Goal: Task Accomplishment & Management: Manage account settings

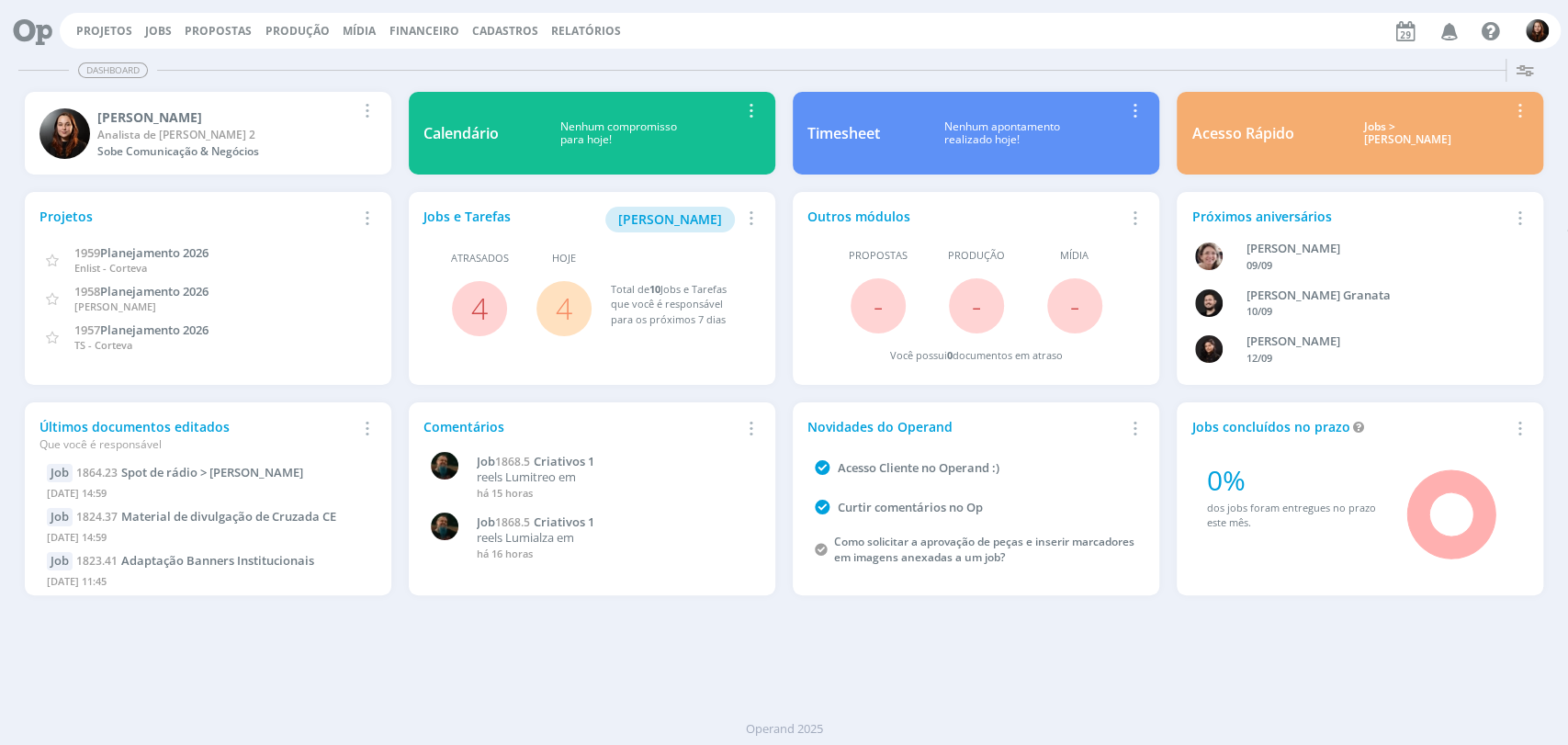
drag, startPoint x: 790, startPoint y: 50, endPoint x: 793, endPoint y: 34, distance: 16.3
click at [791, 44] on div "Projetos Jobs Propostas Produção Mídia Financeiro Cadastros Relatórios Notifica…" at bounding box center [784, 29] width 1554 height 44
click at [574, 305] on span "4" at bounding box center [564, 309] width 56 height 55
click at [568, 305] on link "4" at bounding box center [564, 308] width 17 height 40
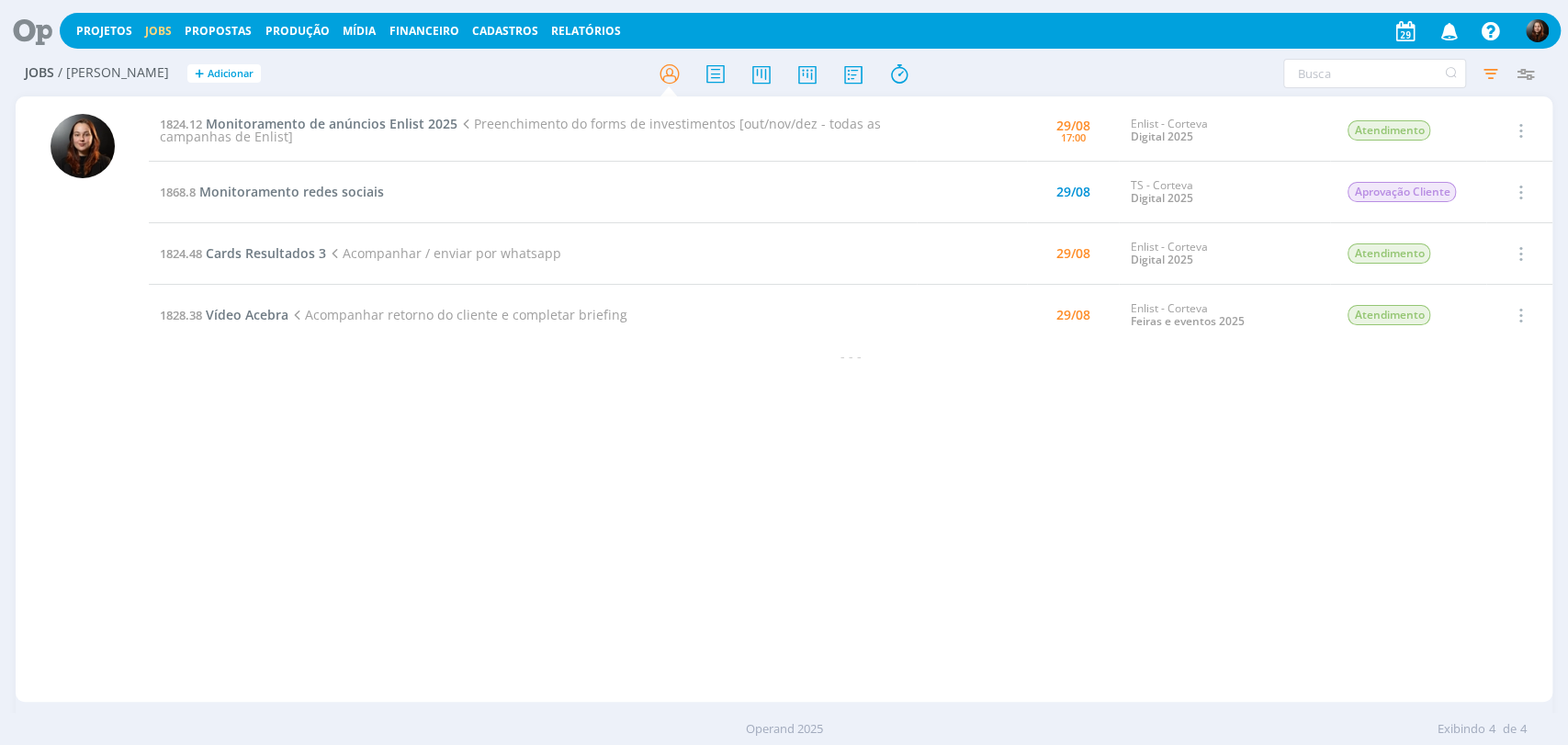
drag, startPoint x: 369, startPoint y: 465, endPoint x: 361, endPoint y: 440, distance: 26.2
click at [368, 461] on div "1824.12 Monitoramento de anúncios Enlist 2025 Preenchimento do forms de investi…" at bounding box center [850, 399] width 1404 height 598
drag, startPoint x: 406, startPoint y: 477, endPoint x: 396, endPoint y: 445, distance: 33.5
click at [406, 477] on div "1824.12 Monitoramento de anúncios Enlist 2025 Preenchimento do forms de investi…" at bounding box center [850, 399] width 1404 height 598
click at [331, 187] on span "Monitoramento redes sociais" at bounding box center [291, 191] width 184 height 18
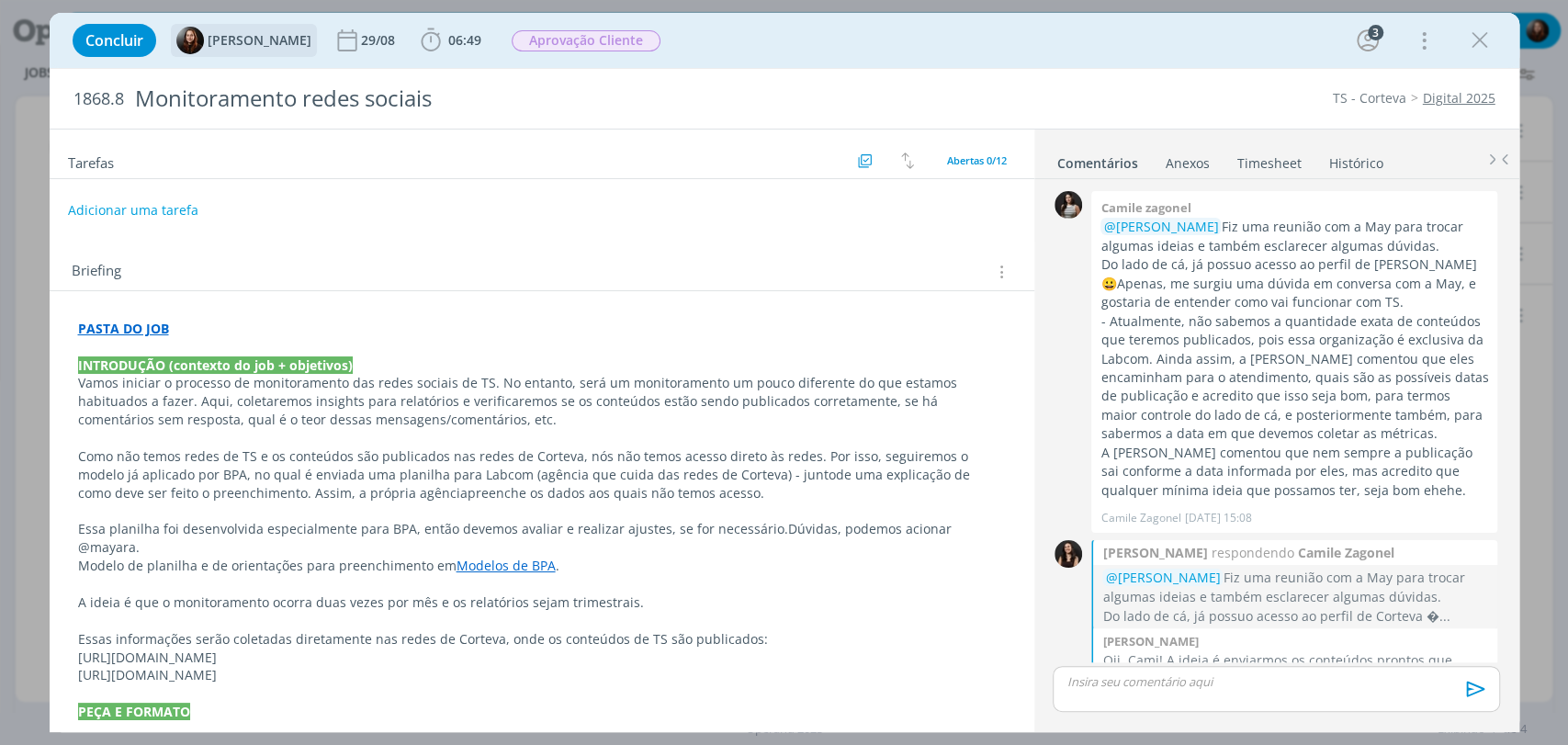
scroll to position [415, 0]
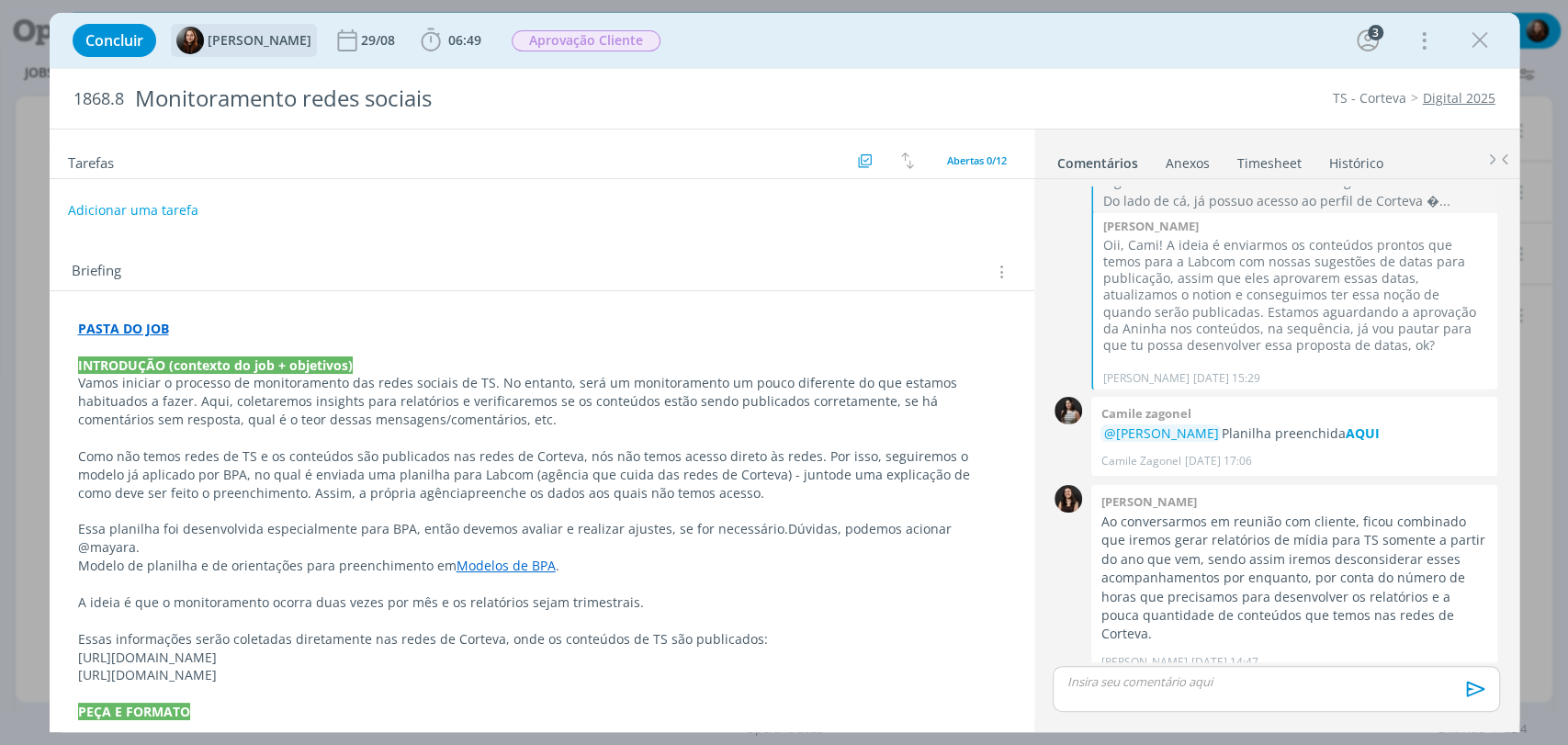
click at [189, 37] on img "dialog" at bounding box center [190, 41] width 28 height 28
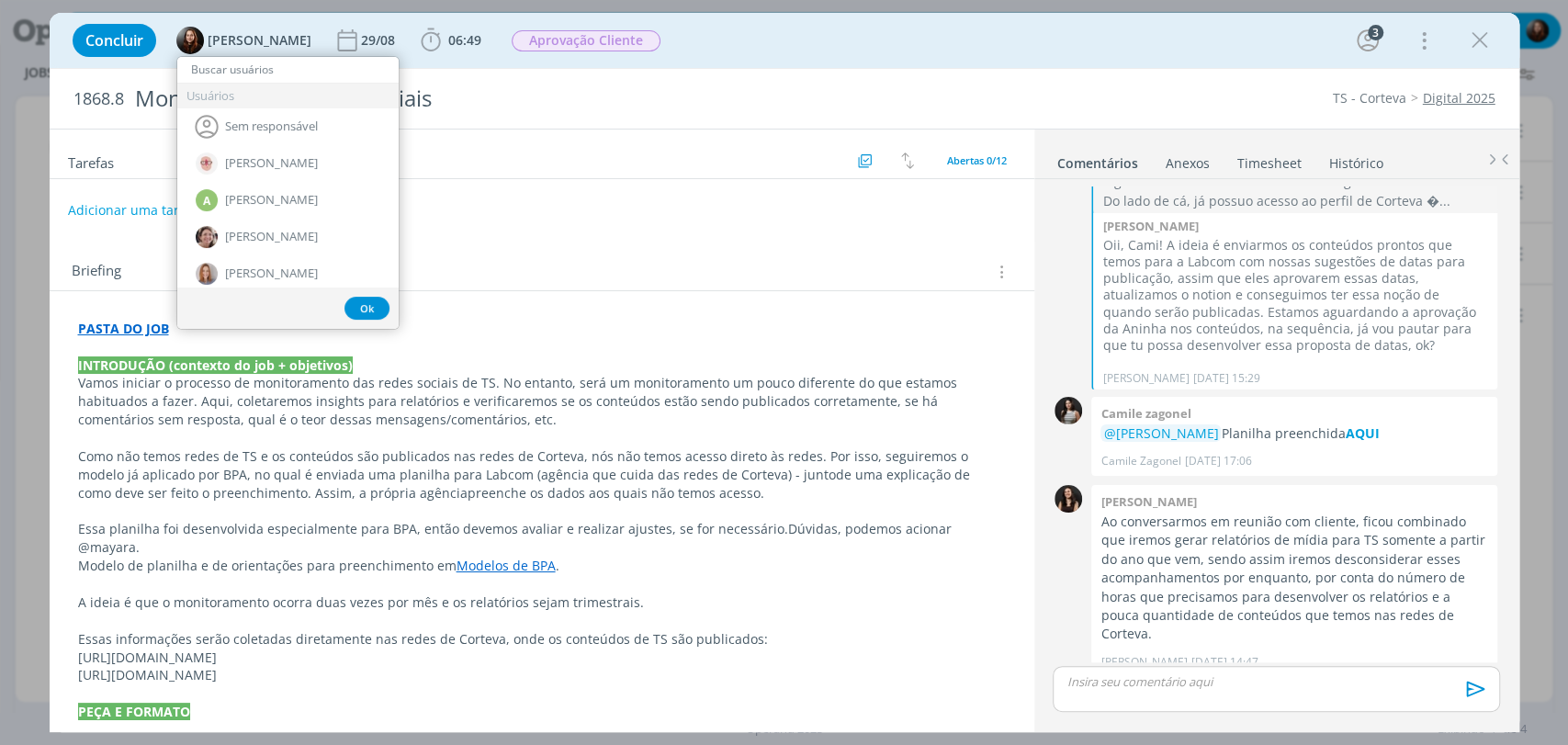
click at [772, 39] on div "Concluir Eduarda Pereira Usuários Sem responsável Alessandro Mença A Alexandre …" at bounding box center [784, 41] width 1442 height 44
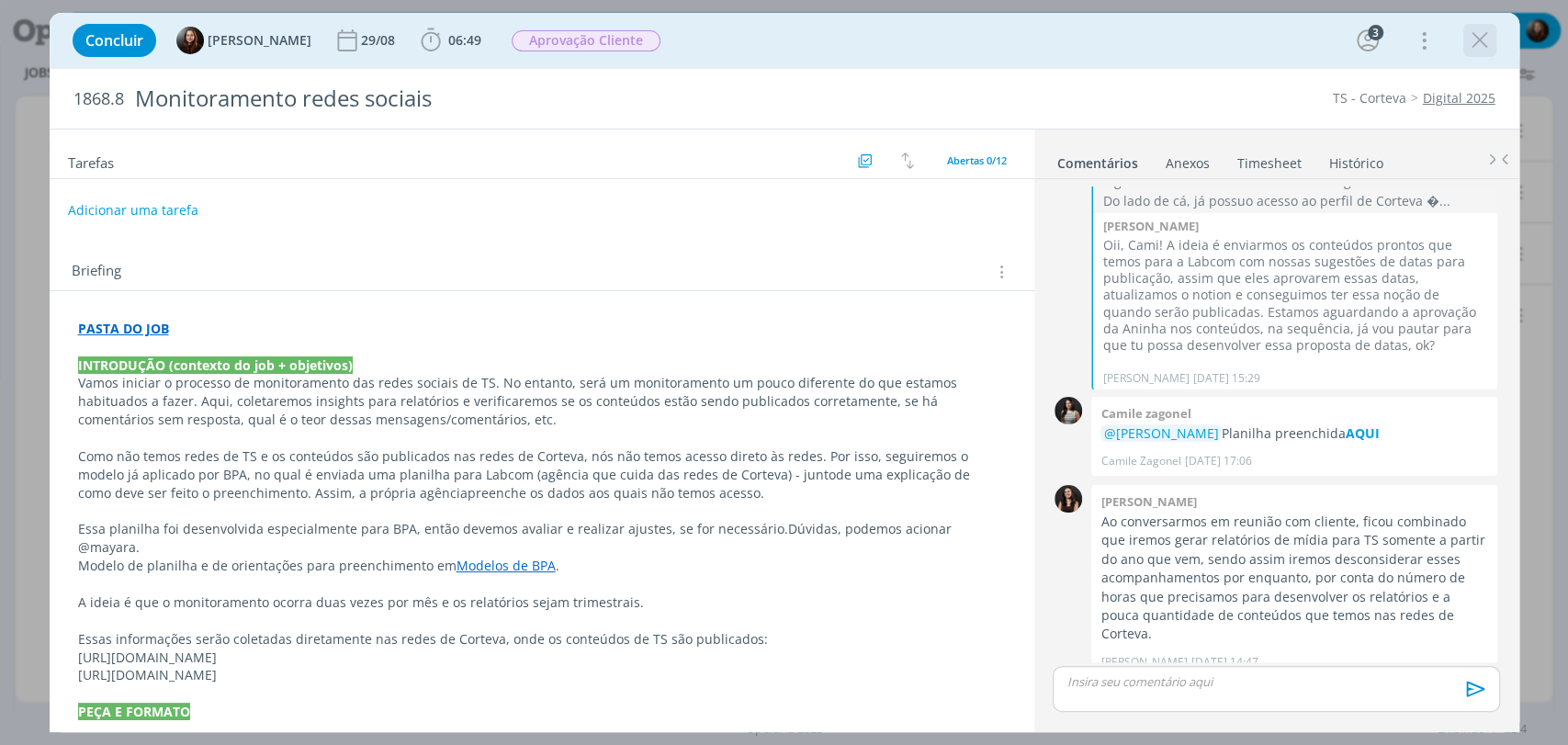
click at [1487, 44] on icon "dialog" at bounding box center [1481, 41] width 28 height 28
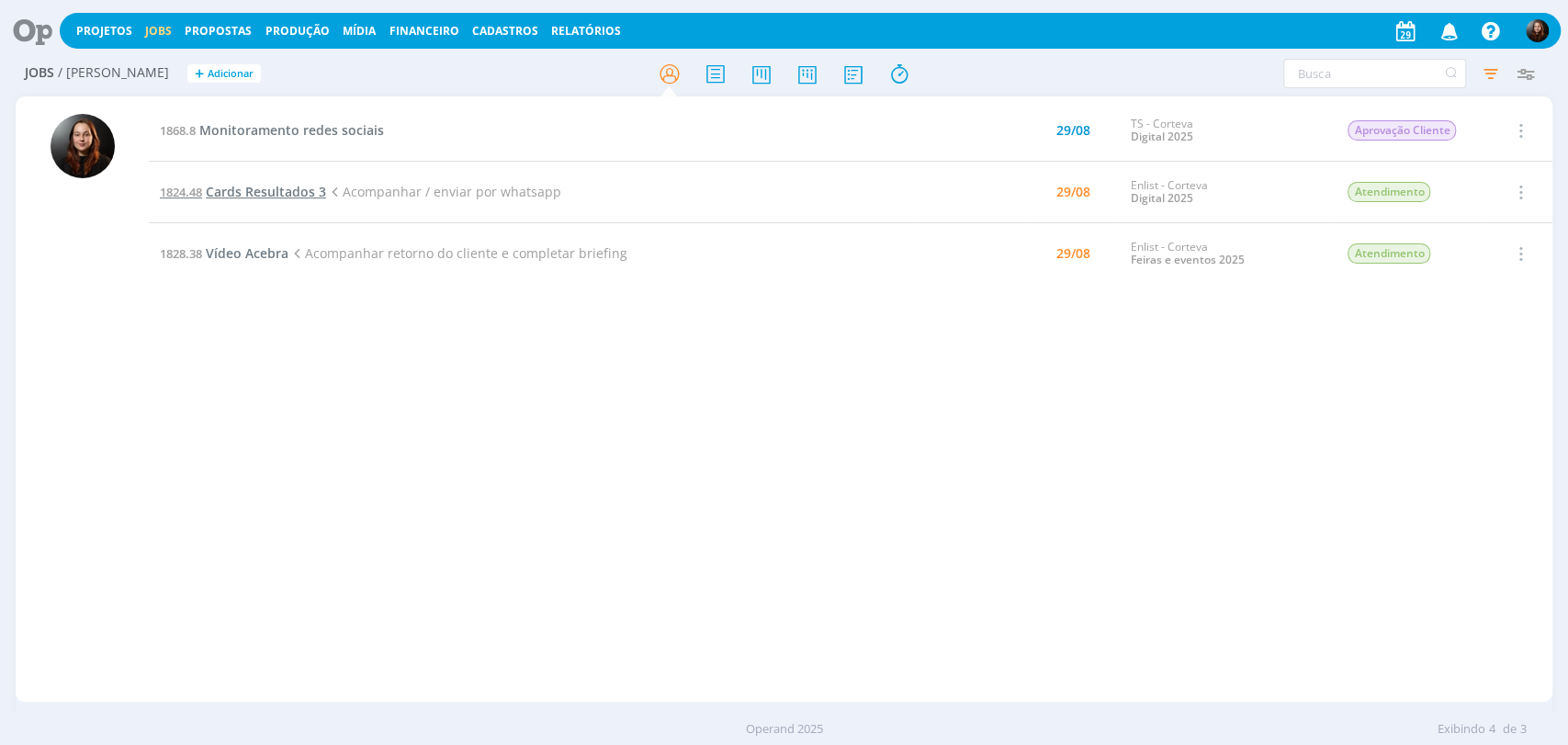
click at [282, 195] on span "Cards Resultados 3" at bounding box center [266, 191] width 120 height 18
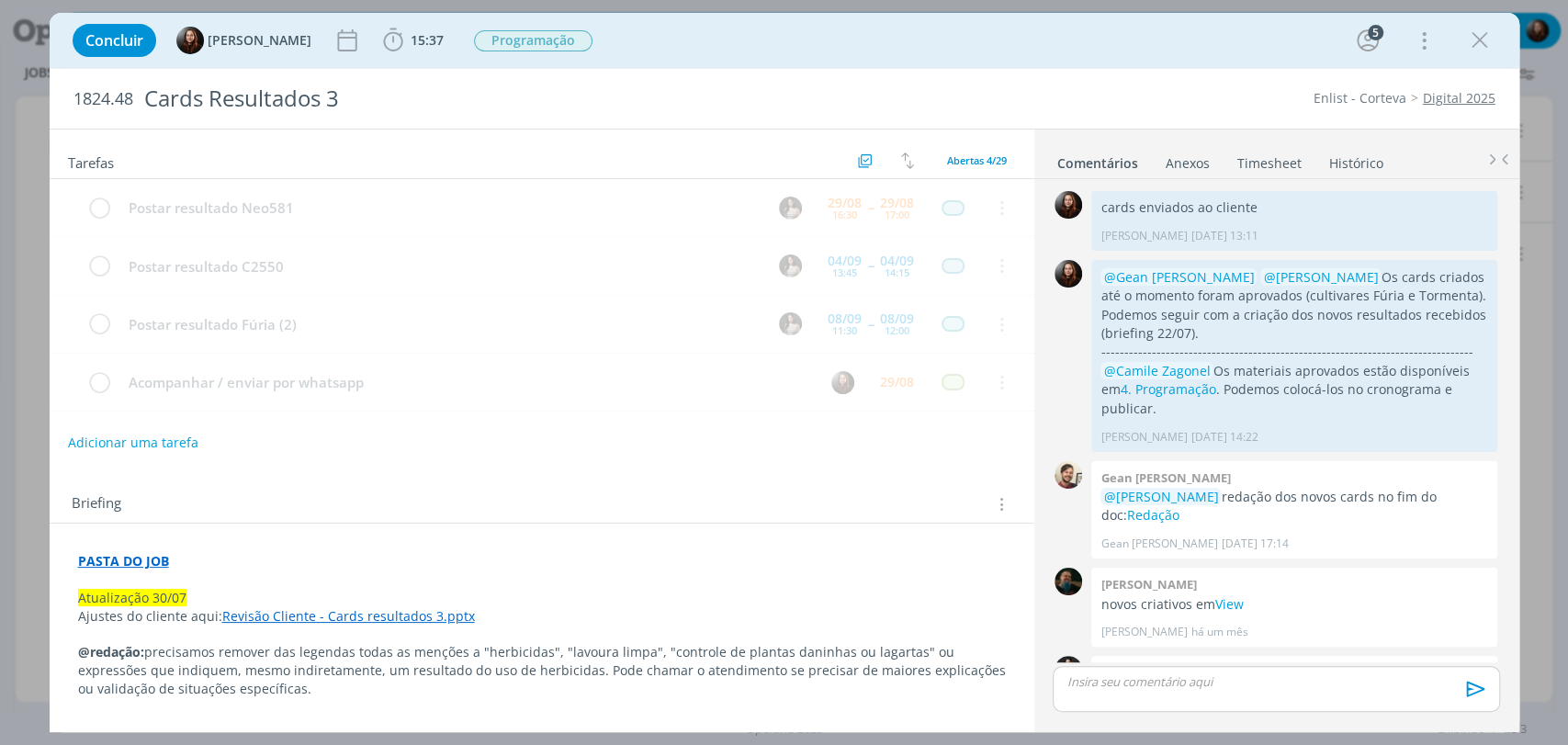
scroll to position [1935, 0]
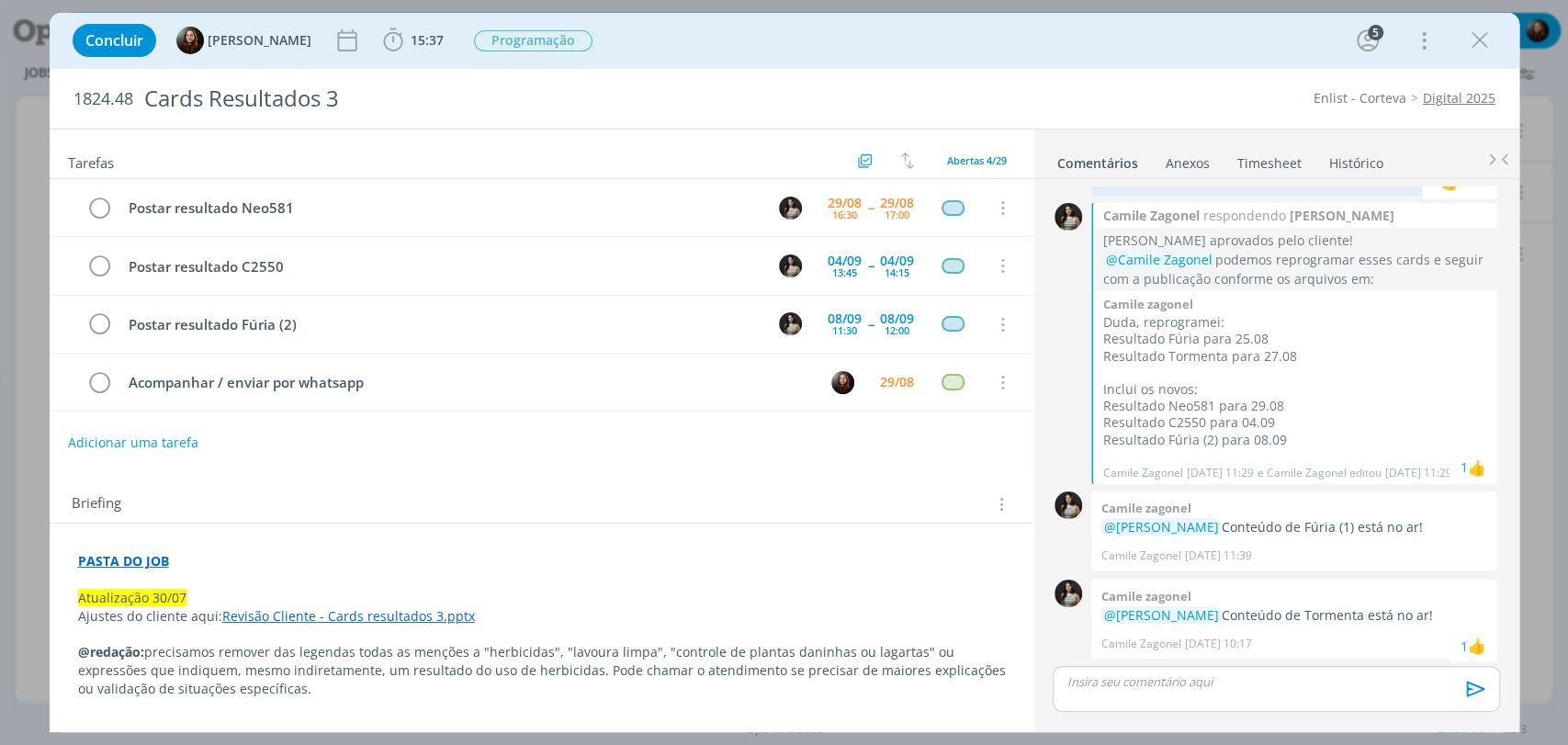
drag, startPoint x: 1483, startPoint y: 32, endPoint x: 223, endPoint y: 303, distance: 1288.8
click at [1482, 32] on icon "dialog" at bounding box center [1481, 41] width 28 height 28
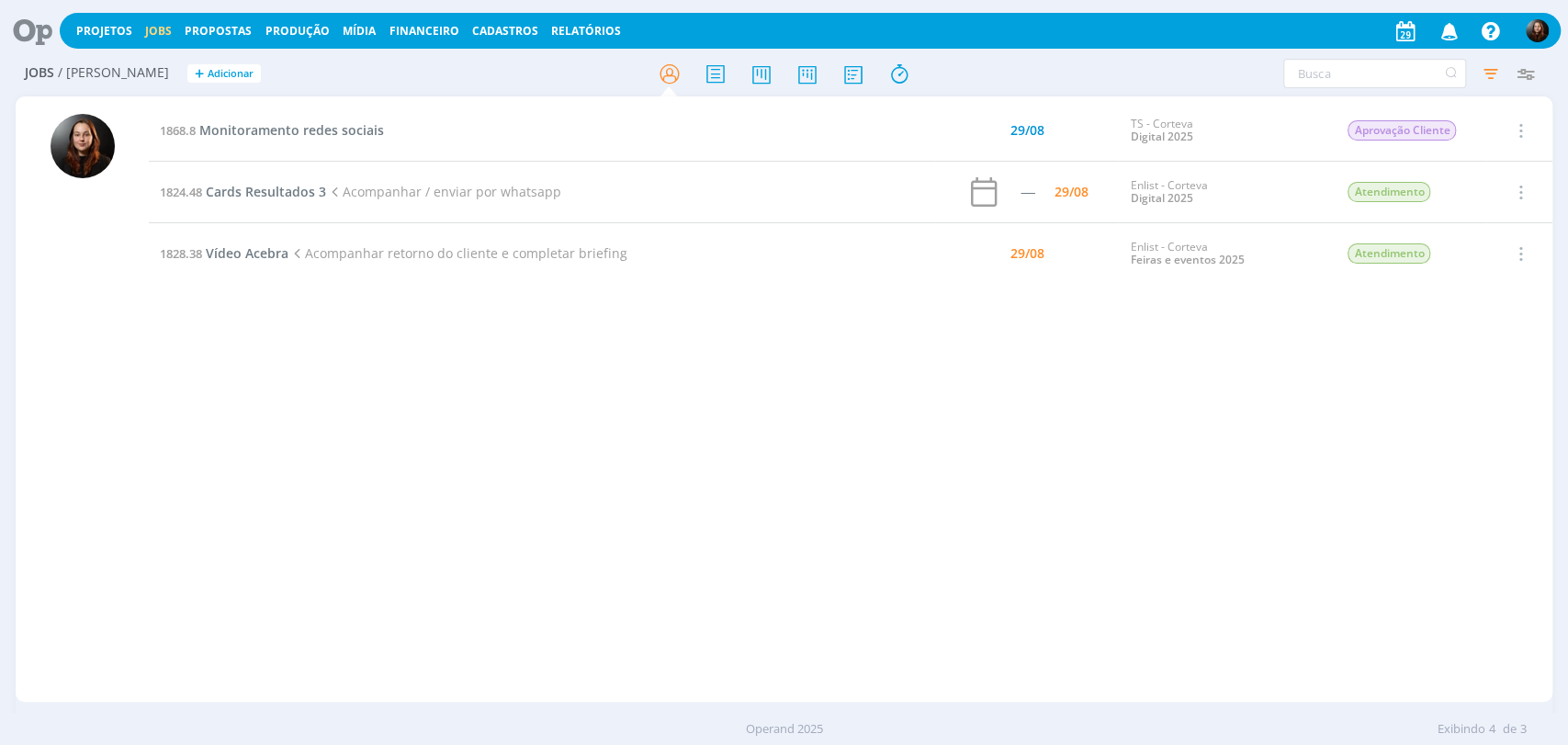
click at [43, 17] on icon at bounding box center [26, 31] width 38 height 36
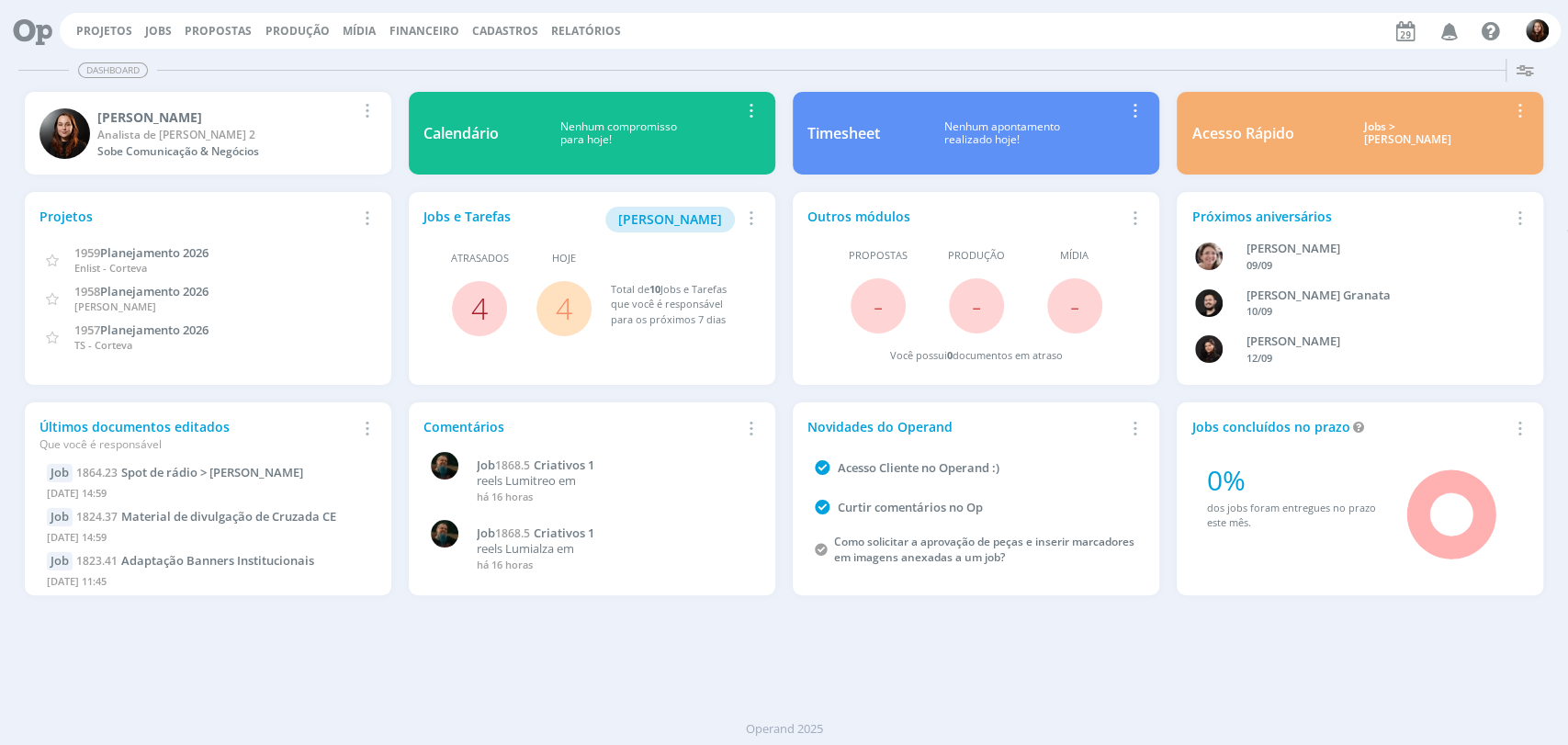
click at [478, 307] on link "4" at bounding box center [480, 308] width 17 height 40
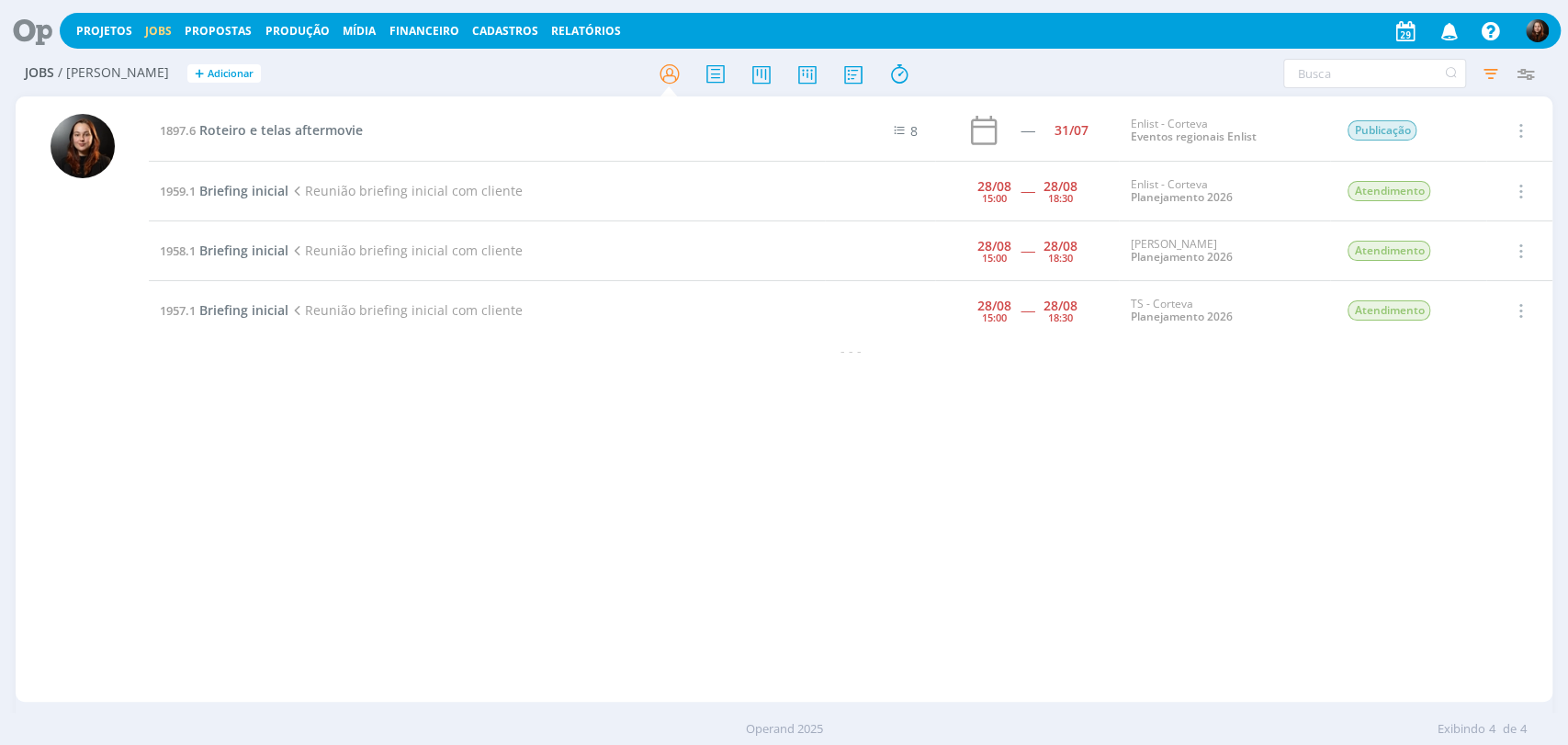
drag, startPoint x: 366, startPoint y: 458, endPoint x: 383, endPoint y: 5, distance: 453.3
click at [366, 458] on div "1897.6 Roteiro e telas aftermovie 8 ----- 31/07 Enlist - Corteva Eventos region…" at bounding box center [850, 399] width 1404 height 598
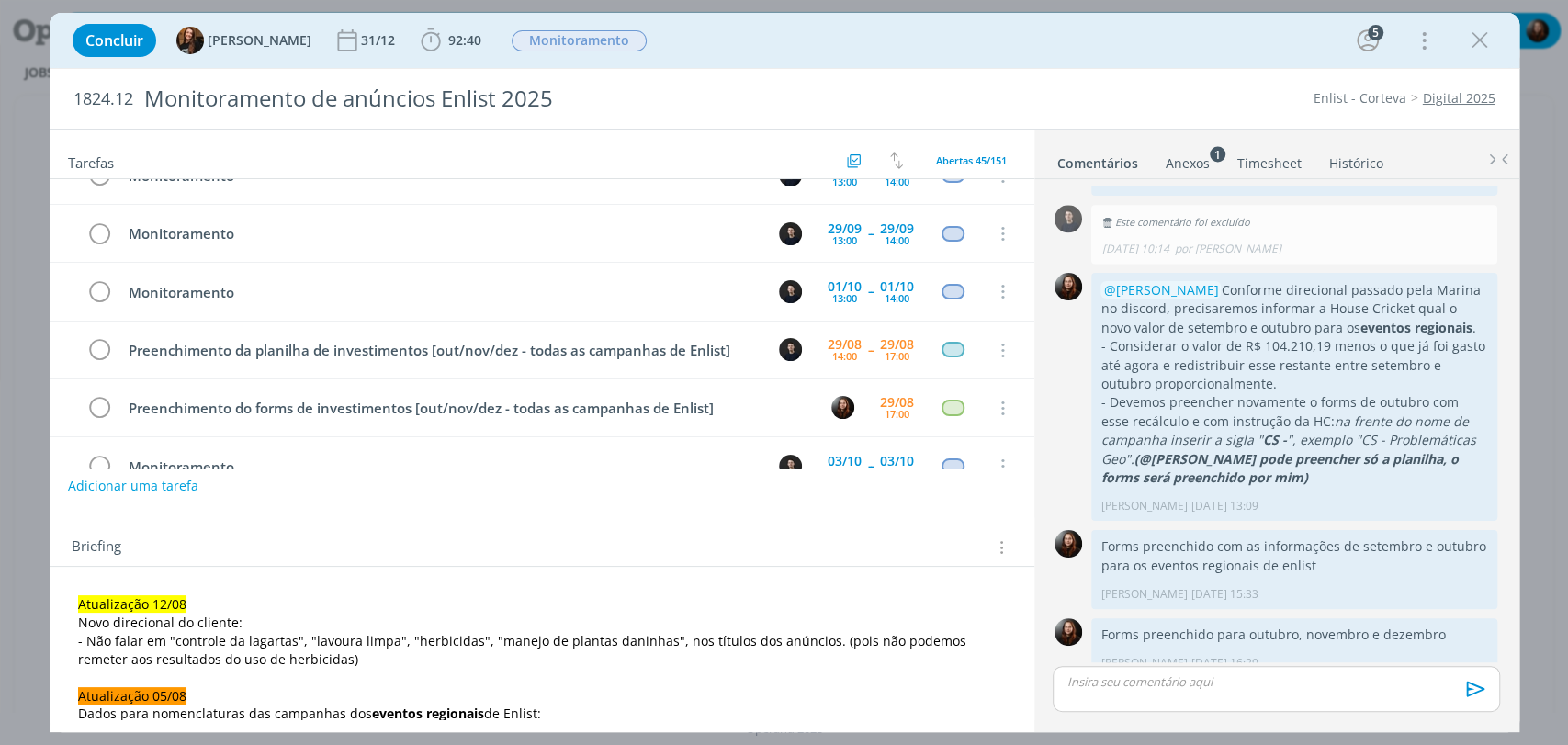
scroll to position [790, 0]
click at [96, 394] on icon "dialog" at bounding box center [100, 407] width 26 height 28
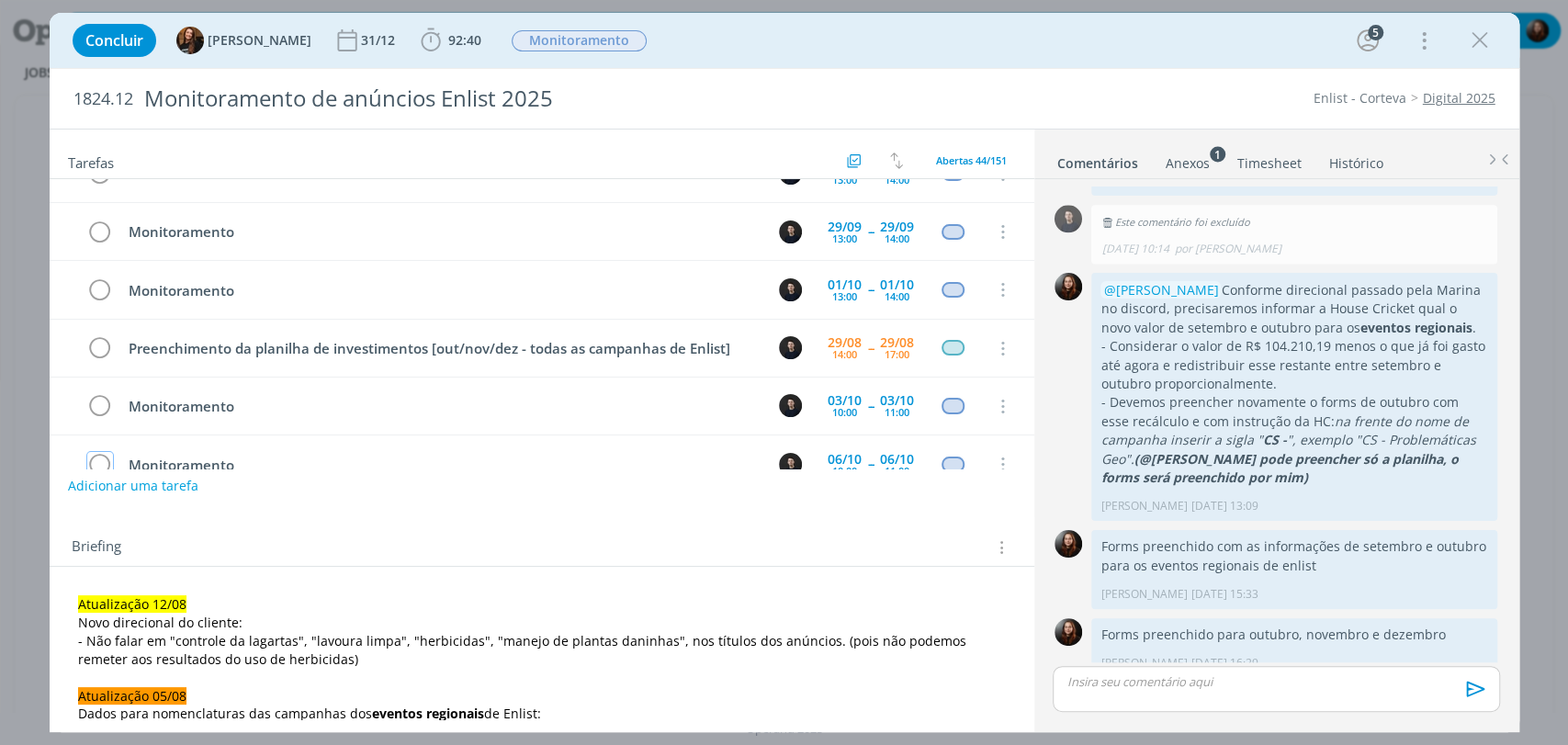
scroll to position [791, 0]
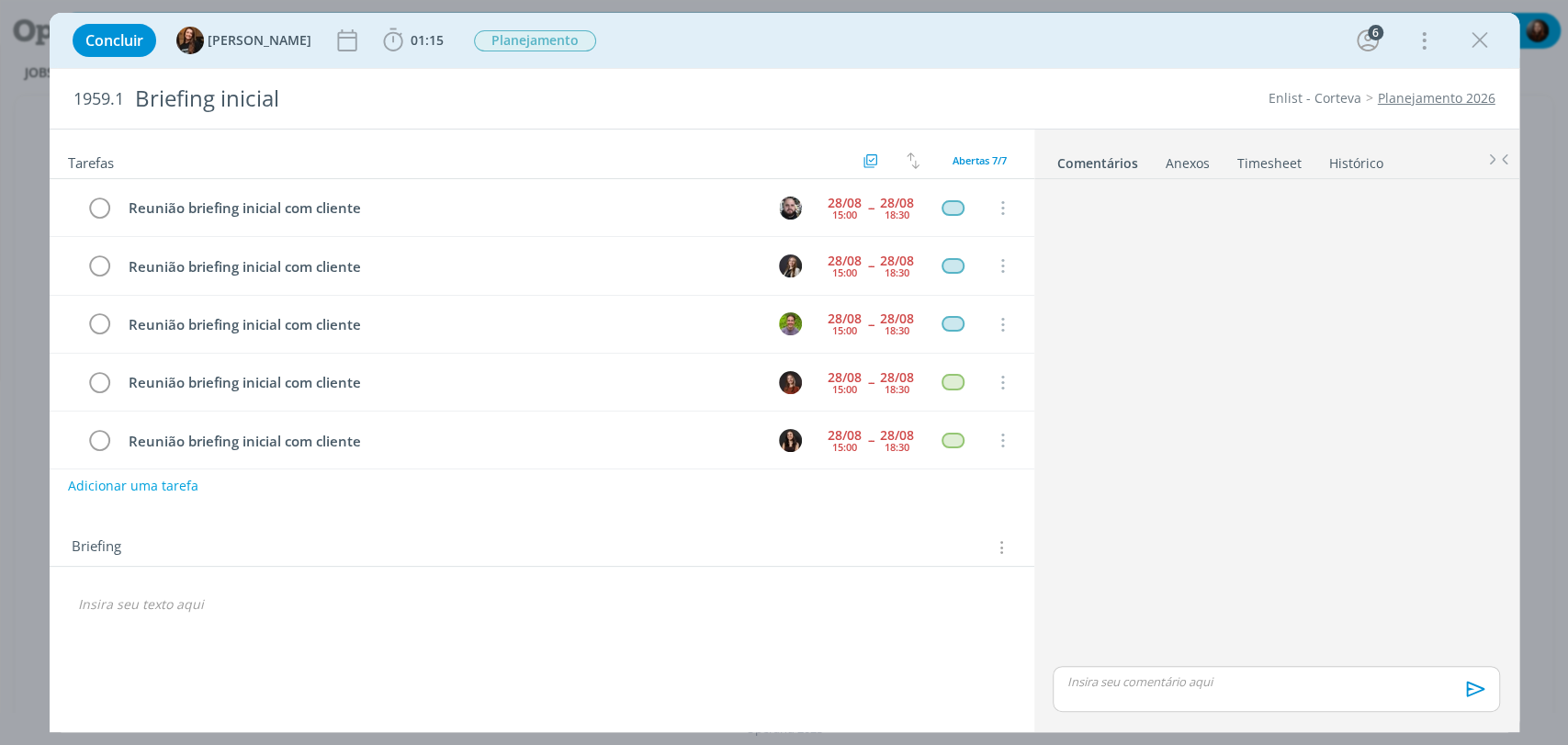
click at [1133, 43] on div "Concluir Tayná Morsch 01:15 Apontar Data * 29/08/2025 Horas * 00:00 Tarefa Sele…" at bounding box center [784, 41] width 1442 height 44
click at [1269, 162] on link "Timesheet" at bounding box center [1270, 159] width 66 height 27
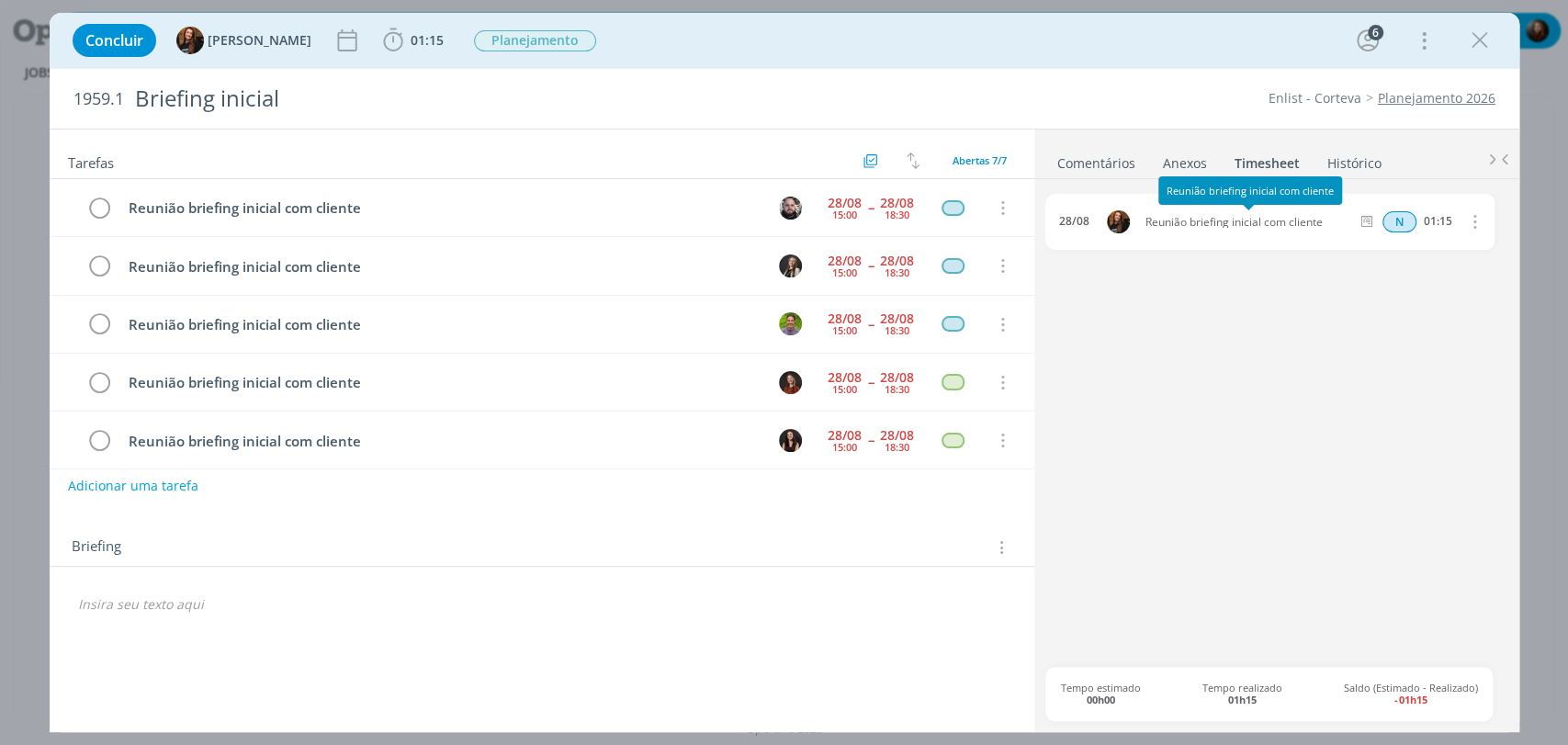
drag, startPoint x: 1147, startPoint y: 216, endPoint x: 1334, endPoint y: 215, distance: 187.0
click at [1334, 217] on span "Reunião briefing inicial com cliente" at bounding box center [1249, 222] width 220 height 11
copy span "Reunião briefing inicial com cliente"
click at [1177, 76] on div "1959.1 Briefing inicial Enlist - Corteva Planejamento 2026" at bounding box center [784, 99] width 1470 height 59
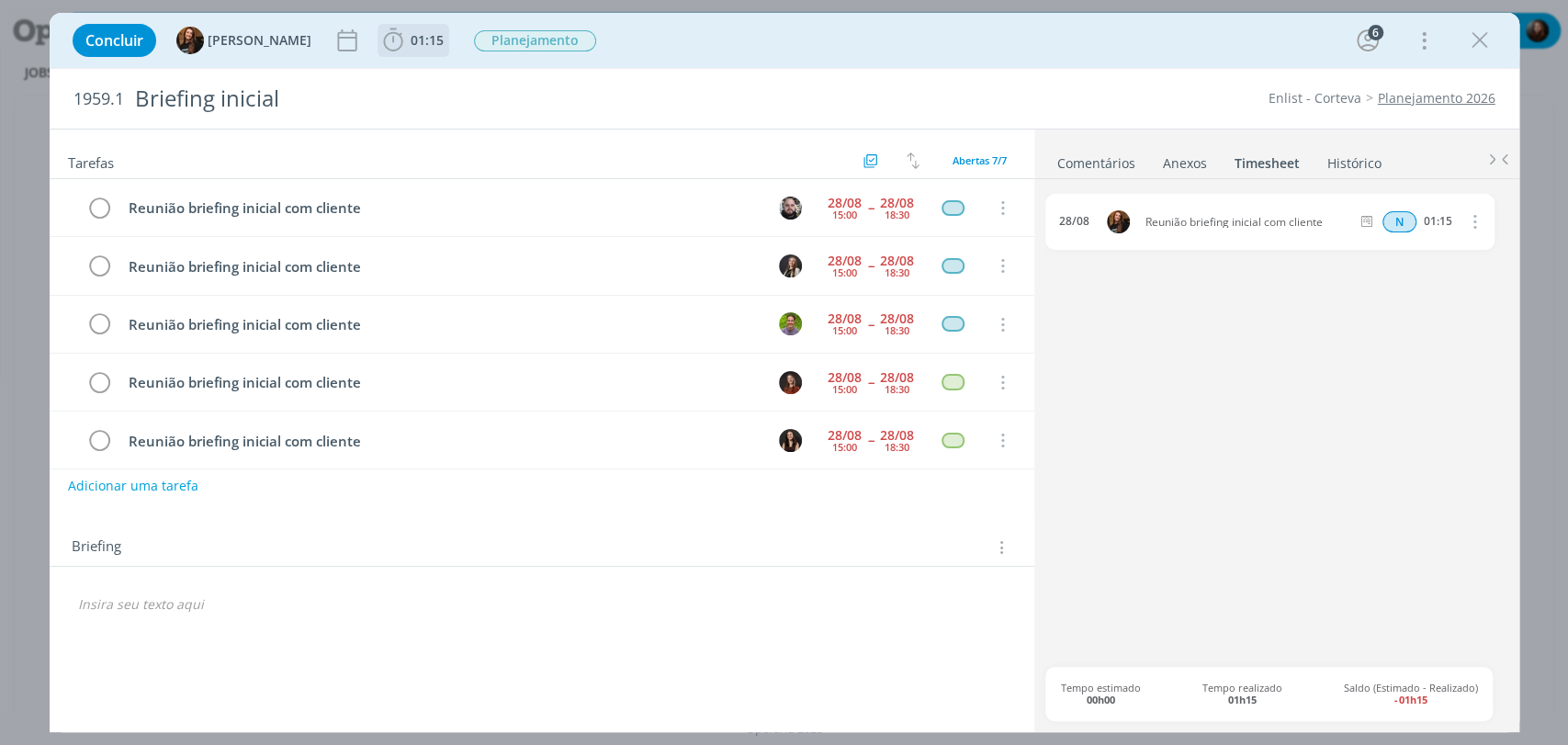
click at [410, 40] on span "01:15" at bounding box center [426, 41] width 33 height 18
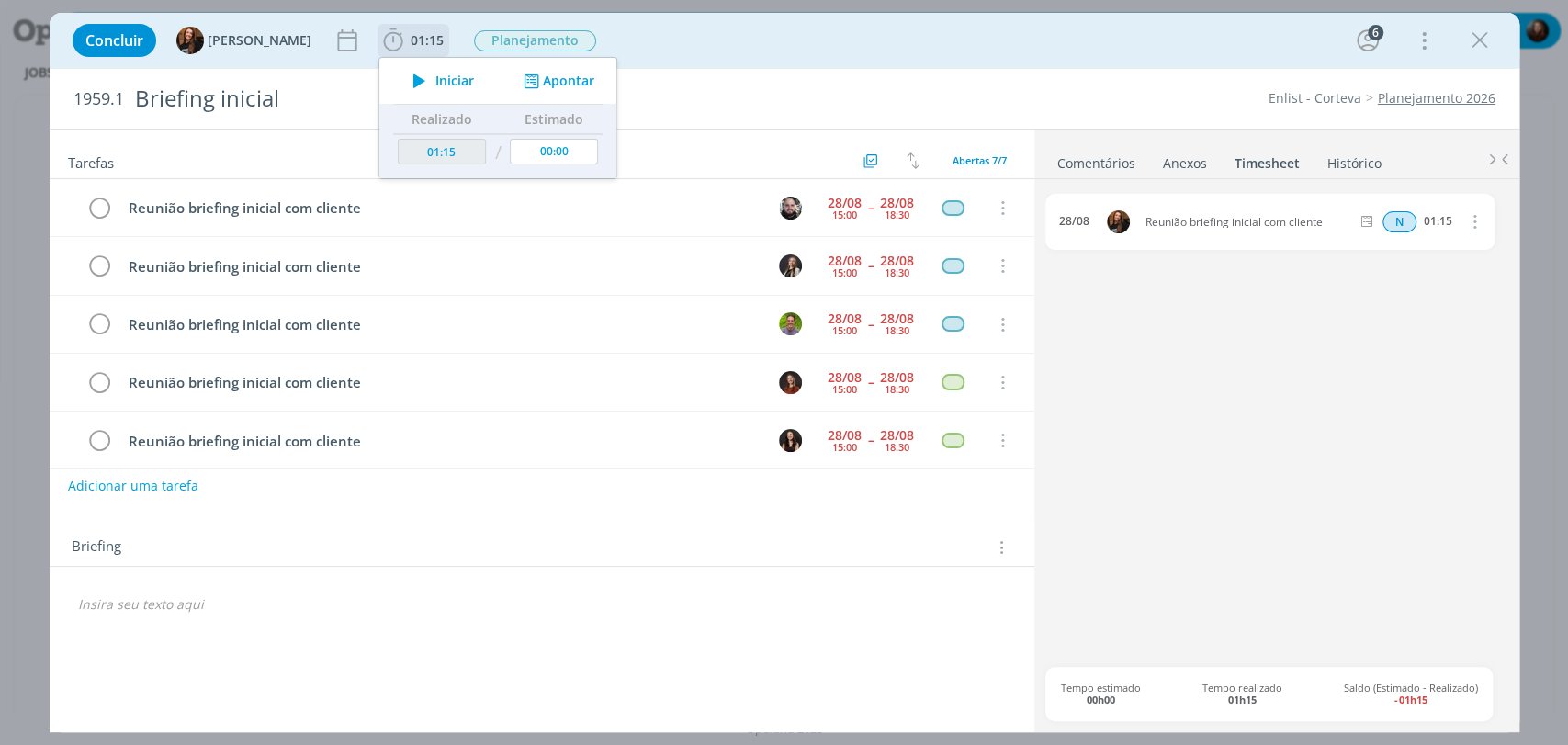
click at [559, 87] on button "Apontar" at bounding box center [556, 80] width 76 height 19
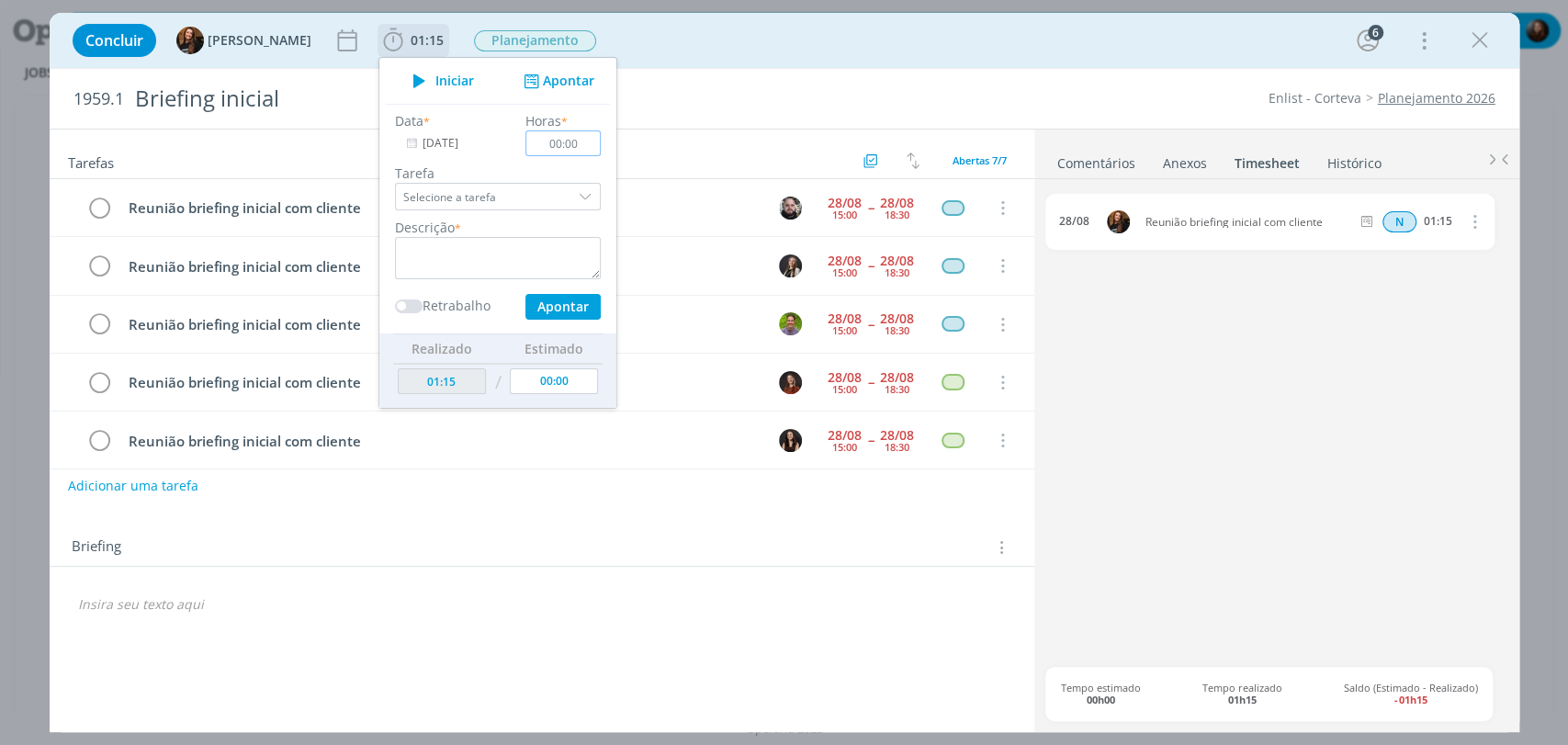
click at [560, 142] on input "00:00" at bounding box center [563, 144] width 75 height 26
type input "00:45"
click at [453, 264] on textarea "dialog" at bounding box center [499, 258] width 206 height 43
paste textarea "Reunião briefing inicial com cliente"
type textarea "Reunião briefing inicial com cliente"
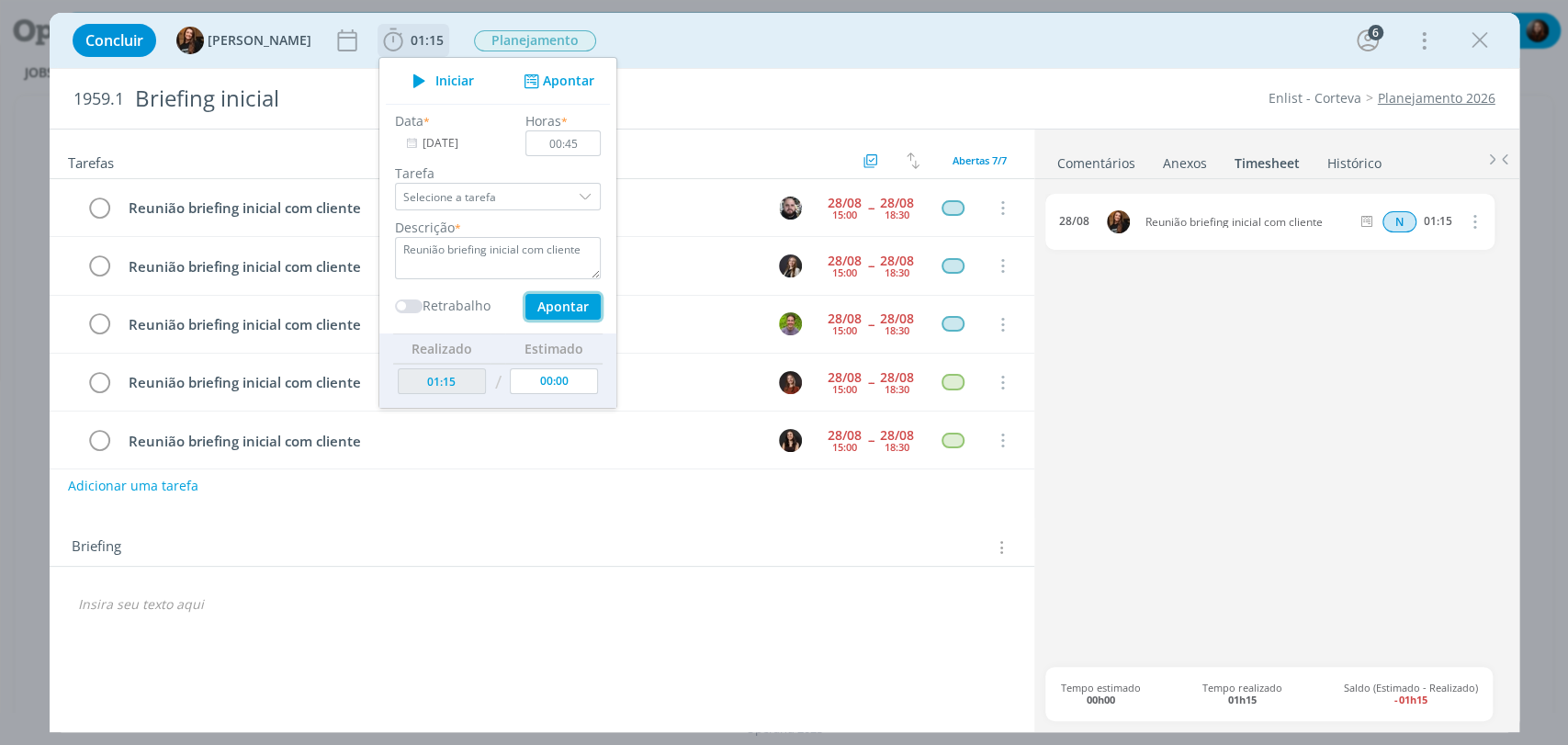
click at [547, 309] on button "Apontar" at bounding box center [562, 307] width 75 height 26
type input "02:00"
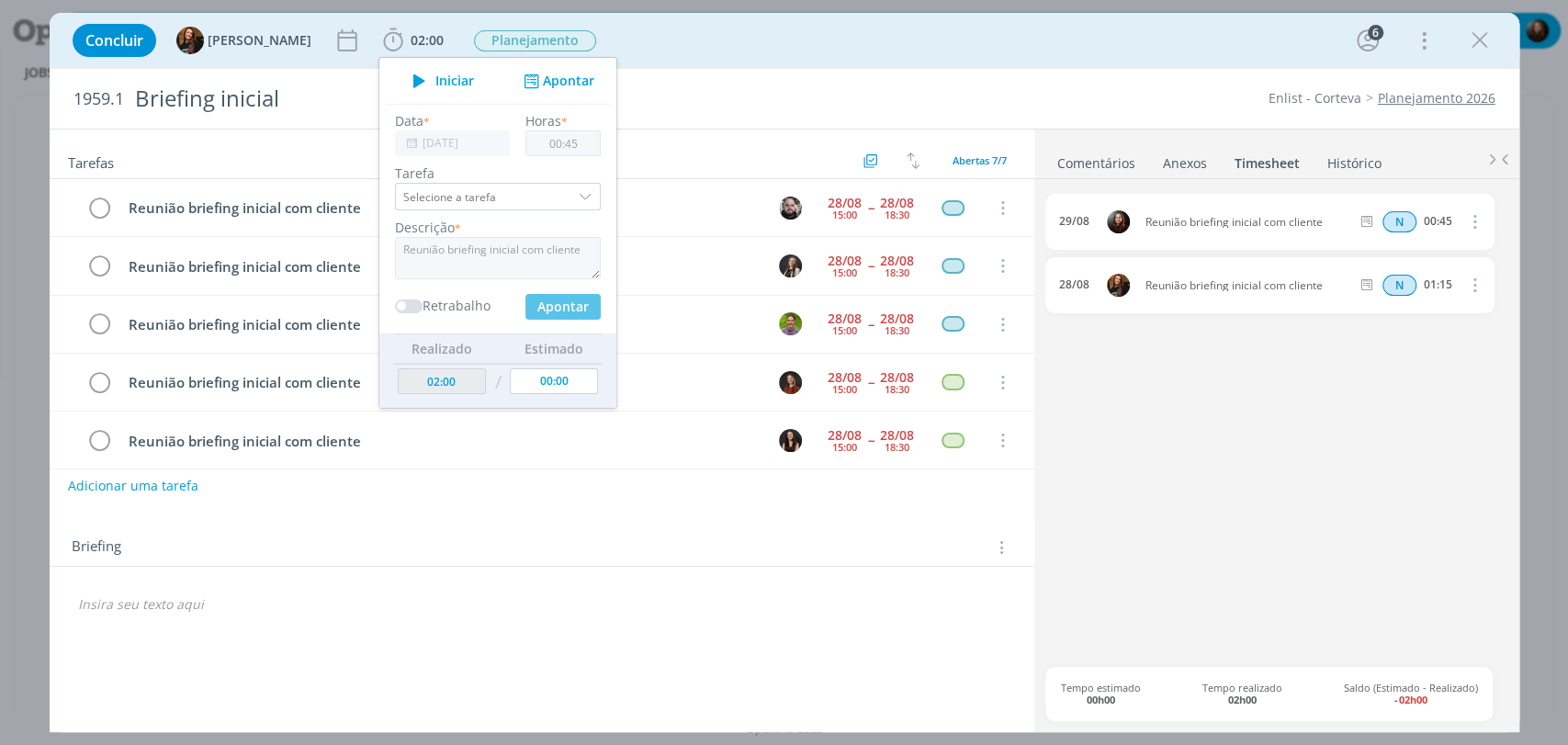
type input "00:00"
click at [1060, 52] on div "Concluir Tayná Morsch 02:00 Iniciar Apontar Data * 29/08/2025 Horas * 00:00 Tar…" at bounding box center [784, 41] width 1442 height 44
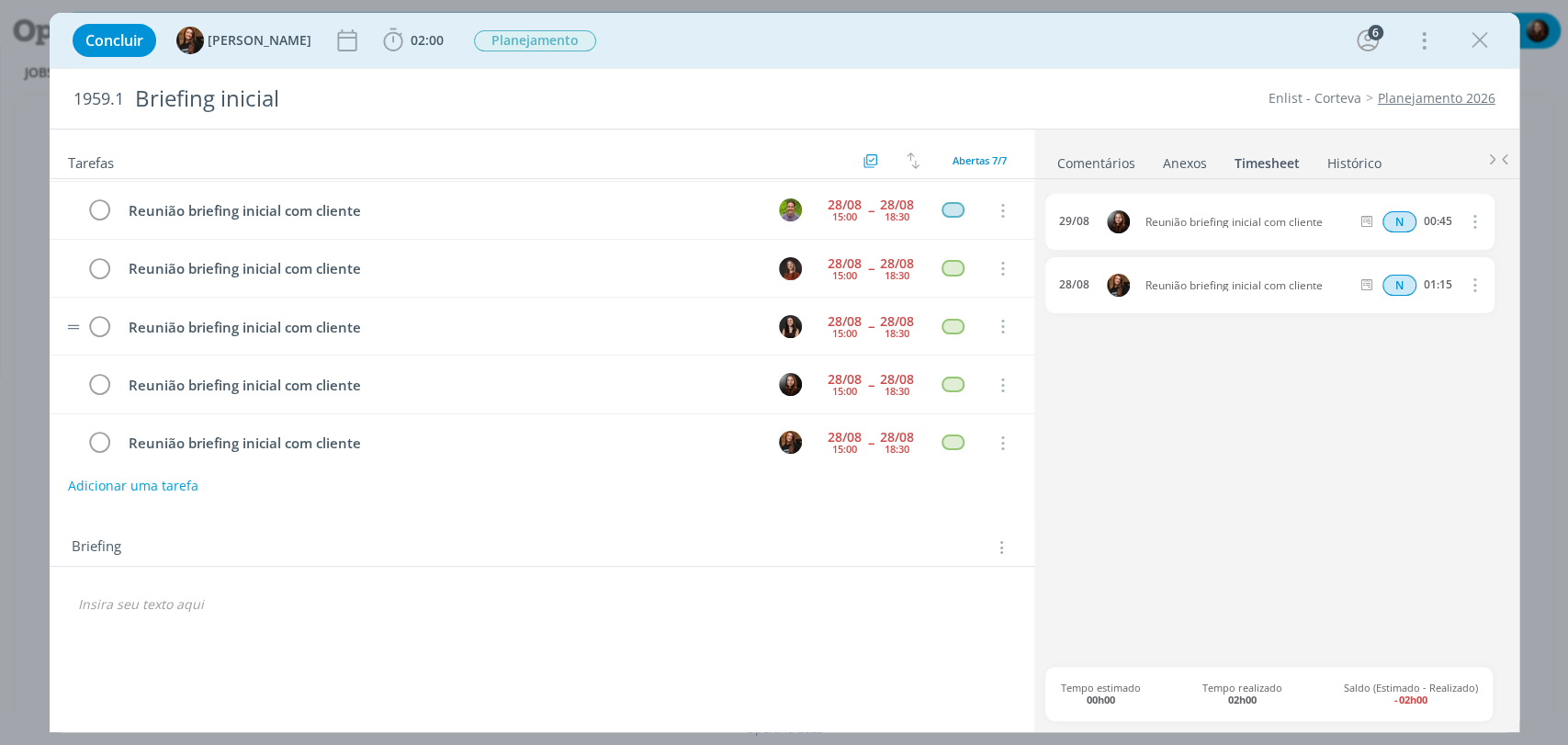
scroll to position [128, 0]
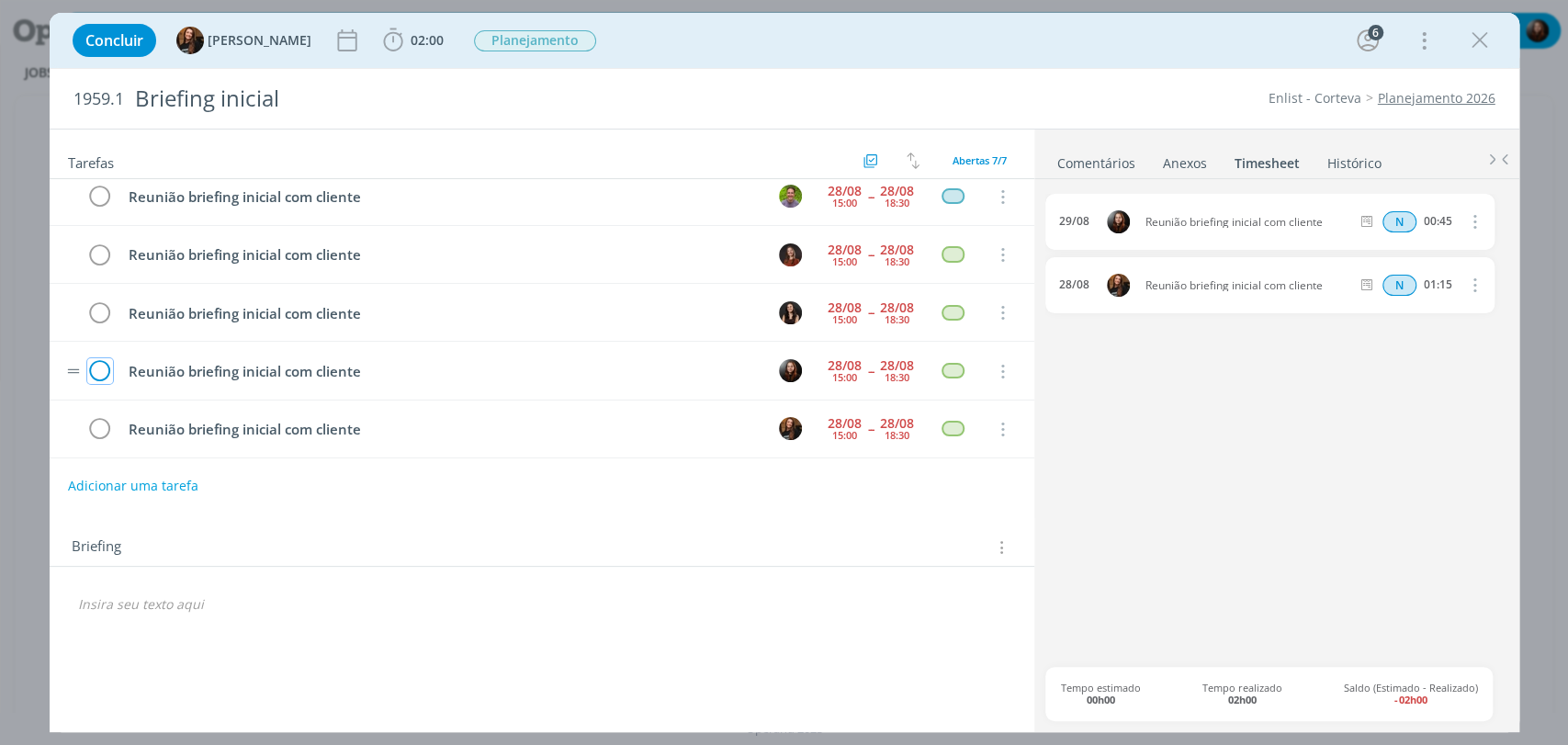
click at [105, 371] on icon "dialog" at bounding box center [100, 372] width 26 height 28
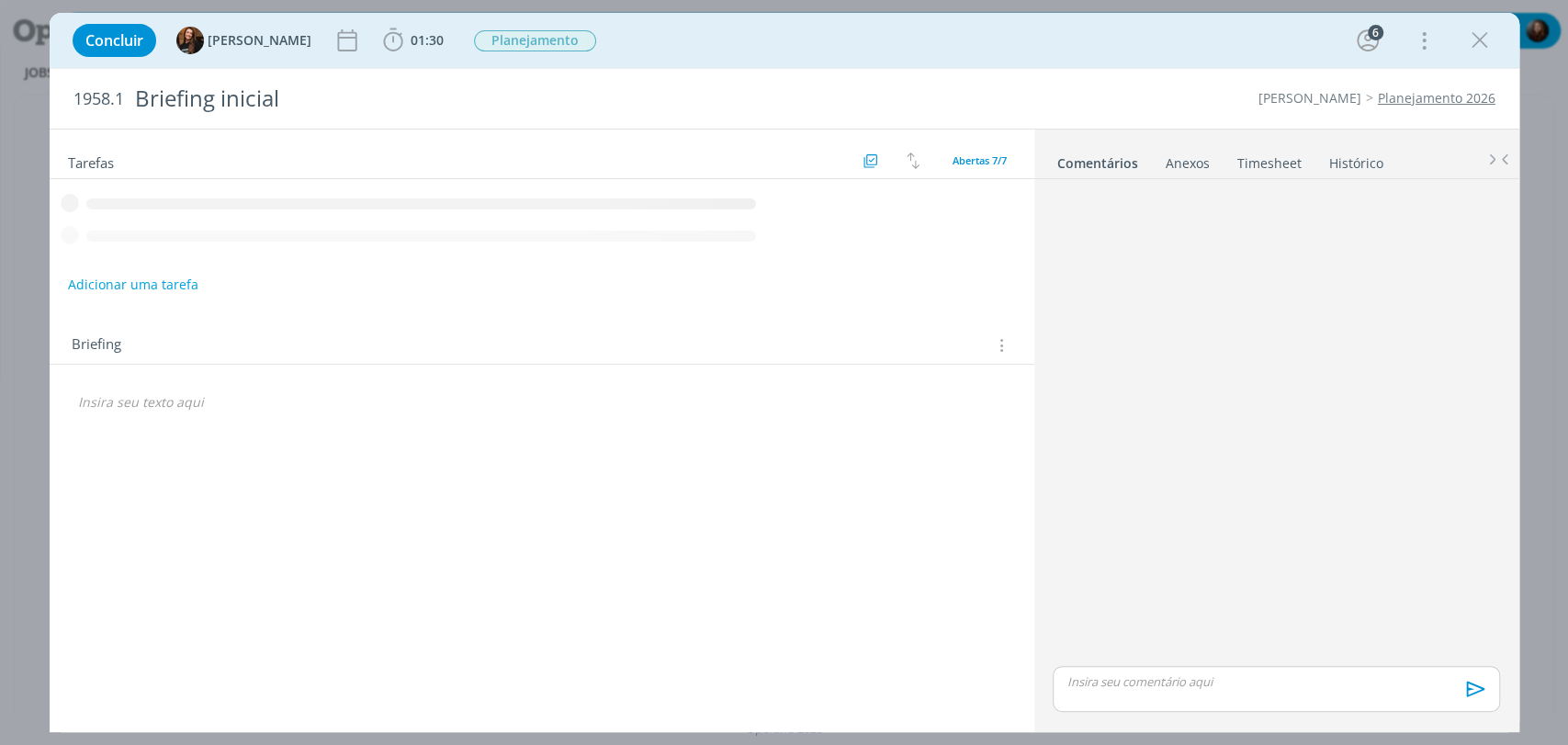
click at [1267, 158] on link "Timesheet" at bounding box center [1270, 159] width 66 height 27
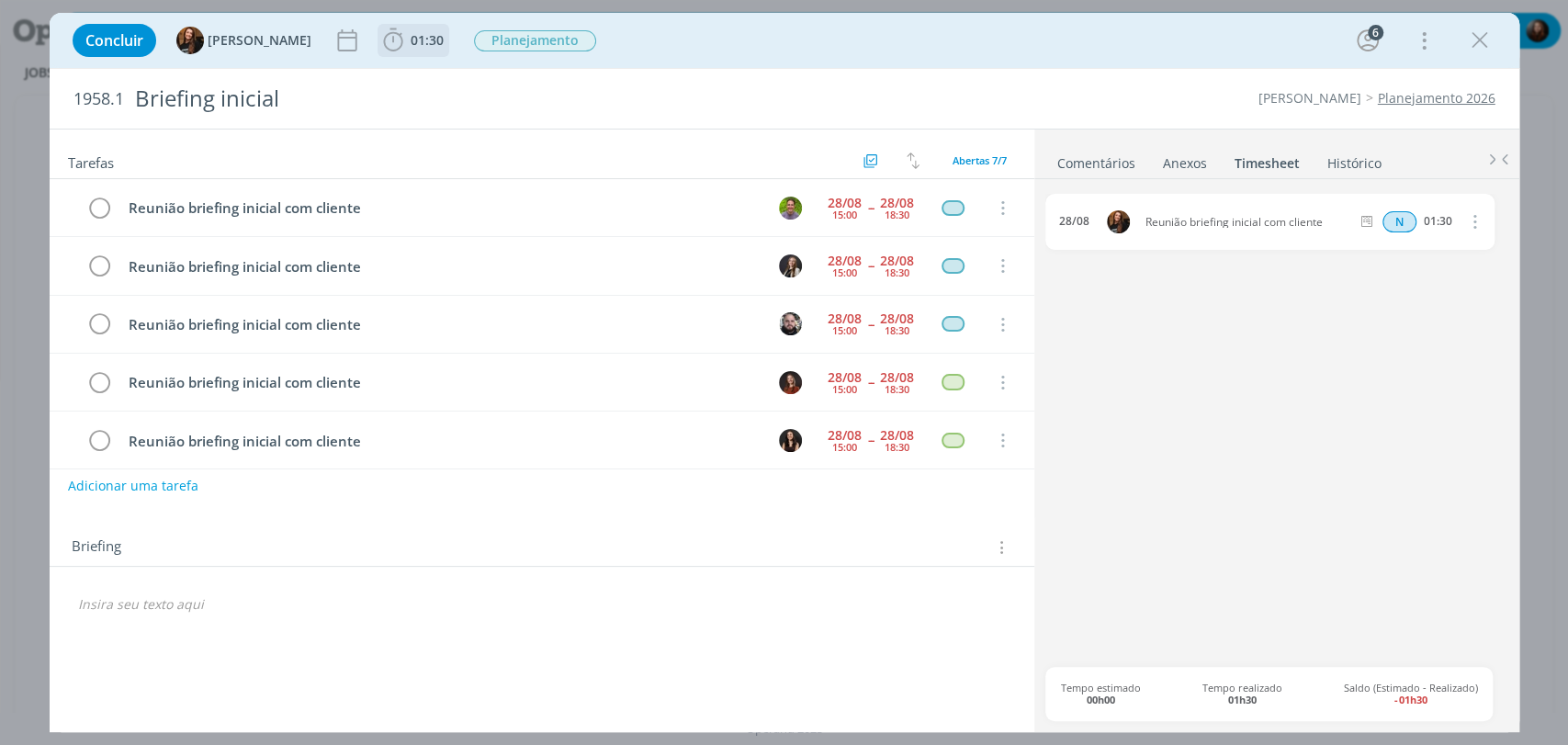
click at [410, 39] on span "01:30" at bounding box center [426, 41] width 33 height 18
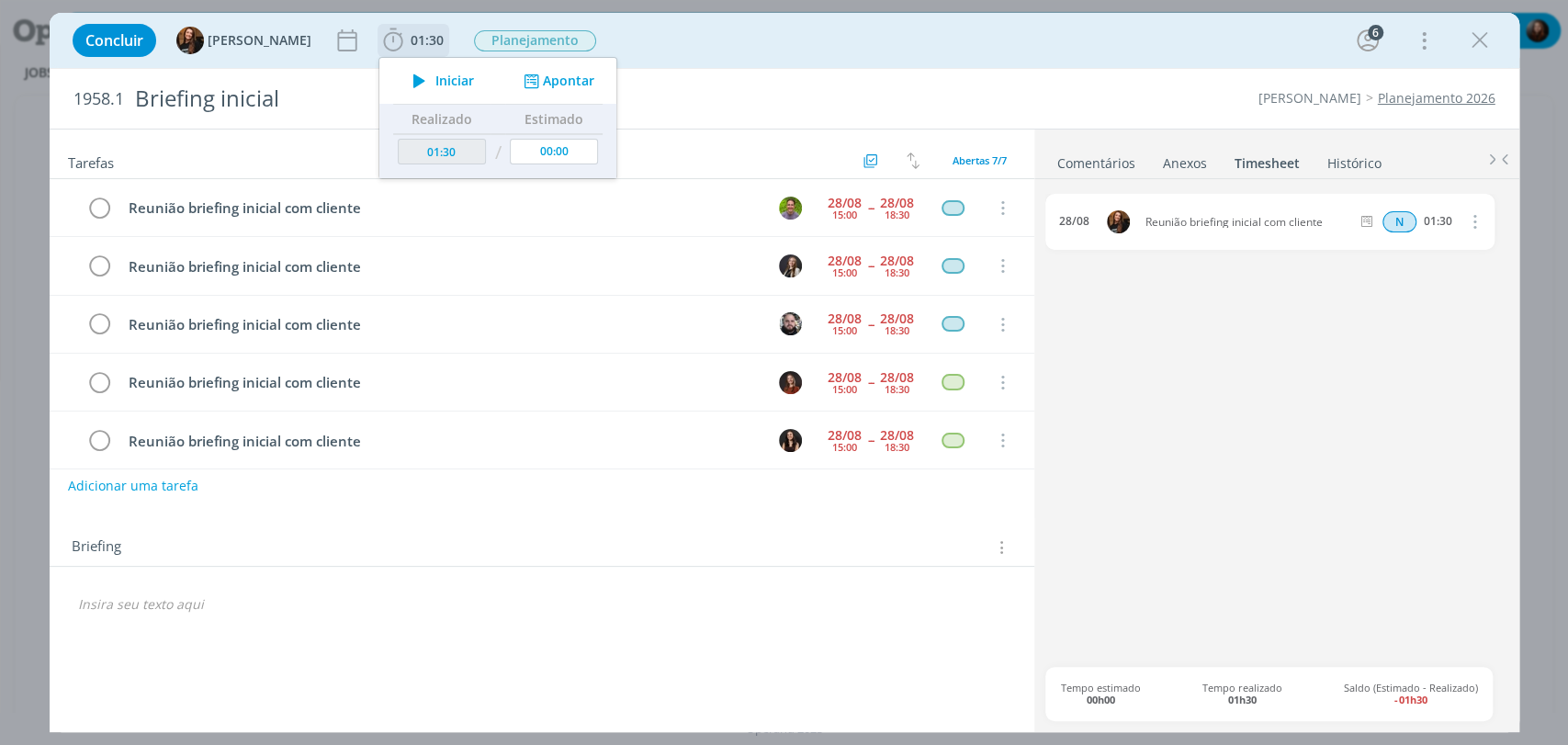
click at [533, 75] on button "Apontar" at bounding box center [556, 80] width 76 height 19
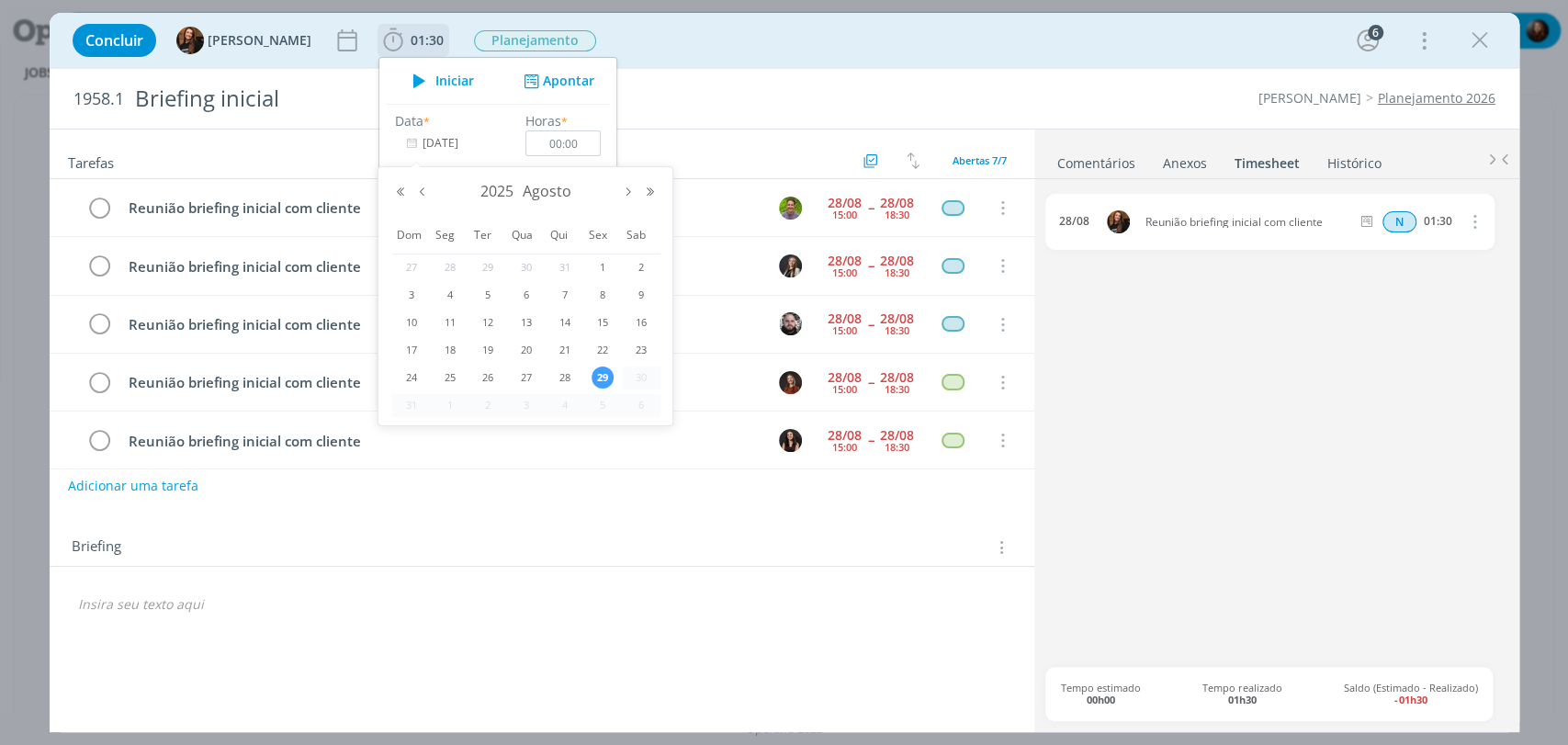
click at [429, 138] on input "[DATE]" at bounding box center [453, 144] width 115 height 26
click at [559, 375] on span "28" at bounding box center [565, 377] width 22 height 22
type input "28/08/2025"
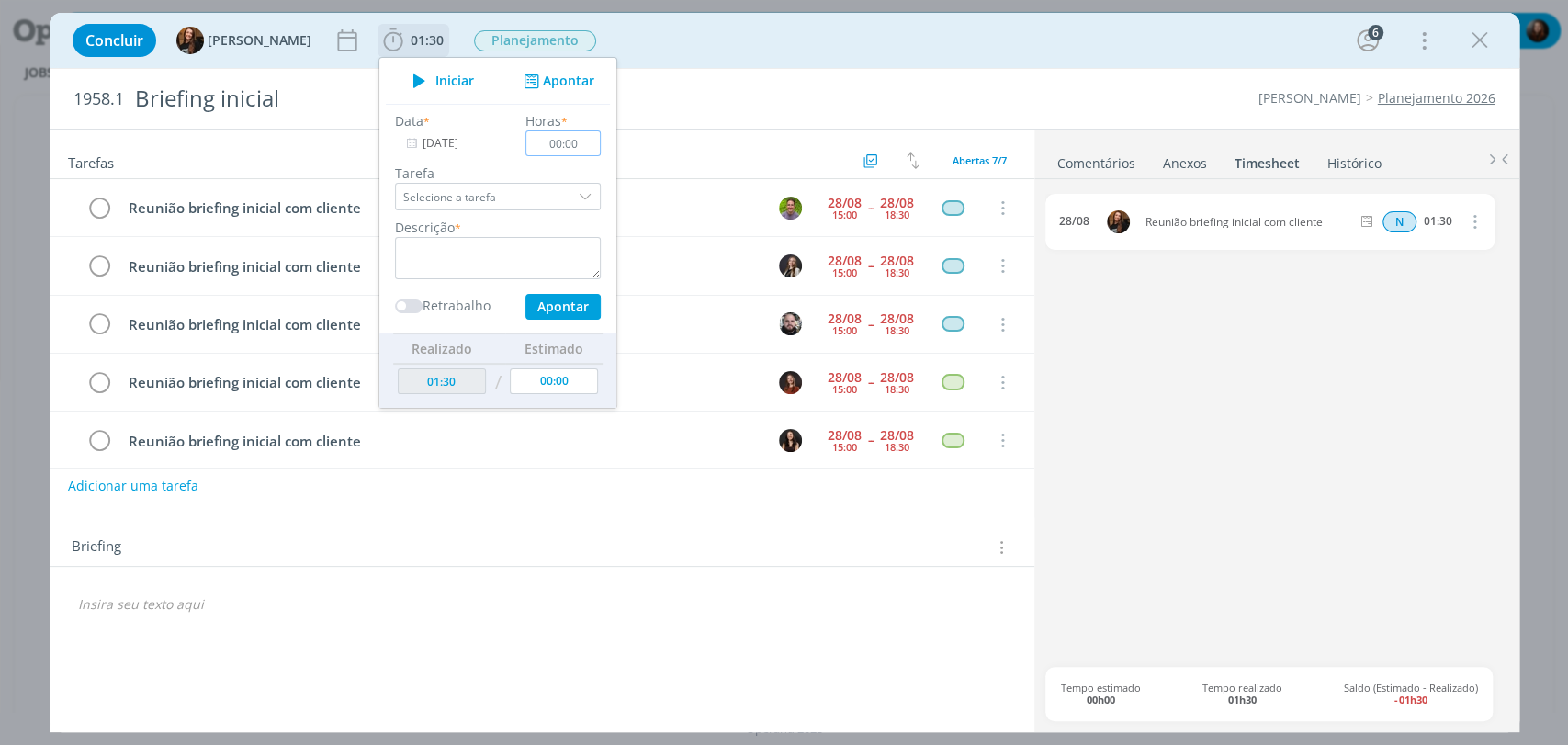
click at [566, 149] on input "00:00" at bounding box center [563, 144] width 75 height 26
type input "01:30"
click at [526, 245] on textarea "dialog" at bounding box center [499, 258] width 206 height 43
paste textarea "Reunião briefing inicial com cliente"
type textarea "Reunião briefing inicial com cliente"
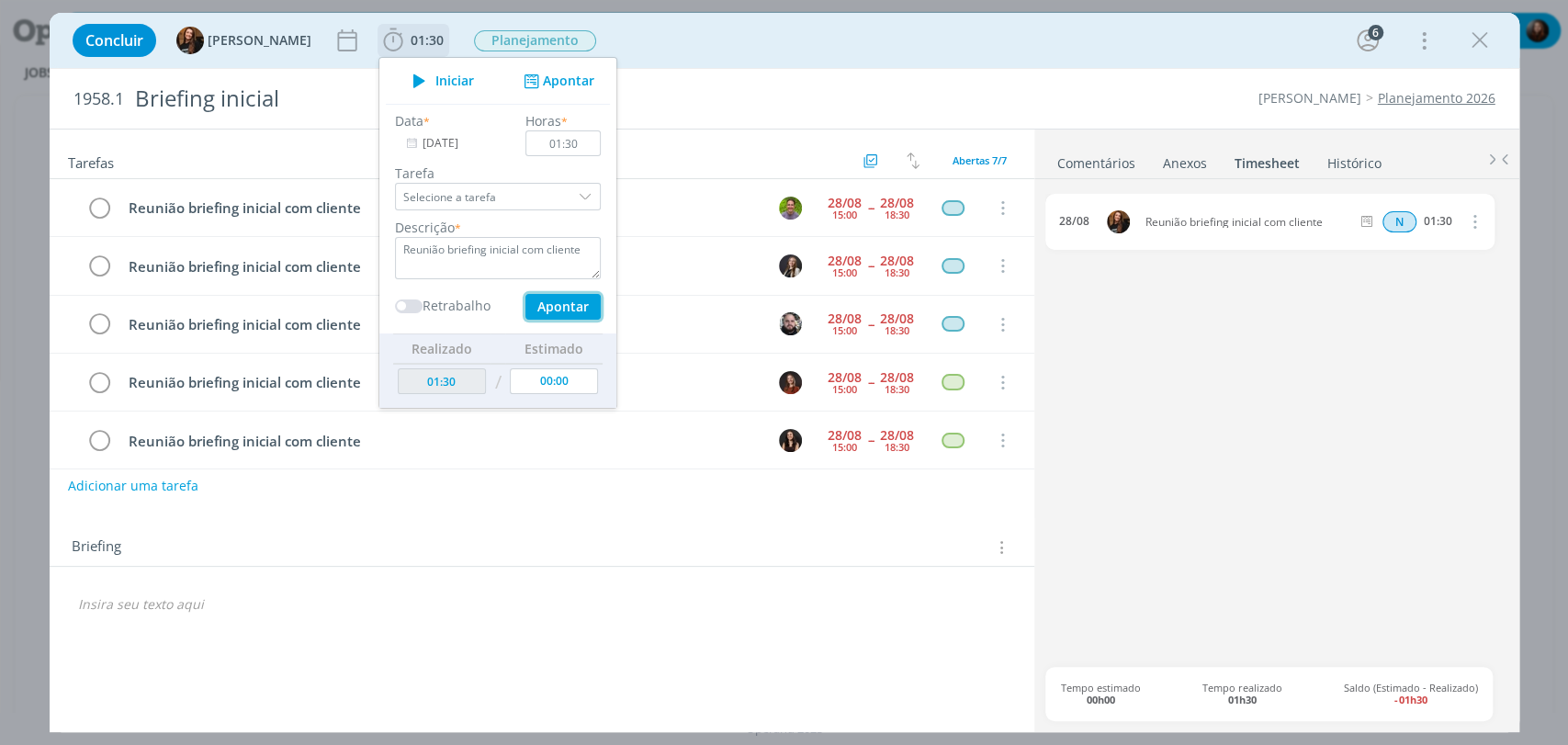
click at [527, 308] on button "Apontar" at bounding box center [562, 307] width 75 height 26
click at [717, 36] on div "Concluir Tayná Morsch 01:30 Iniciar Apontar Data * 28/08/2025 Horas * 01:30 Tar…" at bounding box center [784, 41] width 1442 height 44
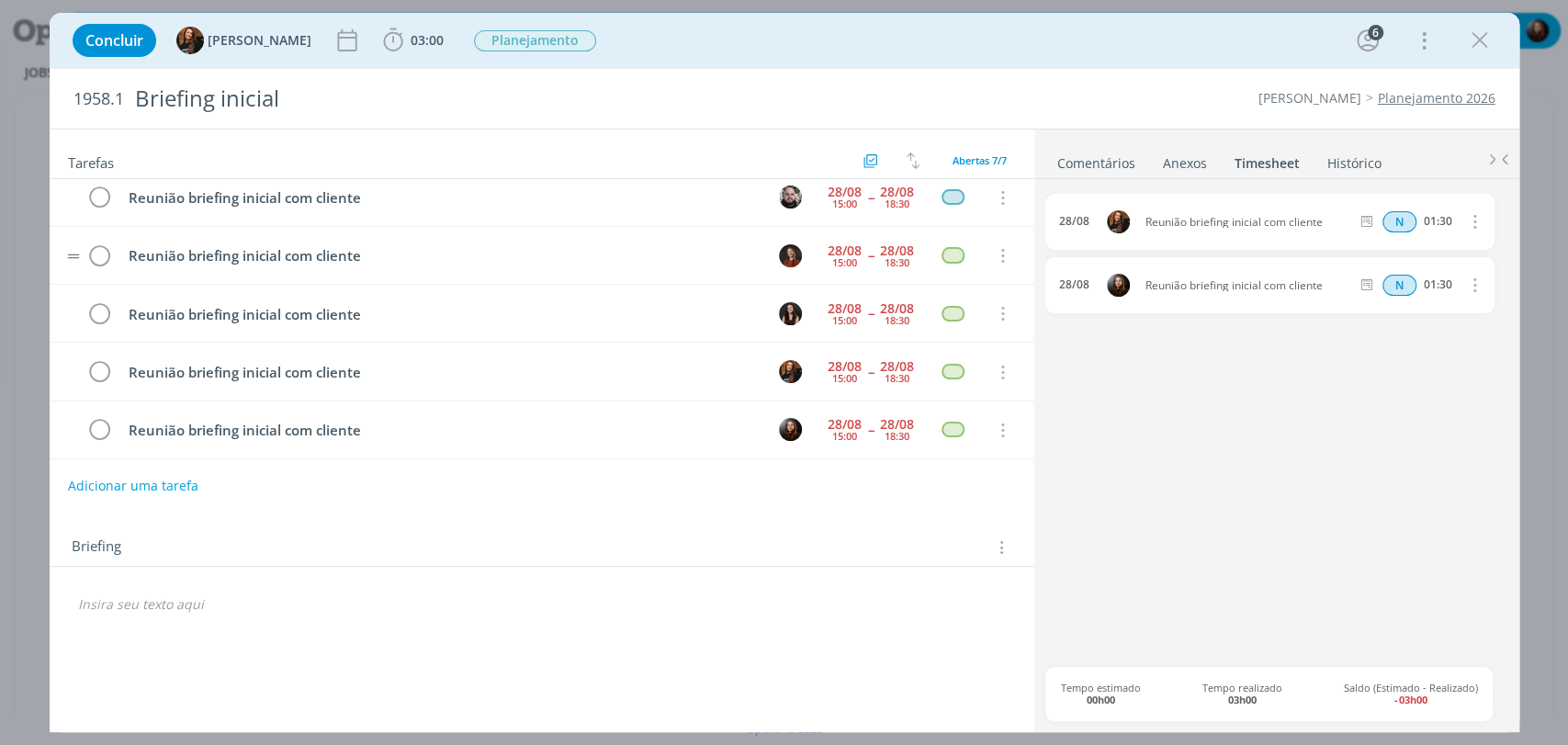
scroll to position [128, 0]
click at [109, 417] on icon "dialog" at bounding box center [100, 430] width 26 height 28
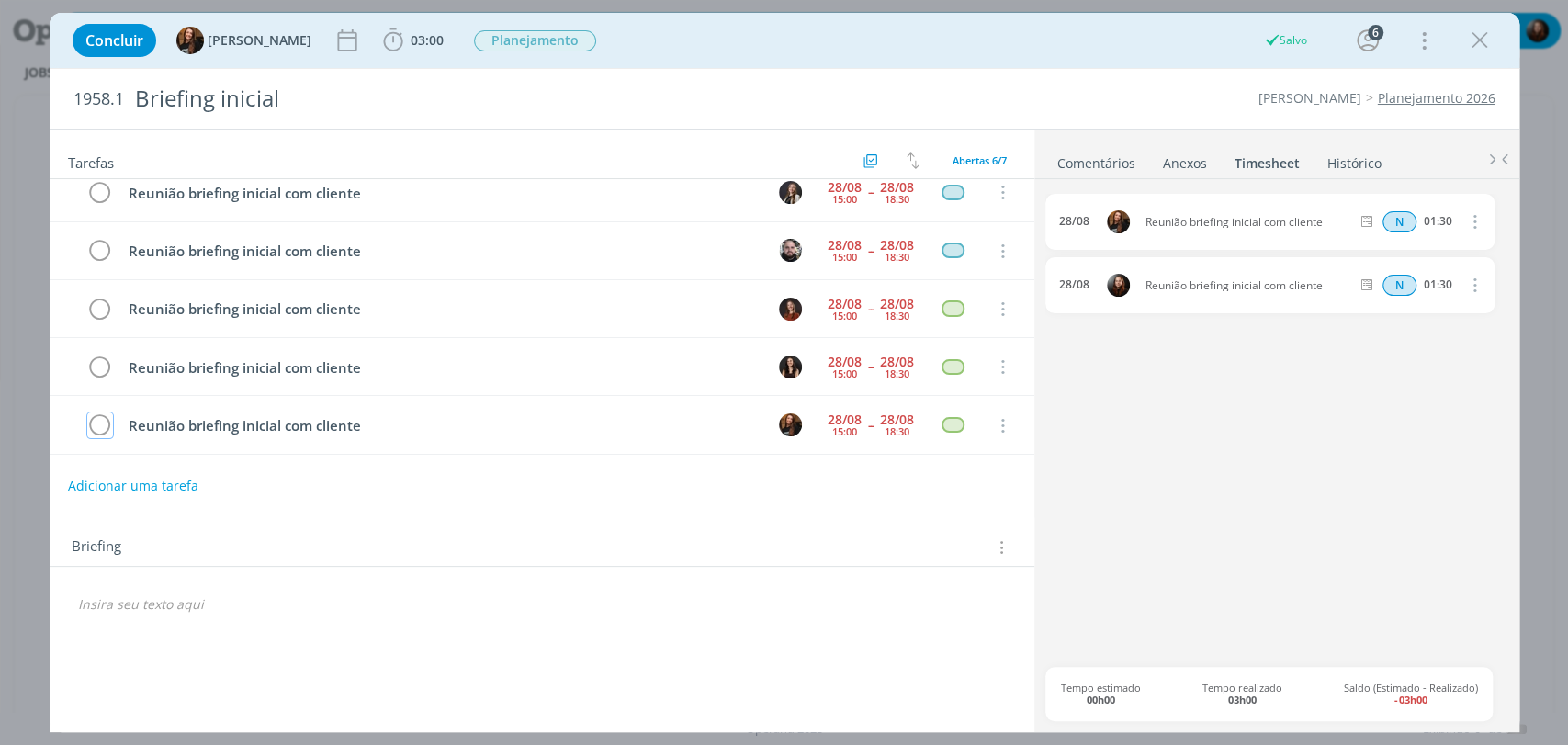
scroll to position [69, 0]
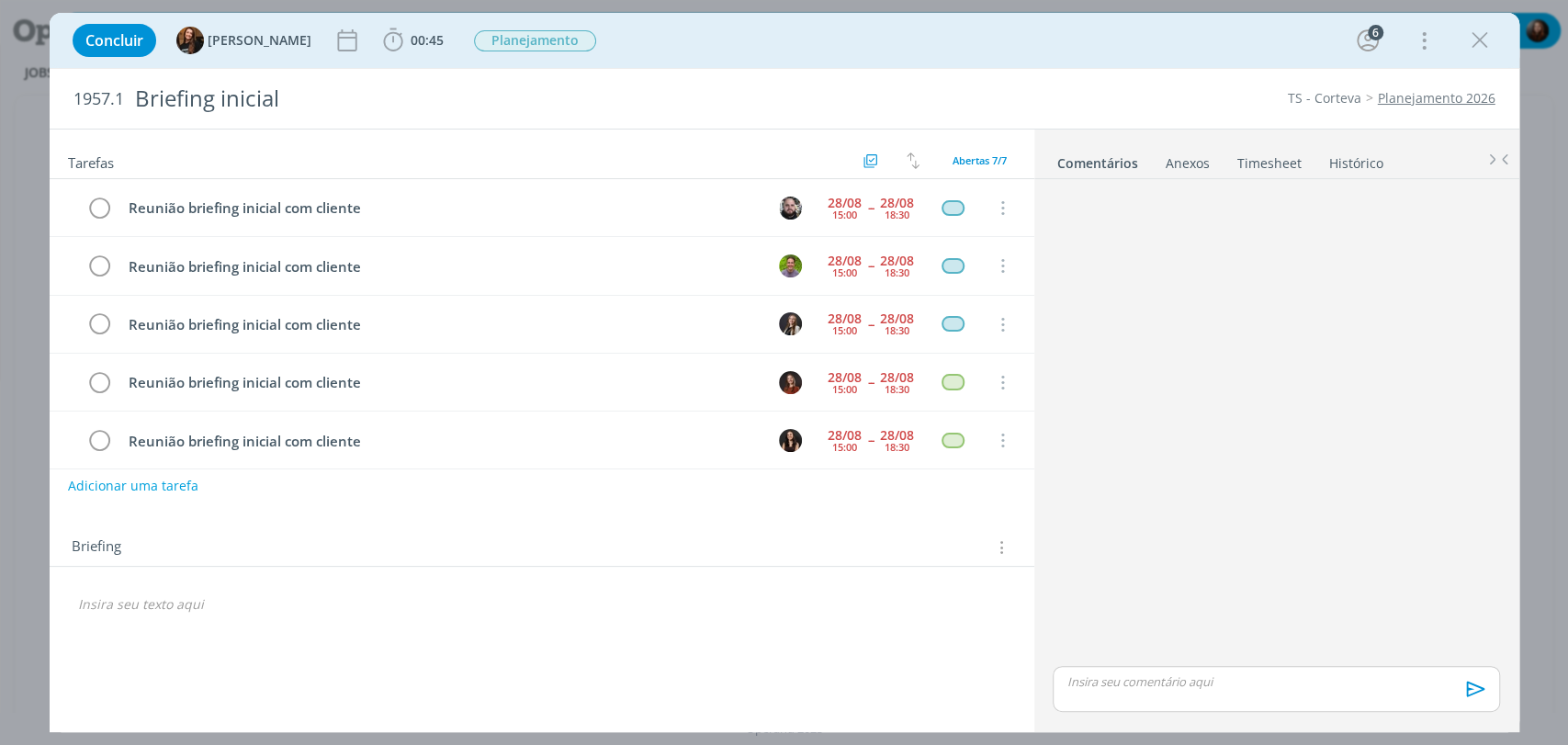
click at [1256, 164] on link "Timesheet" at bounding box center [1270, 159] width 66 height 27
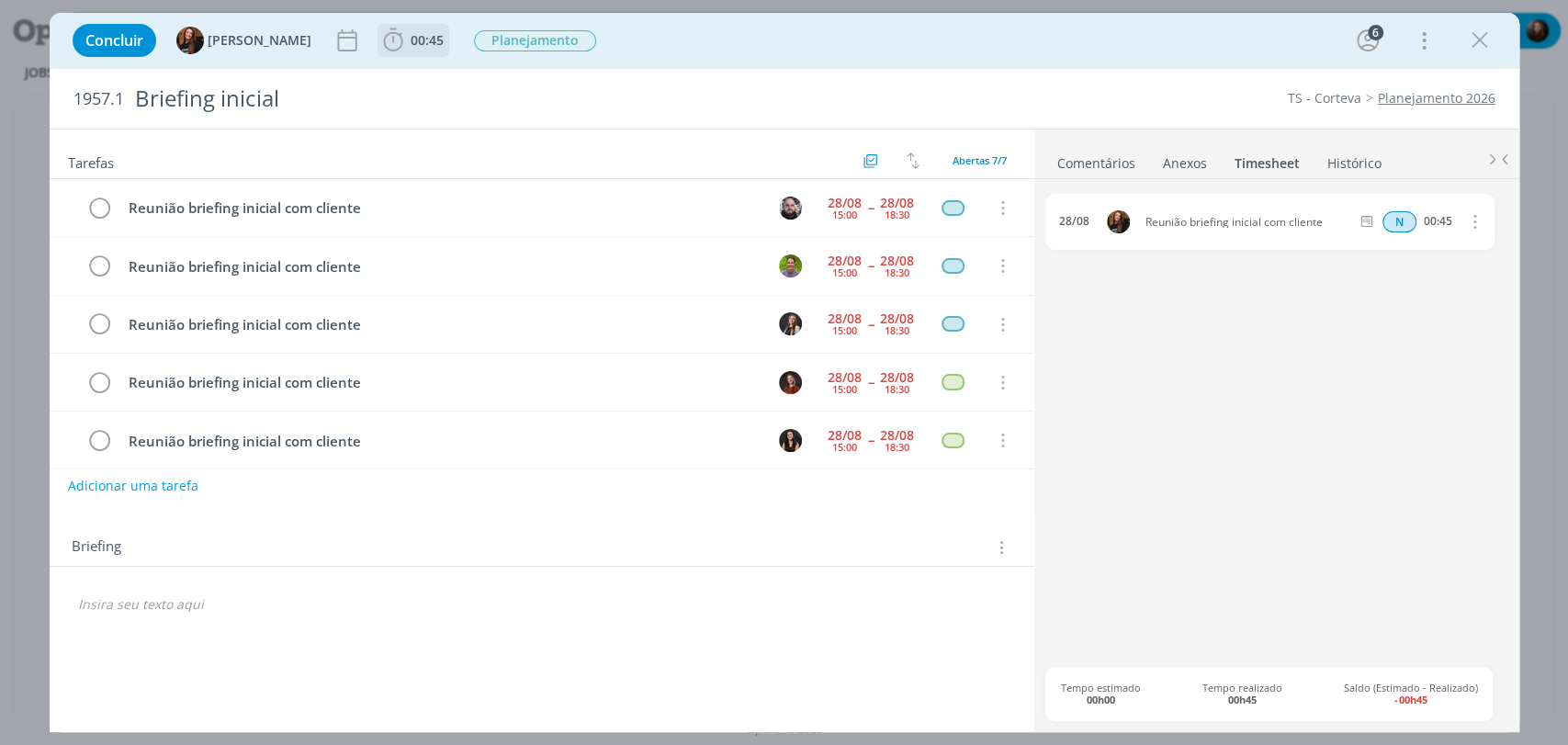
click at [410, 37] on span "00:45" at bounding box center [426, 41] width 33 height 18
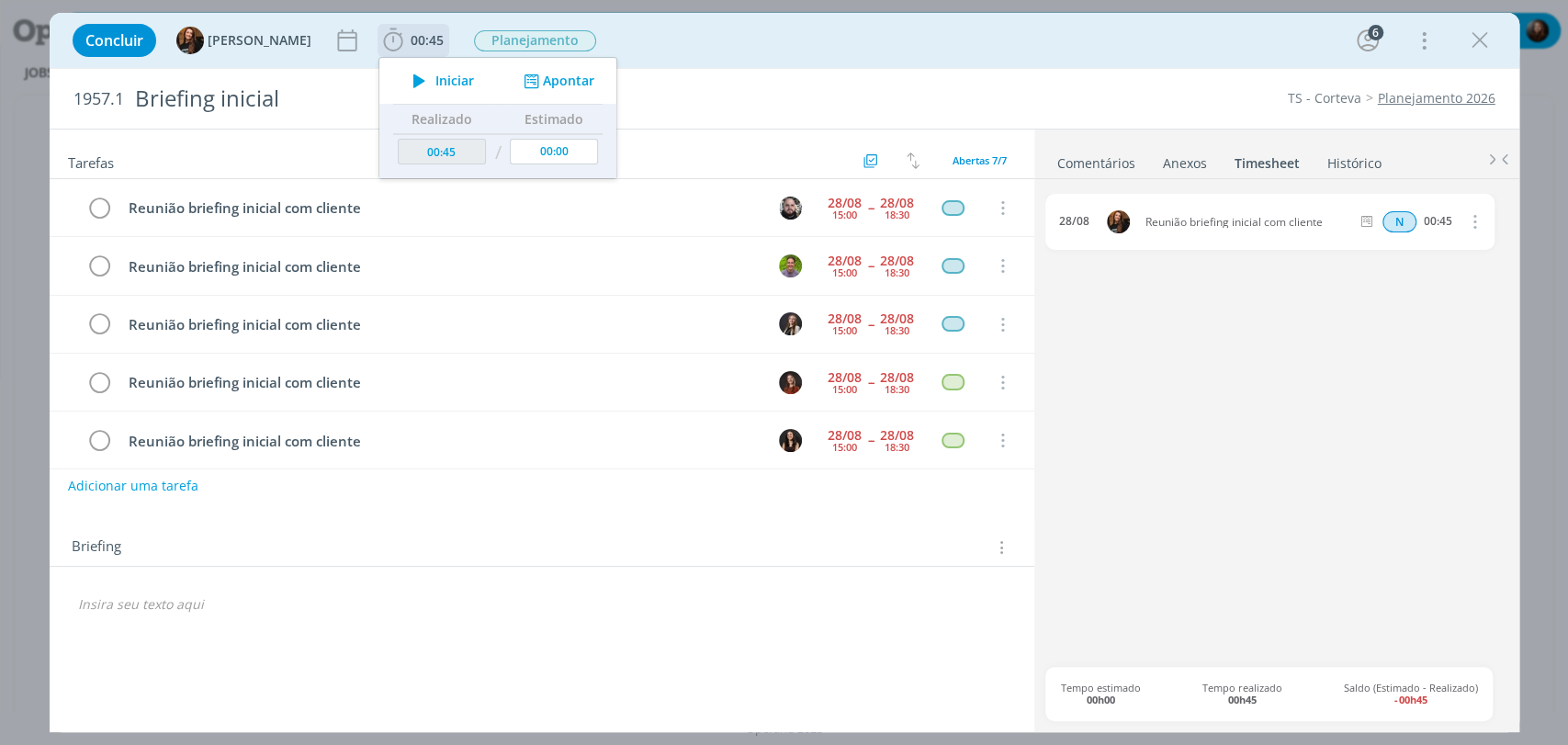
click at [559, 74] on button "Apontar" at bounding box center [556, 80] width 76 height 19
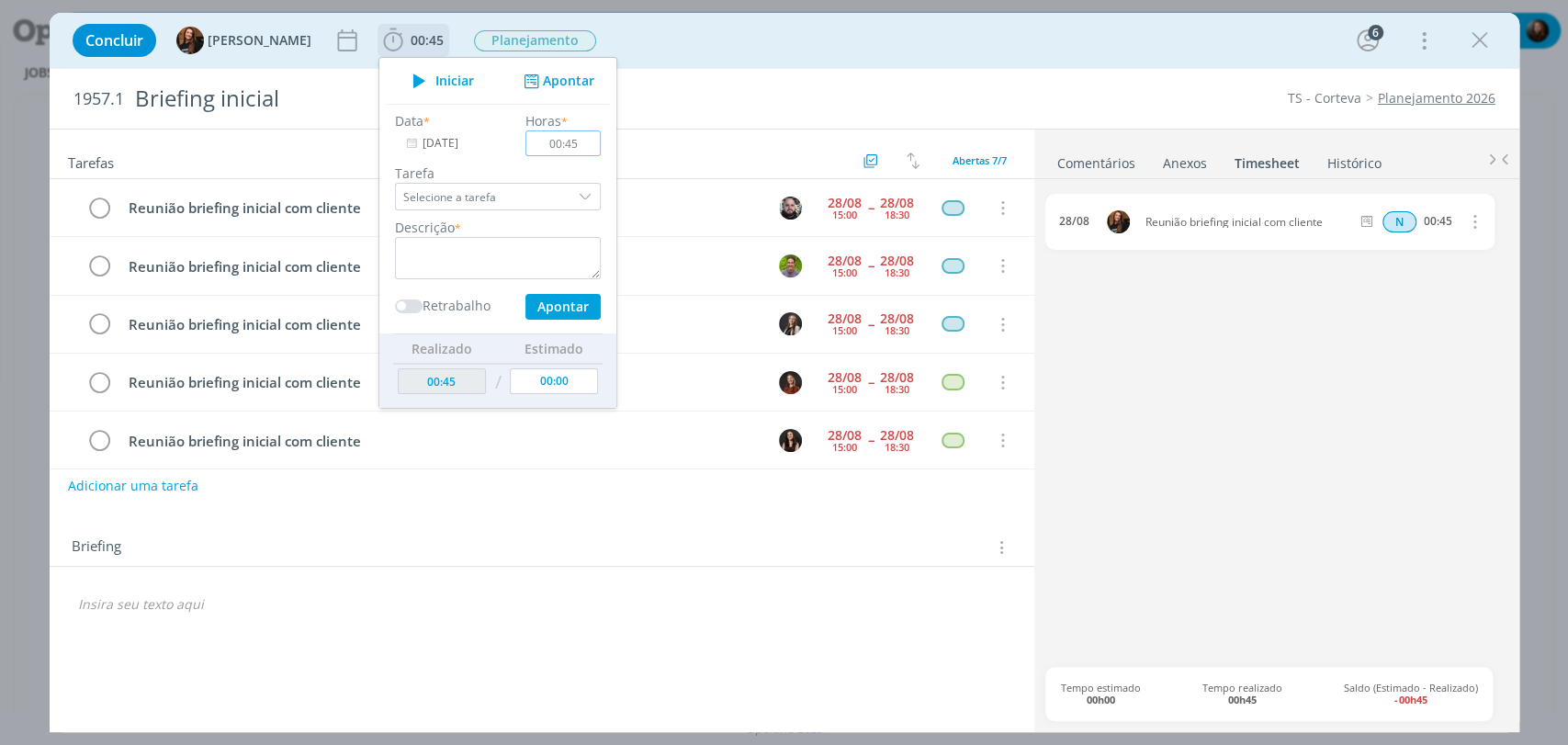
type input "00:45"
click at [486, 251] on textarea "dialog" at bounding box center [499, 258] width 206 height 43
paste textarea "Reunião briefing inicial com cliente"
type textarea "Reunião briefing inicial com cliente"
click at [424, 148] on input "[DATE]" at bounding box center [453, 144] width 115 height 26
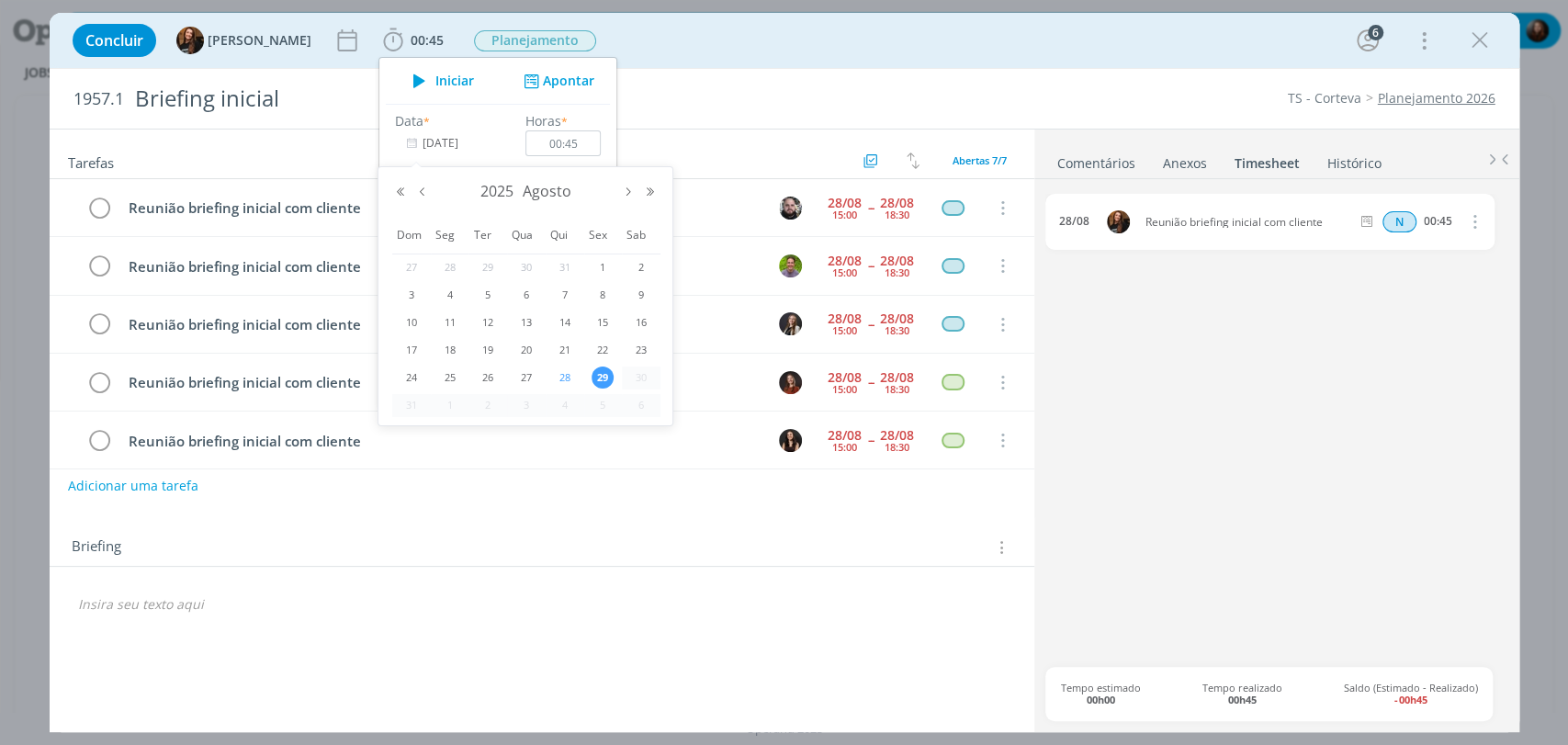
click at [560, 378] on span "28" at bounding box center [565, 377] width 22 height 22
type input "28/08/2025"
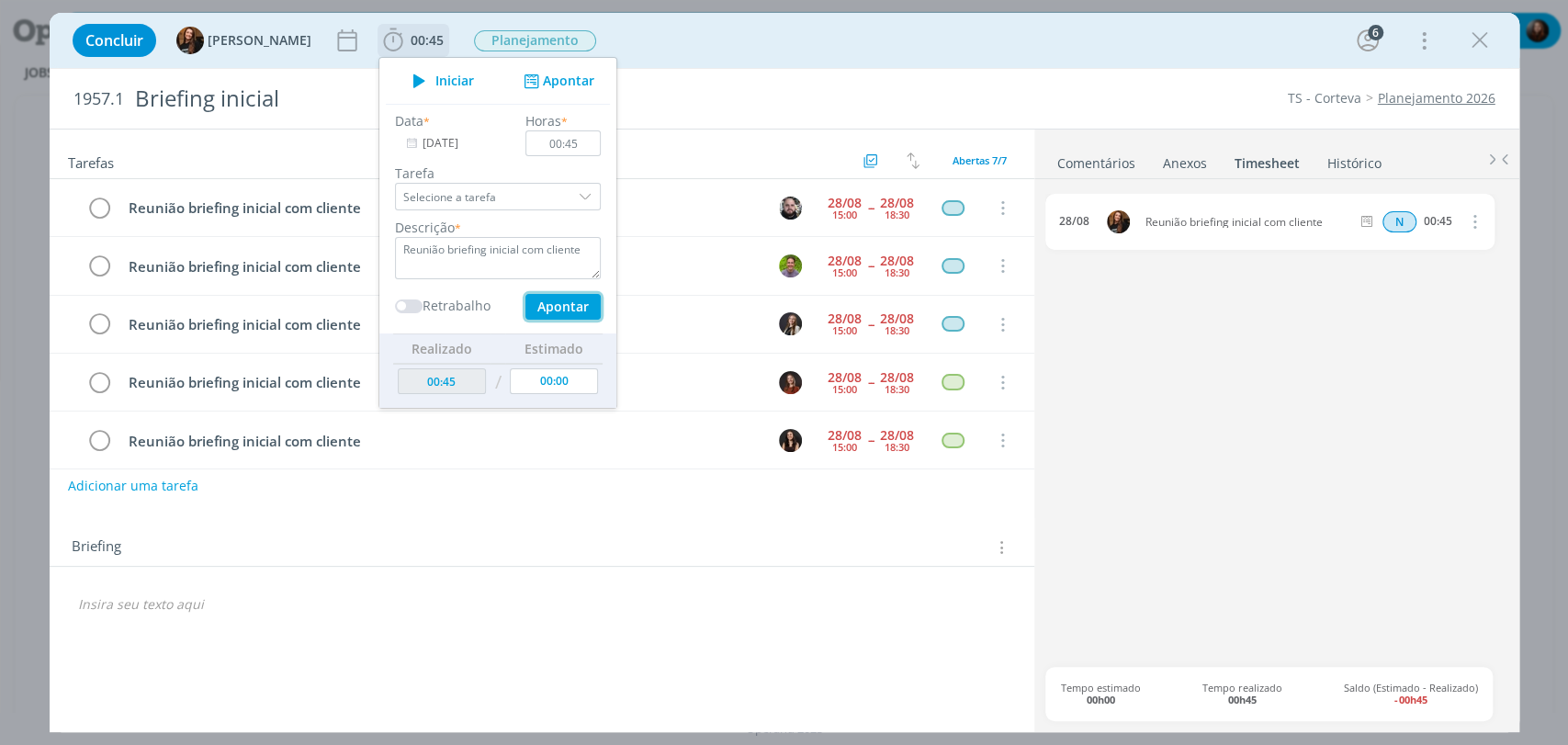
click at [540, 302] on button "Apontar" at bounding box center [562, 307] width 75 height 26
type input "01:30"
type input "29/08/2025"
type input "00:00"
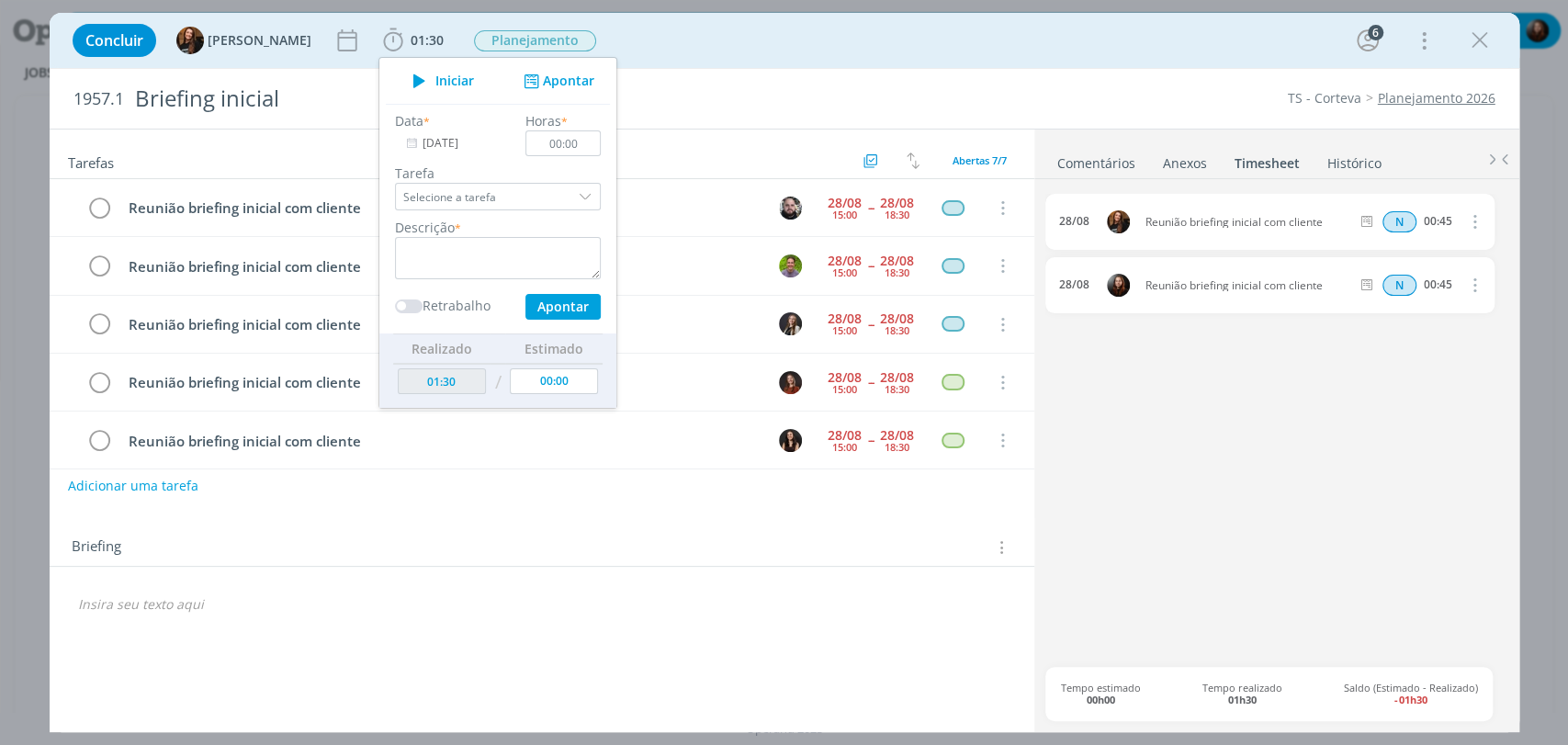
click at [875, 54] on div "Concluir Tayná Morsch 01:30 Iniciar Apontar Data * 29/08/2025 Horas * 00:00 Tar…" at bounding box center [784, 41] width 1442 height 44
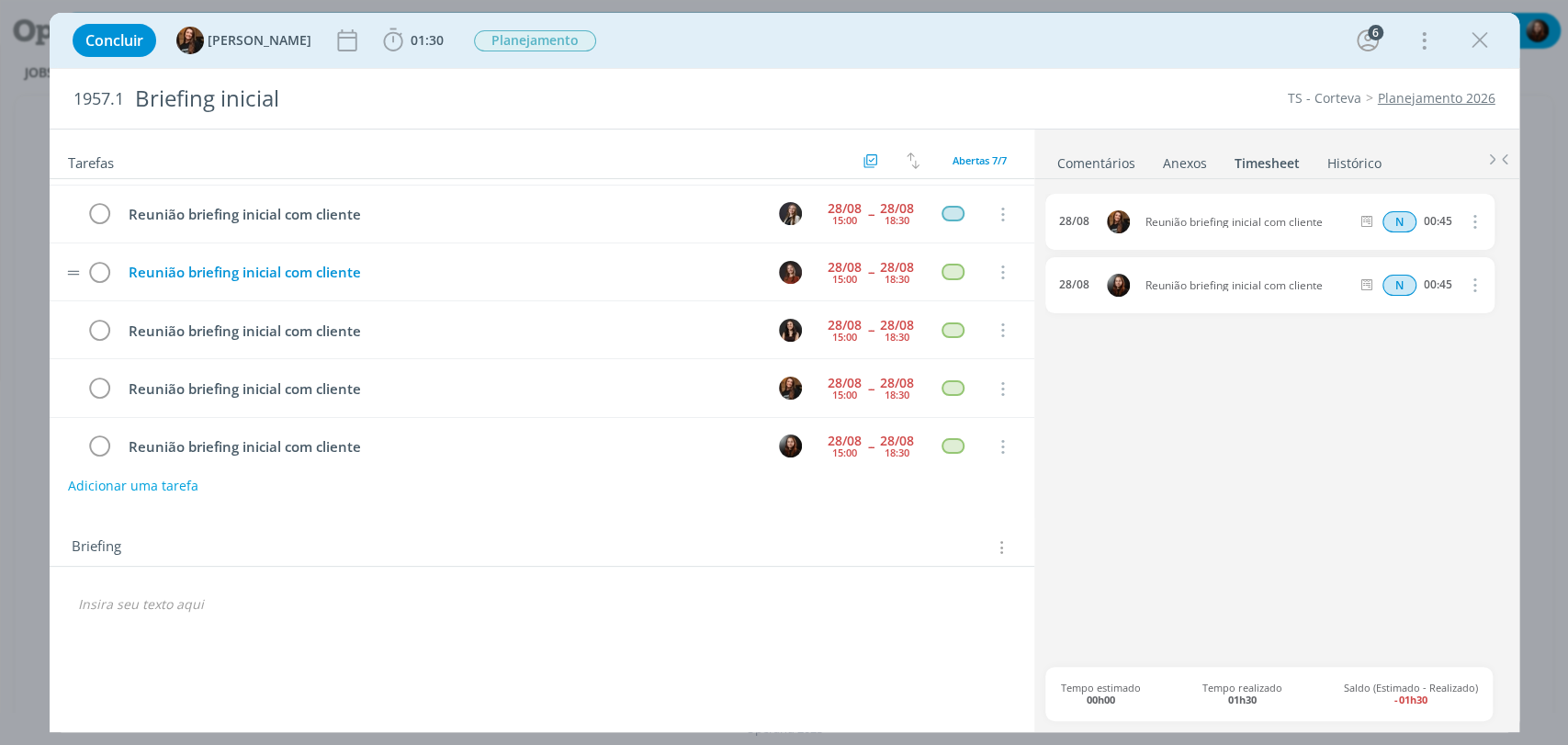
scroll to position [128, 0]
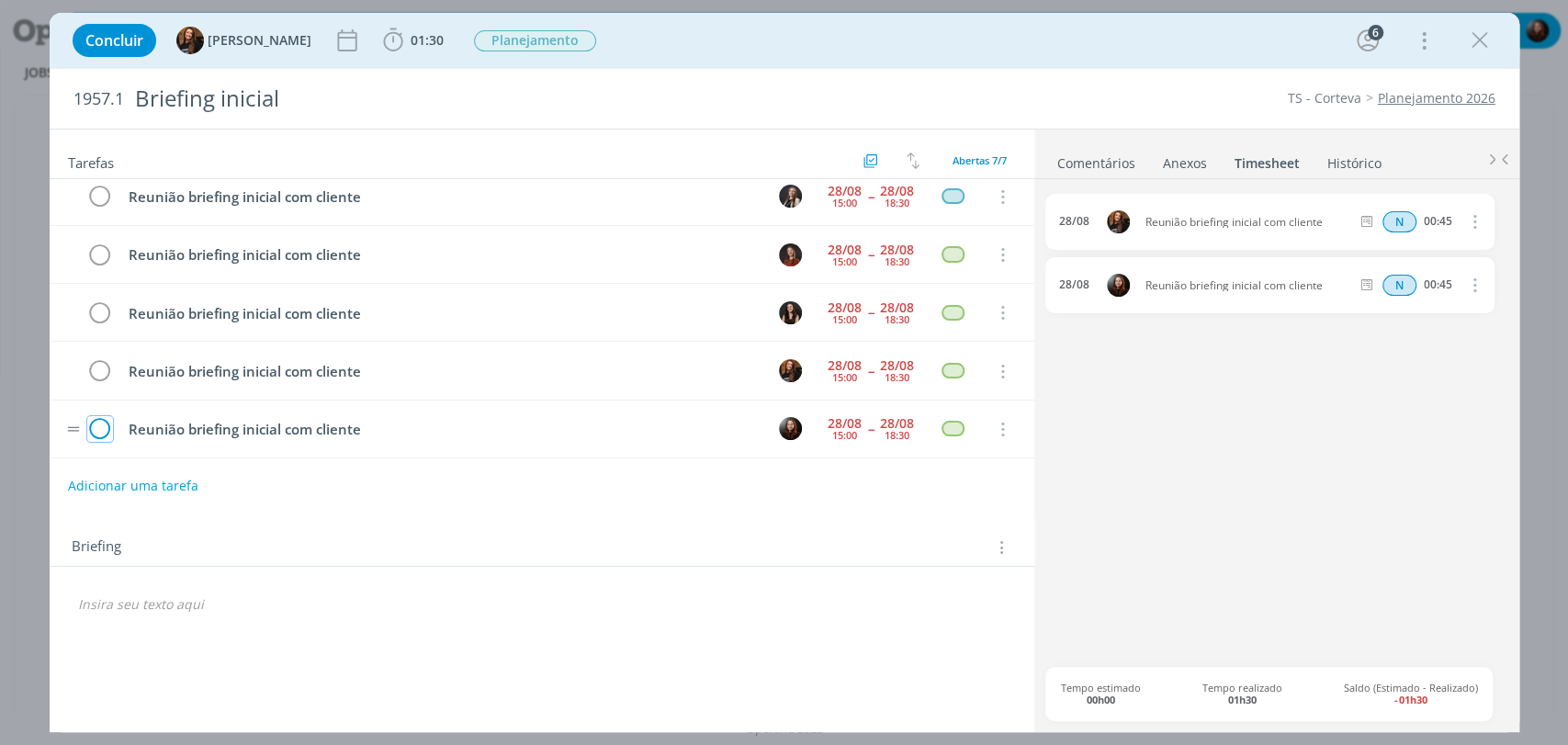
click at [101, 422] on icon "dialog" at bounding box center [100, 430] width 26 height 28
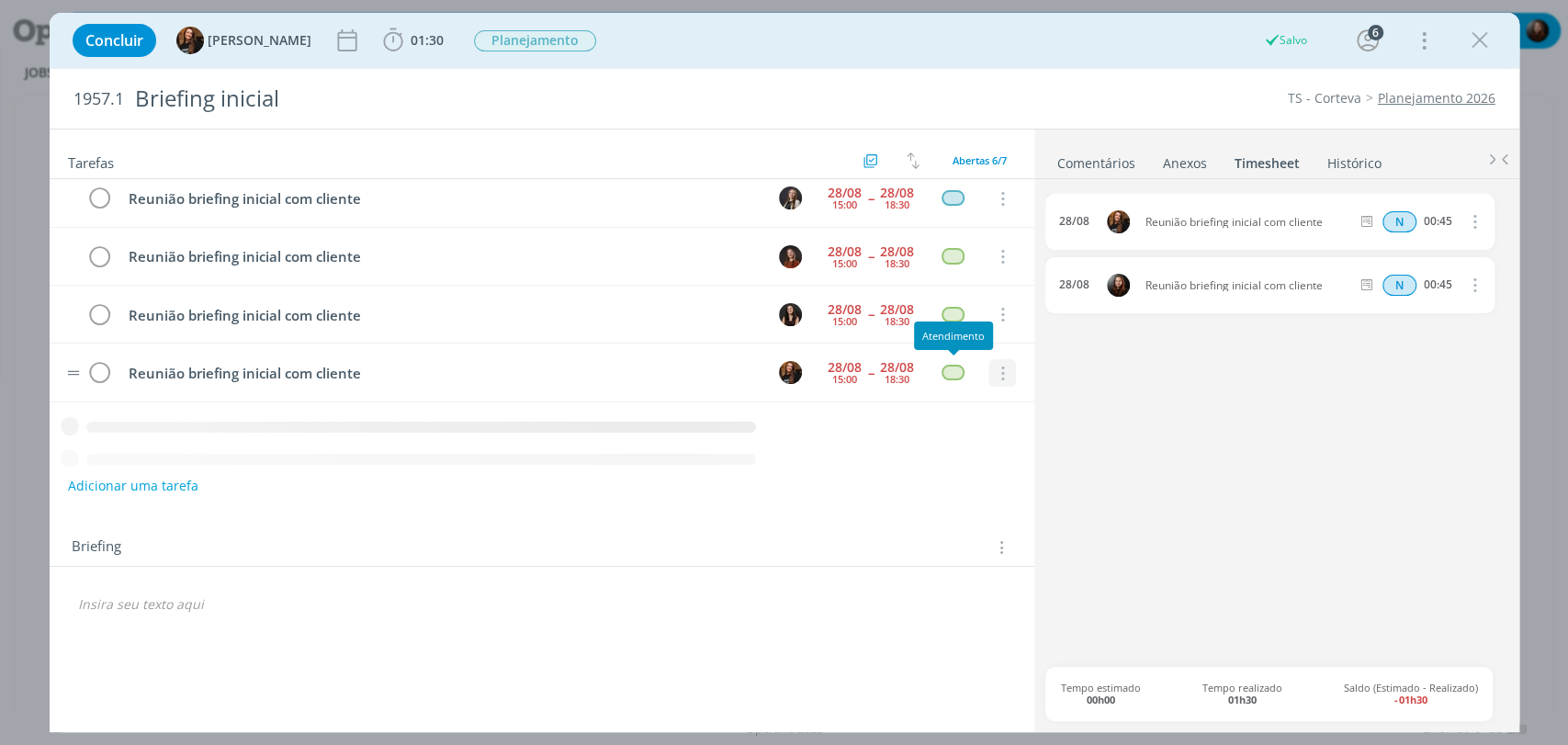
click at [1007, 440] on icon "dialog" at bounding box center [542, 456] width 985 height 32
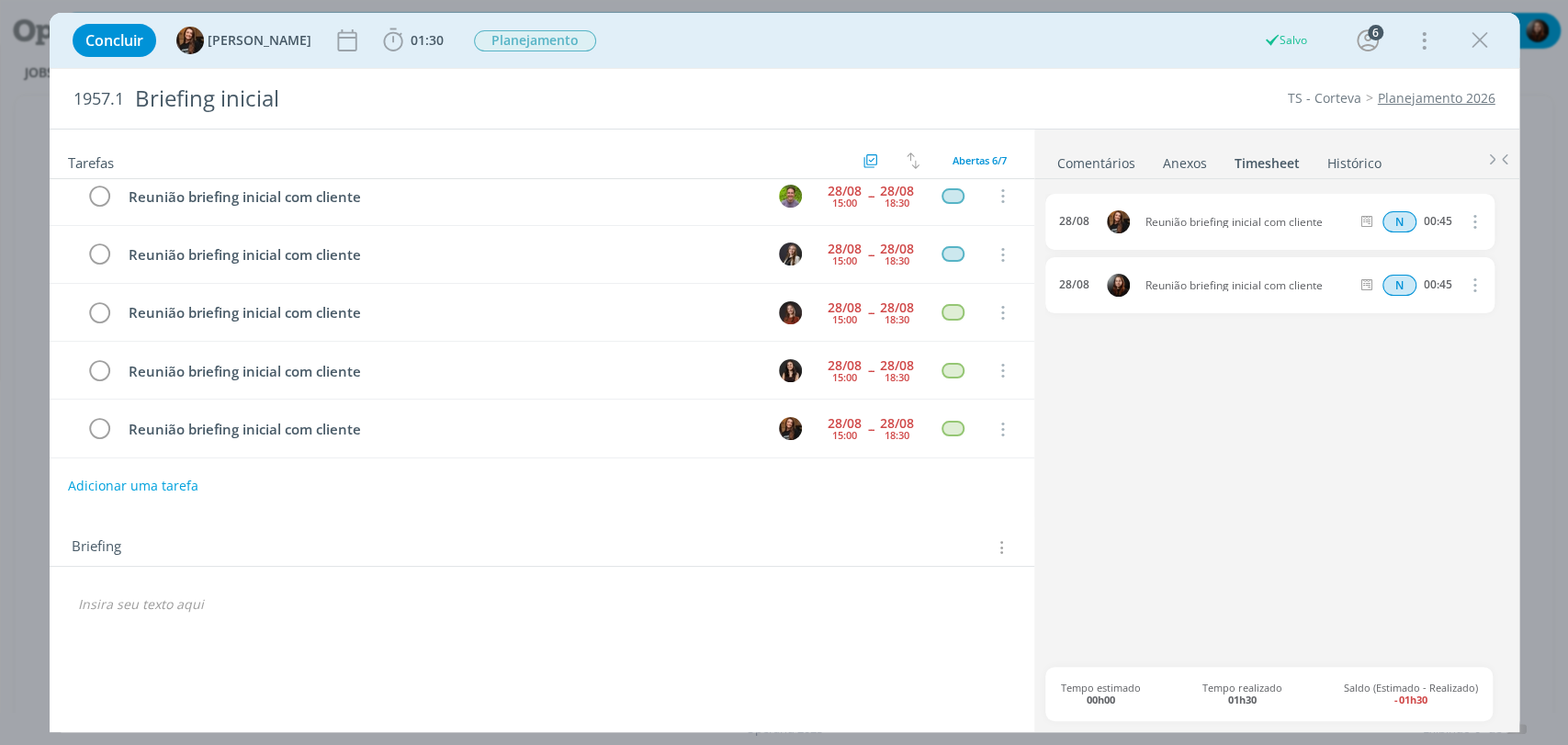
click at [1276, 460] on div "28/08 Reunião briefing inicial com cliente N 00:45 Excluir Editar 28/08 Reunião…" at bounding box center [1276, 430] width 461 height 473
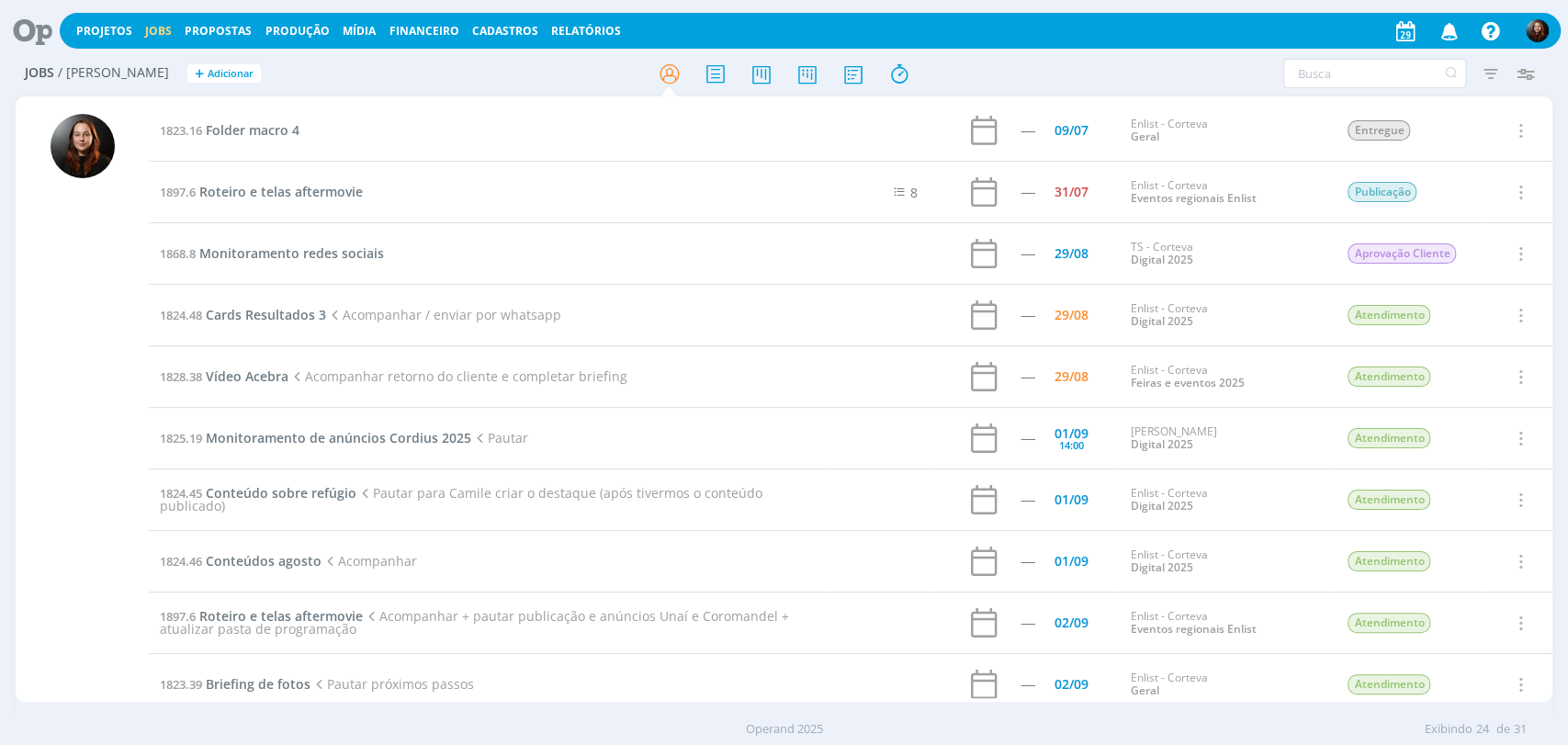
drag, startPoint x: 0, startPoint y: 0, endPoint x: 32, endPoint y: 28, distance: 42.5
click at [32, 28] on icon at bounding box center [26, 31] width 38 height 36
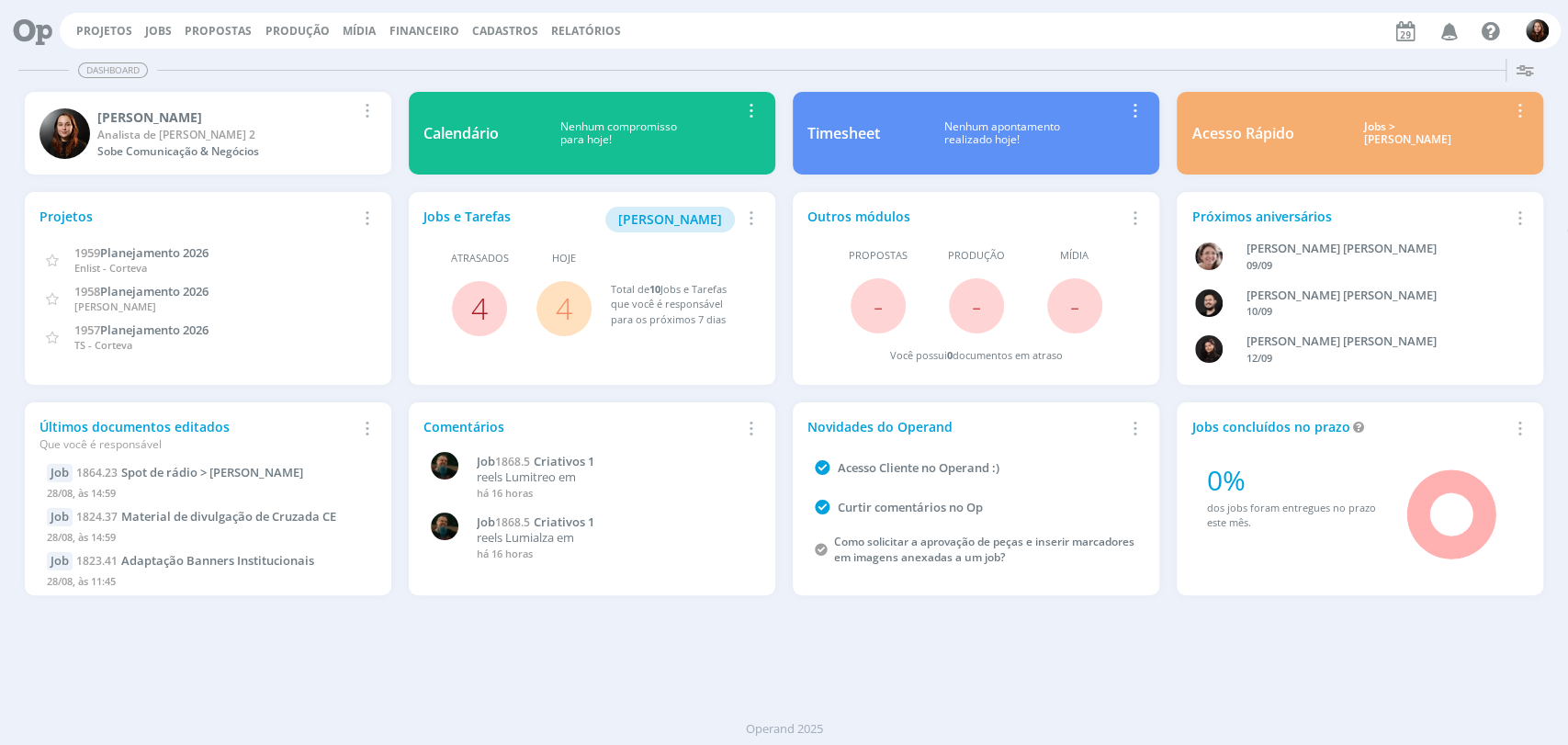
click at [478, 298] on link "4" at bounding box center [480, 308] width 17 height 40
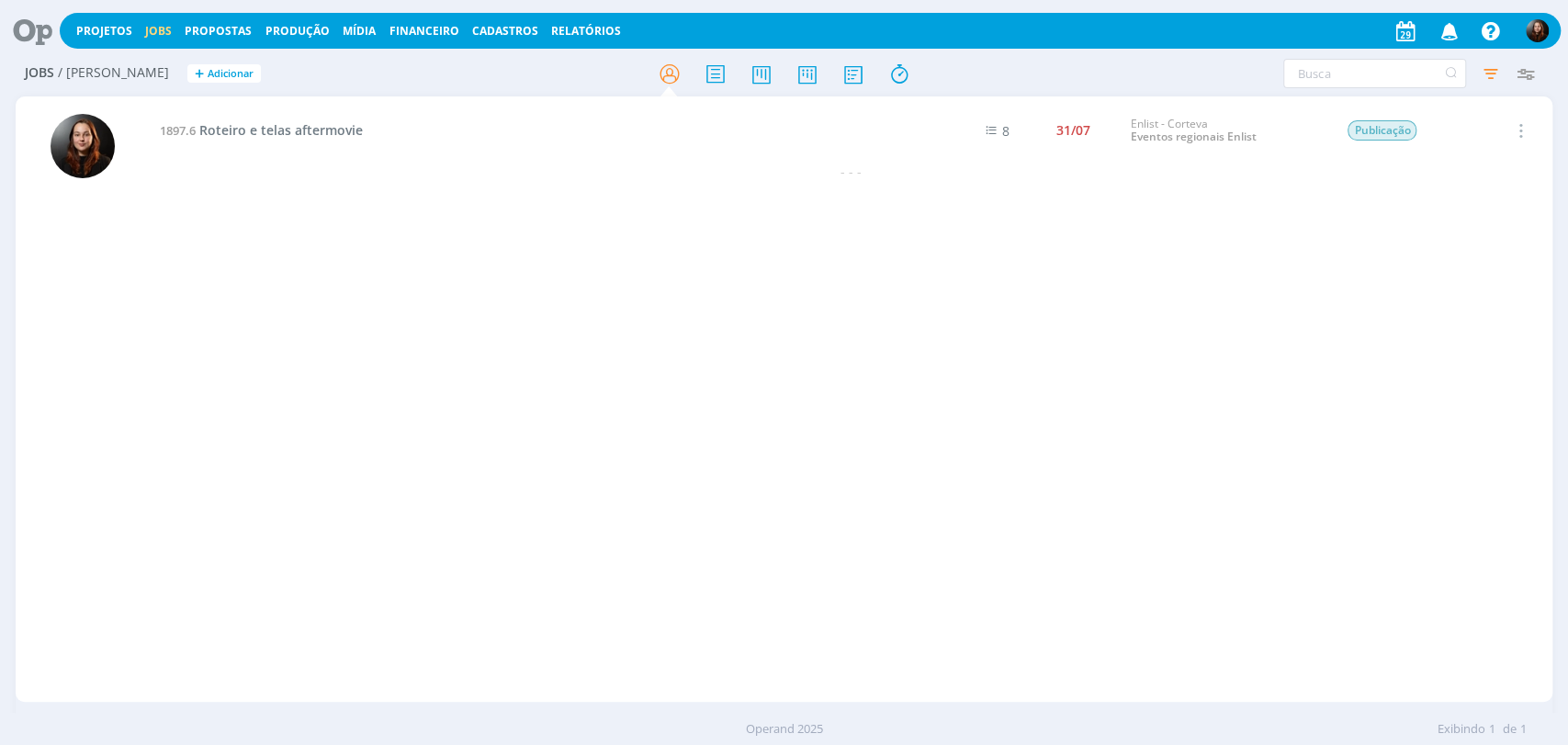
click at [45, 27] on icon at bounding box center [26, 31] width 38 height 36
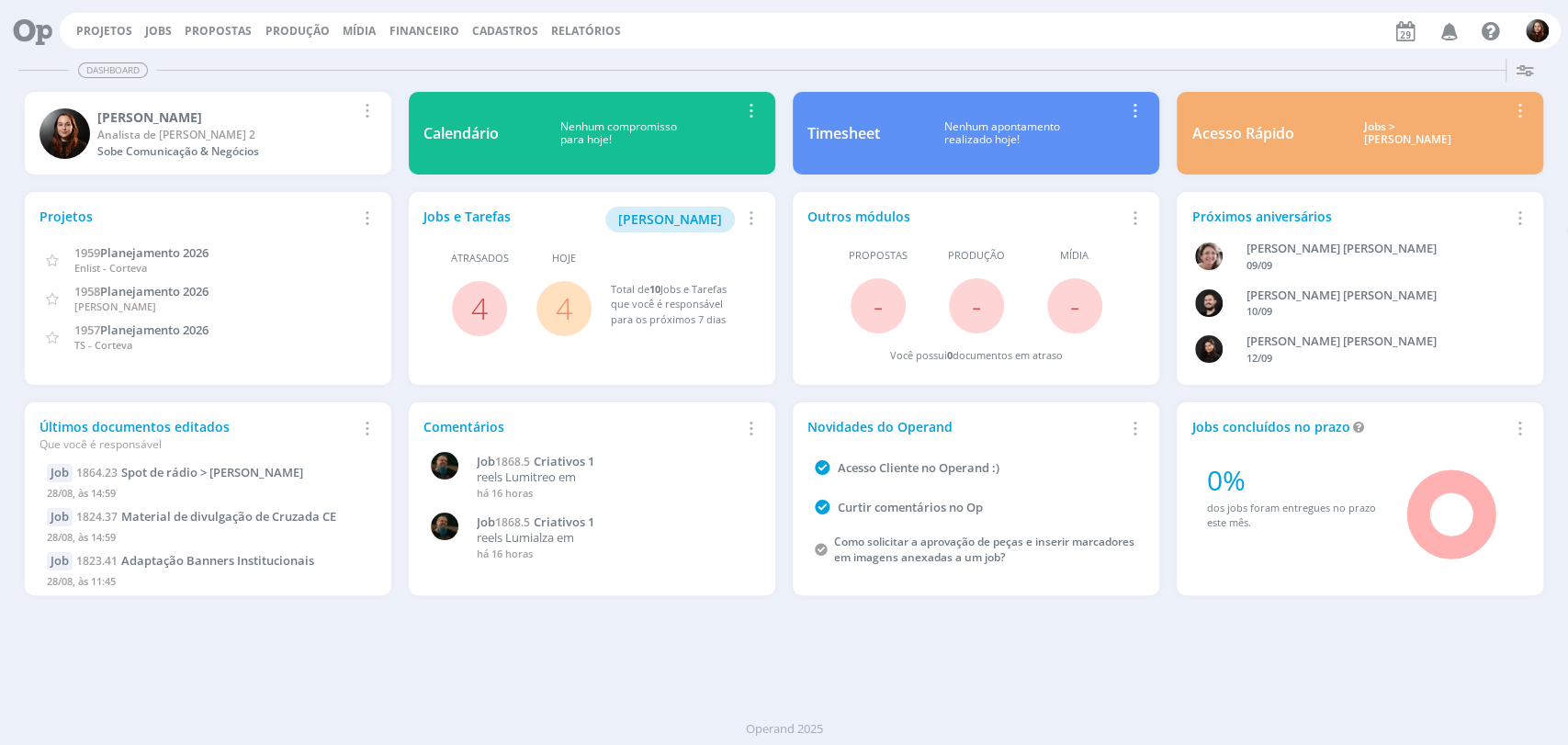
click at [569, 312] on link "4" at bounding box center [564, 308] width 17 height 40
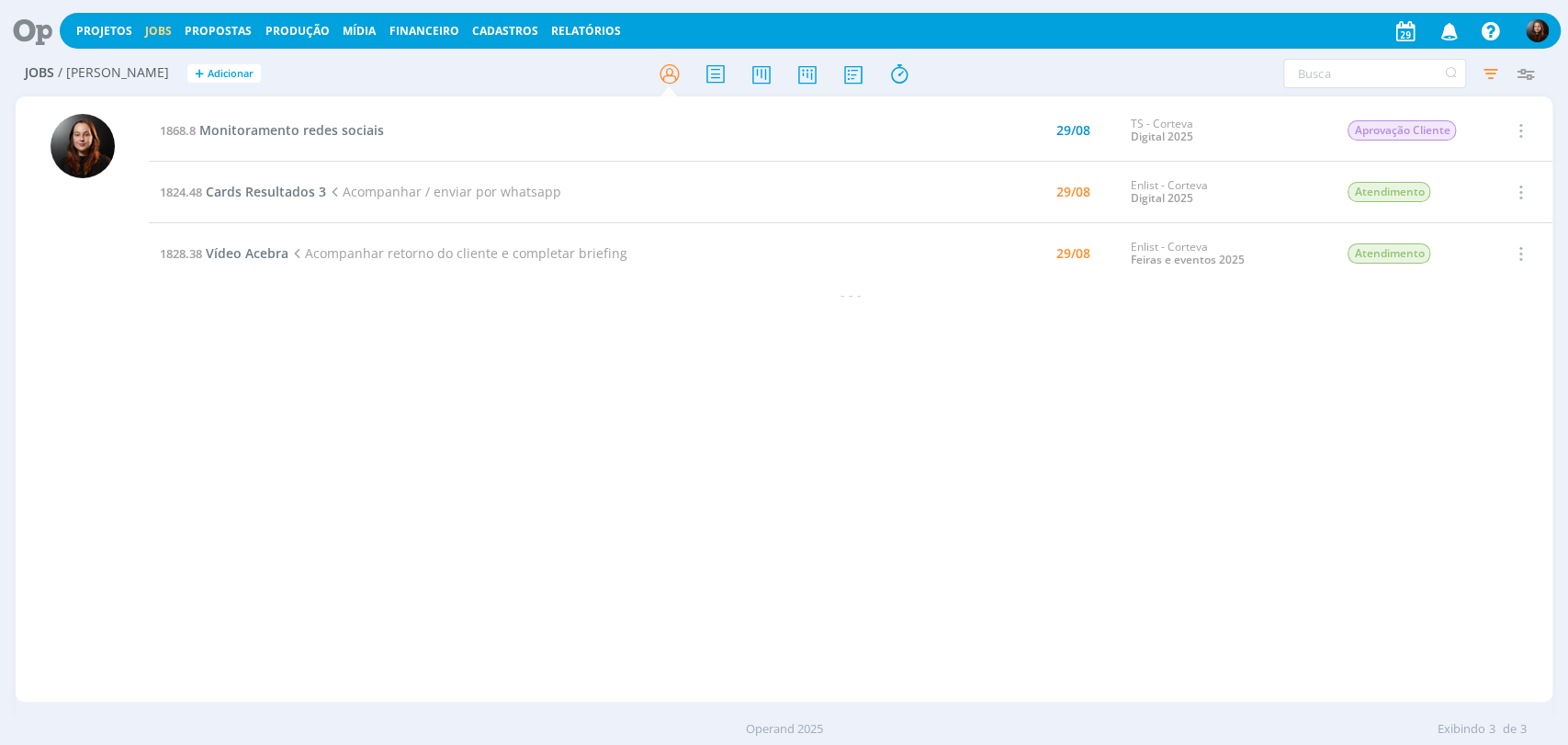
click at [273, 60] on h2 "Jobs / Minha Pauta + Adicionar" at bounding box center [272, 70] width 495 height 39
drag, startPoint x: 303, startPoint y: 509, endPoint x: 297, endPoint y: 482, distance: 27.7
click at [303, 500] on div "1868.8 Monitoramento redes sociais 29/08 TS - Corteva Digital 2025 Aprovação Cl…" at bounding box center [850, 399] width 1404 height 598
click at [1039, 472] on div "1868.8 Monitoramento redes sociais 29/08 TS - Corteva Digital 2025 Aprovação Cl…" at bounding box center [850, 399] width 1404 height 598
drag, startPoint x: 647, startPoint y: 457, endPoint x: 561, endPoint y: 308, distance: 172.0
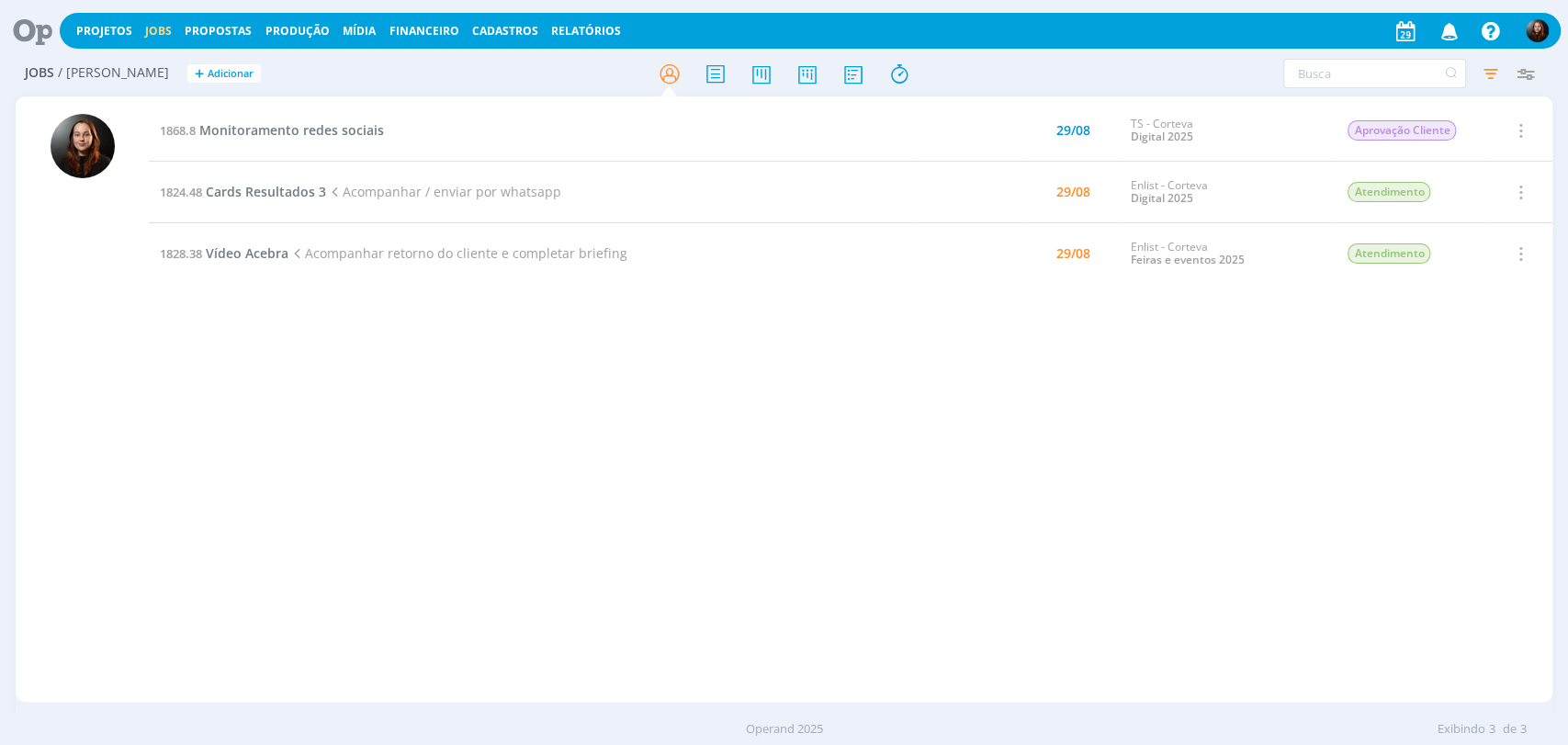
click at [647, 457] on div "1868.8 Monitoramento redes sociais 29/08 TS - Corteva Digital 2025 Aprovação Cl…" at bounding box center [850, 399] width 1404 height 598
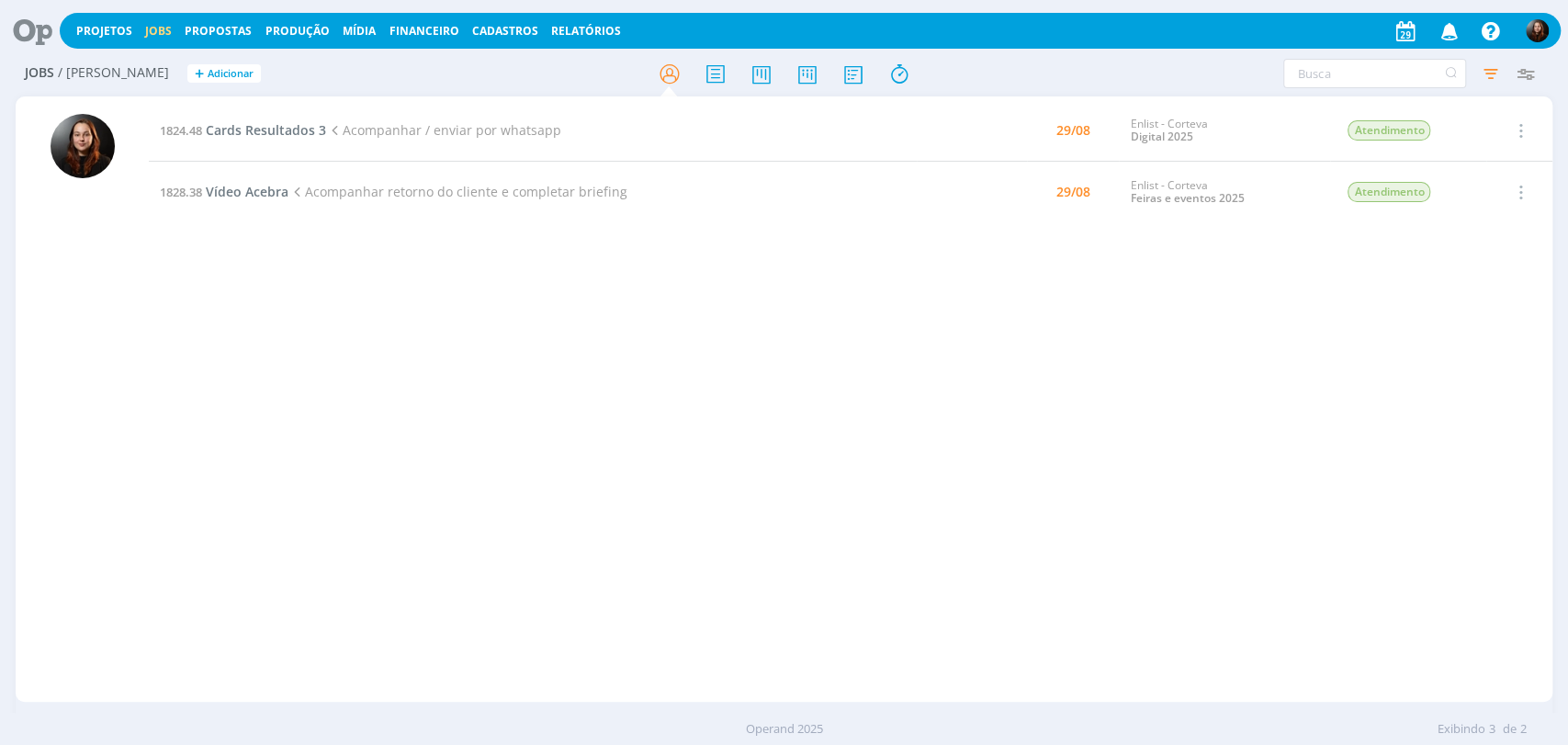
click at [32, 29] on icon at bounding box center [26, 31] width 38 height 36
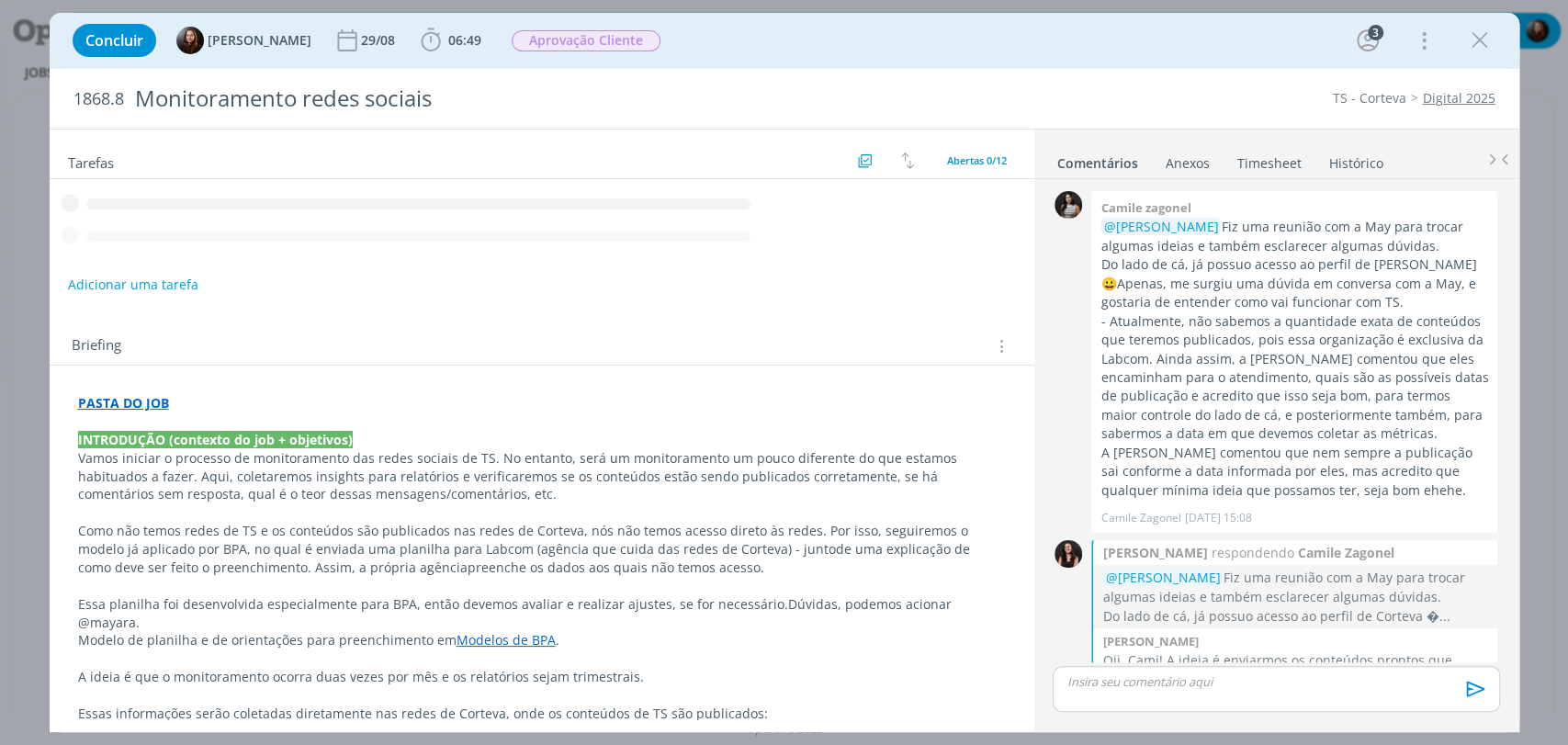
scroll to position [415, 0]
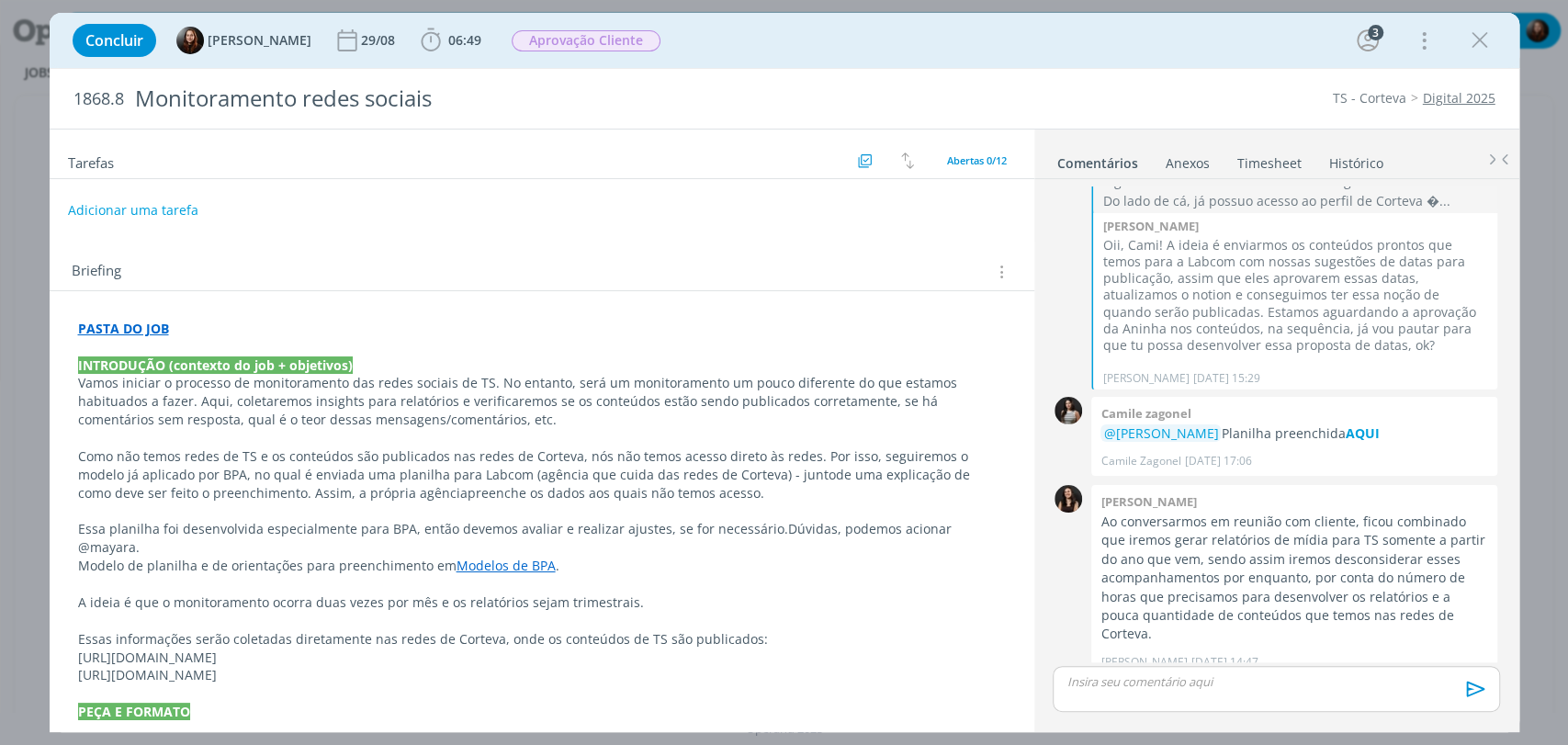
click at [820, 38] on div "Concluir [PERSON_NAME] [DATE] 06:49 Iniciar Apontar Data * [DATE] Horas * 00:00…" at bounding box center [784, 41] width 1442 height 44
click at [361, 40] on div "29/08" at bounding box center [380, 40] width 38 height 13
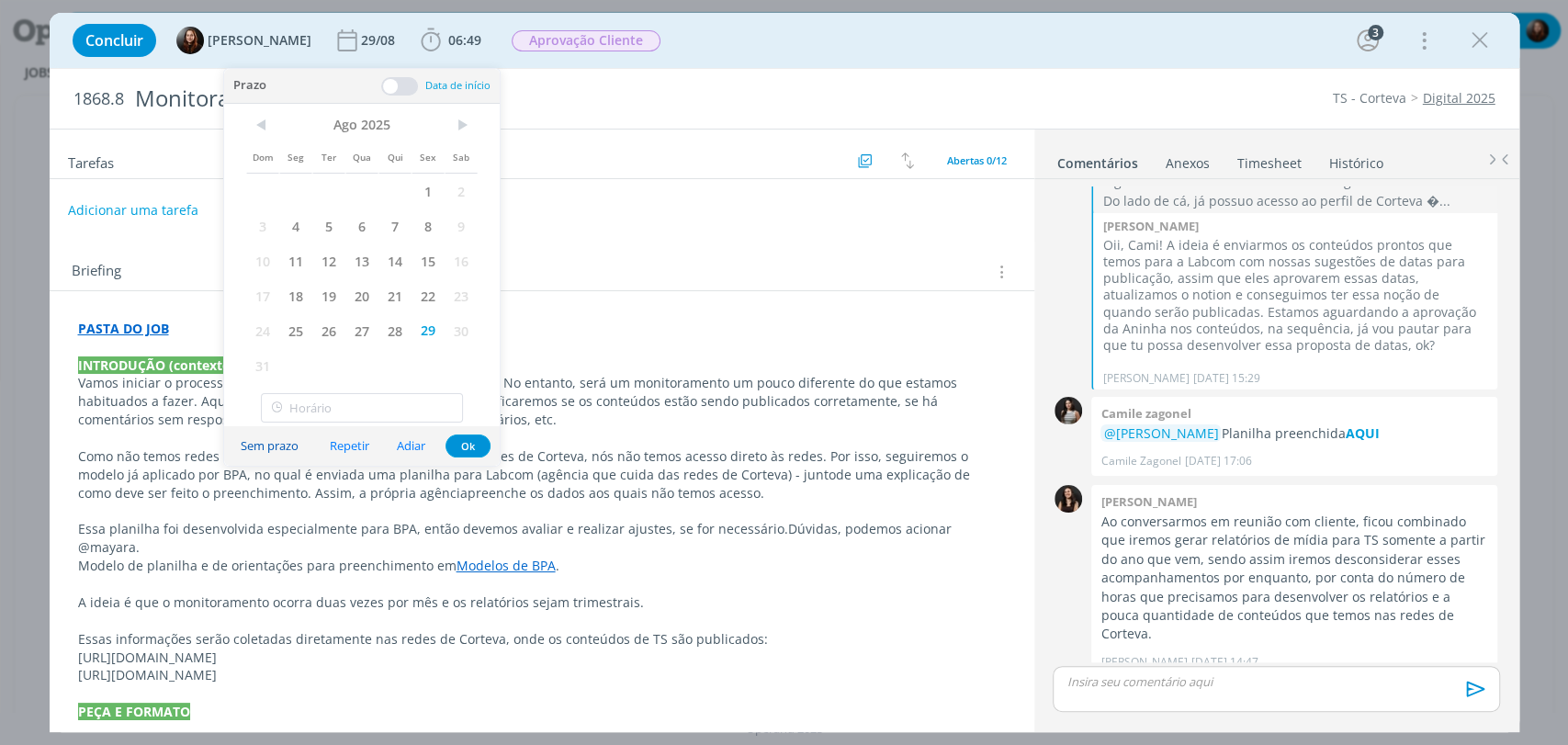
click at [283, 447] on button "Sem prazo" at bounding box center [270, 446] width 82 height 25
click at [466, 447] on button "Ok" at bounding box center [468, 445] width 45 height 23
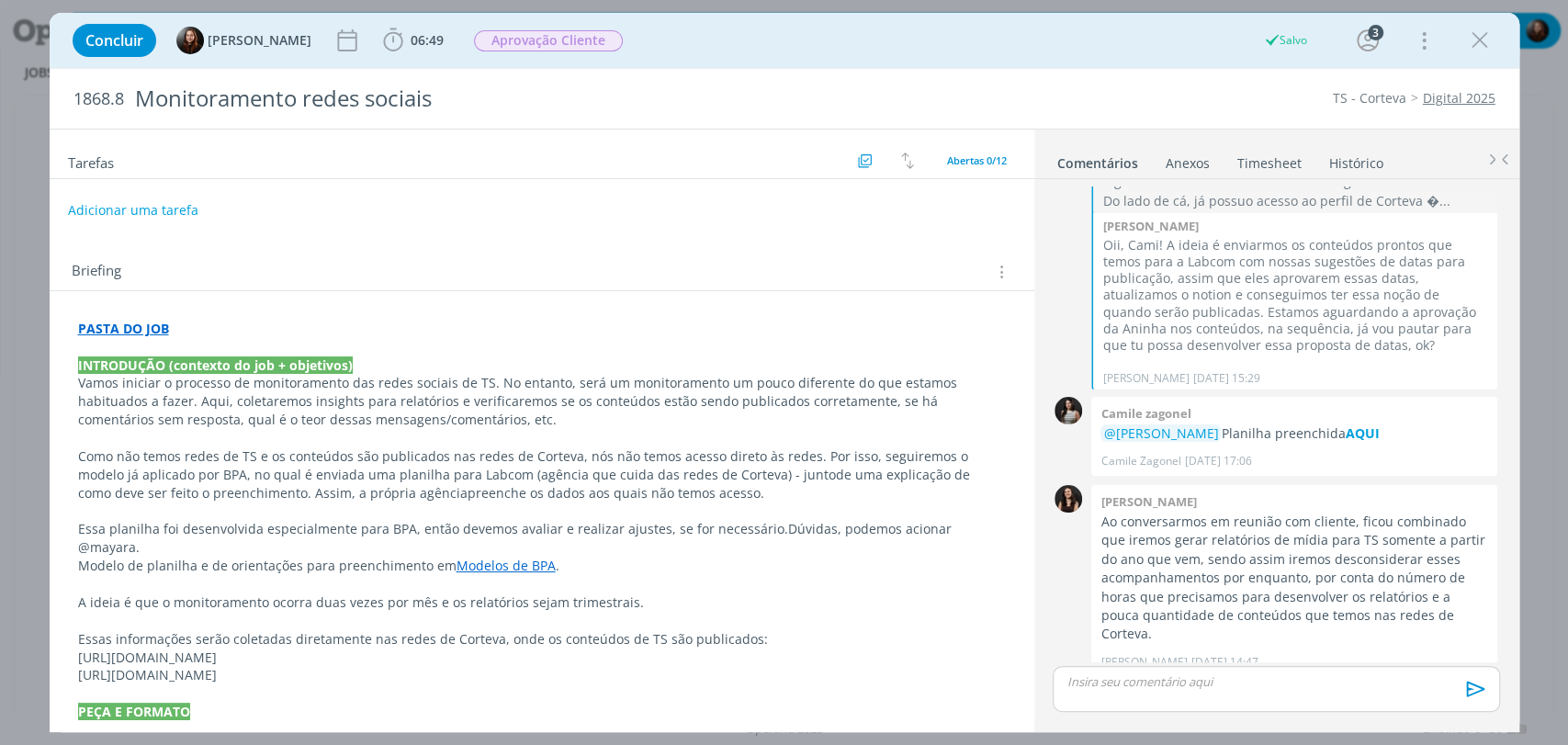
click at [787, 39] on div "Concluir Eduarda Pereira 06:49 Iniciar Apontar Data * 29/08/2025 Horas * 00:00 …" at bounding box center [784, 41] width 1442 height 44
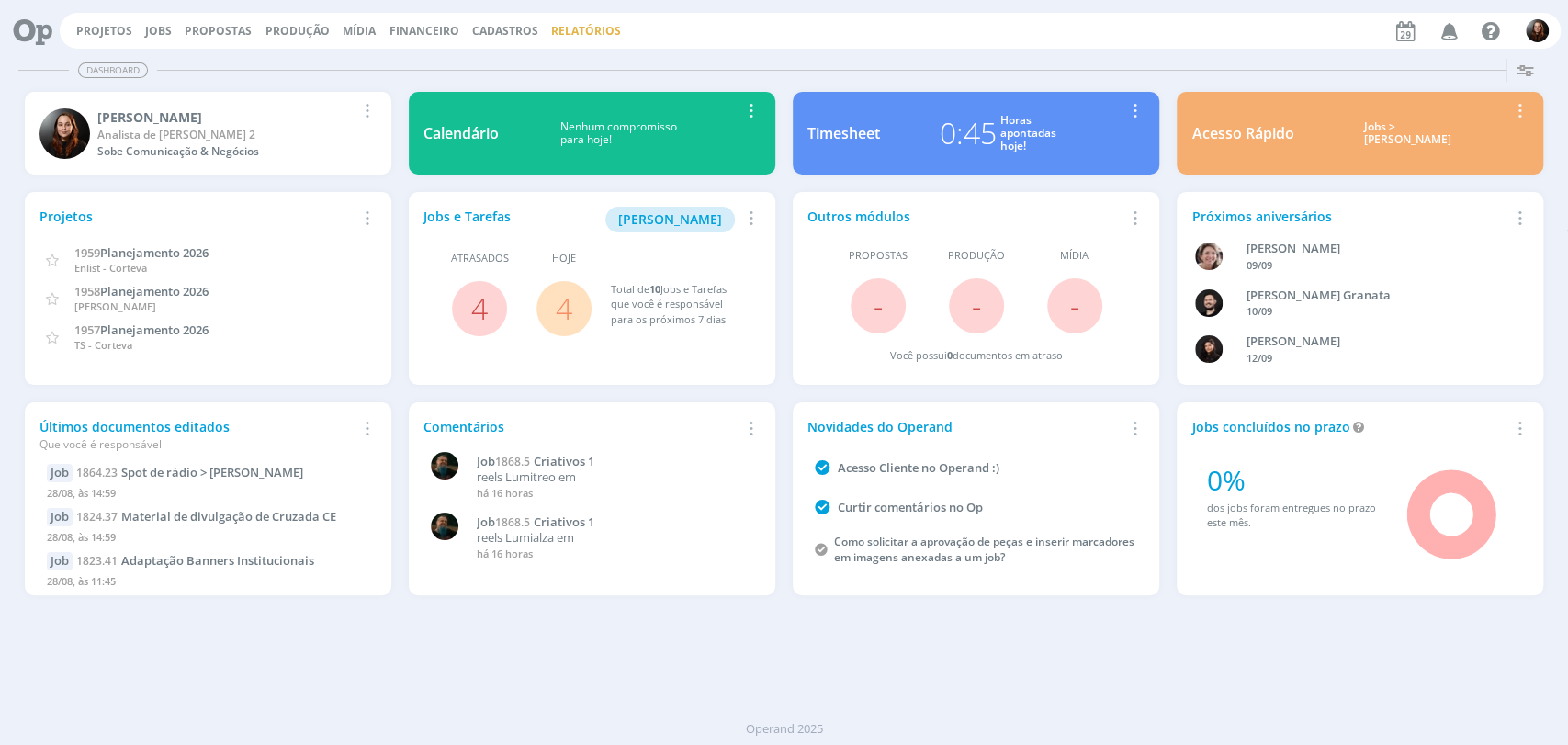
click at [554, 34] on link "Relatórios" at bounding box center [586, 31] width 69 height 16
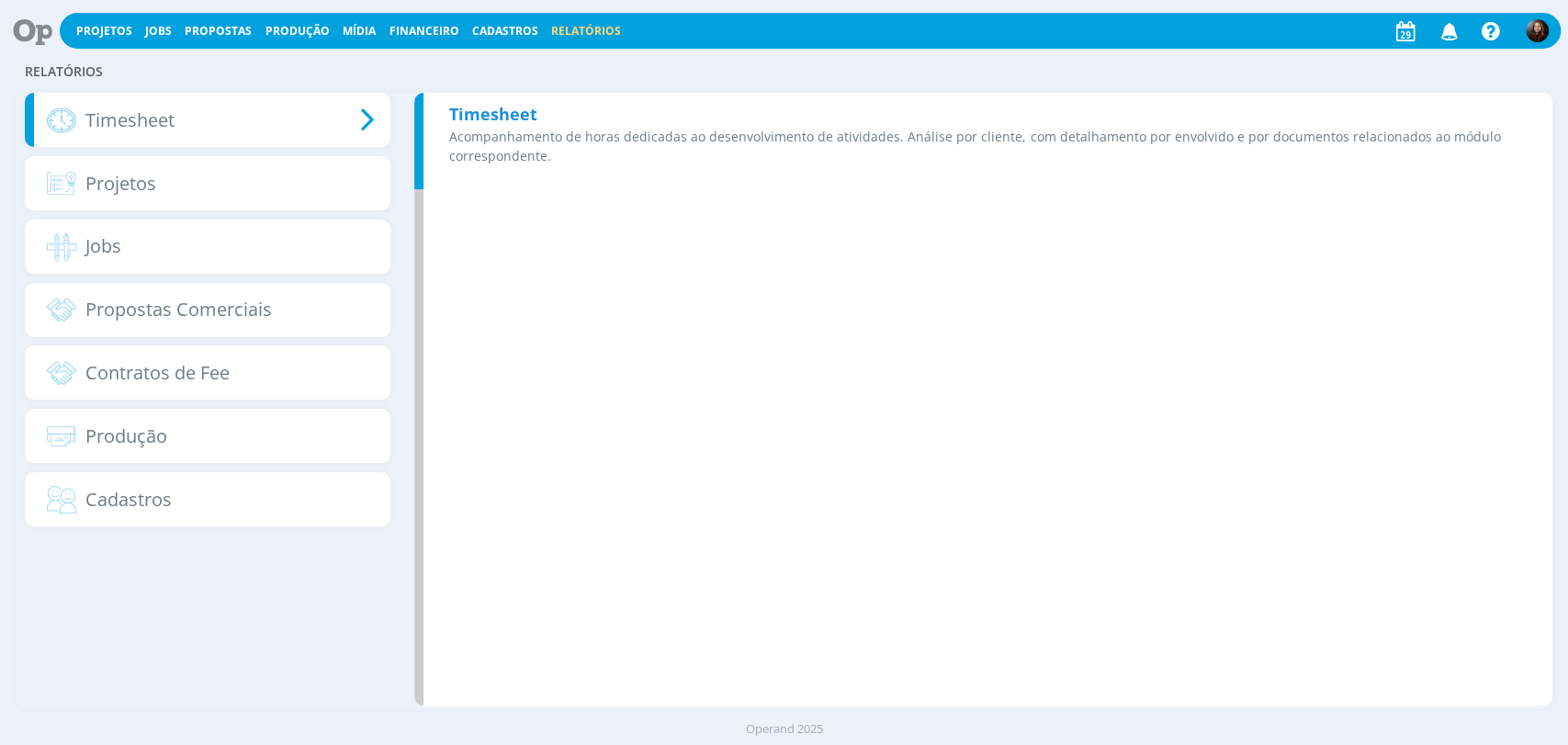
click at [520, 120] on b "Timesheet" at bounding box center [493, 114] width 88 height 22
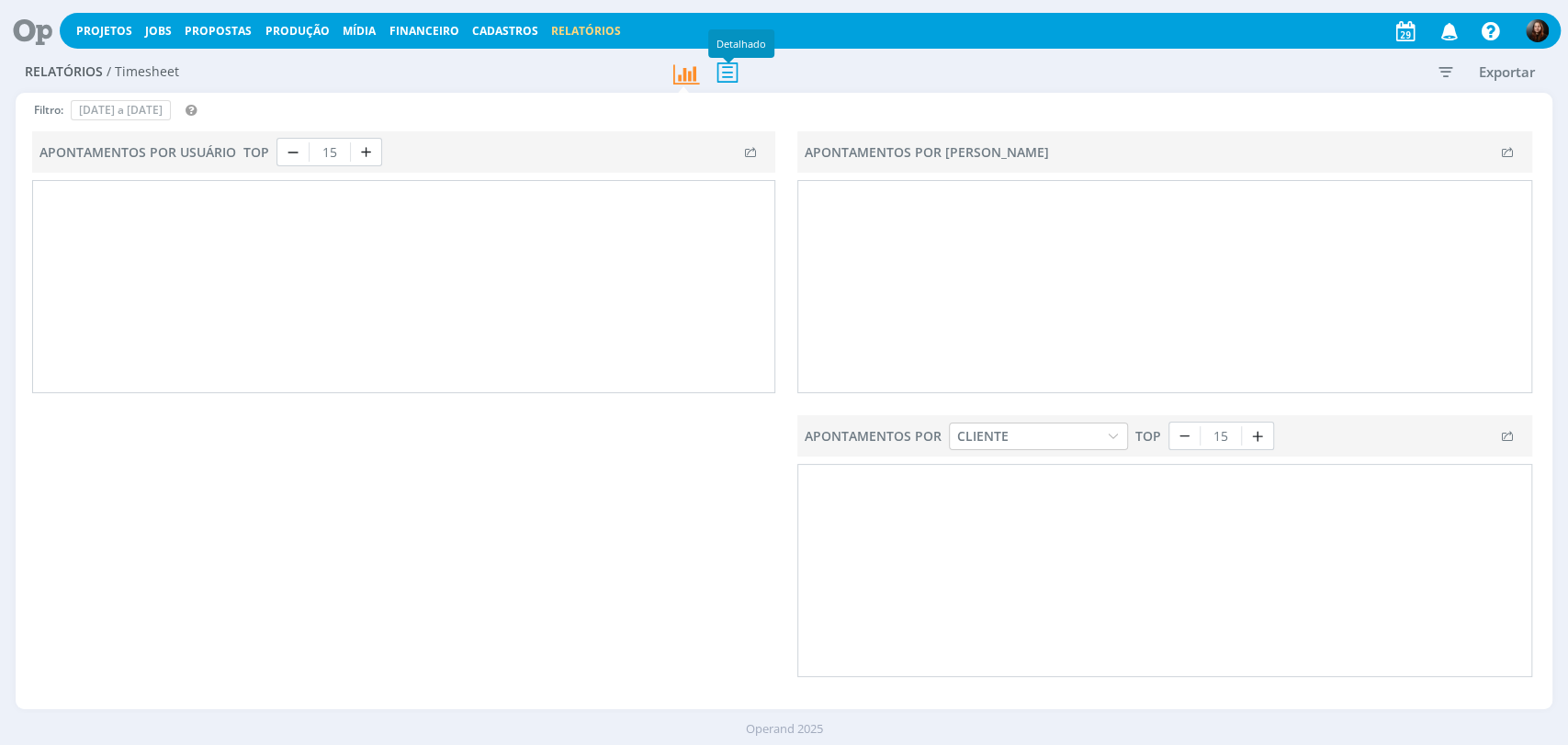
click at [729, 73] on icon at bounding box center [728, 72] width 39 height 38
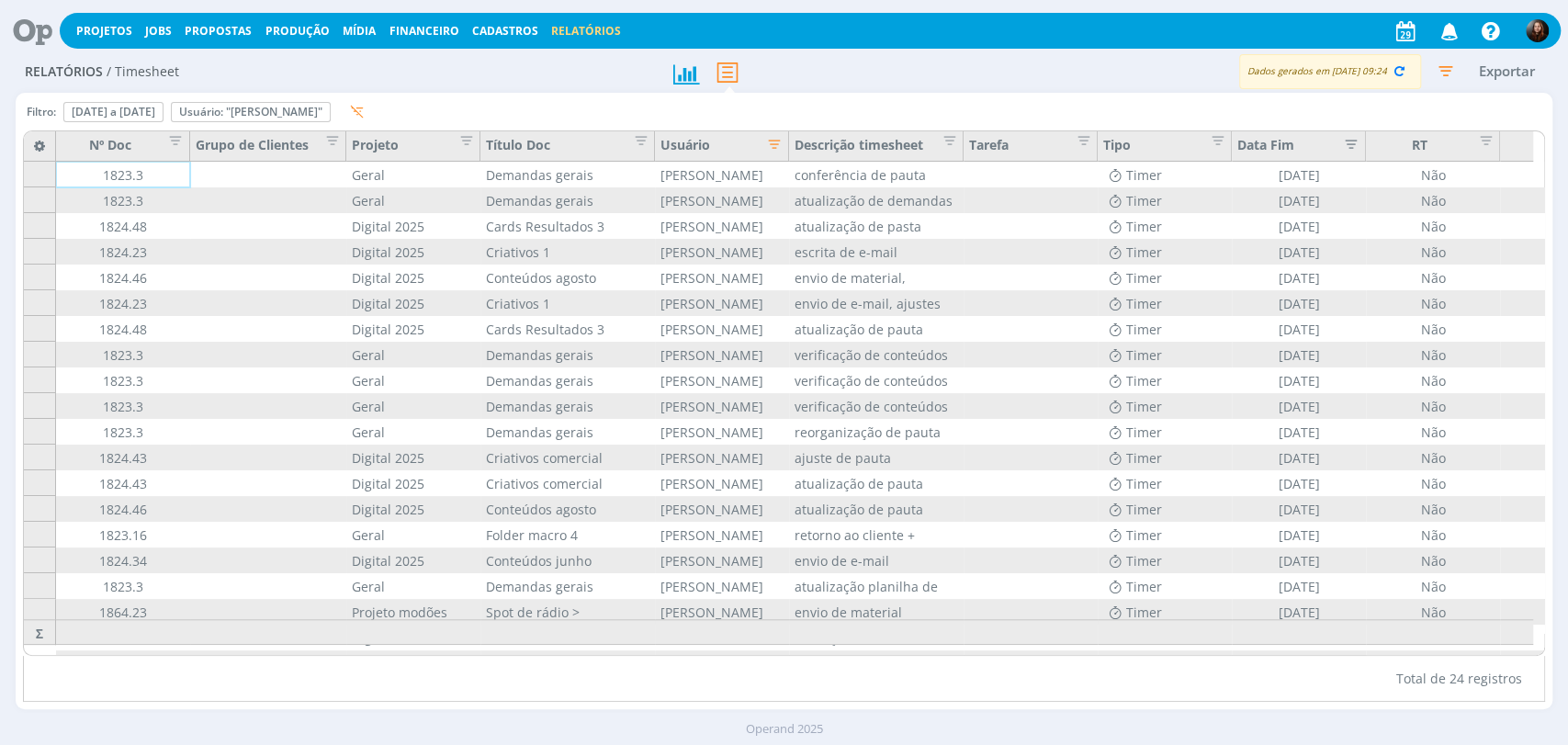
drag, startPoint x: 1088, startPoint y: 72, endPoint x: 1092, endPoint y: 54, distance: 18.4
click at [1089, 72] on div "Dados gerados em [DATE] 09:24 Exportar" at bounding box center [1233, 71] width 640 height 35
click at [1170, 709] on div "Relatórios / Timesheet Dados gerados em 29/08 às 09:24 Exportar Filtro: 15 de a…" at bounding box center [784, 398] width 1568 height 693
click at [985, 676] on div "Total de 24 registros" at bounding box center [784, 679] width 1522 height 46
click at [847, 73] on div at bounding box center [784, 72] width 257 height 42
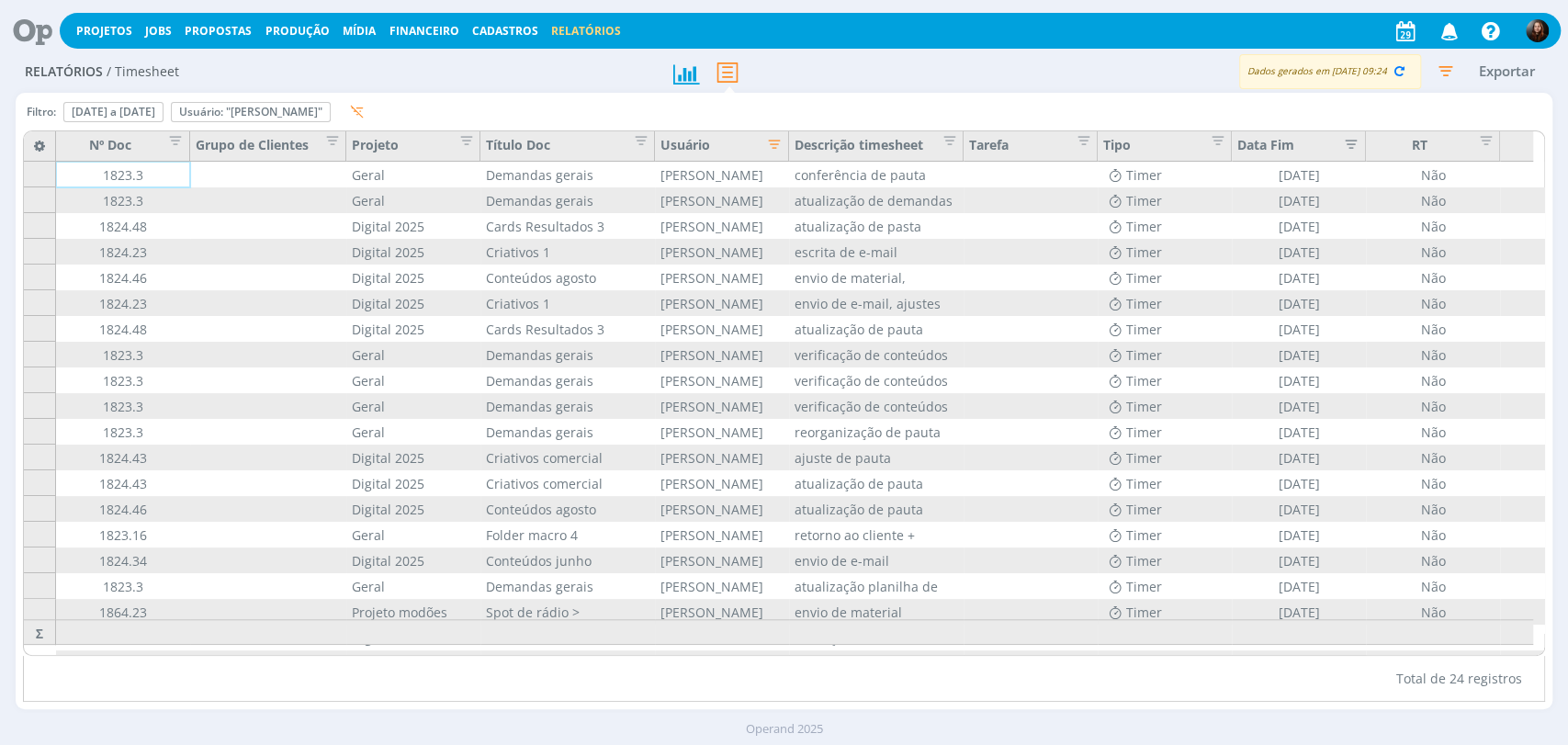
click at [850, 70] on div at bounding box center [784, 72] width 257 height 42
click at [1447, 63] on icon "button" at bounding box center [1445, 70] width 33 height 33
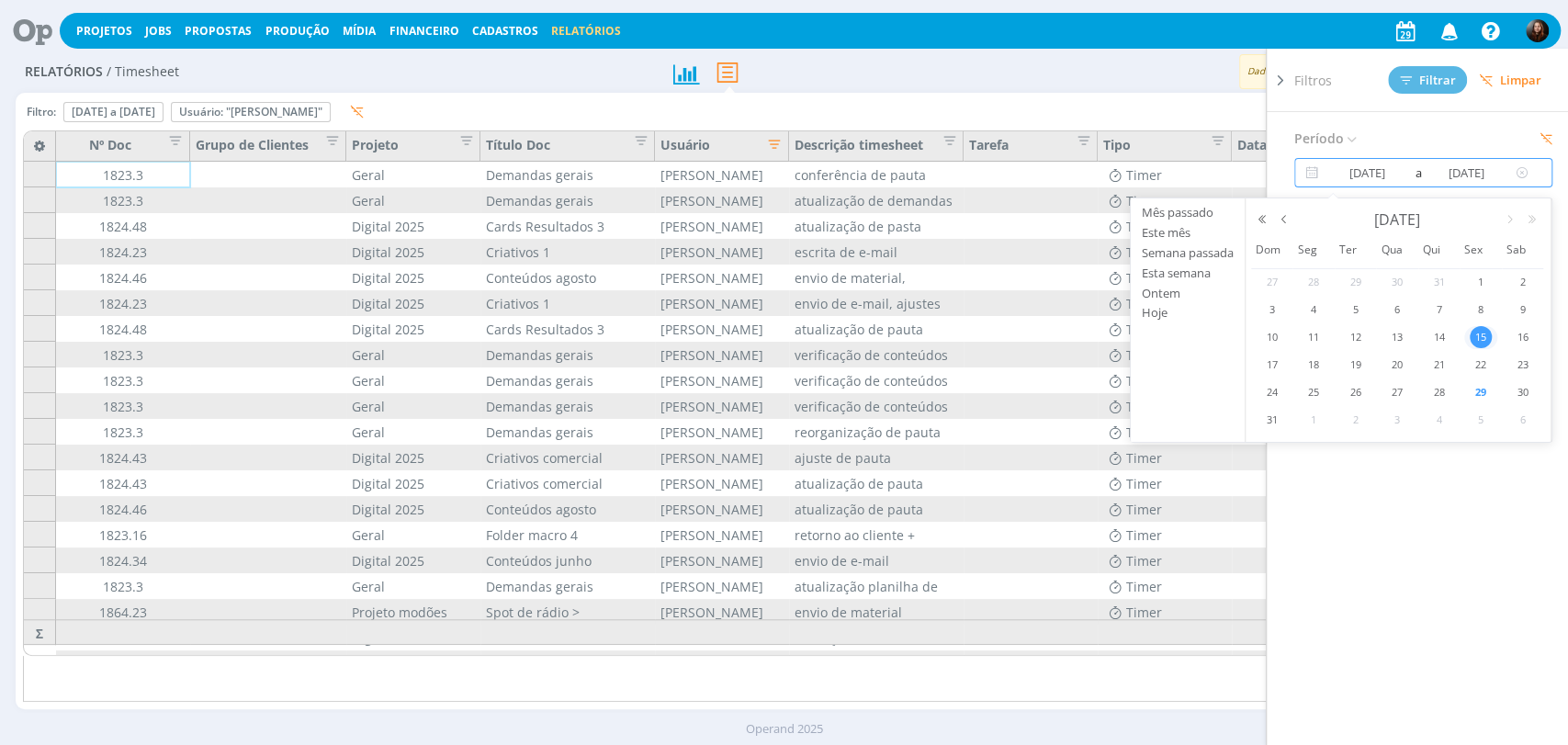
click at [1400, 172] on input "15/08/2025" at bounding box center [1367, 172] width 88 height 22
click at [1484, 337] on span "15" at bounding box center [1481, 337] width 22 height 22
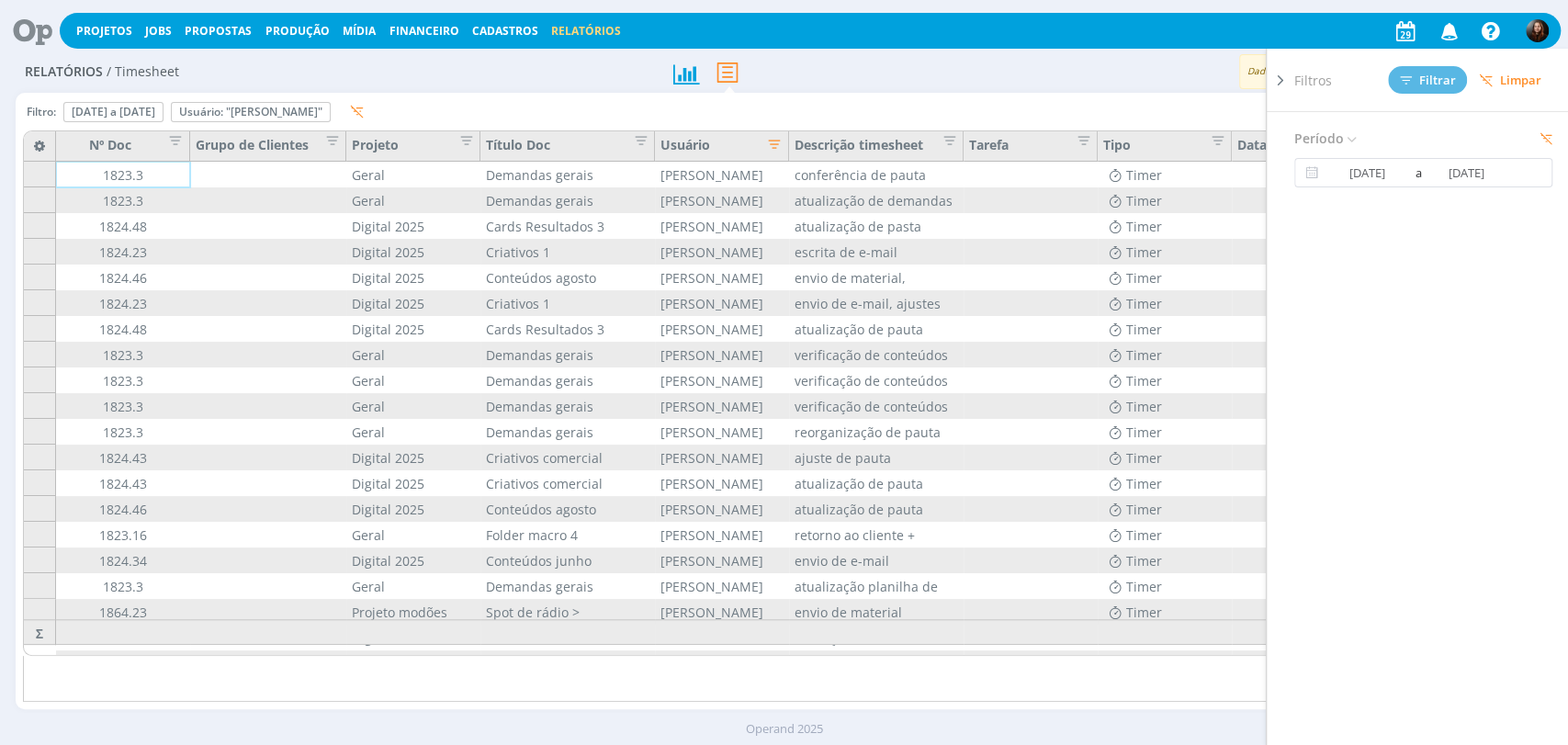
click at [899, 57] on div at bounding box center [784, 72] width 257 height 42
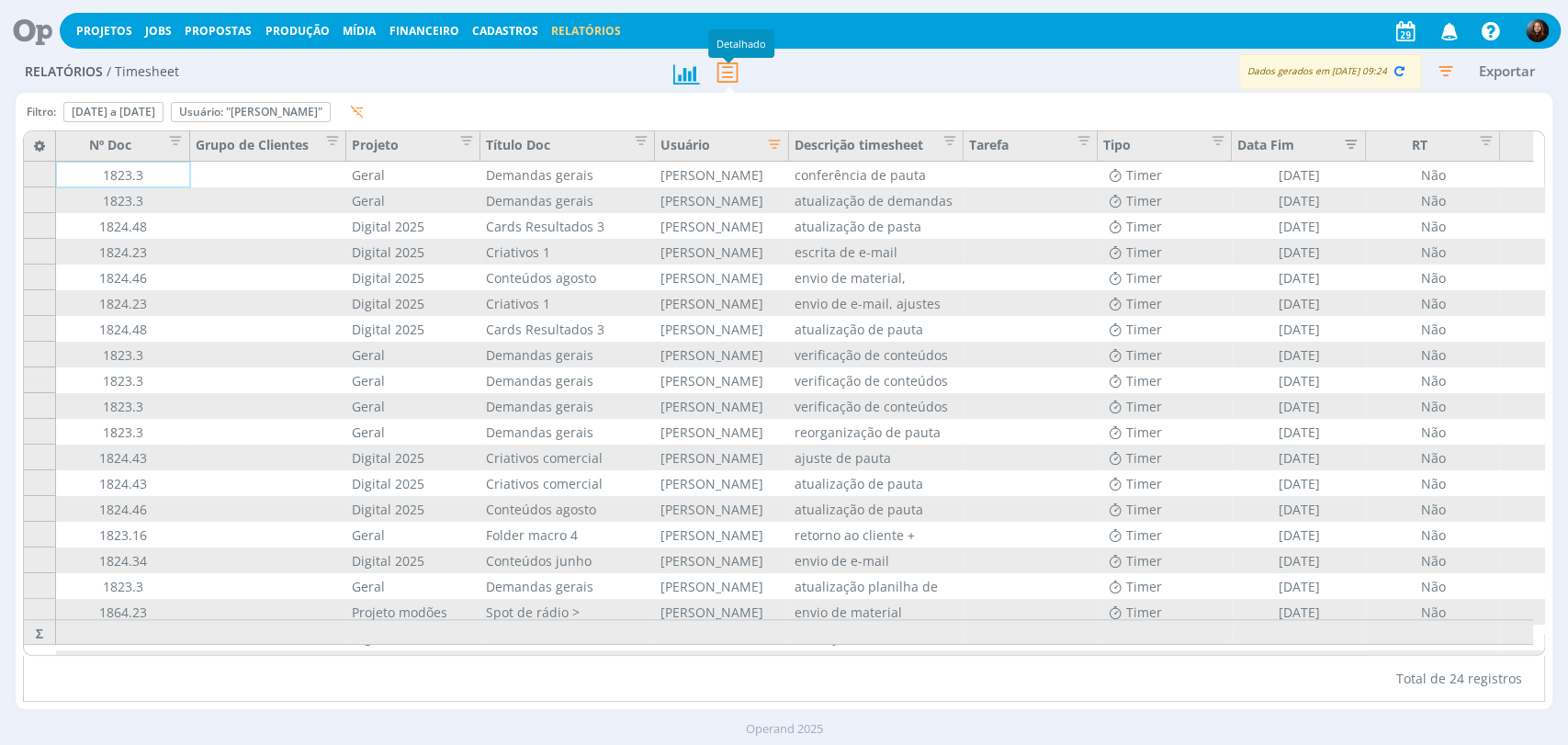
click at [725, 74] on icon at bounding box center [728, 72] width 39 height 38
click at [774, 141] on icon "button" at bounding box center [769, 142] width 19 height 19
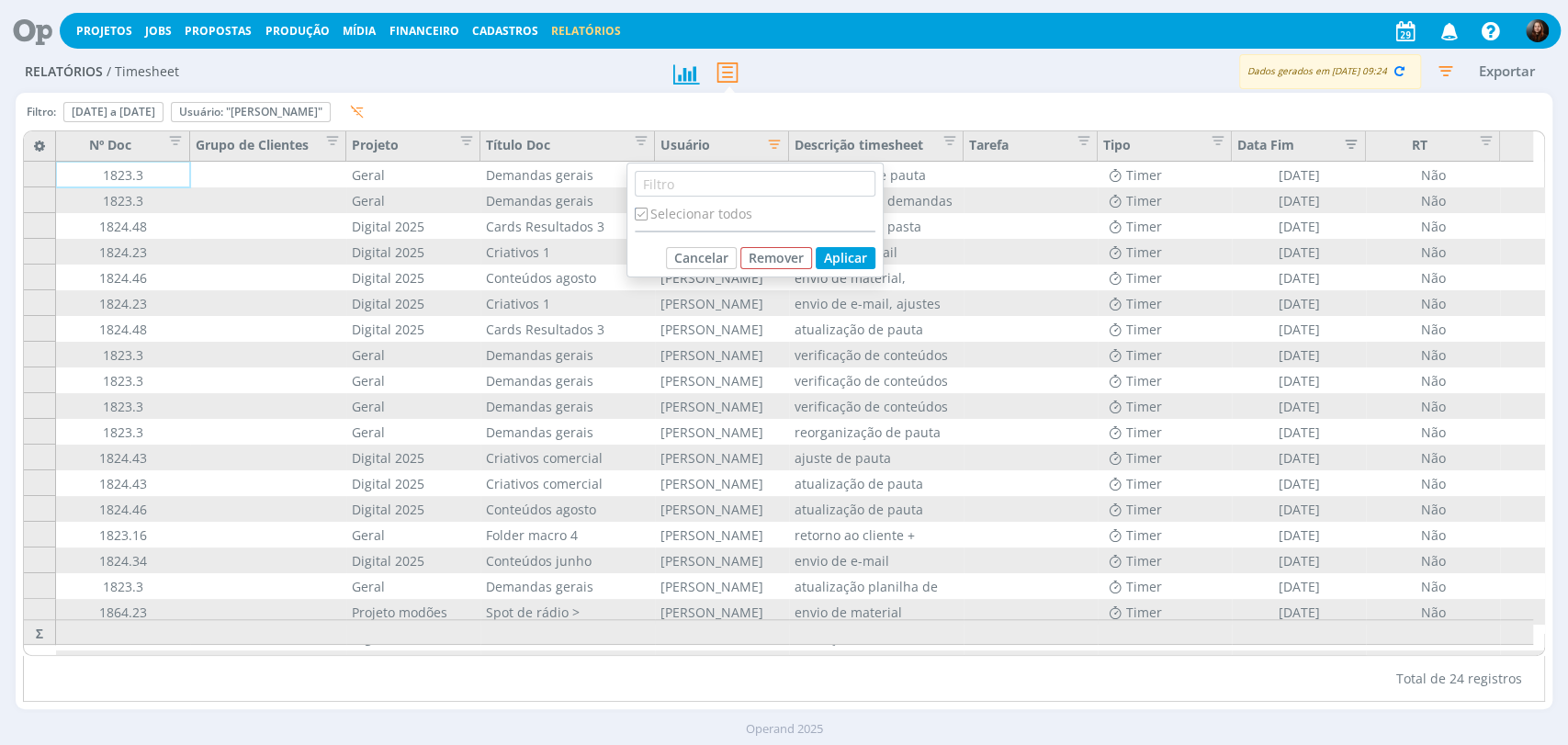
click at [639, 210] on input "checkbox" at bounding box center [641, 214] width 12 height 12
click at [639, 209] on input "checkbox" at bounding box center [641, 214] width 12 height 12
checkbox input "true"
click at [835, 256] on button "Aplicar" at bounding box center [845, 258] width 59 height 22
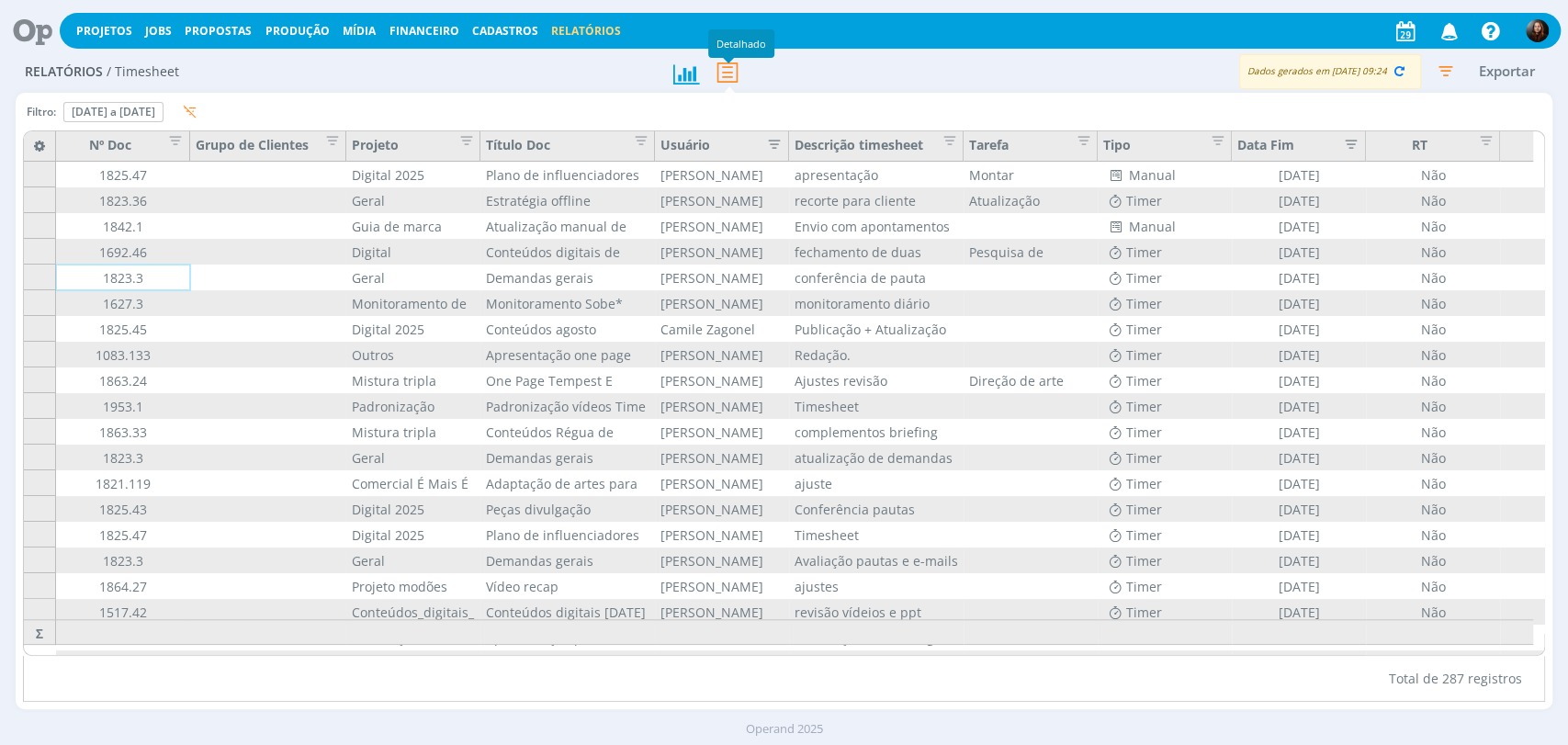
click at [730, 81] on icon at bounding box center [728, 72] width 39 height 38
click at [778, 142] on icon "button" at bounding box center [769, 142] width 19 height 19
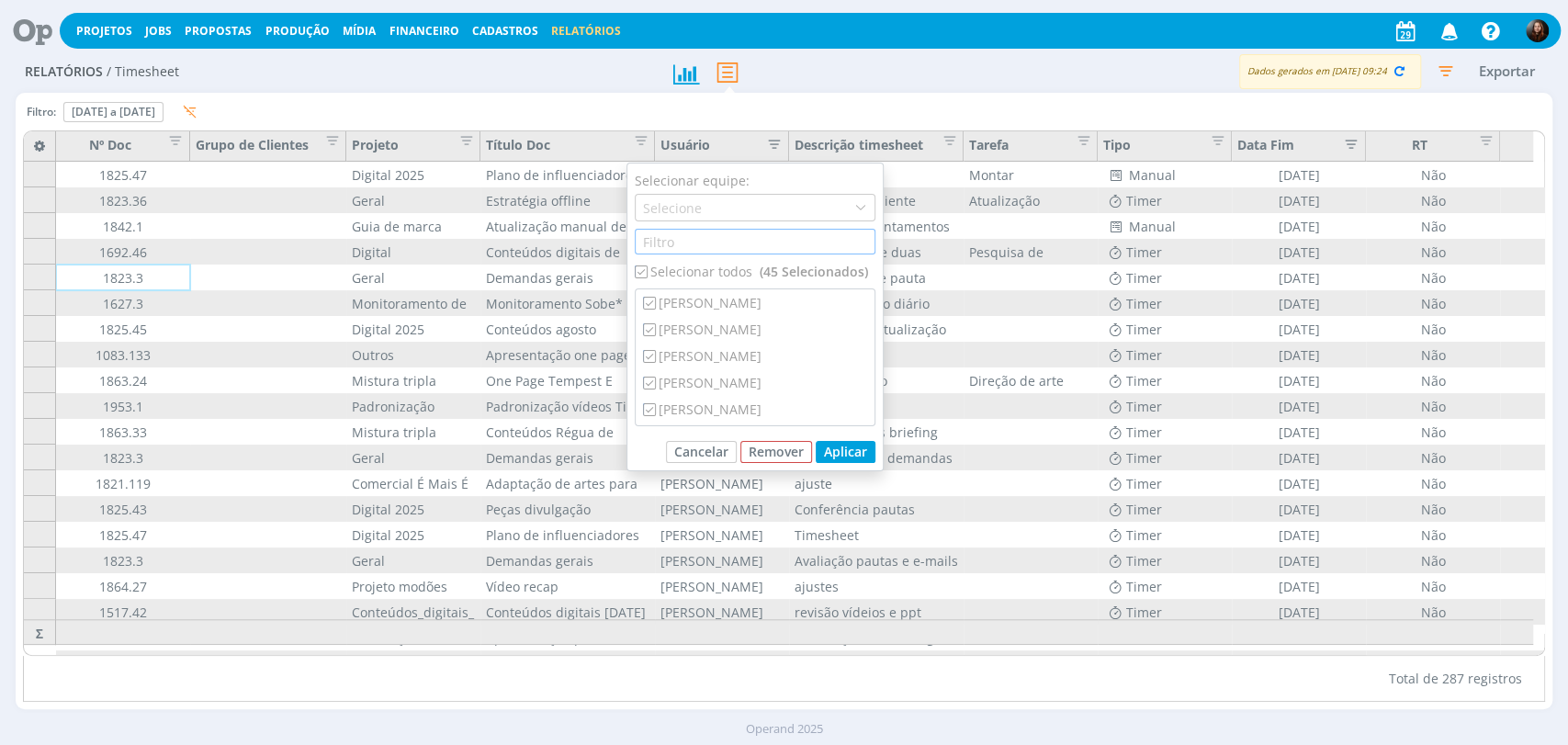
click at [661, 243] on input "text" at bounding box center [755, 242] width 241 height 26
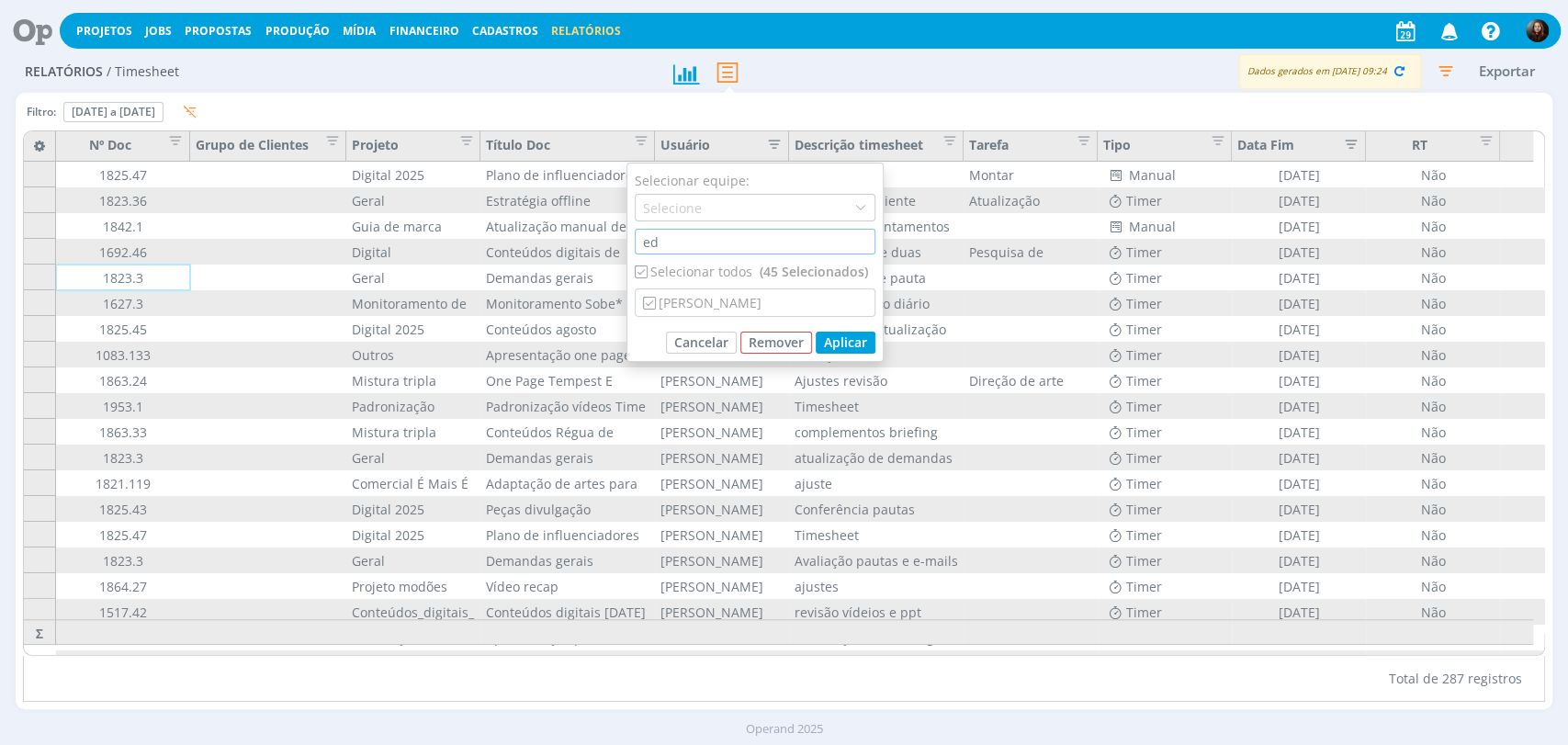
type input "ed"
click at [647, 266] on input "checkbox" at bounding box center [641, 271] width 12 height 12
checkbox input "false"
click at [692, 298] on div "[PERSON_NAME]" at bounding box center [755, 302] width 239 height 27
checkbox input "true"
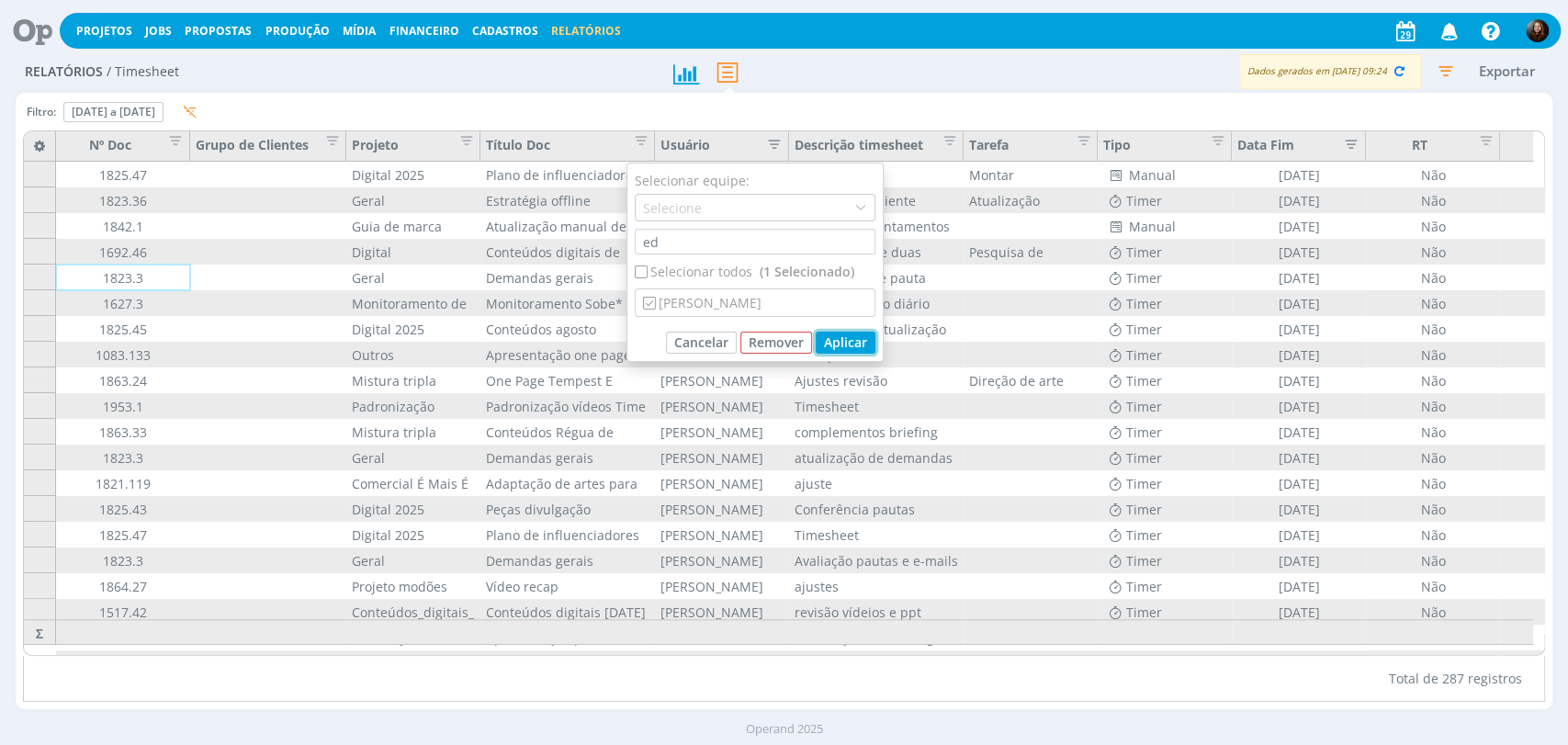
click at [837, 344] on button "Aplicar" at bounding box center [845, 343] width 59 height 22
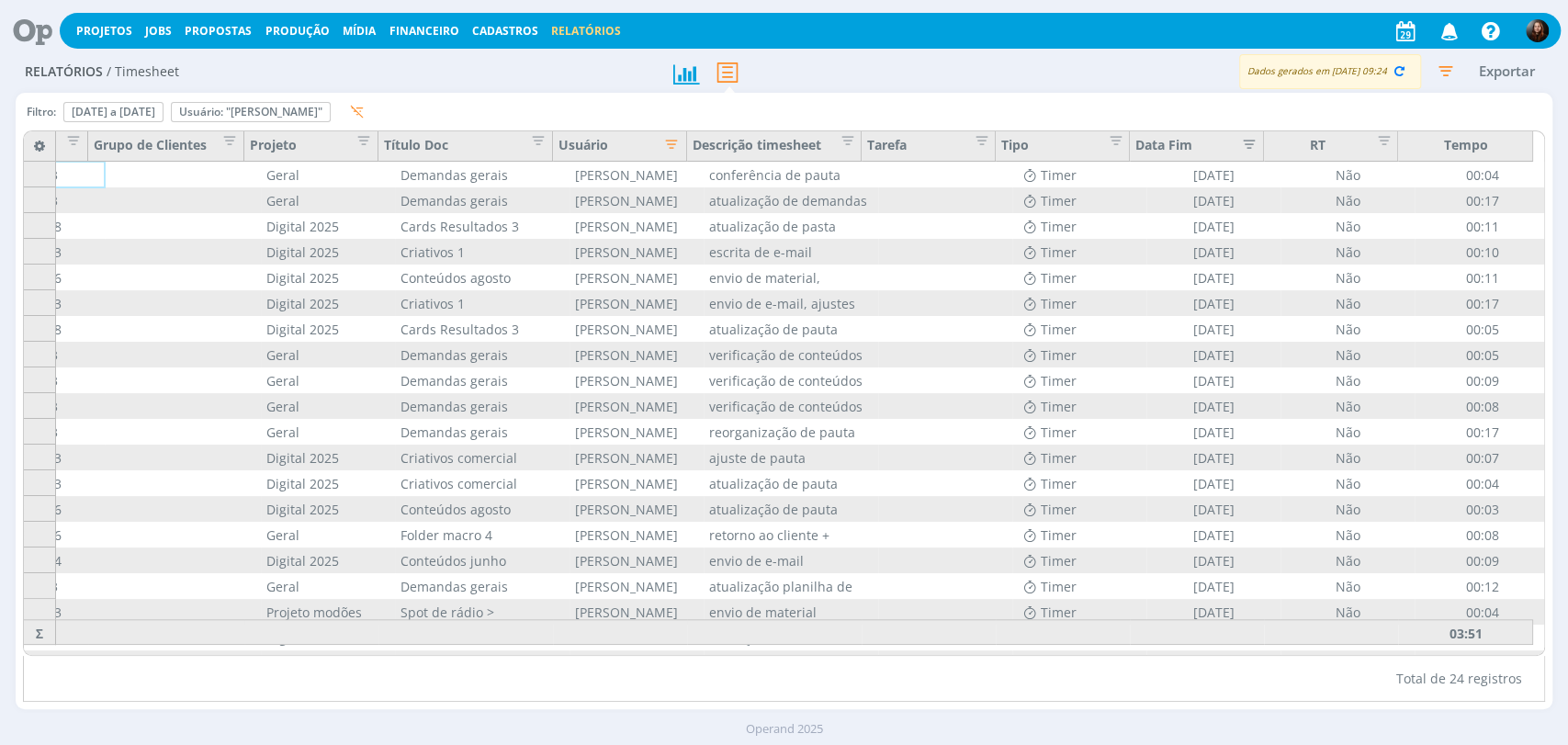
scroll to position [0, 102]
click at [1441, 70] on icon "button" at bounding box center [1445, 70] width 33 height 33
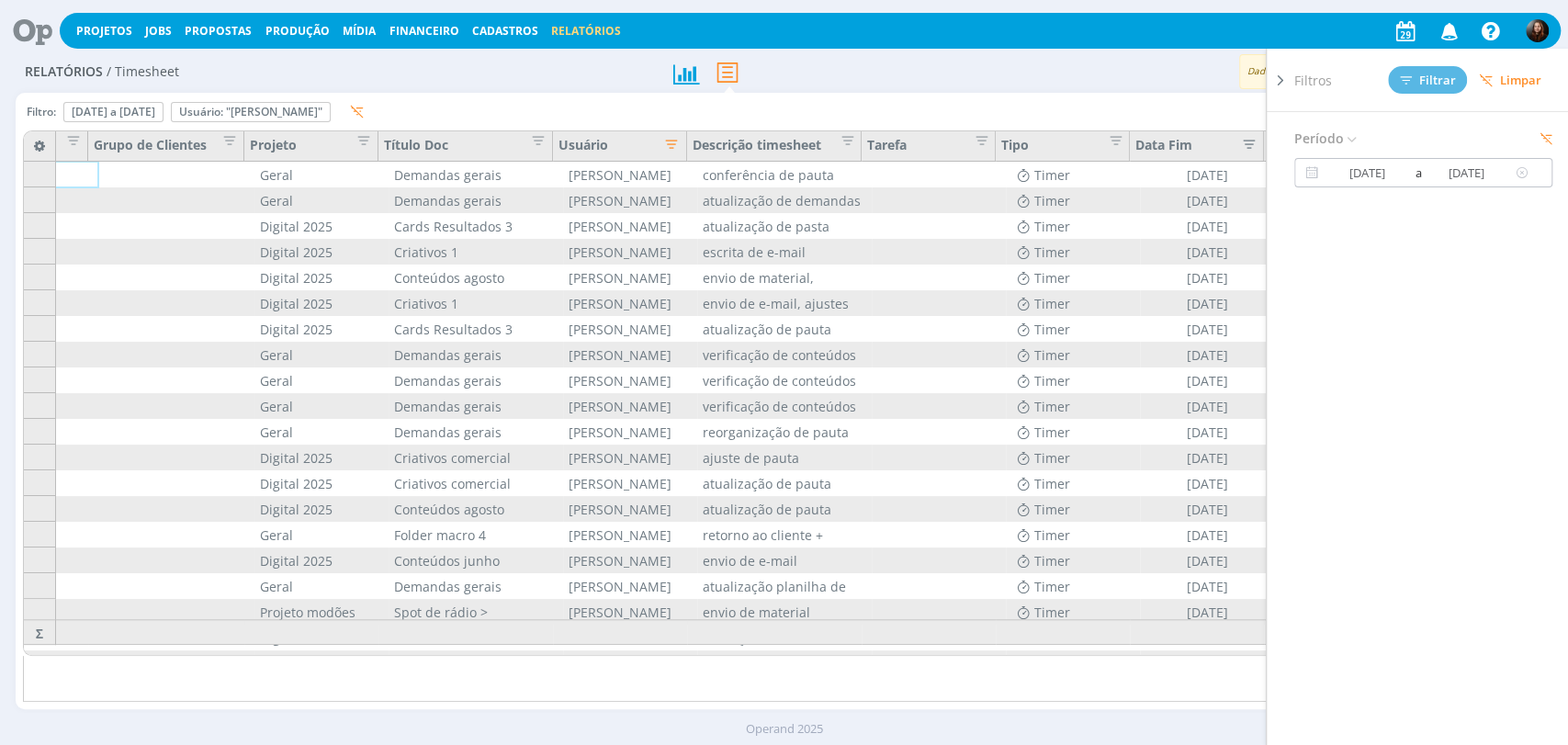
click at [1470, 176] on input "15/08/2025" at bounding box center [1467, 172] width 88 height 22
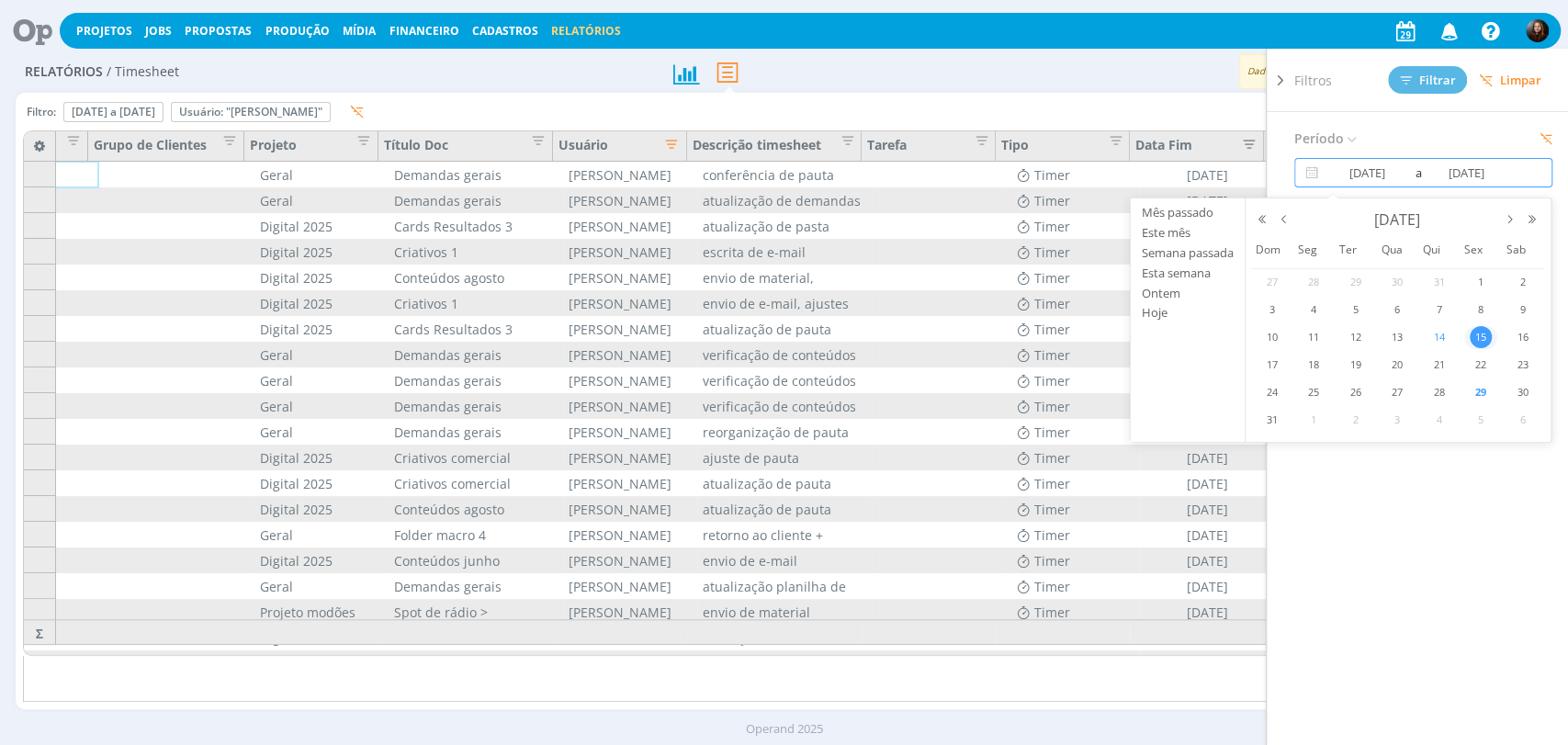
click at [1435, 335] on span "14" at bounding box center [1439, 337] width 22 height 22
type input "14/08/2025"
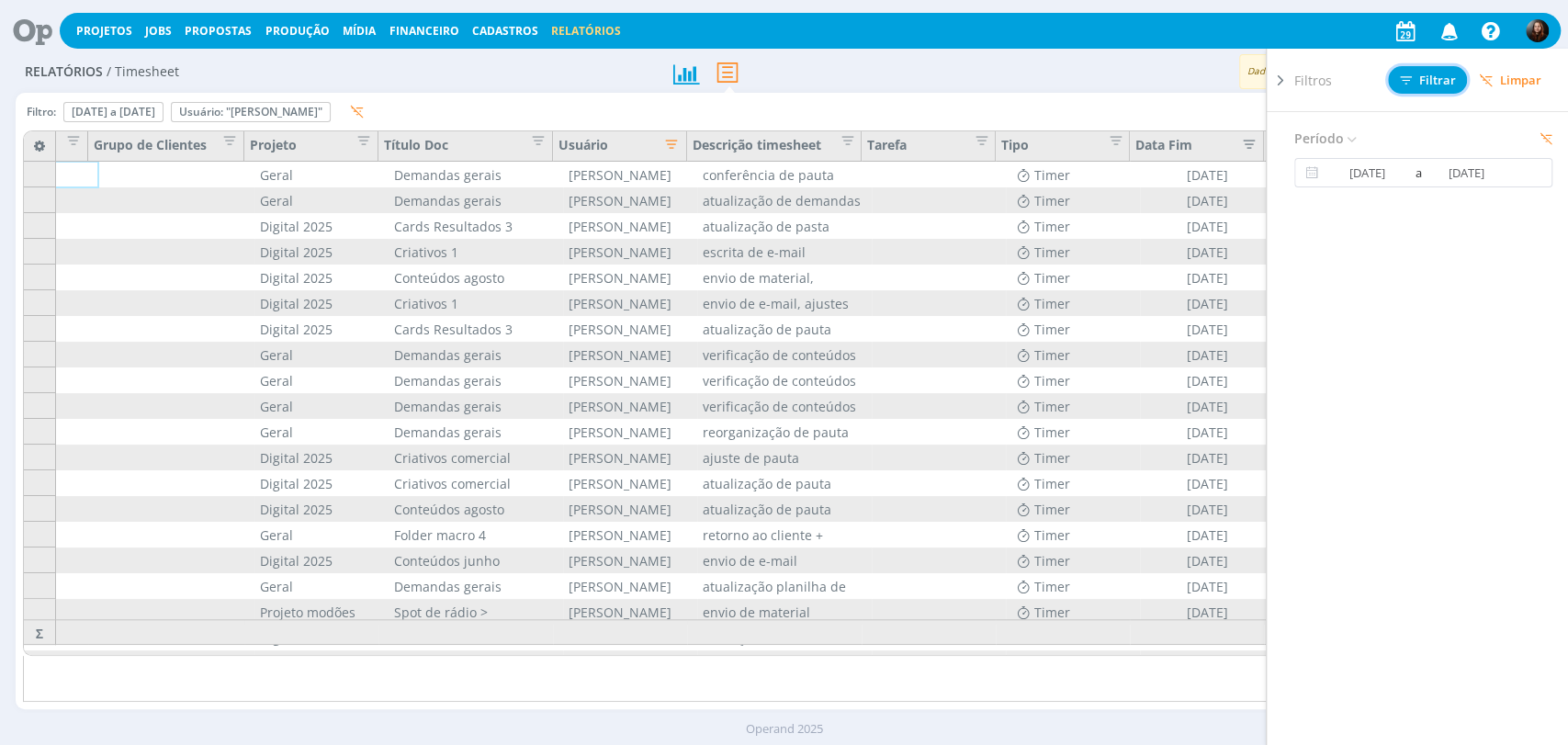
click at [1425, 75] on span "Filtrar" at bounding box center [1428, 80] width 56 height 12
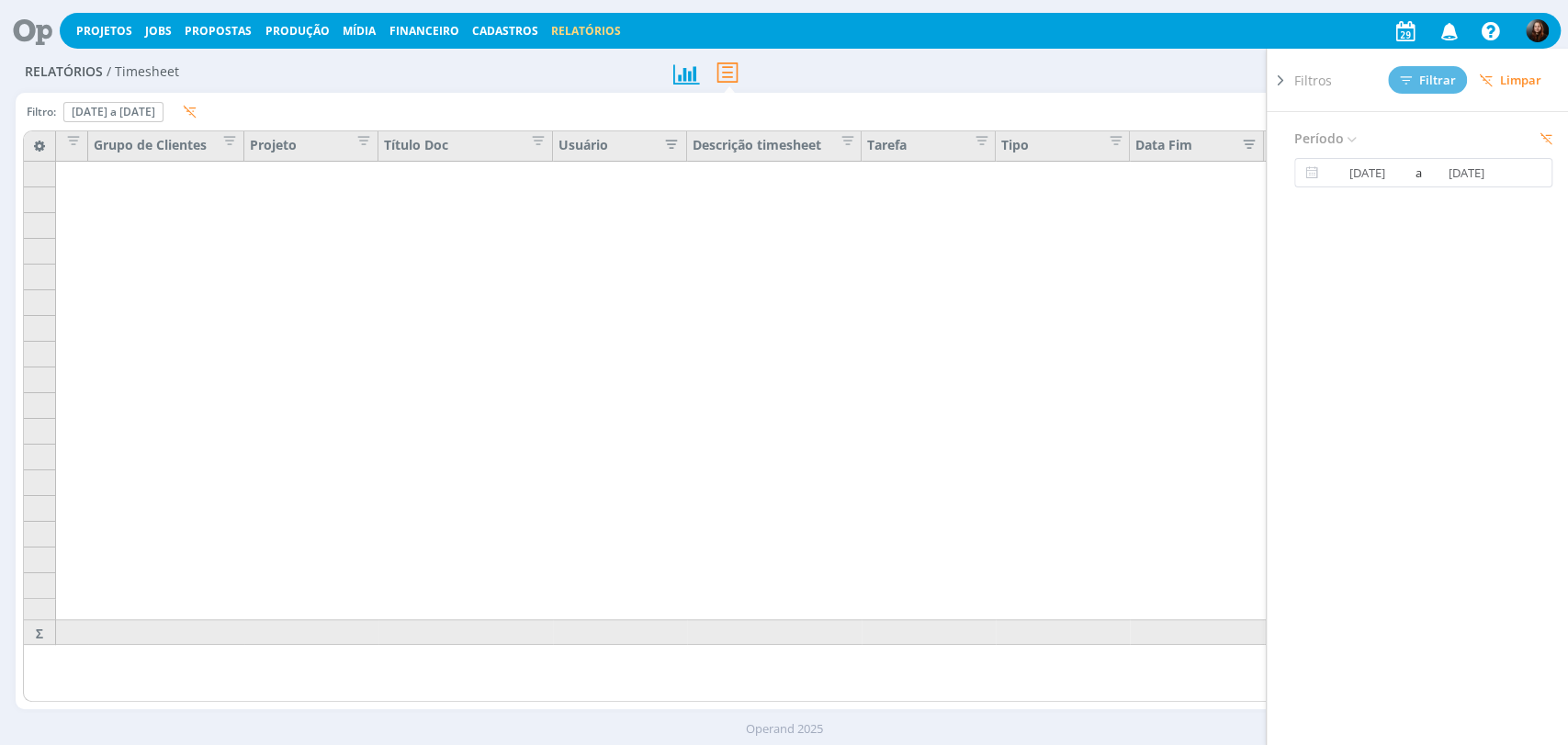
scroll to position [0, 91]
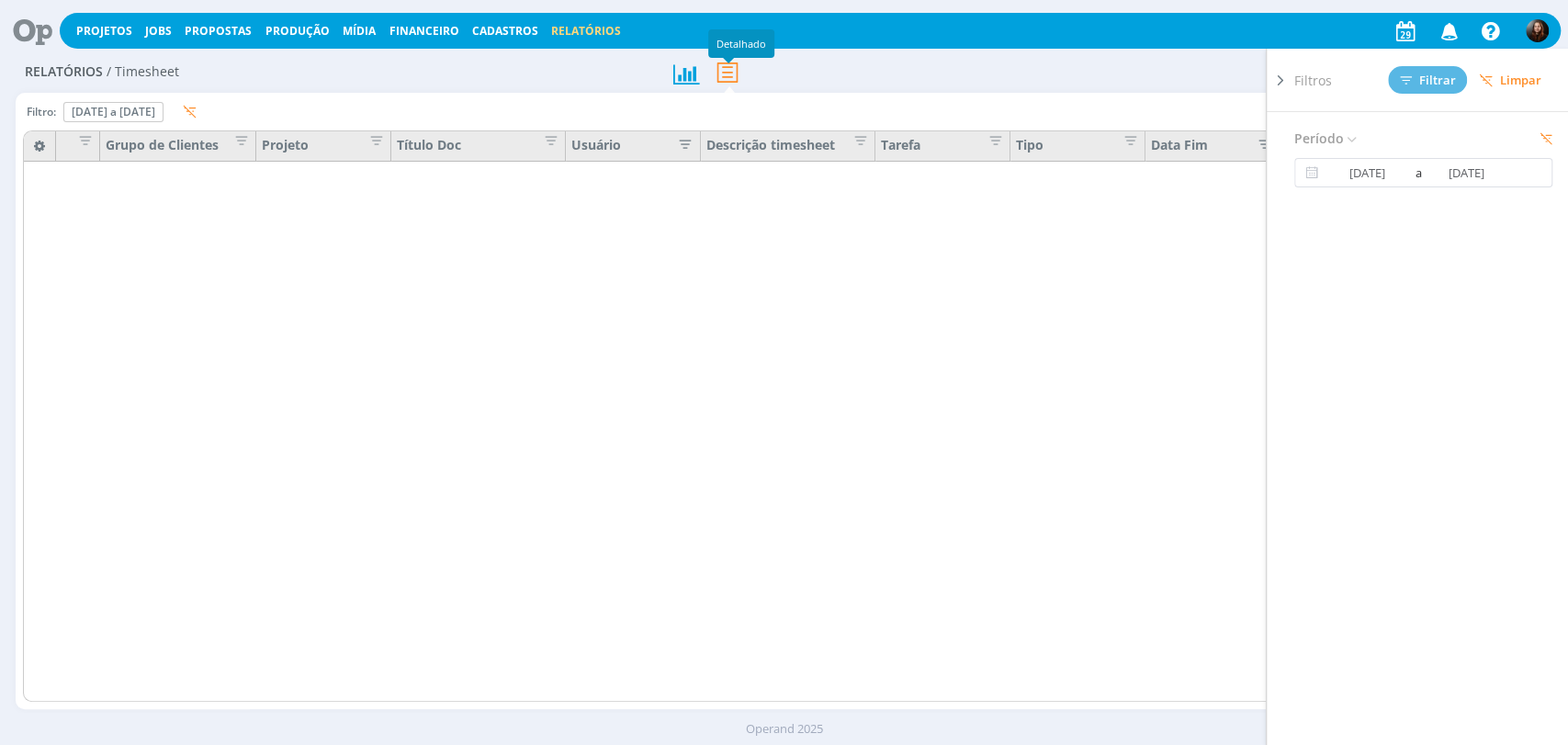
click at [822, 60] on div at bounding box center [784, 72] width 257 height 42
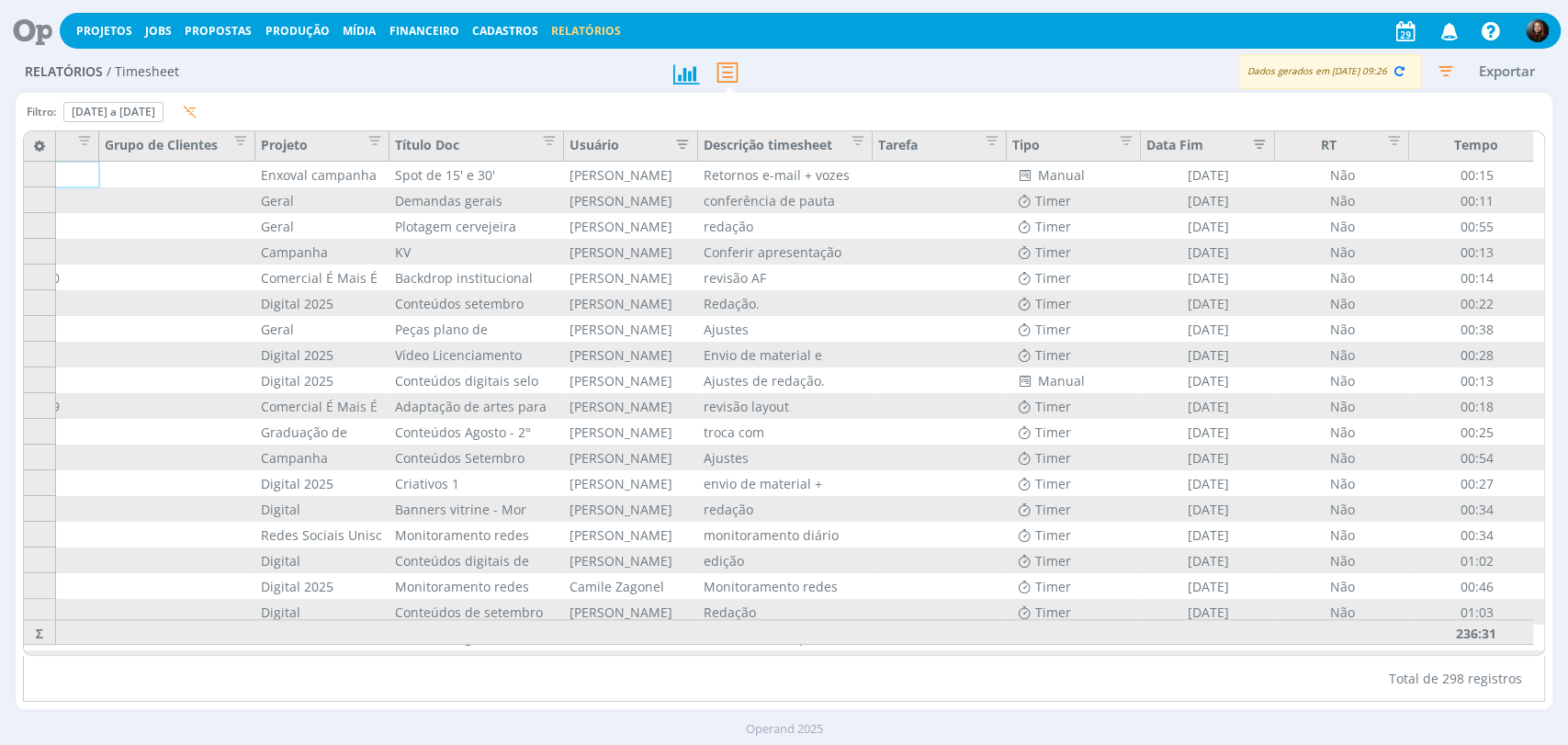
click at [678, 140] on icon "button" at bounding box center [678, 142] width 19 height 19
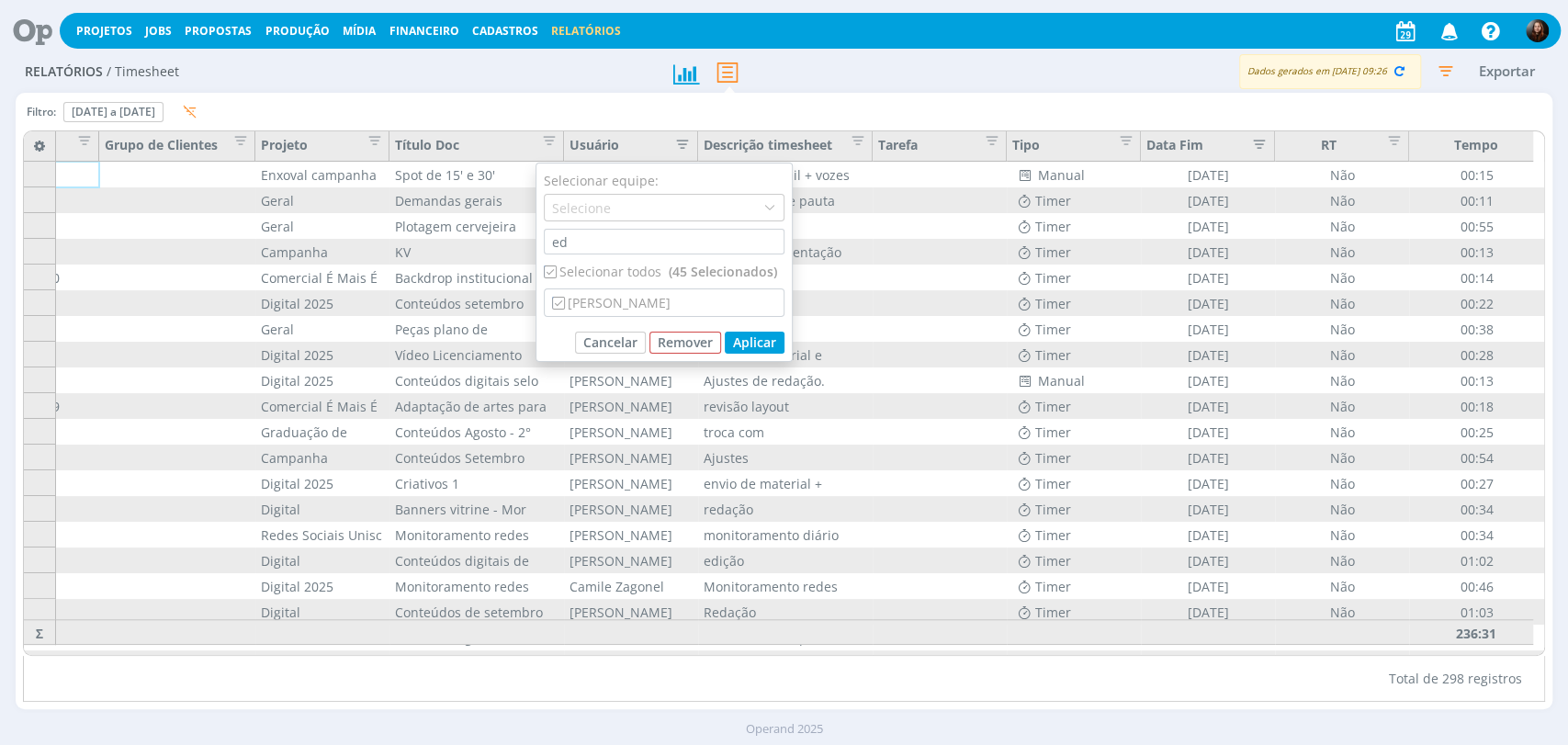
click at [544, 271] on input "checkbox" at bounding box center [550, 271] width 12 height 12
checkbox input "false"
click at [554, 302] on input "checkbox" at bounding box center [558, 302] width 12 height 12
checkbox input "true"
click at [749, 345] on button "Aplicar" at bounding box center [754, 343] width 59 height 22
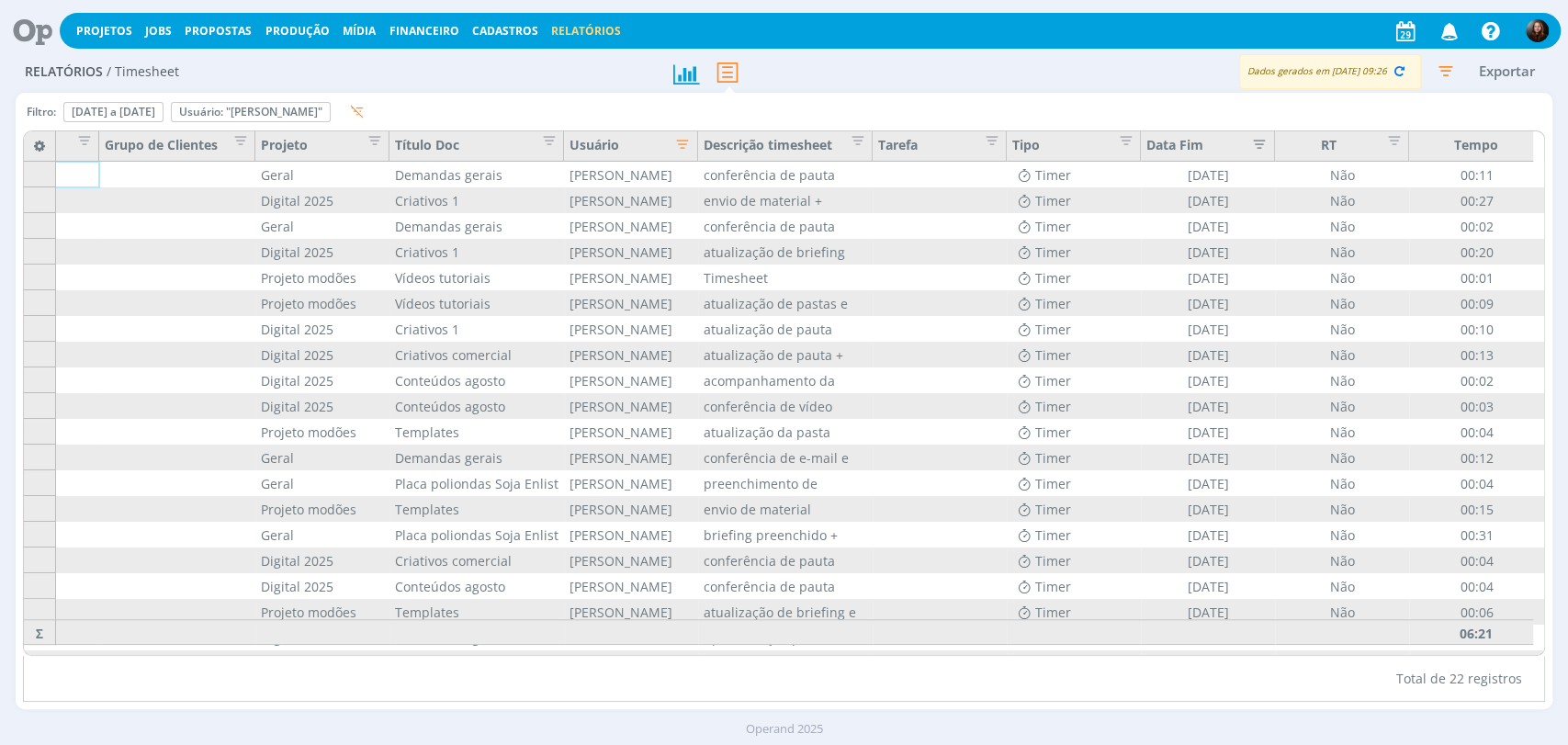
click at [1440, 70] on icon "button" at bounding box center [1445, 70] width 33 height 33
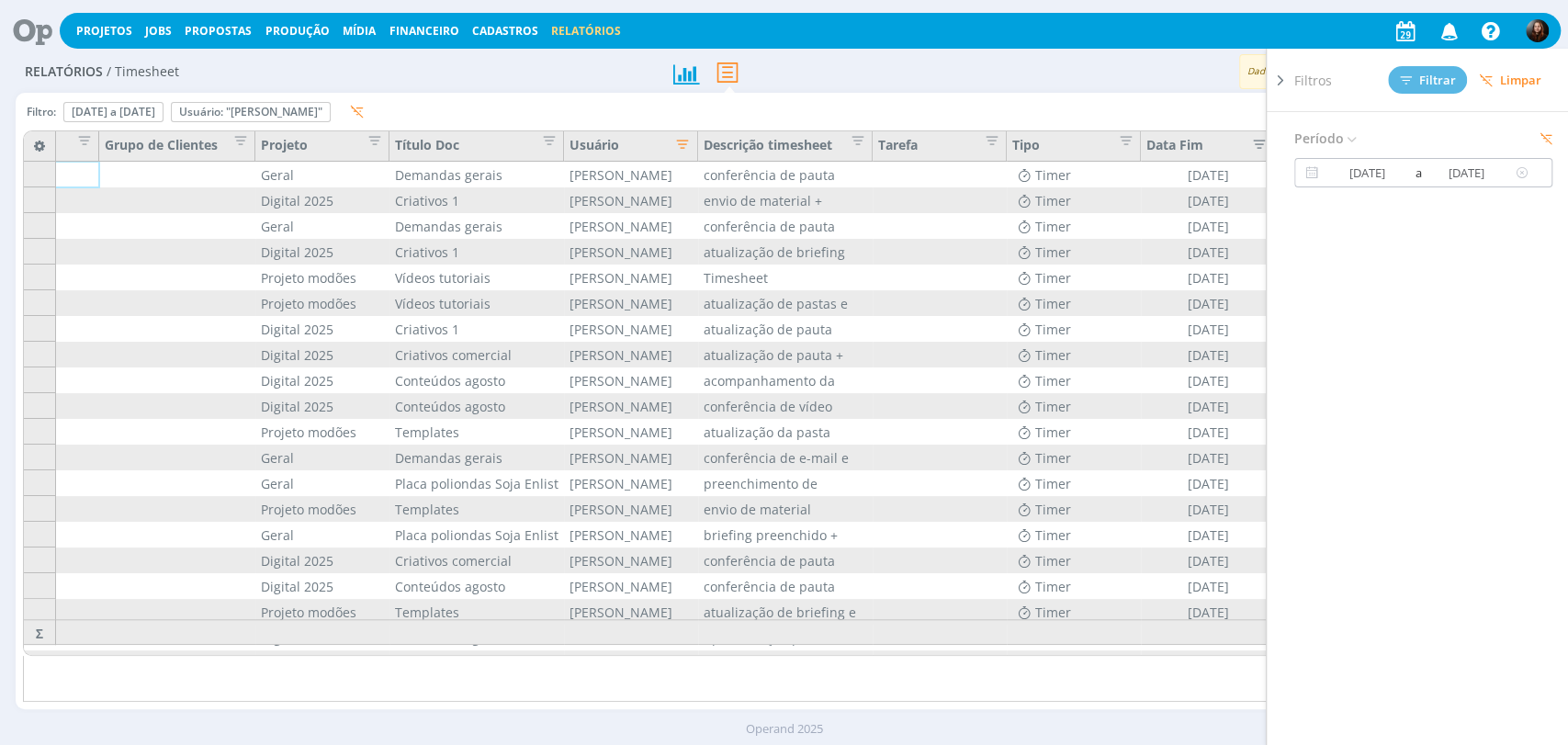
click at [1463, 173] on input "14/08/2025" at bounding box center [1467, 172] width 88 height 22
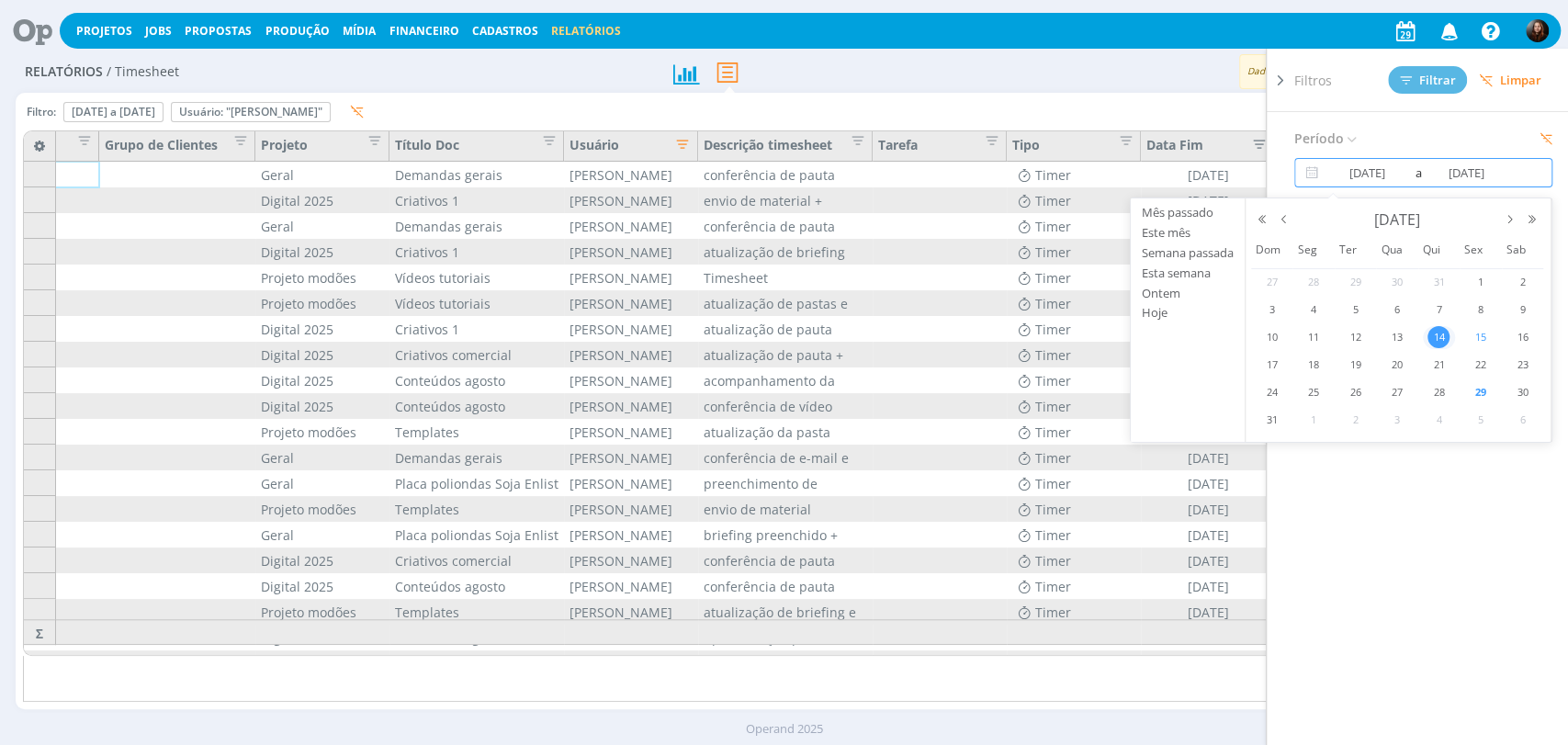
click at [1490, 339] on span "15" at bounding box center [1481, 337] width 22 height 22
click at [1486, 336] on span "15" at bounding box center [1481, 337] width 22 height 22
type input "15/08/2025"
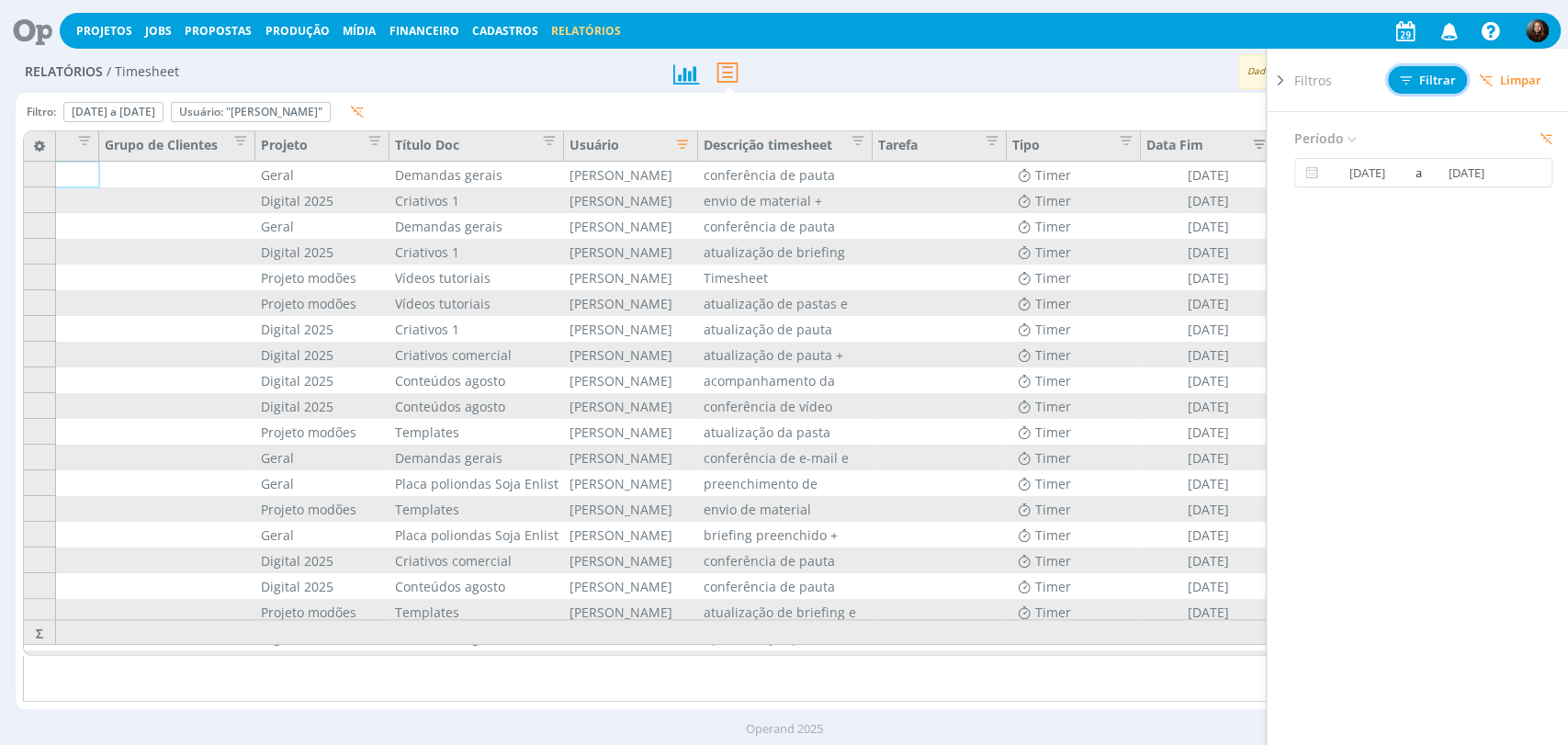
click at [1439, 79] on span "Filtrar" at bounding box center [1428, 80] width 56 height 12
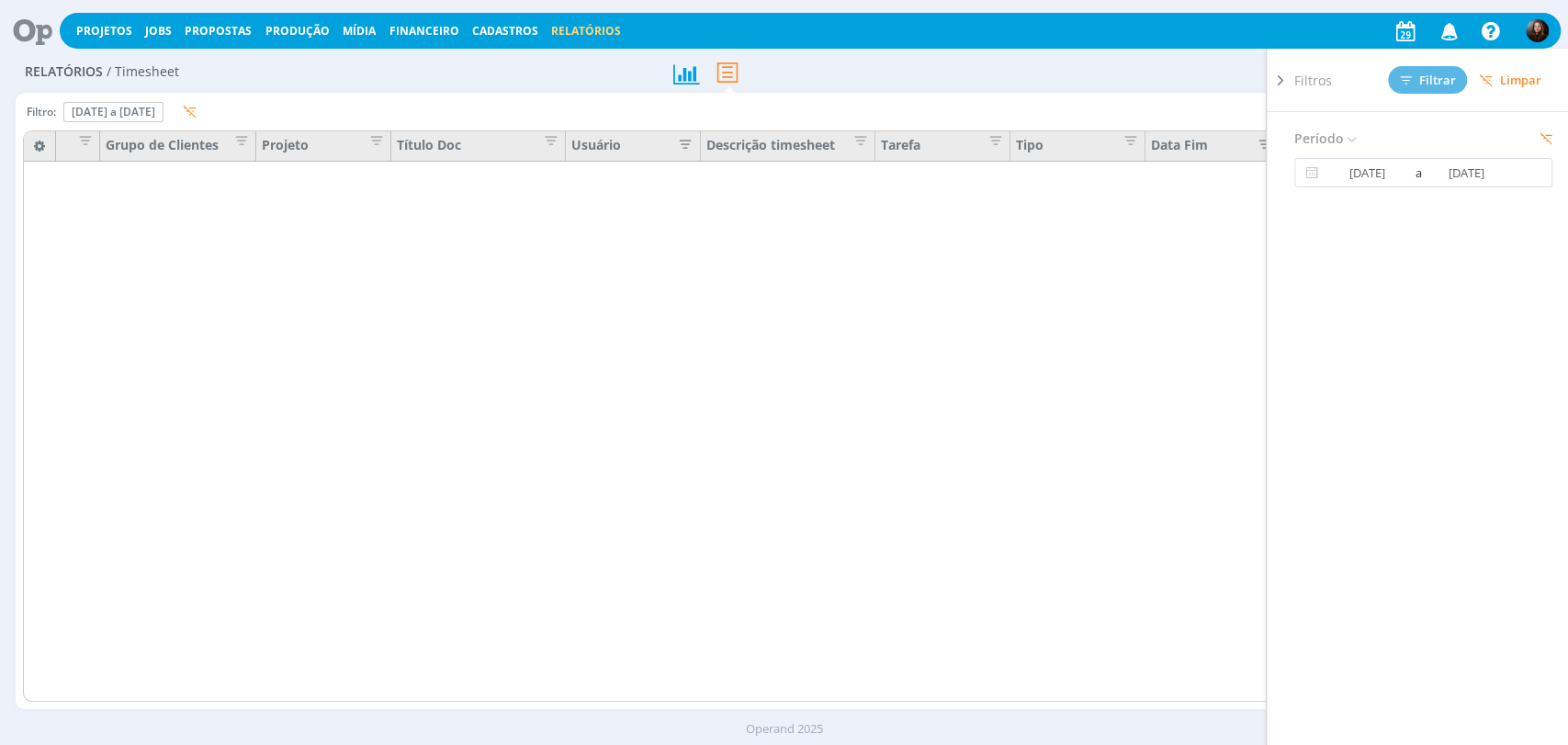
click at [1111, 81] on div "Exportar" at bounding box center [1233, 72] width 640 height 34
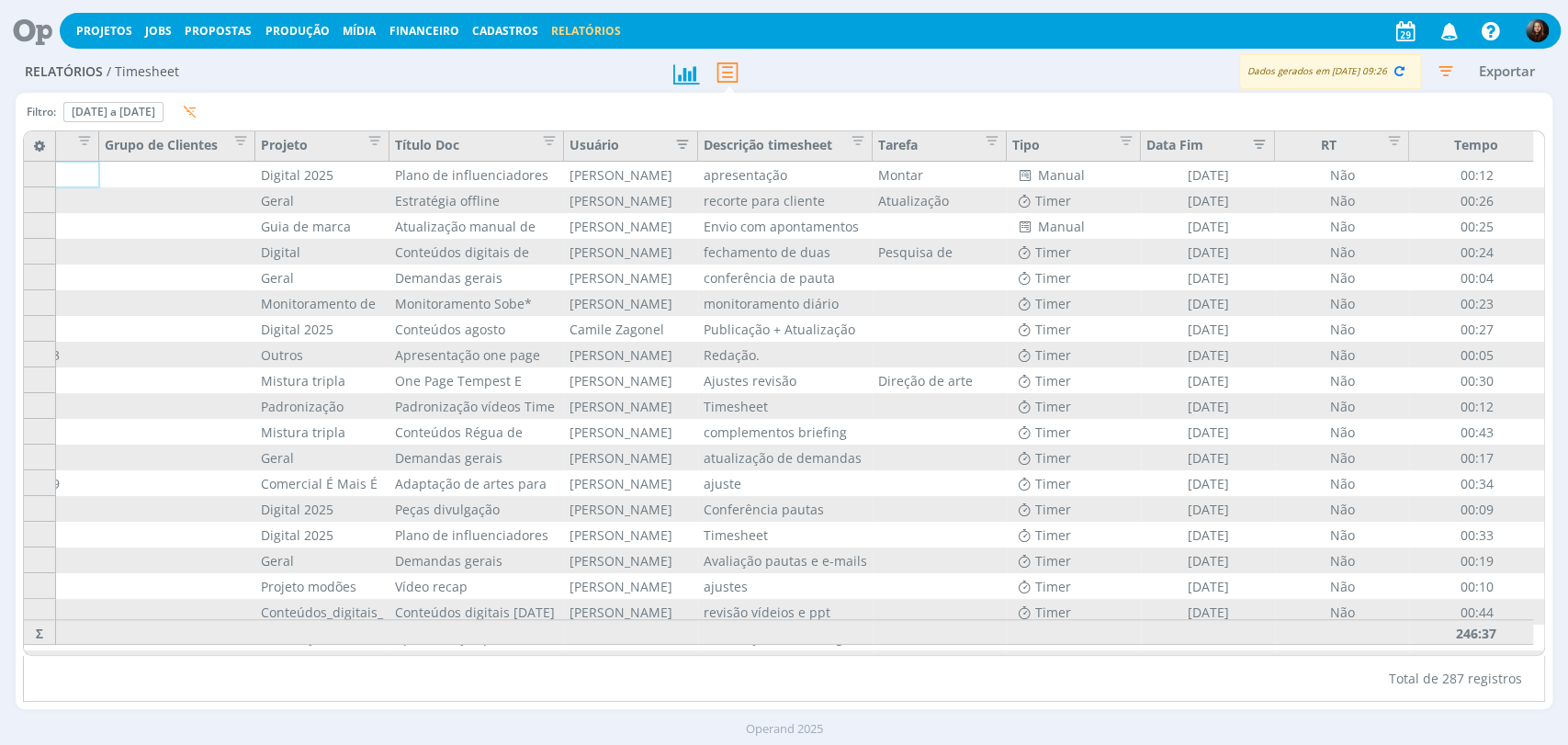
click at [681, 139] on icon "button" at bounding box center [678, 142] width 19 height 19
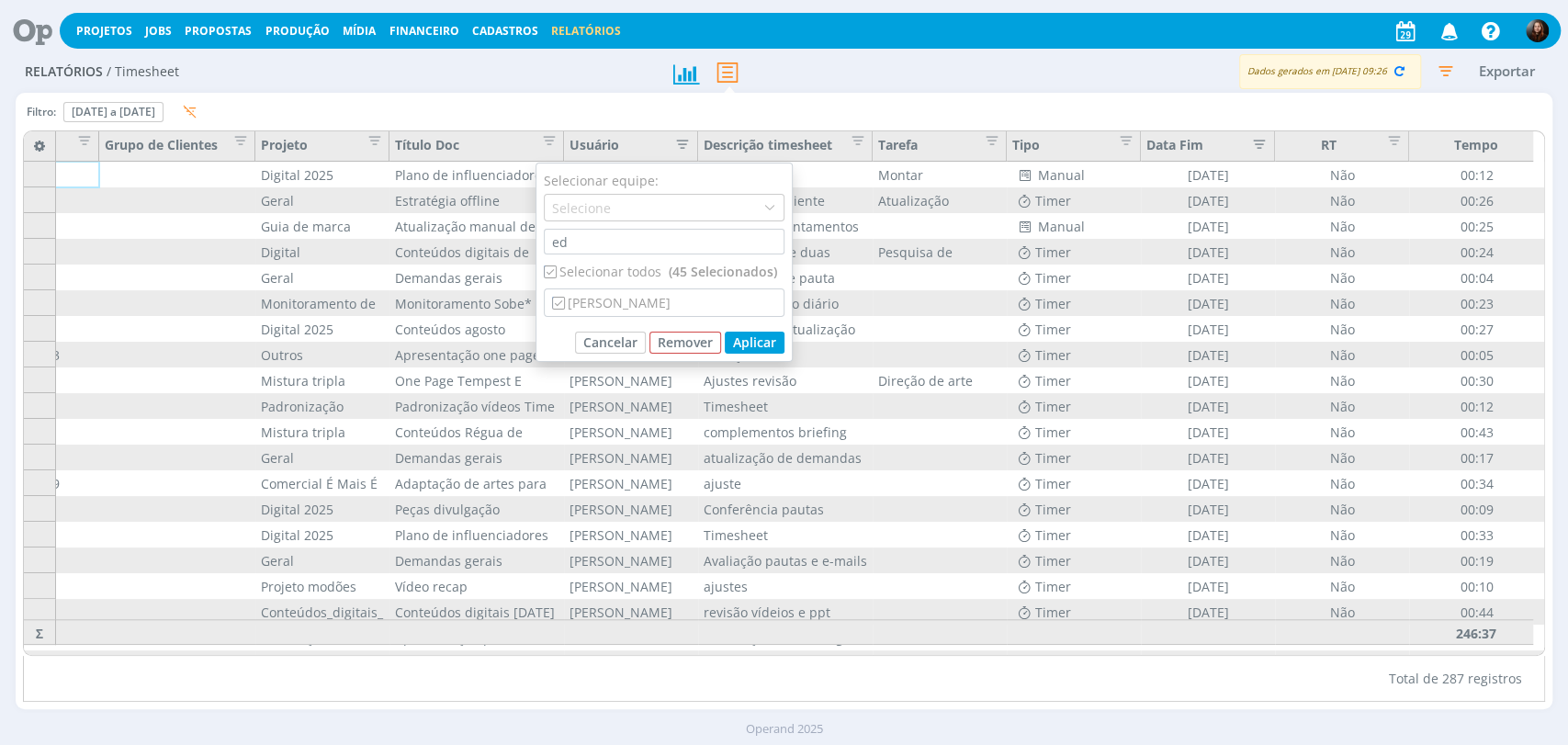
click at [573, 267] on div "Selecionar todos (45 Selecionados)" at bounding box center [664, 270] width 241 height 19
checkbox input "false"
click at [567, 301] on div "[PERSON_NAME]" at bounding box center [664, 302] width 239 height 27
checkbox input "true"
click at [751, 342] on button "Aplicar" at bounding box center [754, 343] width 59 height 22
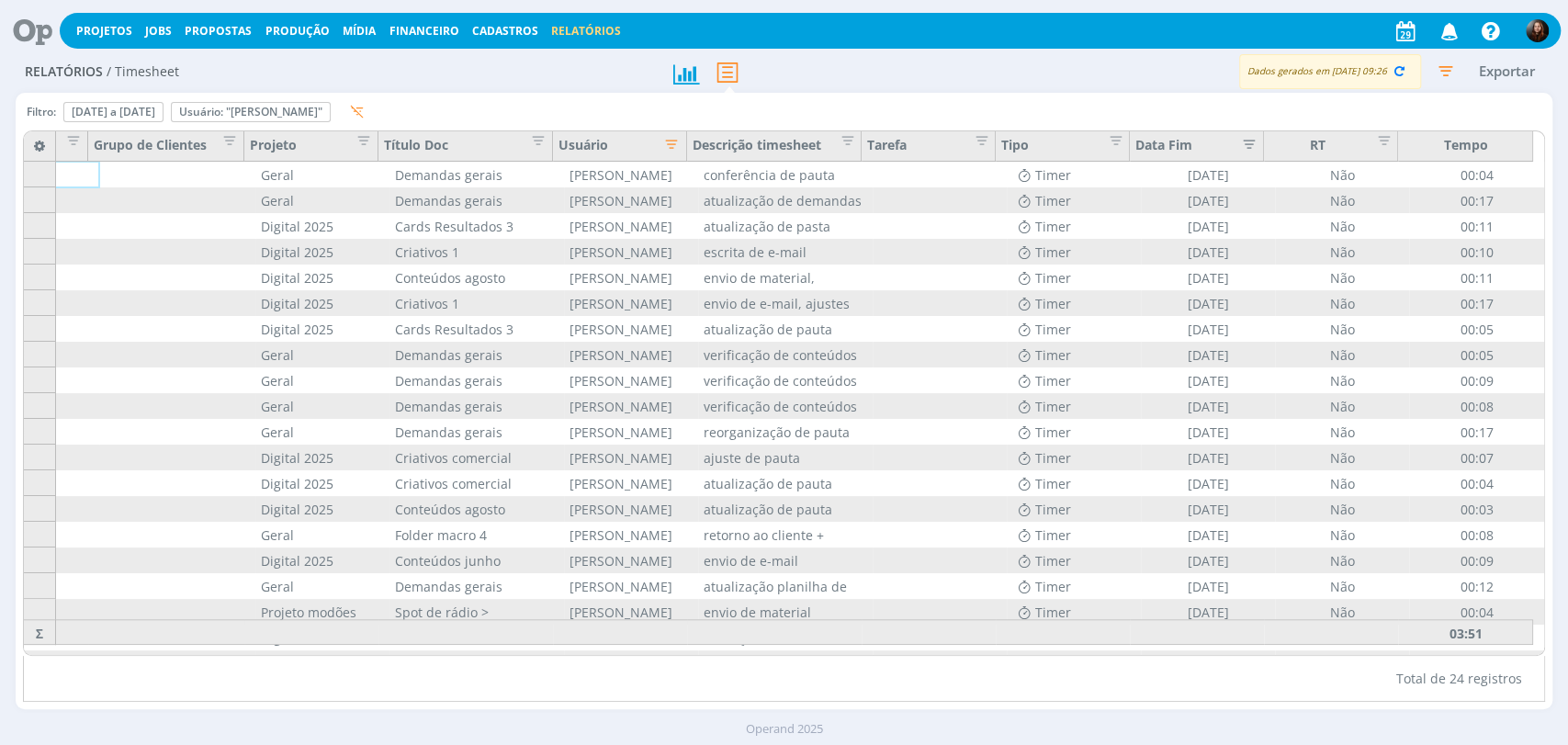
scroll to position [0, 102]
click at [1397, 69] on icon "button" at bounding box center [1400, 70] width 17 height 17
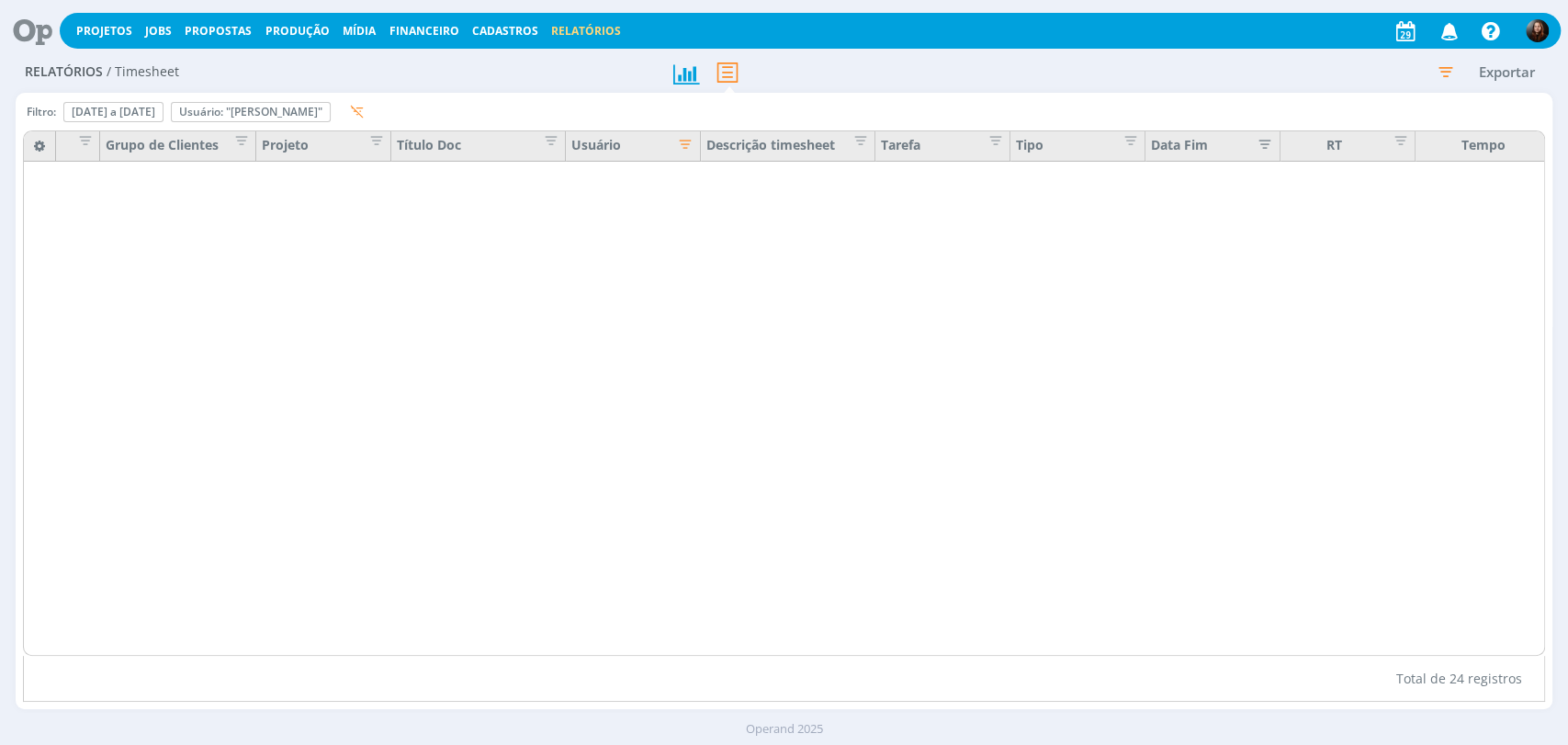
scroll to position [0, 91]
drag, startPoint x: 1426, startPoint y: 649, endPoint x: 1525, endPoint y: 649, distance: 99.0
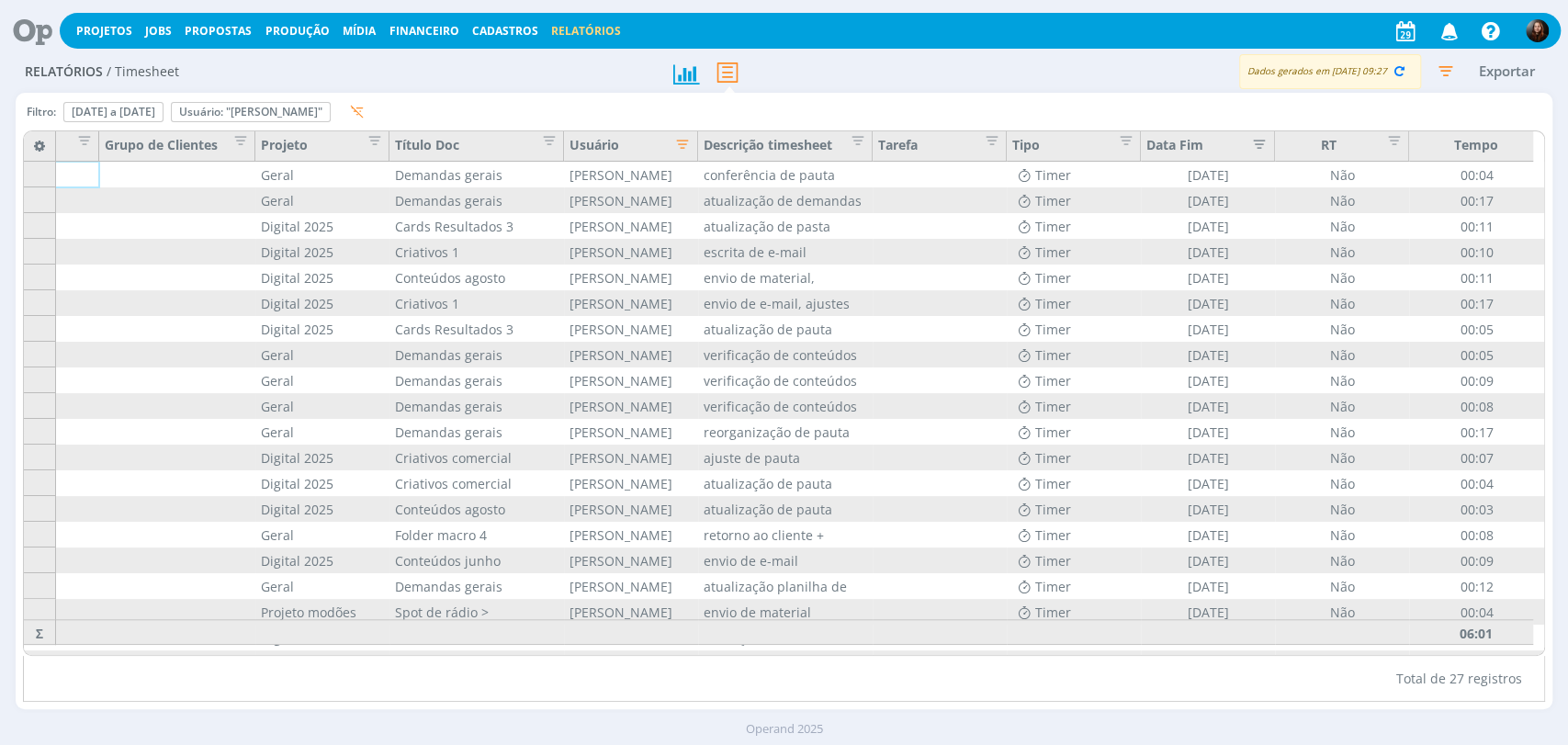
click at [1450, 68] on icon "button" at bounding box center [1445, 70] width 33 height 33
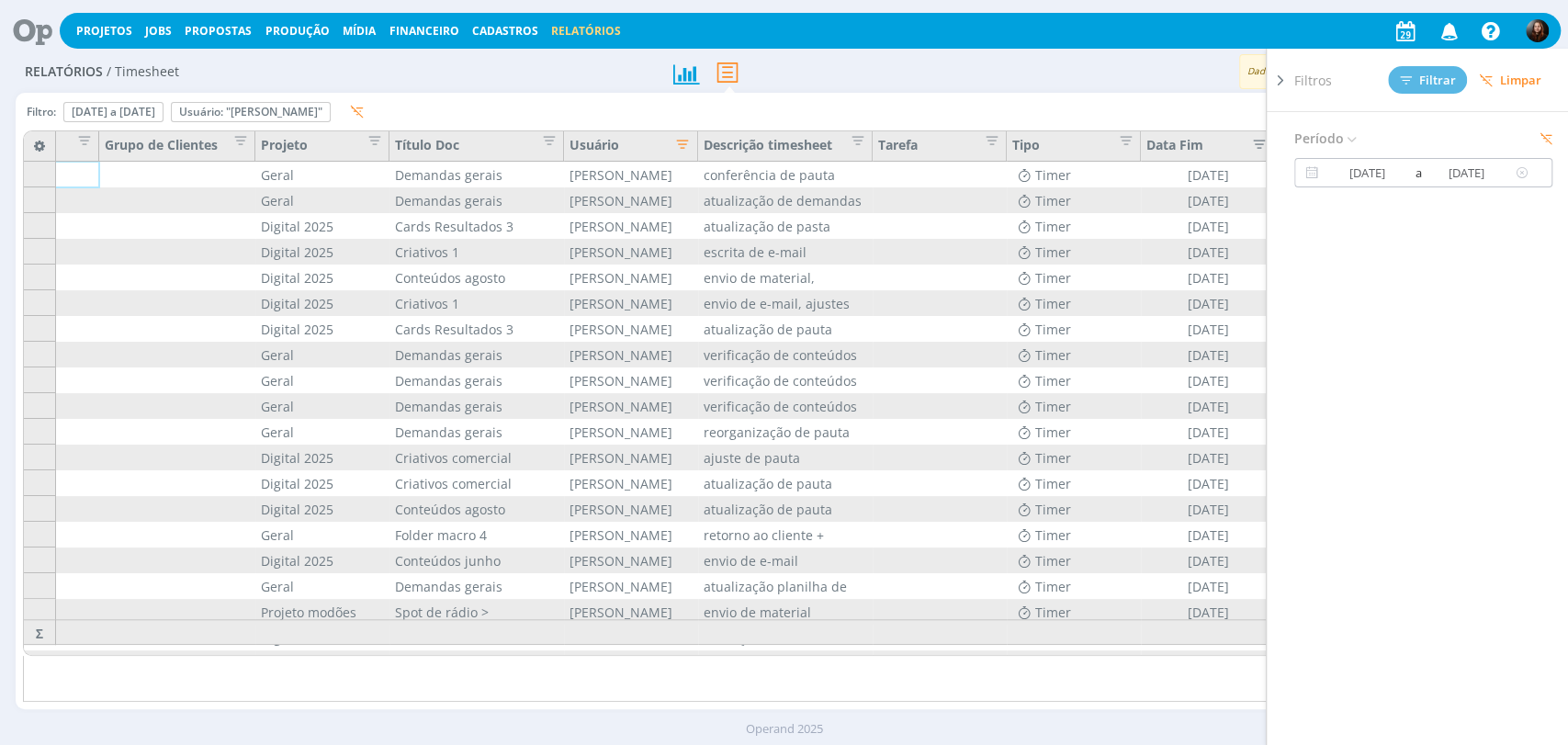
click at [1448, 160] on div "15/08/2025 a 15/08/2025" at bounding box center [1423, 172] width 258 height 30
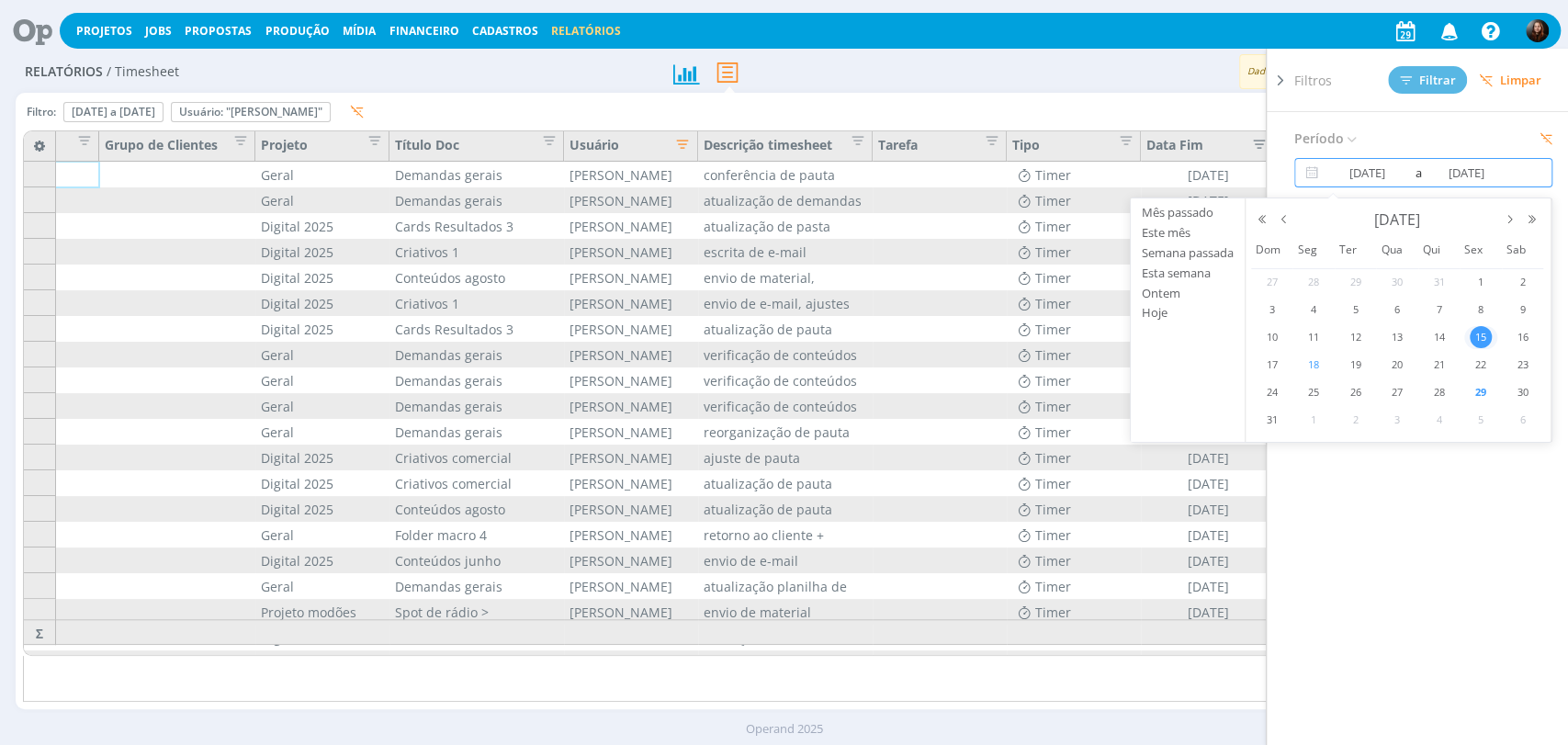
click at [1317, 365] on span "18" at bounding box center [1314, 365] width 22 height 22
type input "18/08/2025"
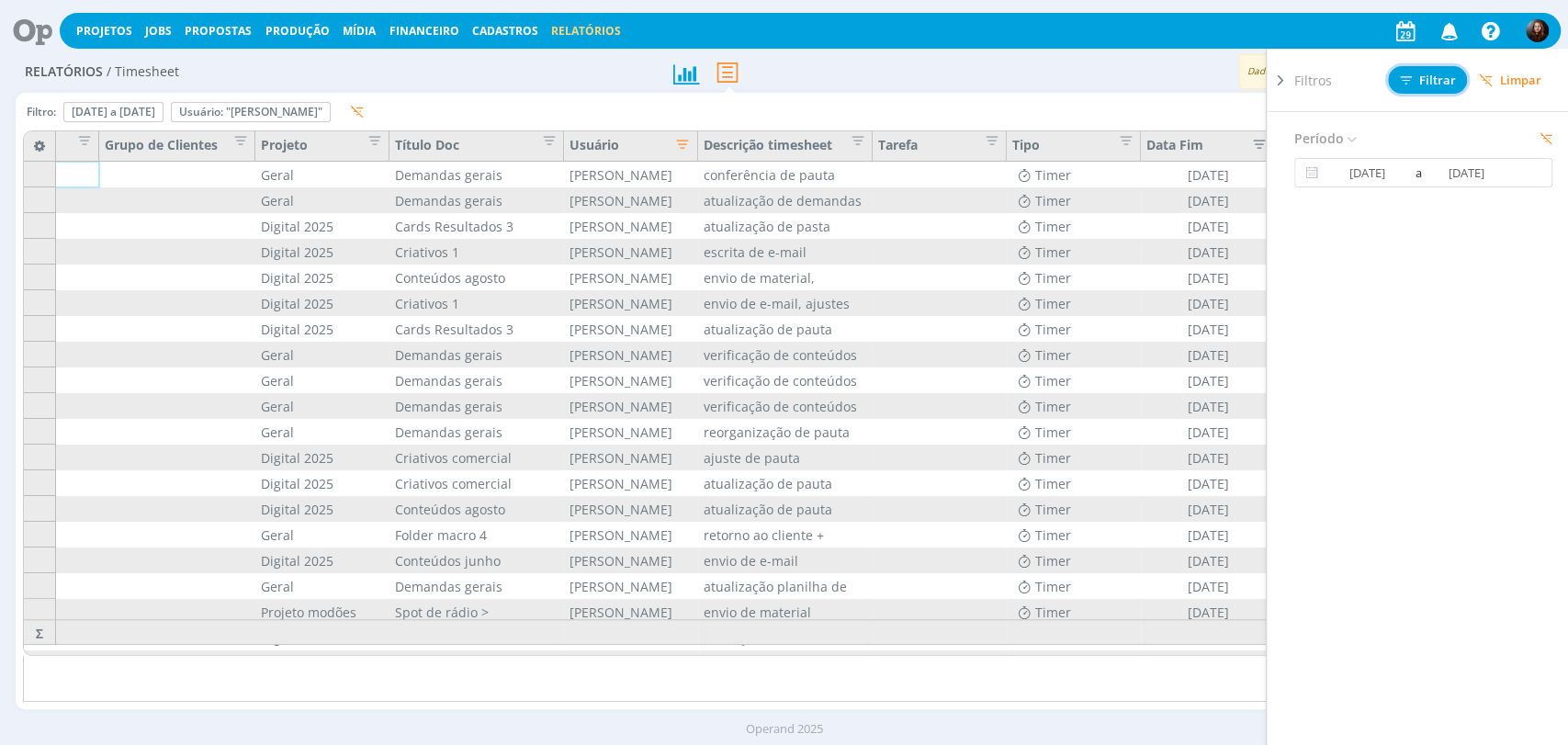
click at [1433, 79] on span "Filtrar" at bounding box center [1428, 80] width 56 height 12
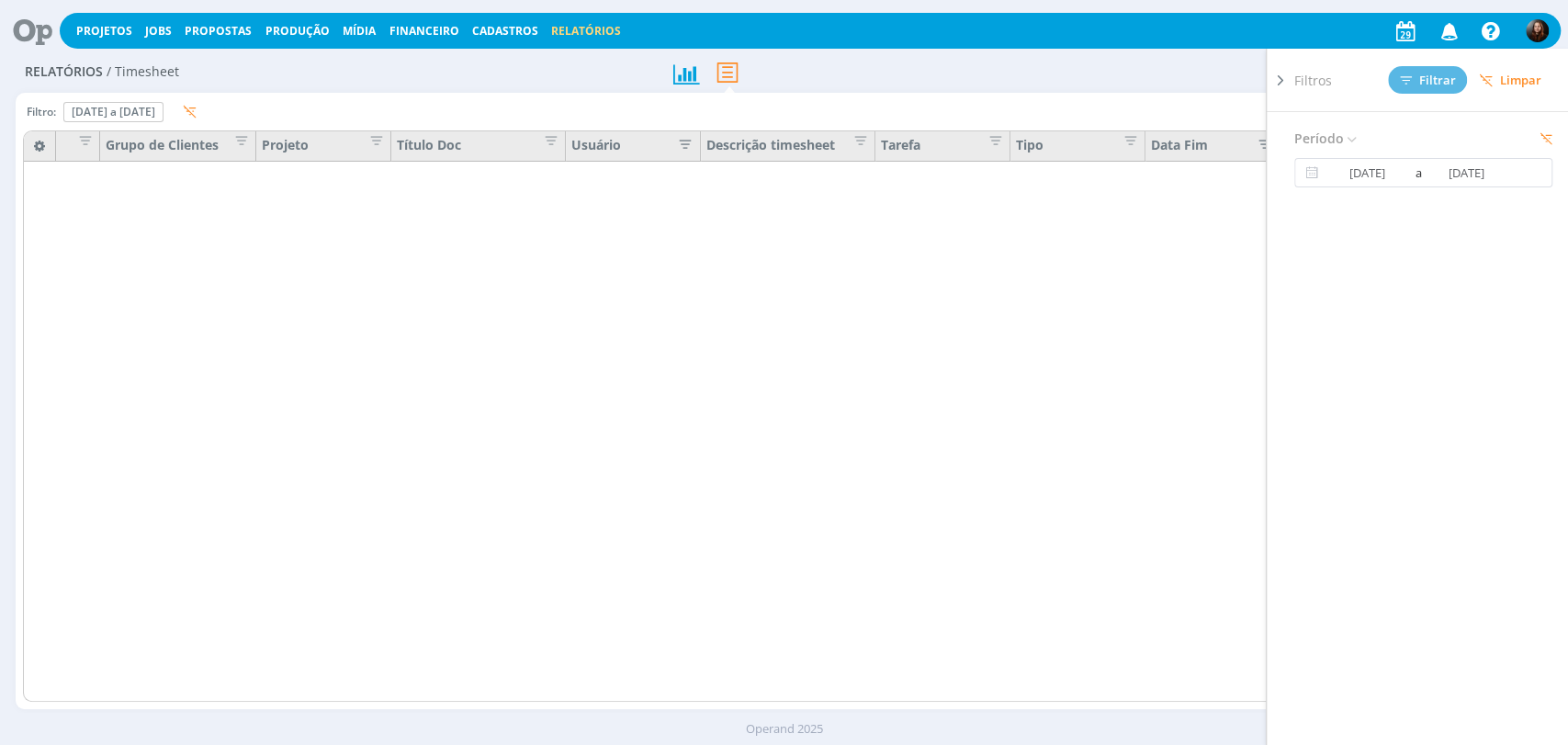
click at [844, 61] on div at bounding box center [784, 72] width 257 height 42
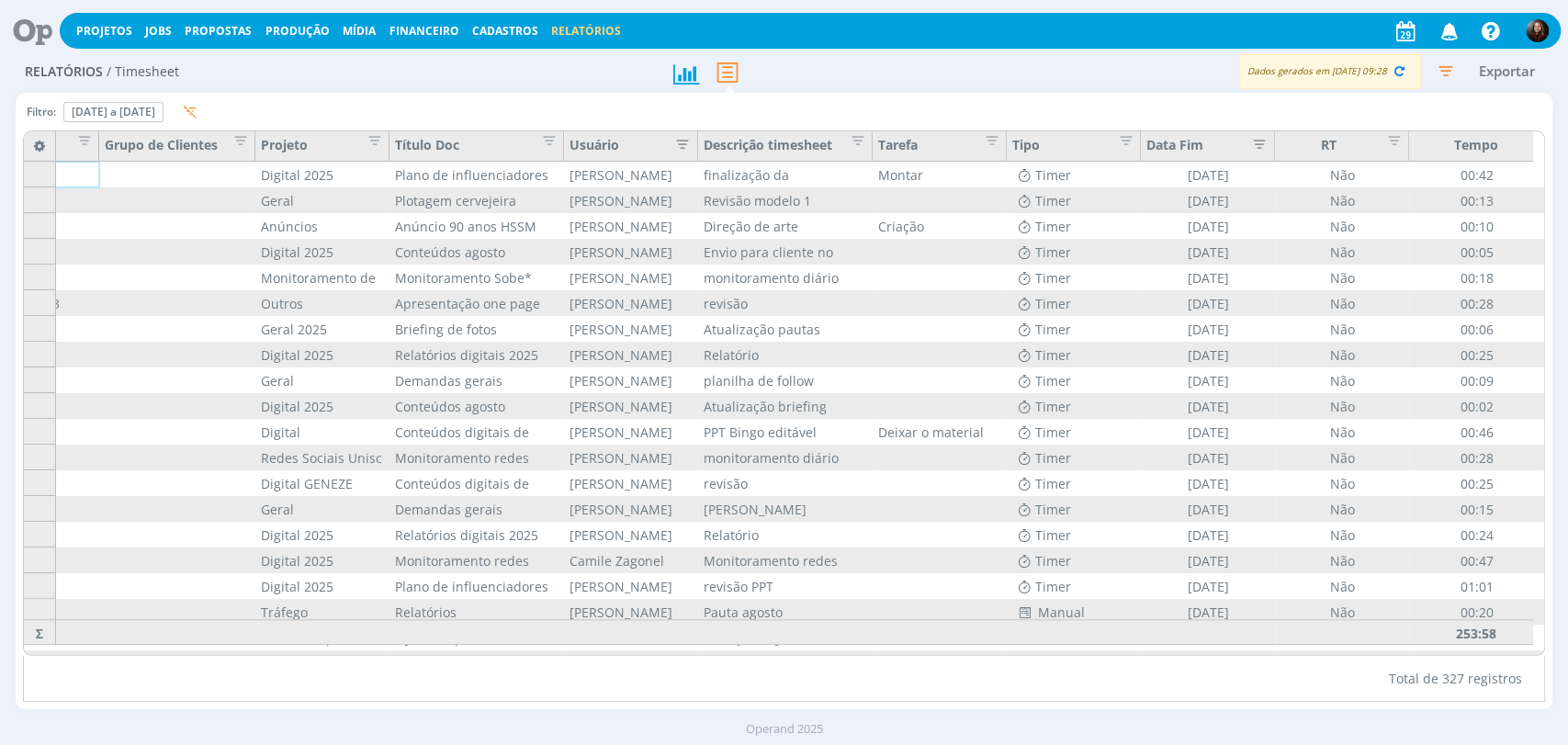
click at [684, 145] on icon "button" at bounding box center [678, 142] width 19 height 19
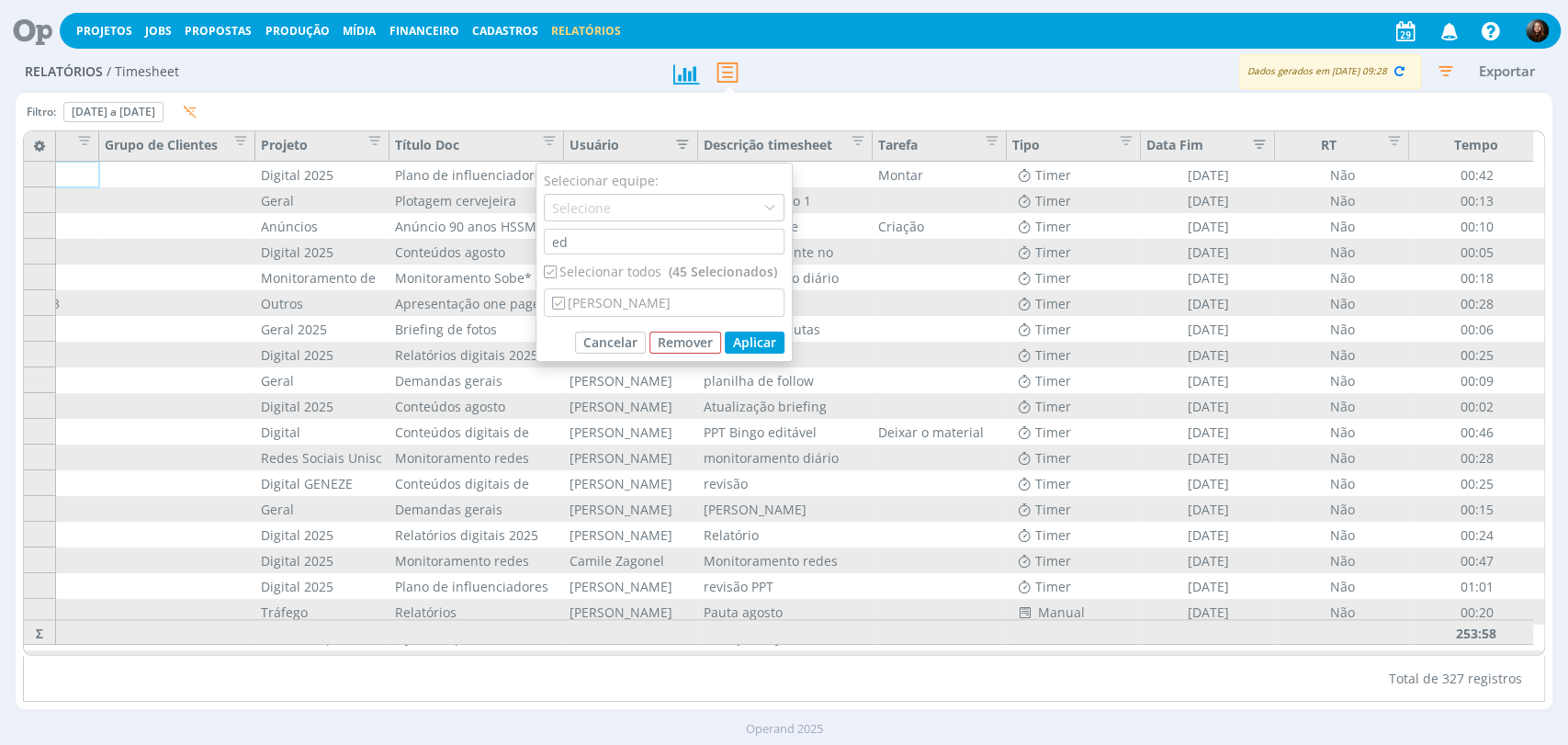
click at [623, 264] on div "Selecionar todos (45 Selecionados)" at bounding box center [664, 270] width 241 height 19
checkbox input "false"
drag, startPoint x: 570, startPoint y: 306, endPoint x: 612, endPoint y: 325, distance: 46.1
click at [571, 305] on div "[PERSON_NAME]" at bounding box center [664, 302] width 239 height 27
checkbox input "true"
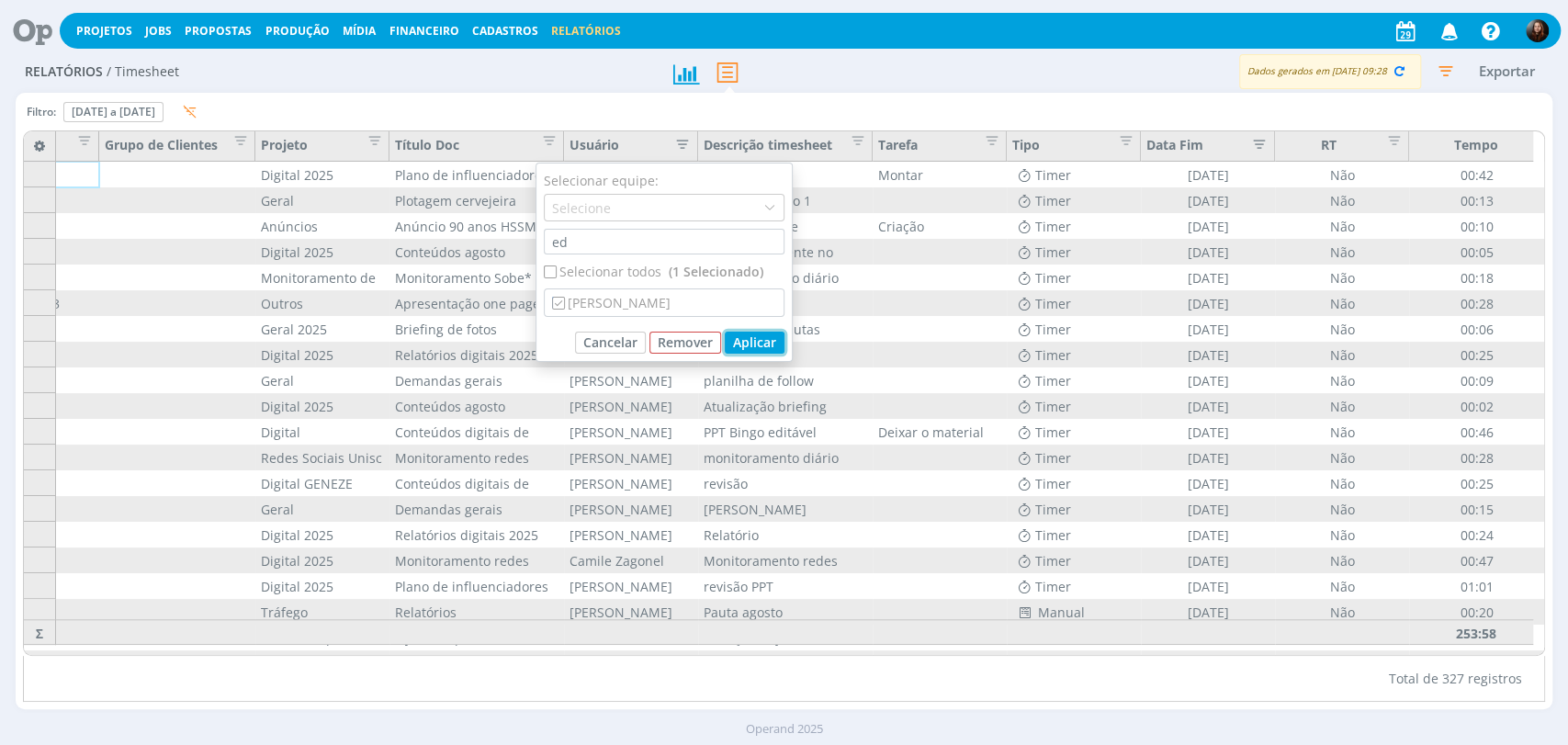
click at [749, 340] on button "Aplicar" at bounding box center [754, 343] width 59 height 22
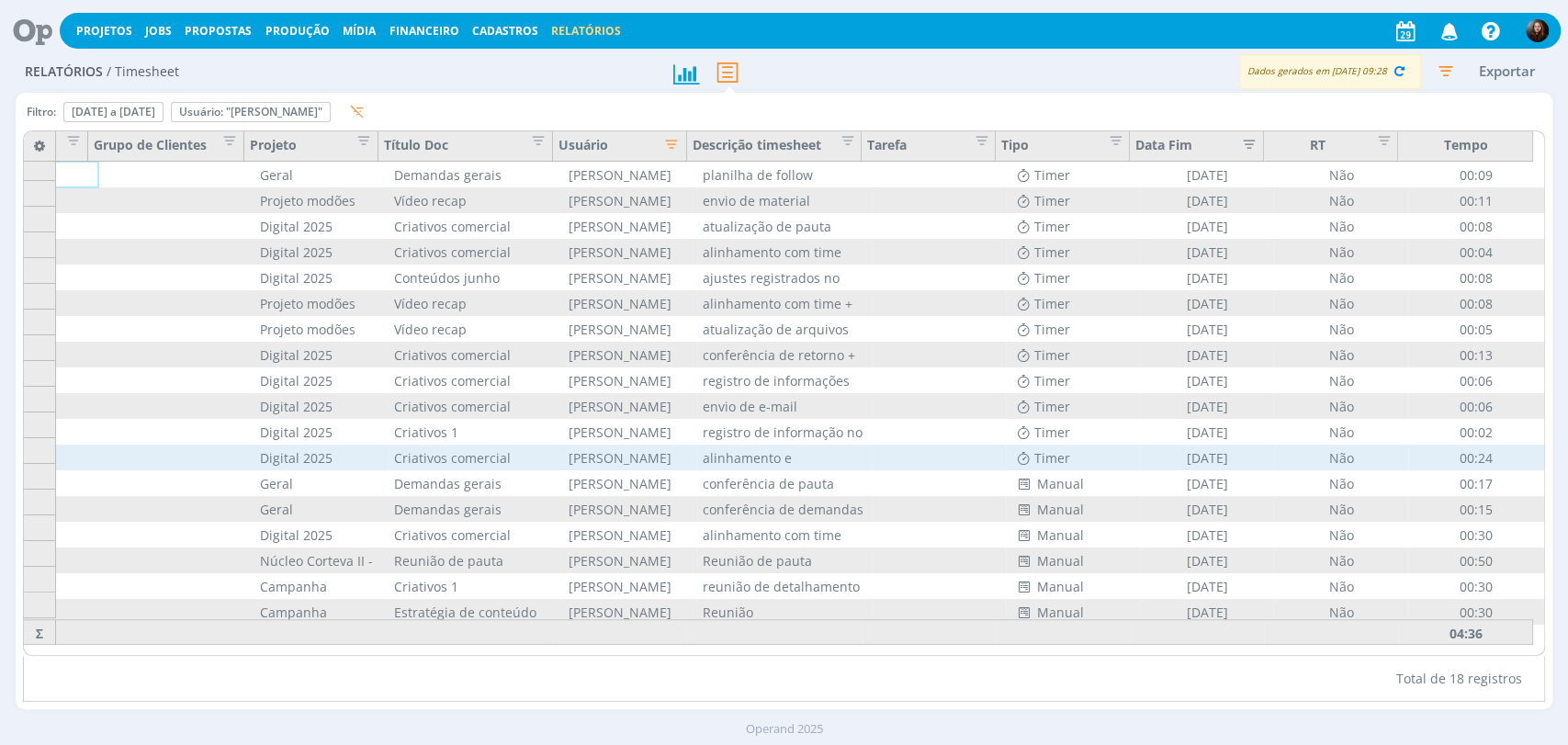
scroll to position [0, 102]
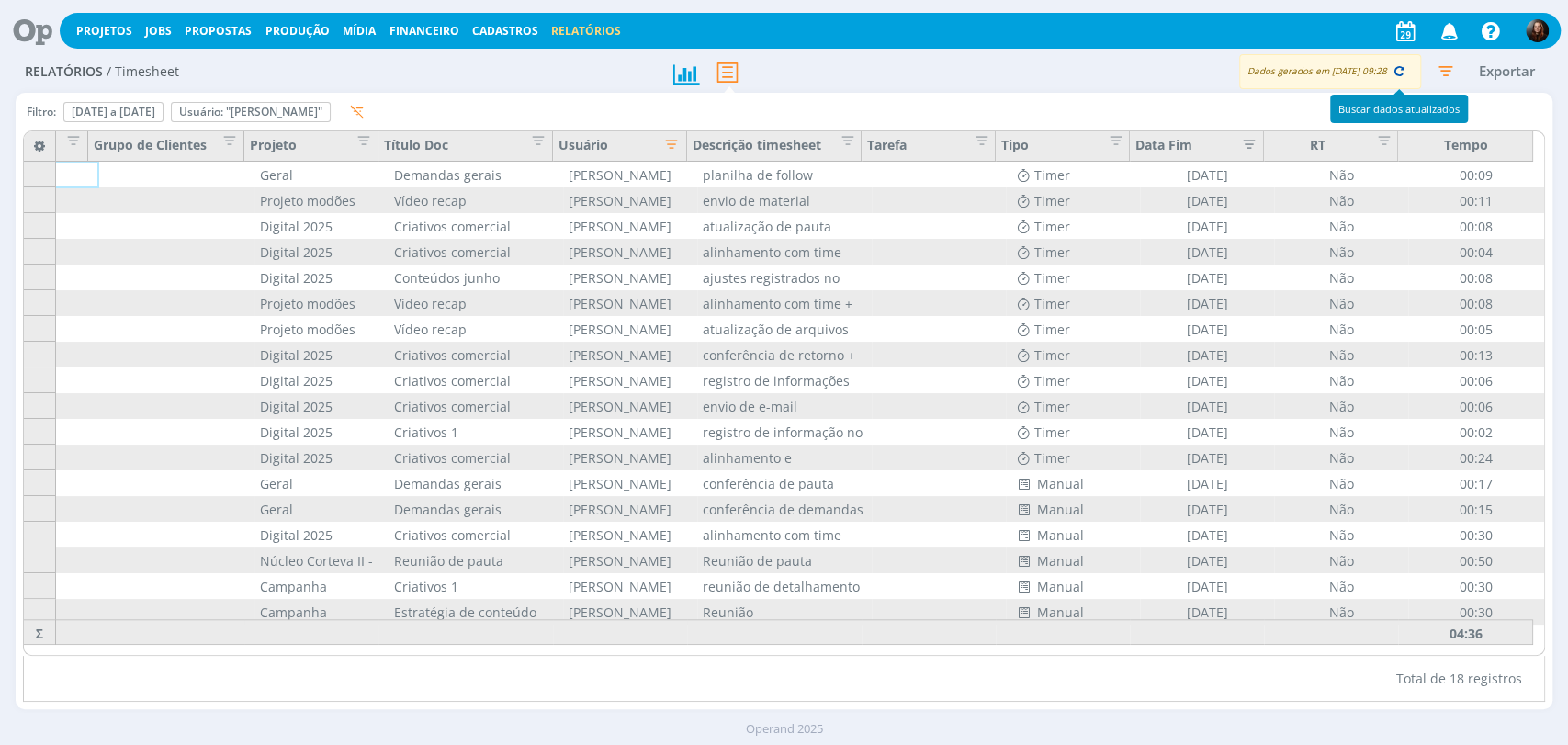
click at [1397, 70] on icon "button" at bounding box center [1400, 70] width 17 height 17
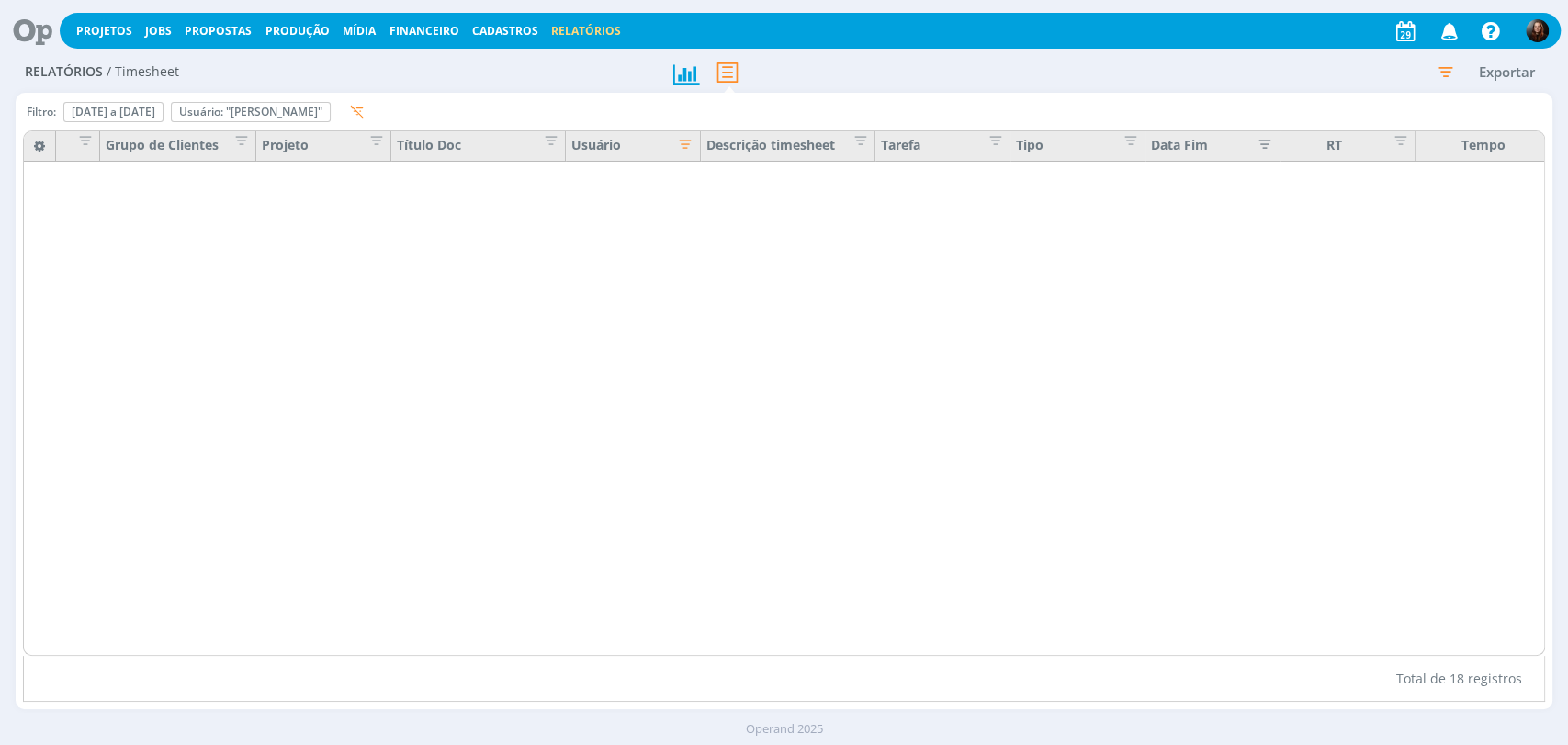
scroll to position [0, 91]
drag, startPoint x: 1309, startPoint y: 653, endPoint x: 1403, endPoint y: 658, distance: 94.1
click at [1403, 658] on div at bounding box center [791, 445] width 1537 height 575
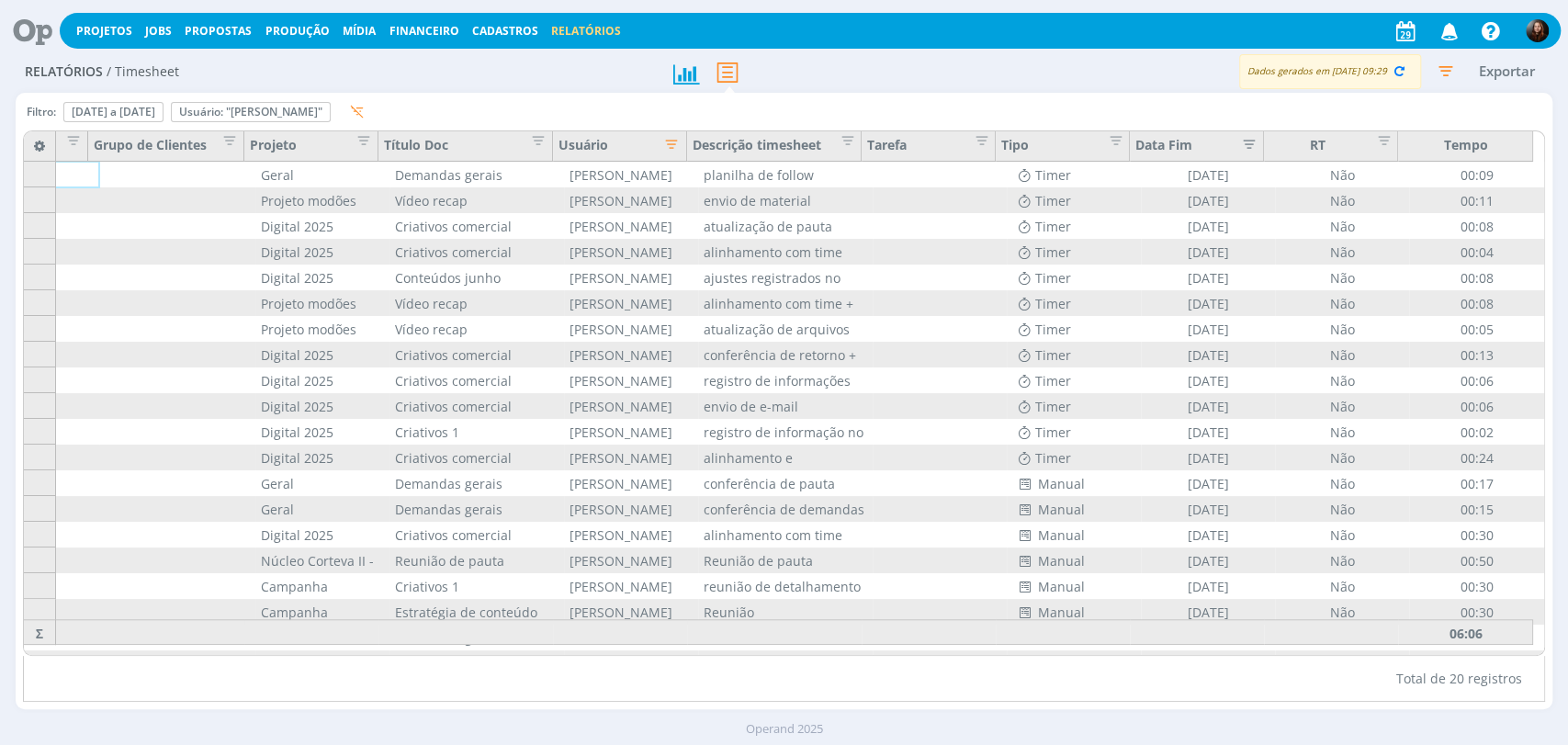
scroll to position [0, 102]
click at [1076, 81] on div "Dados gerados em 29/08 às 09:29 Exportar" at bounding box center [1233, 71] width 640 height 35
click at [1397, 69] on icon "button" at bounding box center [1400, 70] width 17 height 17
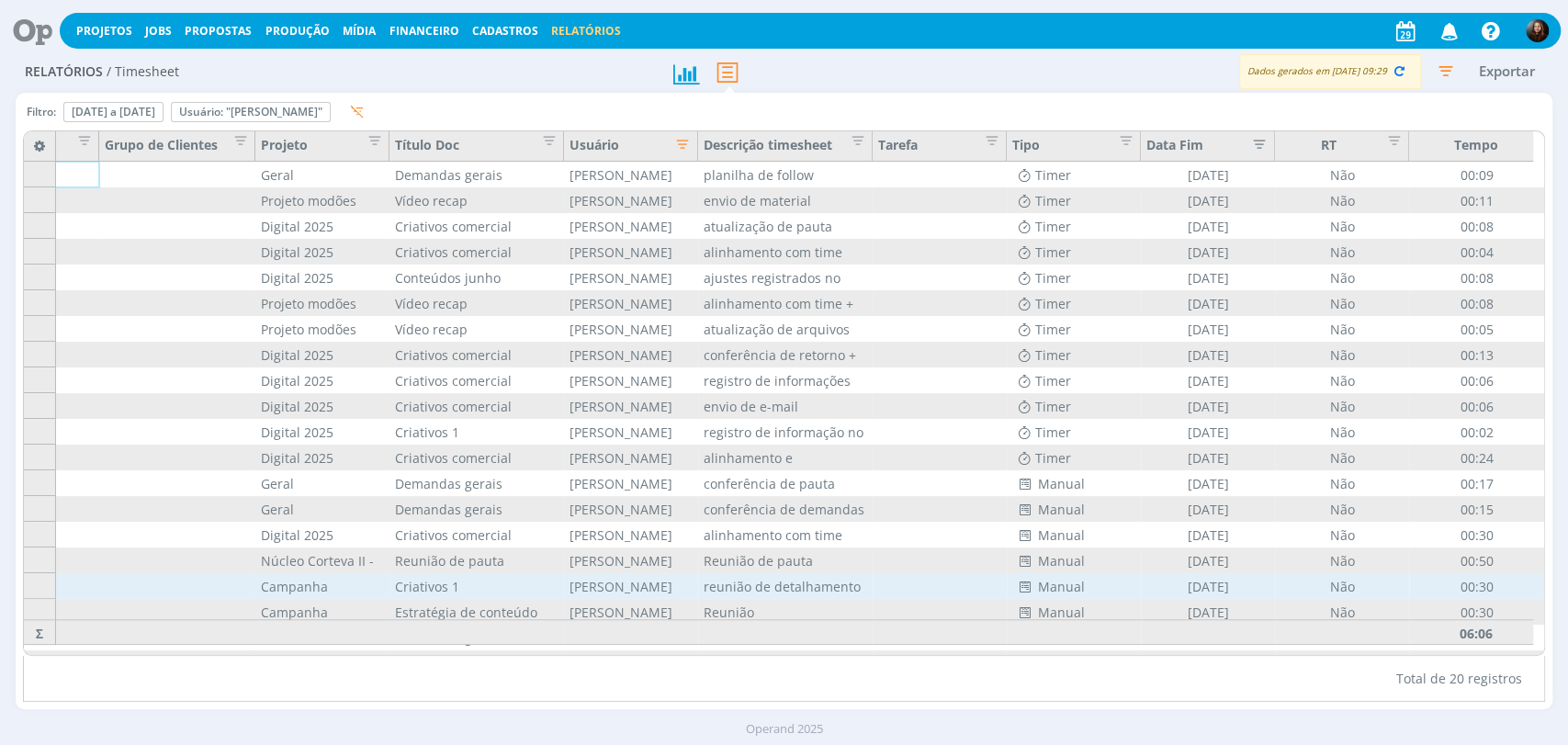
scroll to position [57, 91]
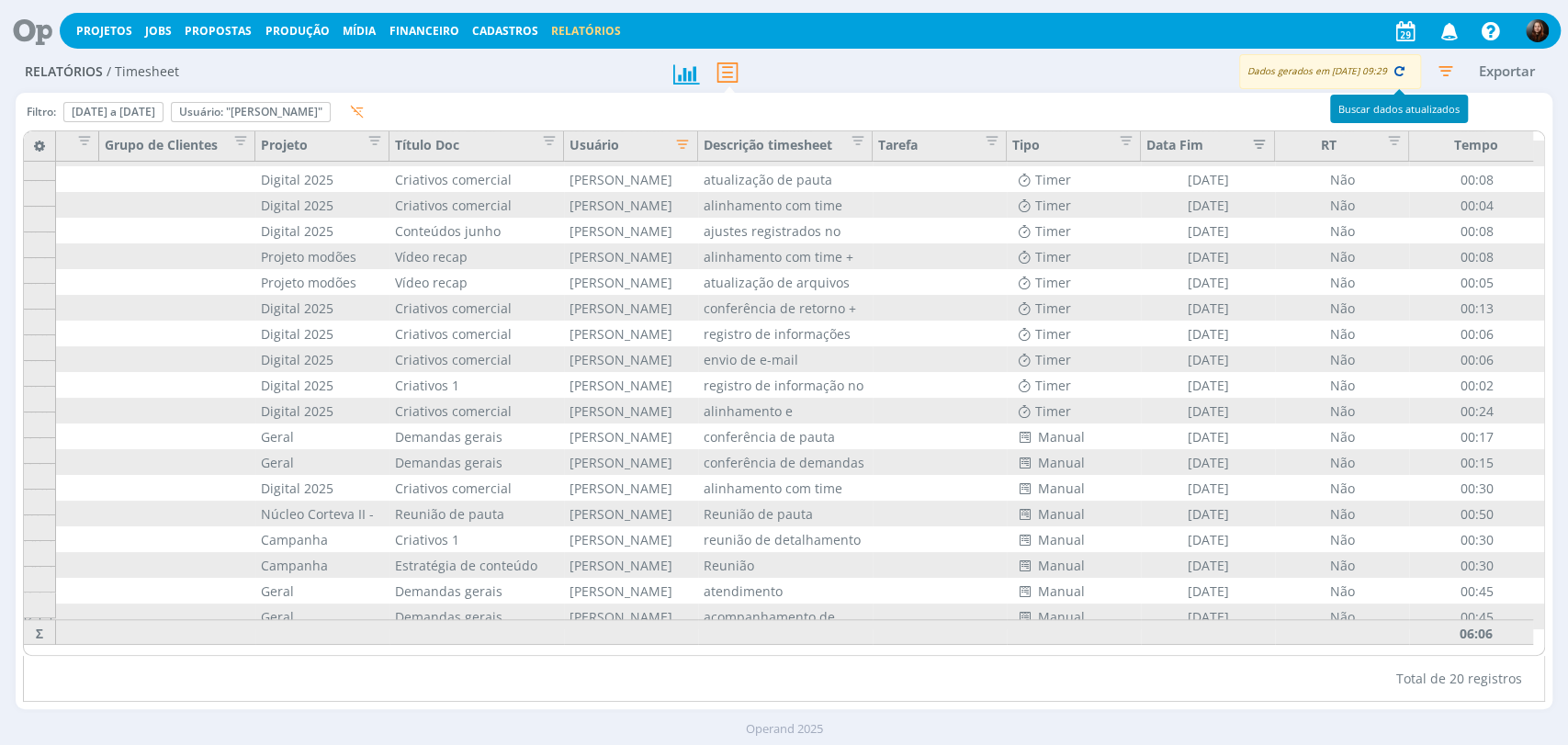
click at [1400, 74] on icon "button" at bounding box center [1400, 70] width 17 height 17
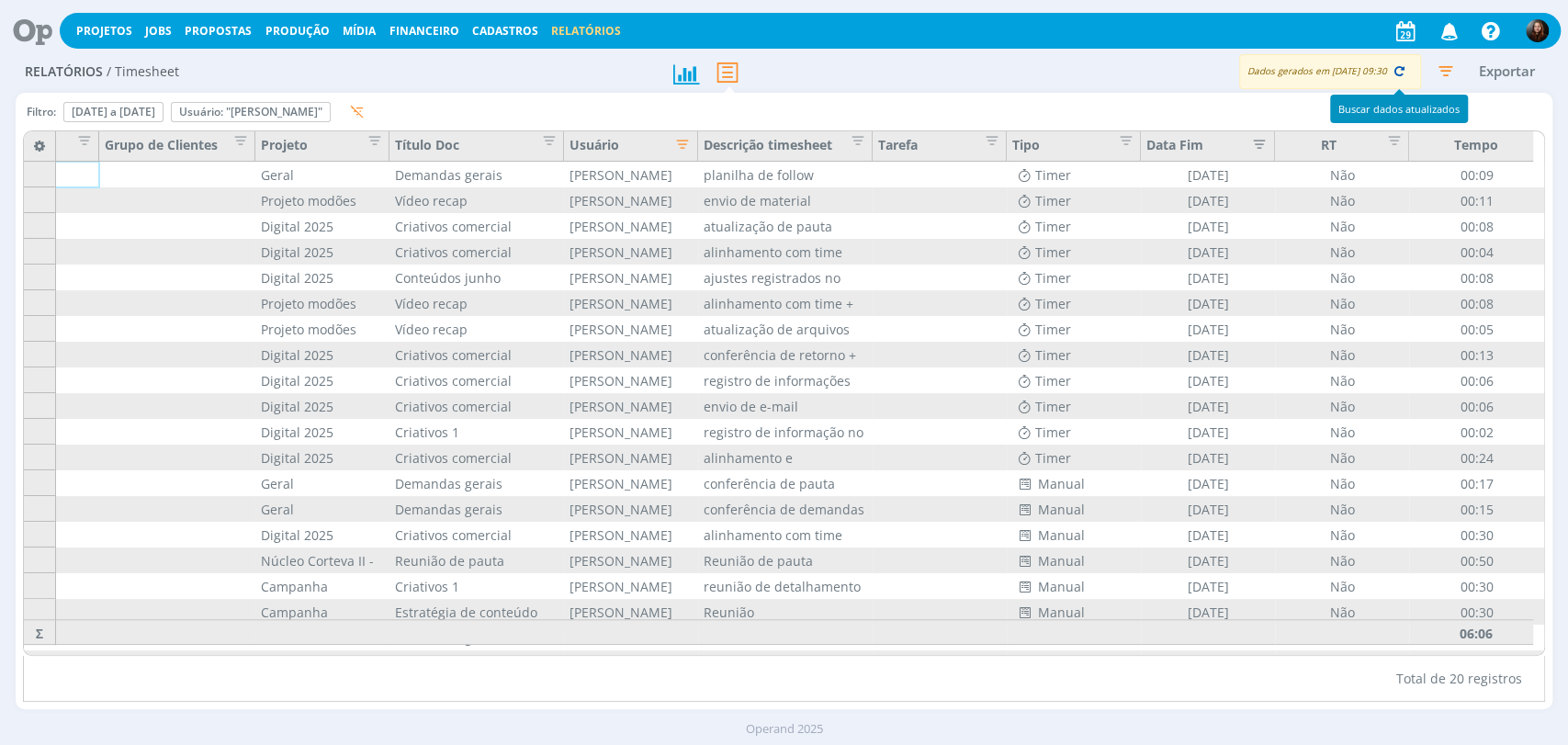
click at [1401, 69] on icon "button" at bounding box center [1400, 70] width 17 height 17
click at [1394, 69] on icon "button" at bounding box center [1400, 70] width 17 height 17
click at [1454, 70] on icon "button" at bounding box center [1445, 70] width 33 height 33
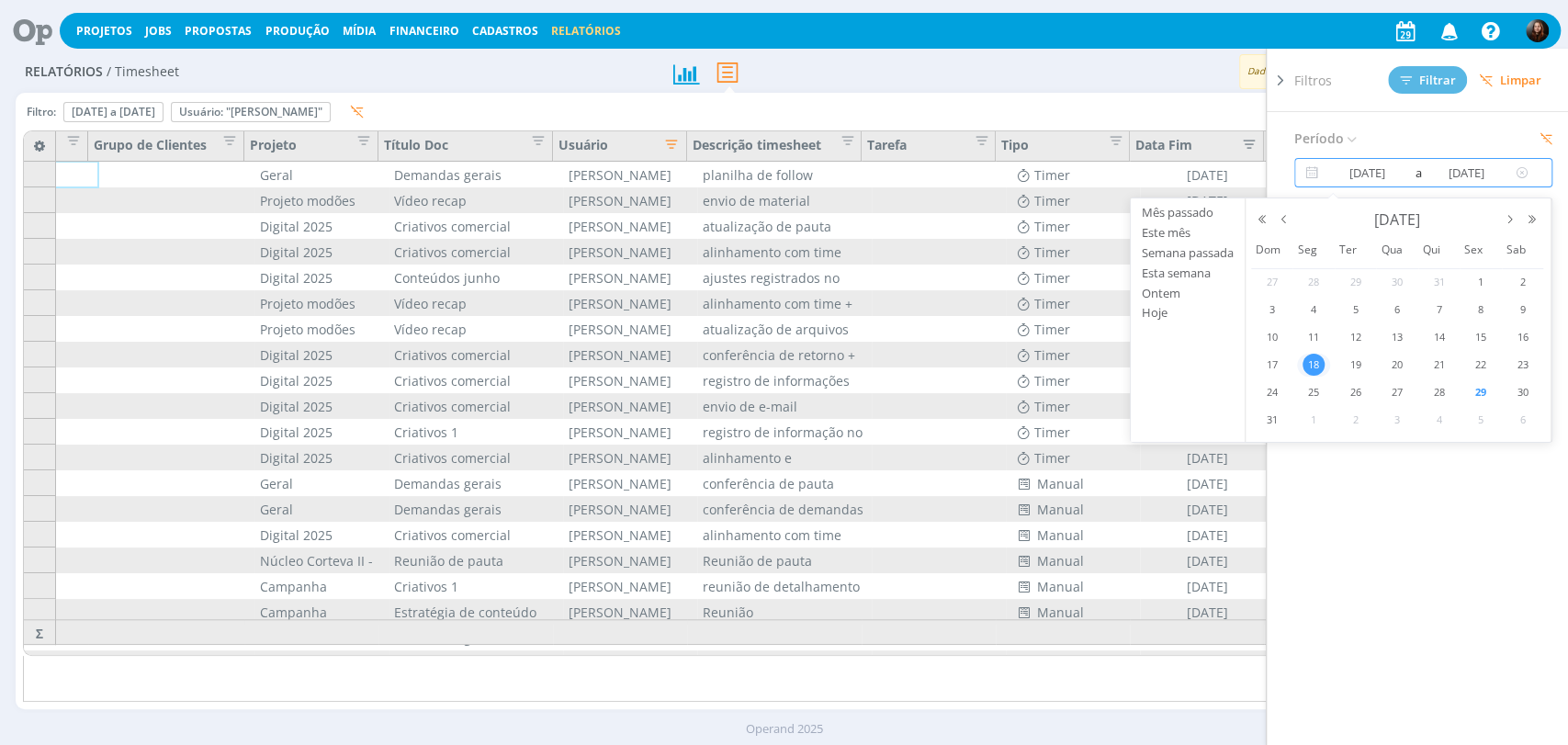
click at [1441, 174] on input "18/08/2025" at bounding box center [1467, 172] width 88 height 22
click at [1363, 362] on span "19" at bounding box center [1356, 365] width 22 height 22
click at [1361, 364] on span "19" at bounding box center [1356, 365] width 22 height 22
type input "19/08/2025"
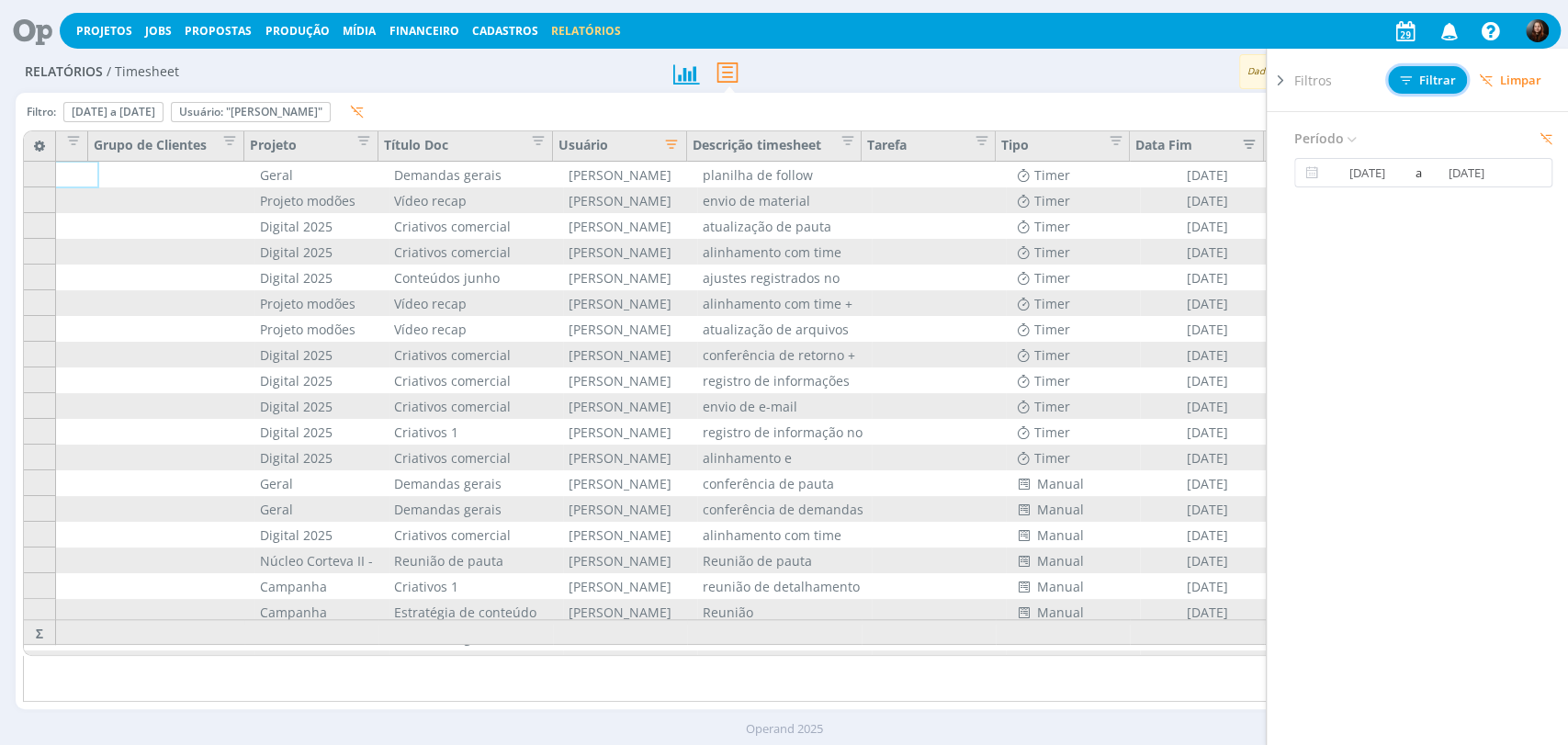
click at [1413, 69] on button "Filtrar" at bounding box center [1428, 80] width 79 height 28
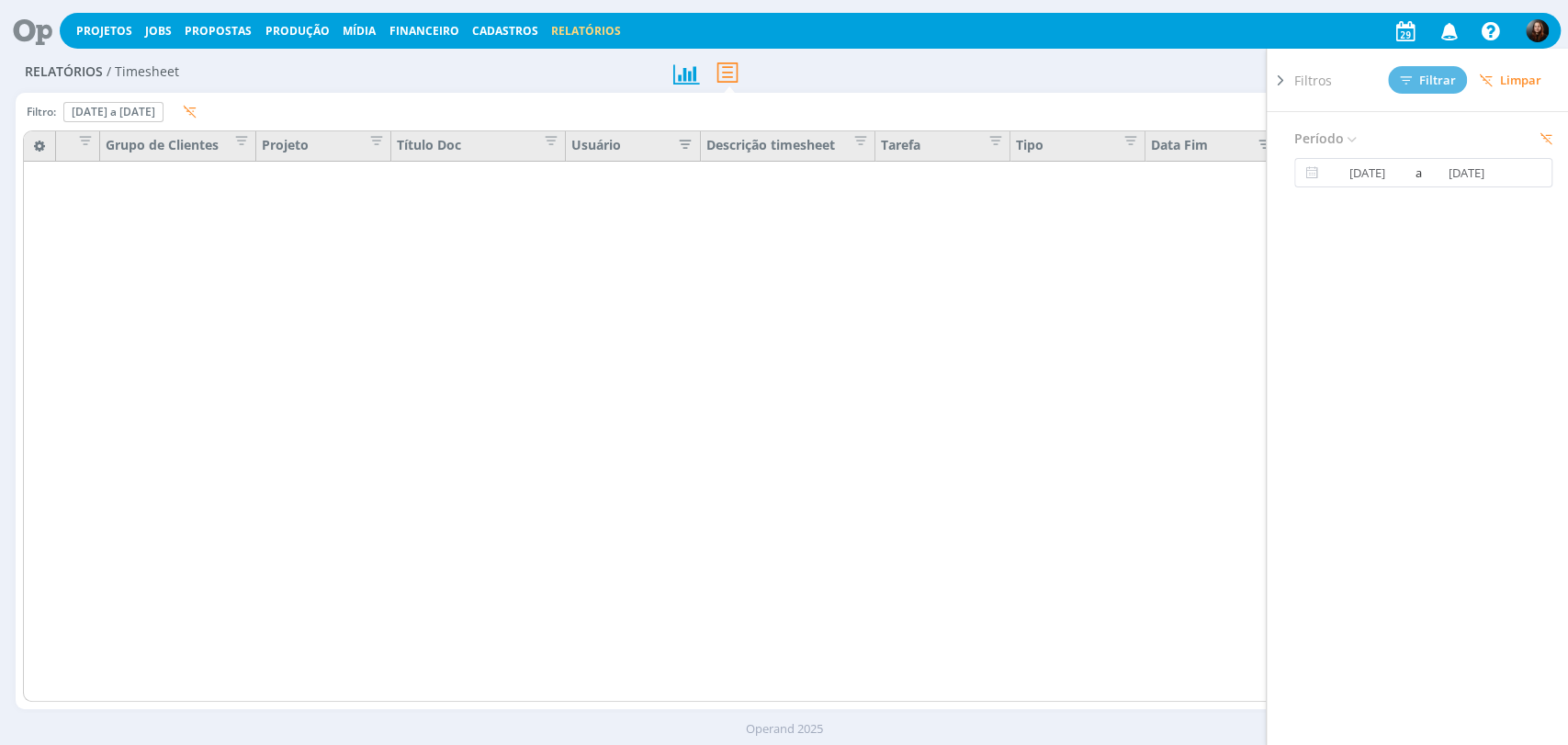
click at [884, 80] on div at bounding box center [784, 72] width 257 height 42
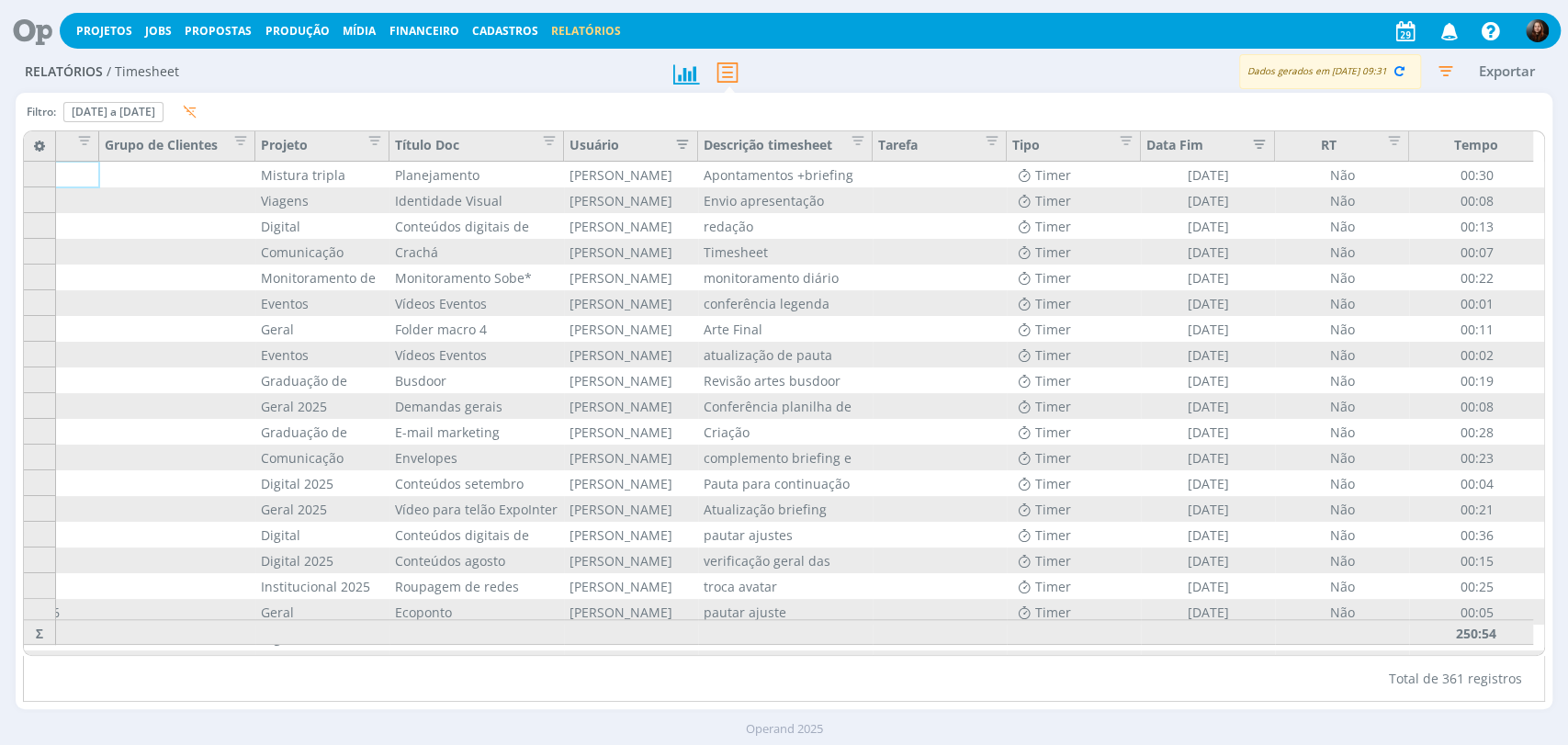
click at [686, 142] on icon "button" at bounding box center [678, 142] width 19 height 19
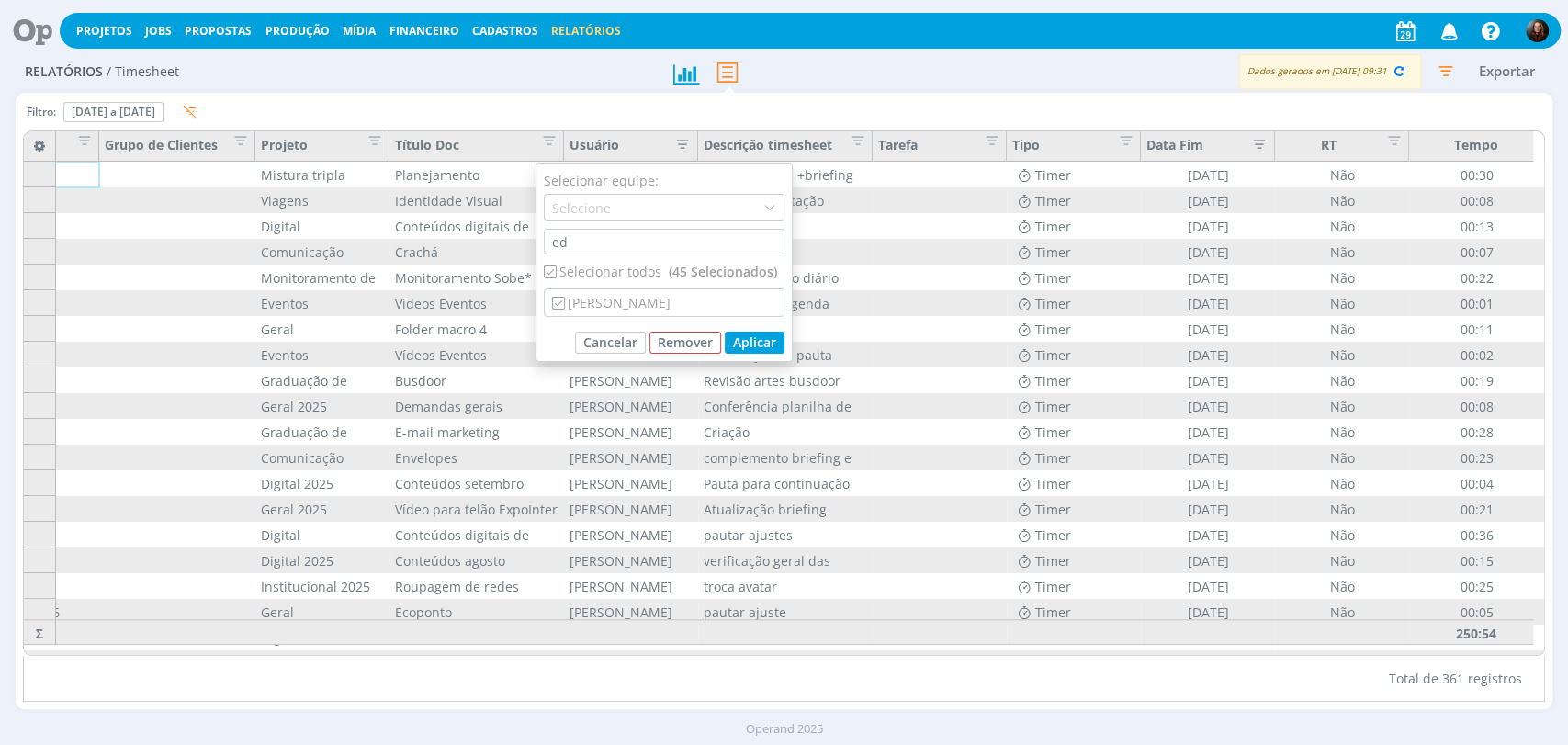
click at [630, 273] on div "Selecionar todos (45 Selecionados)" at bounding box center [664, 270] width 241 height 19
checkbox input "false"
click at [632, 302] on div "[PERSON_NAME]" at bounding box center [664, 302] width 239 height 27
checkbox input "true"
click at [771, 346] on button "Aplicar" at bounding box center [754, 343] width 59 height 22
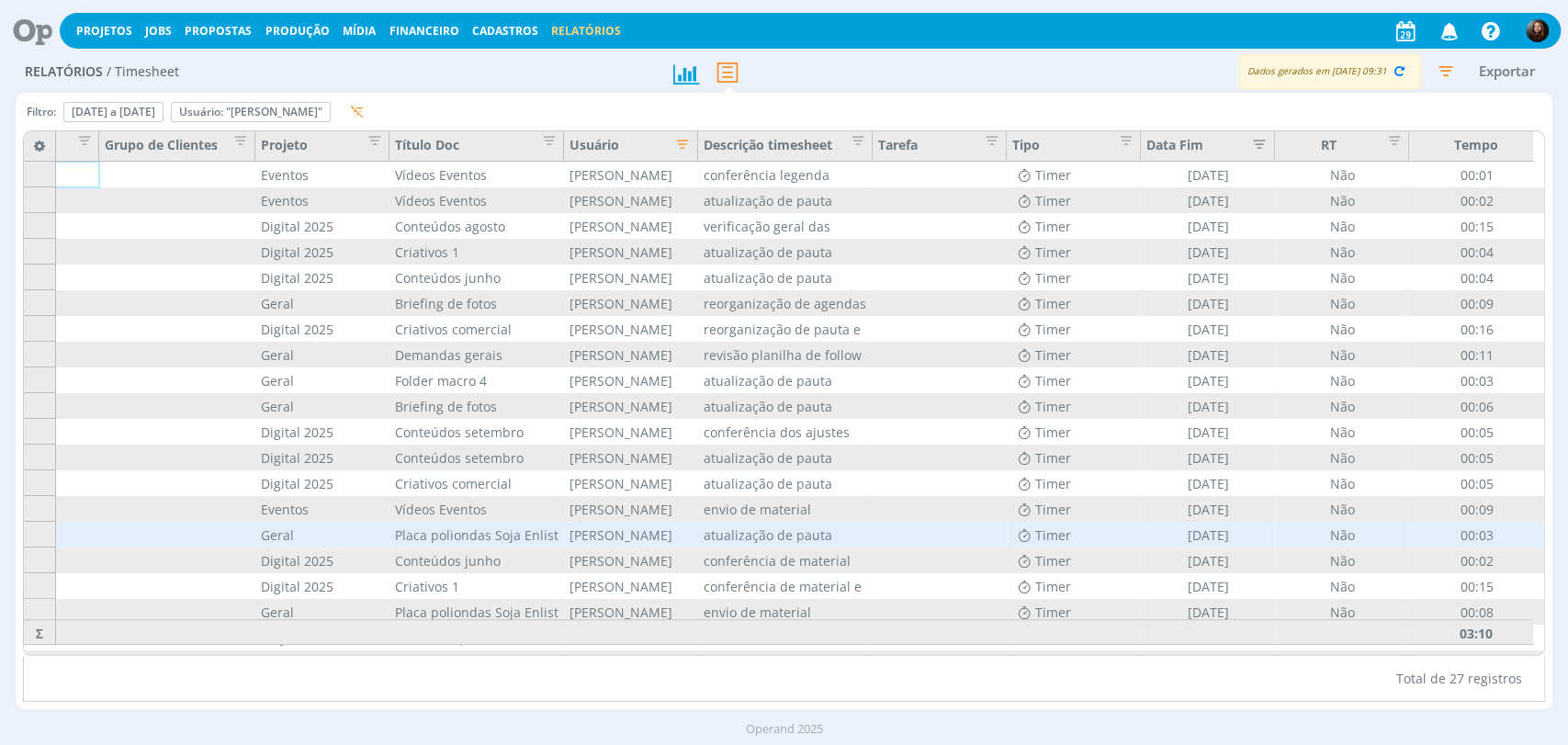
scroll to position [237, 91]
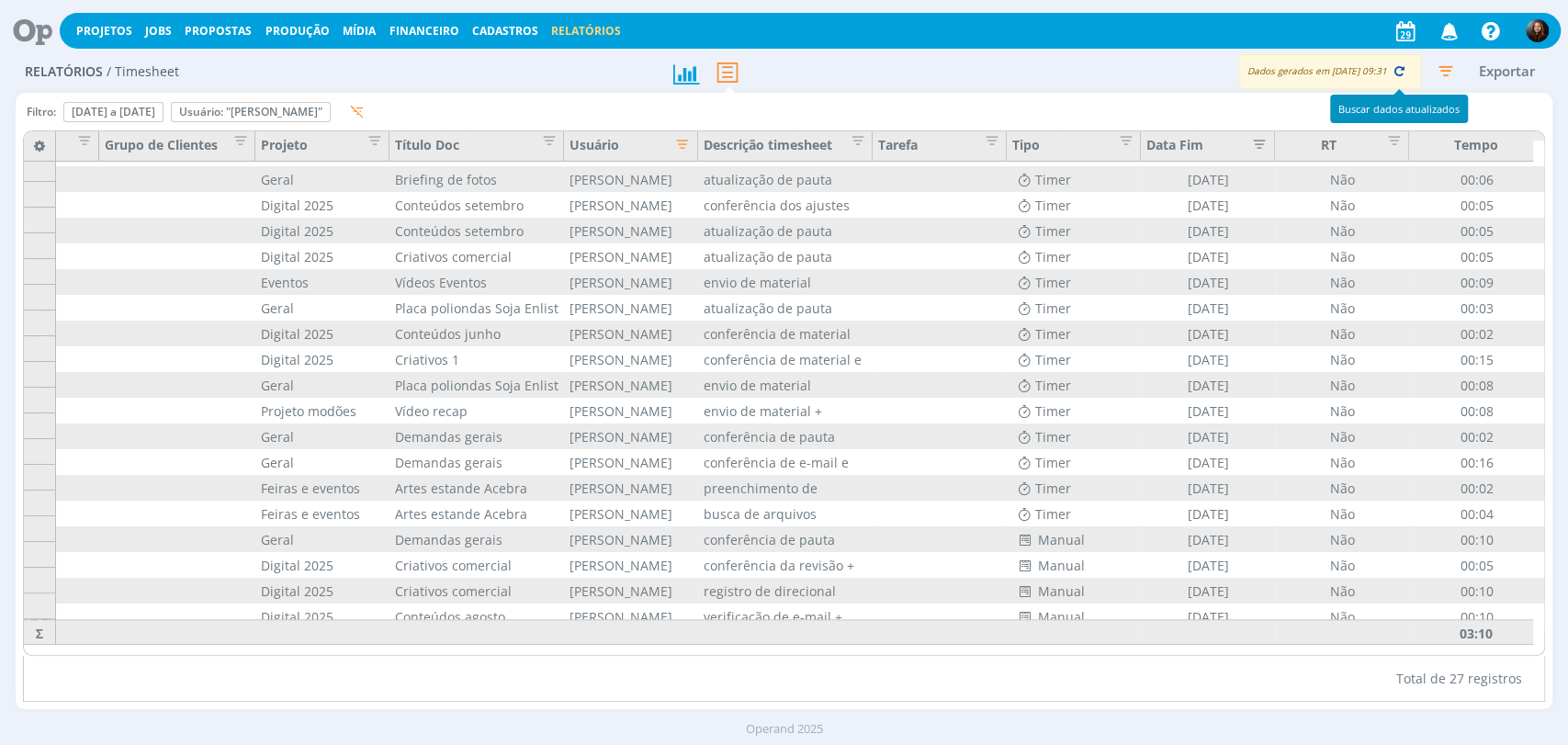
click at [1400, 68] on icon "button" at bounding box center [1400, 70] width 17 height 17
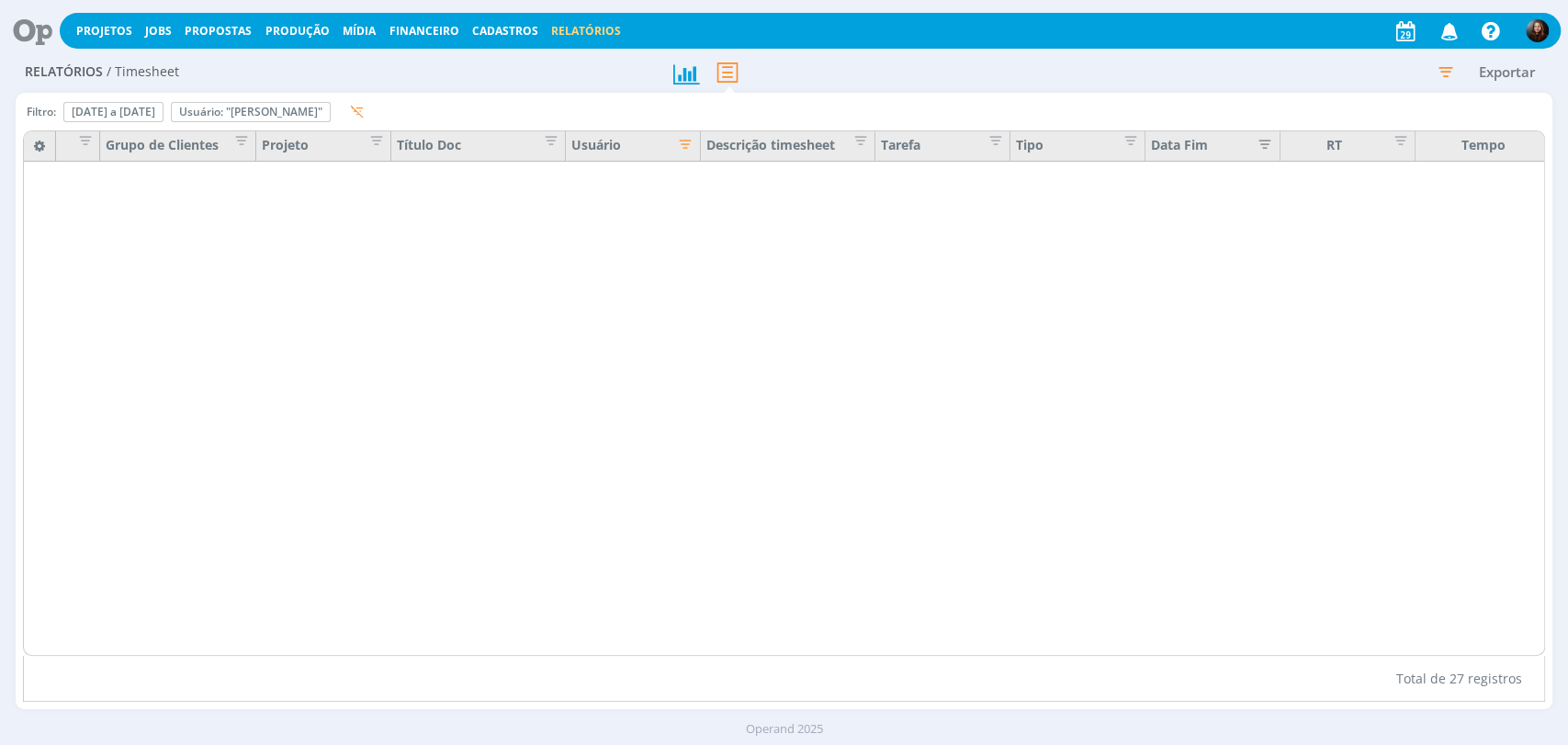
scroll to position [0, 91]
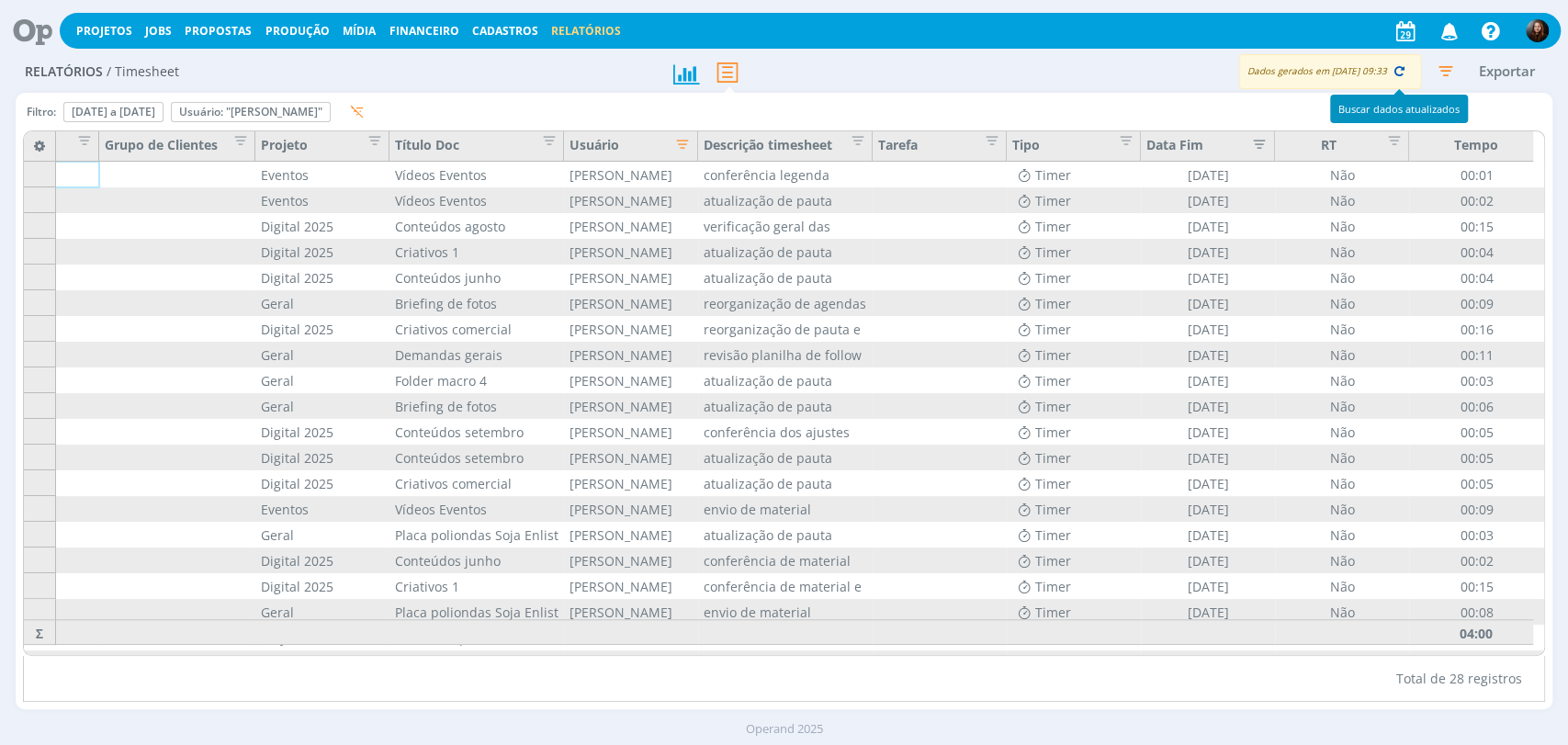
click at [1401, 67] on icon "button" at bounding box center [1400, 70] width 17 height 17
click at [1183, 83] on div "Dados gerados em 29/08 às 09:33 Exportar" at bounding box center [1233, 71] width 640 height 35
click at [1448, 64] on icon "button" at bounding box center [1445, 70] width 33 height 33
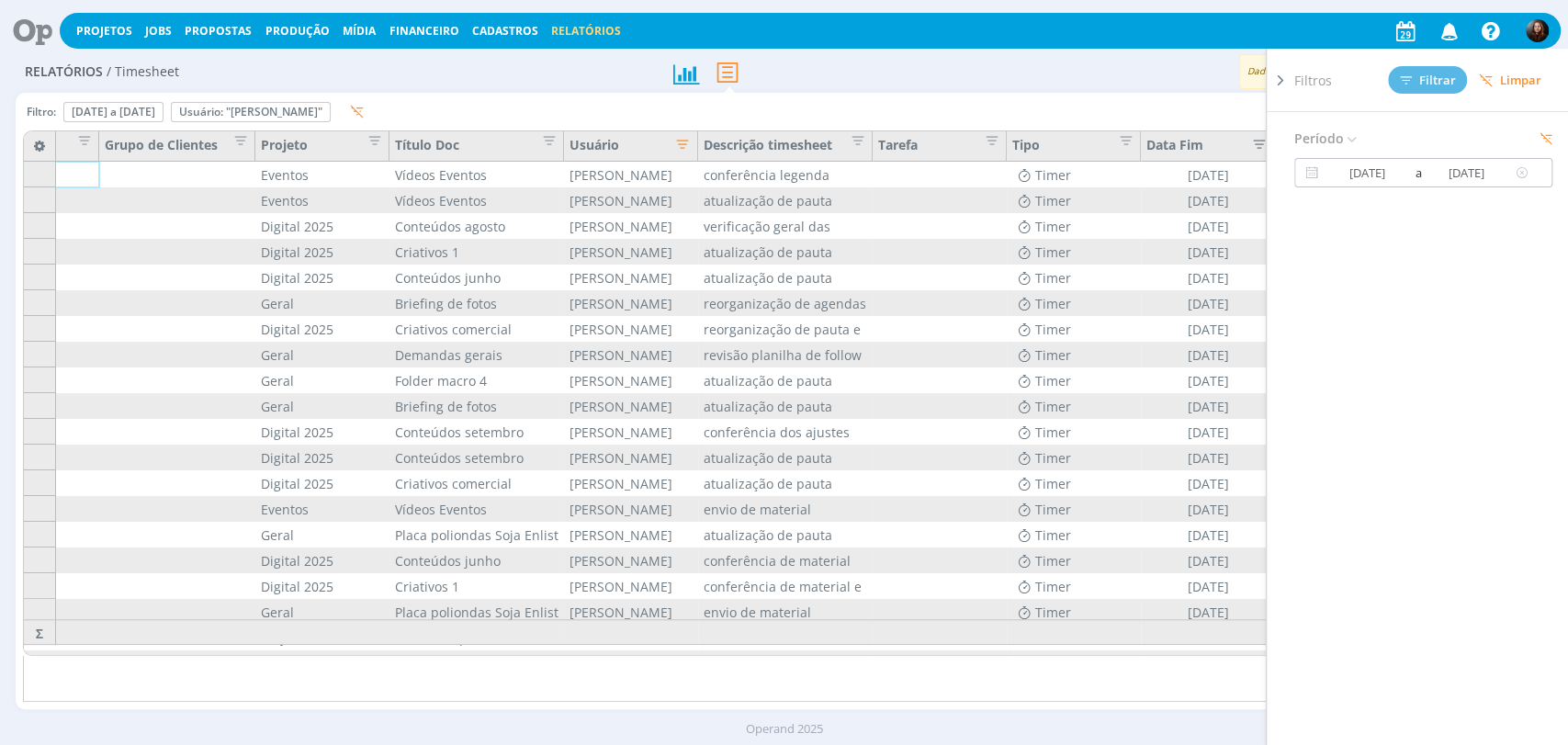
click at [1428, 170] on input "19/08/2025" at bounding box center [1467, 172] width 88 height 22
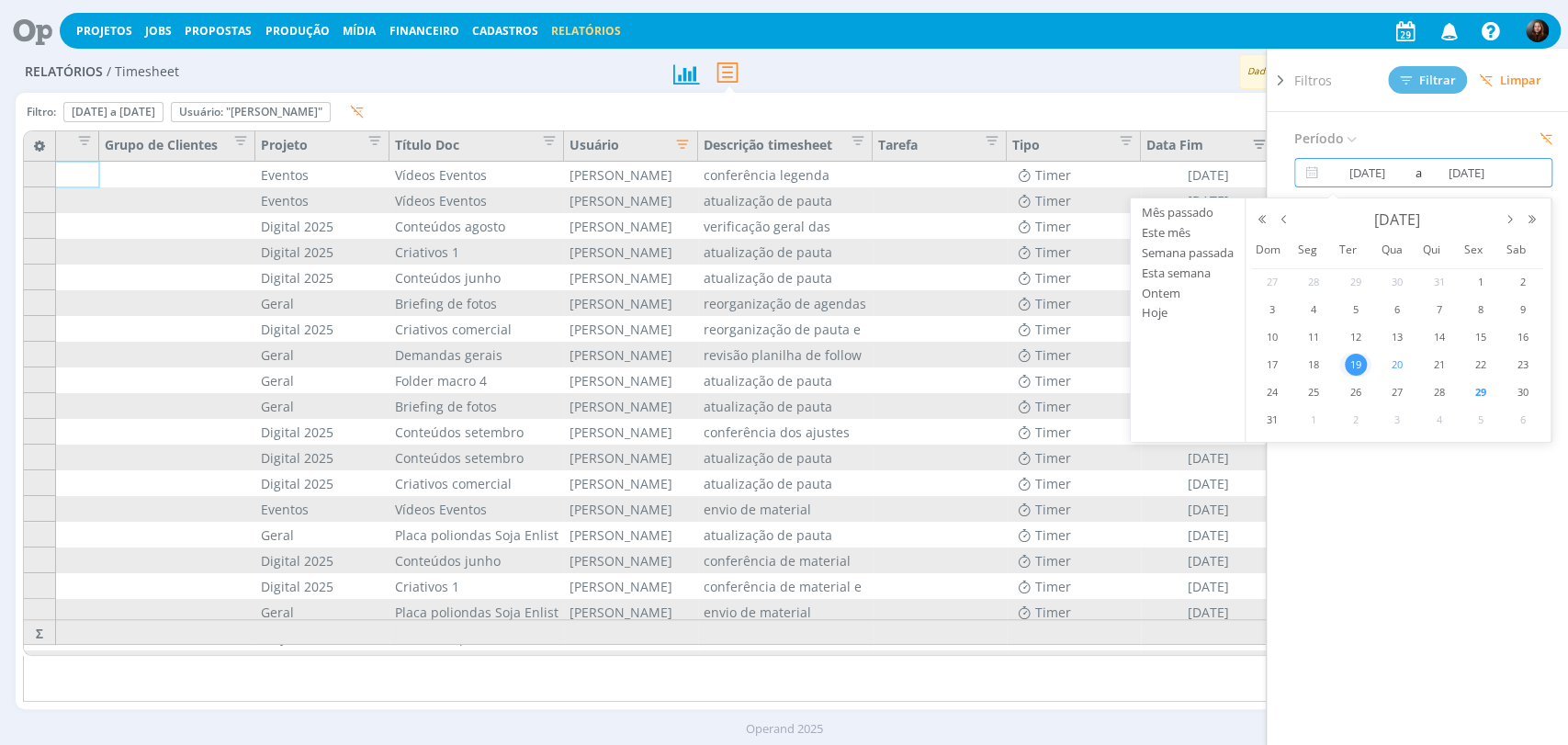
click at [1400, 367] on span "20" at bounding box center [1398, 365] width 22 height 22
type input "20/08/2025"
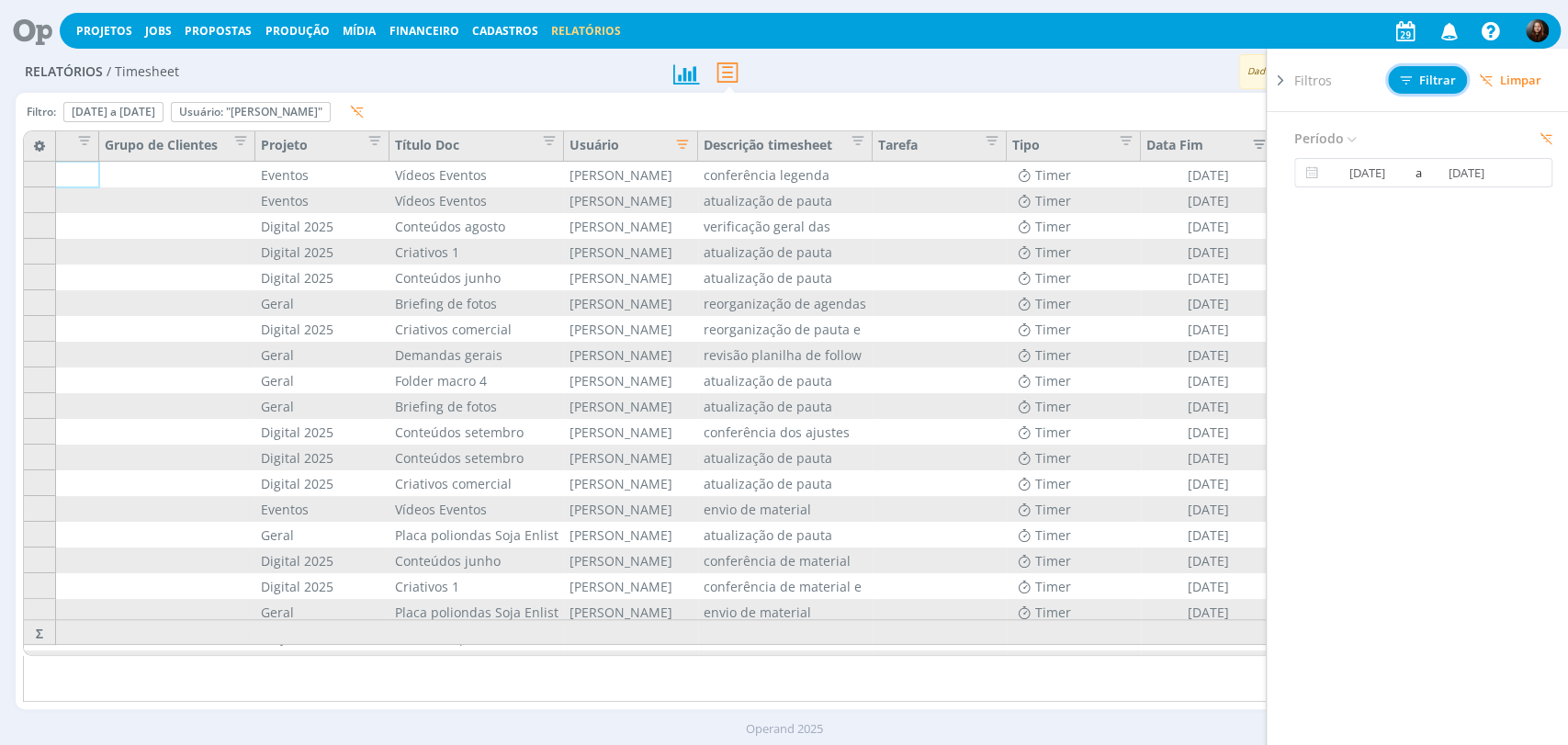
click at [1438, 80] on span "Filtrar" at bounding box center [1428, 80] width 56 height 12
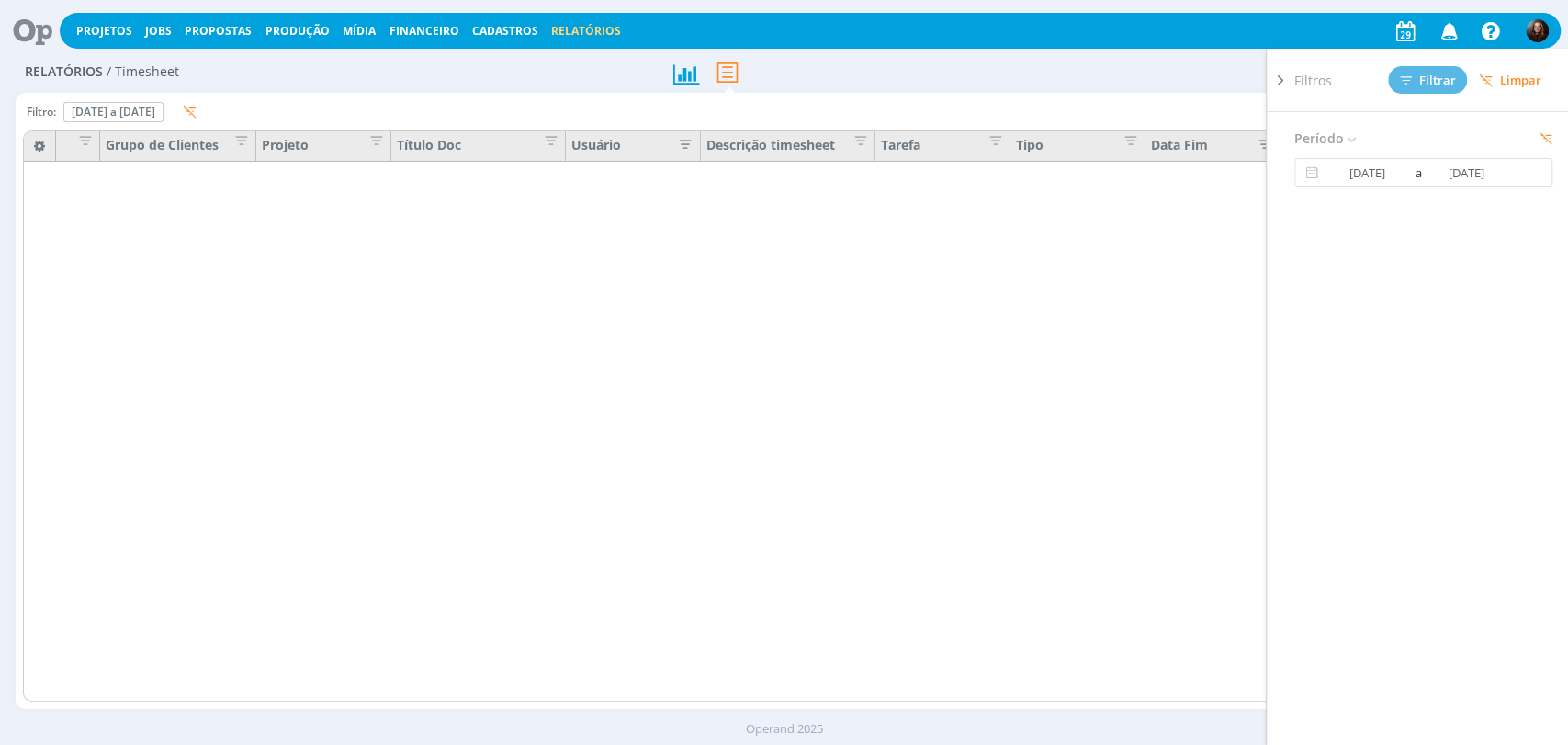
click at [978, 88] on div "Exportar" at bounding box center [1233, 72] width 640 height 34
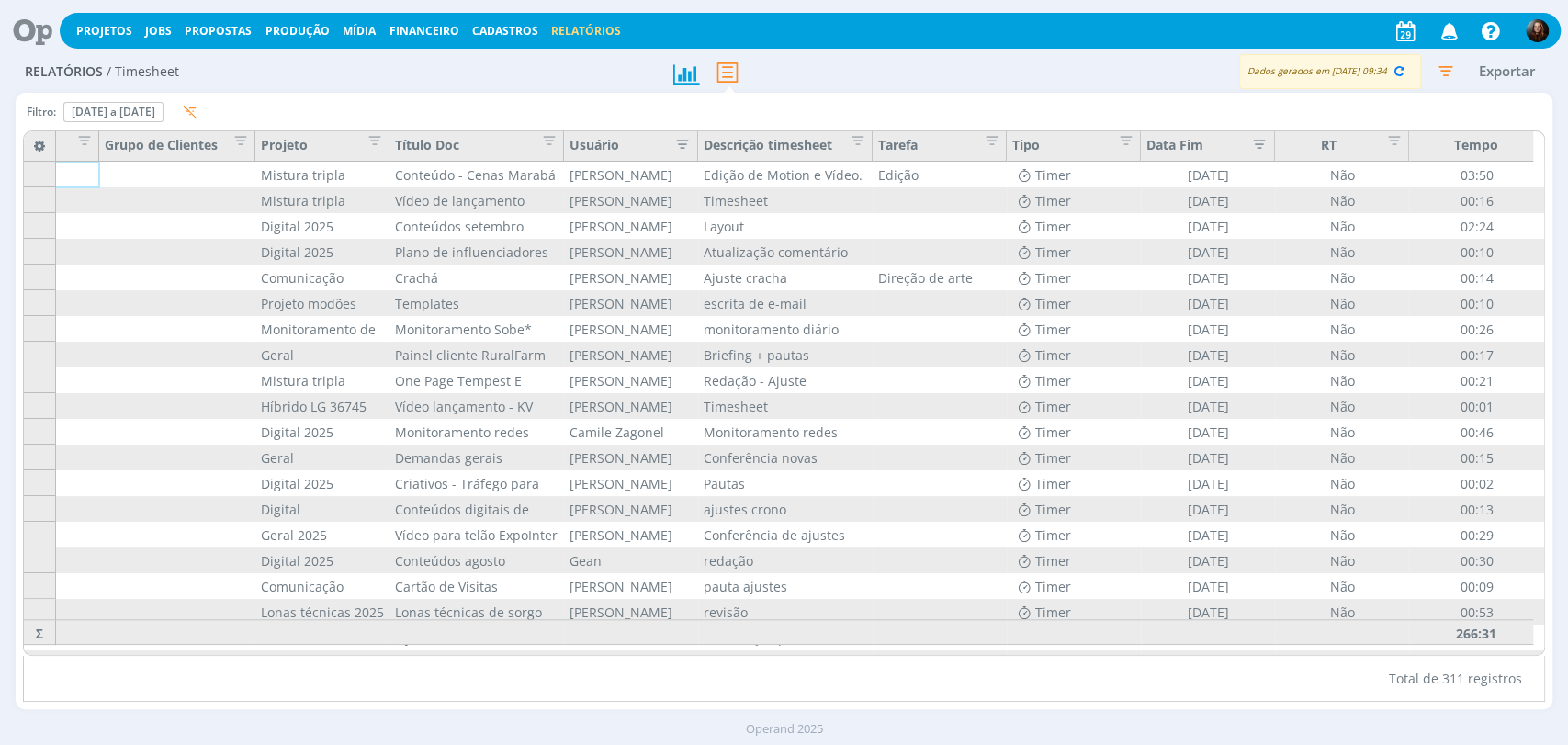
click at [684, 138] on icon "button" at bounding box center [678, 142] width 19 height 19
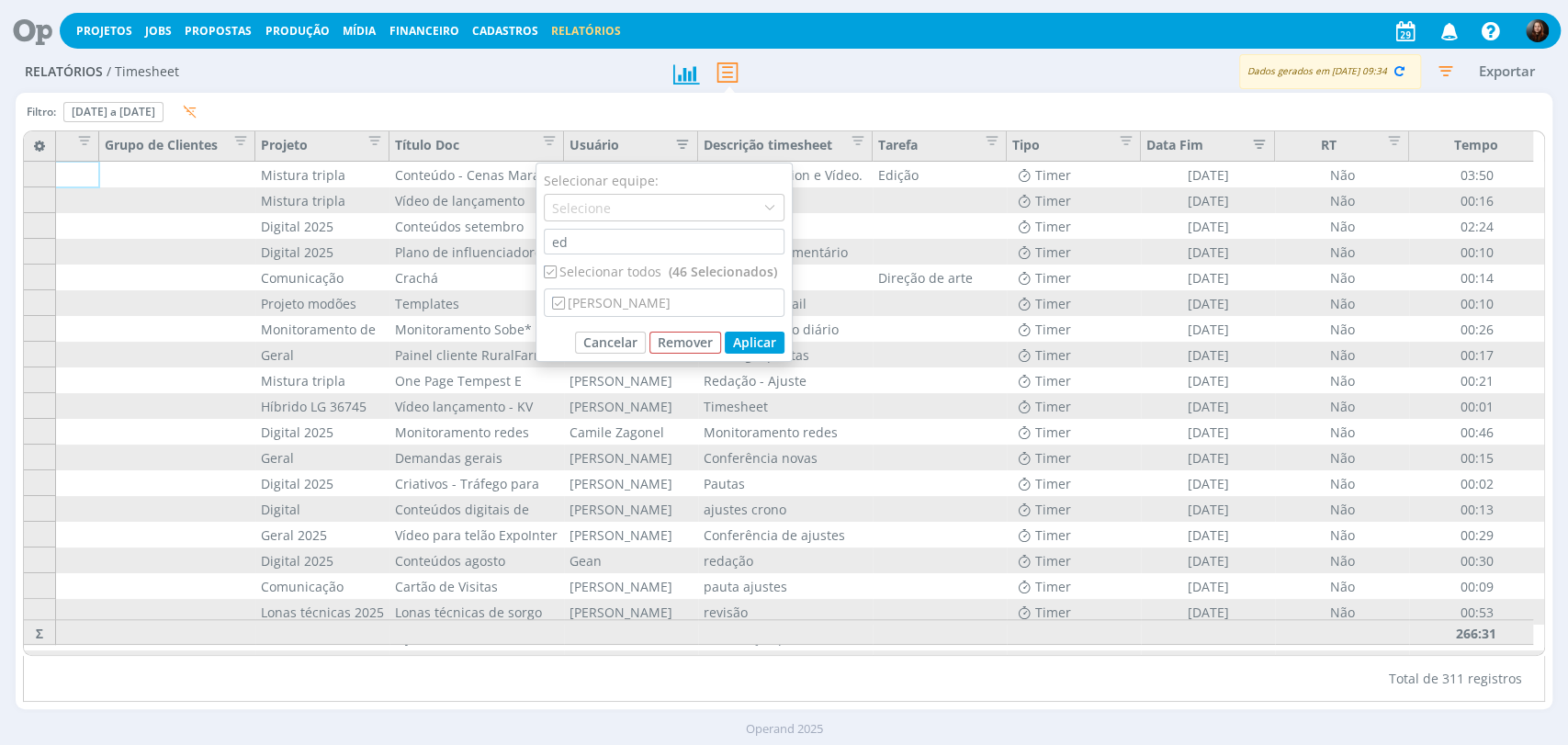
click at [582, 269] on div "Selecionar todos (46 Selecionados)" at bounding box center [664, 270] width 241 height 19
checkbox input "false"
click at [588, 296] on div "[PERSON_NAME]" at bounding box center [664, 302] width 239 height 27
checkbox input "true"
click at [763, 342] on button "Aplicar" at bounding box center [754, 343] width 59 height 22
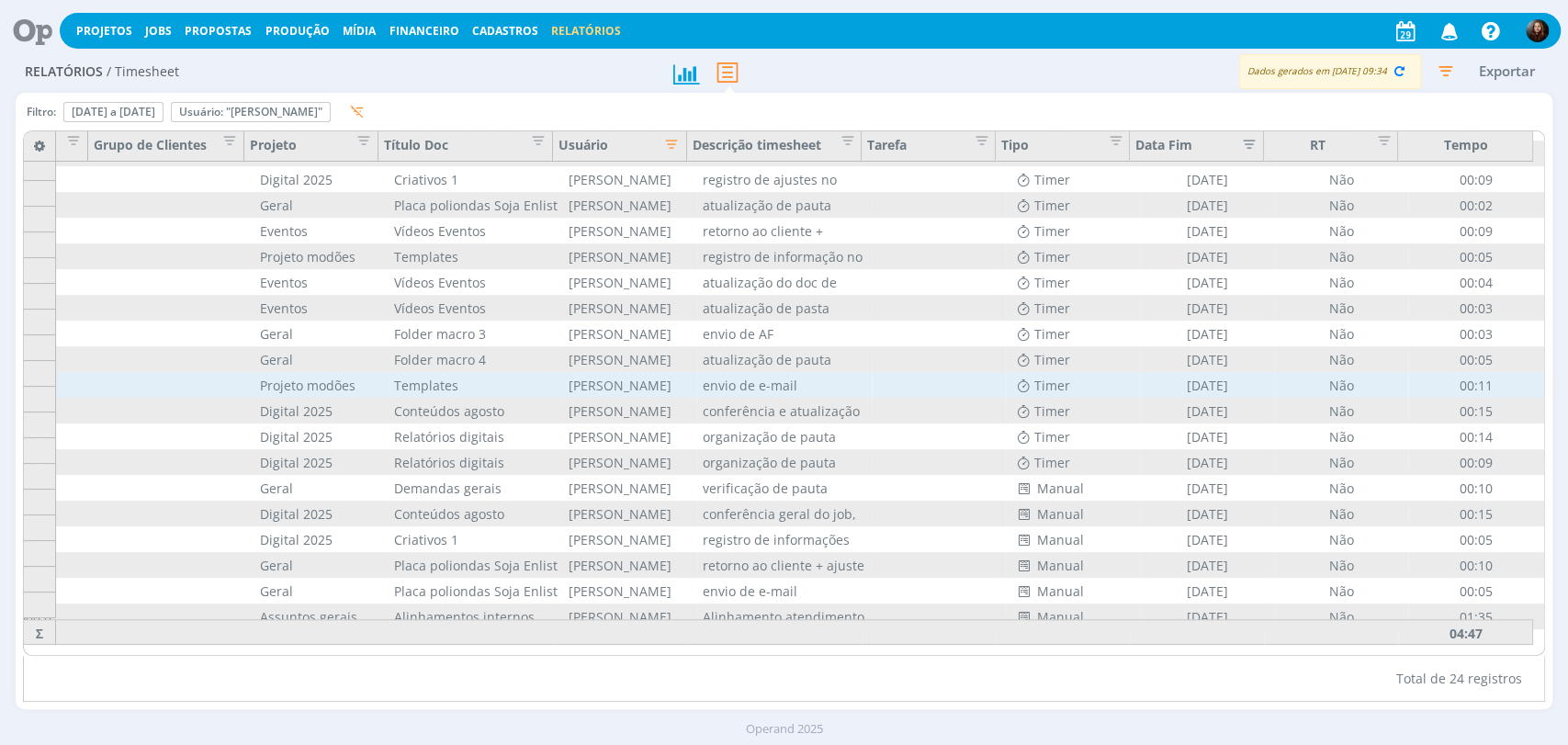
scroll to position [0, 102]
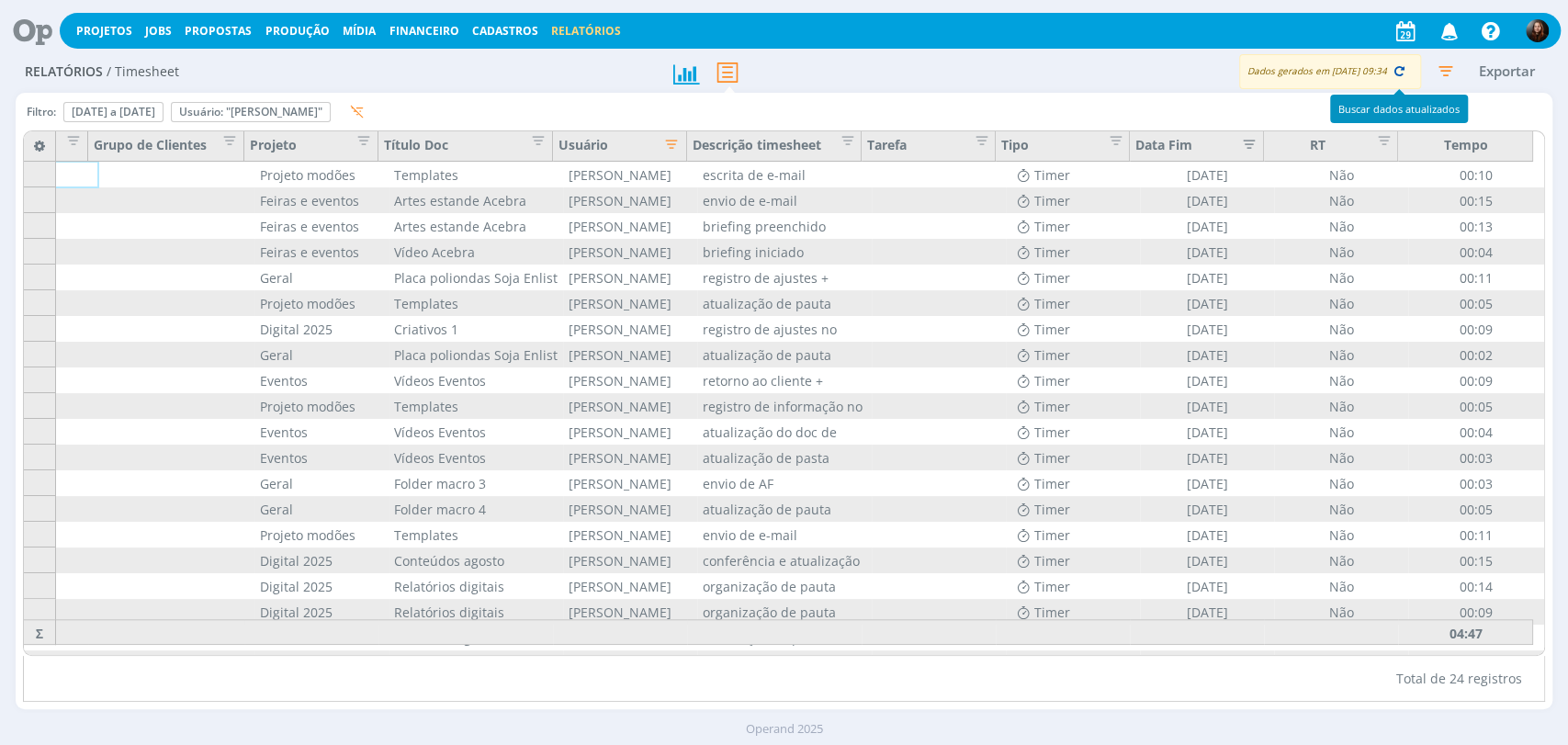
click at [1397, 72] on icon "button" at bounding box center [1400, 70] width 17 height 17
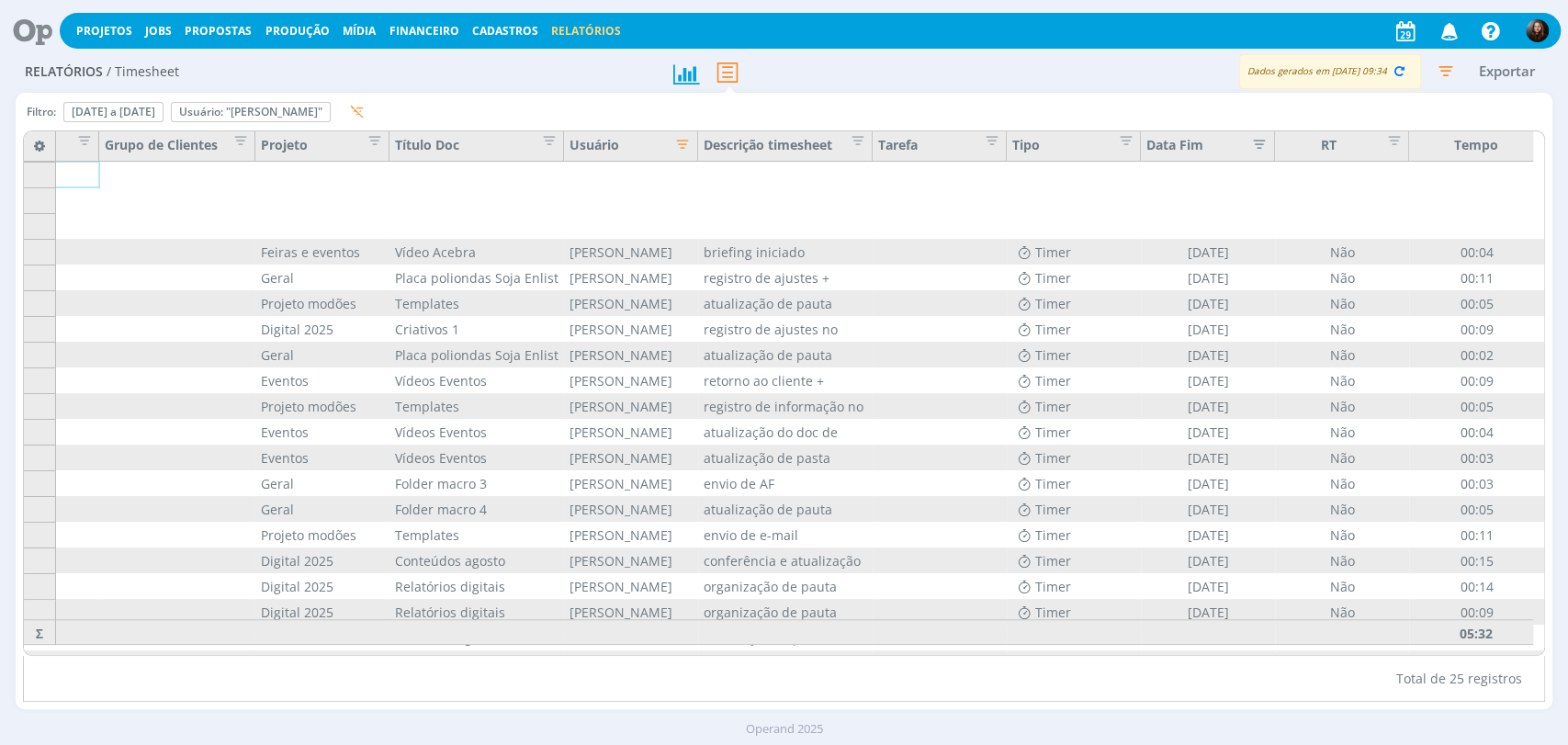
scroll to position [185, 91]
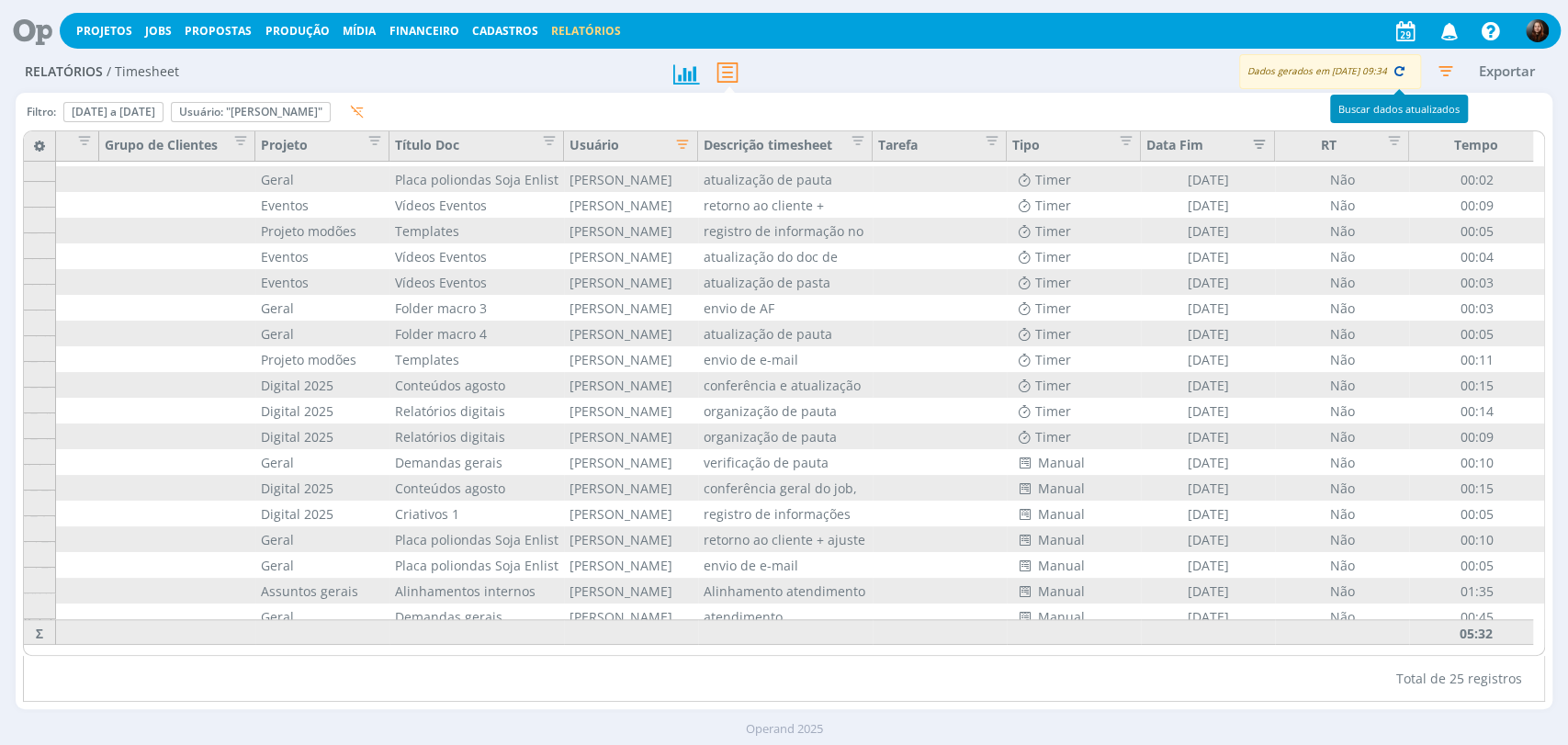
click at [1401, 68] on icon "button" at bounding box center [1400, 70] width 17 height 17
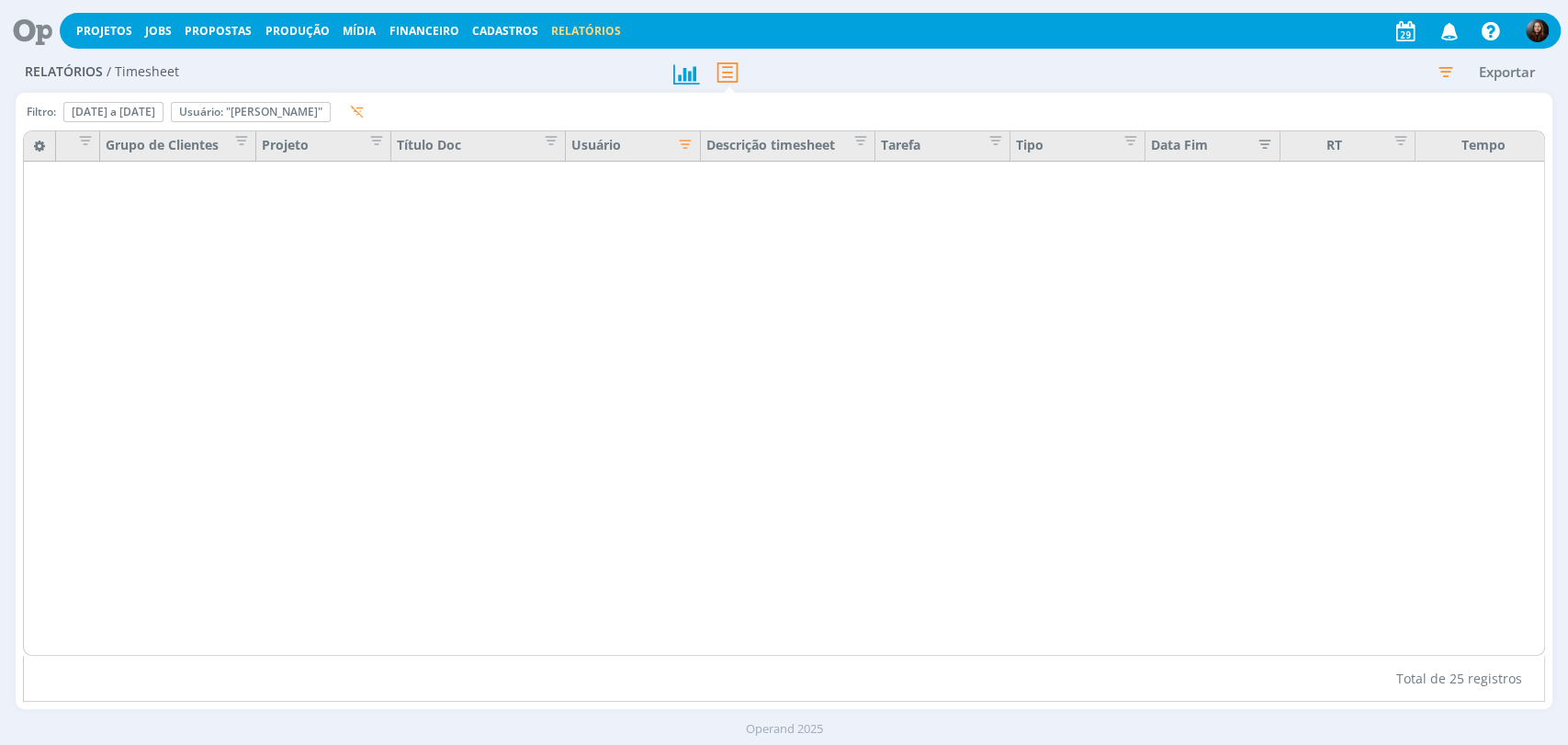
scroll to position [0, 91]
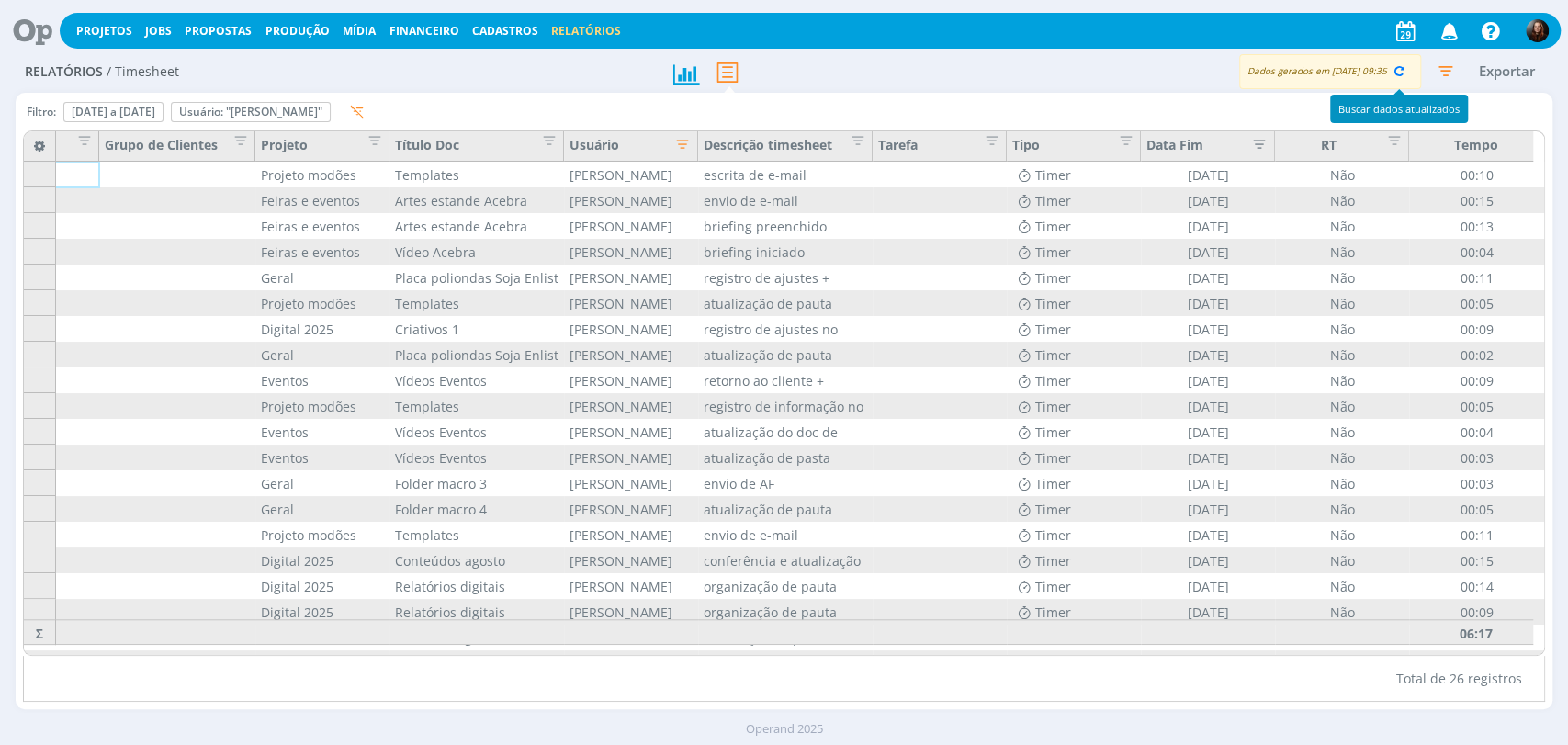
click at [1401, 68] on icon "button" at bounding box center [1400, 70] width 17 height 17
click at [1446, 65] on icon "button" at bounding box center [1445, 70] width 33 height 33
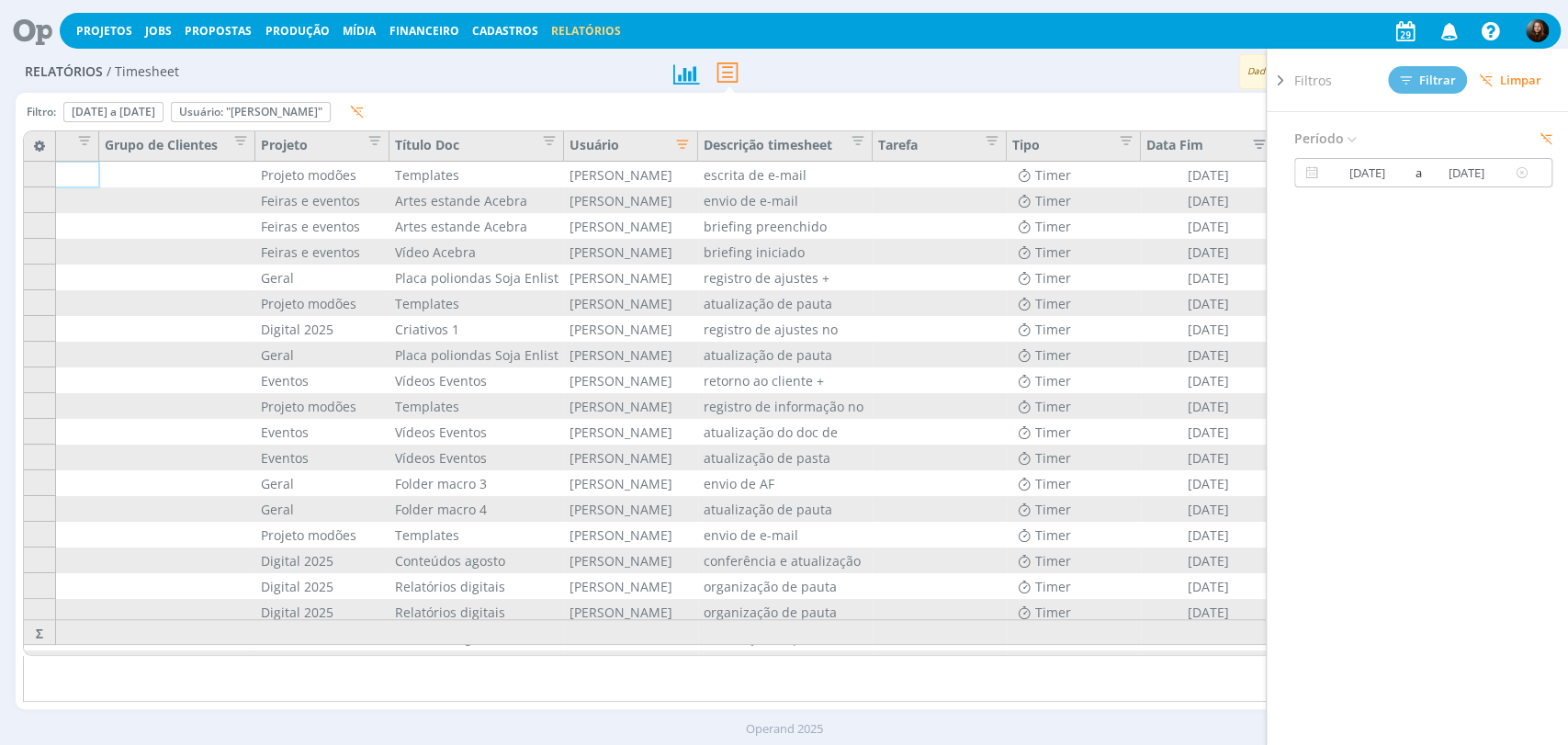
click at [1467, 173] on input "20/08/2025" at bounding box center [1467, 172] width 88 height 22
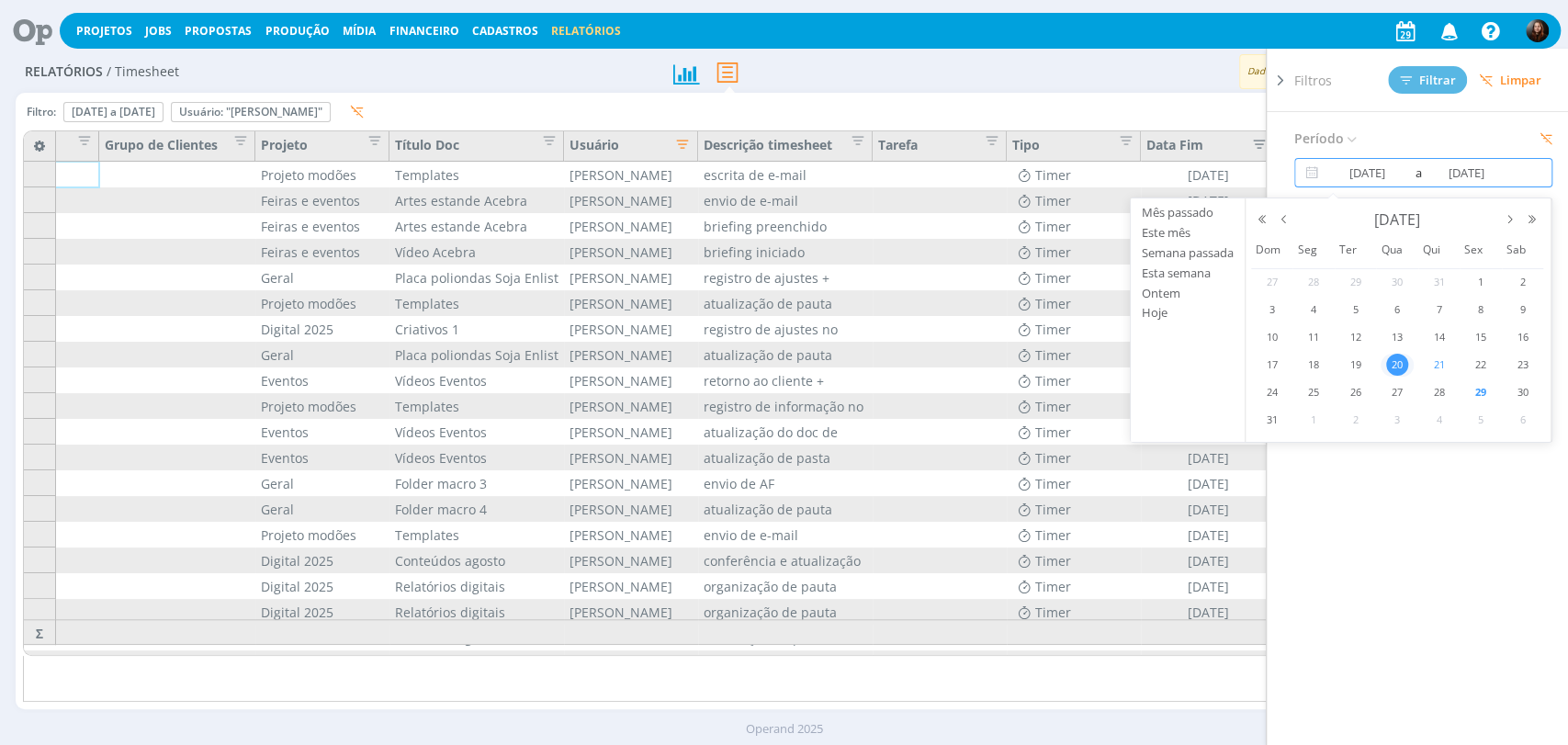
click at [1433, 367] on span "21" at bounding box center [1439, 365] width 22 height 22
click at [1441, 366] on span "21" at bounding box center [1439, 365] width 22 height 22
type input "21/08/2025"
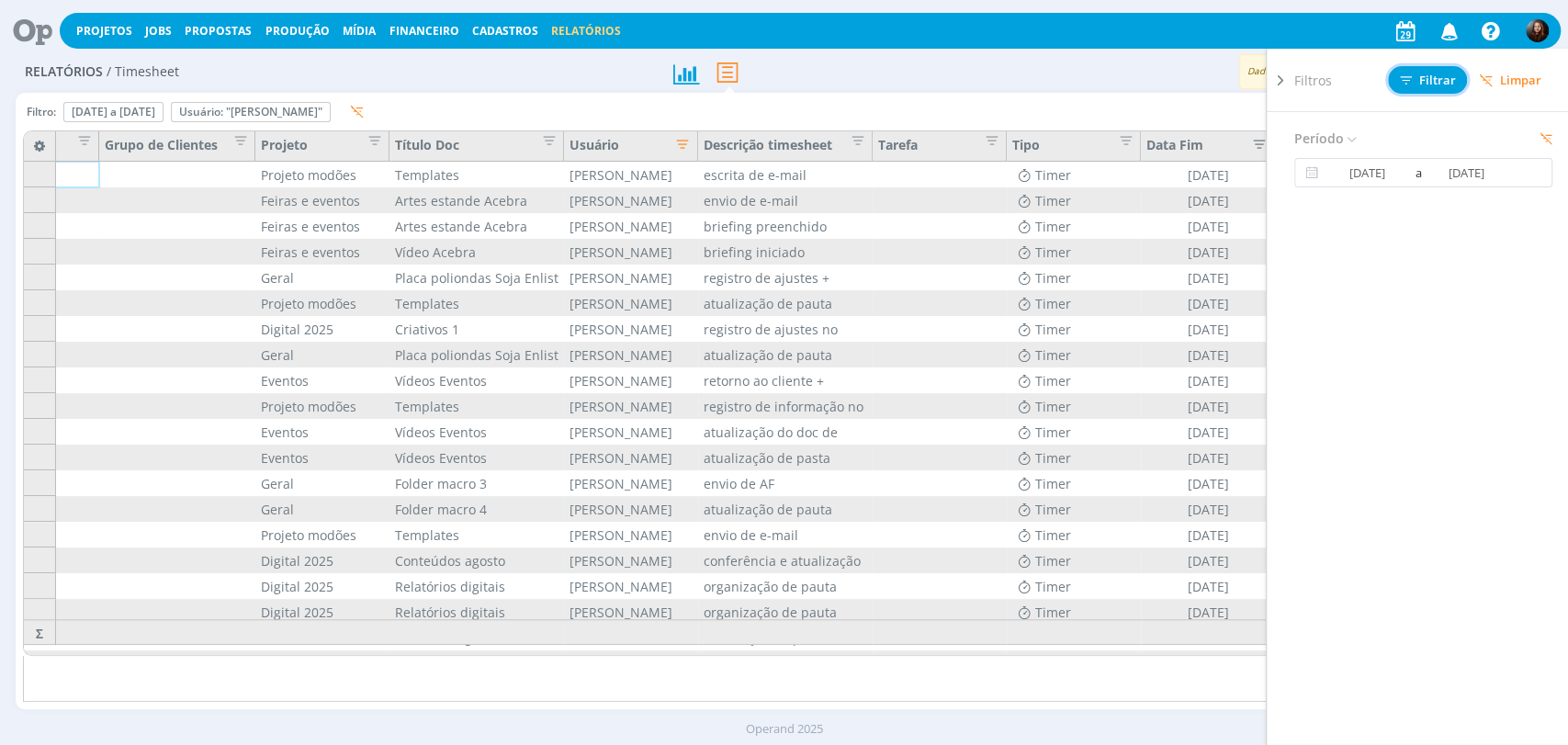
click at [1433, 74] on span "Filtrar" at bounding box center [1428, 80] width 56 height 12
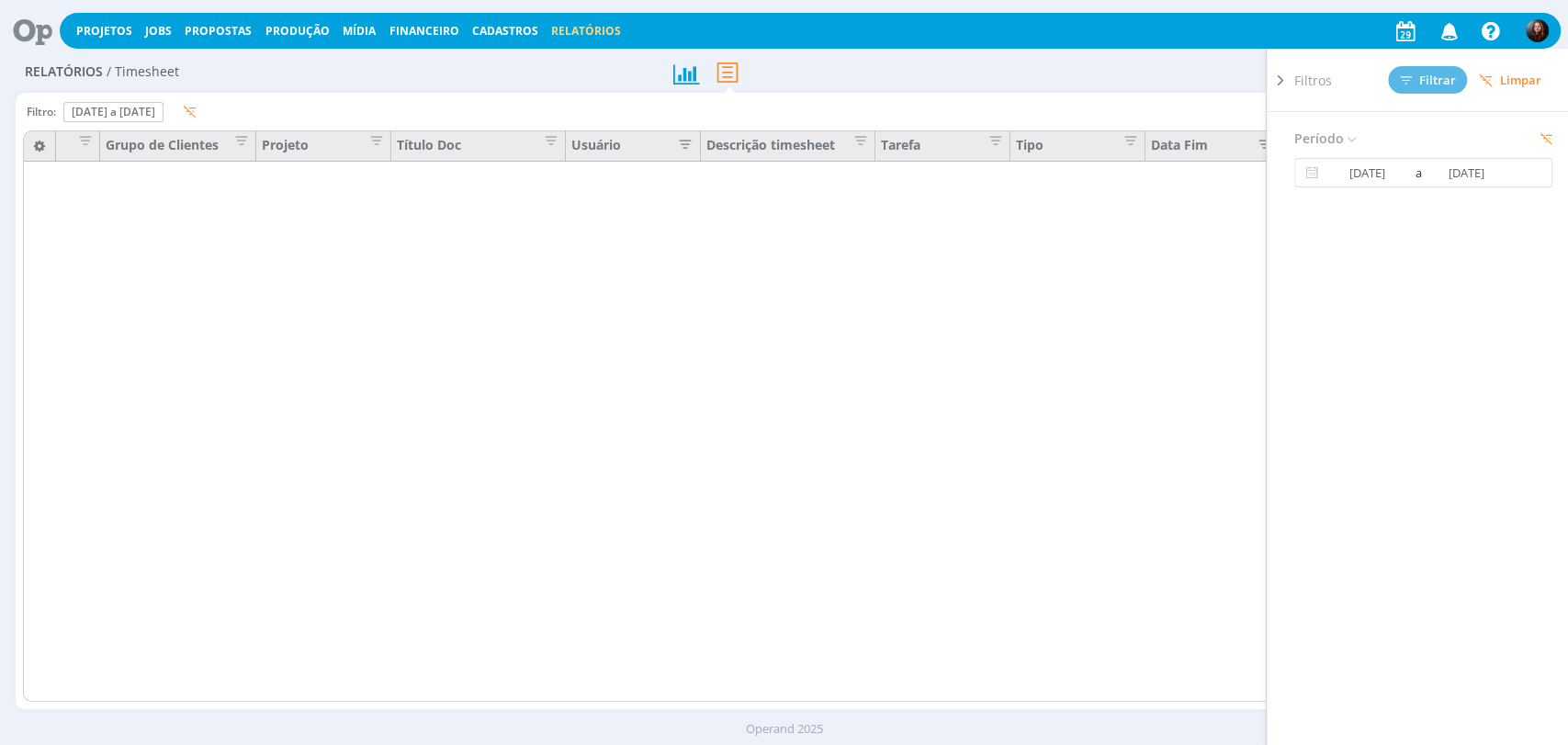
click at [835, 79] on div at bounding box center [784, 72] width 257 height 42
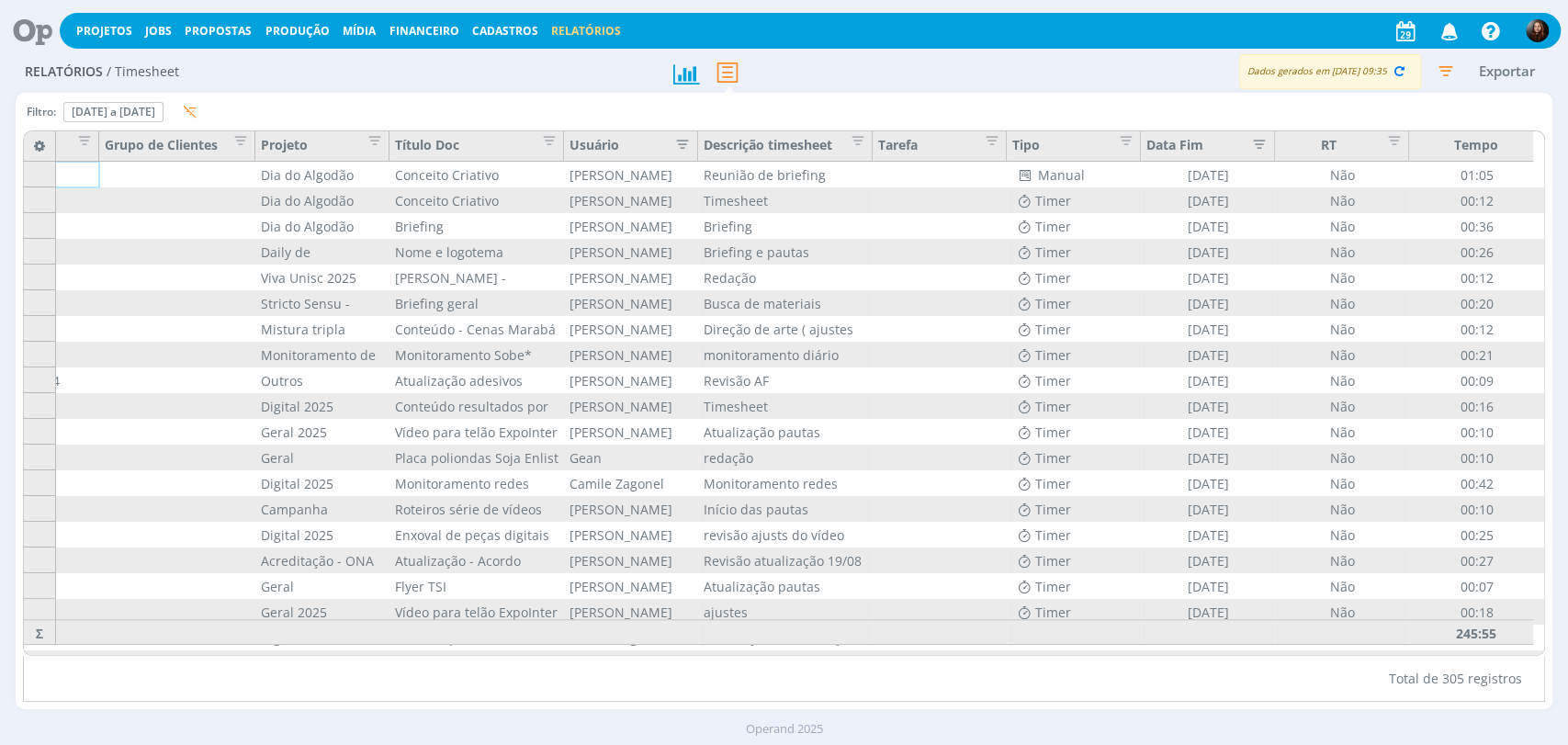
click at [684, 142] on icon "button" at bounding box center [678, 142] width 19 height 19
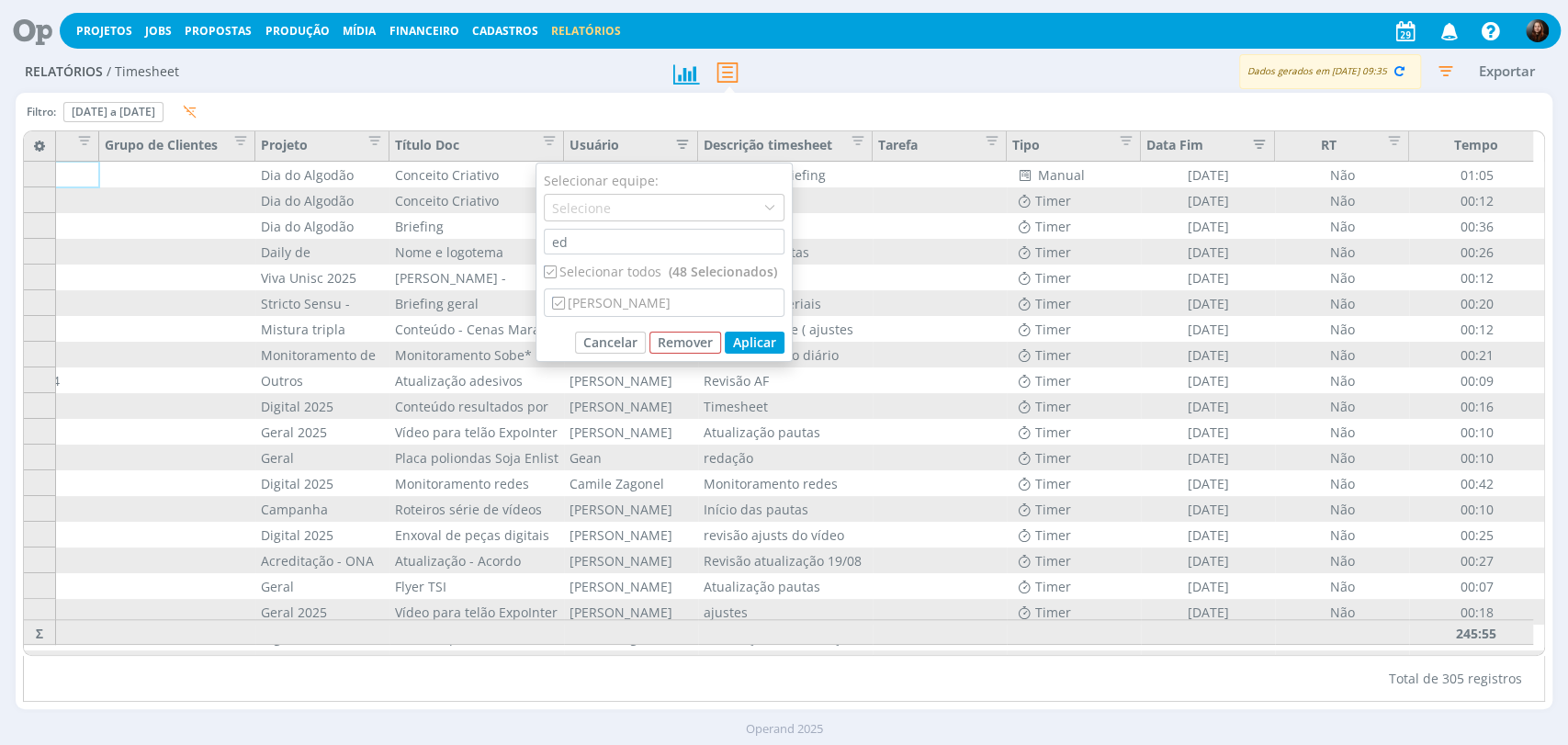
click at [604, 266] on div "Selecionar todos (48 Selecionados)" at bounding box center [664, 270] width 241 height 19
checkbox input "false"
click at [611, 300] on div "[PERSON_NAME]" at bounding box center [664, 302] width 239 height 27
checkbox input "true"
click at [764, 340] on button "Aplicar" at bounding box center [754, 343] width 59 height 22
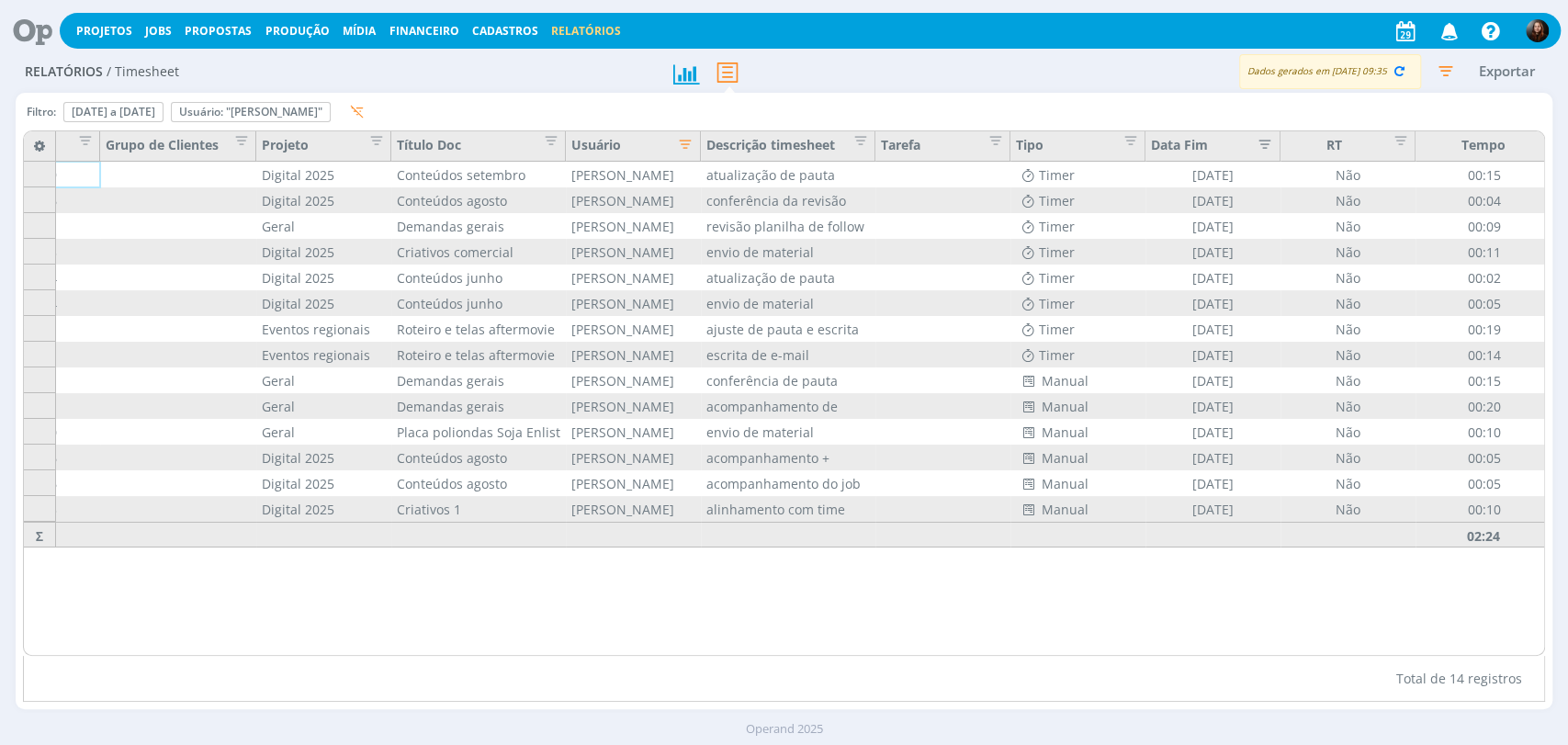
click at [867, 70] on div at bounding box center [784, 72] width 257 height 42
click at [1398, 71] on icon "button" at bounding box center [1400, 70] width 17 height 17
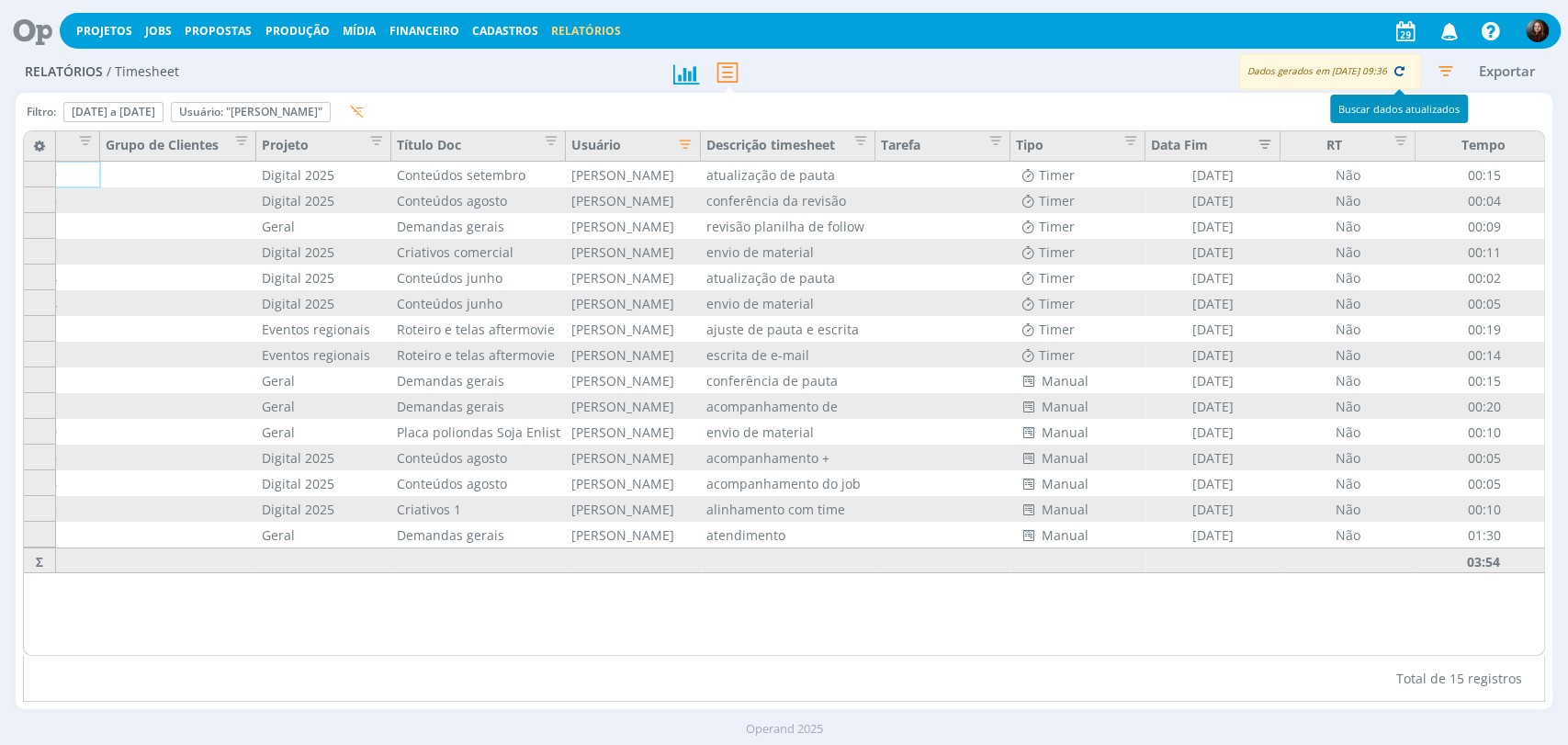
click at [1400, 72] on icon "button" at bounding box center [1400, 70] width 17 height 17
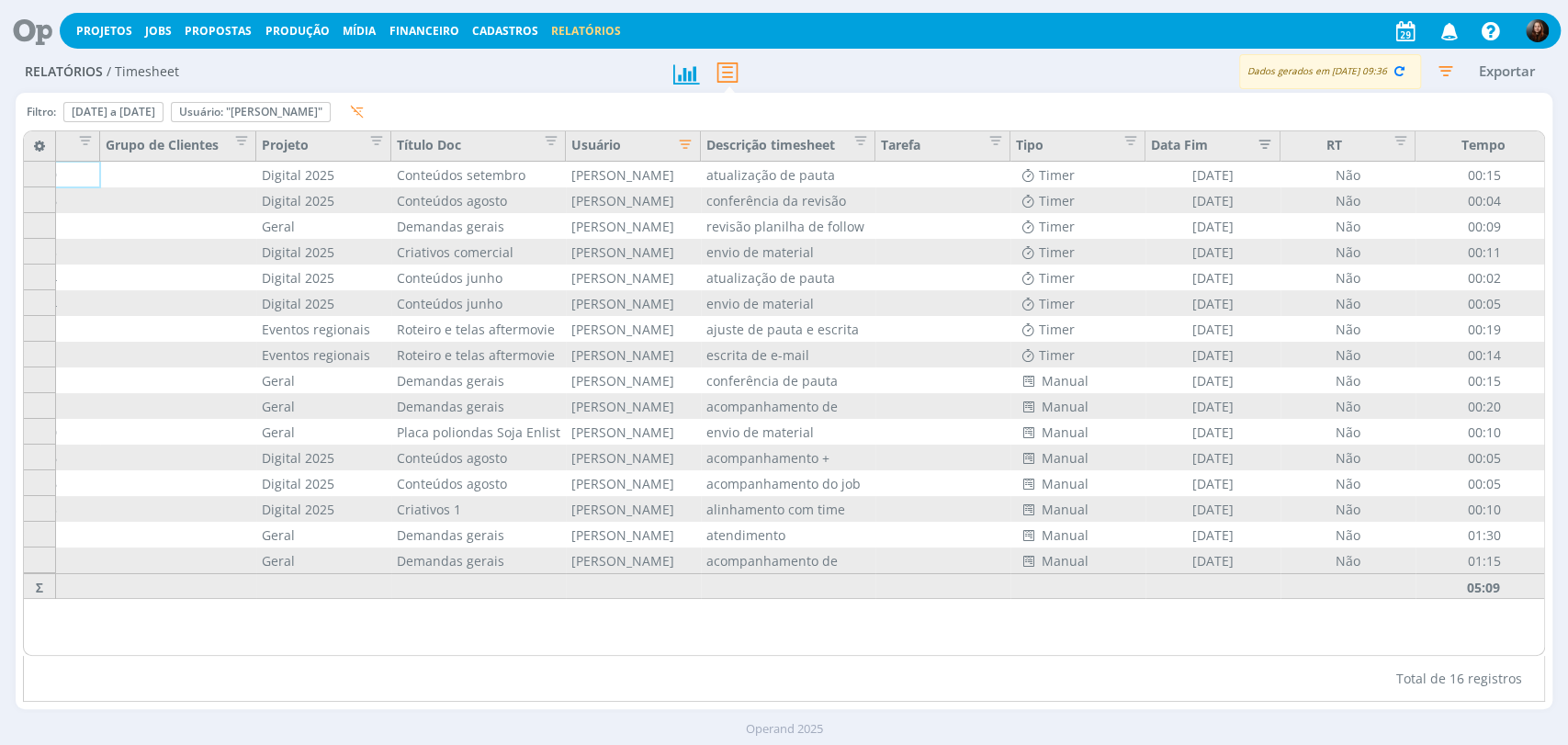
scroll to position [0, 99]
click at [1442, 71] on icon "button" at bounding box center [1445, 70] width 33 height 33
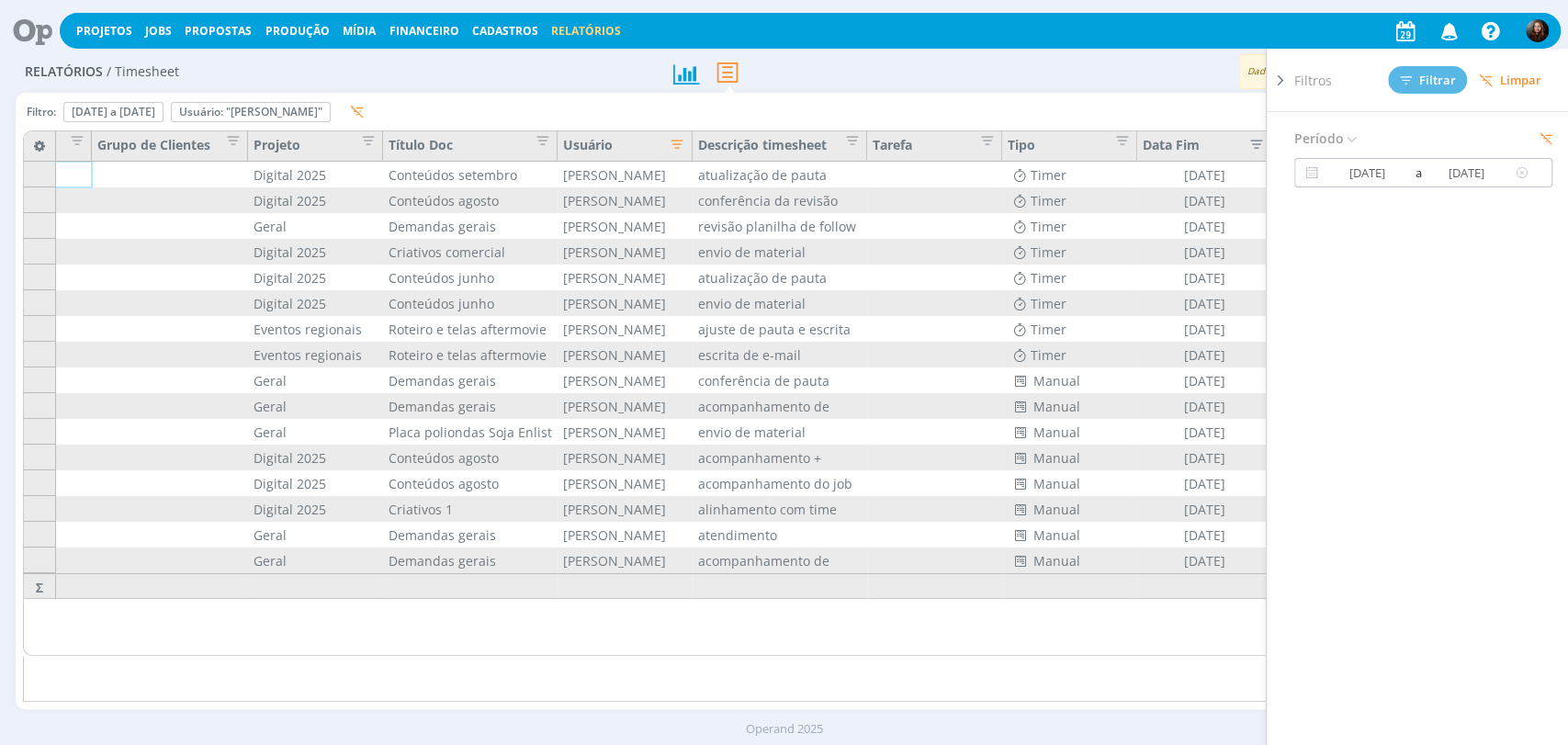
click at [1469, 168] on input "21/08/2025" at bounding box center [1467, 172] width 88 height 22
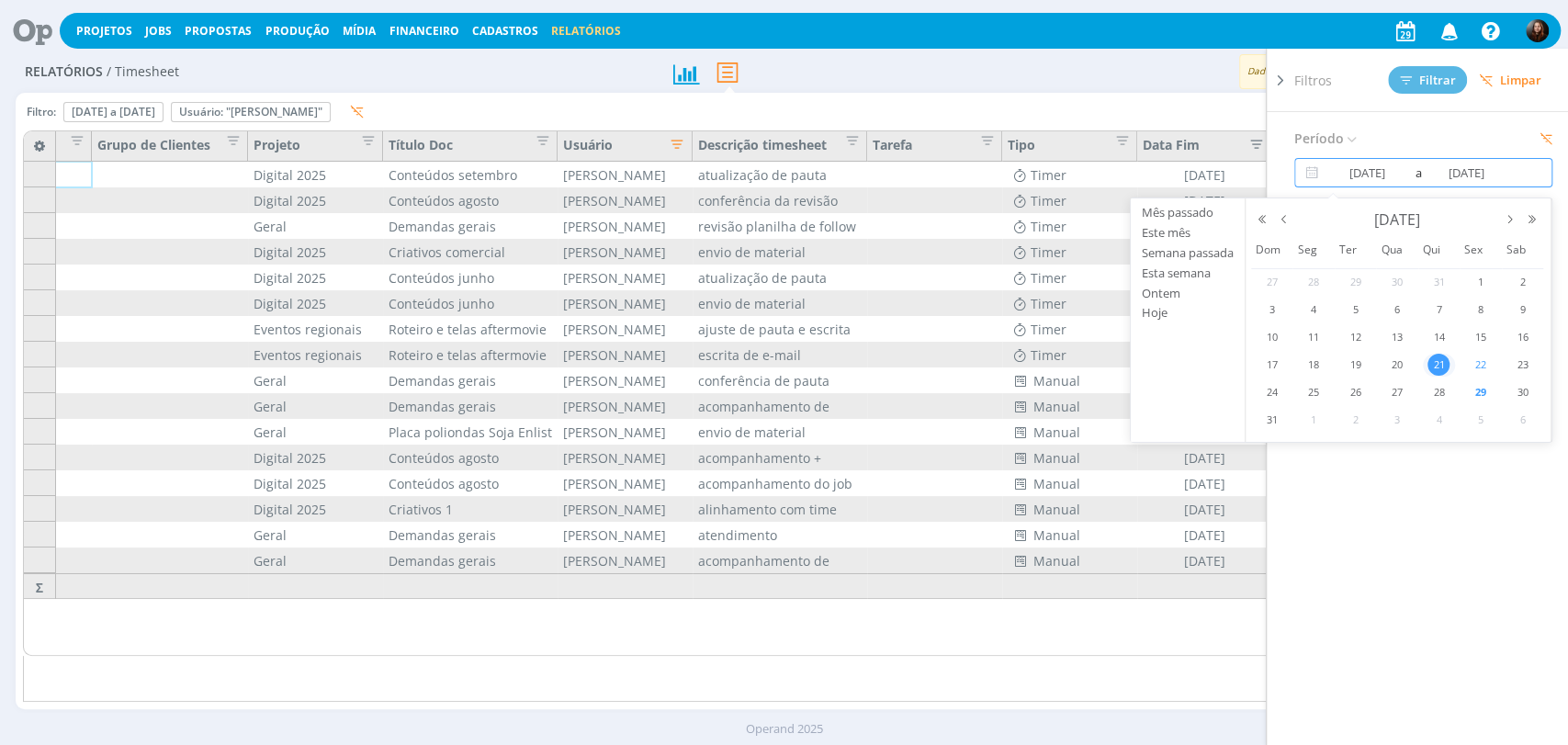
click at [1484, 361] on span "22" at bounding box center [1481, 365] width 22 height 22
click at [1483, 360] on span "22" at bounding box center [1481, 365] width 22 height 22
type input "22/08/2025"
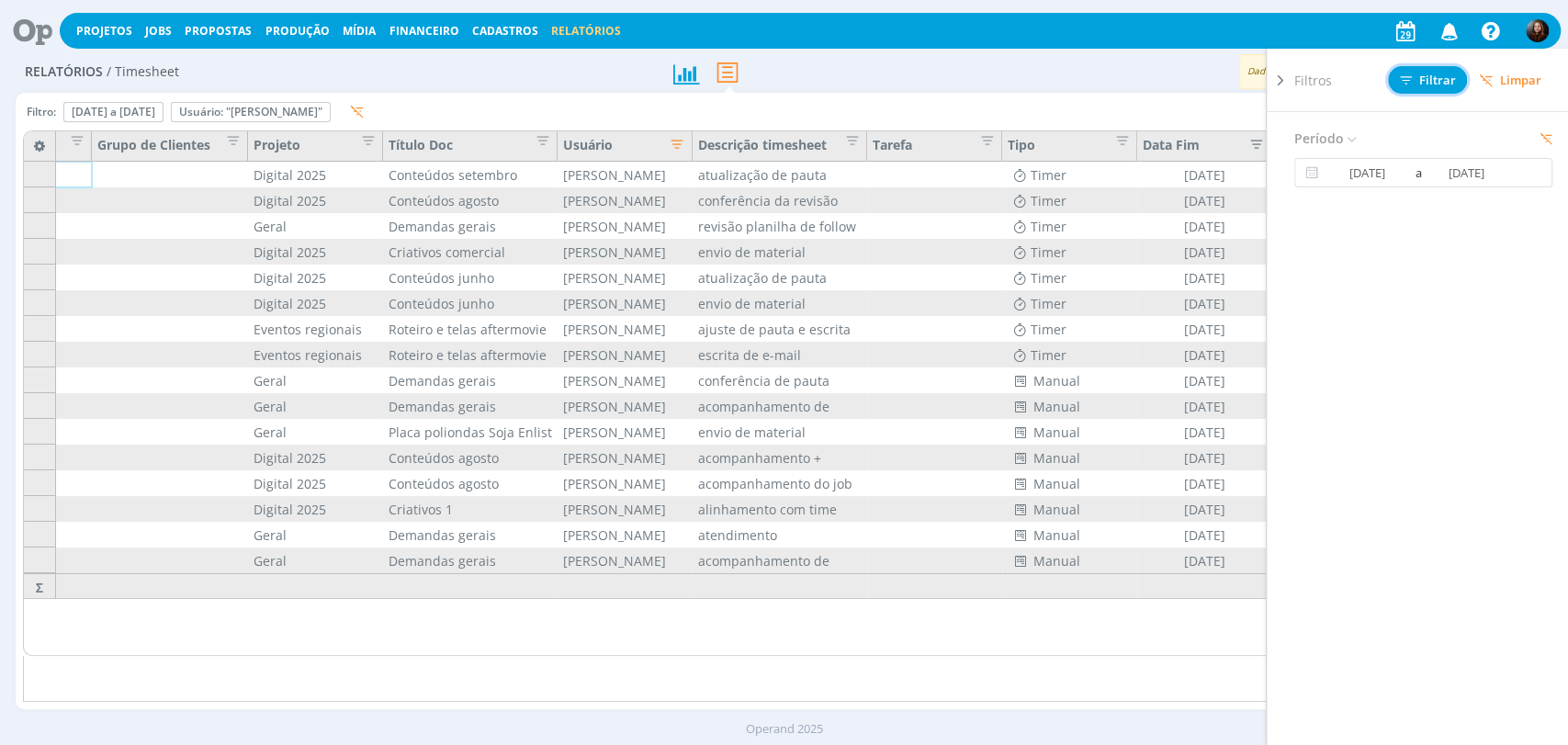
drag, startPoint x: 1443, startPoint y: 82, endPoint x: 1395, endPoint y: 76, distance: 48.4
click at [1444, 82] on span "Filtrar" at bounding box center [1428, 80] width 56 height 12
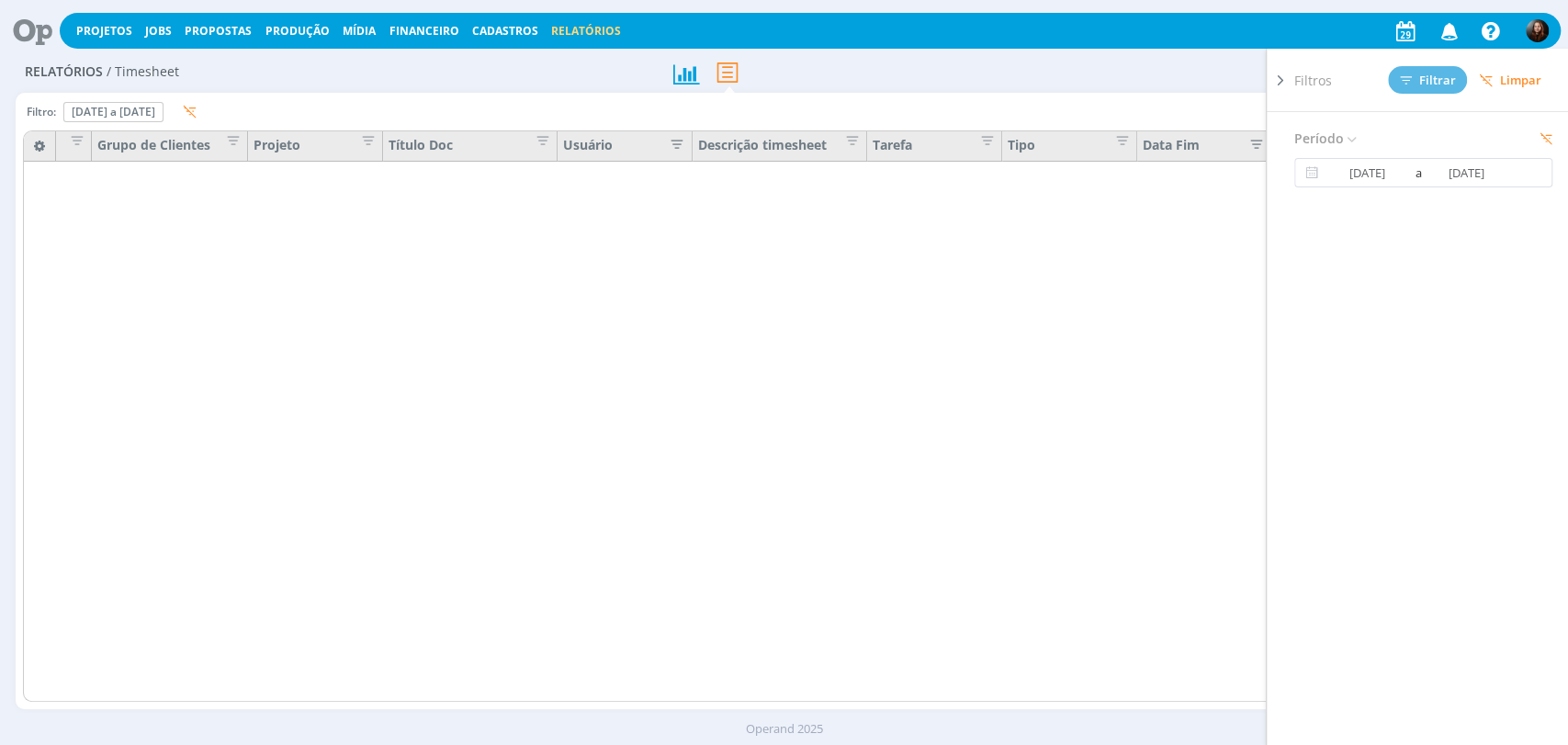
click at [1016, 73] on div "Exportar" at bounding box center [1233, 72] width 640 height 34
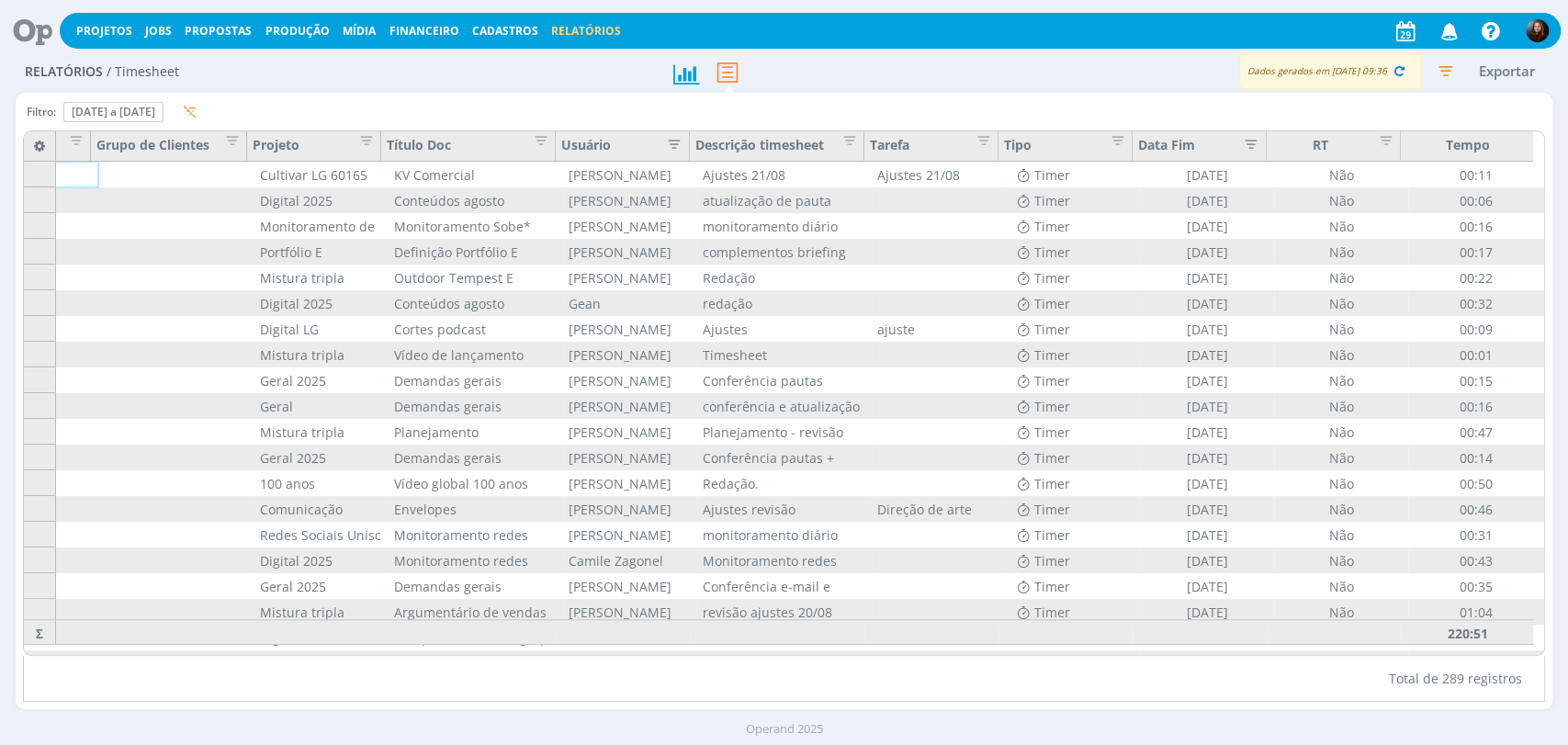
click at [672, 141] on icon "button" at bounding box center [670, 142] width 19 height 19
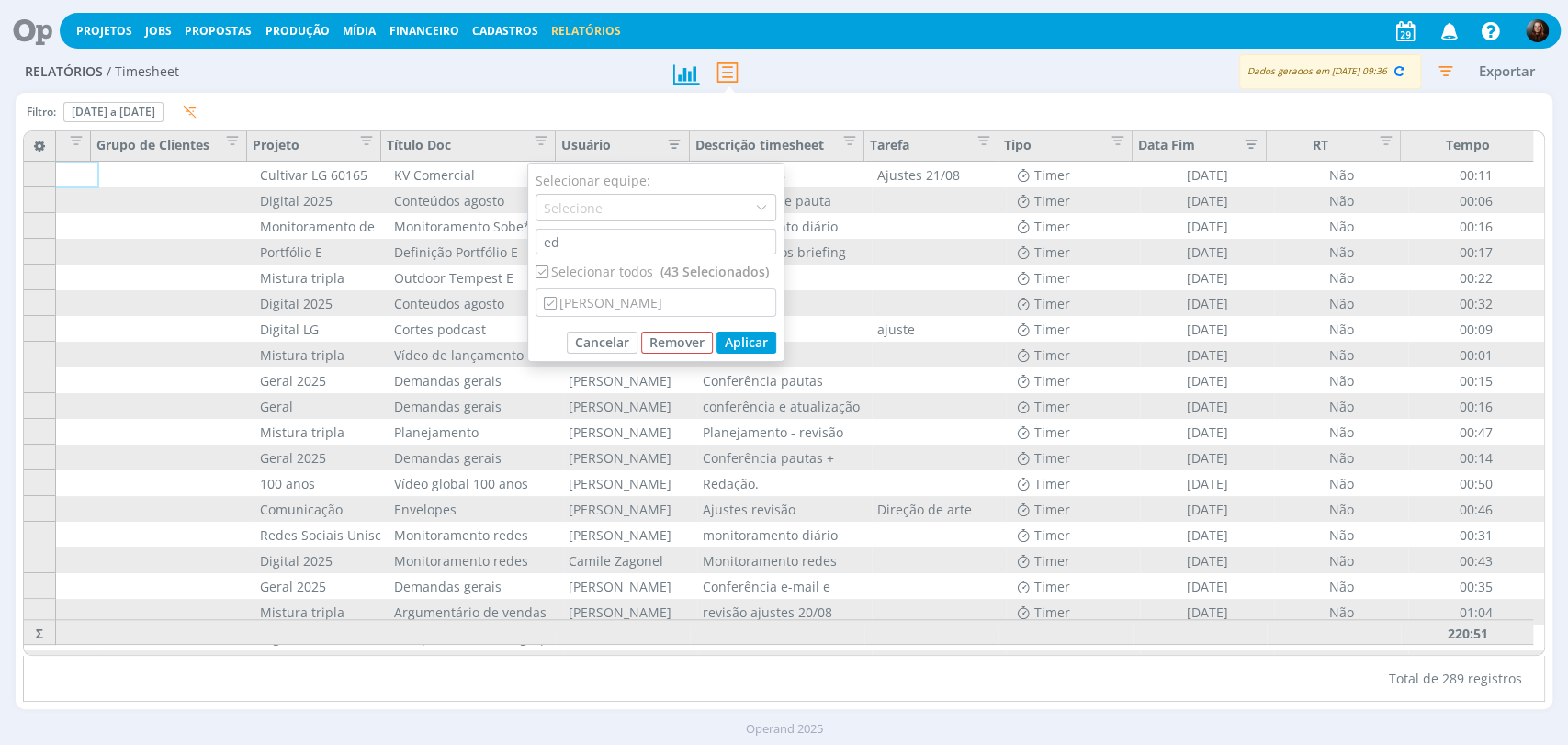
click at [611, 274] on div "Selecionar todos (43 Selecionados)" at bounding box center [655, 270] width 241 height 19
checkbox input "false"
click at [611, 297] on div "[PERSON_NAME]" at bounding box center [655, 302] width 239 height 27
checkbox input "true"
click at [759, 343] on button "Aplicar" at bounding box center [746, 343] width 59 height 22
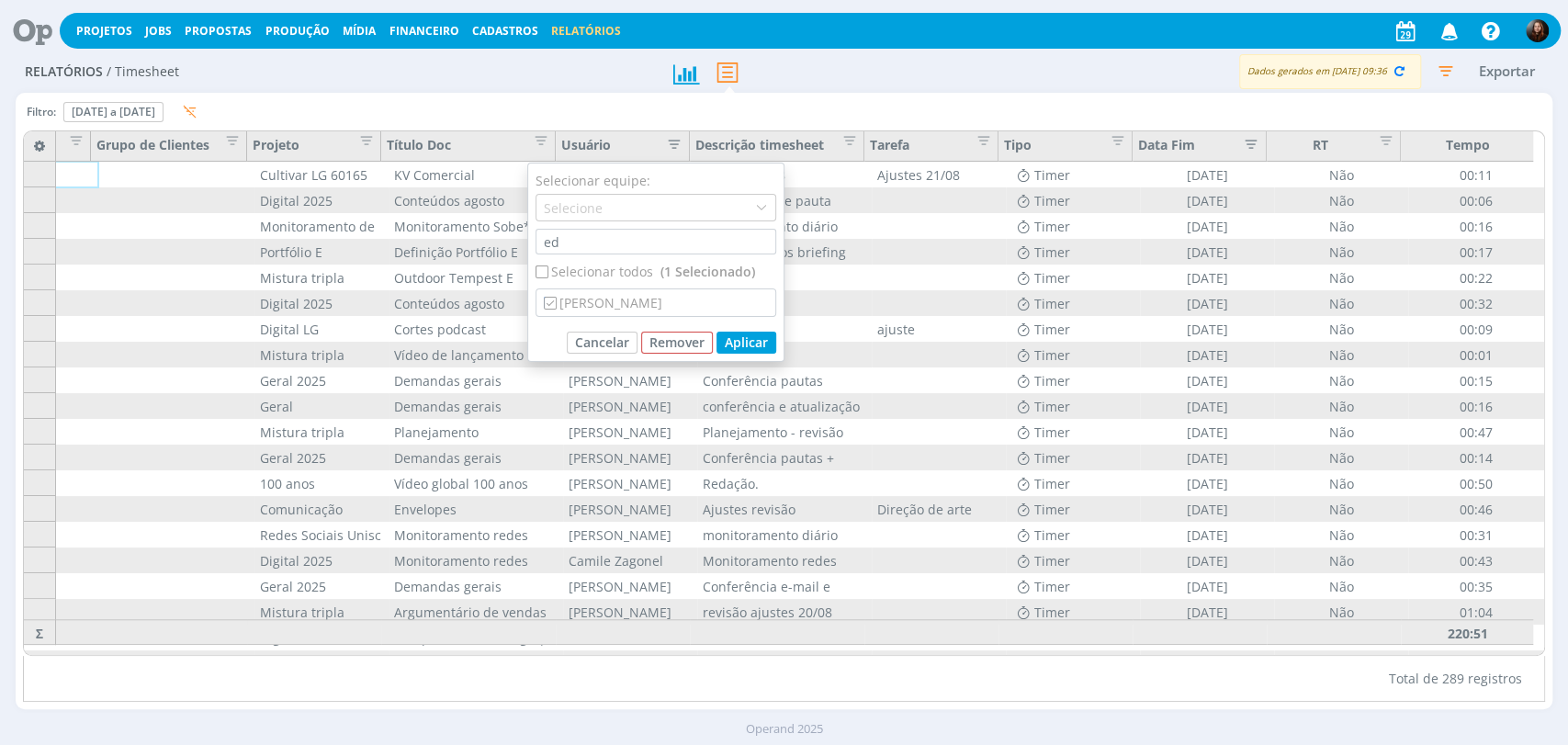
scroll to position [0, 91]
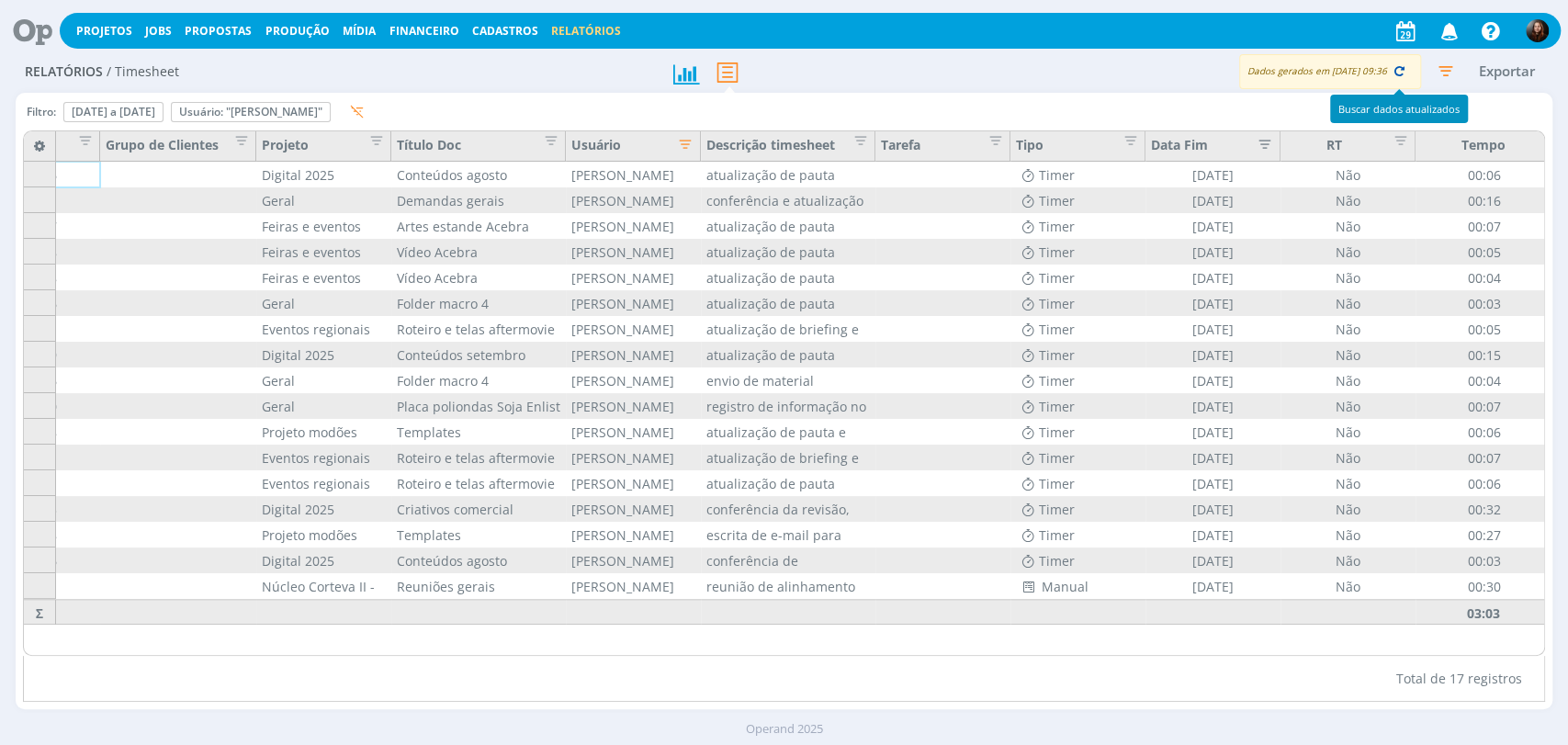
click at [1401, 68] on icon "button" at bounding box center [1400, 70] width 17 height 17
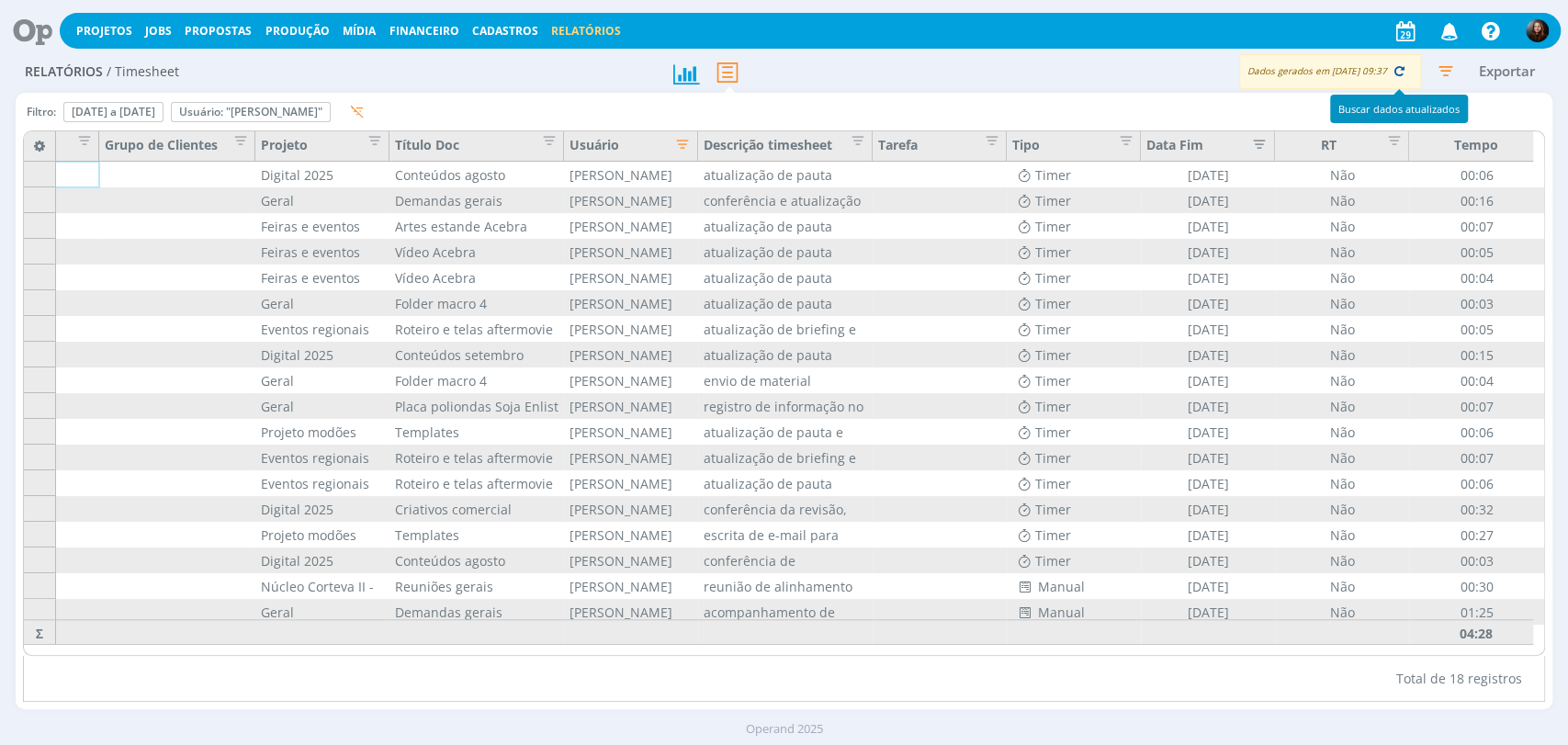
click at [1396, 69] on icon "button" at bounding box center [1400, 70] width 17 height 17
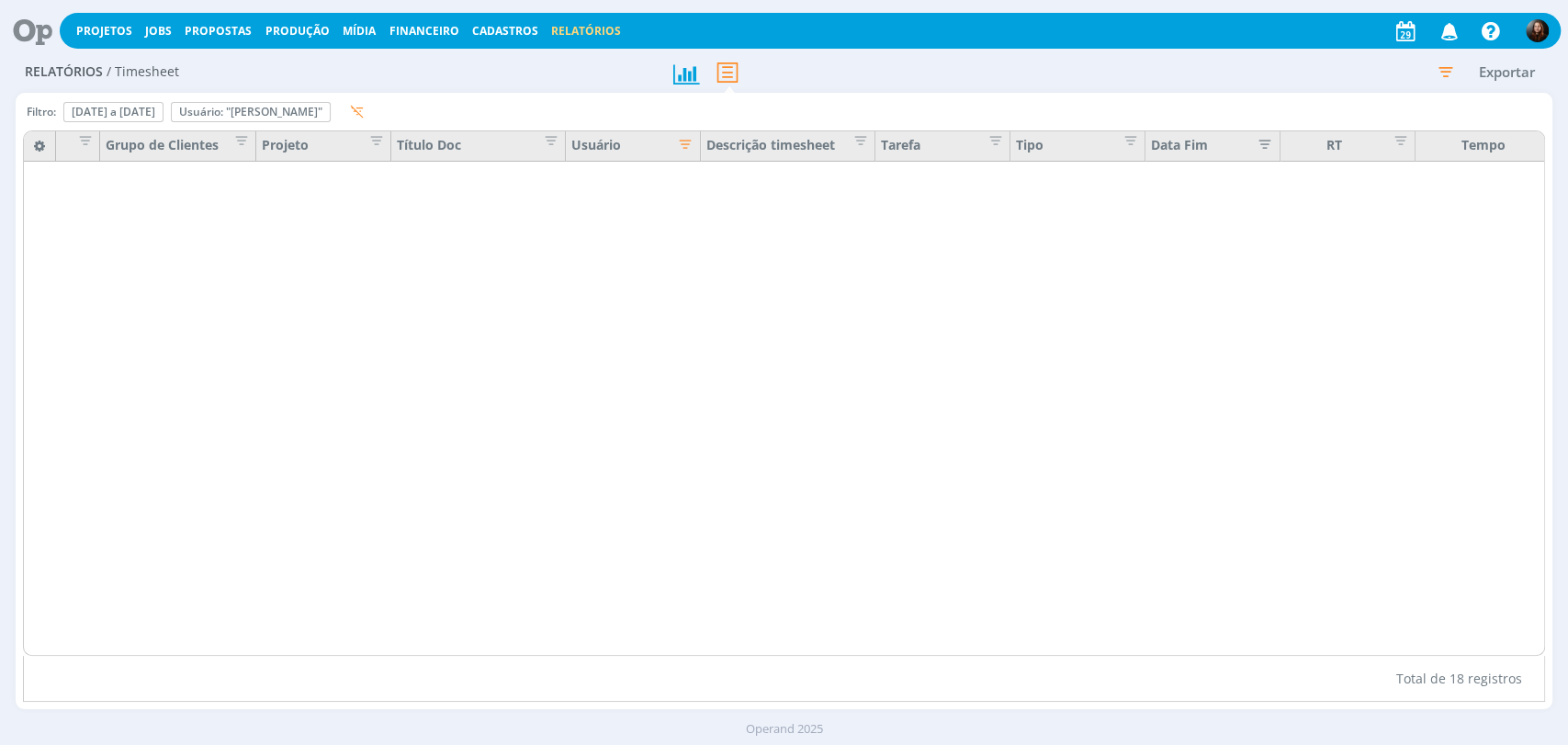
click at [1036, 86] on div "Exportar" at bounding box center [1233, 72] width 640 height 34
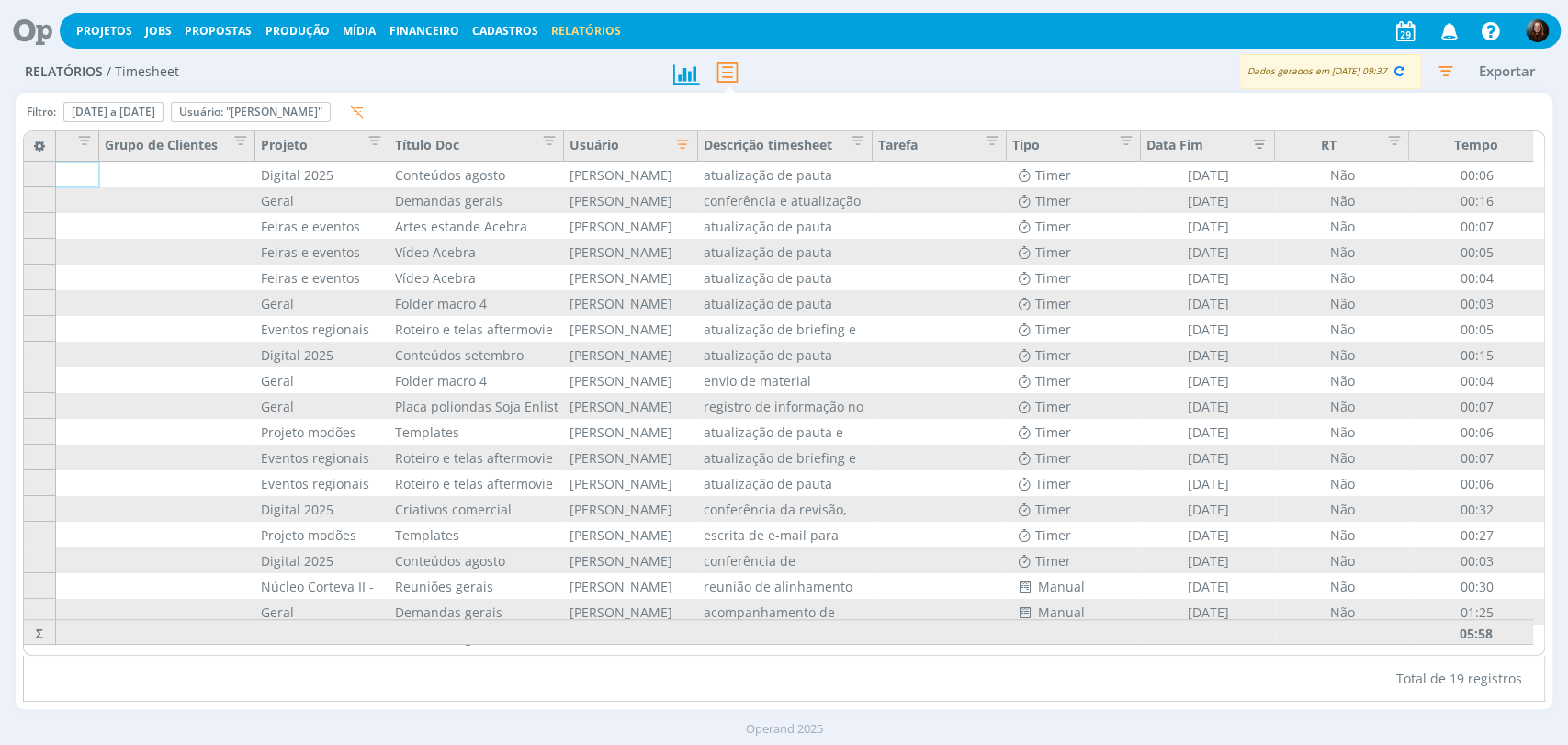
click at [1441, 67] on icon "button" at bounding box center [1445, 70] width 33 height 33
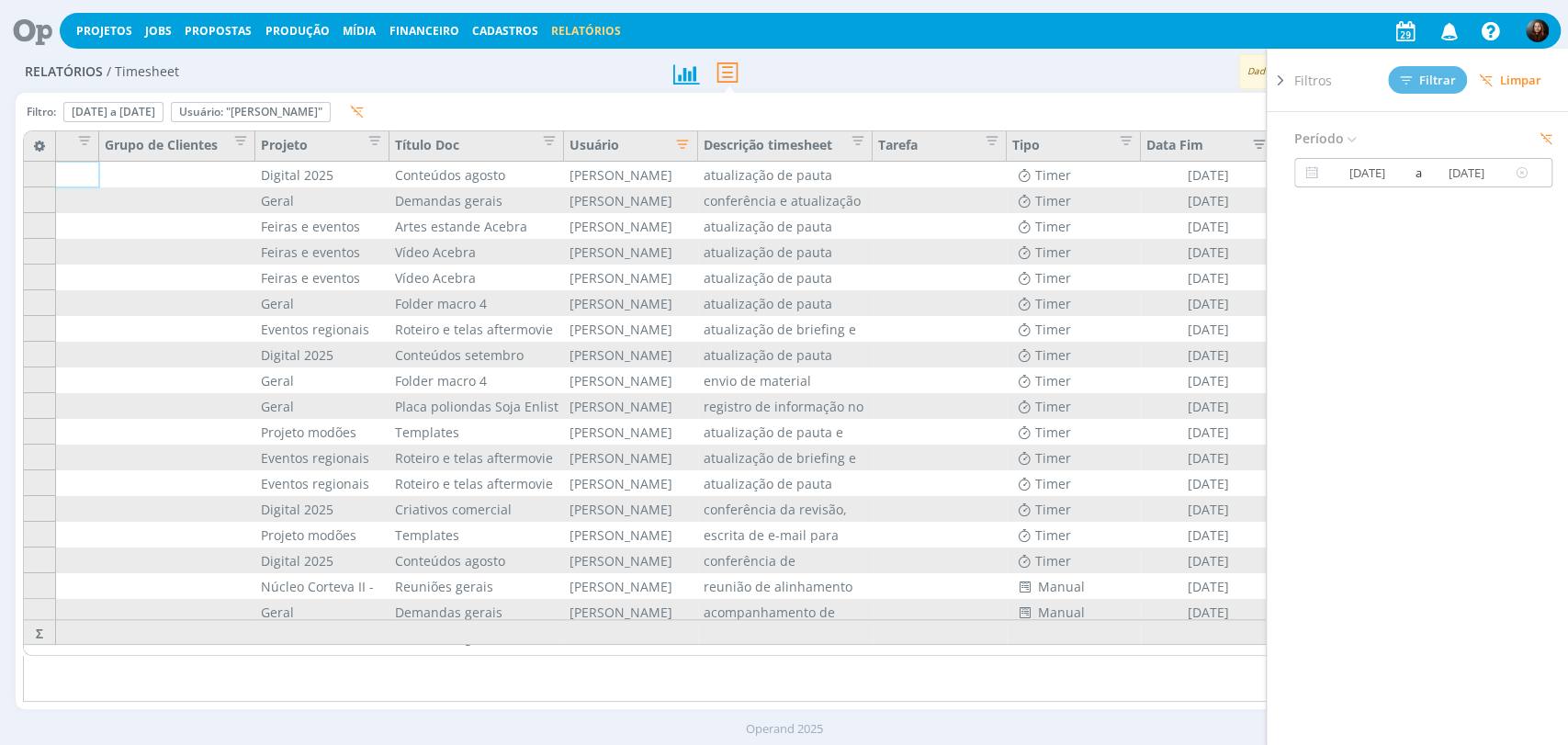
click at [1447, 173] on input "22/08/2025" at bounding box center [1467, 172] width 88 height 22
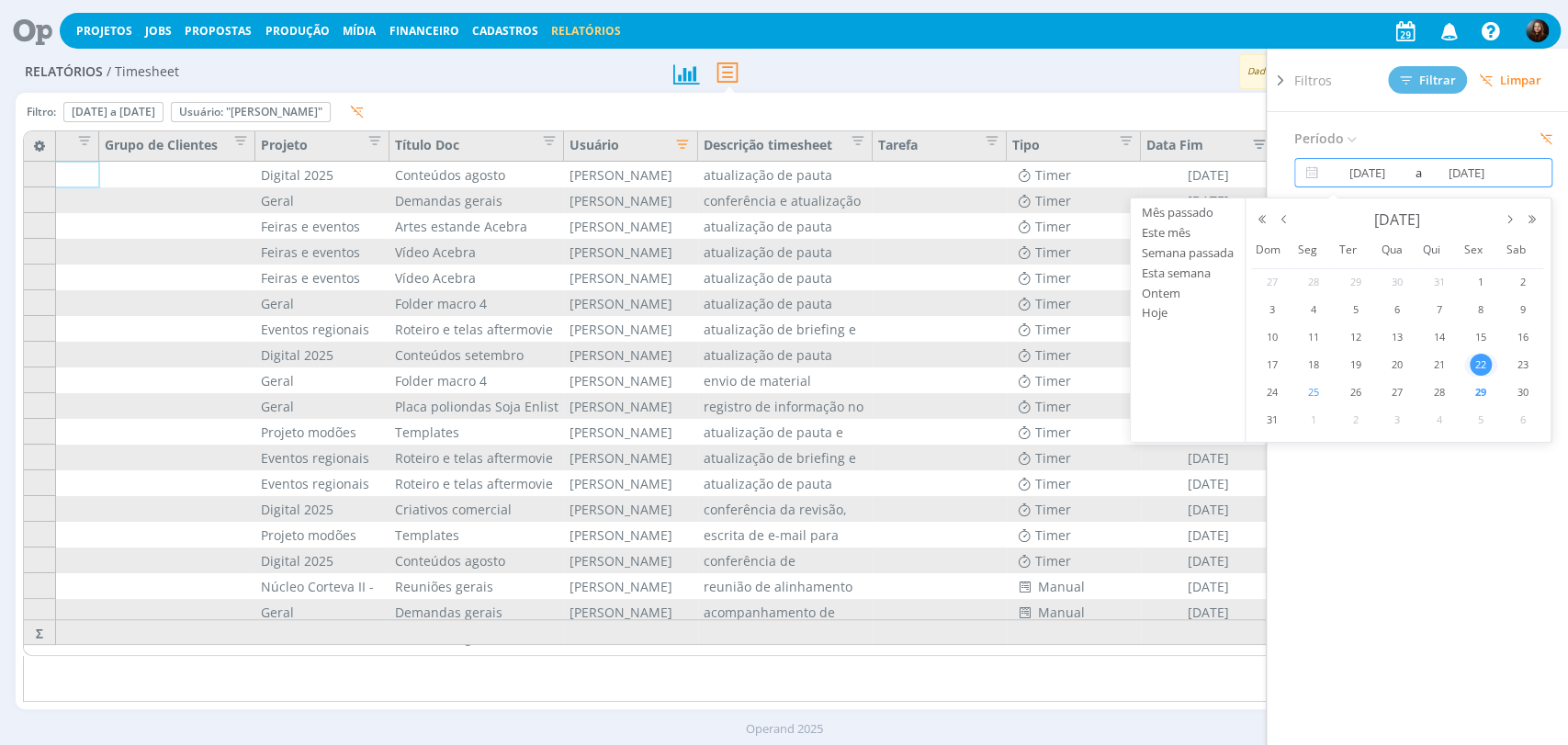
click at [1317, 395] on span "25" at bounding box center [1314, 392] width 22 height 22
click at [1317, 394] on span "25" at bounding box center [1314, 392] width 22 height 22
type input "25/08/2025"
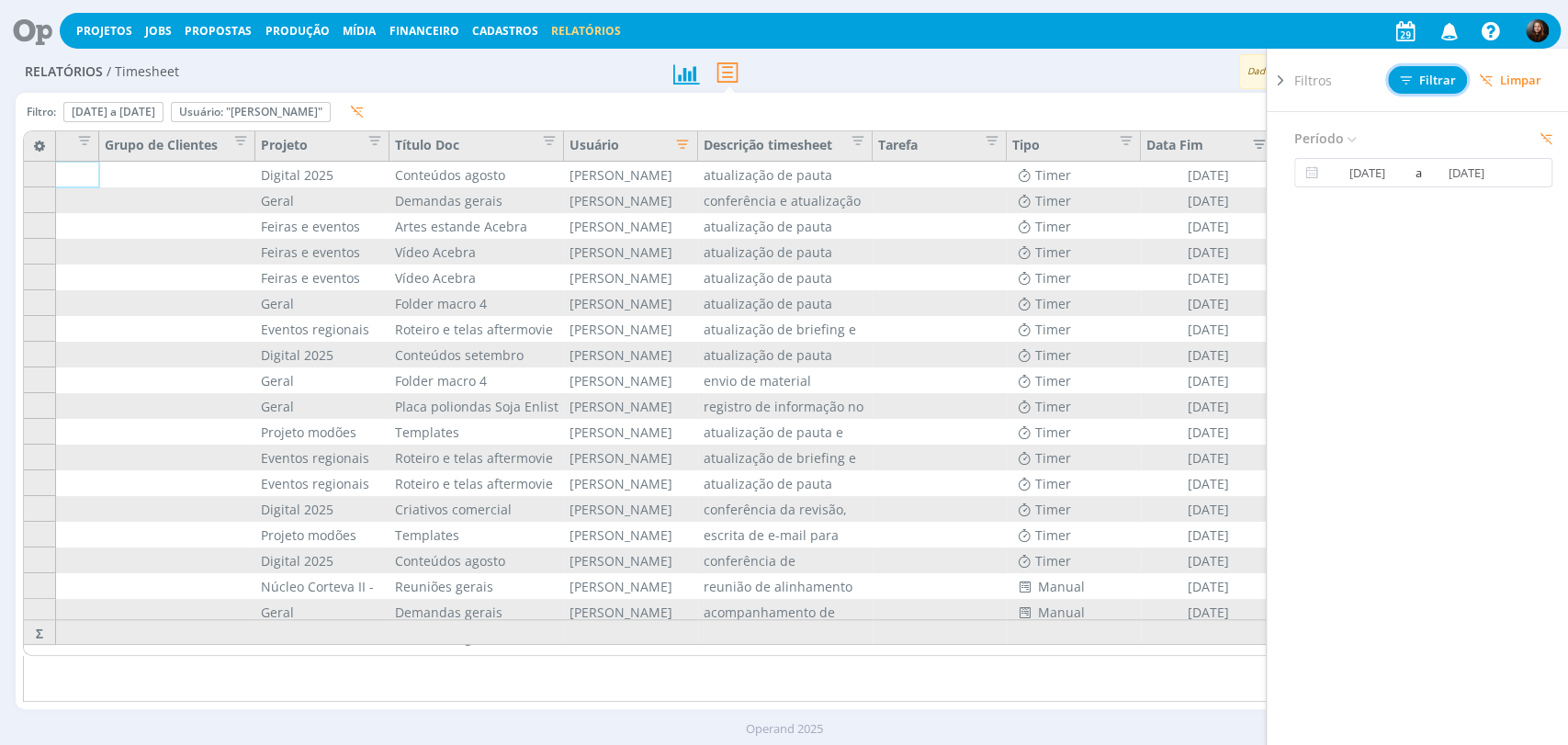
click at [1428, 77] on span "Filtrar" at bounding box center [1428, 80] width 56 height 12
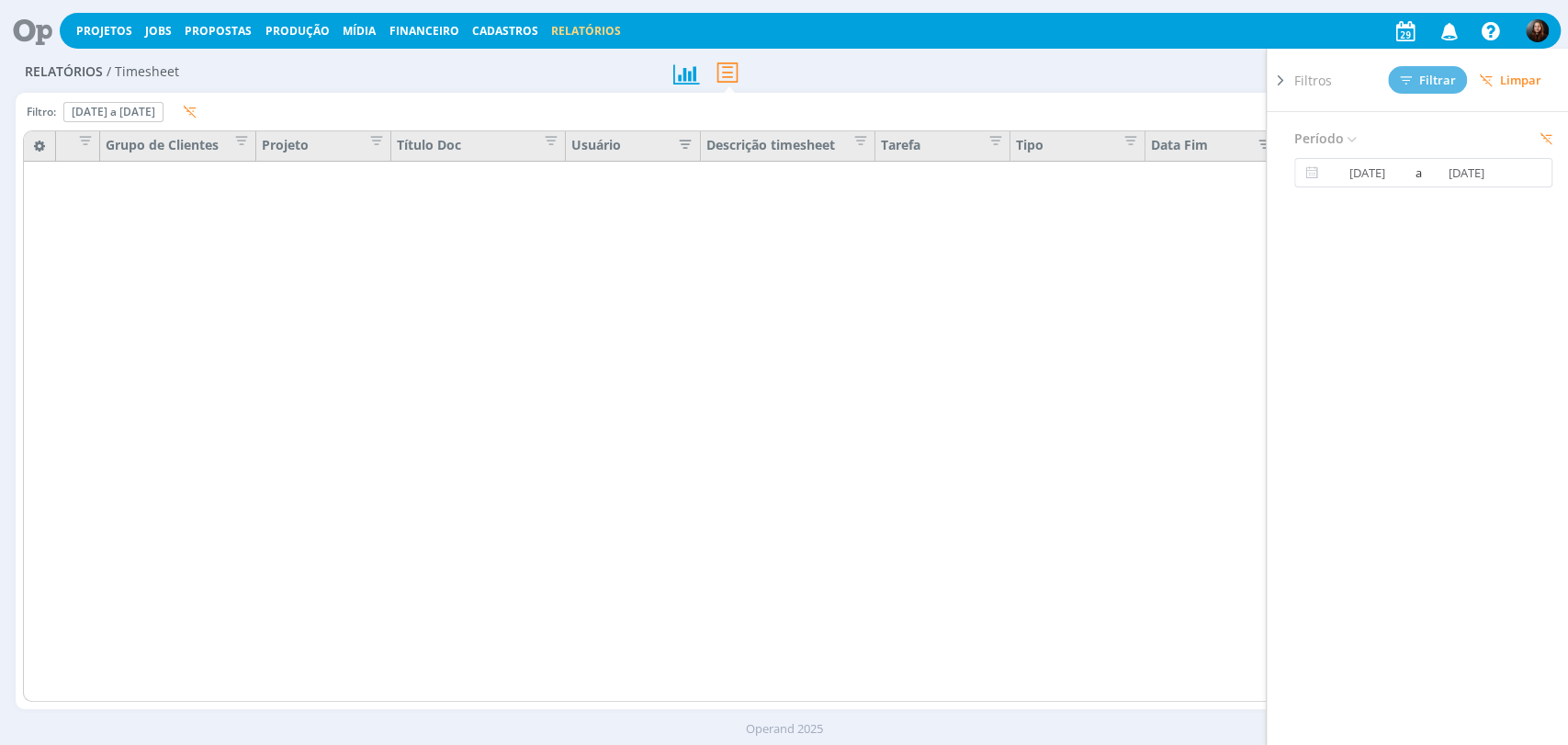
click at [995, 76] on div "Exportar" at bounding box center [1233, 72] width 640 height 34
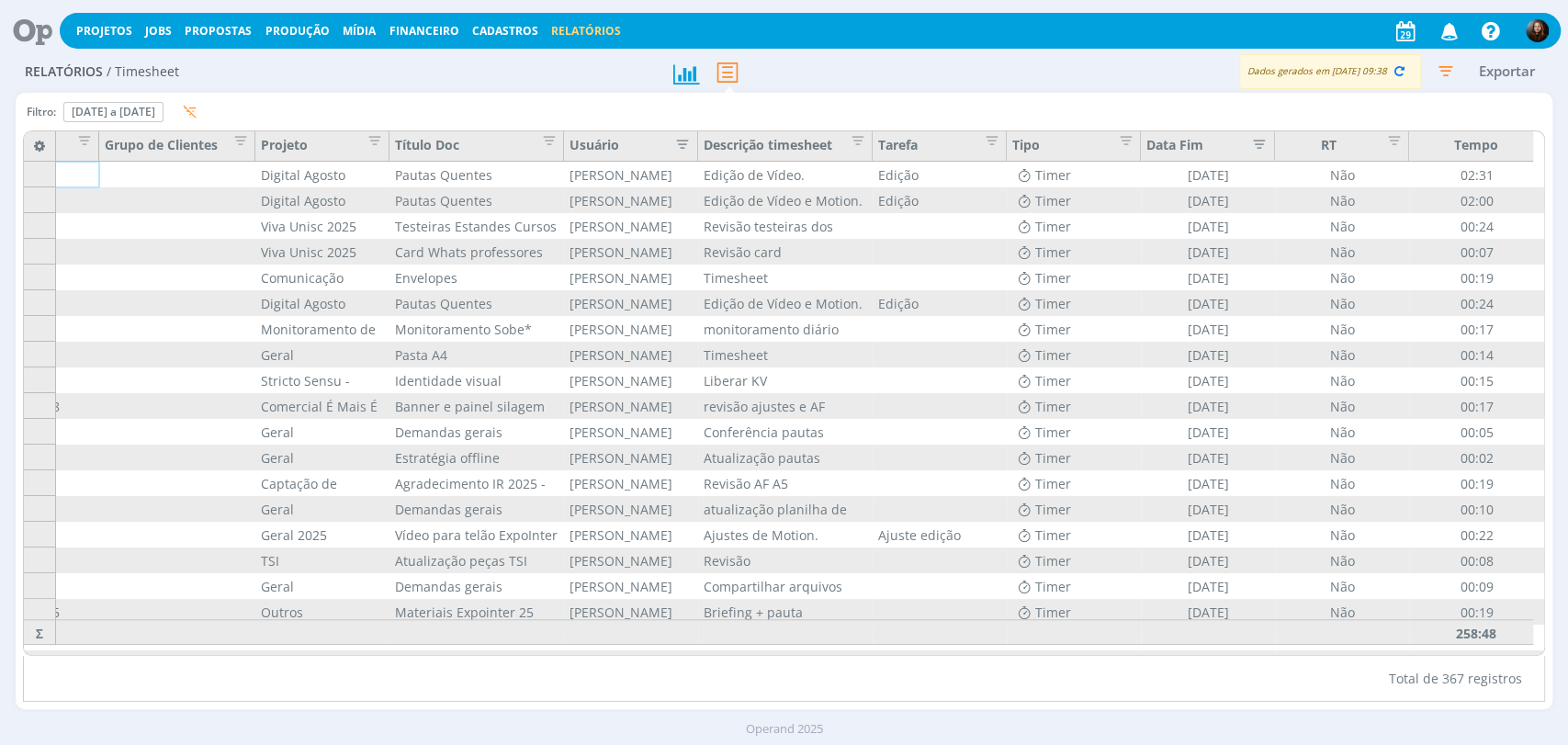
click at [678, 144] on icon "button" at bounding box center [678, 142] width 19 height 19
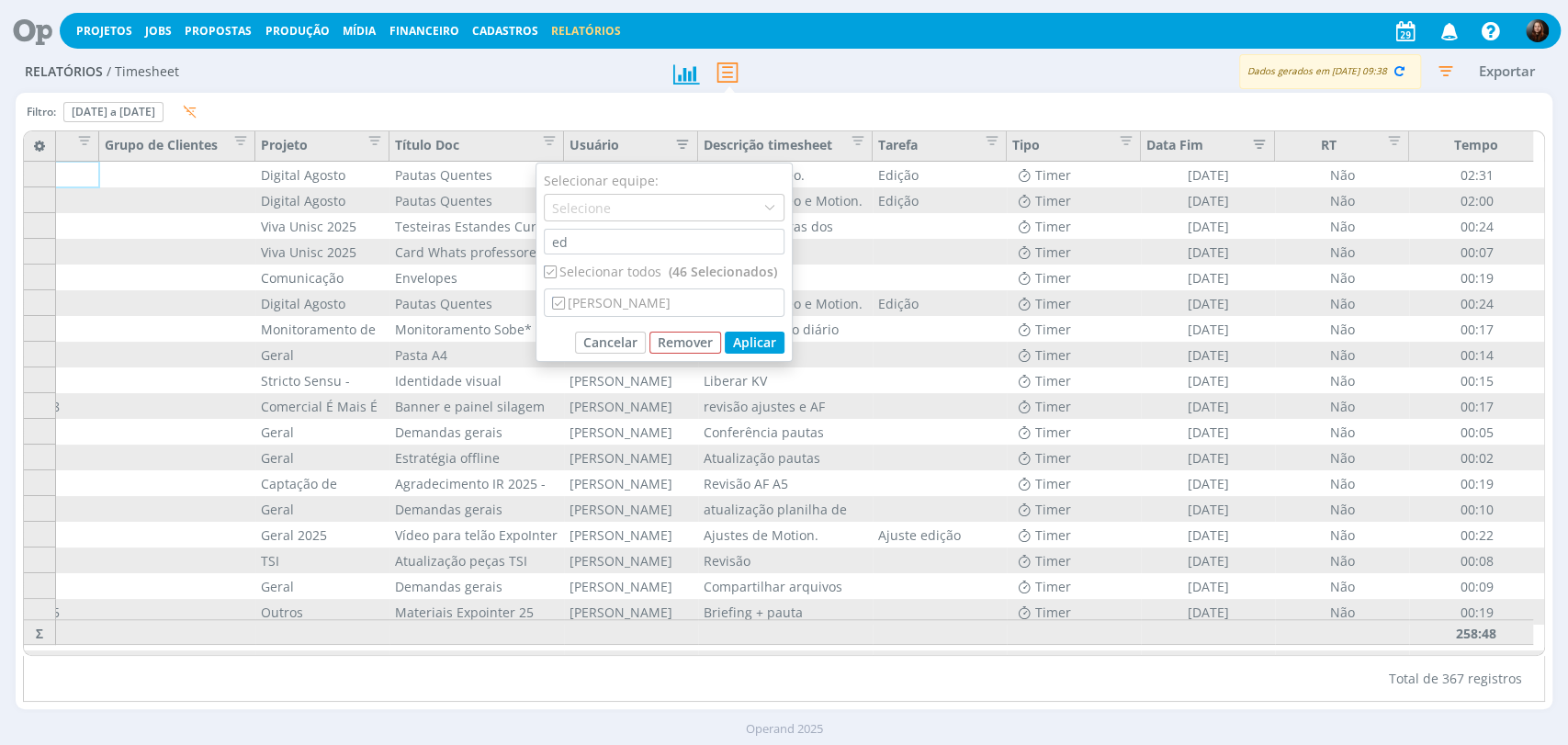
click at [555, 268] on input "checkbox" at bounding box center [550, 271] width 12 height 12
checkbox input "false"
click at [561, 295] on div "[PERSON_NAME]" at bounding box center [664, 302] width 239 height 27
checkbox input "true"
click at [772, 344] on button "Aplicar" at bounding box center [754, 343] width 59 height 22
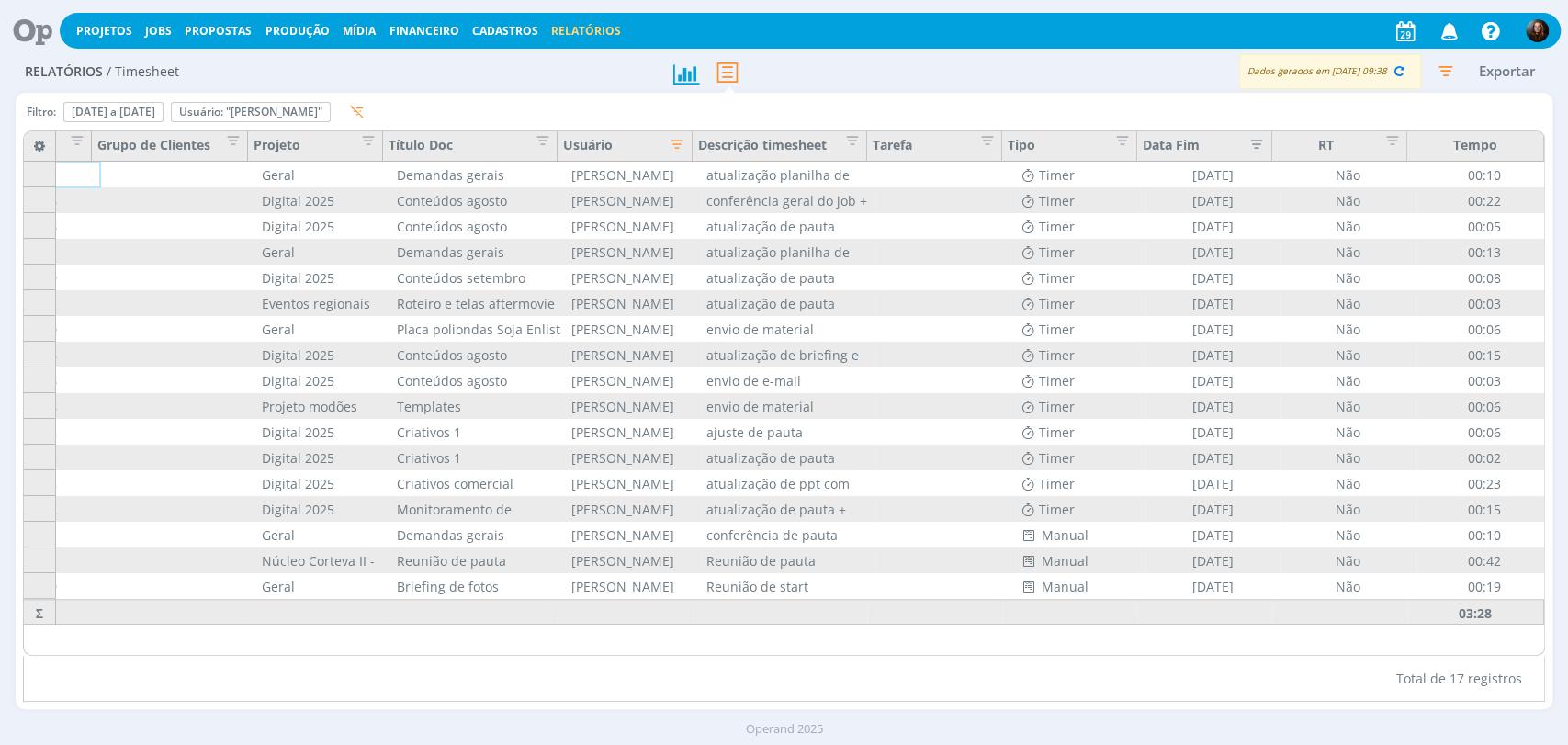
scroll to position [0, 99]
click at [1392, 69] on icon "button" at bounding box center [1400, 70] width 17 height 17
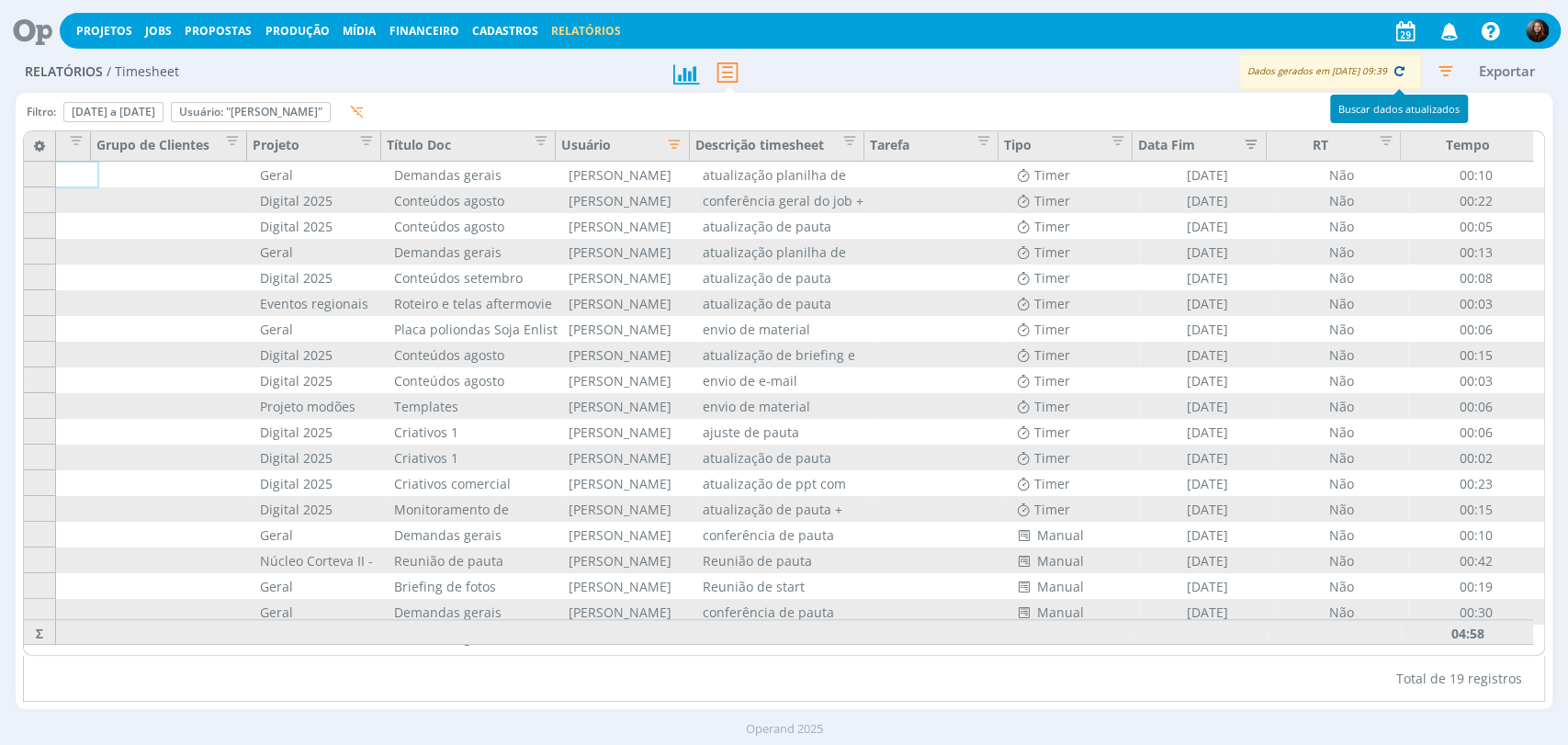
click at [1392, 68] on icon "button" at bounding box center [1400, 70] width 17 height 17
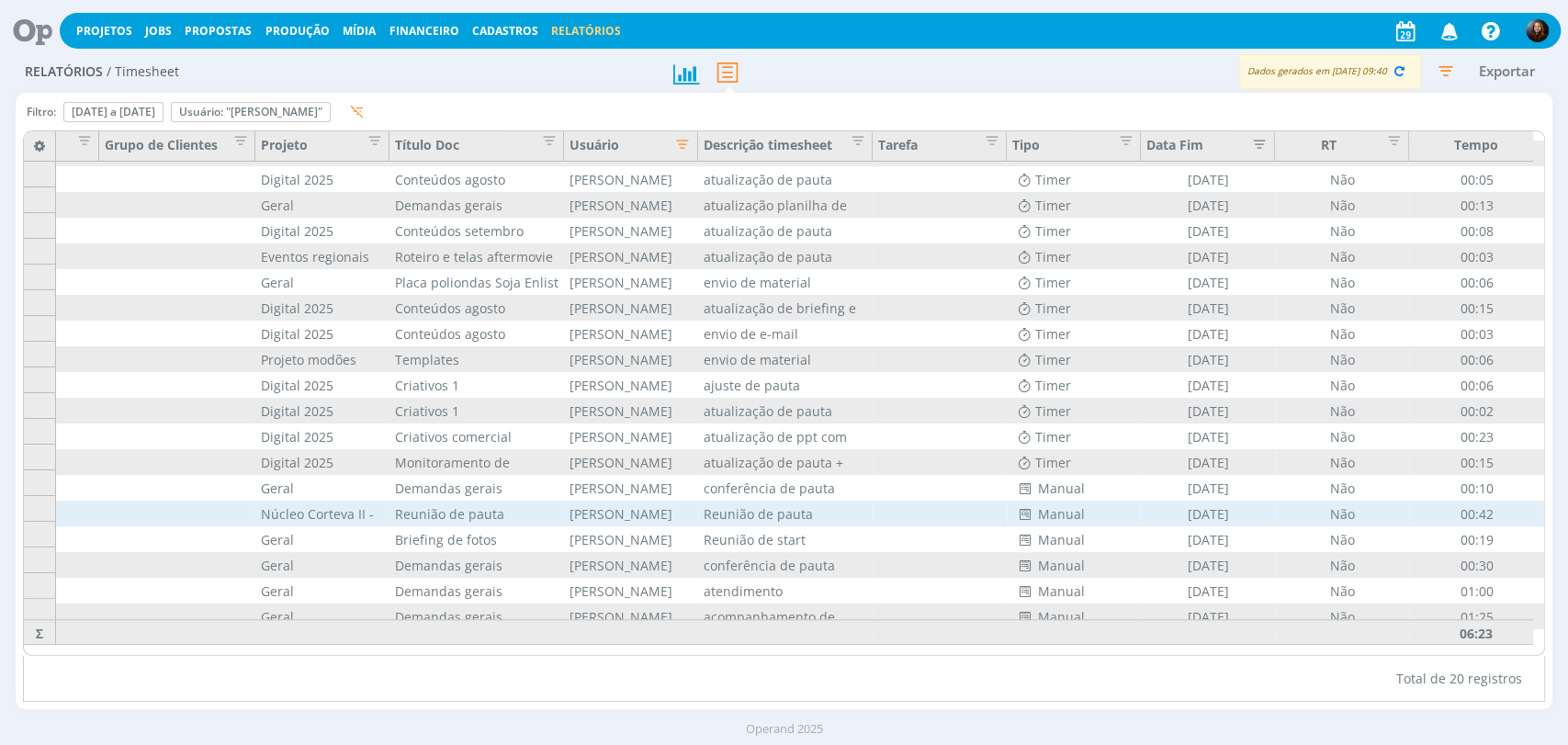
scroll to position [0, 91]
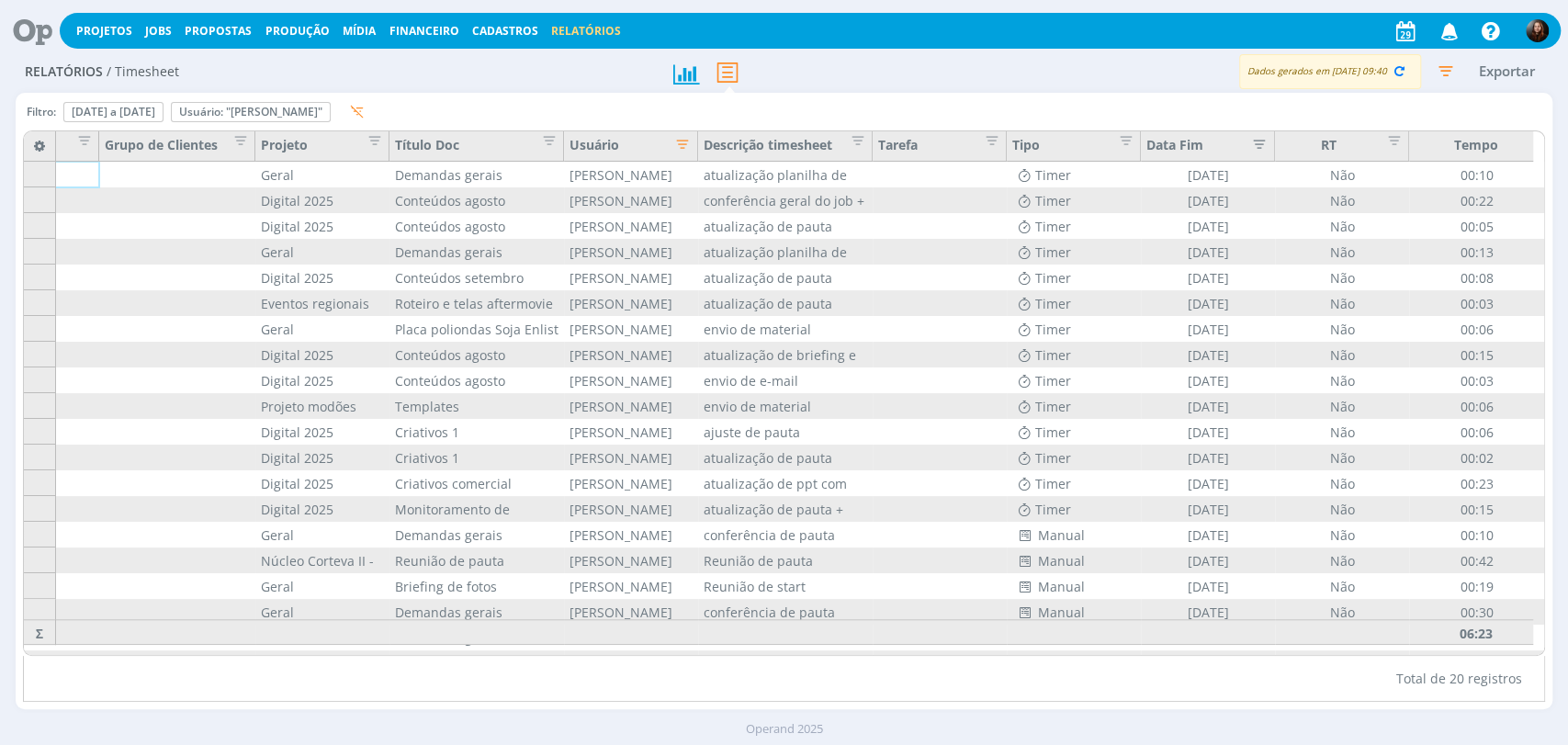
click at [1448, 68] on icon "button" at bounding box center [1445, 70] width 33 height 33
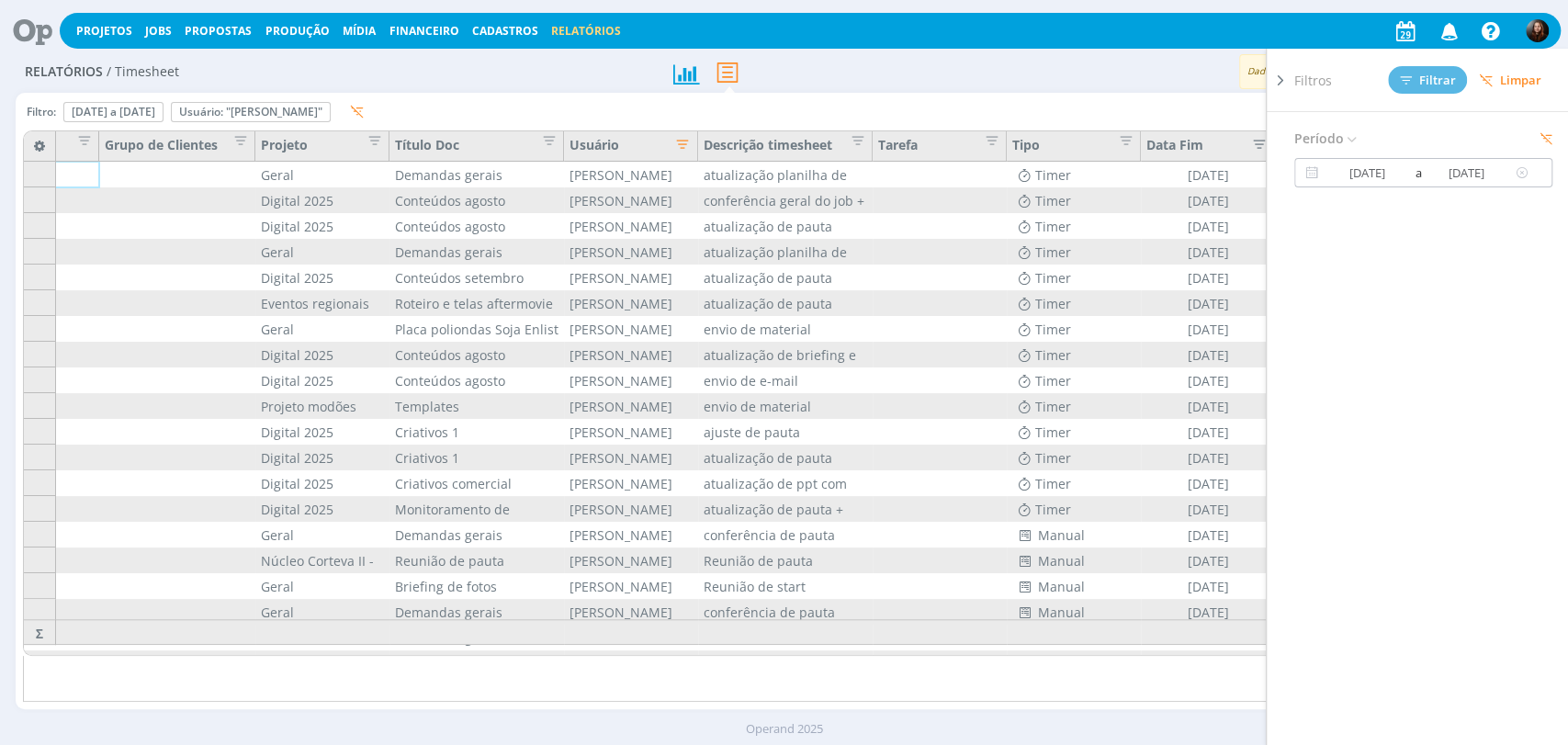
click at [1424, 178] on input "25/08/2025" at bounding box center [1467, 172] width 88 height 22
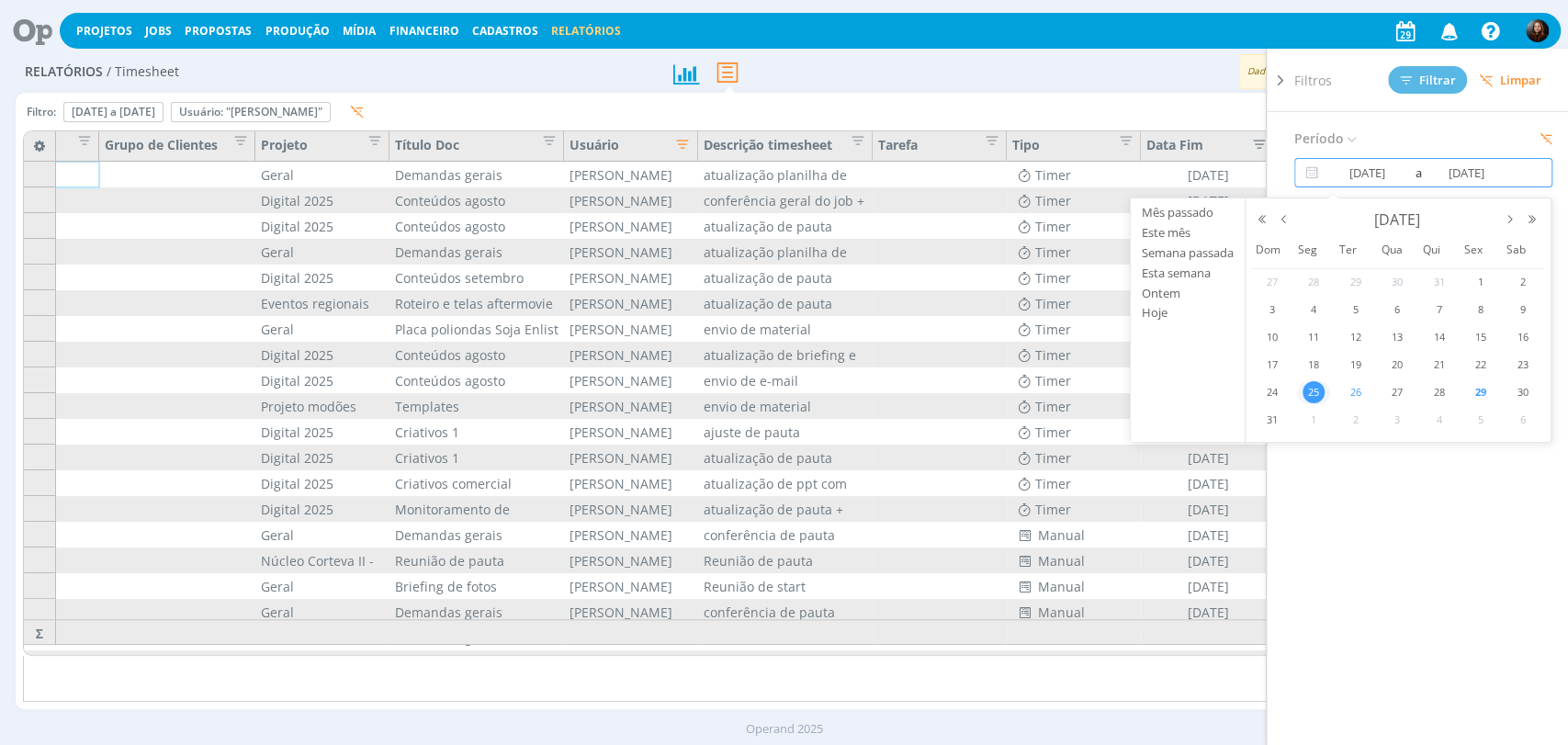
click at [1357, 386] on span "26" at bounding box center [1356, 392] width 22 height 22
click at [1354, 391] on span "26" at bounding box center [1356, 392] width 22 height 22
type input "26/08/2025"
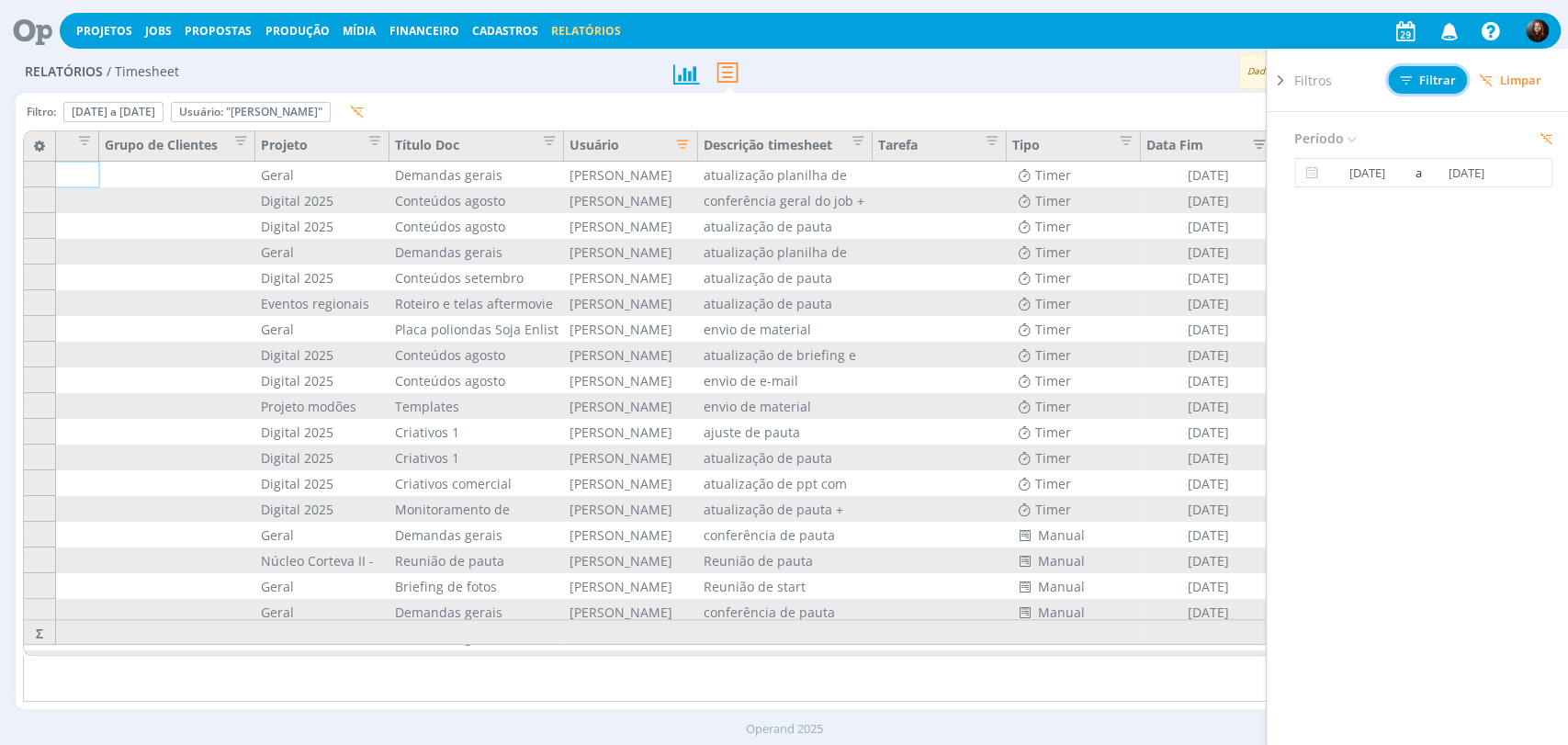
click at [1438, 77] on span "Filtrar" at bounding box center [1428, 80] width 56 height 12
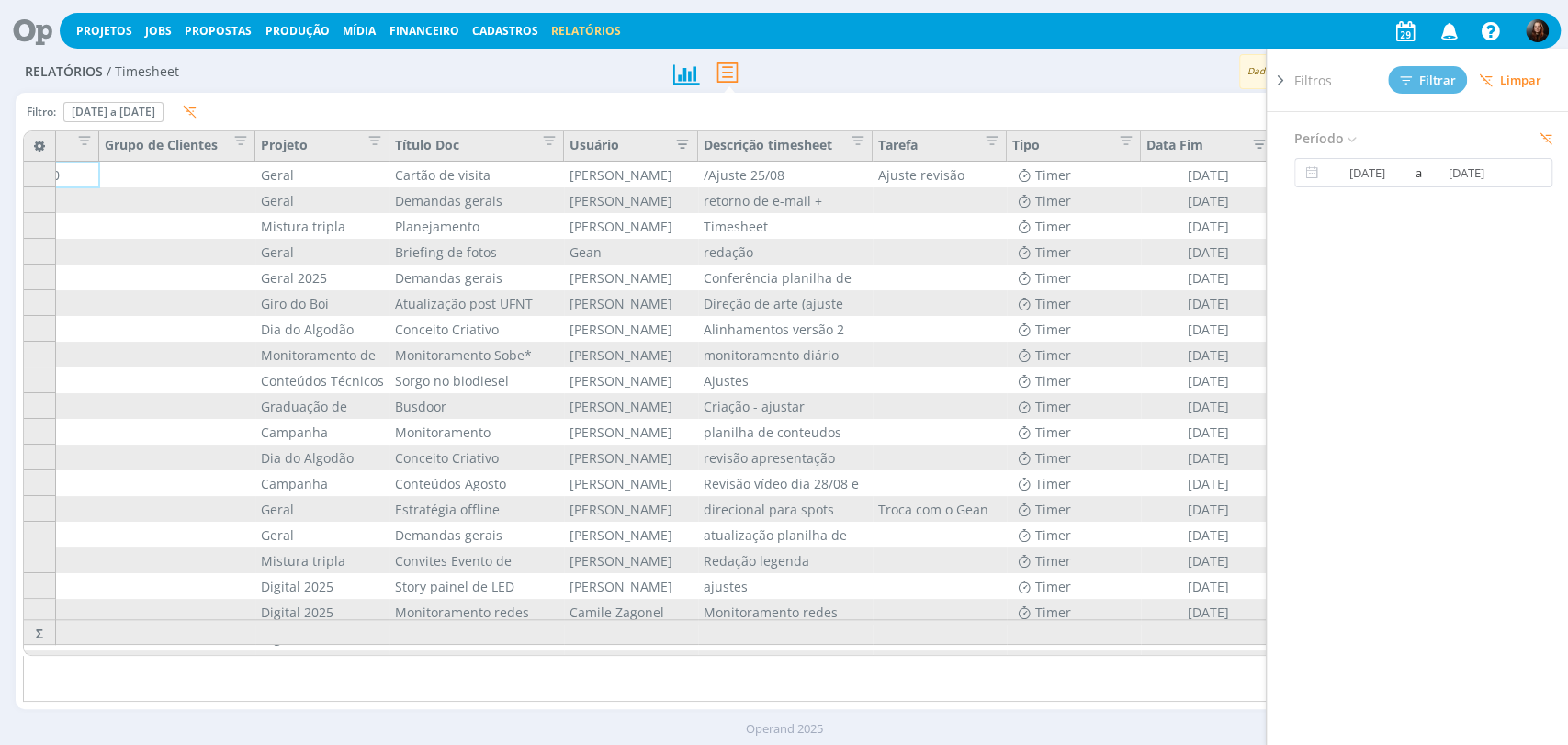
click at [915, 82] on div "Dados gerados em 29/08 às 09:40 Exportar" at bounding box center [1233, 71] width 640 height 35
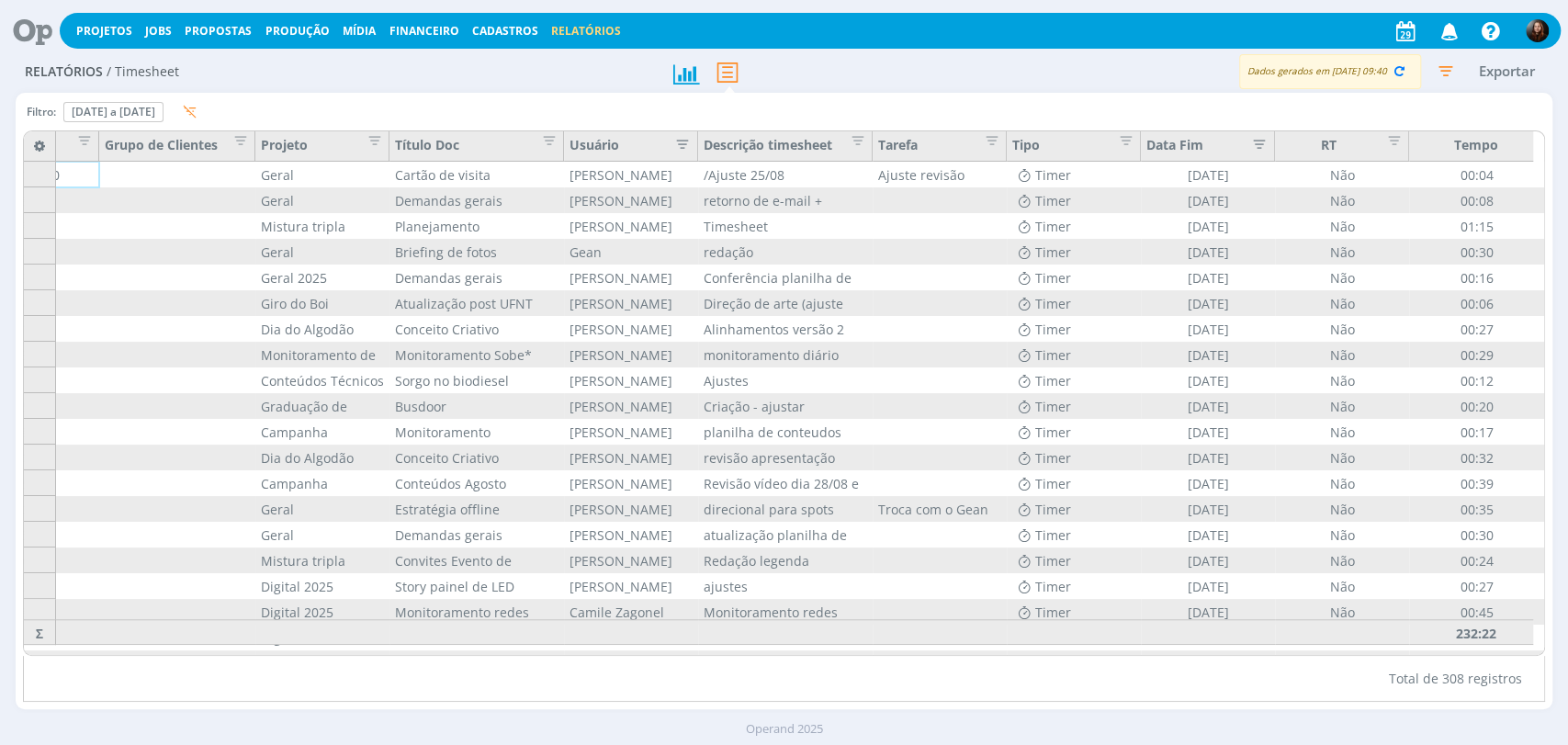
click at [676, 143] on icon "button" at bounding box center [678, 142] width 19 height 19
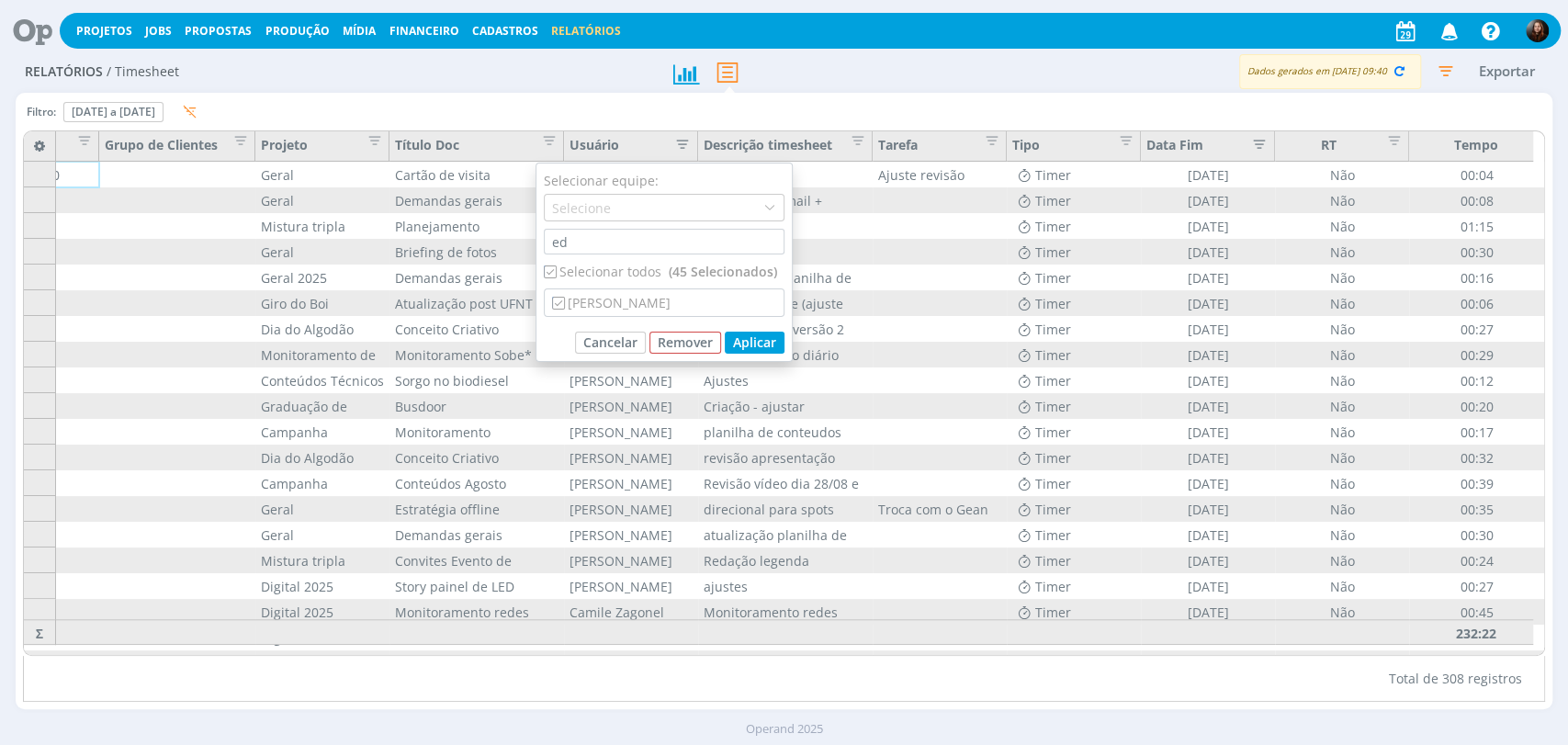
click at [574, 273] on div "Selecionar todos (45 Selecionados)" at bounding box center [664, 270] width 241 height 19
checkbox input "false"
click at [593, 305] on div "[PERSON_NAME]" at bounding box center [664, 302] width 239 height 27
checkbox input "true"
click at [758, 342] on button "Aplicar" at bounding box center [754, 343] width 59 height 22
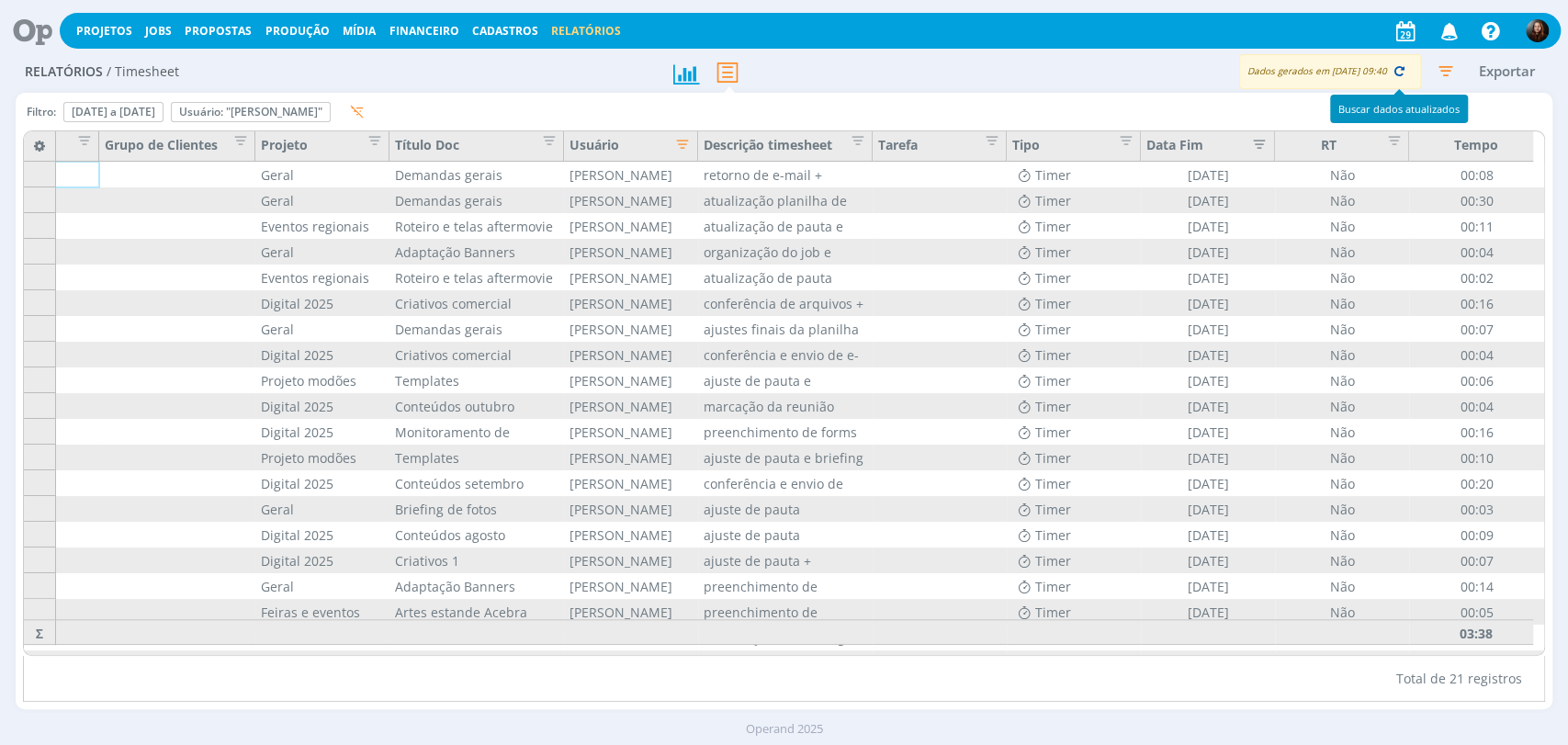
click at [1398, 69] on icon "button" at bounding box center [1400, 70] width 17 height 17
click at [1400, 73] on icon "button" at bounding box center [1400, 70] width 17 height 17
click at [1448, 61] on icon "button" at bounding box center [1445, 70] width 33 height 33
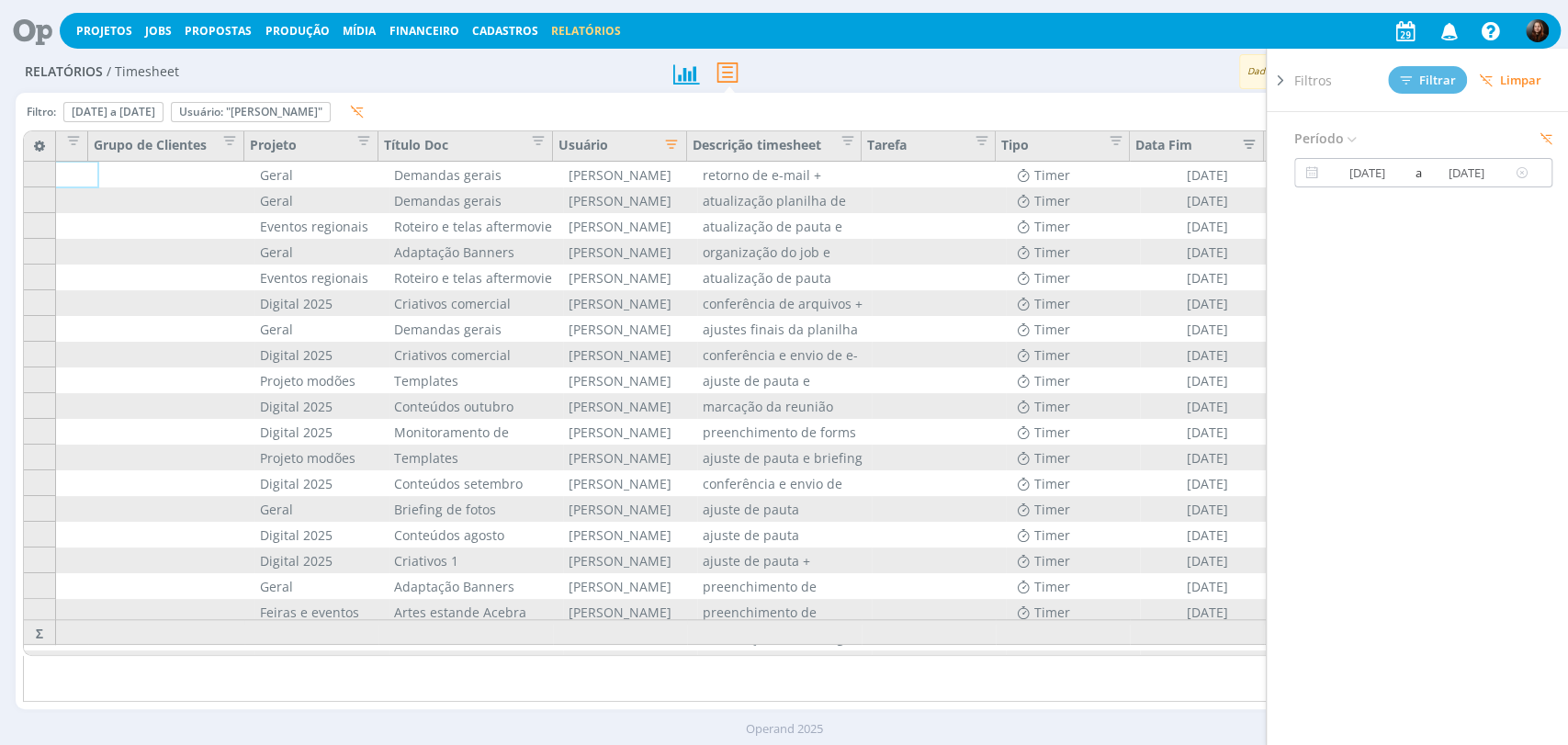
click at [1431, 168] on input "26/08/2025" at bounding box center [1467, 172] width 88 height 22
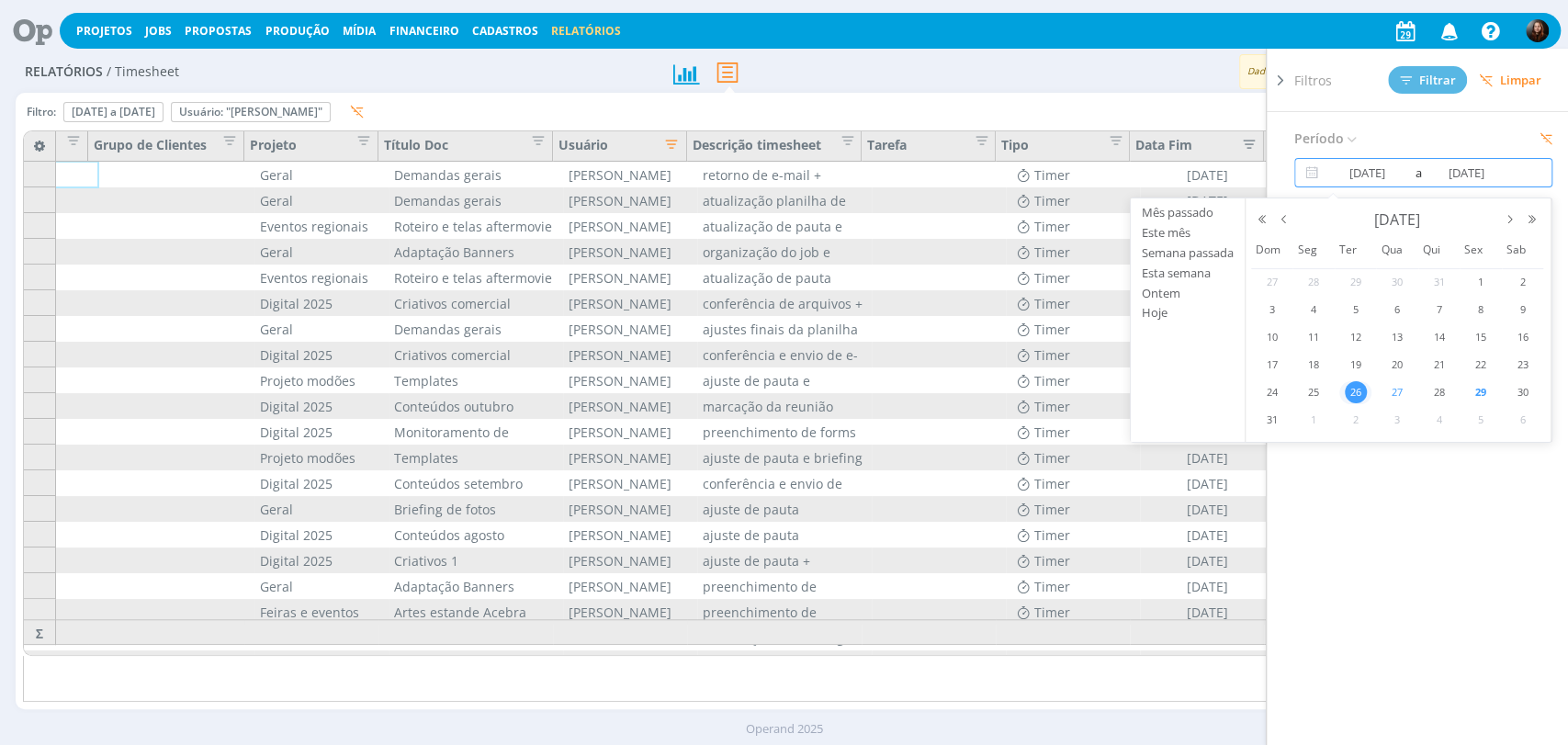
click at [1400, 392] on span "27" at bounding box center [1398, 392] width 22 height 22
click at [1399, 392] on span "27" at bounding box center [1398, 392] width 22 height 22
type input "27/08/2025"
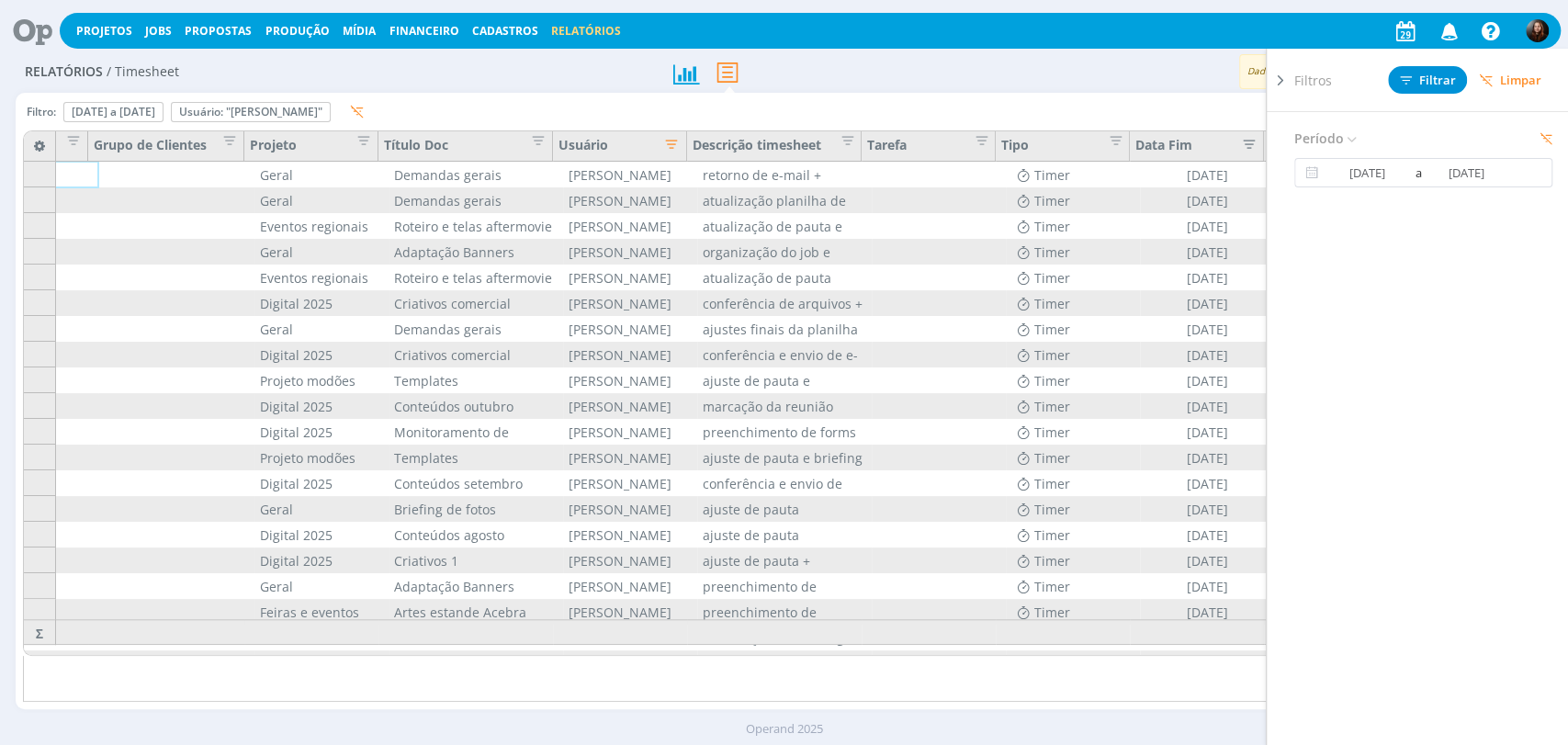
click at [1433, 64] on div "Filtros Filtrar Limpar" at bounding box center [1430, 79] width 273 height 62
click at [1436, 76] on span "Filtrar" at bounding box center [1428, 80] width 56 height 12
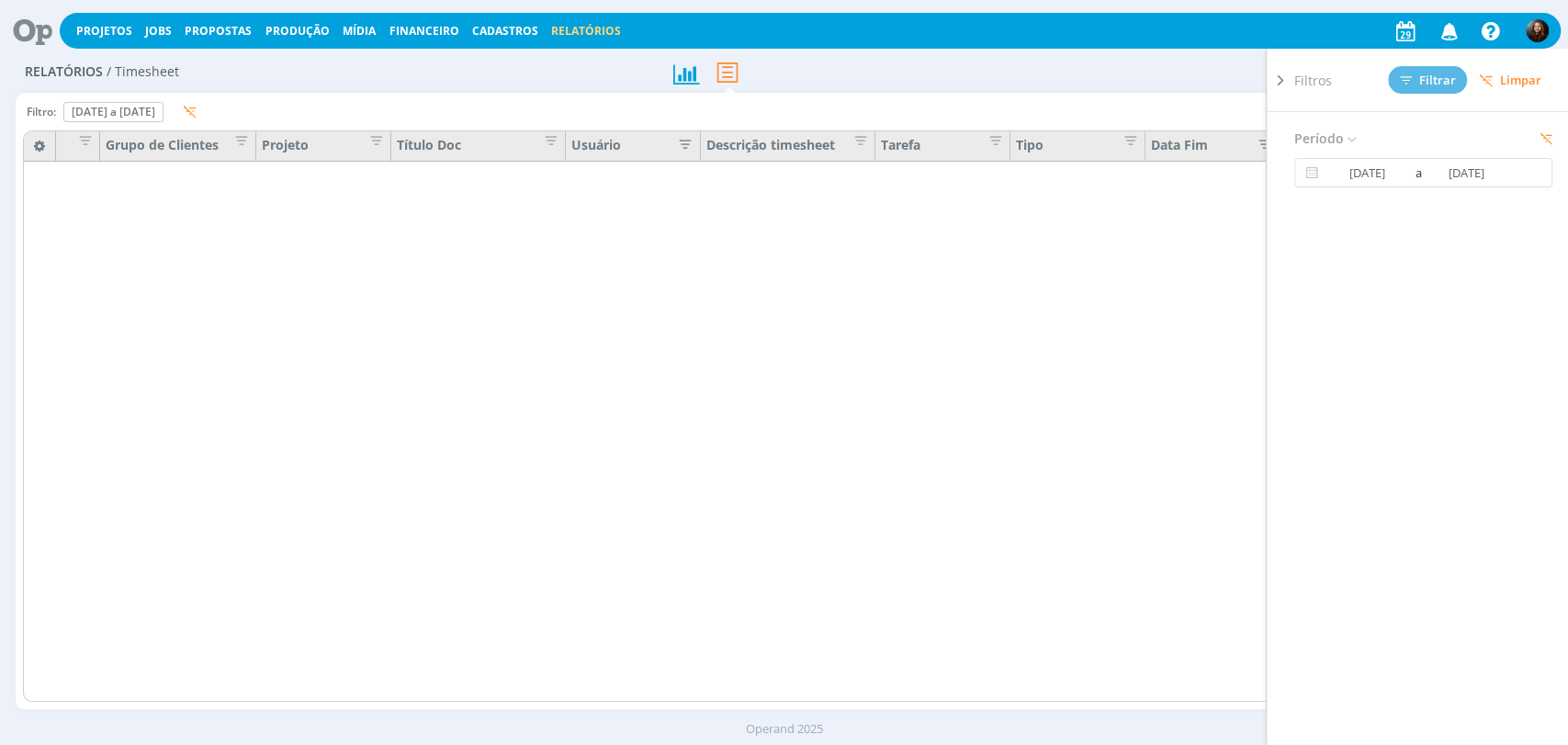
scroll to position [0, 91]
click at [941, 81] on div "Exportar" at bounding box center [1233, 72] width 640 height 34
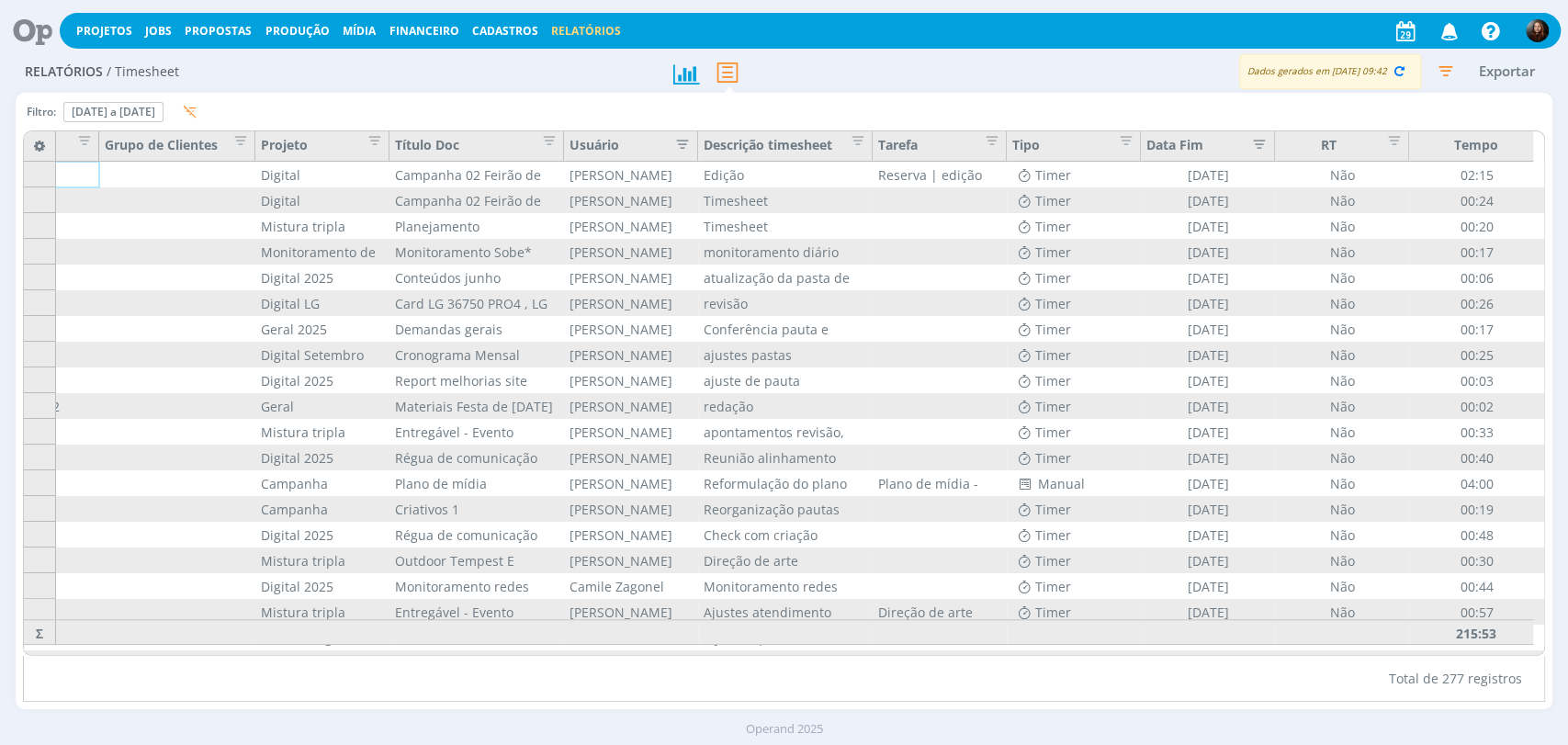
click at [682, 145] on icon "button" at bounding box center [678, 142] width 19 height 19
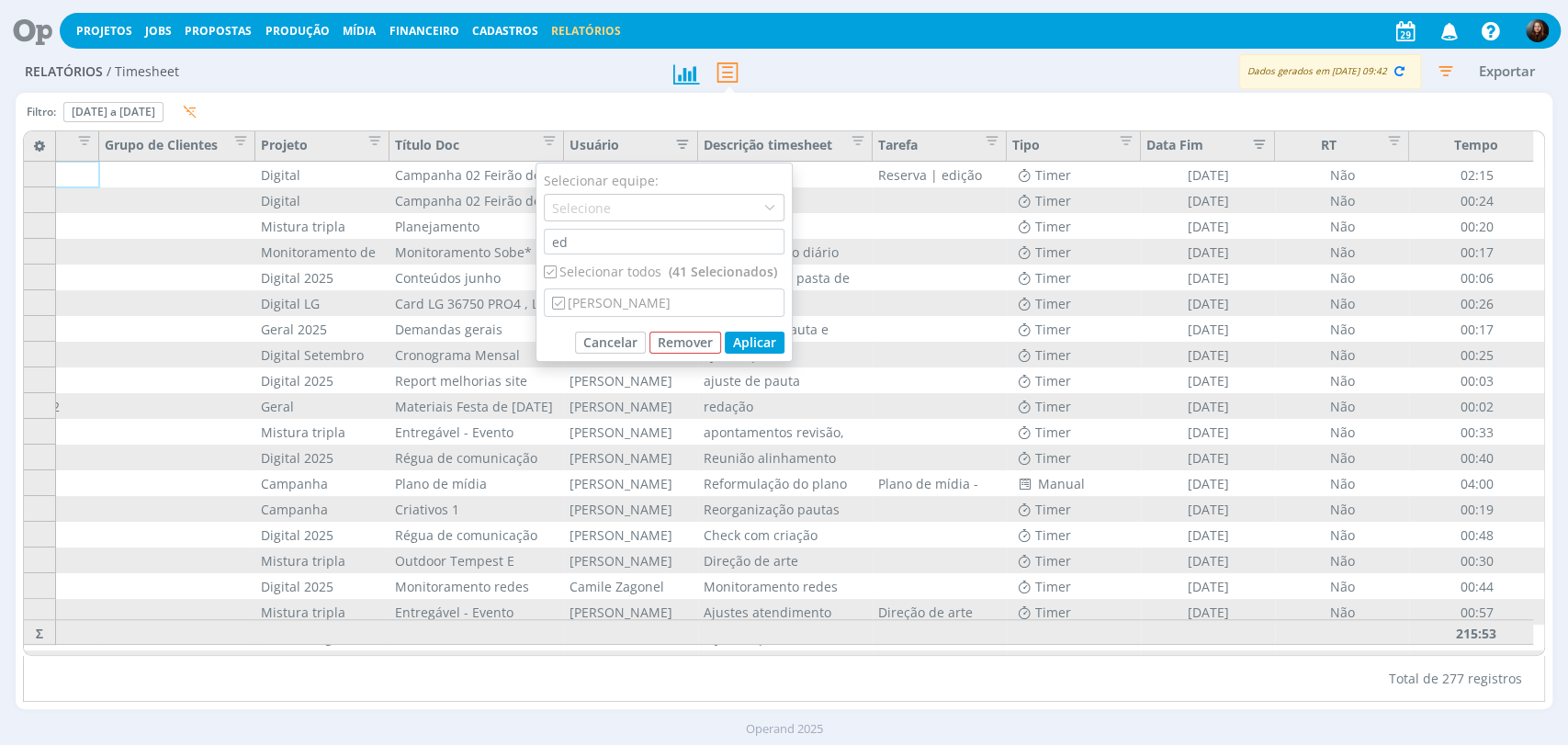
click at [624, 270] on div "Selecionar todos (41 Selecionados)" at bounding box center [664, 270] width 241 height 19
checkbox input "false"
click at [627, 294] on div "[PERSON_NAME]" at bounding box center [664, 302] width 239 height 27
checkbox input "true"
click at [772, 346] on button "Aplicar" at bounding box center [754, 343] width 59 height 22
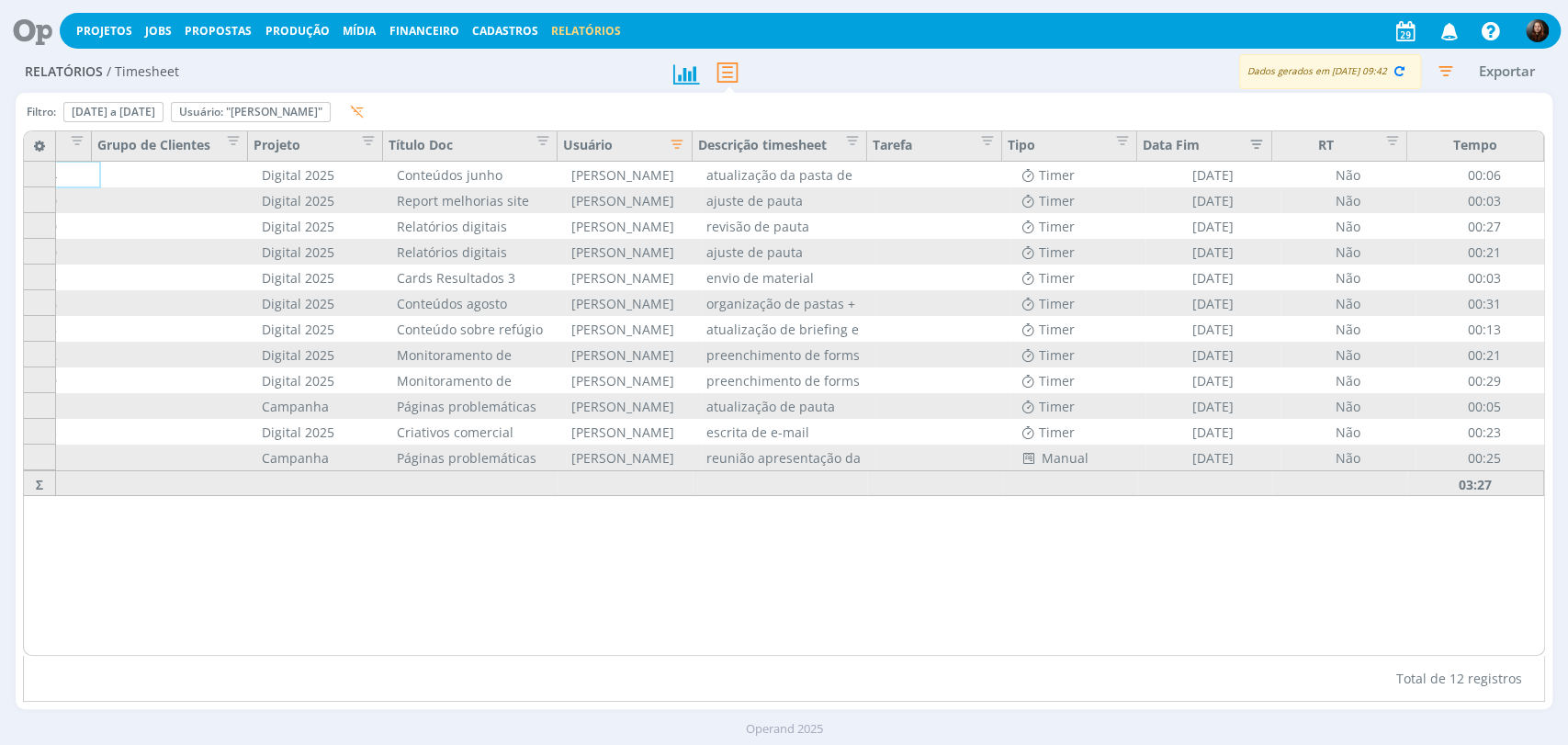
scroll to position [0, 99]
click at [1400, 75] on icon "button" at bounding box center [1400, 70] width 17 height 17
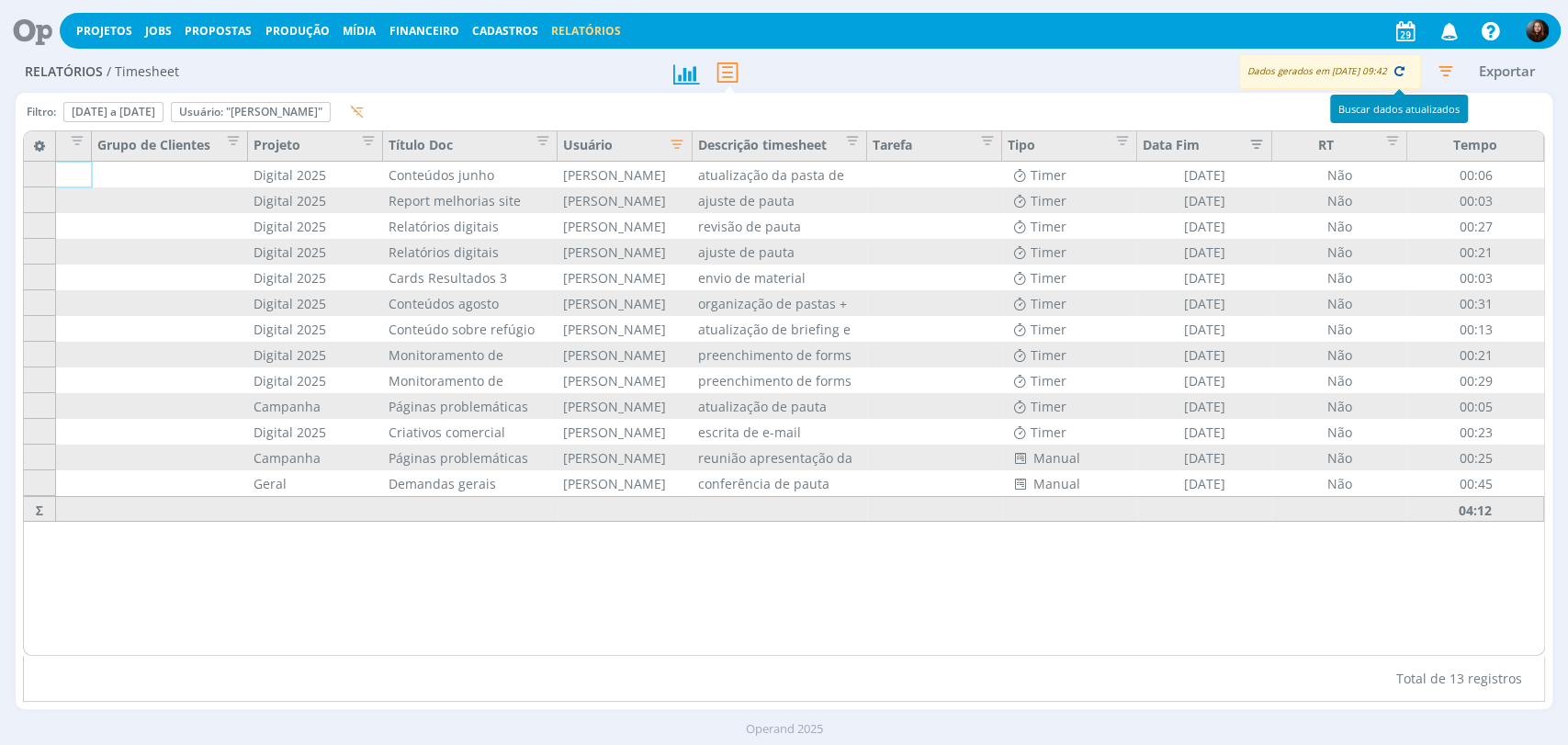
click at [1398, 68] on icon "button" at bounding box center [1400, 70] width 17 height 17
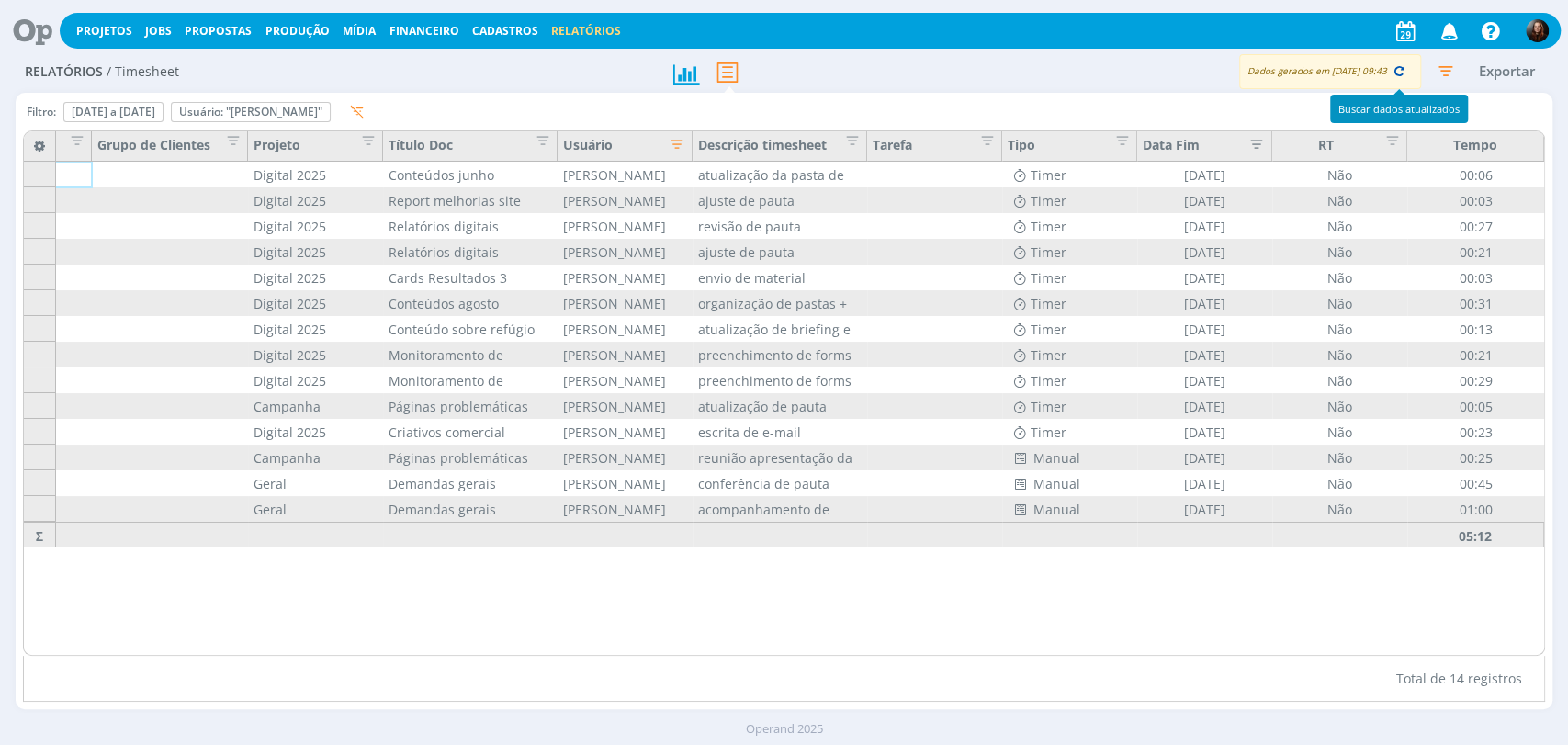
click at [1398, 69] on icon "button" at bounding box center [1400, 70] width 17 height 17
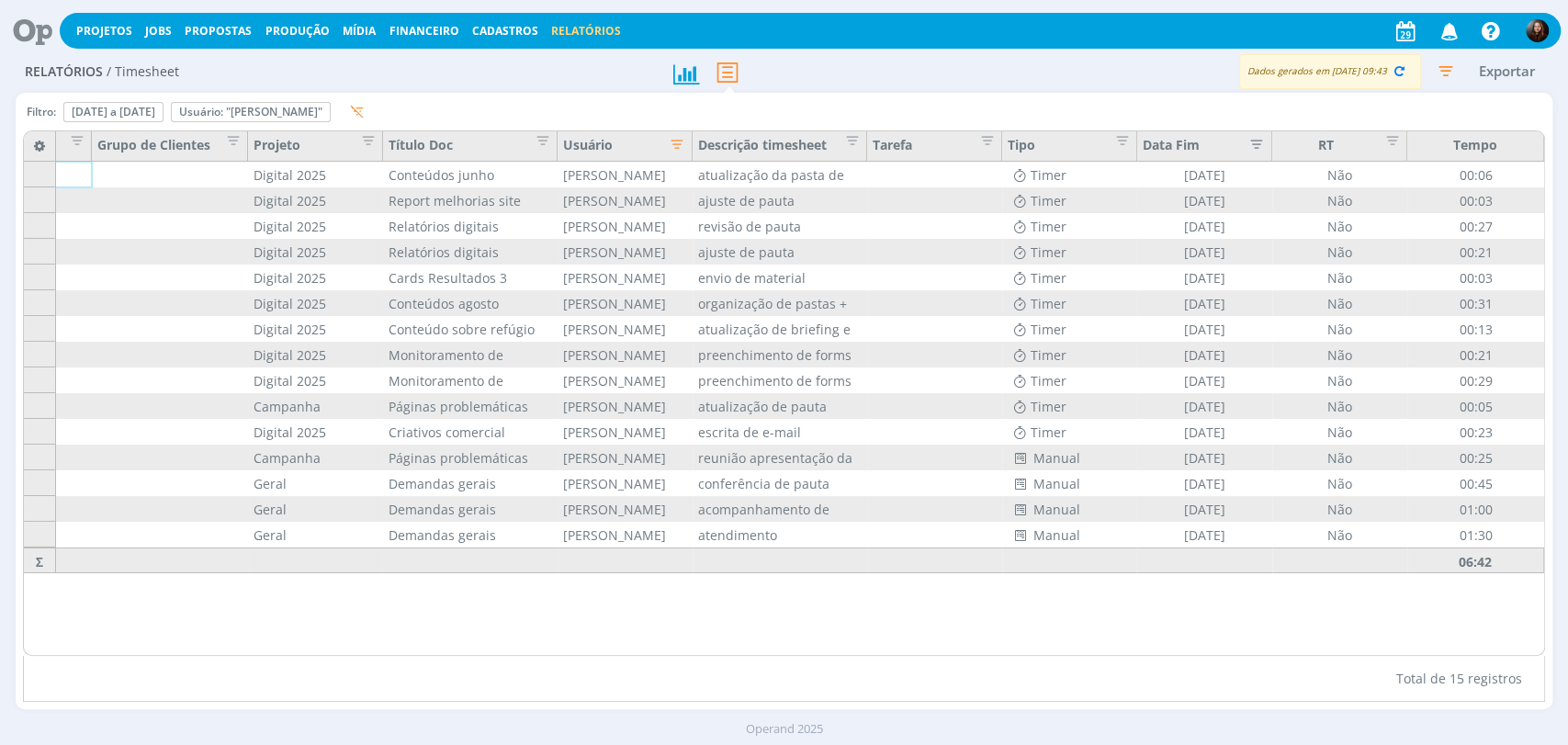
click at [1441, 67] on icon "button" at bounding box center [1445, 70] width 33 height 33
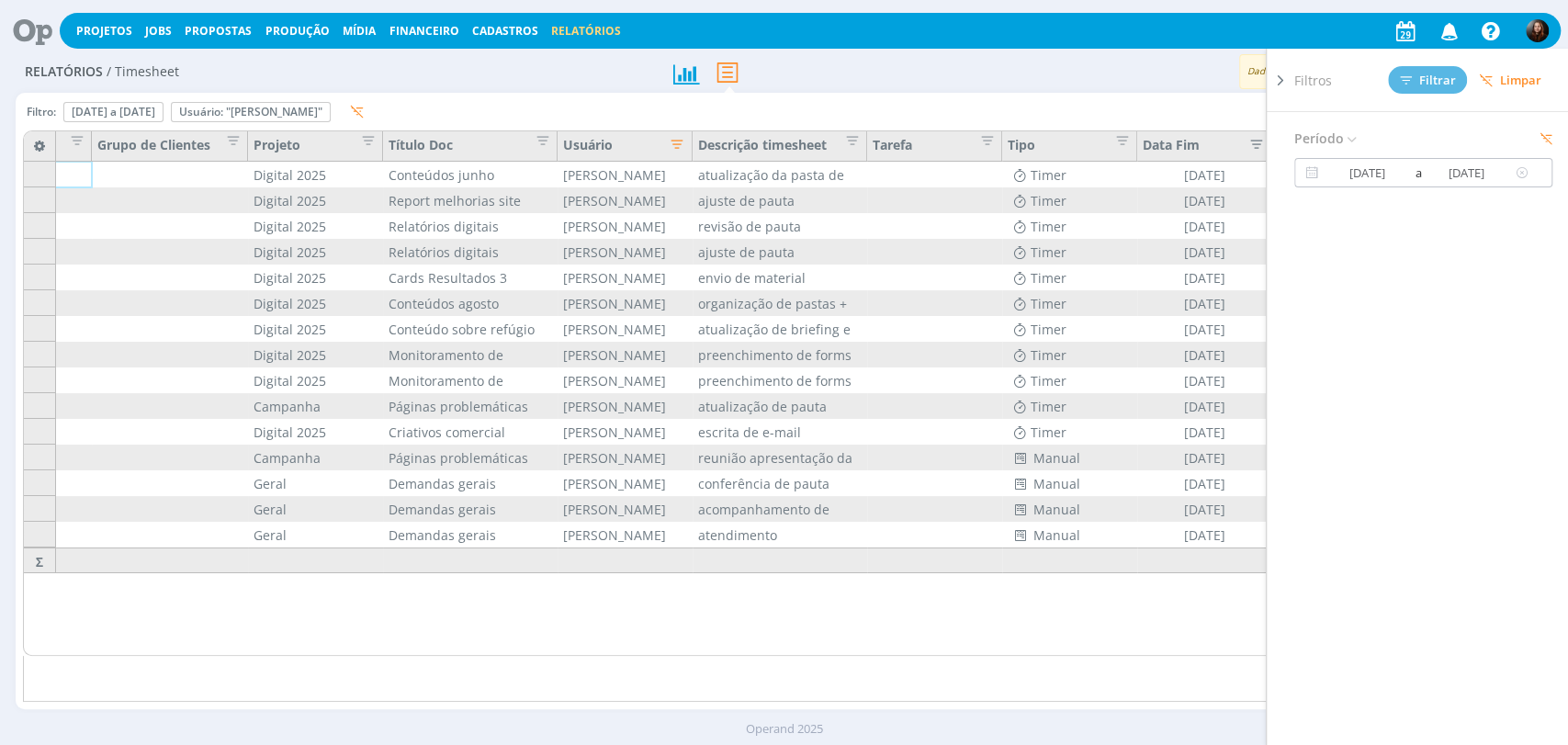
click at [1447, 181] on input "27/08/2025" at bounding box center [1467, 172] width 88 height 22
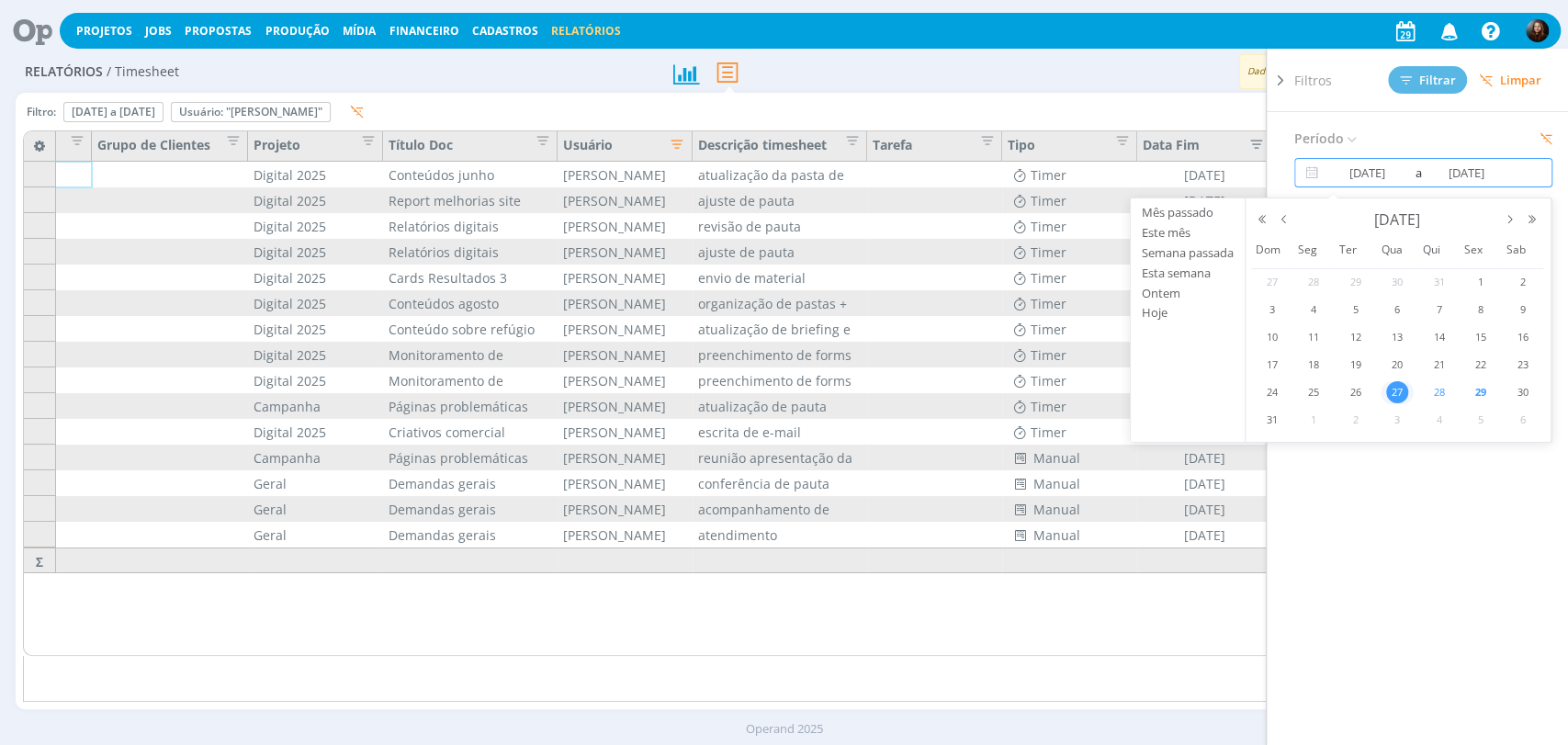
click at [1445, 391] on span "28" at bounding box center [1439, 392] width 22 height 22
click at [1442, 391] on span "28" at bounding box center [1439, 392] width 22 height 22
type input "28/08/2025"
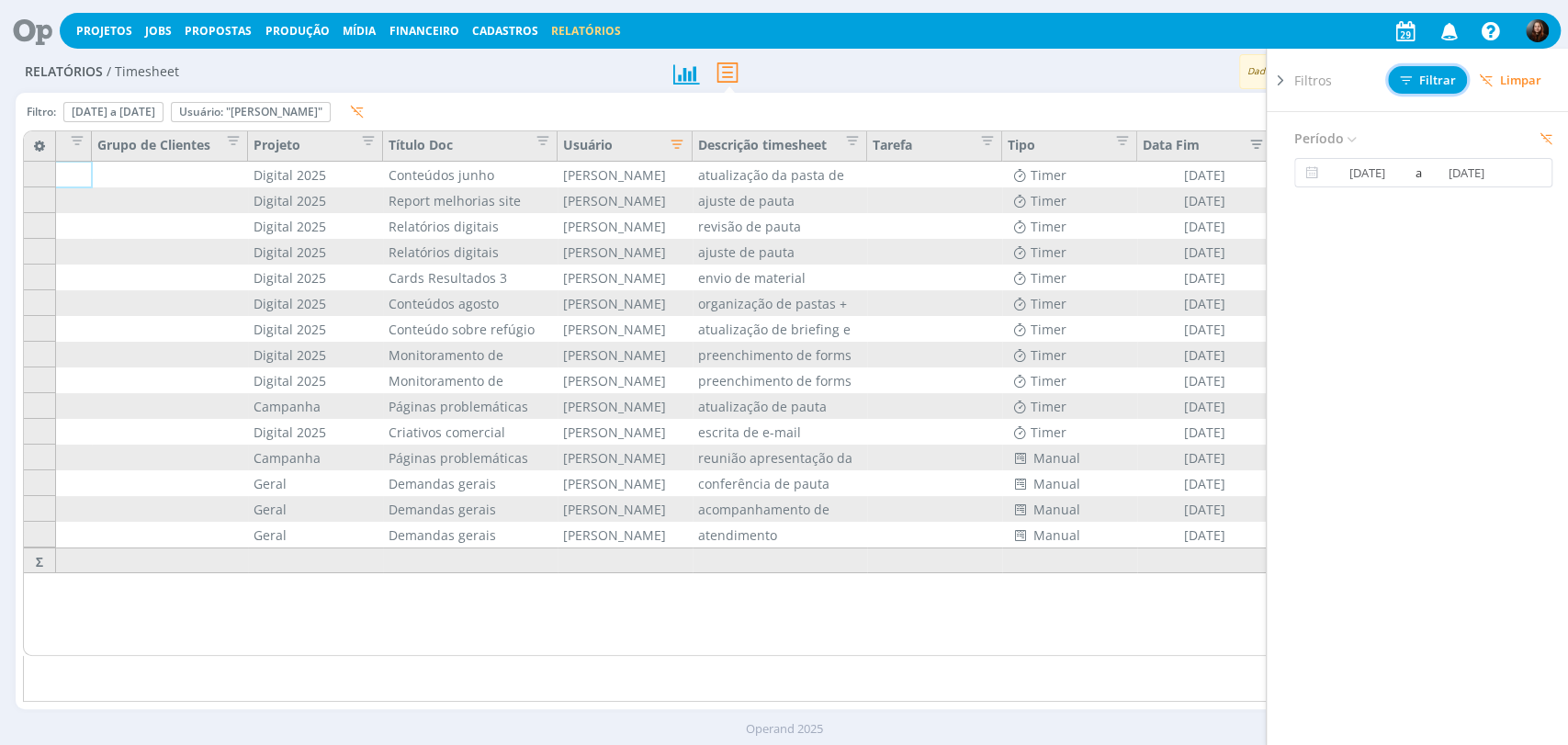
click at [1433, 76] on span "Filtrar" at bounding box center [1428, 80] width 56 height 12
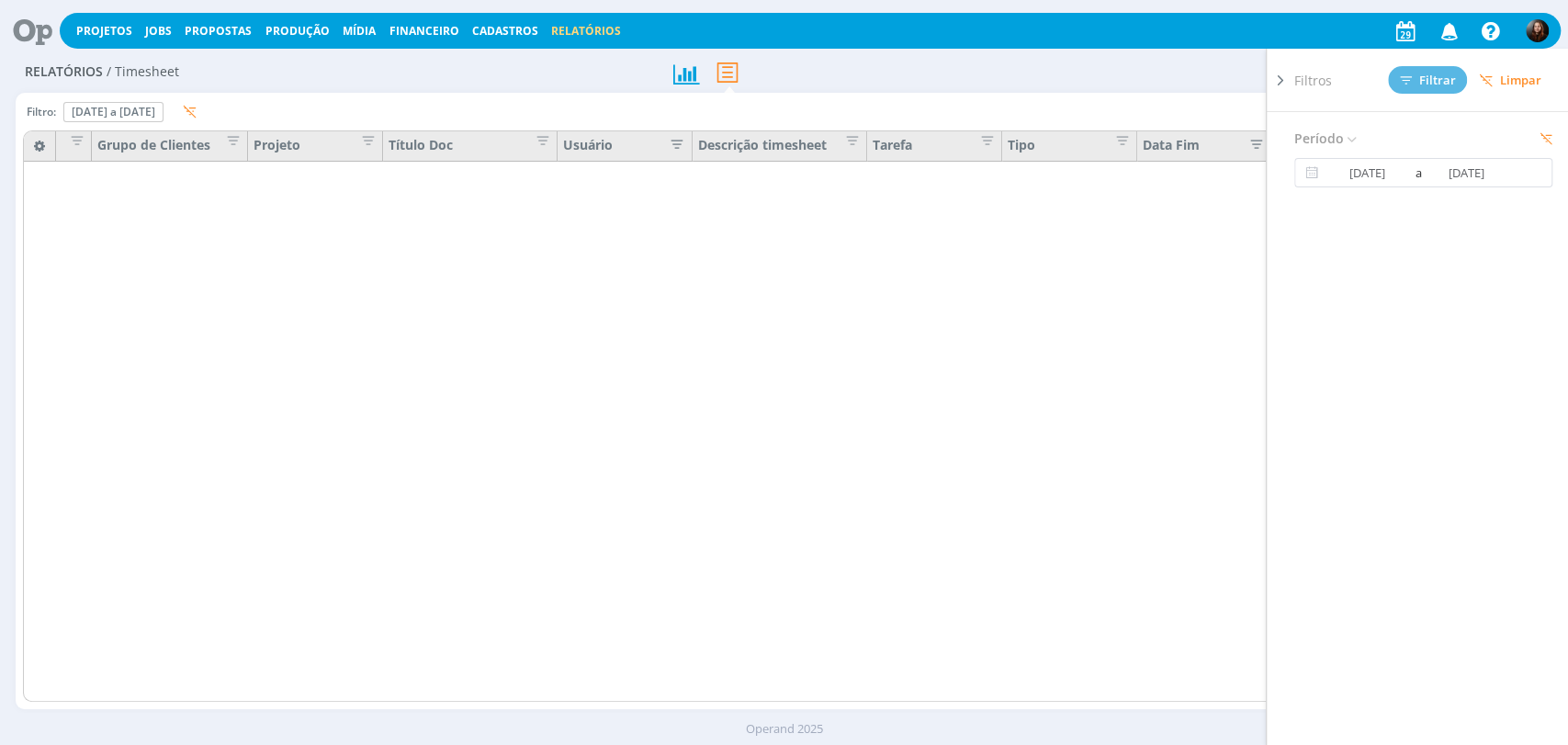
click at [978, 86] on div "Exportar" at bounding box center [1233, 72] width 640 height 34
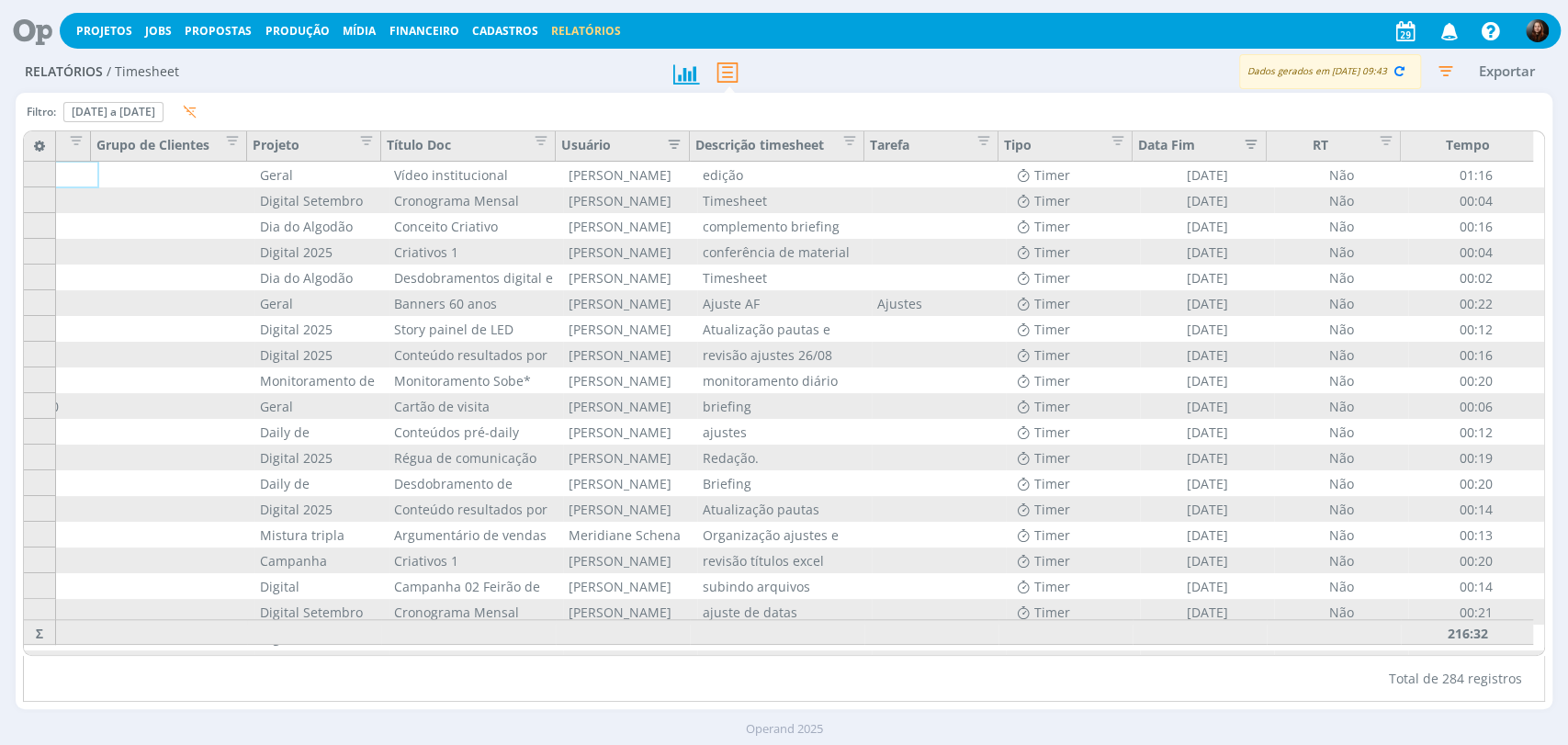
click at [676, 144] on icon "button" at bounding box center [670, 142] width 19 height 19
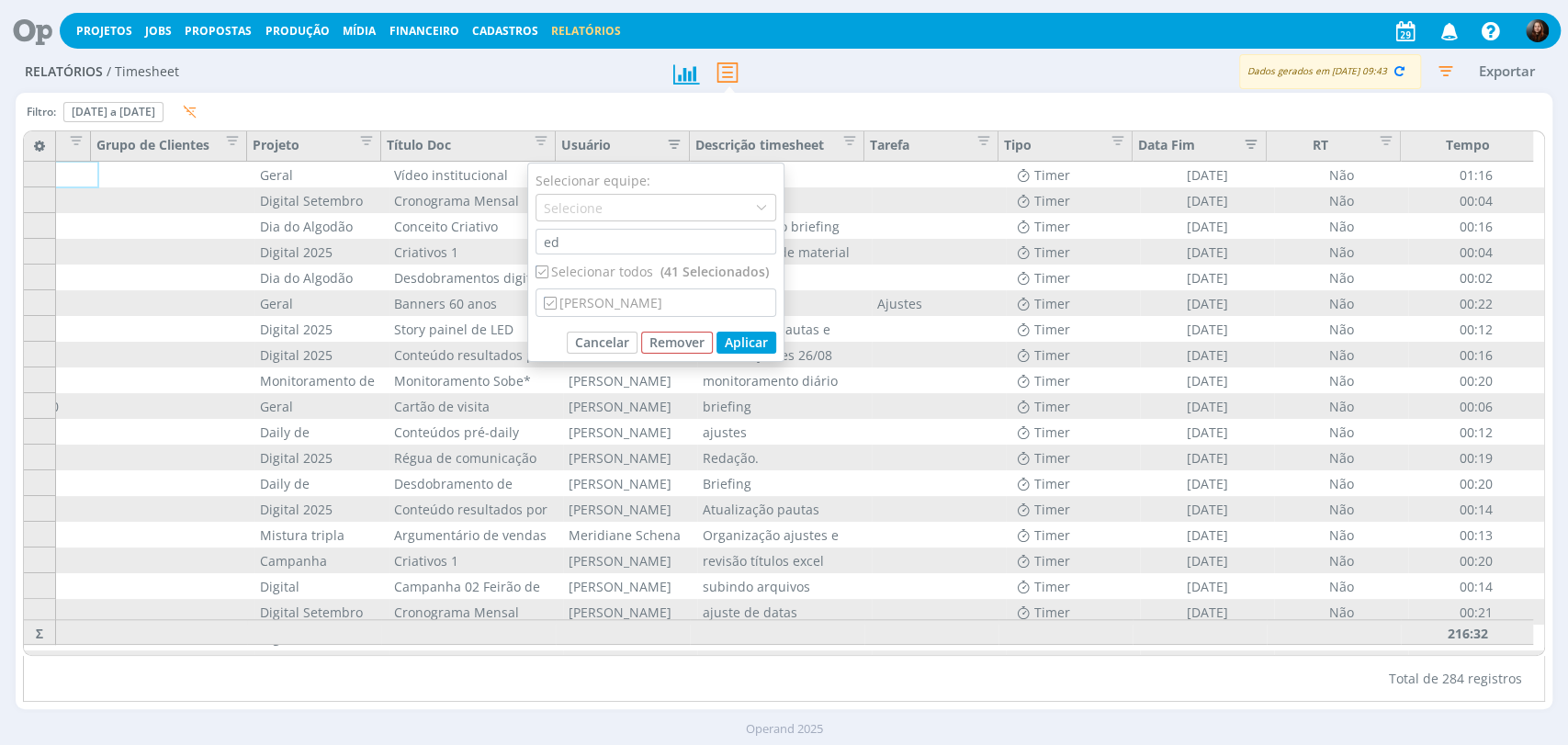
click at [609, 266] on div "Selecionar todos (41 Selecionados)" at bounding box center [655, 270] width 241 height 19
checkbox input "false"
click at [610, 300] on div "[PERSON_NAME]" at bounding box center [655, 302] width 239 height 27
checkbox input "true"
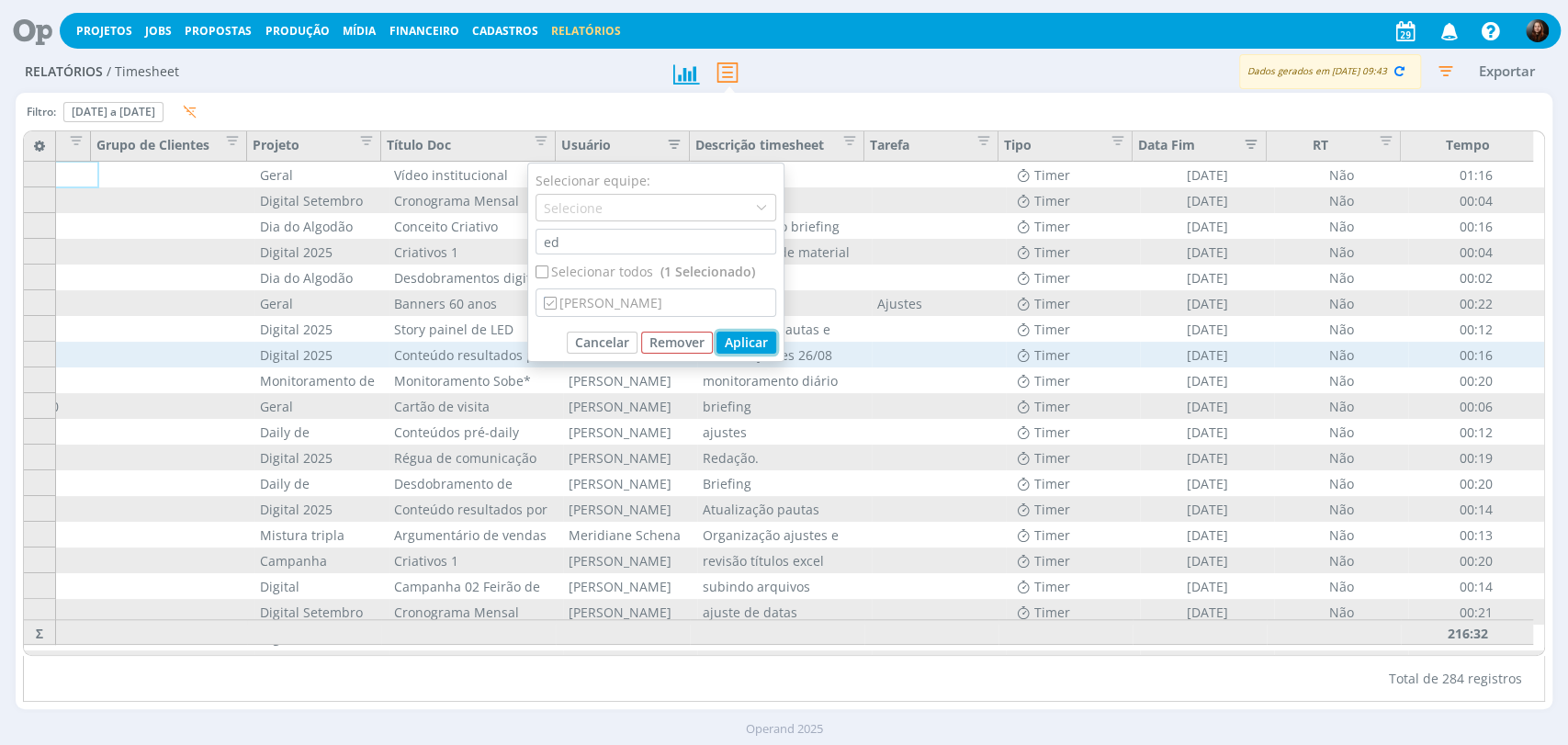
click at [757, 346] on button "Aplicar" at bounding box center [746, 343] width 59 height 22
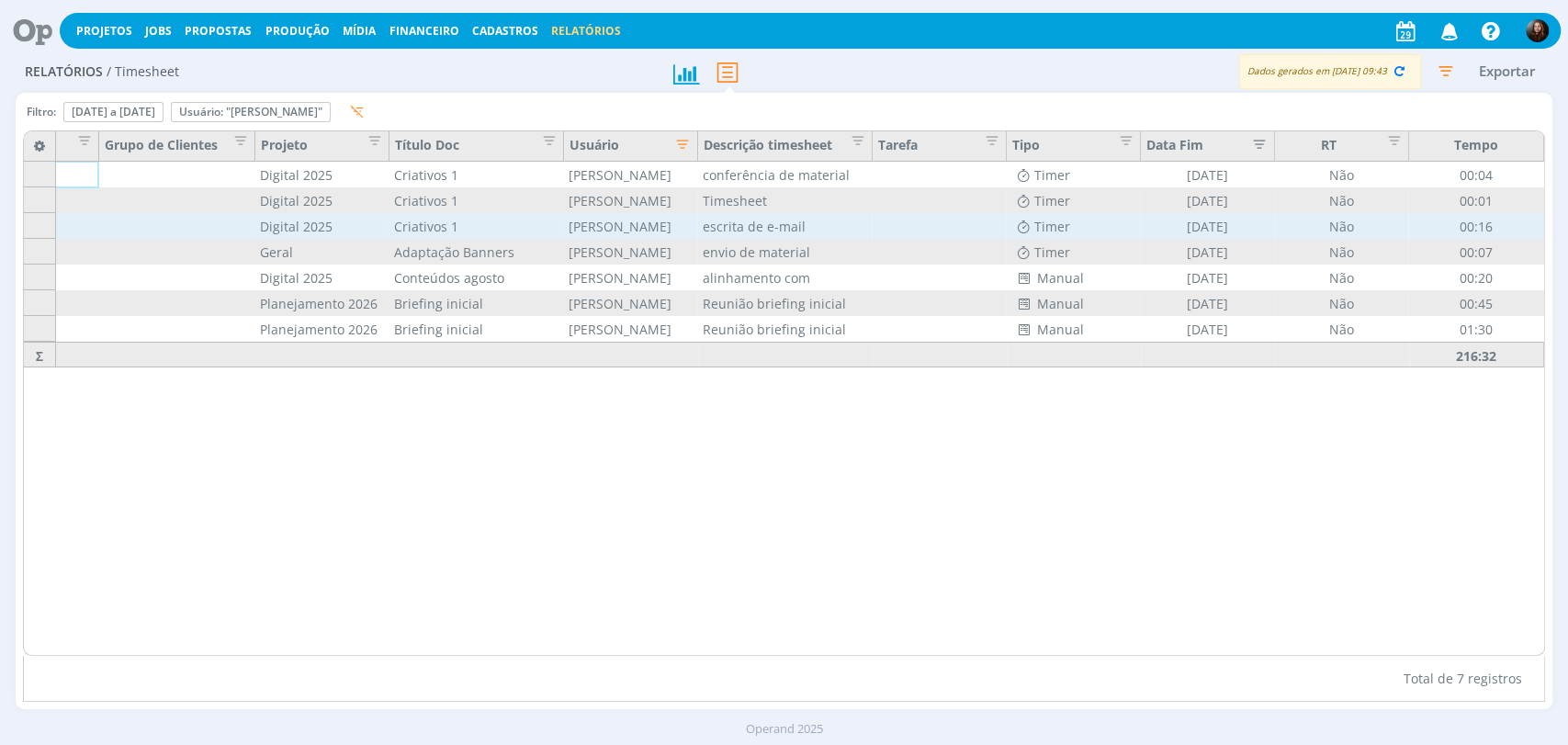
scroll to position [0, 91]
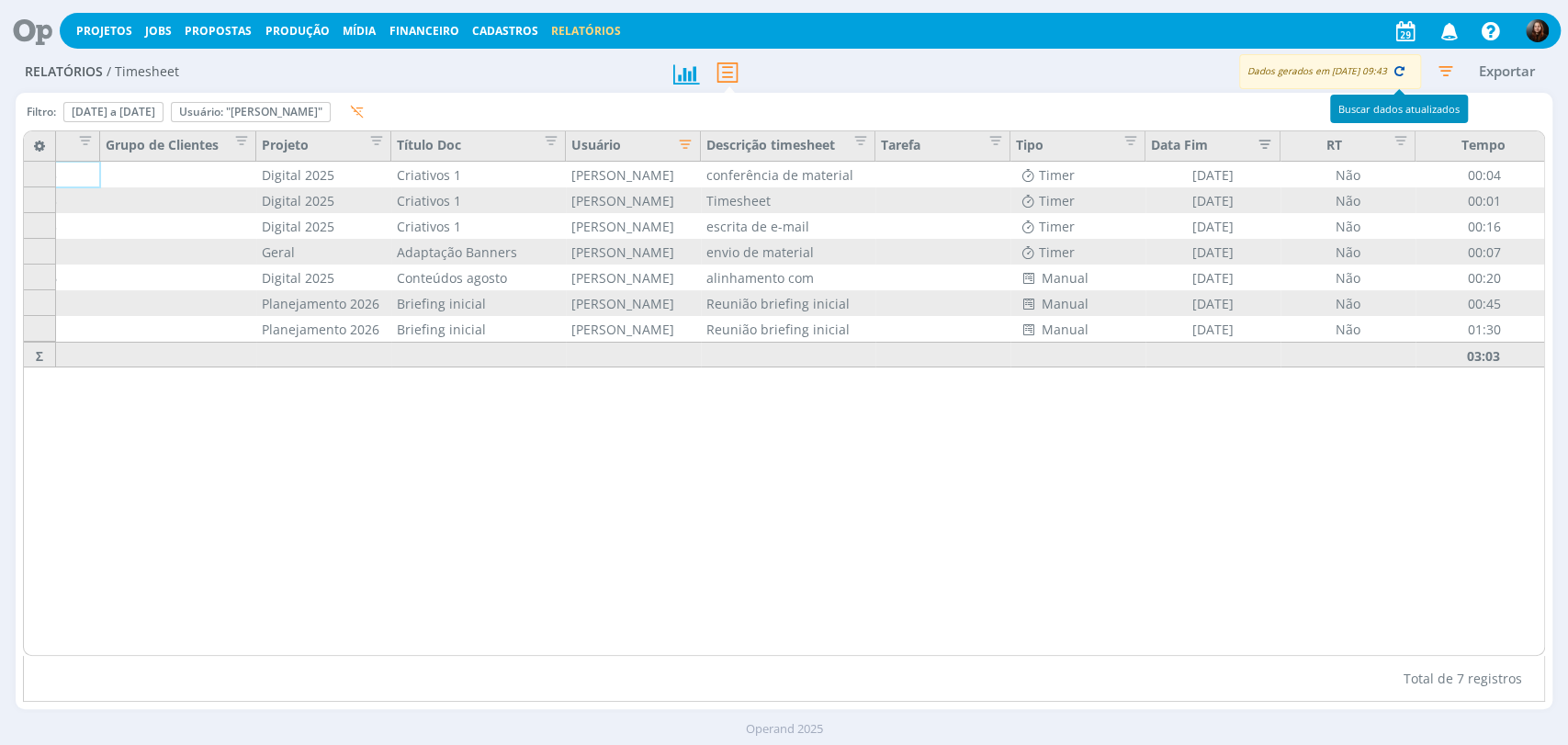
click at [1399, 68] on icon "button" at bounding box center [1400, 70] width 17 height 17
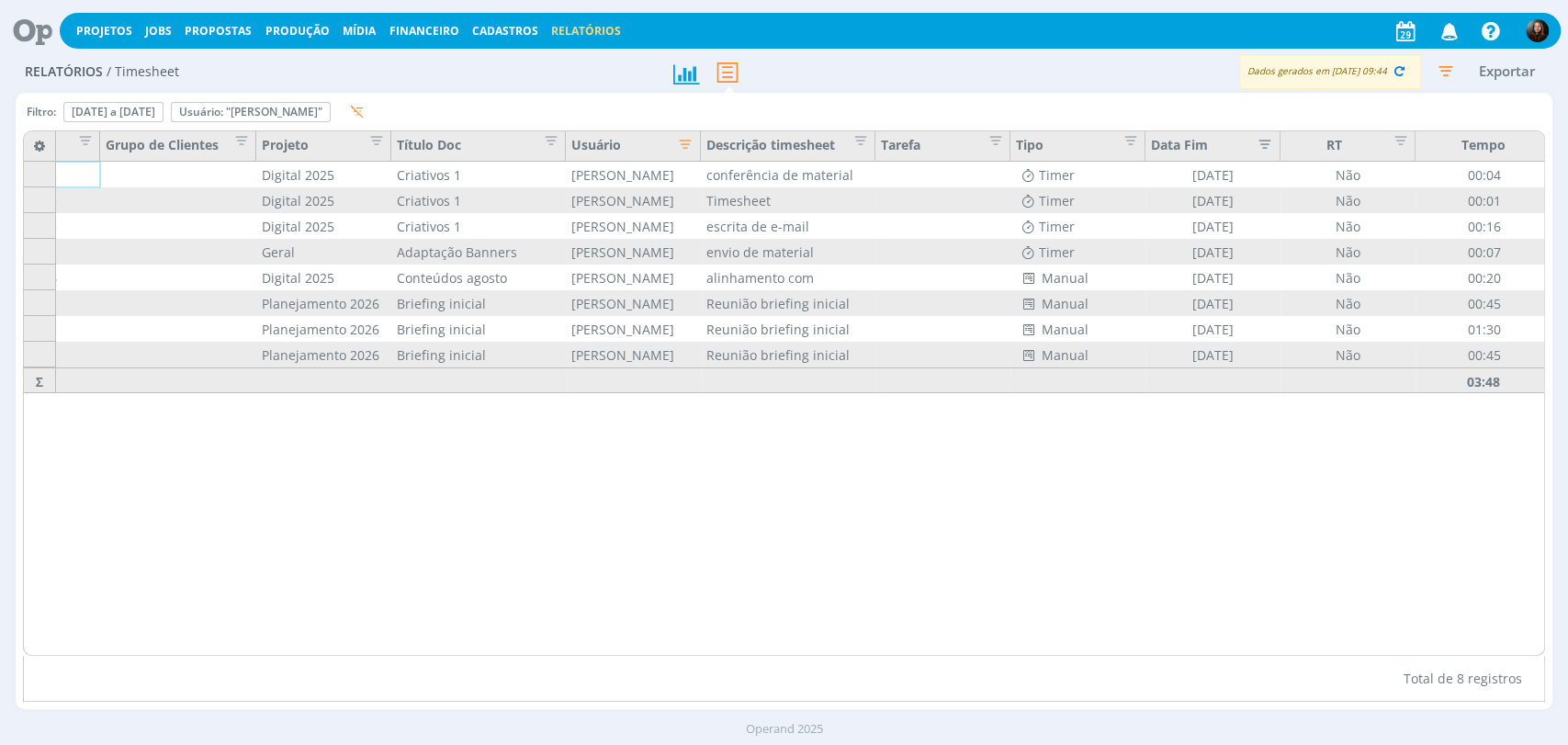
click at [1096, 85] on div "Dados gerados em 29/08 às 09:44 Exportar" at bounding box center [1233, 71] width 640 height 35
click at [1399, 74] on icon "button" at bounding box center [1400, 70] width 17 height 17
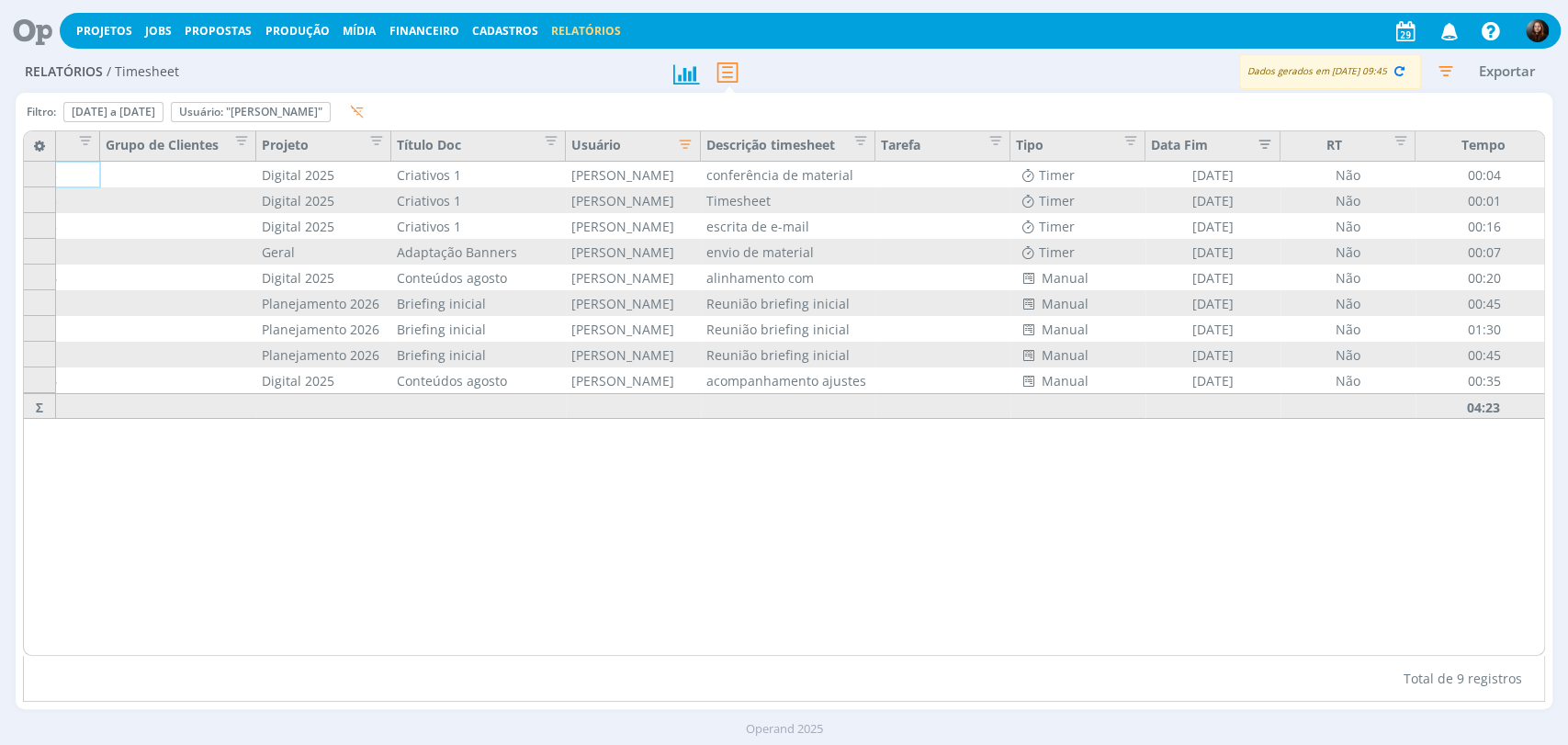
click at [946, 80] on div "Dados gerados em 29/08 às 09:45 Exportar" at bounding box center [1233, 71] width 640 height 35
click at [1393, 71] on icon "button" at bounding box center [1400, 70] width 17 height 17
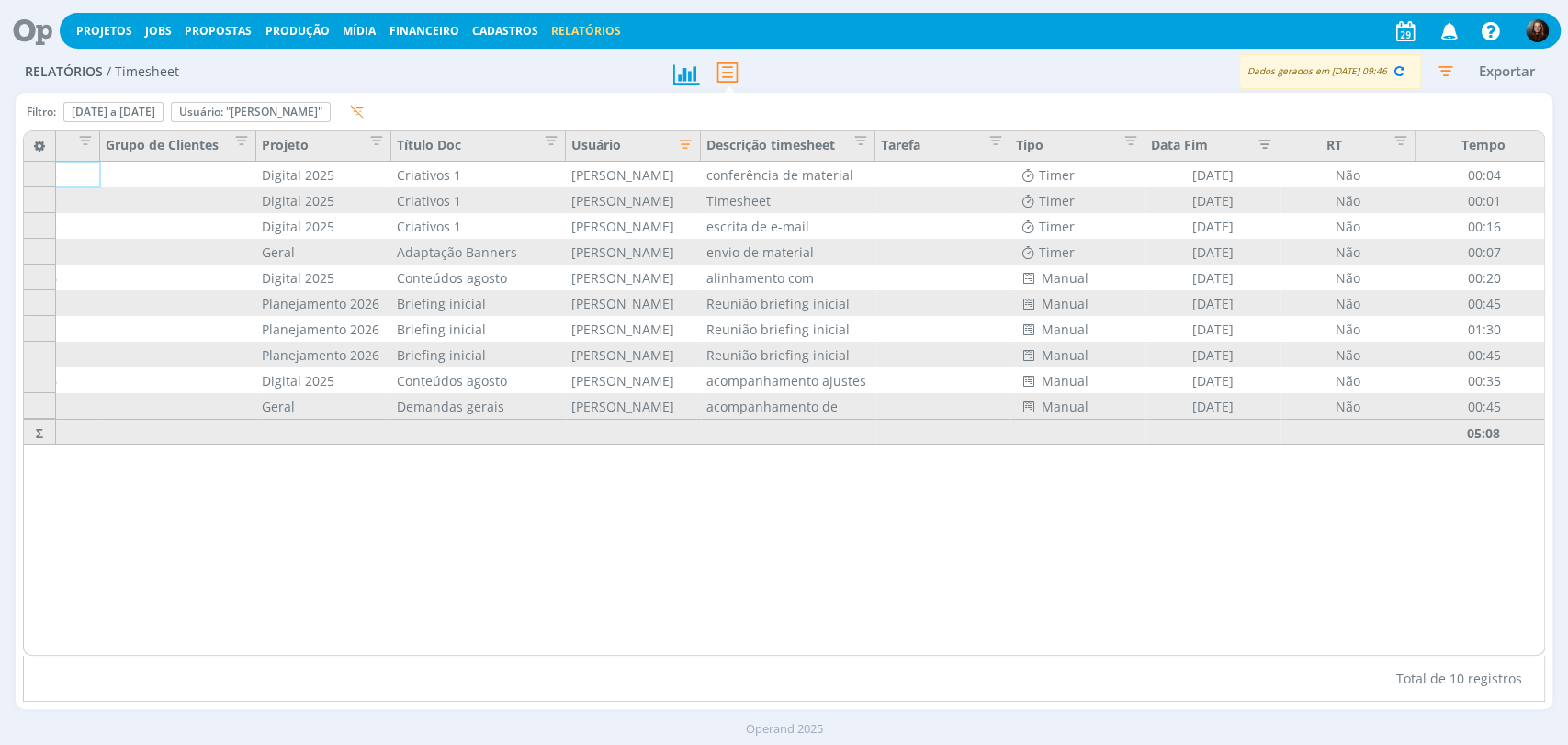
click at [902, 84] on div at bounding box center [784, 72] width 257 height 42
click at [1398, 70] on icon "button" at bounding box center [1400, 70] width 17 height 17
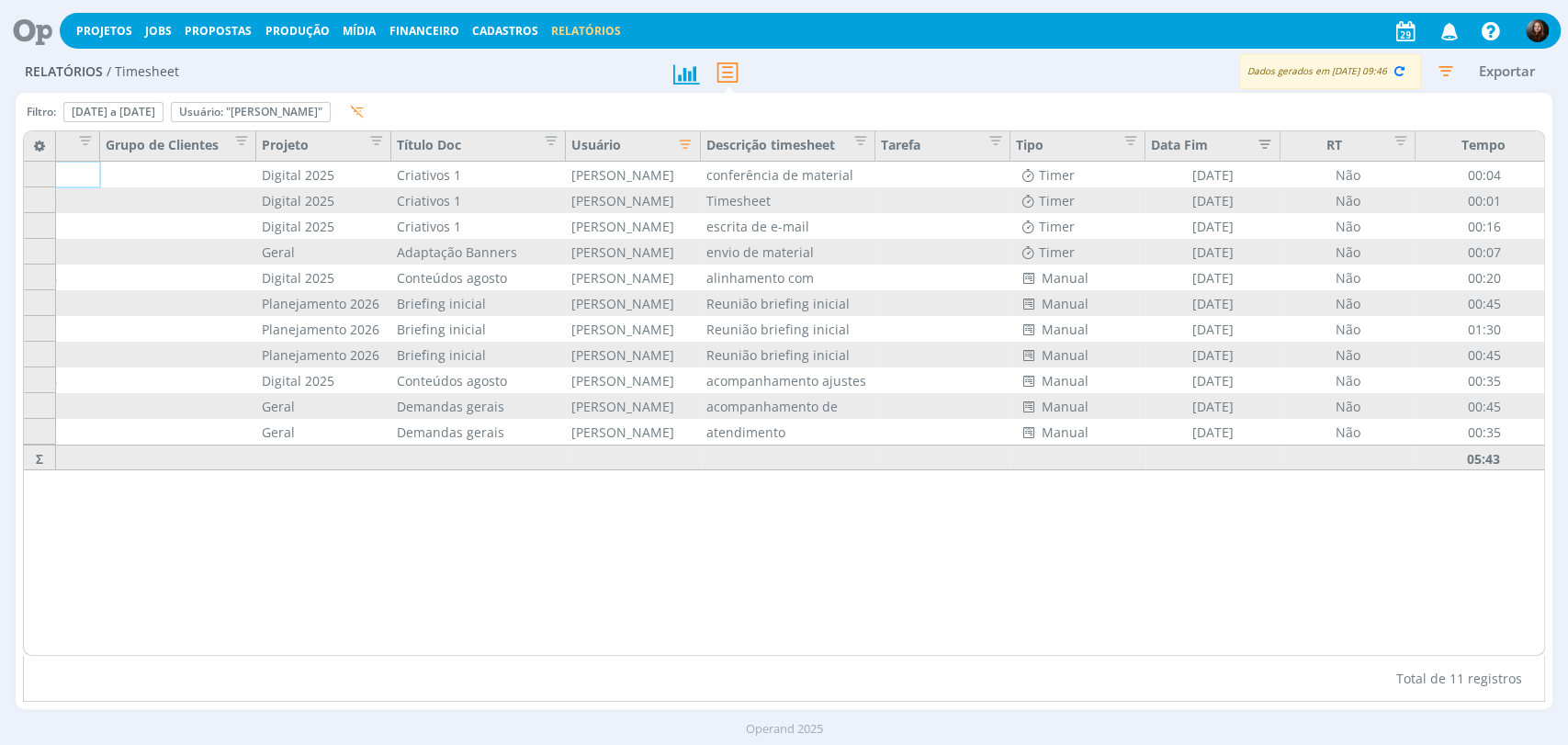
click at [22, 16] on icon at bounding box center [26, 31] width 38 height 36
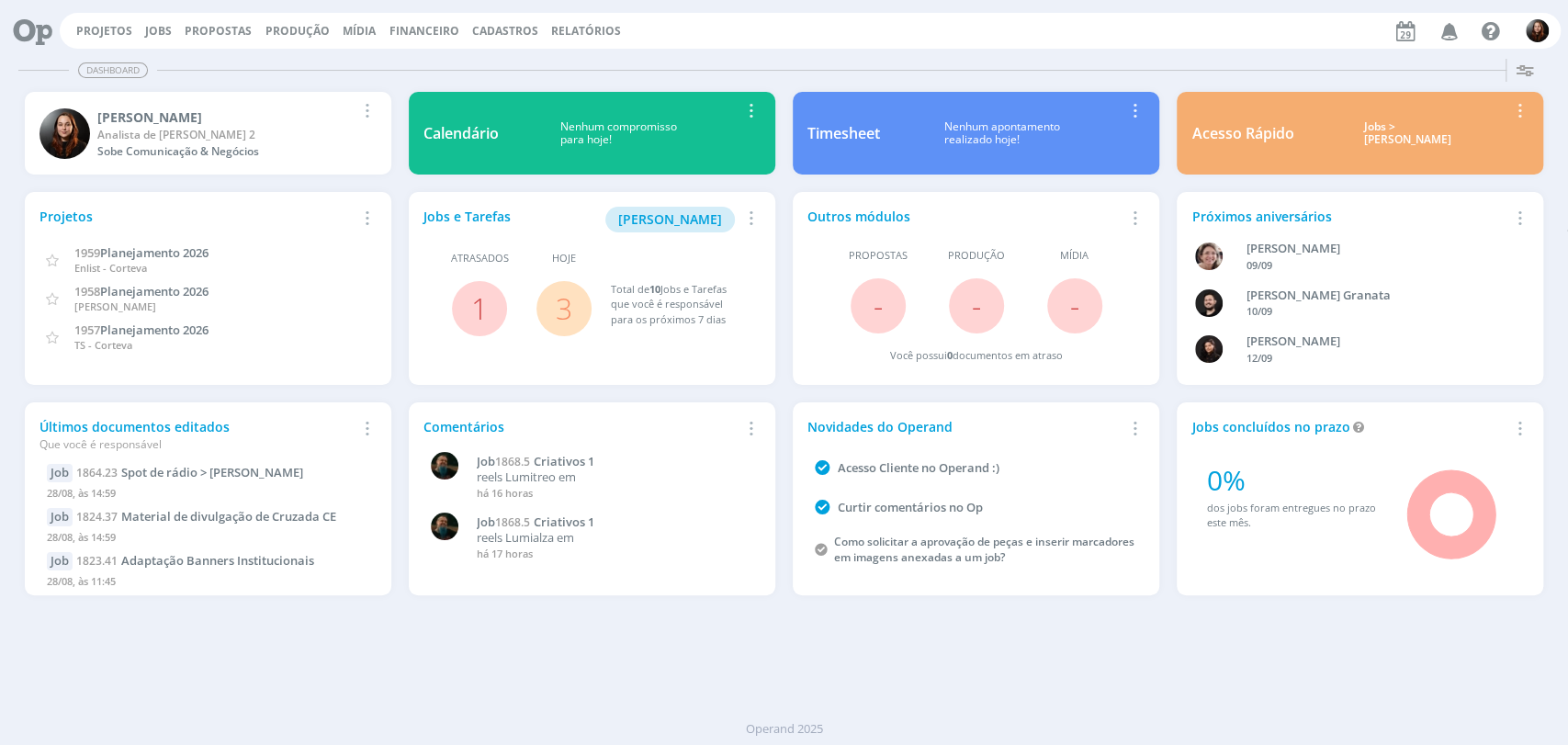
click at [880, 47] on div "Projetos Jobs Propostas Produção Mídia Financeiro Cadastros Relatórios Notifica…" at bounding box center [810, 31] width 1502 height 36
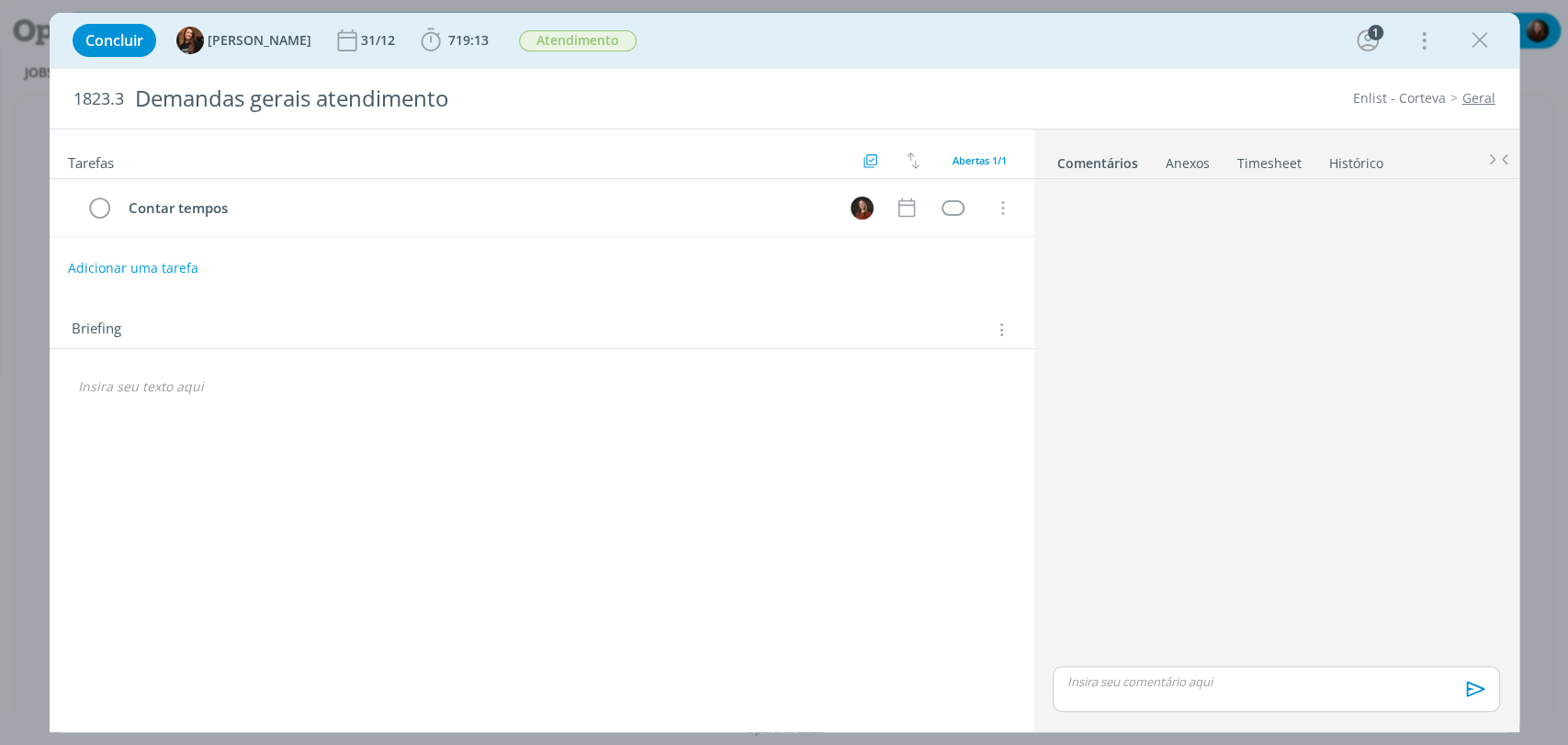
click at [1001, 53] on div "Concluir Tayná Morsch 31/12 719:13 Iniciar Apontar Data * [DATE] Horas * 00:00 …" at bounding box center [784, 41] width 1442 height 44
click at [448, 44] on span "719:13" at bounding box center [468, 41] width 41 height 18
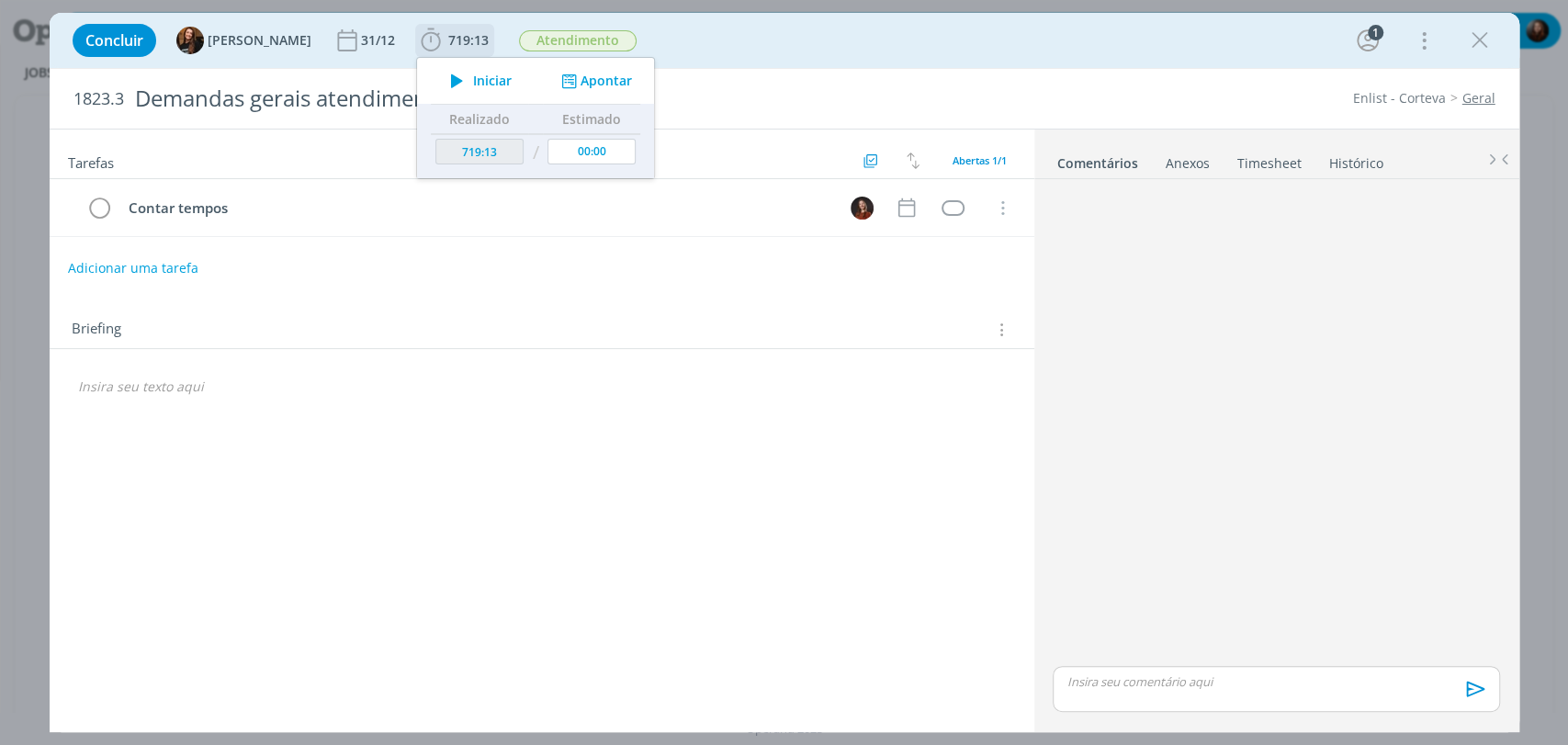
click at [586, 76] on button "Apontar" at bounding box center [594, 80] width 76 height 19
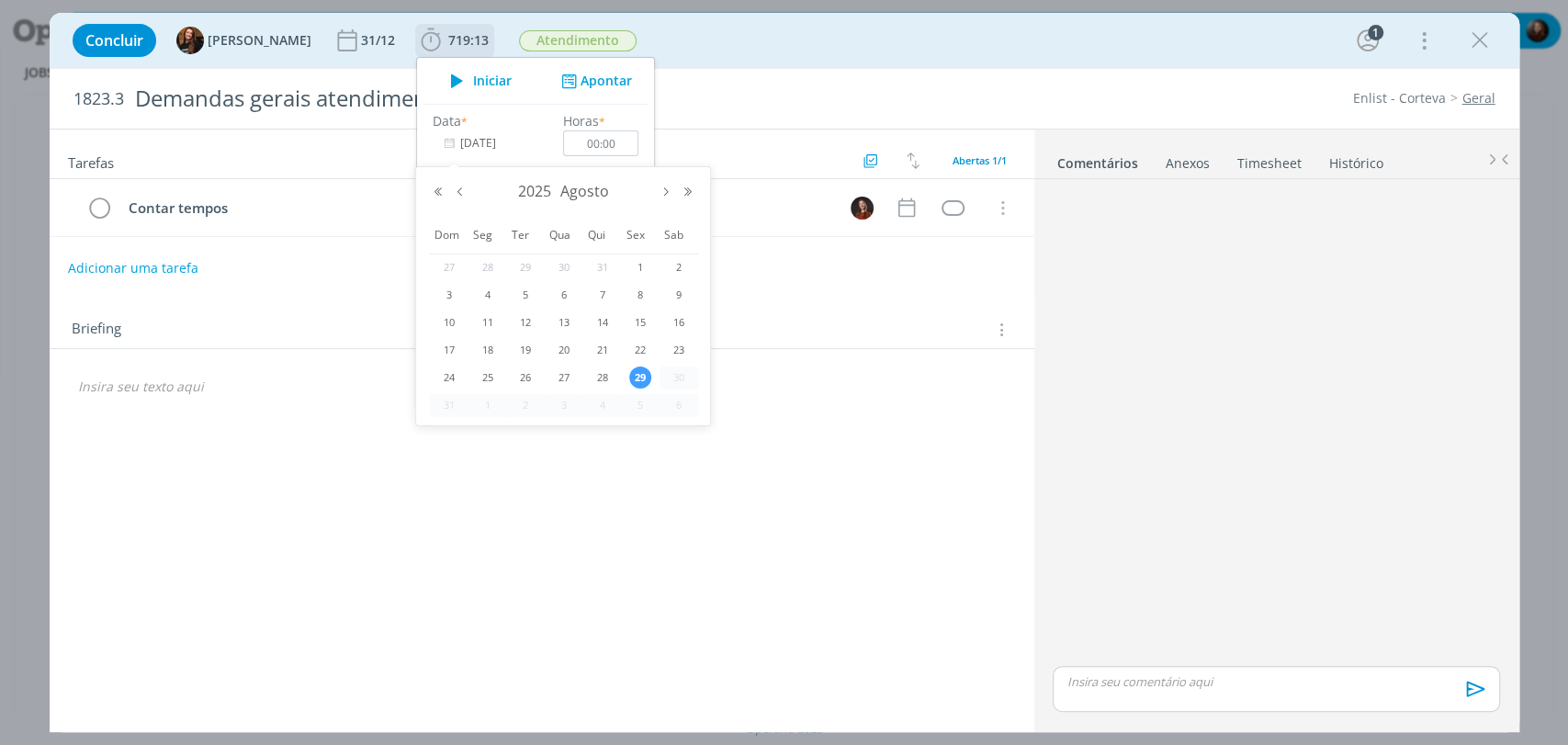
click at [462, 142] on input "[DATE]" at bounding box center [491, 144] width 115 height 26
click at [639, 323] on span "15" at bounding box center [640, 322] width 22 height 22
type input "15/08/2025"
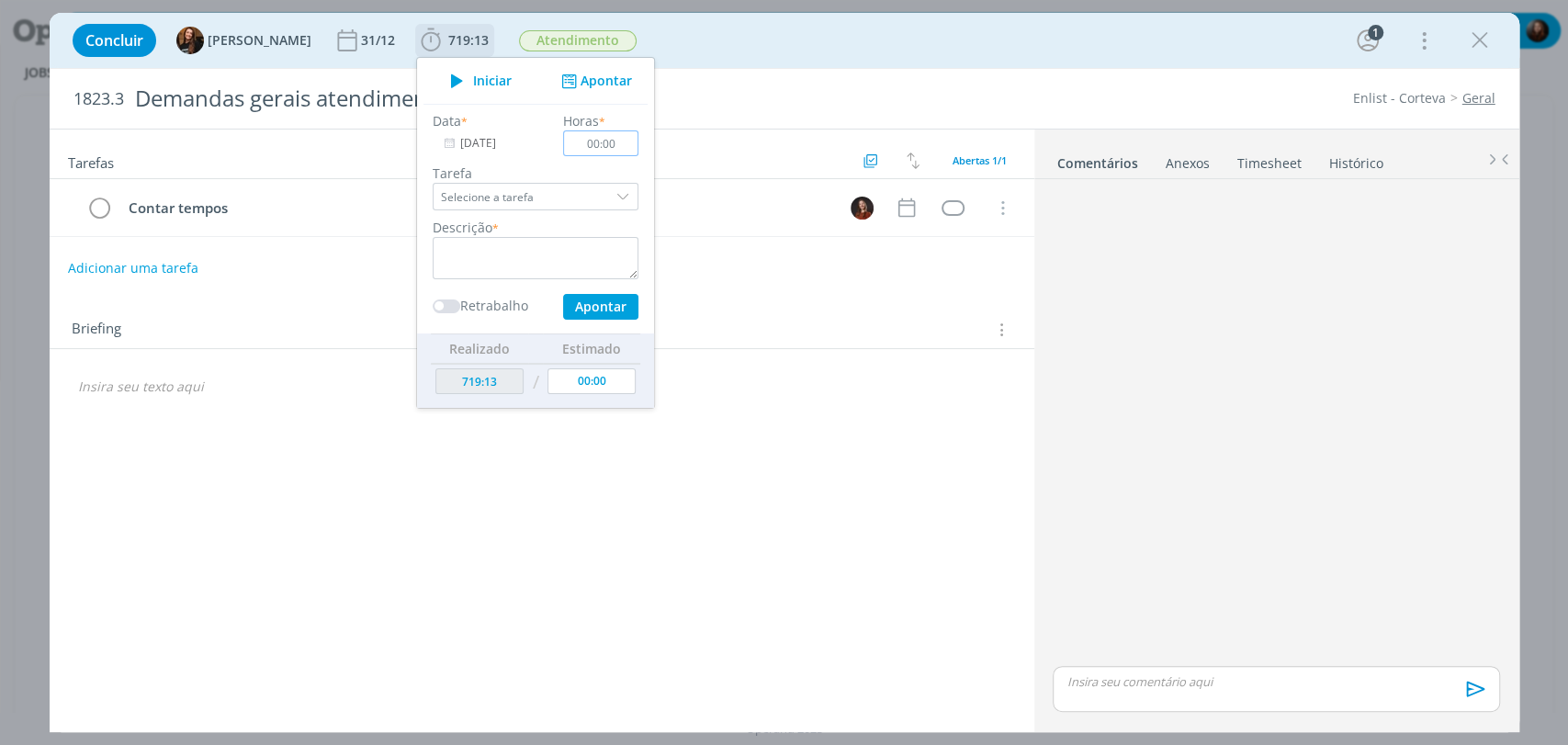
click at [603, 137] on input "00:00" at bounding box center [601, 144] width 75 height 26
type input "01:00"
click at [486, 246] on textarea "dialog" at bounding box center [536, 258] width 206 height 43
type textarea "atendimento"
click at [562, 305] on button "Apontar" at bounding box center [600, 307] width 75 height 26
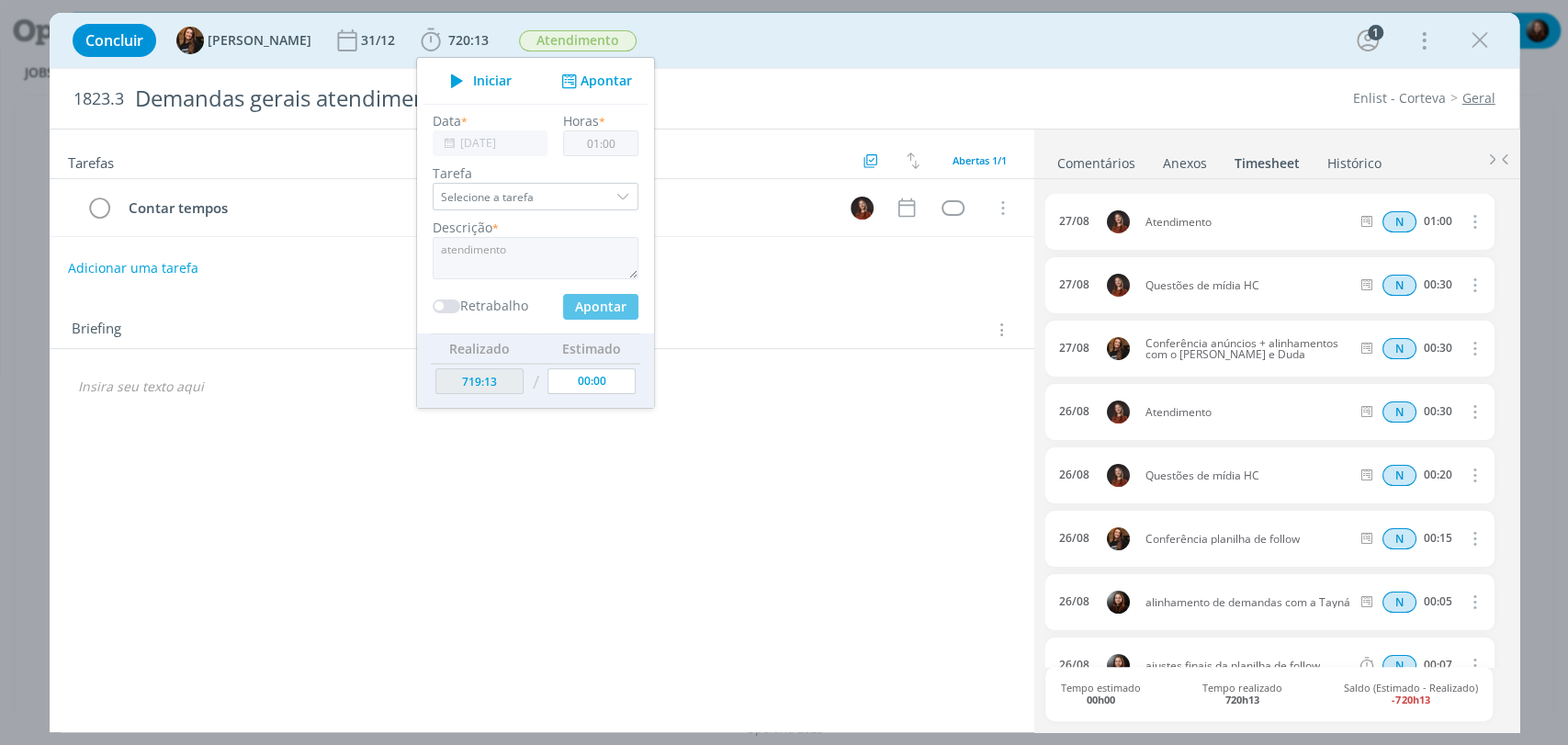
type input "720:13"
type input "[DATE]"
type input "00:00"
click at [602, 149] on input "00:00" at bounding box center [601, 144] width 75 height 26
type input "00:45"
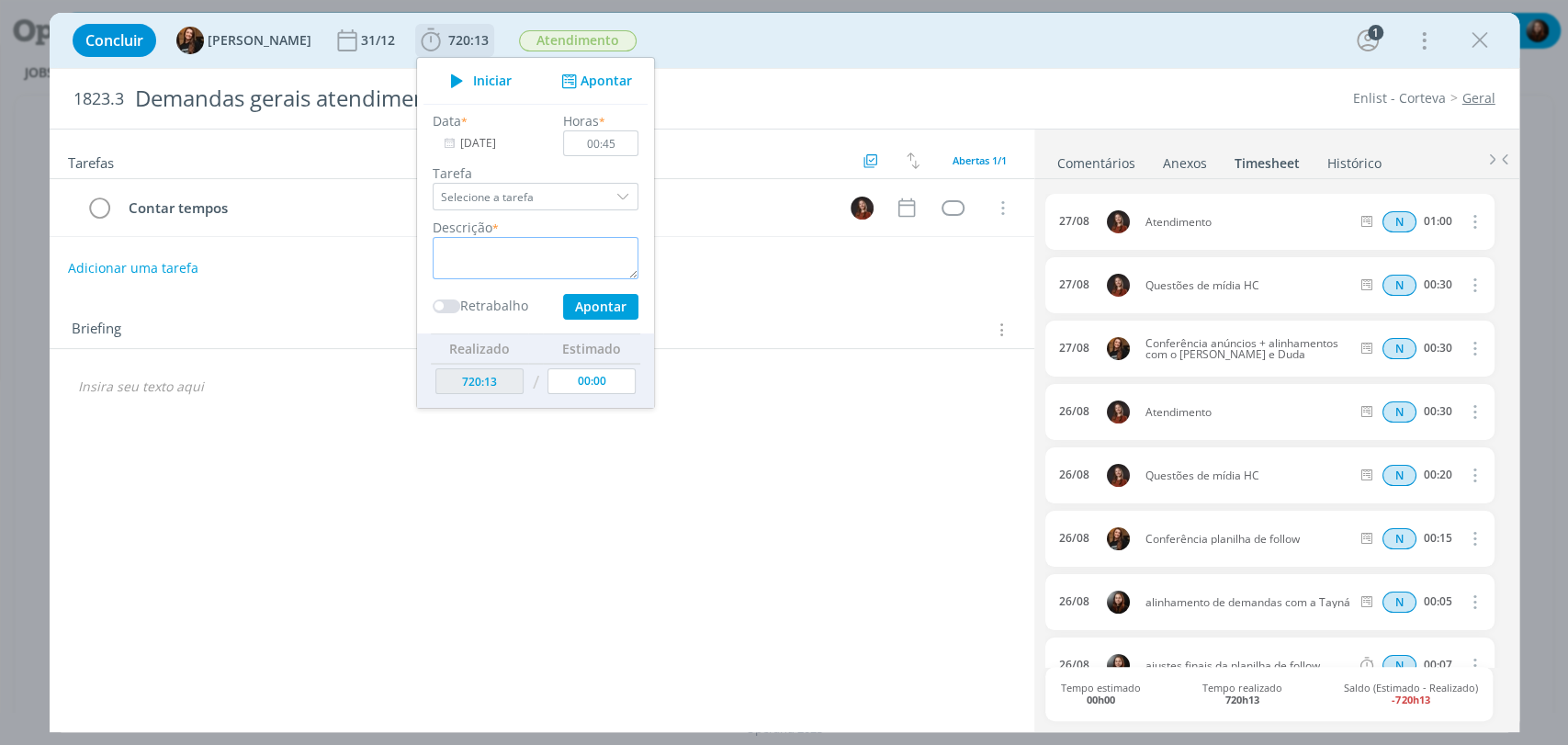
click at [563, 248] on textarea "dialog" at bounding box center [536, 258] width 206 height 43
type textarea "conferência de pauta"
drag, startPoint x: 603, startPoint y: 143, endPoint x: 586, endPoint y: 142, distance: 17.0
click at [586, 142] on input "00:45" at bounding box center [601, 144] width 75 height 26
type input "00:30"
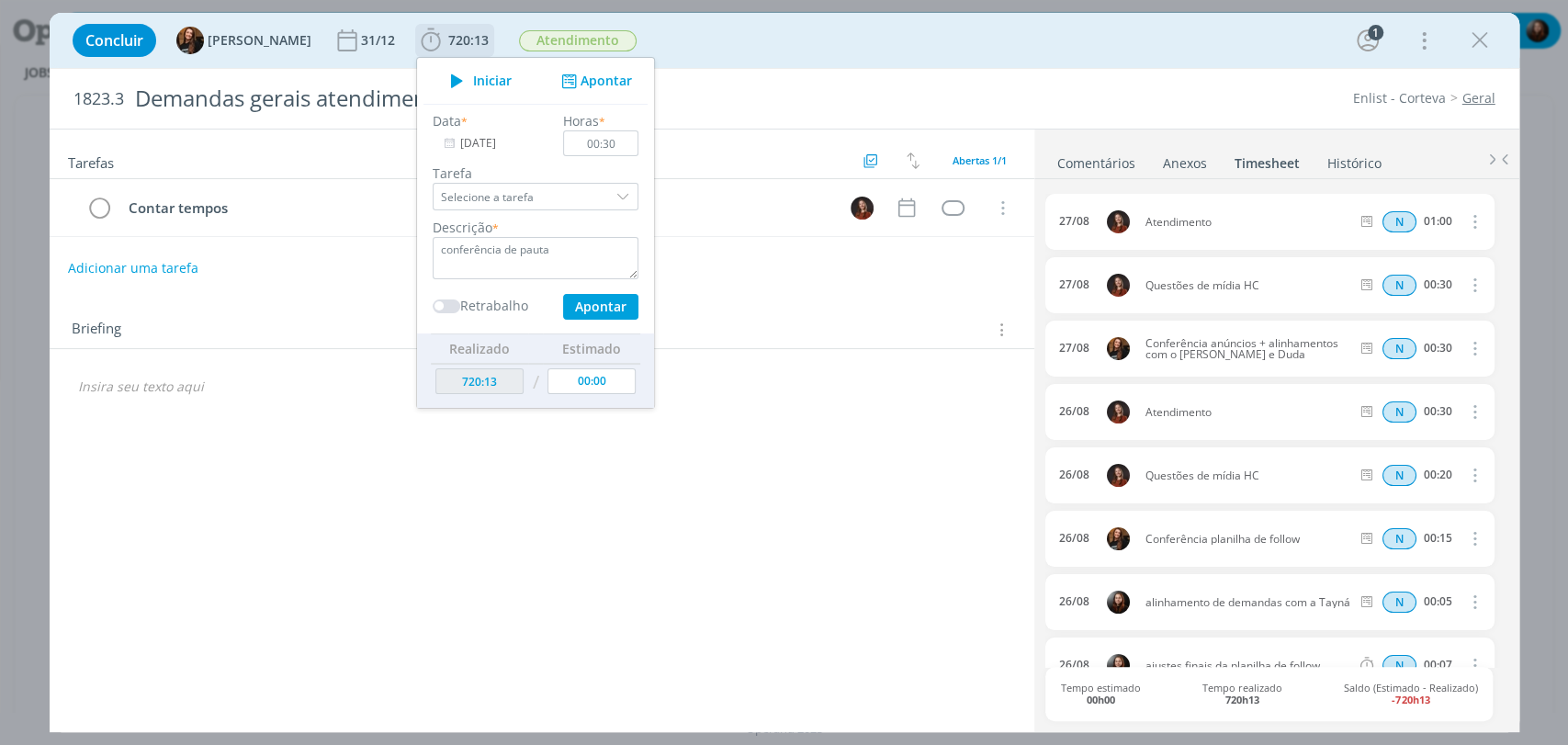
click at [478, 141] on input "[DATE]" at bounding box center [491, 144] width 115 height 26
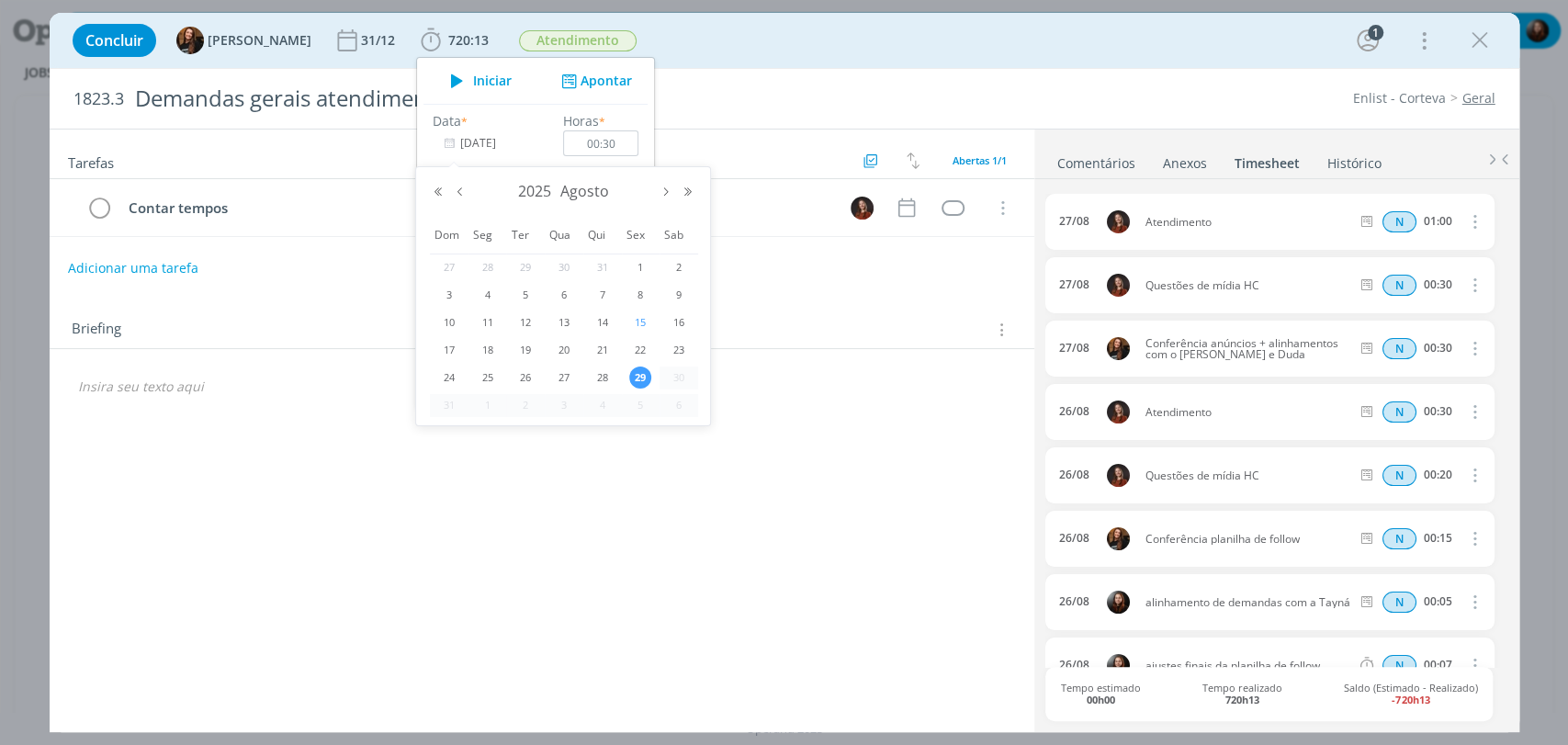
click at [635, 319] on span "15" at bounding box center [640, 322] width 22 height 22
type input "15/08/2025"
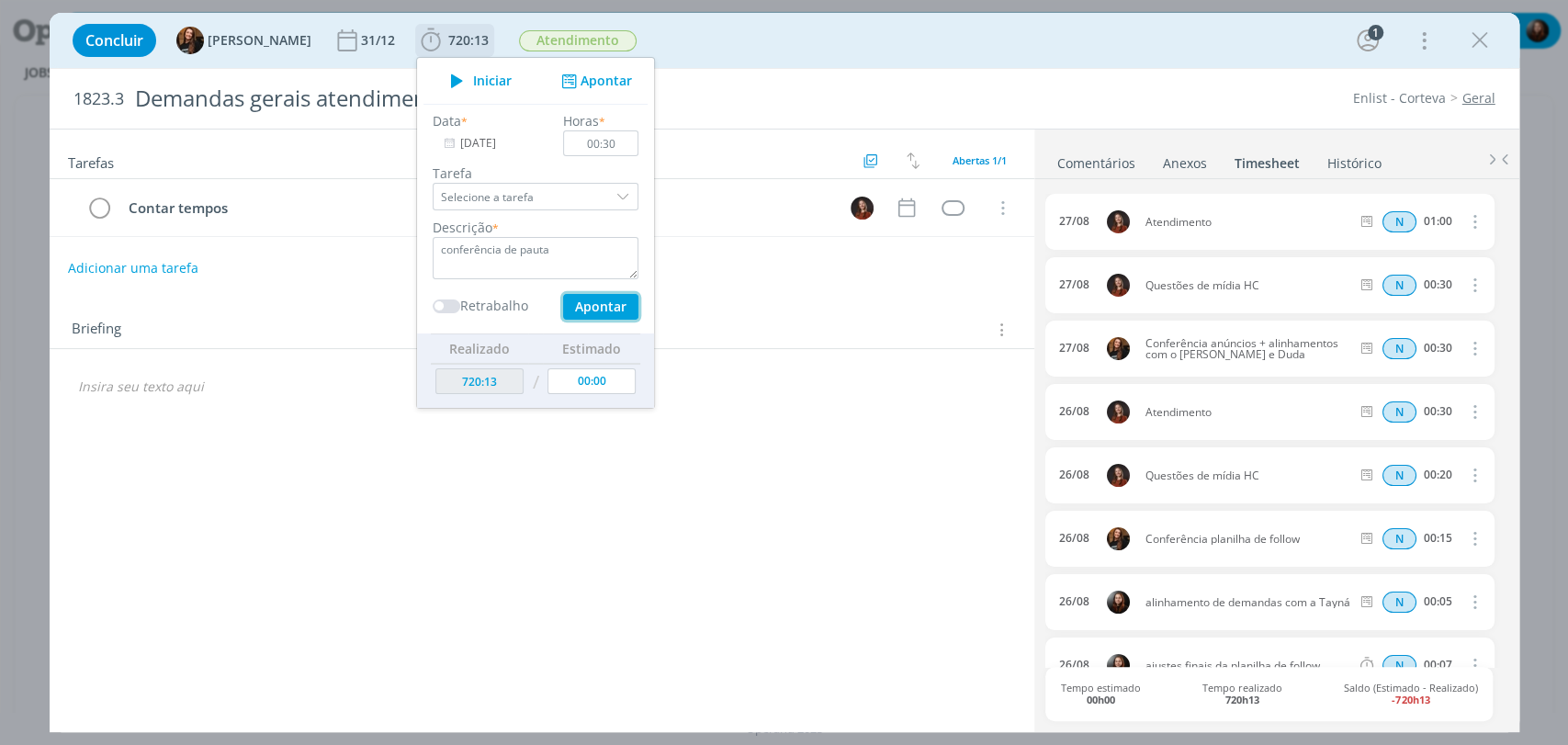
click at [587, 301] on button "Apontar" at bounding box center [600, 307] width 75 height 26
type input "720:43"
type input "29/08/2025"
type input "00:00"
click at [742, 50] on div "Concluir Tayná Morsch 31/12 720:43 Iniciar Apontar Data * 29/08/2025 Horas * 00…" at bounding box center [784, 41] width 1442 height 44
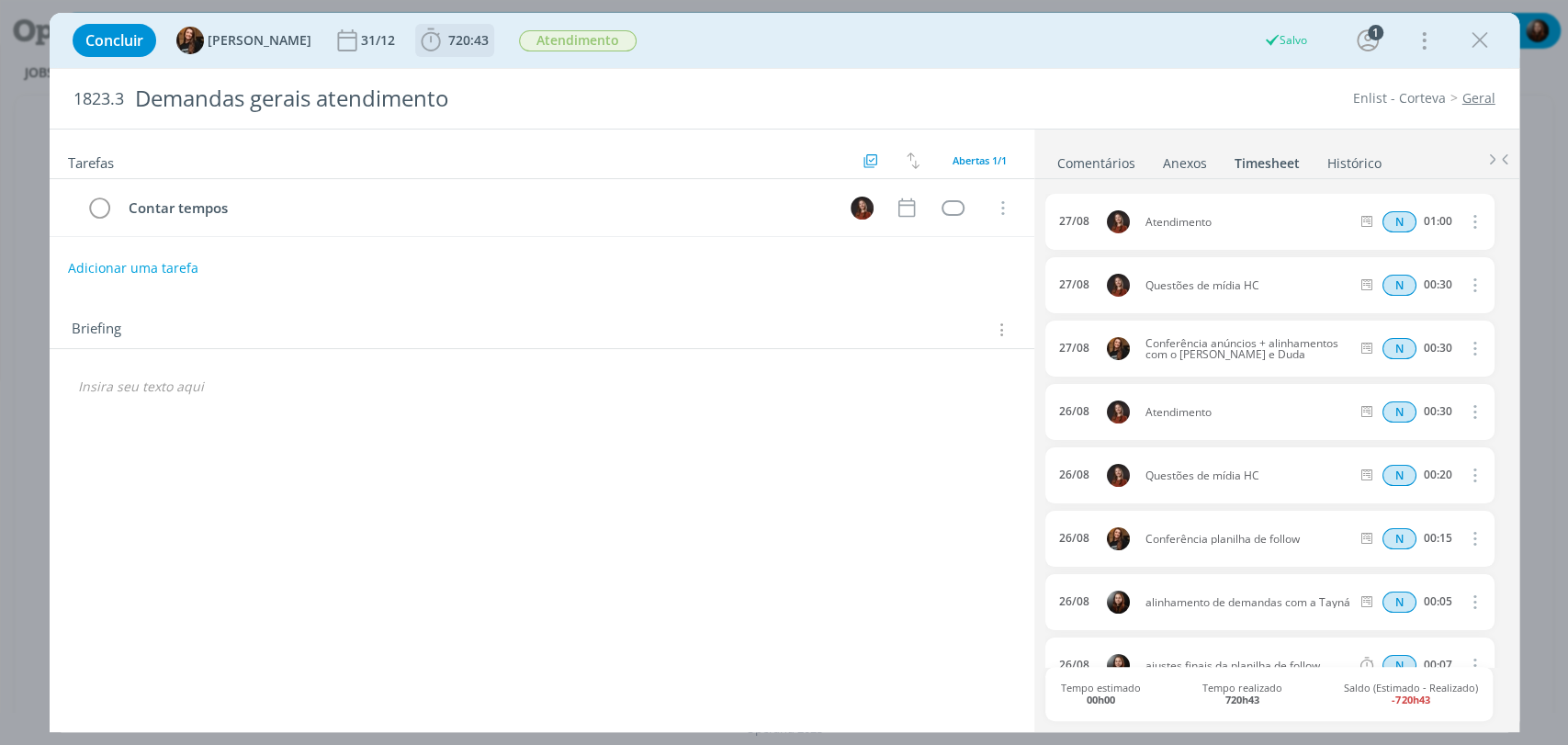
click at [448, 35] on span "720:43" at bounding box center [468, 41] width 41 height 18
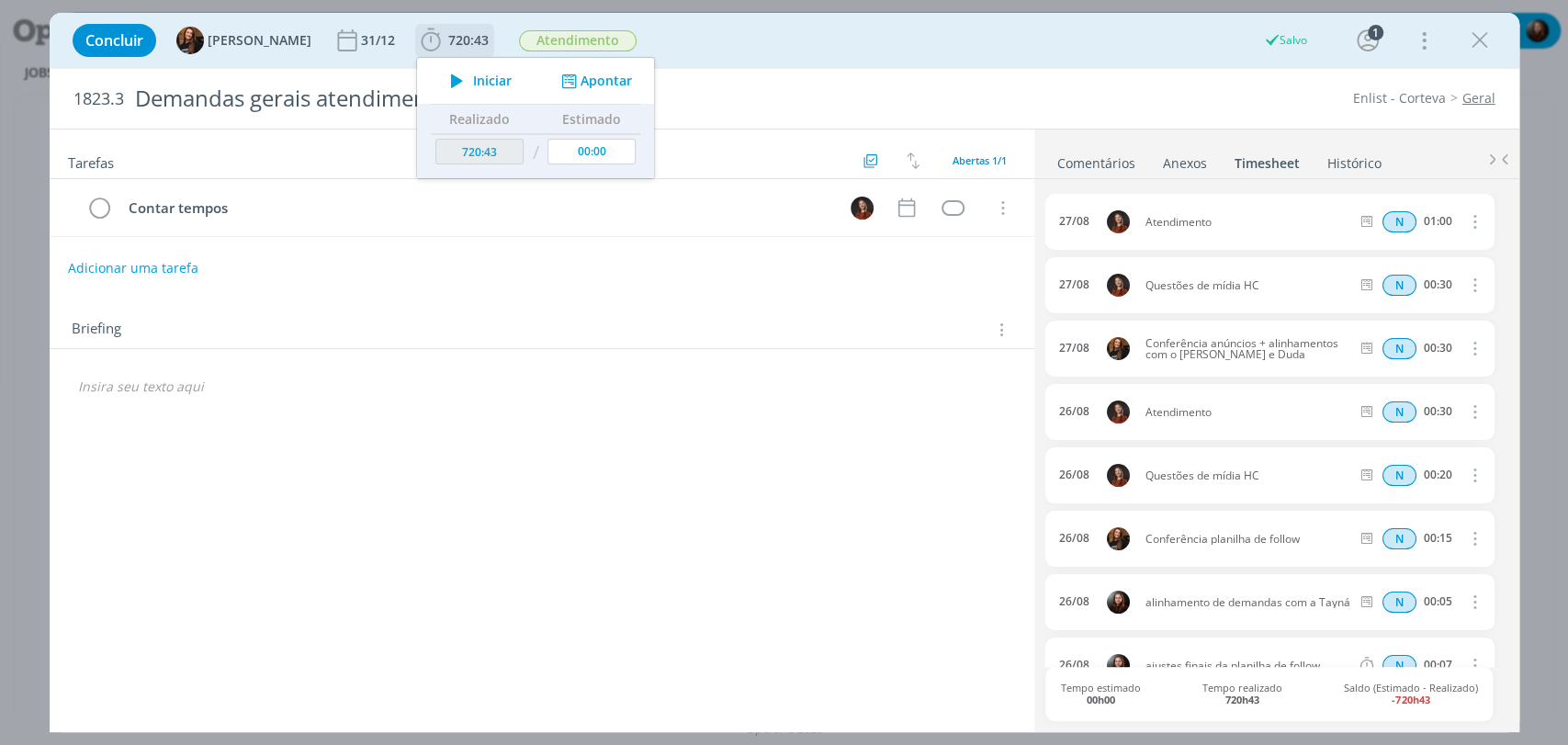
click at [573, 79] on button "Apontar" at bounding box center [594, 80] width 76 height 19
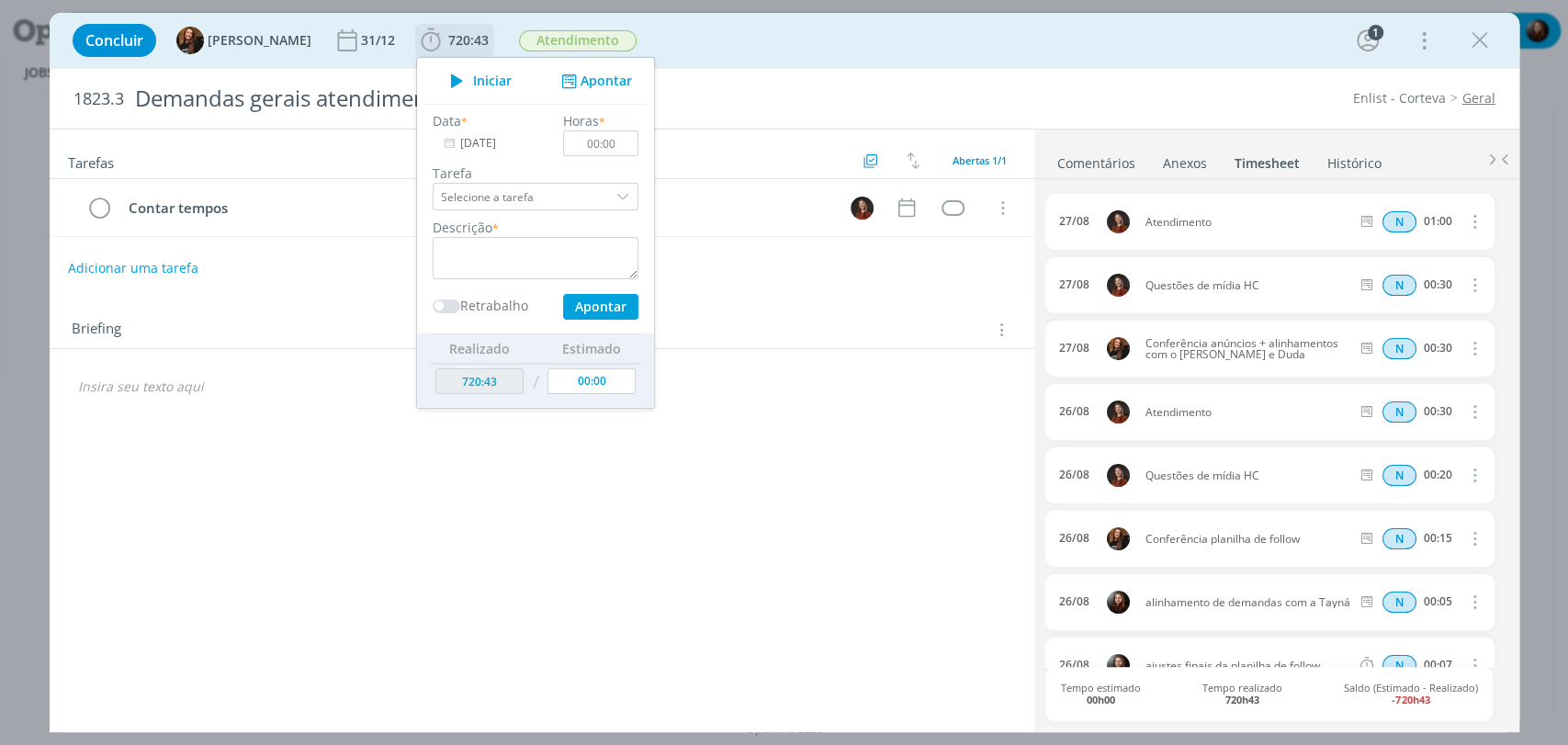
click at [478, 136] on input "[DATE]" at bounding box center [491, 144] width 115 height 26
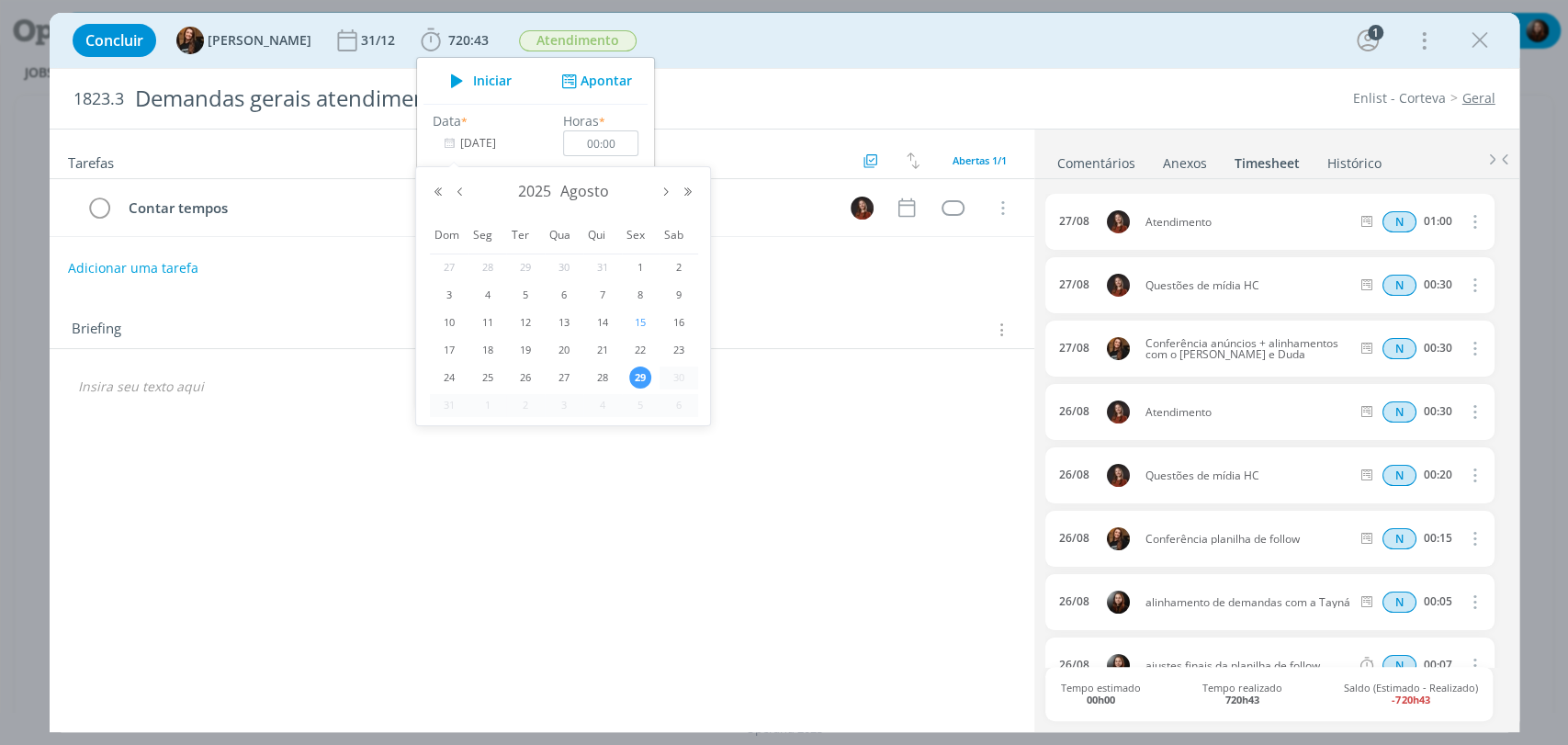
click at [643, 321] on span "15" at bounding box center [640, 322] width 22 height 22
type input "15/08/2025"
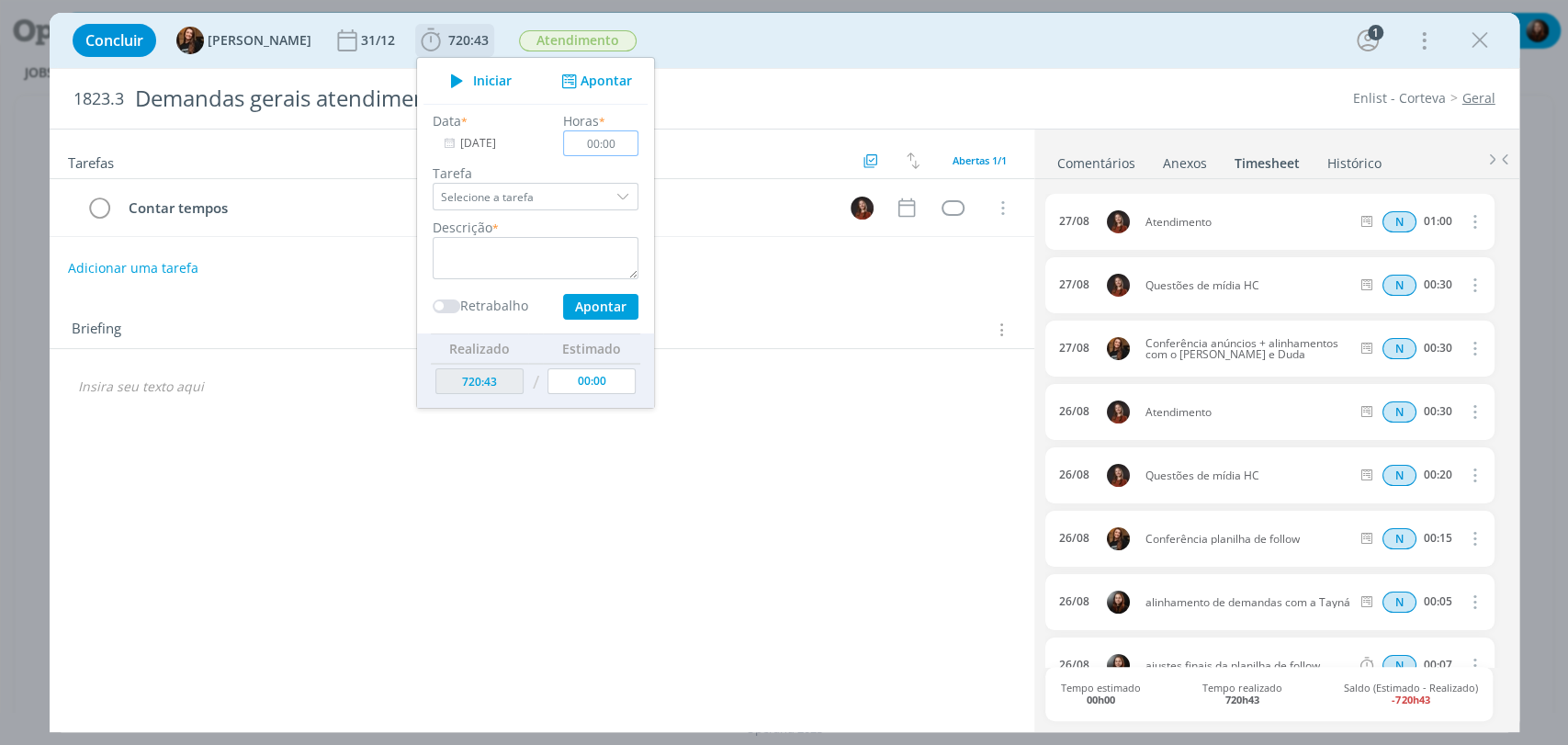
click at [608, 149] on input "00:00" at bounding box center [601, 144] width 75 height 26
type input "00:40"
click at [475, 255] on textarea "dialog" at bounding box center [536, 258] width 206 height 43
type textarea "acompanhamento de jobs"
click at [569, 300] on button "Apontar" at bounding box center [600, 307] width 75 height 26
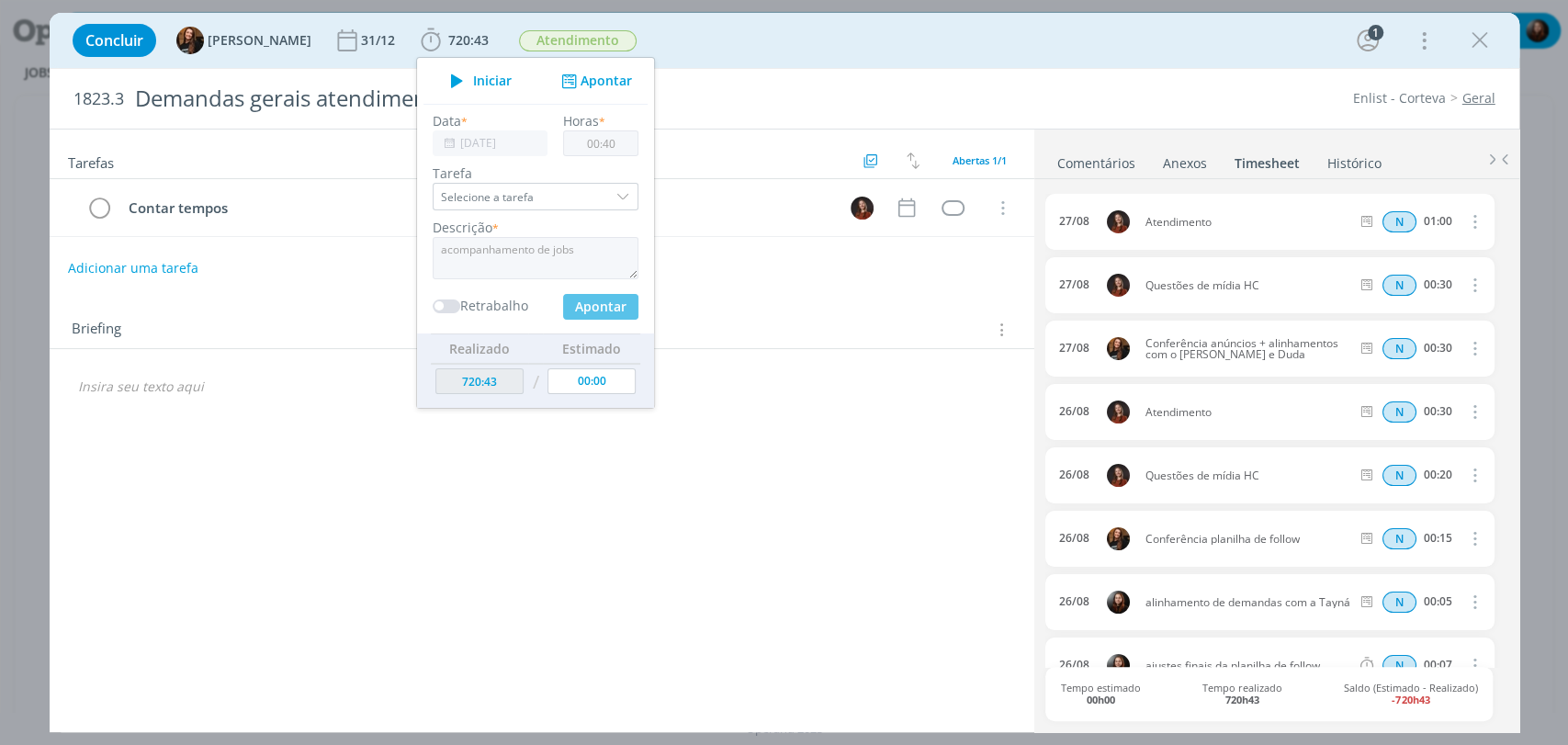
type input "721:23"
type input "[DATE]"
type input "00:00"
click at [986, 85] on div "1823.3 Demandas gerais atendimento Enlist - Corteva Geral" at bounding box center [784, 99] width 1470 height 59
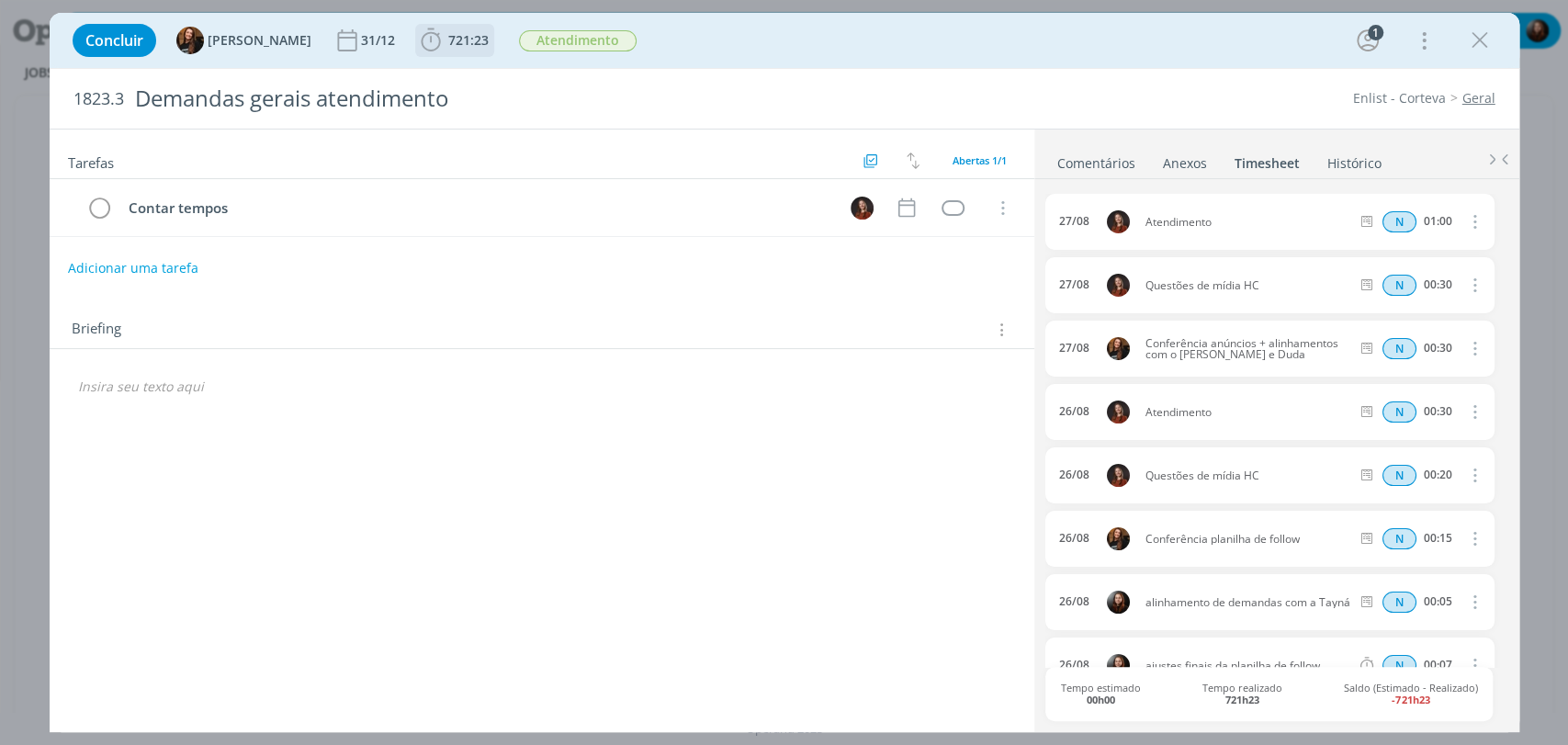
click at [445, 34] on b "721:23" at bounding box center [469, 40] width 48 height 13
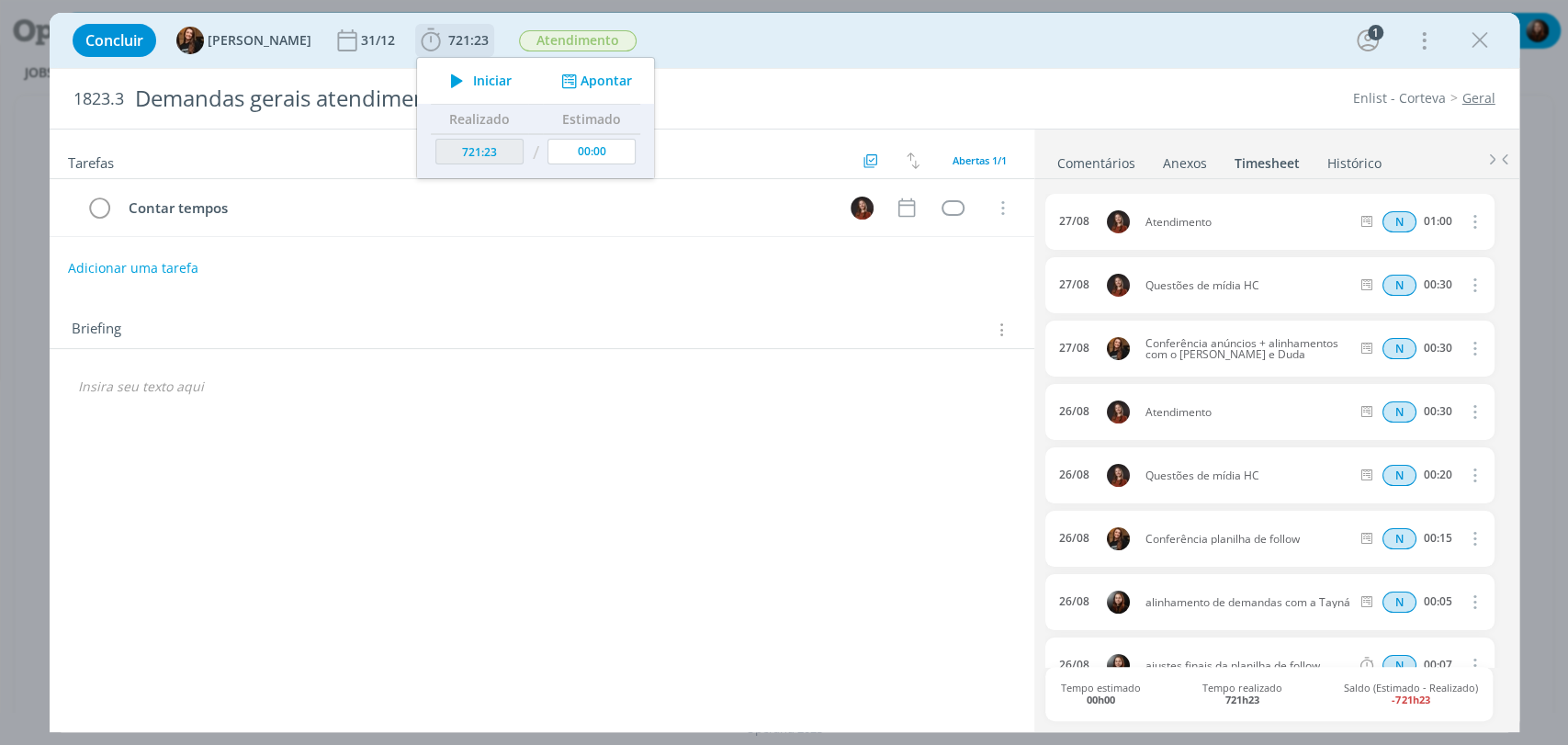
click at [606, 77] on button "Apontar" at bounding box center [594, 80] width 76 height 19
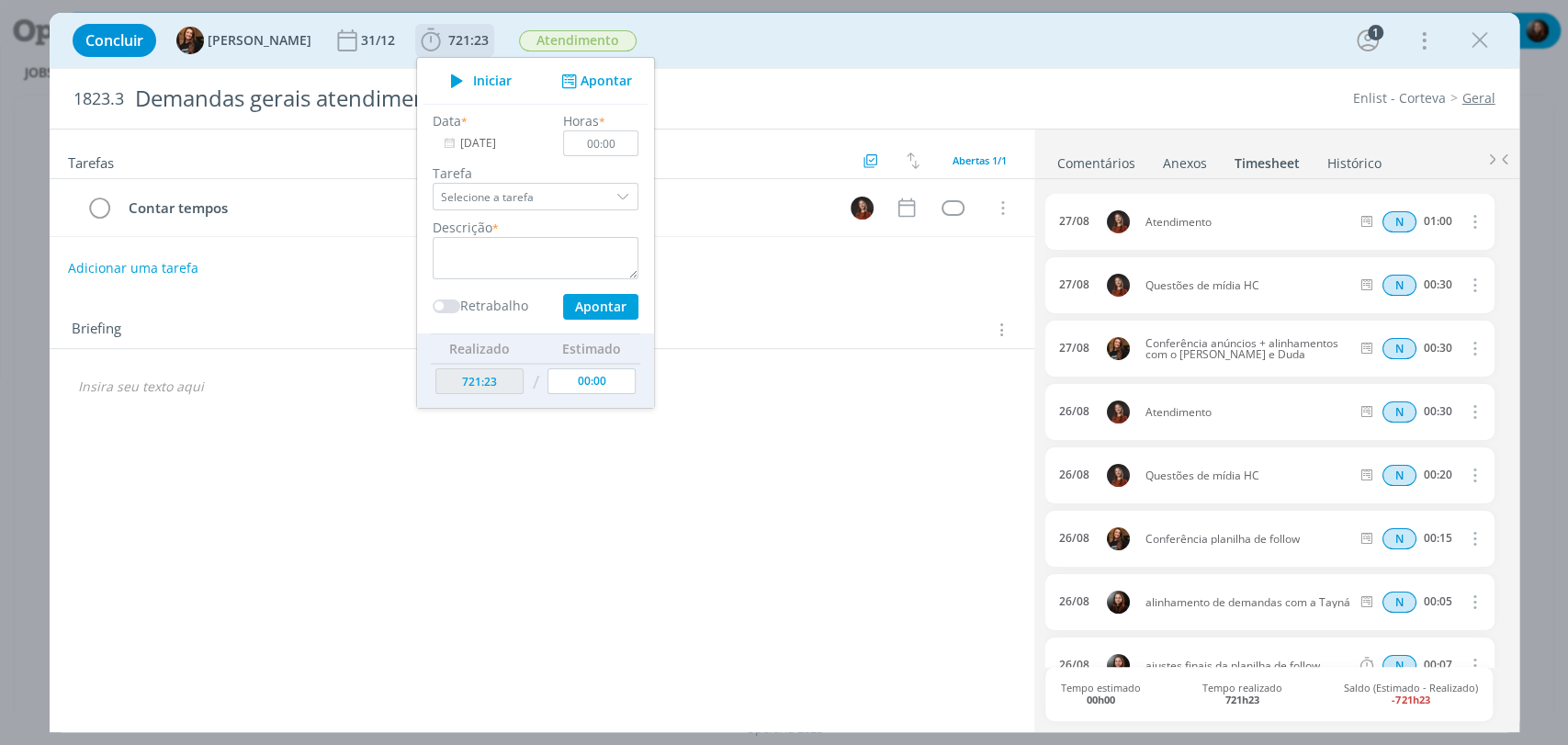
click at [490, 145] on input "[DATE]" at bounding box center [491, 144] width 115 height 26
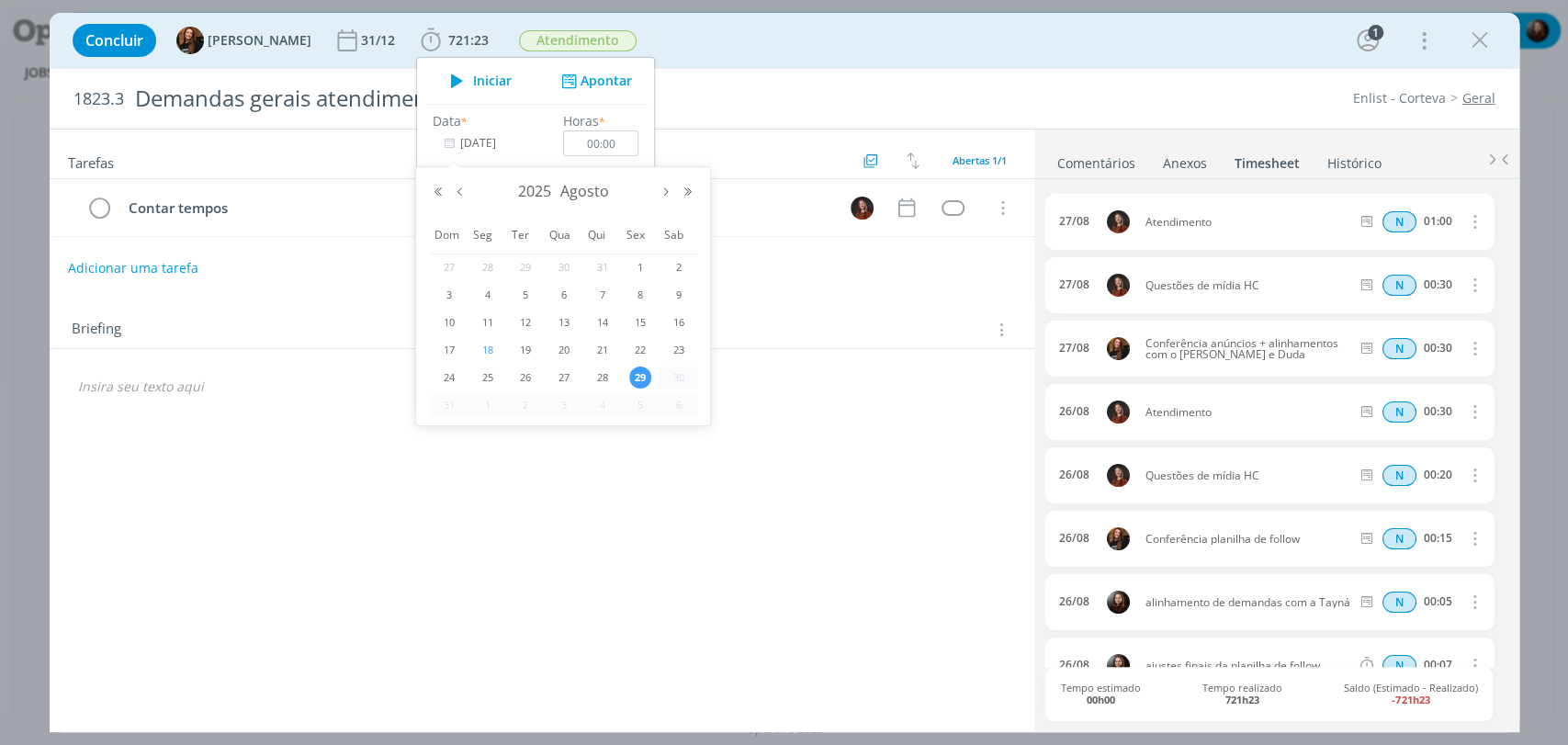
click at [492, 347] on span "18" at bounding box center [488, 350] width 22 height 22
type input "18/08/2025"
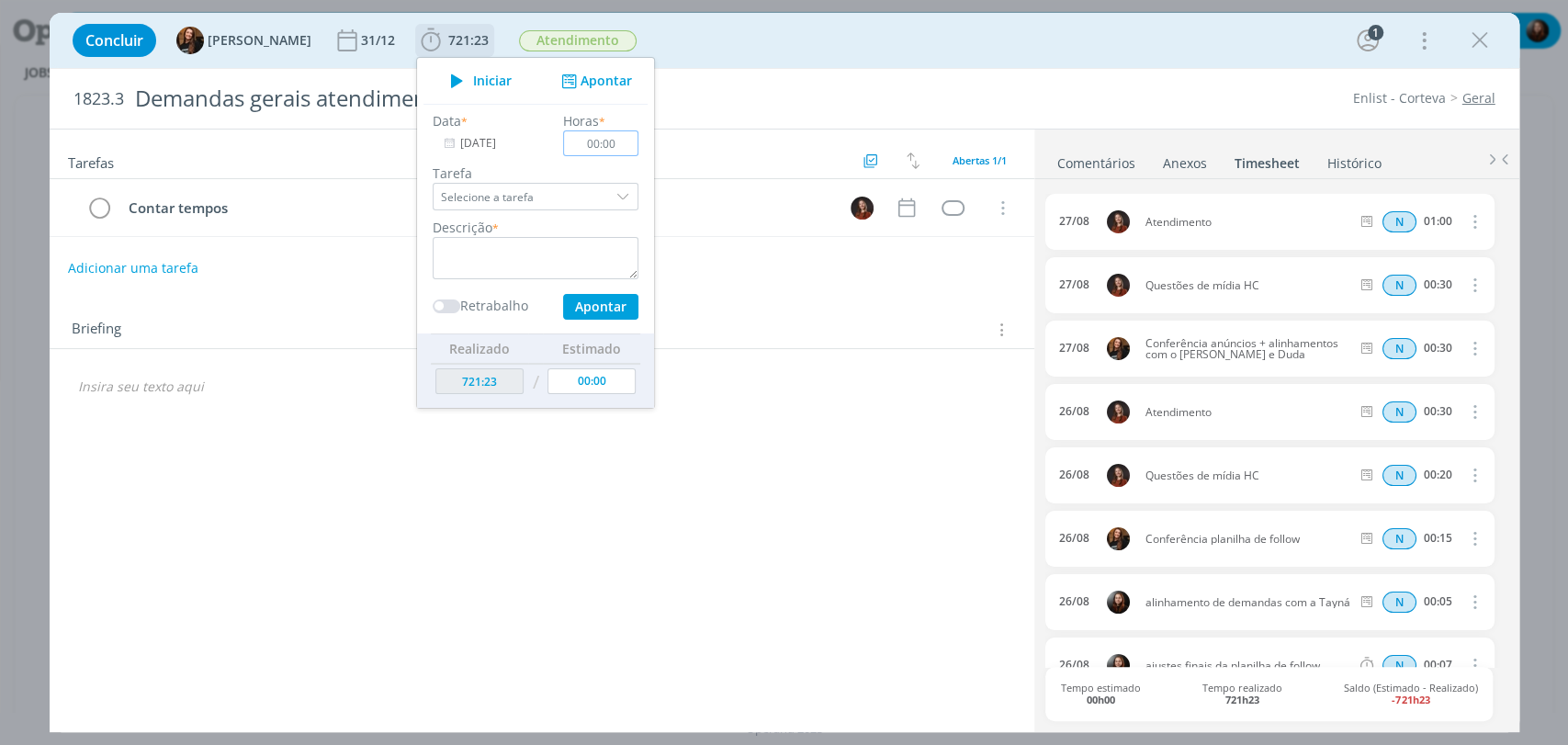
click at [611, 146] on input "00:00" at bounding box center [601, 144] width 75 height 26
type input "01:00"
click at [551, 233] on div "Descrição *" at bounding box center [535, 249] width 224 height 61
click at [544, 252] on textarea "dialog" at bounding box center [536, 258] width 206 height 43
type textarea "atendimento"
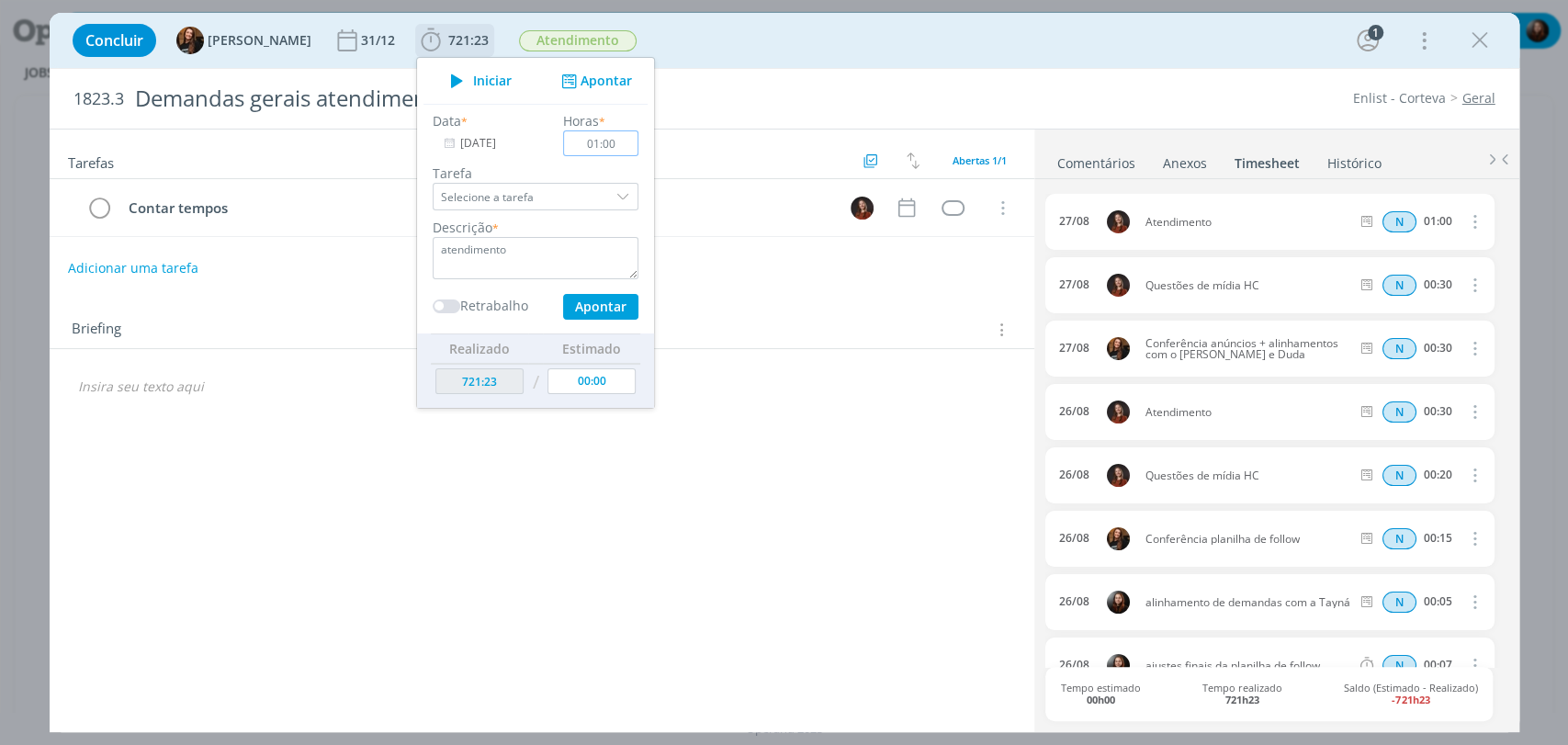
click at [611, 142] on input "01:00" at bounding box center [601, 144] width 75 height 26
type input "00:45"
click at [593, 305] on button "Apontar" at bounding box center [600, 307] width 75 height 26
type input "722:08"
type input "[DATE]"
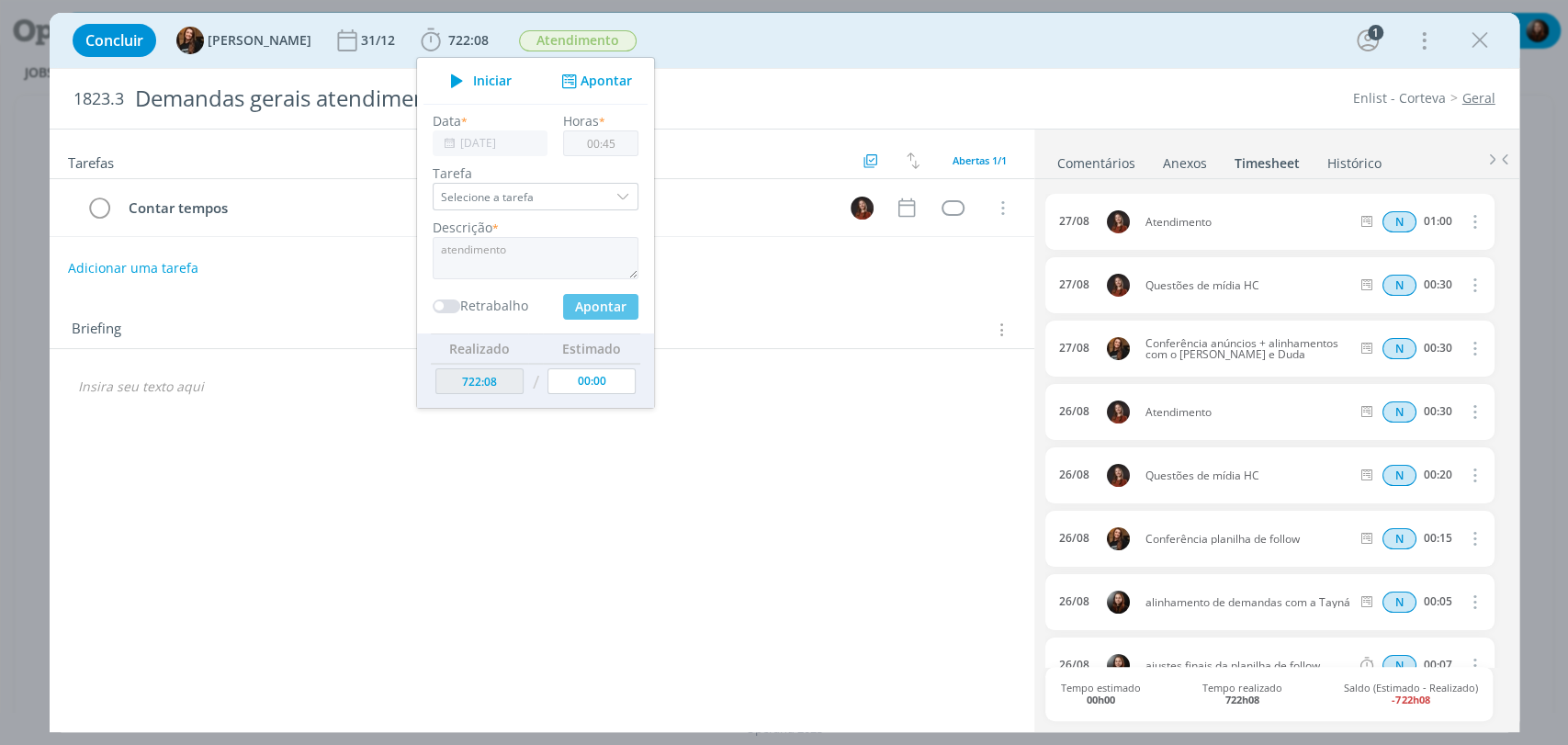
type input "00:00"
click at [463, 140] on input "[DATE]" at bounding box center [491, 144] width 115 height 26
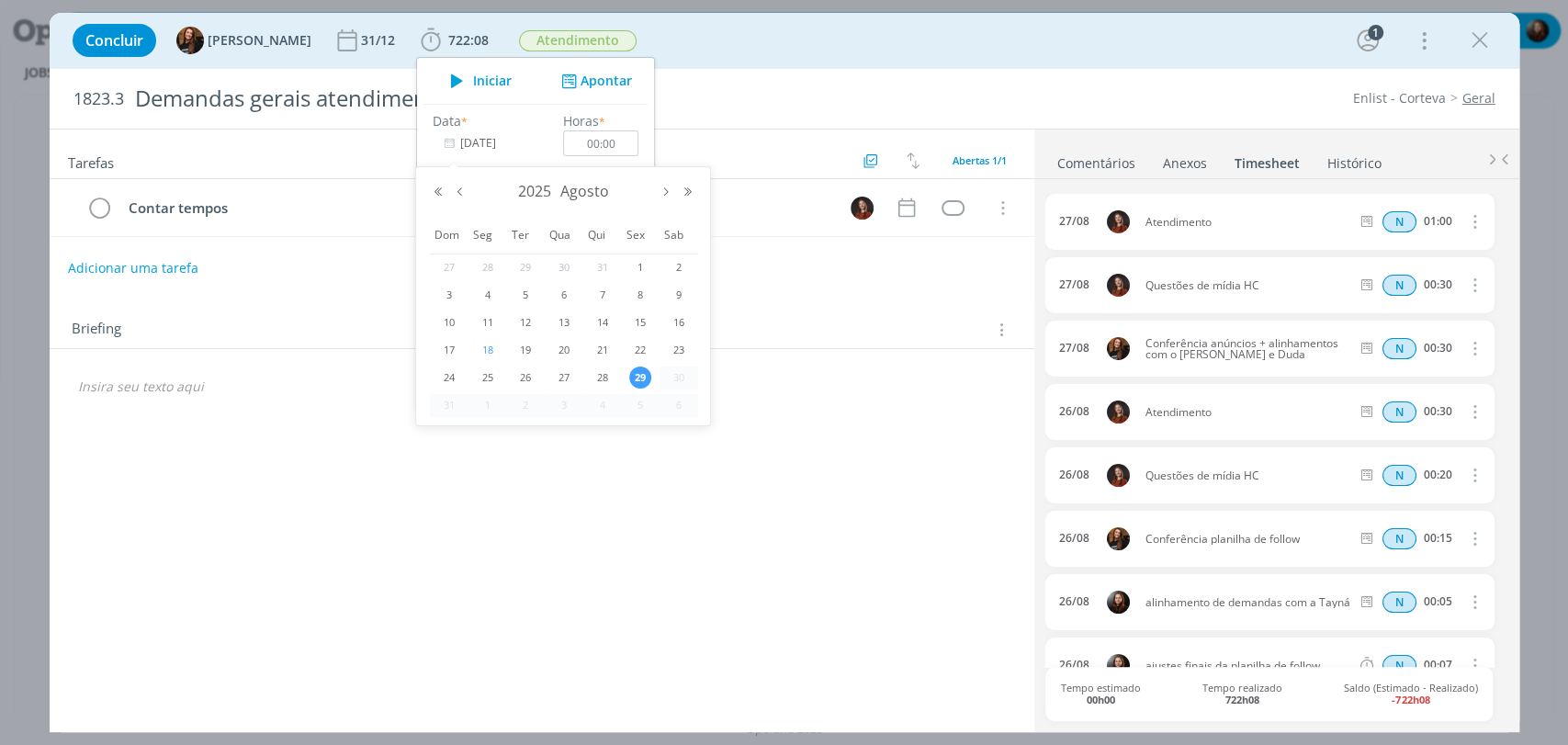
click at [490, 346] on span "18" at bounding box center [488, 350] width 22 height 22
type input "18/08/2025"
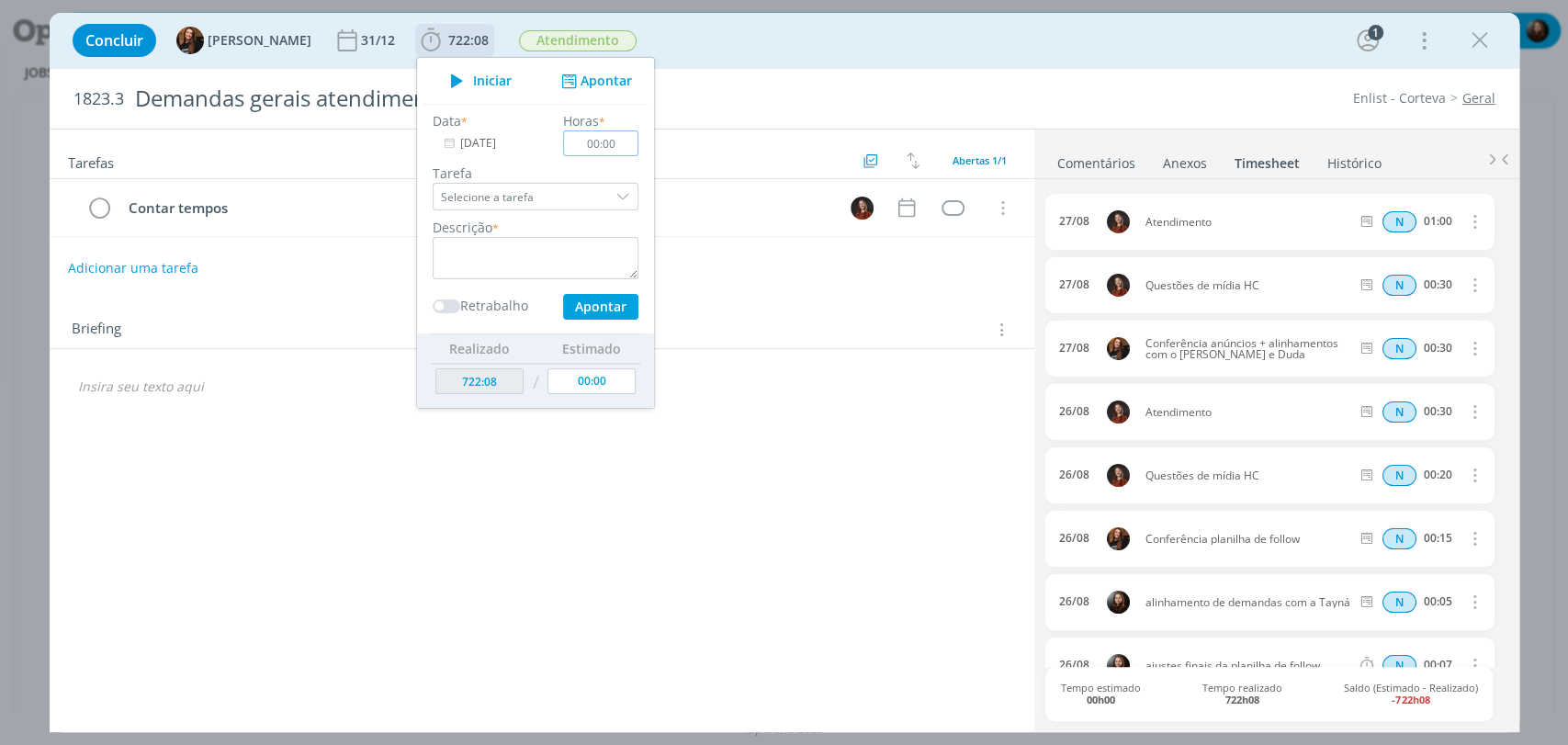
click at [600, 143] on input "00:00" at bounding box center [601, 144] width 75 height 26
type input "00:45"
click at [552, 254] on textarea "dialog" at bounding box center [536, 258] width 206 height 43
type textarea "acompanhamento de demandas"
click at [591, 304] on button "Apontar" at bounding box center [600, 307] width 75 height 26
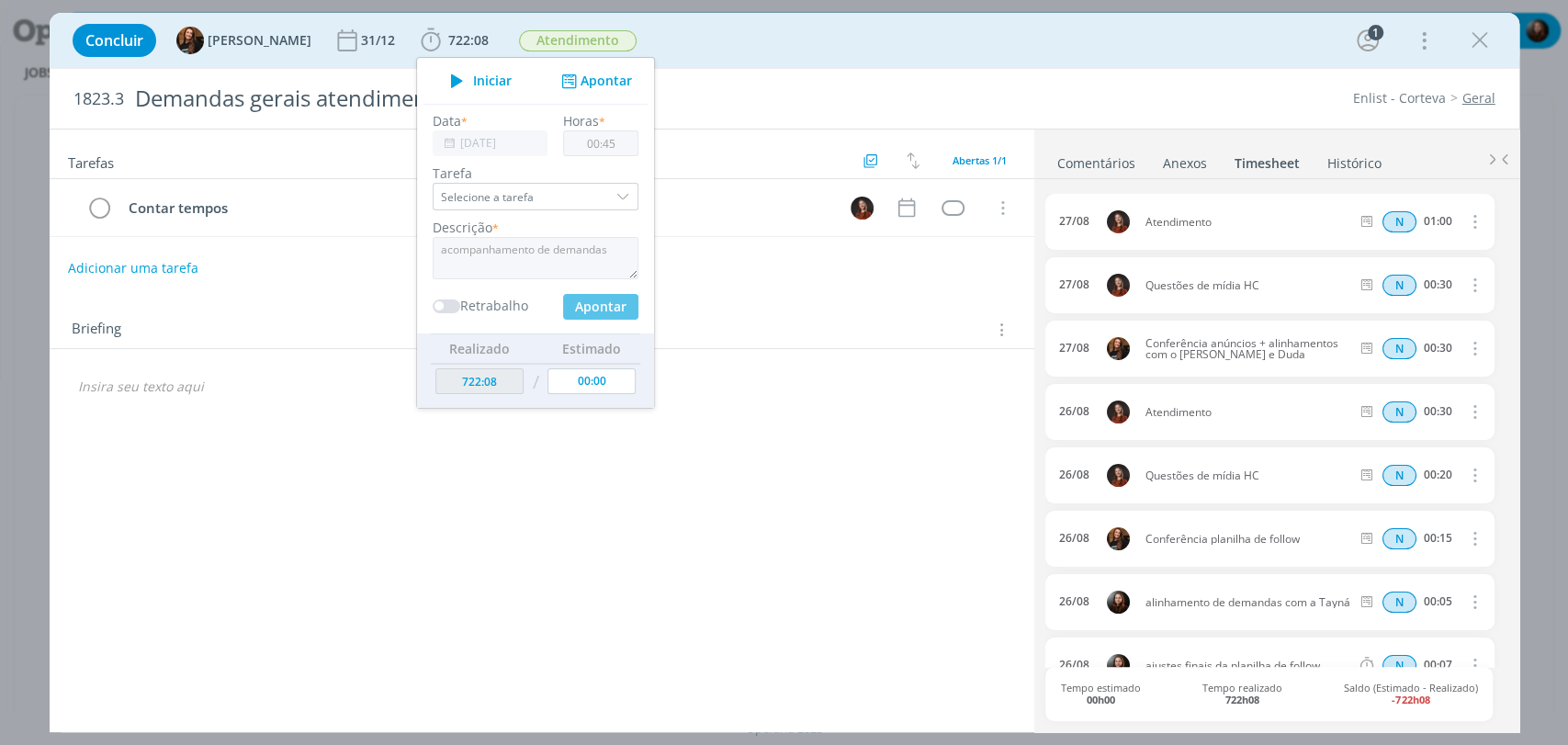
type input "[DATE]"
type input "00:00"
type input "722:53"
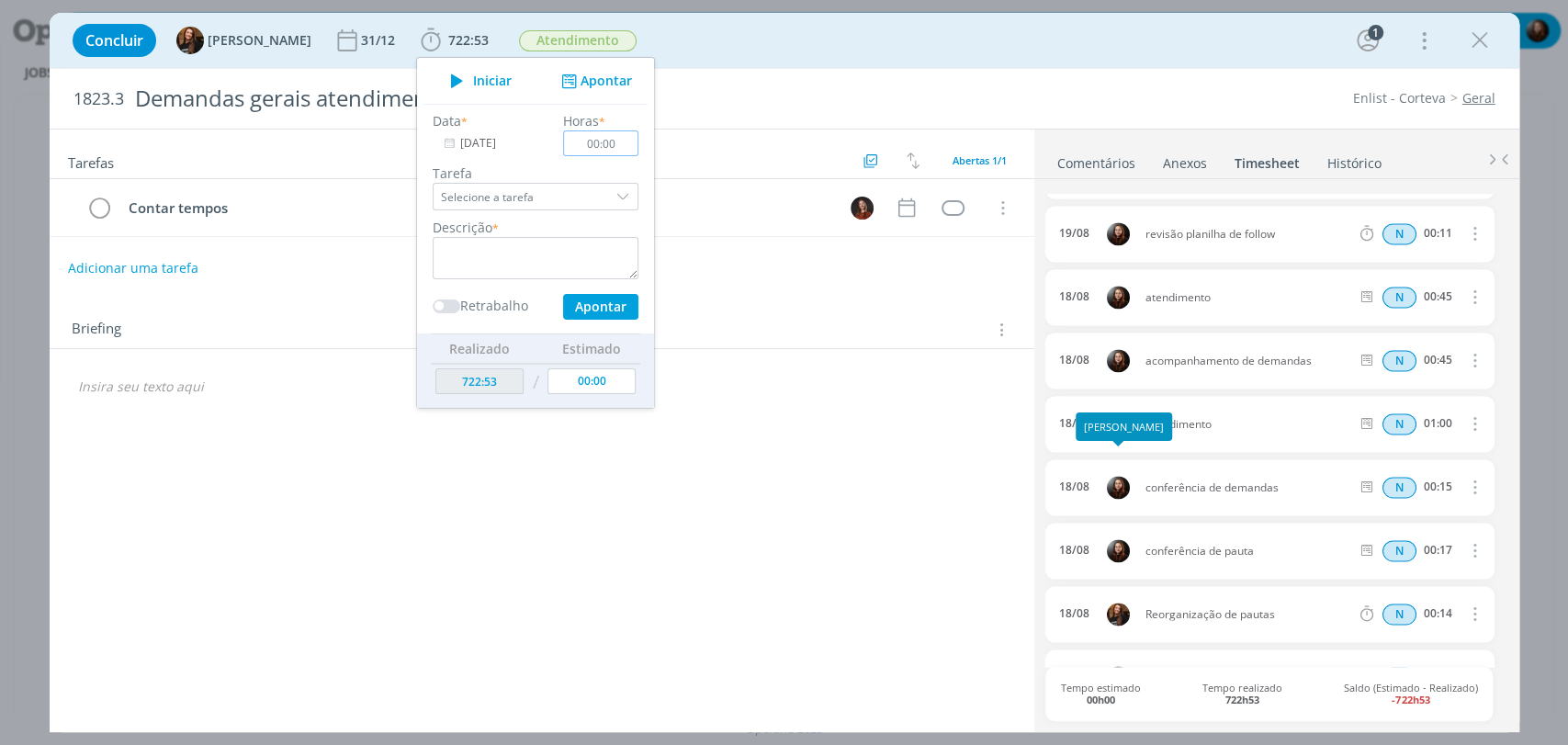
scroll to position [1829, 0]
click at [473, 134] on input "[DATE]" at bounding box center [491, 144] width 115 height 26
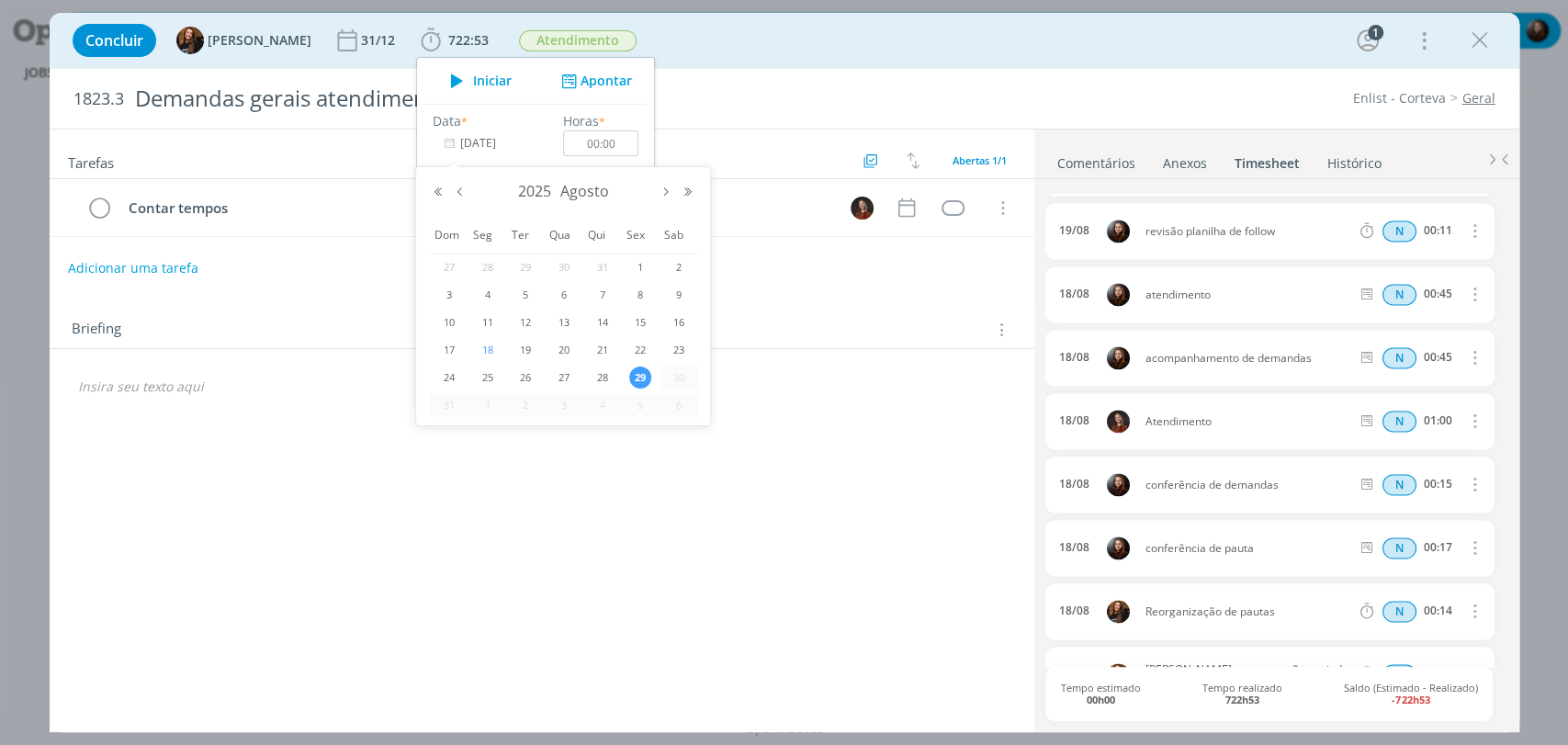
click at [493, 352] on span "18" at bounding box center [488, 350] width 22 height 22
type input "18/08/2025"
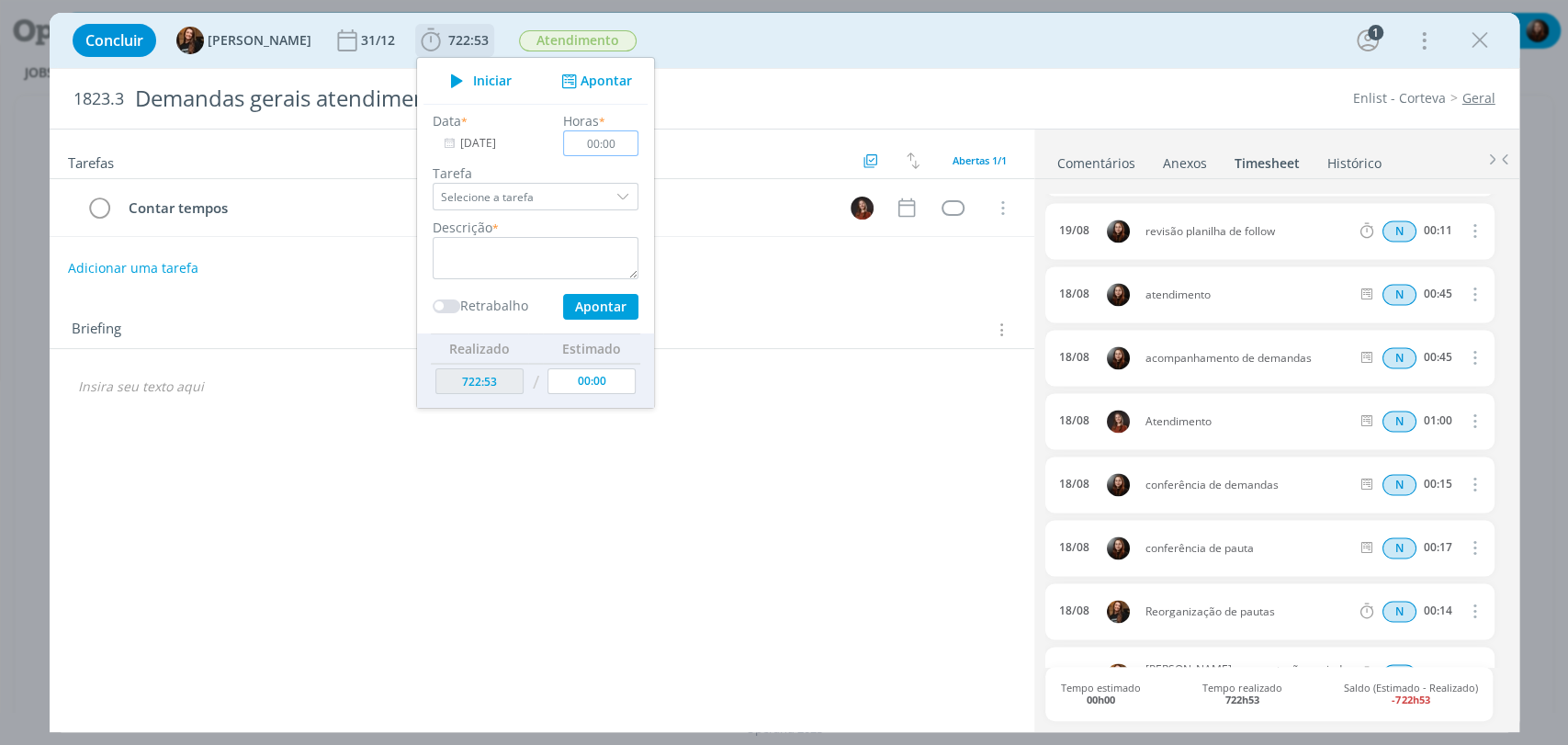
click at [604, 145] on input "00:00" at bounding box center [601, 144] width 75 height 26
click at [536, 266] on textarea "dialog" at bounding box center [536, 258] width 206 height 43
click at [610, 142] on input "00:50" at bounding box center [601, 144] width 75 height 26
type input "00:00"
click at [853, 60] on div "Concluir Tayná Morsch 31/12 722:53 Iniciar Apontar Data * 18/08/2025 Horas * 00…" at bounding box center [784, 41] width 1442 height 44
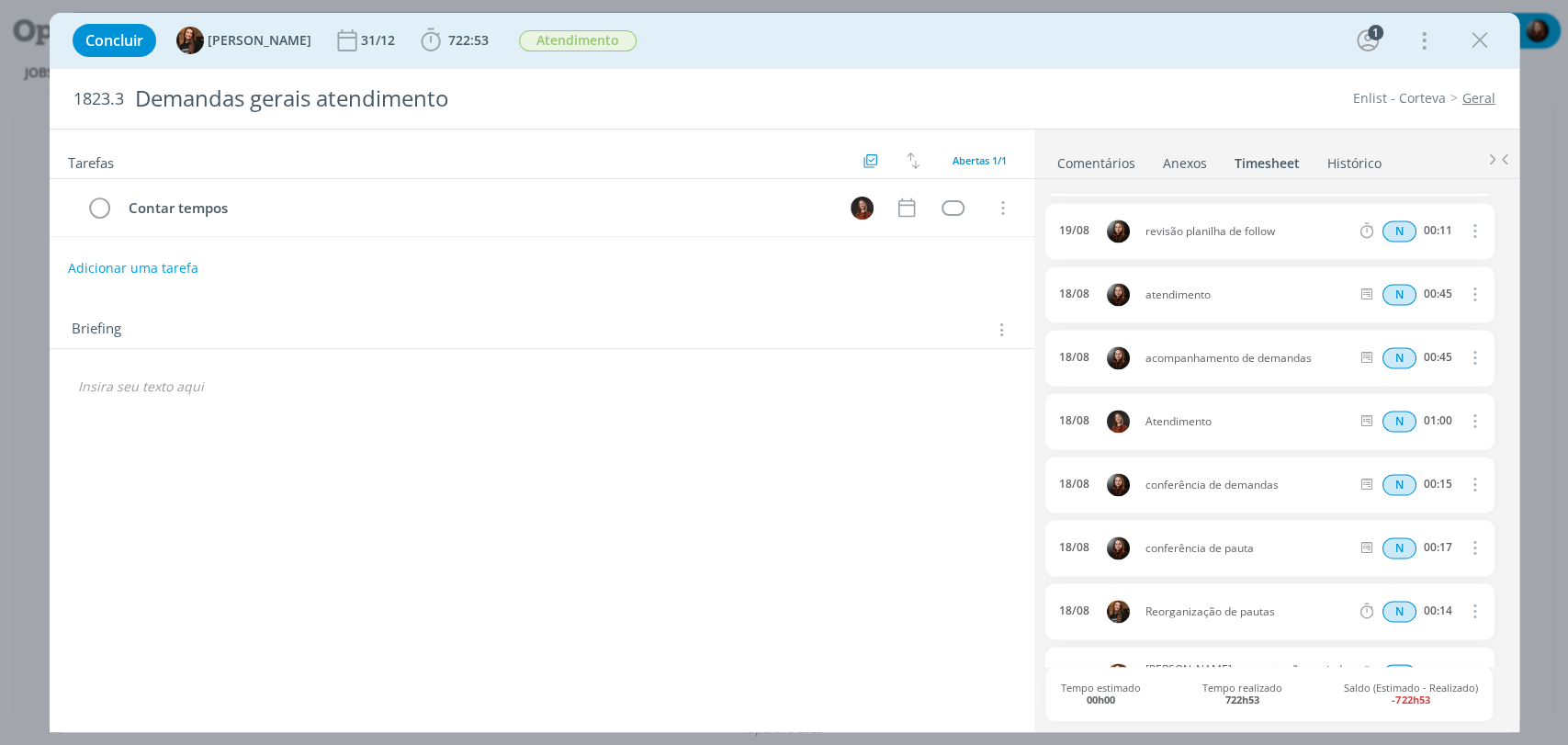
click at [1473, 288] on icon "dialog" at bounding box center [1474, 294] width 20 height 22
click at [1382, 350] on link "Editar" at bounding box center [1422, 356] width 145 height 30
click at [1448, 295] on input "00:45" at bounding box center [1437, 294] width 40 height 20
type input "01:15"
click at [1437, 359] on div "00:45" at bounding box center [1438, 357] width 29 height 13
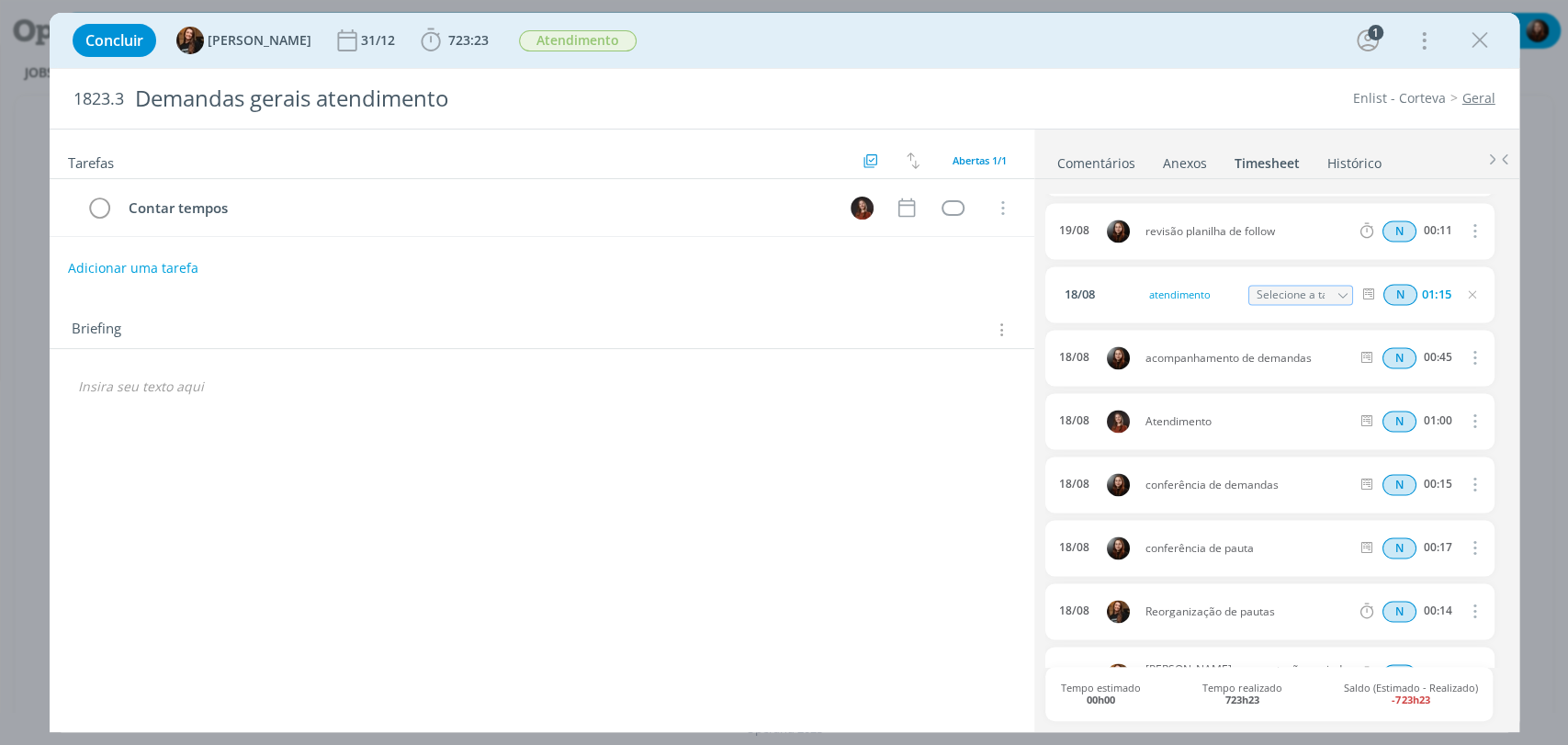
click at [1465, 360] on icon "dialog" at bounding box center [1474, 357] width 20 height 22
click at [1434, 363] on div "00:45" at bounding box center [1438, 357] width 29 height 13
click at [1270, 78] on div "1823.3 Demandas gerais atendimento Enlist - Corteva Geral" at bounding box center [784, 99] width 1470 height 59
click at [454, 30] on span "723:23" at bounding box center [455, 41] width 75 height 28
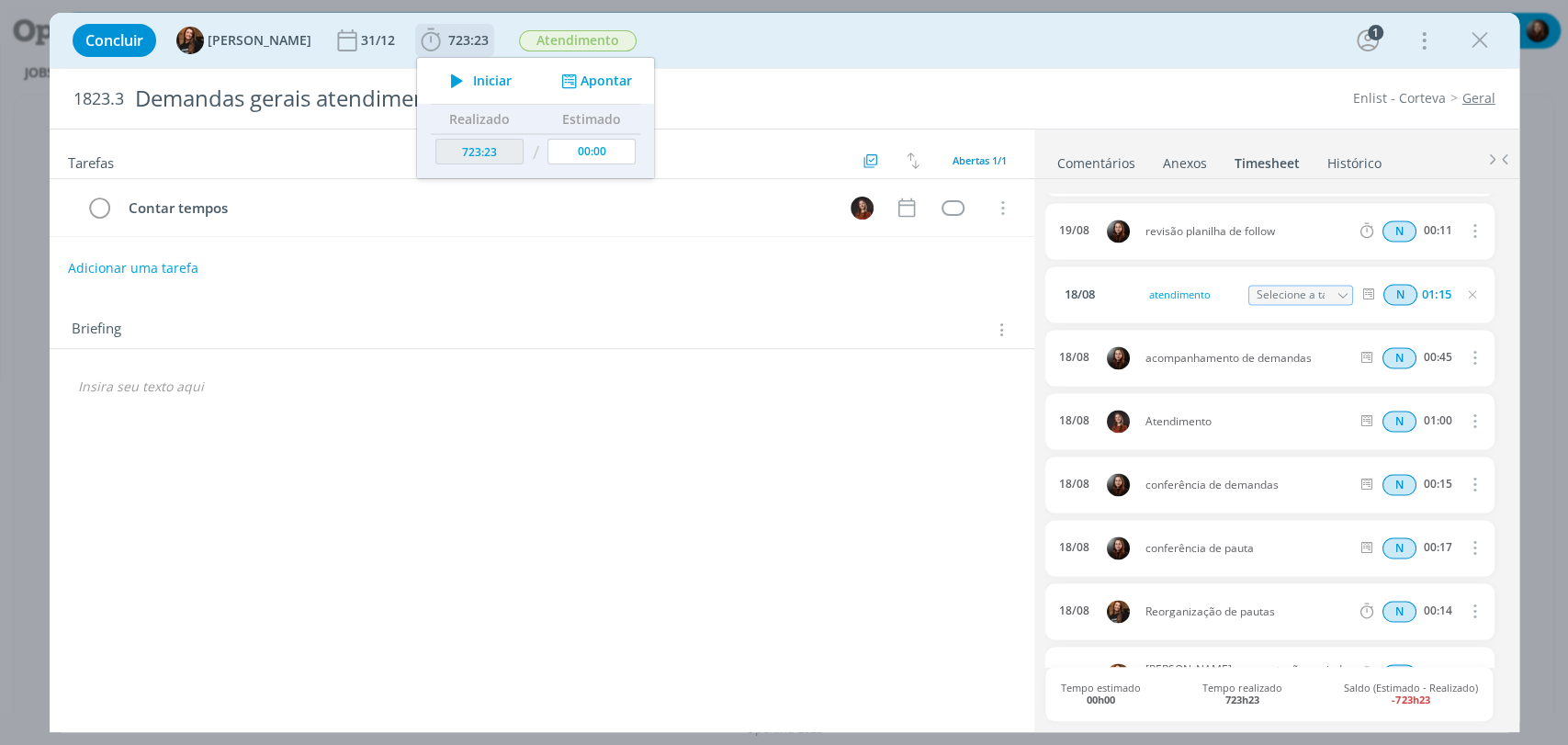
click at [596, 75] on button "Apontar" at bounding box center [594, 80] width 76 height 19
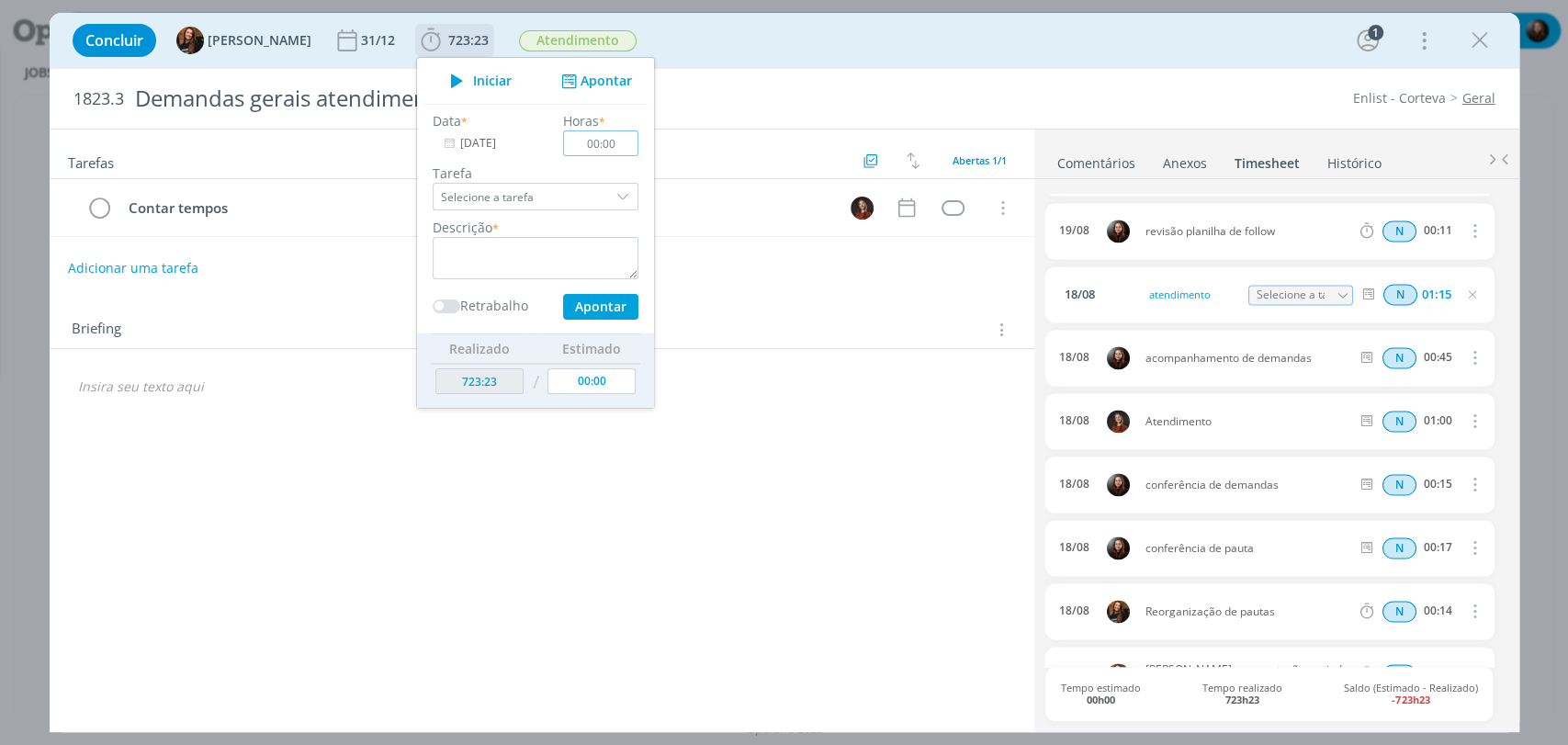
click at [607, 147] on input "00:00" at bounding box center [601, 144] width 75 height 26
click at [534, 245] on textarea "dialog" at bounding box center [536, 258] width 206 height 43
drag, startPoint x: 606, startPoint y: 144, endPoint x: 587, endPoint y: 142, distance: 19.1
click at [587, 142] on input "00:35" at bounding box center [601, 144] width 75 height 26
type input "00:40"
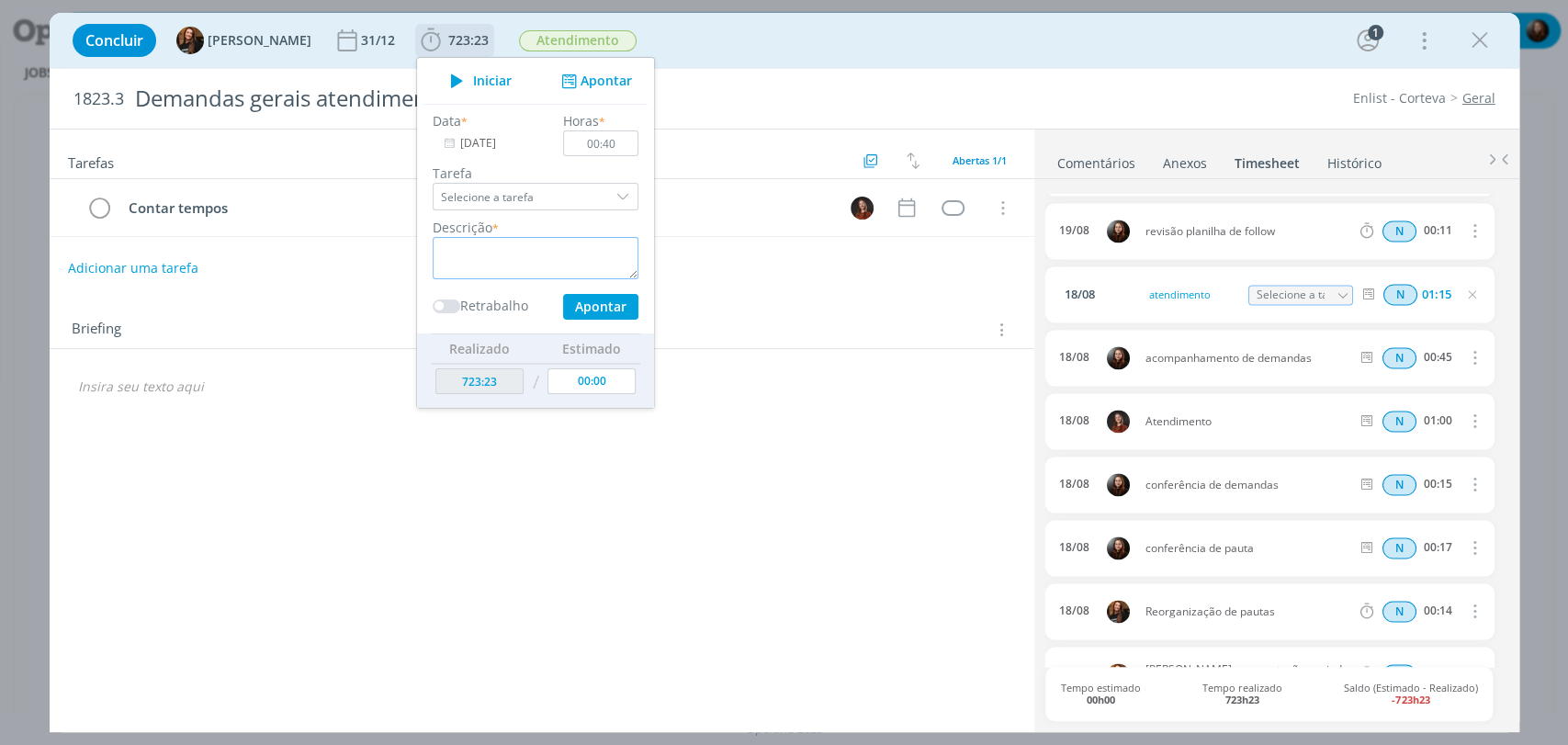
click at [555, 261] on textarea "dialog" at bounding box center [536, 258] width 206 height 43
type textarea "acompanhamento de pautas"
click at [582, 166] on label "Tarefa" at bounding box center [536, 172] width 206 height 19
click at [593, 309] on button "Apontar" at bounding box center [600, 307] width 75 height 26
type input "[DATE]"
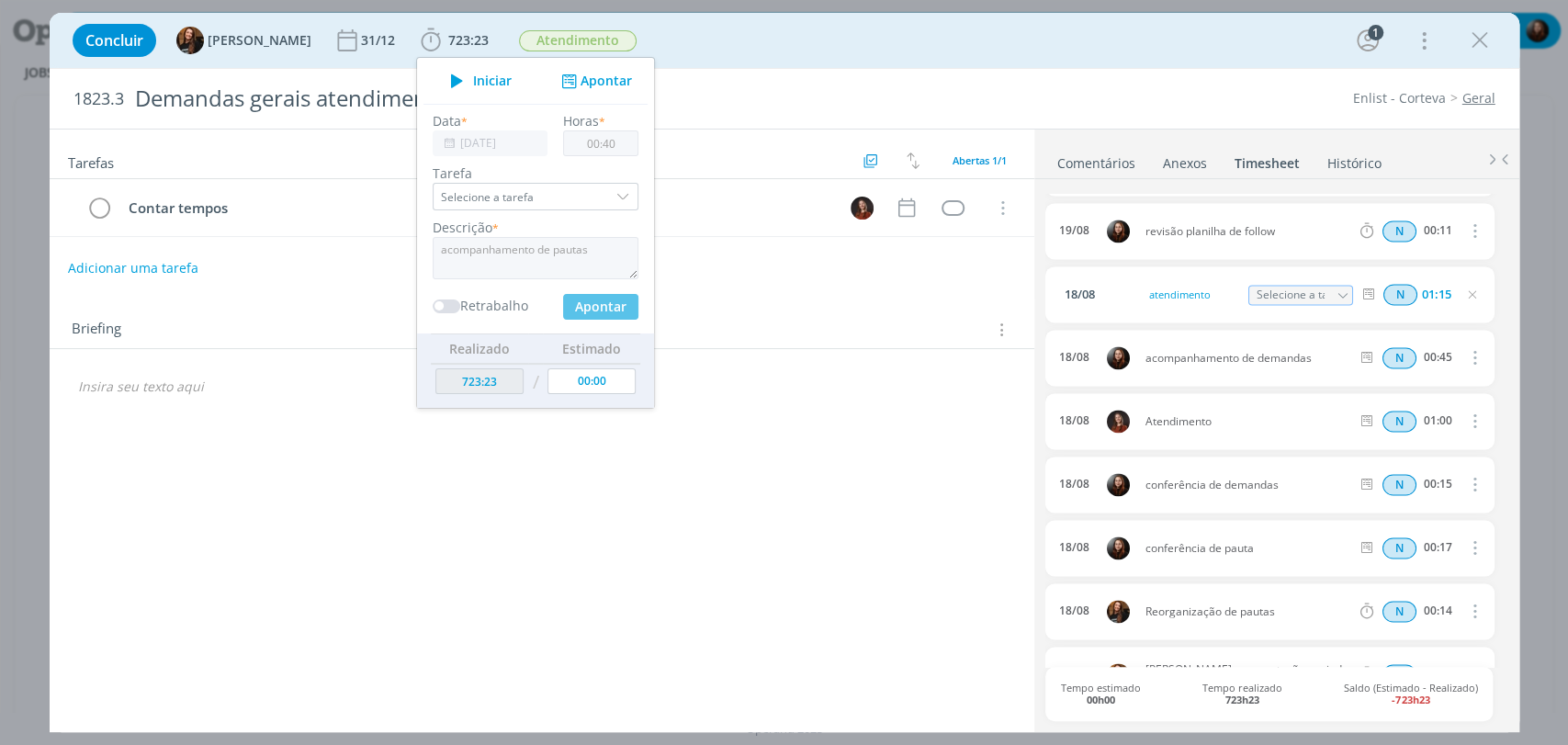
type input "00:00"
type input "724:03"
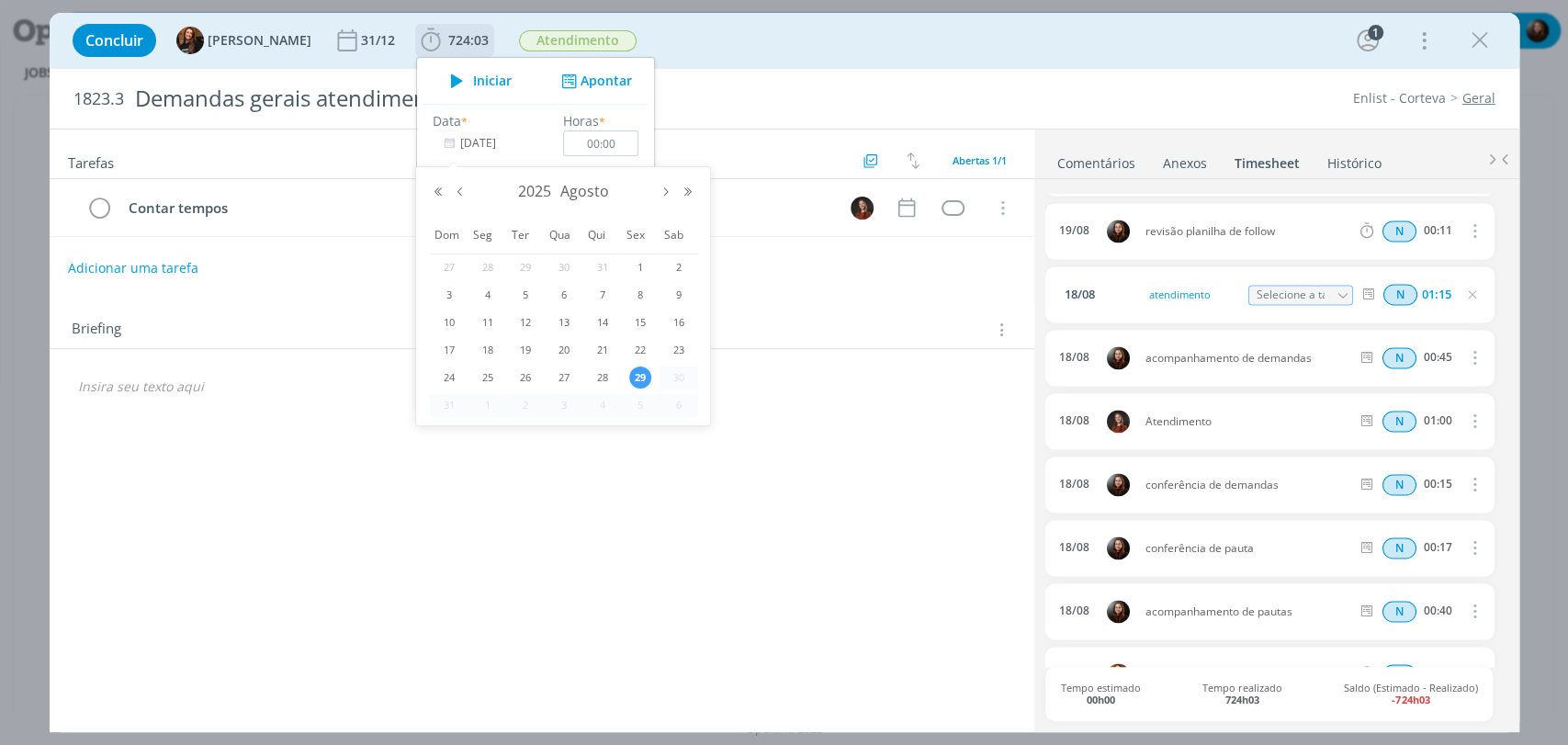
click at [468, 142] on input "[DATE]" at bounding box center [491, 144] width 115 height 26
click at [521, 353] on span "19" at bounding box center [525, 350] width 22 height 22
type input "19/08/2025"
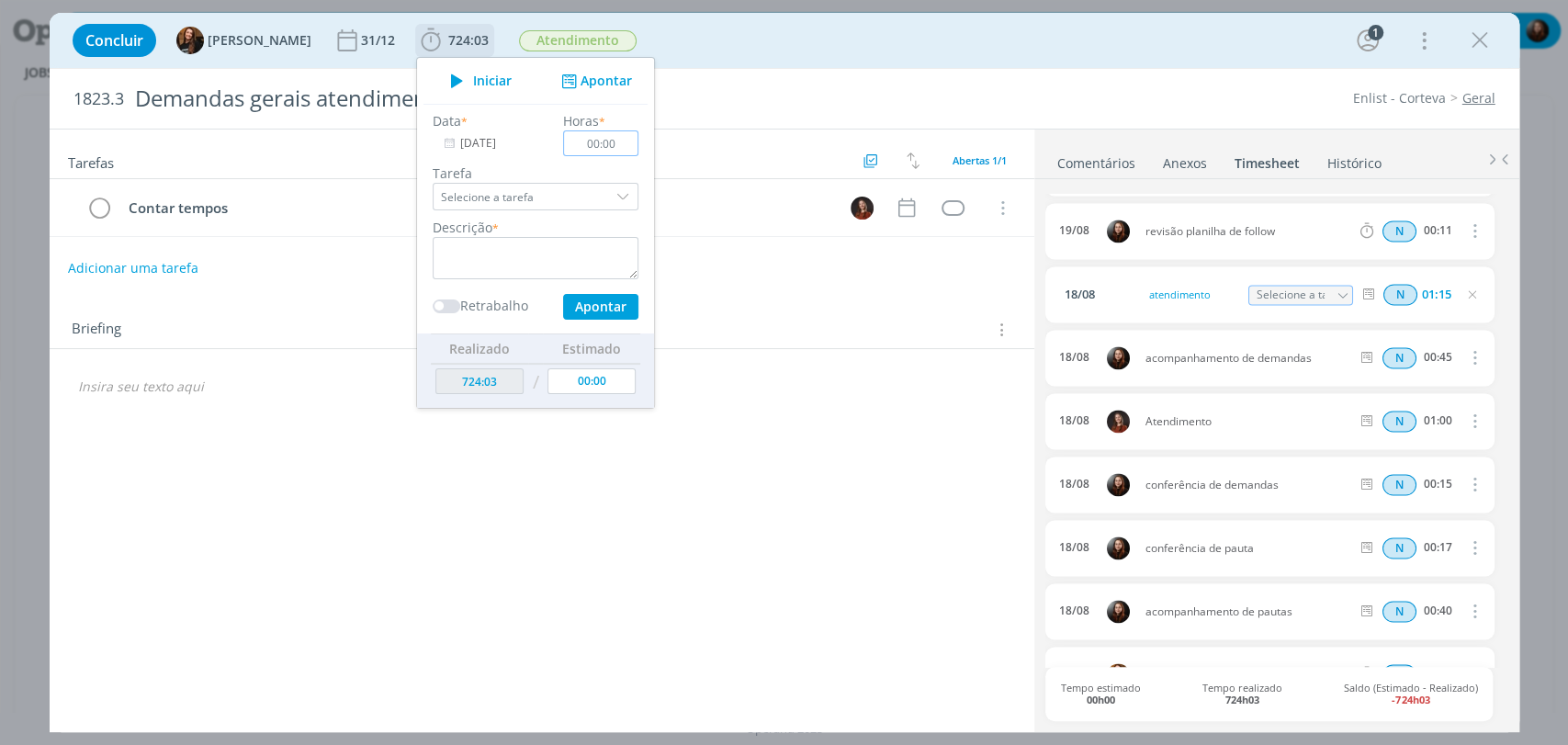
click at [606, 139] on input "00:00" at bounding box center [601, 144] width 75 height 26
type input "00:45"
click at [527, 252] on textarea "dialog" at bounding box center [536, 258] width 206 height 43
type textarea "acompanhamento de pauta"
click at [578, 307] on button "Apontar" at bounding box center [600, 307] width 75 height 26
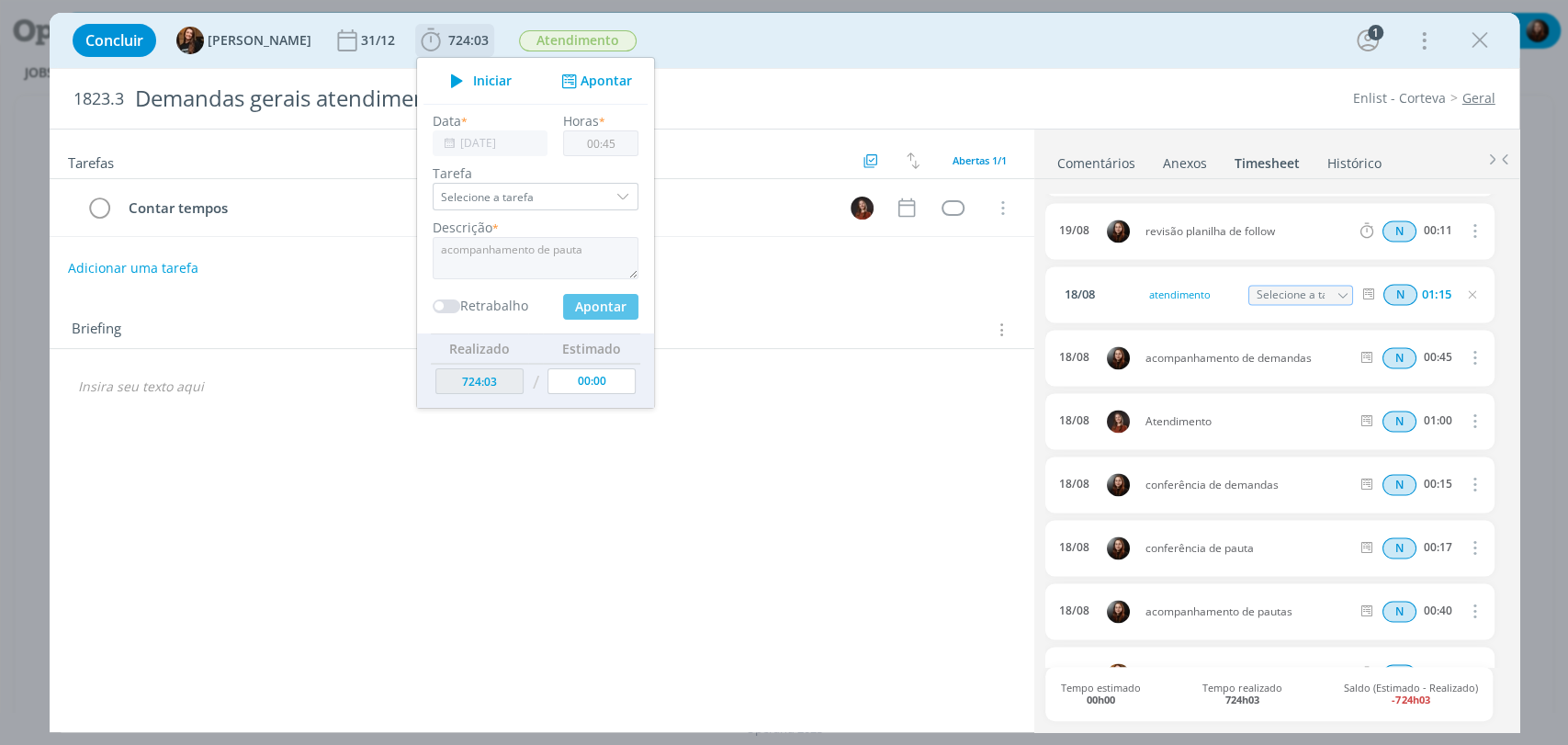
type input "724:48"
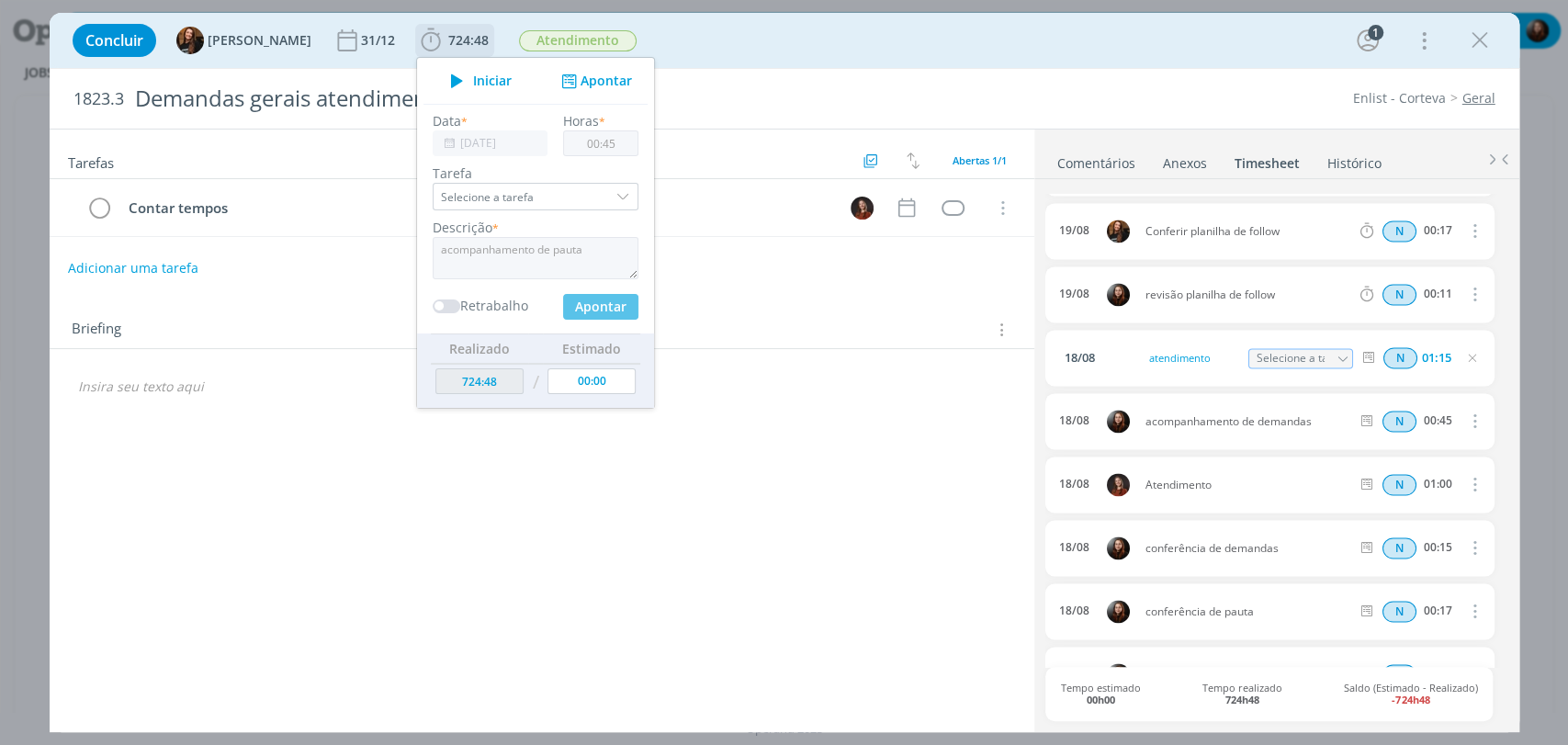
type input "[DATE]"
type input "00:00"
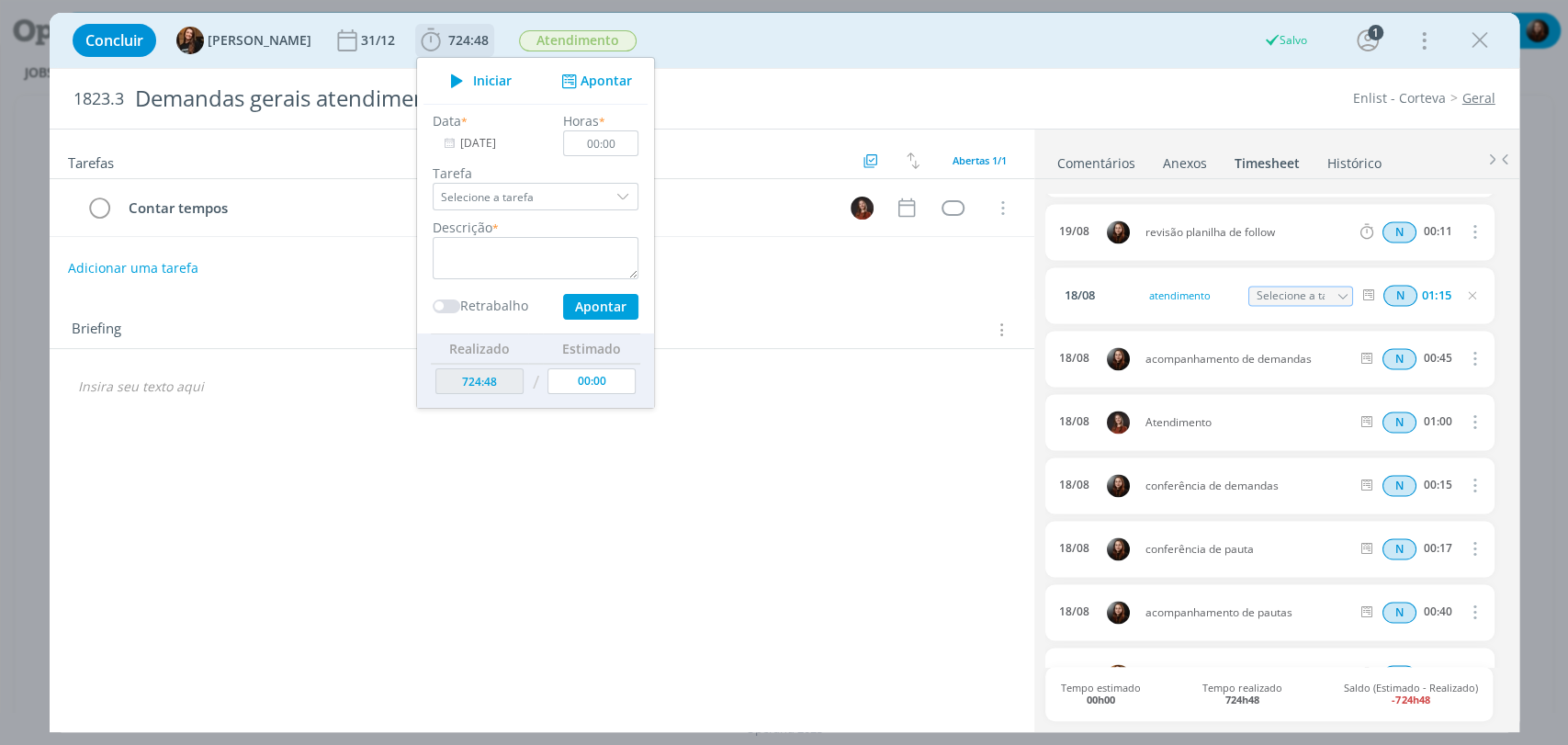
click at [465, 143] on input "[DATE]" at bounding box center [491, 144] width 115 height 26
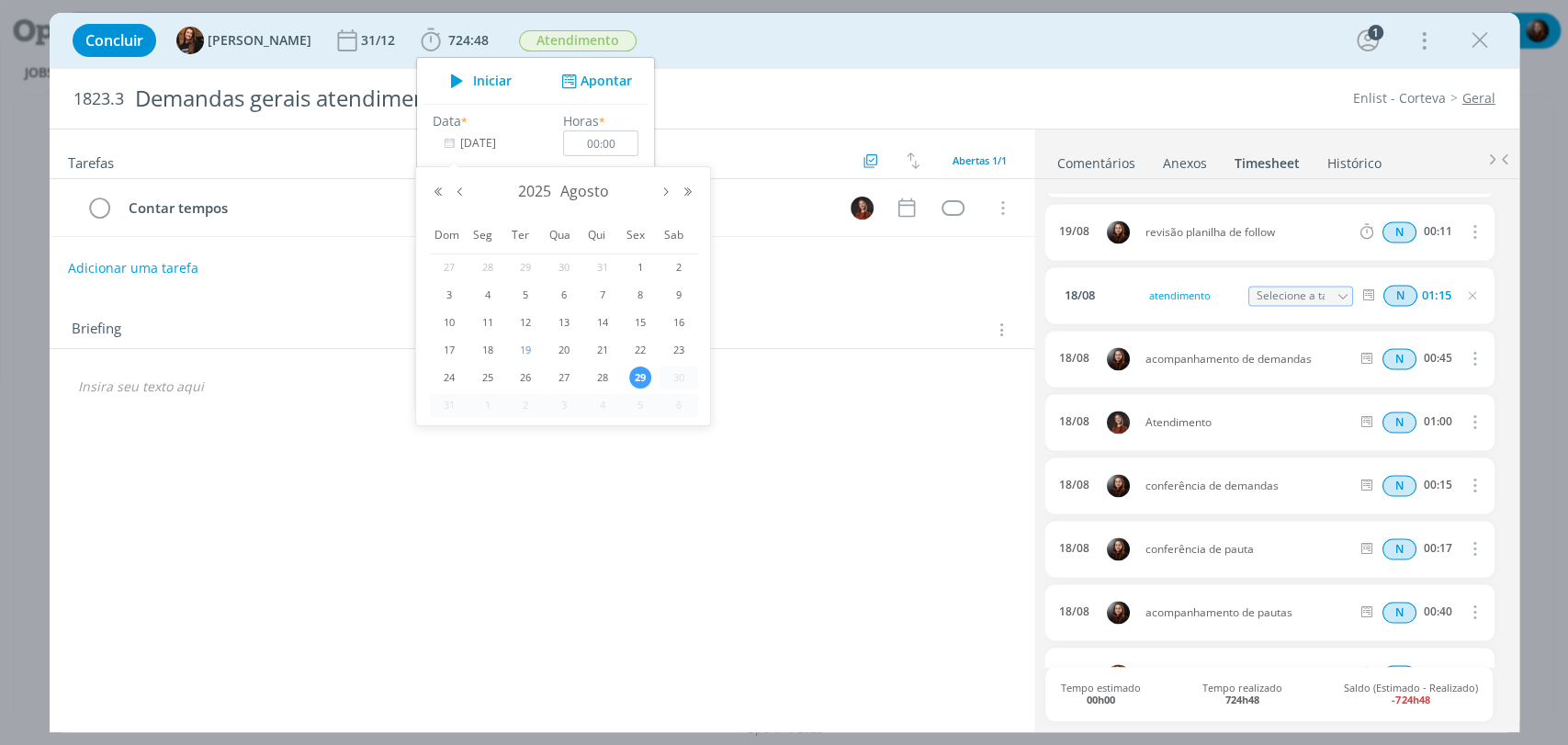
click at [526, 353] on span "19" at bounding box center [525, 350] width 22 height 22
type input "19/08/2025"
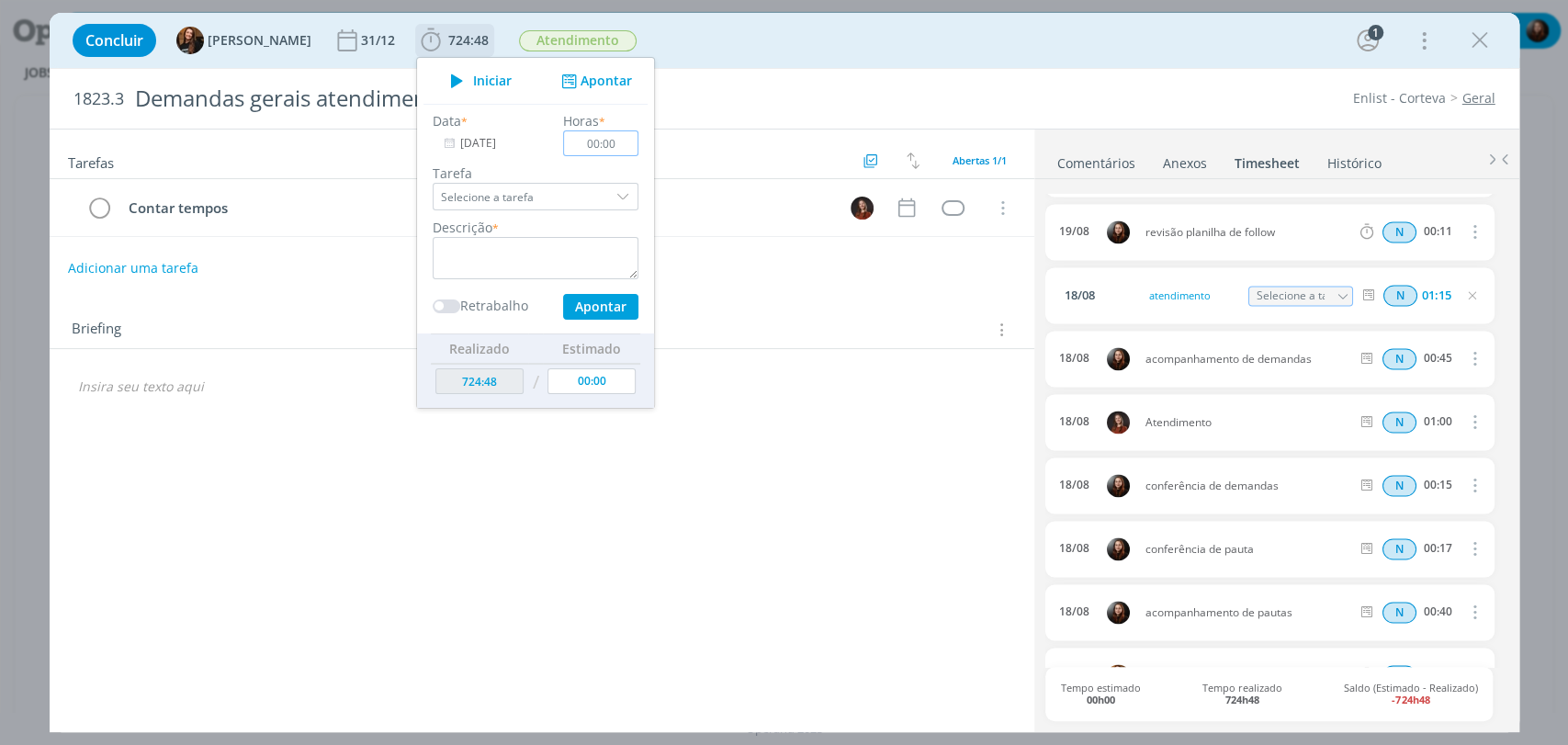
click at [609, 141] on input "00:00" at bounding box center [601, 144] width 75 height 26
type input "01:30"
click at [595, 246] on textarea "dialog" at bounding box center [536, 258] width 206 height 43
type textarea "atendimento"
click at [566, 303] on button "Apontar" at bounding box center [600, 307] width 75 height 26
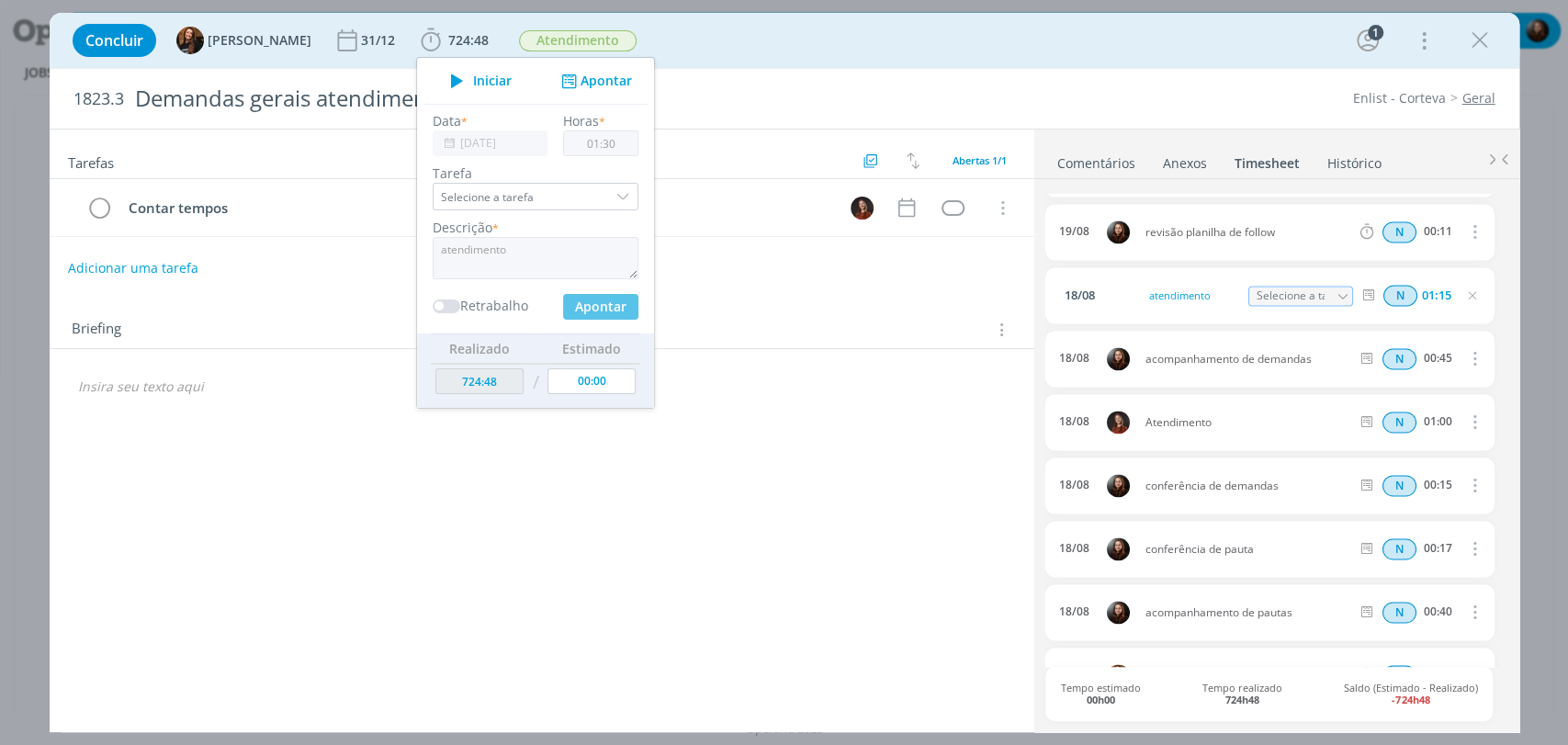
type input "[DATE]"
type input "00:00"
type input "726:18"
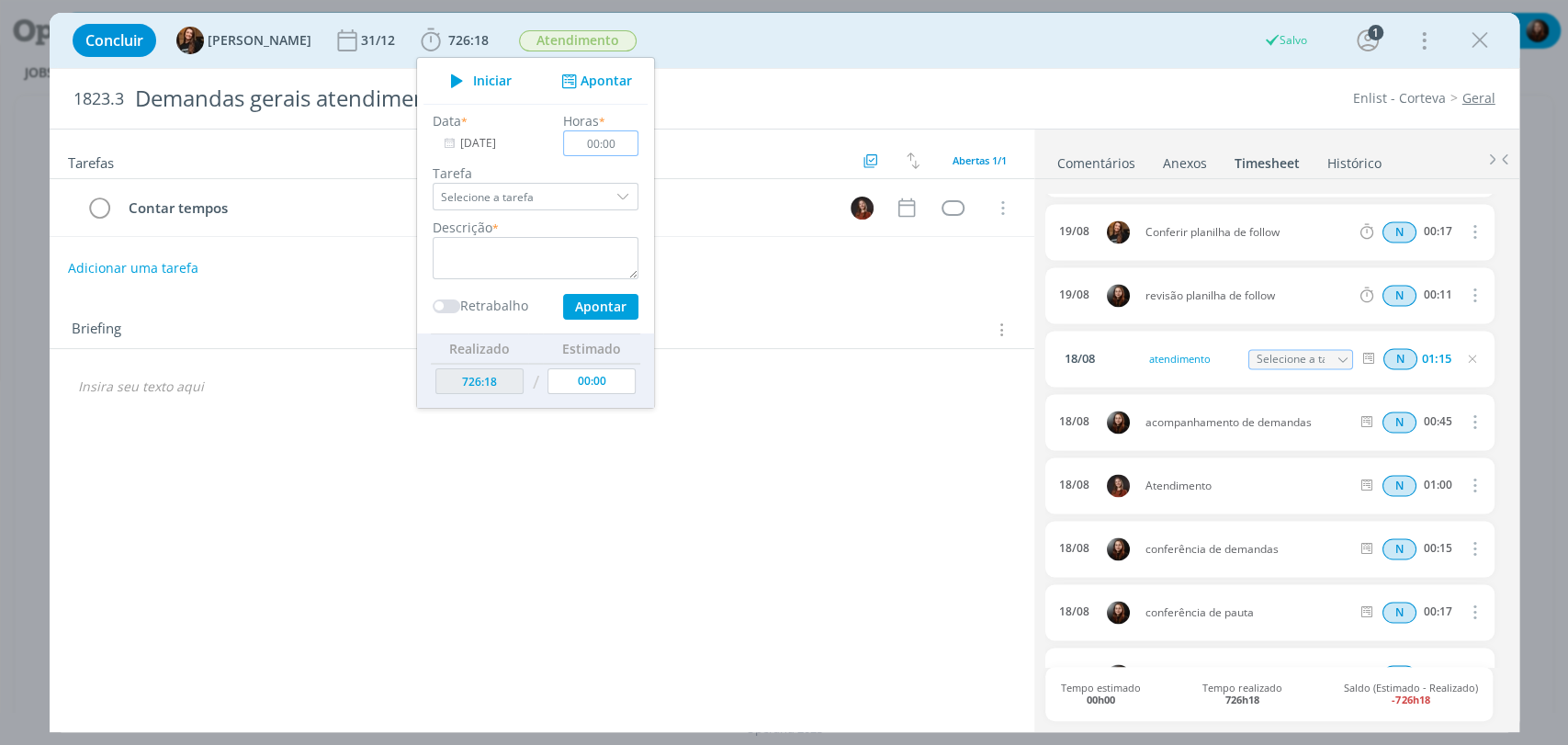
scroll to position [1955, 0]
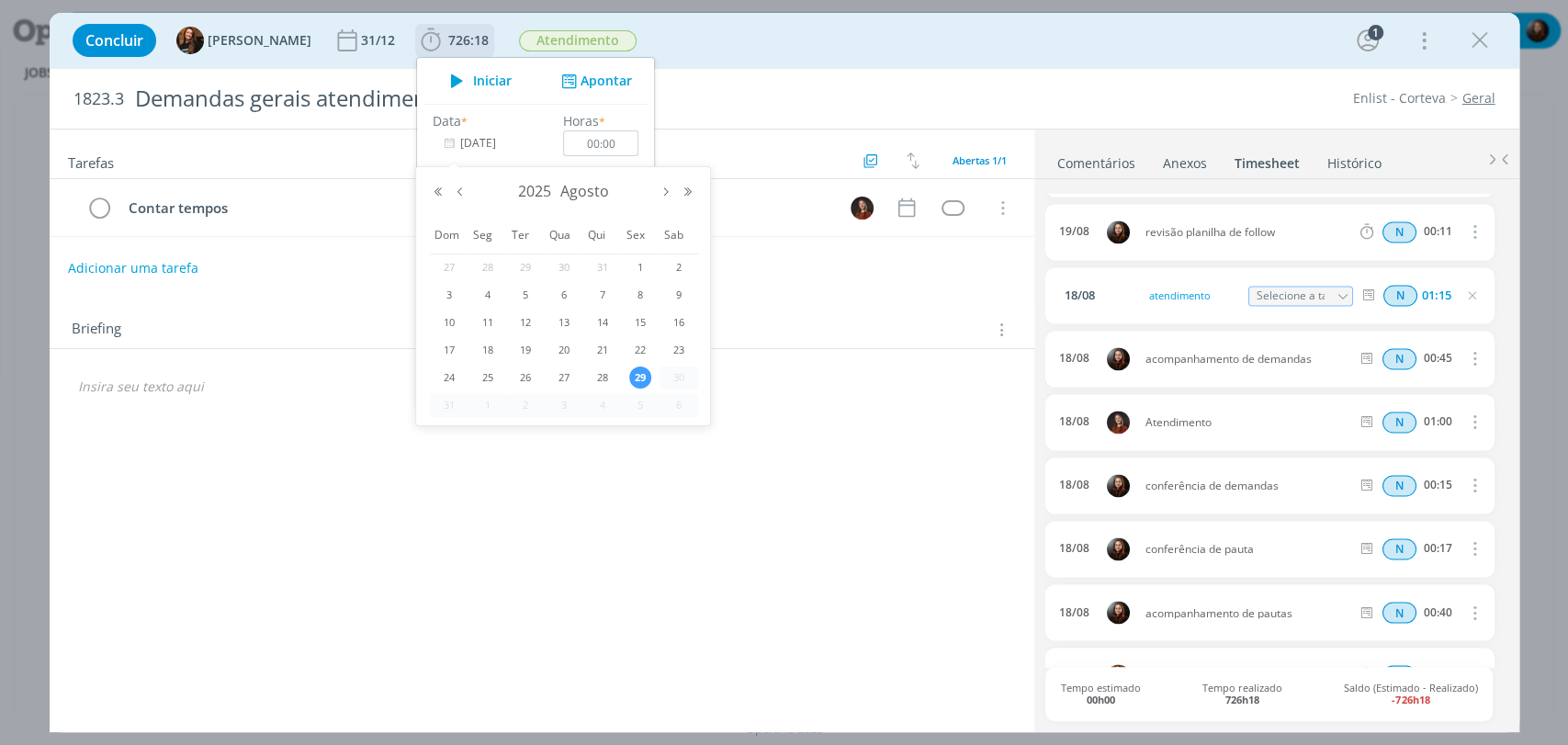
click at [444, 142] on input "[DATE]" at bounding box center [491, 144] width 115 height 26
click at [563, 346] on span "20" at bounding box center [564, 350] width 22 height 22
type input "20/08/2025"
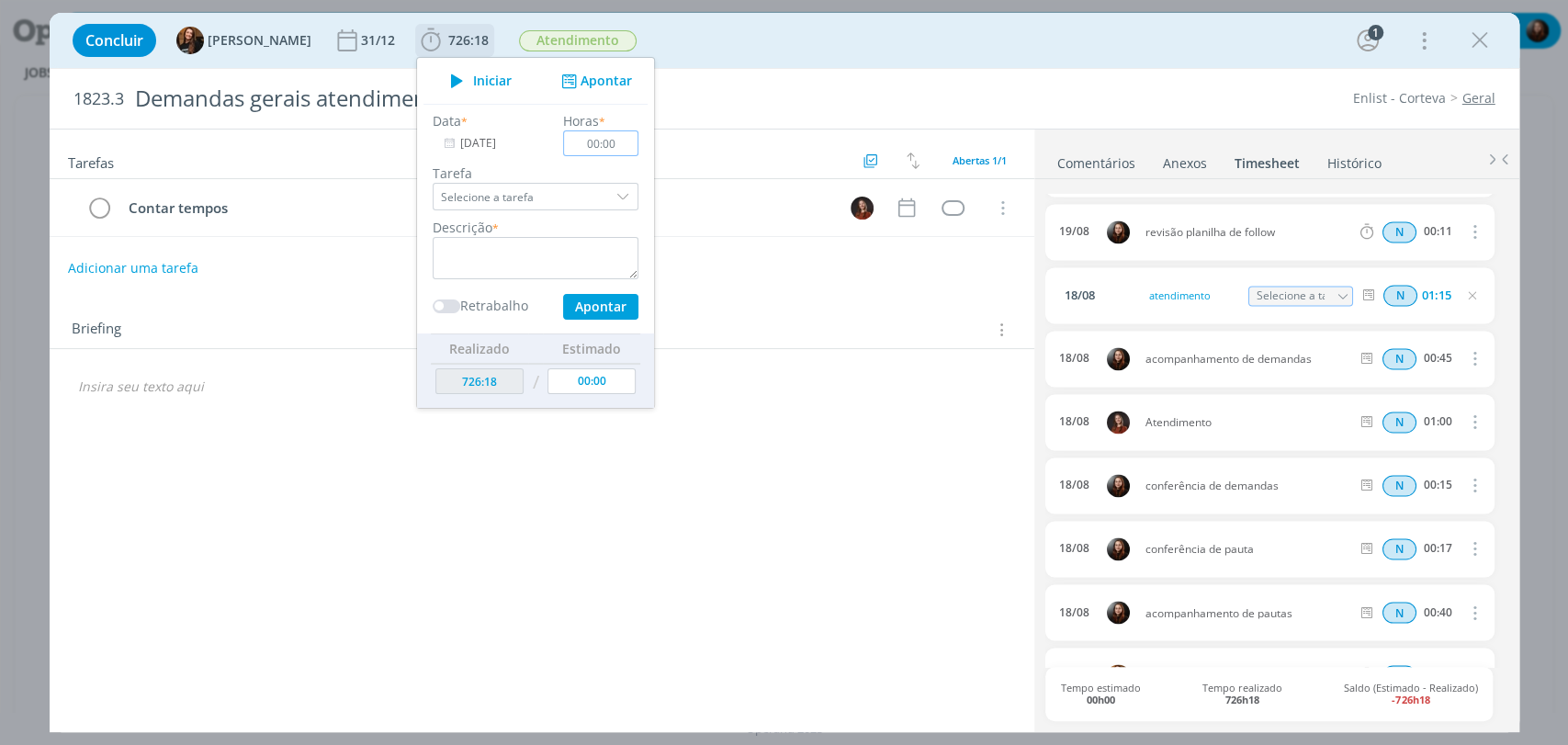
click at [602, 142] on input "00:00" at bounding box center [601, 144] width 75 height 26
type input "00:45"
click at [466, 258] on textarea "dialog" at bounding box center [536, 258] width 206 height 43
type textarea "atendimento"
click at [590, 308] on button "Apontar" at bounding box center [600, 307] width 75 height 26
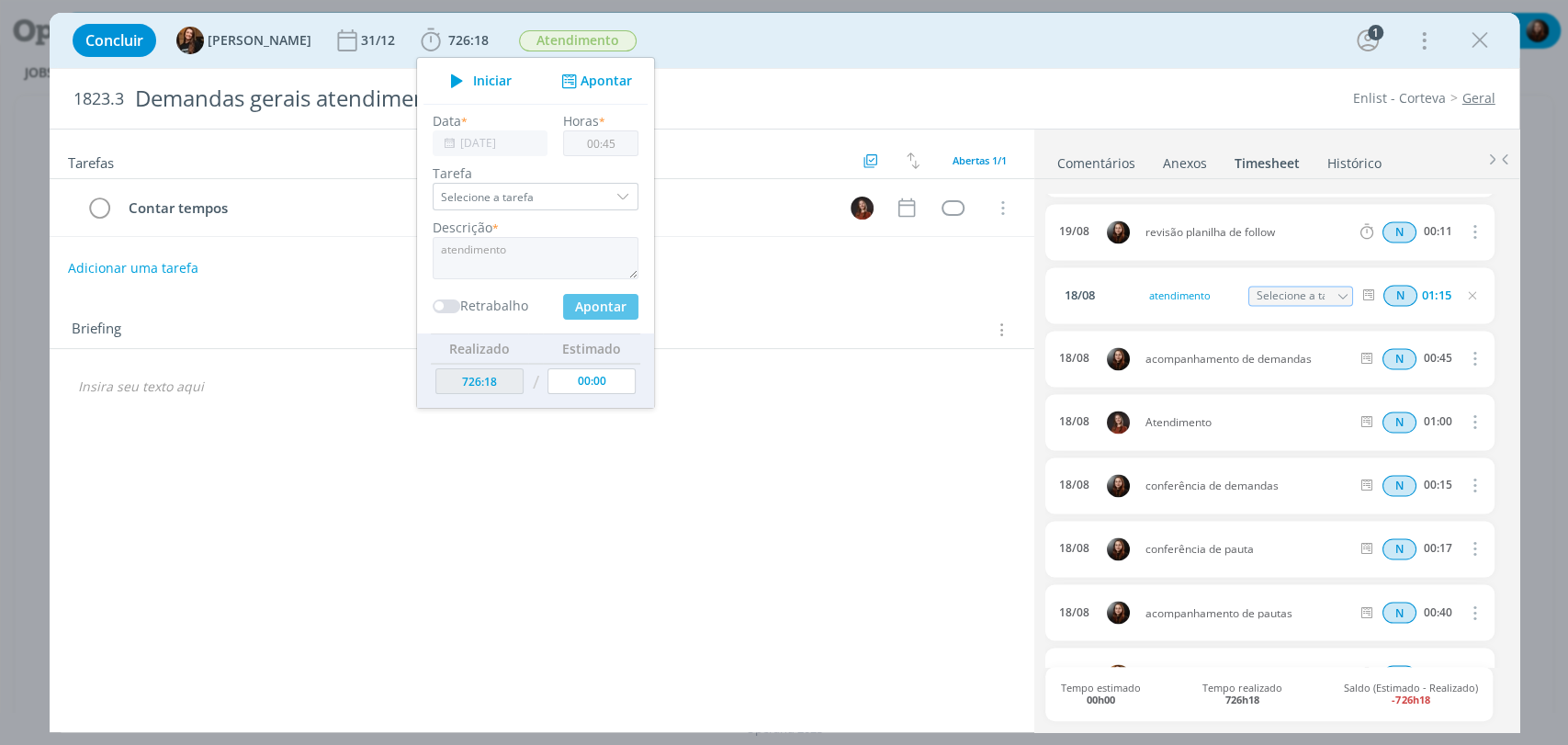
type input "[DATE]"
type input "00:00"
type input "727:03"
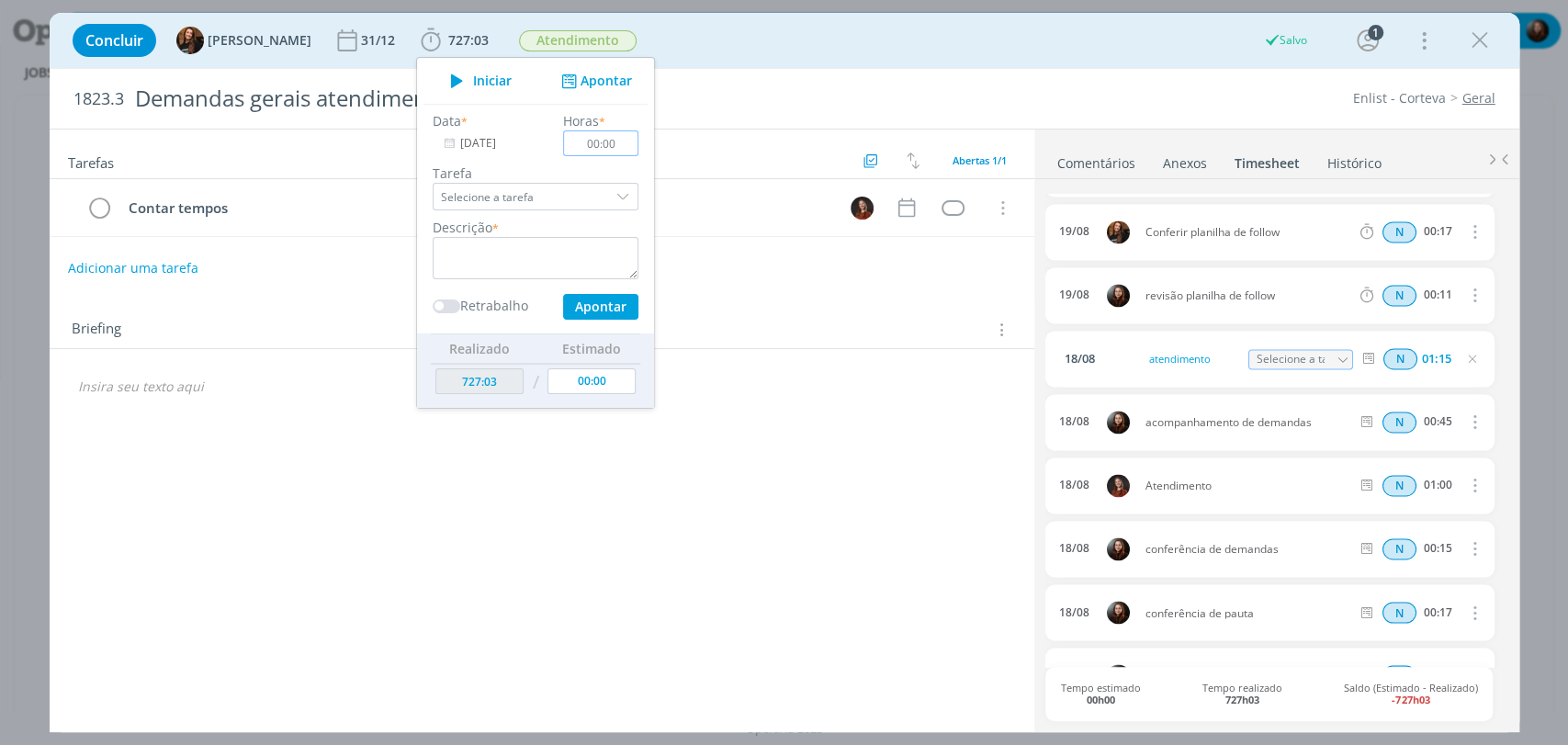
scroll to position [2018, 0]
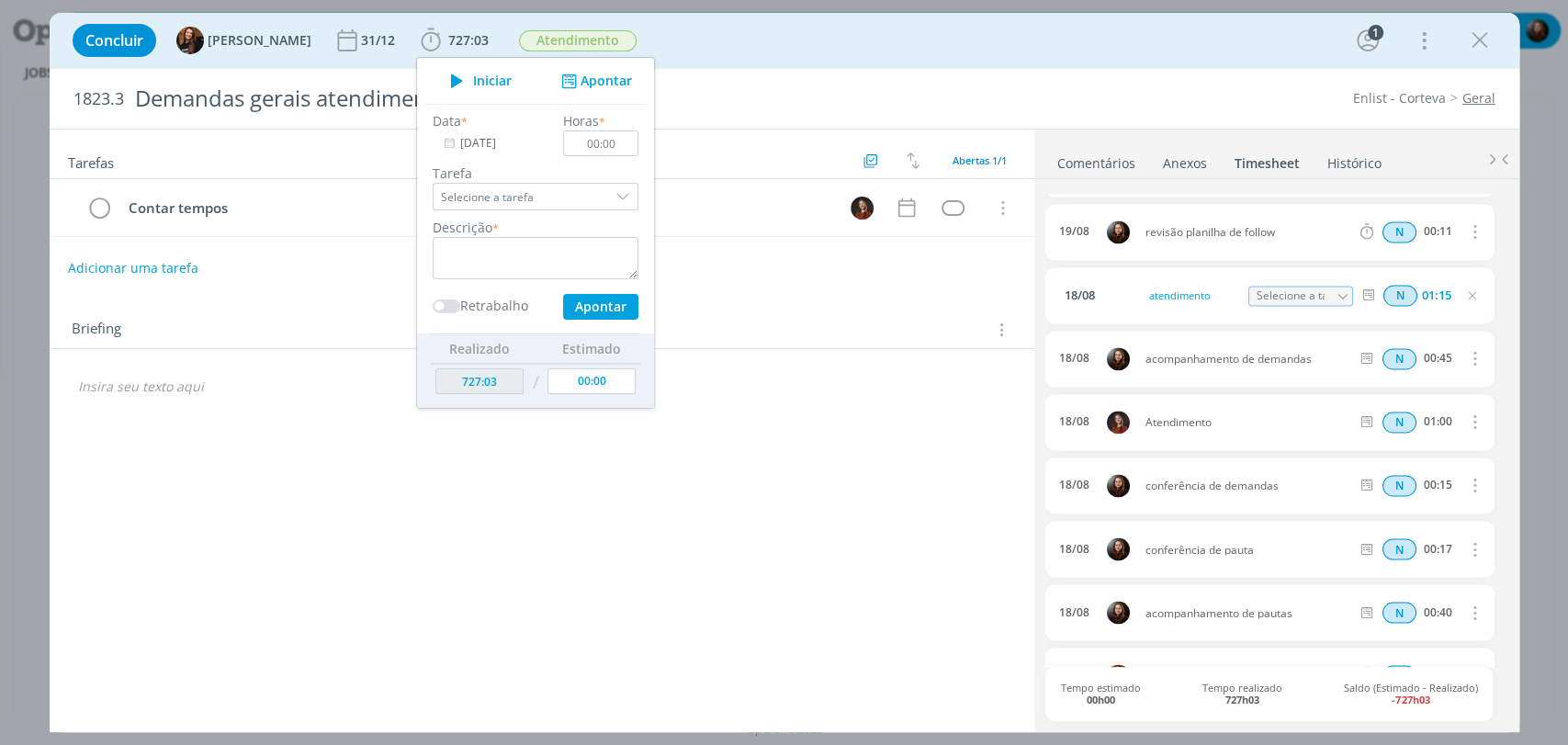
click at [1176, 19] on div "Concluir Tayná Morsch 31/12 727:03 Iniciar Apontar Data * 29/08/2025 Horas * 00…" at bounding box center [784, 41] width 1442 height 44
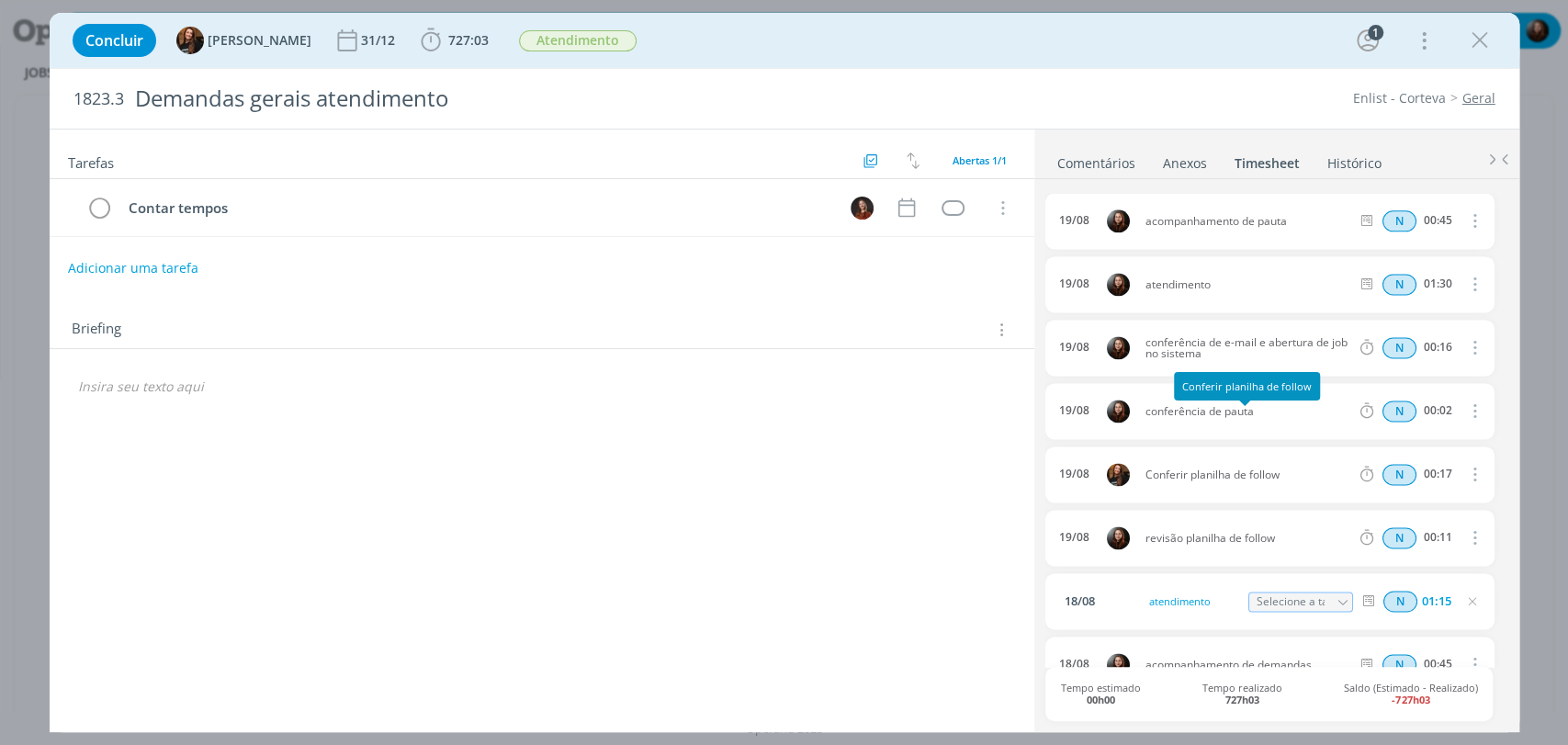
scroll to position [1712, 0]
click at [450, 36] on span "727:03" at bounding box center [468, 41] width 41 height 18
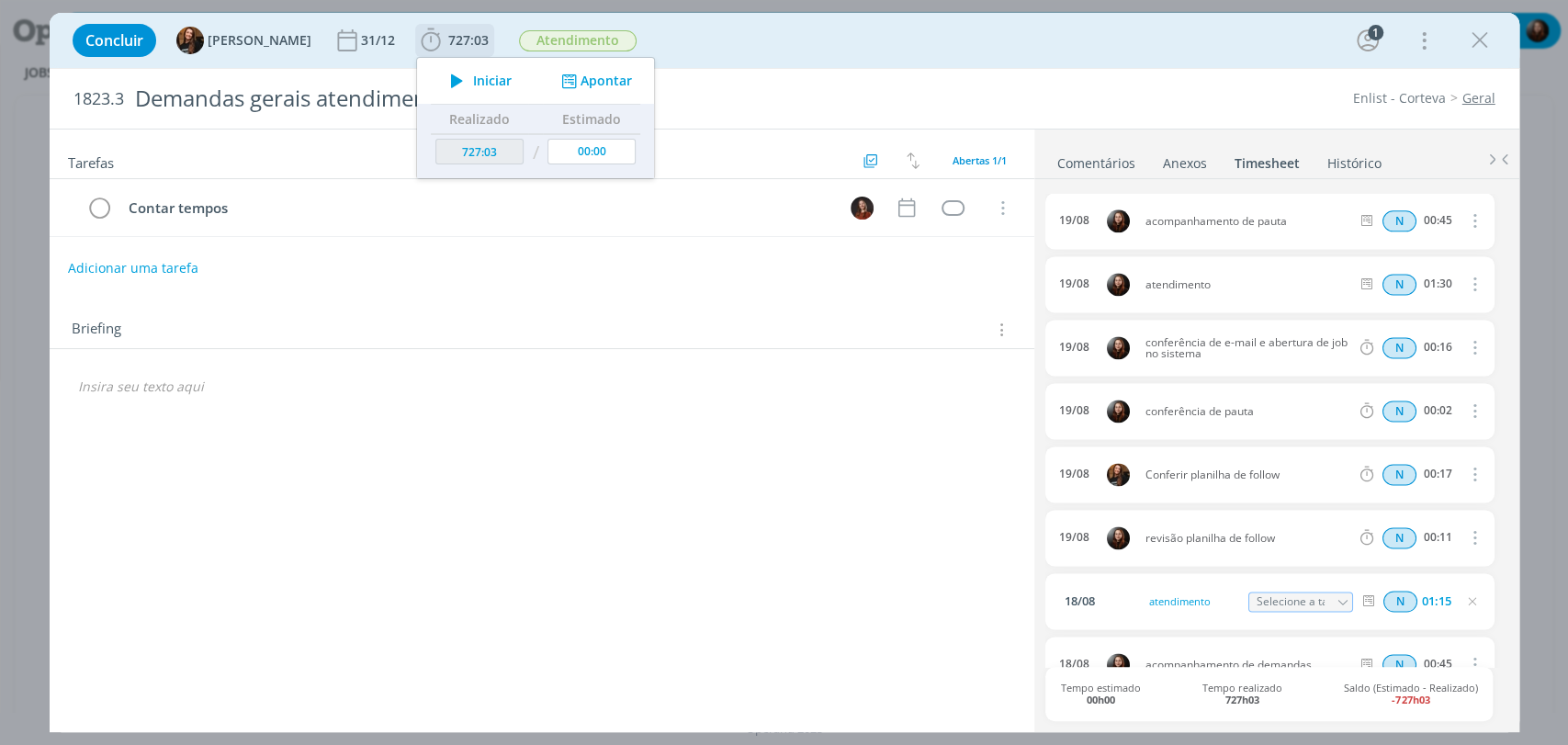
click at [581, 74] on button "Apontar" at bounding box center [594, 80] width 76 height 19
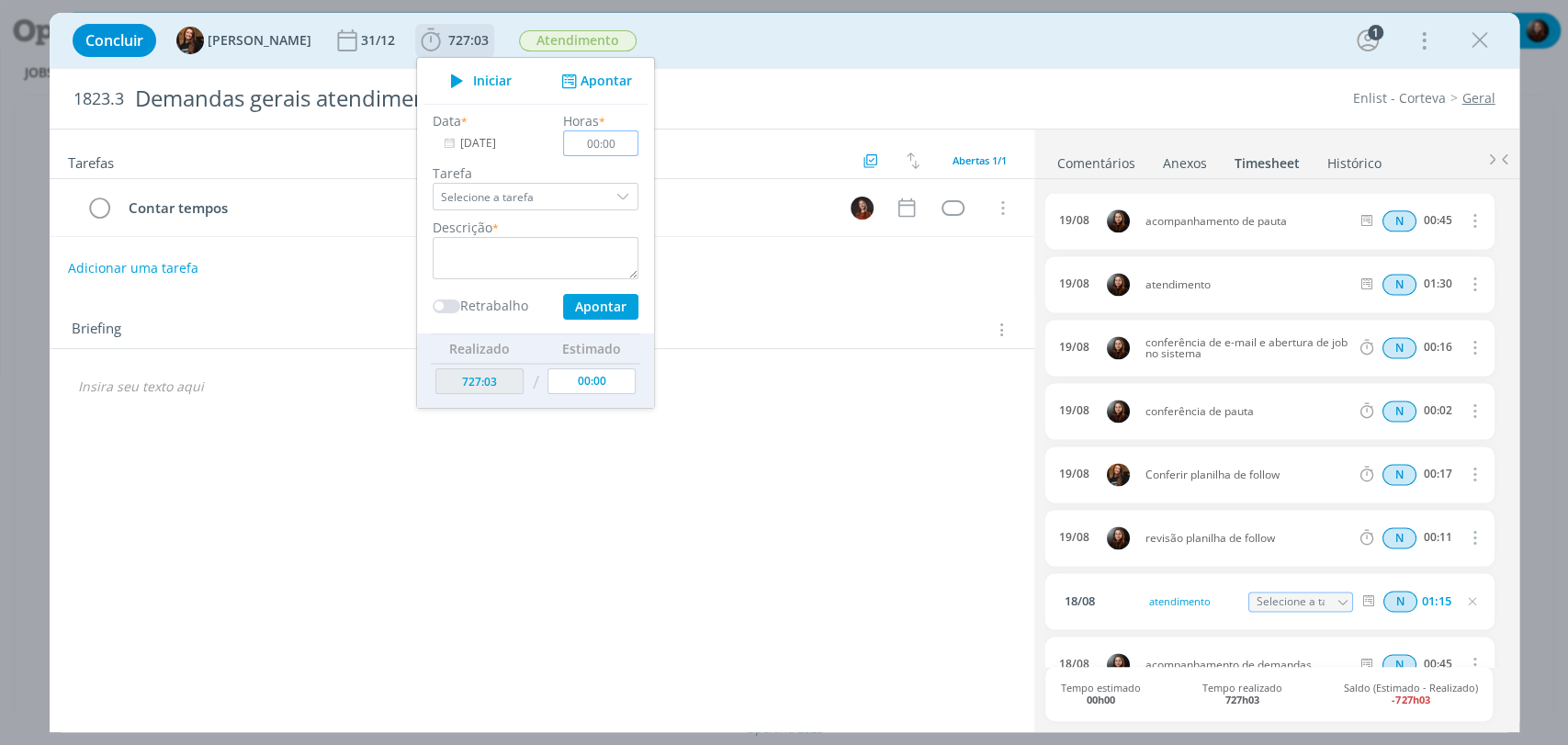
click at [614, 144] on input "00:00" at bounding box center [601, 144] width 75 height 26
type input "00:45"
click at [579, 258] on textarea "dialog" at bounding box center [536, 258] width 206 height 43
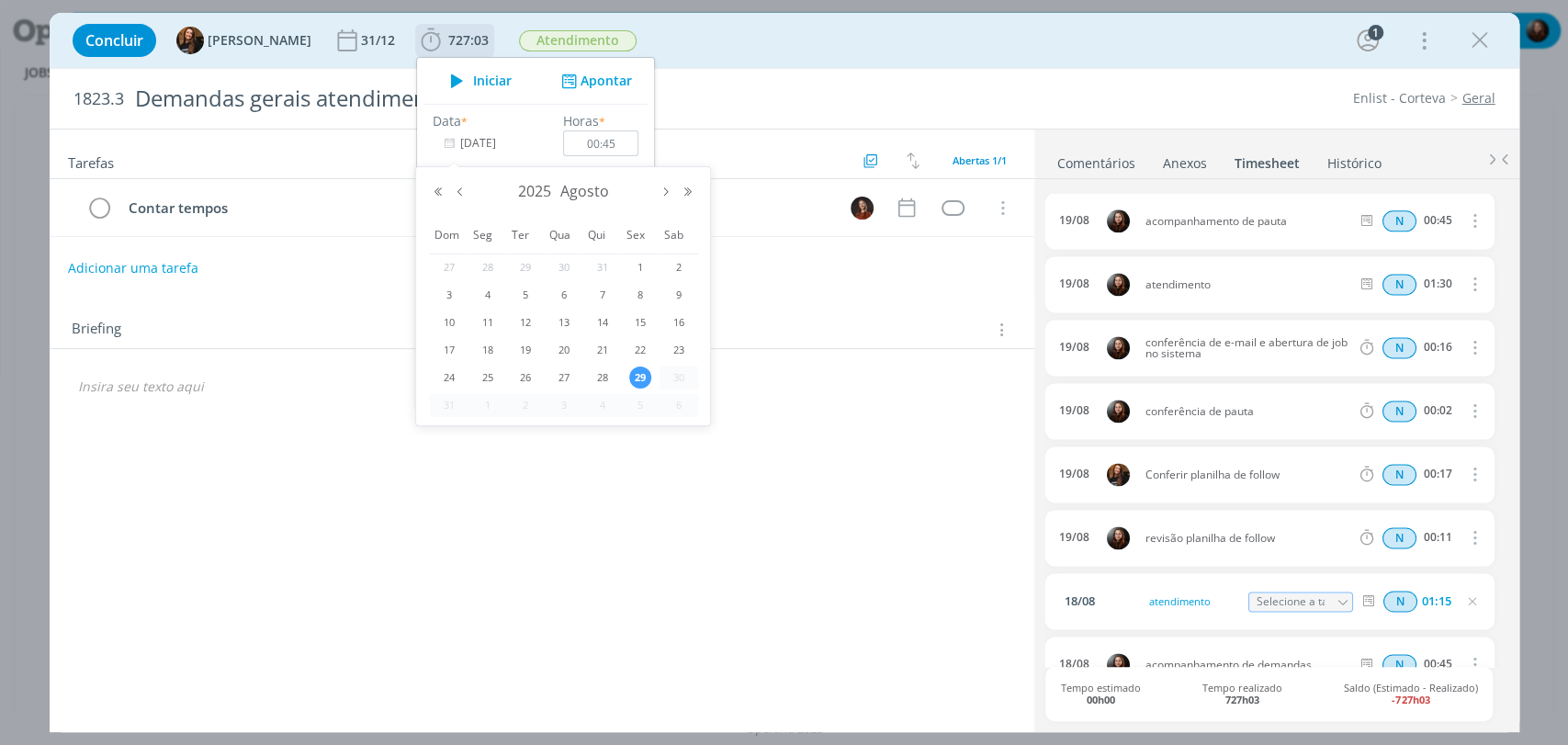
click at [457, 144] on input "[DATE]" at bounding box center [491, 144] width 115 height 26
click at [566, 358] on span "20" at bounding box center [564, 350] width 22 height 22
type input "20/08/2025"
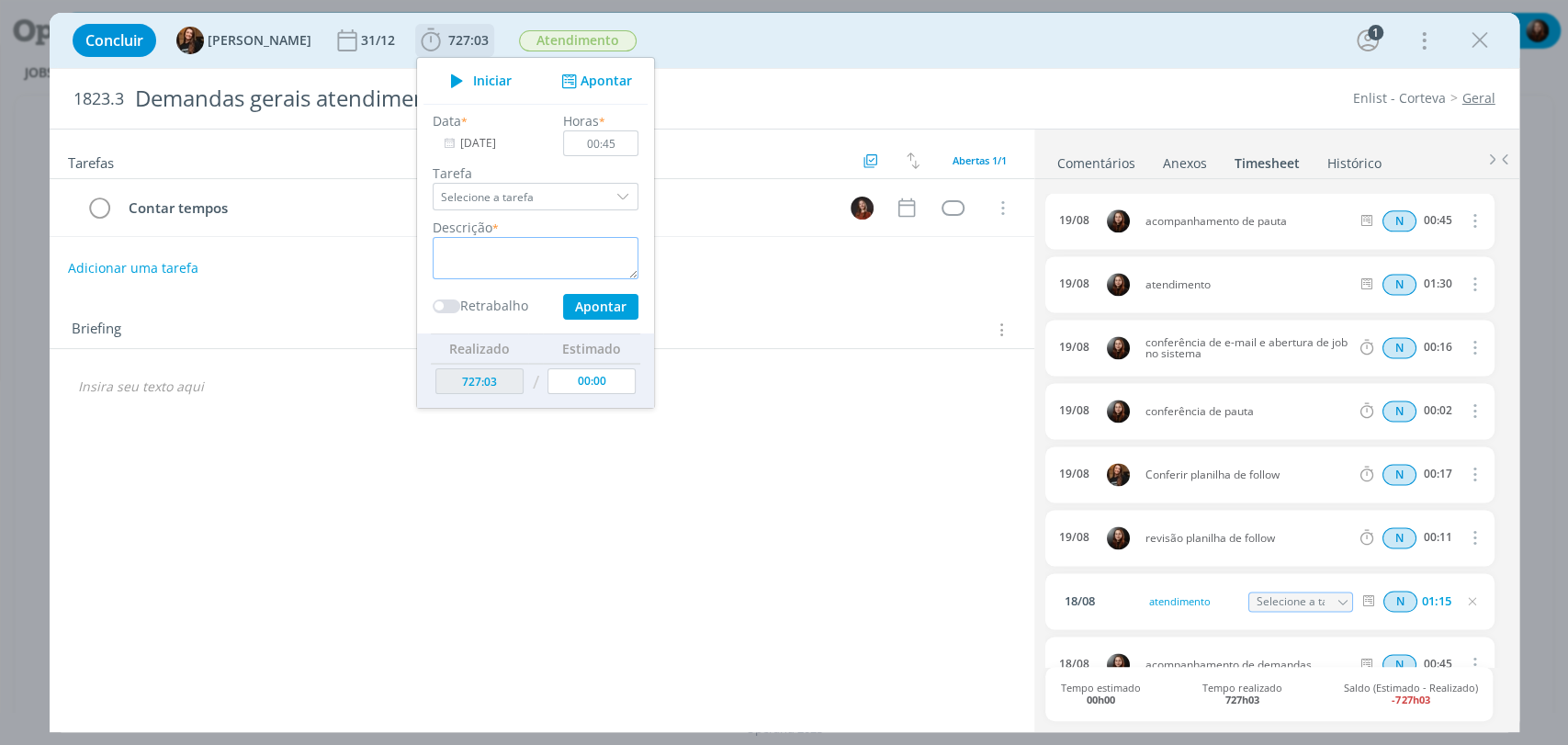
click at [504, 251] on textarea "dialog" at bounding box center [536, 258] width 206 height 43
type textarea "acompanhamento de demandas"
click at [564, 301] on button "Apontar" at bounding box center [600, 307] width 75 height 26
type input "727:48"
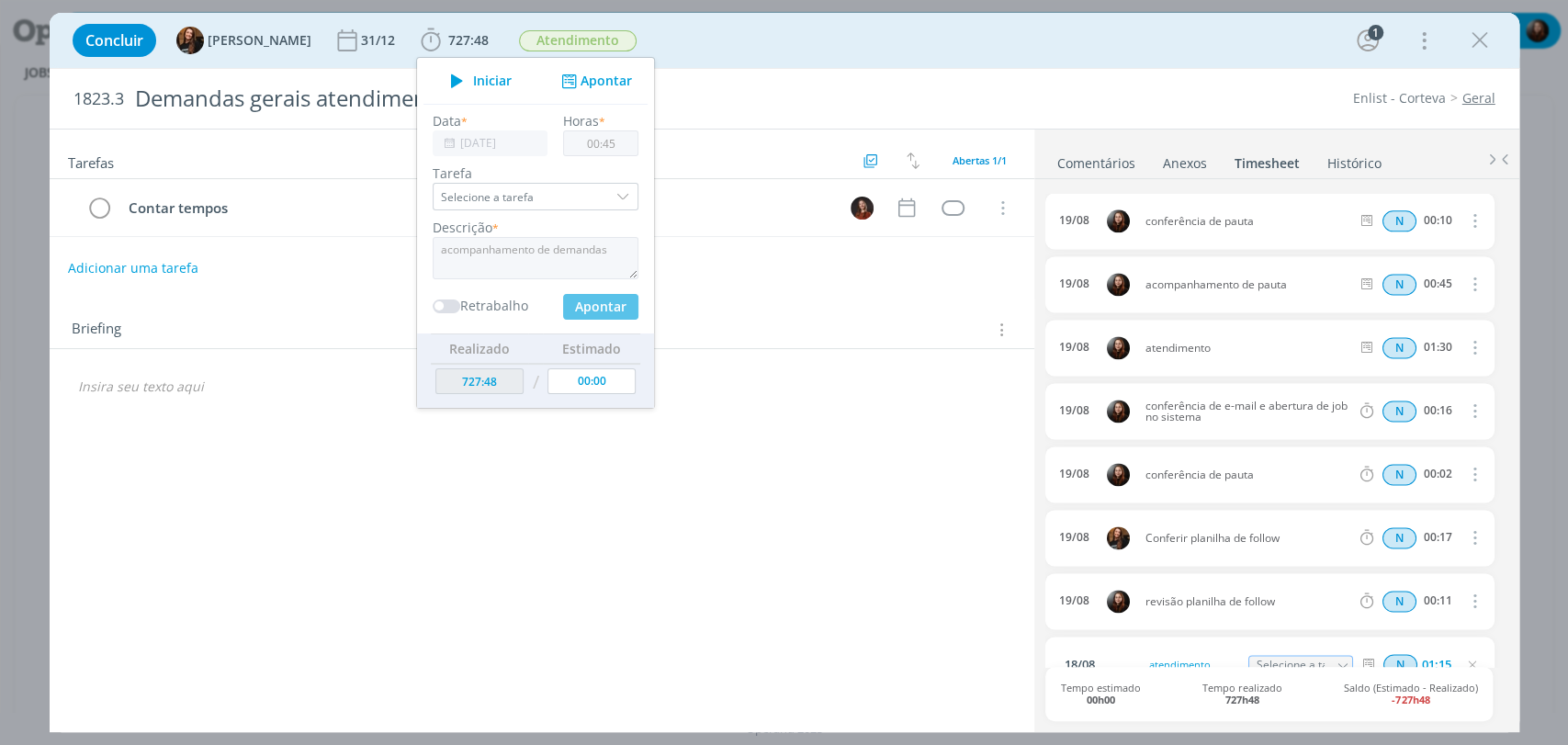
scroll to position [1775, 0]
type input "[DATE]"
type input "00:00"
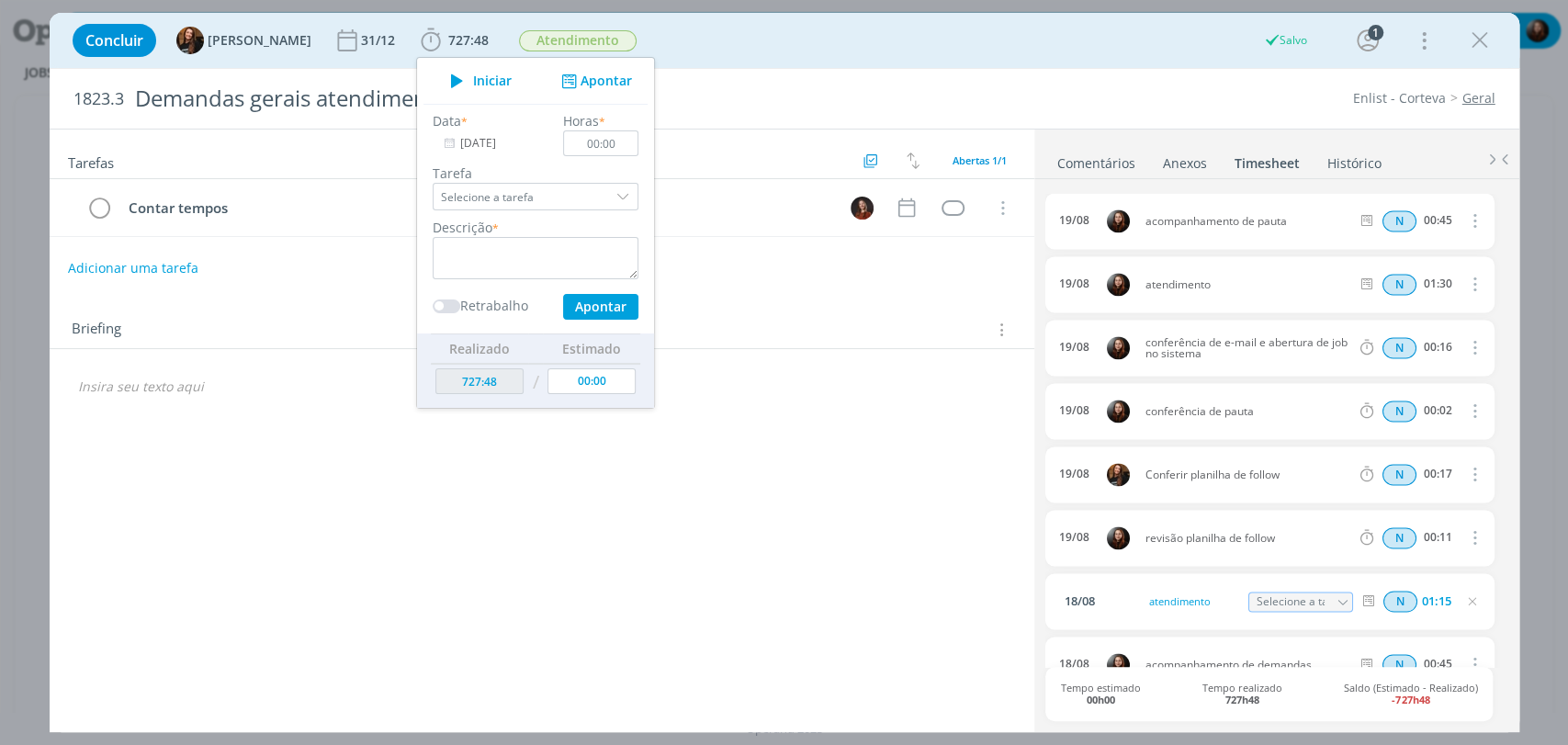
click at [1053, 52] on div "Concluir Tayná Morsch 31/12 727:48 Iniciar Apontar Data * 29/08/2025 Horas * 00…" at bounding box center [784, 41] width 1442 height 44
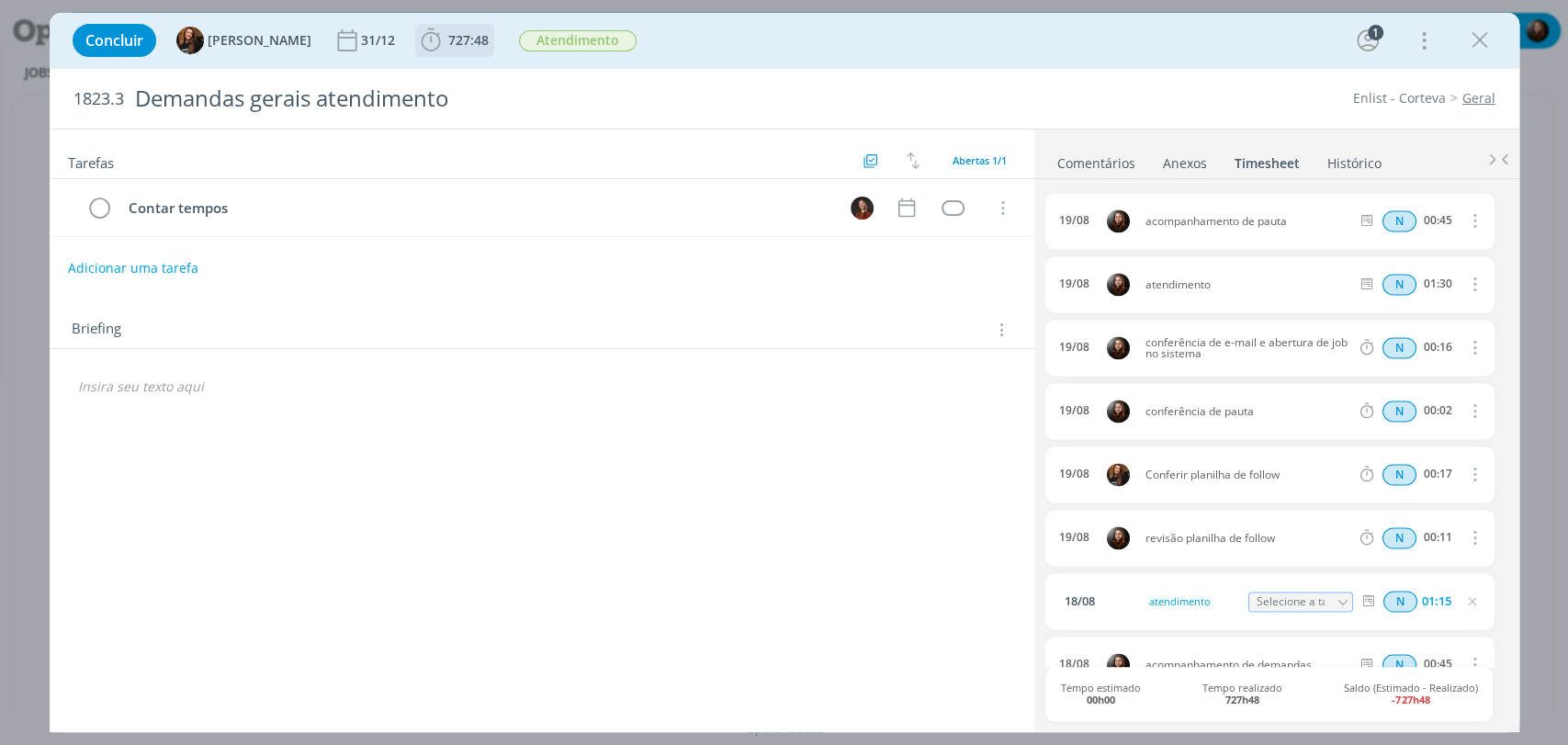
click at [448, 33] on span "727:48" at bounding box center [468, 41] width 41 height 18
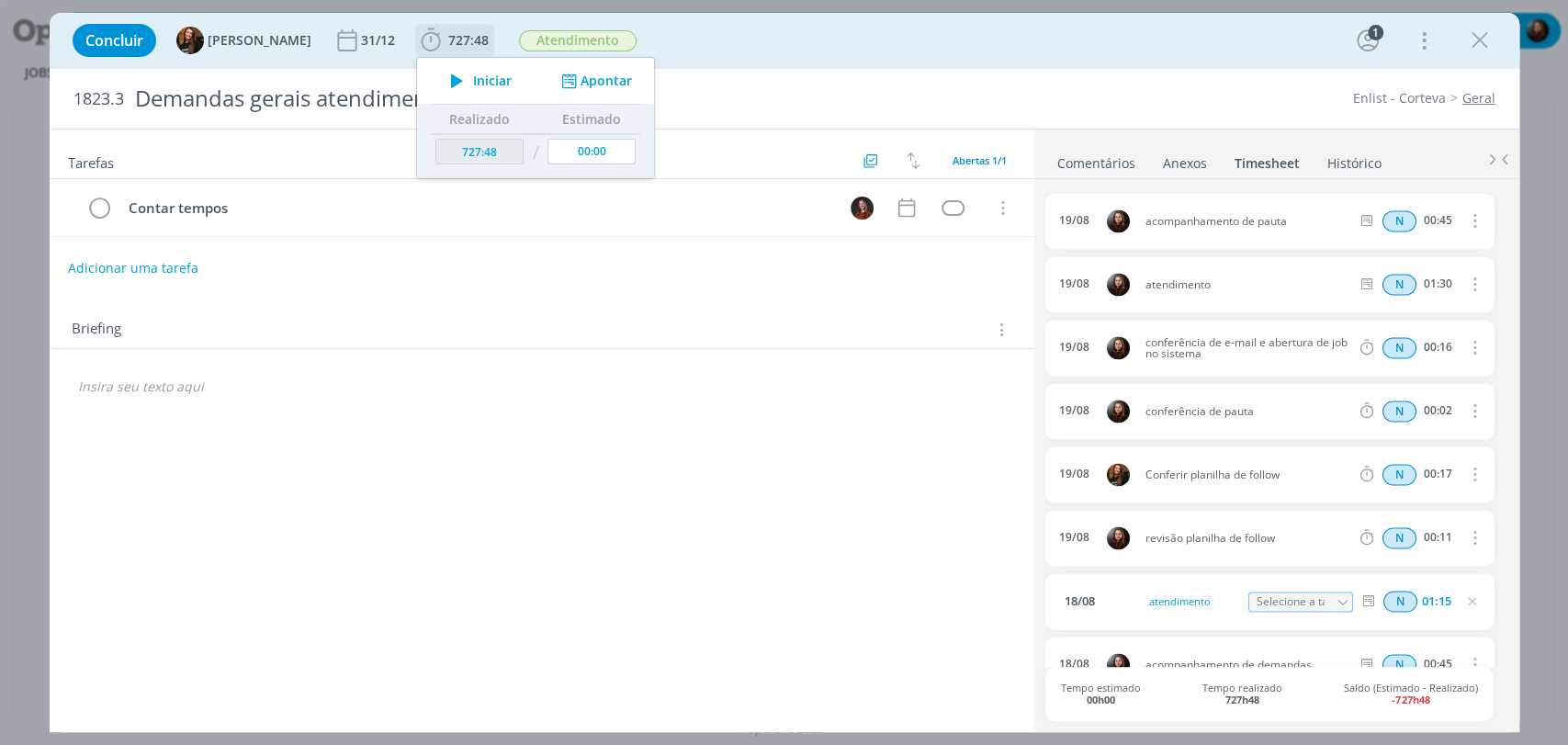
click at [573, 76] on button "Apontar" at bounding box center [594, 80] width 76 height 19
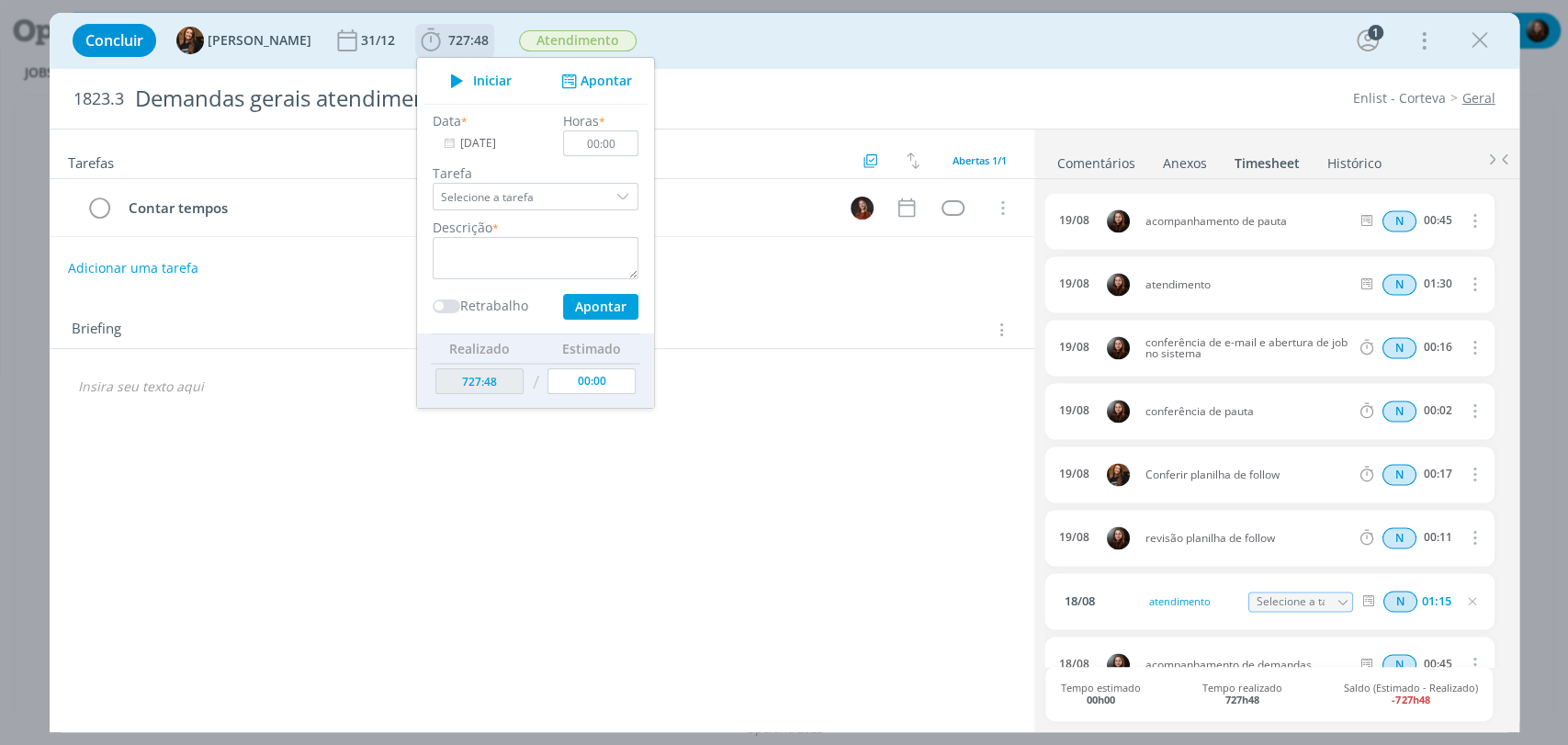
click at [493, 147] on input "[DATE]" at bounding box center [491, 144] width 115 height 26
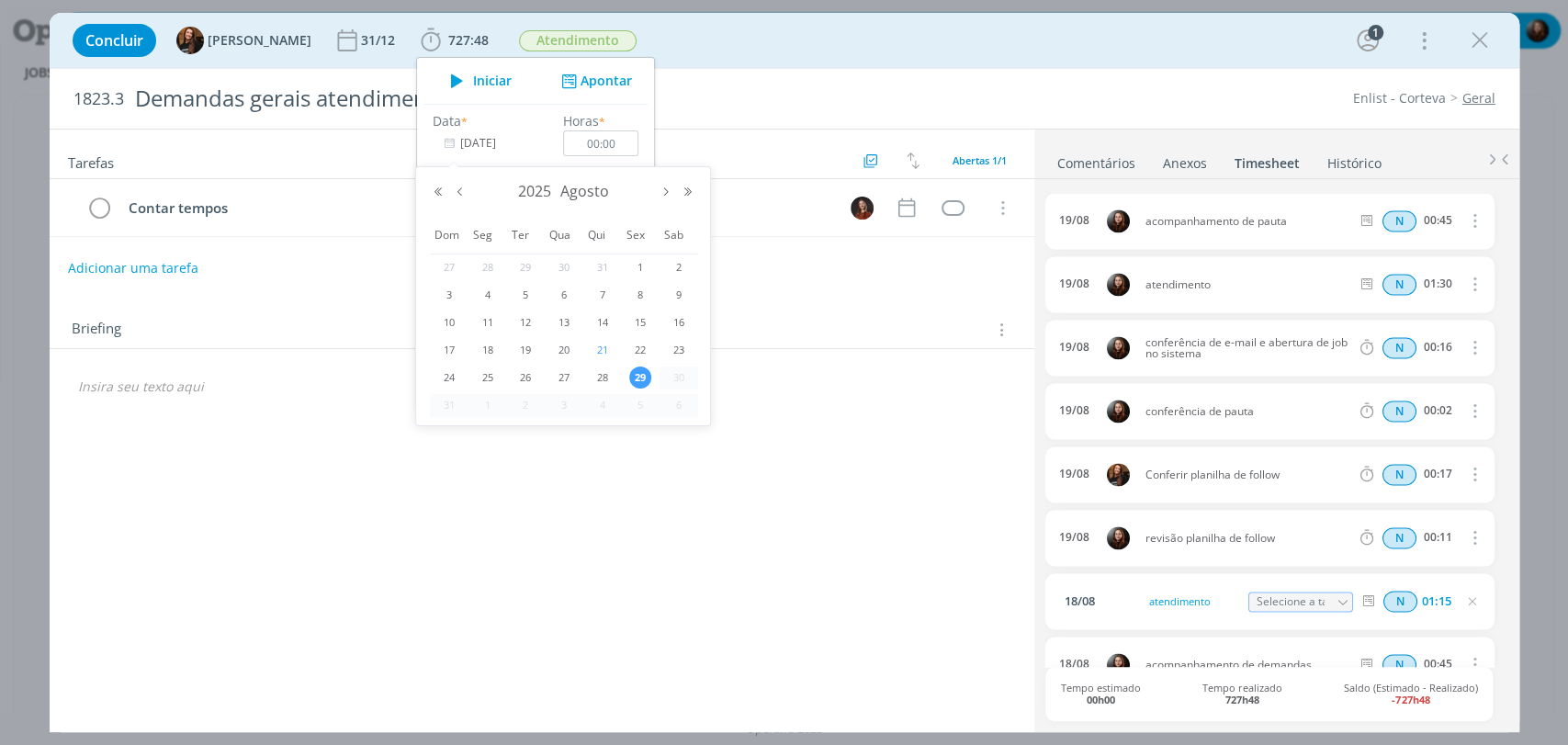
click at [606, 347] on span "21" at bounding box center [603, 350] width 22 height 22
type input "21/08/2025"
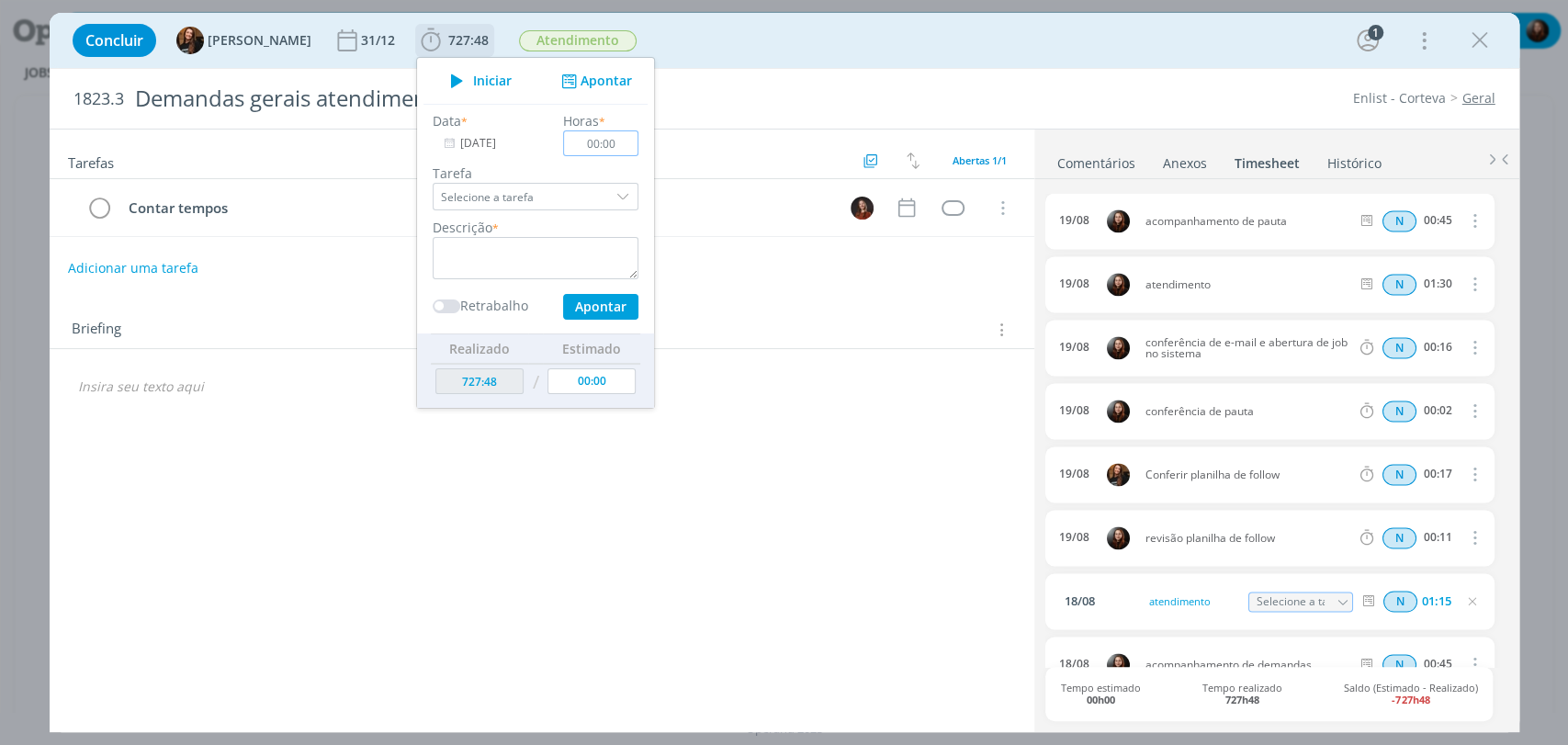
click at [608, 135] on input "00:00" at bounding box center [601, 144] width 75 height 26
type input "01:30"
click at [506, 264] on textarea "dialog" at bounding box center [536, 258] width 206 height 43
type textarea "atendimento"
click at [592, 307] on button "Apontar" at bounding box center [600, 307] width 75 height 26
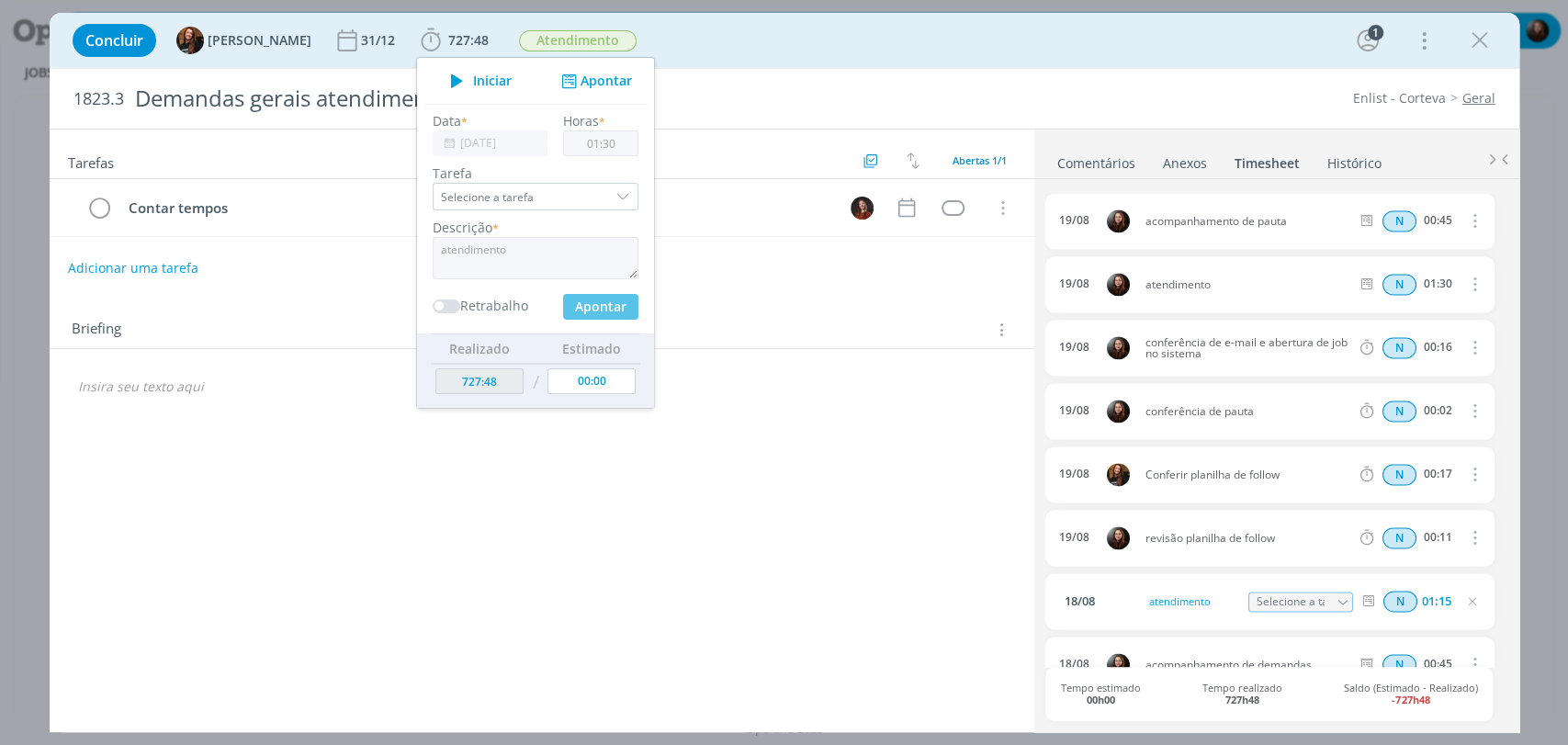
type input "729:18"
type input "[DATE]"
type input "00:00"
type input "01:15"
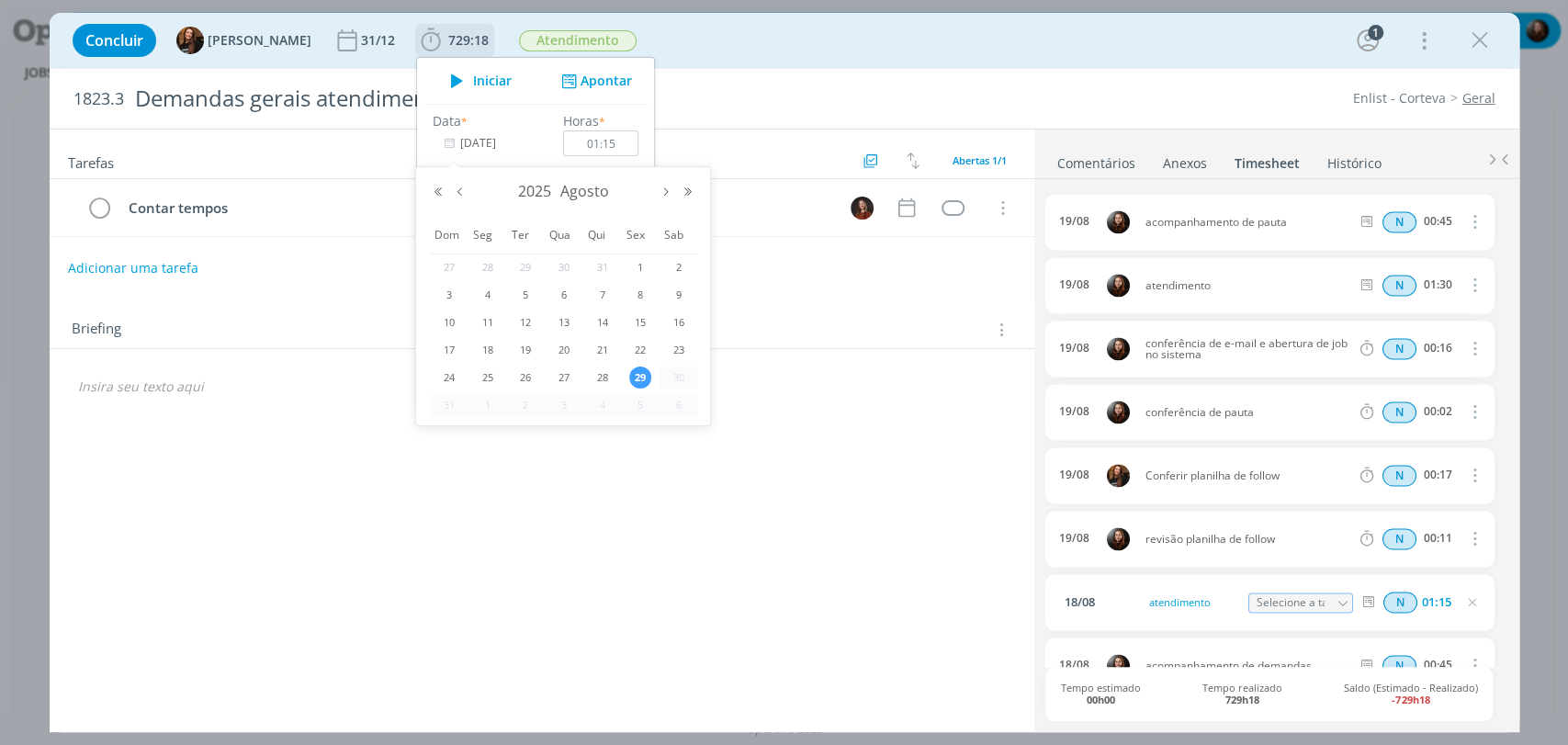
click at [475, 148] on input "[DATE]" at bounding box center [491, 144] width 115 height 26
click at [609, 347] on span "21" at bounding box center [603, 350] width 22 height 22
type input "21/08/2025"
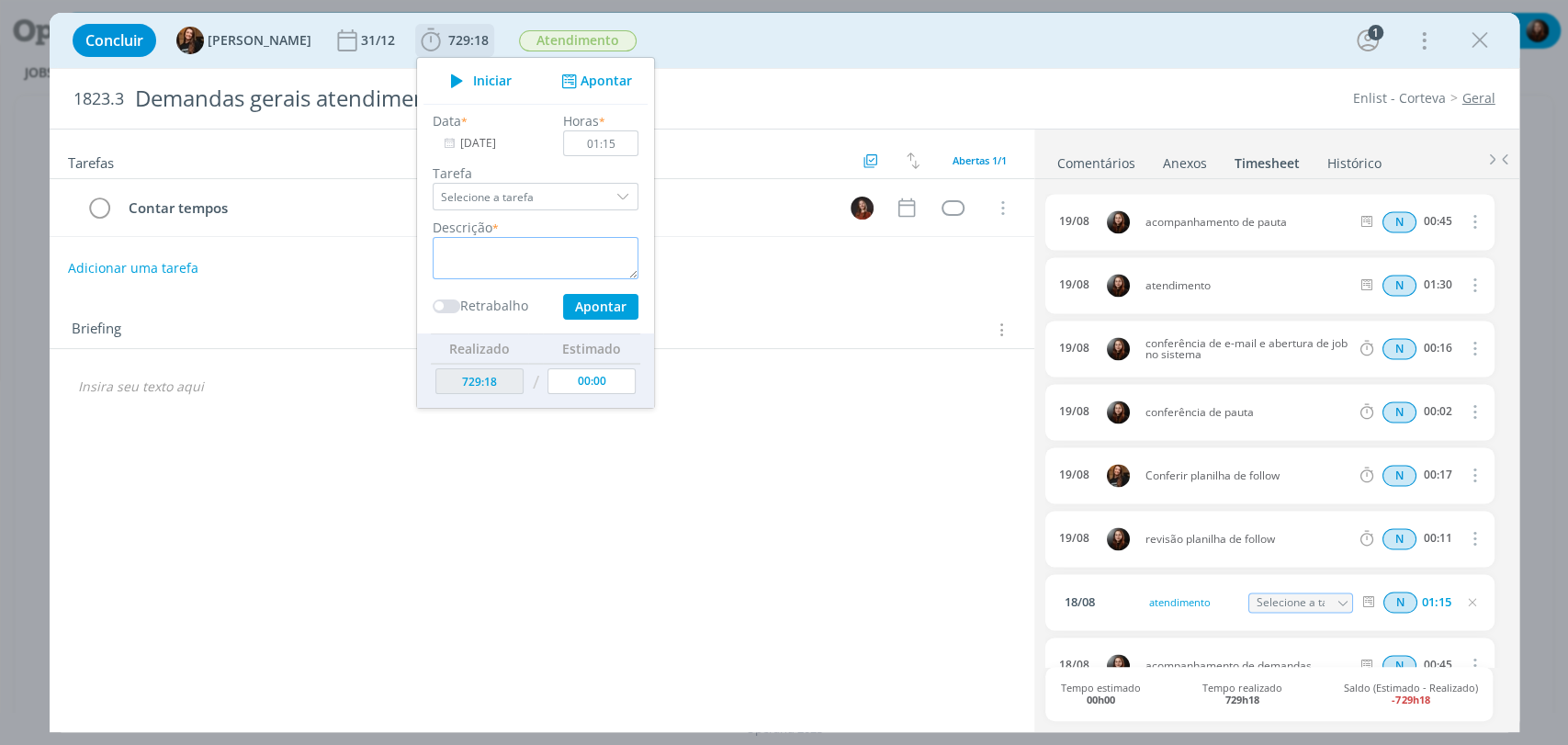
click at [507, 245] on textarea "dialog" at bounding box center [536, 258] width 206 height 43
type textarea "acompanhamento de demandas"
click at [566, 310] on button "Apontar" at bounding box center [600, 307] width 75 height 26
type input "730:33"
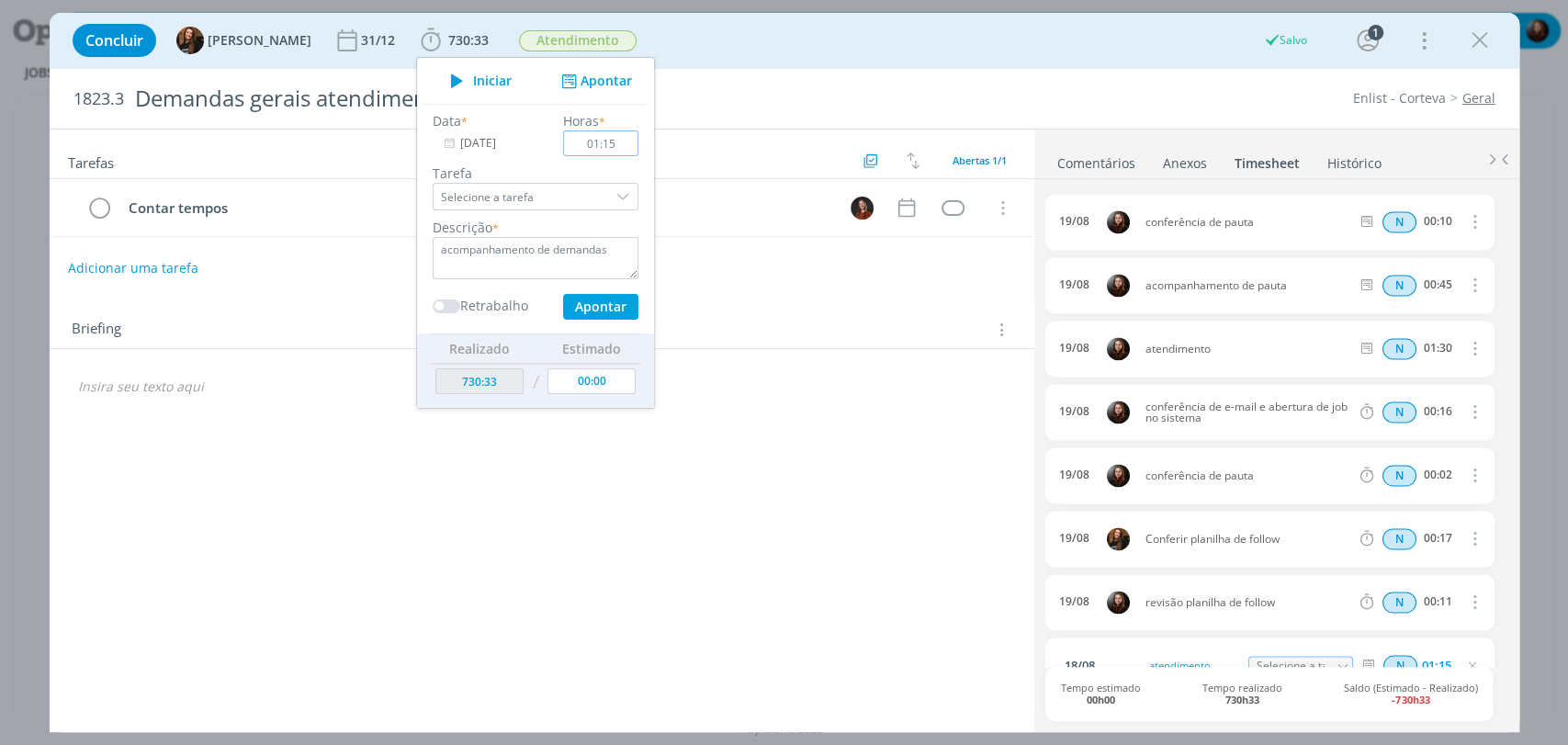
type input "[DATE]"
type input "00:00"
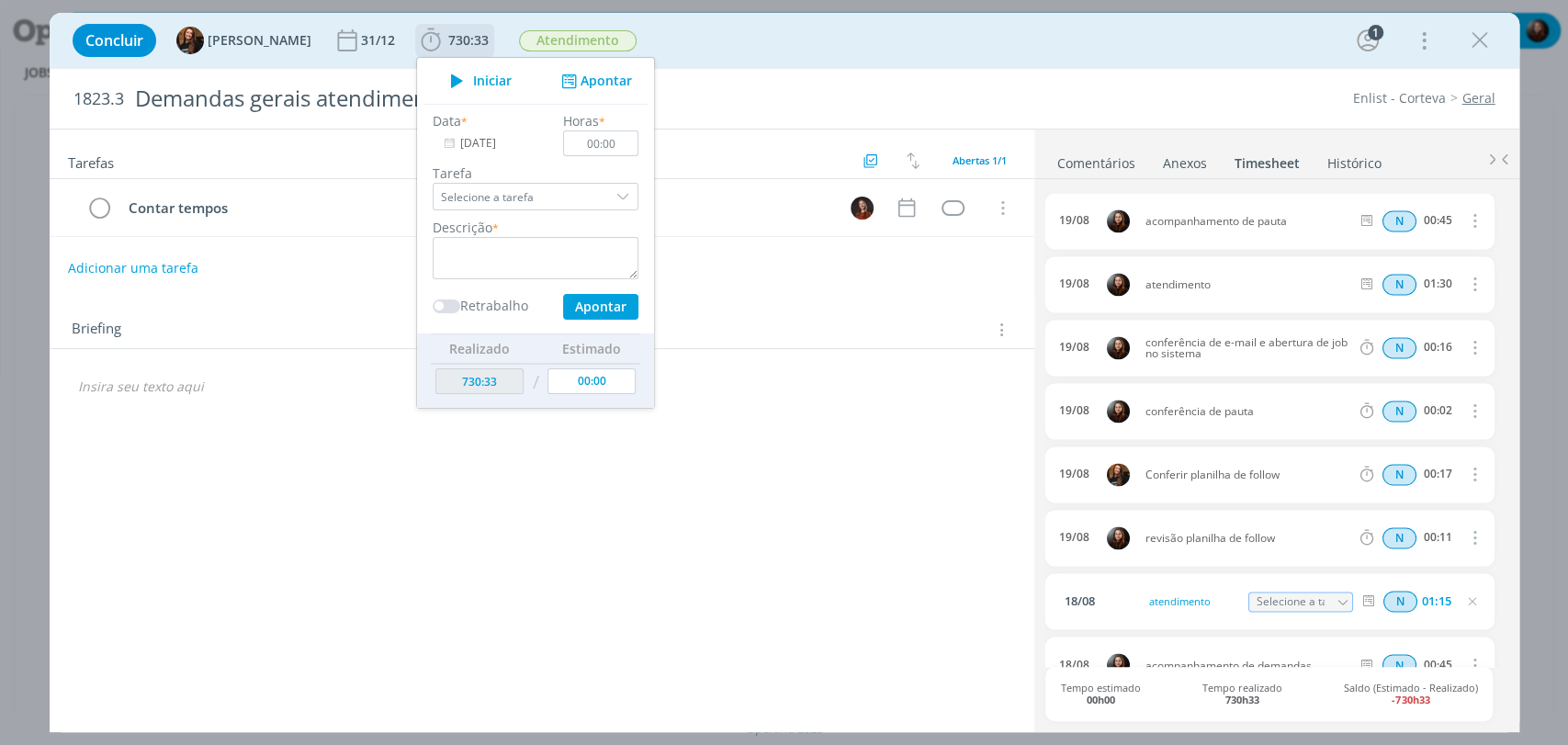
click at [473, 139] on input "[DATE]" at bounding box center [491, 144] width 115 height 26
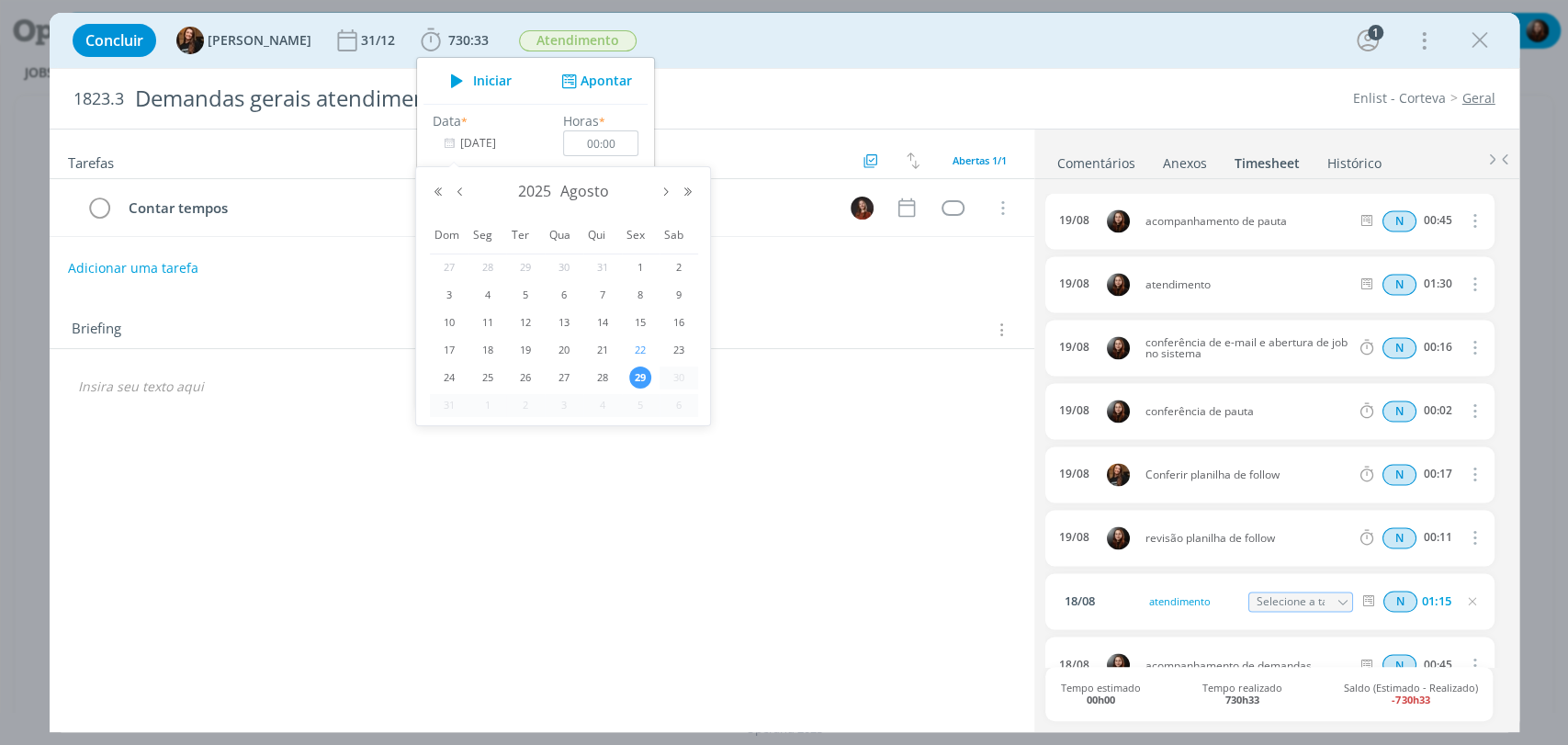
click at [646, 349] on span "22" at bounding box center [640, 350] width 22 height 22
type input "22/08/2025"
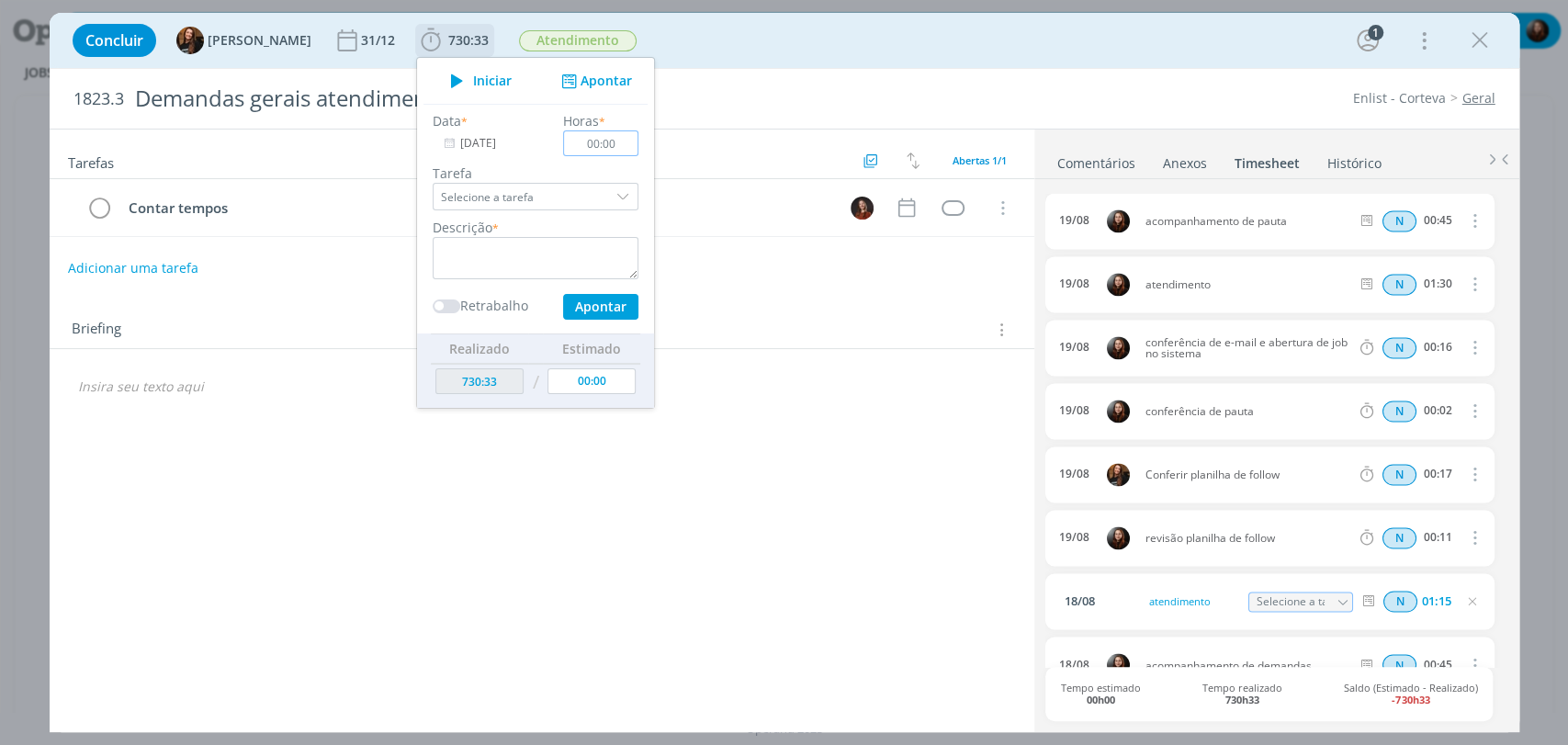
click at [610, 142] on input "00:00" at bounding box center [601, 144] width 75 height 26
type input "01:25"
click at [510, 258] on textarea "dialog" at bounding box center [536, 258] width 206 height 43
type textarea "acompanhamento de demandas"
click at [588, 308] on button "Apontar" at bounding box center [600, 307] width 75 height 26
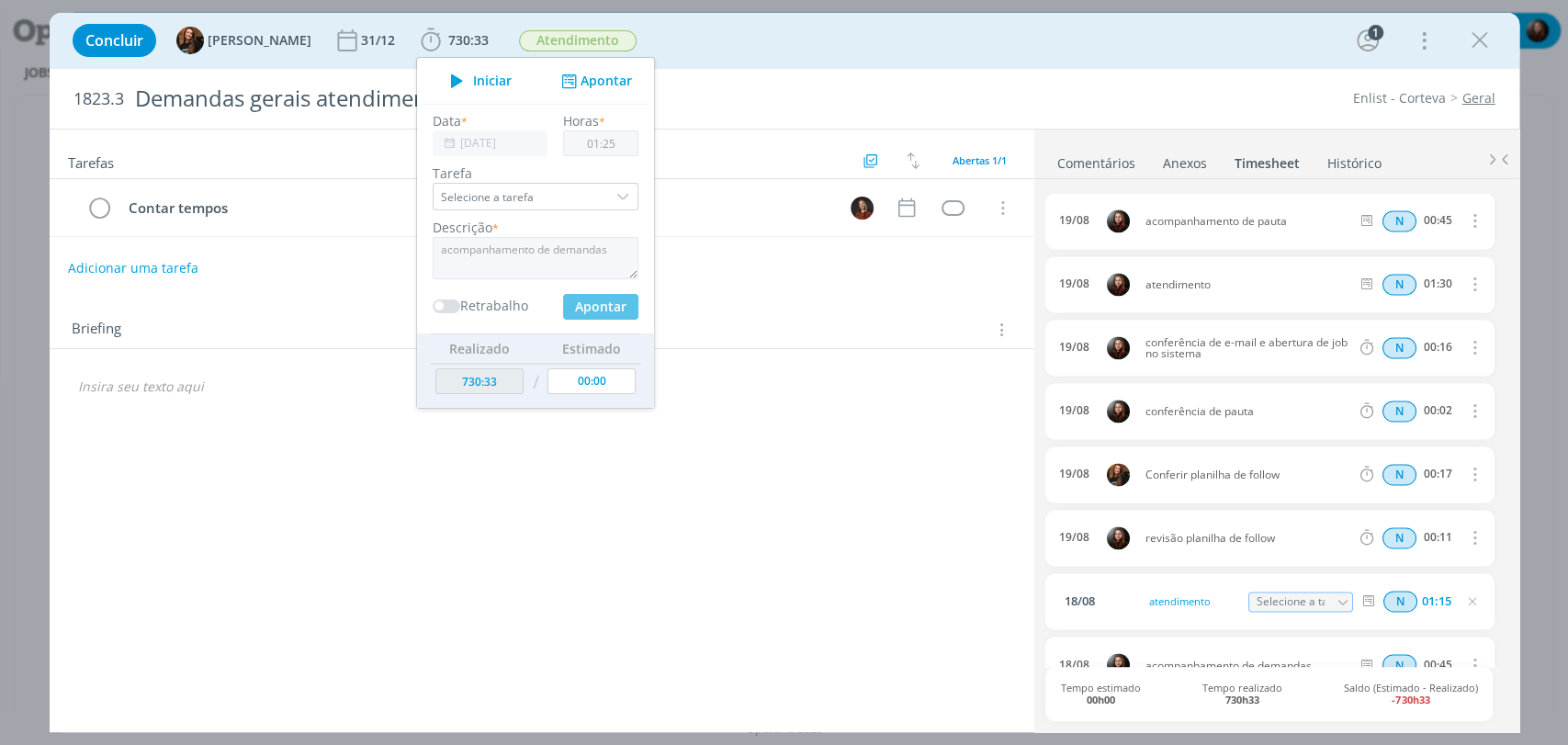
type input "731:58"
type input "29/08/2025"
type input "00:00"
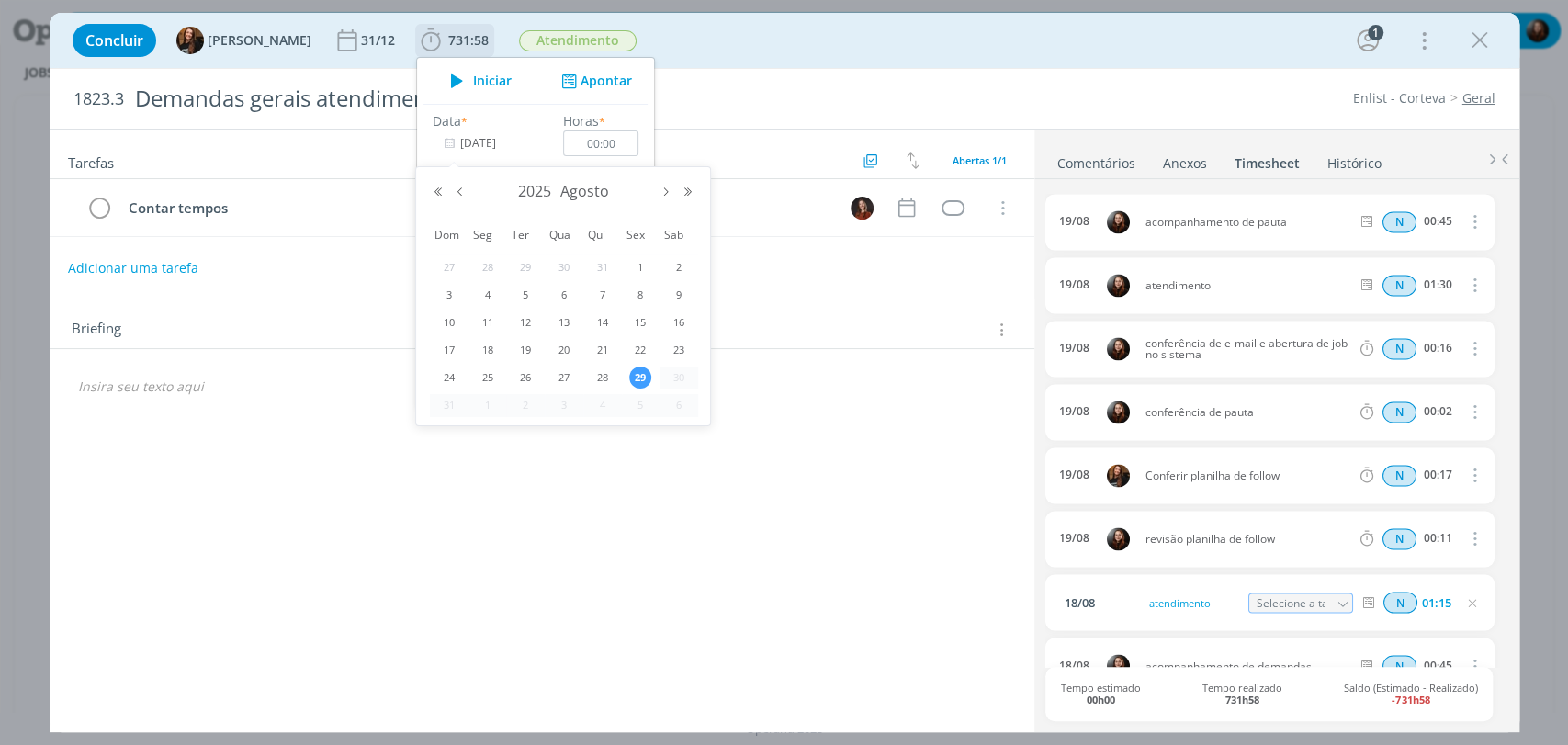
click at [451, 147] on input "29/08/2025" at bounding box center [491, 144] width 115 height 26
click at [644, 353] on span "22" at bounding box center [640, 350] width 22 height 22
type input "22/08/2025"
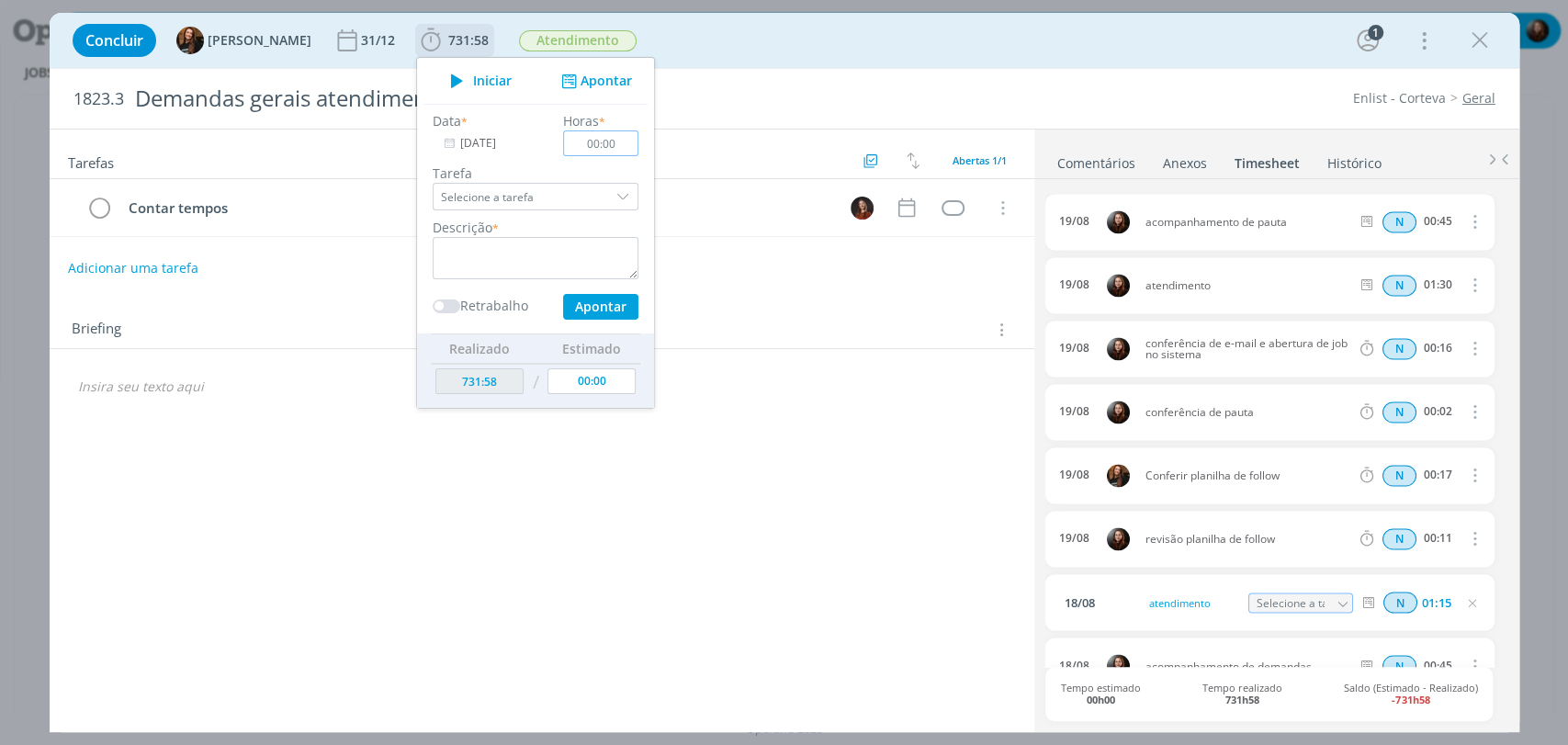
click at [611, 155] on input "00:00" at bounding box center [601, 144] width 75 height 26
type input "01:30"
click at [544, 258] on textarea "dialog" at bounding box center [536, 258] width 206 height 43
type textarea "atendimento"
click at [571, 307] on button "Apontar" at bounding box center [600, 307] width 75 height 26
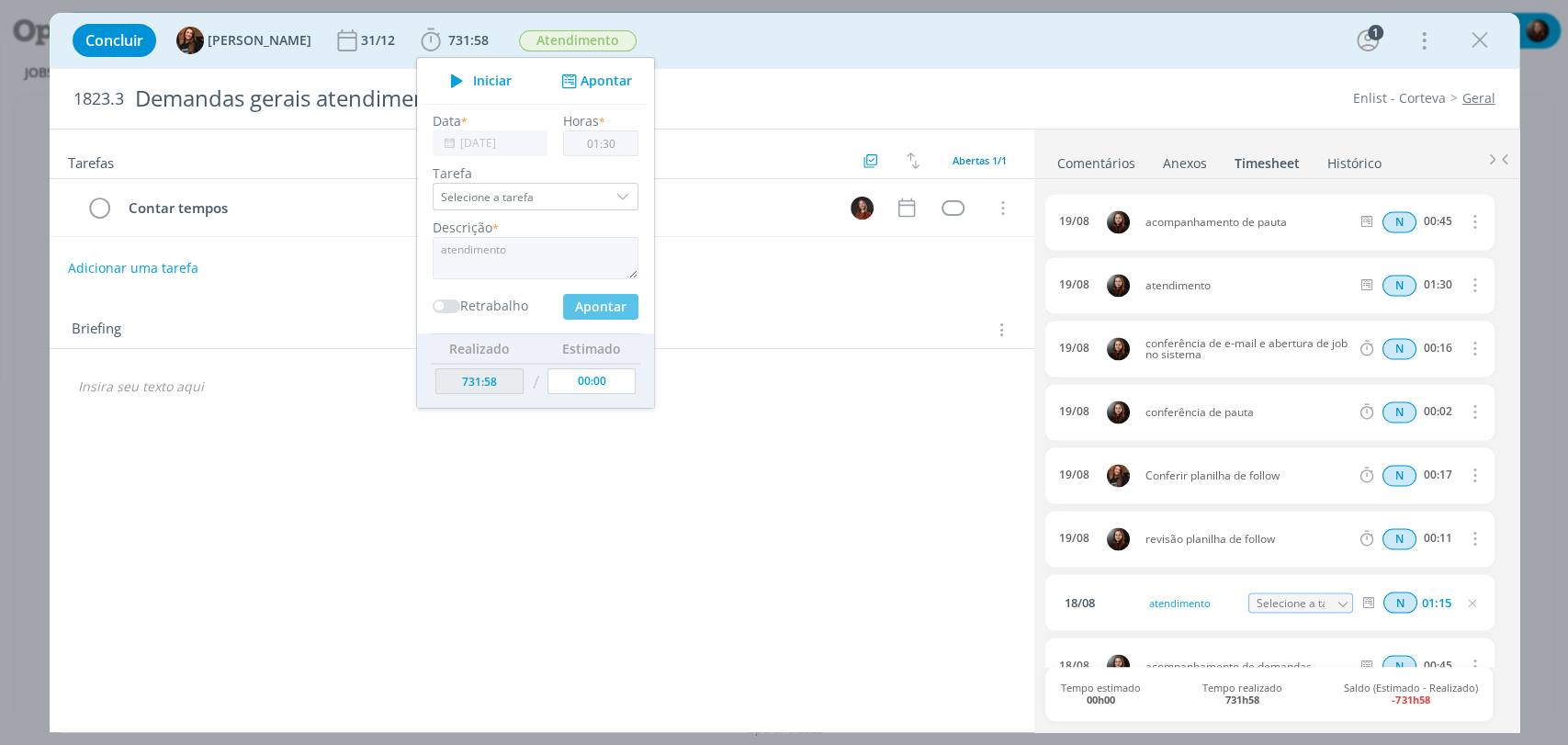
type input "733:28"
type input "29/08/2025"
type input "00:00"
click at [471, 146] on input "29/08/2025" at bounding box center [491, 144] width 115 height 26
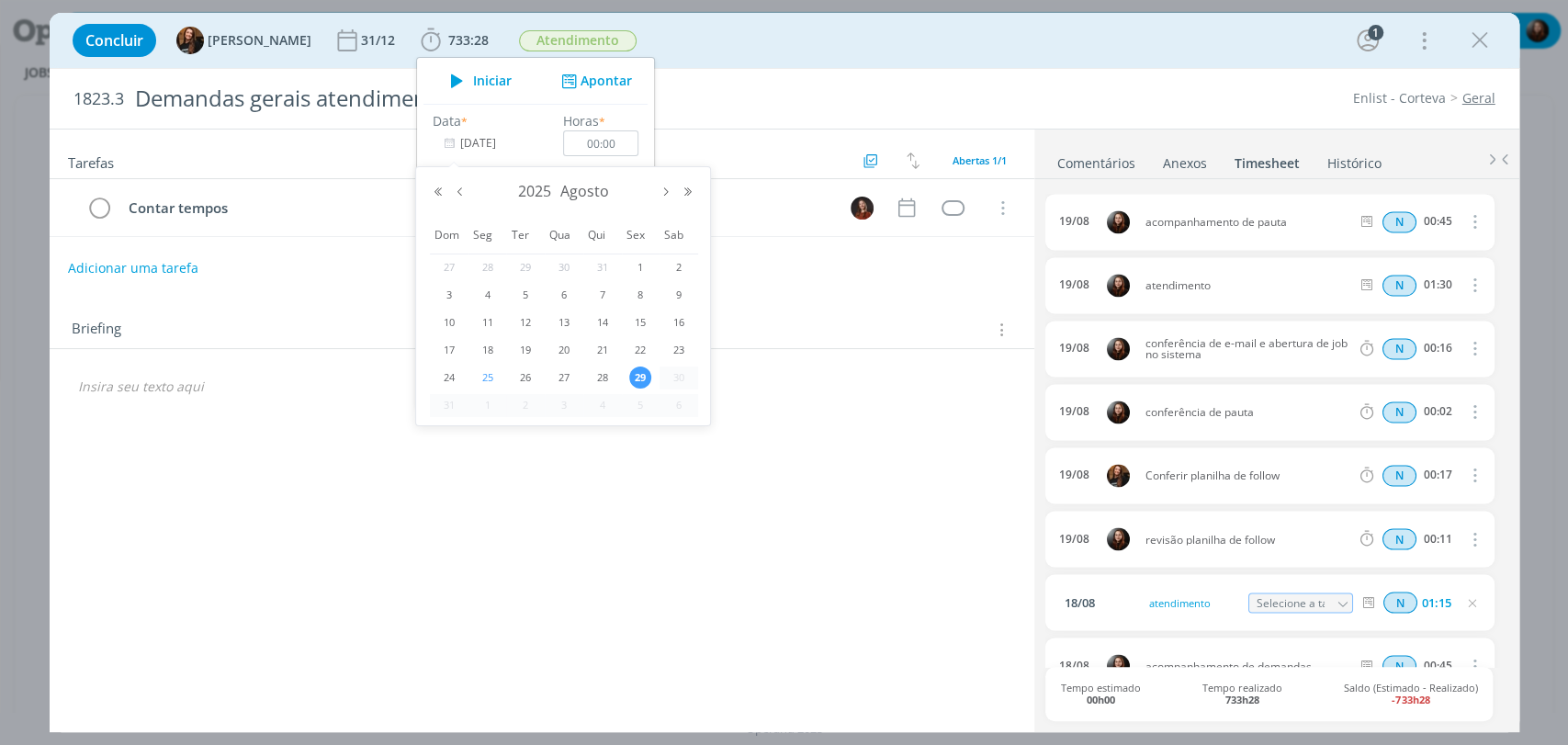
click at [485, 380] on span "25" at bounding box center [488, 377] width 22 height 22
type input "25/08/2025"
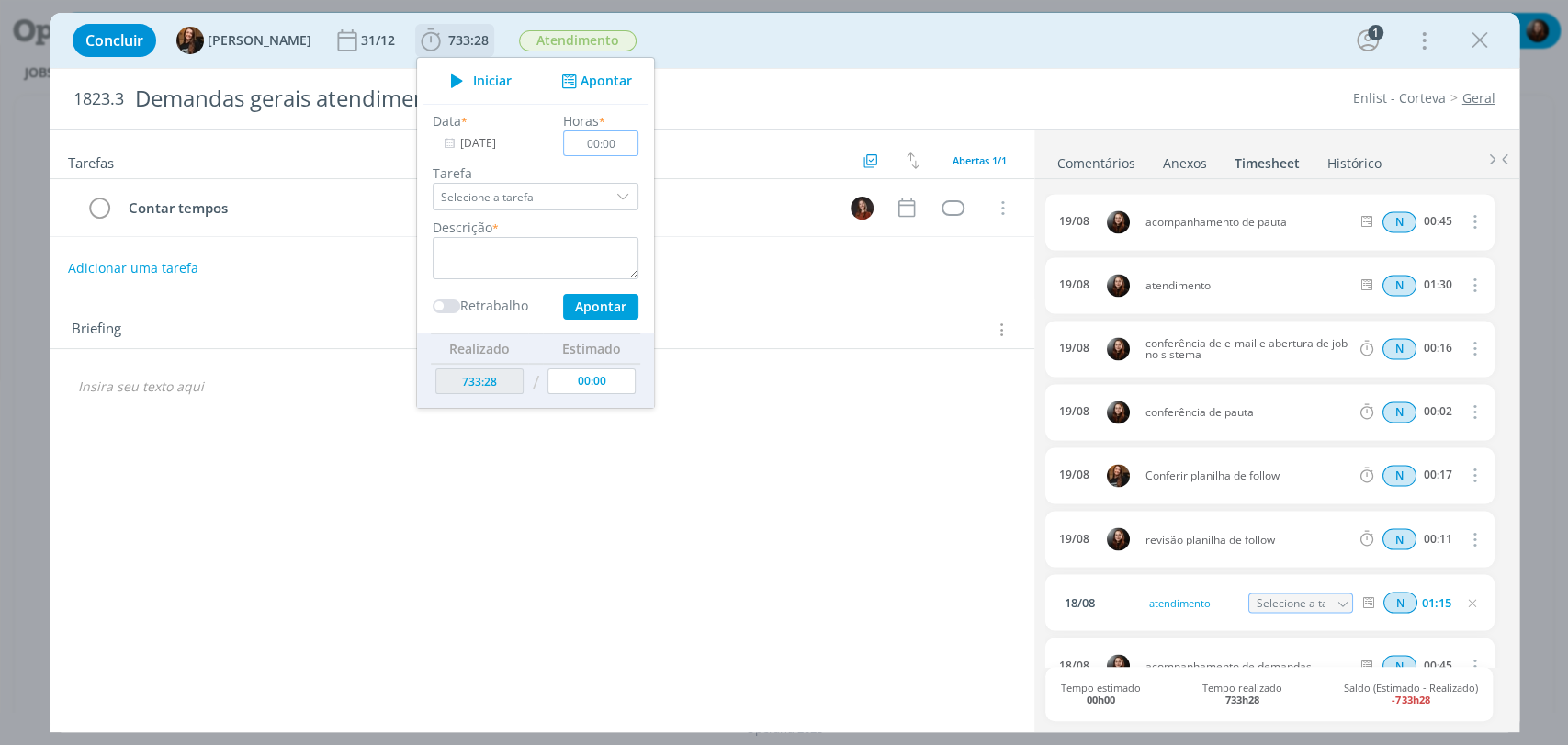
click at [599, 147] on input "00:00" at bounding box center [601, 144] width 75 height 26
type input "00:30"
click at [550, 238] on textarea "dialog" at bounding box center [536, 258] width 206 height 43
type textarea "conferência de pauta"
click at [563, 300] on button "Apontar" at bounding box center [600, 307] width 75 height 26
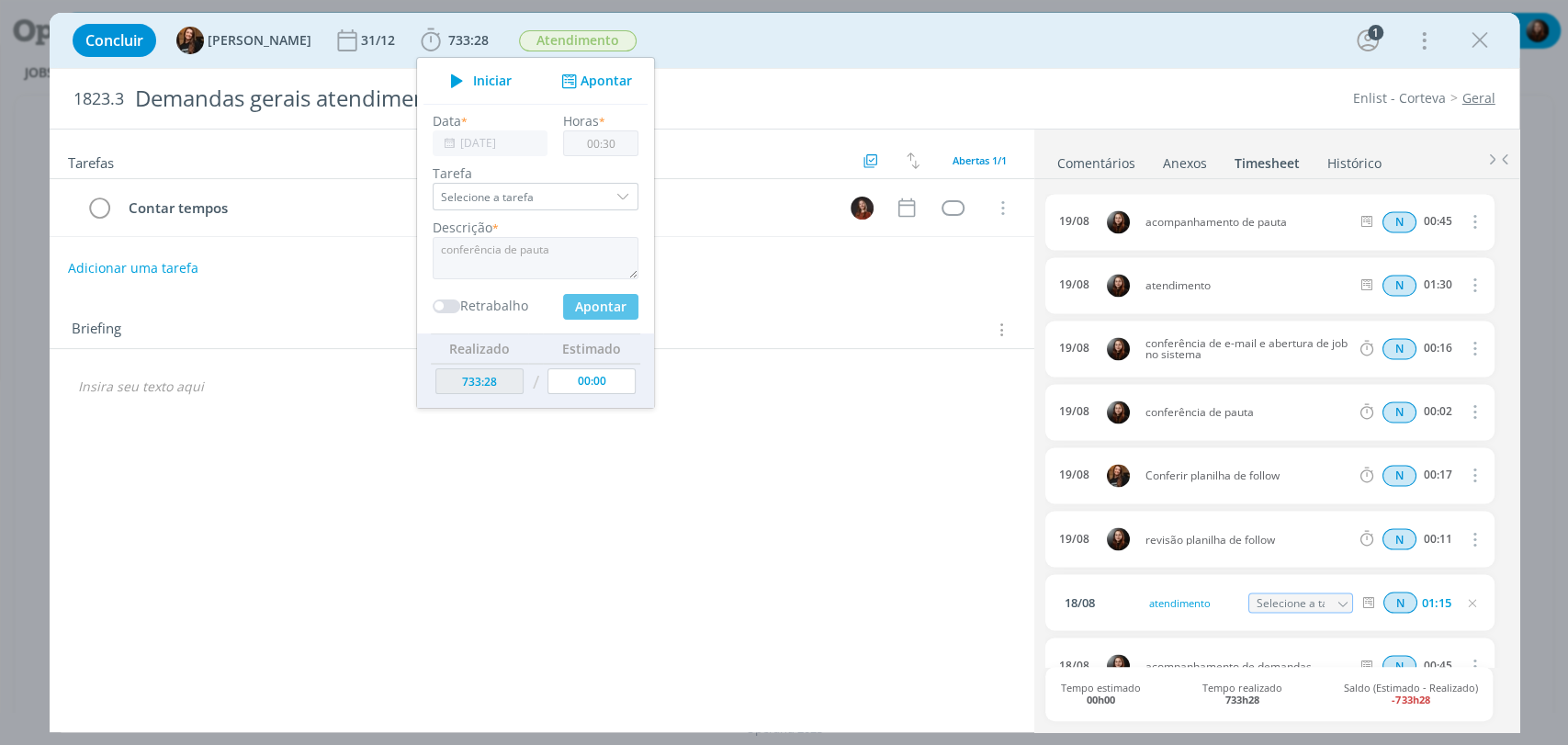
type input "29/08/2025"
type input "00:00"
type input "733:58"
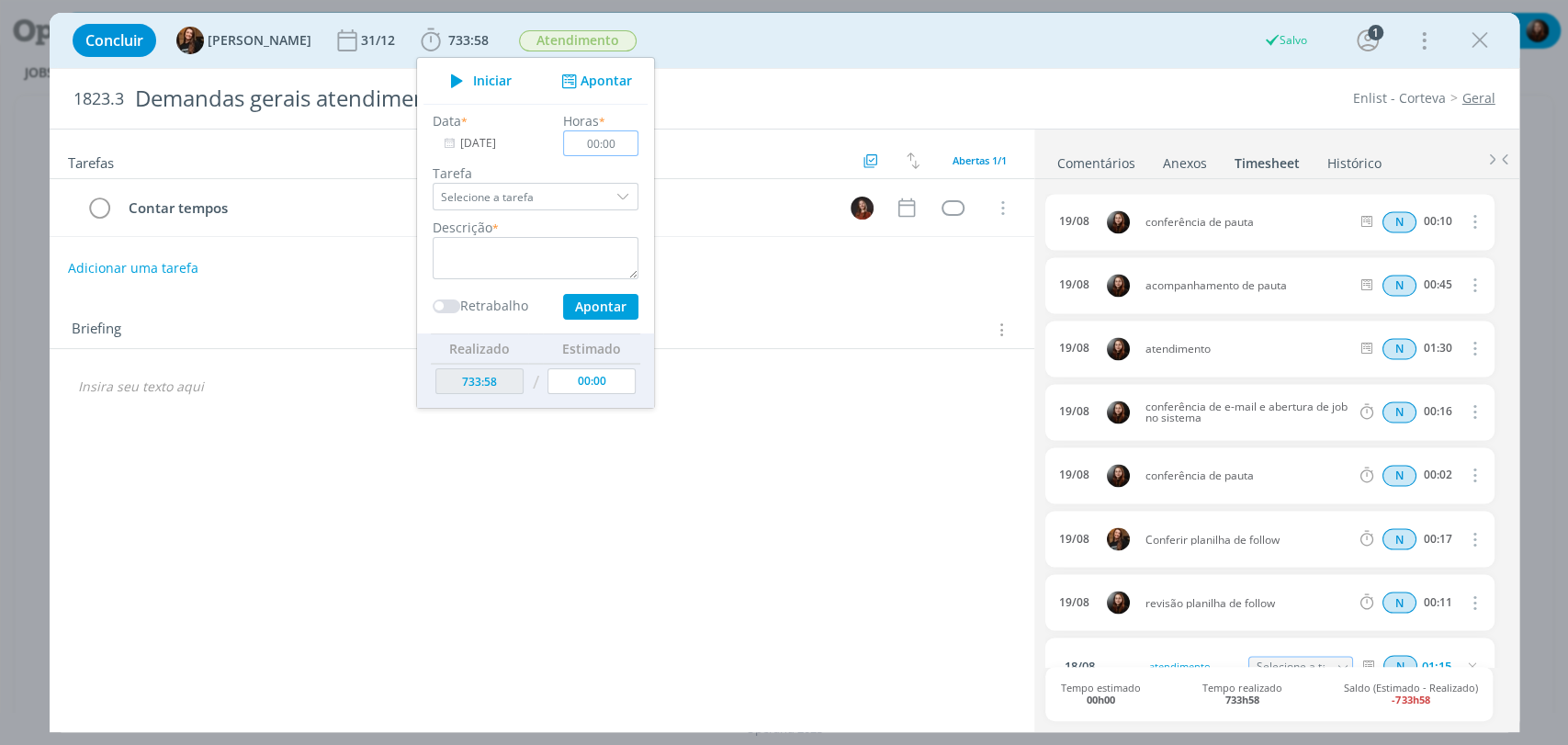
scroll to position [2092, 0]
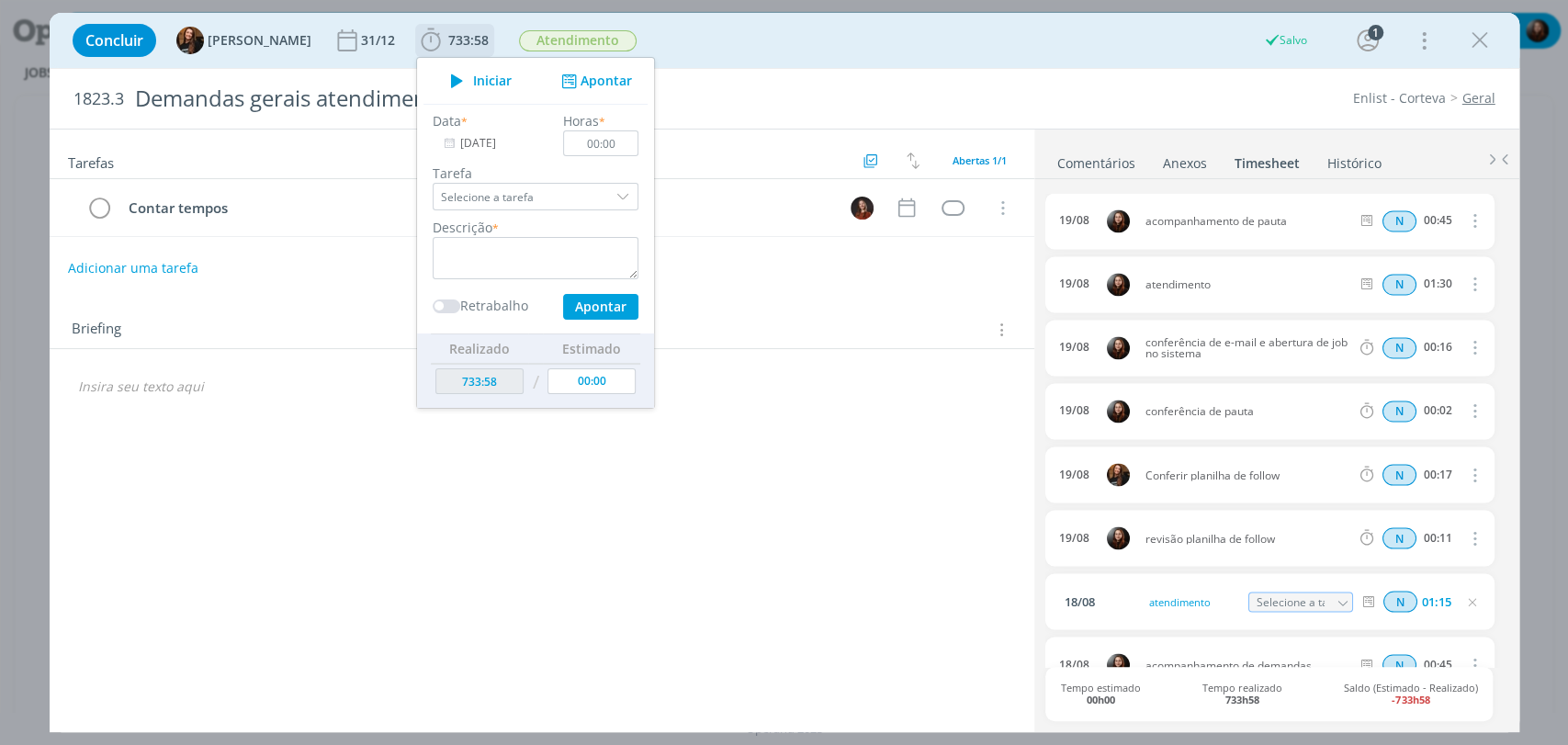
click at [468, 144] on input "29/08/2025" at bounding box center [491, 144] width 115 height 26
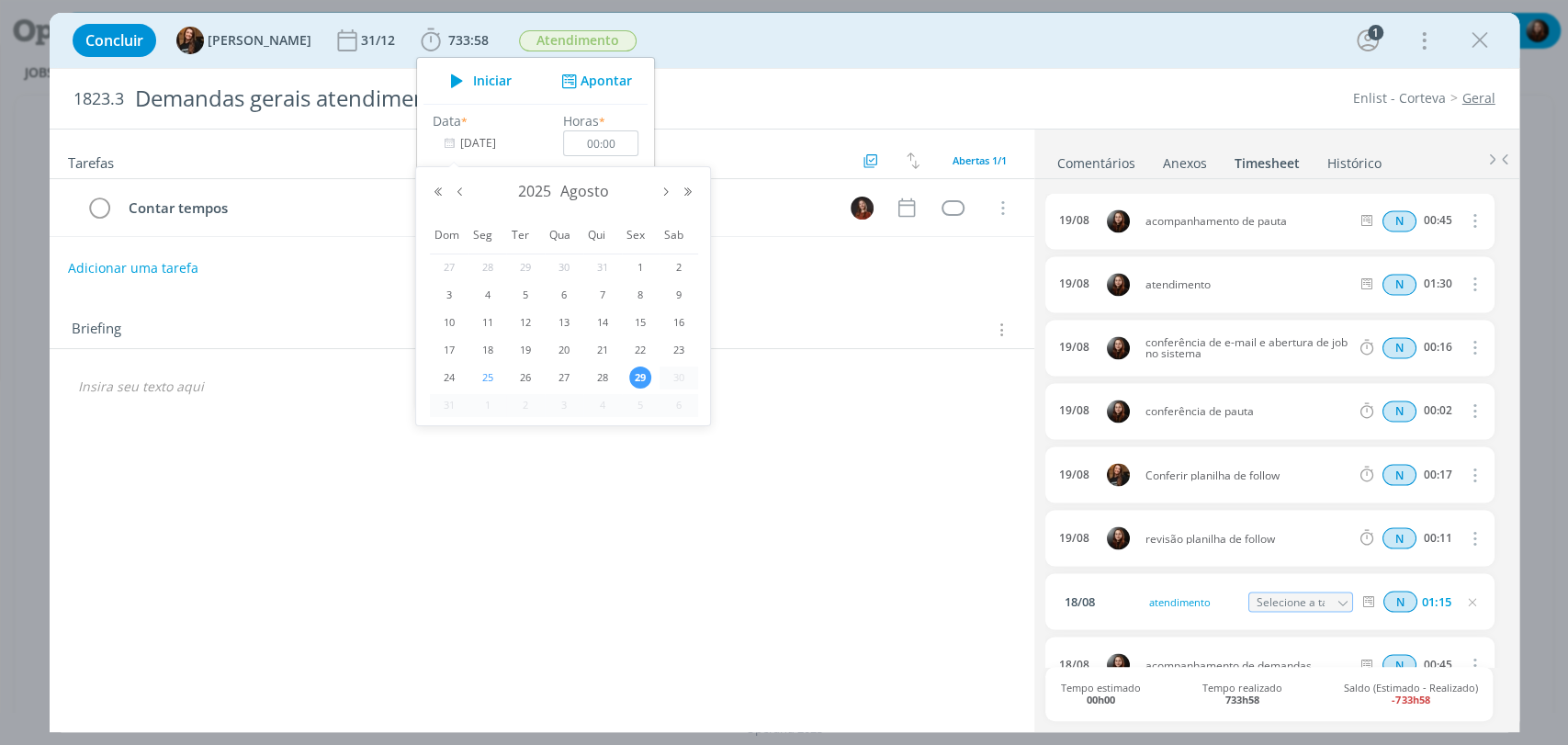
click at [486, 379] on span "25" at bounding box center [488, 377] width 22 height 22
type input "25/08/2025"
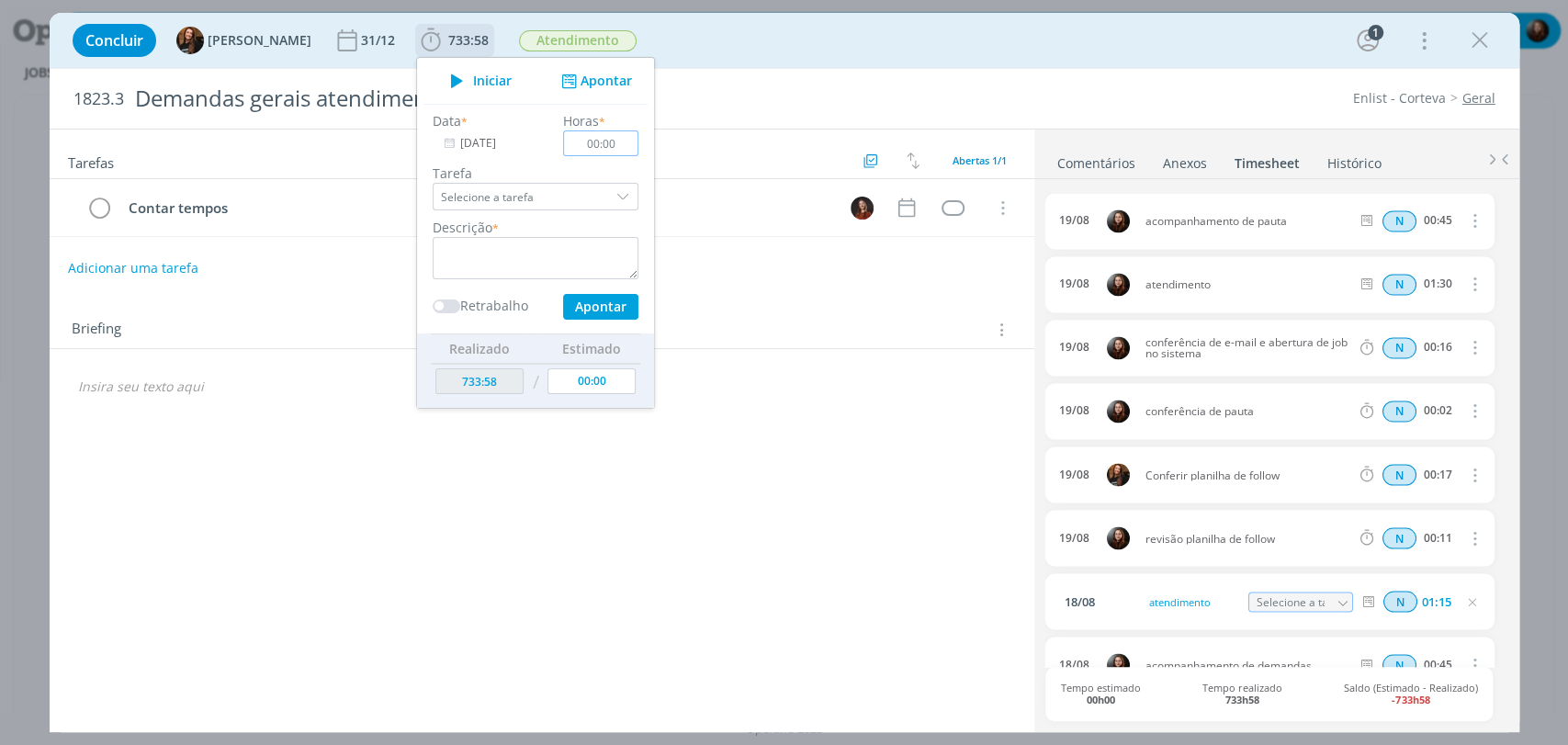
click at [602, 149] on input "00:00" at bounding box center [601, 144] width 75 height 26
type input "01:00"
click at [536, 262] on textarea "dialog" at bounding box center [536, 258] width 206 height 43
type textarea "atendimento"
click at [571, 308] on button "Apontar" at bounding box center [600, 307] width 75 height 26
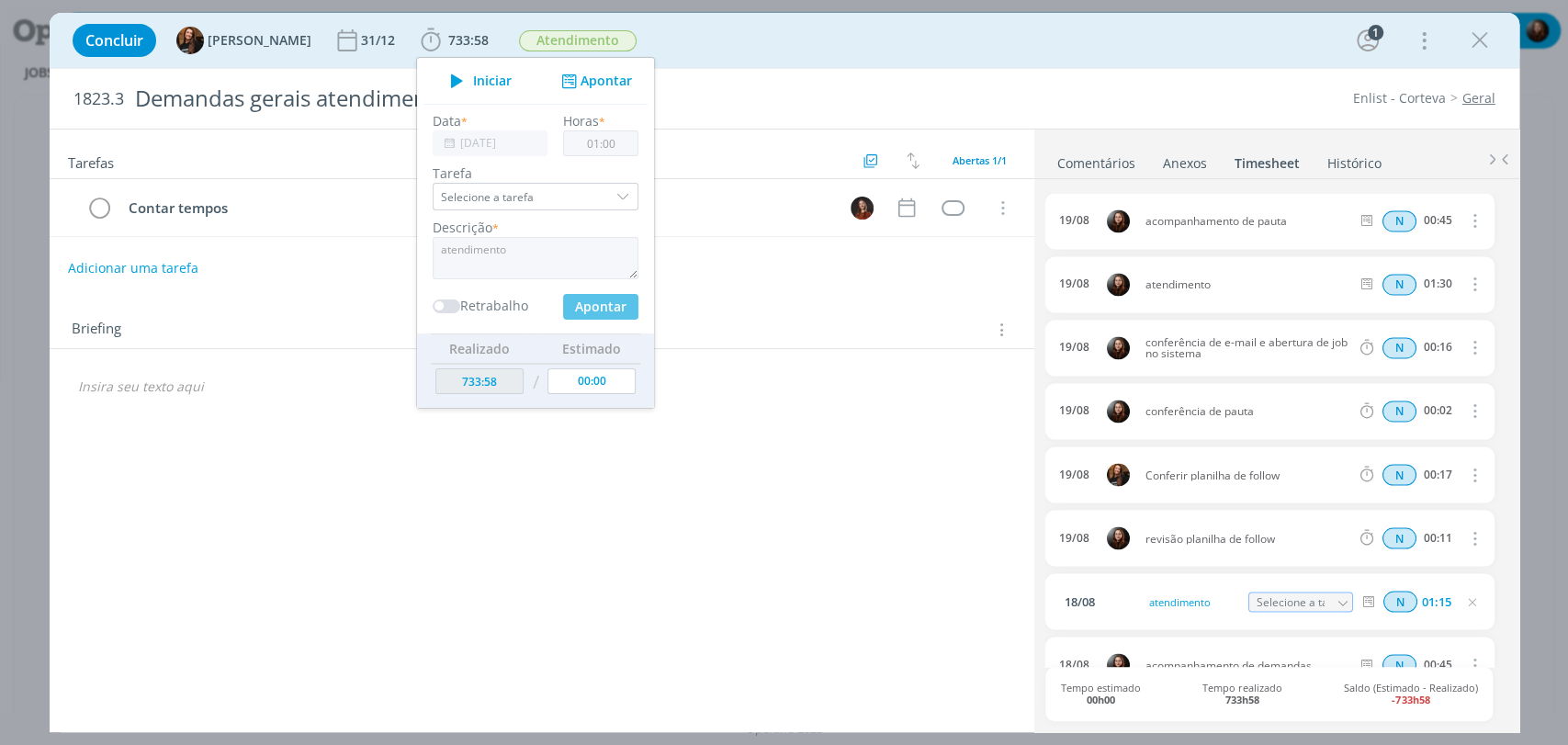
type input "29/08/2025"
type input "00:00"
type input "734:58"
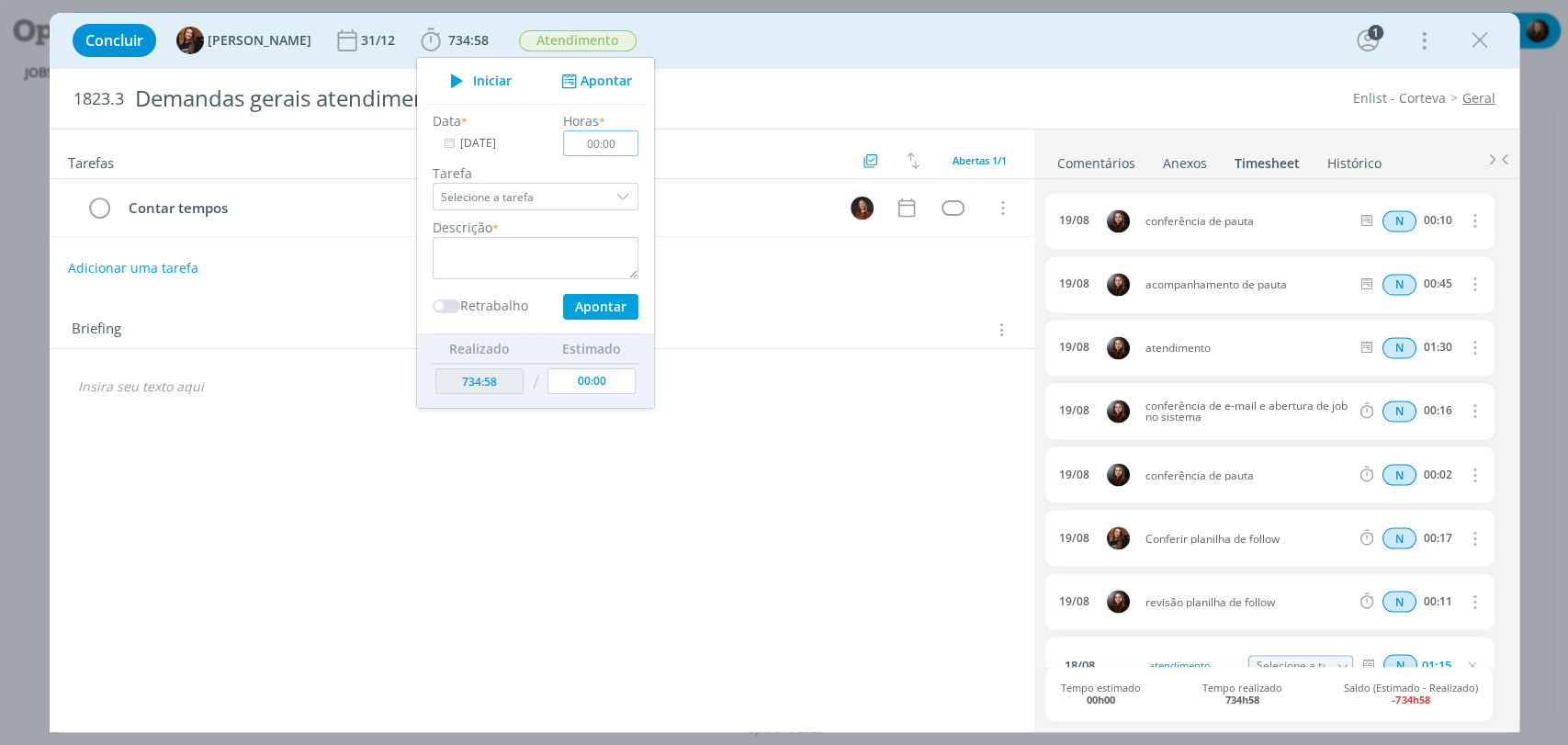
scroll to position [2155, 0]
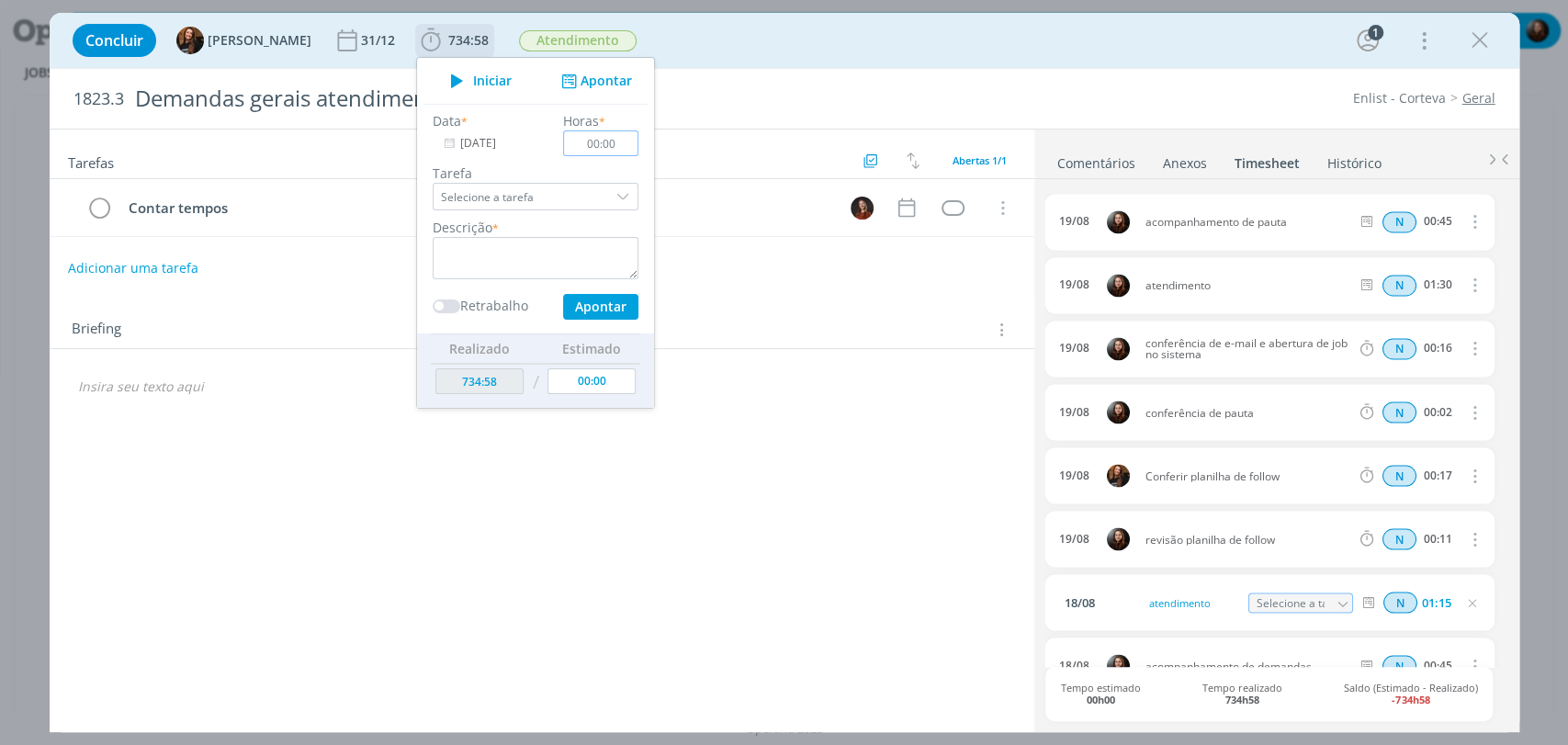
click at [607, 146] on input "00:00" at bounding box center [601, 144] width 75 height 26
type input "01:25"
click at [515, 246] on textarea "dialog" at bounding box center [536, 258] width 206 height 43
type textarea "acompanhamento de demandas"
click at [485, 148] on input "29/08/2025" at bounding box center [491, 144] width 115 height 26
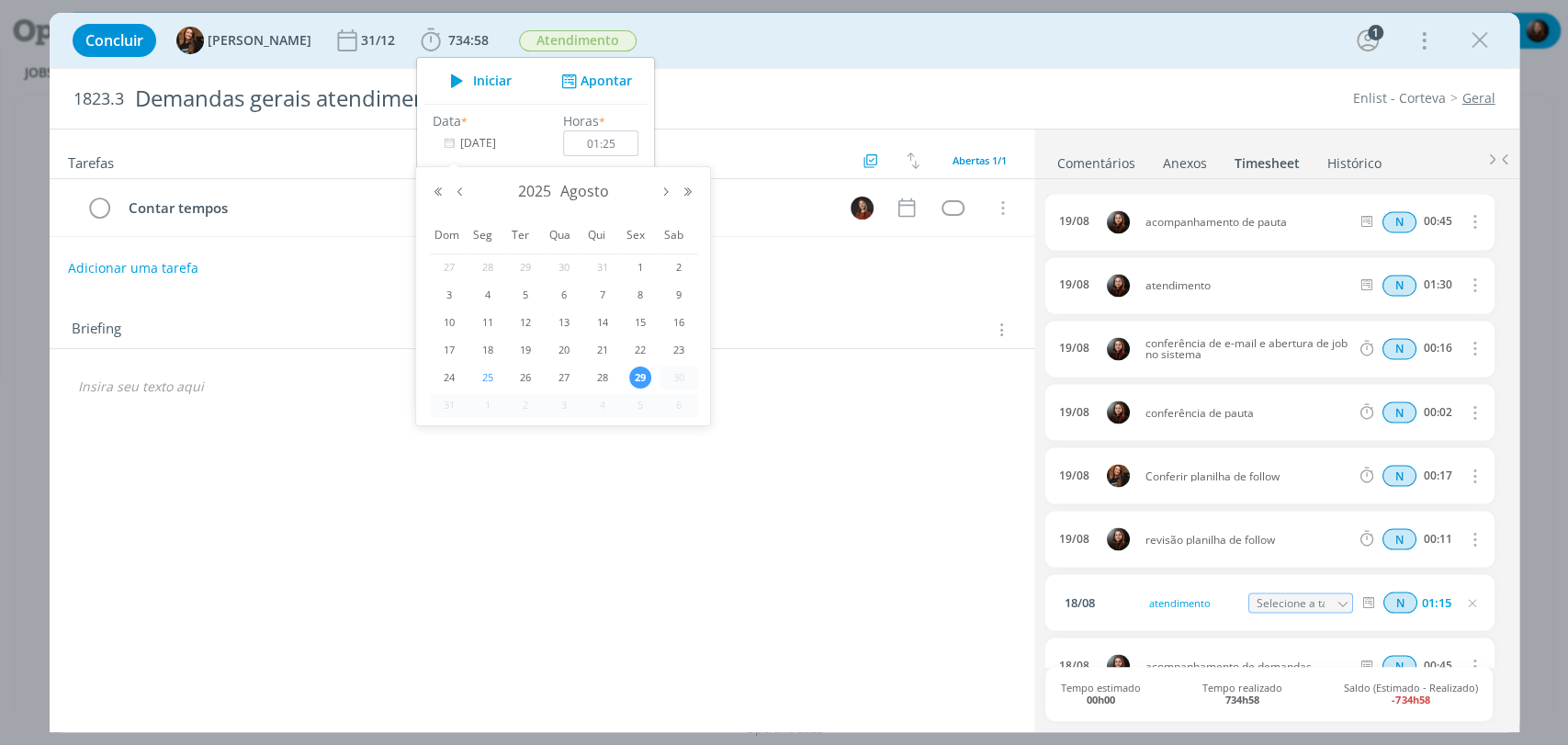
click at [494, 377] on span "25" at bounding box center [488, 377] width 22 height 22
type input "25/08/2025"
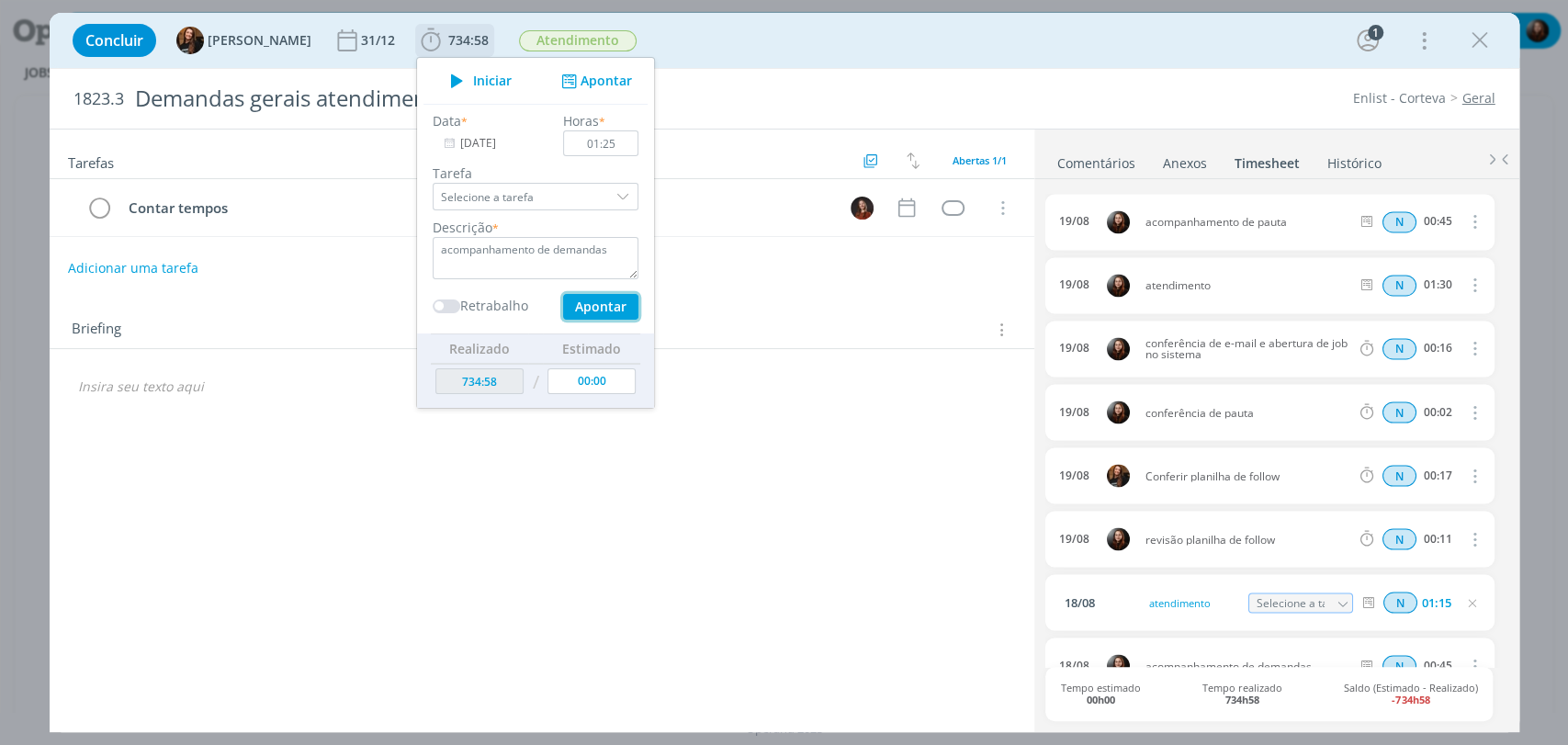
click at [581, 313] on button "Apontar" at bounding box center [600, 307] width 75 height 26
type input "736:23"
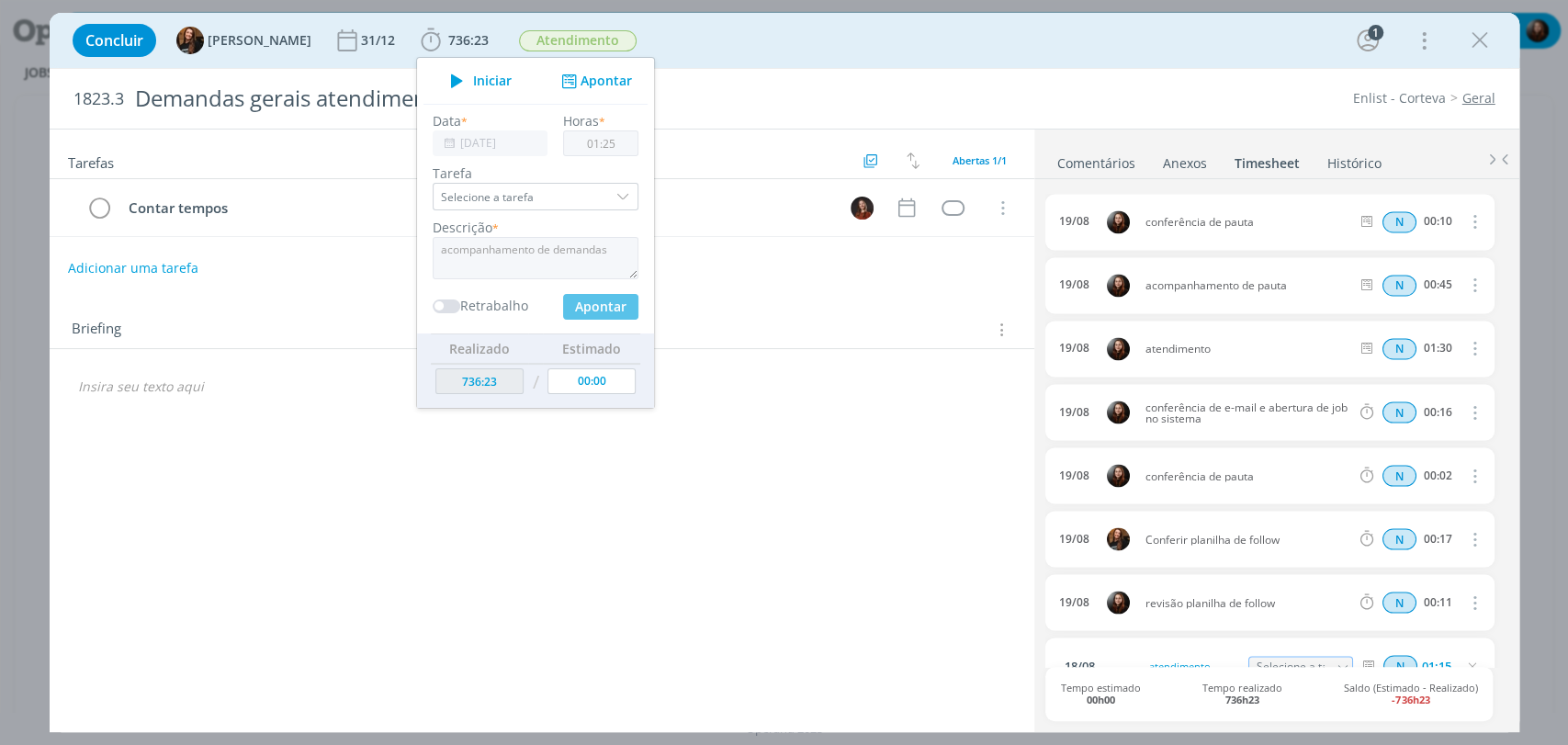
type input "29/08/2025"
type input "00:00"
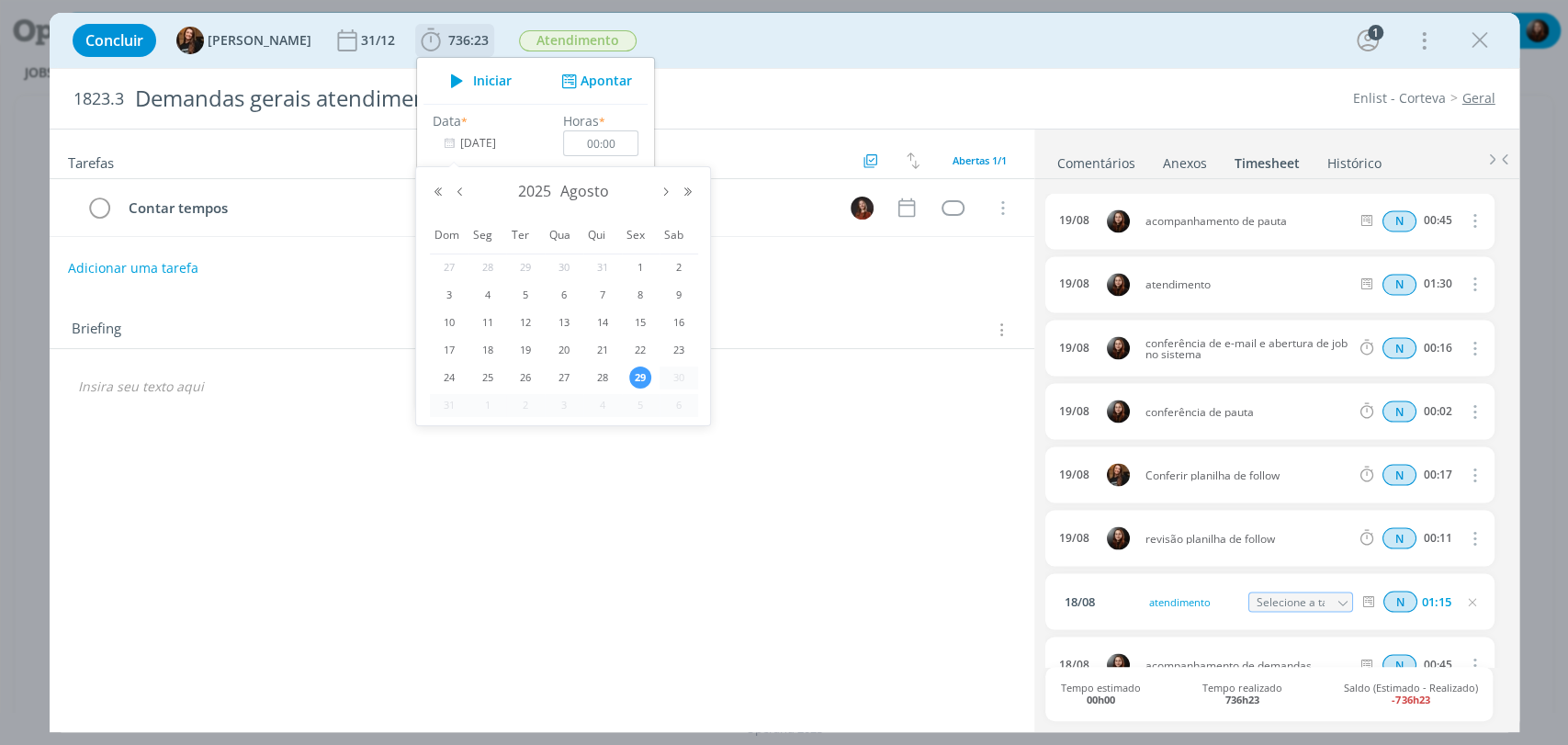
click at [485, 145] on input "29/08/2025" at bounding box center [491, 144] width 115 height 26
click at [524, 378] on span "26" at bounding box center [525, 377] width 22 height 22
type input "26/08/2025"
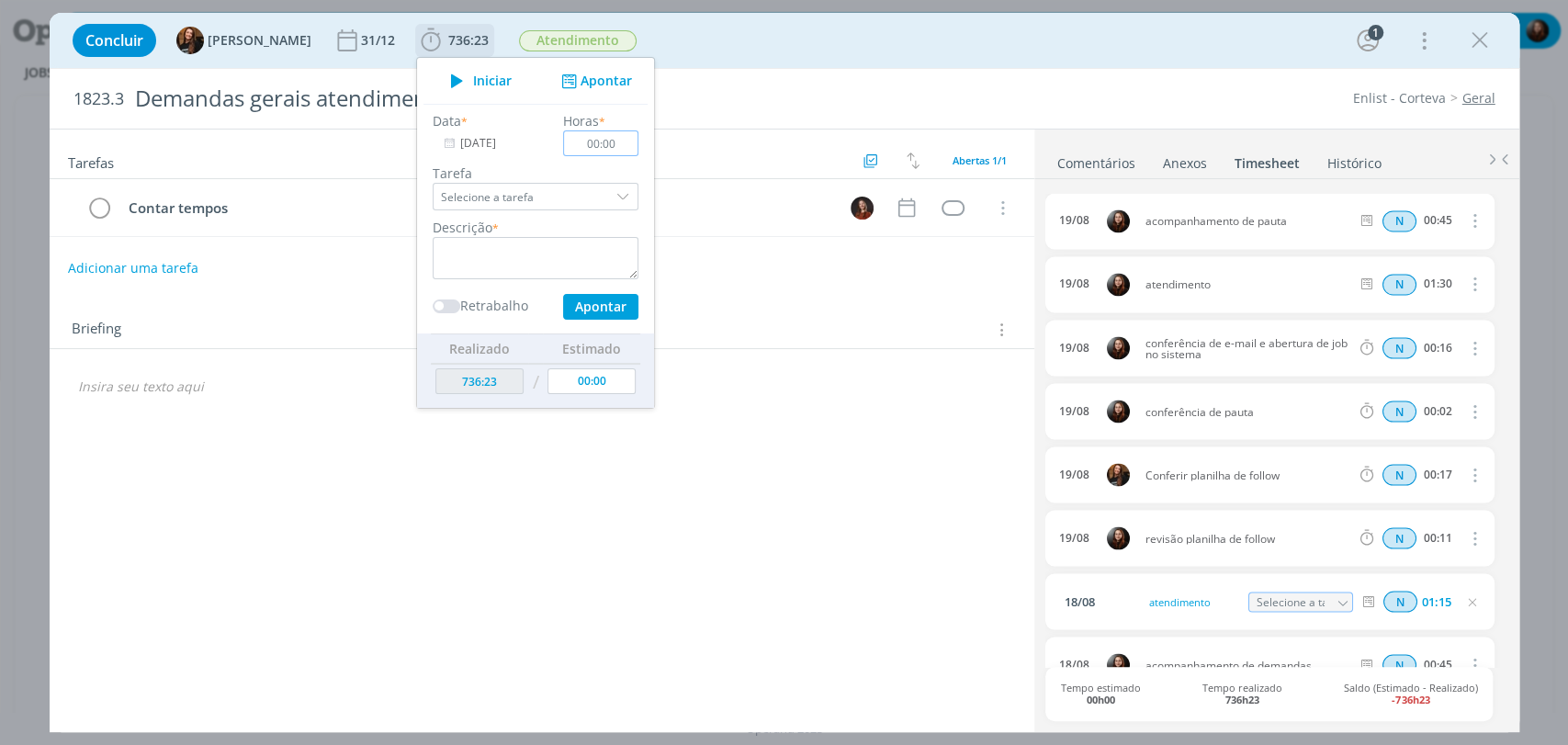
click at [604, 142] on input "00:00" at bounding box center [601, 144] width 75 height 26
type input "00:45"
click at [504, 264] on textarea "dialog" at bounding box center [536, 258] width 206 height 43
type textarea "conferência de pauta"
click at [581, 310] on button "Apontar" at bounding box center [600, 307] width 75 height 26
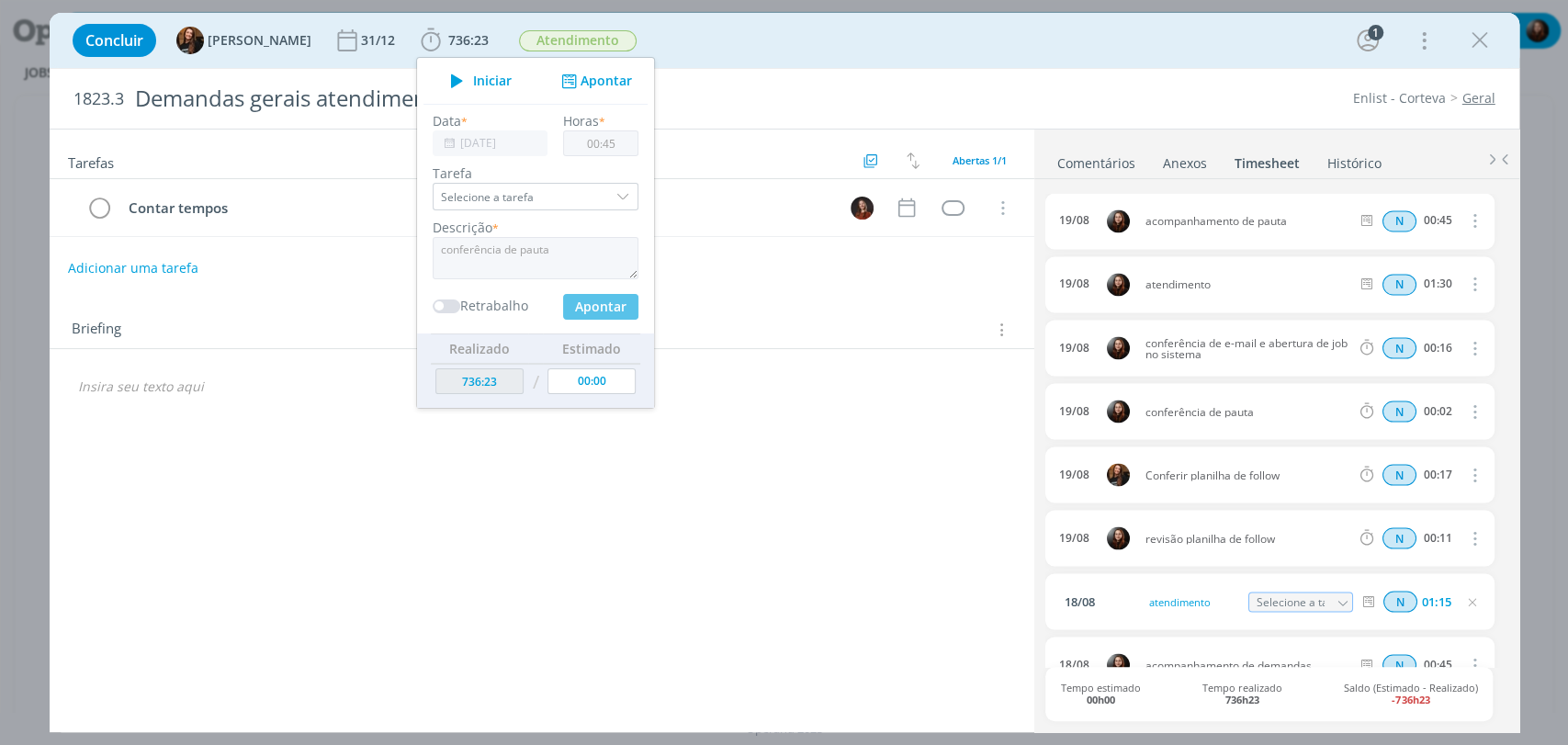
type input "737:08"
type input "29/08/2025"
type input "00:00"
click at [450, 143] on input "29/08/2025" at bounding box center [491, 144] width 115 height 26
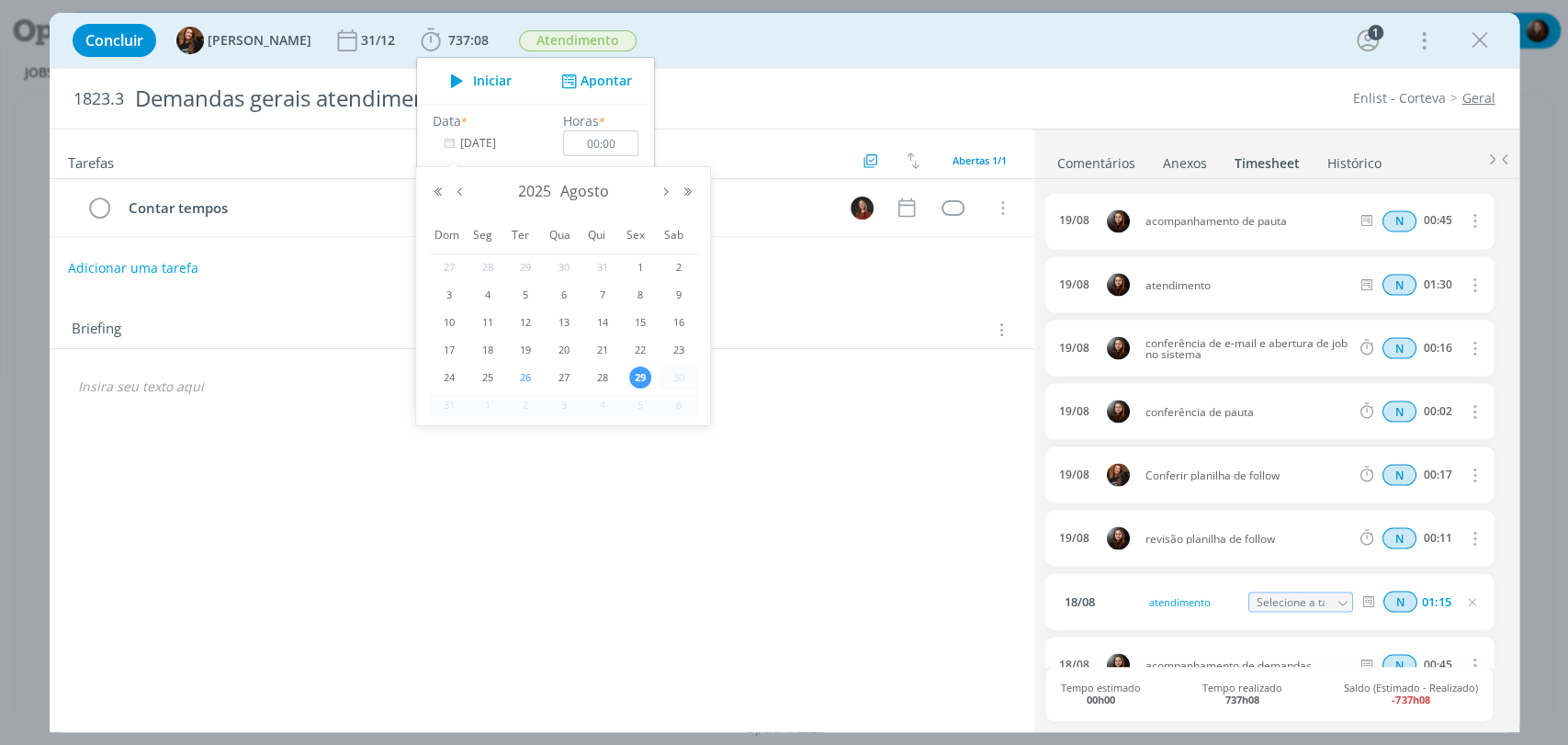
click at [526, 380] on span "26" at bounding box center [525, 377] width 22 height 22
type input "26/08/2025"
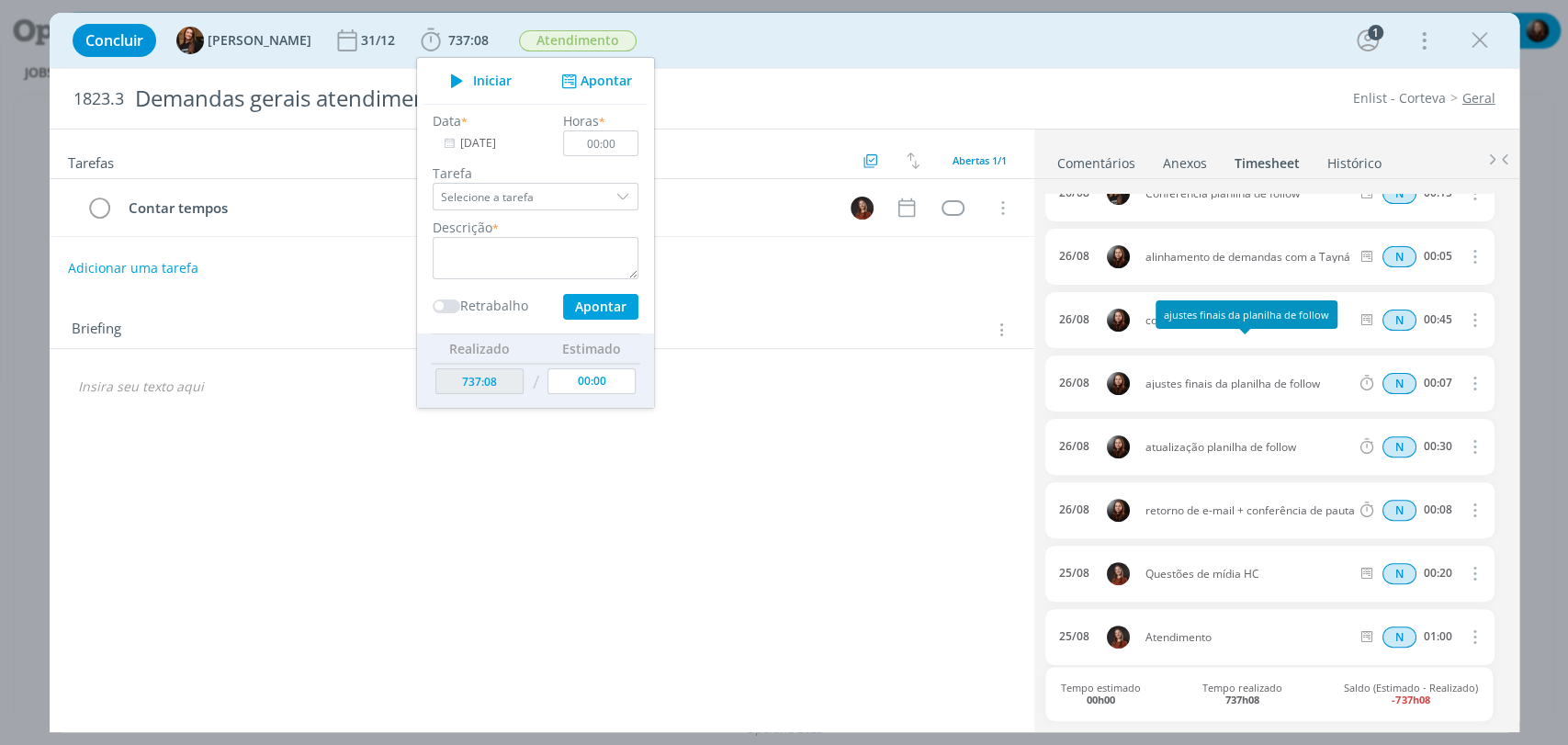
scroll to position [344, 0]
click at [605, 149] on input "00:00" at bounding box center [601, 144] width 75 height 26
type input "01:00"
click at [536, 262] on textarea "dialog" at bounding box center [536, 258] width 206 height 43
type textarea "atendimento"
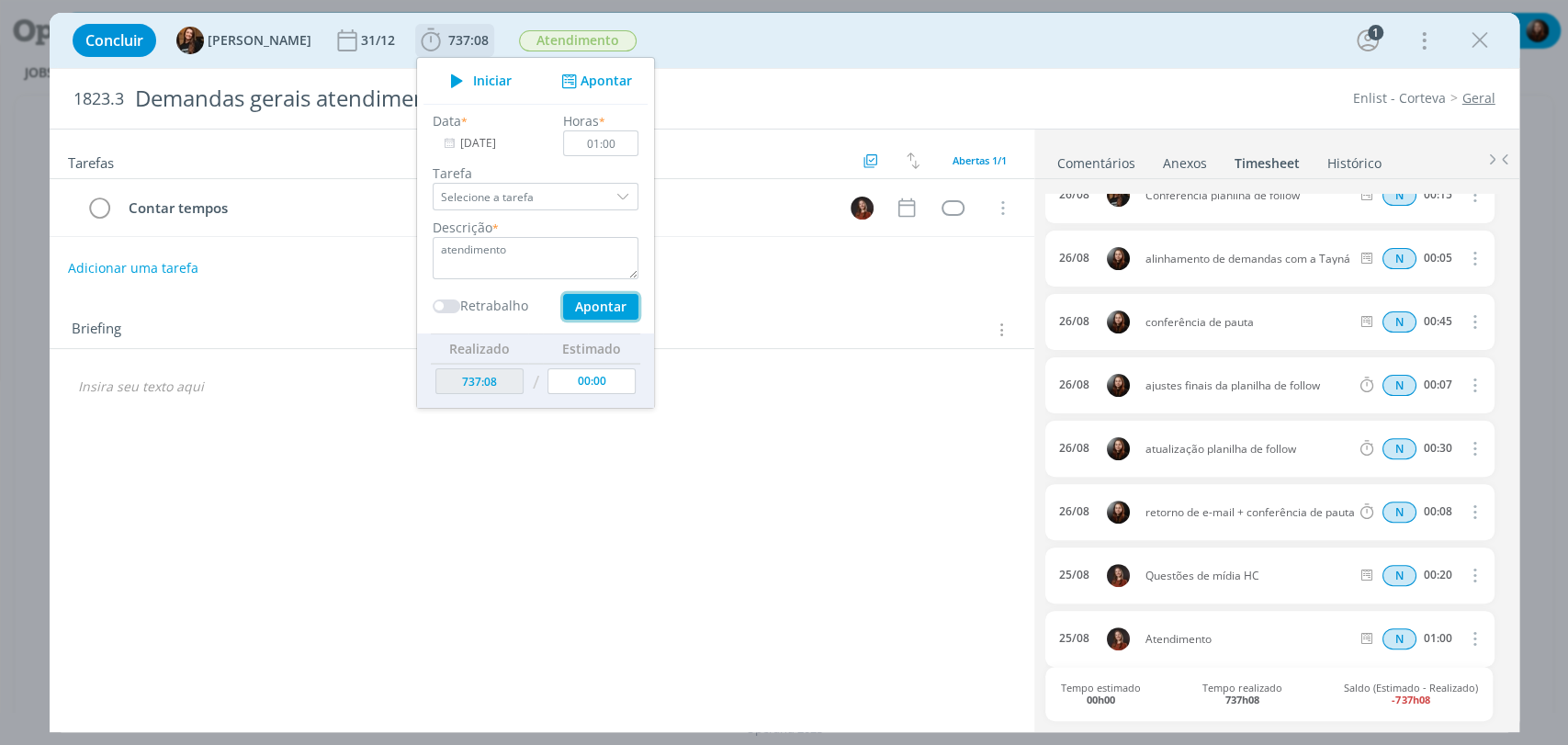
click at [563, 307] on button "Apontar" at bounding box center [600, 307] width 75 height 26
type input "738:08"
type input "29/08/2025"
type input "00:00"
click at [496, 143] on input "29/08/2025" at bounding box center [491, 144] width 115 height 26
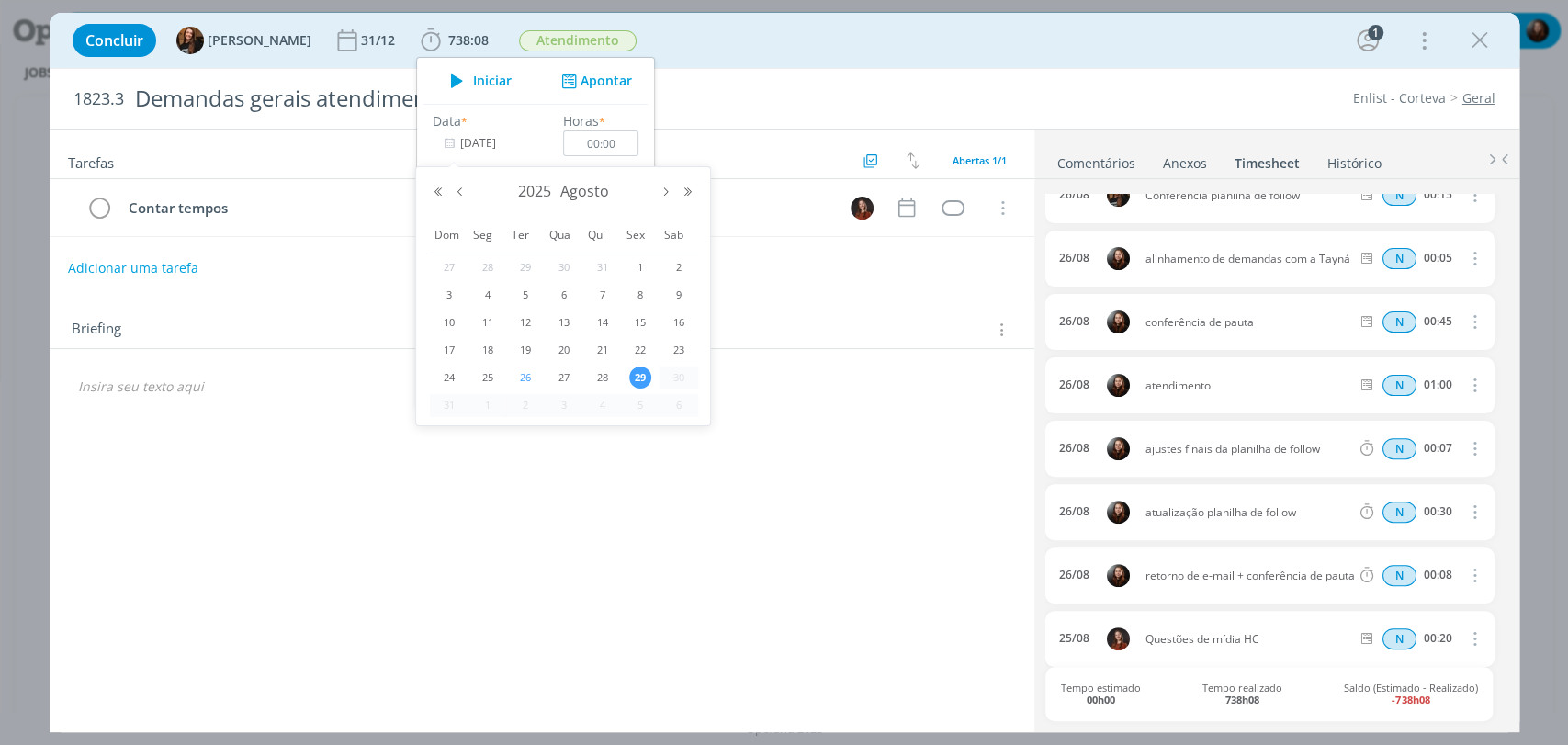
click at [529, 375] on span "26" at bounding box center [525, 377] width 22 height 22
type input "26/08/2025"
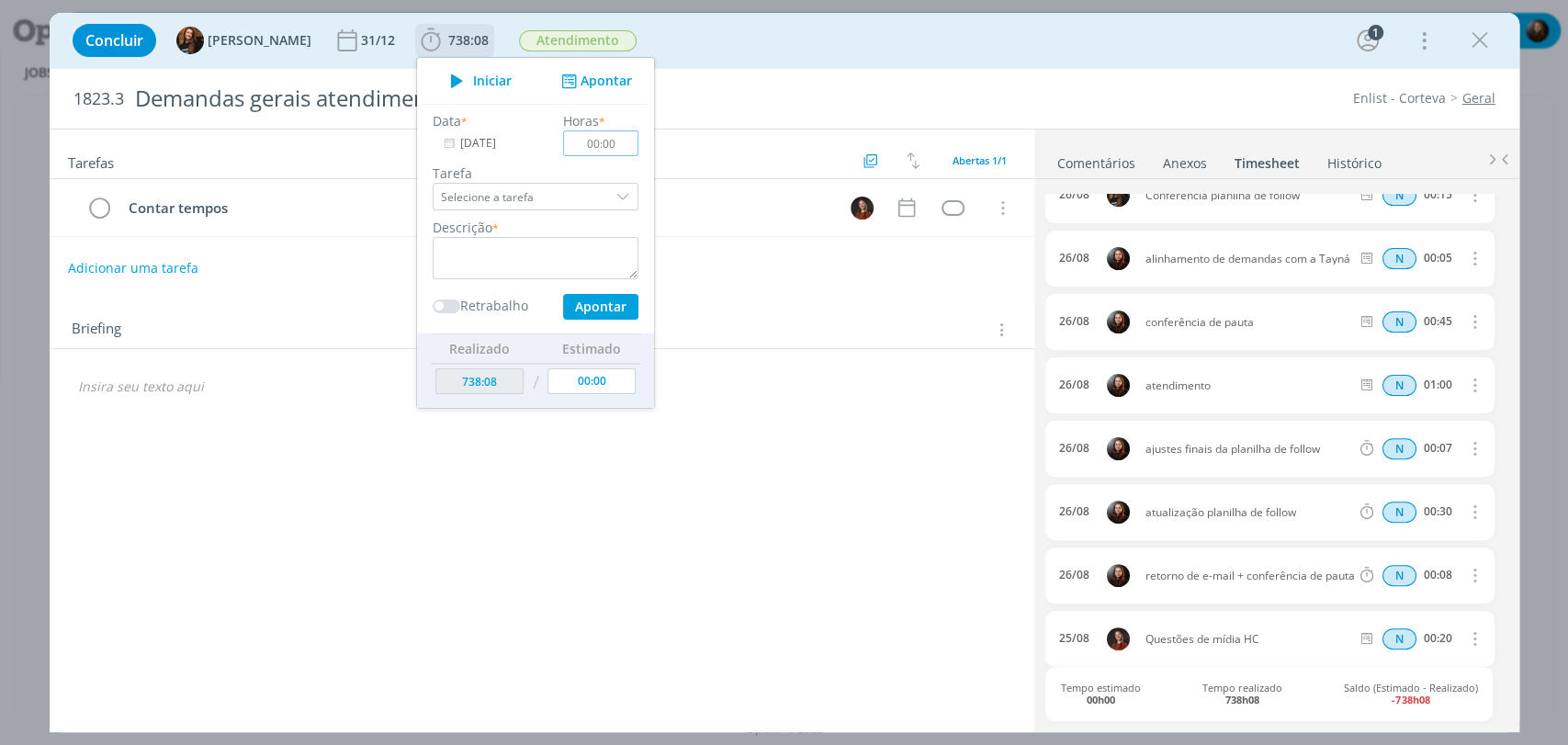
click at [611, 138] on input "00:00" at bounding box center [601, 144] width 75 height 26
type input "00:45"
click at [552, 266] on textarea "dialog" at bounding box center [536, 258] width 206 height 43
type textarea "acompanhamento de demandas"
click at [577, 304] on button "Apontar" at bounding box center [600, 307] width 75 height 26
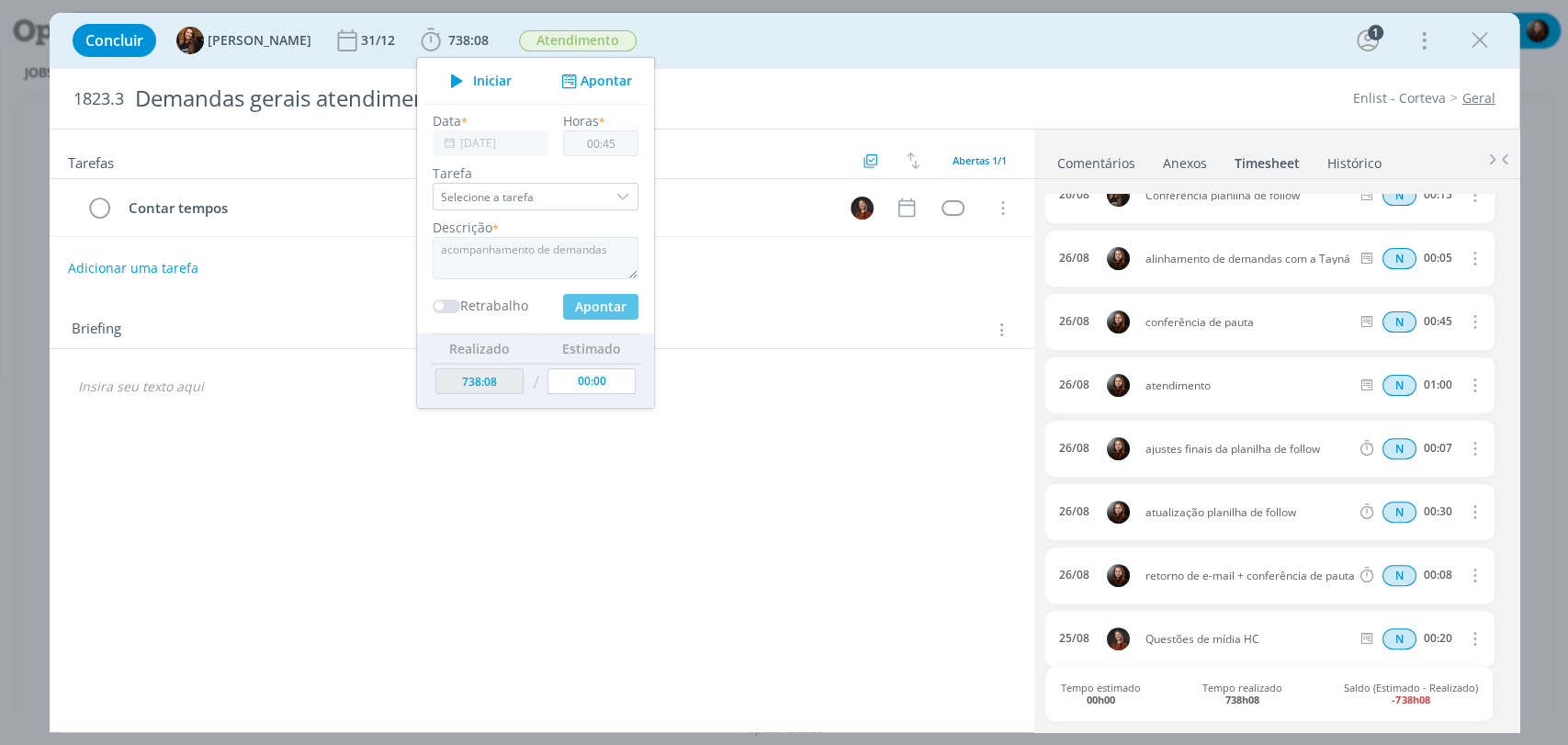
type input "738:53"
type input "29/08/2025"
type input "00:00"
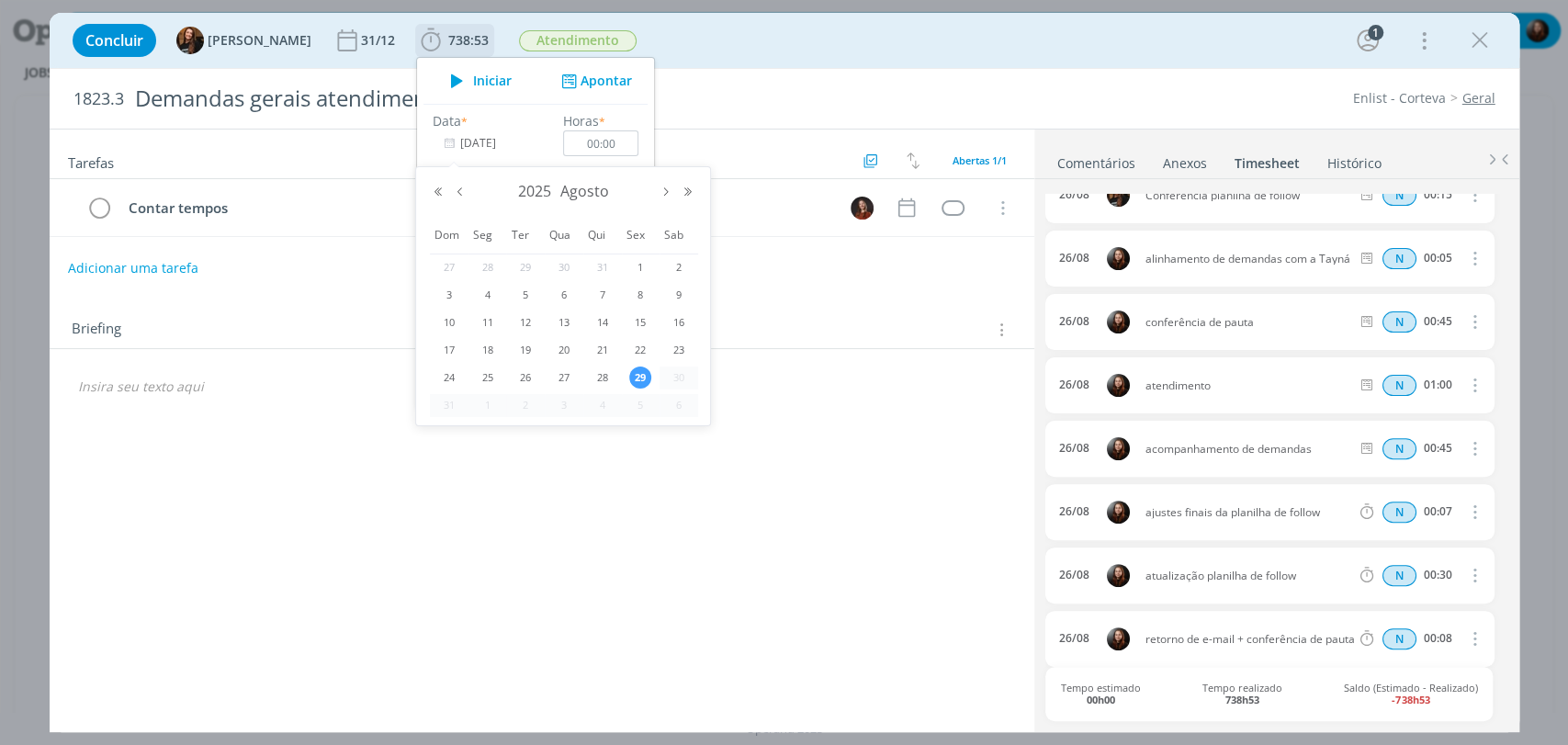
click at [448, 139] on input "29/08/2025" at bounding box center [491, 144] width 115 height 26
click at [567, 376] on span "27" at bounding box center [564, 377] width 22 height 22
type input "27/08/2025"
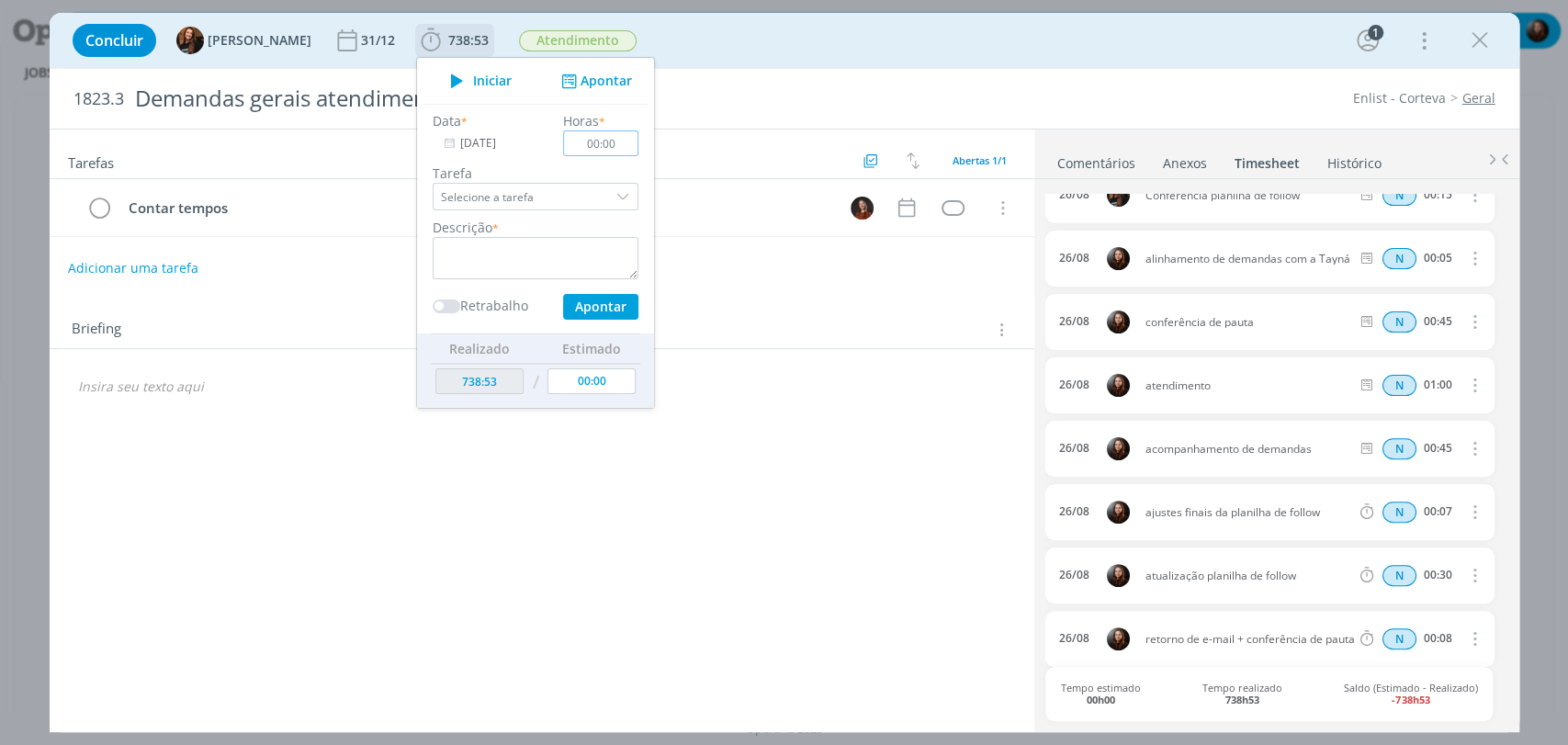
click at [600, 138] on input "00:00" at bounding box center [601, 144] width 75 height 26
type input "00:45"
click at [559, 250] on textarea "dialog" at bounding box center [536, 258] width 206 height 43
type textarea "conferência de pauta"
click at [573, 303] on button "Apontar" at bounding box center [600, 307] width 75 height 26
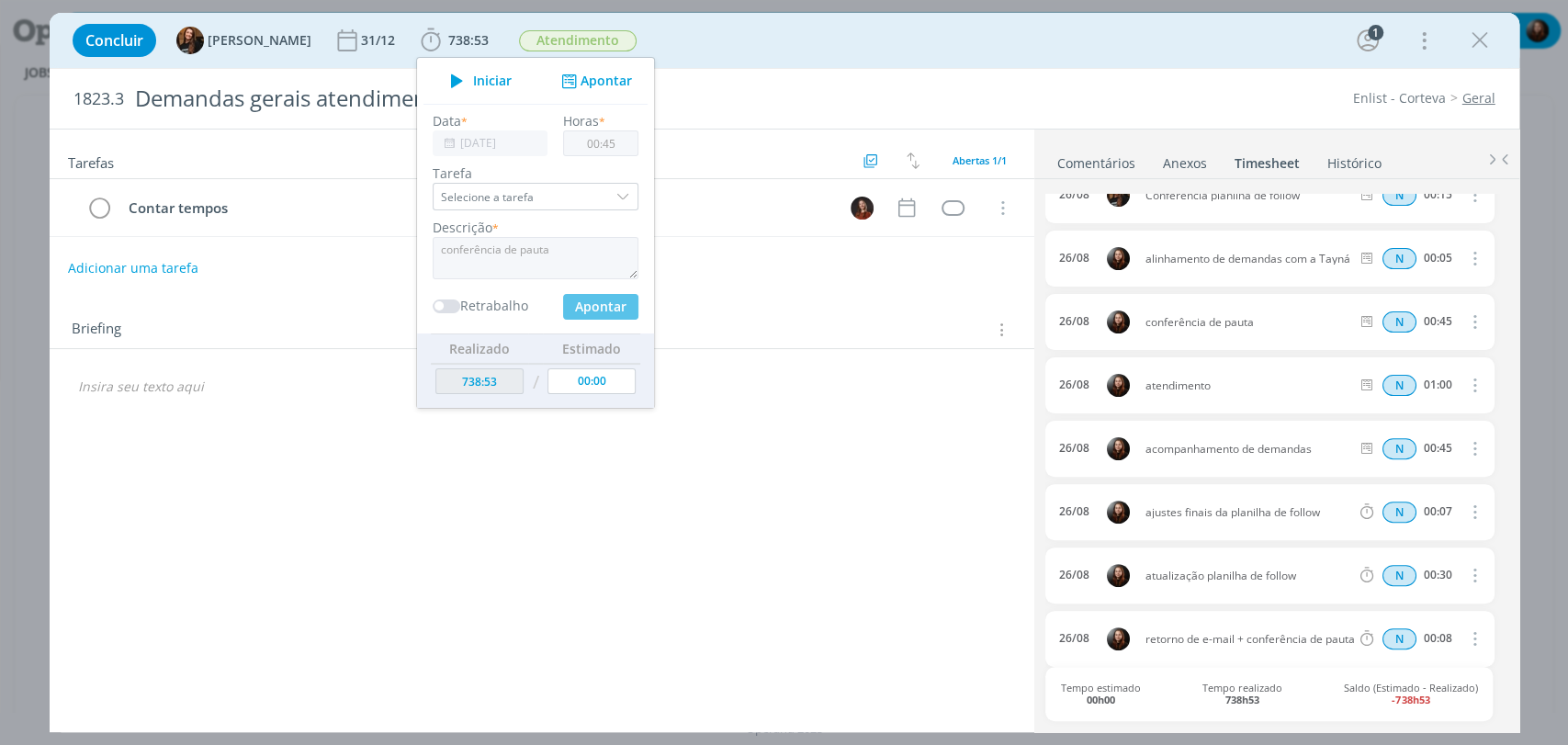
type input "29/08/2025"
type input "00:00"
type input "739:38"
click at [456, 156] on input "29/08/2025" at bounding box center [491, 144] width 115 height 26
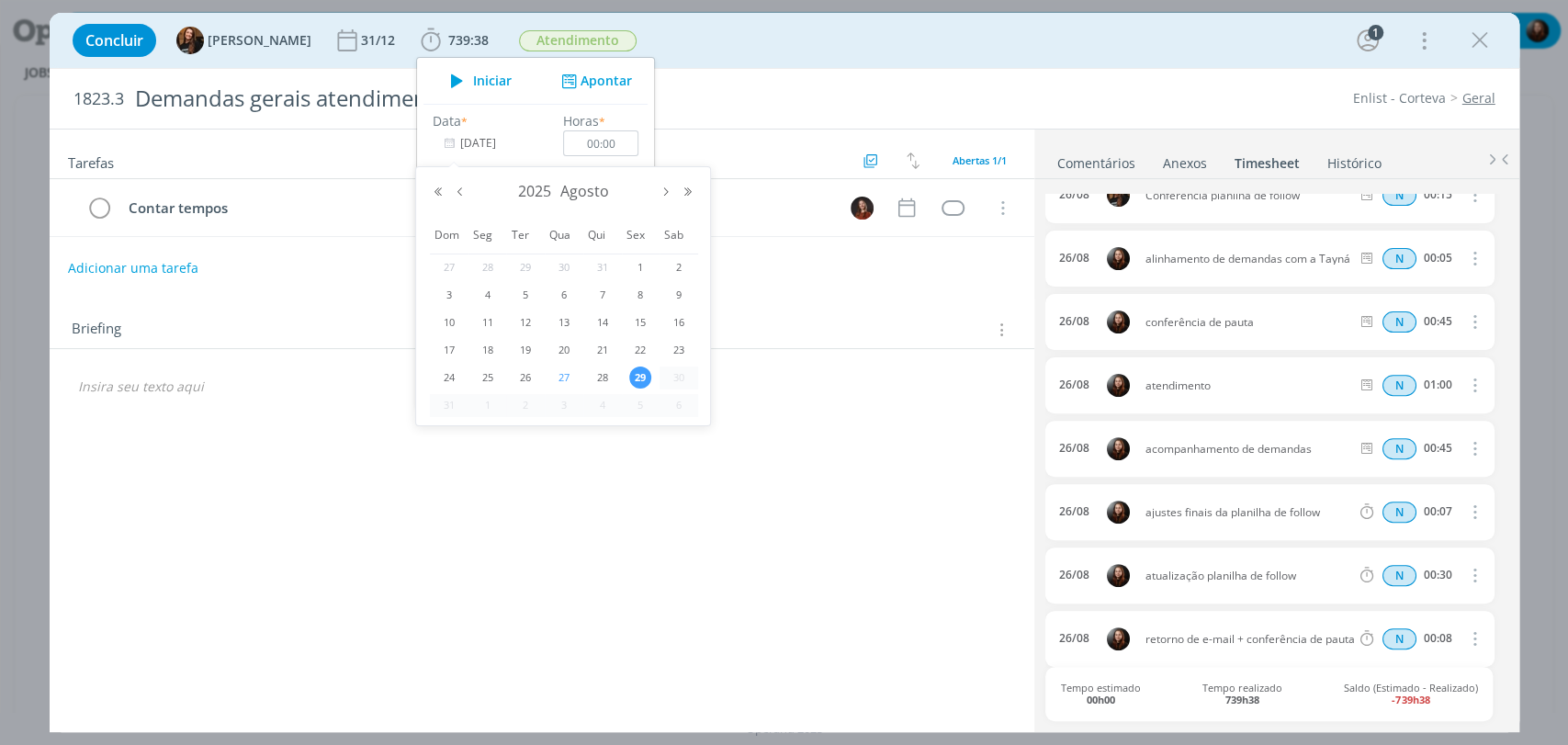
click at [564, 376] on span "27" at bounding box center [564, 377] width 22 height 22
type input "27/08/2025"
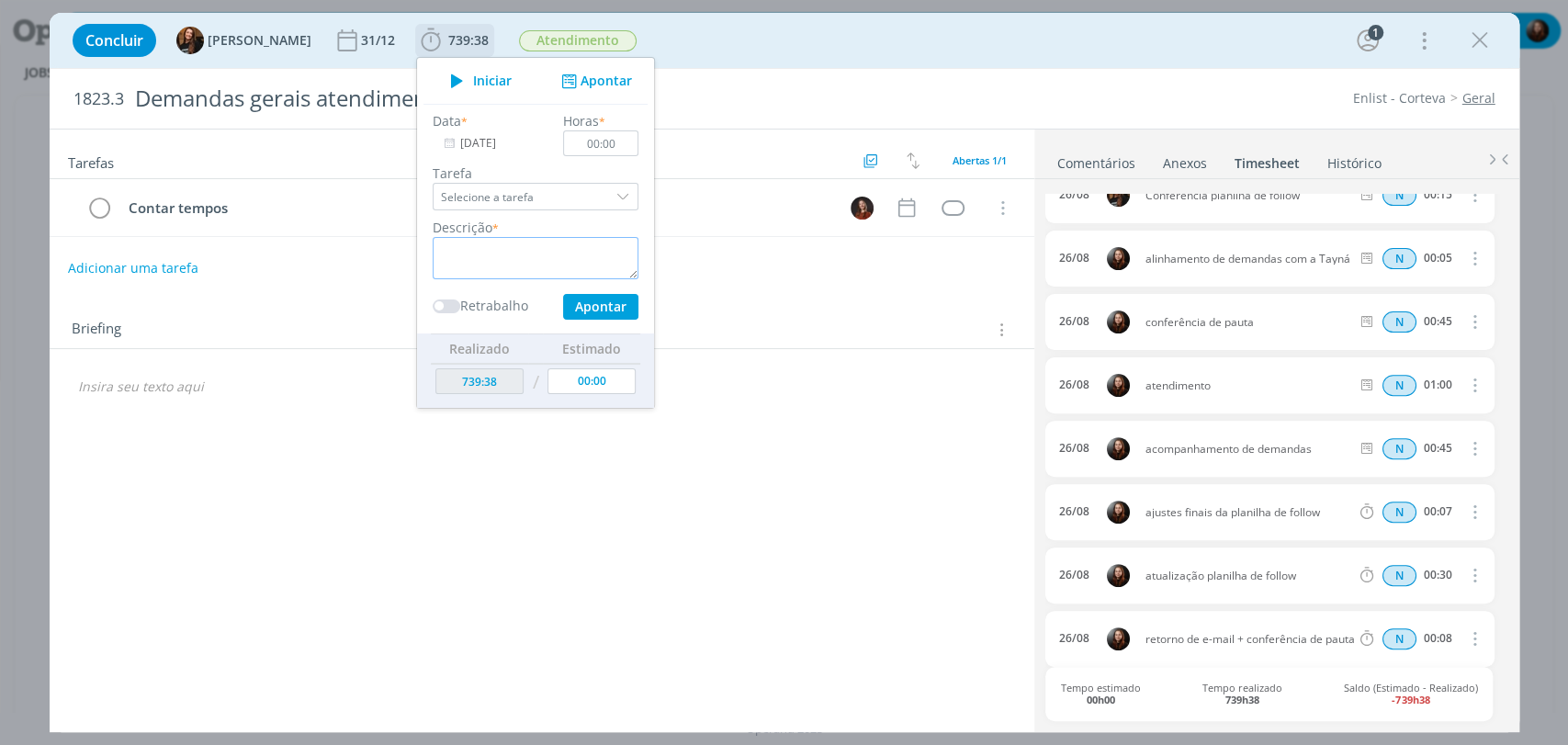
click at [524, 266] on textarea "dialog" at bounding box center [536, 258] width 206 height 43
type textarea "acompanhamento de demandas"
click at [607, 145] on input "00:00" at bounding box center [601, 144] width 75 height 26
type input "01:00"
click at [581, 299] on button "Apontar" at bounding box center [600, 307] width 75 height 26
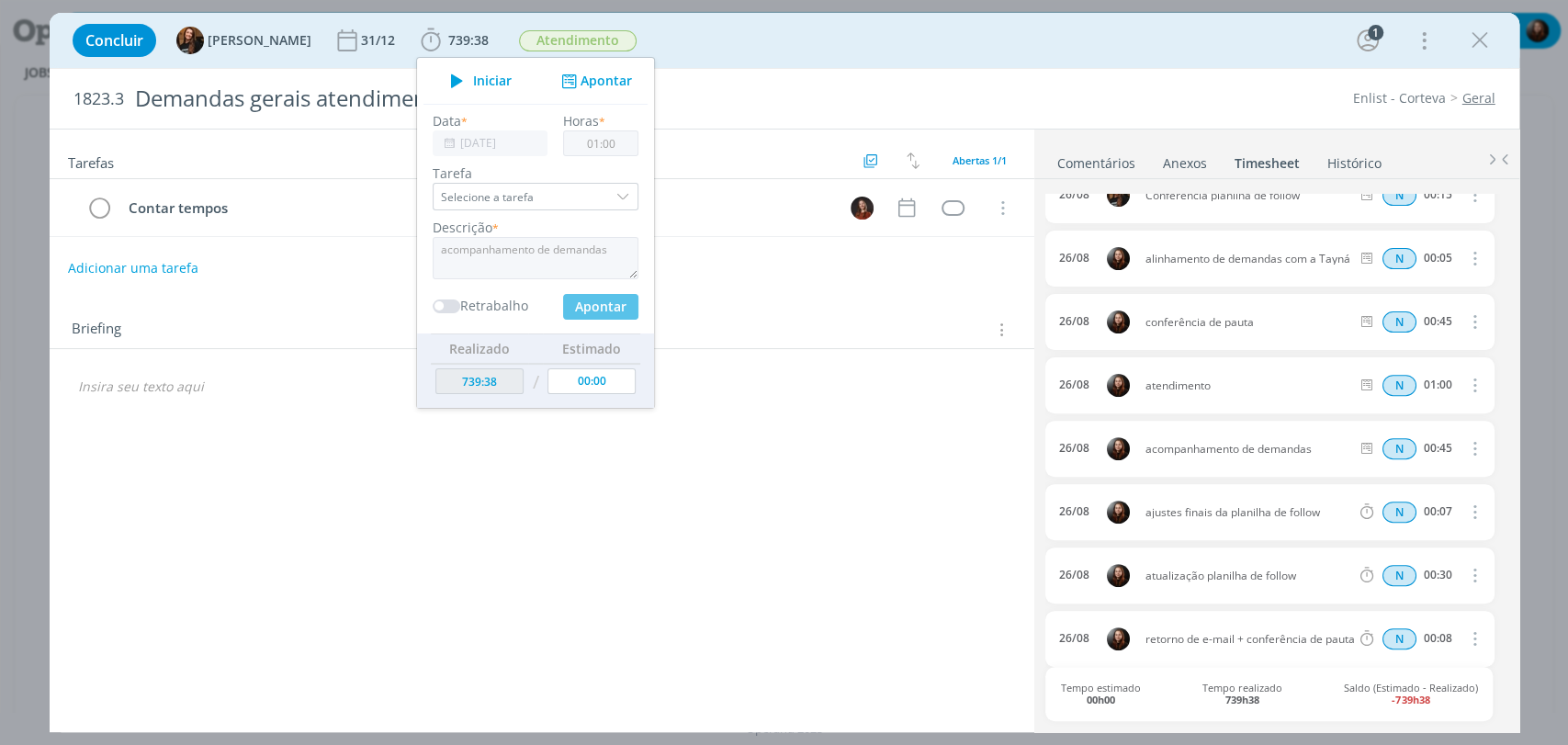
type input "740:38"
type input "29/08/2025"
type input "00:00"
click at [601, 141] on input "00:00" at bounding box center [601, 144] width 75 height 26
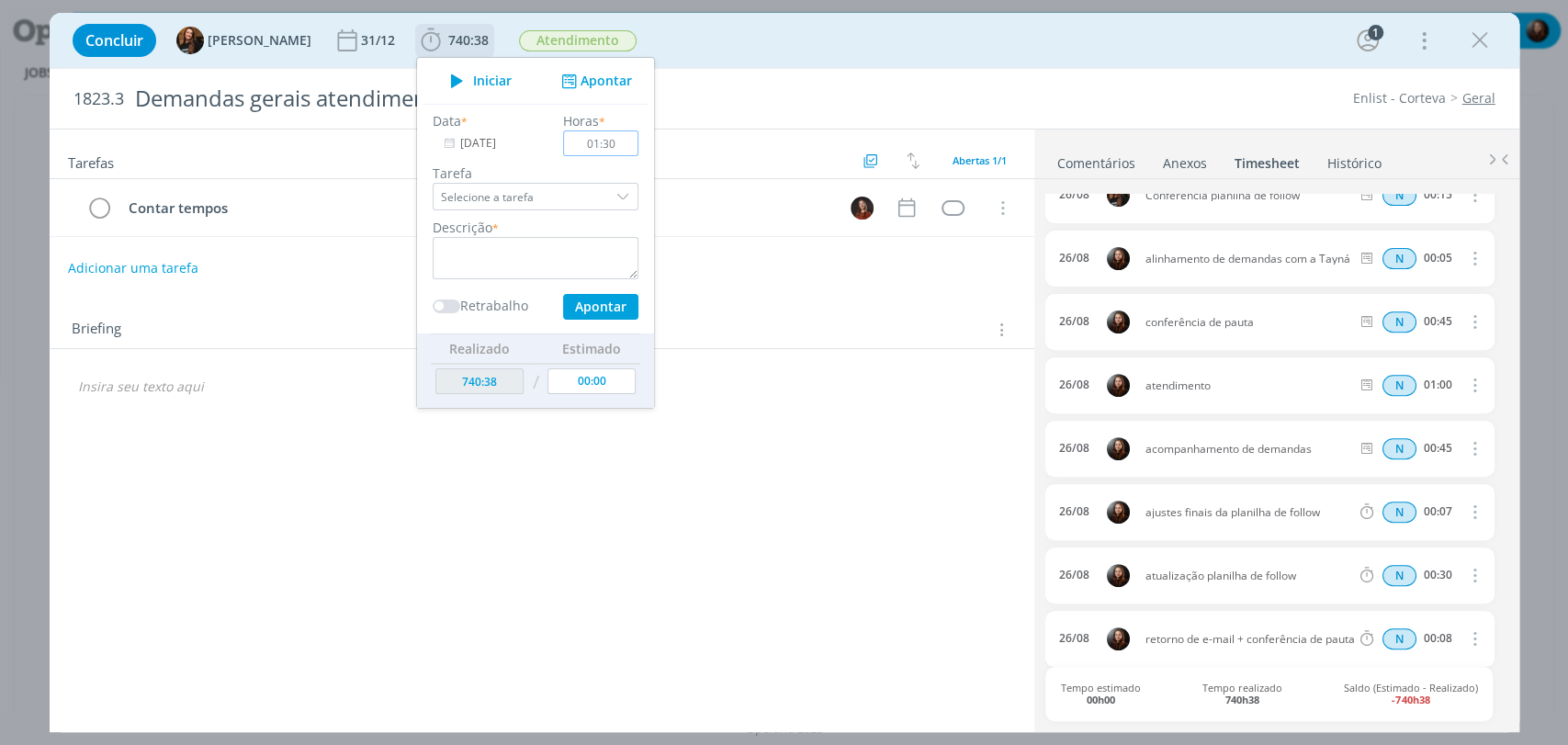
type input "01:30"
click at [466, 246] on textarea "dialog" at bounding box center [536, 258] width 206 height 43
type textarea "atendimento"
click at [485, 143] on input "29/08/2025" at bounding box center [491, 144] width 115 height 26
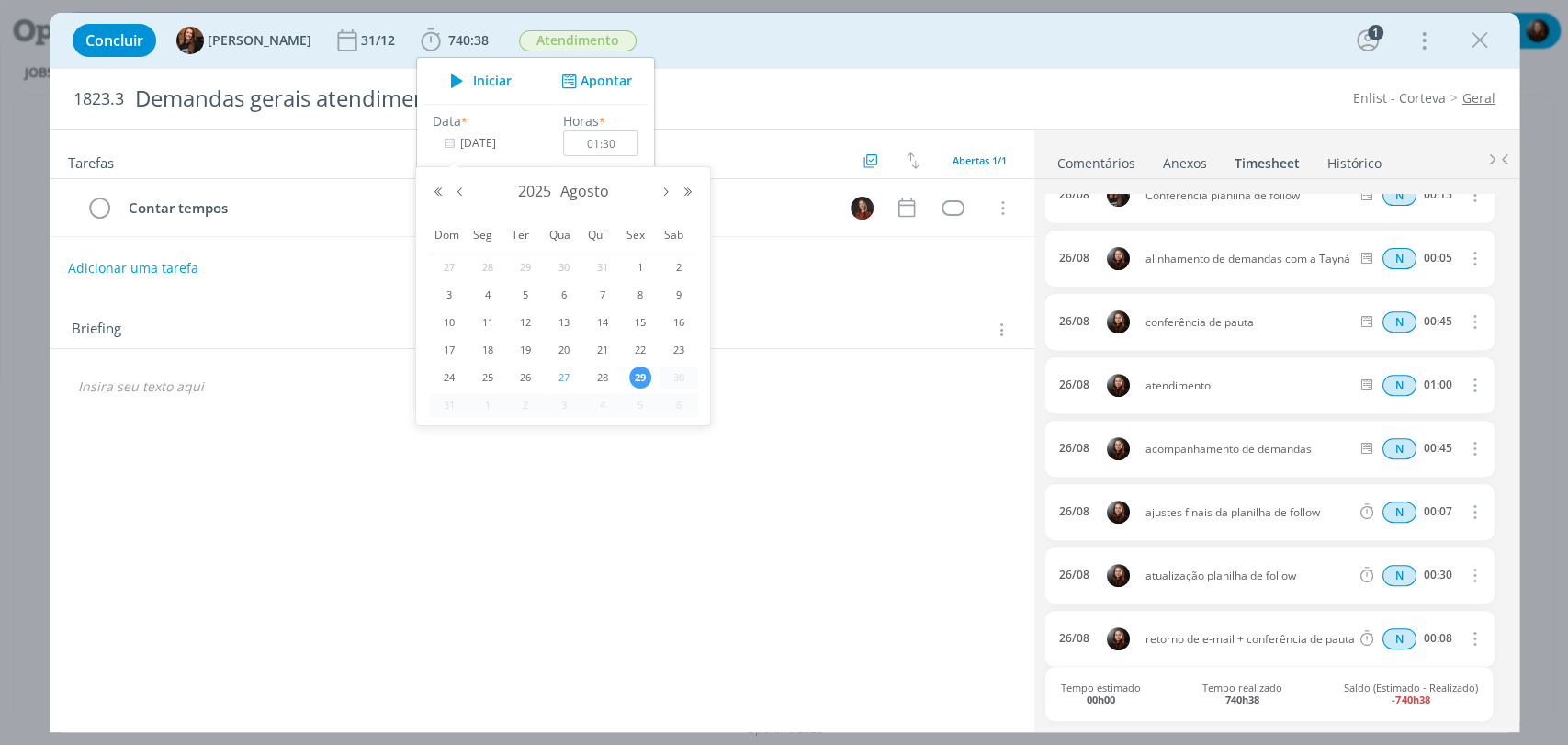
click at [567, 374] on span "27" at bounding box center [564, 377] width 22 height 22
type input "27/08/2025"
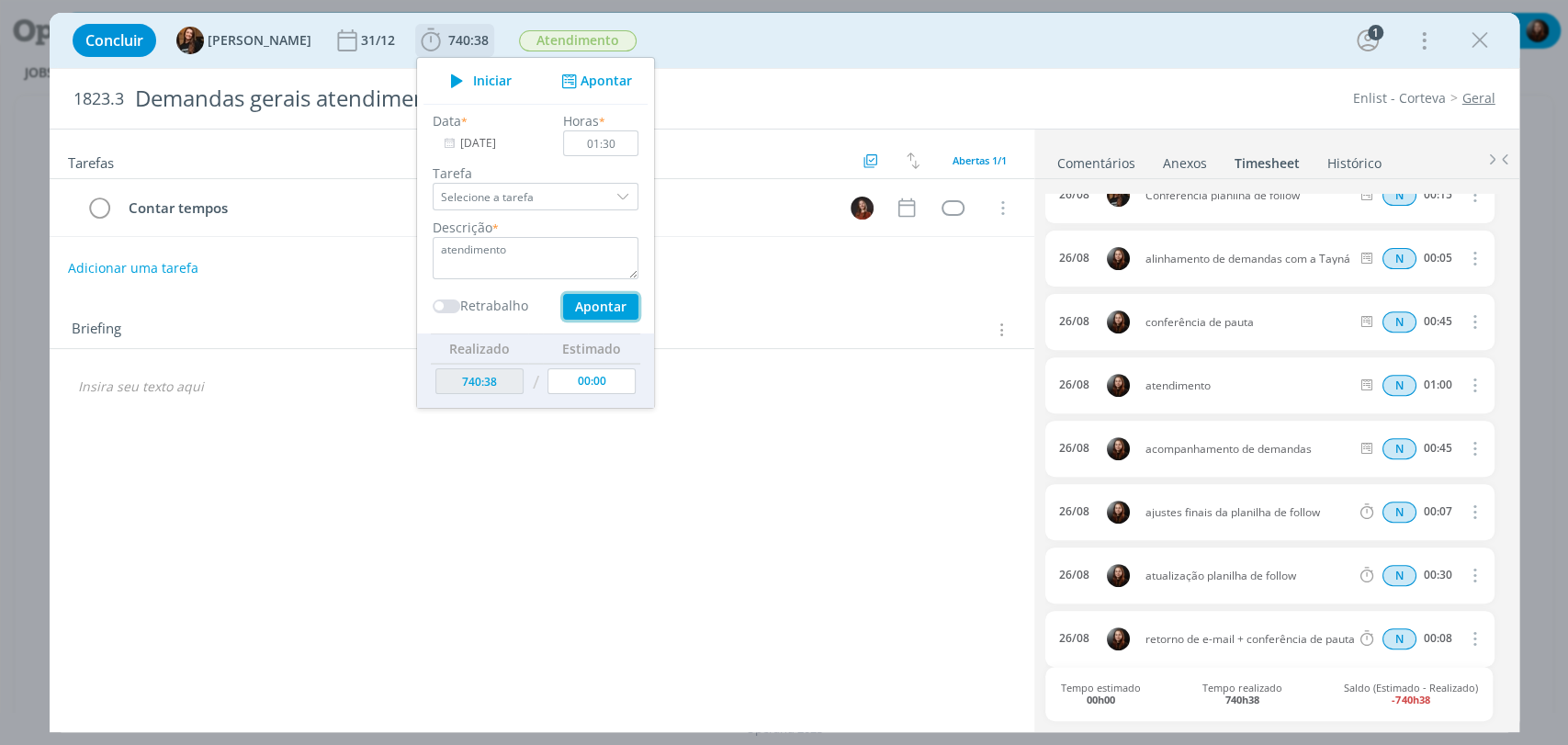
click at [575, 309] on button "Apontar" at bounding box center [600, 307] width 75 height 26
type input "742:08"
type input "29/08/2025"
type input "00:00"
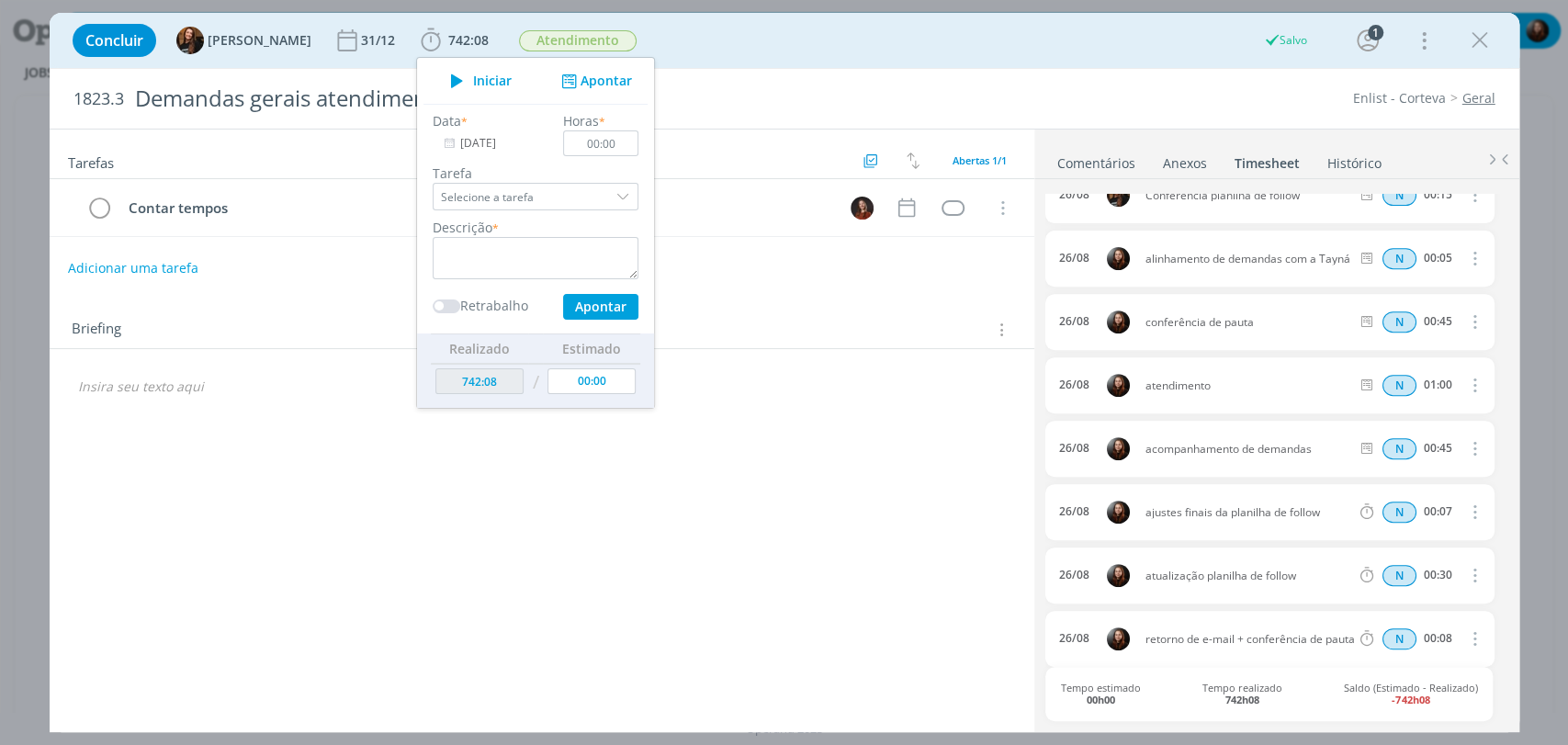
click at [927, 48] on div "Concluir Tayná Morsch 31/12 742:08 Iniciar Apontar Data * 29/08/2025 Horas * 00…" at bounding box center [784, 41] width 1442 height 44
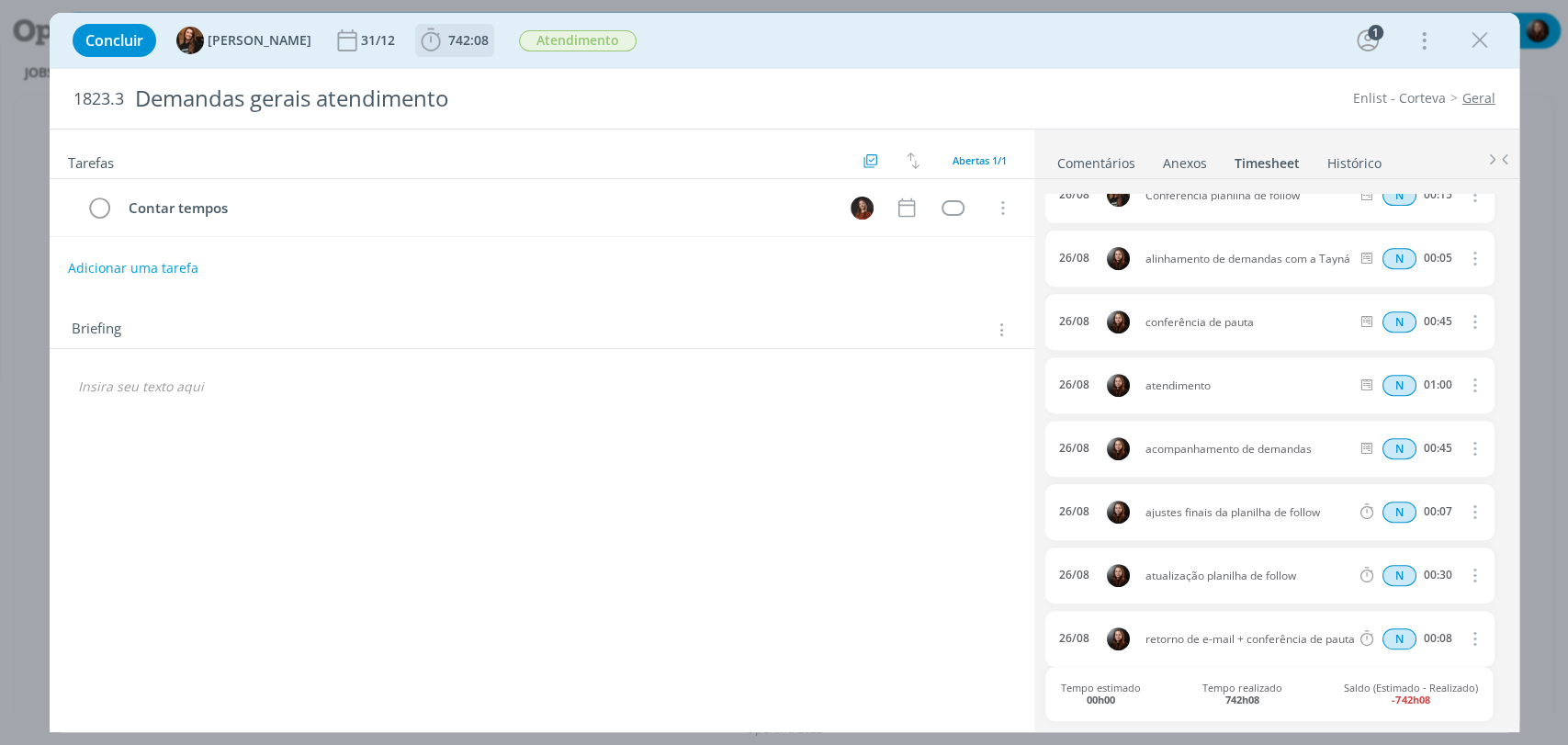
click at [448, 35] on span "742:08" at bounding box center [468, 41] width 41 height 18
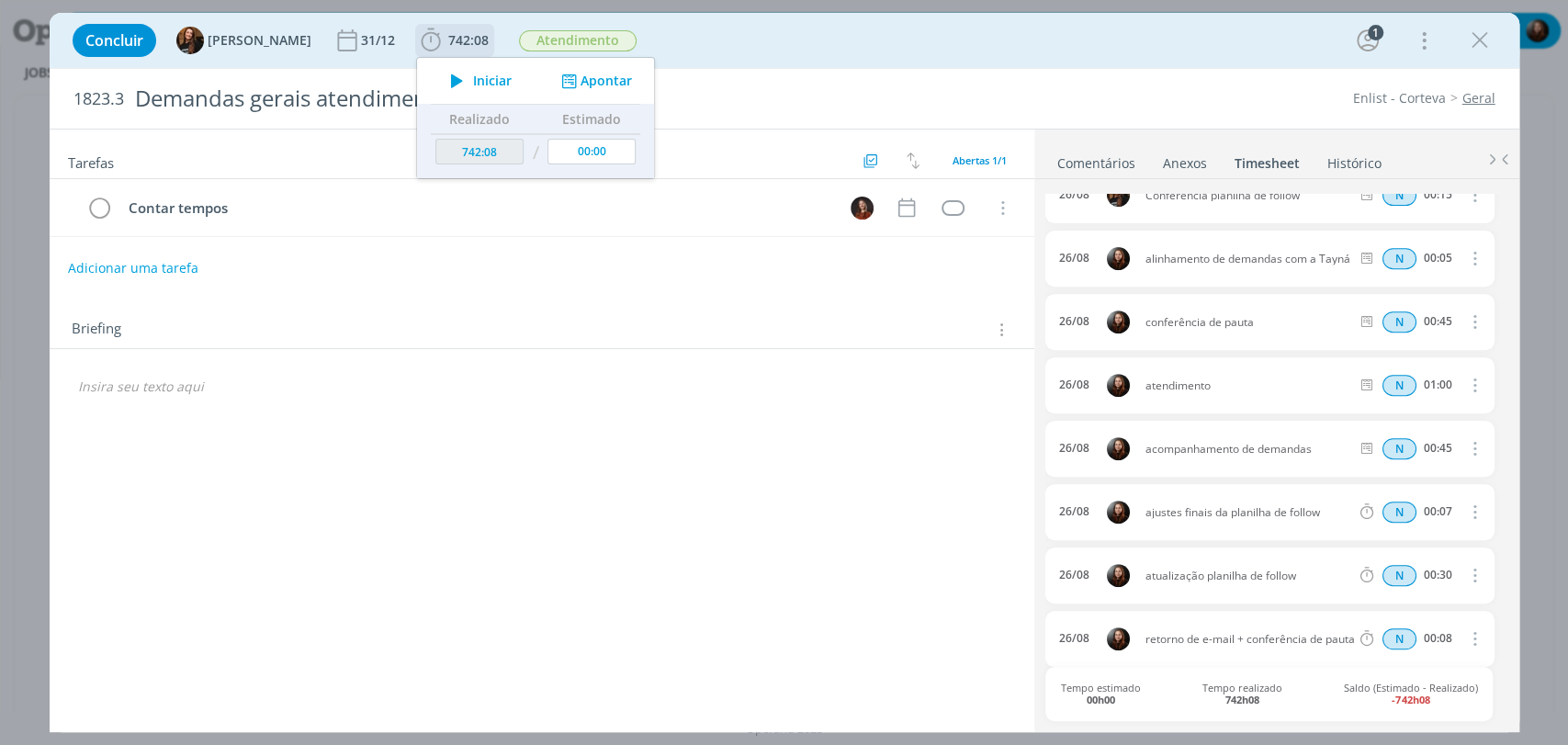
click at [559, 72] on icon "dialog" at bounding box center [568, 81] width 23 height 18
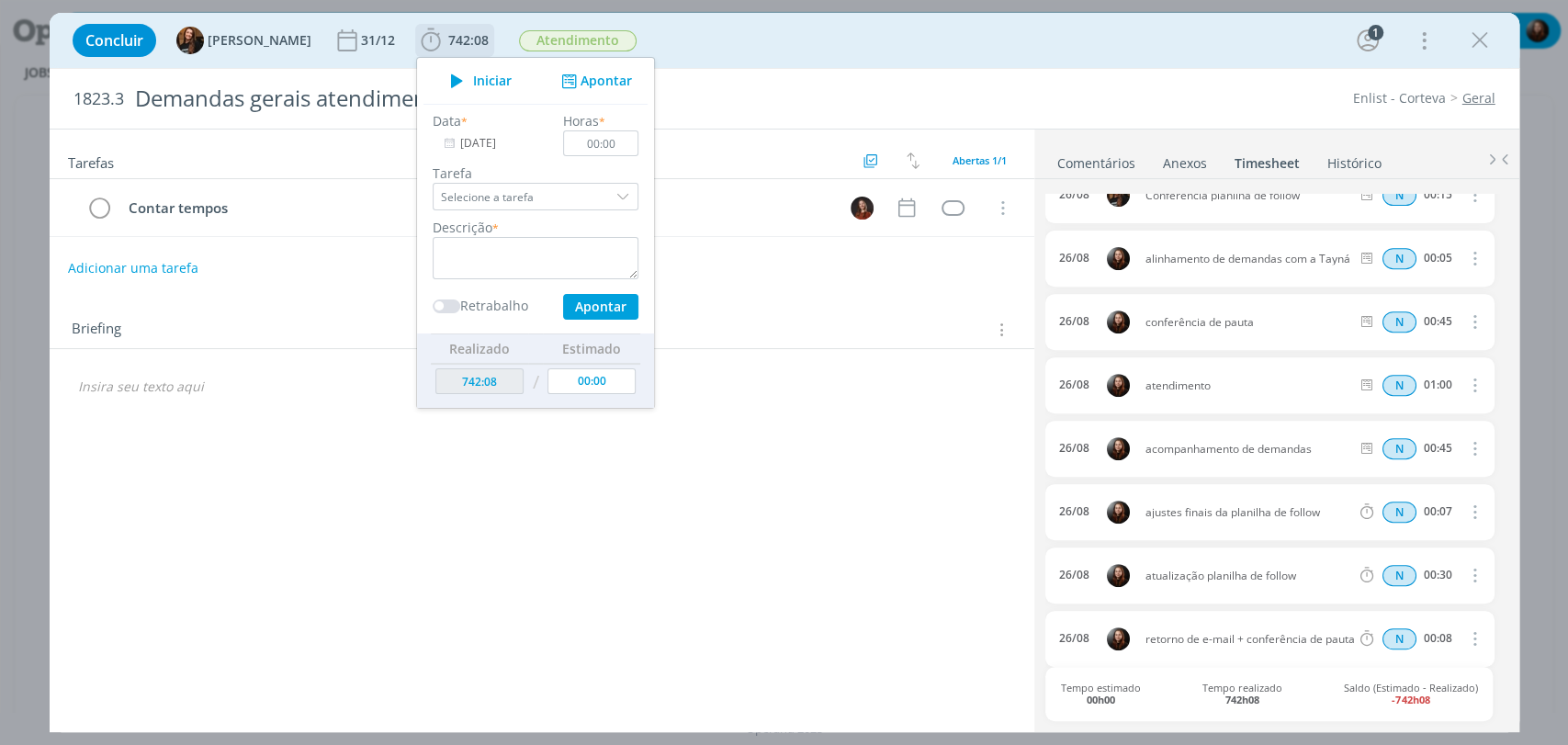
click at [473, 145] on input "29/08/2025" at bounding box center [491, 144] width 115 height 26
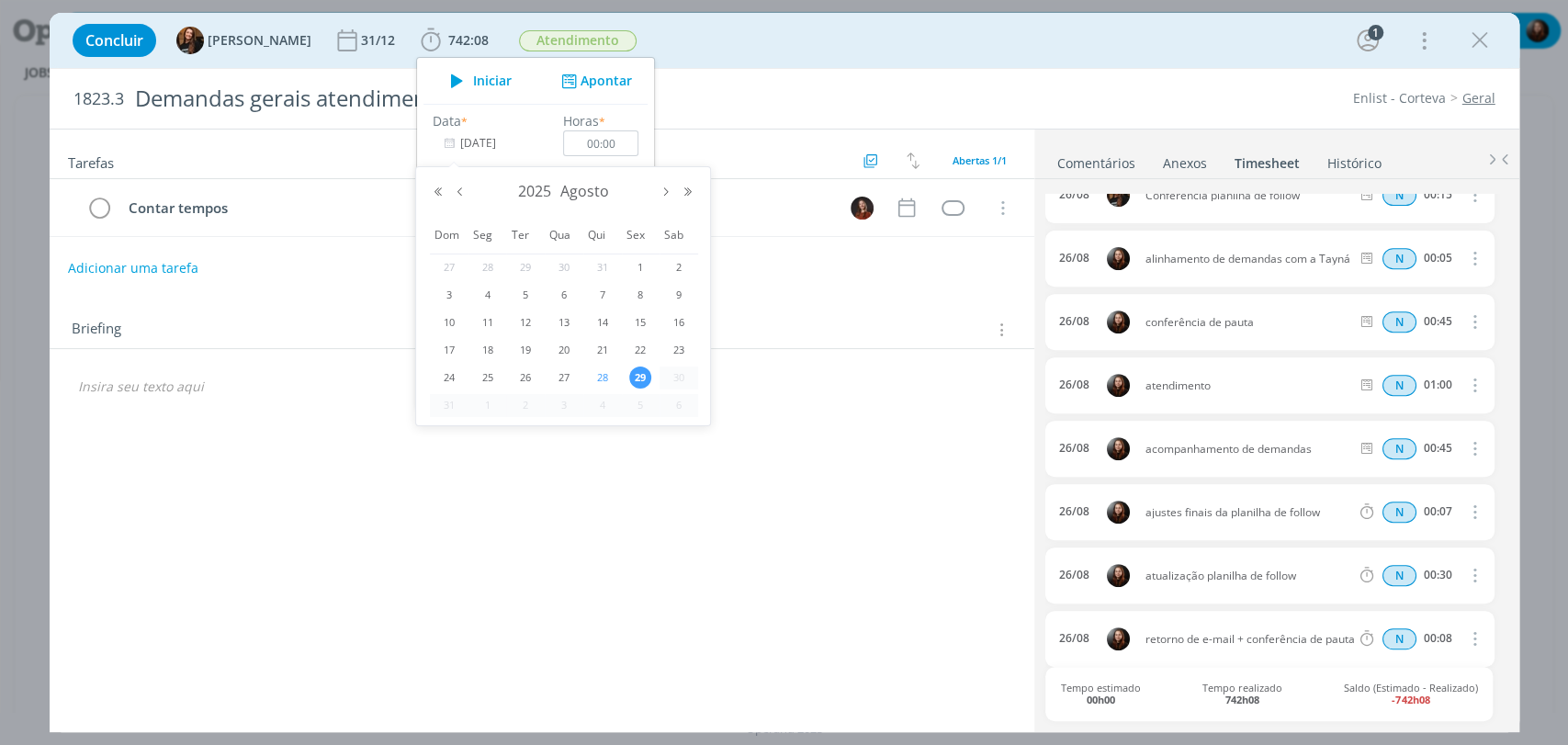
click at [607, 376] on span "28" at bounding box center [603, 377] width 22 height 22
type input "28/08/2025"
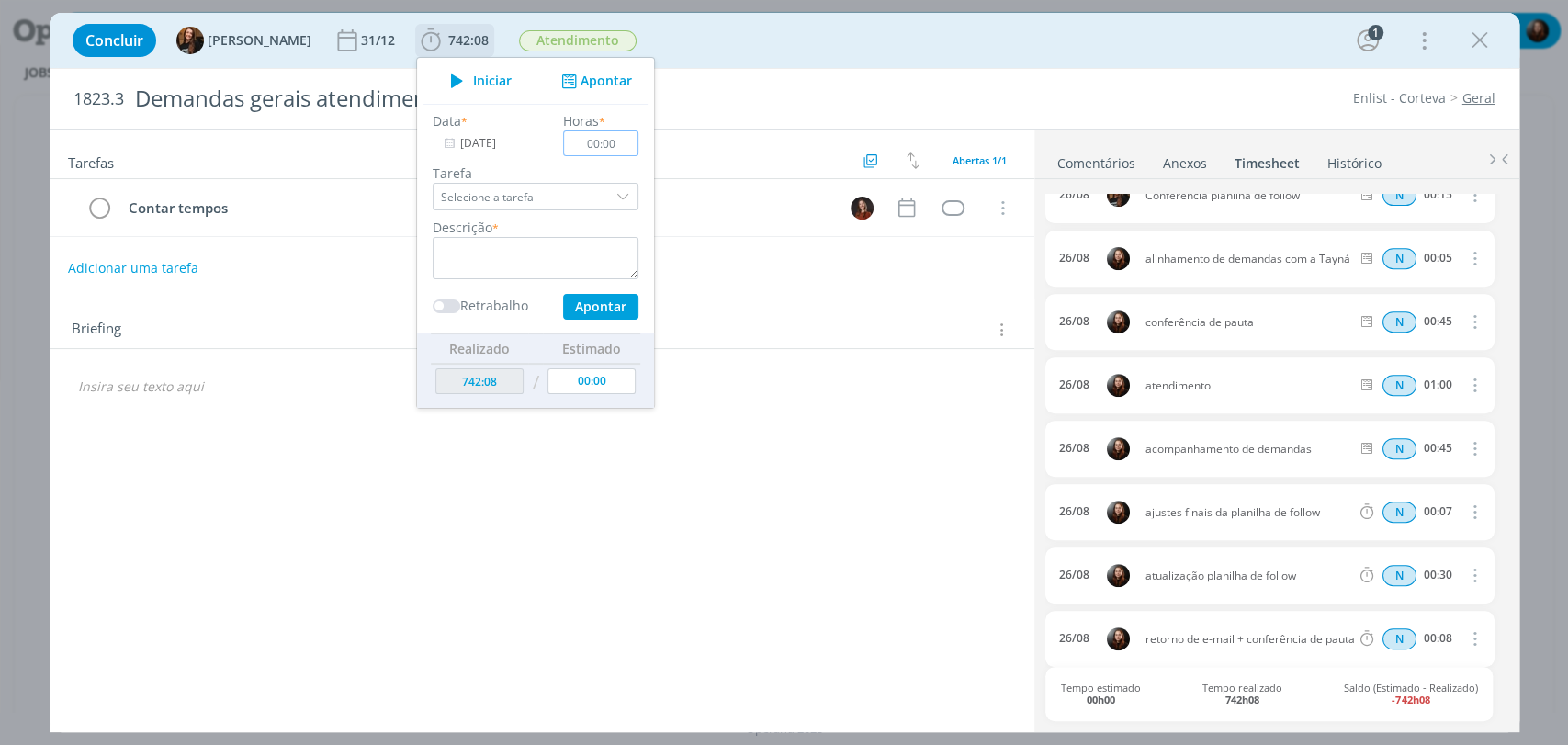
click at [604, 139] on input "00:00" at bounding box center [601, 144] width 75 height 26
type input "00:45"
click at [551, 260] on textarea "dialog" at bounding box center [536, 258] width 206 height 43
type textarea "acompanhamento ajustes de vídeo"
click at [588, 307] on button "Apontar" at bounding box center [600, 307] width 75 height 26
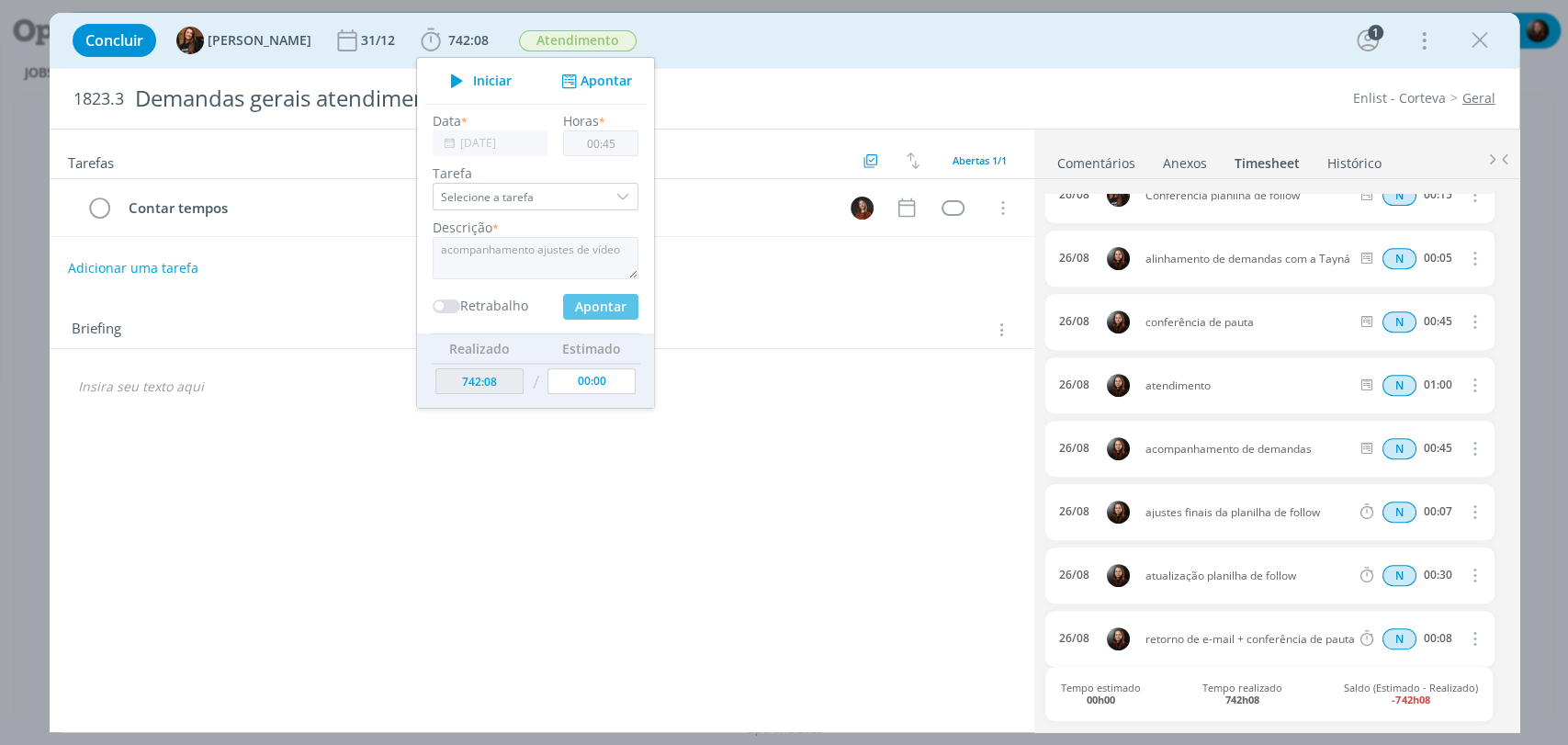
type input "742:53"
type input "29/08/2025"
type input "00:00"
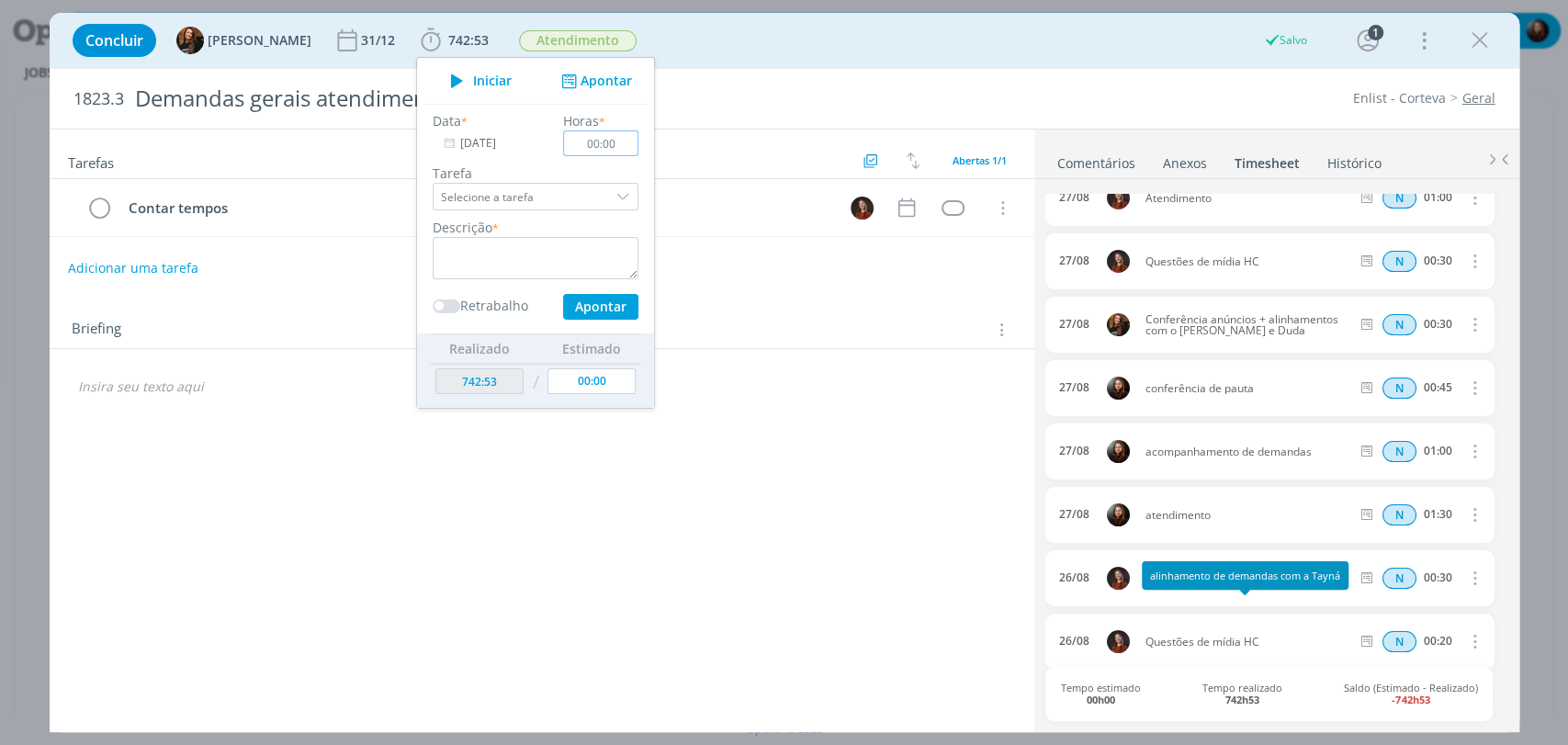
scroll to position [0, 0]
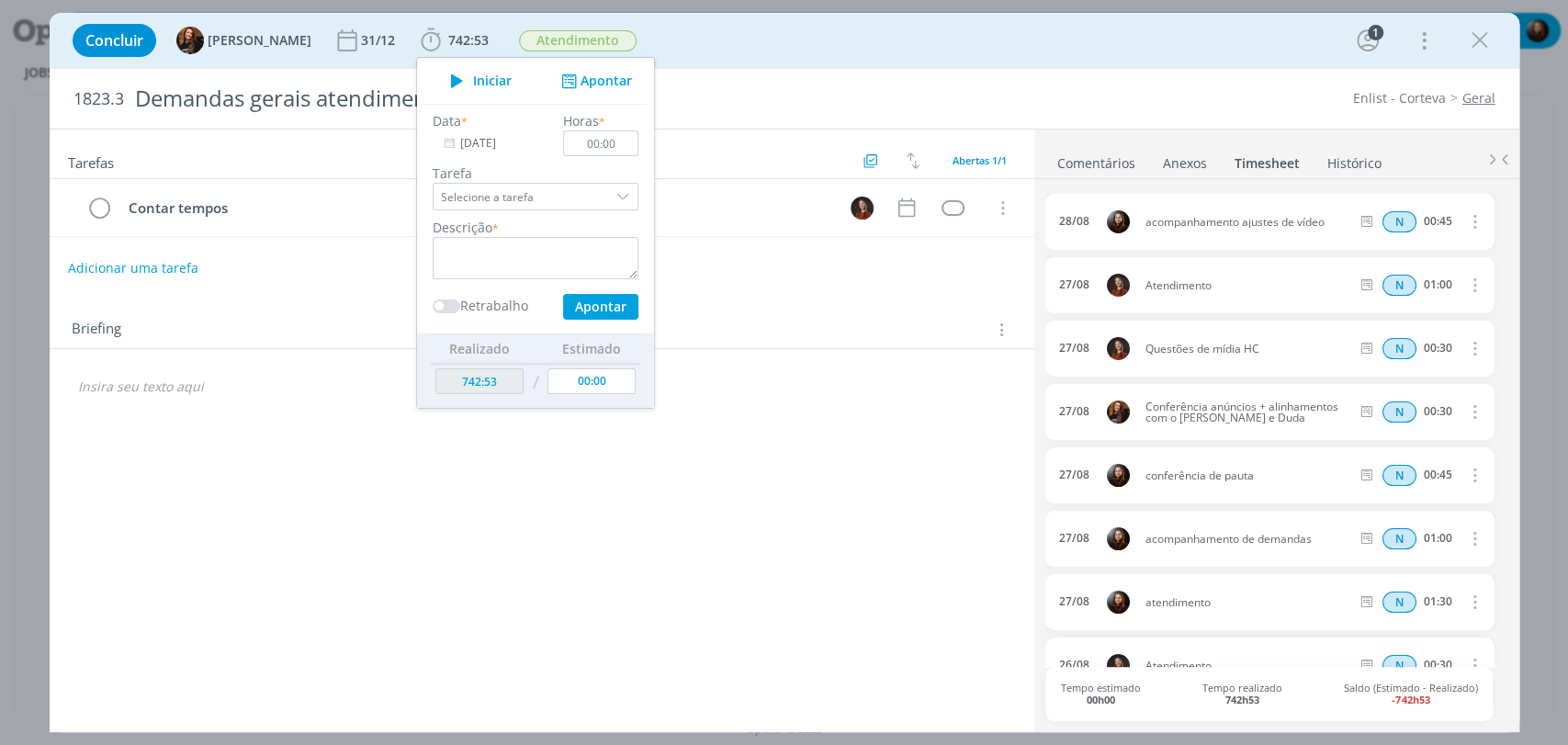
click at [1294, 214] on div "28/08 acompanhamento ajustes de vídeo N 00:45 Excluir" at bounding box center [1270, 222] width 448 height 56
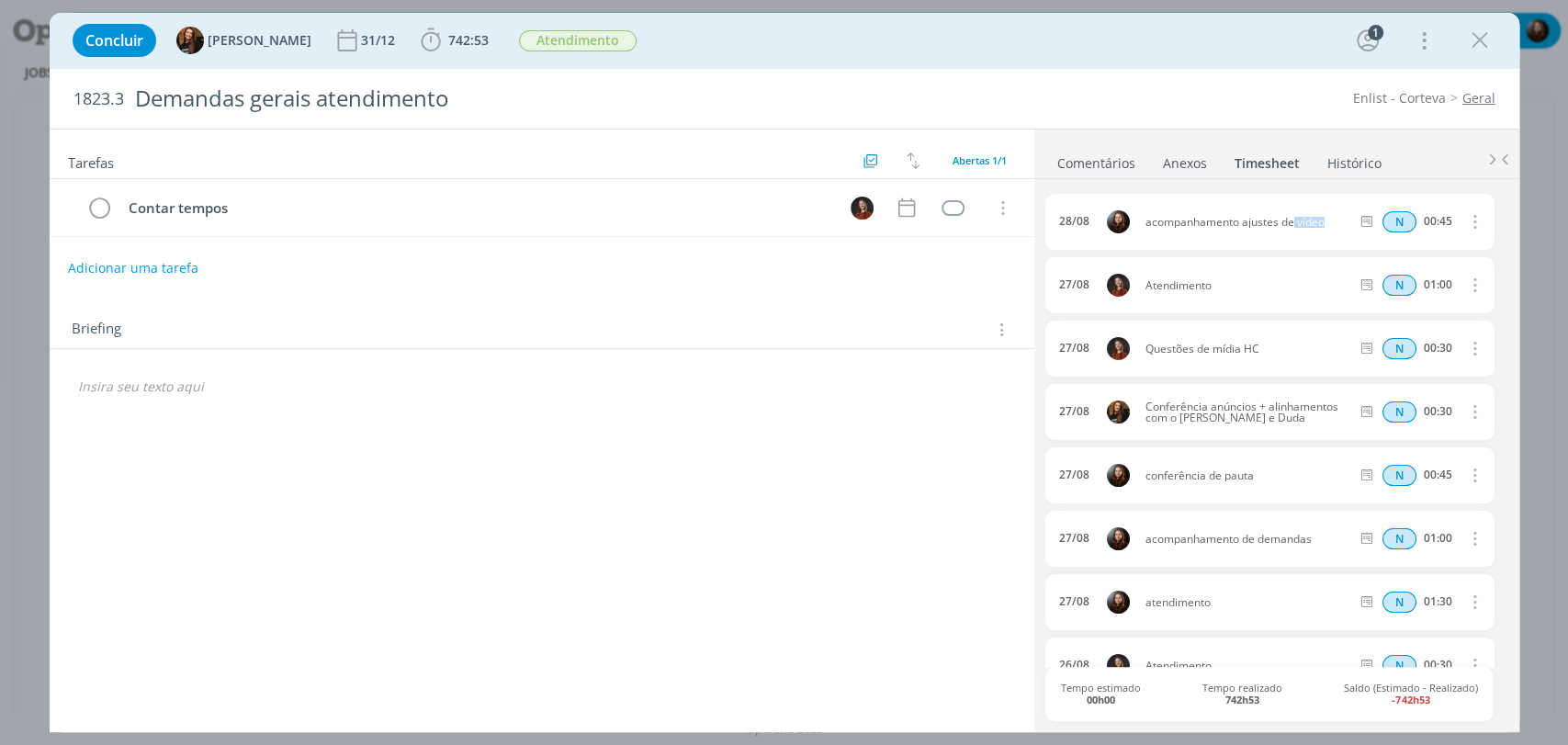
click at [1294, 214] on div "28/08 acompanhamento ajustes de vídeo N 00:45 Excluir" at bounding box center [1270, 222] width 448 height 56
copy div "acompanhamento ajustes de vídeo"
click at [1468, 219] on icon "dialog" at bounding box center [1474, 221] width 20 height 22
click at [1372, 250] on link "Excluir" at bounding box center [1422, 254] width 145 height 30
click at [1442, 220] on button "Sim" at bounding box center [1458, 222] width 36 height 20
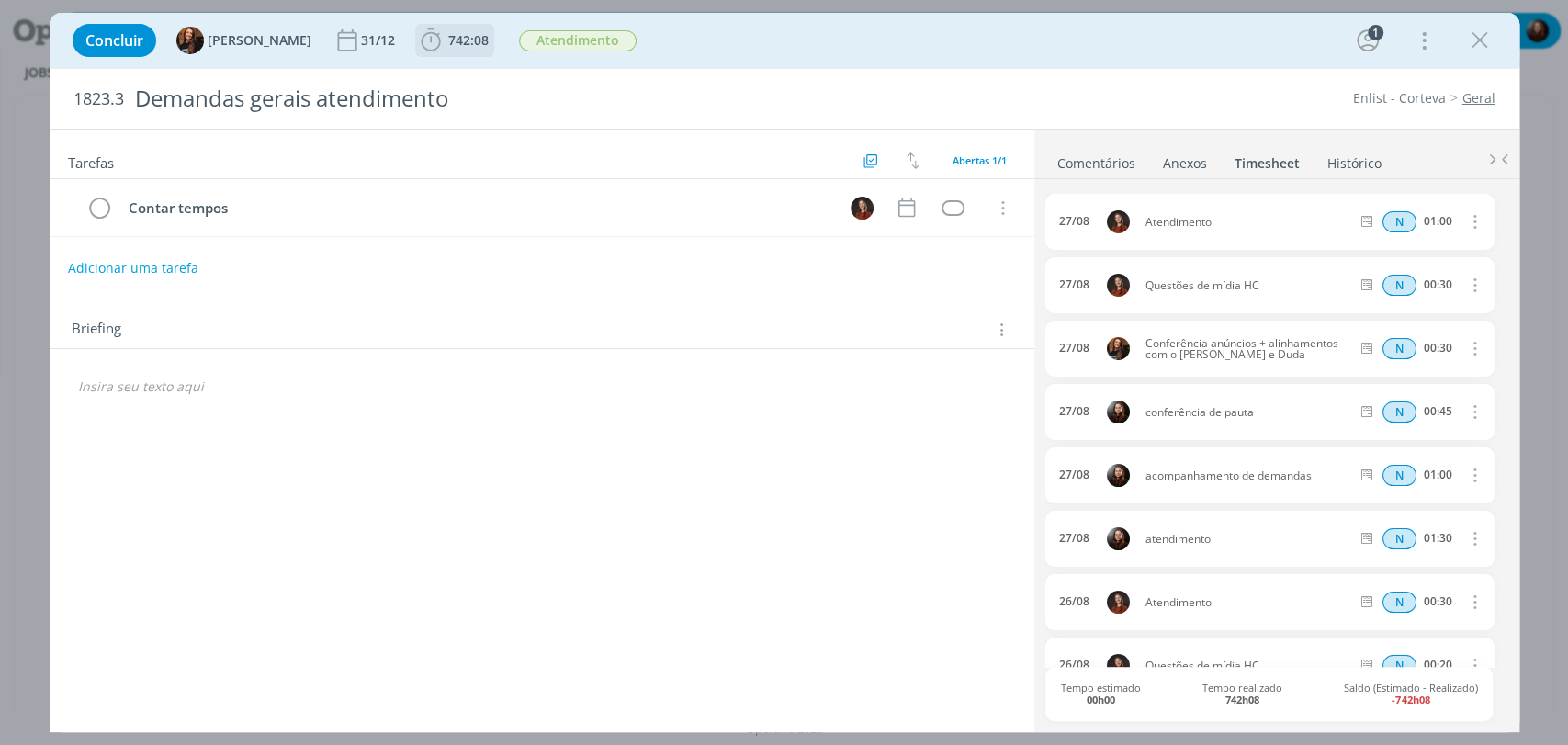
click at [448, 44] on span "742:08" at bounding box center [468, 41] width 41 height 18
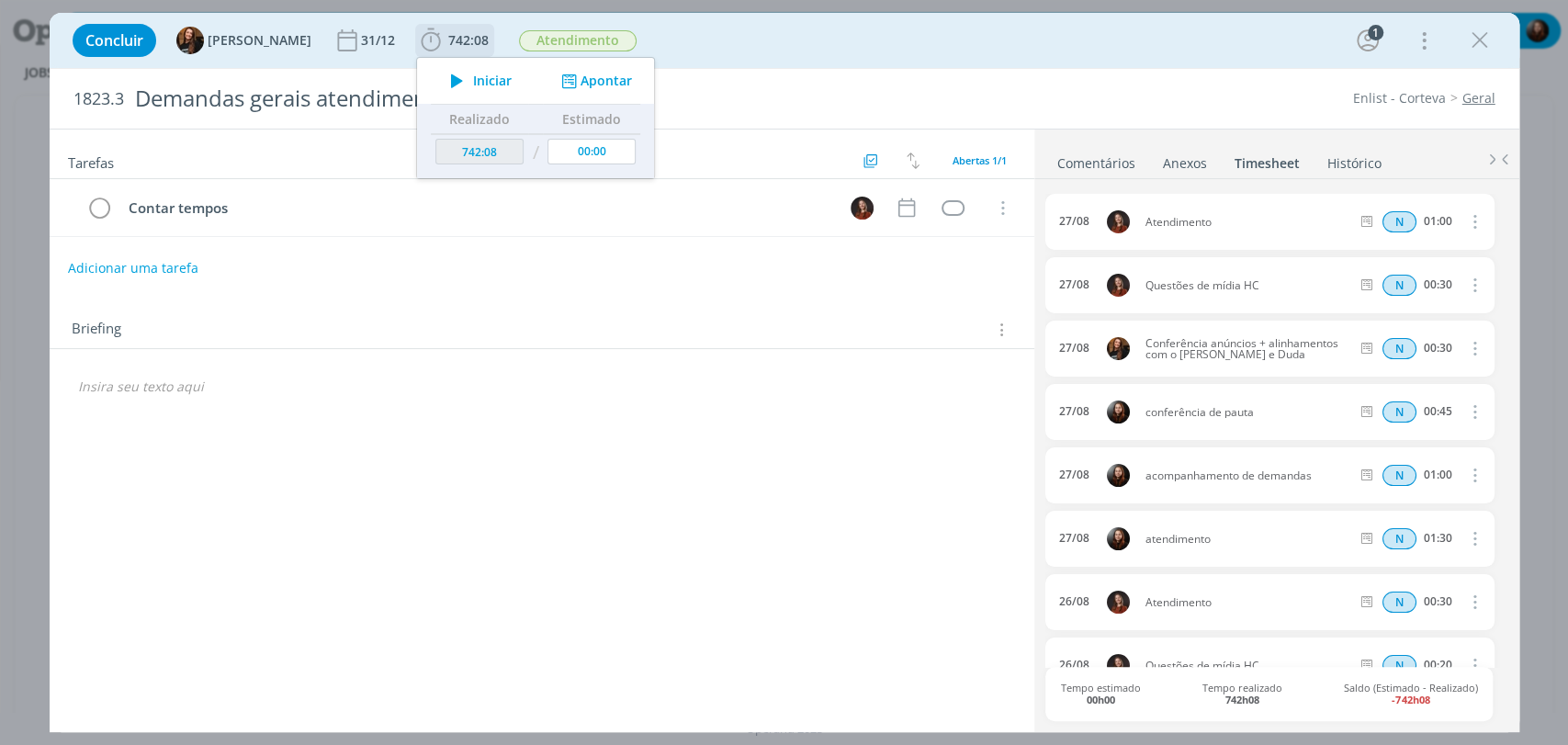
click at [597, 82] on button "Apontar" at bounding box center [594, 80] width 76 height 19
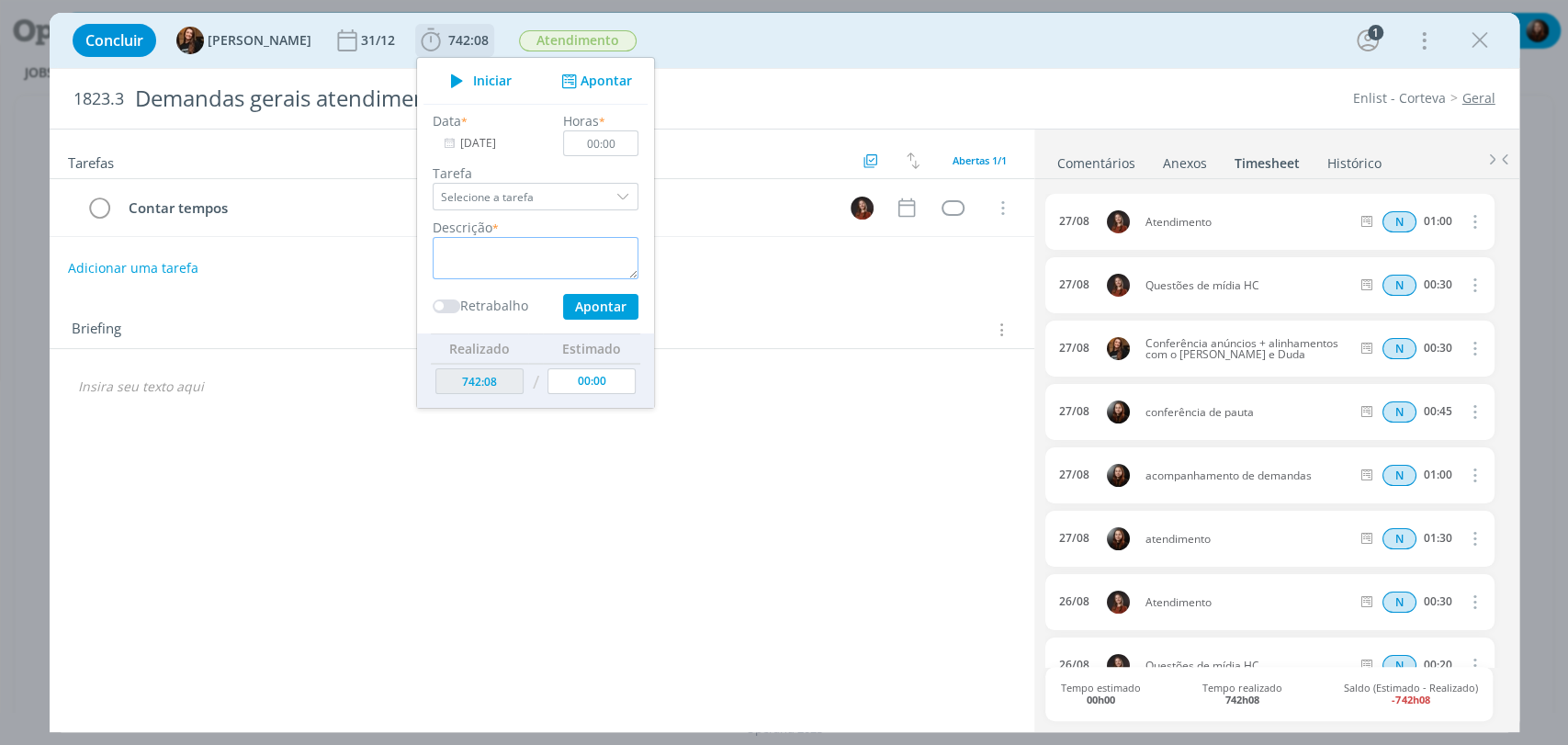
click at [563, 245] on textarea "dialog" at bounding box center [536, 258] width 206 height 43
type textarea "acompanhamento de demandas"
click at [456, 150] on input "29/08/2025" at bounding box center [491, 144] width 115 height 26
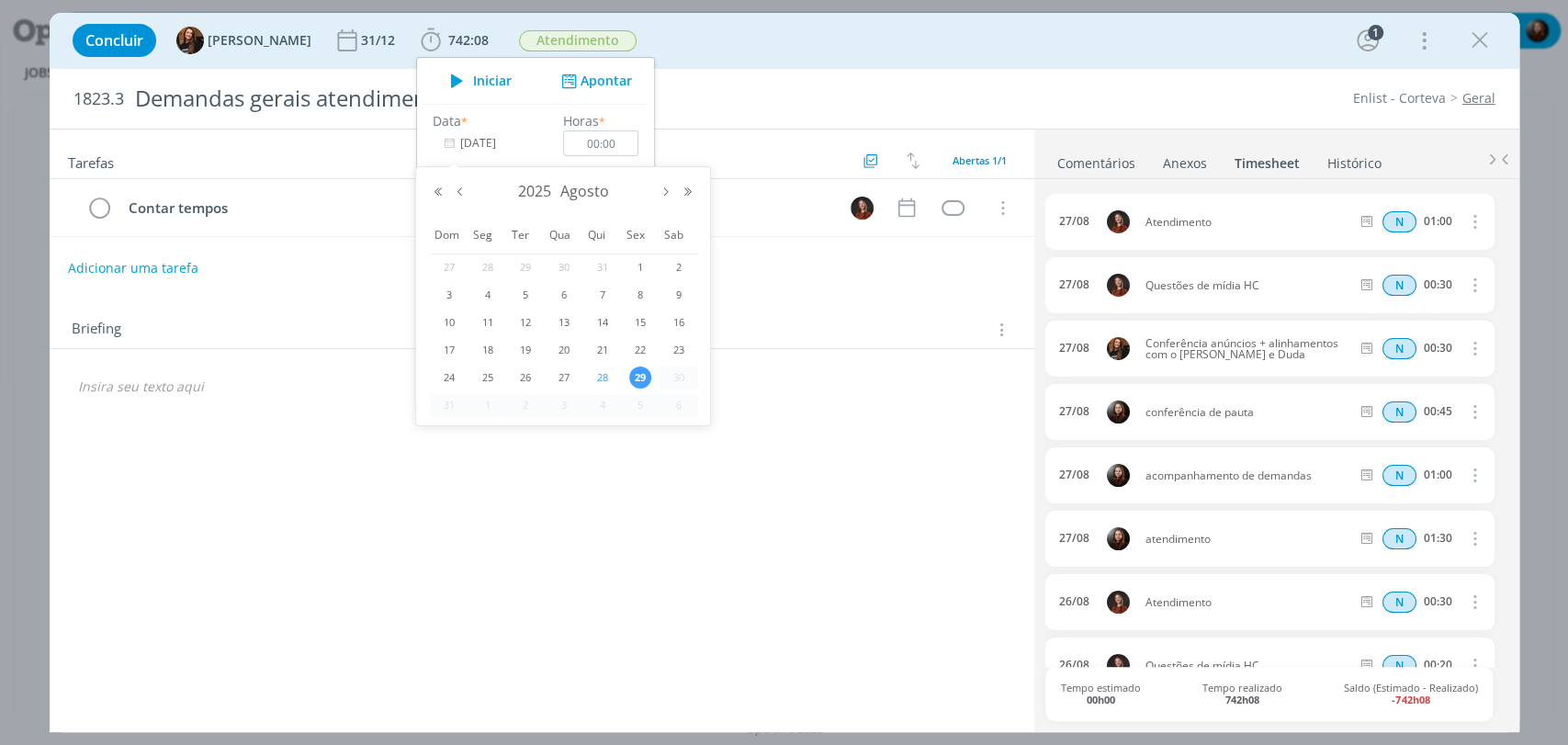
click at [598, 381] on span "28" at bounding box center [603, 377] width 22 height 22
type input "28/08/2025"
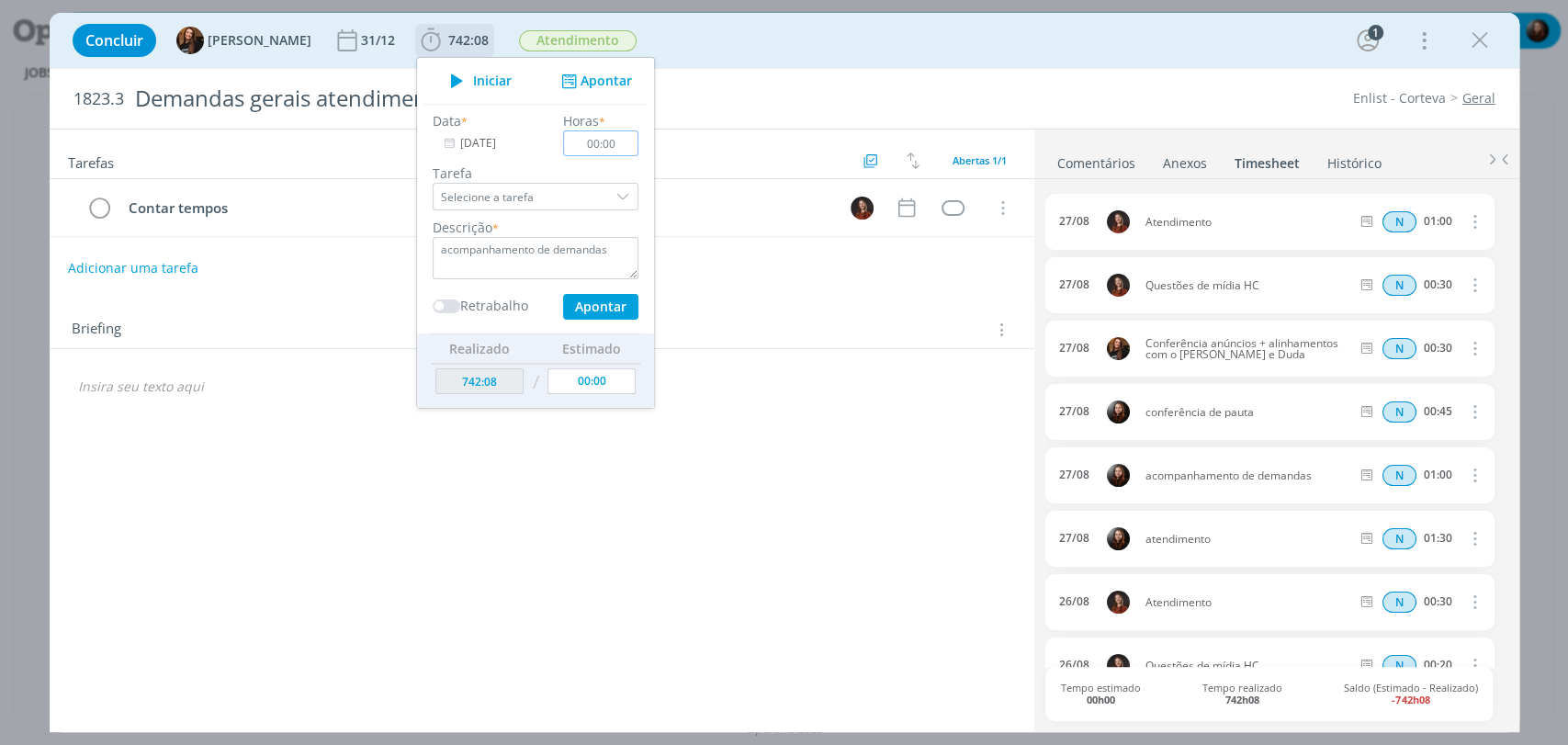
click at [601, 140] on input "00:00" at bounding box center [601, 144] width 75 height 26
type input "00:45"
click at [573, 306] on button "Apontar" at bounding box center [600, 307] width 75 height 26
type input "29/08/2025"
type input "00:00"
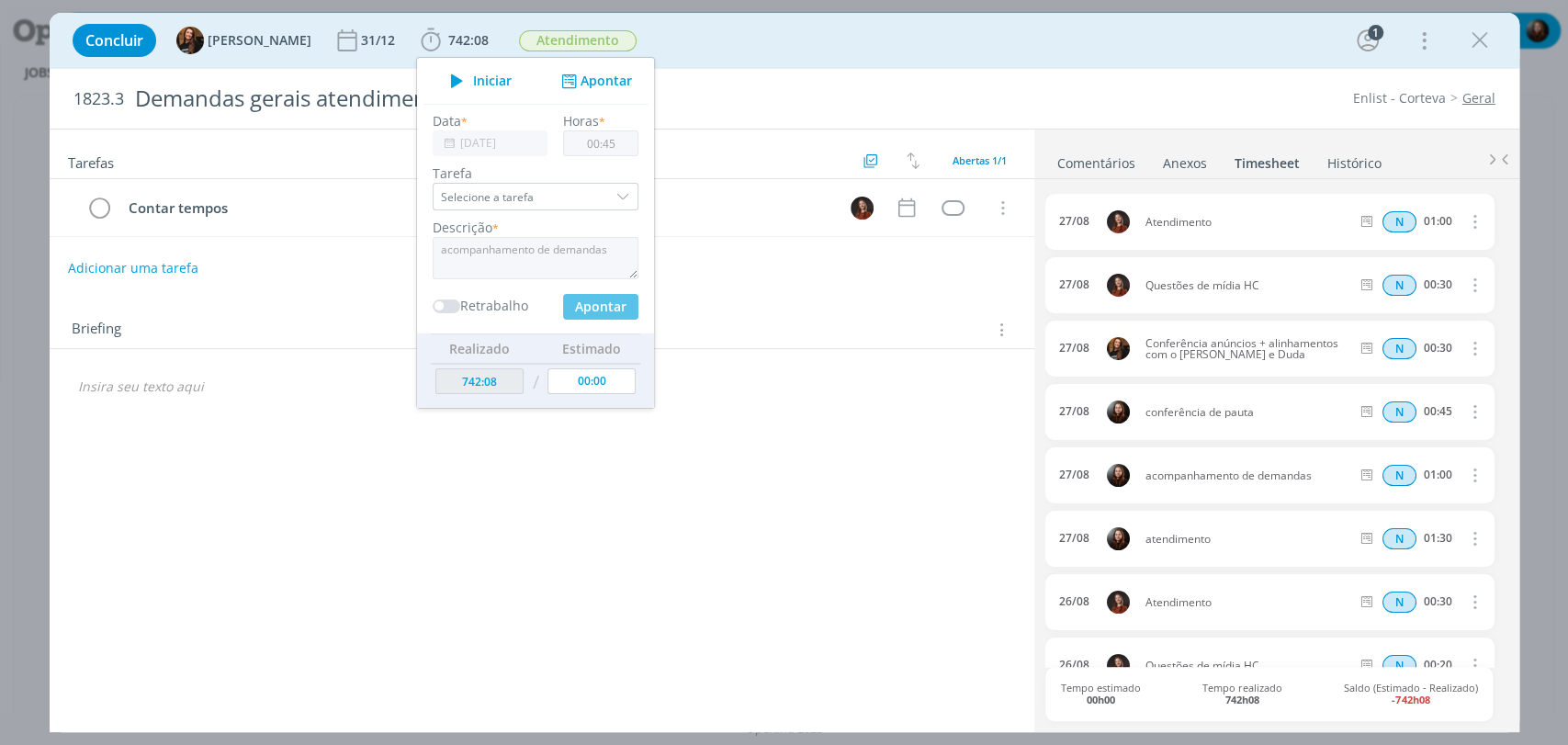
type input "742:53"
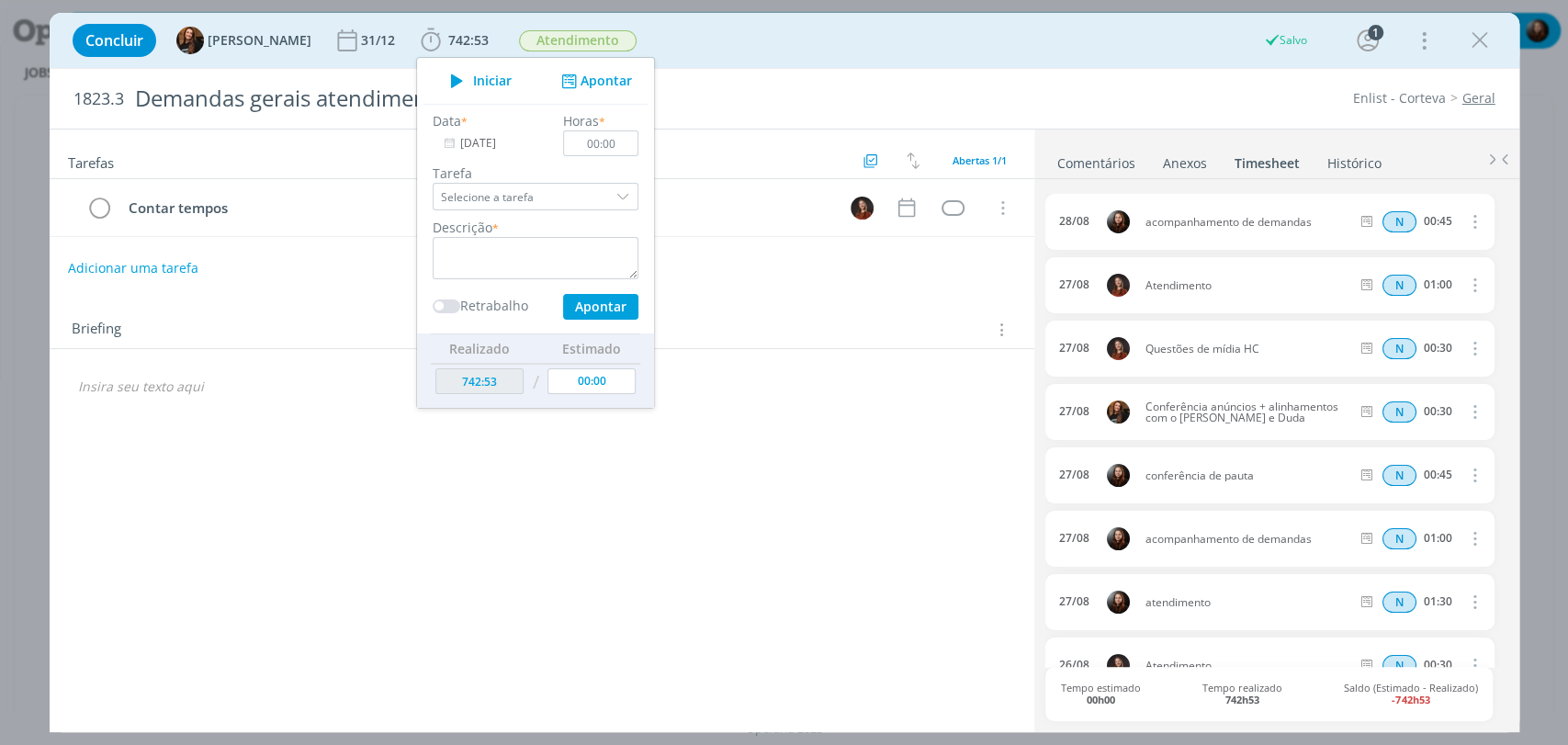
click at [749, 39] on div "Concluir Tayná Morsch 31/12 742:53 Iniciar Apontar Data * 29/08/2025 Horas * 00…" at bounding box center [784, 41] width 1442 height 44
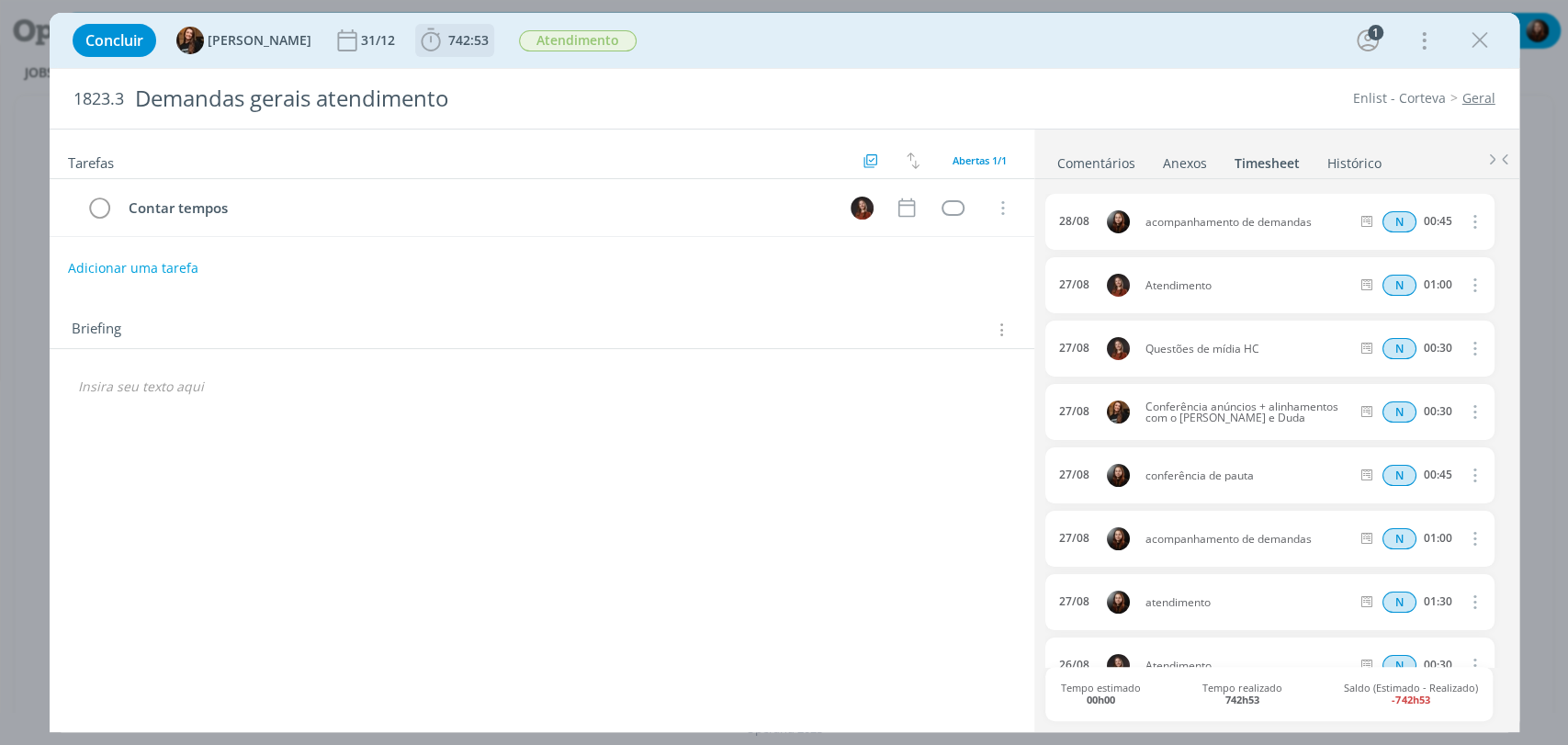
click at [449, 44] on span "742:53" at bounding box center [468, 41] width 41 height 18
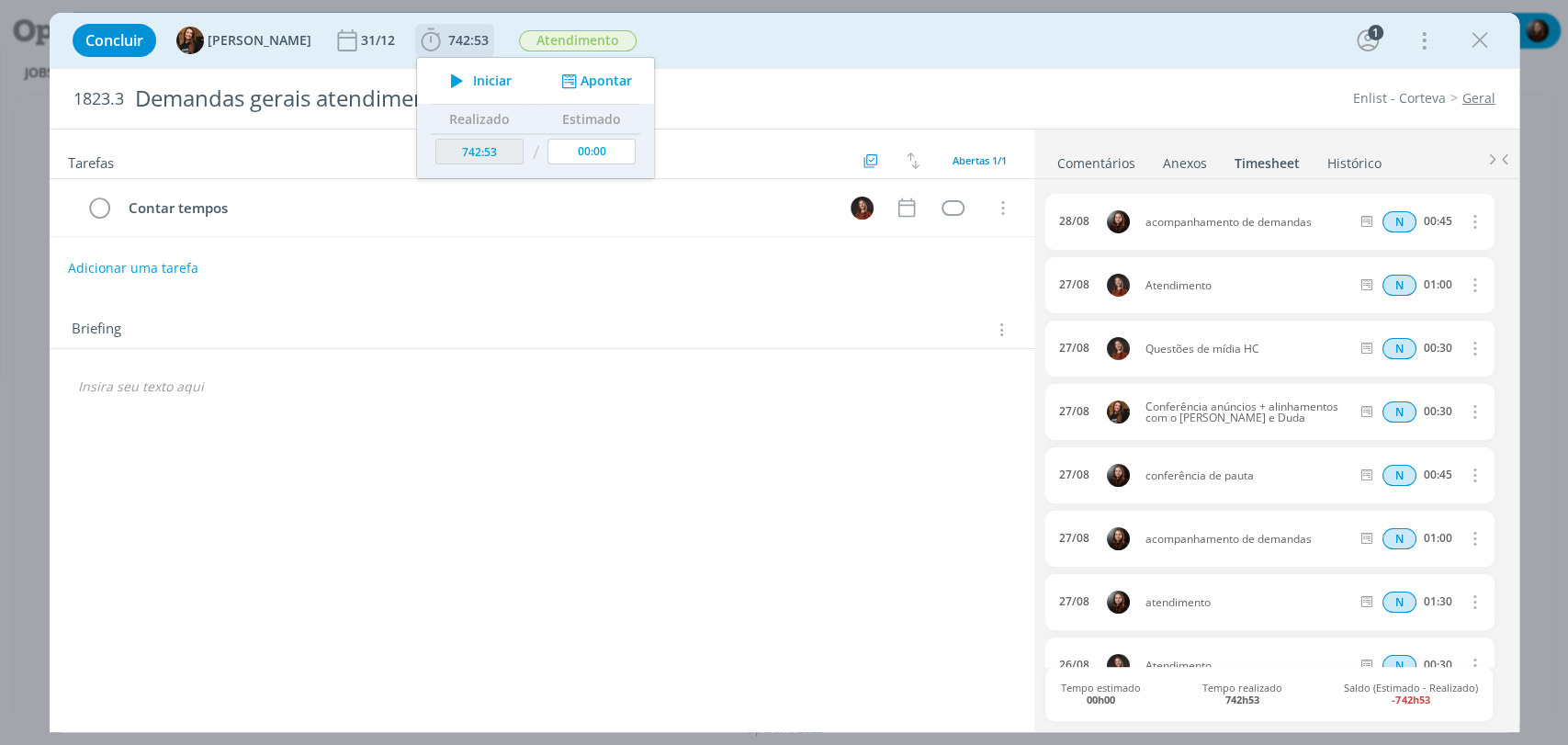
click at [571, 82] on button "Apontar" at bounding box center [594, 80] width 76 height 19
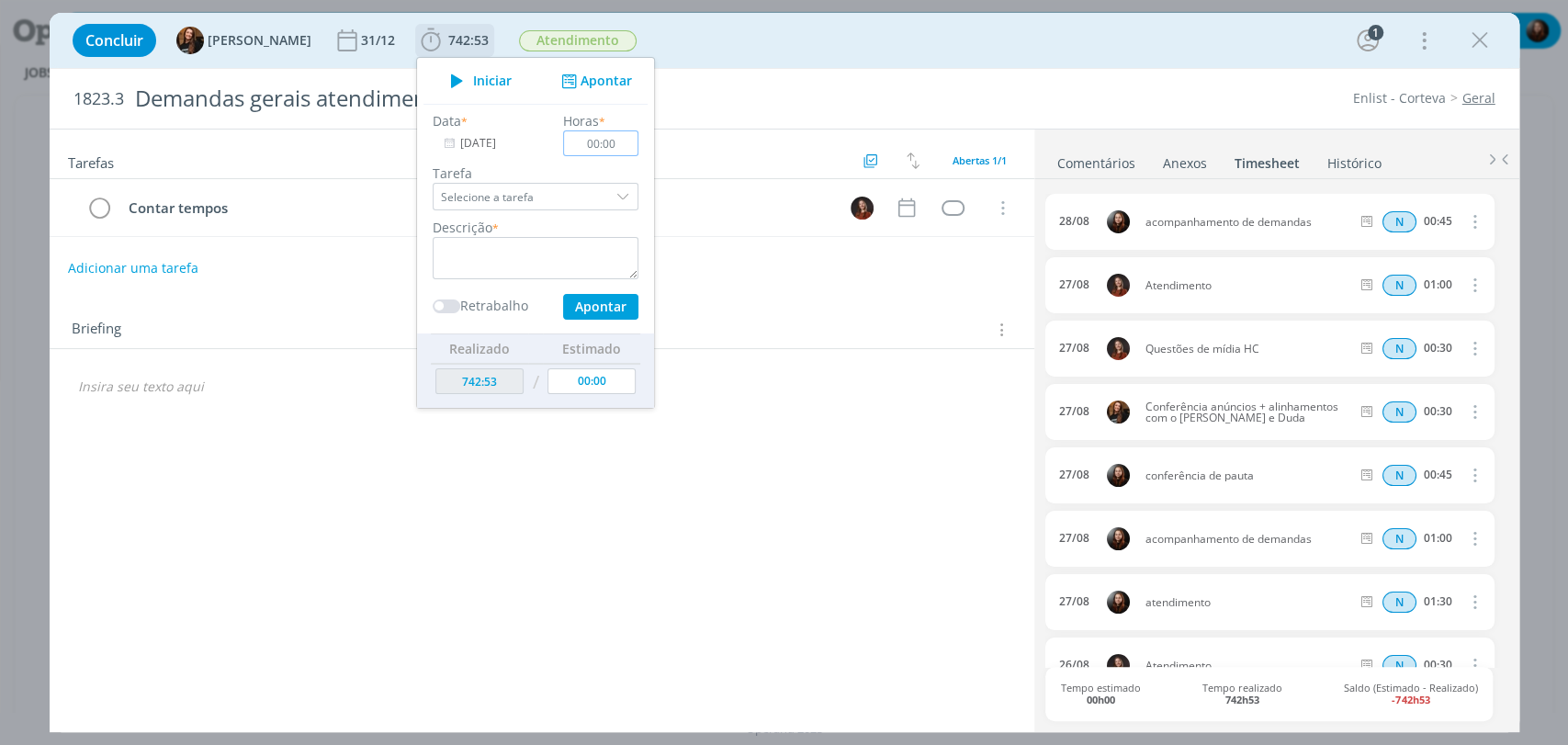
click at [605, 147] on input "00:00" at bounding box center [601, 144] width 75 height 26
type input "00:35"
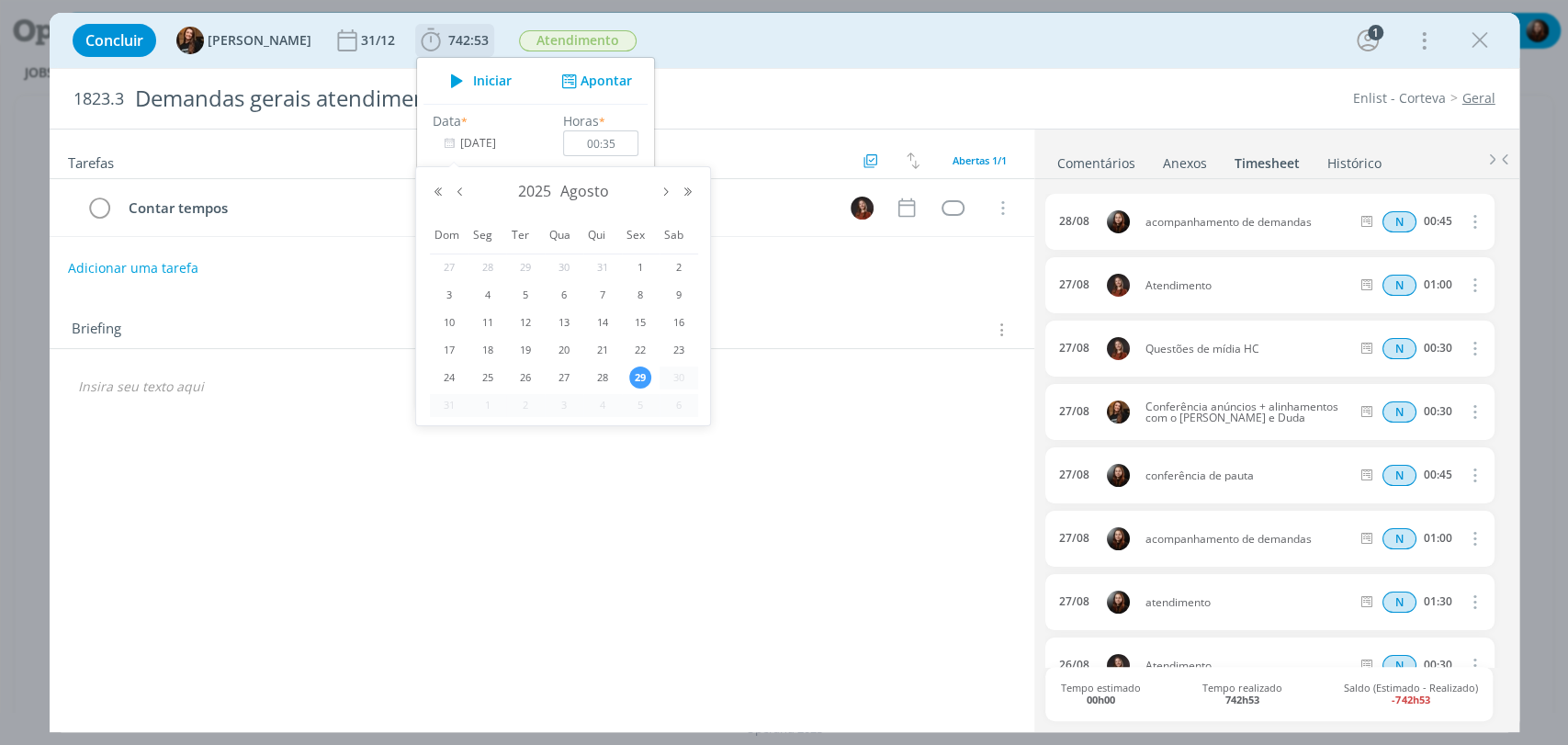
click at [461, 147] on input "29/08/2025" at bounding box center [491, 144] width 115 height 26
click at [596, 384] on span "28" at bounding box center [603, 377] width 22 height 22
type input "28/08/2025"
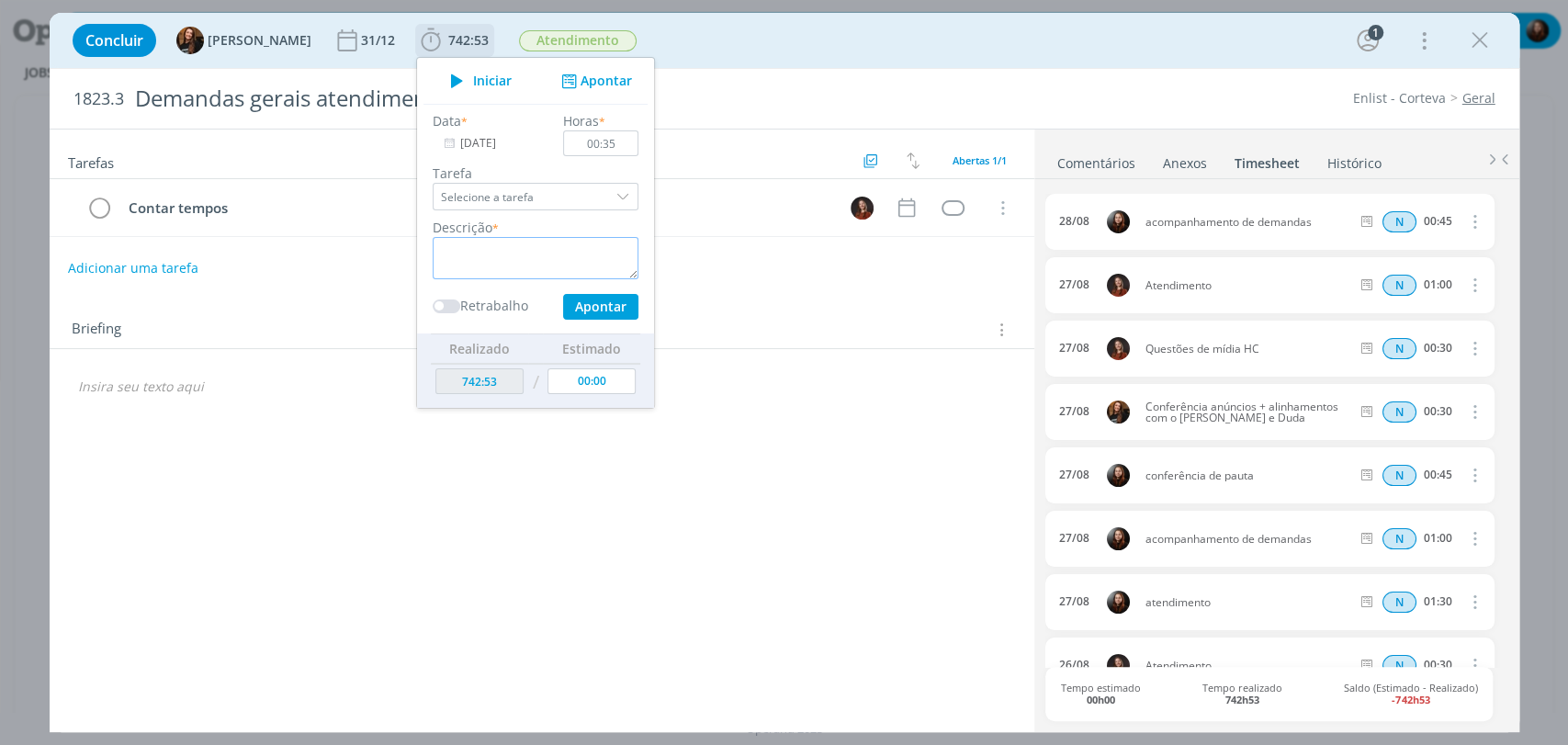
click at [485, 246] on textarea "dialog" at bounding box center [536, 258] width 206 height 43
type textarea "atendimento"
click at [599, 304] on button "Apontar" at bounding box center [600, 307] width 75 height 26
type input "29/08/2025"
type input "00:00"
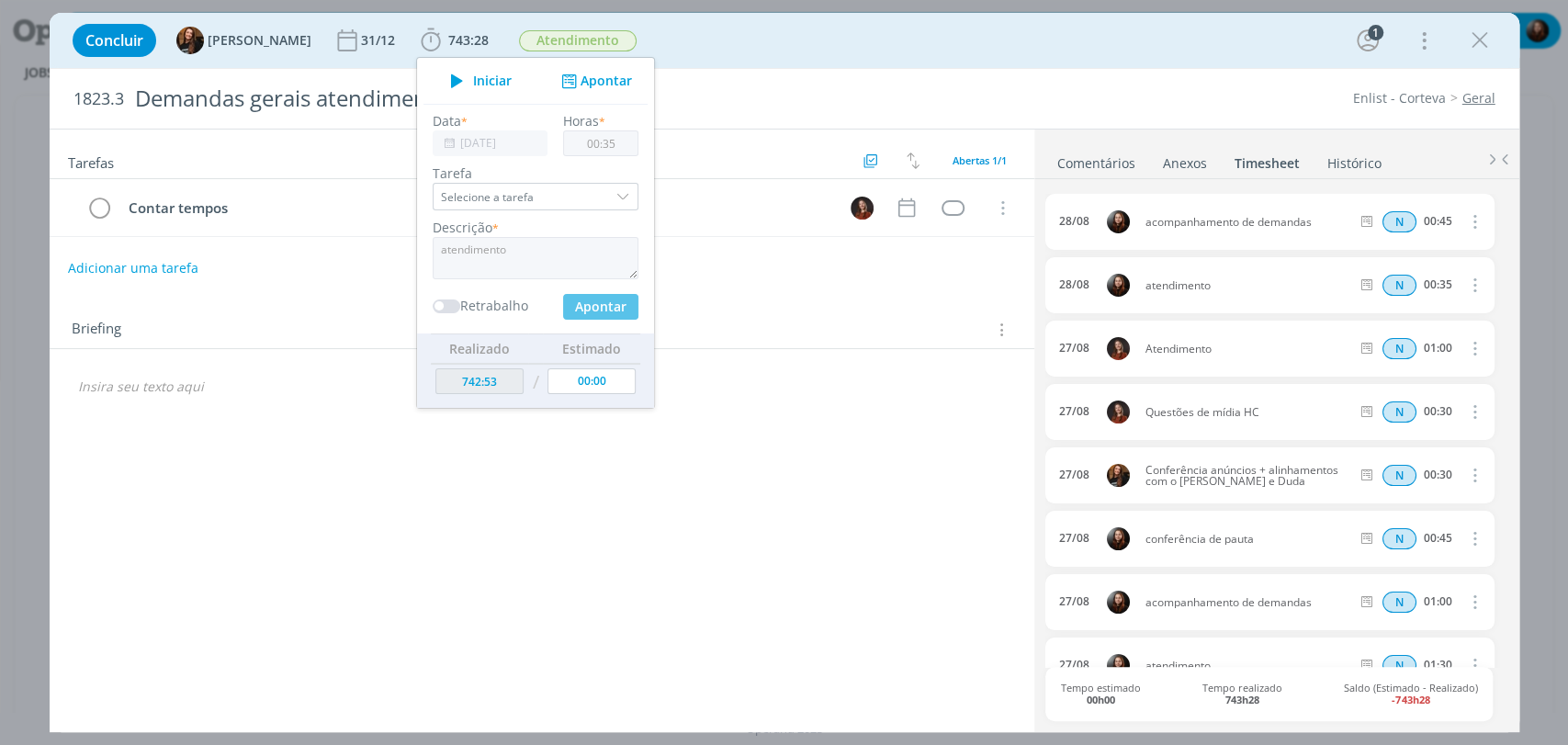
type input "743:28"
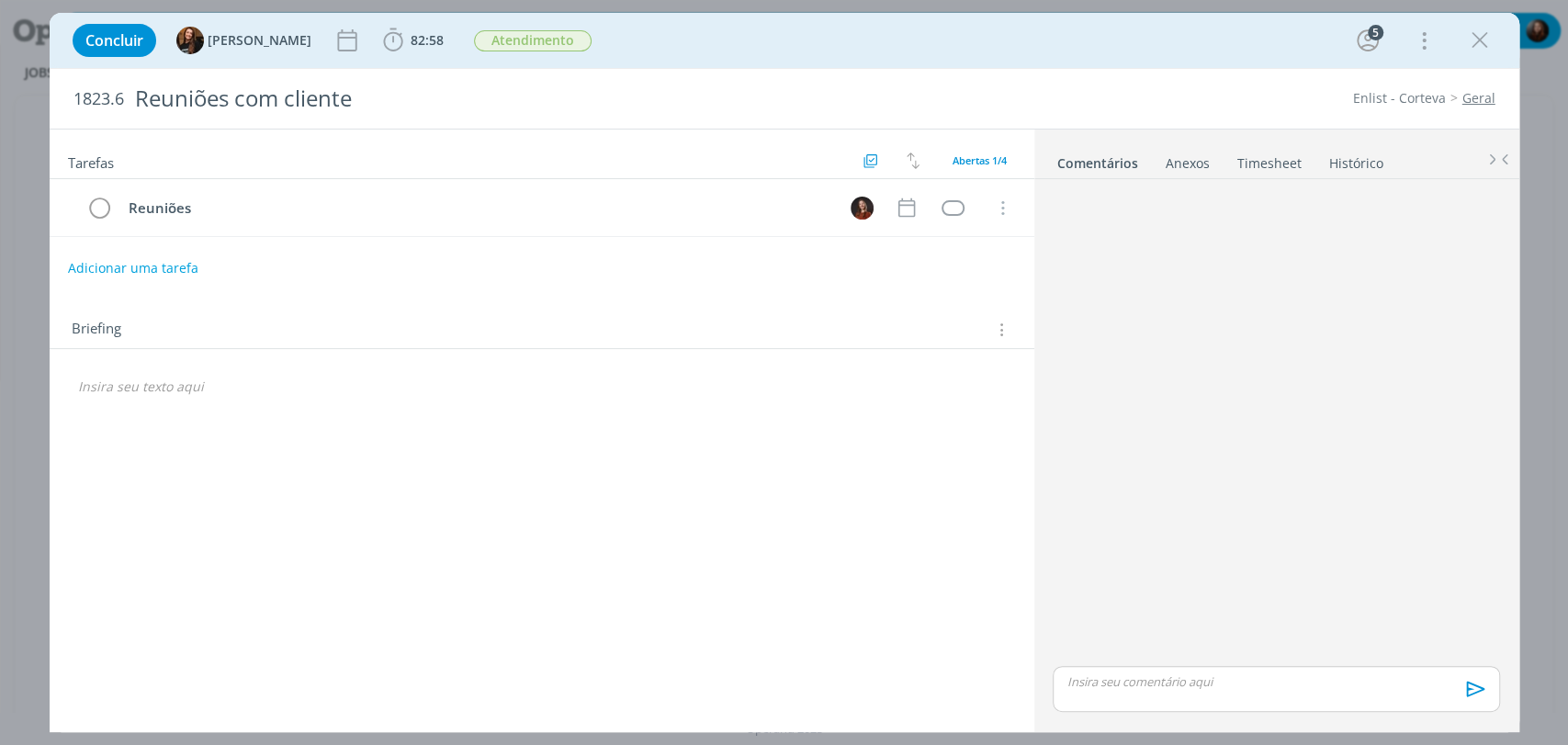
click at [1263, 155] on link "Timesheet" at bounding box center [1270, 159] width 66 height 27
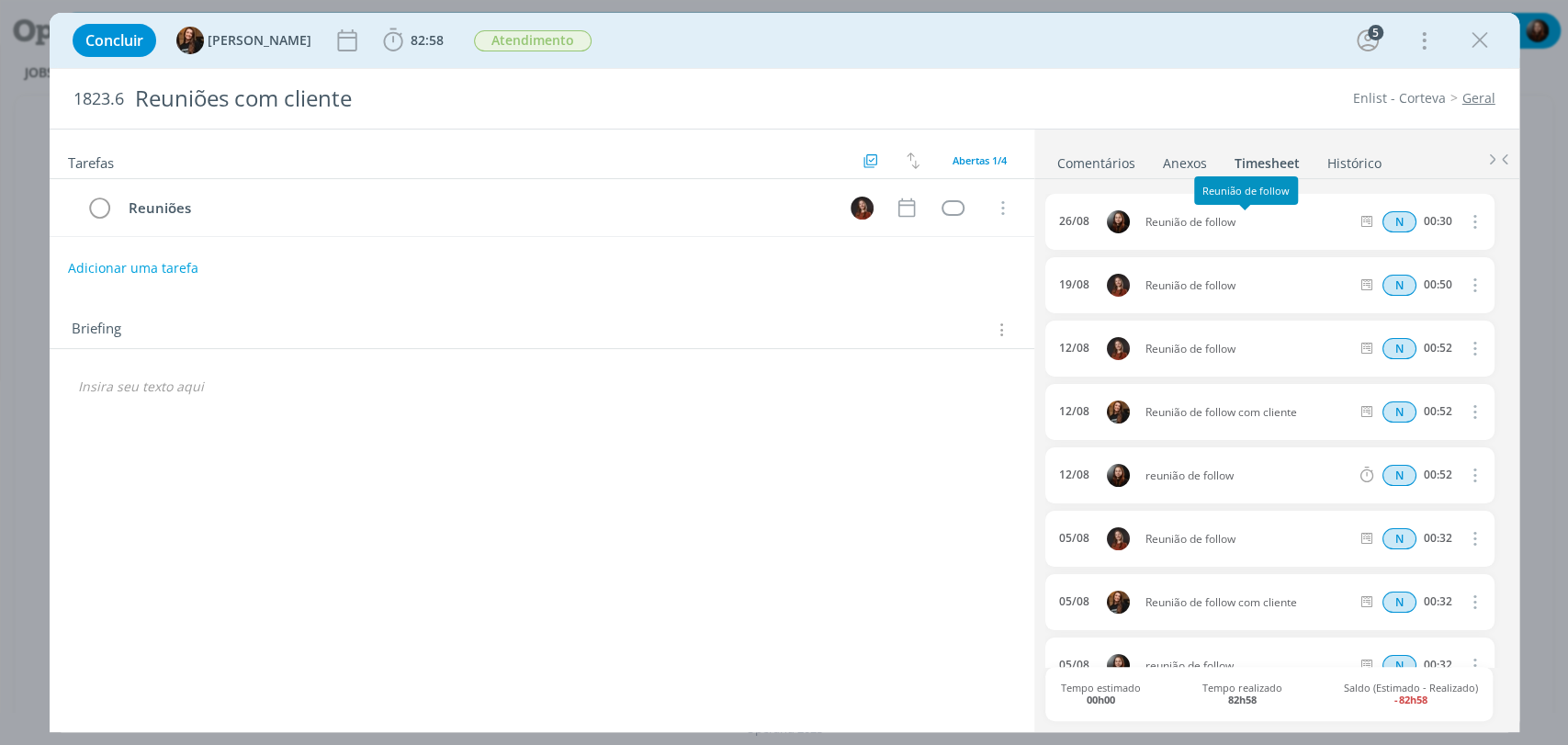
click at [1168, 222] on span "Reunião de follow" at bounding box center [1249, 222] width 220 height 11
copy div "Reunião de follow"
click at [1147, 82] on div "1823.6 Reuniões com cliente Enlist - Corteva Geral" at bounding box center [784, 99] width 1470 height 59
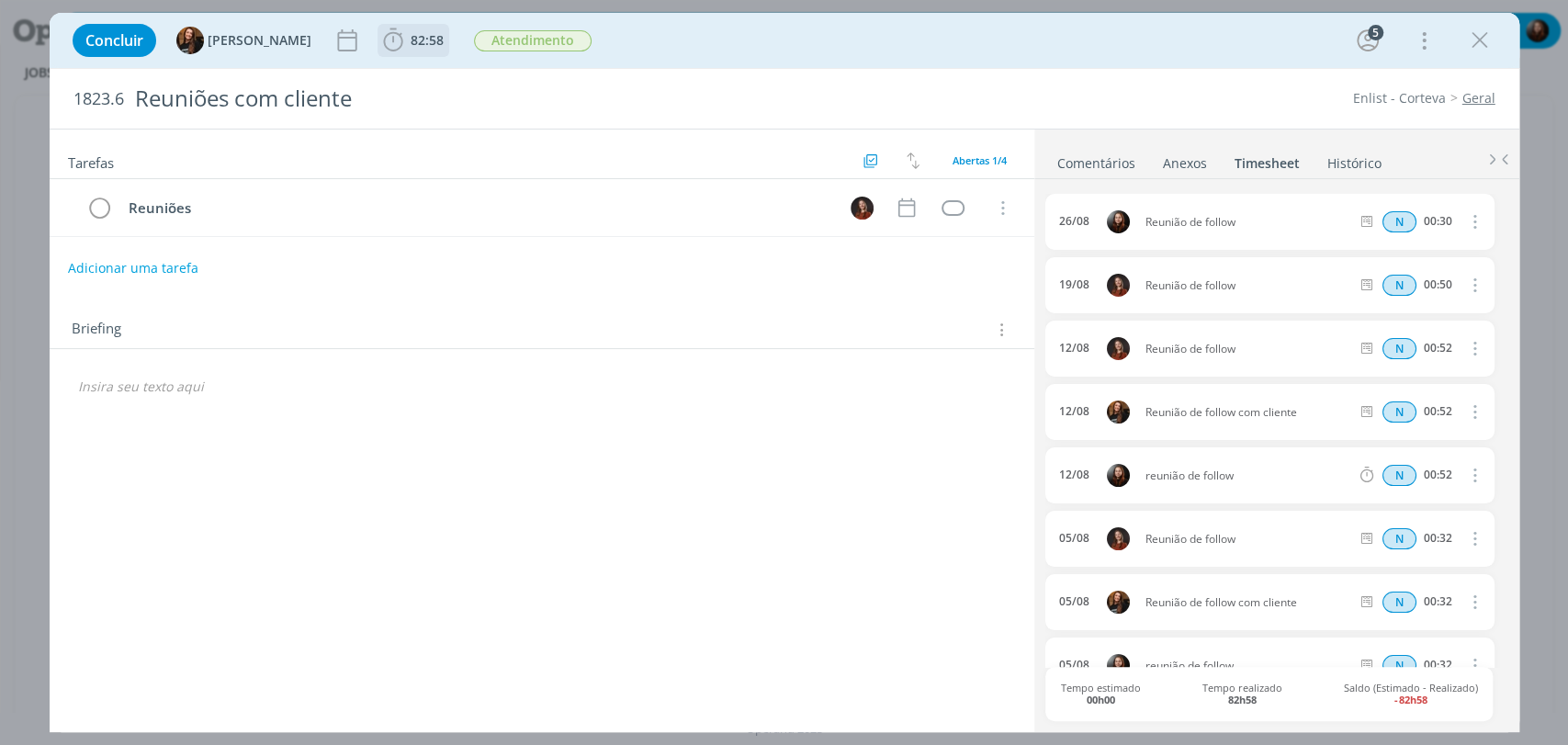
click at [410, 37] on span "82:58" at bounding box center [426, 41] width 33 height 18
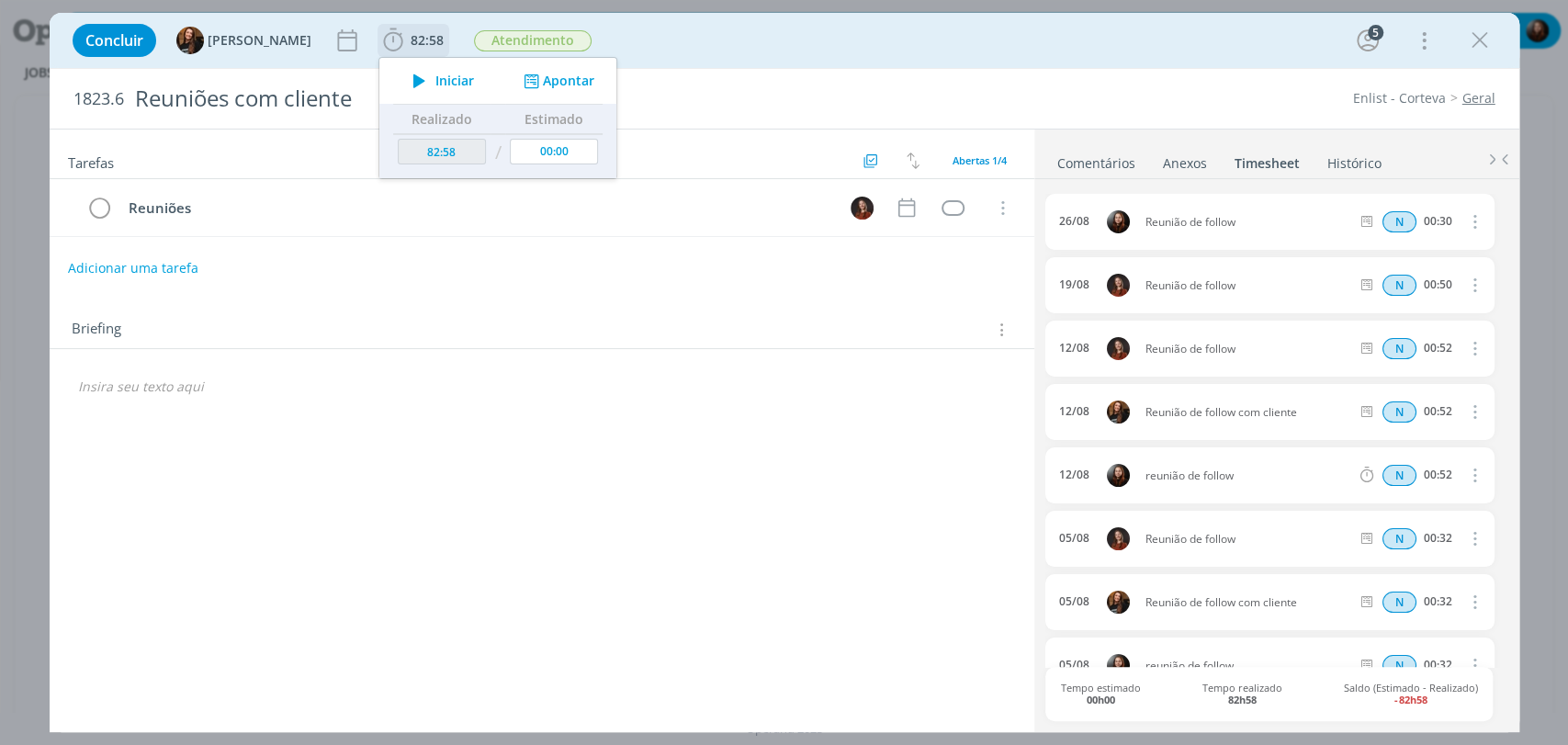
click at [553, 79] on button "Apontar" at bounding box center [556, 80] width 76 height 19
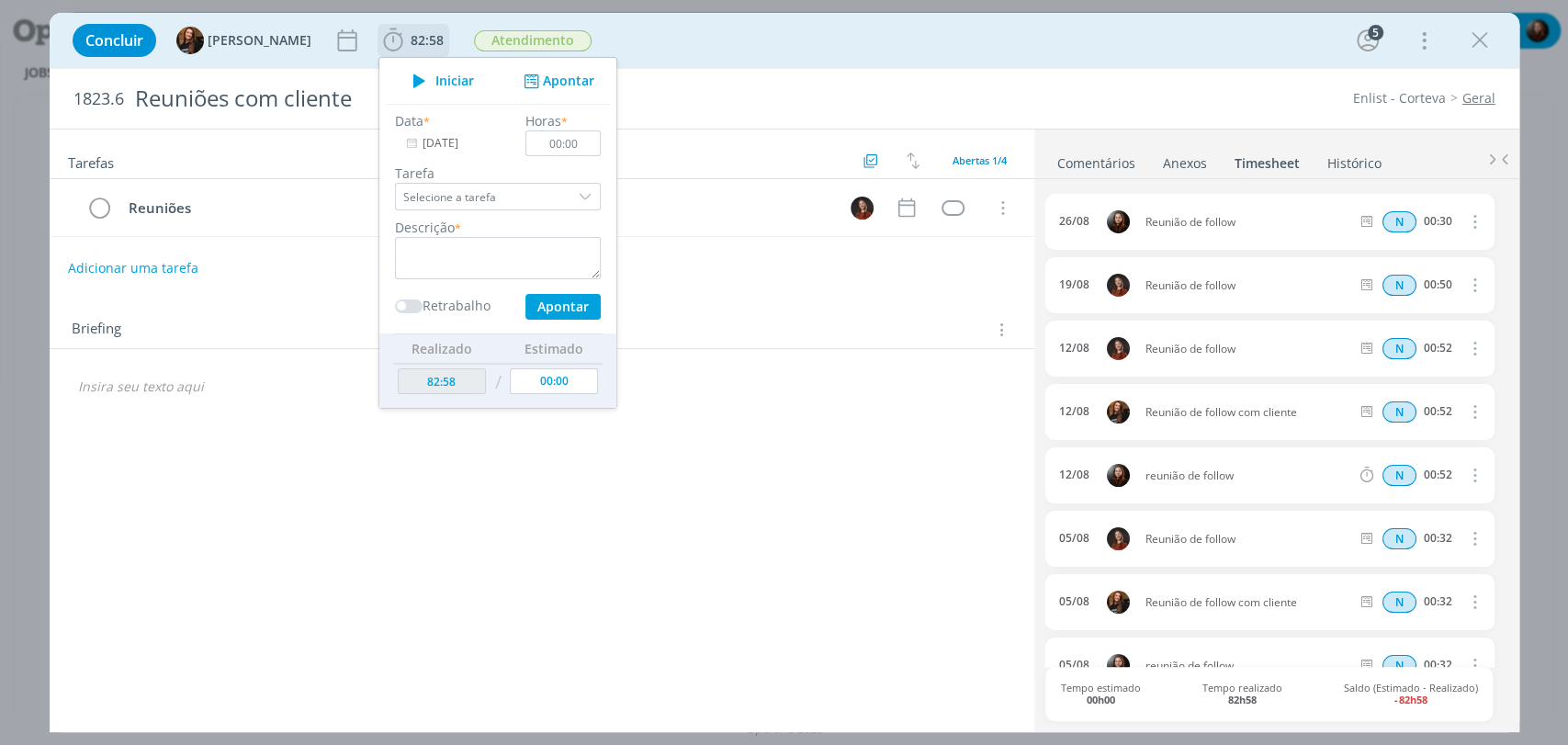
click at [434, 144] on input "[DATE]" at bounding box center [453, 144] width 115 height 26
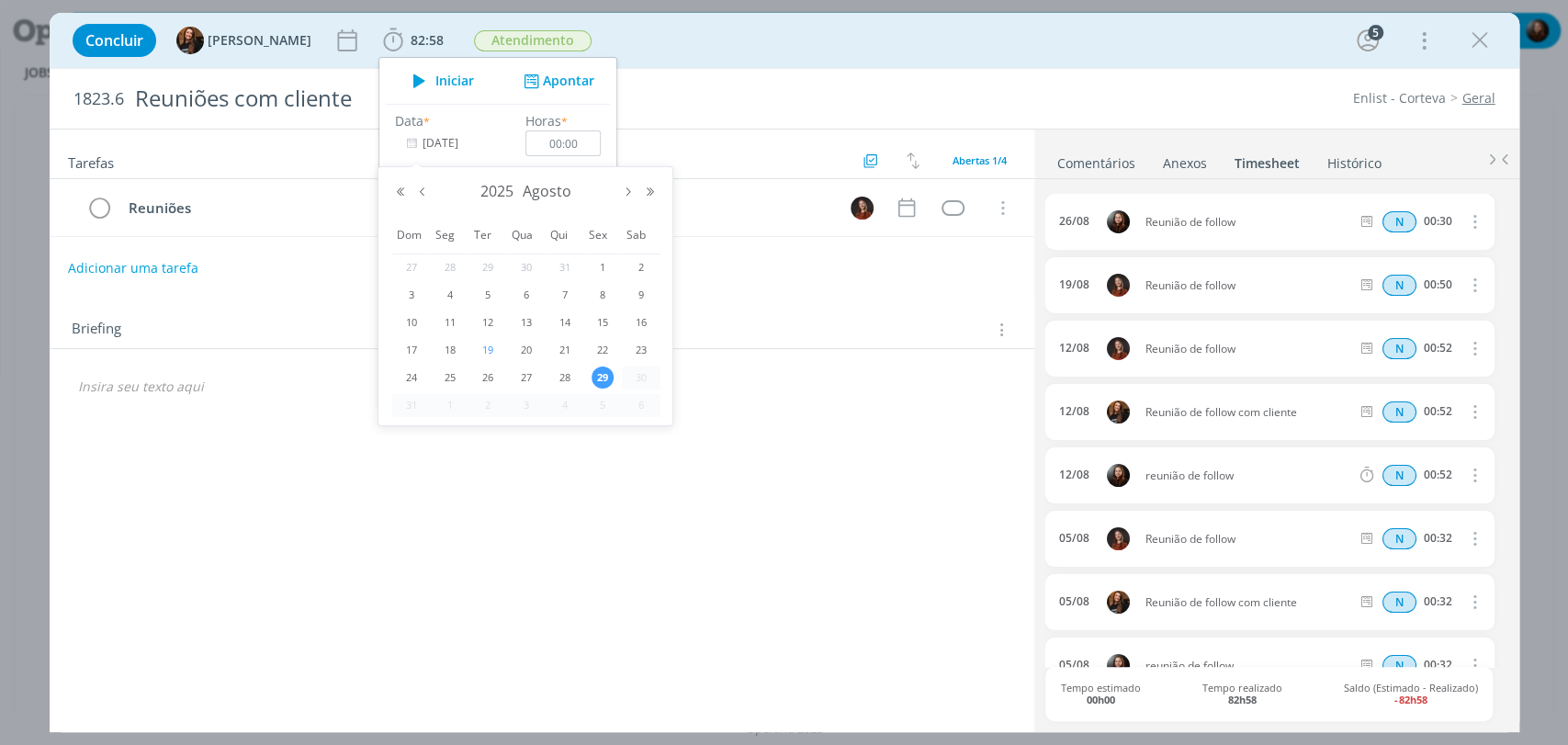
click at [491, 351] on span "19" at bounding box center [488, 350] width 22 height 22
type input "19/08/2025"
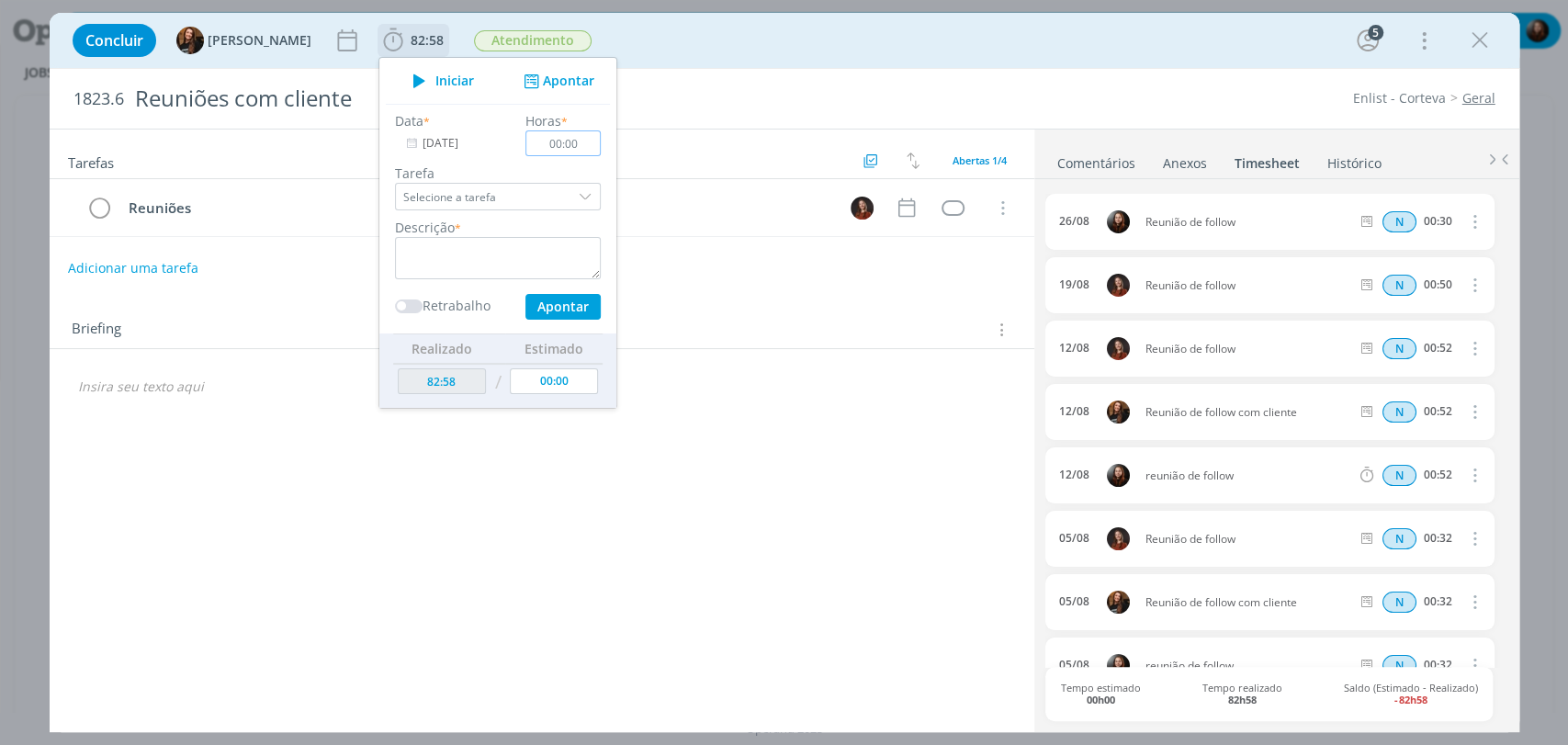
click at [564, 144] on input "00:00" at bounding box center [563, 144] width 75 height 26
type input "00:50"
click at [483, 266] on textarea "dialog" at bounding box center [499, 258] width 206 height 43
paste textarea "Reunião de follow"
type textarea "Reunião de follow"
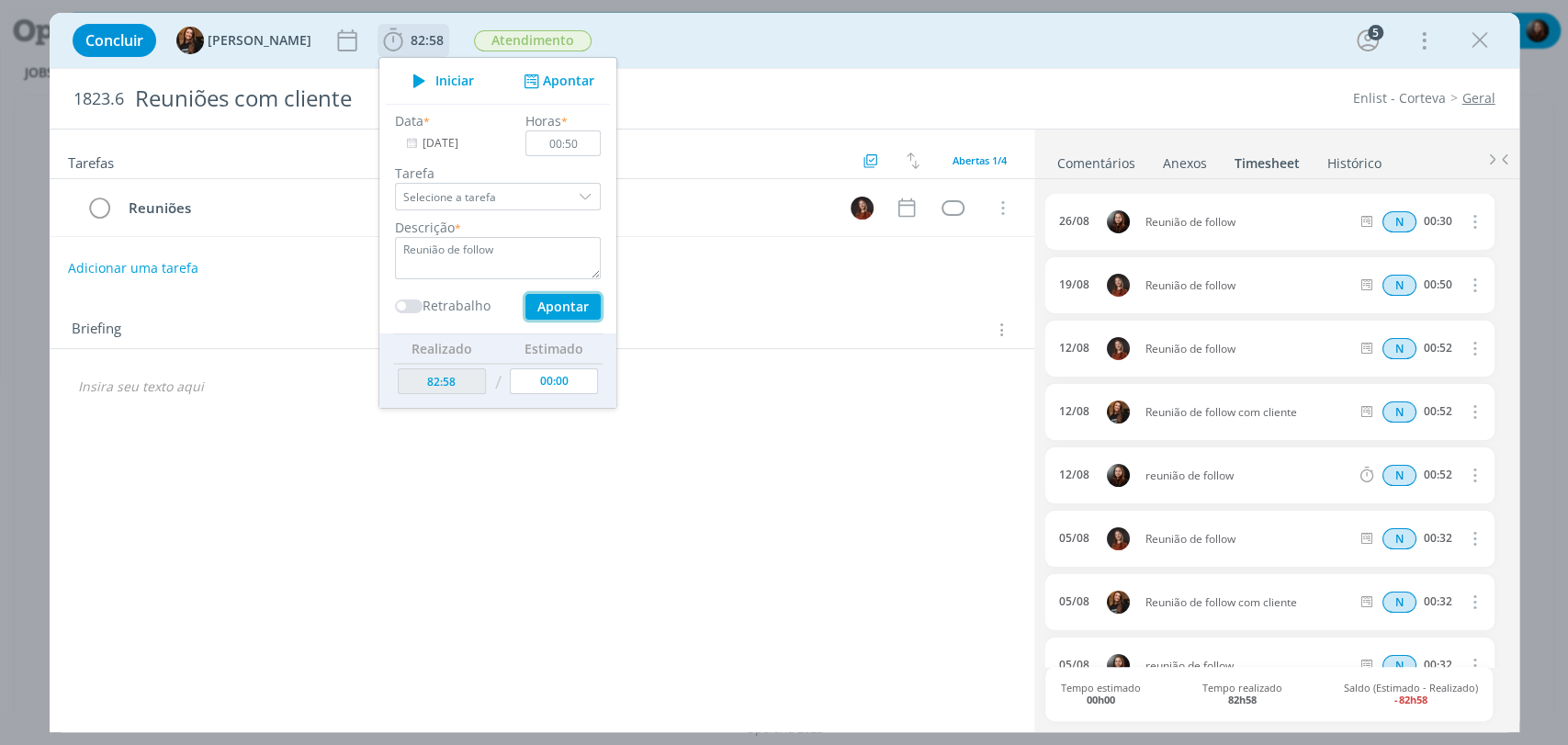
click at [545, 306] on button "Apontar" at bounding box center [562, 307] width 75 height 26
type input "[DATE]"
type input "00:00"
type input "83:48"
click at [1186, 82] on div "1823.6 Reuniões com cliente Enlist - Corteva Geral" at bounding box center [784, 99] width 1470 height 59
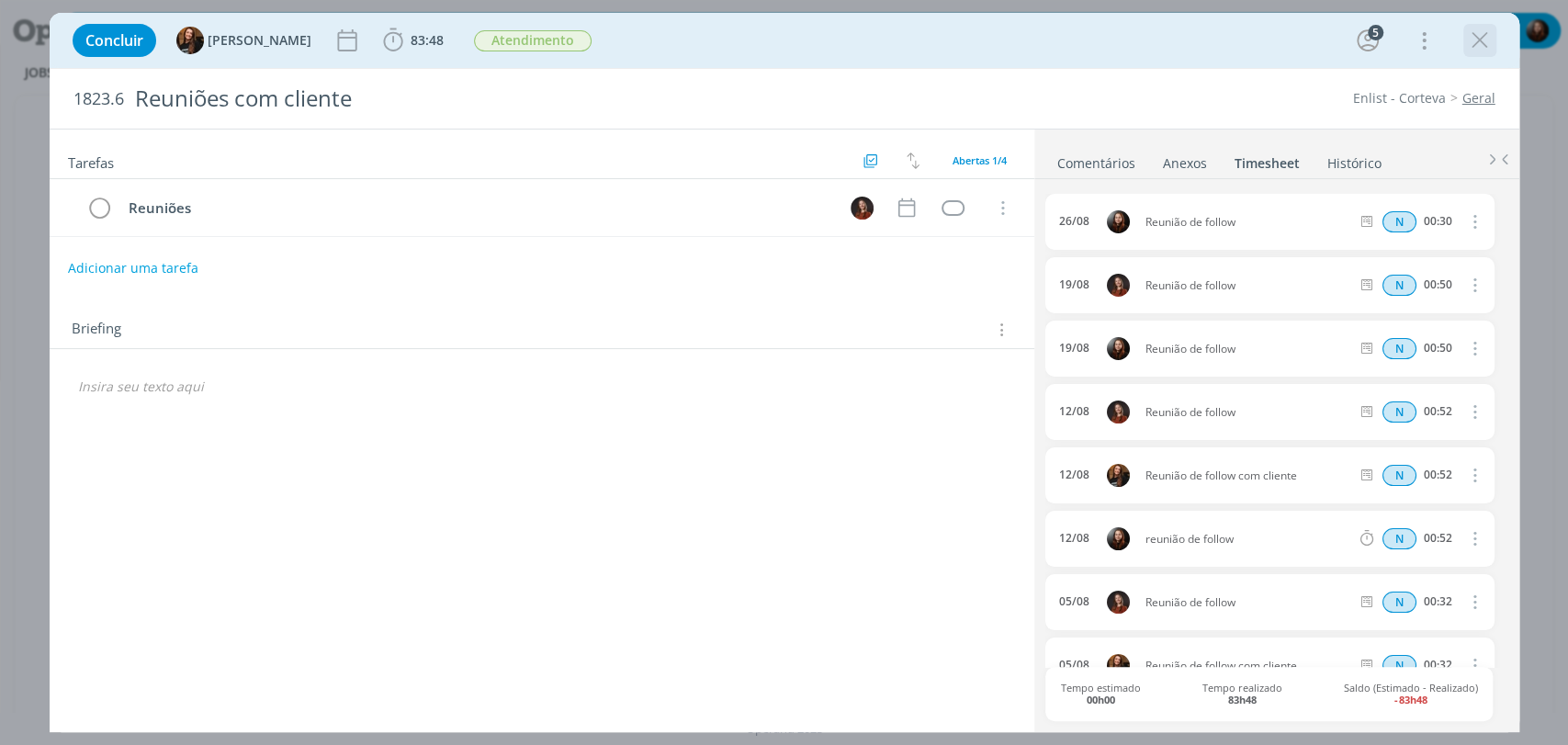
click at [1410, 48] on icon "dialog" at bounding box center [1481, 41] width 28 height 28
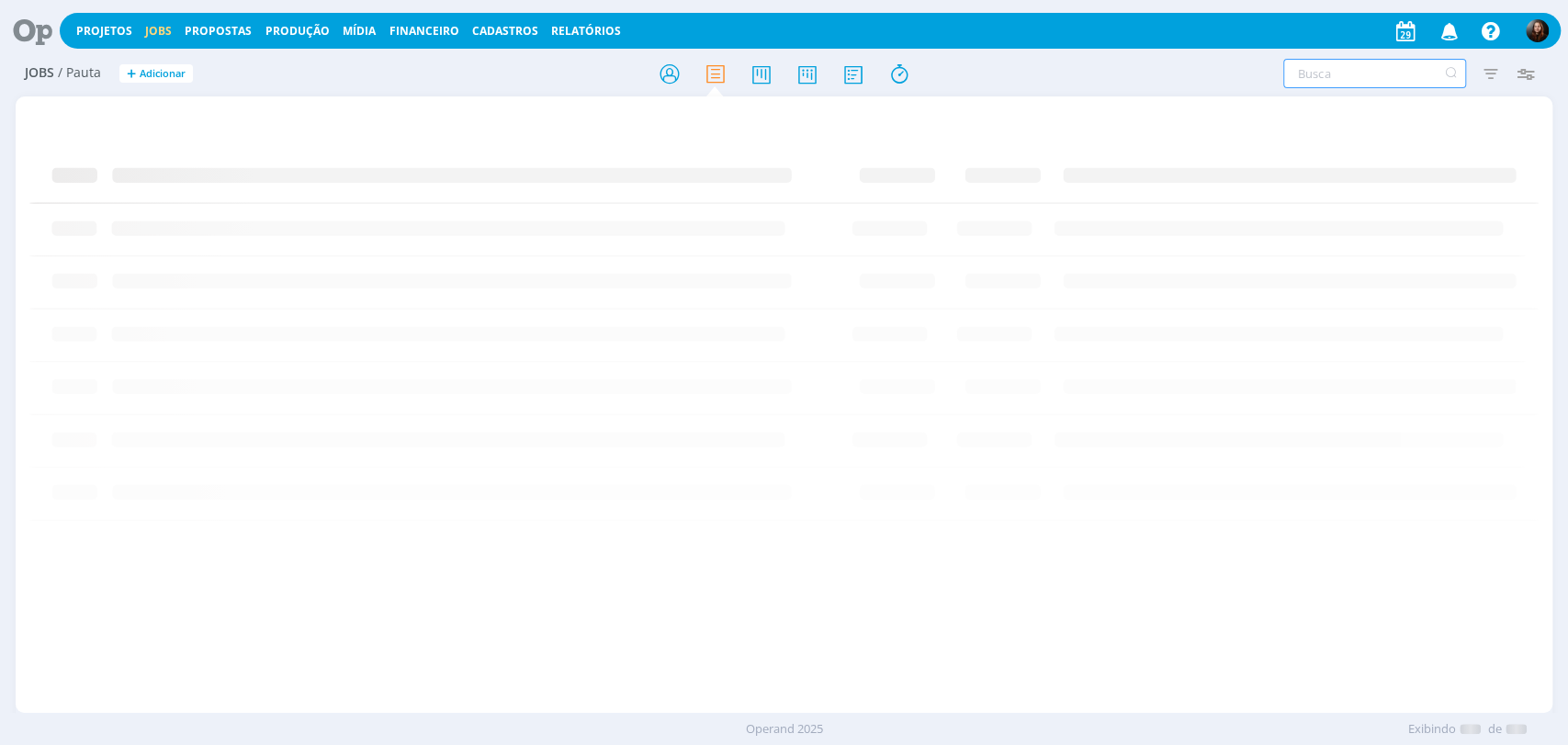
click at [1290, 76] on input "text" at bounding box center [1375, 73] width 182 height 30
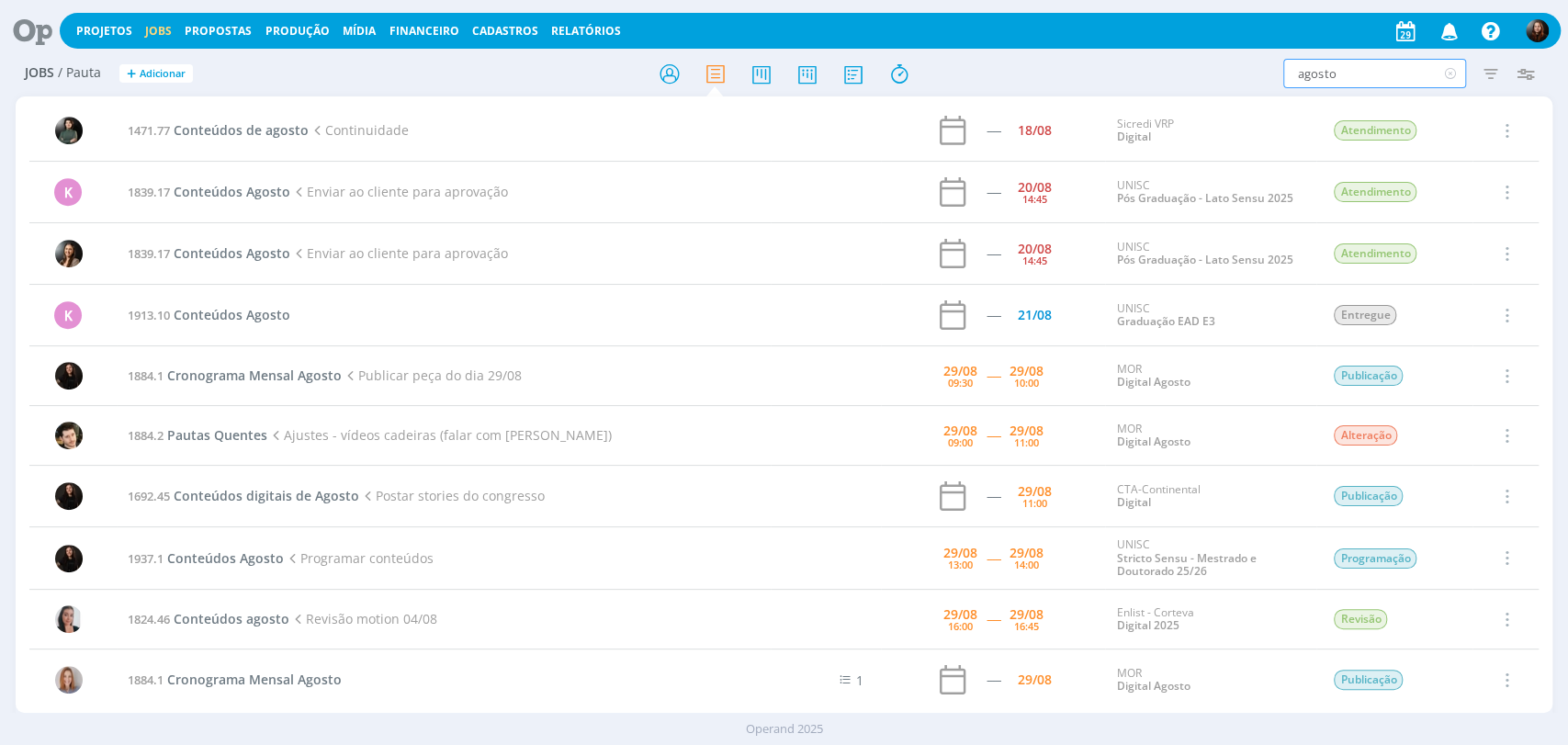
scroll to position [713, 0]
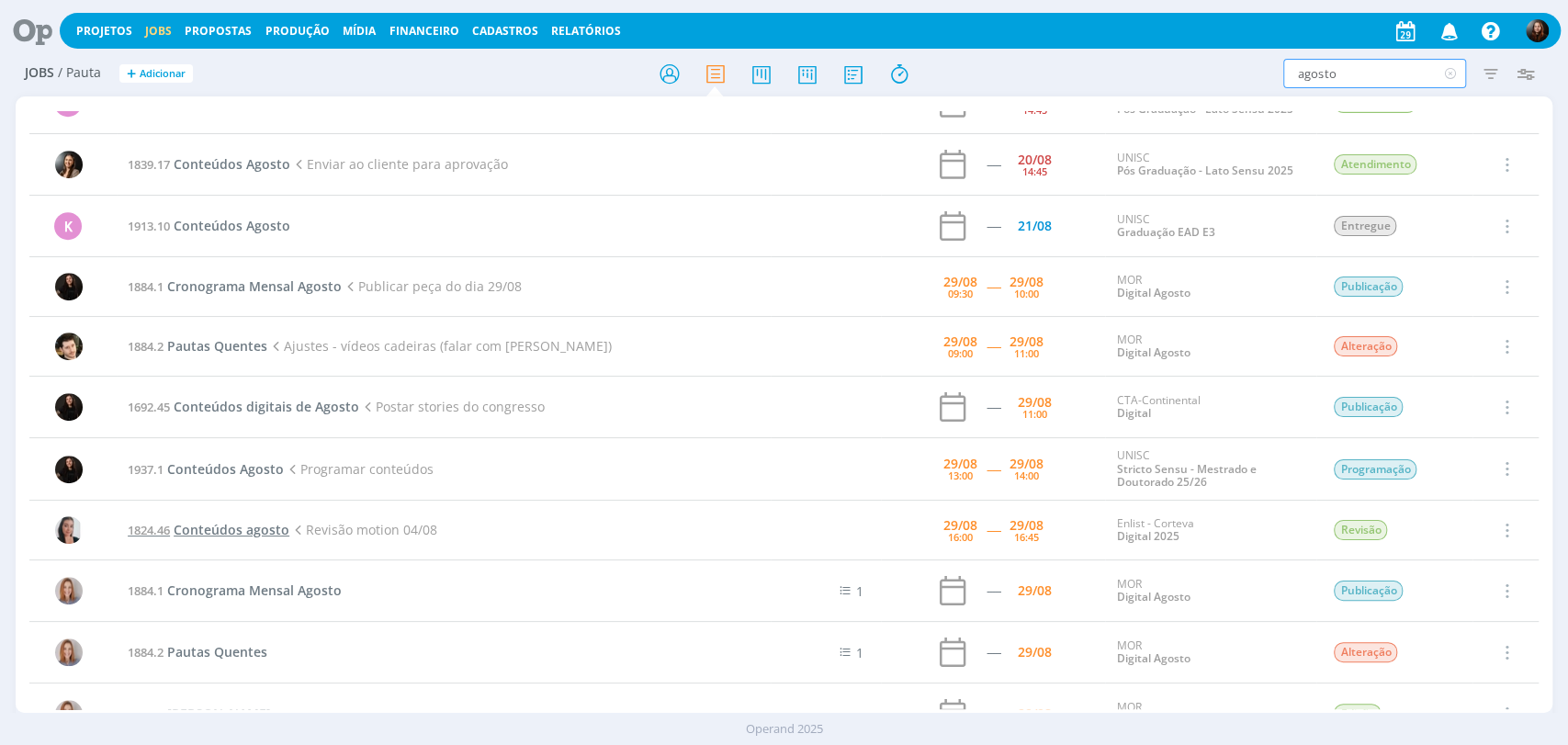
type input "agosto"
click at [218, 521] on span "Conteúdos agosto" at bounding box center [231, 530] width 116 height 18
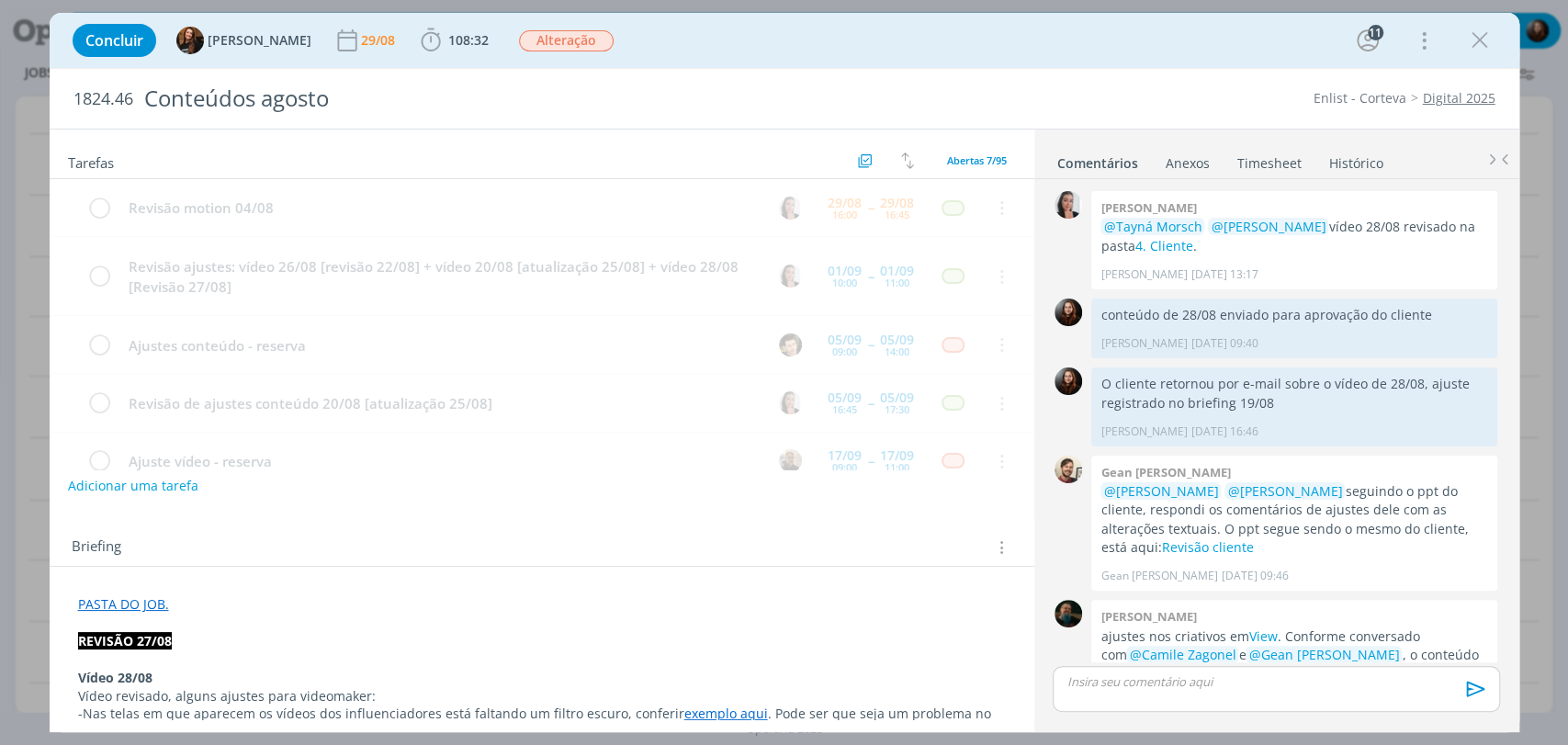
scroll to position [1946, 0]
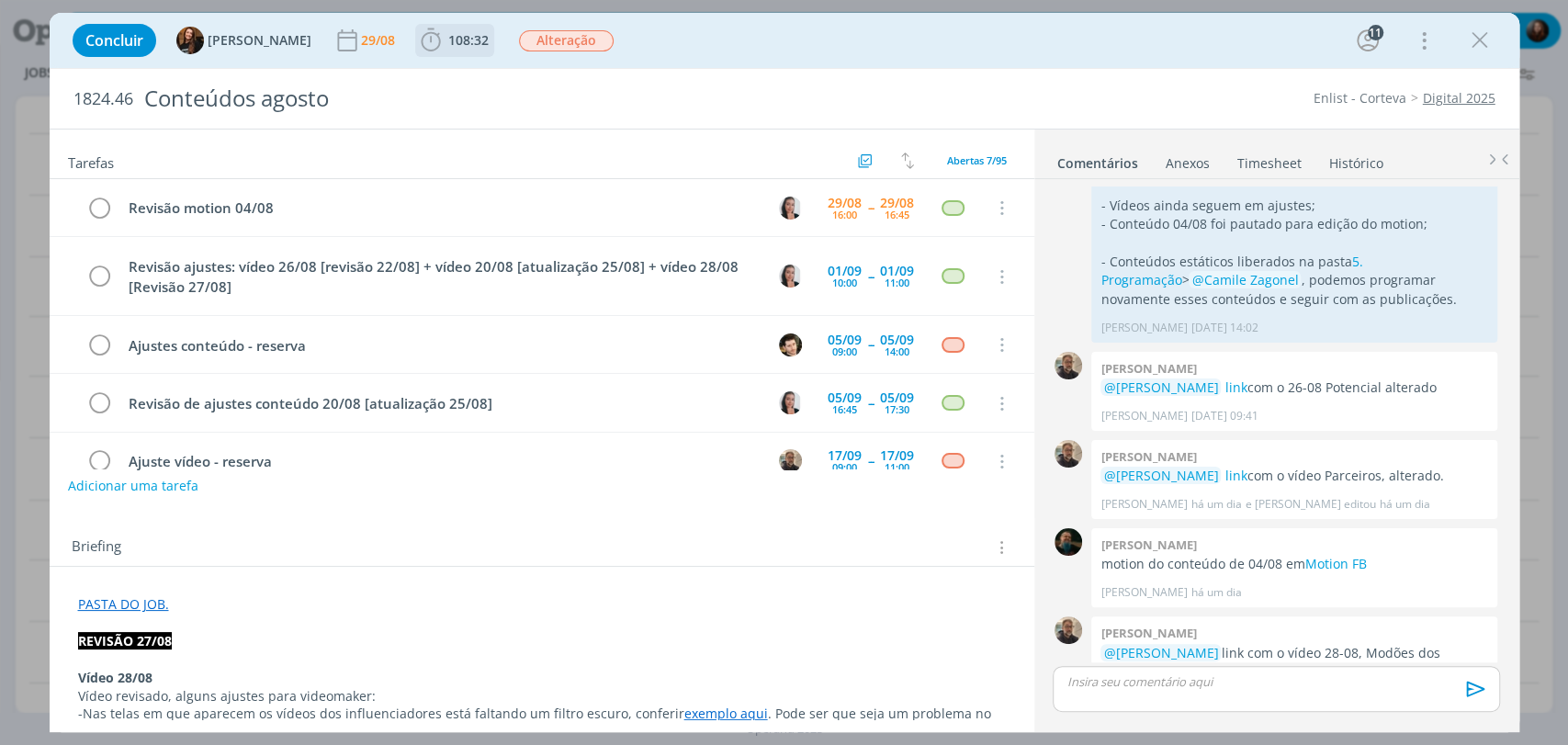
click at [456, 34] on span "108:32" at bounding box center [468, 41] width 41 height 18
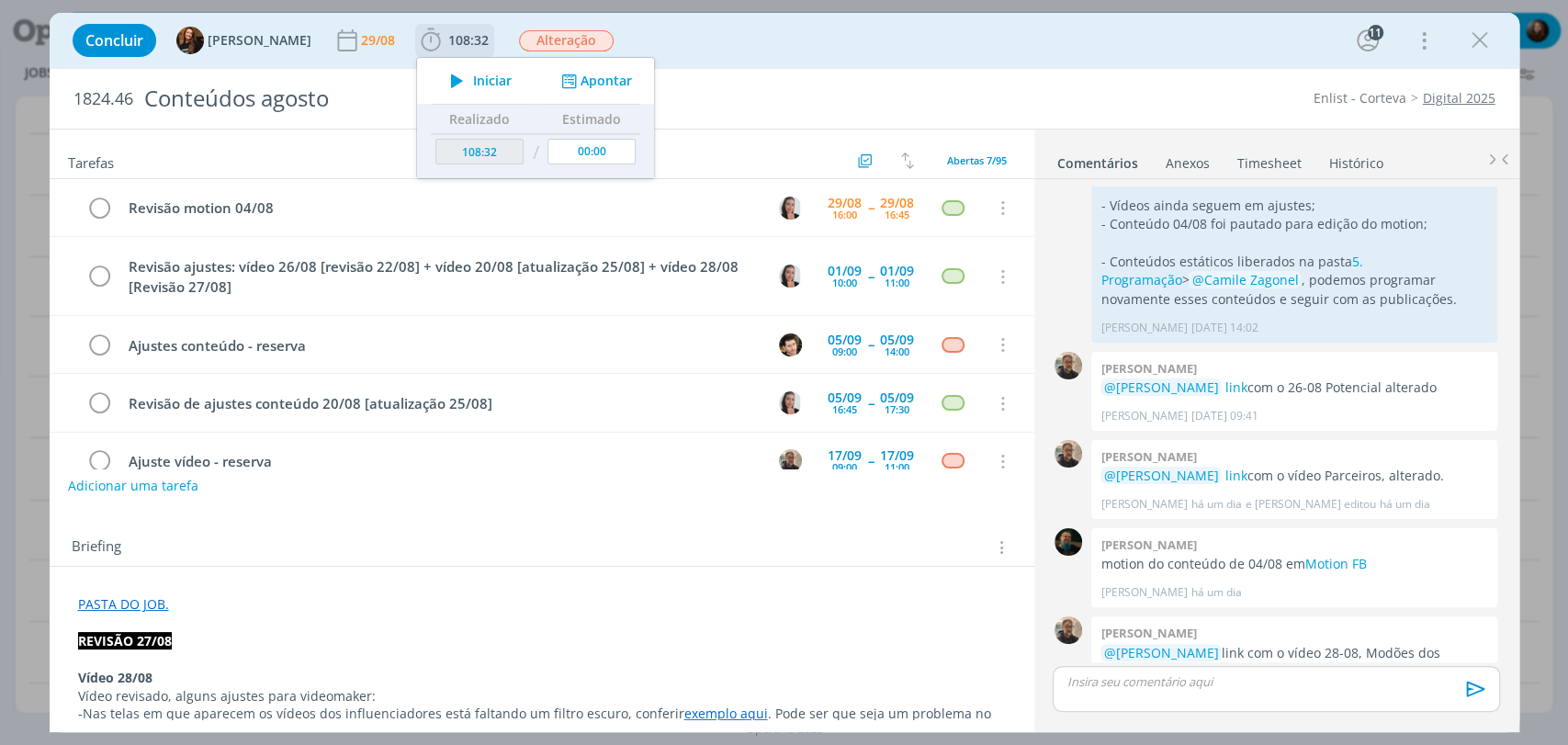
click at [575, 80] on button "Apontar" at bounding box center [594, 80] width 76 height 19
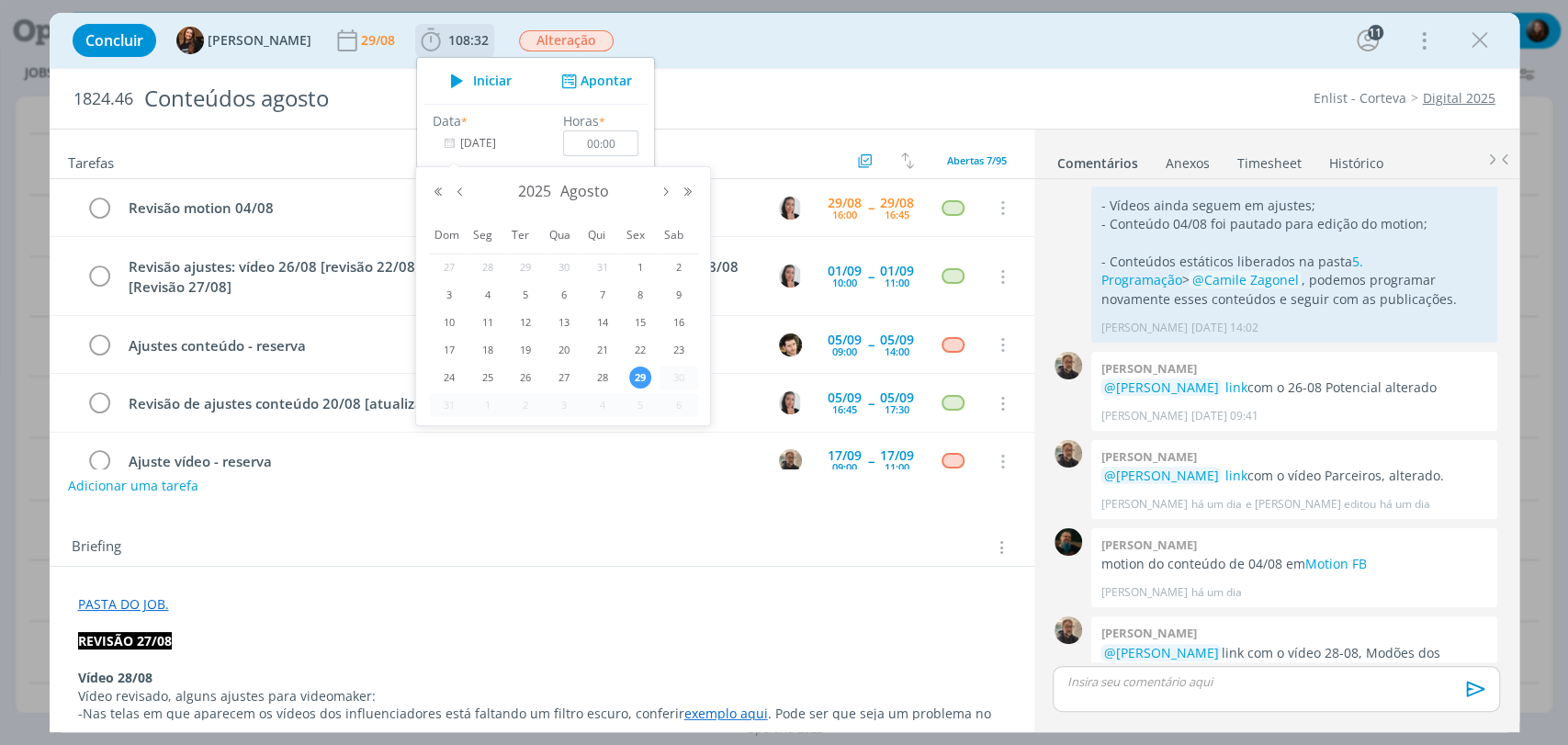
click at [472, 138] on input "[DATE]" at bounding box center [491, 144] width 115 height 26
click at [603, 374] on span "28" at bounding box center [603, 377] width 22 height 22
type input "28/08/2025"
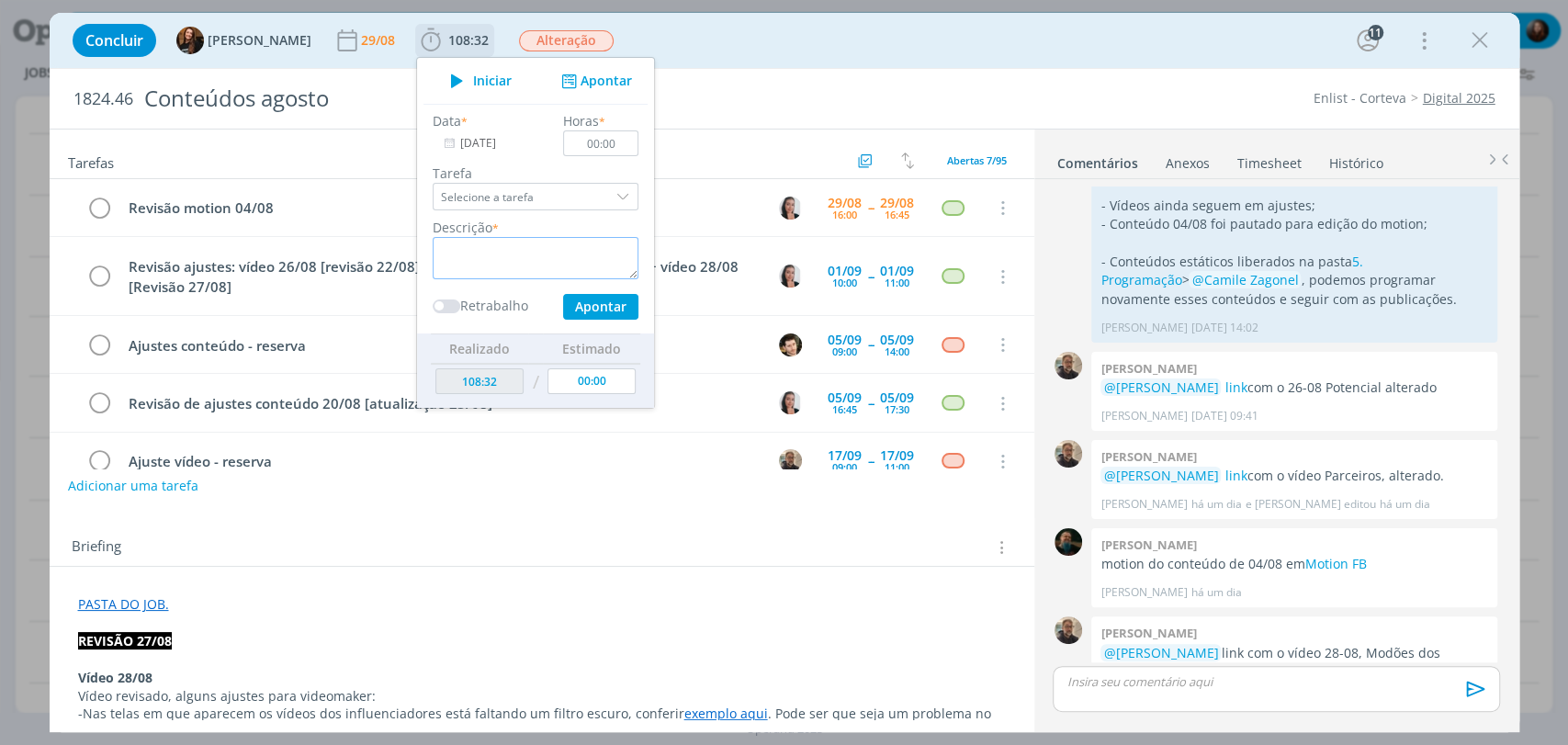
click at [531, 245] on textarea "dialog" at bounding box center [536, 258] width 206 height 43
paste textarea "acompanhamento ajustes de vídeo"
type textarea "acompanhamento ajustes de vídeo"
click at [613, 151] on input "00:00" at bounding box center [601, 144] width 75 height 26
type input "00:35"
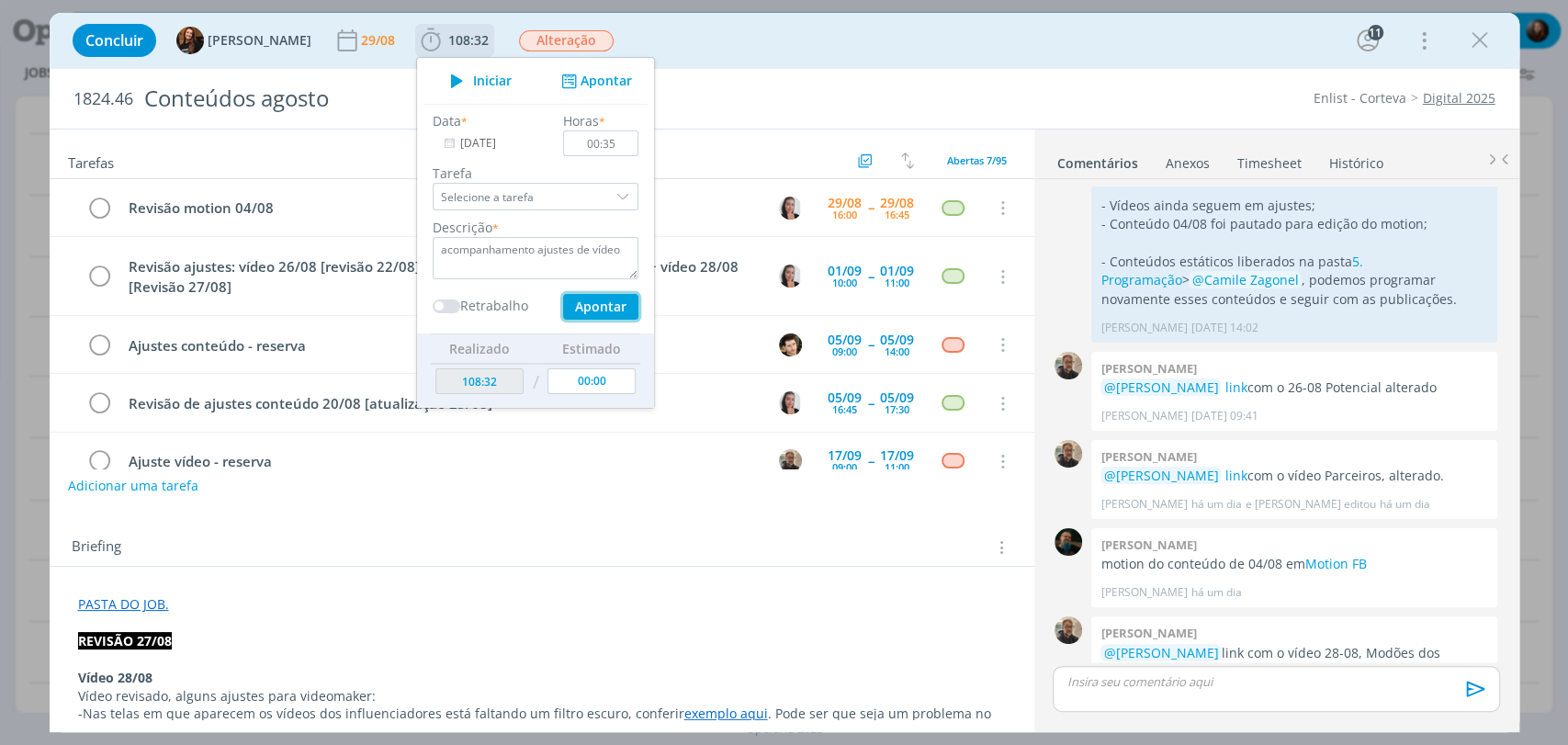
click at [592, 305] on button "Apontar" at bounding box center [600, 307] width 75 height 26
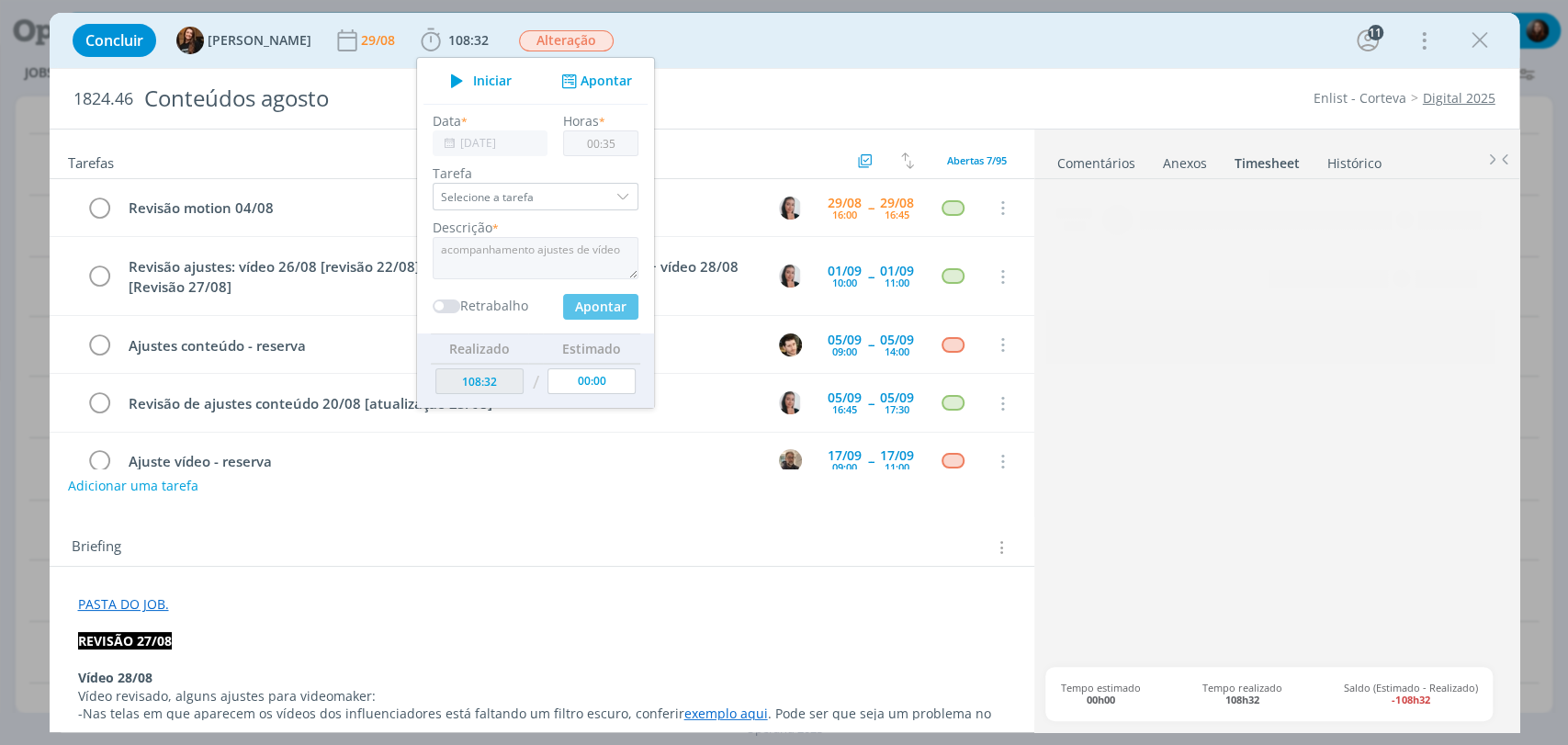
type input "[DATE]"
type input "00:00"
type input "109:07"
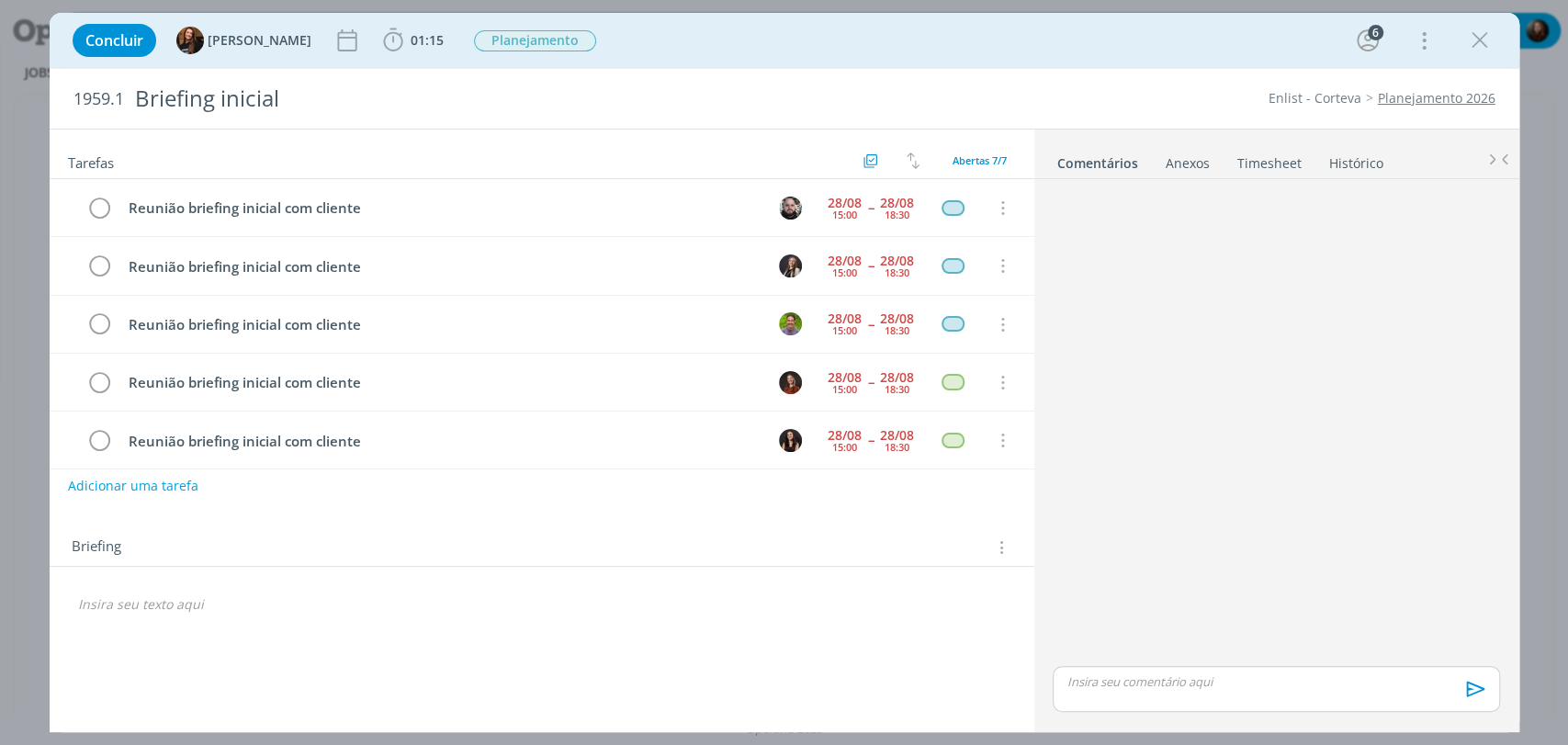
click at [1266, 159] on link "Timesheet" at bounding box center [1270, 159] width 66 height 27
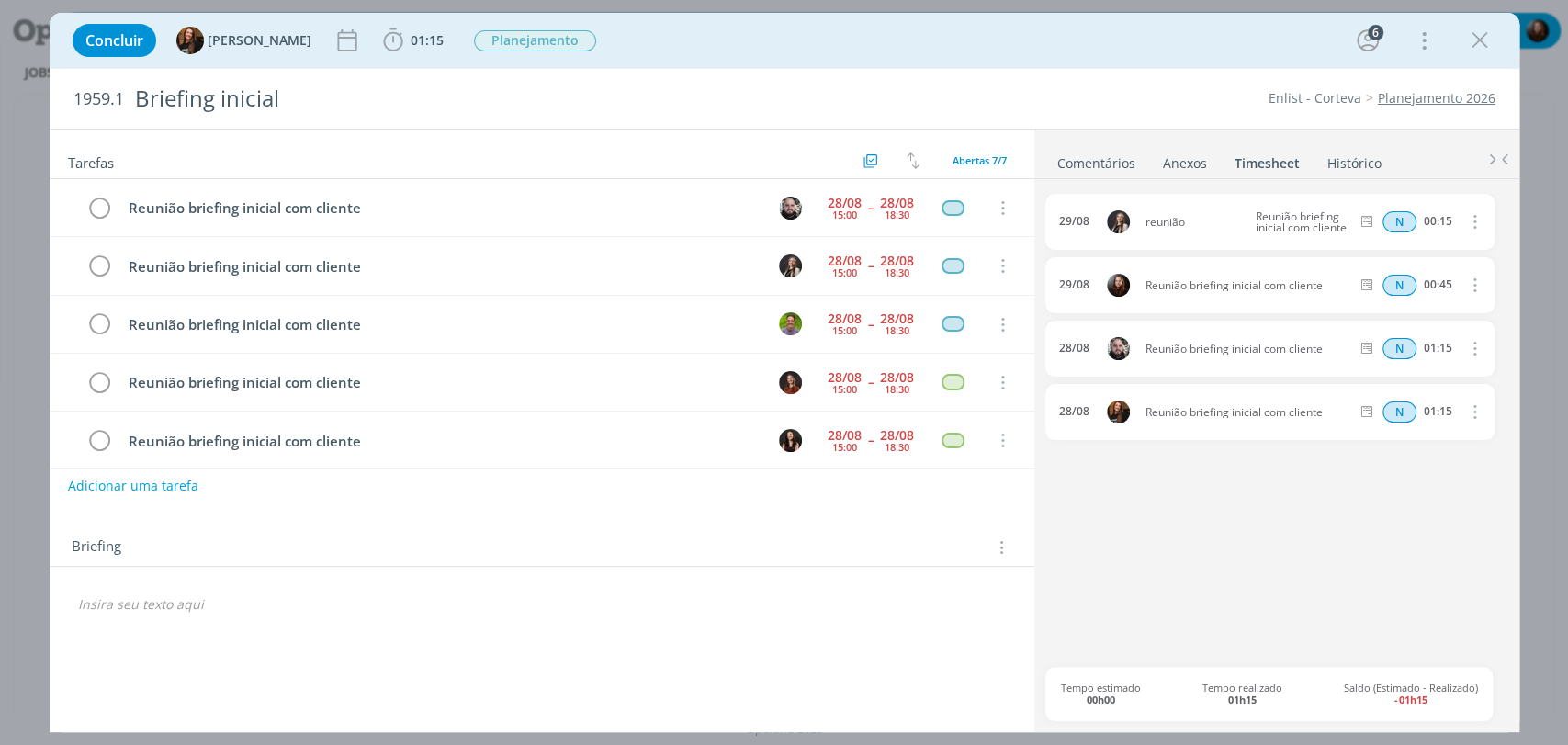
click at [1476, 286] on icon "dialog" at bounding box center [1474, 284] width 20 height 22
click at [1373, 341] on link "Editar" at bounding box center [1422, 347] width 145 height 30
click at [1079, 283] on span "29/08" at bounding box center [1079, 285] width 31 height 12
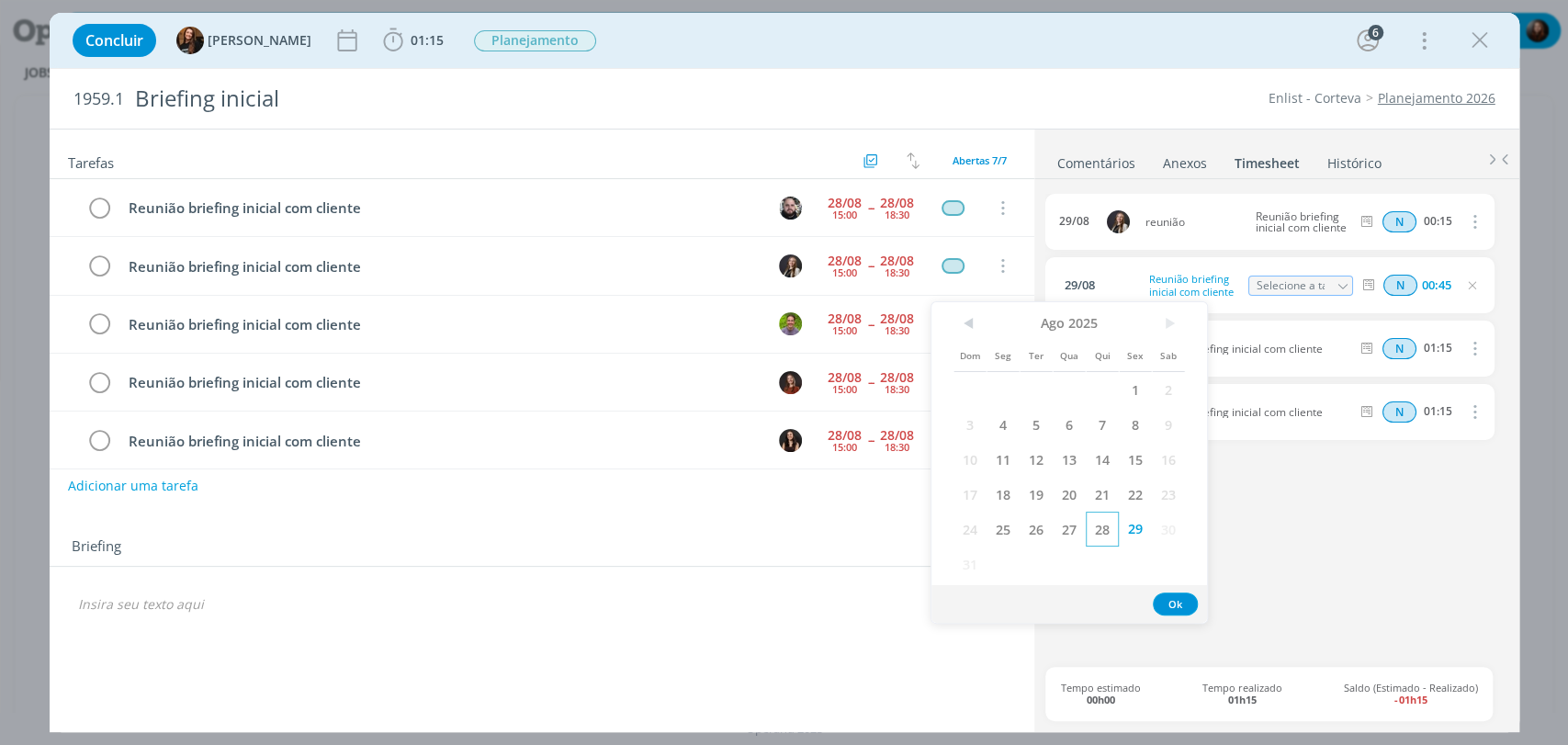
click at [1102, 522] on span "28" at bounding box center [1102, 528] width 33 height 35
click at [1176, 605] on button "Ok" at bounding box center [1175, 603] width 45 height 23
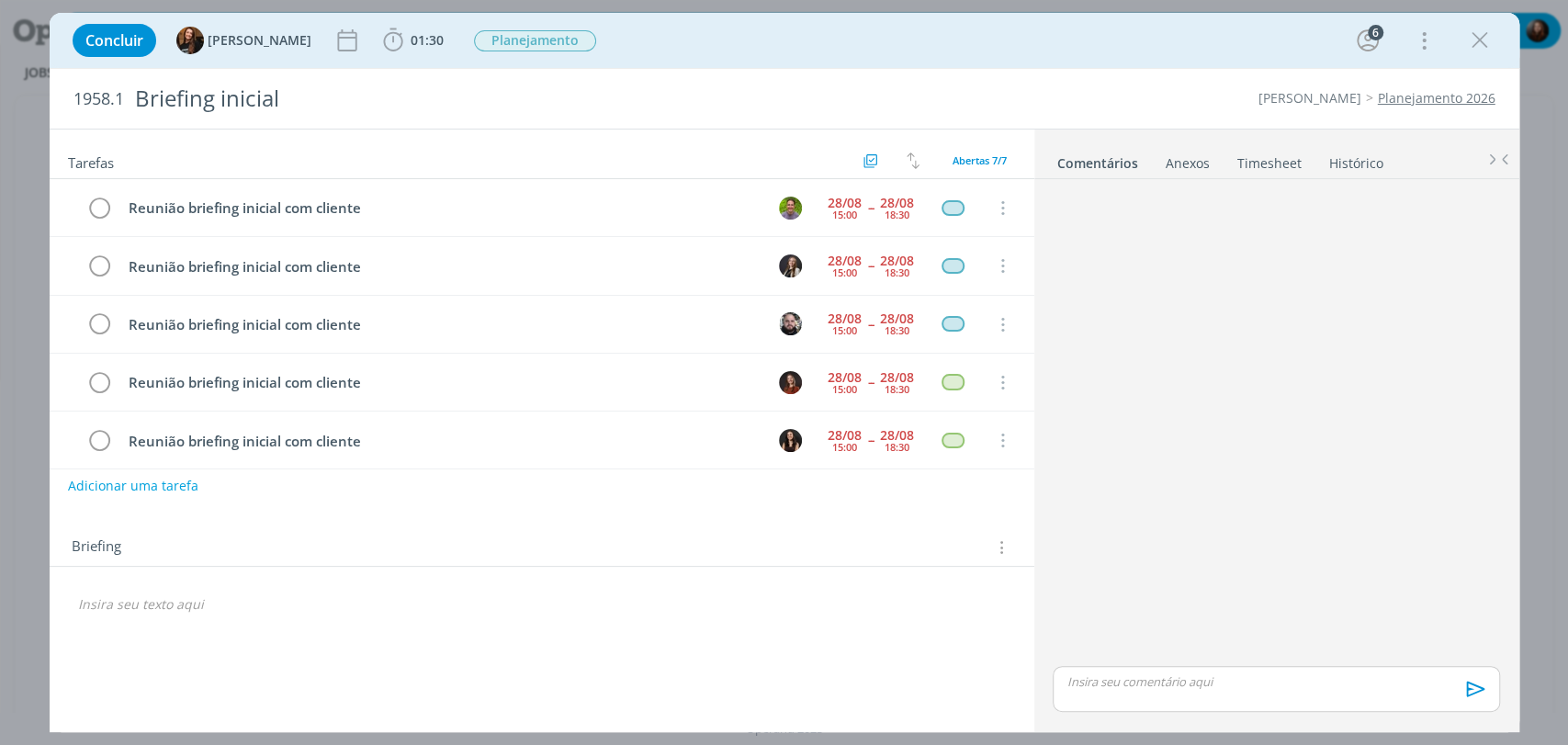
click at [1272, 163] on link "Timesheet" at bounding box center [1270, 159] width 66 height 27
click at [1280, 161] on link "Timesheet" at bounding box center [1270, 159] width 66 height 27
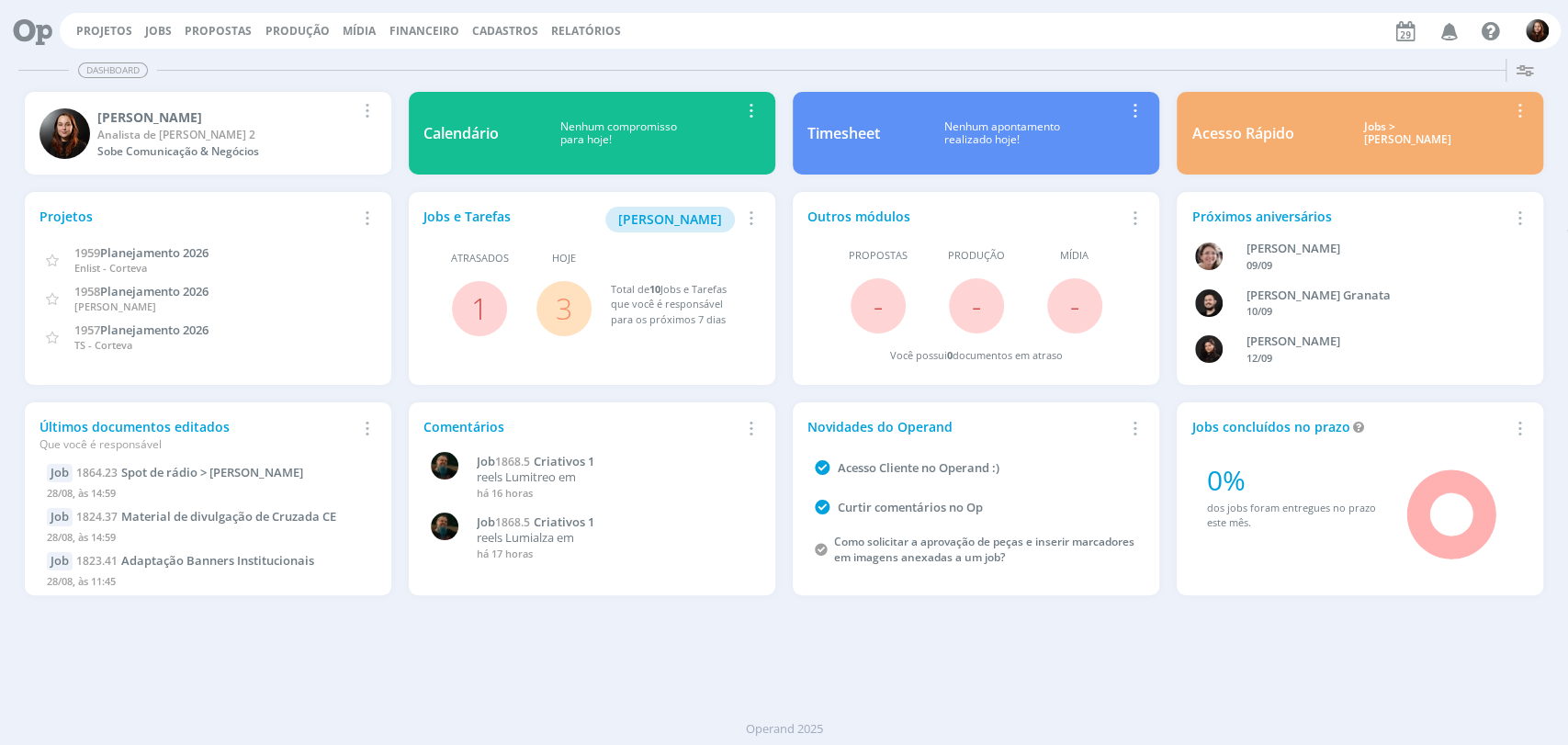
click at [940, 654] on div "Dashboard Salvar Selecione abaixo os cards desejados: Meus Meu Perfil [GEOGRAPH…" at bounding box center [784, 398] width 1568 height 693
click at [997, 21] on div "Projetos Jobs Propostas Produção [GEOGRAPHIC_DATA] Financeiro Cadastros Relatór…" at bounding box center [810, 31] width 1502 height 36
click at [1321, 670] on div "Dashboard Salvar Selecione abaixo os cards desejados: Meus Meu Perfil [GEOGRAPH…" at bounding box center [784, 398] width 1568 height 693
click at [839, 53] on div "Dashboard Salvar Selecione abaixo os cards desejados: Meus Meu Perfil [GEOGRAPH…" at bounding box center [784, 398] width 1568 height 693
click at [566, 308] on link "2" at bounding box center [564, 308] width 17 height 40
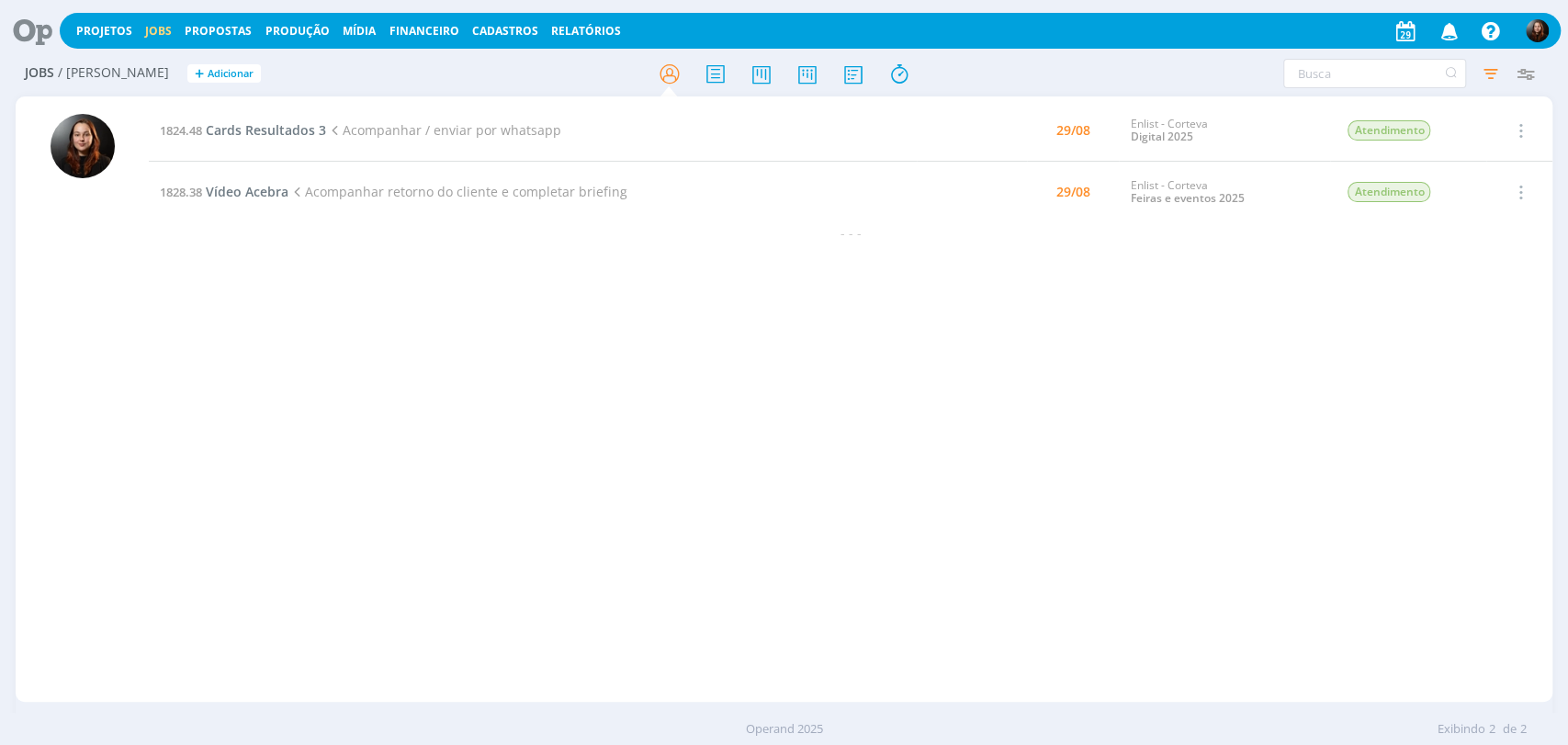
click at [32, 35] on icon at bounding box center [26, 31] width 38 height 36
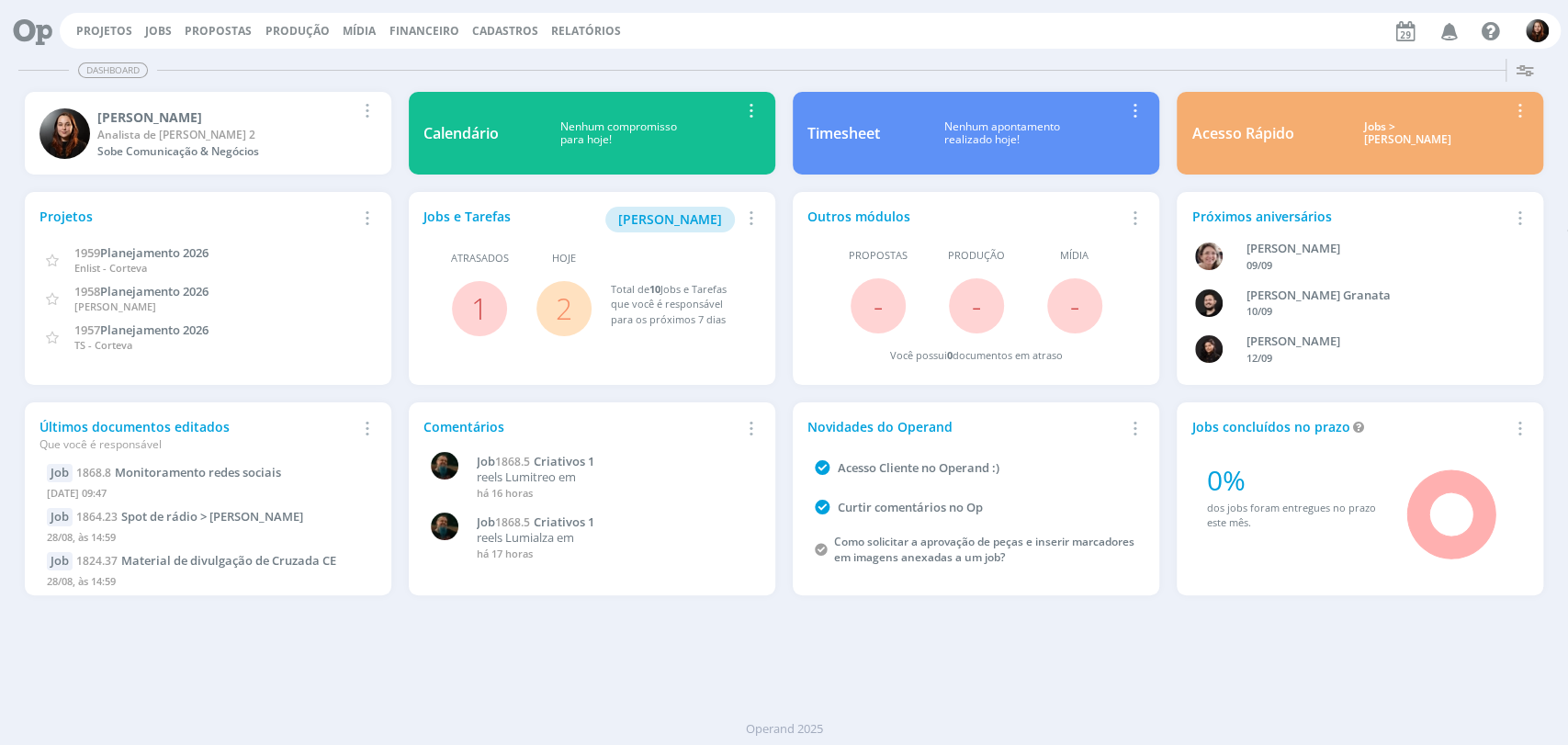
click at [823, 33] on div "Projetos Jobs Propostas Produção [GEOGRAPHIC_DATA] Financeiro Cadastros Relatór…" at bounding box center [810, 31] width 1502 height 36
click at [1050, 46] on div "Projetos Jobs Propostas Produção [GEOGRAPHIC_DATA] Financeiro Cadastros Relatór…" at bounding box center [810, 31] width 1502 height 36
click at [669, 66] on div "Dashboard" at bounding box center [784, 69] width 1531 height 27
click at [1001, 679] on div "Dashboard Salvar Selecione abaixo os cards desejados: Meus Meu Perfil [GEOGRAPH…" at bounding box center [784, 398] width 1568 height 693
click at [791, 53] on div "Dashboard Salvar Selecione abaixo os cards desejados: Meus Meu Perfil [GEOGRAPH…" at bounding box center [784, 398] width 1568 height 693
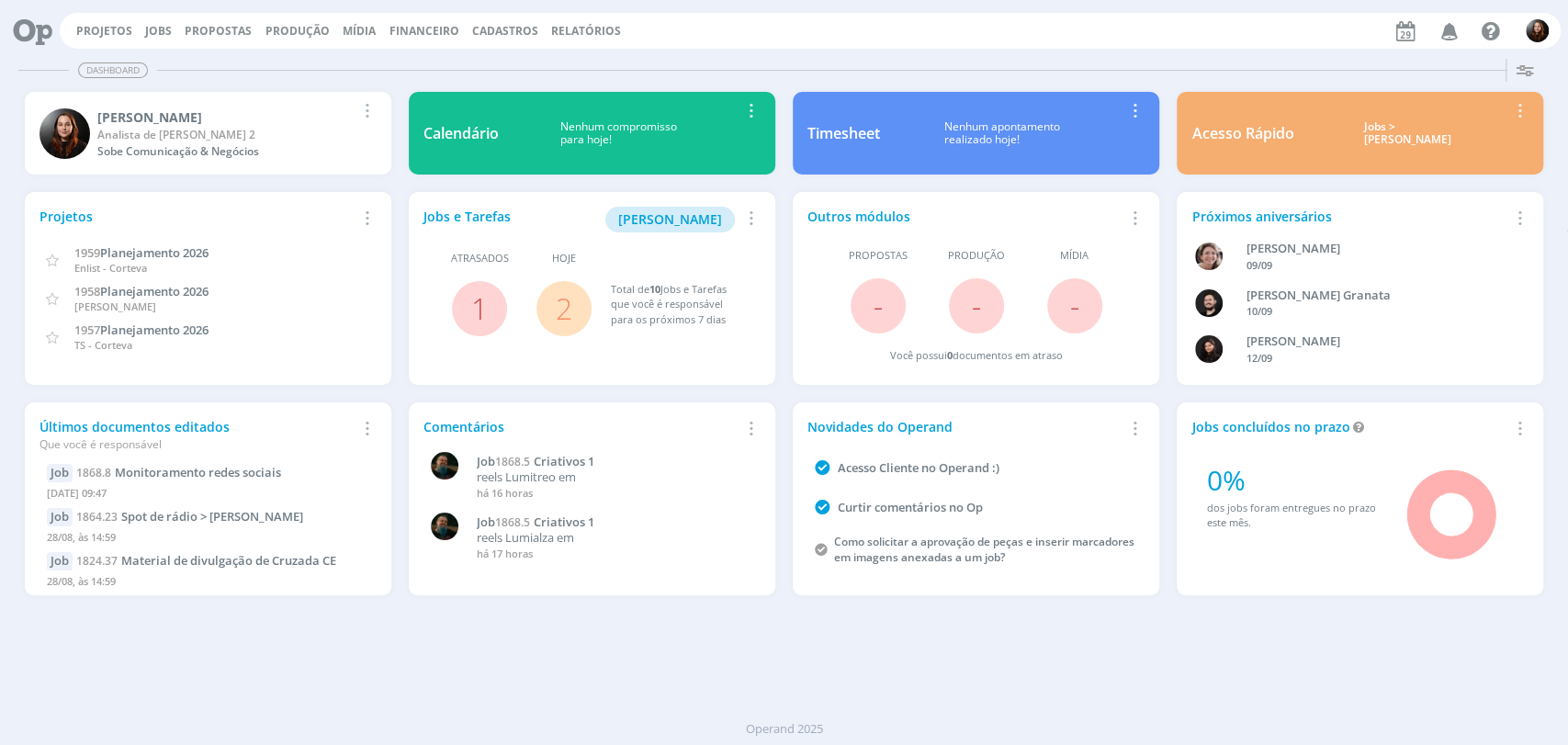
click at [791, 52] on div "Dashboard Salvar Selecione abaixo os cards desejados: Meus Meu Perfil [GEOGRAPH…" at bounding box center [784, 398] width 1568 height 693
click at [790, 52] on div "Dashboard Salvar Selecione abaixo os cards desejados: Meus Meu Perfil [GEOGRAPH…" at bounding box center [784, 398] width 1568 height 693
click at [572, 303] on link "2" at bounding box center [564, 308] width 17 height 40
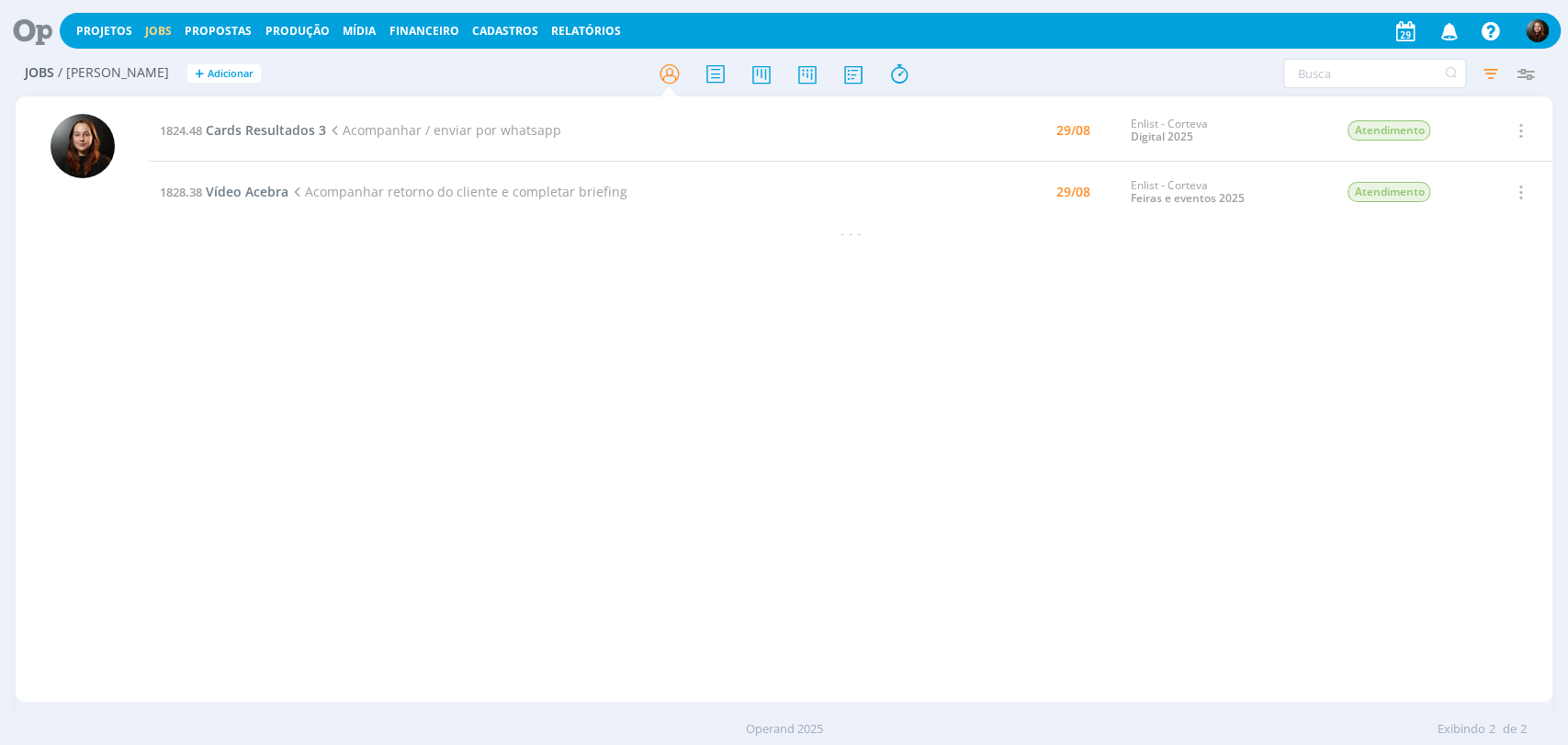
click at [707, 404] on div "1824.48 Cards Resultados 3 Acompanhar / enviar por whatsapp 29/08 Enlist - Cort…" at bounding box center [850, 399] width 1404 height 598
click at [1400, 72] on input "text" at bounding box center [1375, 73] width 182 height 30
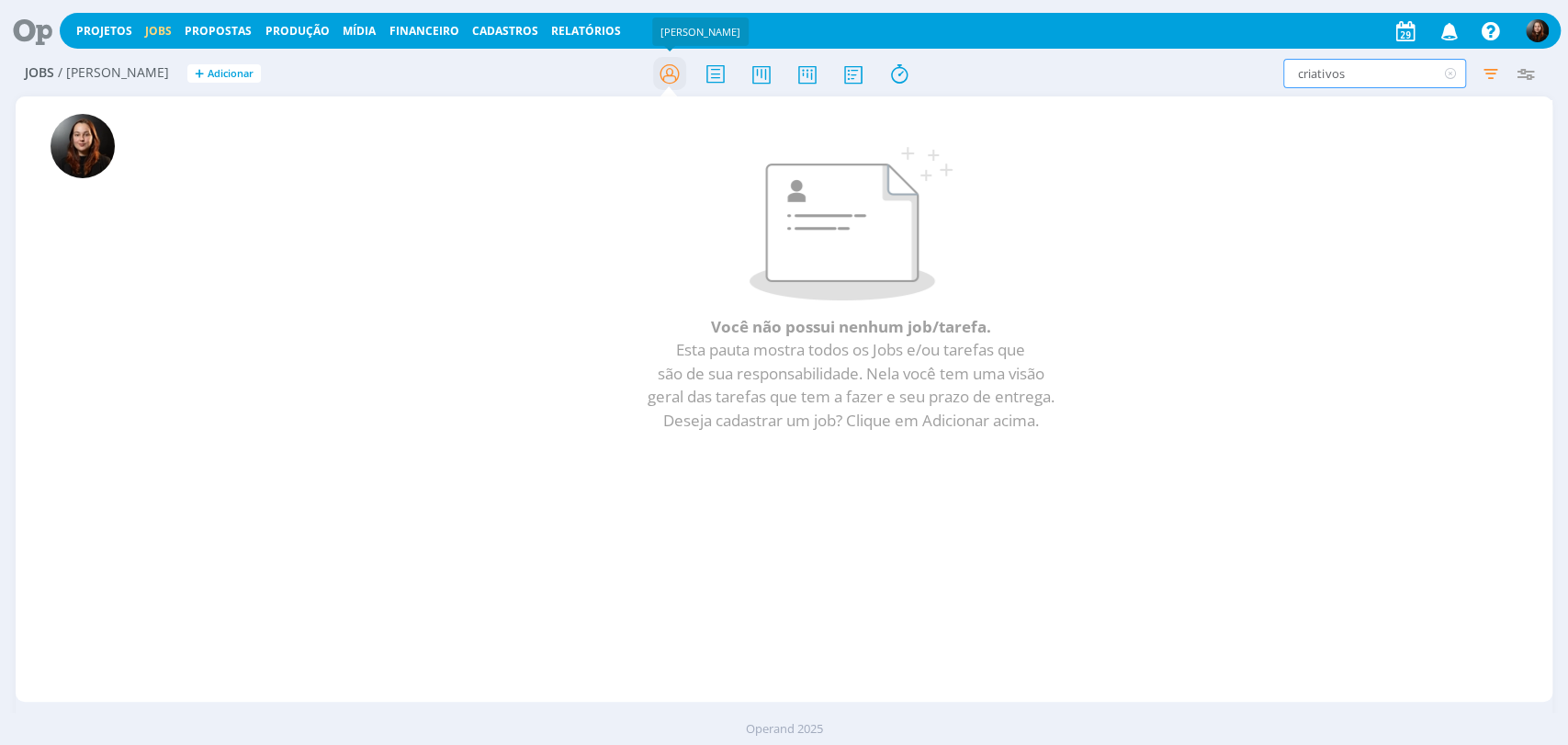
type input "criativos"
click at [674, 76] on icon at bounding box center [668, 74] width 33 height 36
click at [1379, 78] on input "criativos" at bounding box center [1375, 73] width 182 height 30
click at [1323, 73] on input "criativos" at bounding box center [1375, 73] width 182 height 30
click at [1324, 71] on input "criativos" at bounding box center [1375, 73] width 182 height 30
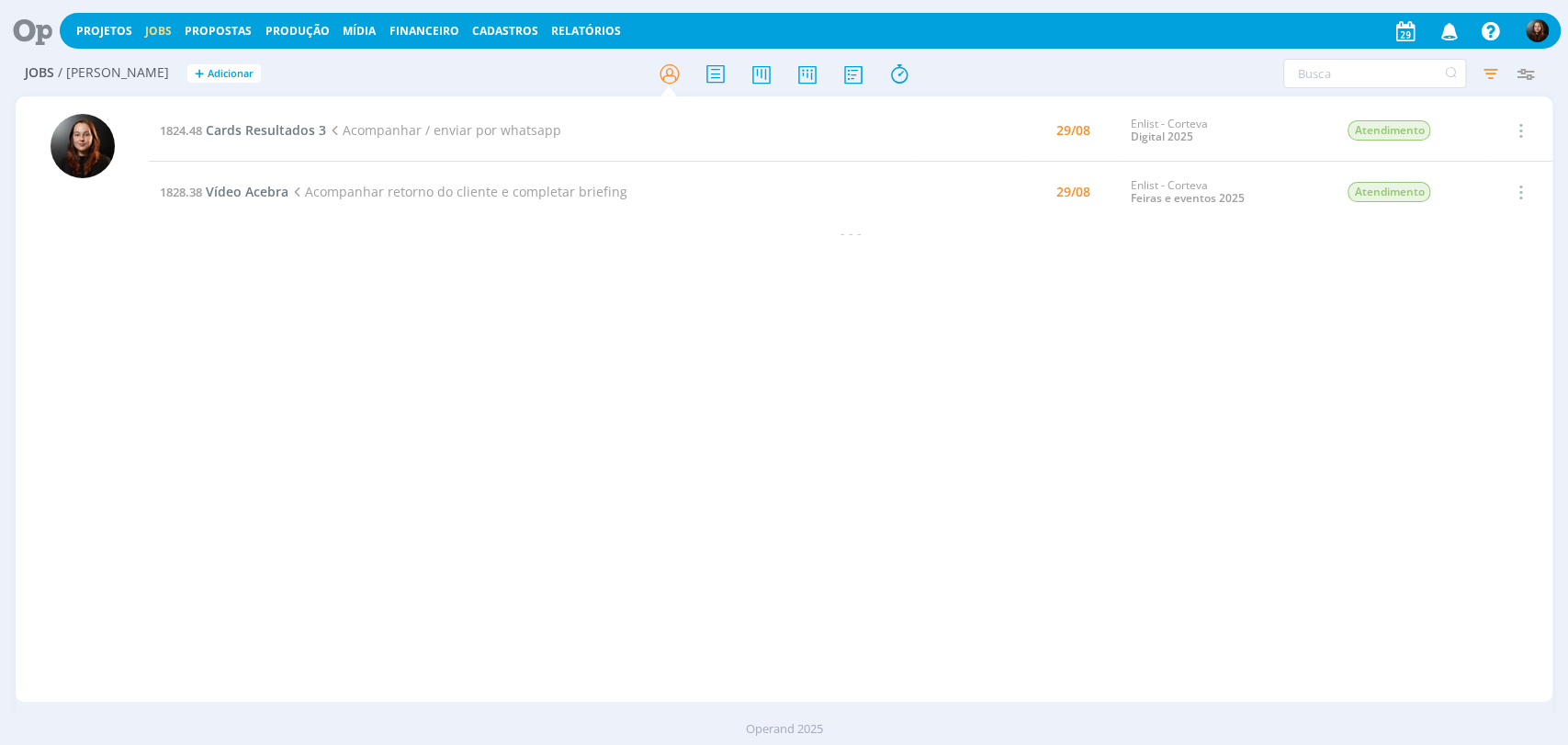
click at [28, 26] on icon at bounding box center [26, 31] width 38 height 36
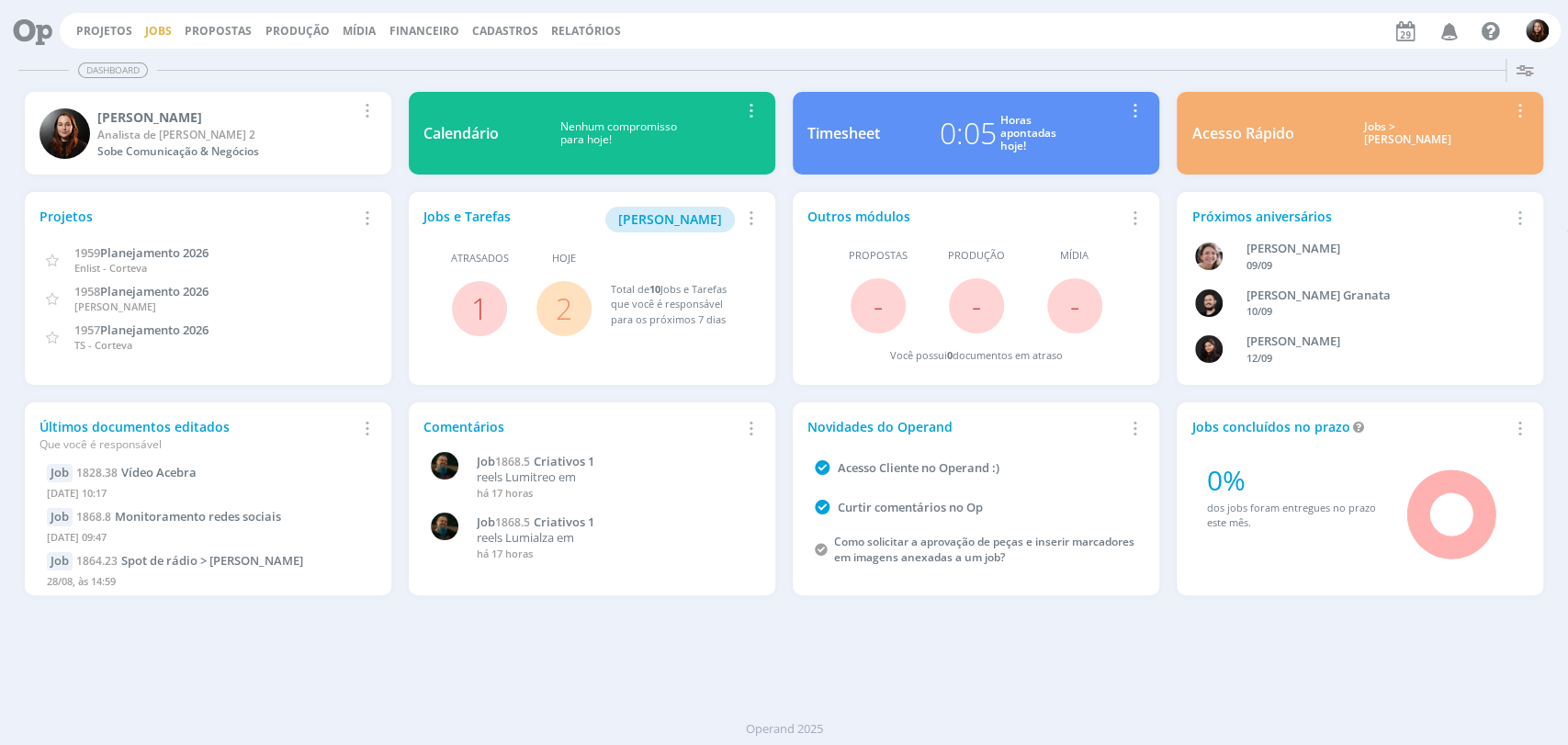
click at [157, 29] on link "Jobs" at bounding box center [158, 31] width 27 height 16
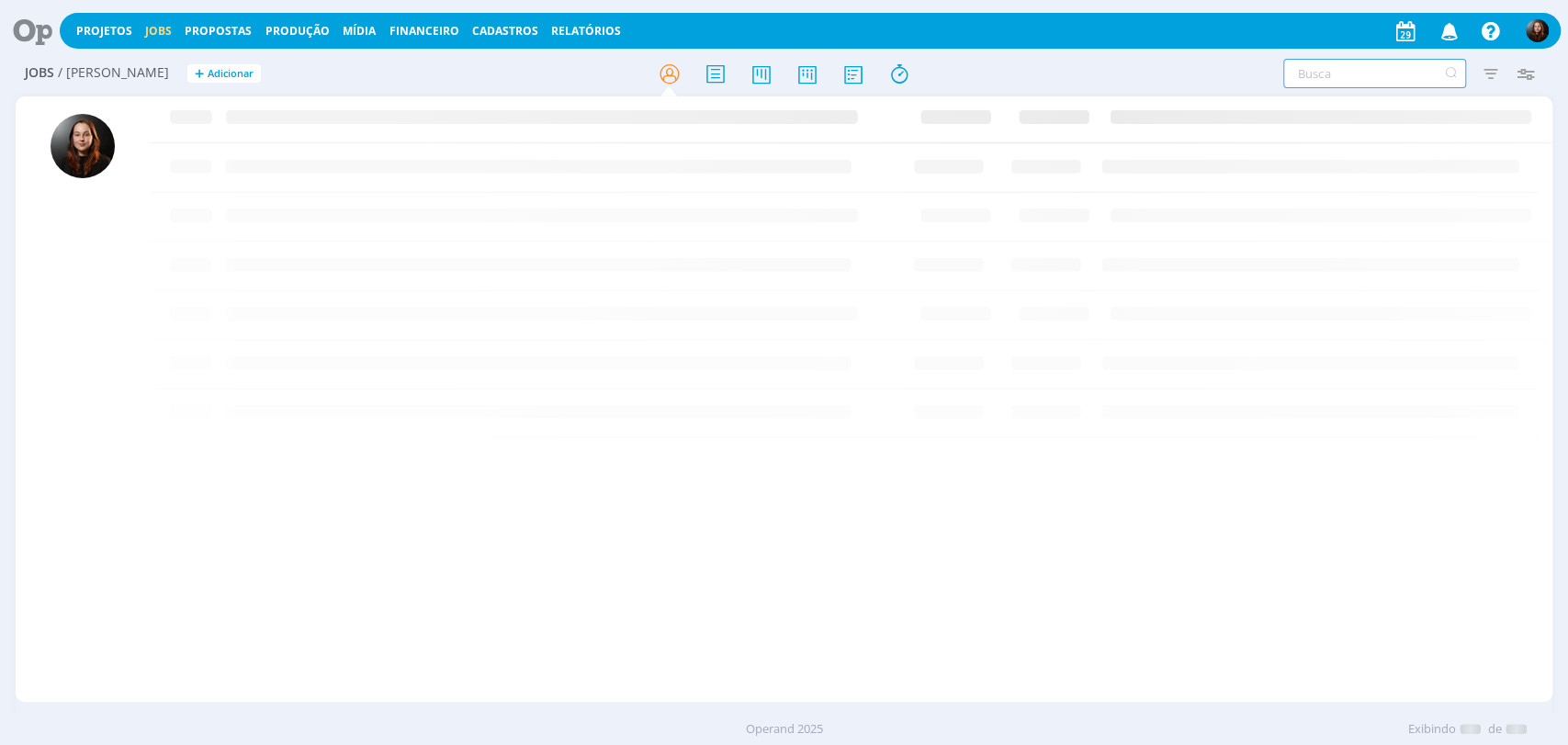
click at [1367, 73] on input "text" at bounding box center [1375, 73] width 182 height 30
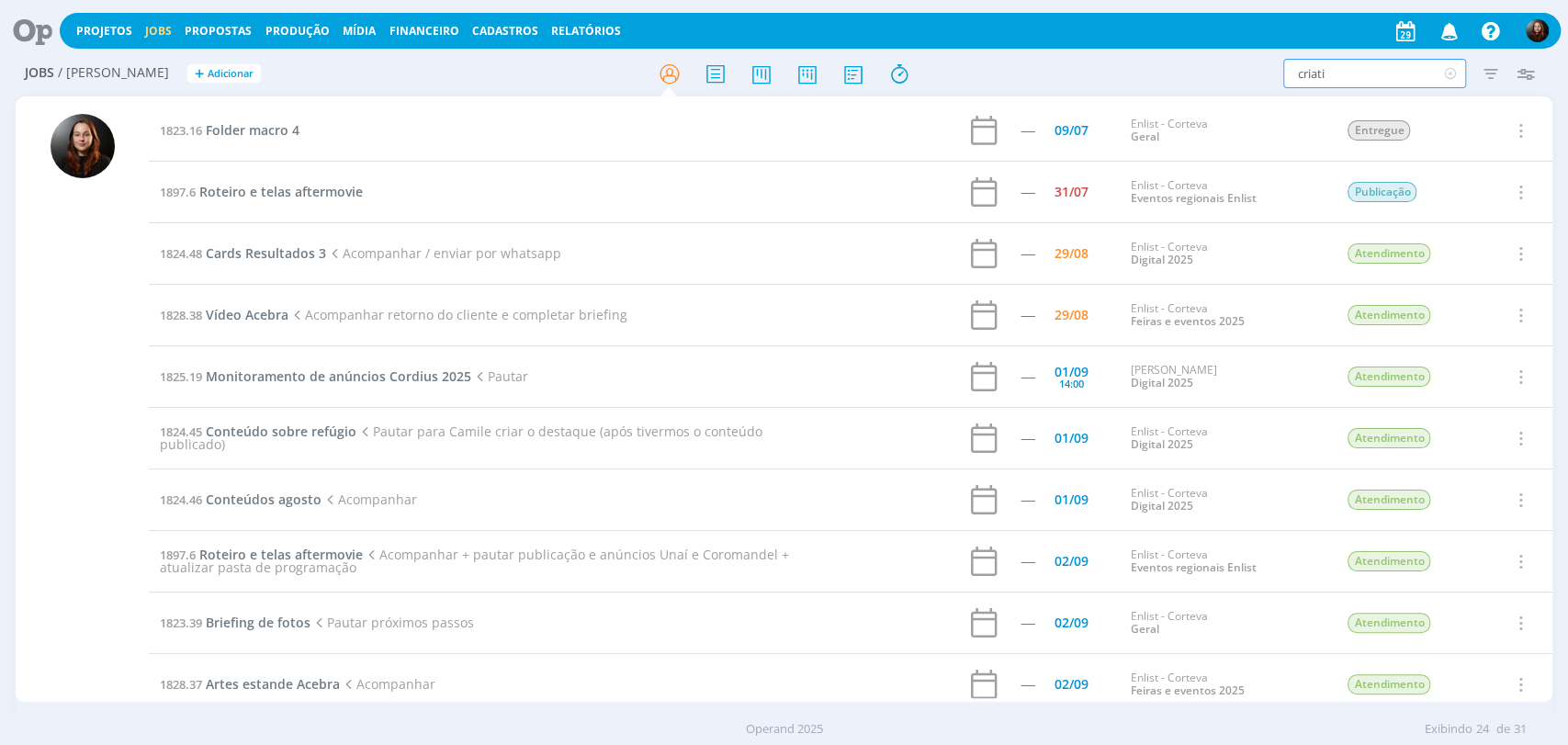
type input "criativ"
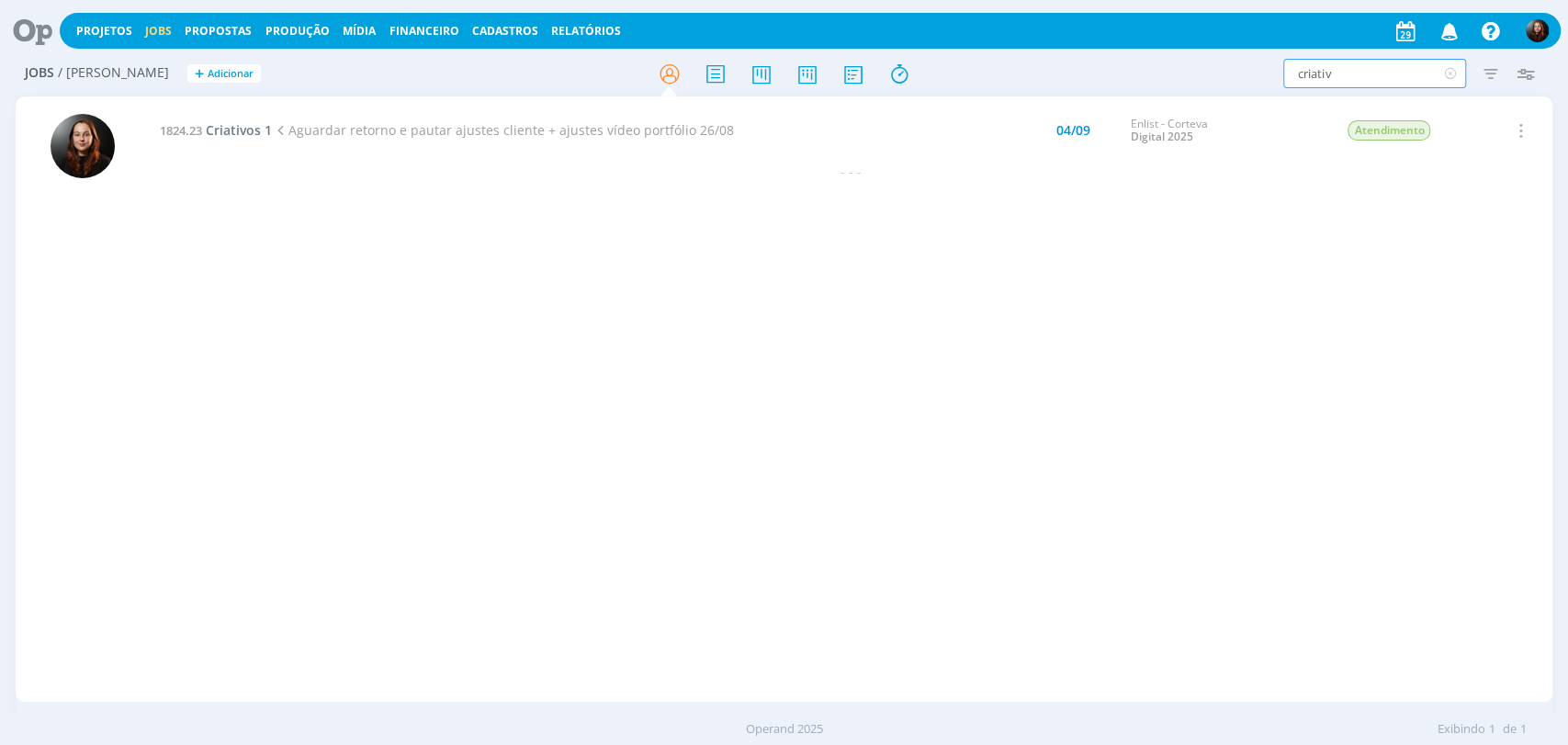
drag, startPoint x: 1349, startPoint y: 70, endPoint x: 1219, endPoint y: 89, distance: 131.4
click at [1219, 89] on div "Jobs / [PERSON_NAME] + Adicionar criativ Filtros Filtrar Limpar criativ Tipo Jo…" at bounding box center [784, 74] width 1537 height 46
click at [806, 77] on icon at bounding box center [806, 74] width 33 height 36
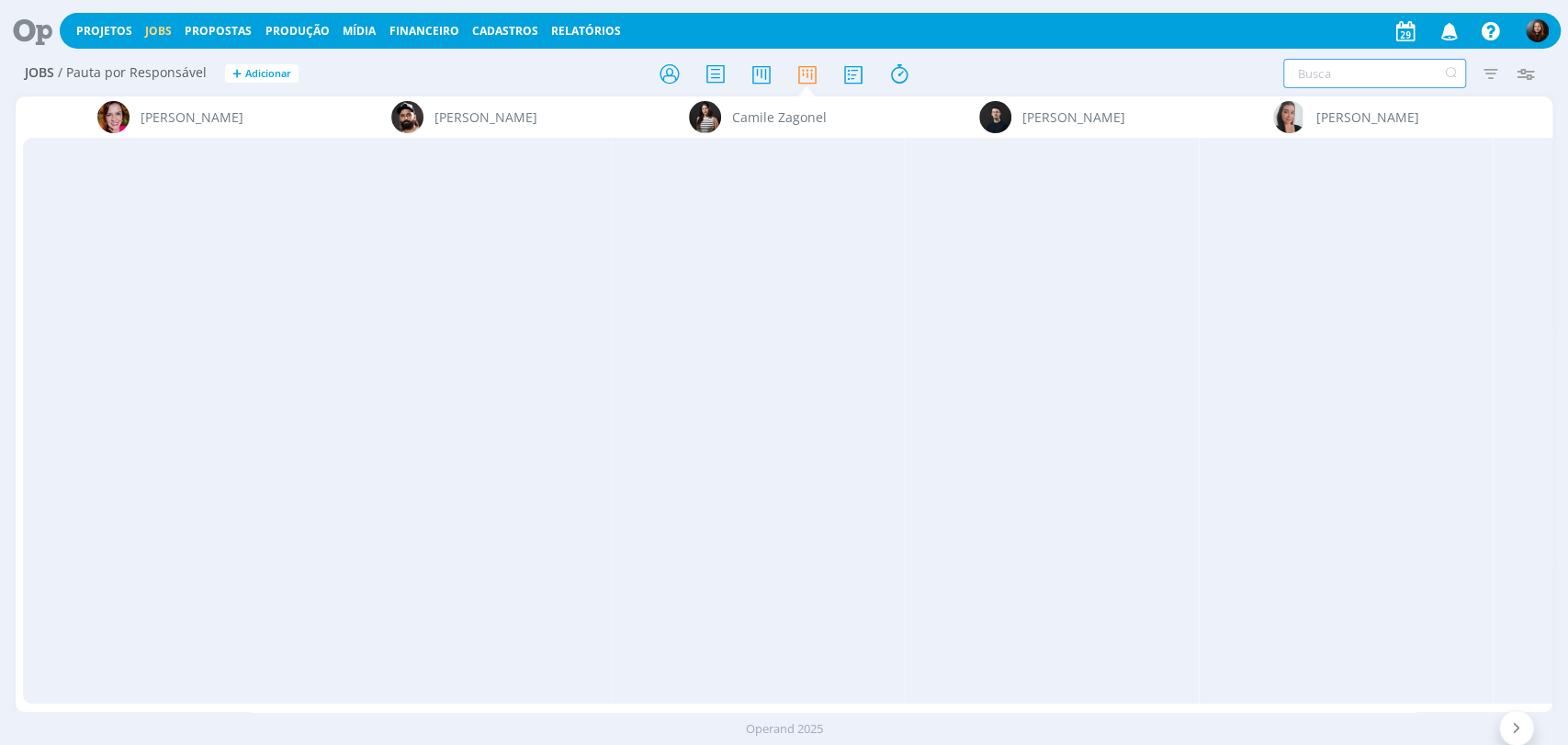
click at [1346, 71] on input "text" at bounding box center [1375, 73] width 182 height 30
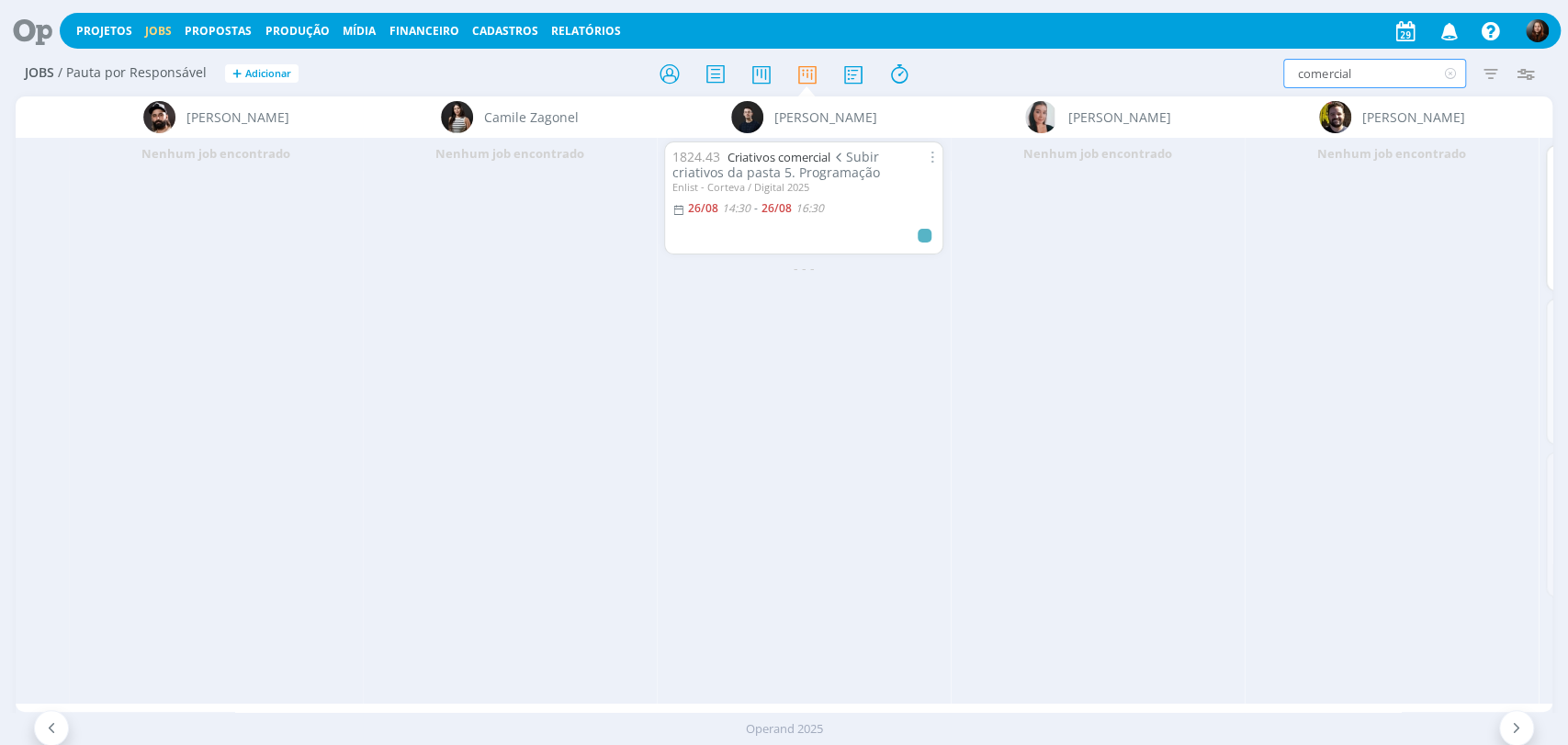
scroll to position [0, 279]
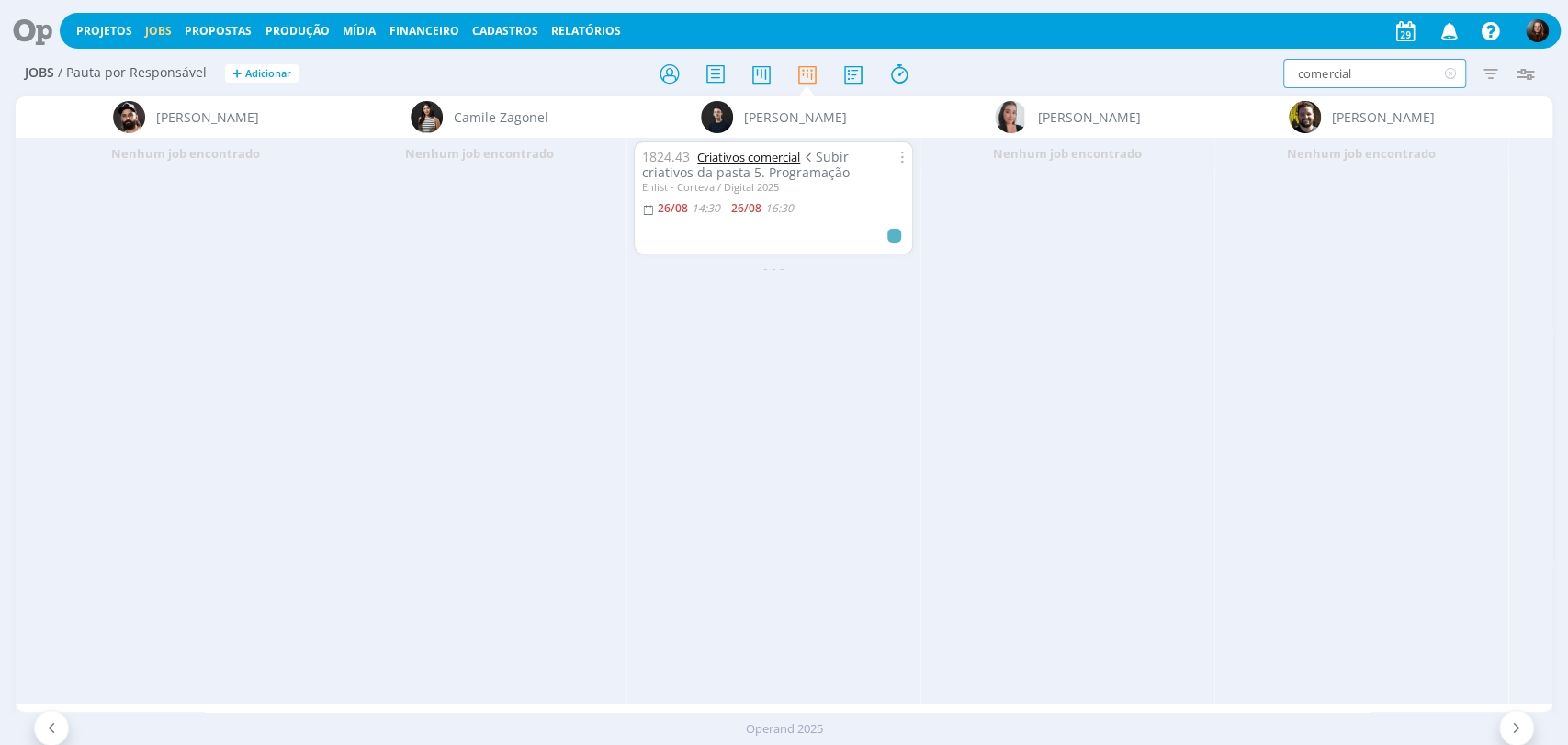
type input "comercial"
click at [736, 161] on link "Criativos comercial" at bounding box center [749, 157] width 103 height 17
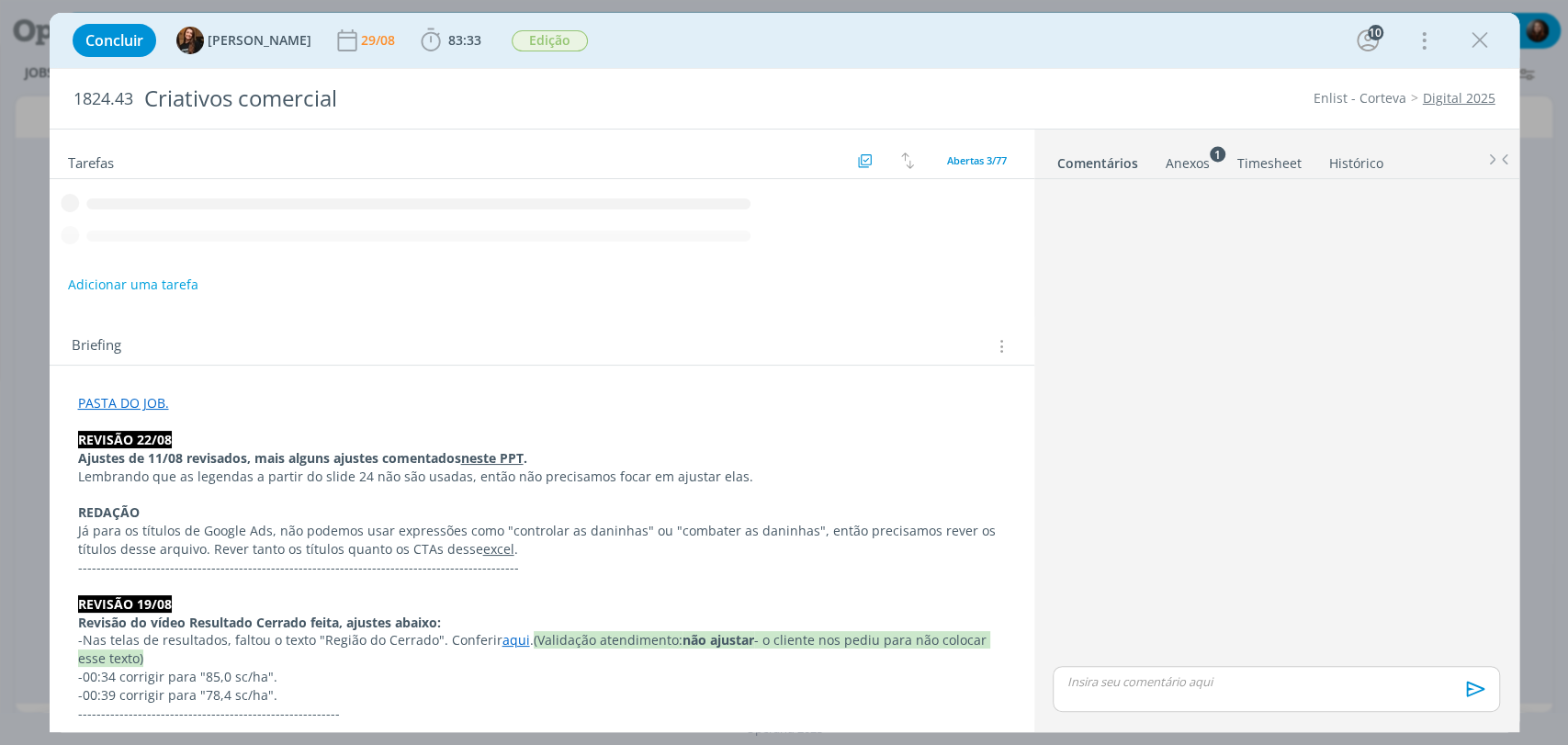
click at [1095, 31] on div "Concluir Tayná Morsch 29/08 83:33 Iniciar Apontar Data * 29/08/2025 Horas * 00:…" at bounding box center [784, 41] width 1442 height 44
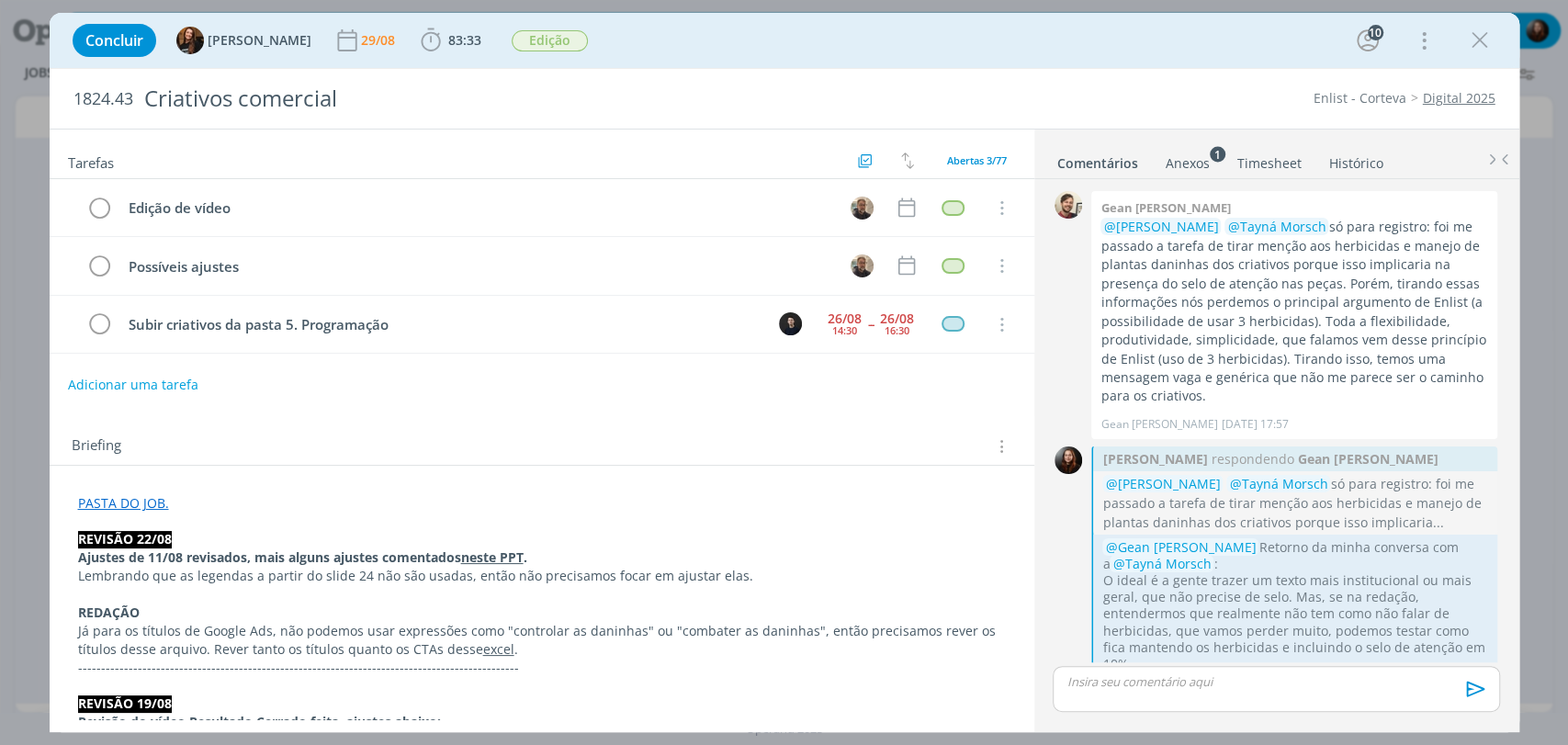
scroll to position [2461, 0]
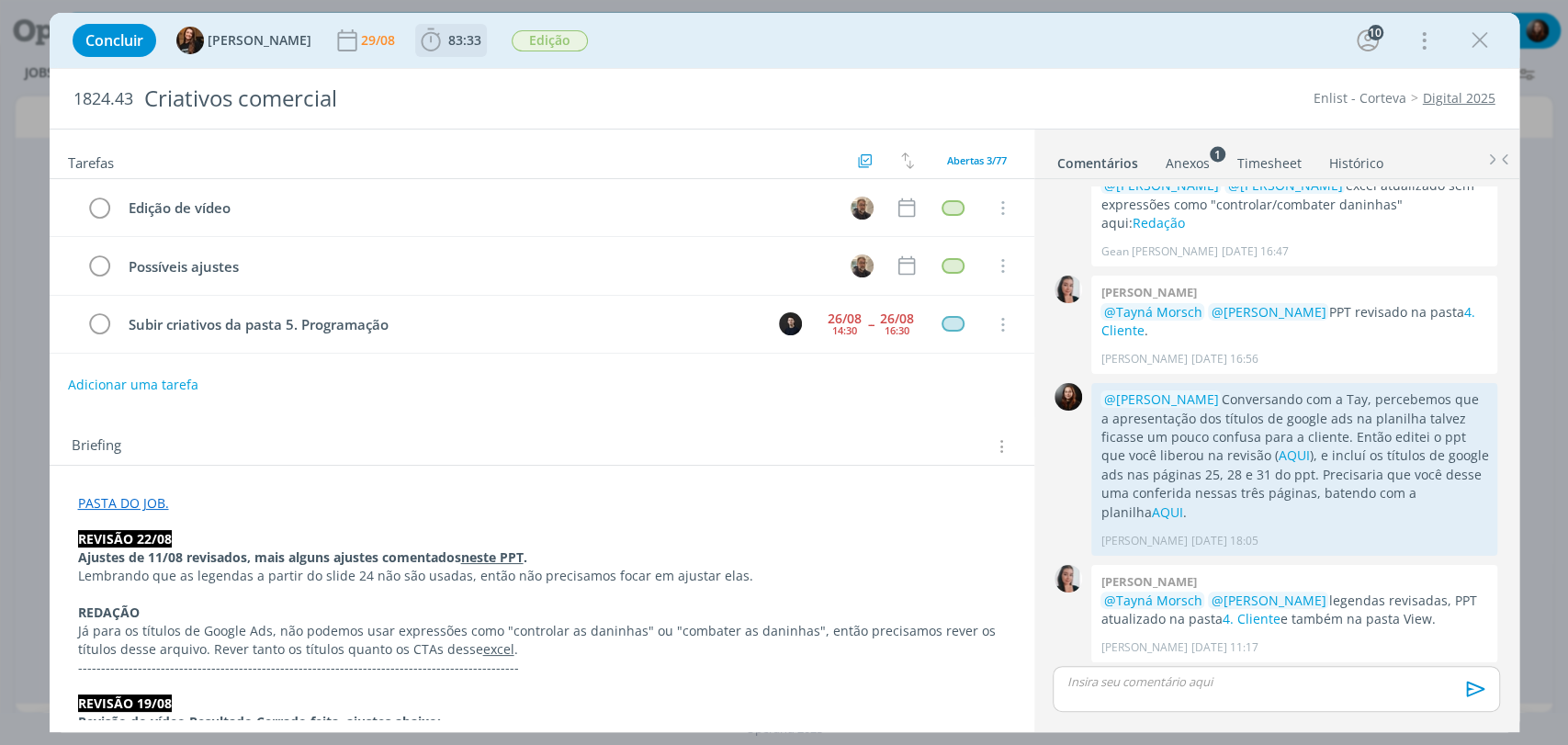
click at [424, 53] on icon "dialog" at bounding box center [431, 41] width 28 height 28
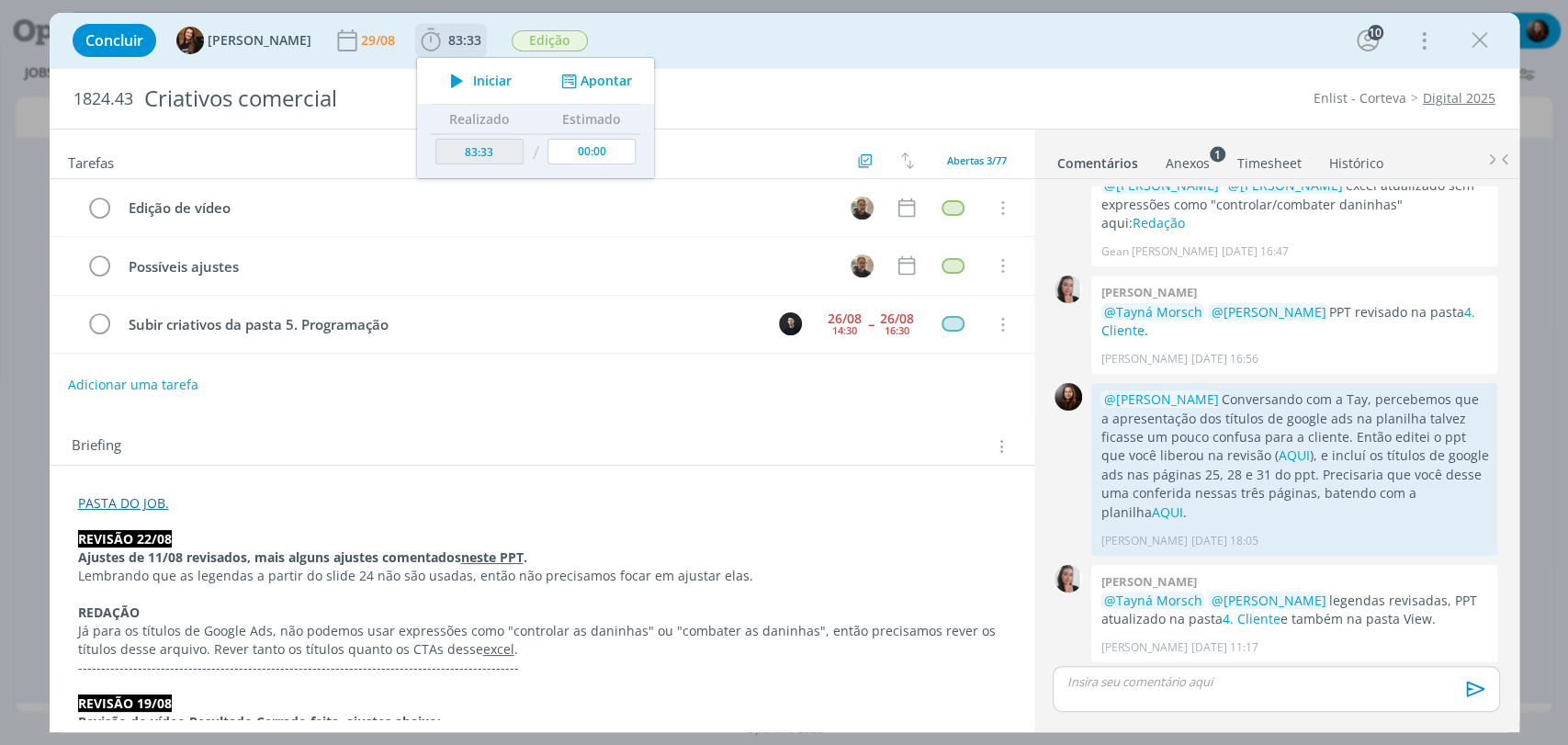
click at [473, 80] on span "Iniciar" at bounding box center [492, 80] width 39 height 13
click at [130, 503] on link "PASTA DO JOB." at bounding box center [124, 503] width 91 height 18
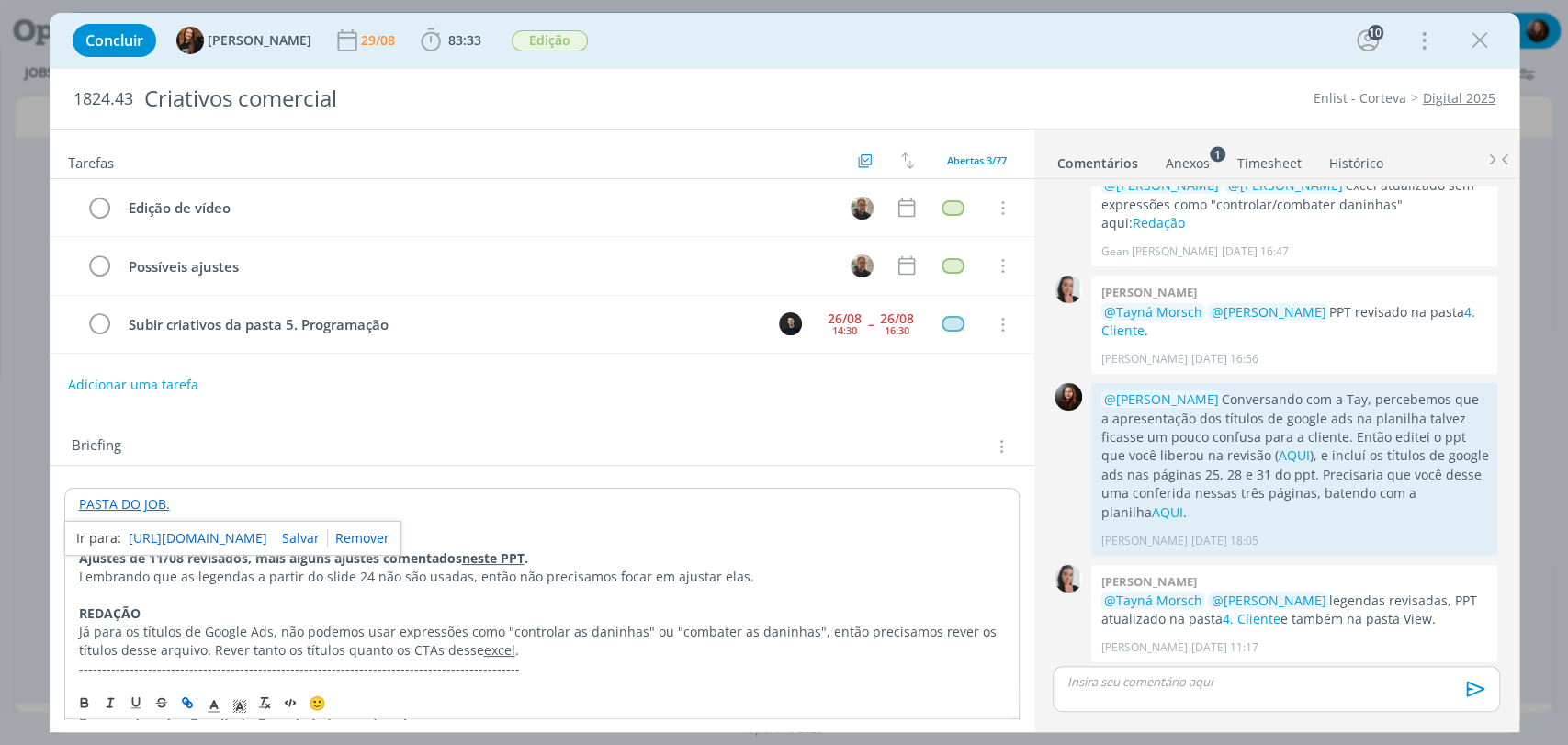
click at [216, 532] on link "https://sobeae.sharepoint.com/:f:/s/SOBEAE/EkortTfEg6NMmyBC5Kmji_4BllzCHeHB5czV…" at bounding box center [198, 538] width 139 height 24
click at [578, 422] on div "Briefing Briefings Predefinidos Versões do Briefing Ver Briefing do Projeto" at bounding box center [542, 441] width 985 height 50
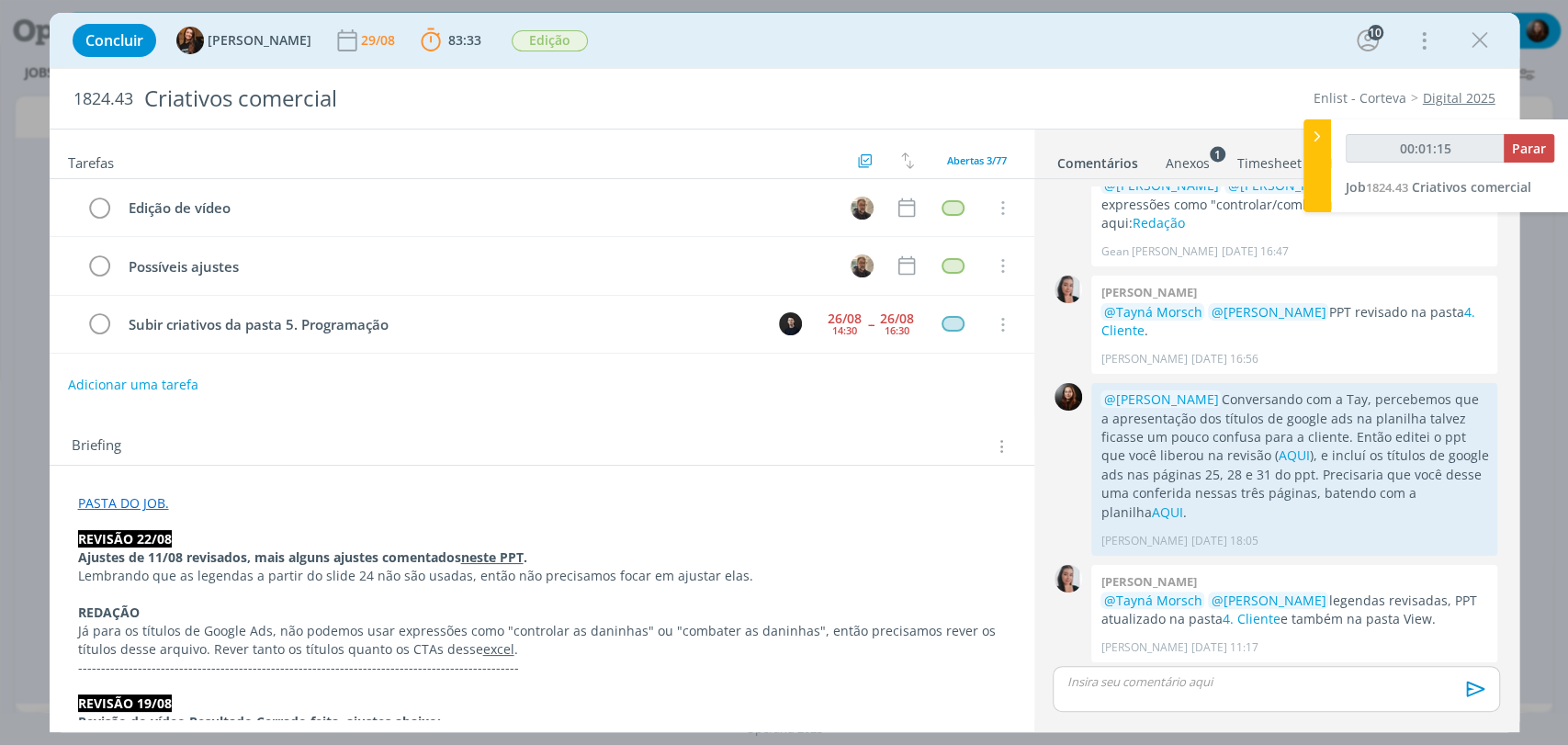
click at [806, 401] on div "Tarefas Usar Job de template Criar template a partir deste job Visualizar Templ…" at bounding box center [542, 424] width 985 height 589
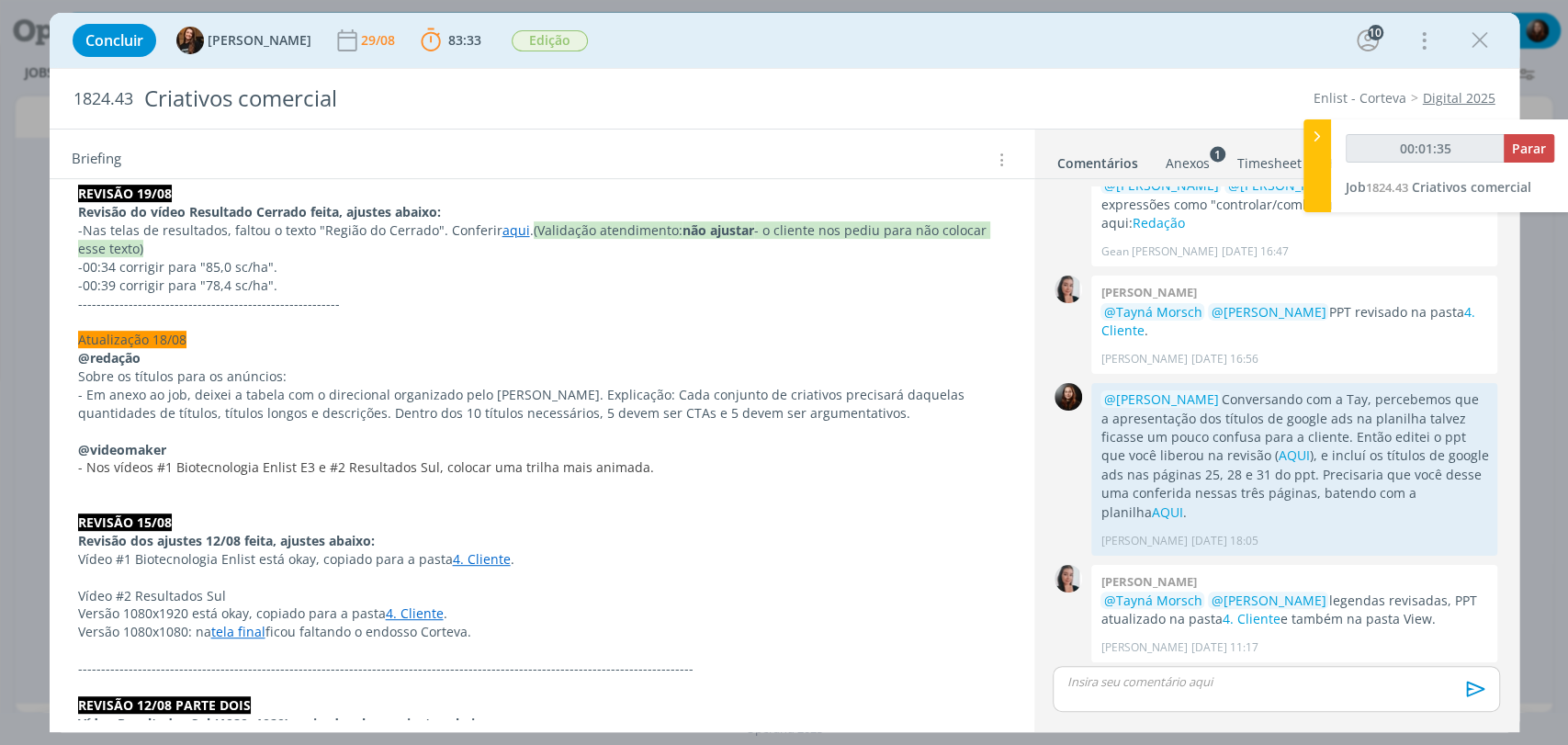
scroll to position [0, 0]
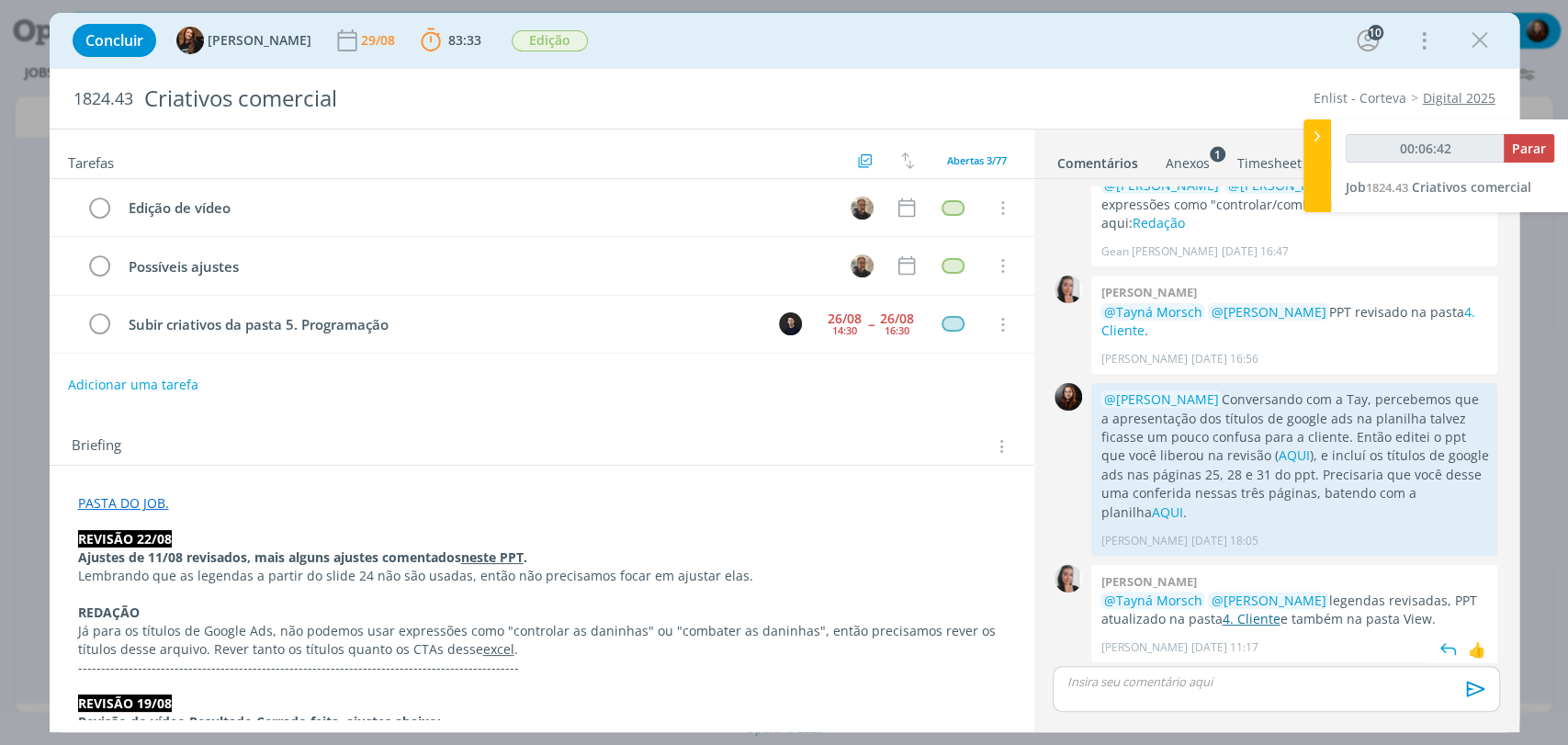
click at [1253, 610] on link "4. Cliente" at bounding box center [1251, 619] width 57 height 18
click at [1250, 610] on link "4. Cliente" at bounding box center [1251, 619] width 57 height 18
type input "00:11:44"
click at [1543, 145] on span "Parar" at bounding box center [1529, 149] width 34 height 18
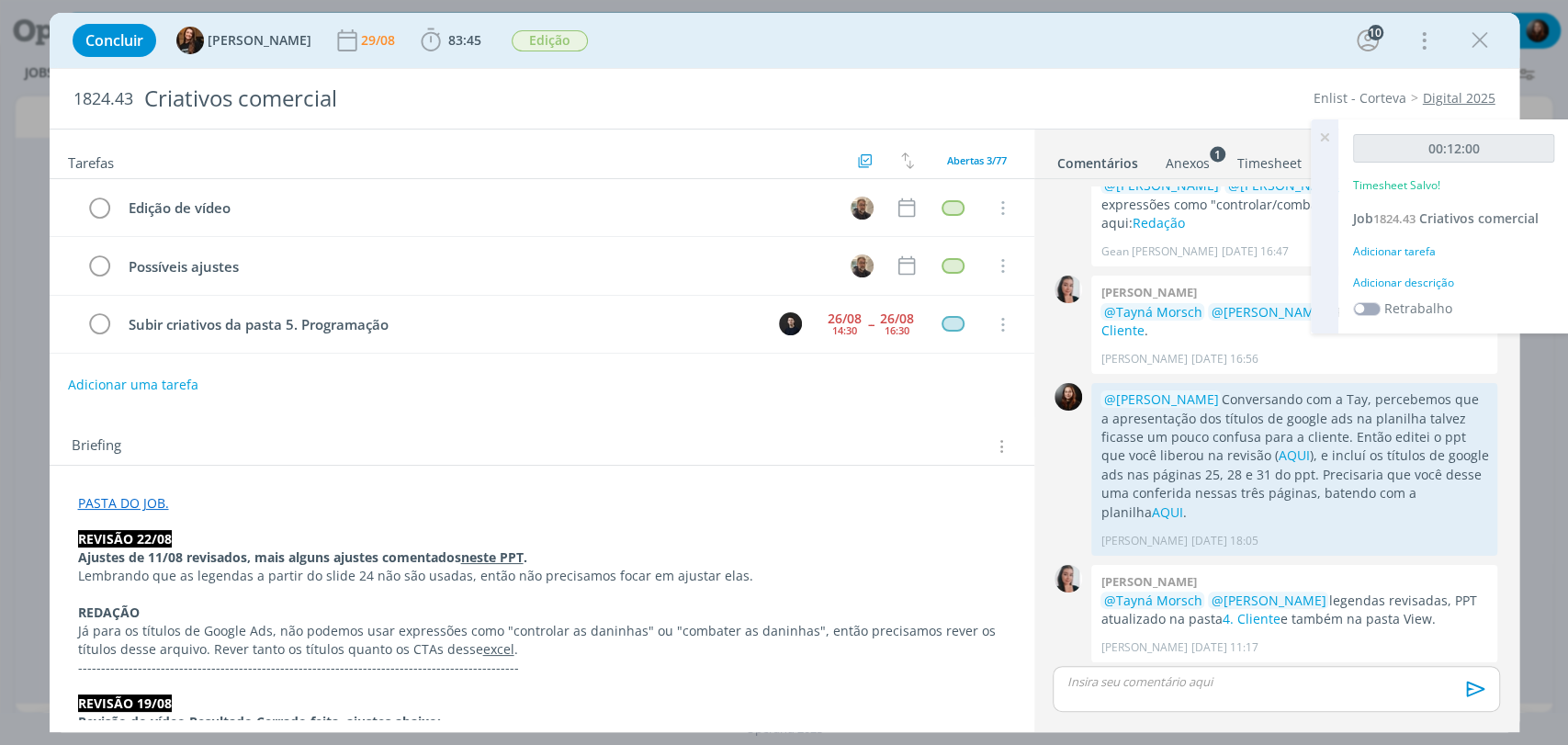
click at [1436, 285] on div "Adicionar descrição" at bounding box center [1454, 282] width 201 height 17
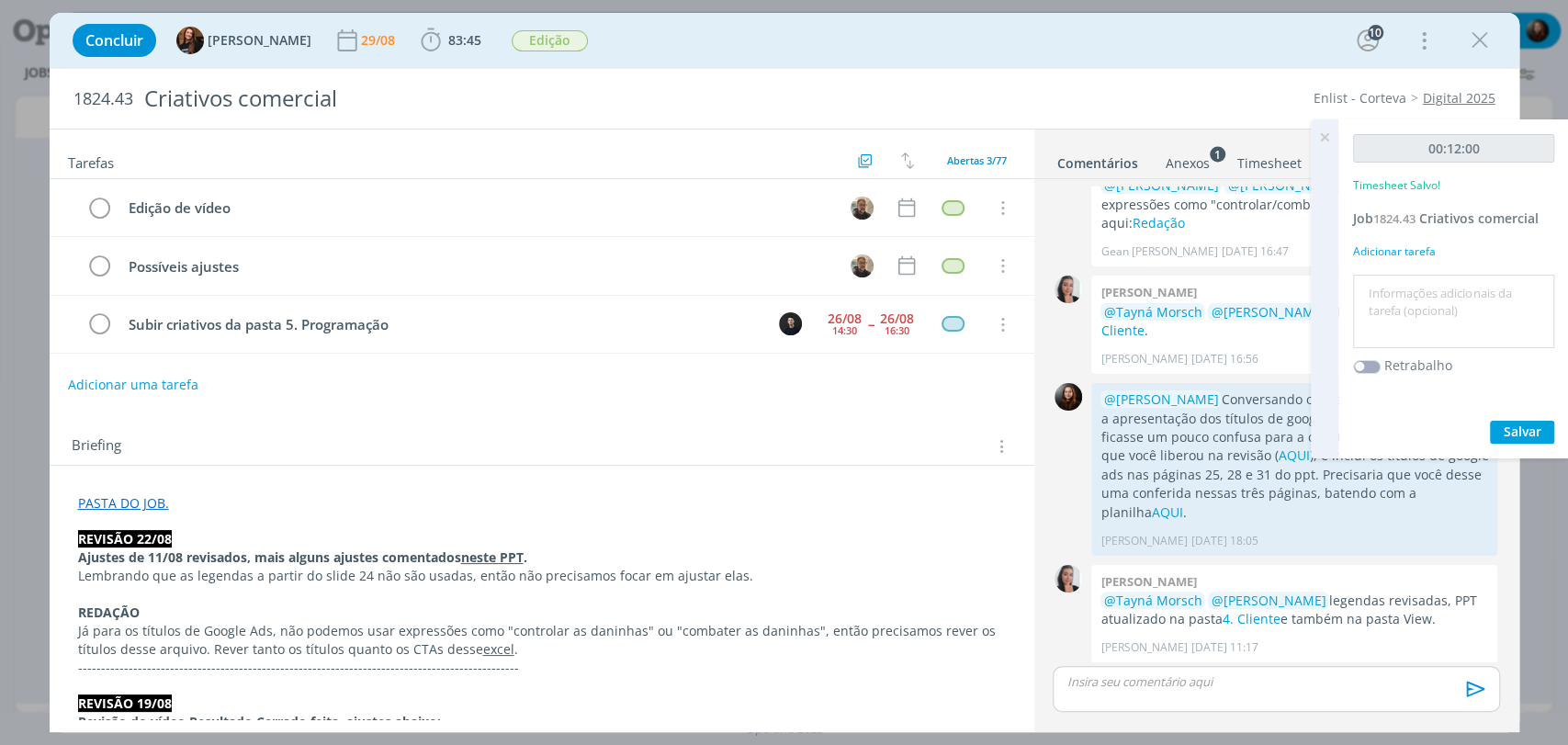
click at [1433, 303] on textarea at bounding box center [1454, 312] width 192 height 65
type textarea "retorno de email"
click at [1528, 430] on span "Salvar" at bounding box center [1523, 431] width 38 height 18
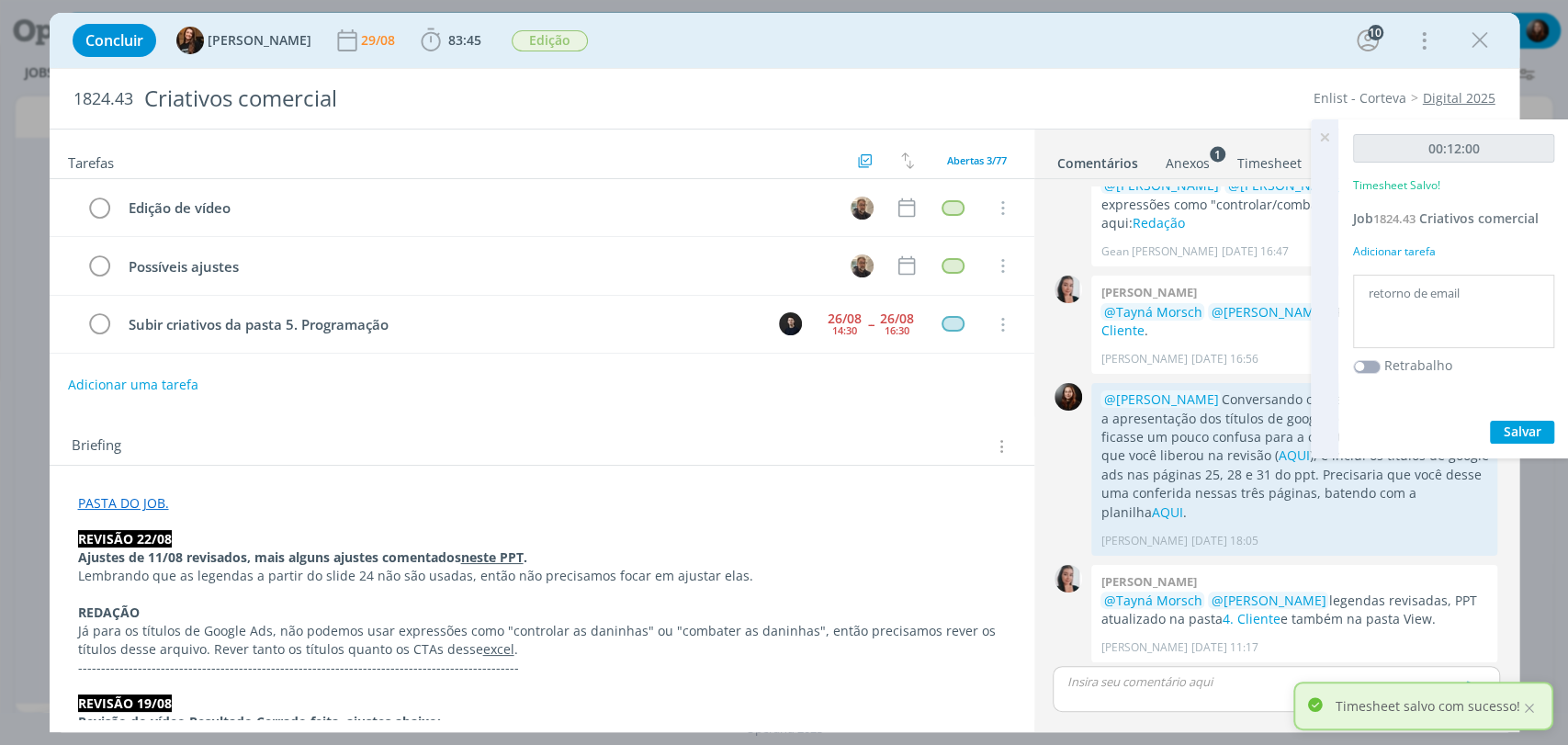
click at [1328, 134] on icon at bounding box center [1324, 138] width 33 height 36
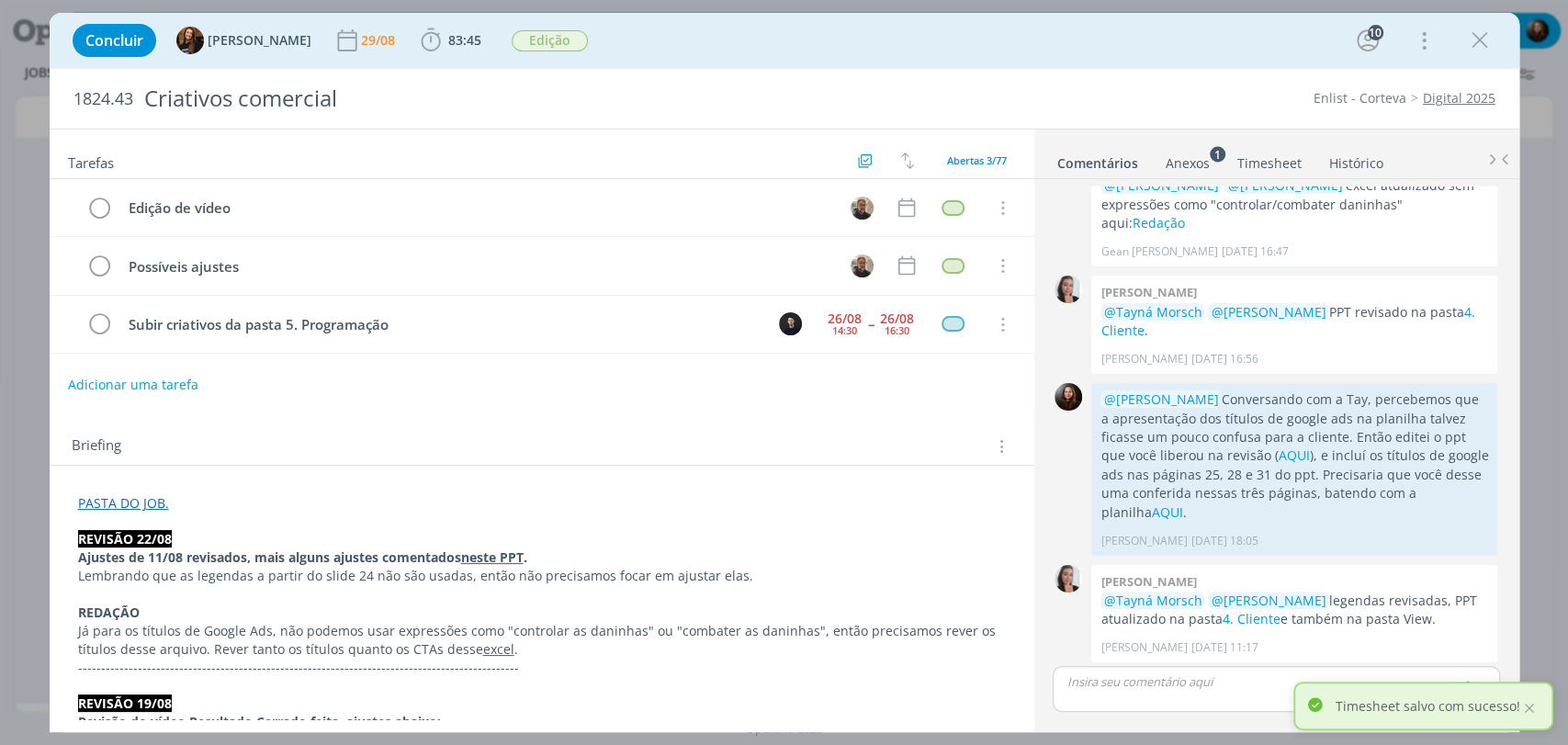
click at [984, 32] on div "Concluir Tayná Morsch 29/08 83:45 Iniciar Apontar Data * 29/08/2025 Horas * 00:…" at bounding box center [784, 41] width 1442 height 44
click at [1480, 39] on icon "dialog" at bounding box center [1481, 41] width 28 height 28
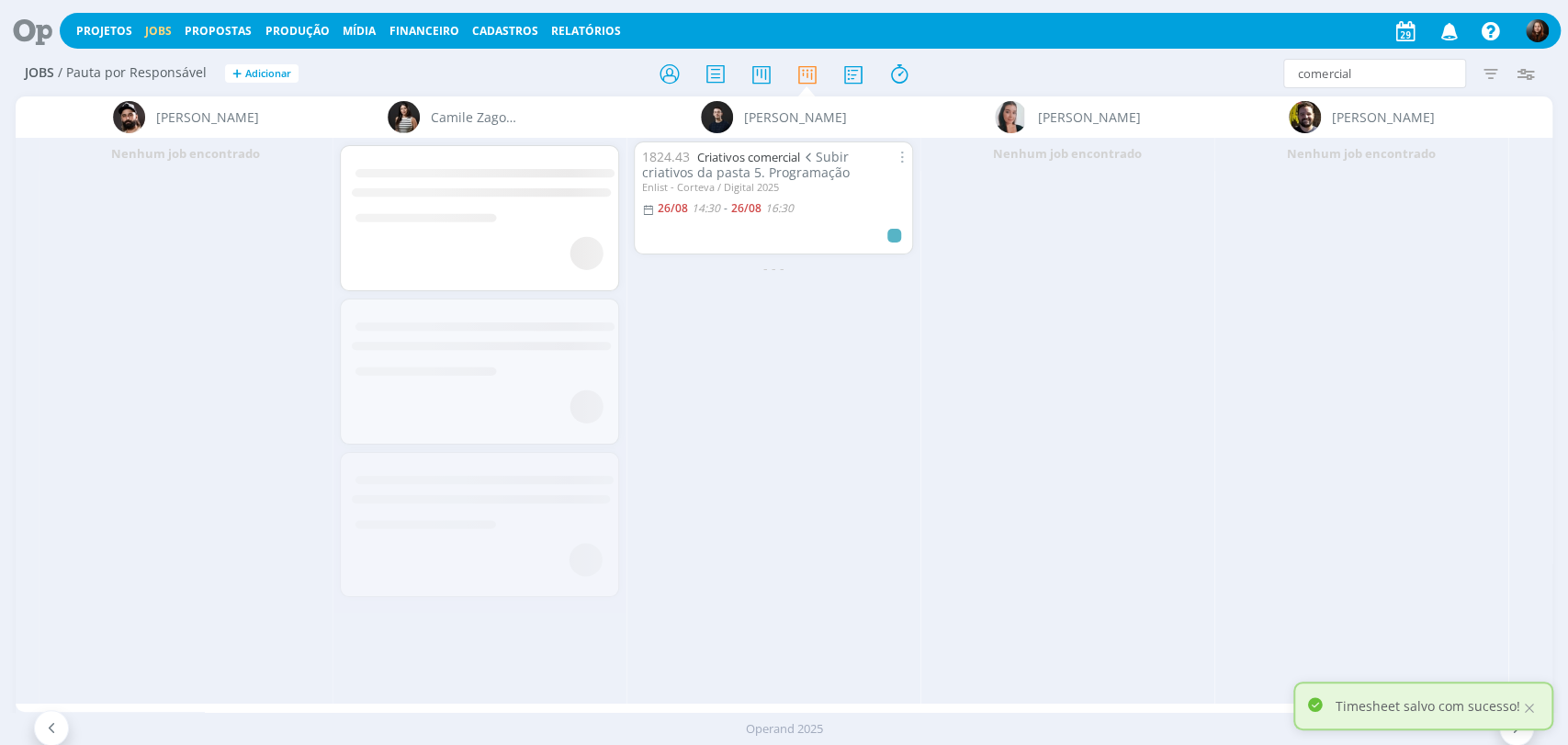
click at [37, 32] on icon at bounding box center [26, 31] width 38 height 36
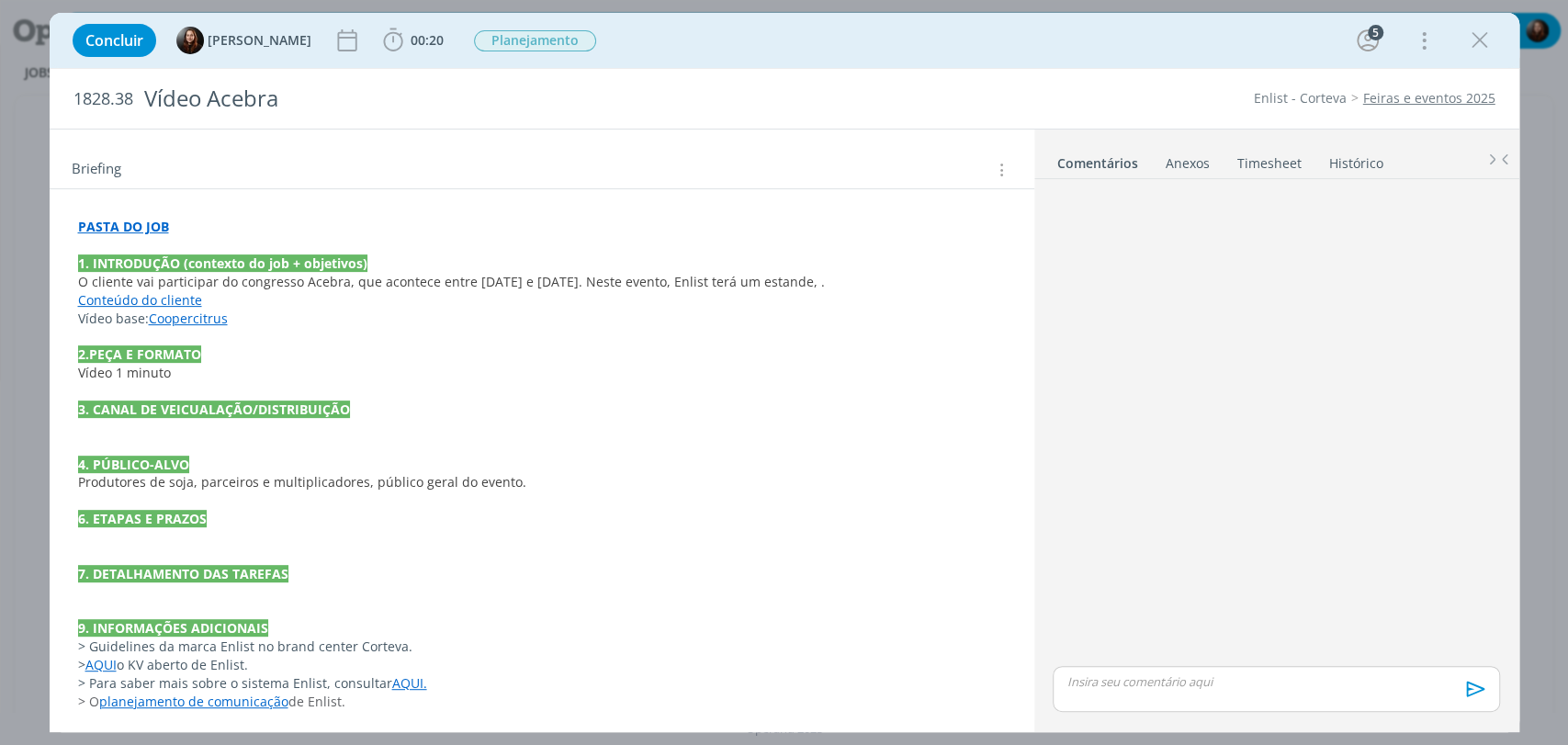
scroll to position [382, 0]
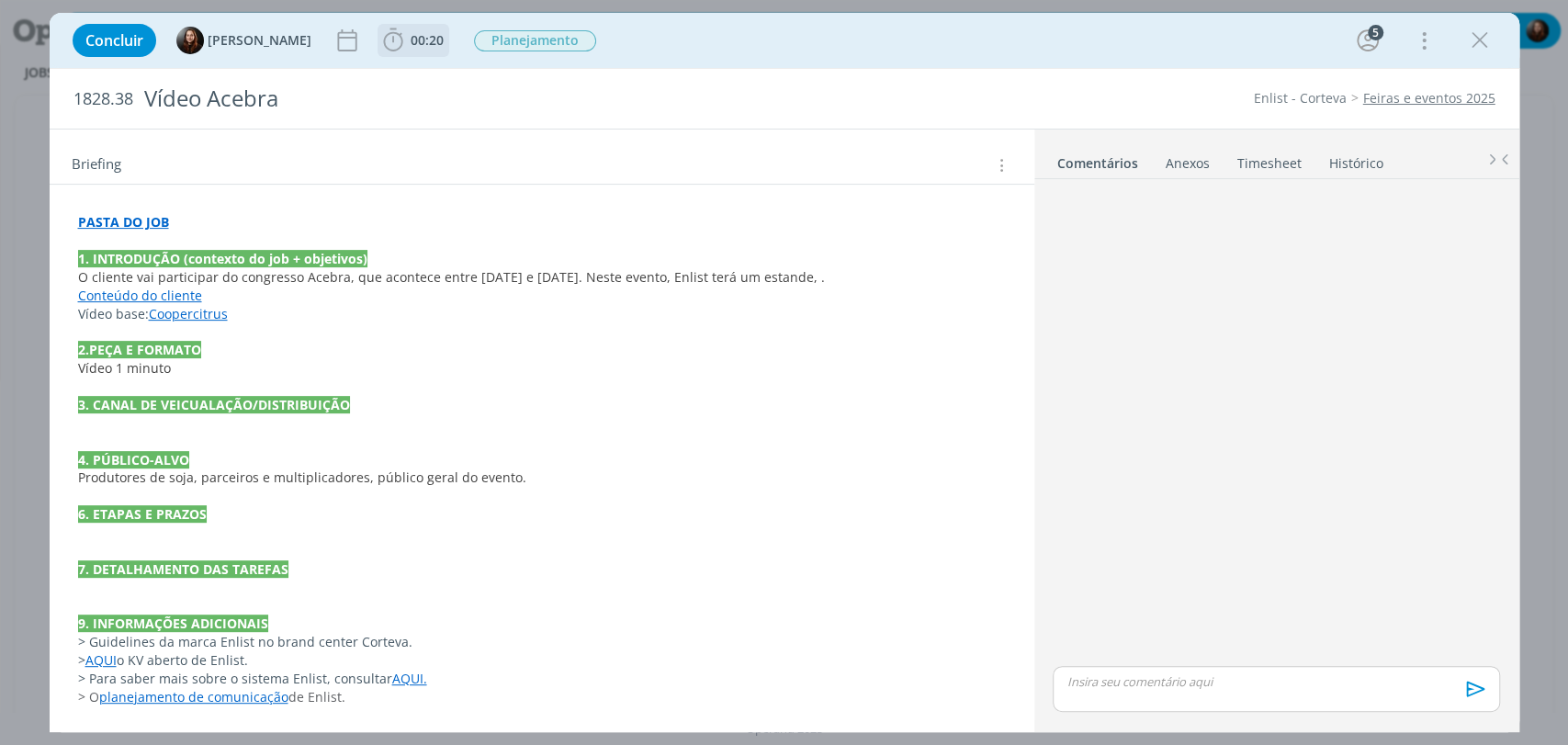
click at [410, 32] on span "00:20" at bounding box center [426, 41] width 33 height 18
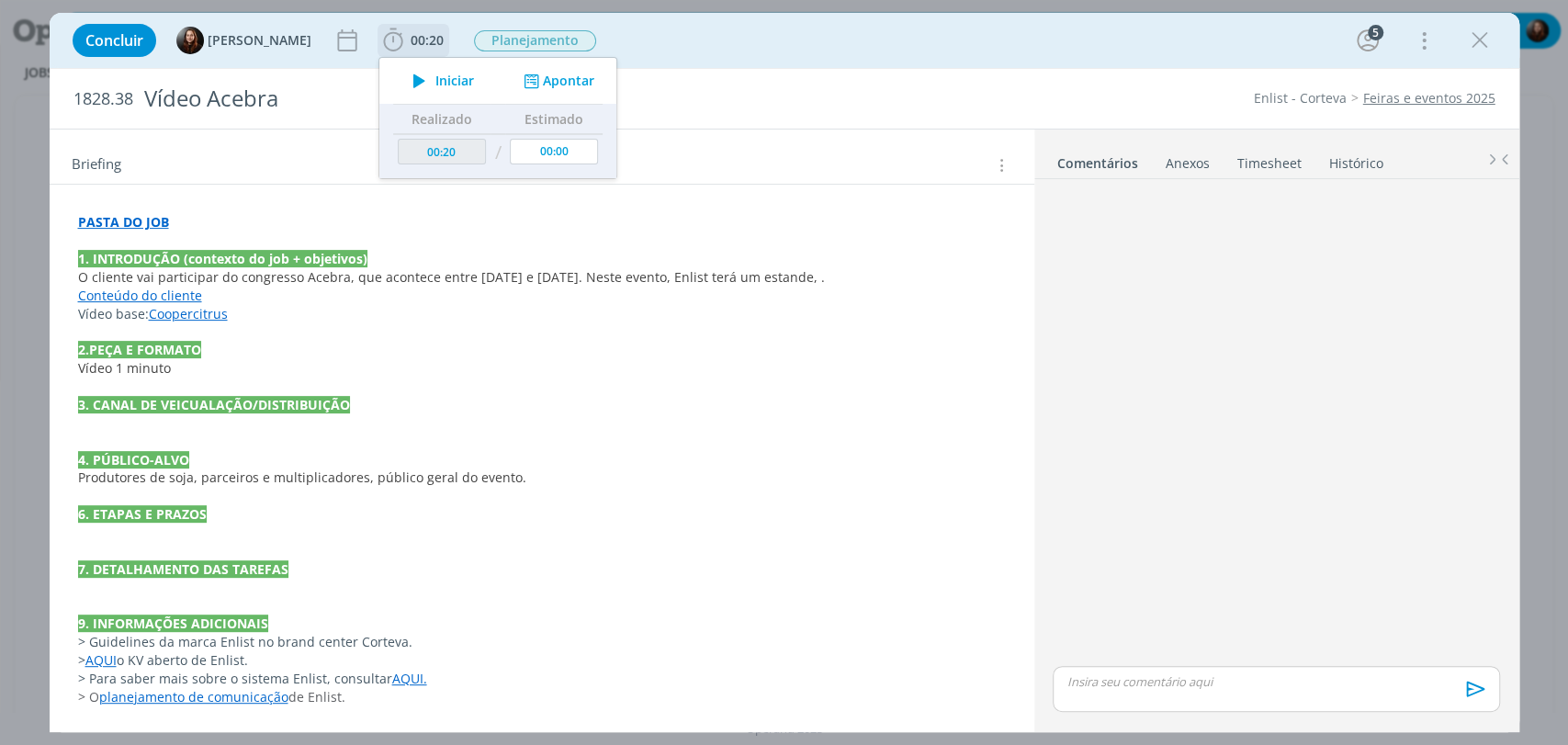
click at [446, 80] on span "Iniciar" at bounding box center [454, 80] width 39 height 13
click at [213, 368] on p "Vídeo 1 minuto" at bounding box center [542, 368] width 928 height 19
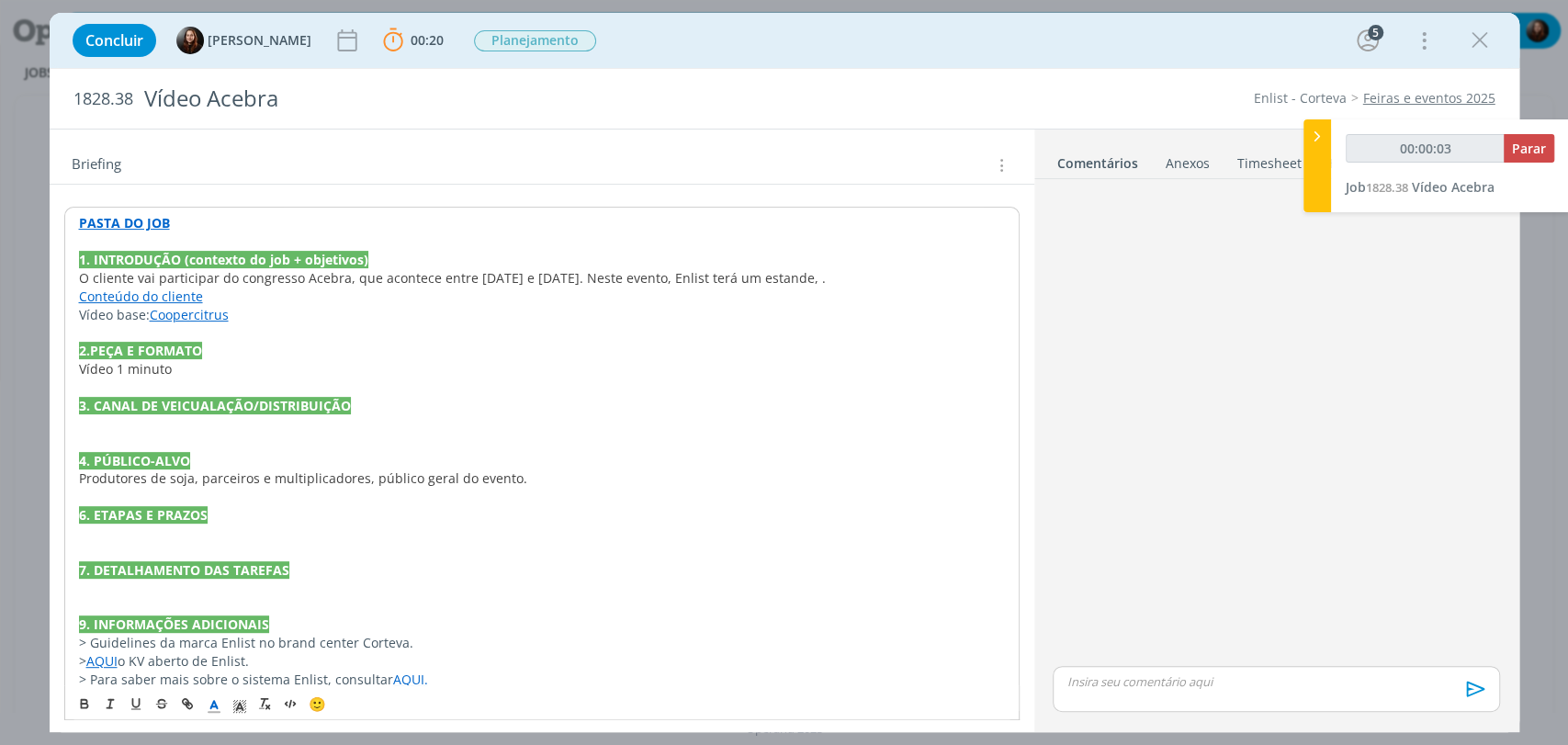
type input "00:00:04"
click at [181, 428] on p "dialog" at bounding box center [542, 424] width 926 height 19
click at [192, 532] on p "dialog" at bounding box center [542, 533] width 926 height 19
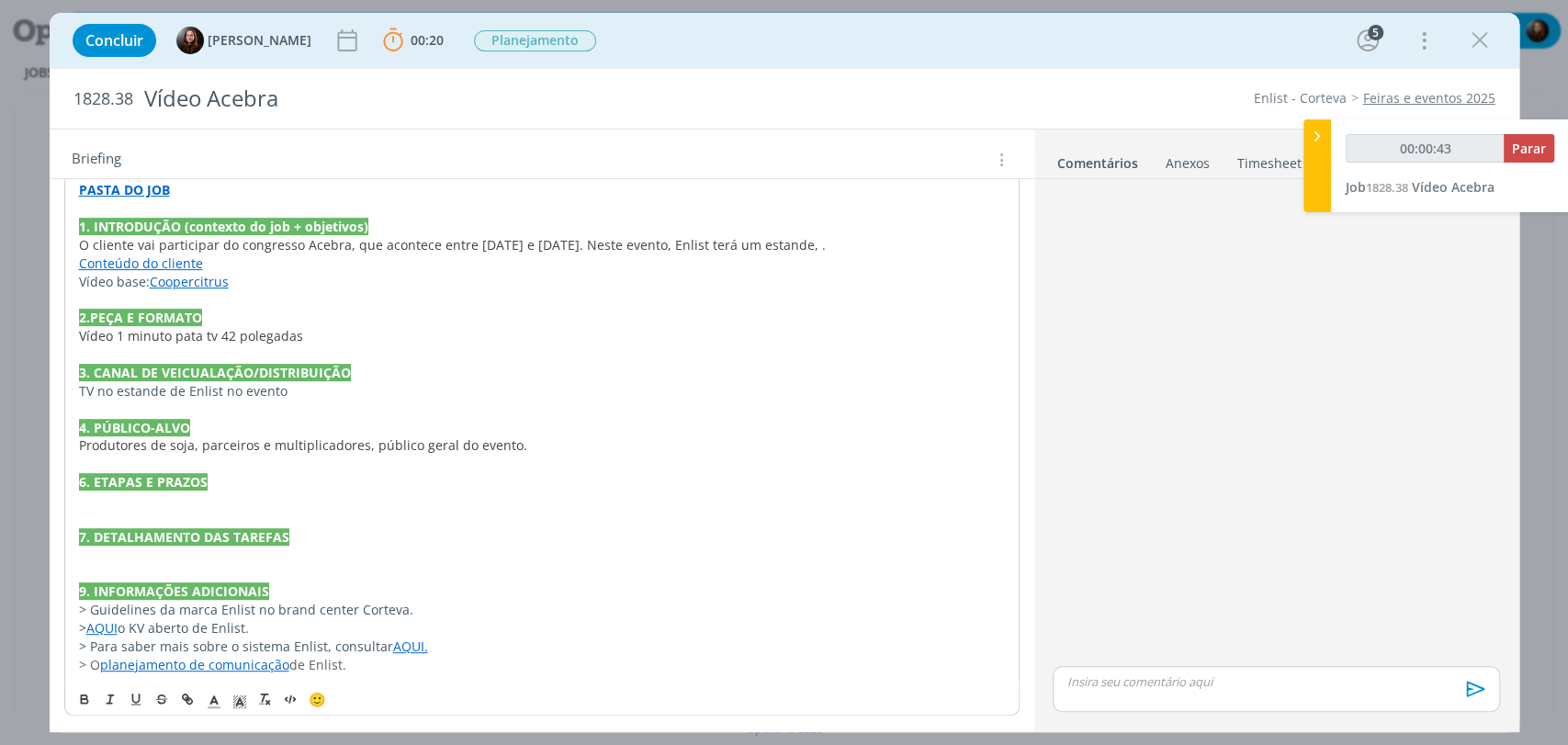
scroll to position [417, 0]
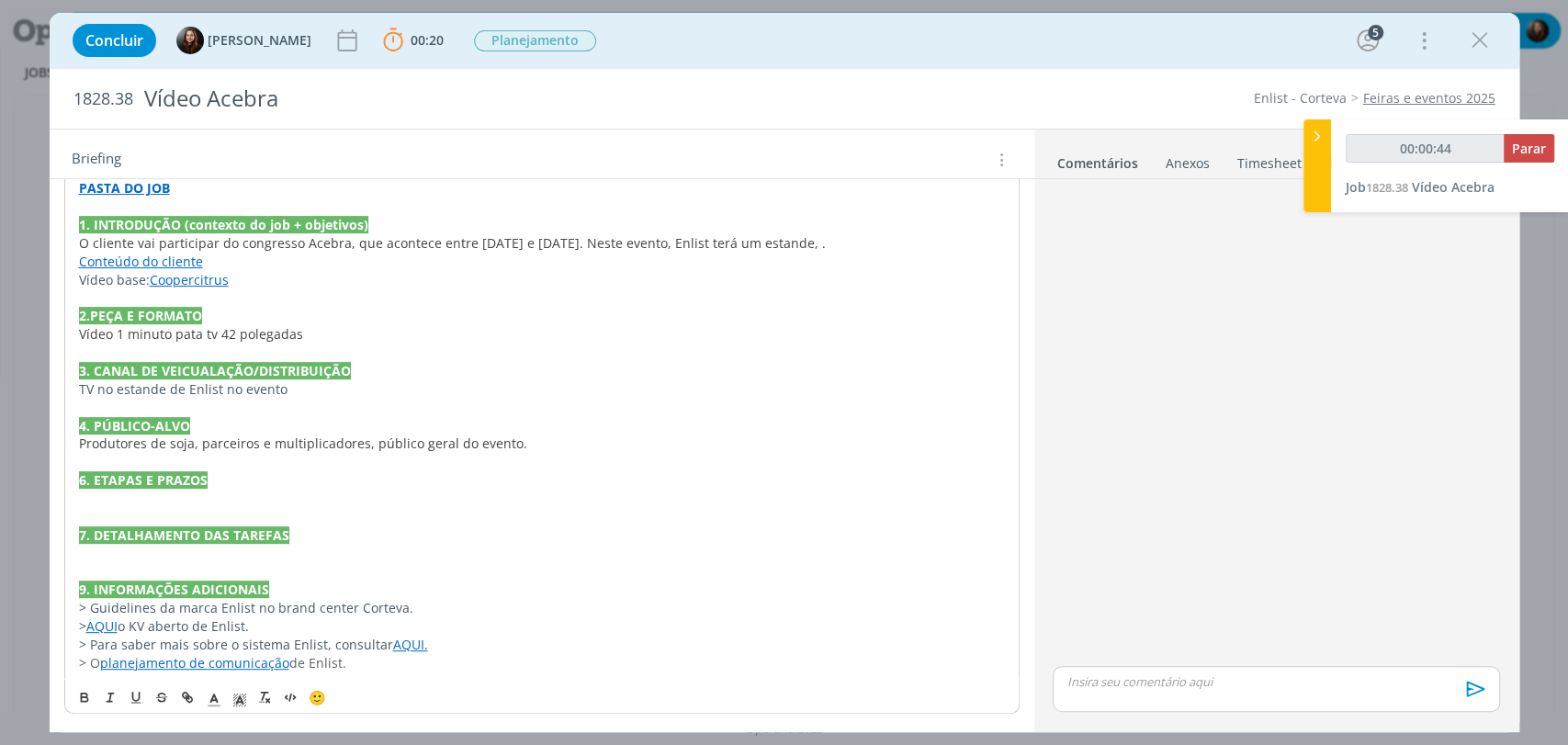
click at [148, 553] on p "dialog" at bounding box center [542, 554] width 926 height 19
click at [129, 494] on p "dialog" at bounding box center [542, 498] width 926 height 19
click at [235, 502] on p "Entrega final até dia" at bounding box center [542, 498] width 928 height 19
click at [195, 553] on p "dialog" at bounding box center [542, 554] width 928 height 19
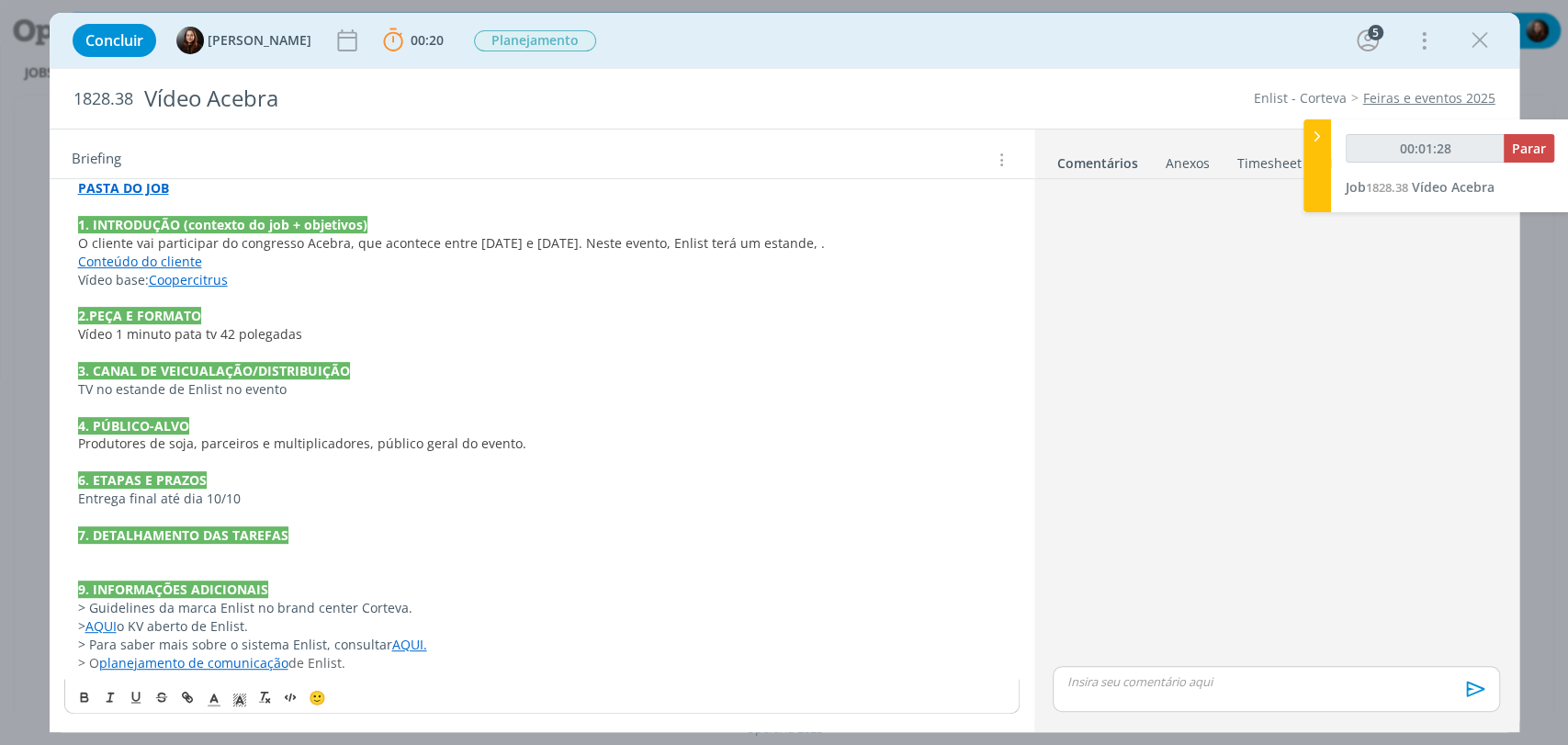
click at [849, 246] on p "O cliente vai participar do congresso Acebra, que acontece entre [DATE] e [DATE…" at bounding box center [542, 243] width 928 height 19
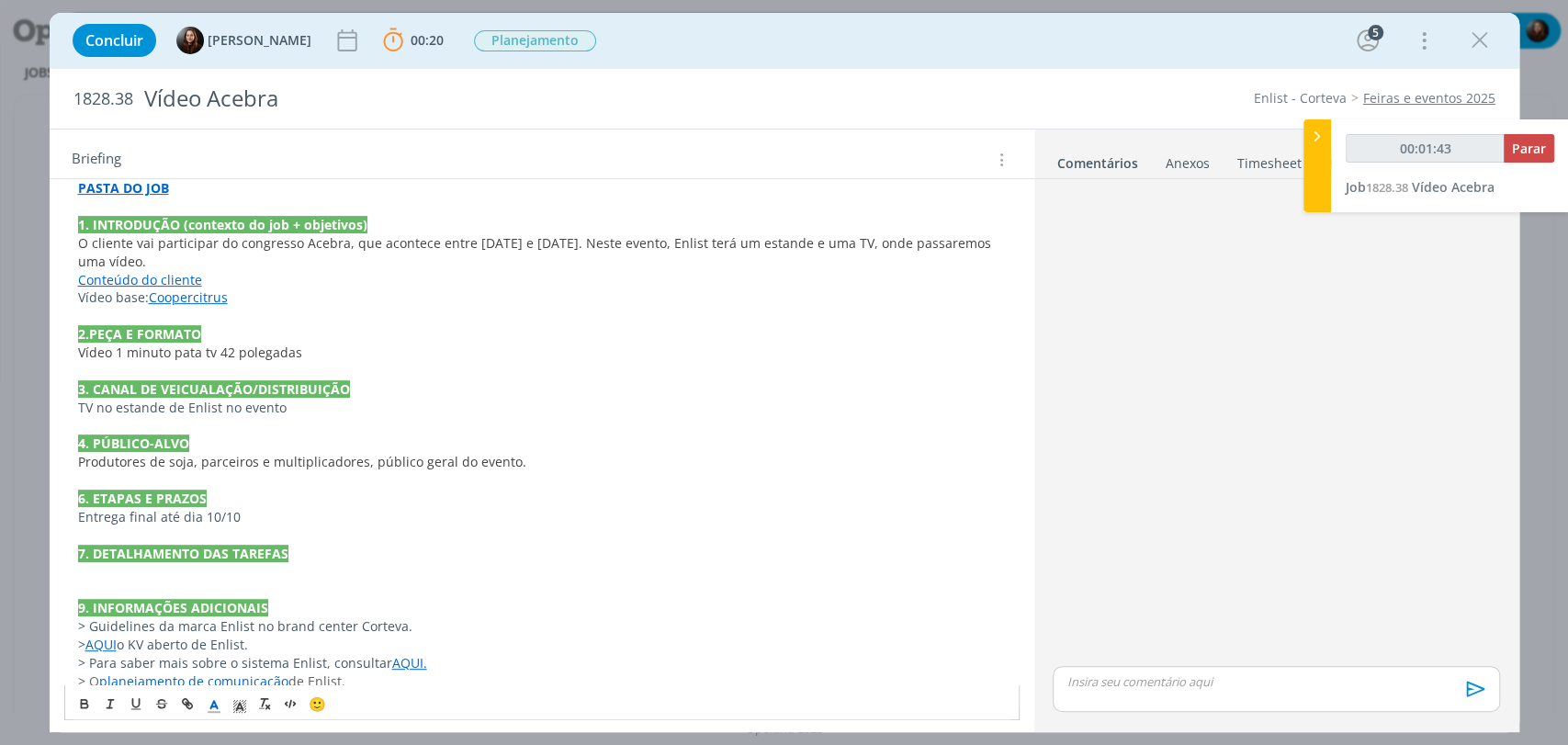
click at [134, 275] on link "Conteúdo do cliente" at bounding box center [140, 279] width 124 height 18
click at [233, 309] on link "[URL][DOMAIN_NAME]" at bounding box center [198, 315] width 139 height 24
click at [207, 256] on p "O cliente vai participar do congresso Acebra, que acontece entre [DATE] e [DATE…" at bounding box center [542, 252] width 928 height 37
click at [414, 274] on p "Informações sobre o estande em Conteúdo do cliente" at bounding box center [542, 279] width 928 height 19
click at [73, 297] on div "PASTA DO JOB 1. INTRODUÇÃO (contexto do job + objetivos) O cliente vai particip…" at bounding box center [542, 434] width 955 height 524
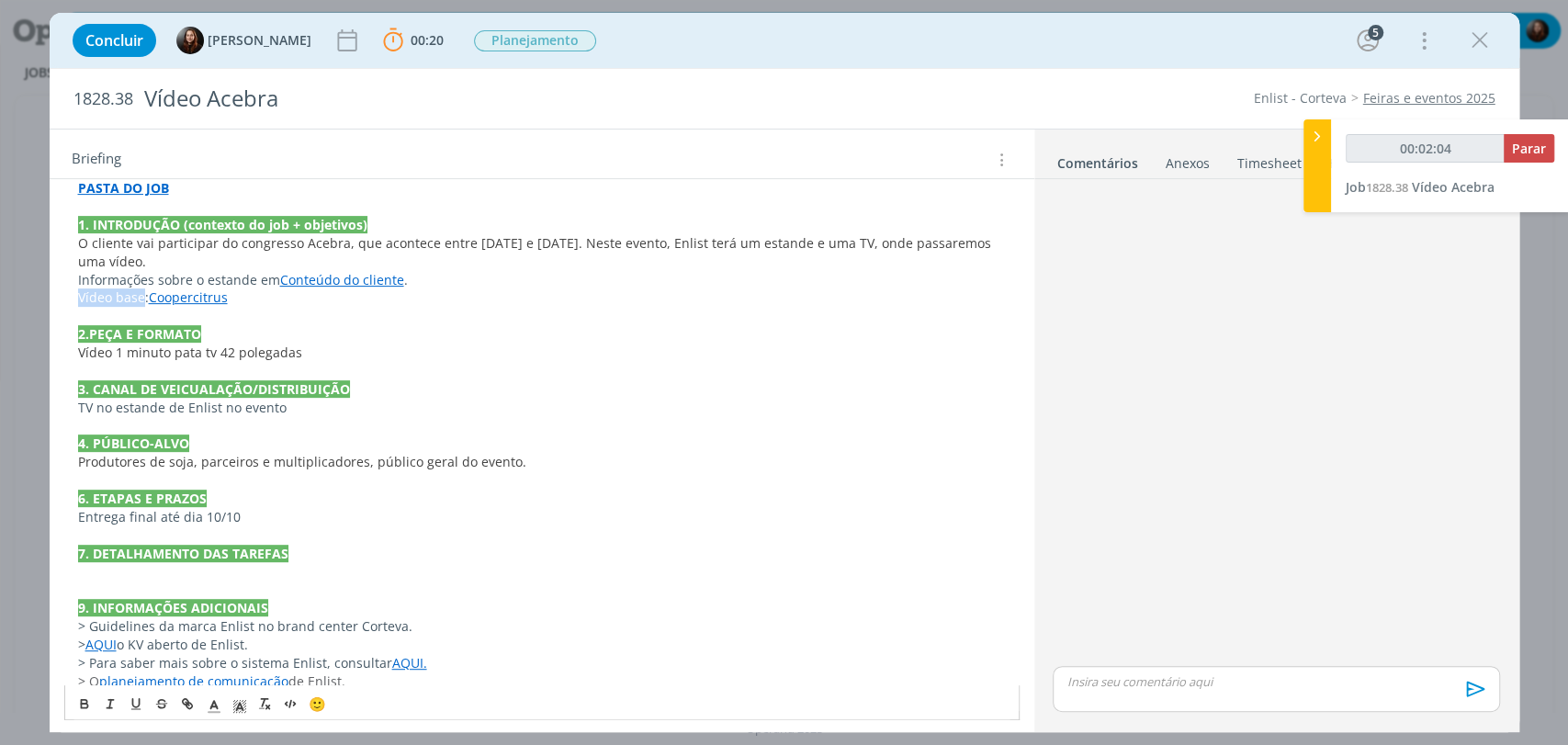
drag, startPoint x: 140, startPoint y: 296, endPoint x: 71, endPoint y: 297, distance: 69.0
click at [71, 297] on div "PASTA DO JOB 1. INTRODUÇÃO (contexto do job + objetivos) O cliente vai particip…" at bounding box center [542, 434] width 955 height 524
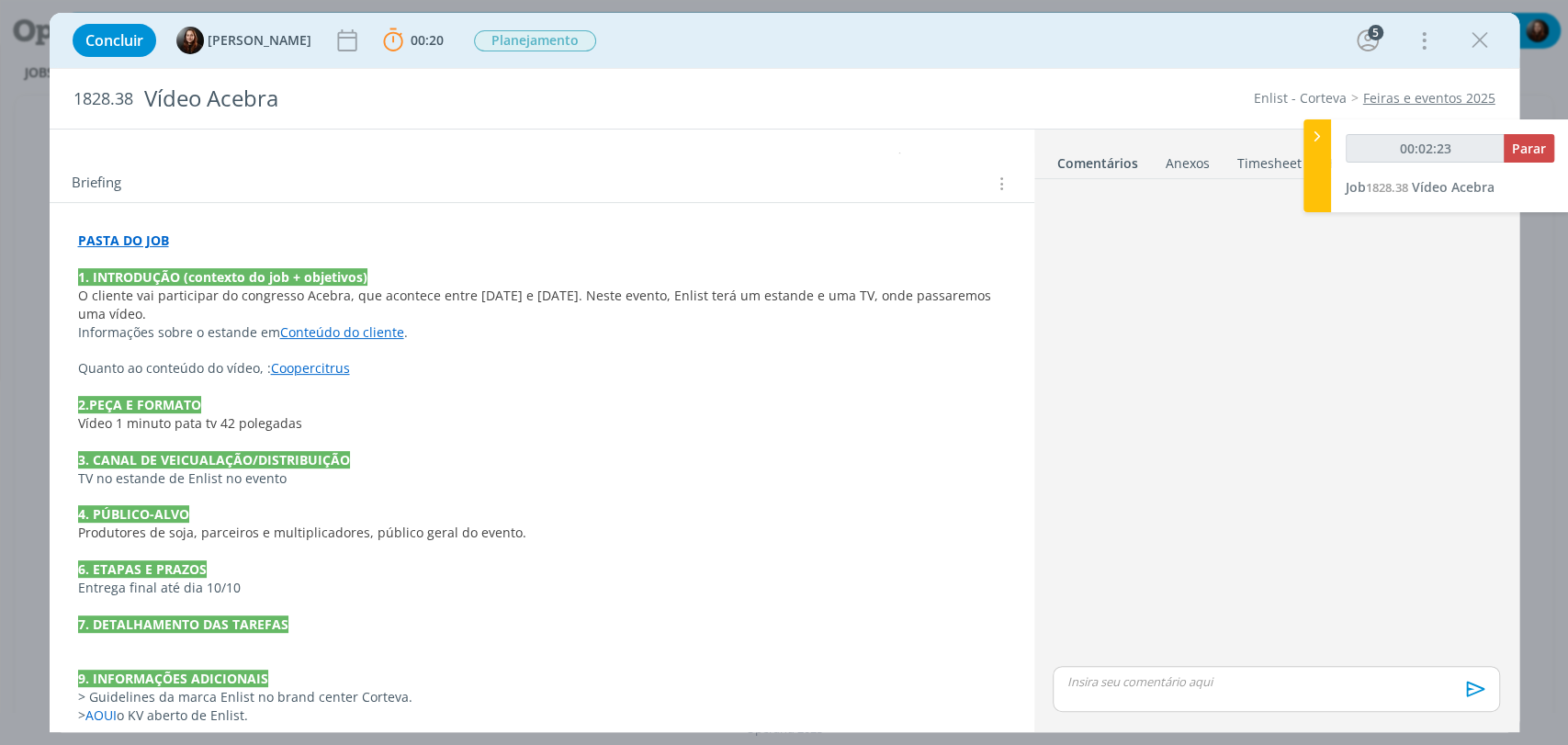
scroll to position [453, 0]
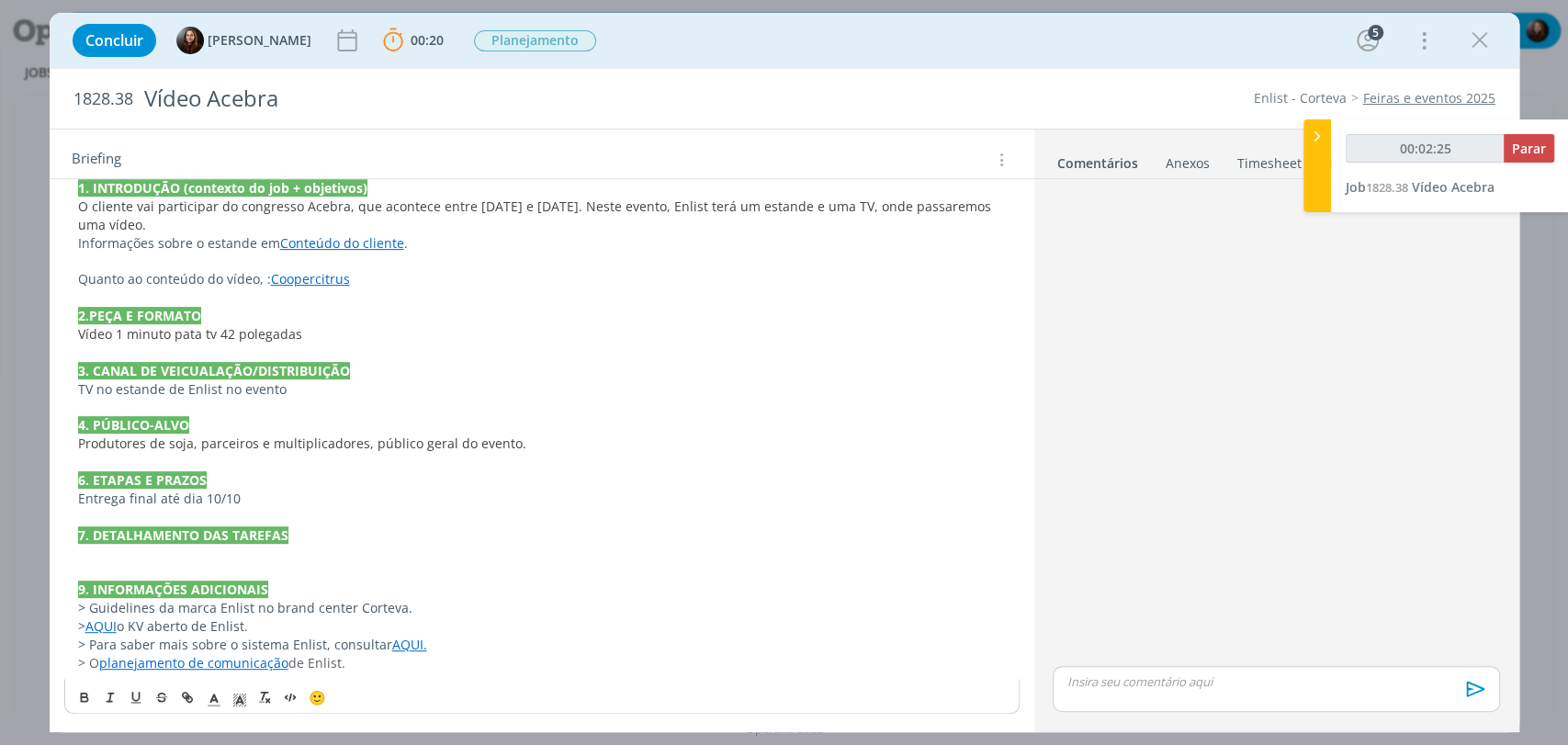
click at [262, 280] on p "Quanto ao conteúdo do vídeo, : Coopercitrus" at bounding box center [542, 279] width 928 height 19
click at [596, 277] on p "Quanto ao conteúdo do vídeo, seguiremos o que foi feito para a Coopercitrus" at bounding box center [542, 279] width 928 height 19
drag, startPoint x: 945, startPoint y: 278, endPoint x: 548, endPoint y: 286, distance: 397.1
click at [548, 286] on p "Quanto ao conteúdo do vídeo, seguiremos o que foi feito para a Coopercitrus . *…" at bounding box center [542, 279] width 928 height 19
click at [899, 275] on p "Quanto ao conteúdo do vídeo, seguiremos o que foi feito para a Coopercitrus . *…" at bounding box center [542, 279] width 928 height 19
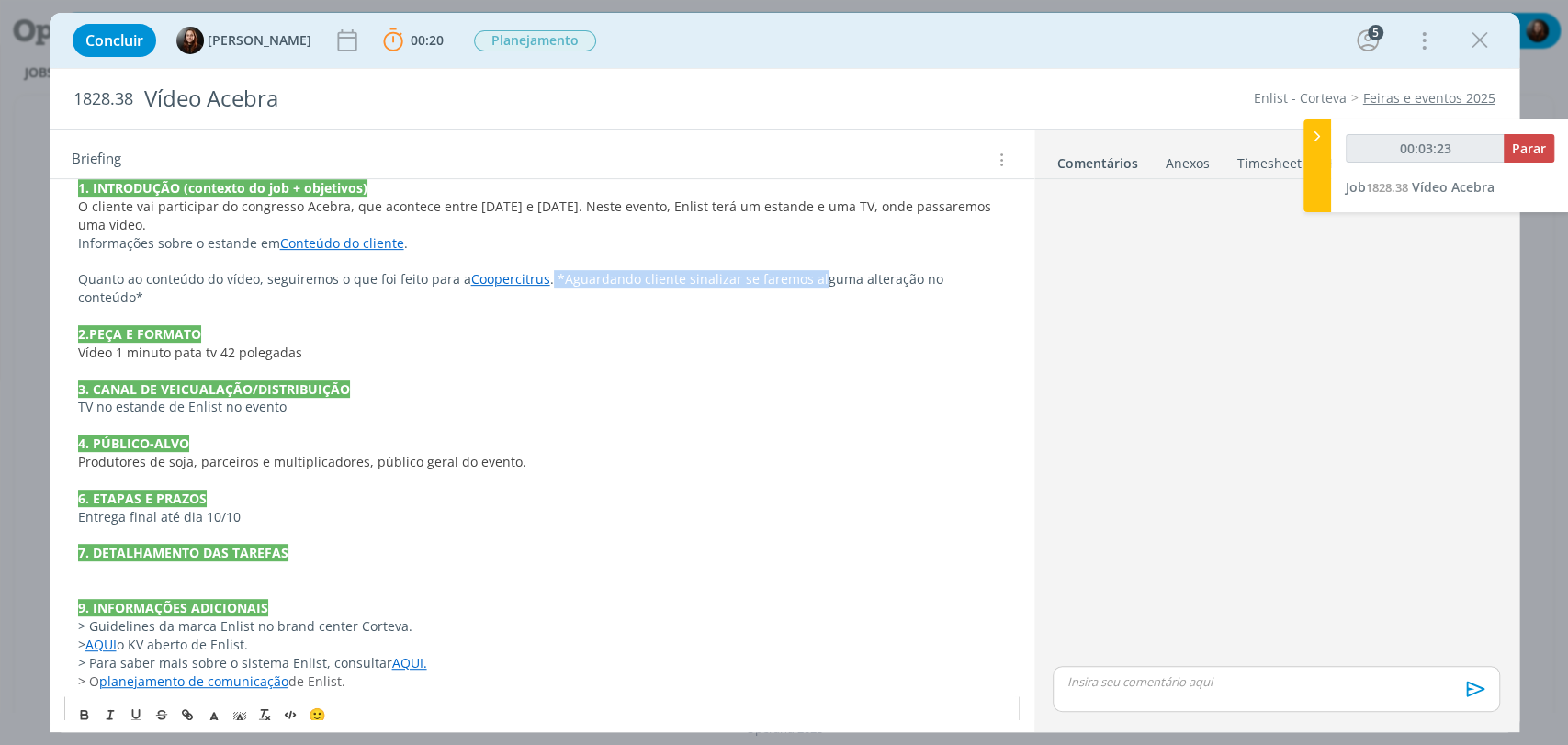
drag, startPoint x: 545, startPoint y: 277, endPoint x: 809, endPoint y: 280, distance: 264.0
click at [809, 280] on p "Quanto ao conteúdo do vídeo, seguiremos o que foi feito para a Coopercitrus . *…" at bounding box center [542, 288] width 928 height 37
drag, startPoint x: 989, startPoint y: 278, endPoint x: 548, endPoint y: 285, distance: 441.1
click at [548, 285] on p "Quanto ao conteúdo do vídeo, seguiremos o que foi feito para a Coopercitrus . *…" at bounding box center [542, 288] width 928 height 37
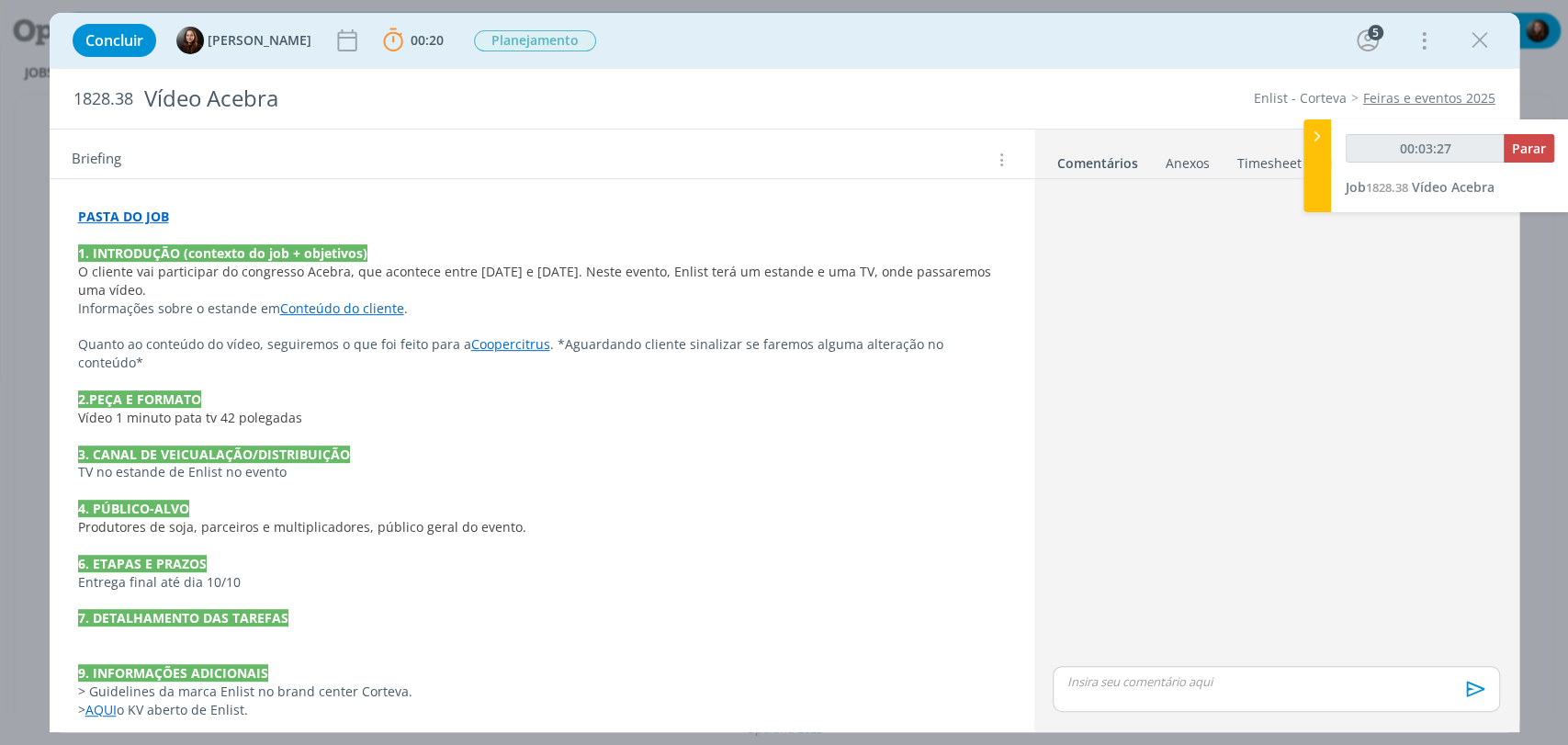
click at [243, 690] on div "PASTA DO JOB 1. INTRODUÇÃO (contexto do job + objetivos) O cliente vai particip…" at bounding box center [542, 498] width 955 height 595
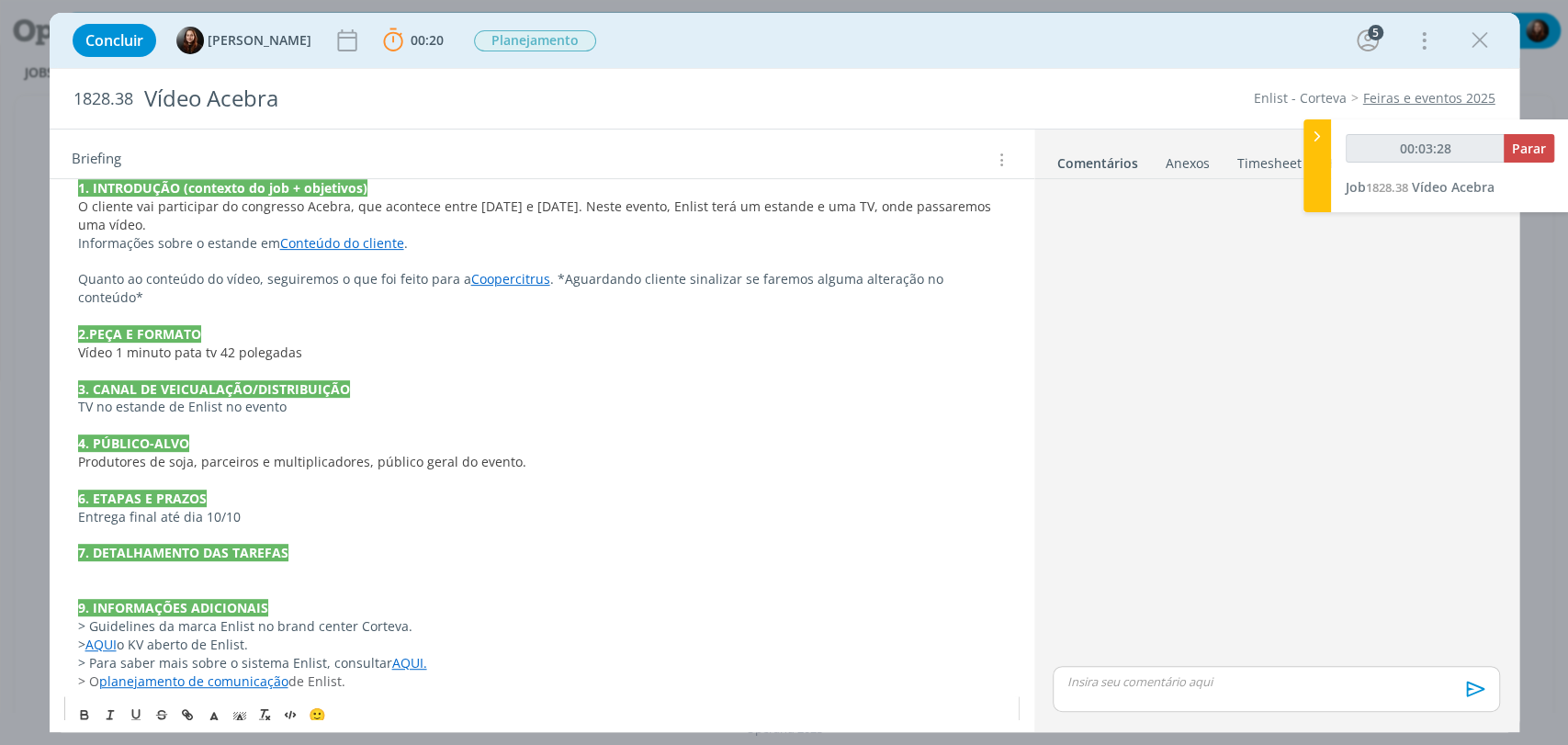
click at [794, 236] on p "Informações sobre o estande em Conteúdo do cliente ." at bounding box center [542, 243] width 928 height 19
drag, startPoint x: 549, startPoint y: 276, endPoint x: 993, endPoint y: 278, distance: 444.0
click at [993, 278] on p "Quanto ao conteúdo do vídeo, seguiremos o que foi feito para a Coopercitrus . *…" at bounding box center [542, 288] width 928 height 37
click at [239, 693] on div "PASTA DO JOB 1. INTRODUÇÃO (contexto do job + objetivos) O cliente vai particip…" at bounding box center [542, 433] width 955 height 595
click at [235, 692] on div "PASTA DO JOB 1. INTRODUÇÃO (contexto do job + objetivos) O cliente vai particip…" at bounding box center [542, 433] width 955 height 595
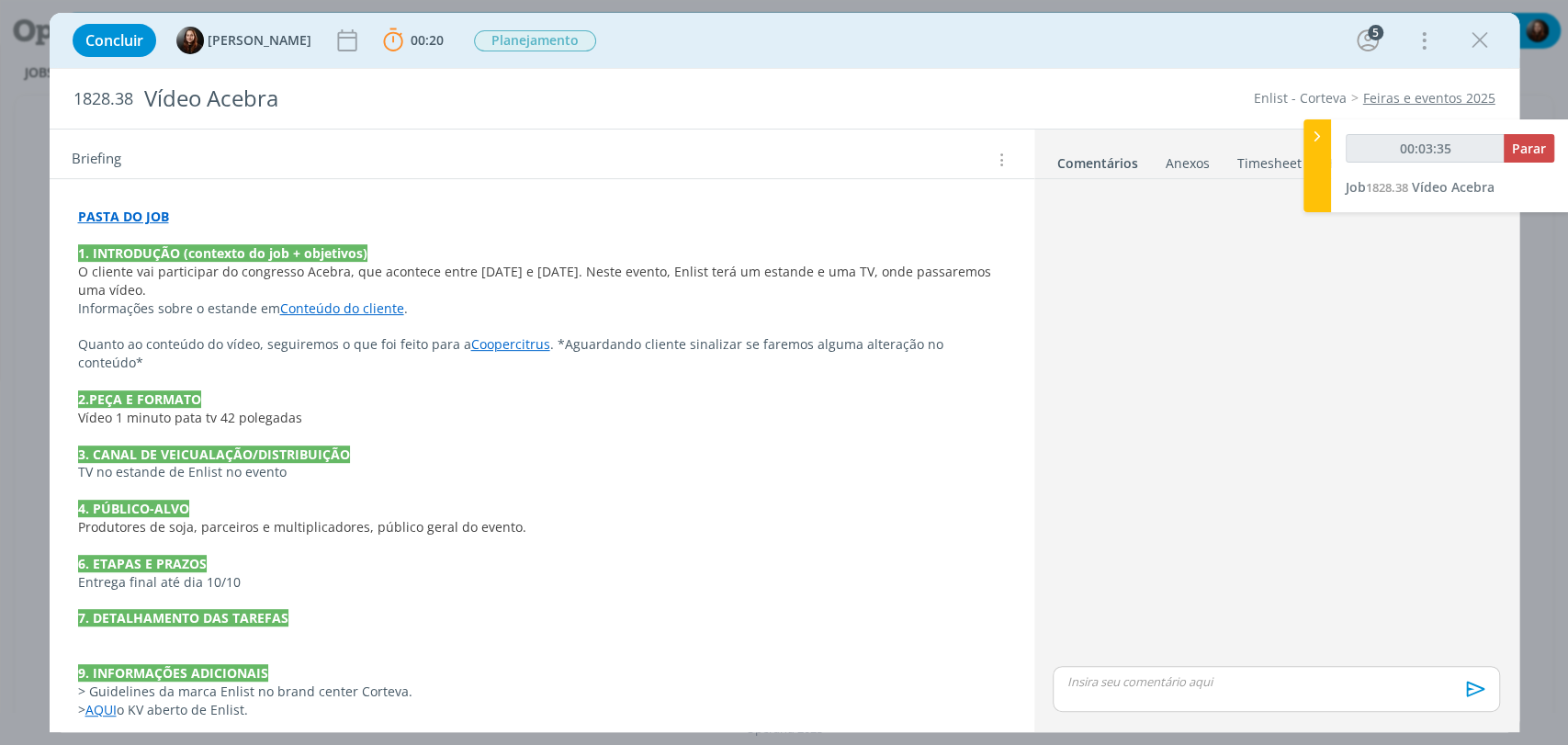
click at [236, 692] on div "PASTA DO JOB 1. INTRODUÇÃO (contexto do job + objetivos) O cliente vai particip…" at bounding box center [542, 498] width 955 height 595
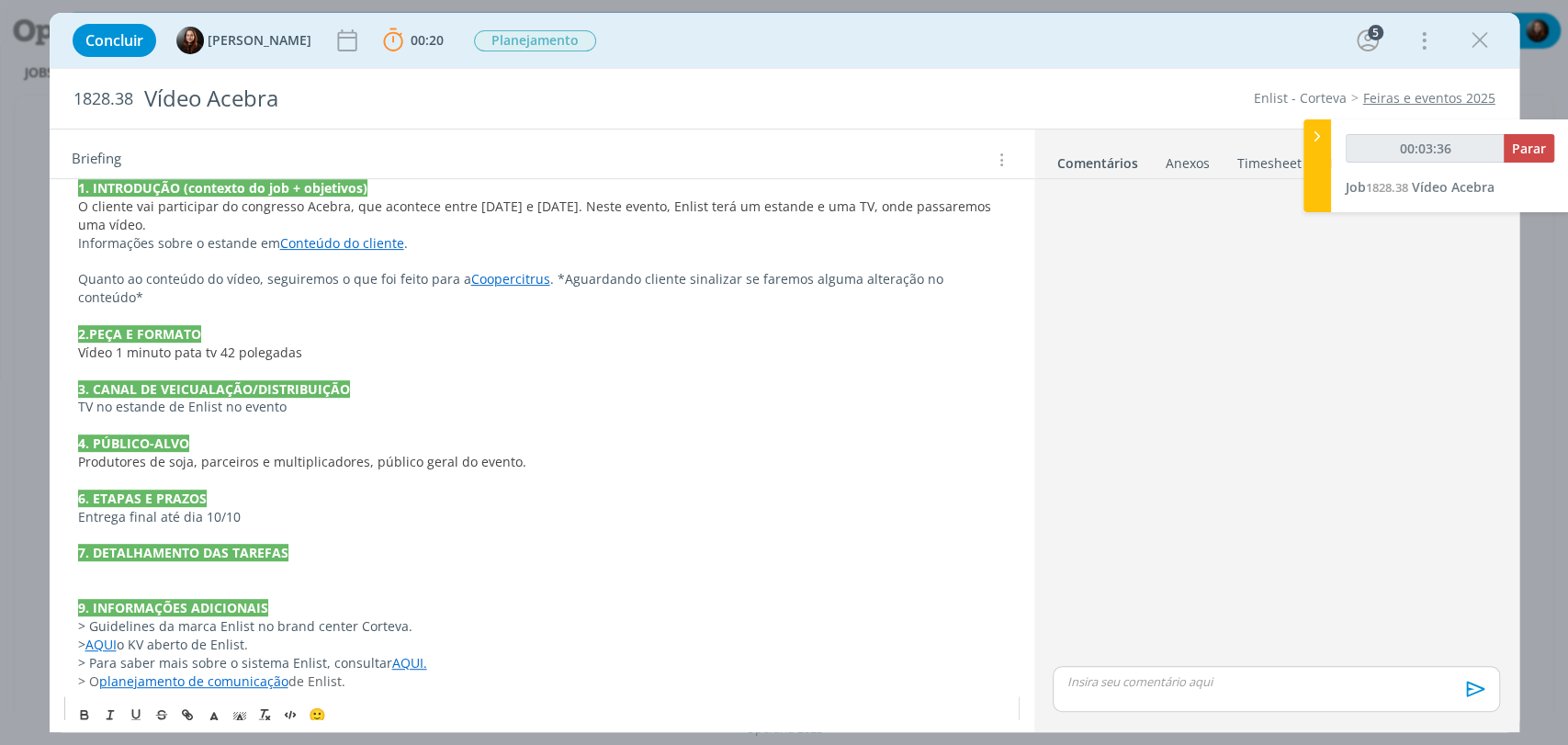
click at [518, 380] on p "3. CANAL DE VEICUALAÇÃO/DISTRIBUIÇÃO" at bounding box center [542, 389] width 928 height 19
drag, startPoint x: 549, startPoint y: 272, endPoint x: 985, endPoint y: 282, distance: 436.1
click at [985, 282] on p "Quanto ao conteúdo do vídeo, seguiremos o que foi feito para a Coopercitrus . *…" at bounding box center [542, 288] width 928 height 37
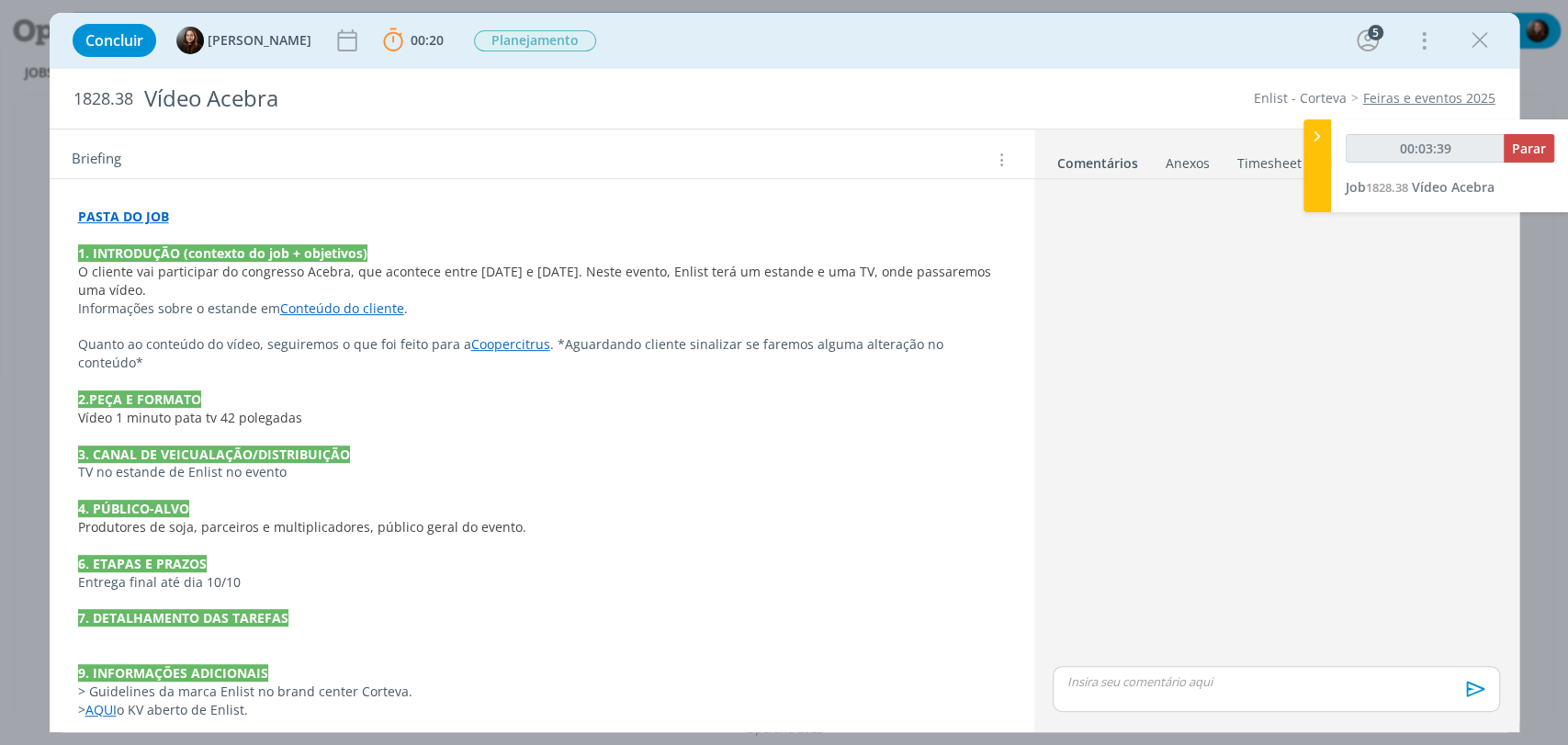
click at [236, 692] on div "PASTA DO JOB 1. INTRODUÇÃO (contexto do job + objetivos) O cliente vai particip…" at bounding box center [542, 498] width 955 height 595
click at [235, 695] on div "PASTA DO JOB 1. INTRODUÇÃO (contexto do job + objetivos) O cliente vai particip…" at bounding box center [542, 498] width 955 height 595
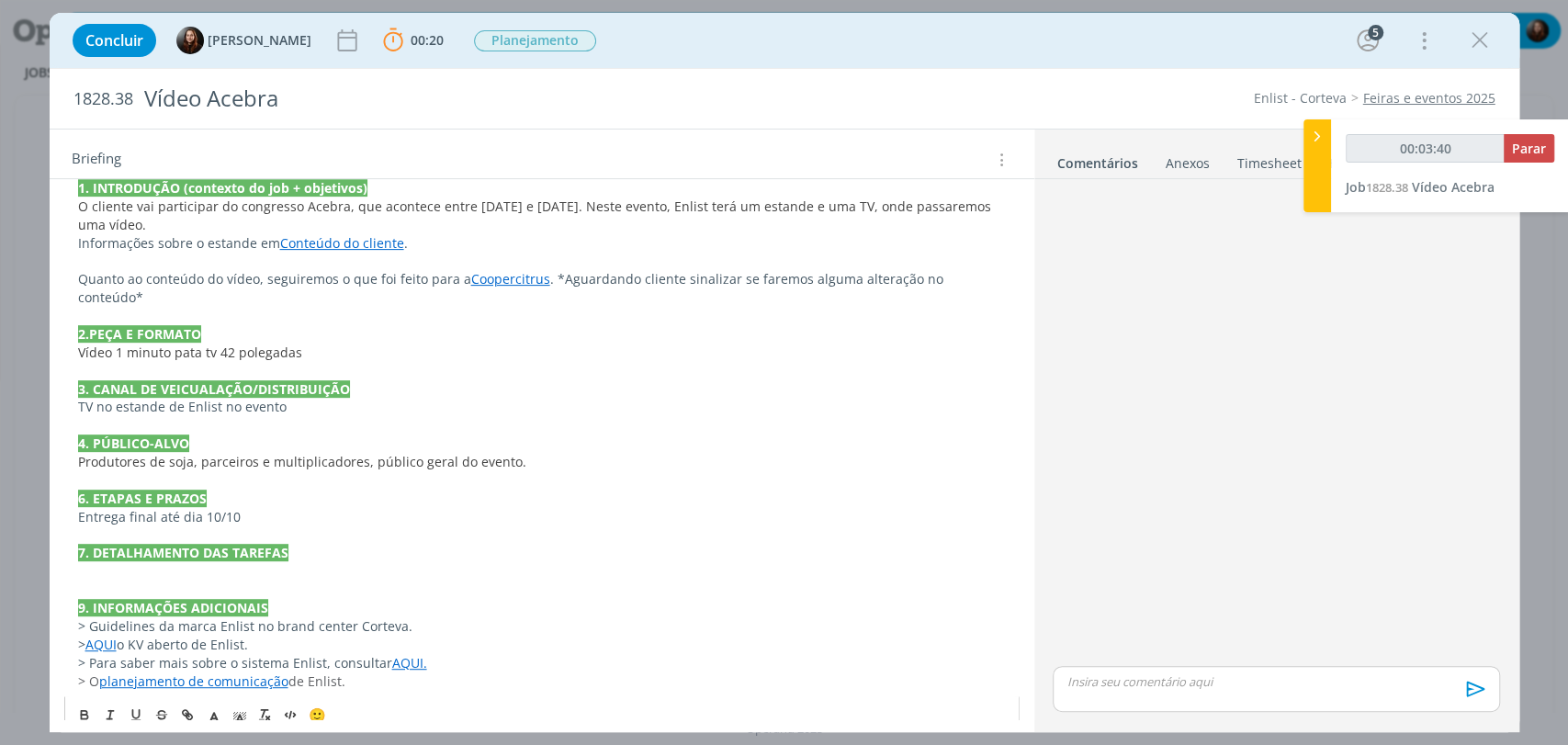
click at [977, 526] on p "dialog" at bounding box center [542, 535] width 928 height 19
click at [1205, 343] on div "dialog" at bounding box center [1276, 424] width 461 height 476
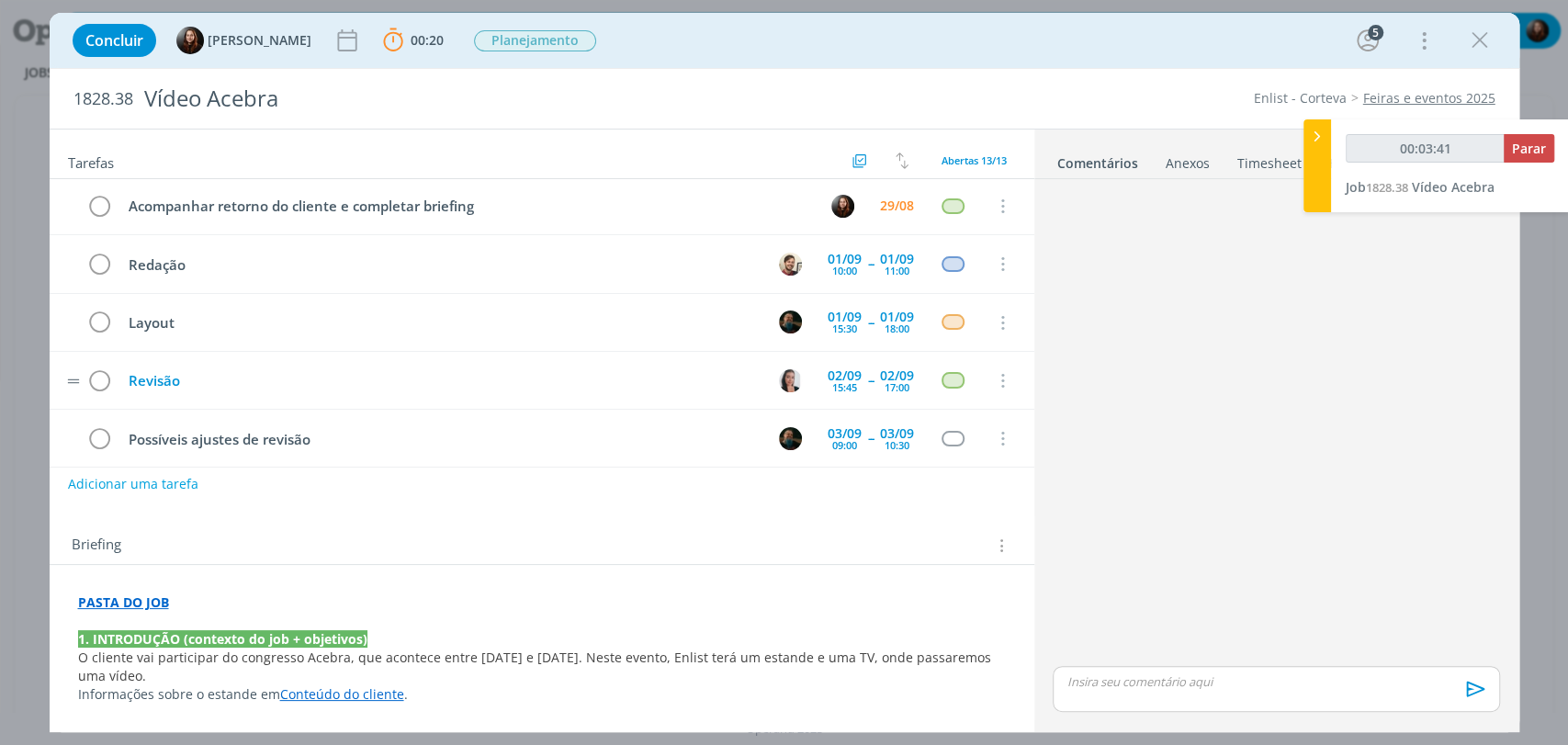
scroll to position [0, 0]
click at [723, 53] on div "Concluir [PERSON_NAME] 00:20 Parar Apontar Data * [DATE] Horas * 00:00 Tarefa S…" at bounding box center [784, 41] width 1442 height 44
type input "00:03:44"
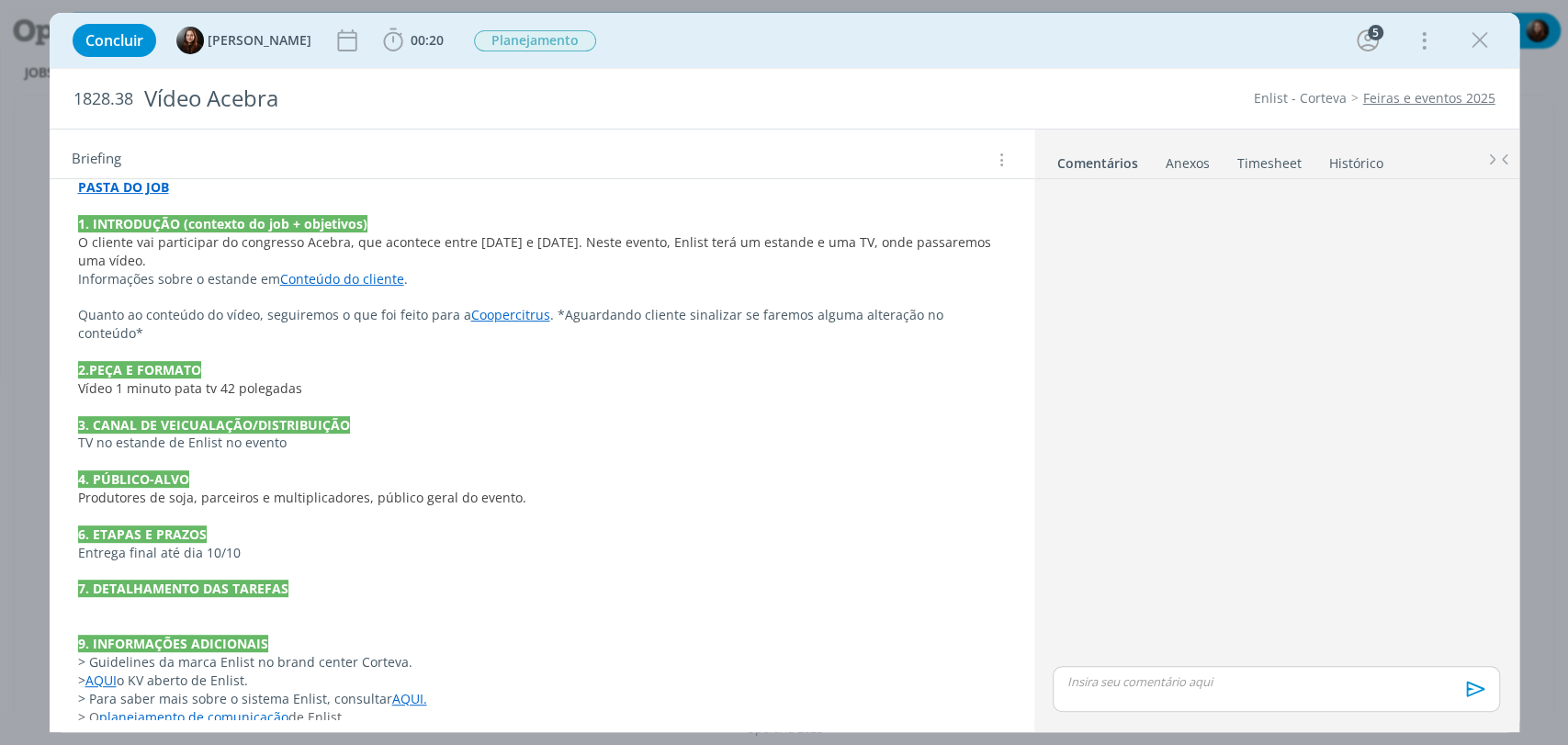
scroll to position [418, 0]
click at [385, 26] on button "00:20" at bounding box center [413, 41] width 69 height 30
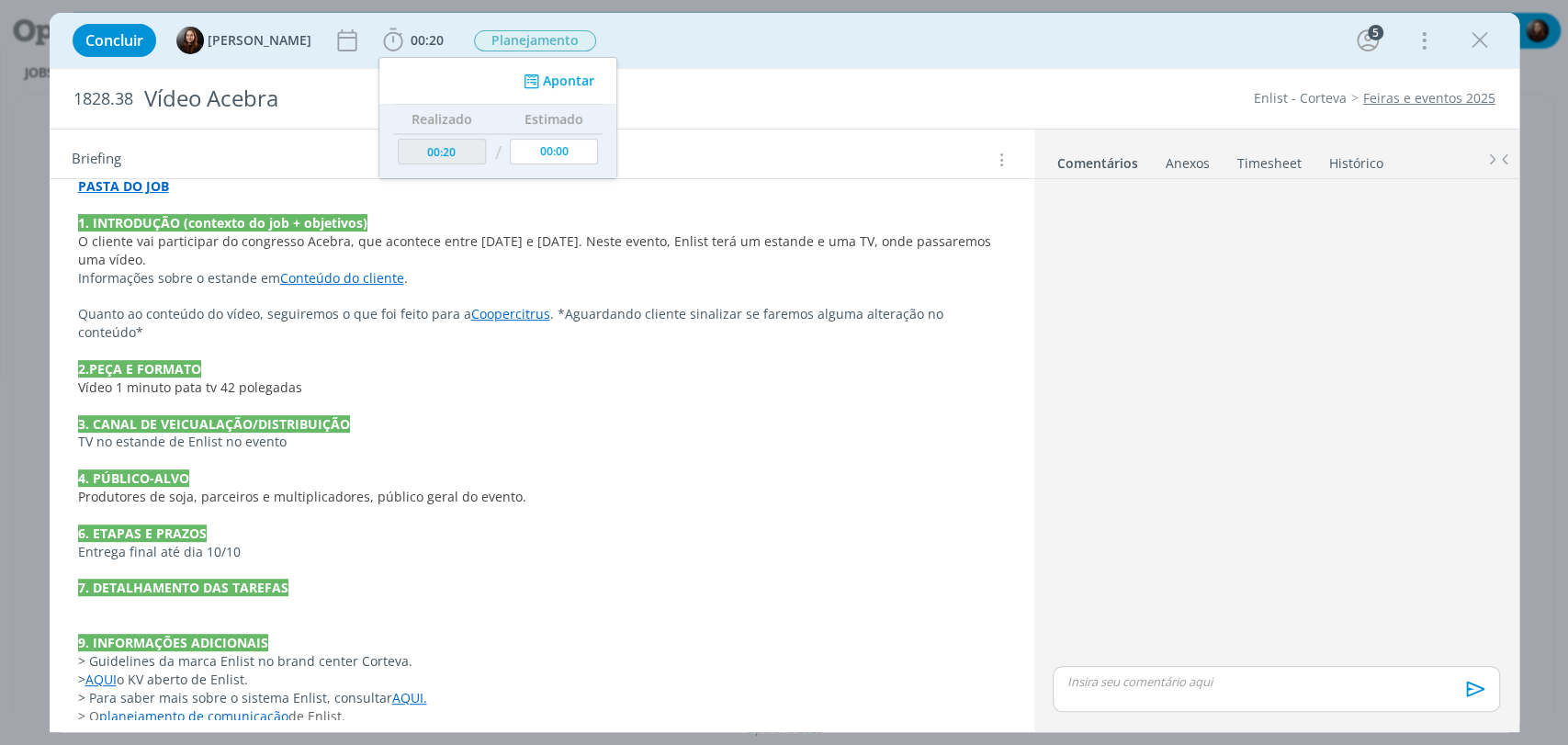
click at [903, 49] on div "Concluir [PERSON_NAME] 00:20 Apontar Data * [DATE] Horas * 00:00 Tarefa Selecio…" at bounding box center [784, 41] width 1442 height 44
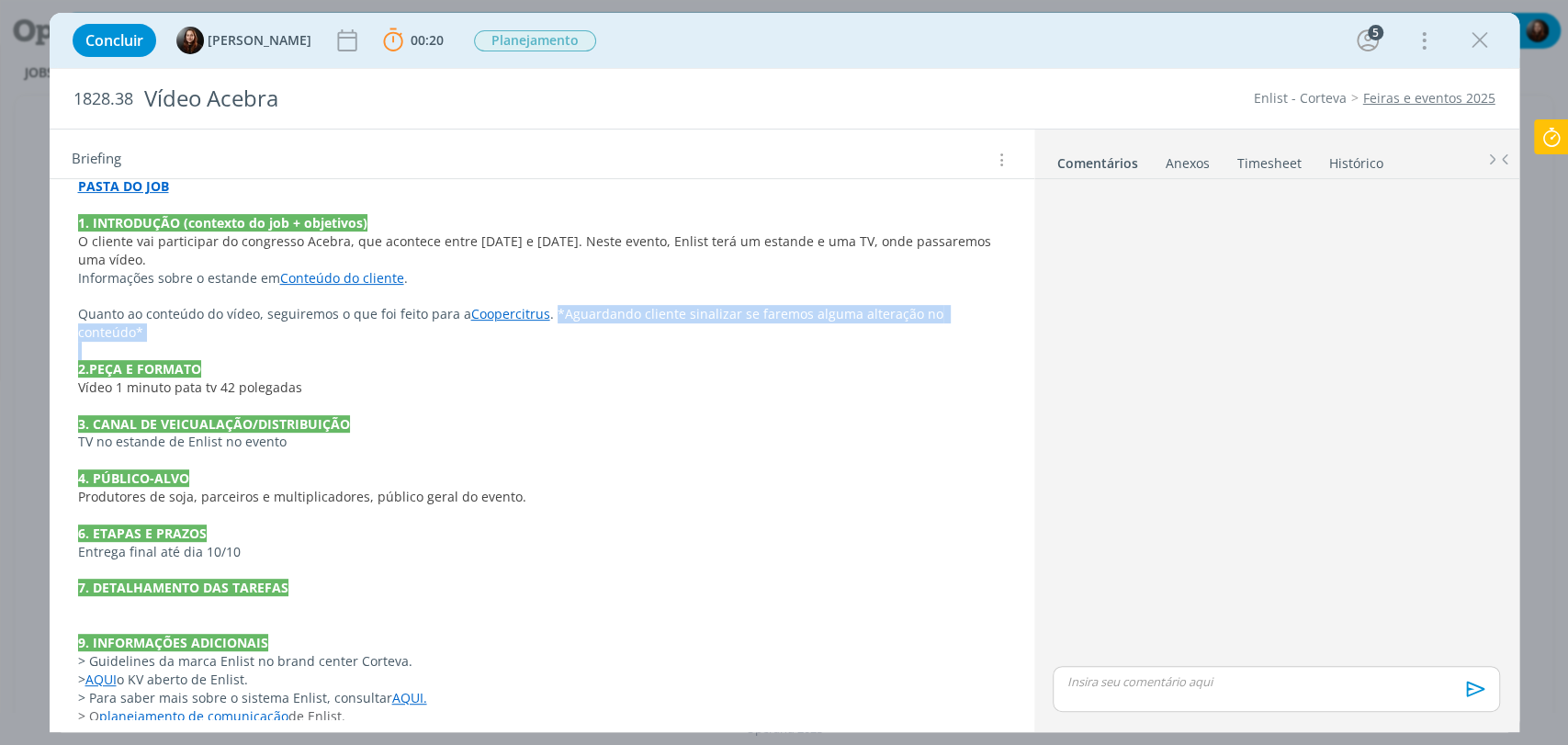
drag, startPoint x: 551, startPoint y: 316, endPoint x: 988, endPoint y: 322, distance: 437.0
click at [988, 322] on div "PASTA DO JOB 1. INTRODUÇÃO (contexto do job + objetivos) O cliente vai particip…" at bounding box center [542, 450] width 955 height 560
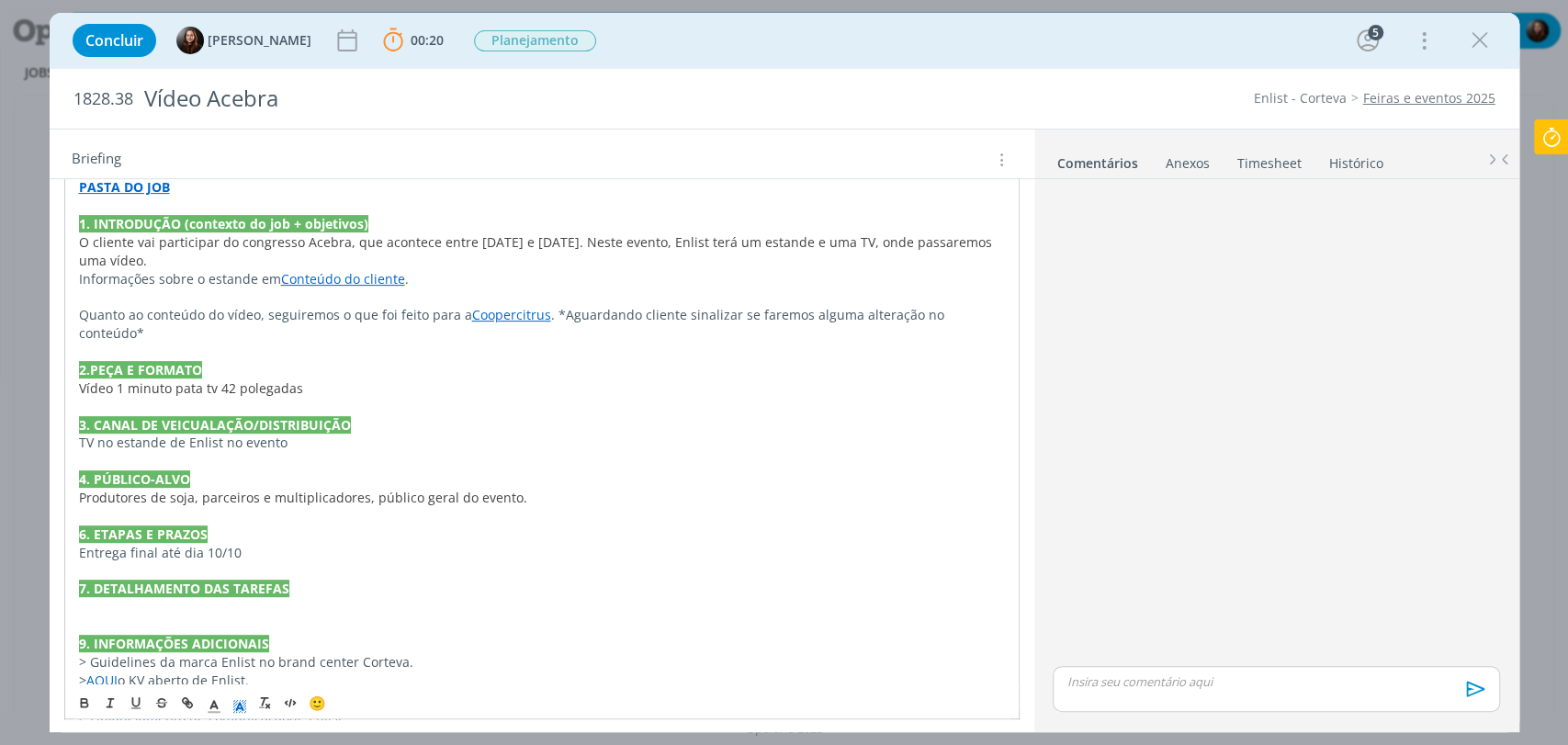
click at [236, 709] on icon "dialog" at bounding box center [240, 706] width 17 height 17
click at [265, 605] on span "dialog" at bounding box center [260, 604] width 15 height 15
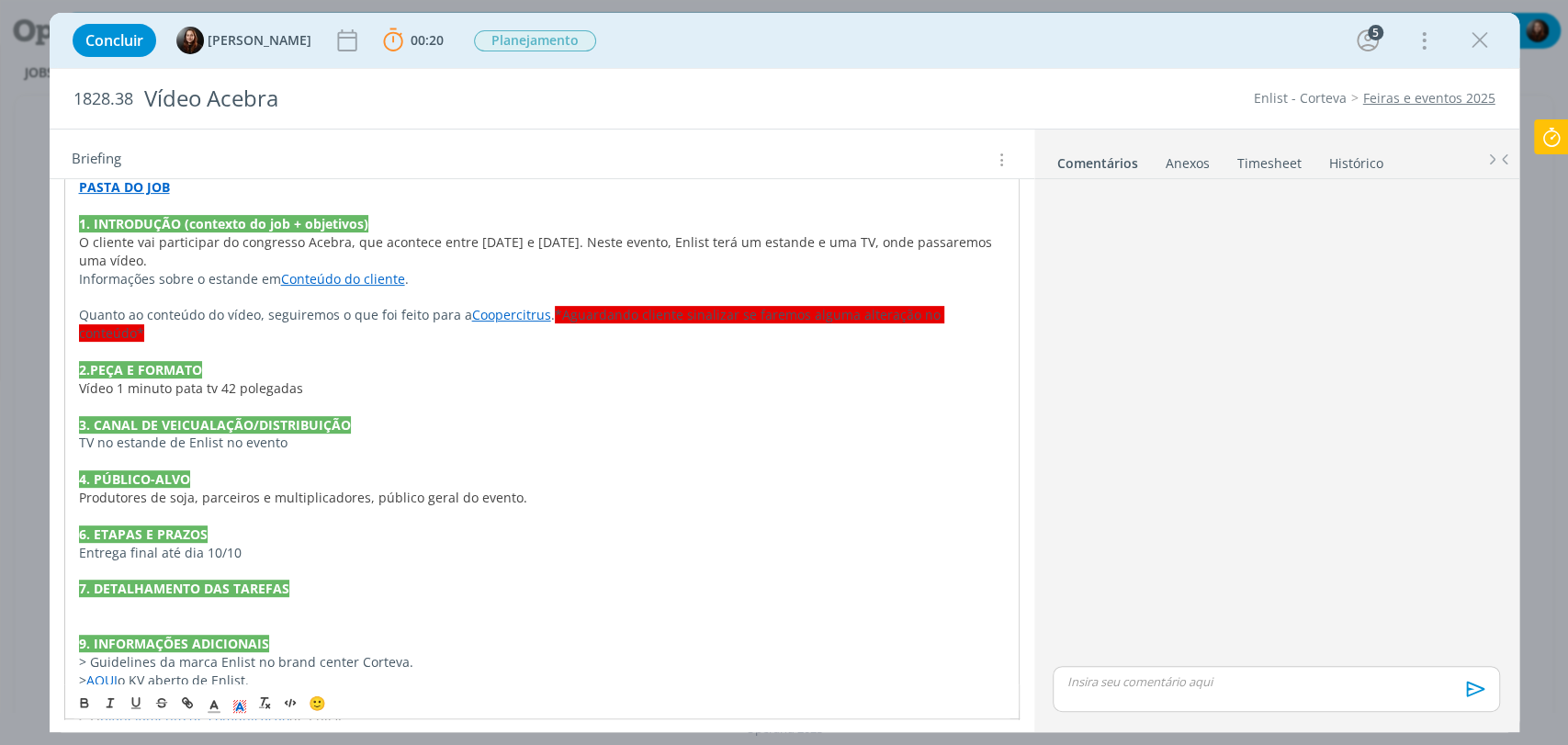
click at [1186, 363] on div "dialog" at bounding box center [1276, 424] width 461 height 476
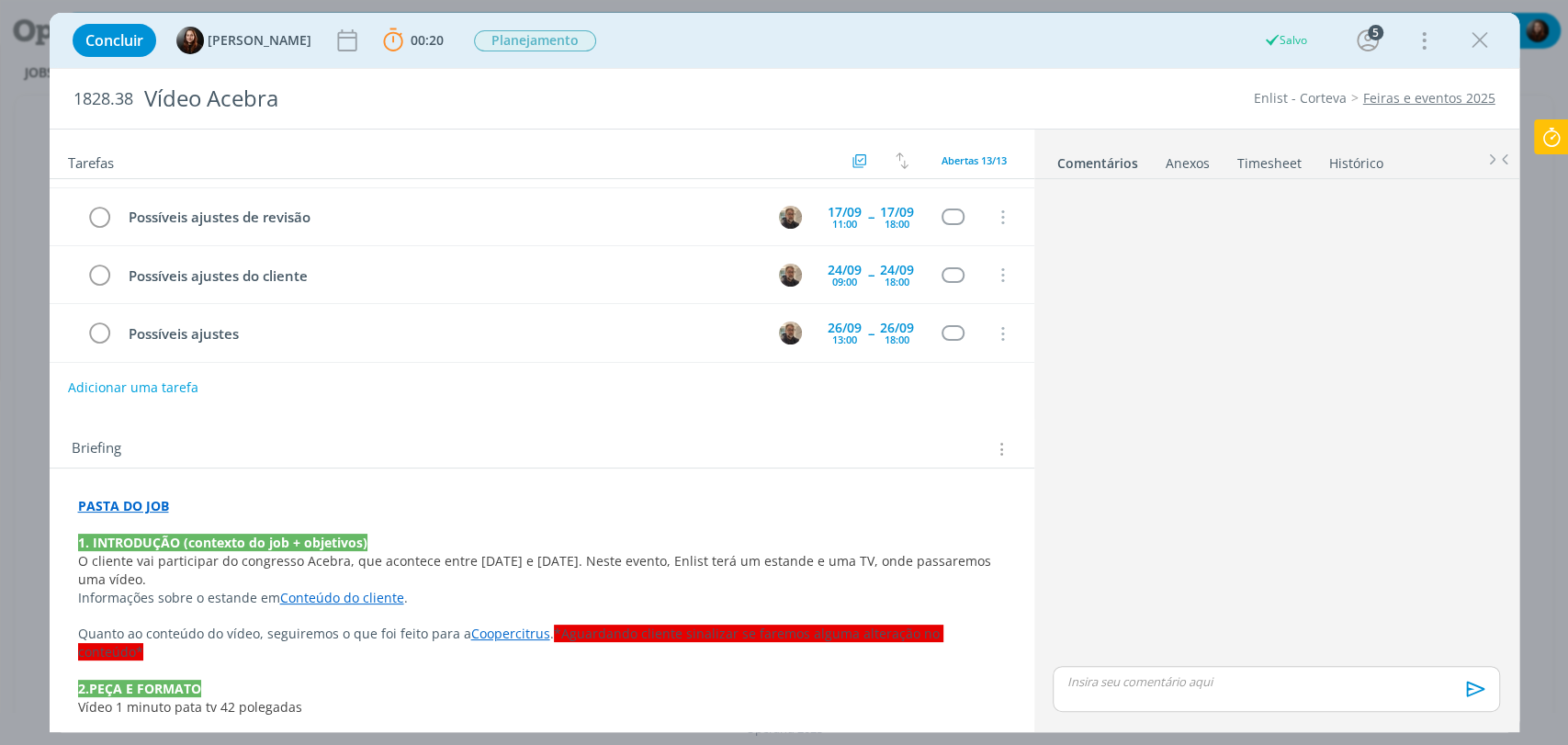
scroll to position [9, 0]
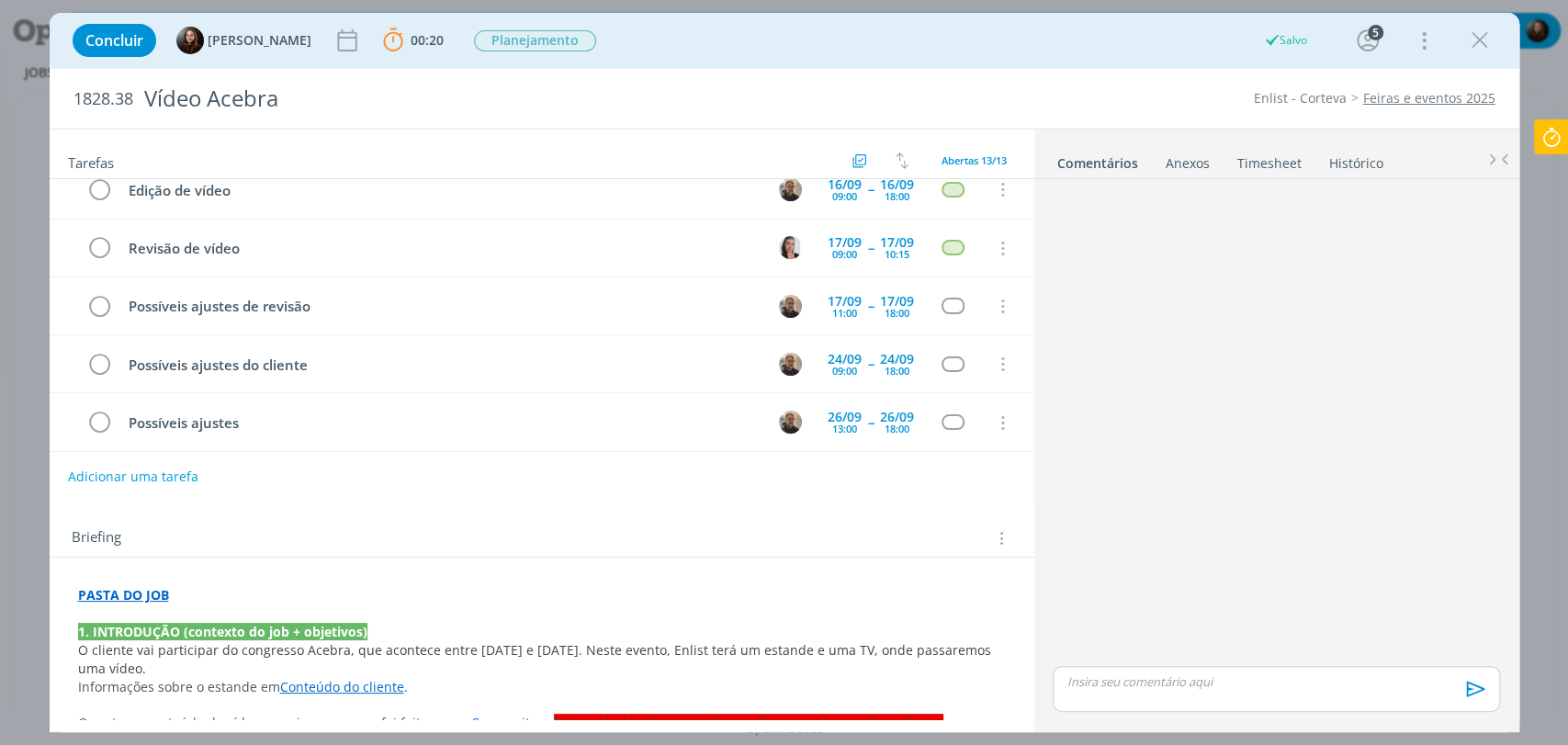
click at [1555, 143] on icon at bounding box center [1551, 138] width 33 height 36
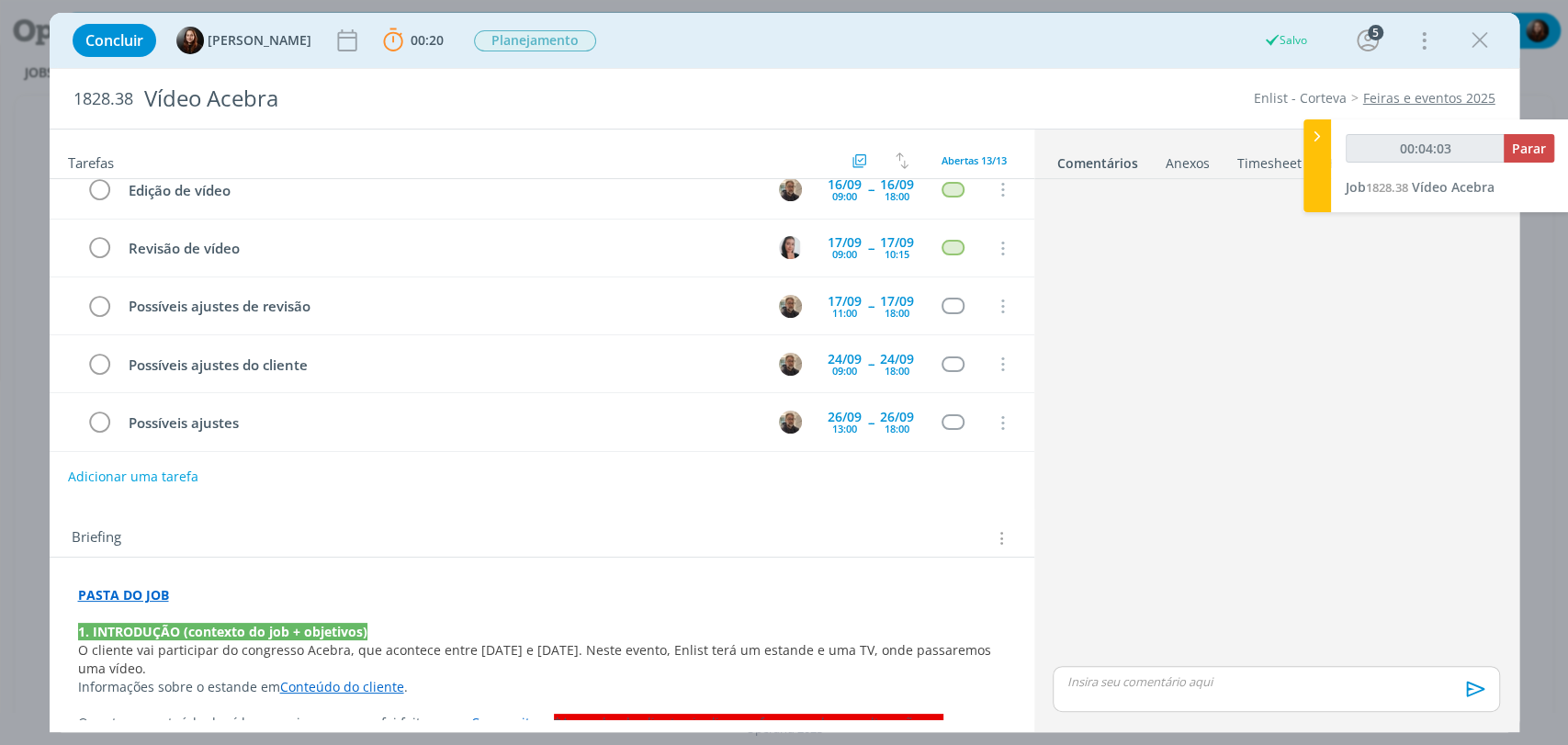
click at [1235, 409] on div "dialog" at bounding box center [1276, 424] width 461 height 476
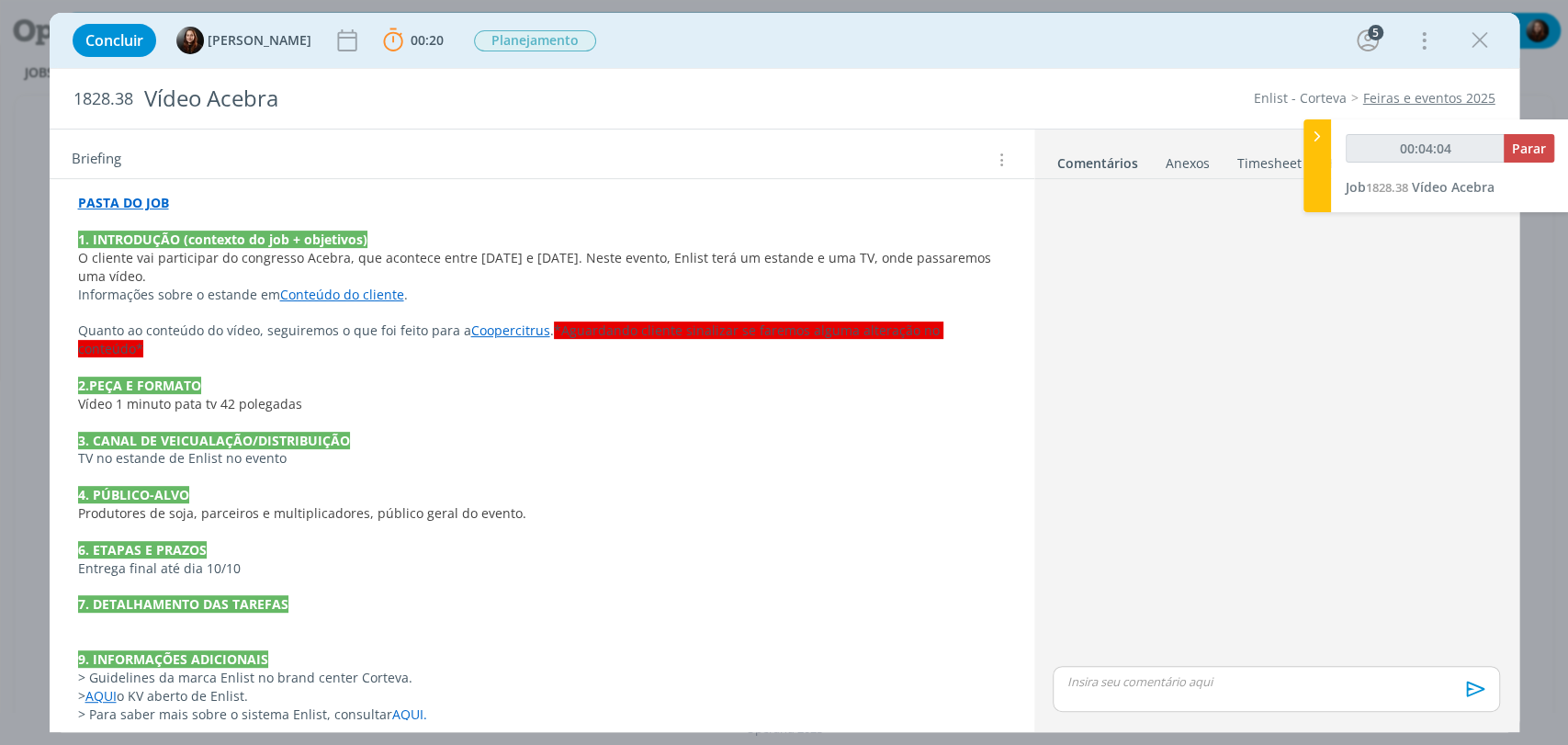
scroll to position [418, 0]
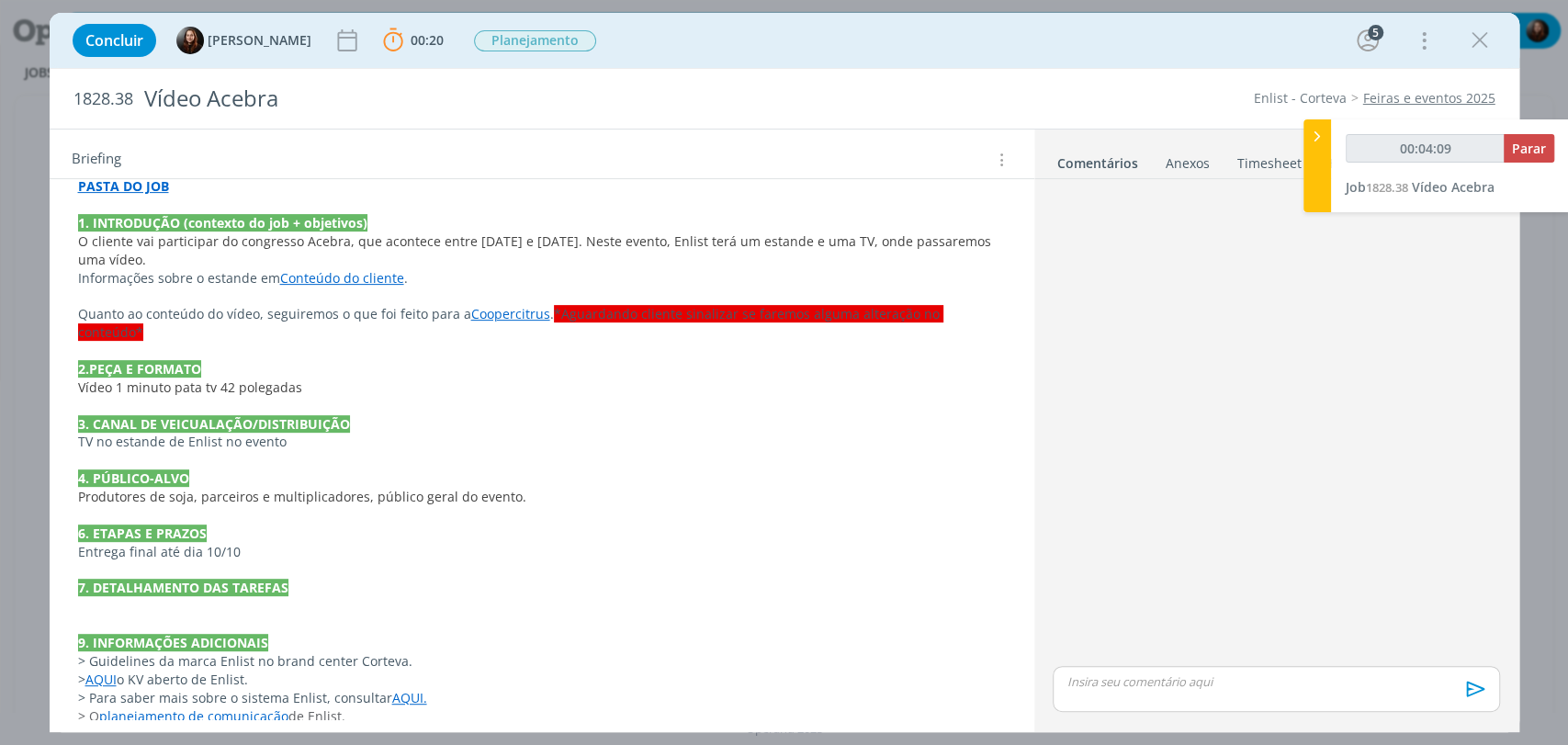
drag, startPoint x: 1187, startPoint y: 325, endPoint x: 1130, endPoint y: 335, distance: 57.9
click at [1188, 325] on div "dialog" at bounding box center [1276, 424] width 461 height 476
click at [220, 597] on p "dialog" at bounding box center [542, 606] width 928 height 19
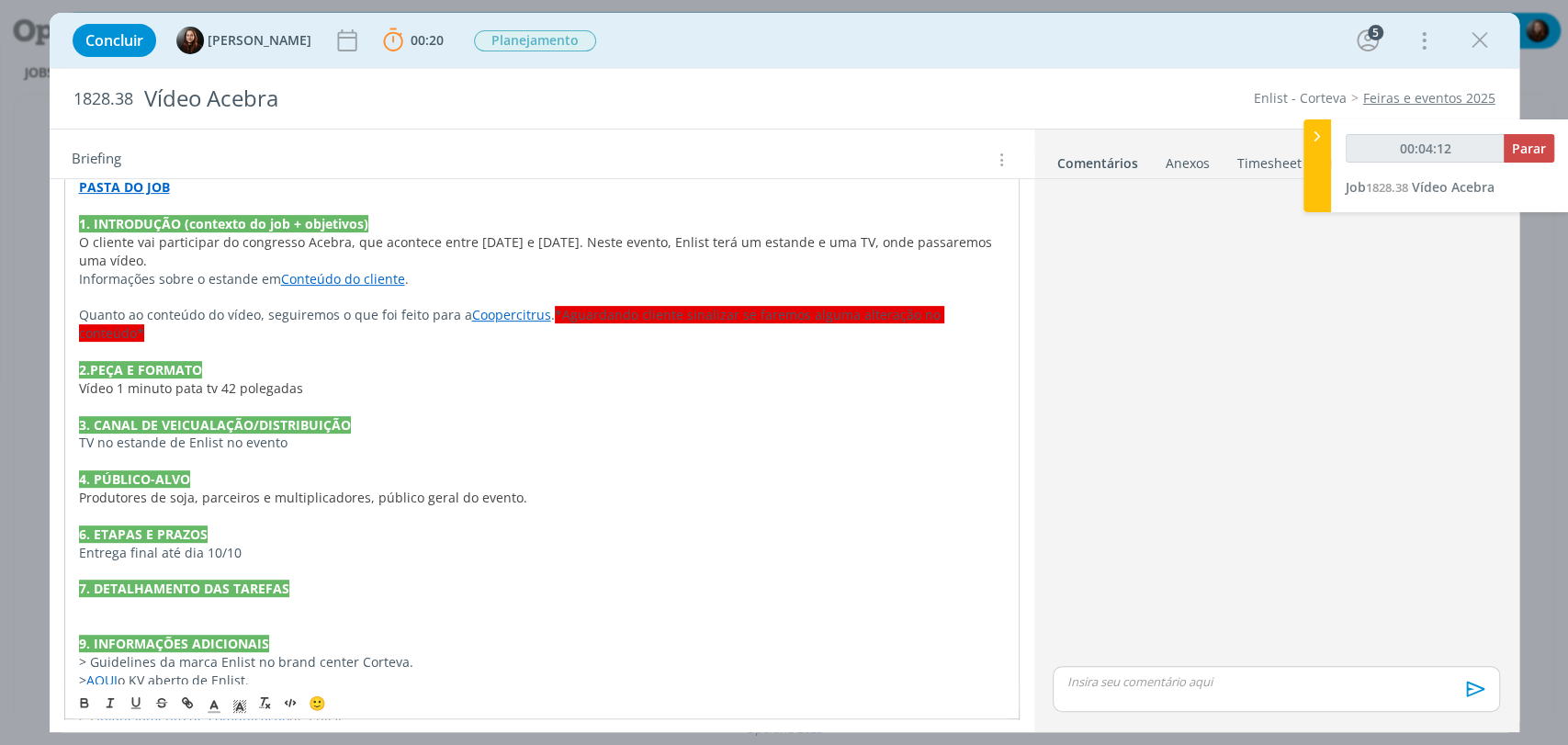
type input "00:04:13"
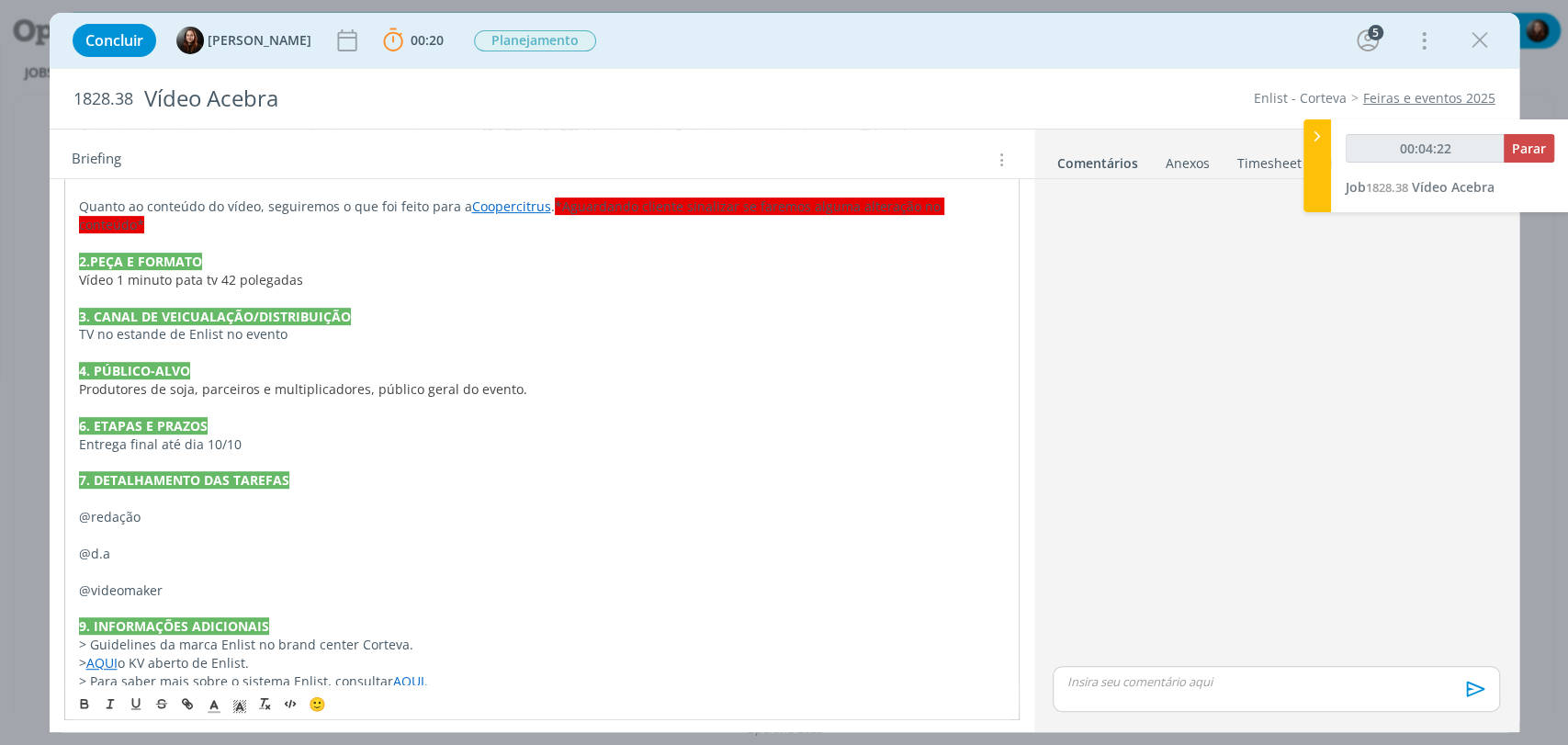
scroll to position [545, 0]
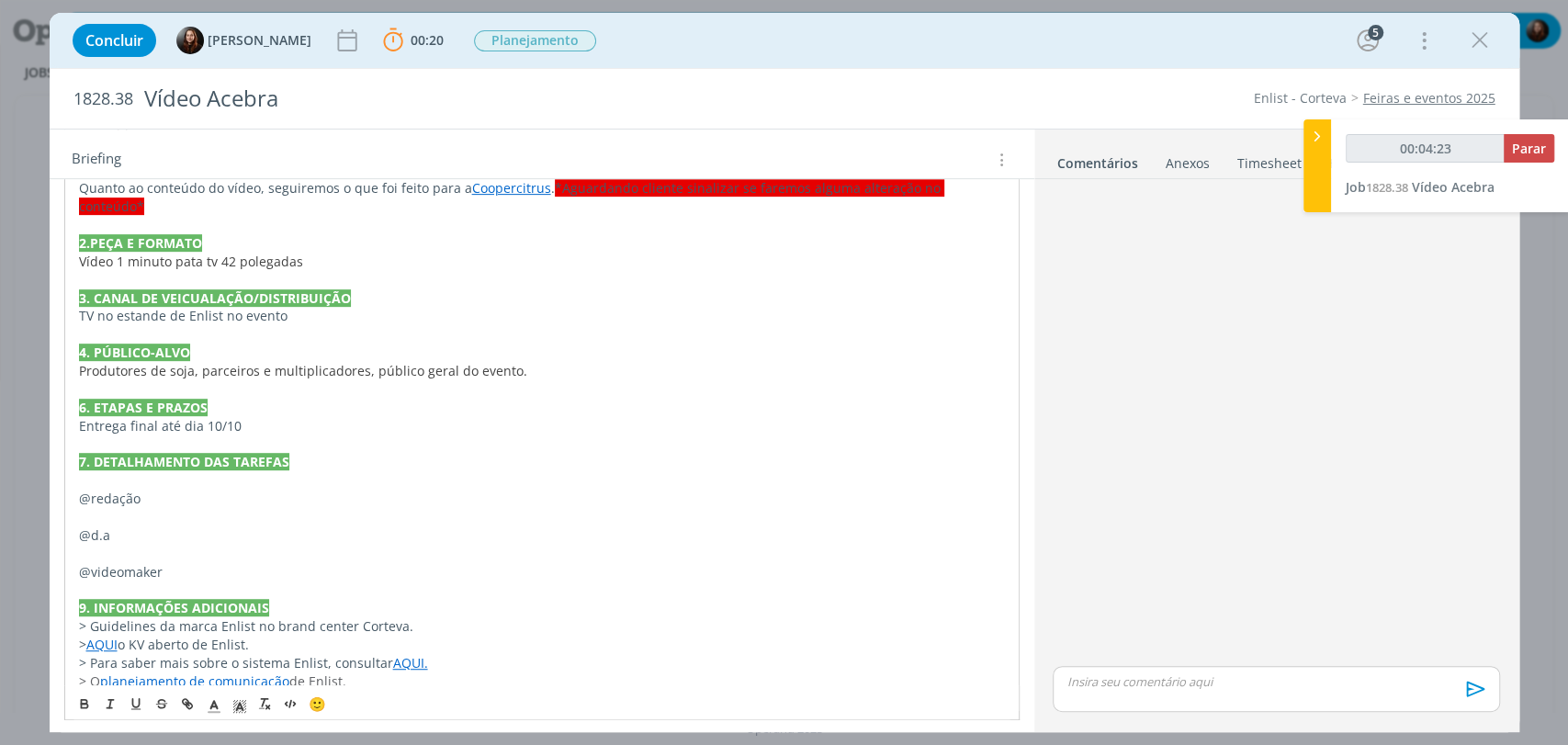
click at [1158, 501] on div "dialog" at bounding box center [1276, 424] width 461 height 476
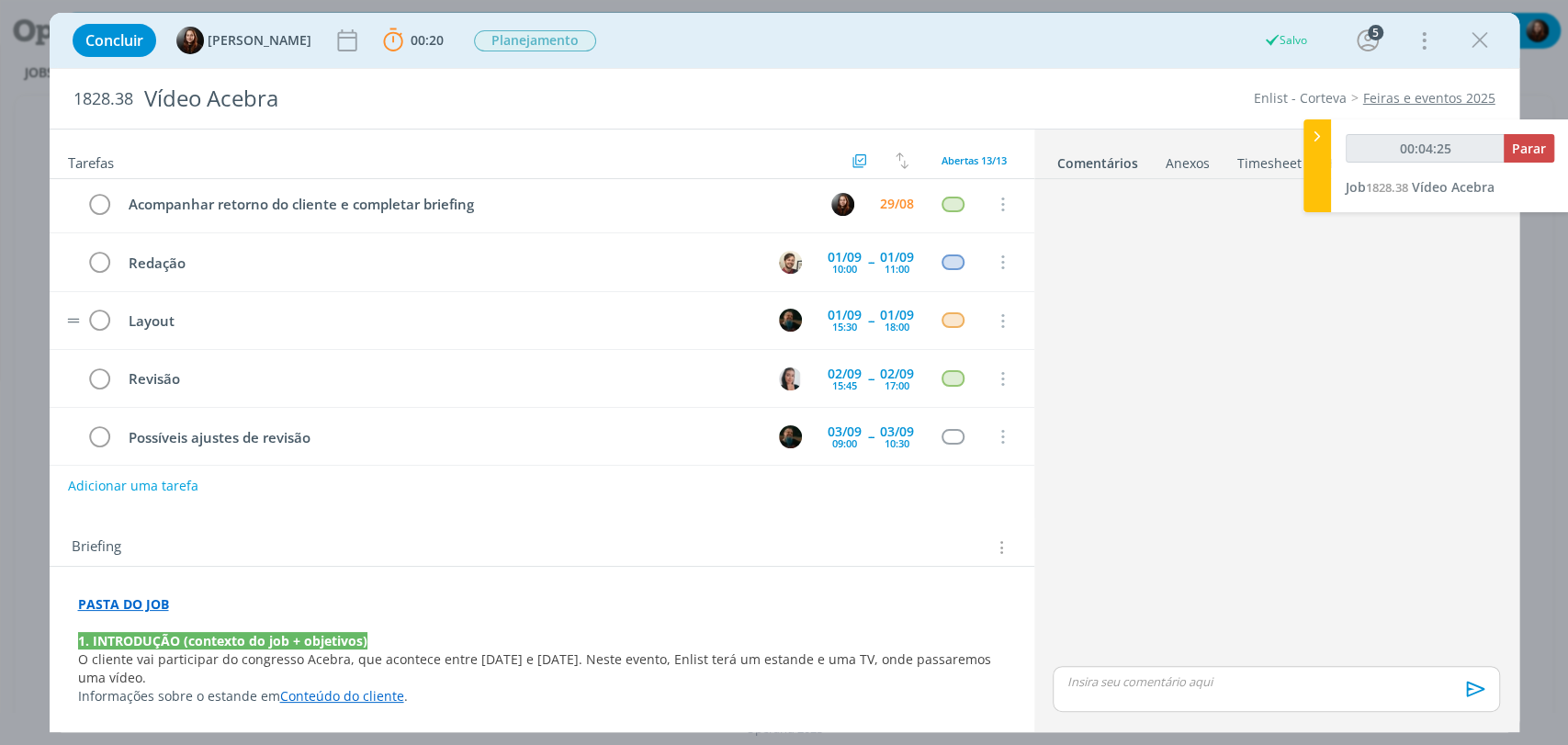
scroll to position [0, 0]
click at [1090, 384] on div "dialog" at bounding box center [1276, 424] width 461 height 476
click at [862, 38] on div "Concluir Eduarda Pereira 00:20 Parar Apontar Data * 29/08/2025 Horas * 00:00 Ta…" at bounding box center [784, 41] width 1442 height 44
click at [1516, 145] on span "Parar" at bounding box center [1529, 149] width 34 height 18
type input "00:05:00"
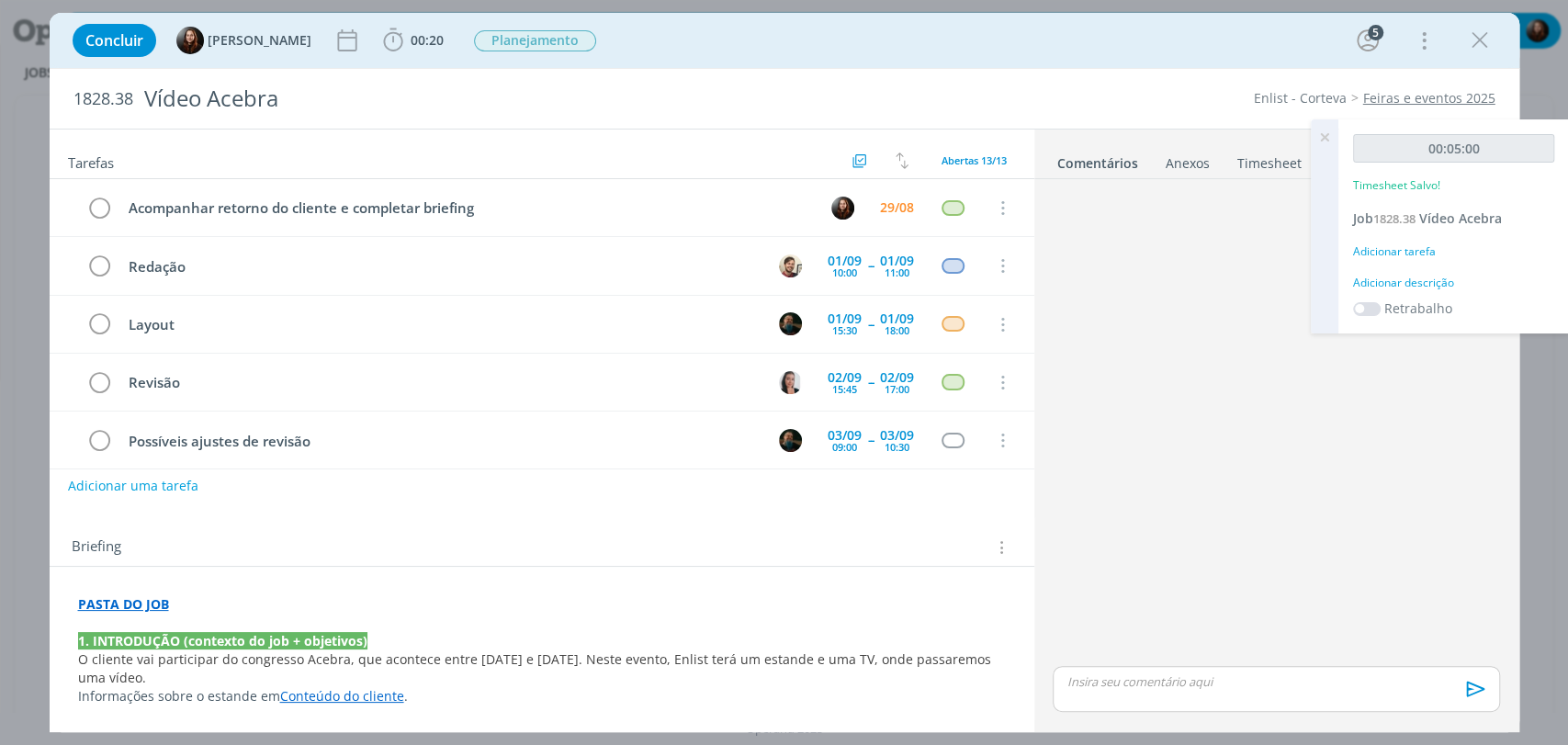
click at [1433, 283] on div "Adicionar descrição" at bounding box center [1454, 282] width 201 height 17
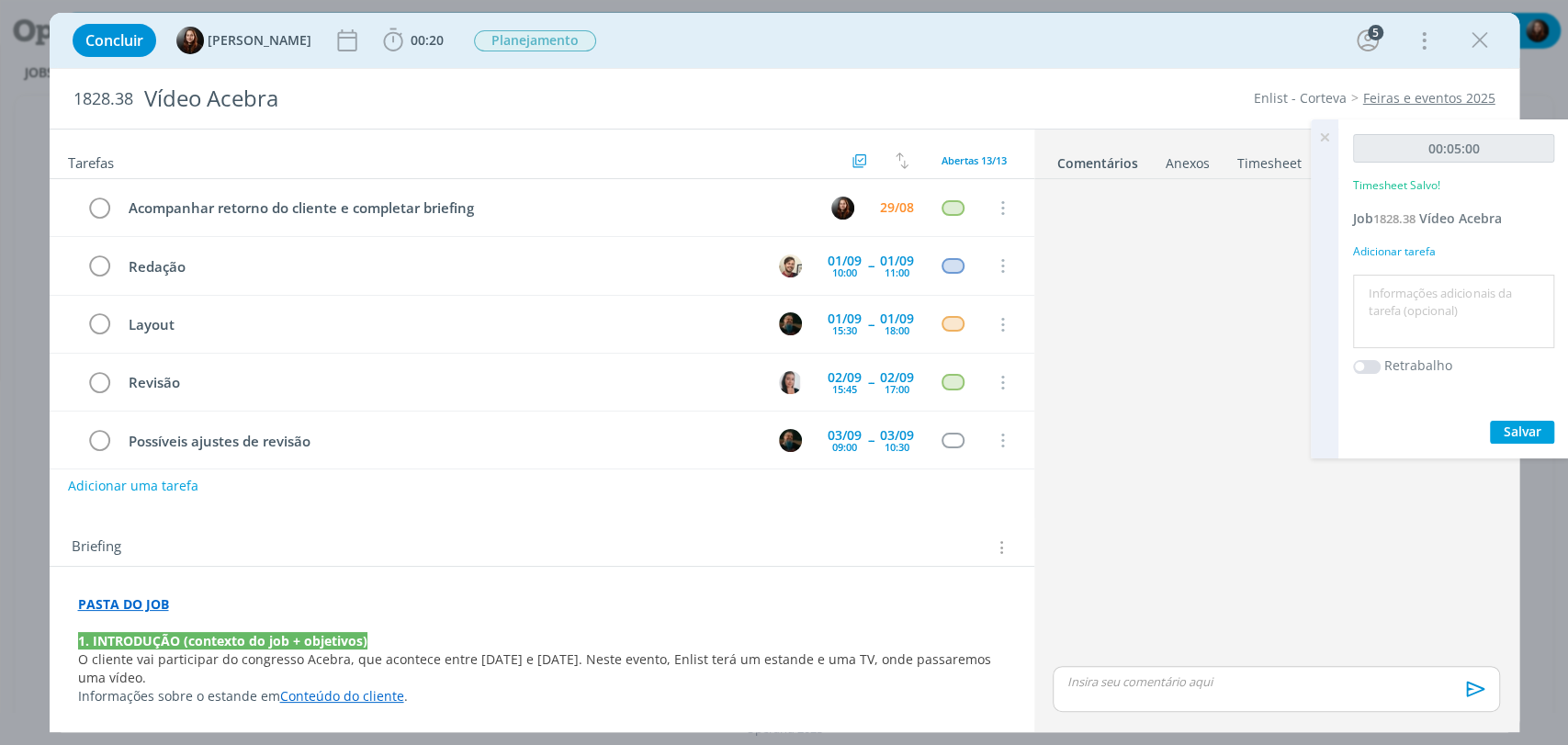
click at [1434, 300] on textarea at bounding box center [1454, 312] width 192 height 65
type textarea "preenchimento de briefing"
click at [1543, 430] on button "Salvar" at bounding box center [1522, 432] width 64 height 23
click at [142, 603] on strong "PASTA DO JOB" at bounding box center [124, 604] width 91 height 18
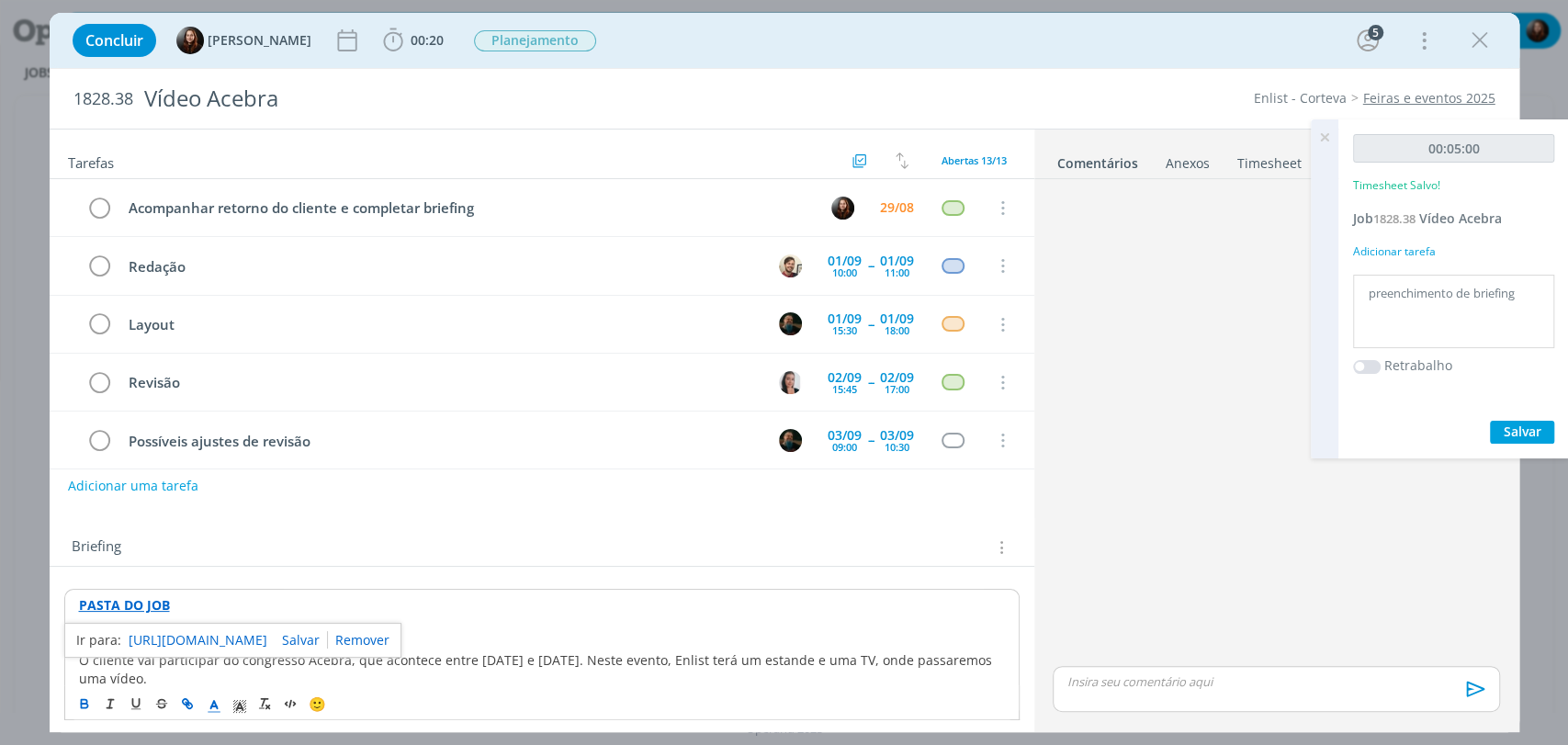
click at [379, 550] on div "Briefing Briefings Predefinidos Versões do Briefing Ver Briefing do Projeto" at bounding box center [544, 547] width 946 height 24
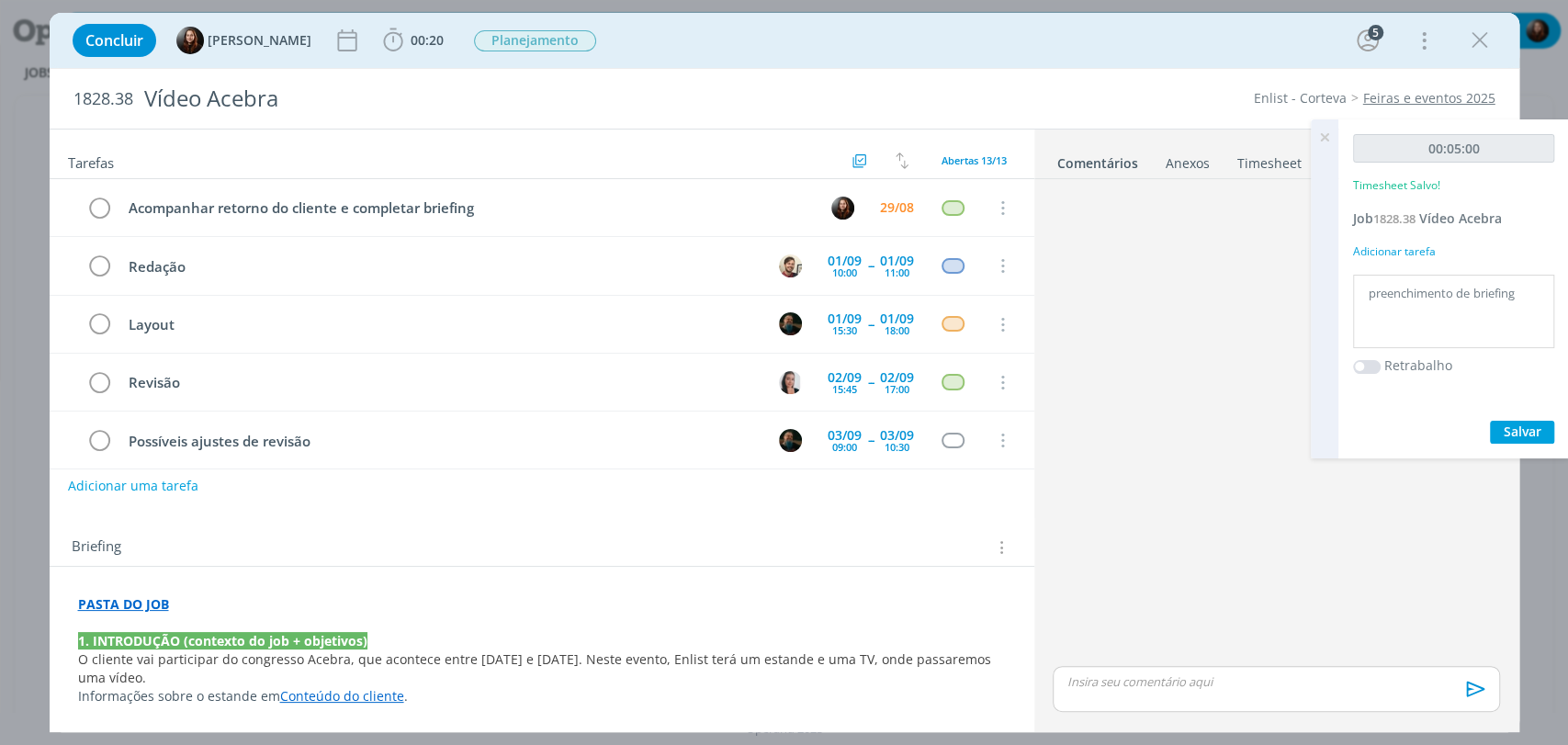
click at [326, 693] on link "Conteúdo do cliente" at bounding box center [342, 695] width 124 height 18
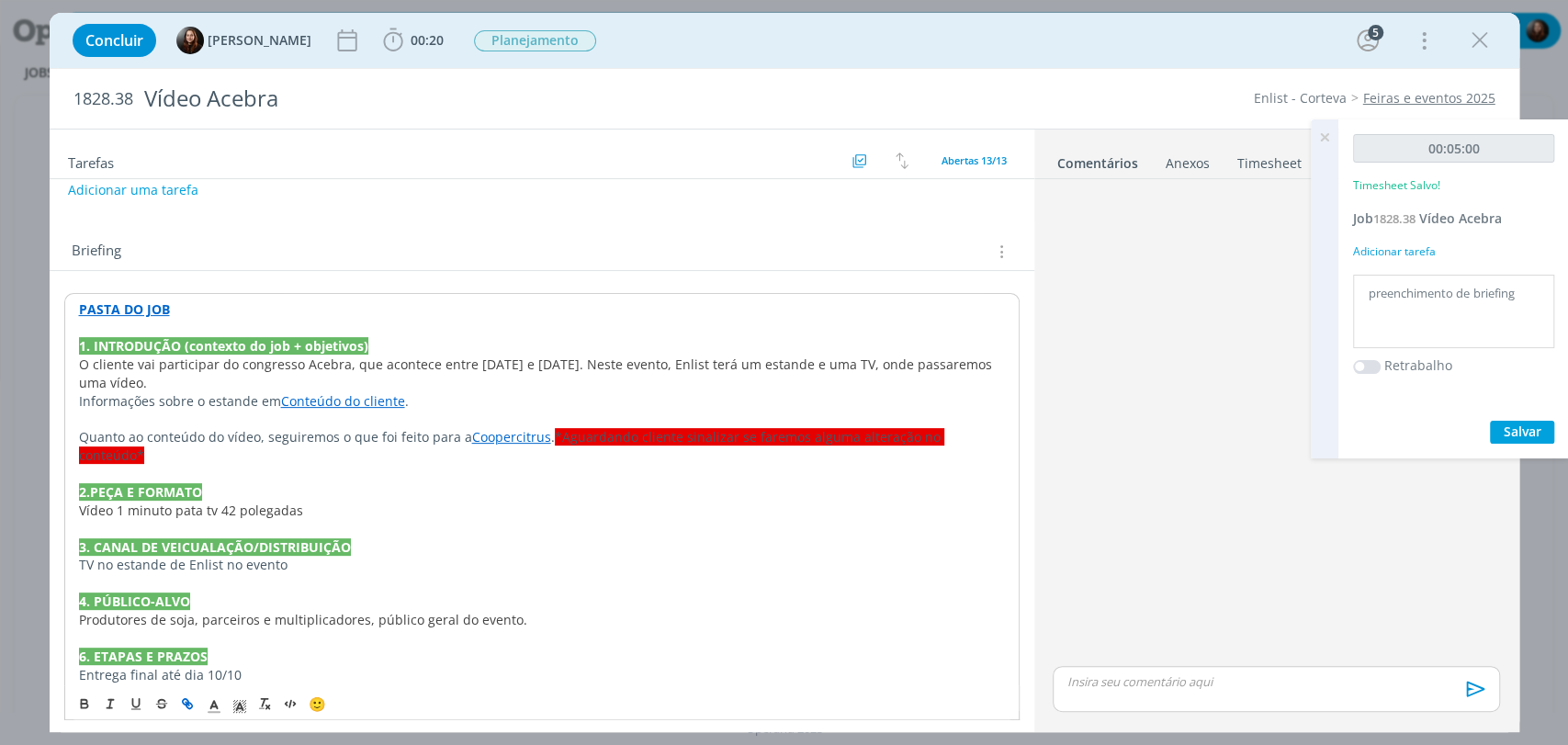
scroll to position [306, 0]
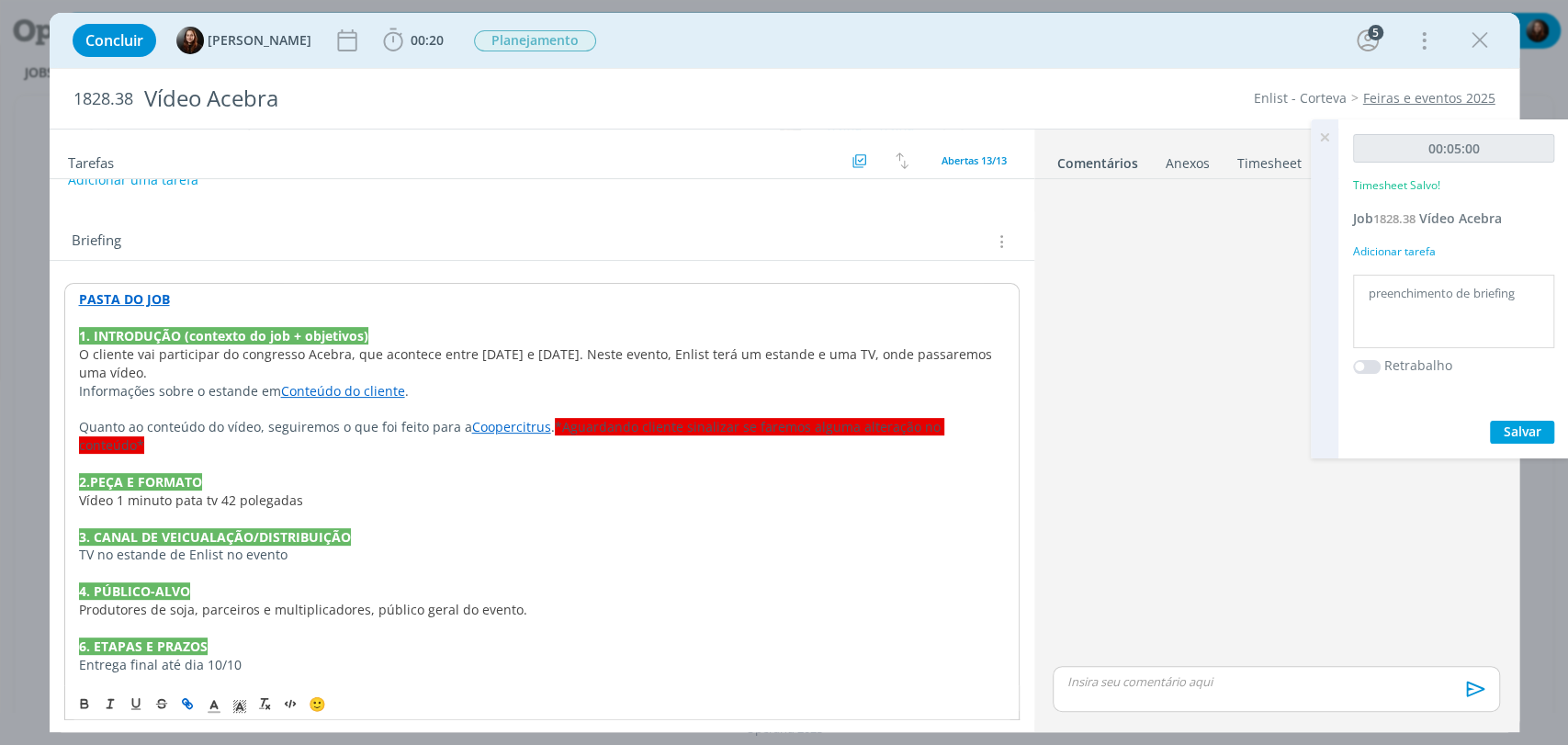
click at [372, 382] on link "Conteúdo do cliente" at bounding box center [343, 391] width 124 height 18
click at [350, 426] on link "https://sobeae.sharepoint.com/:f:/s/SOBEAE/EhOy5r6ns6tBs5SbG9as8ckBLOlag4QFgJ1C…" at bounding box center [284, 426] width 139 height 24
click at [579, 245] on div "Briefing Briefings Predefinidos Versões do Briefing Ver Briefing do Projeto" at bounding box center [544, 242] width 946 height 24
drag, startPoint x: 217, startPoint y: 477, endPoint x: 229, endPoint y: 479, distance: 12.2
click at [229, 490] on span "Vídeo 1 minuto pata tv 42 polegadas" at bounding box center [190, 499] width 224 height 18
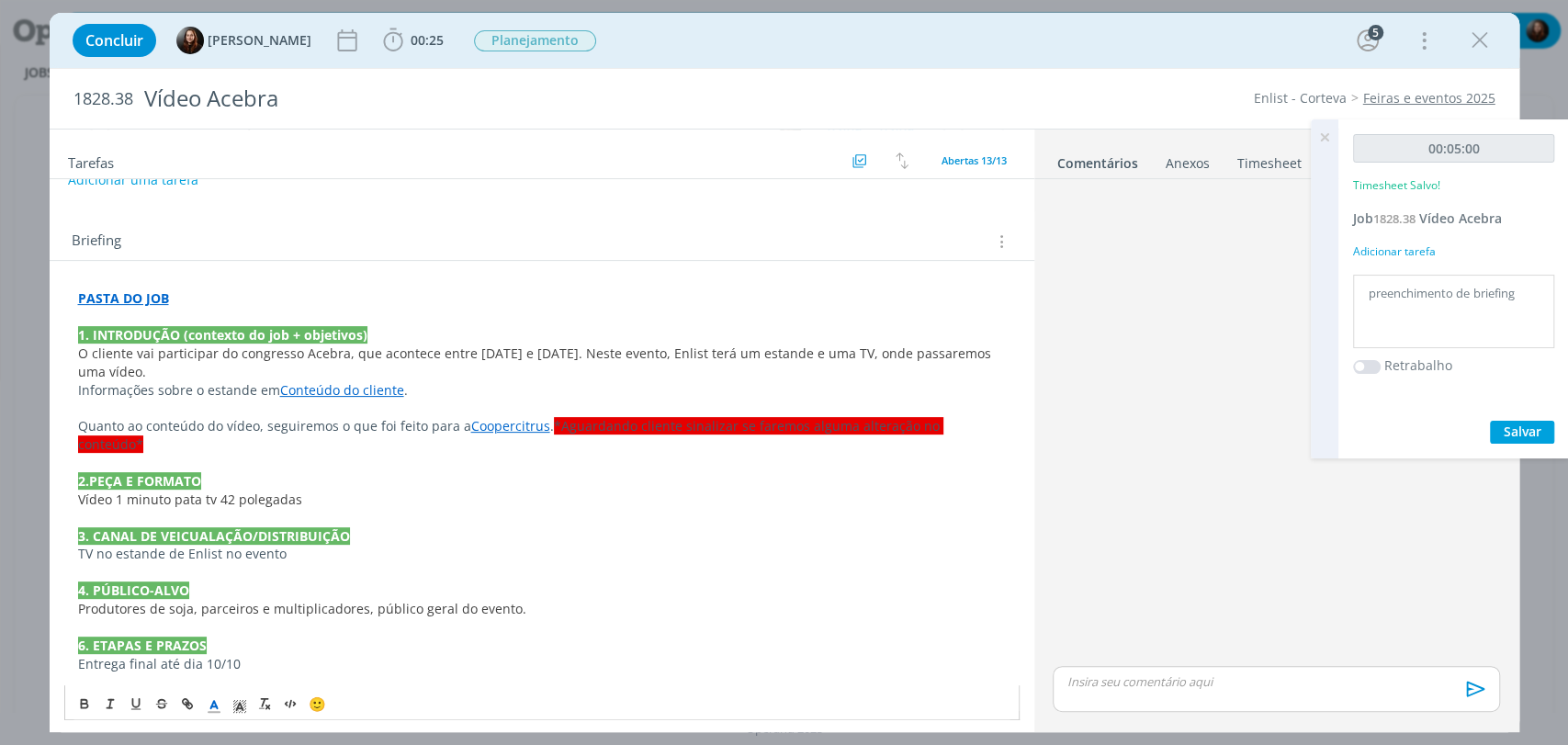
click at [1179, 378] on div "dialog" at bounding box center [1276, 424] width 461 height 476
click at [1327, 135] on icon at bounding box center [1324, 138] width 33 height 36
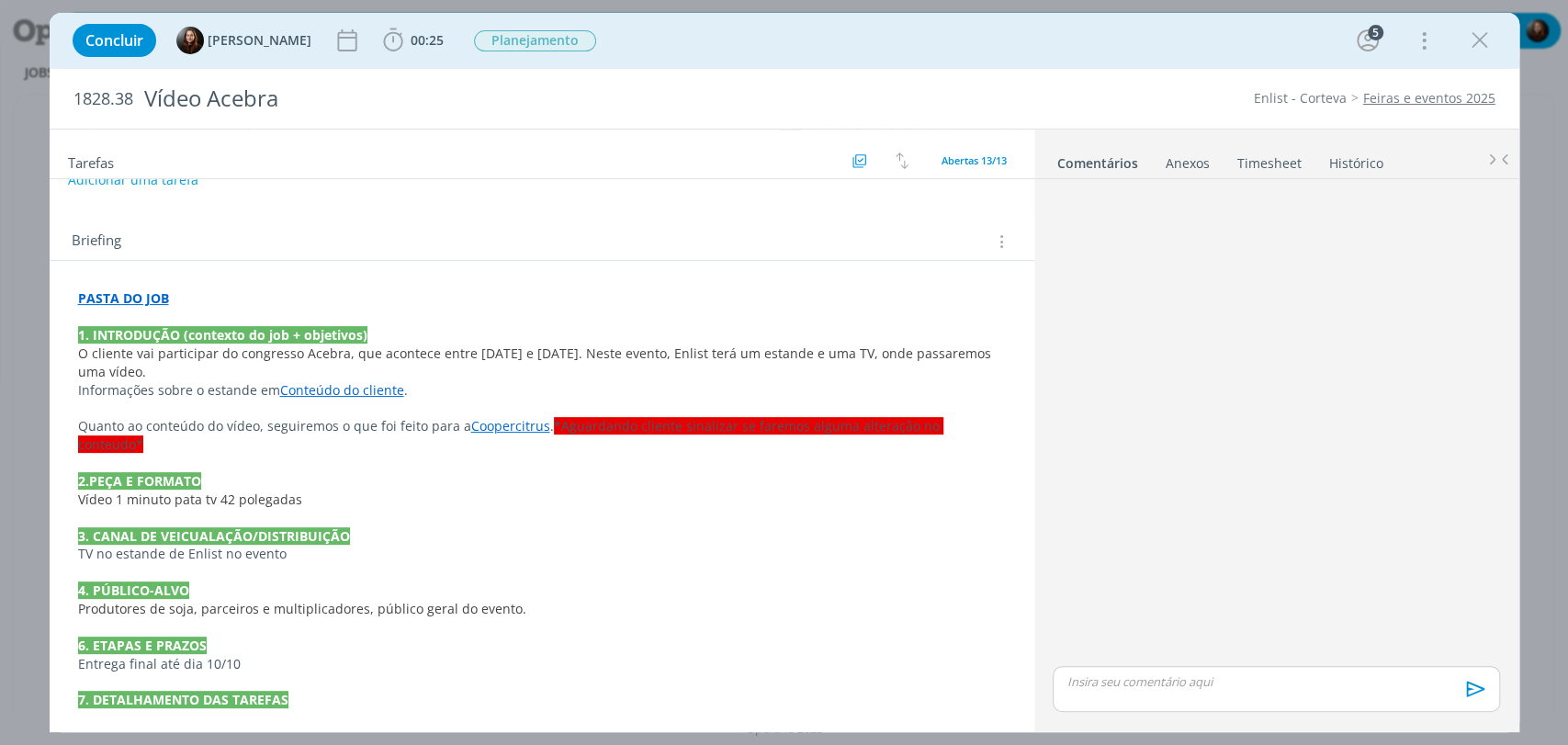
click at [1278, 166] on link "Timesheet" at bounding box center [1270, 159] width 66 height 27
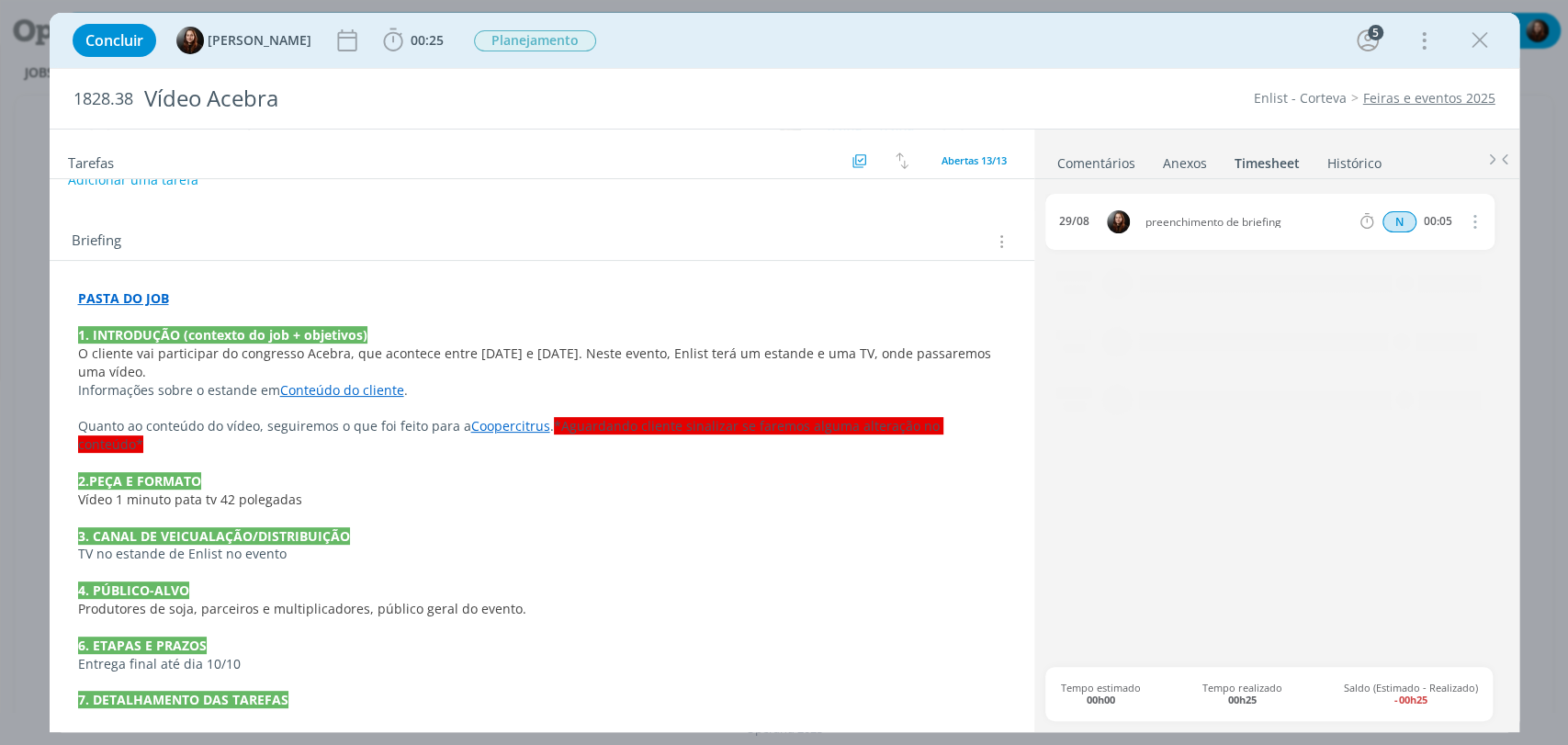
click at [1073, 161] on link "Comentários" at bounding box center [1096, 159] width 80 height 27
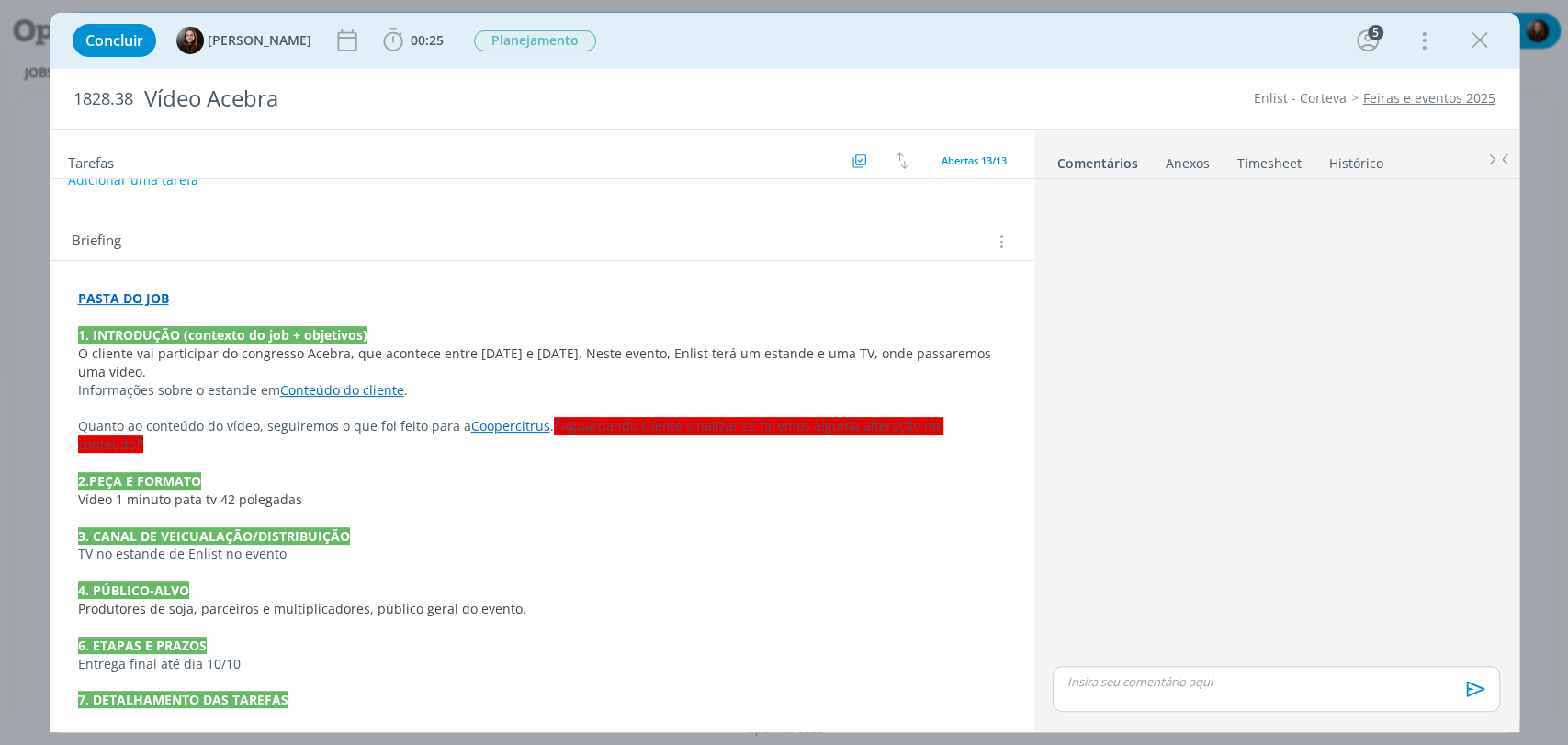
click at [176, 370] on p "O cliente vai participar do congresso Acebra, que acontece entre 16 e 18 de nov…" at bounding box center [542, 363] width 928 height 37
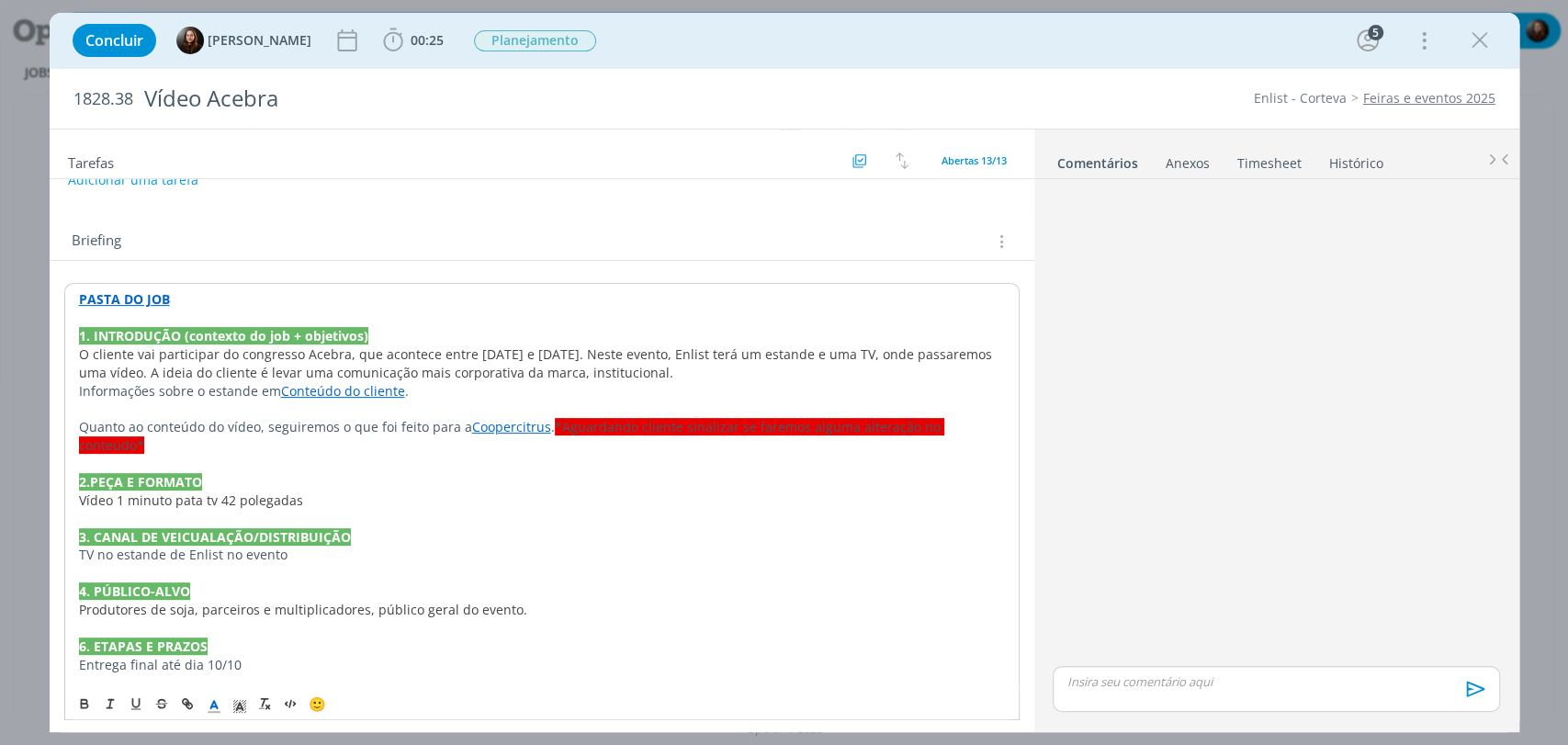
click at [79, 391] on p "Informações sobre o estande em Conteúdo do cliente ." at bounding box center [542, 391] width 926 height 19
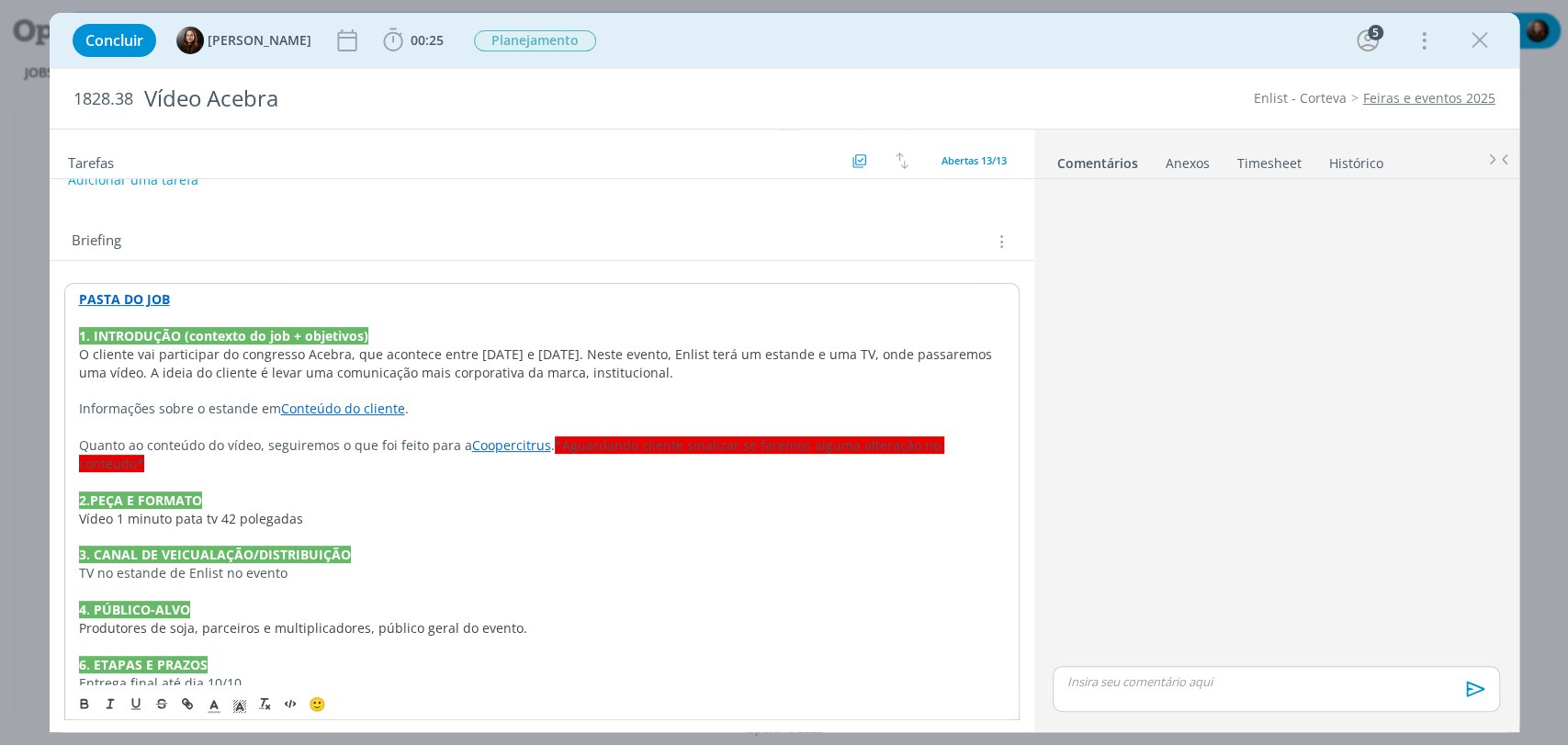
click at [1187, 351] on div "dialog" at bounding box center [1276, 424] width 461 height 476
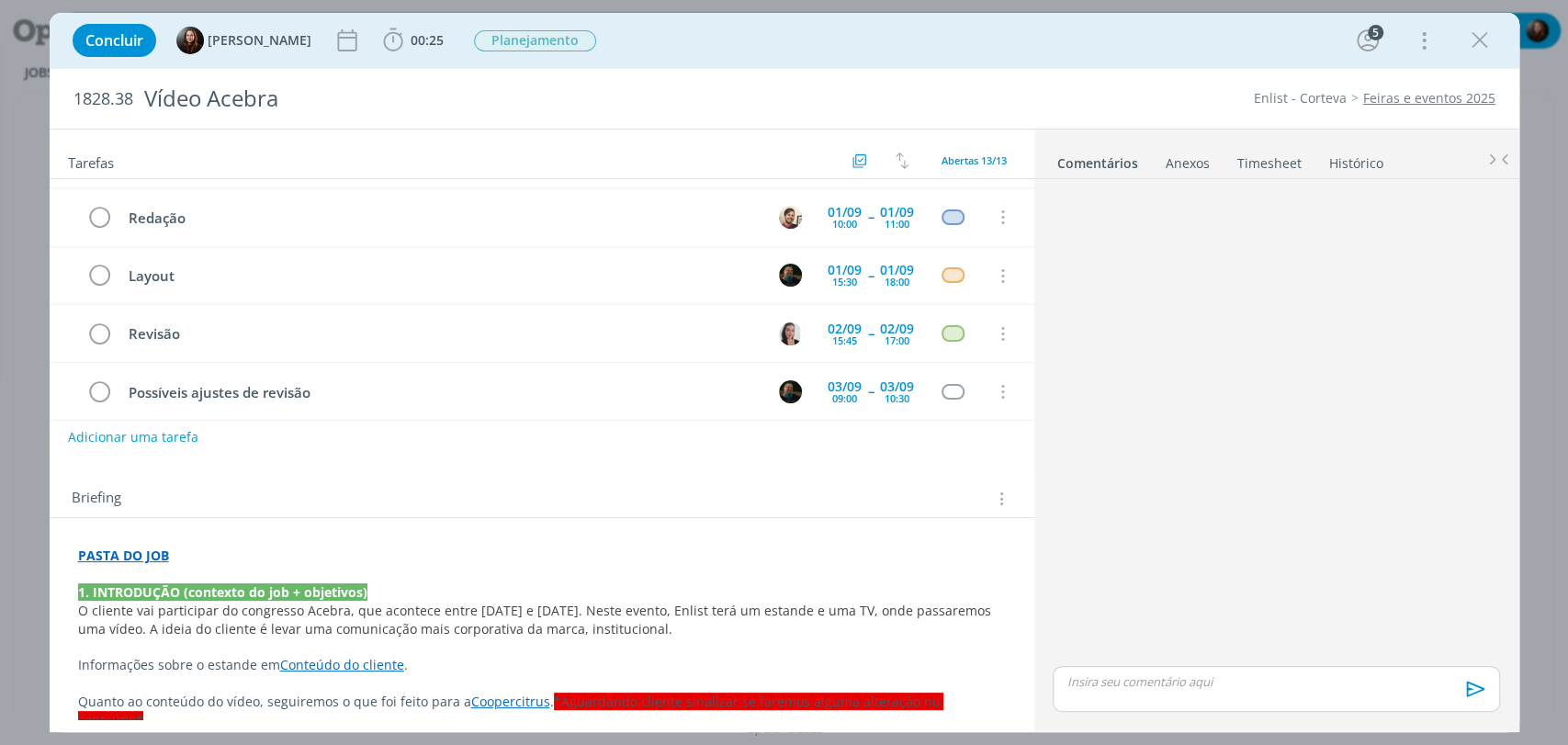
scroll to position [0, 0]
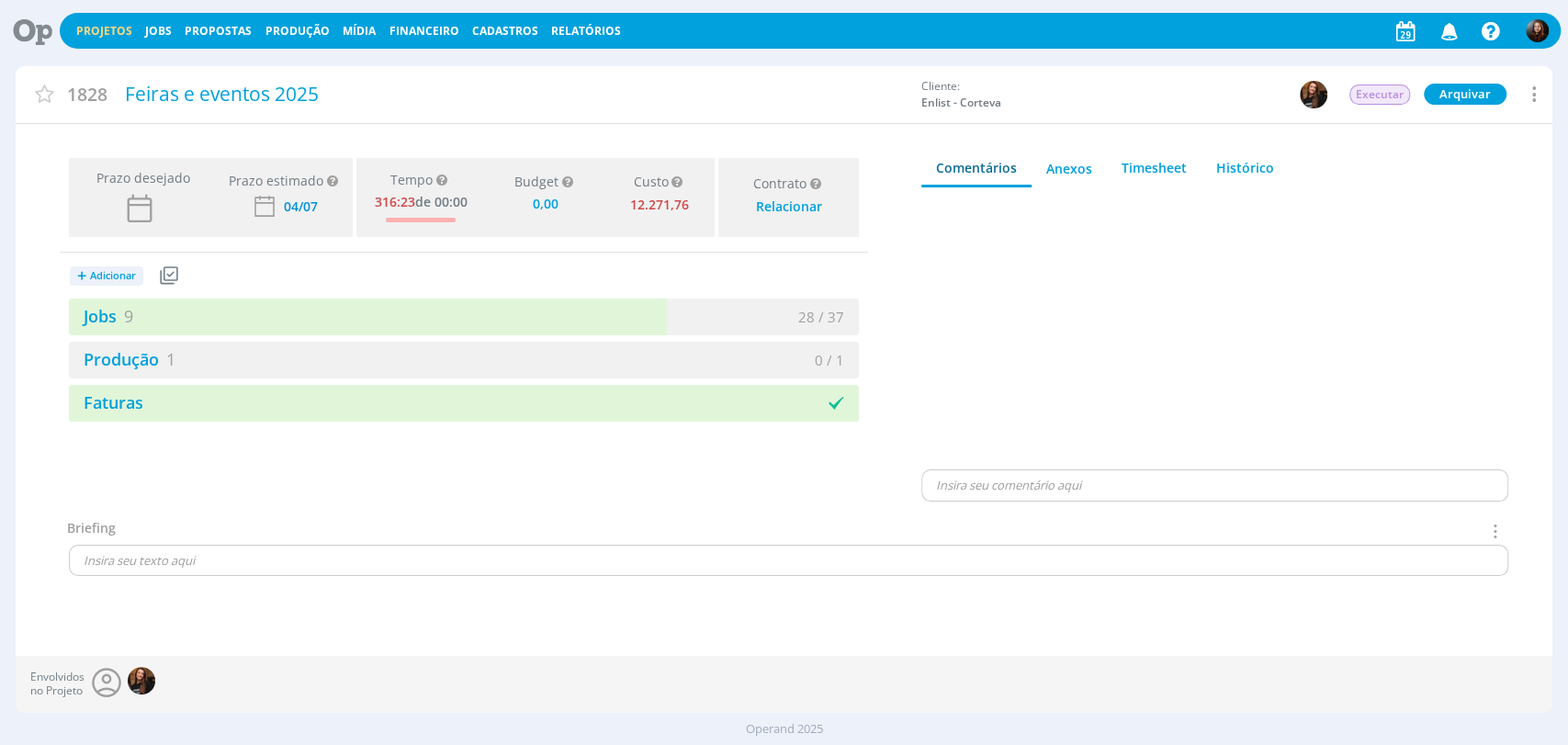
type input "0,00"
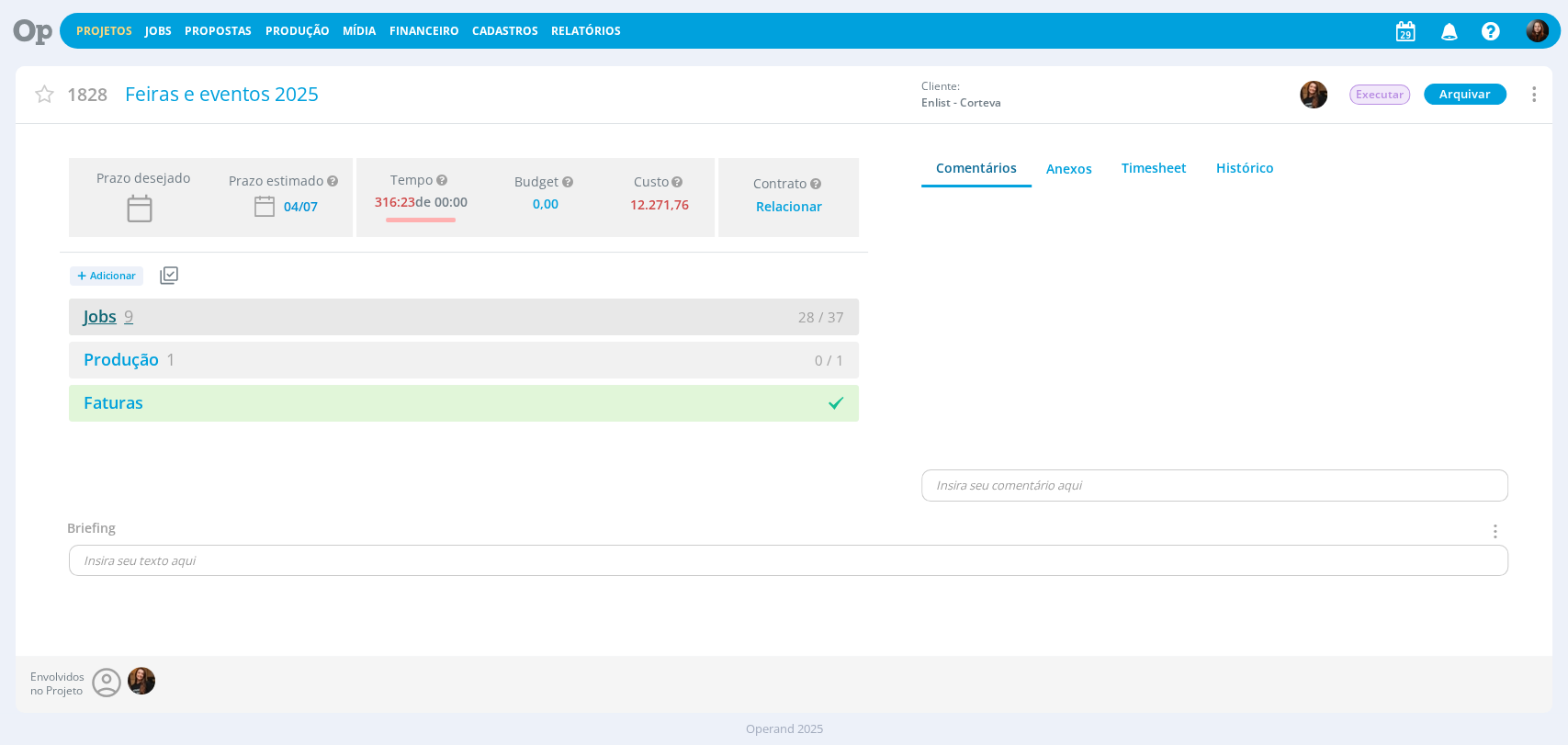
click at [119, 312] on link "Jobs 9" at bounding box center [101, 316] width 64 height 22
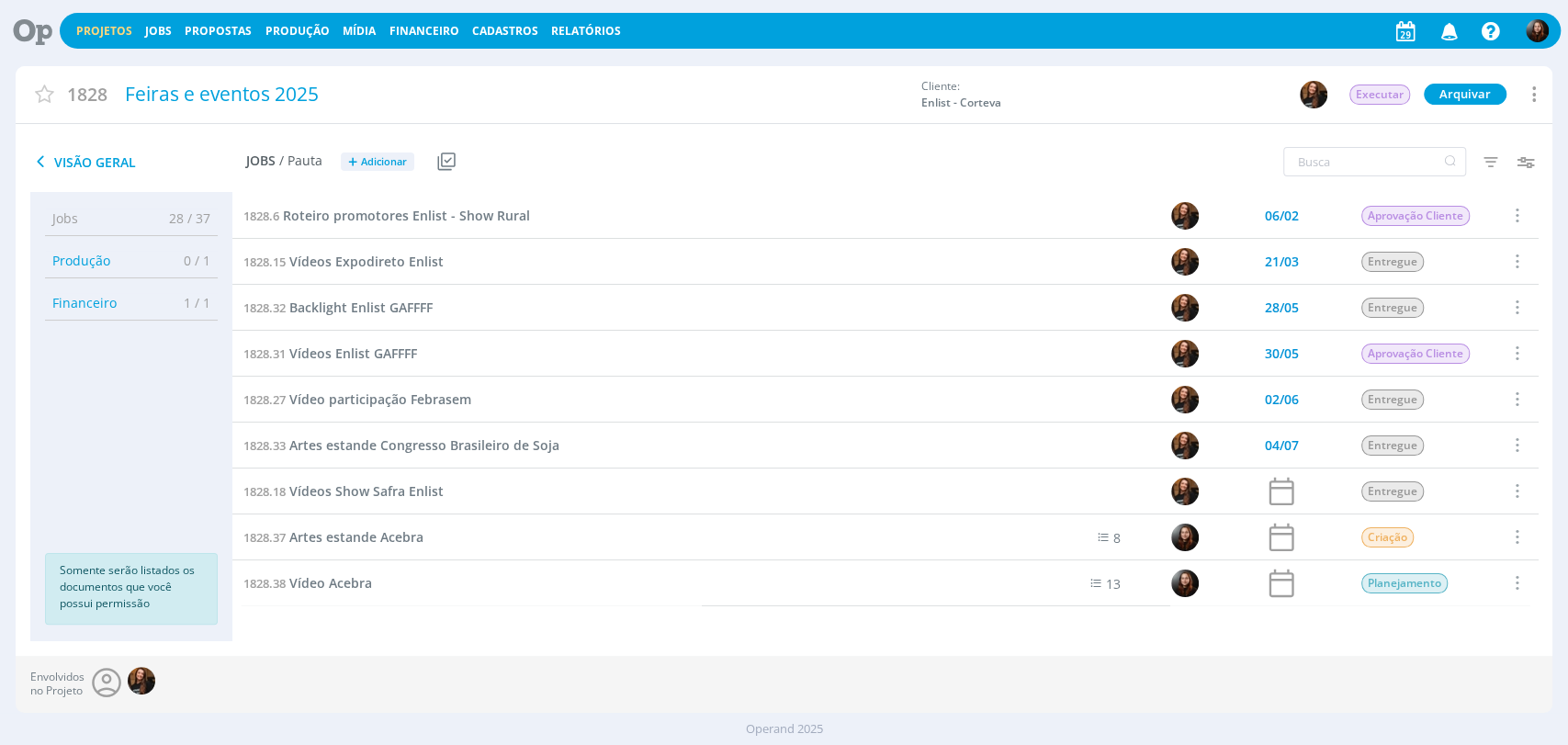
scroll to position [1, 0]
click at [411, 532] on span "Artes estande Acebra" at bounding box center [356, 536] width 134 height 18
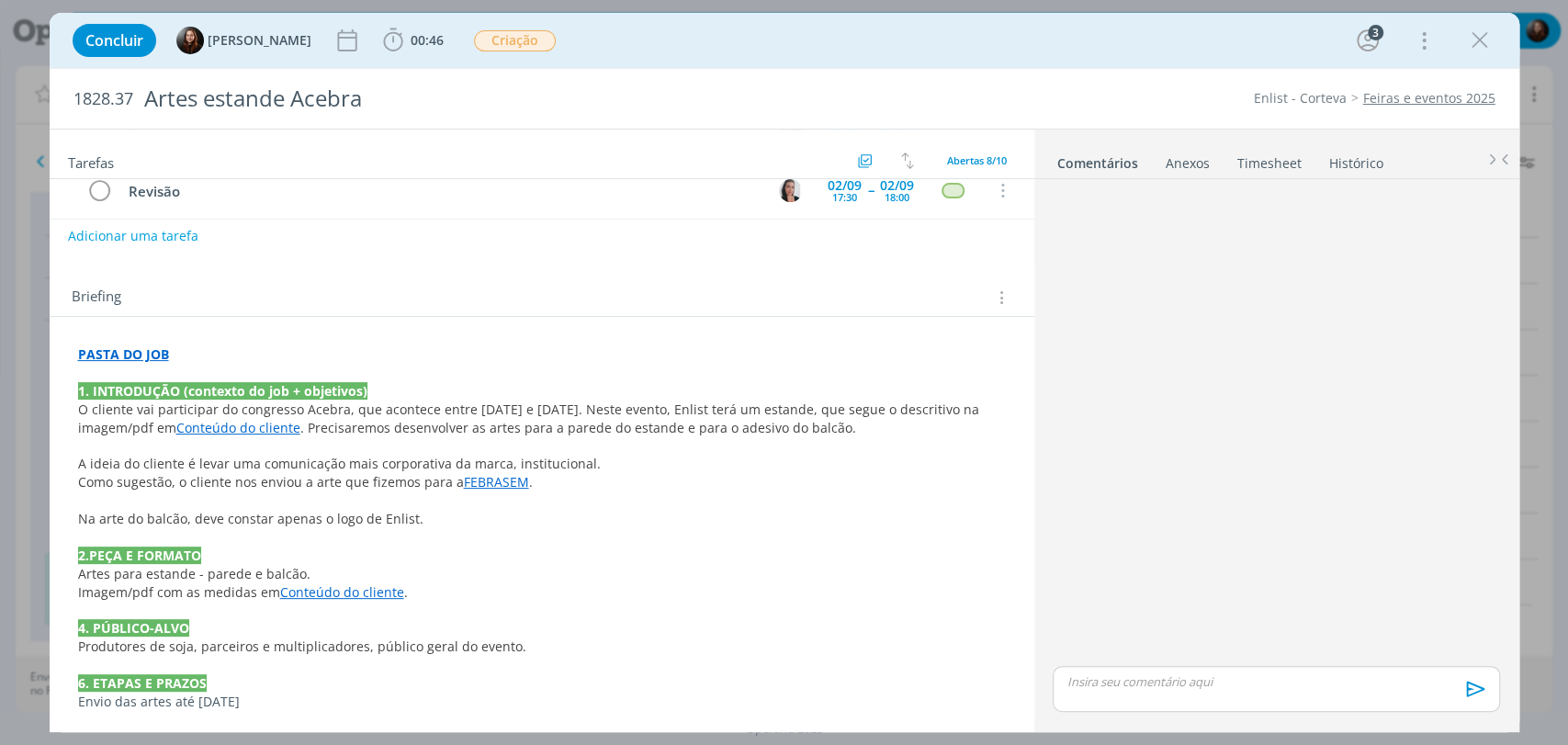
scroll to position [306, 0]
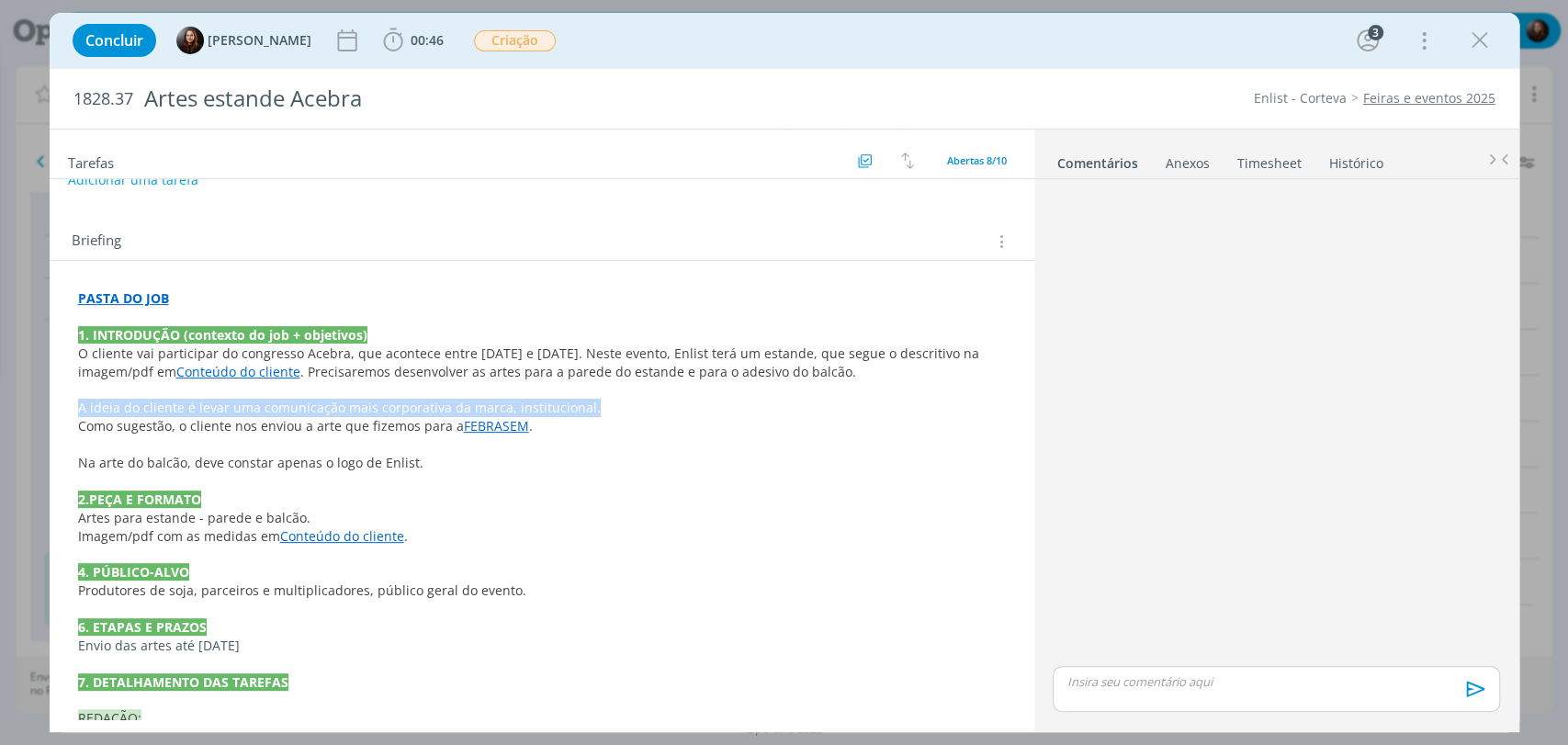
drag, startPoint x: 78, startPoint y: 406, endPoint x: 583, endPoint y: 407, distance: 505.0
click at [583, 407] on span "A ideia do cliente é levar uma comunicação mais corporativa da marca, instituci…" at bounding box center [339, 407] width 522 height 18
copy span "A ideia do cliente é levar uma comunicação mais corporativa da marca, instituci…"
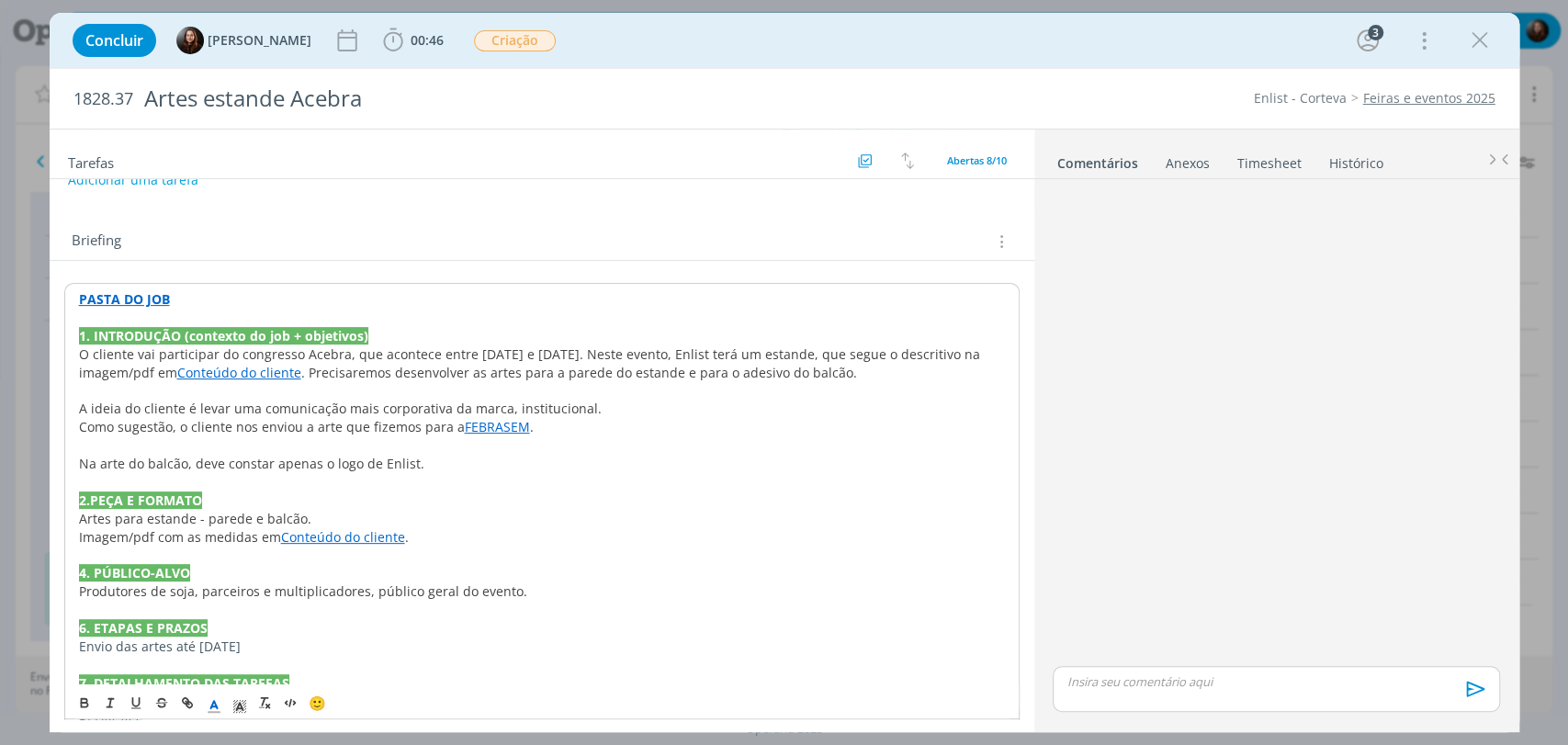
click at [1215, 420] on div "dialog" at bounding box center [1276, 424] width 461 height 476
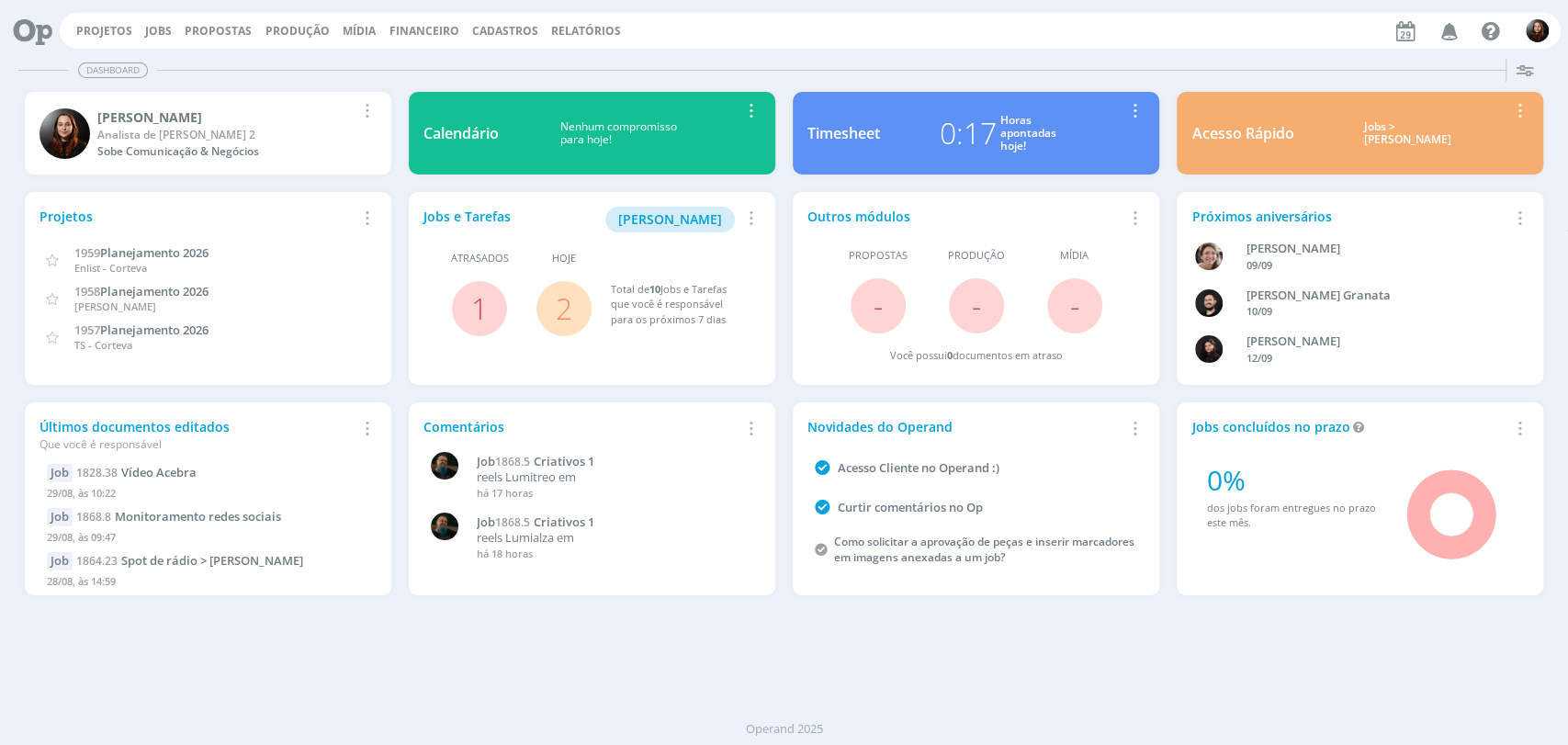
click at [728, 44] on div "Projetos Jobs Propostas Produção [GEOGRAPHIC_DATA] Financeiro Cadastros Relatór…" at bounding box center [810, 31] width 1502 height 36
click at [1088, 47] on div "Projetos Jobs Propostas Produção [GEOGRAPHIC_DATA] Financeiro Cadastros Relatór…" at bounding box center [810, 31] width 1502 height 36
click at [1089, 656] on div "Dashboard Salvar Selecione abaixo os cards desejados: Meus Meu Perfil [GEOGRAPH…" at bounding box center [784, 398] width 1568 height 693
click at [155, 39] on div "Projetos Jobs Propostas Produção [GEOGRAPHIC_DATA] Financeiro Cadastros Relatór…" at bounding box center [810, 31] width 1502 height 36
click at [155, 30] on link "Jobs" at bounding box center [158, 31] width 27 height 16
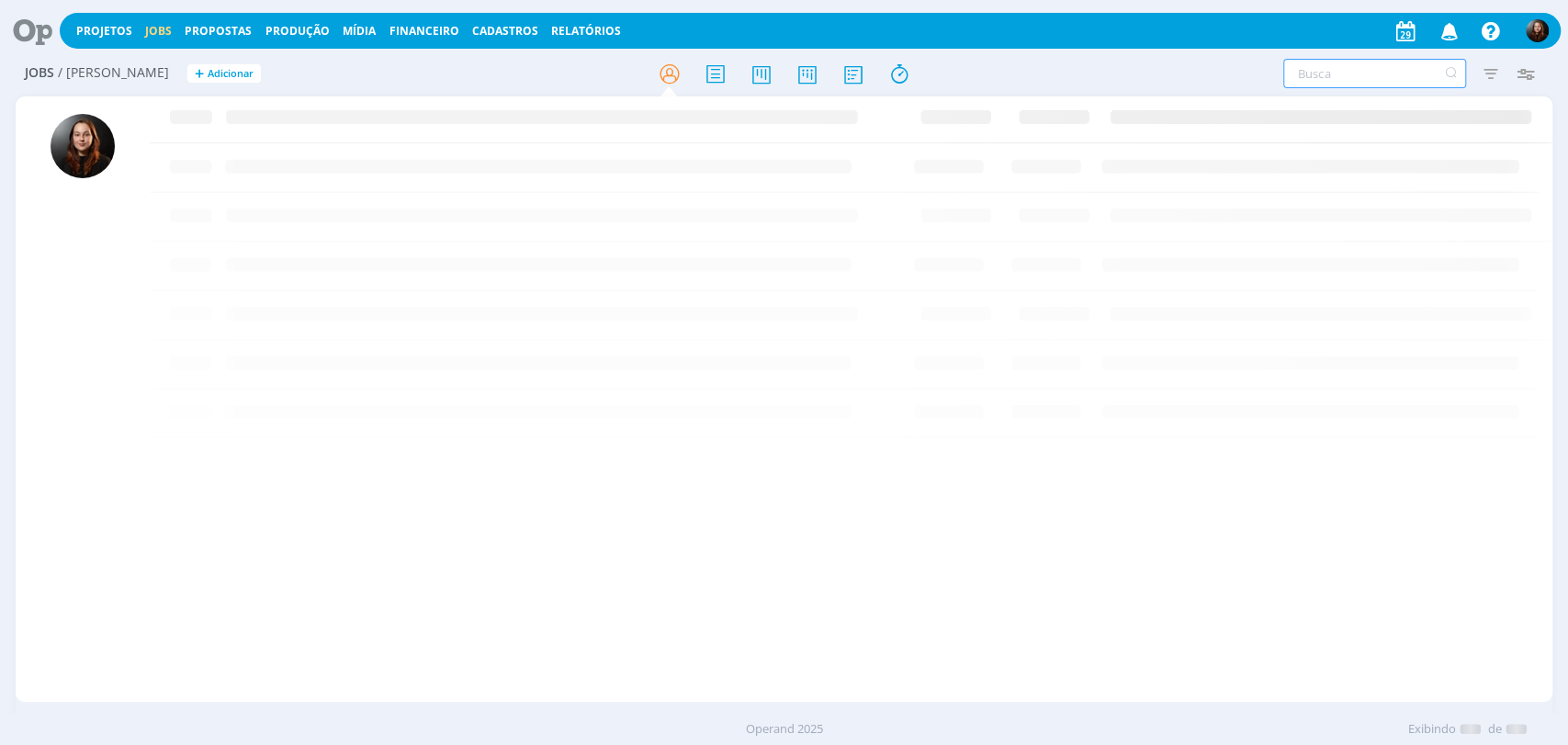
click at [1321, 75] on input "text" at bounding box center [1375, 73] width 182 height 30
type input "macro"
click at [265, 132] on span "Folder macro 4" at bounding box center [253, 130] width 94 height 18
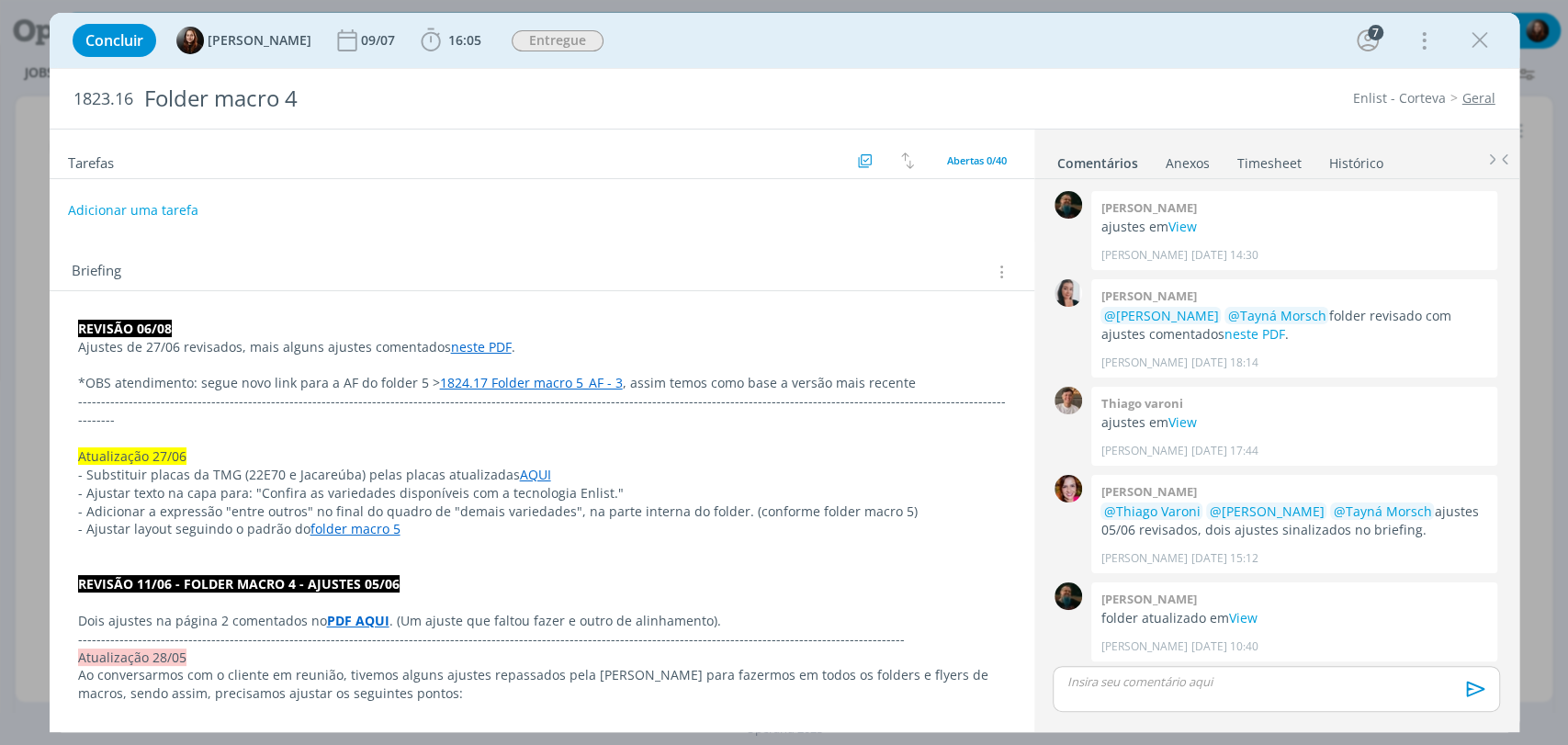
scroll to position [1439, 0]
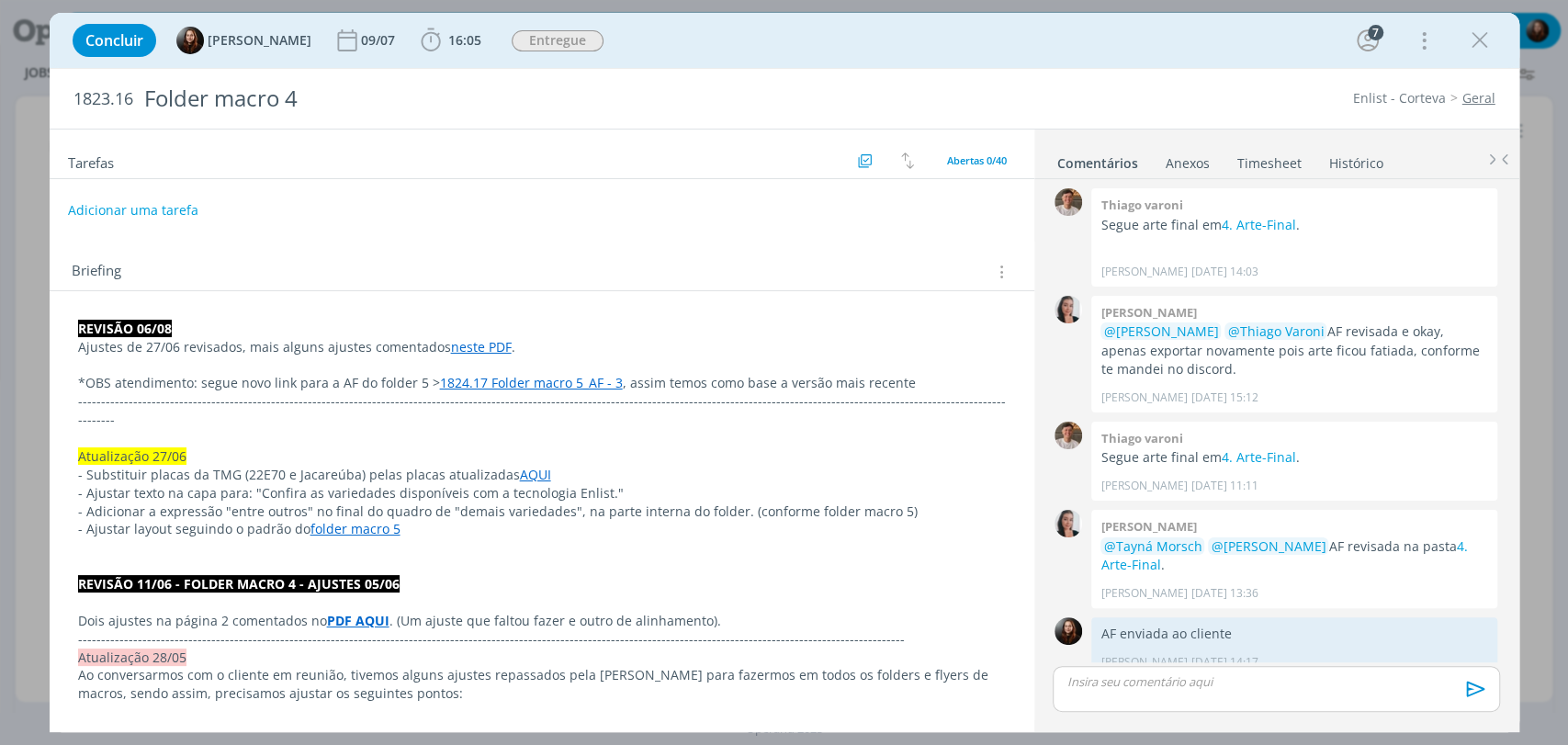
click at [1485, 39] on icon "dialog" at bounding box center [1481, 41] width 28 height 28
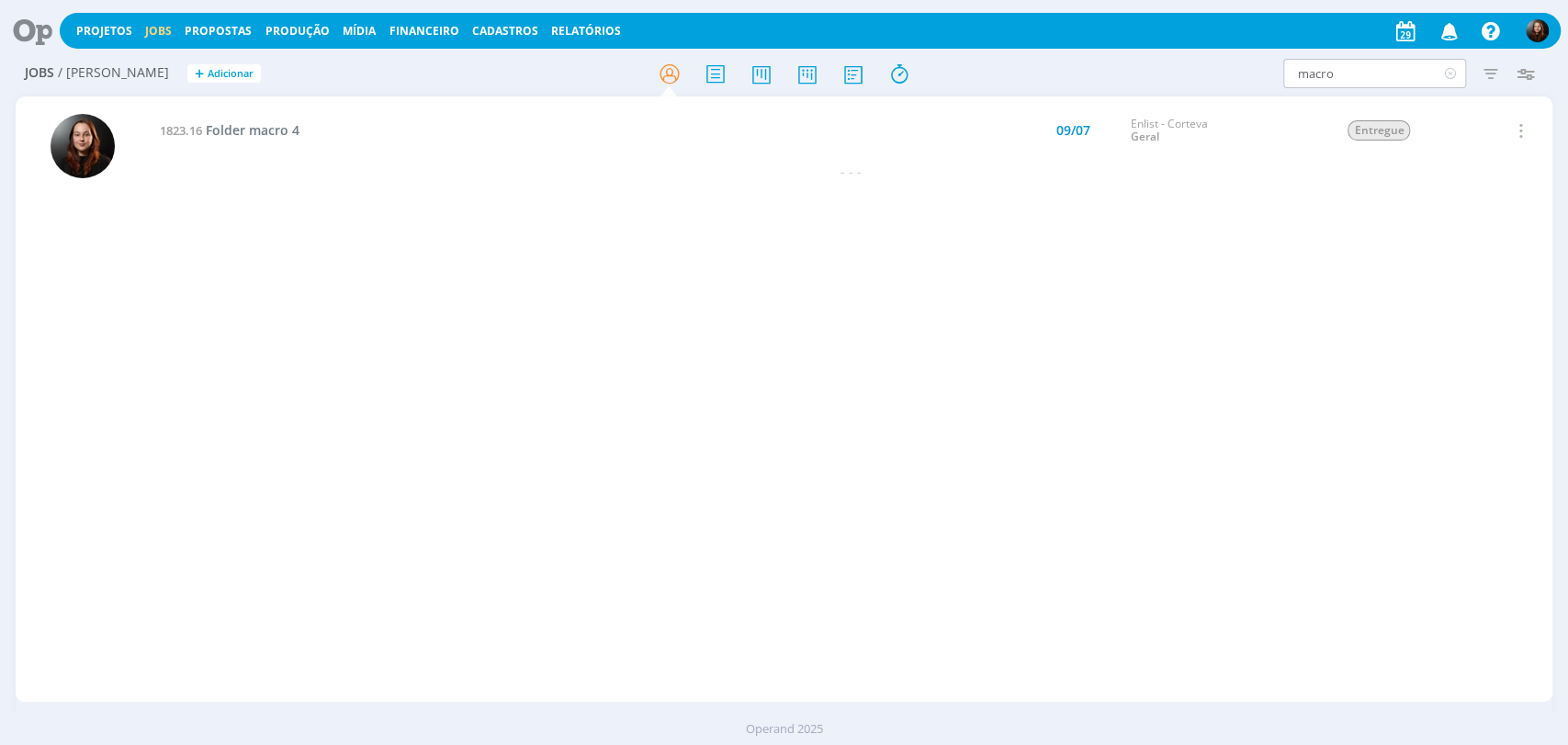
drag, startPoint x: 1448, startPoint y: 78, endPoint x: 1386, endPoint y: 82, distance: 62.1
click at [1449, 78] on icon at bounding box center [1450, 73] width 23 height 30
click at [44, 22] on icon at bounding box center [26, 31] width 38 height 36
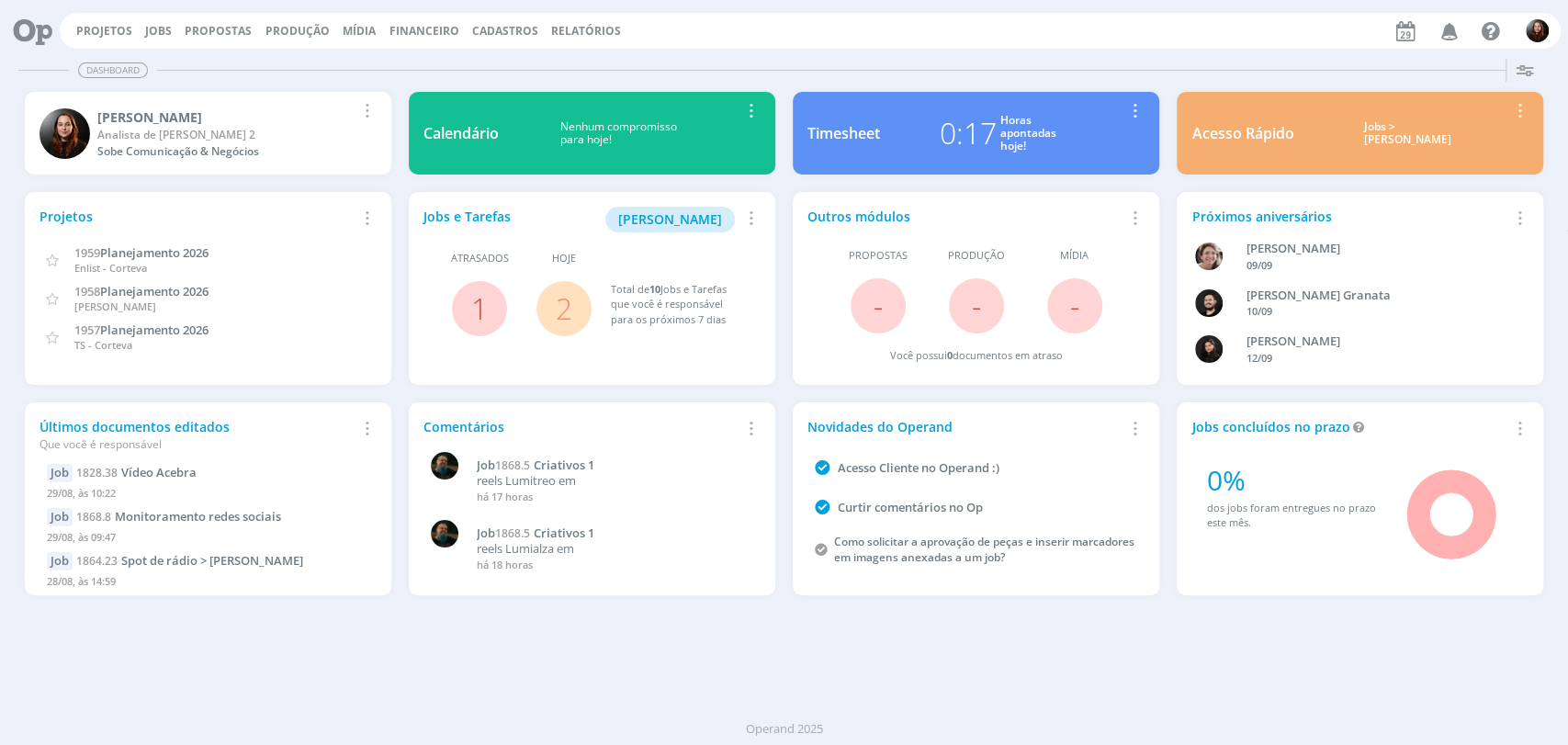
click at [1125, 56] on div "Dashboard" at bounding box center [784, 69] width 1531 height 27
click at [147, 34] on link "Jobs" at bounding box center [158, 31] width 27 height 16
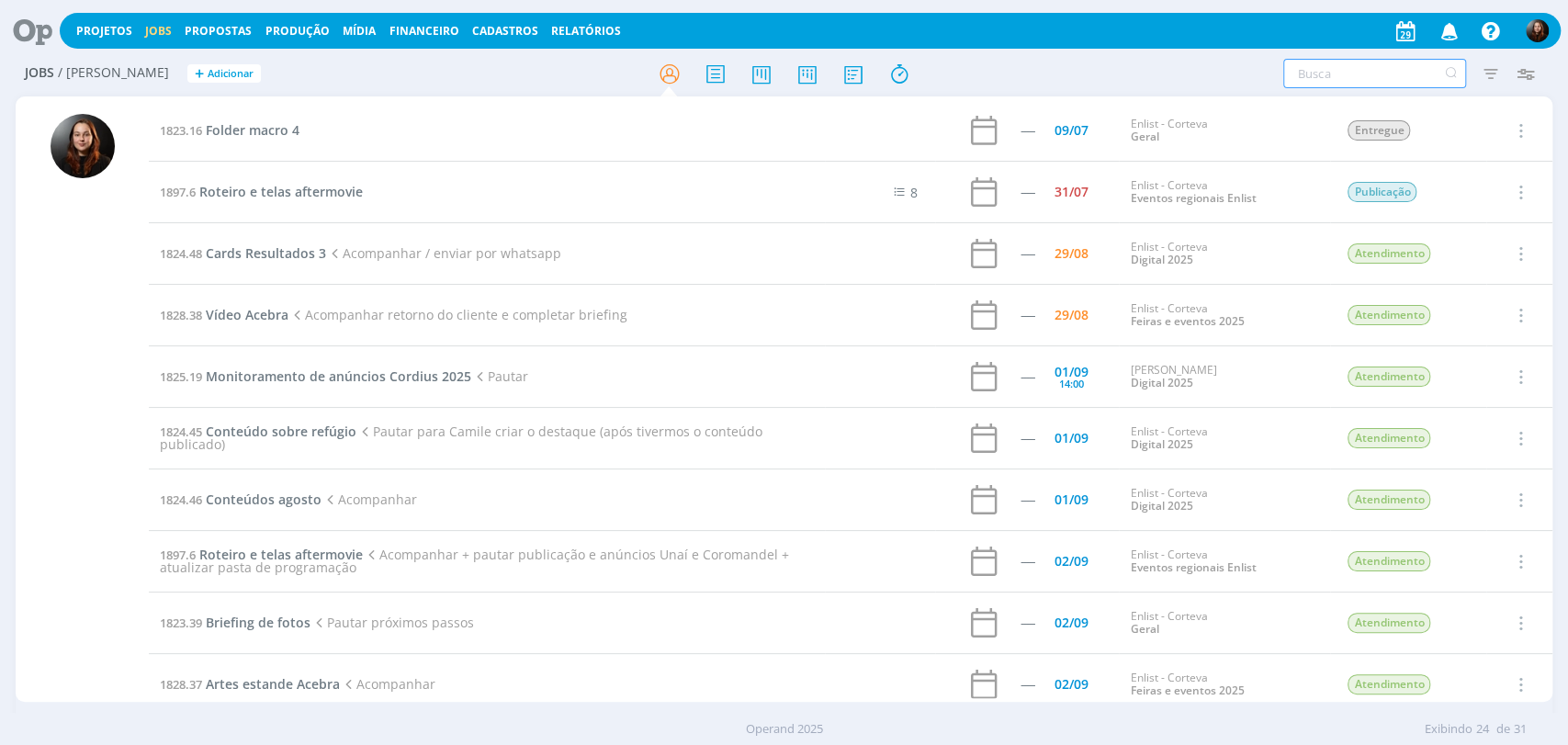
click at [1294, 75] on input "text" at bounding box center [1375, 73] width 182 height 30
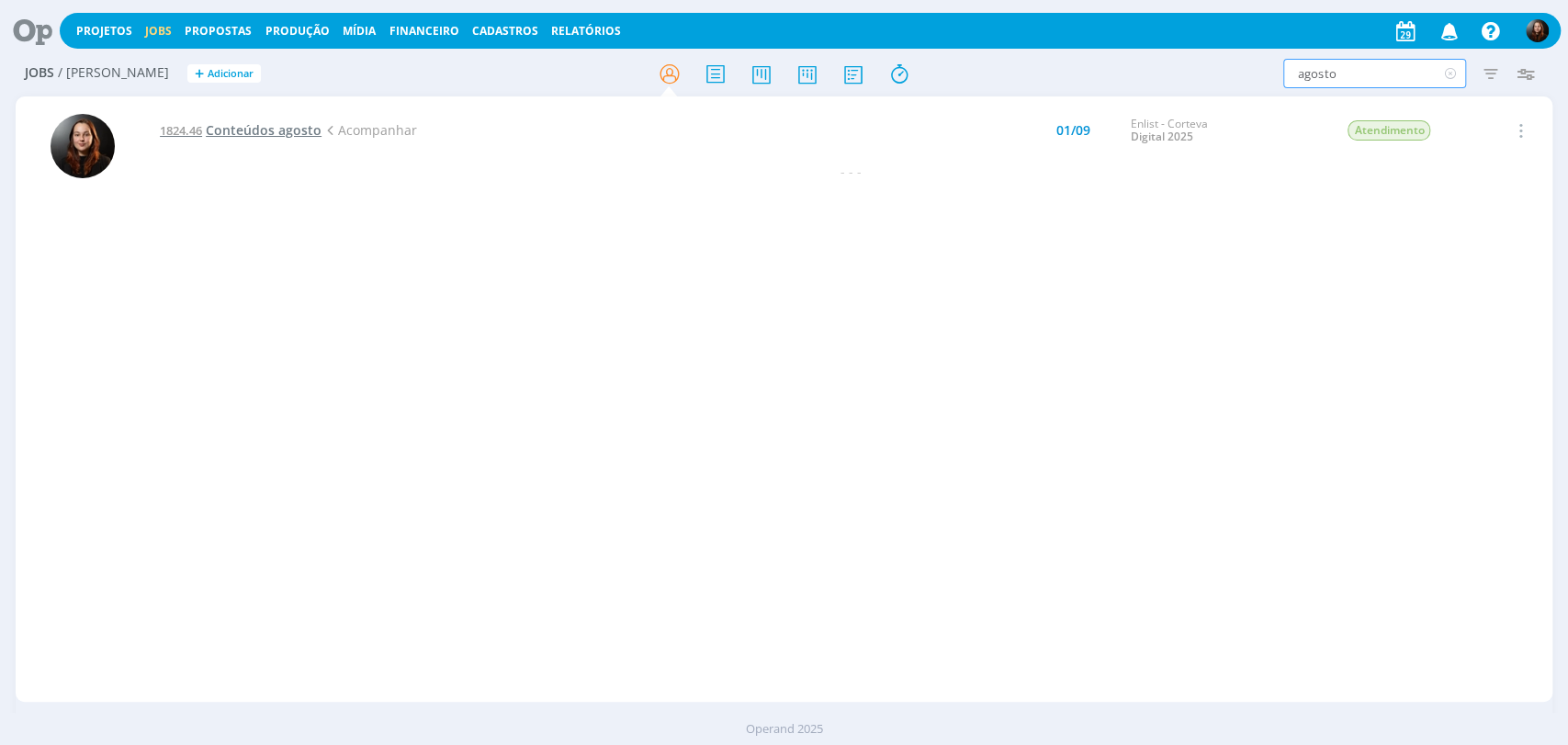
type input "agosto"
click at [281, 131] on span "Conteúdos agosto" at bounding box center [264, 130] width 116 height 18
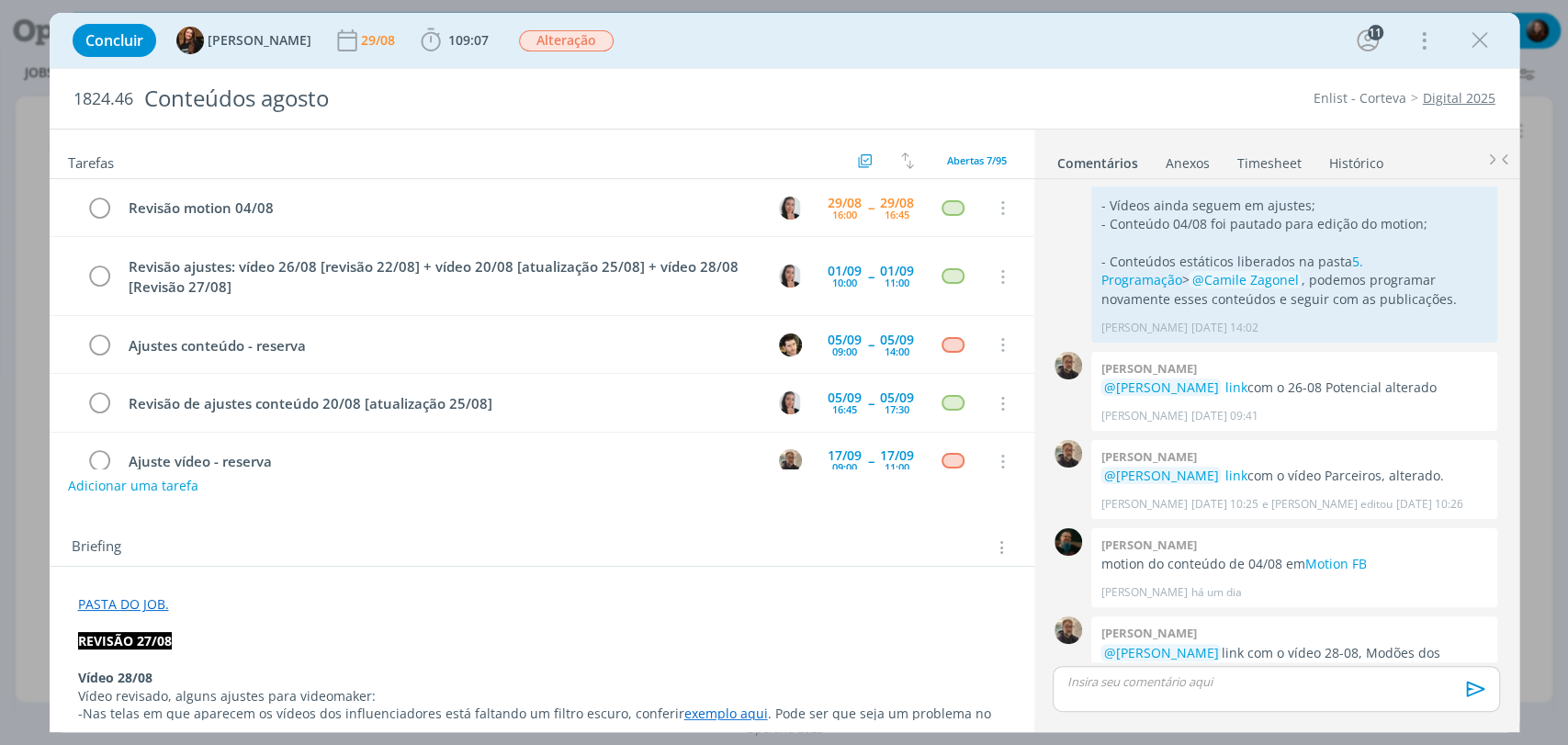
drag, startPoint x: 1493, startPoint y: 51, endPoint x: 1341, endPoint y: 76, distance: 154.0
click at [1493, 51] on div "dialog" at bounding box center [1480, 40] width 33 height 33
click at [1496, 47] on div "Concluir Tayná Morsch 29/08 109:07 Iniciar Apontar Data * 29/08/2025 Horas * 00…" at bounding box center [784, 41] width 1442 height 44
click at [1478, 44] on icon "dialog" at bounding box center [1481, 41] width 28 height 28
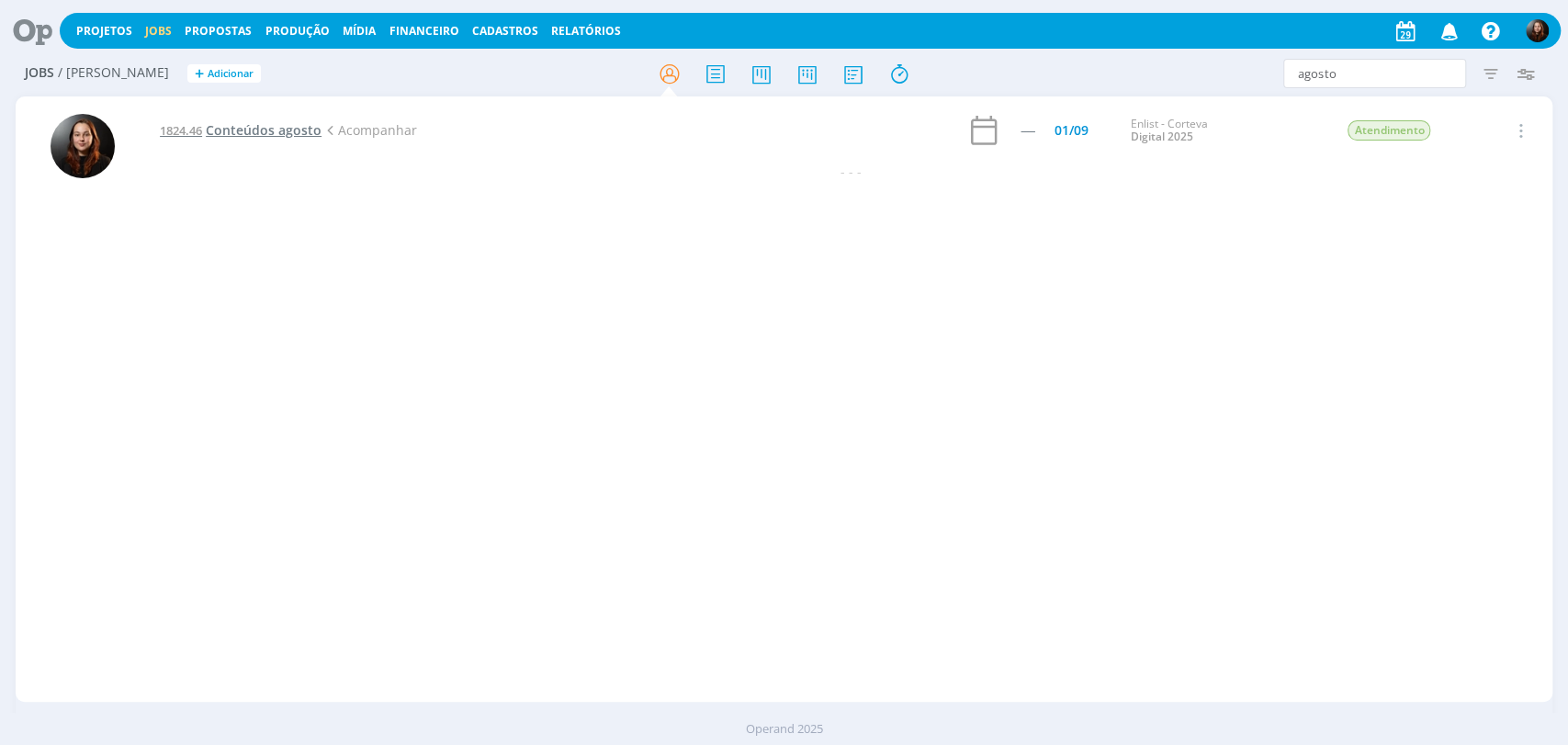
click at [267, 126] on span "Conteúdos agosto" at bounding box center [264, 130] width 116 height 18
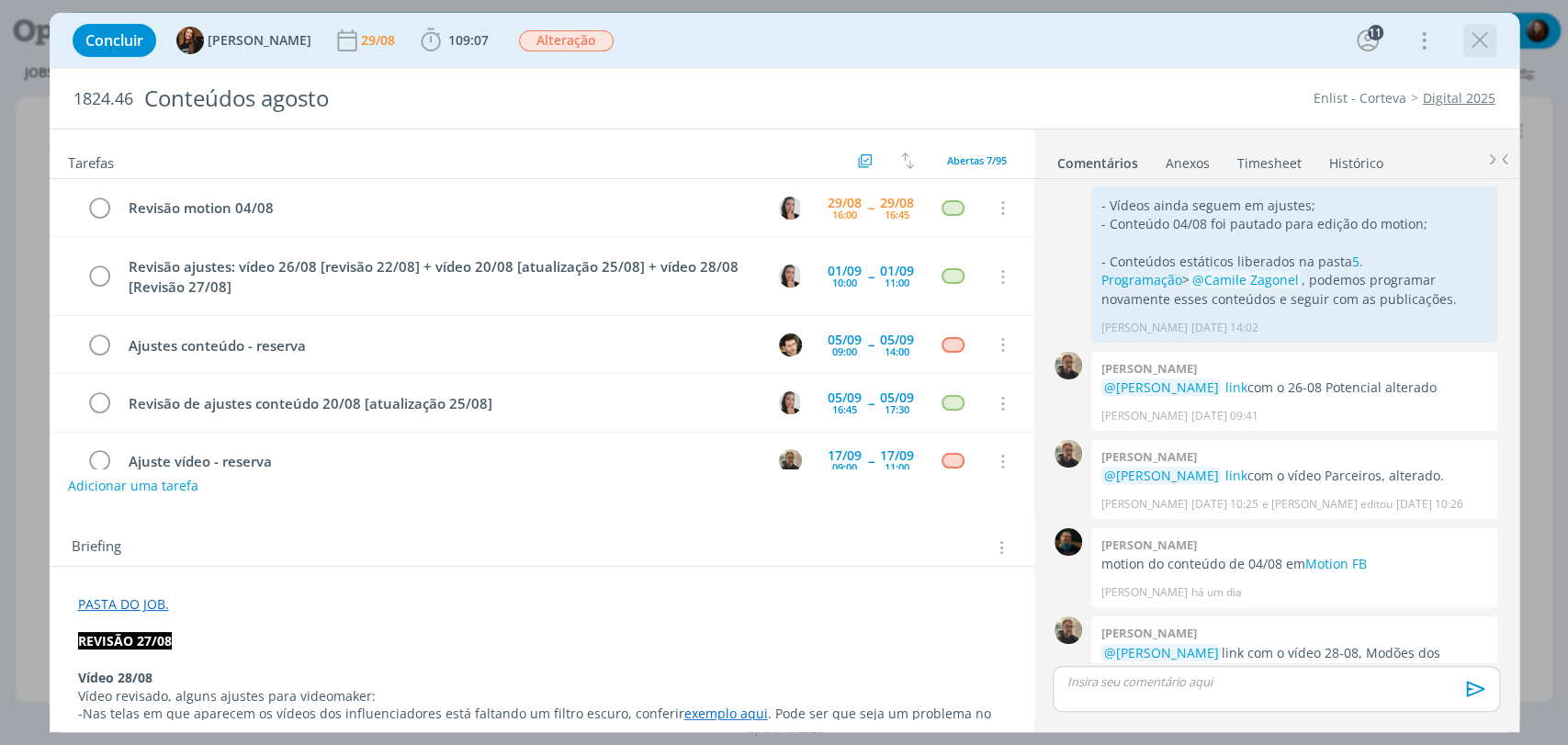
click at [1478, 31] on icon "dialog" at bounding box center [1481, 41] width 28 height 28
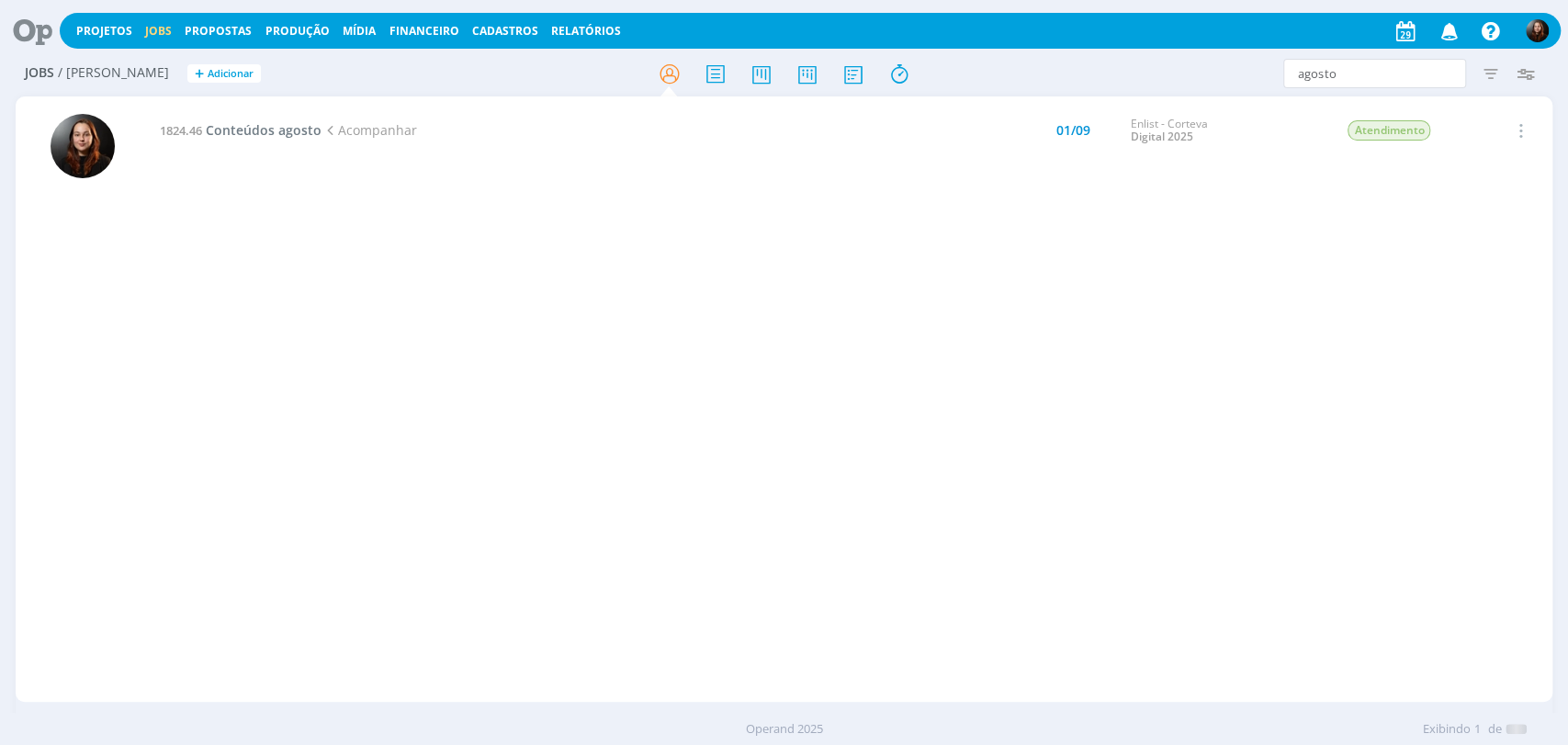
click at [41, 23] on icon at bounding box center [26, 31] width 38 height 36
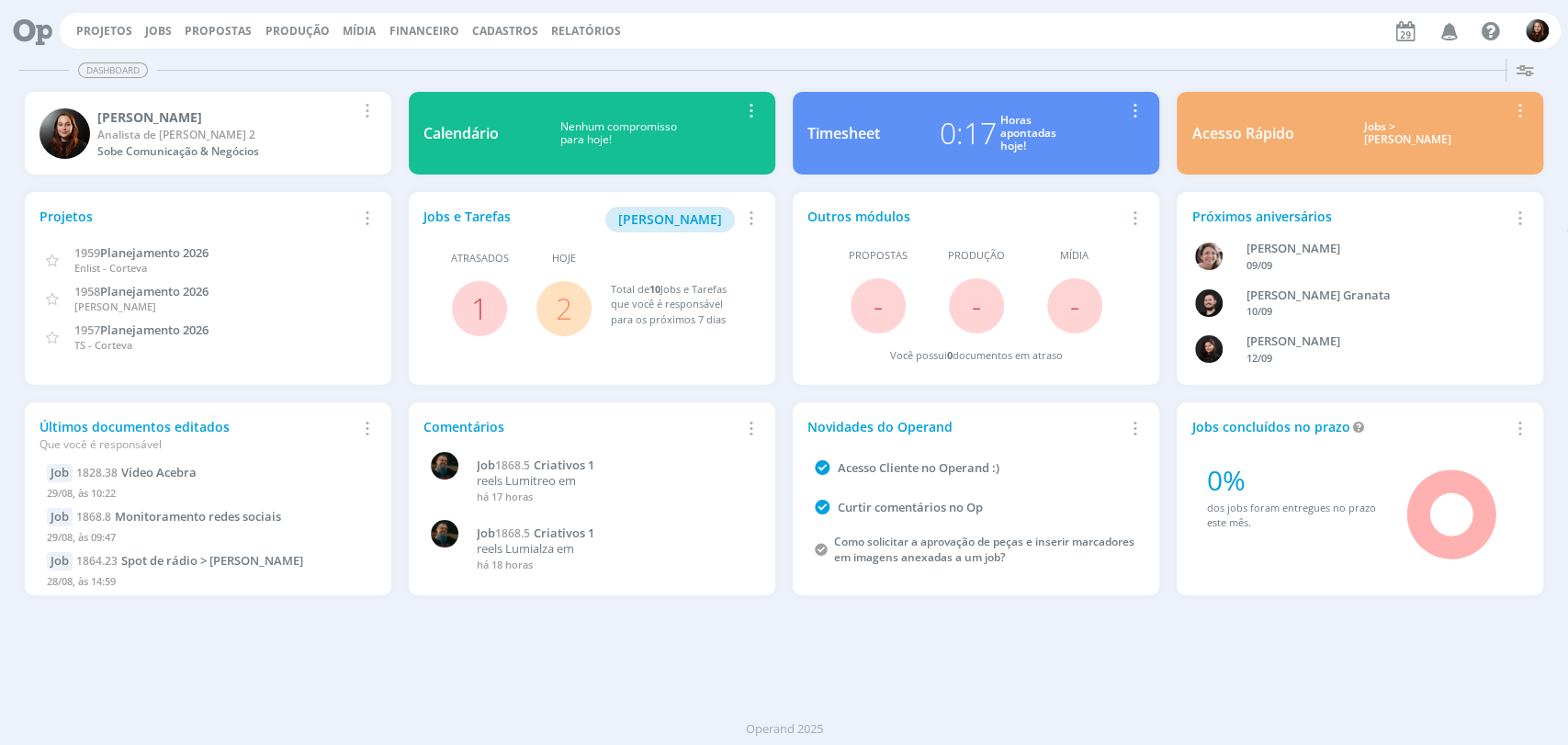
click at [808, 35] on div "Projetos Jobs Propostas Produção Mídia Financeiro Cadastros Relatórios Notifica…" at bounding box center [810, 31] width 1502 height 36
click at [559, 314] on link "2" at bounding box center [564, 308] width 17 height 40
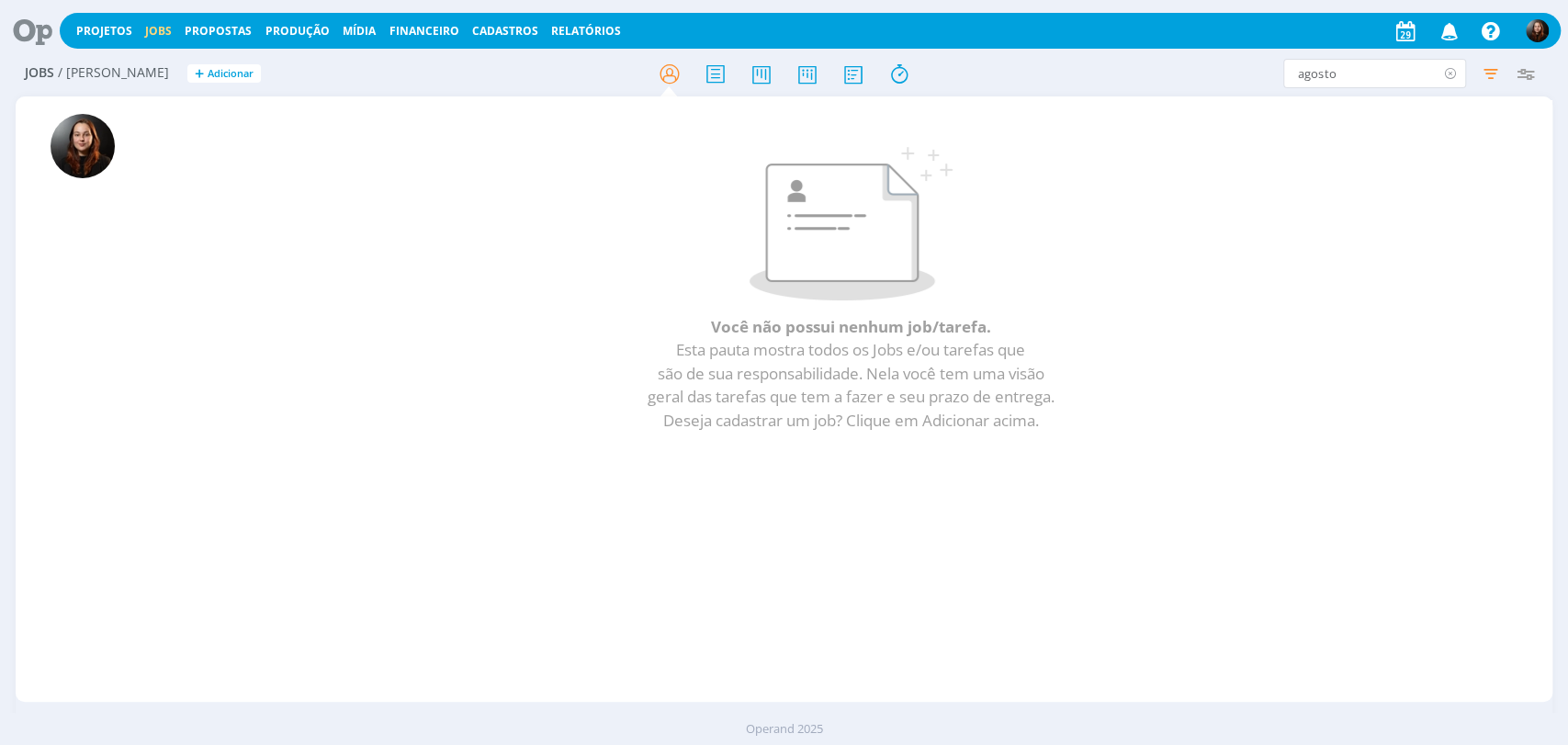
click at [1446, 71] on icon at bounding box center [1450, 73] width 23 height 30
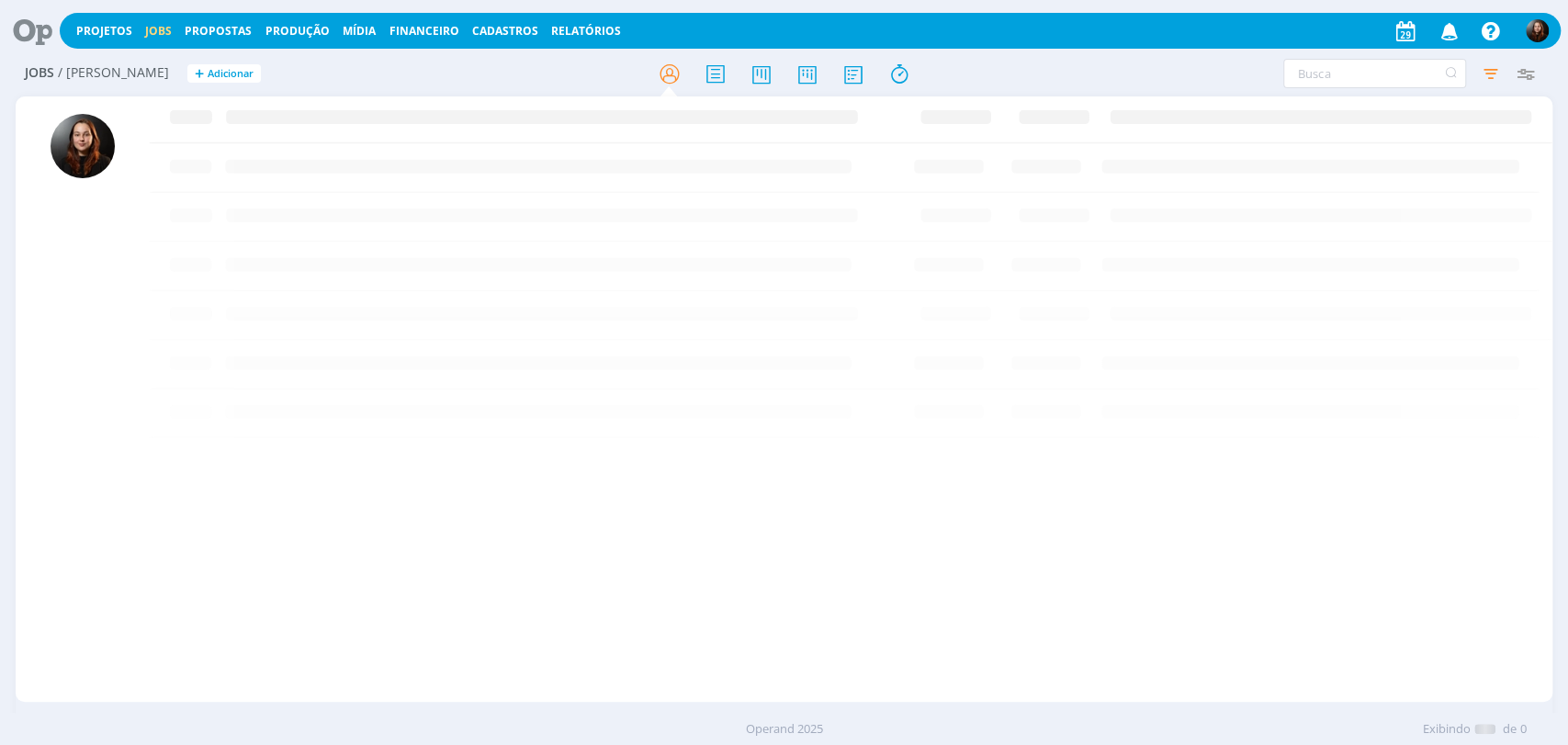
click at [296, 74] on h2 "Jobs / Minha Pauta + Adicionar" at bounding box center [272, 70] width 495 height 39
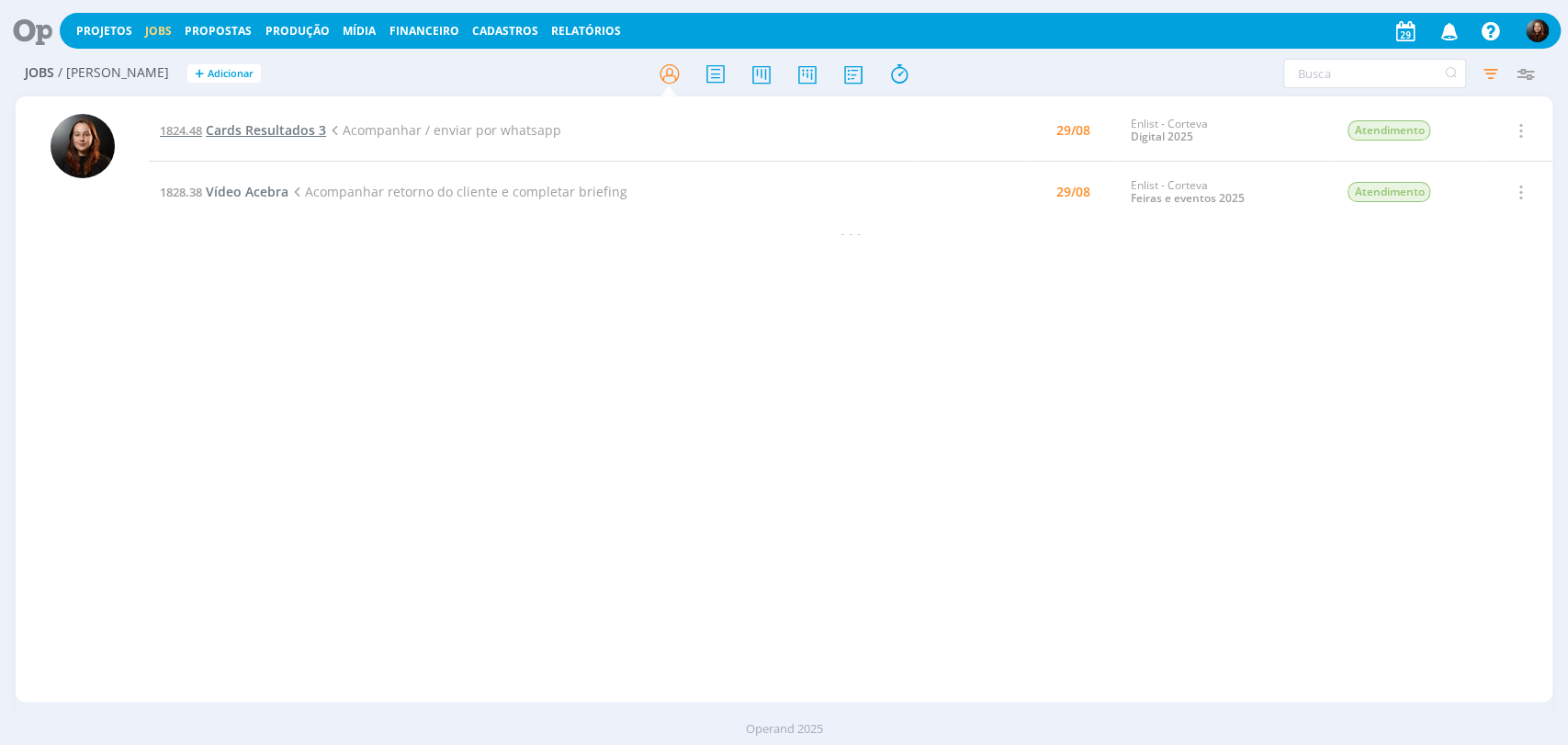
click at [275, 128] on span "Cards Resultados 3" at bounding box center [266, 130] width 120 height 18
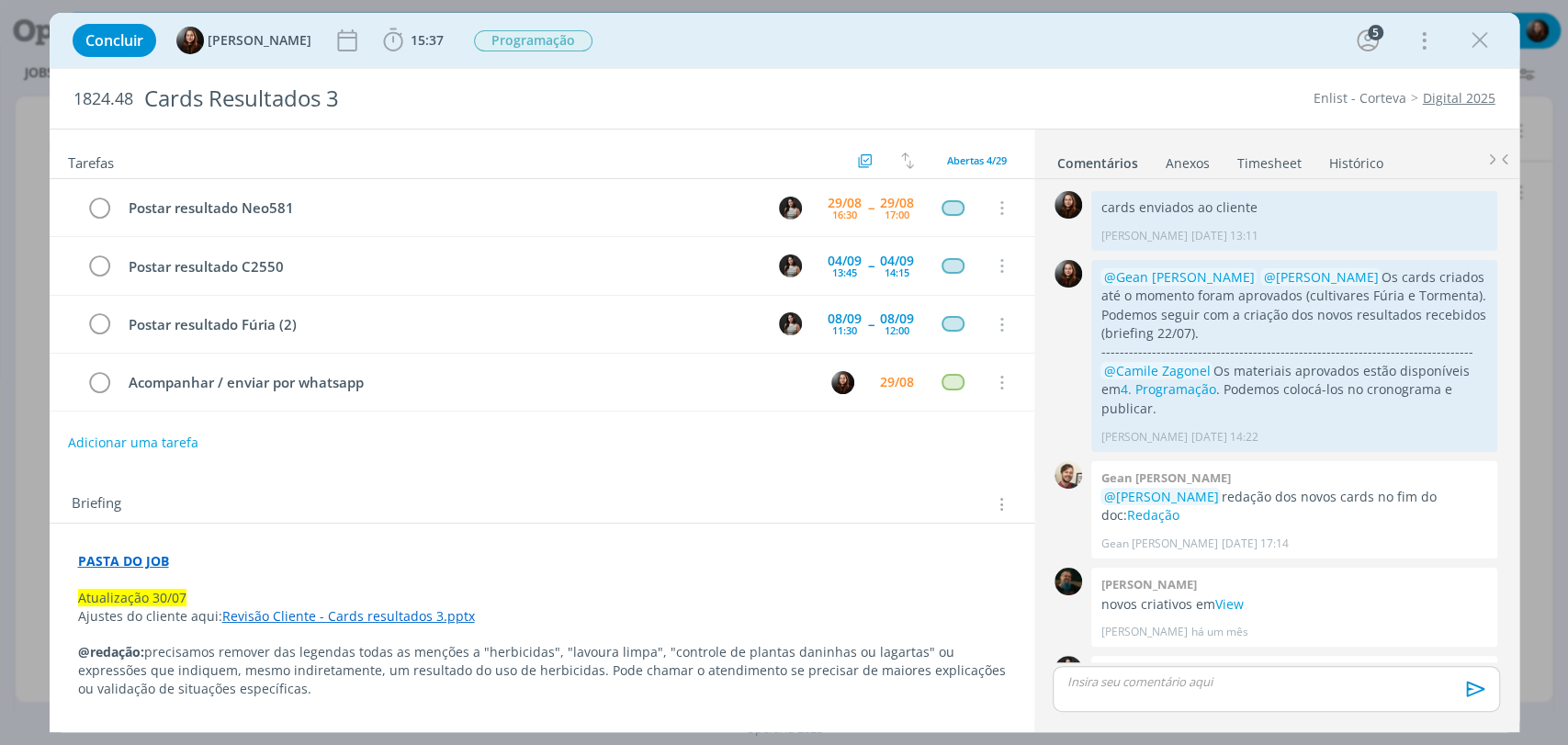
scroll to position [1935, 0]
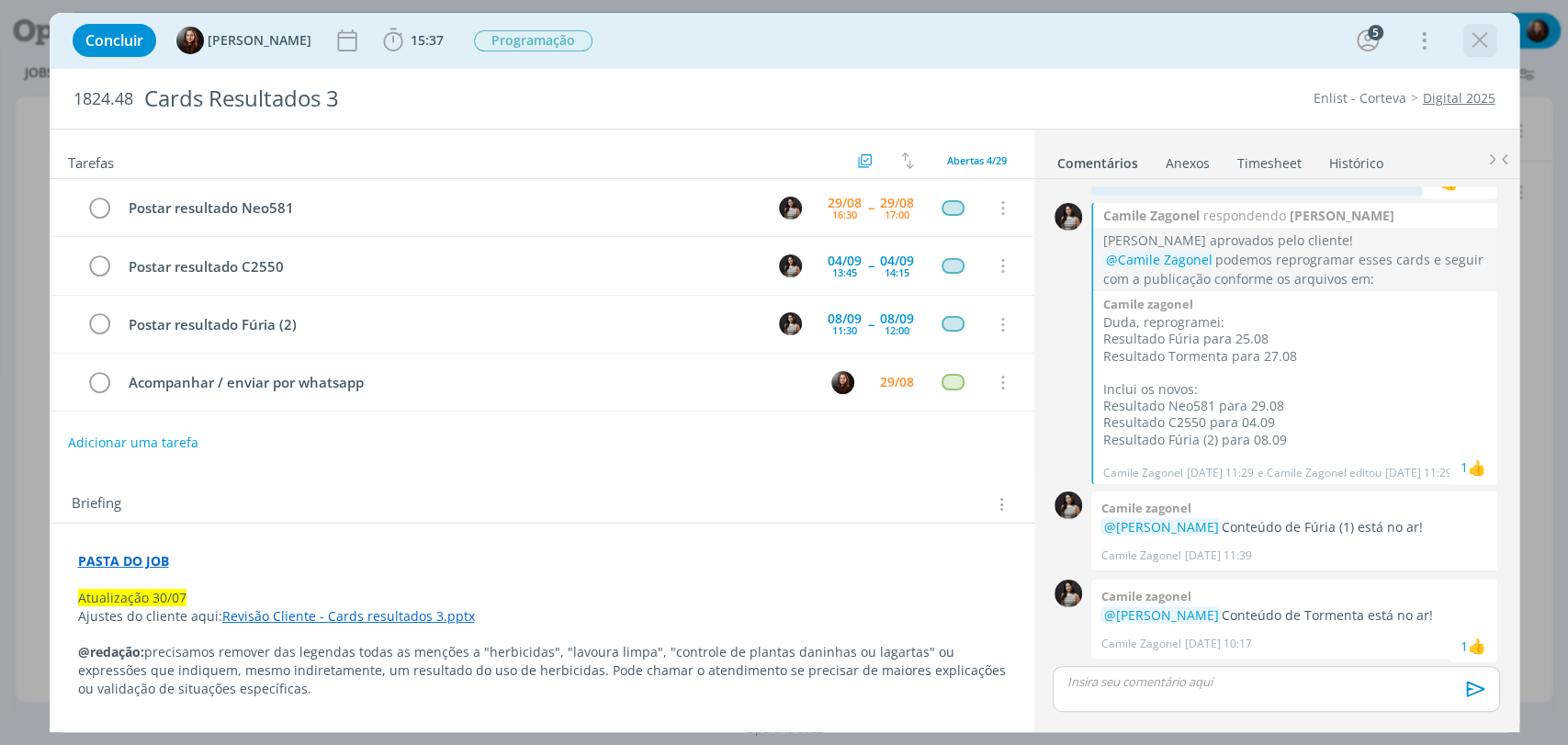
click at [1470, 40] on icon "dialog" at bounding box center [1481, 41] width 28 height 28
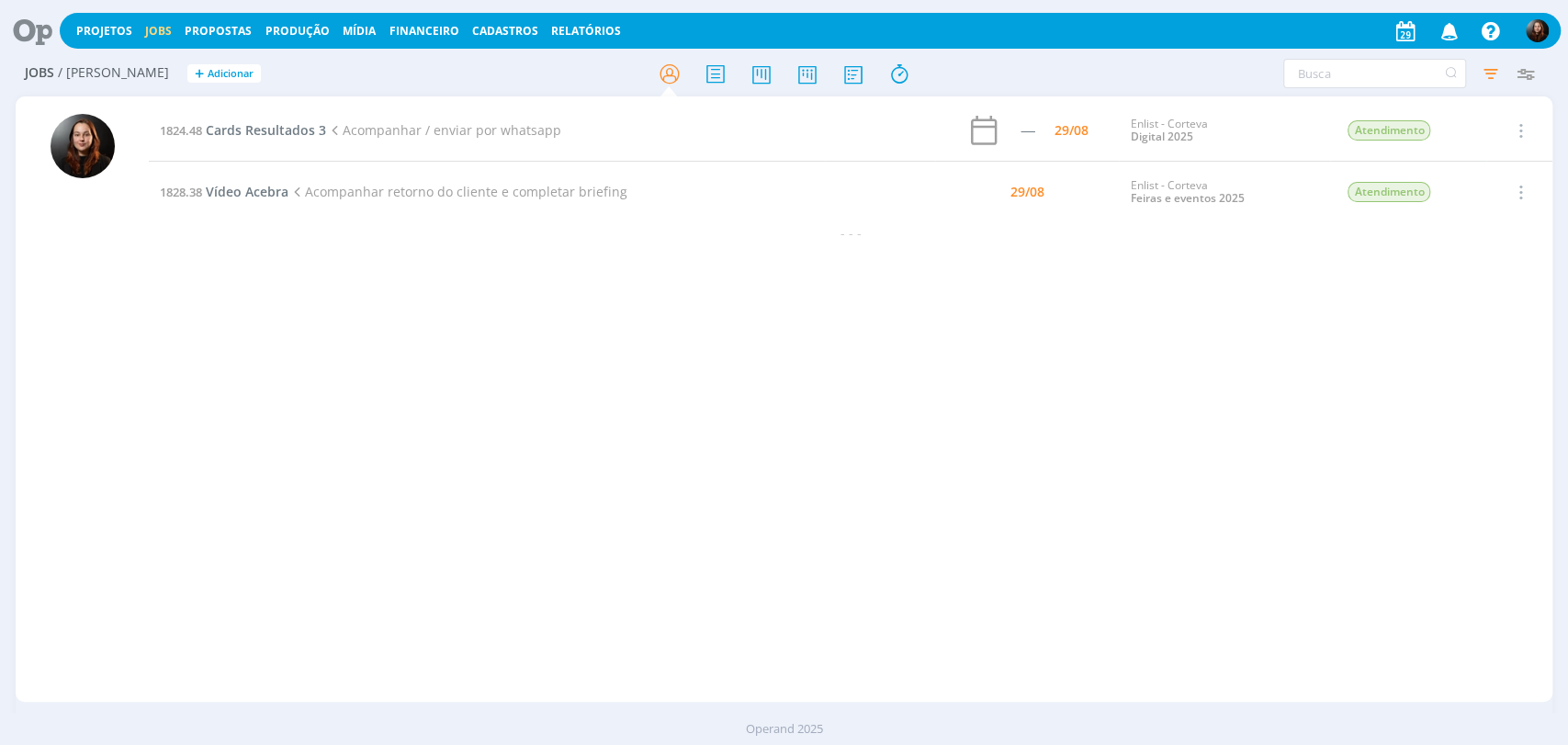
click at [975, 443] on div "1824.48 Cards Resultados 3 Acompanhar / enviar por whatsapp ----- 29/08 Enlist …" at bounding box center [850, 399] width 1404 height 598
click at [905, 473] on div "1824.48 Cards Resultados 3 Acompanhar / enviar por whatsapp ----- 29/08 Enlist …" at bounding box center [850, 399] width 1404 height 598
drag, startPoint x: 832, startPoint y: 412, endPoint x: 810, endPoint y: 74, distance: 338.7
click at [832, 412] on div "1824.48 Cards Resultados 3 Acompanhar / enviar por whatsapp 29/08 Enlist - Cort…" at bounding box center [850, 399] width 1404 height 598
click at [632, 441] on div "1824.48 Cards Resultados 3 Acompanhar / enviar por whatsapp 29/08 Enlist - Cort…" at bounding box center [850, 399] width 1404 height 598
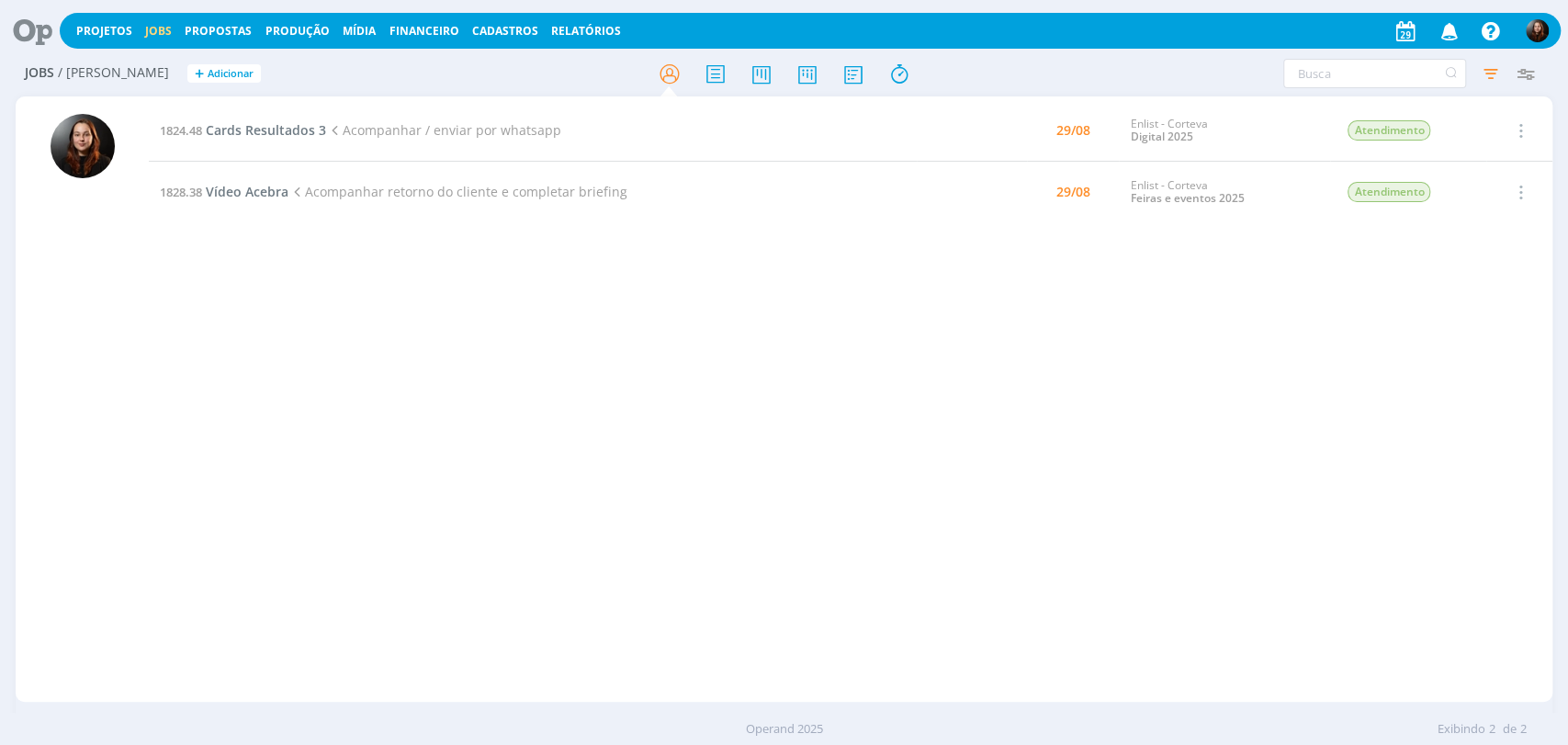
click at [389, 82] on h2 "Jobs / Minha Pauta + Adicionar" at bounding box center [272, 70] width 495 height 39
click at [237, 378] on div "1824.48 Cards Resultados 3 Acompanhar / enviar por whatsapp 29/08 Enlist - Cort…" at bounding box center [850, 399] width 1404 height 598
click at [42, 28] on icon at bounding box center [26, 31] width 38 height 36
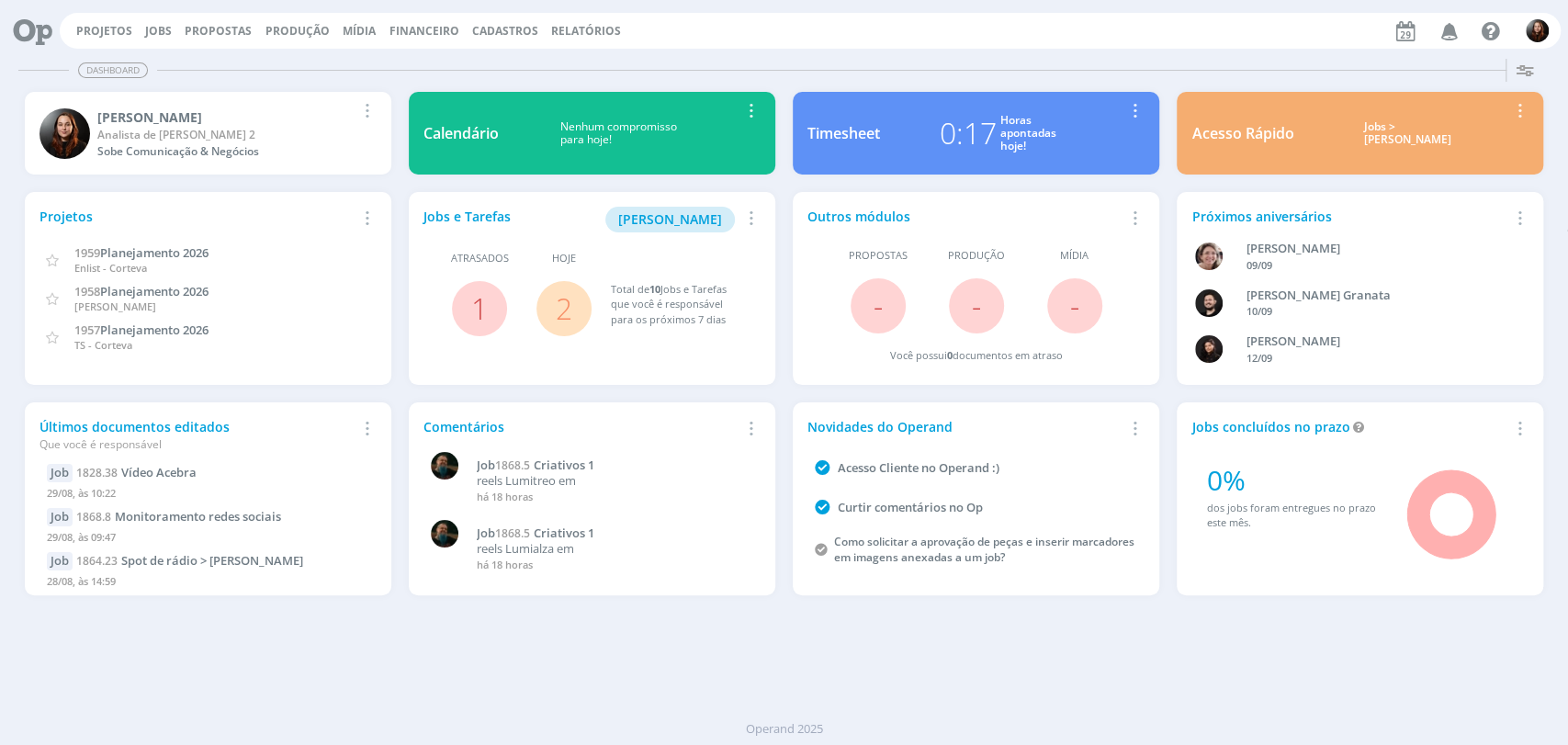
click at [975, 59] on div "Dashboard" at bounding box center [784, 69] width 1531 height 27
click at [872, 56] on div "Dashboard" at bounding box center [784, 69] width 1531 height 27
click at [162, 24] on link "Jobs" at bounding box center [158, 31] width 27 height 16
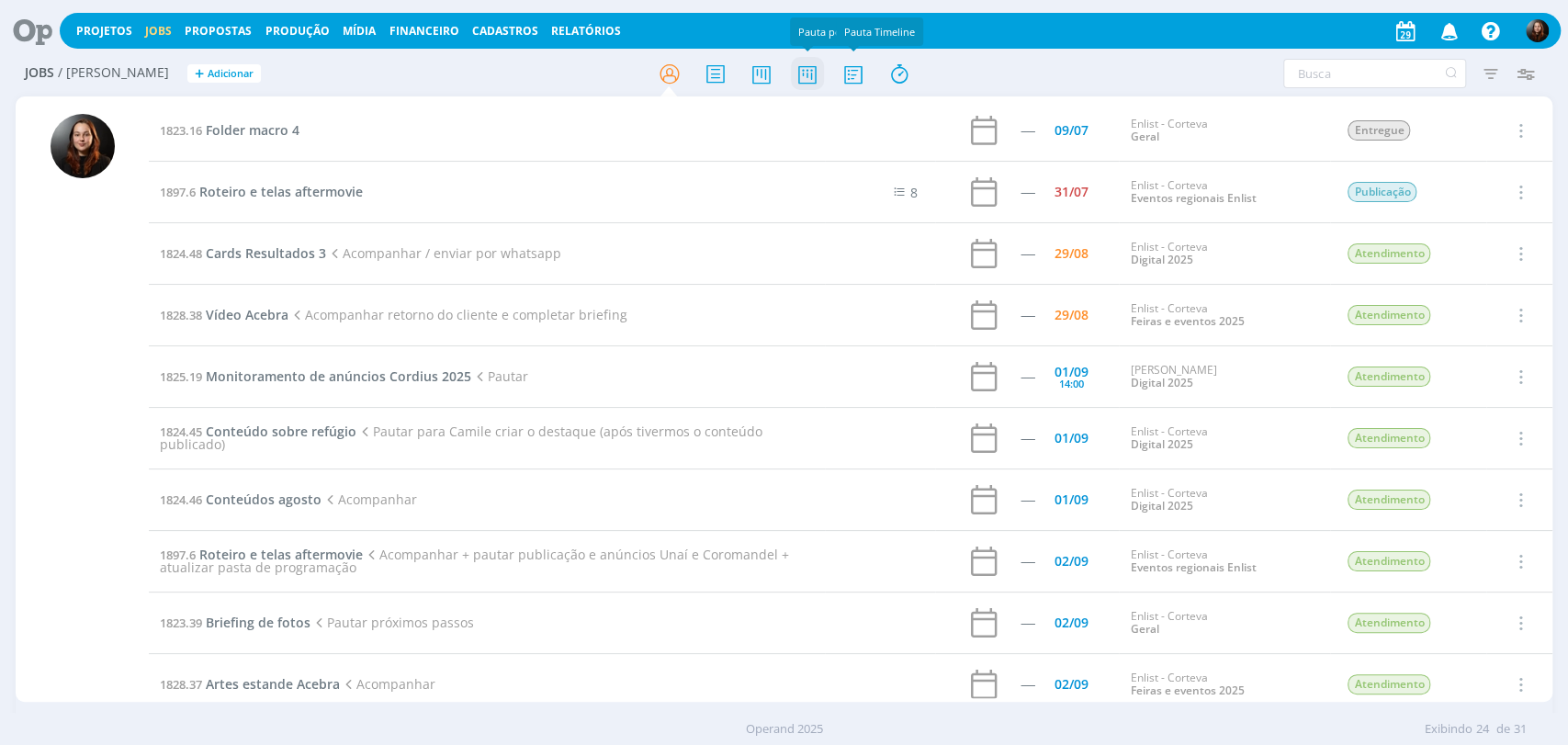
click at [809, 68] on icon at bounding box center [806, 74] width 33 height 36
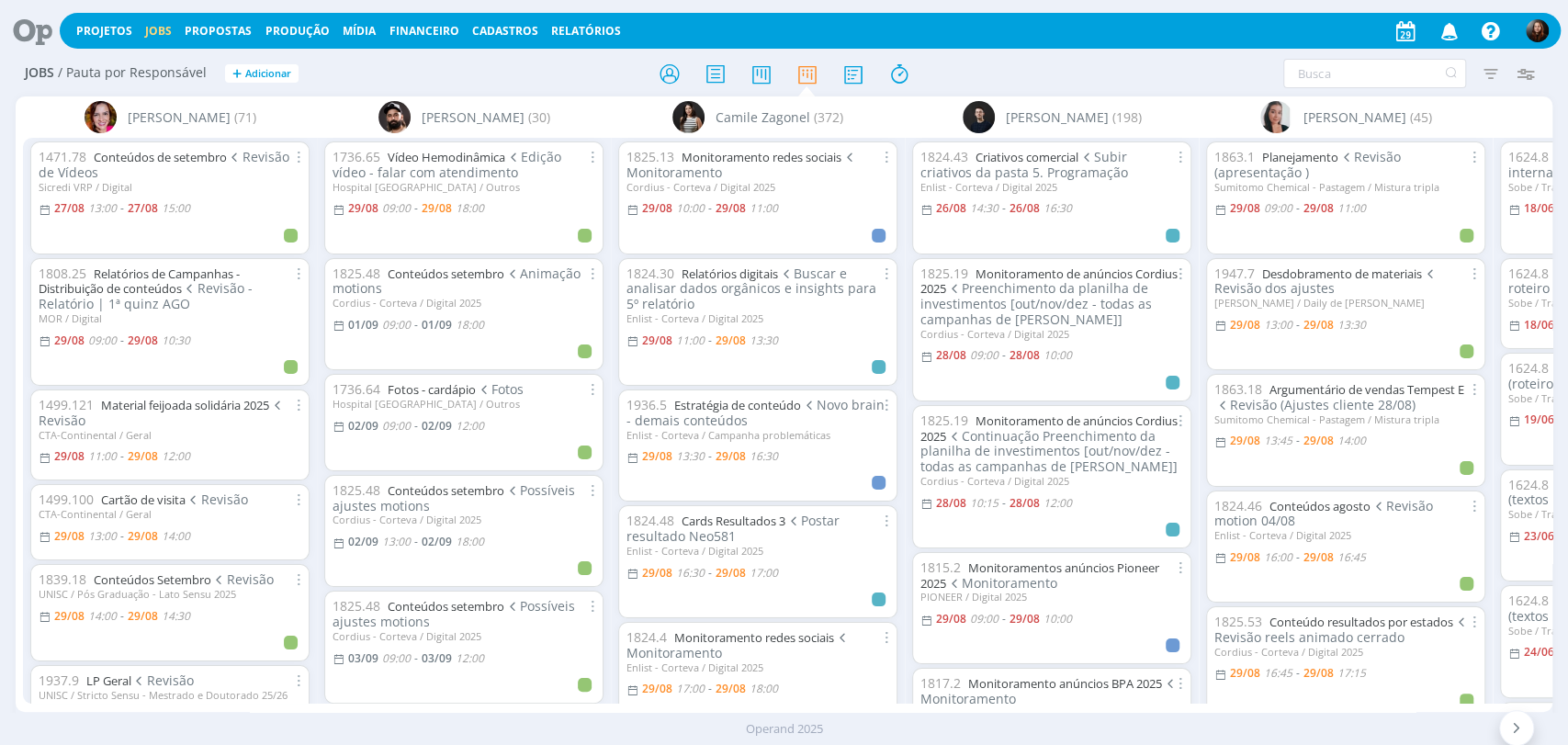
click at [1081, 57] on div "Jobs / Pauta por Responsável + Adicionar Filtrar Filtrar Limpar Tipo Jobs e Tar…" at bounding box center [784, 74] width 1537 height 46
click at [1176, 82] on div "Filtrar Filtrar Limpar Tipo Jobs e Tarefas Data Personalizado a Situação dos jo…" at bounding box center [1296, 73] width 495 height 30
click at [1082, 53] on div "Projetos Jobs Propostas Produção Mídia Financeiro Cadastros Relatórios Notifica…" at bounding box center [784, 372] width 1568 height 745
click at [1072, 60] on div "Filtrar Filtrar Limpar Tipo Jobs e Tarefas Data Personalizado a Situação dos jo…" at bounding box center [1296, 73] width 495 height 30
click at [1069, 64] on div "Filtrar Filtrar Limpar Tipo Jobs e Tarefas Data Personalizado a Situação dos jo…" at bounding box center [1296, 73] width 495 height 30
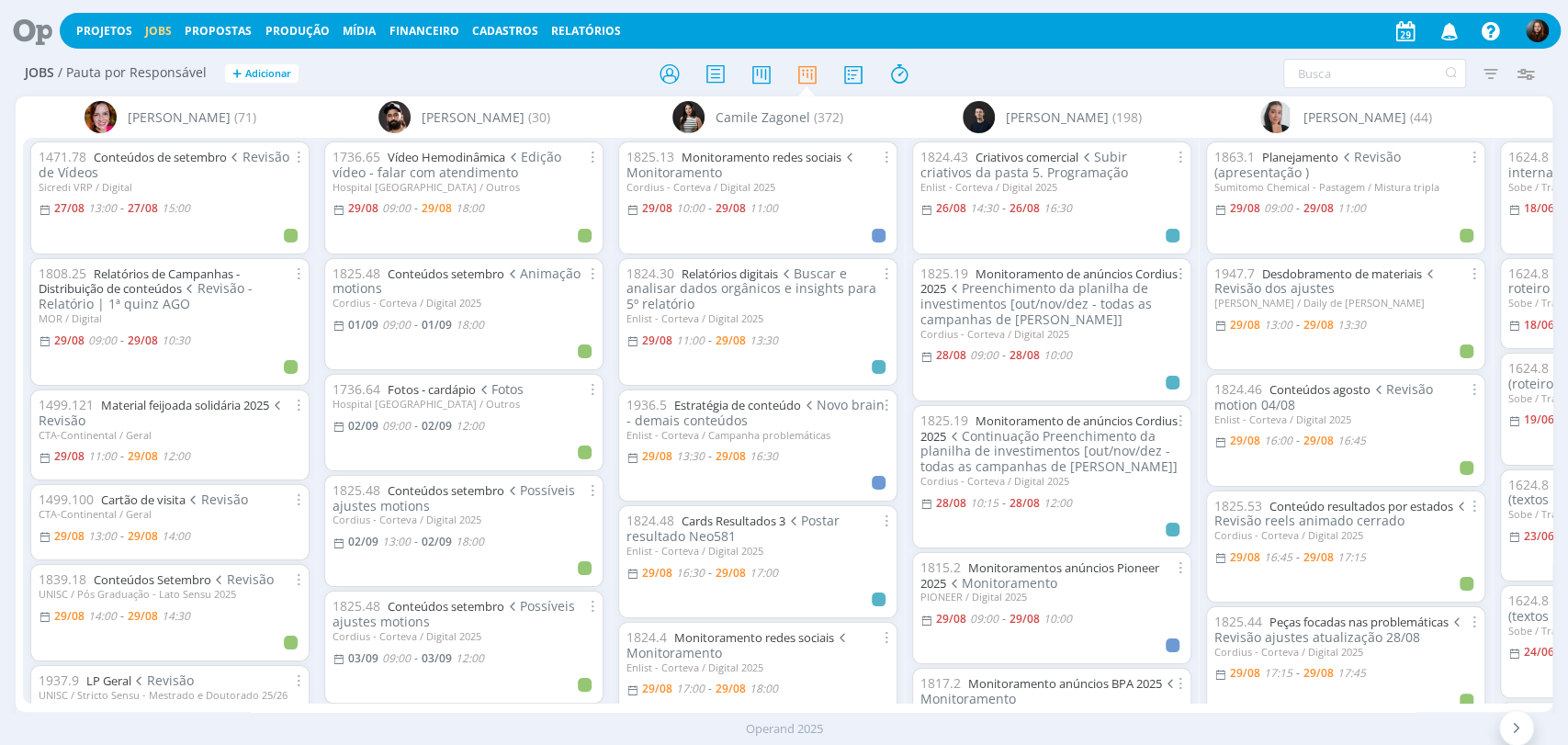
click at [1069, 64] on div "Filtrar Filtrar Limpar Tipo Jobs e Tarefas Data Personalizado a Situação dos jo…" at bounding box center [1296, 73] width 495 height 30
click at [369, 76] on h2 "Jobs / Pauta por Responsável + Adicionar" at bounding box center [272, 70] width 495 height 39
click at [1129, 74] on div "Filtrar Filtrar Limpar Tipo Jobs e Tarefas Data Personalizado a Situação dos jo…" at bounding box center [1296, 73] width 495 height 30
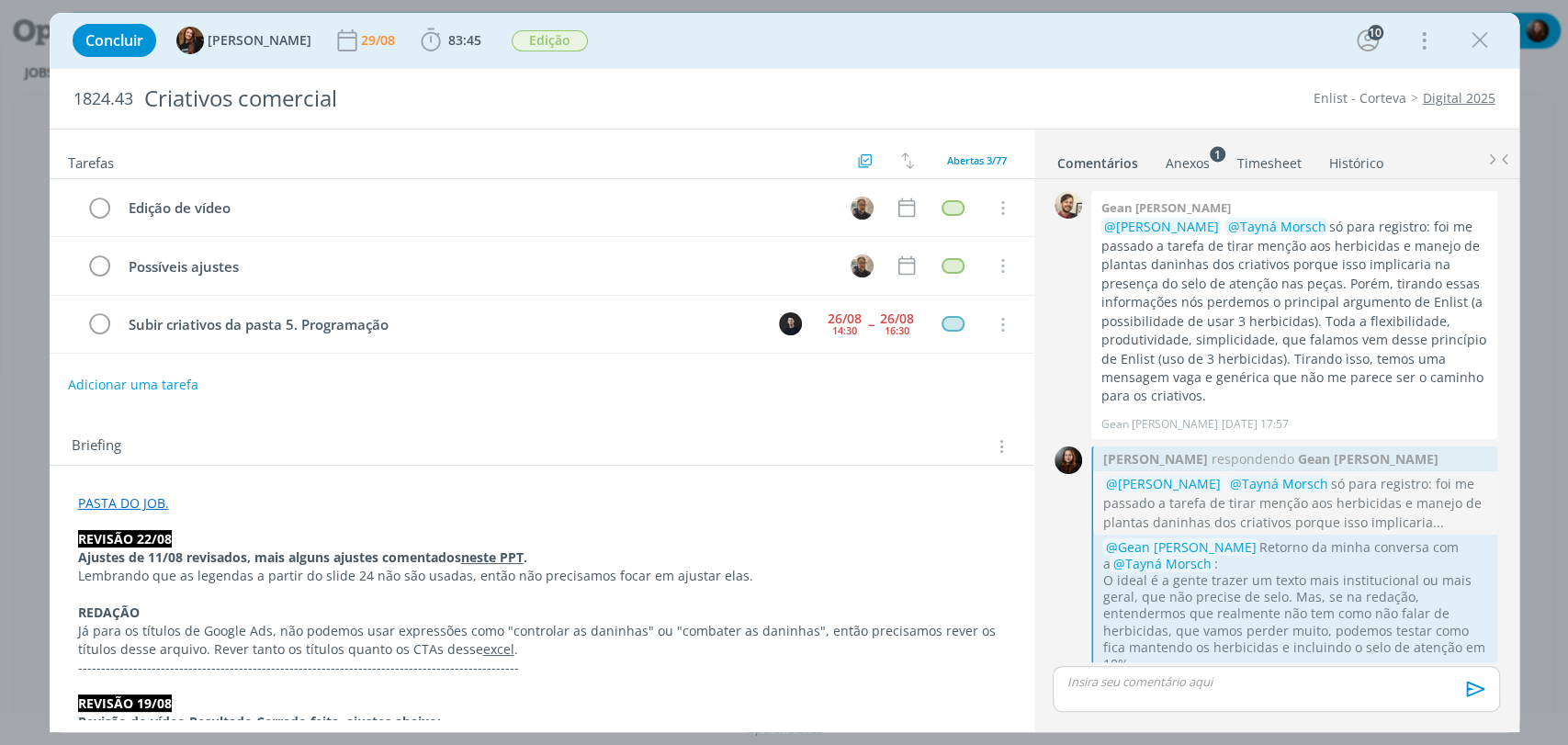
scroll to position [2461, 0]
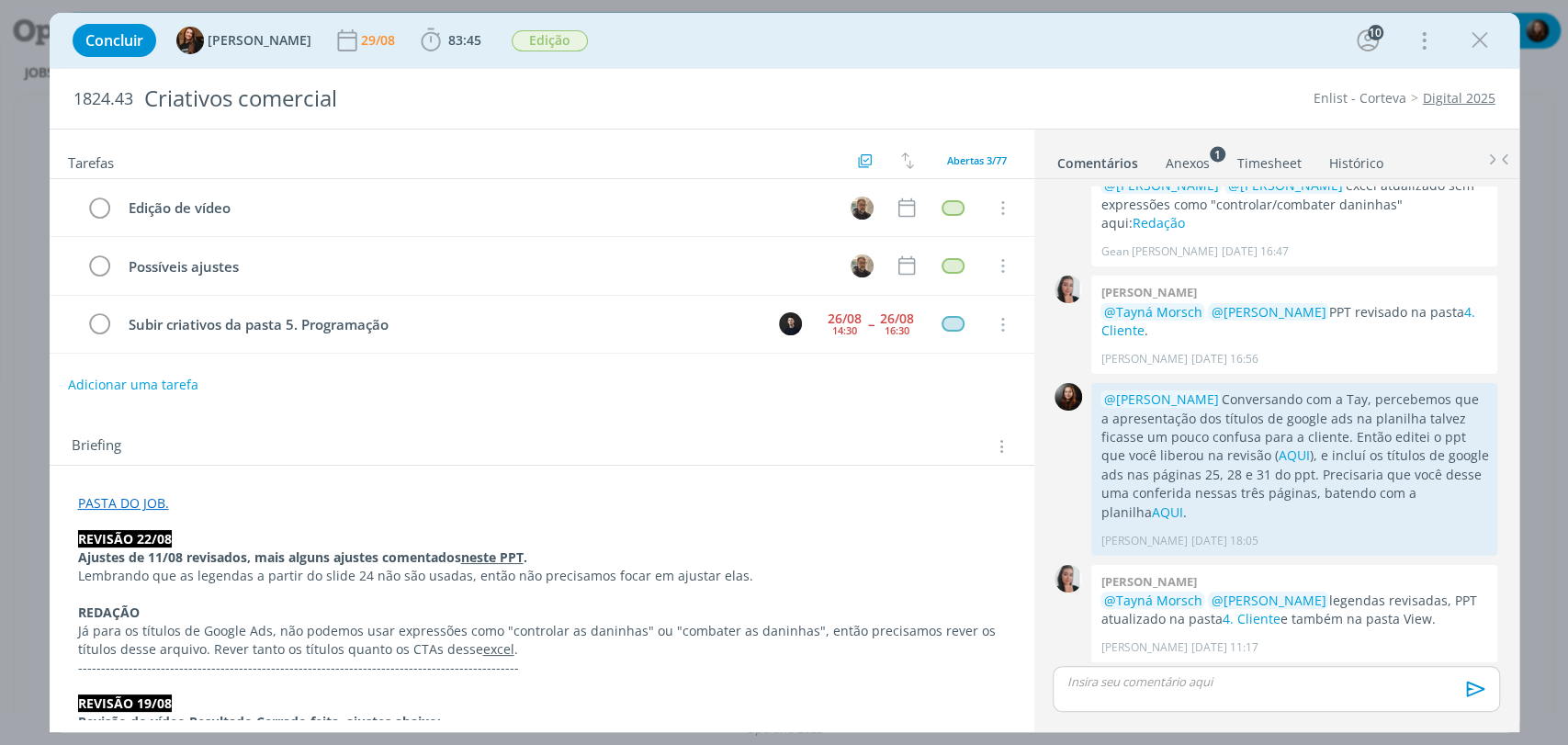
click at [482, 422] on div "Briefing Briefings Predefinidos Versões do Briefing Ver Briefing do Projeto" at bounding box center [542, 441] width 985 height 50
click at [1124, 66] on div "Concluir Tayná Morsch 29/08 83:45 Iniciar Apontar Data * [DATE] Horas * 00:00 T…" at bounding box center [784, 41] width 1470 height 55
click at [1123, 63] on div "Concluir Tayná Morsch 29/08 83:45 Iniciar Apontar Data * [DATE] Horas * 00:00 T…" at bounding box center [784, 41] width 1470 height 55
click at [1124, 65] on div "Concluir Tayná Morsch 29/08 83:45 Iniciar Apontar Data * [DATE] Horas * 00:00 T…" at bounding box center [784, 41] width 1470 height 55
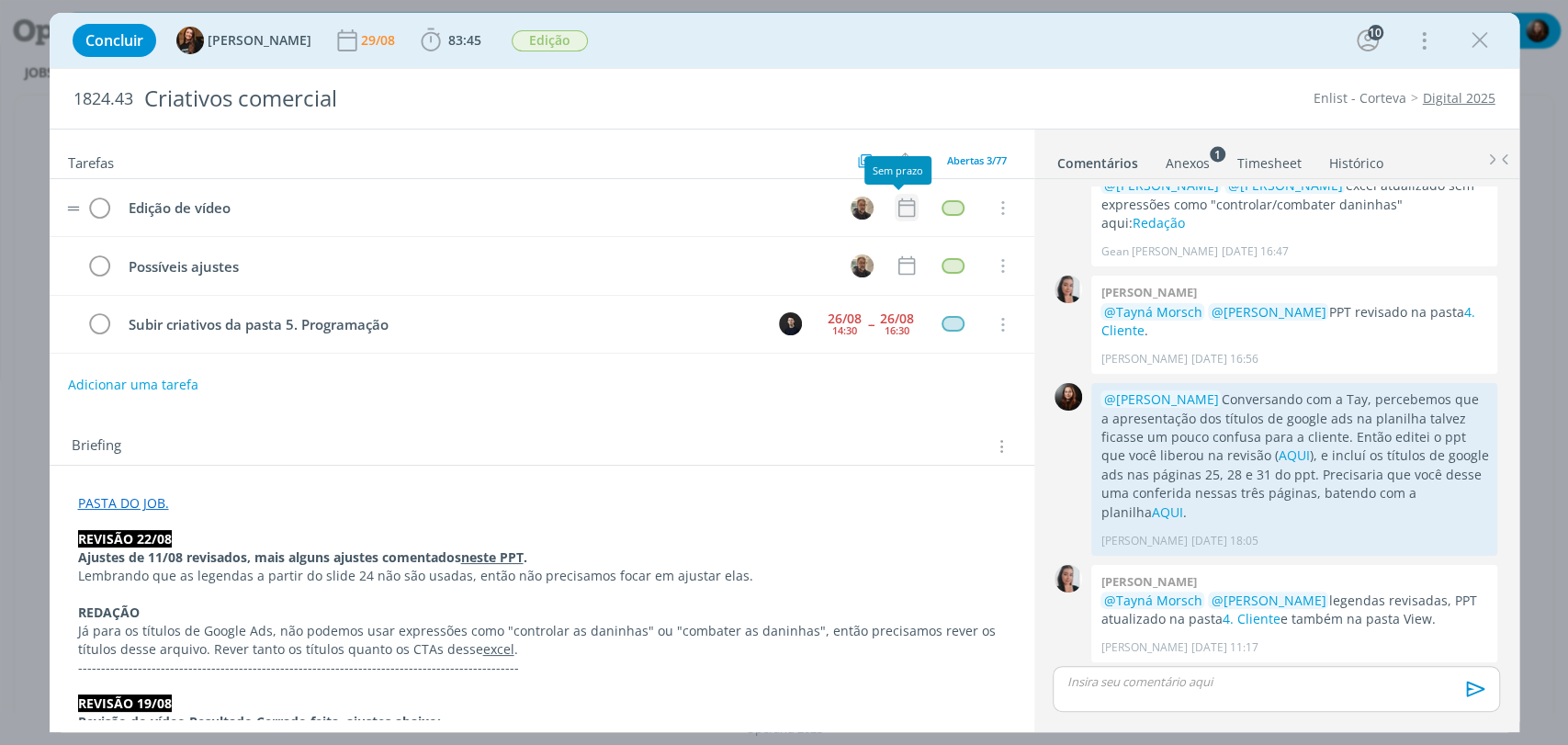
click at [898, 200] on icon "dialog" at bounding box center [906, 207] width 17 height 19
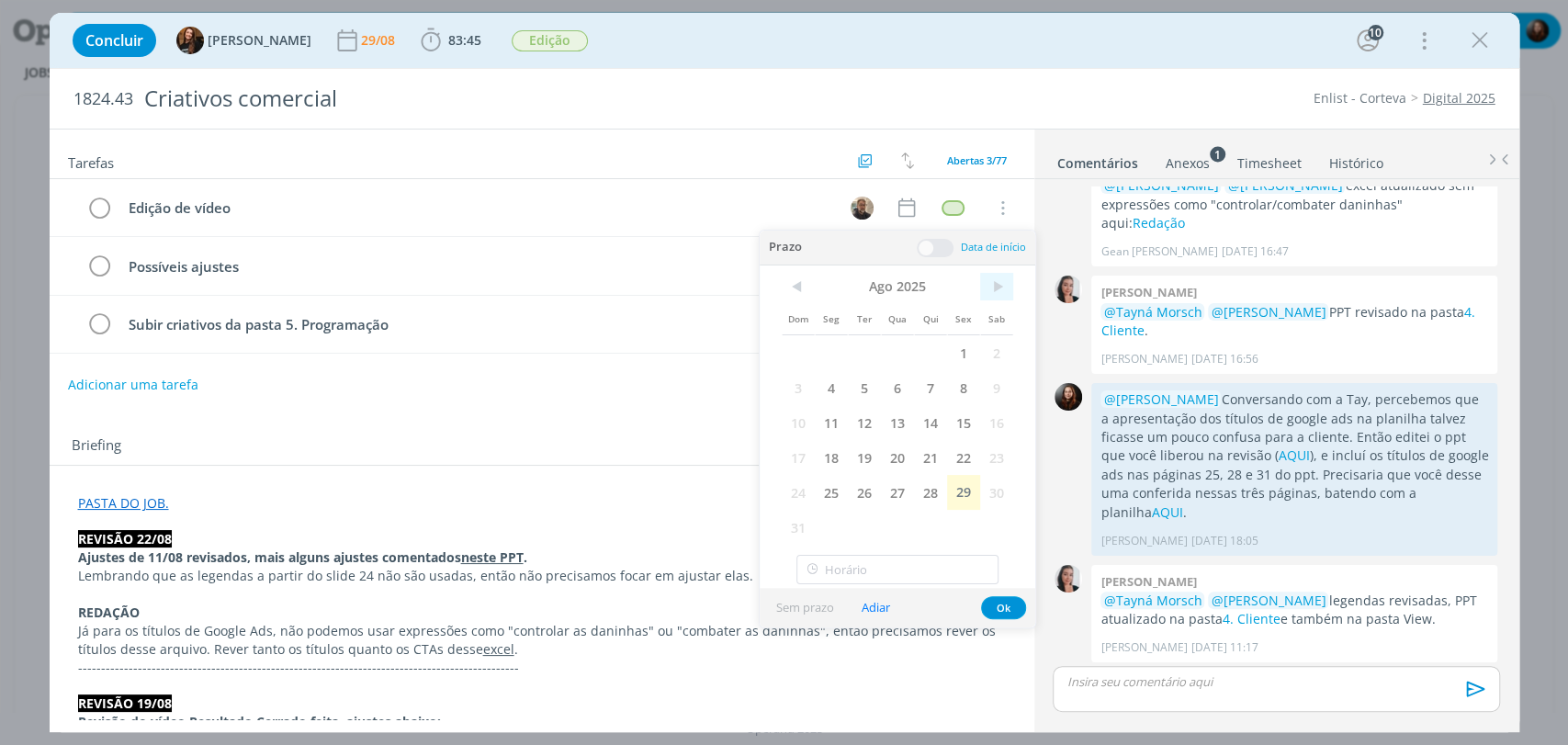
click at [994, 275] on span ">" at bounding box center [996, 286] width 33 height 28
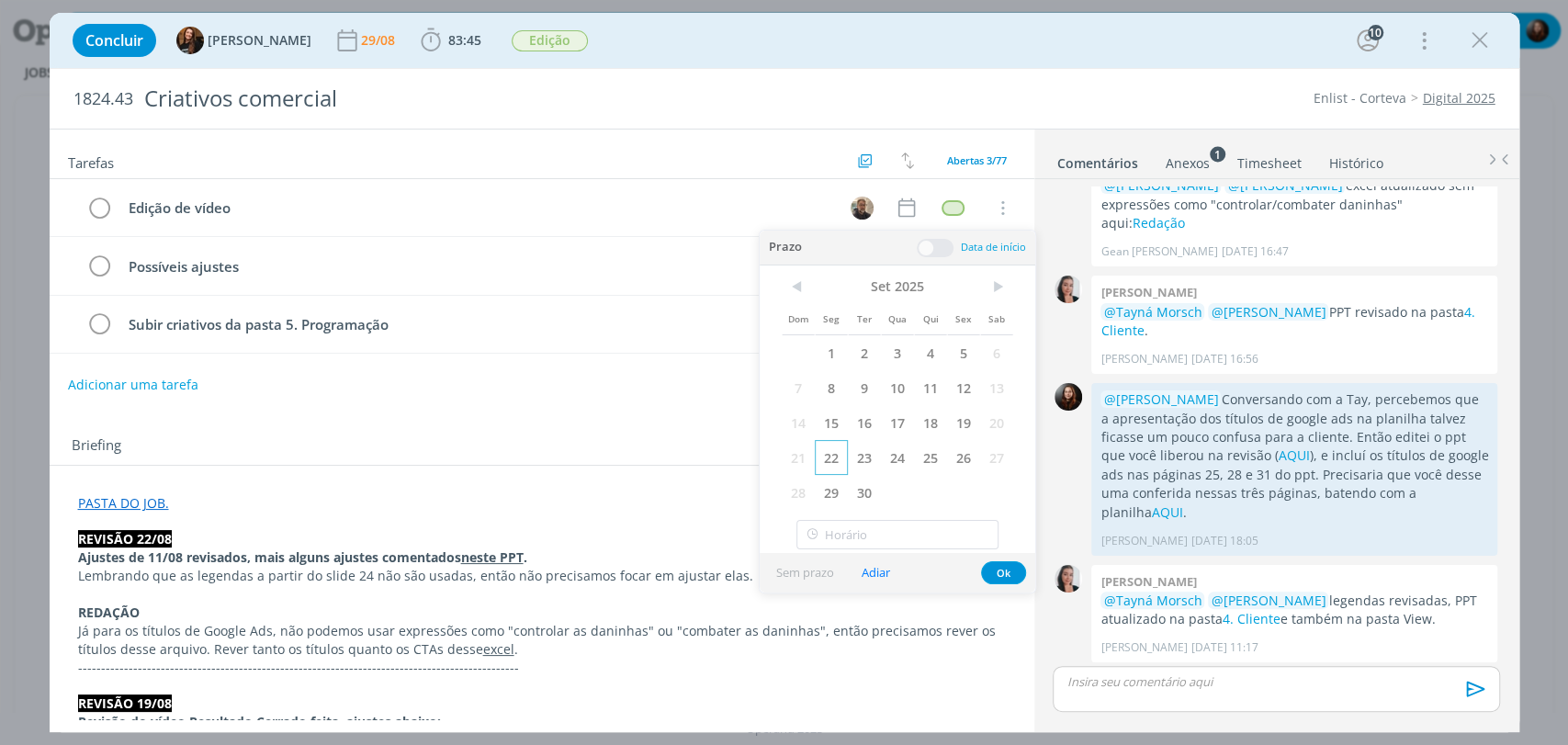
click at [835, 454] on span "22" at bounding box center [831, 457] width 33 height 35
click at [945, 245] on span at bounding box center [935, 248] width 37 height 19
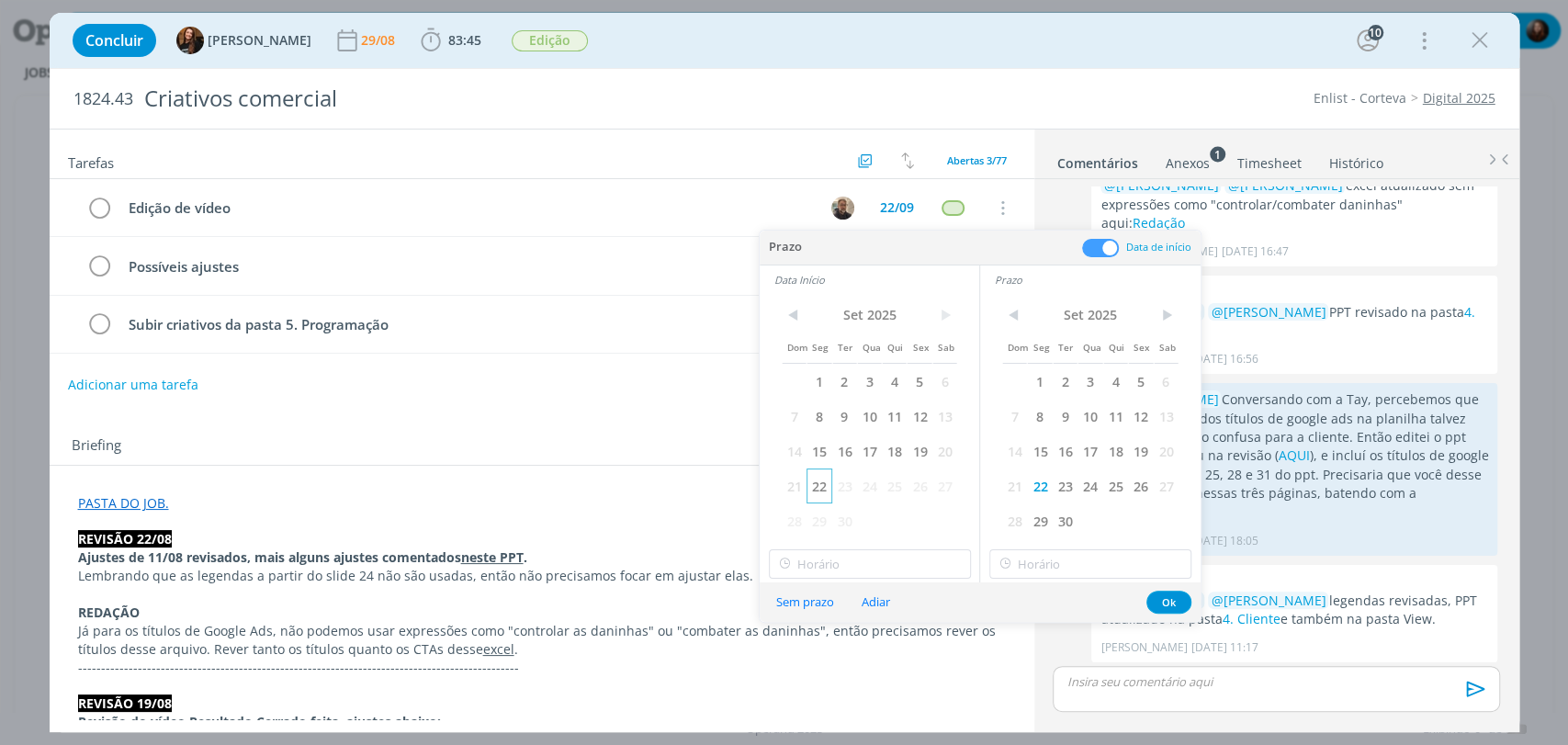
click at [814, 486] on span "22" at bounding box center [819, 485] width 25 height 35
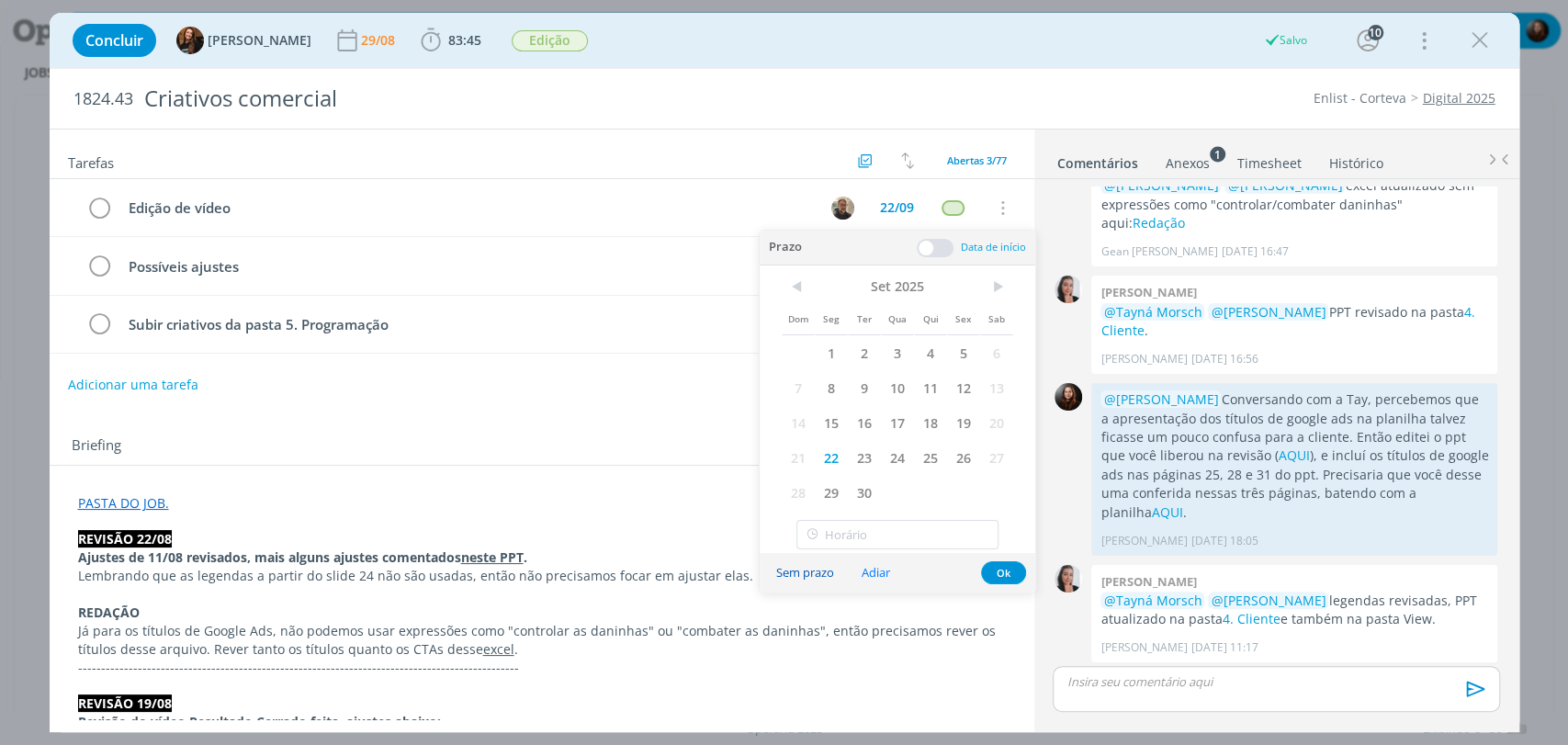
click at [824, 576] on button "Sem prazo" at bounding box center [805, 572] width 82 height 25
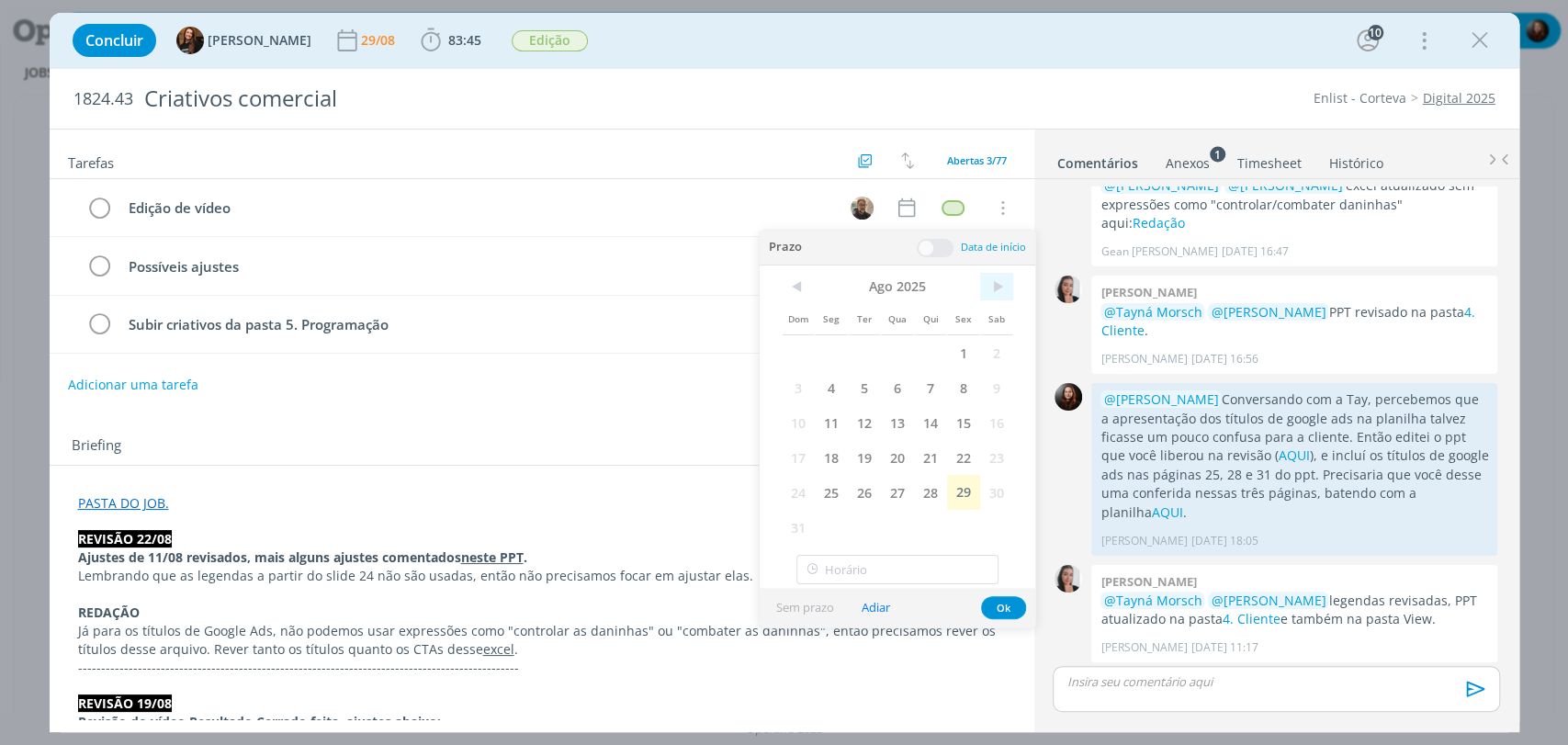
click at [1000, 285] on span ">" at bounding box center [996, 286] width 33 height 28
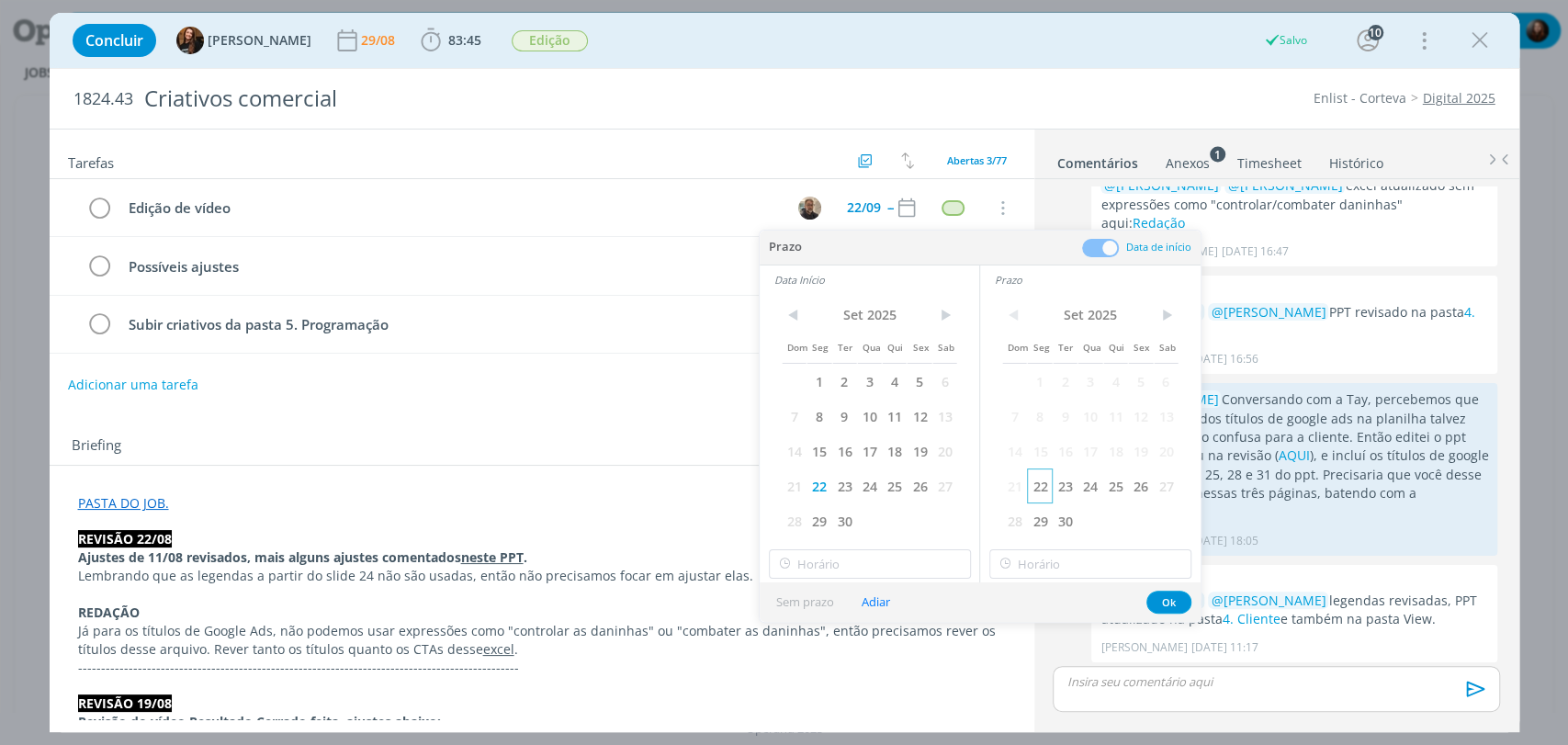
click at [1047, 484] on span "22" at bounding box center [1039, 485] width 25 height 35
click at [821, 568] on input "12:00" at bounding box center [870, 564] width 202 height 30
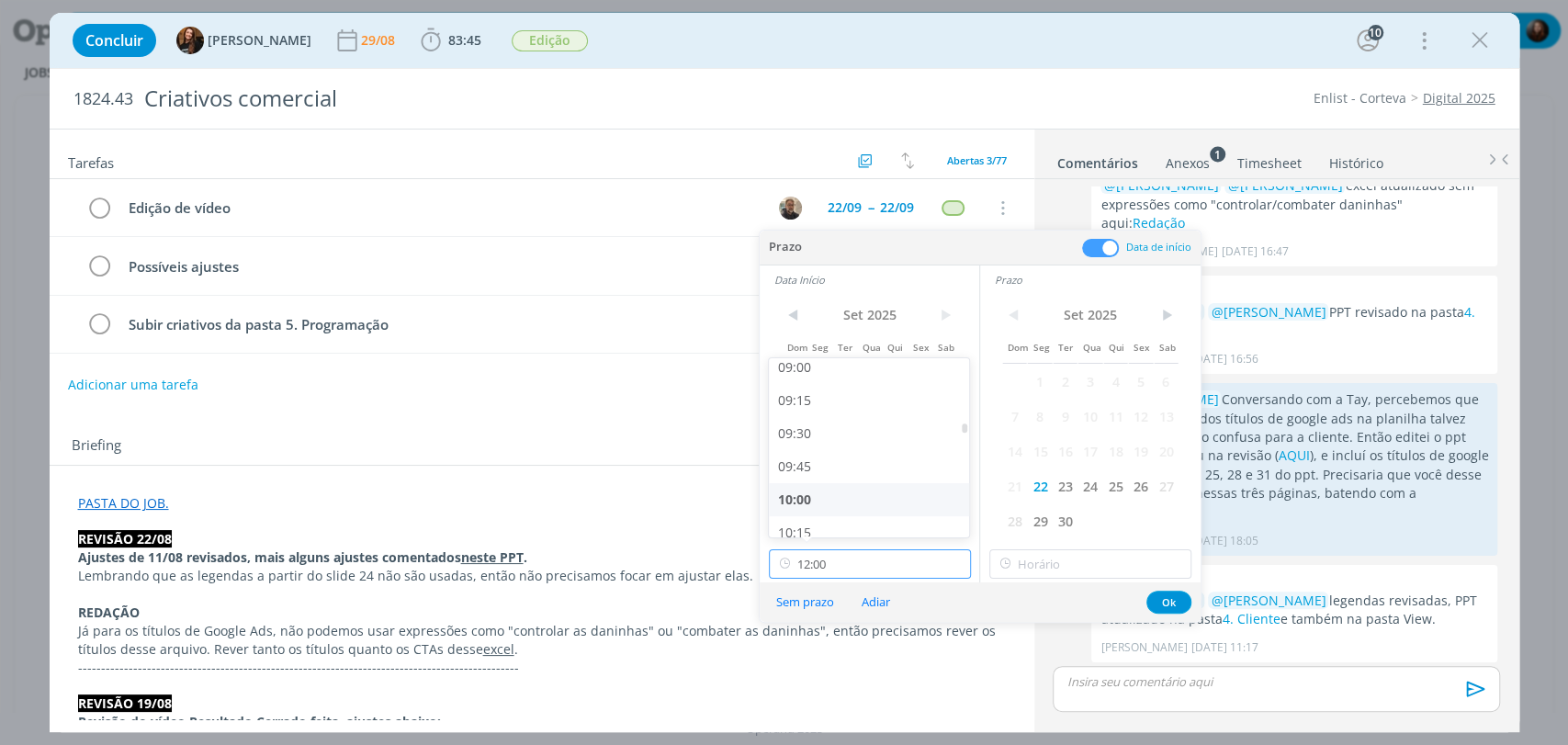
scroll to position [1140, 0]
click at [812, 432] on div "09:00" at bounding box center [871, 424] width 205 height 33
type input "09:00"
click at [1100, 565] on input "12:00" at bounding box center [1090, 564] width 202 height 30
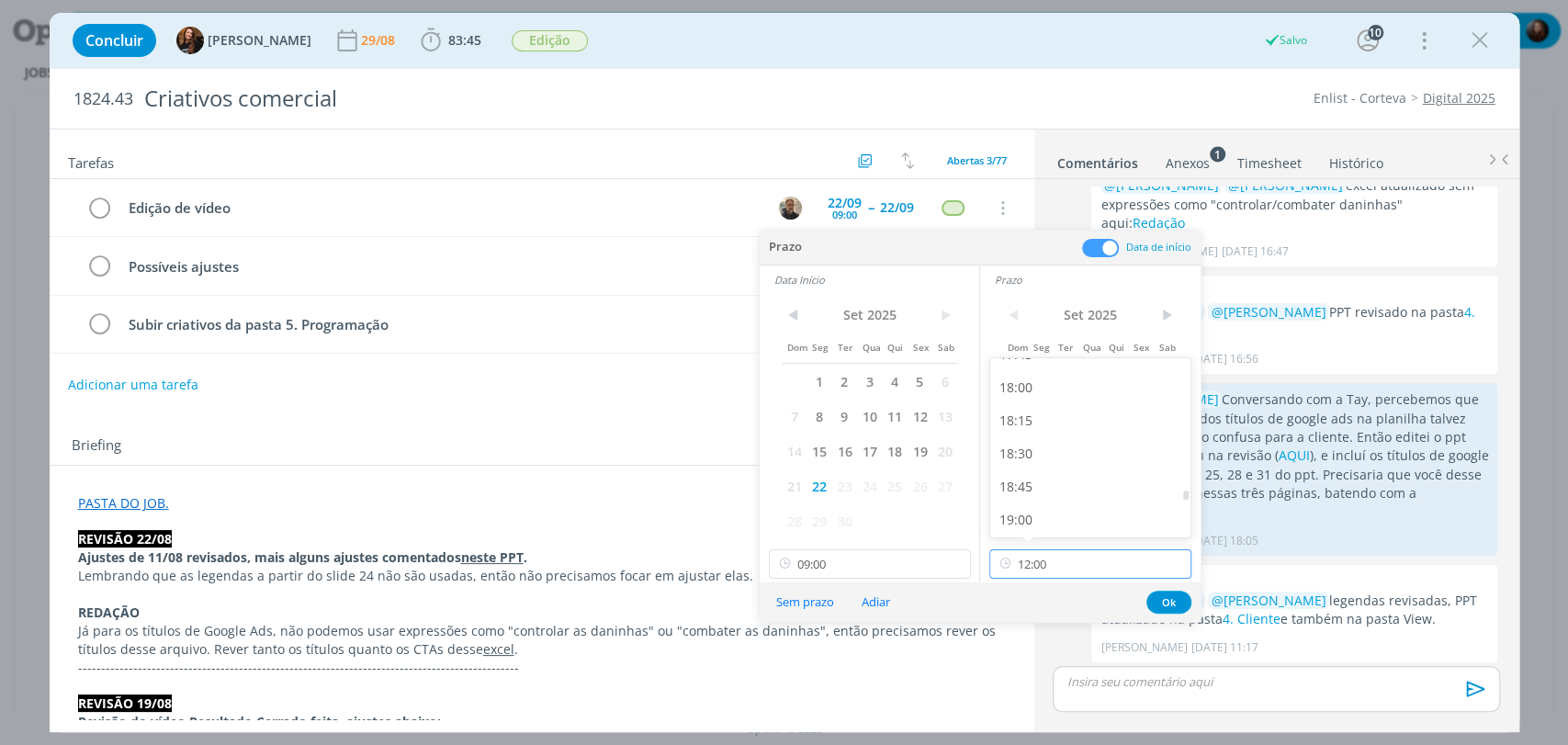
scroll to position [2366, 0]
click at [1018, 398] on div "18:00" at bounding box center [1092, 388] width 205 height 33
type input "18:00"
click at [1174, 600] on button "Ok" at bounding box center [1169, 601] width 45 height 23
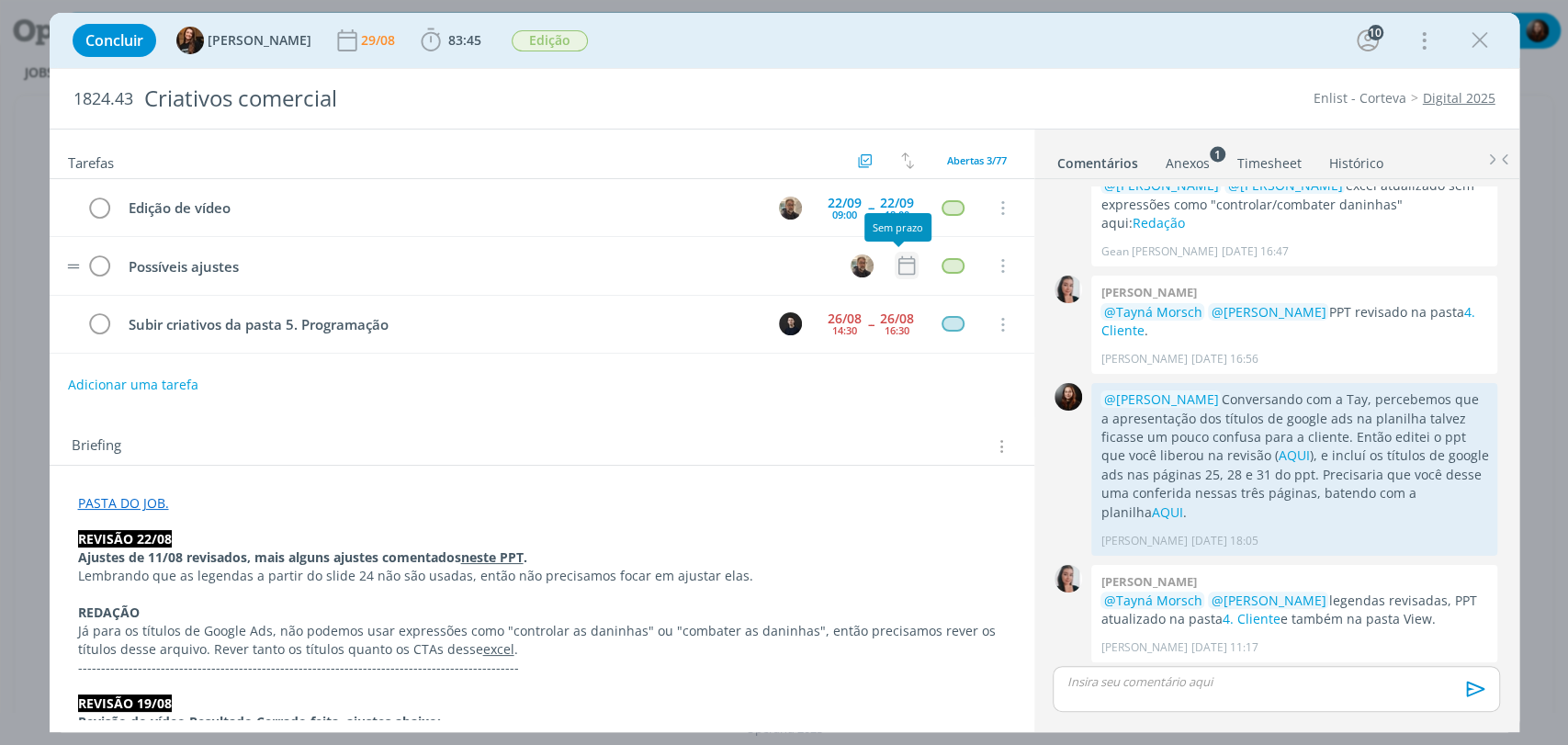
click at [902, 263] on icon "dialog" at bounding box center [906, 266] width 17 height 19
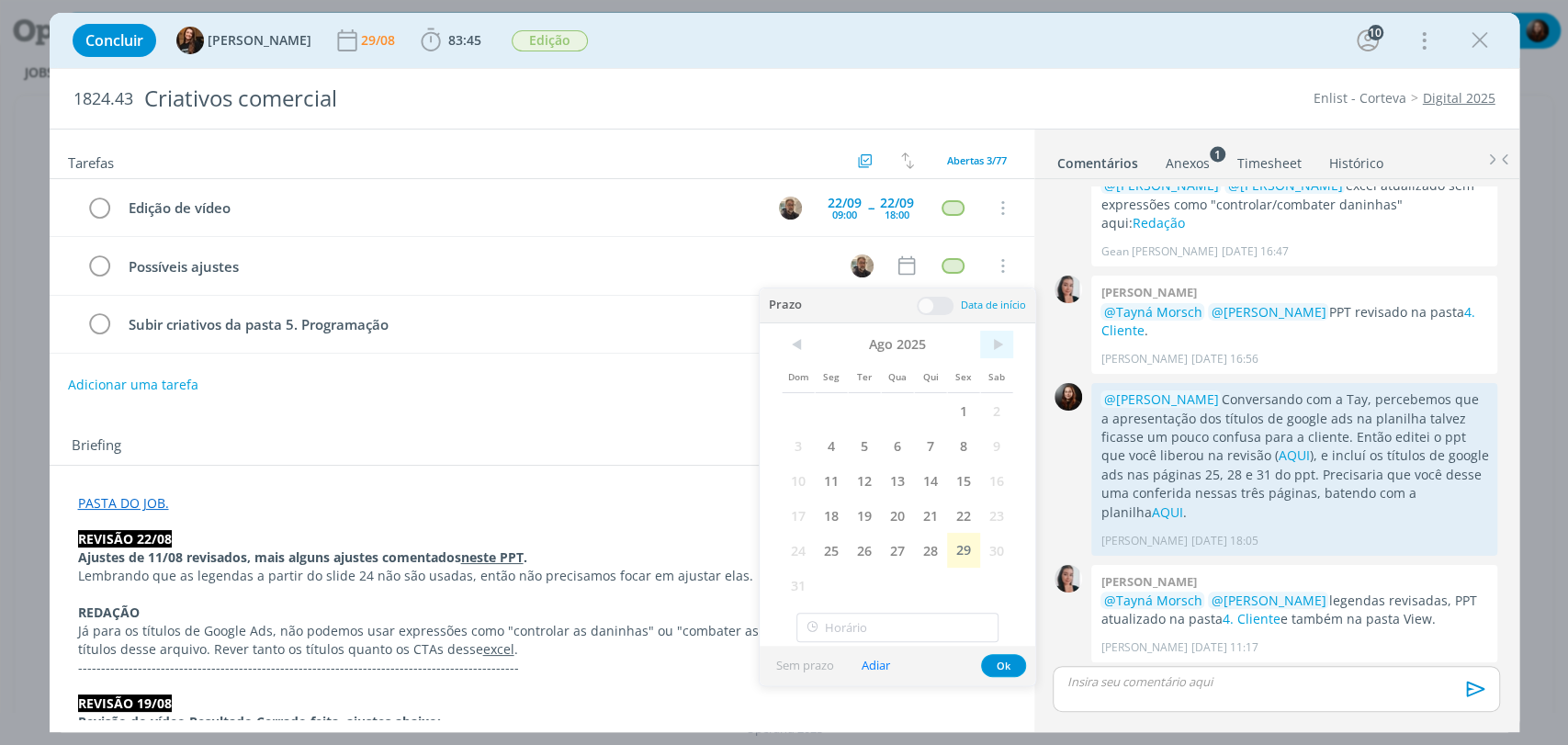
click at [990, 350] on span ">" at bounding box center [996, 345] width 33 height 28
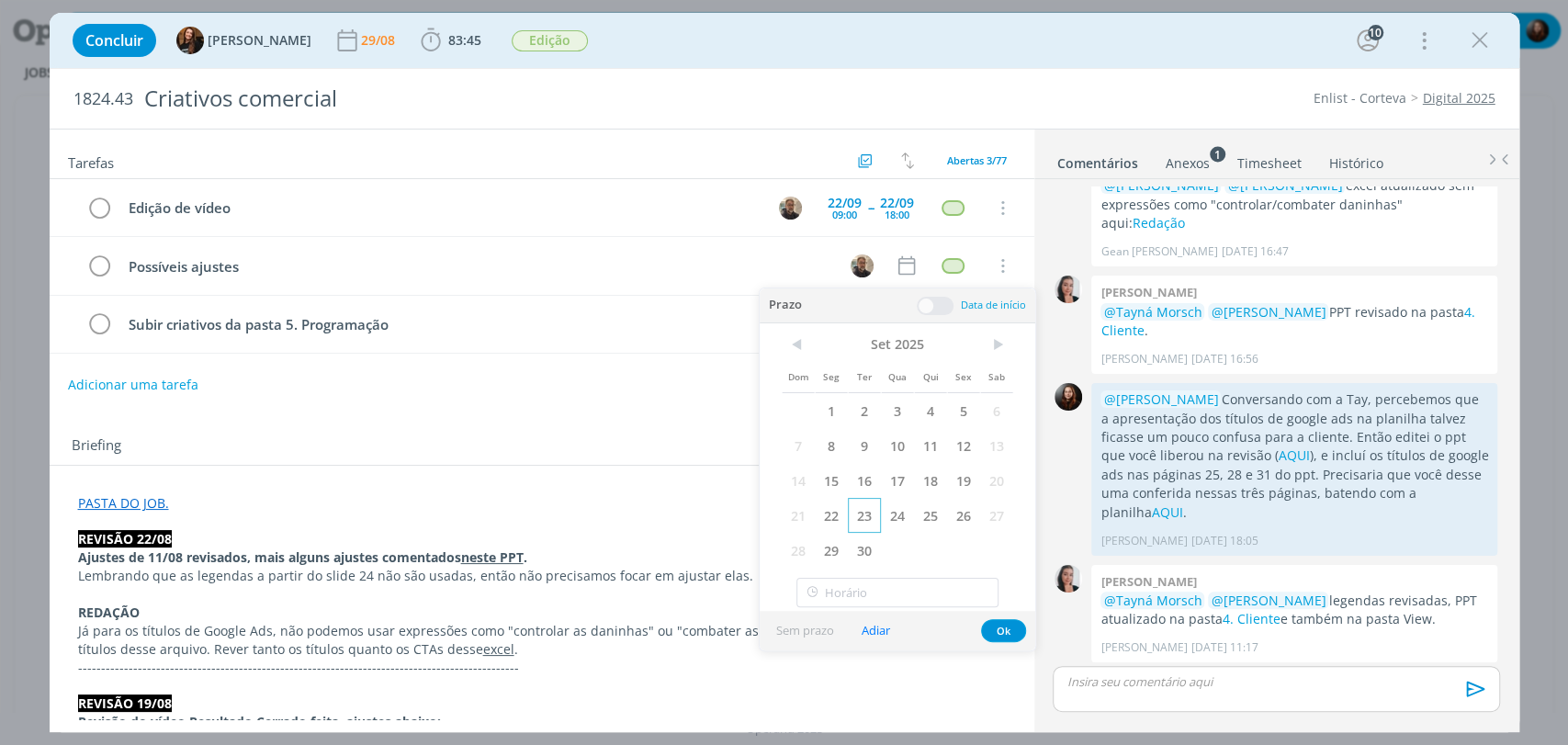
click at [875, 515] on span "23" at bounding box center [864, 514] width 33 height 35
click at [942, 308] on span at bounding box center [935, 305] width 37 height 19
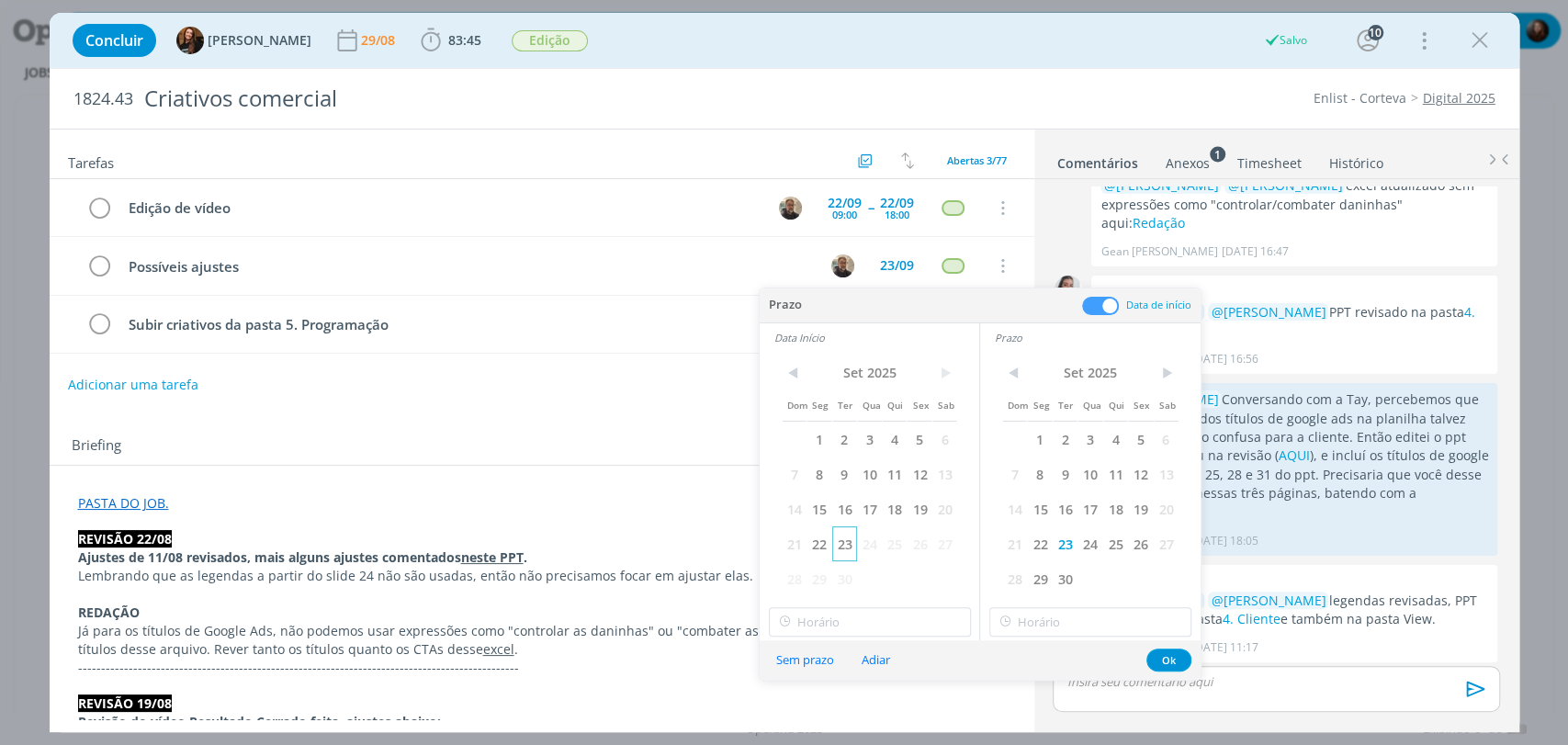
click at [847, 540] on span "23" at bounding box center [844, 543] width 25 height 35
click at [852, 619] on input "12:00" at bounding box center [870, 622] width 202 height 30
click at [816, 501] on div "13:00" at bounding box center [871, 500] width 205 height 33
type input "13:00"
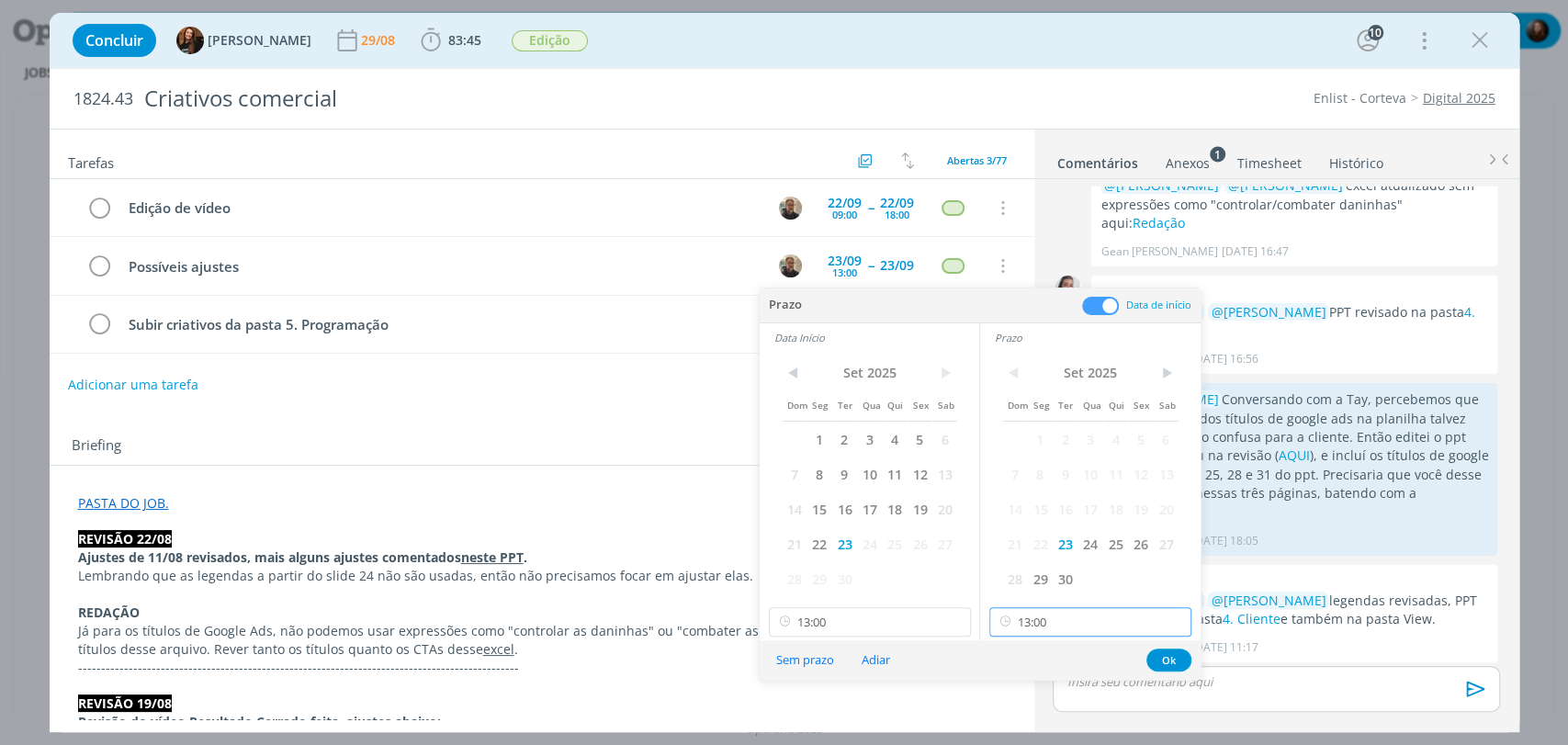
click at [1051, 619] on input "13:00" at bounding box center [1090, 622] width 202 height 30
click at [1029, 518] on div "18:00" at bounding box center [1092, 519] width 205 height 33
type input "18:00"
click at [1173, 659] on button "Ok" at bounding box center [1169, 659] width 45 height 23
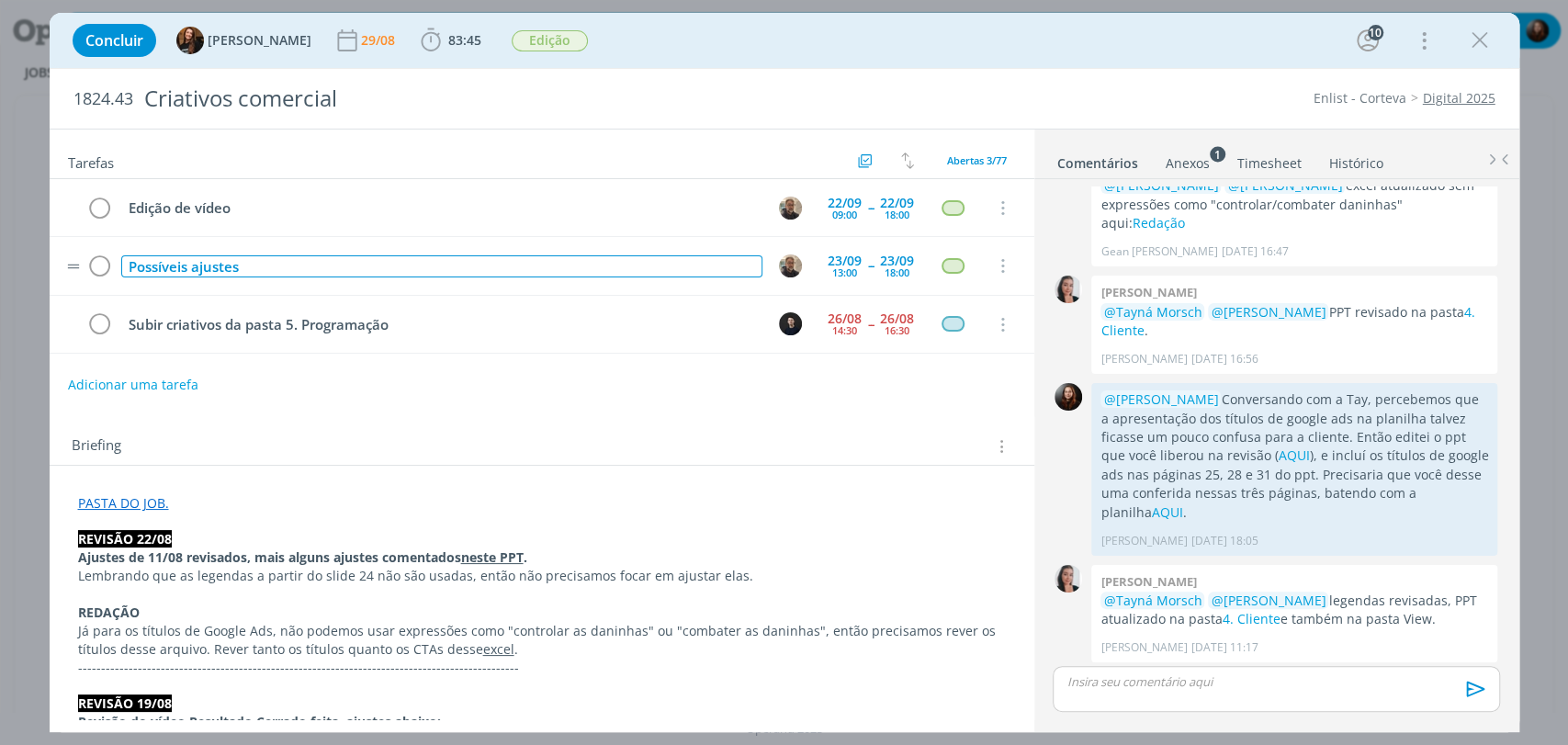
click at [230, 264] on div "Possíveis ajustes" at bounding box center [441, 266] width 641 height 23
click at [229, 266] on div "Possíveis ajustes" at bounding box center [441, 266] width 641 height 23
copy div "Possíveis ajustes"
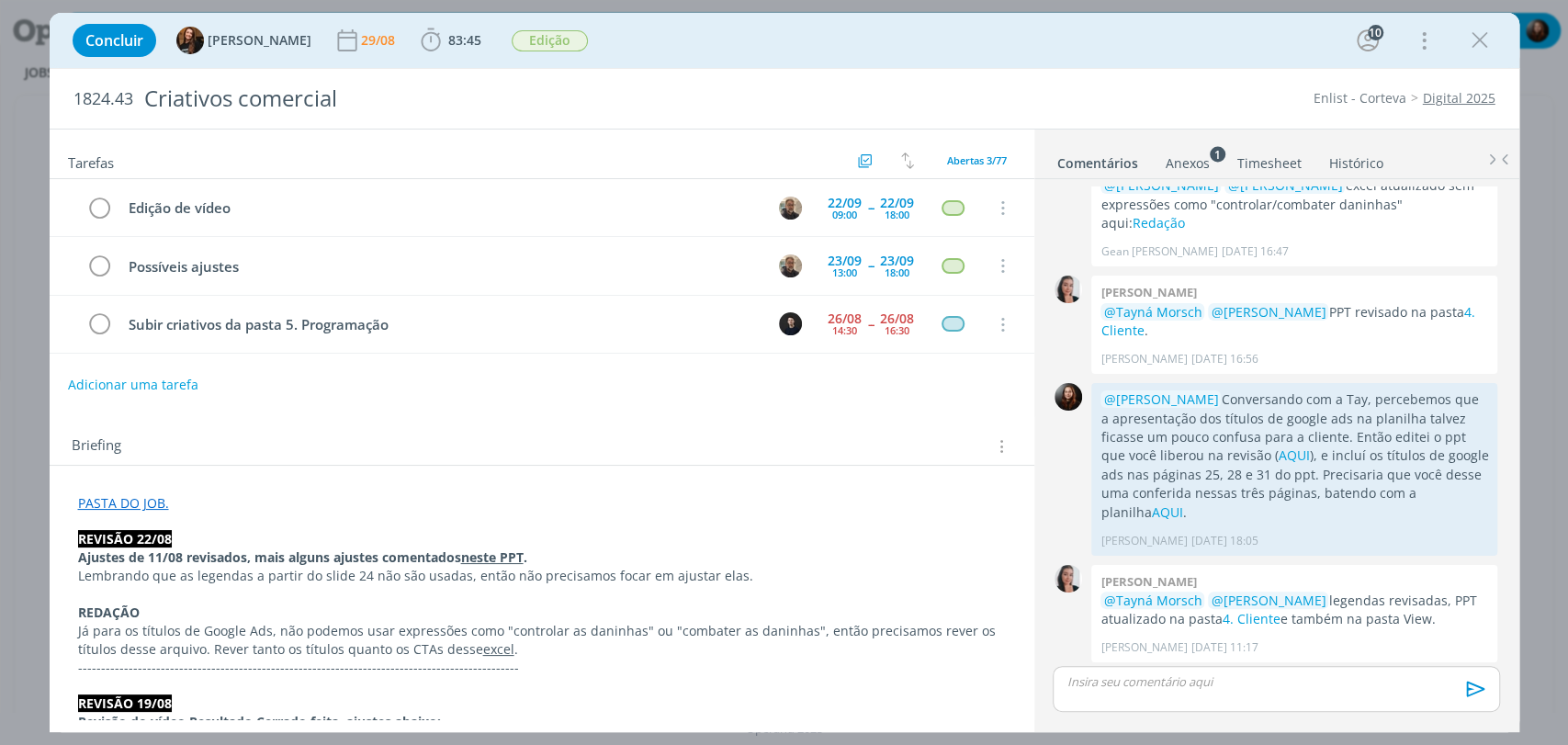
drag, startPoint x: 282, startPoint y: 446, endPoint x: 240, endPoint y: 401, distance: 61.6
click at [282, 437] on div "Briefing Briefings Predefinidos Versões do Briefing Ver Briefing do Projeto" at bounding box center [544, 446] width 946 height 24
click at [172, 383] on button "Adicionar uma tarefa" at bounding box center [133, 384] width 131 height 32
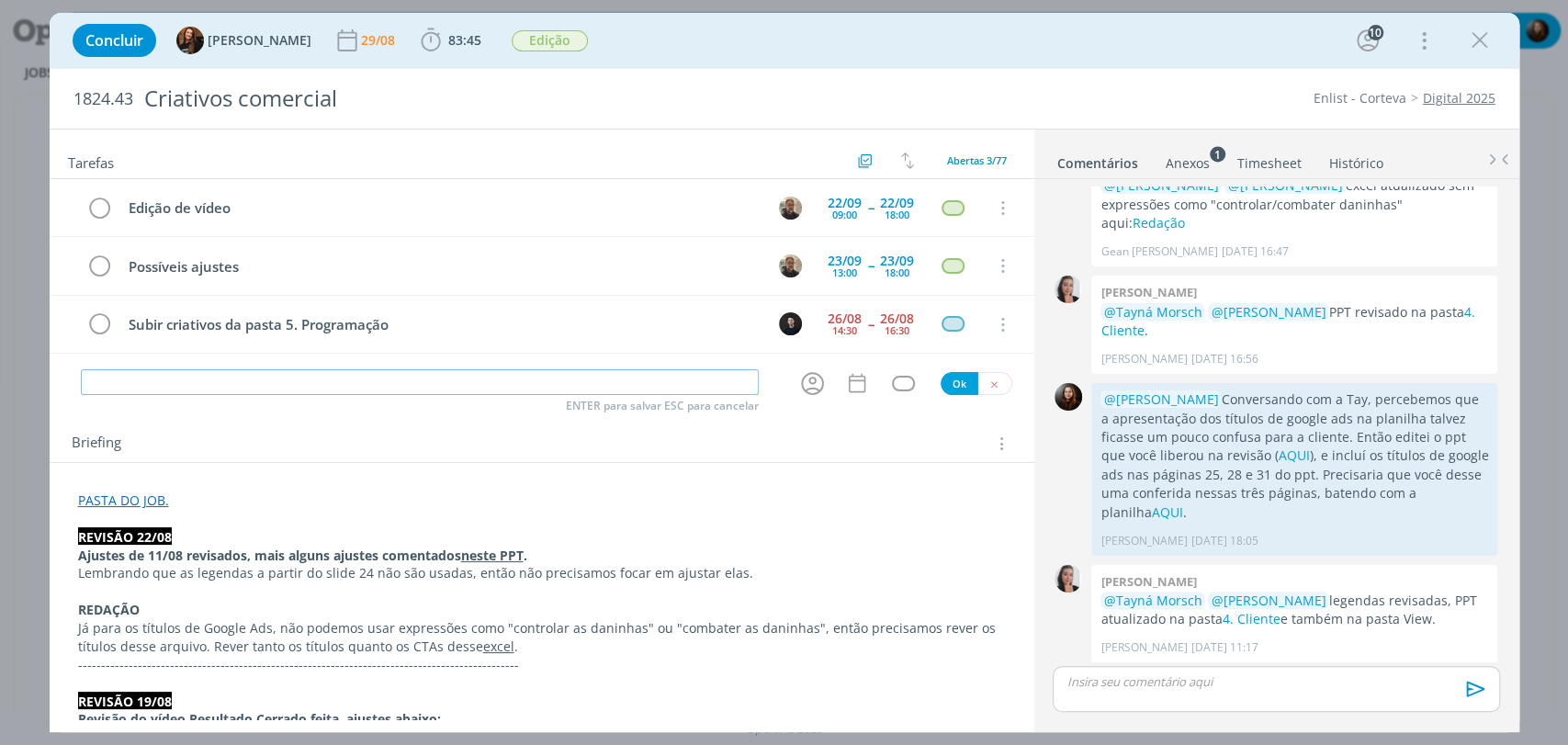
paste input "Possíveis ajustes"
click at [799, 384] on icon "dialog" at bounding box center [813, 383] width 29 height 29
type input "Possíveis ajustes"
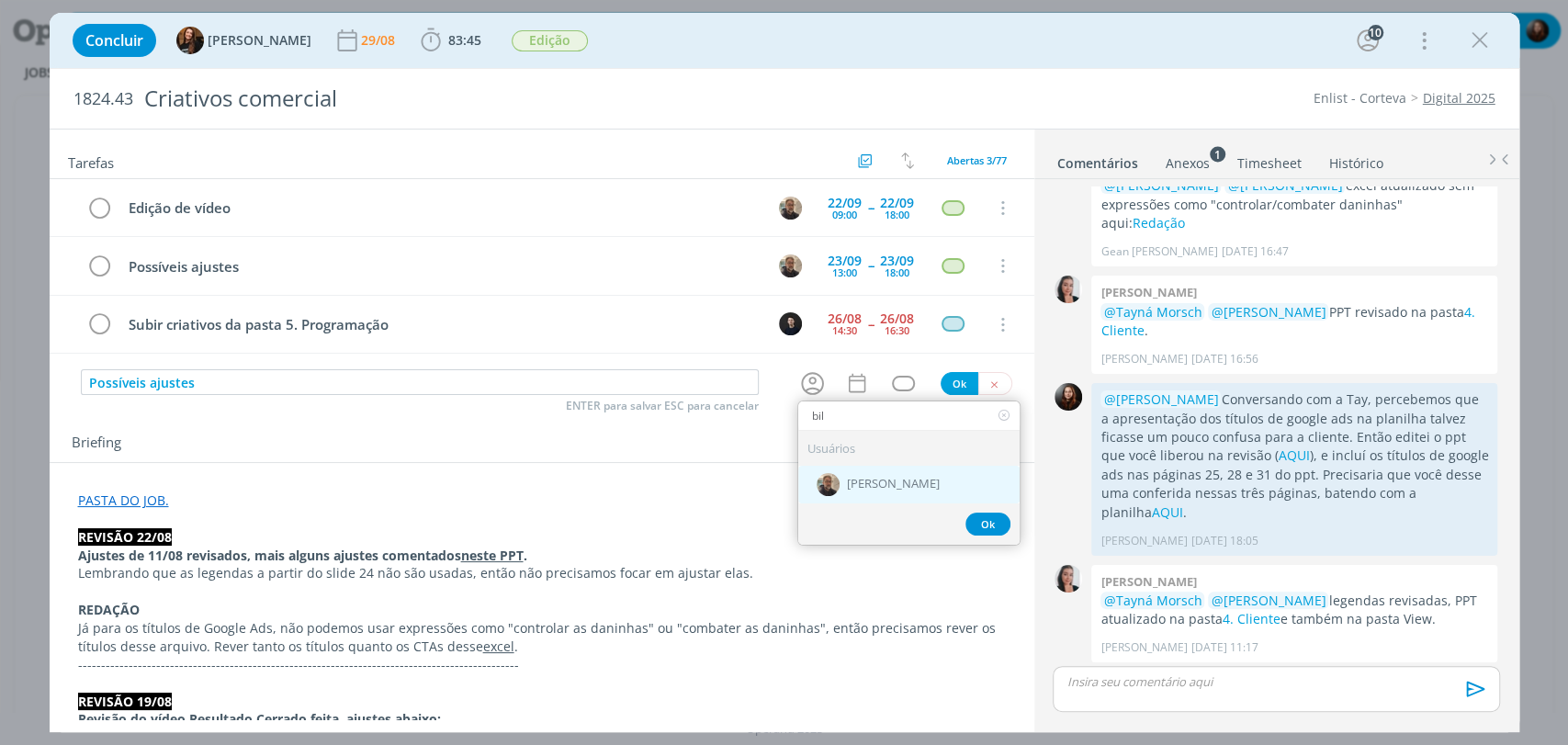
type input "bil"
click at [911, 486] on span "[PERSON_NAME]" at bounding box center [894, 483] width 93 height 15
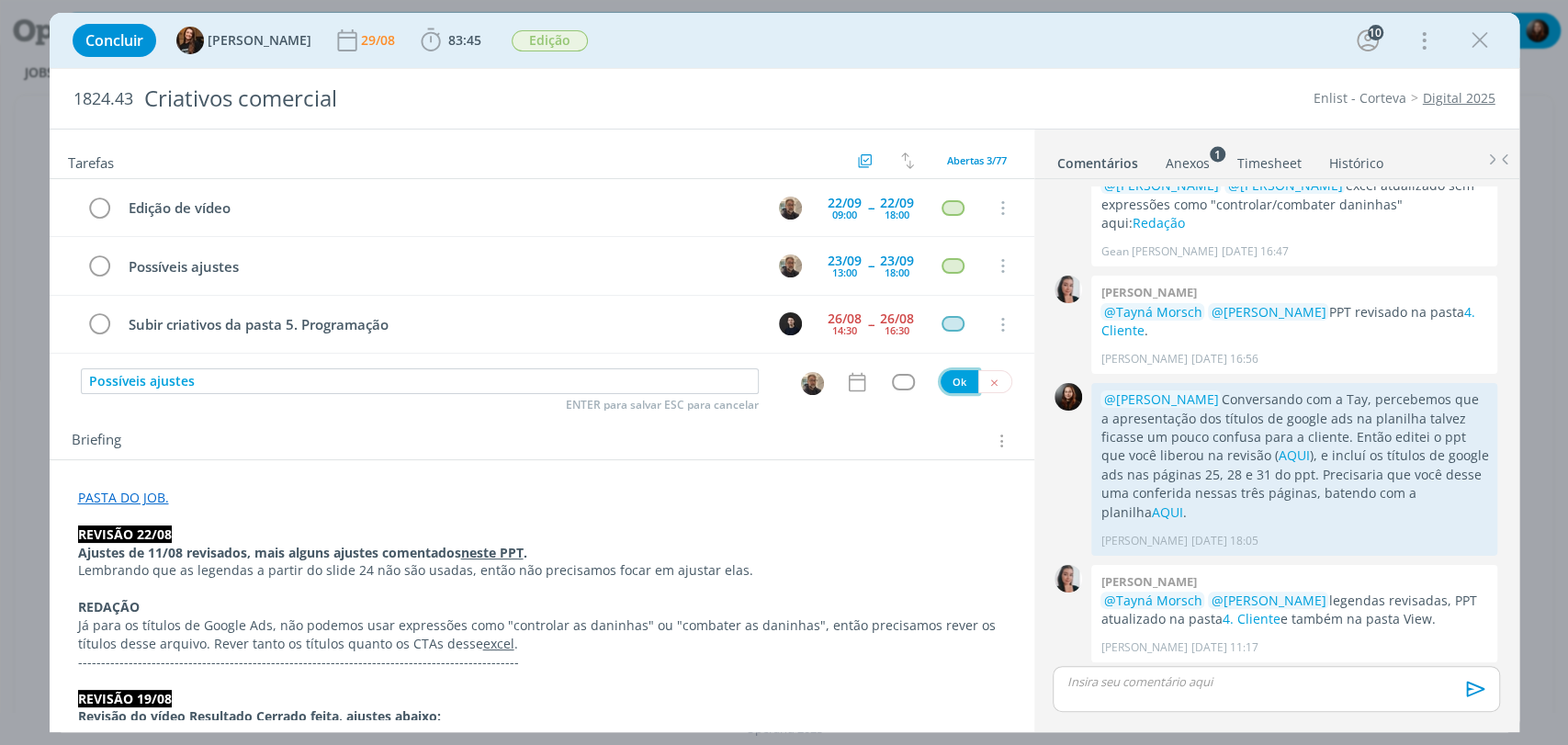
click at [941, 377] on button "Ok" at bounding box center [959, 381] width 38 height 23
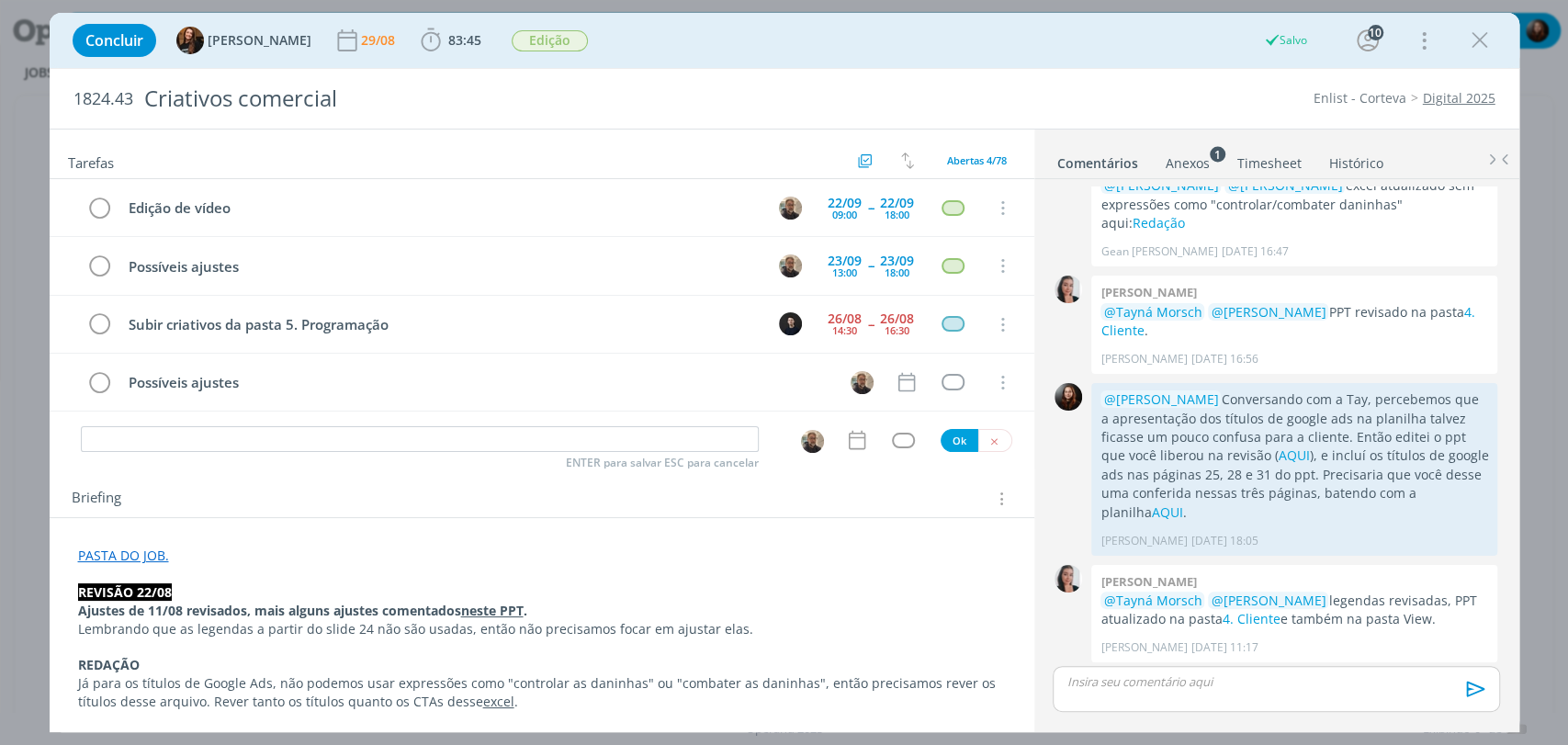
click at [220, 421] on div "Edição de vídeo [DATE] 09:00 -- [DATE] 18:00 Cancelar Possíveis ajustes [DATE] …" at bounding box center [542, 302] width 985 height 247
click at [241, 434] on input "dialog" at bounding box center [420, 439] width 678 height 26
paste input "Possíveis ajustes"
type input "Possíveis ajustes"
click at [951, 442] on button "Ok" at bounding box center [959, 440] width 38 height 23
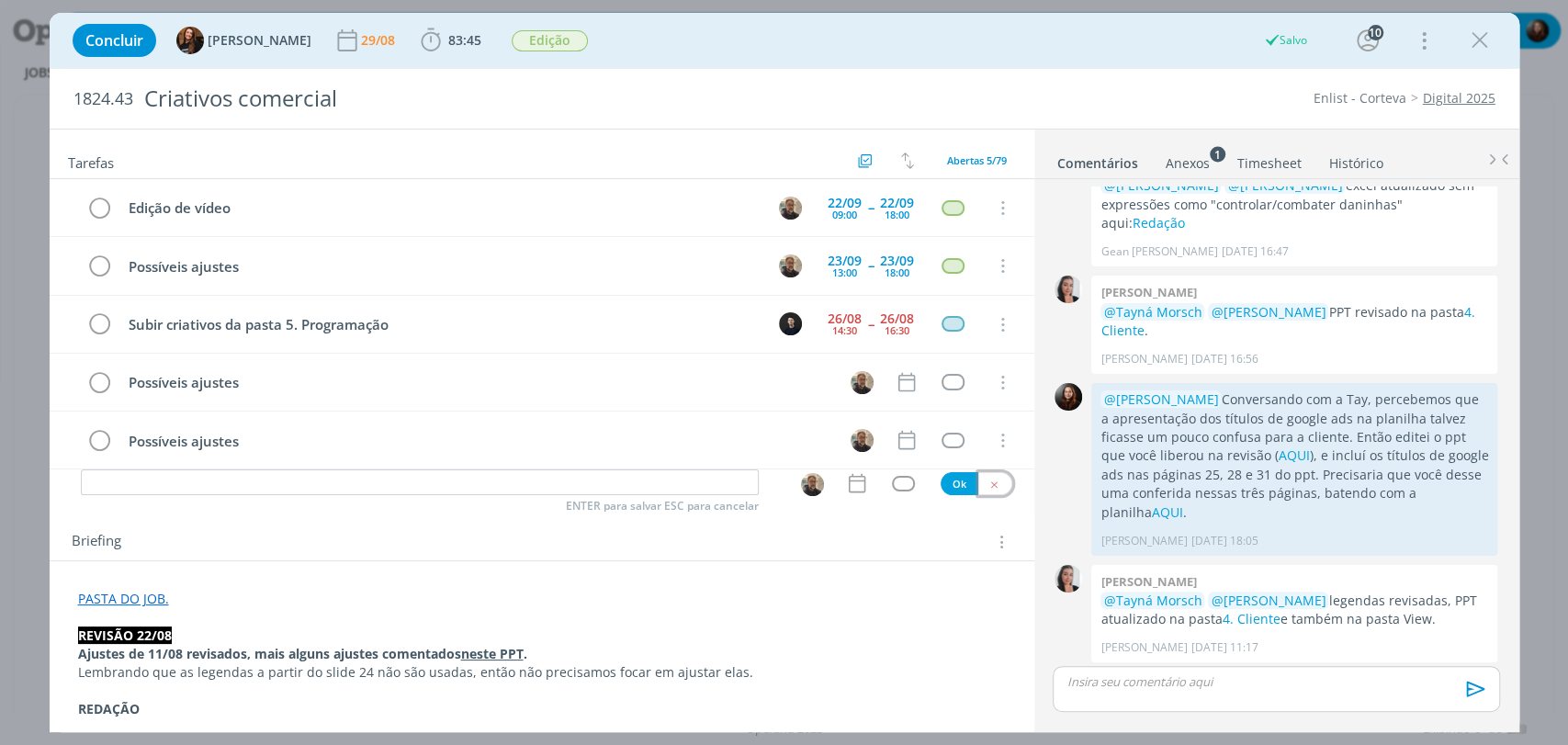
click at [989, 479] on icon "dialog" at bounding box center [995, 484] width 12 height 12
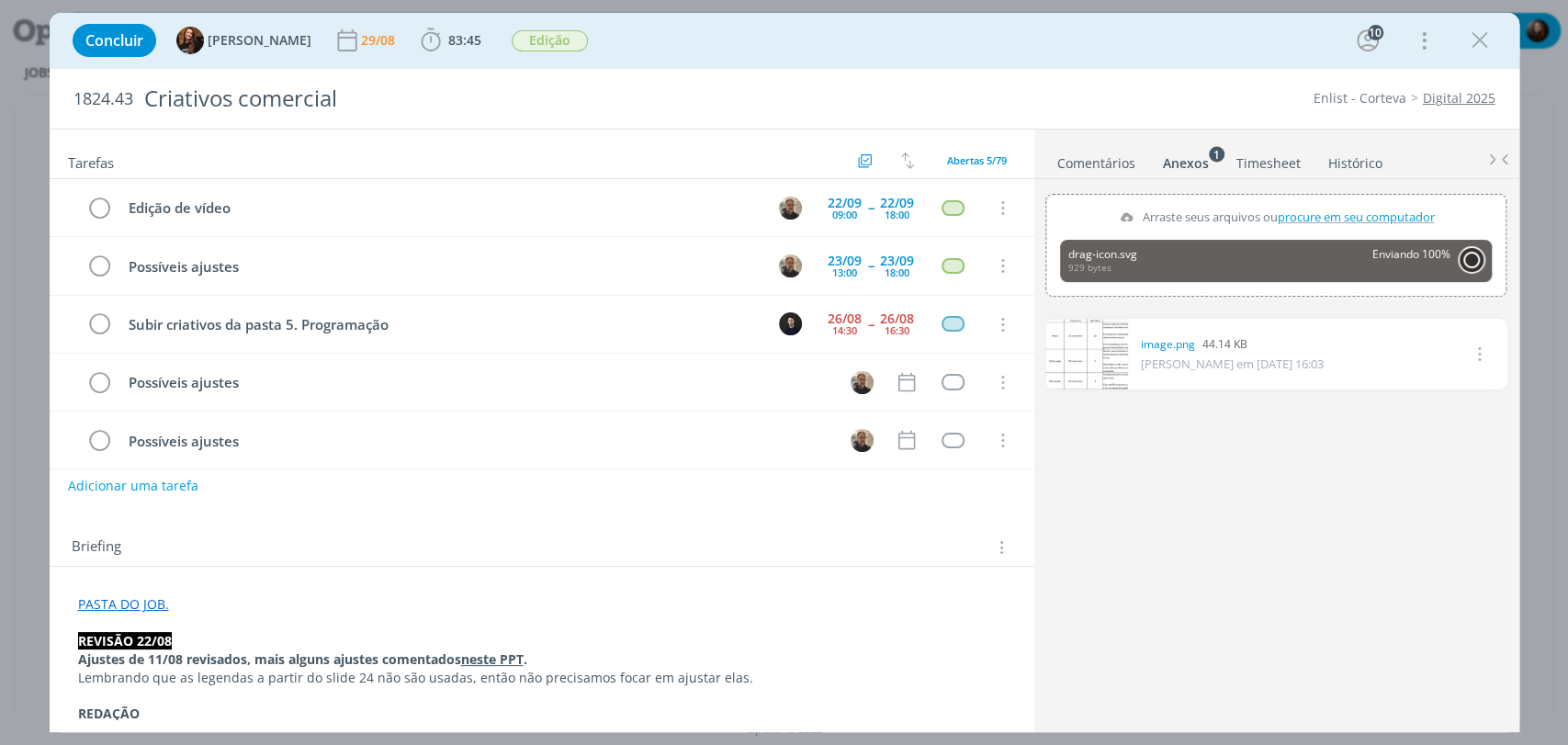
click at [1471, 261] on button "dialog" at bounding box center [1473, 260] width 24 height 24
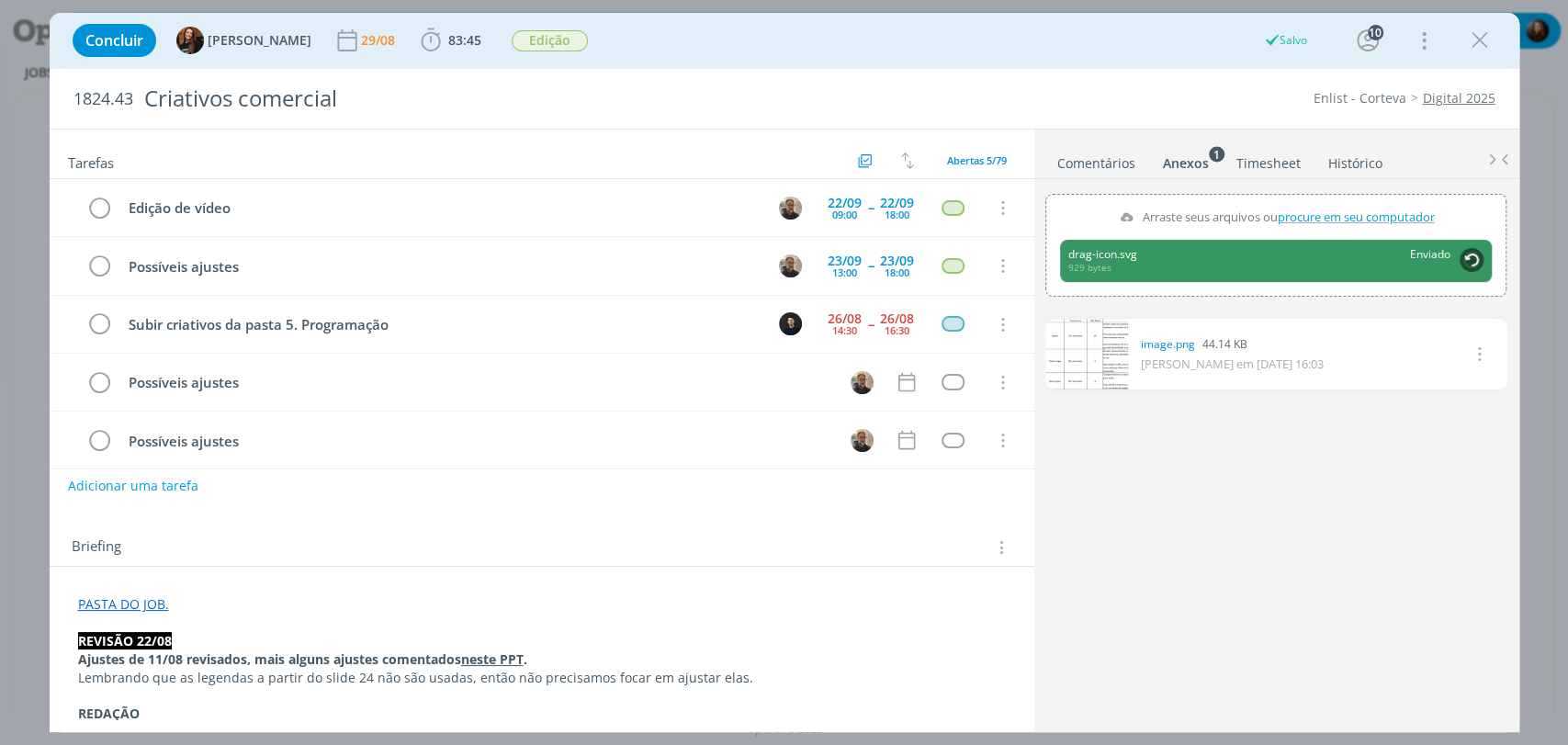
click at [1423, 448] on div "0 image.png 44.14 KB [PERSON_NAME] em [DATE] 16:03 Excluir" at bounding box center [1276, 519] width 461 height 417
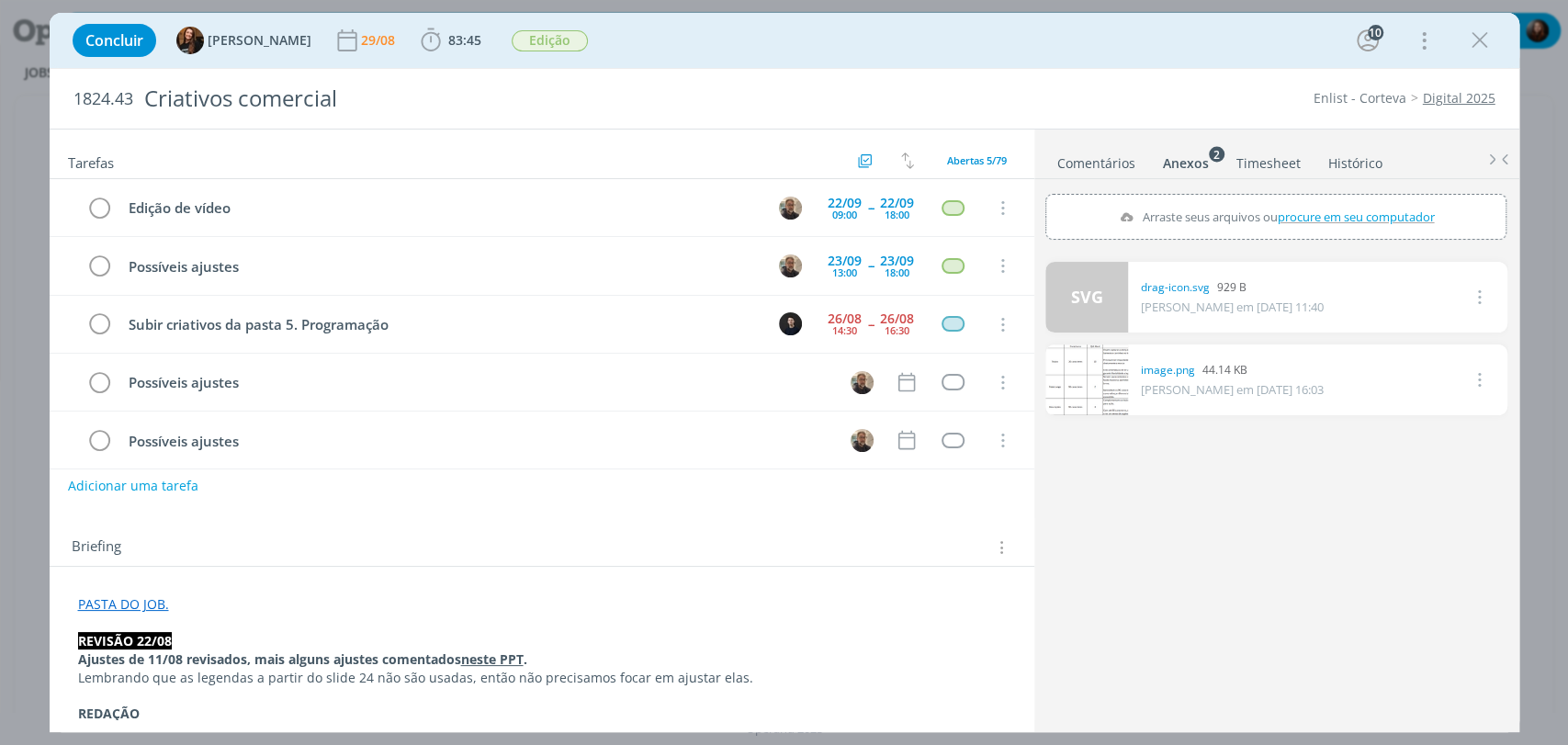
click at [1480, 296] on icon "dialog" at bounding box center [1478, 296] width 20 height 22
click at [1394, 324] on link "Excluir" at bounding box center [1426, 329] width 145 height 30
drag, startPoint x: 1299, startPoint y: 523, endPoint x: 1396, endPoint y: 382, distance: 171.1
click at [1301, 520] on div "SVG Tem certeza que deseja excluir este arquivo? Não Sim 0 image.png 44.14 KB […" at bounding box center [1276, 491] width 461 height 474
click at [1480, 293] on button "Sim" at bounding box center [1475, 297] width 36 height 20
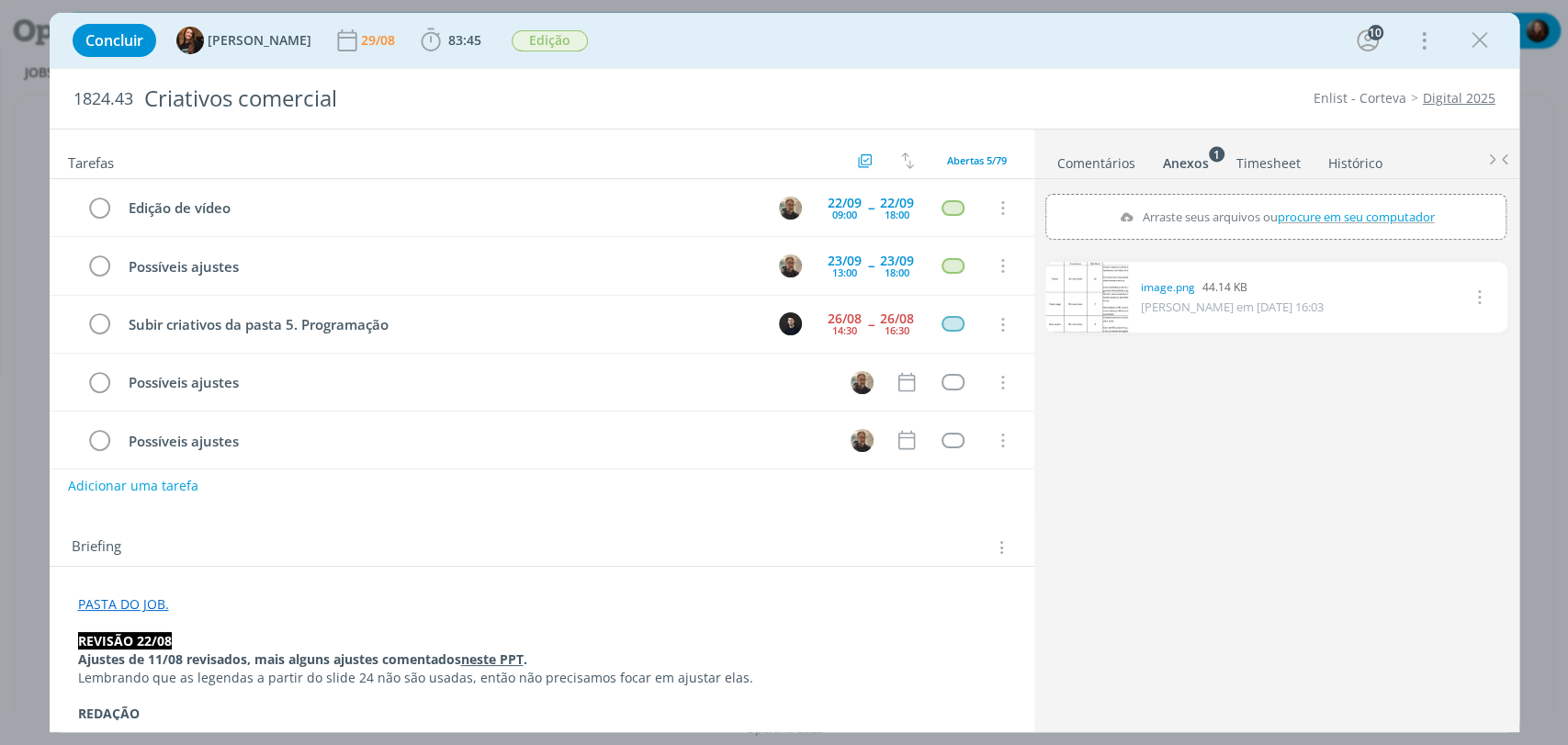
click at [1209, 552] on div "0 image.png 44.14 KB [PERSON_NAME] em [DATE] 16:03 Excluir" at bounding box center [1276, 491] width 461 height 474
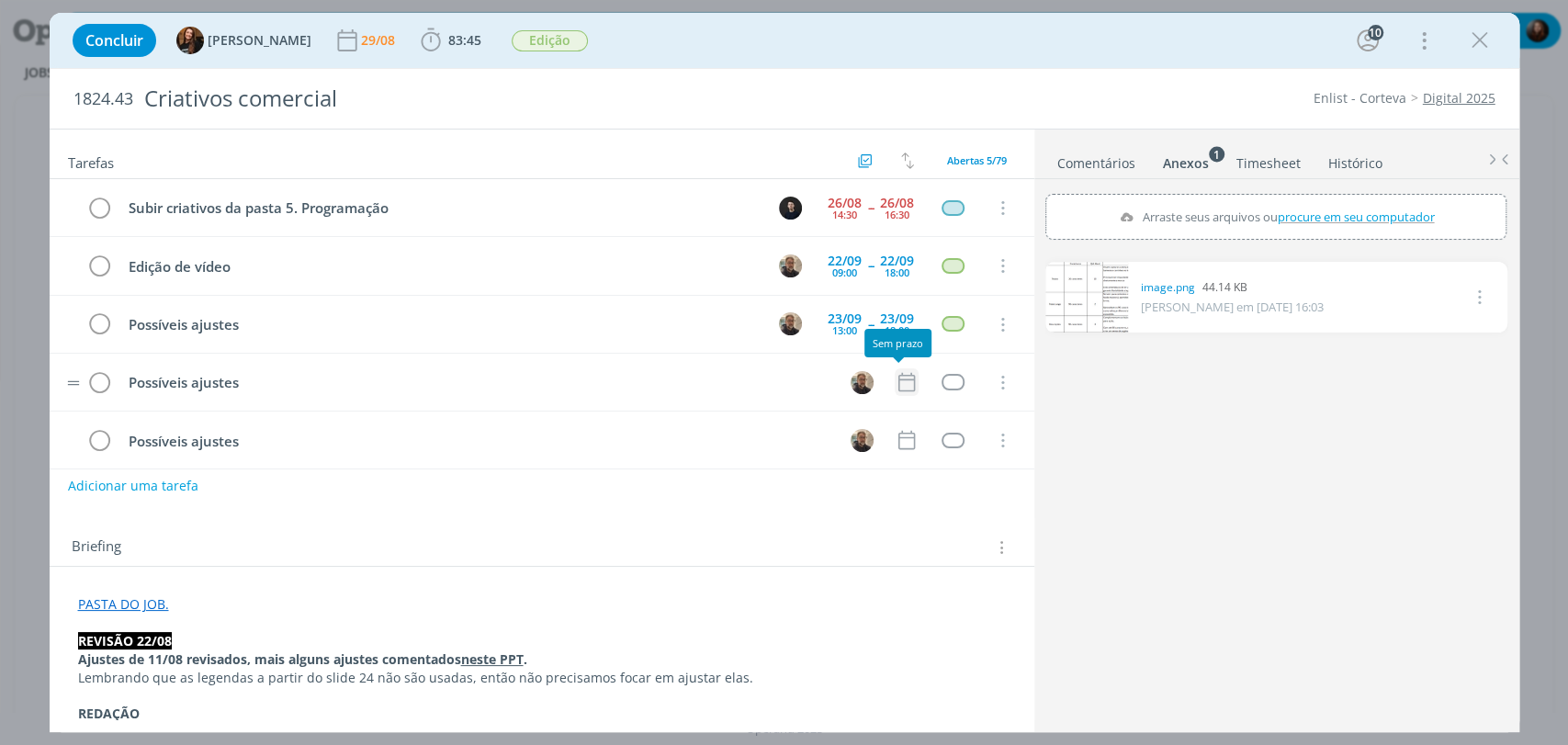
click at [901, 382] on icon "dialog" at bounding box center [907, 382] width 24 height 24
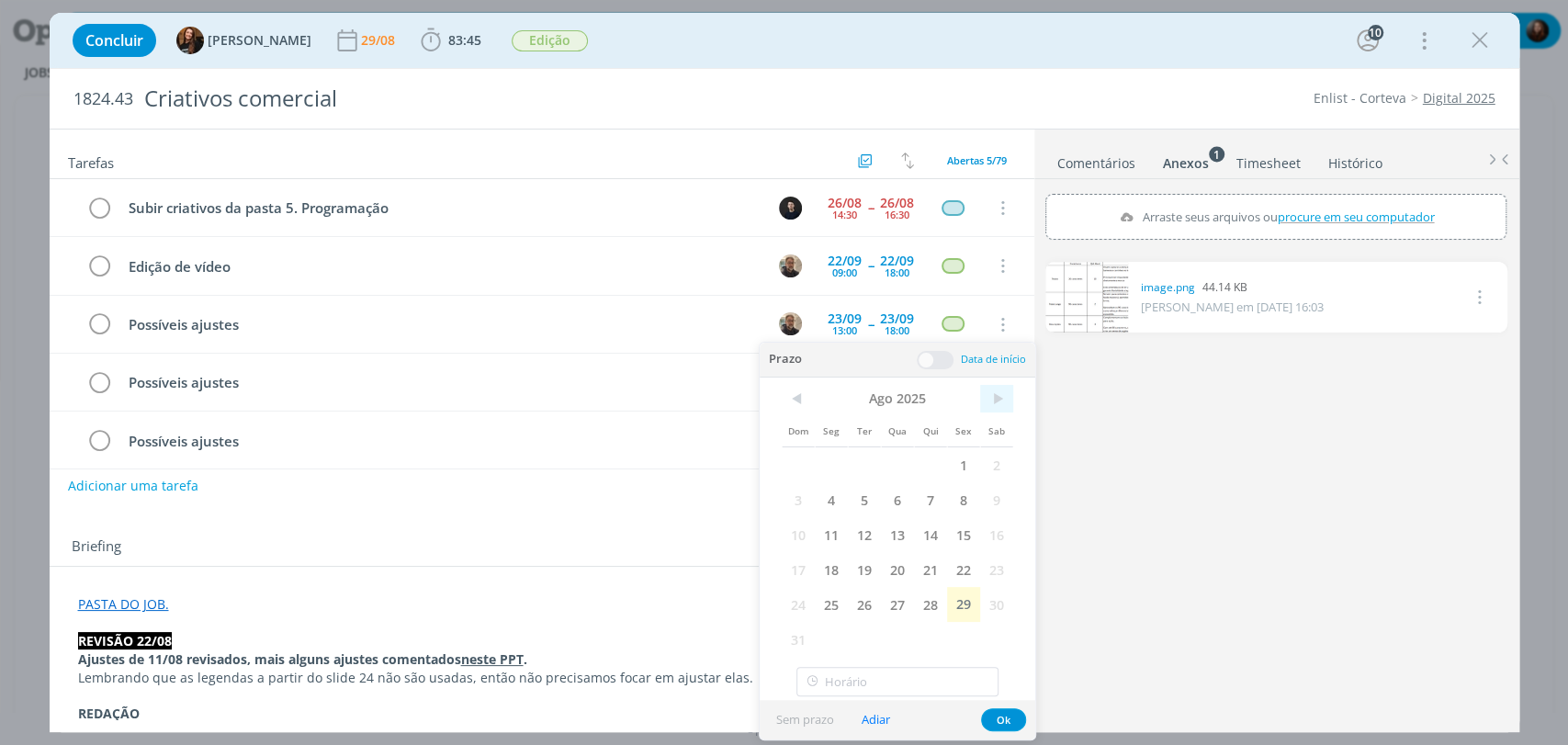
click at [1000, 408] on span ">" at bounding box center [996, 398] width 33 height 28
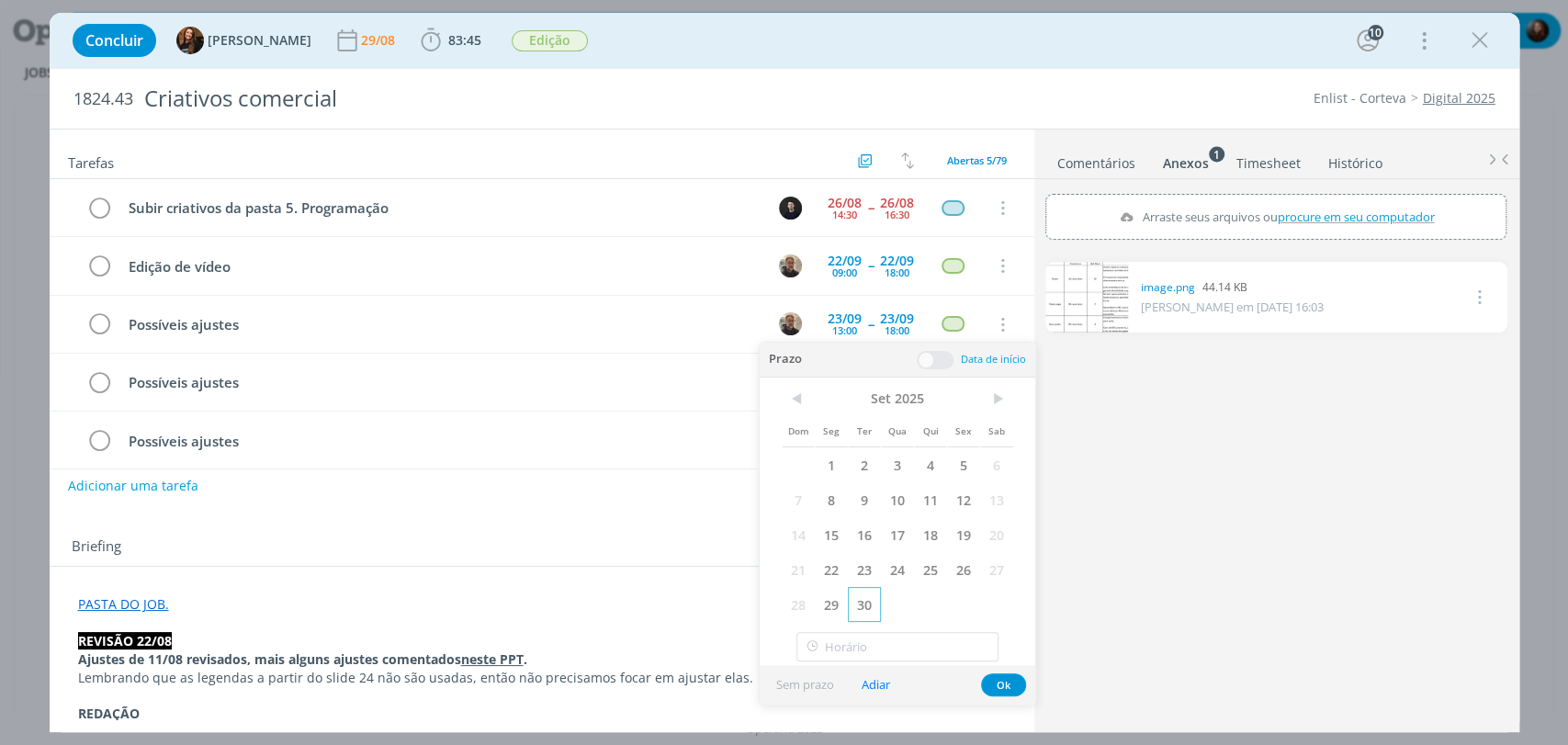
click at [874, 600] on span "30" at bounding box center [864, 603] width 33 height 35
click at [940, 363] on span at bounding box center [935, 360] width 37 height 19
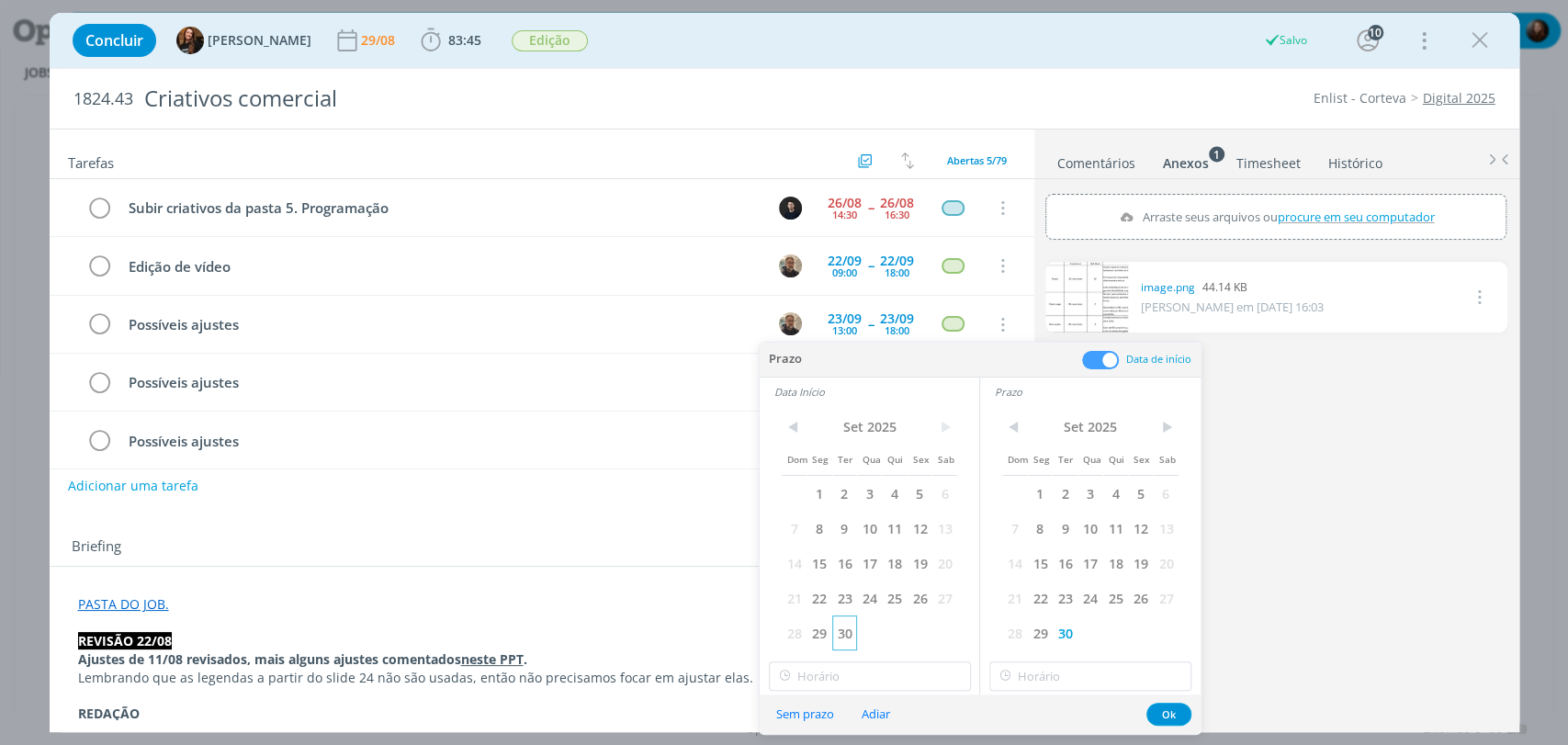
click at [850, 636] on span "30" at bounding box center [844, 632] width 25 height 35
click at [846, 674] on input "12:00" at bounding box center [870, 676] width 202 height 30
click at [795, 535] on div "09:00" at bounding box center [871, 536] width 205 height 33
type input "09:00"
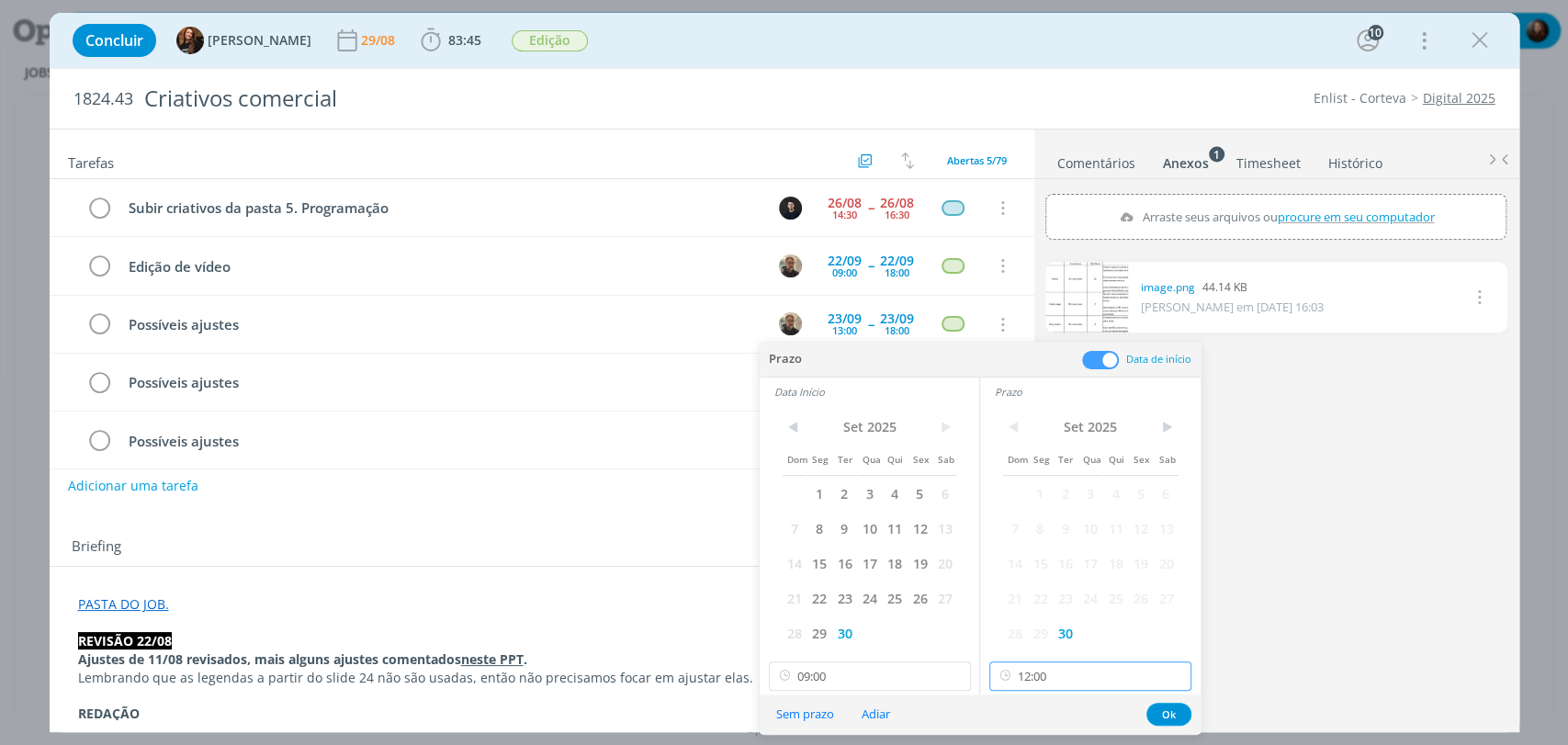
click at [1081, 674] on input "12:00" at bounding box center [1090, 676] width 202 height 30
click at [1032, 597] on div "18:00" at bounding box center [1092, 603] width 205 height 33
type input "18:00"
click at [1179, 714] on button "Ok" at bounding box center [1169, 713] width 45 height 23
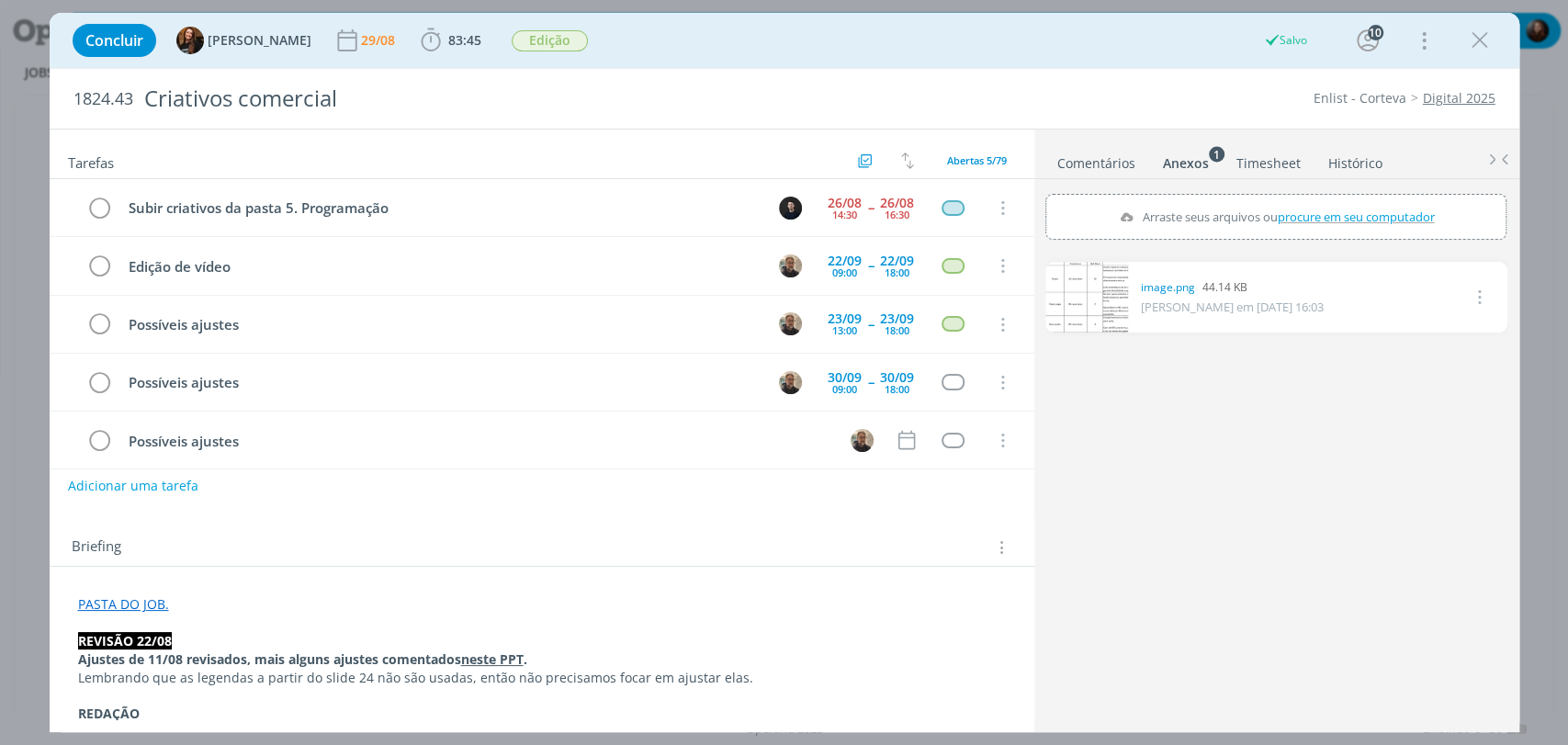
click at [1208, 539] on div "0 image.png 44.14 KB [PERSON_NAME] em [DATE] 16:03 Excluir" at bounding box center [1276, 491] width 461 height 474
click at [895, 443] on icon "dialog" at bounding box center [907, 440] width 24 height 24
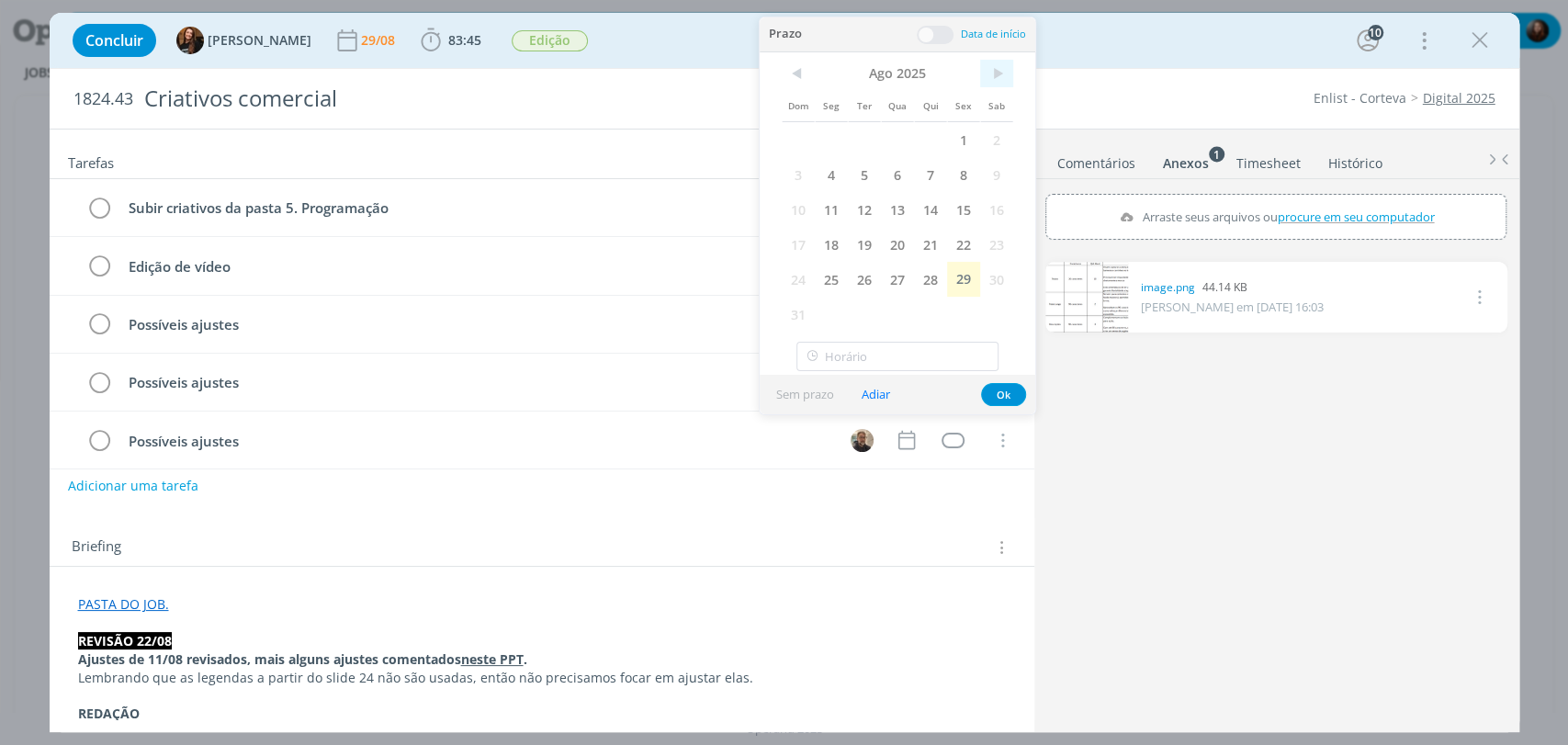
click at [991, 79] on span ">" at bounding box center [996, 73] width 33 height 28
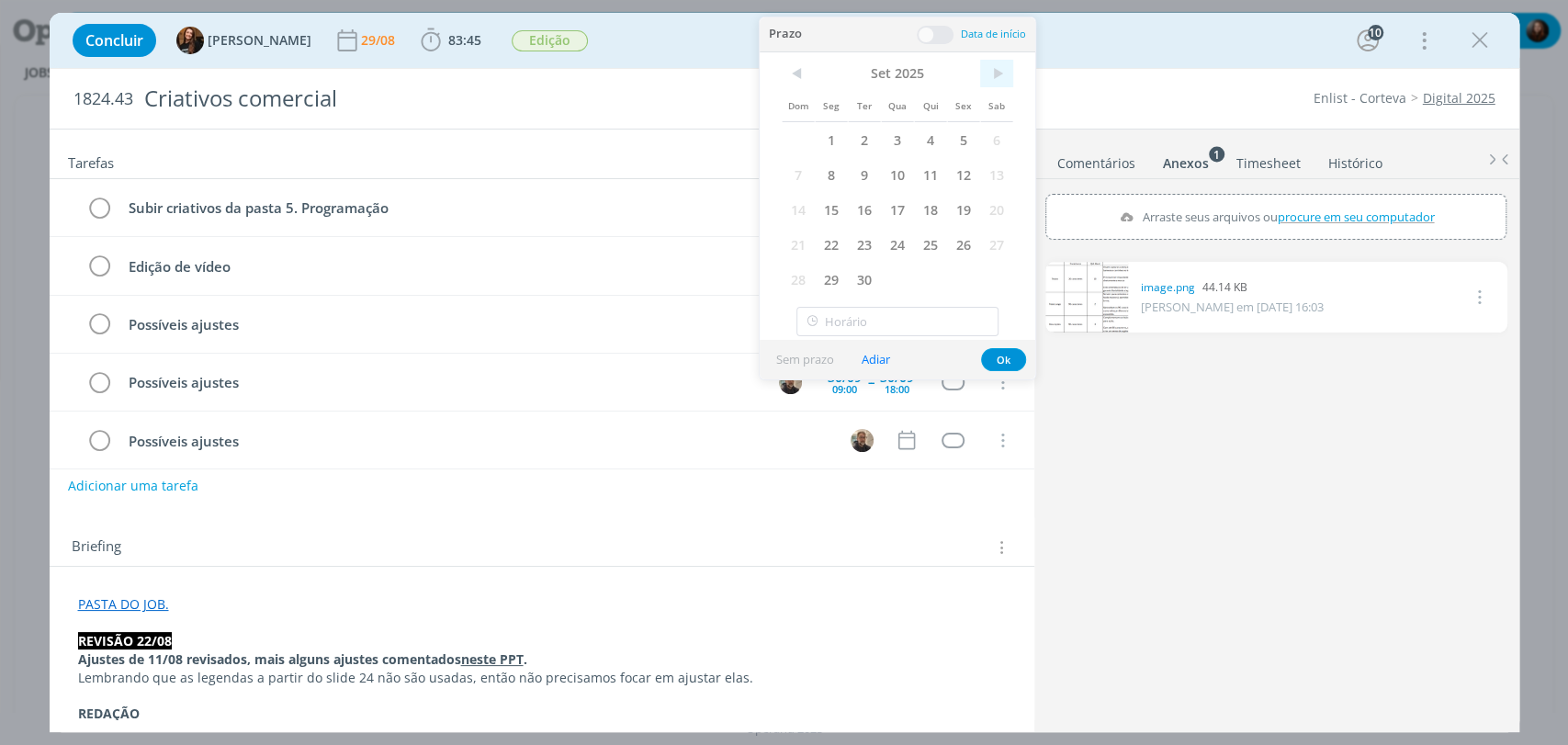
click at [991, 79] on span ">" at bounding box center [996, 73] width 33 height 28
click at [852, 181] on span "7" at bounding box center [864, 174] width 33 height 35
click at [939, 32] on span at bounding box center [935, 35] width 37 height 19
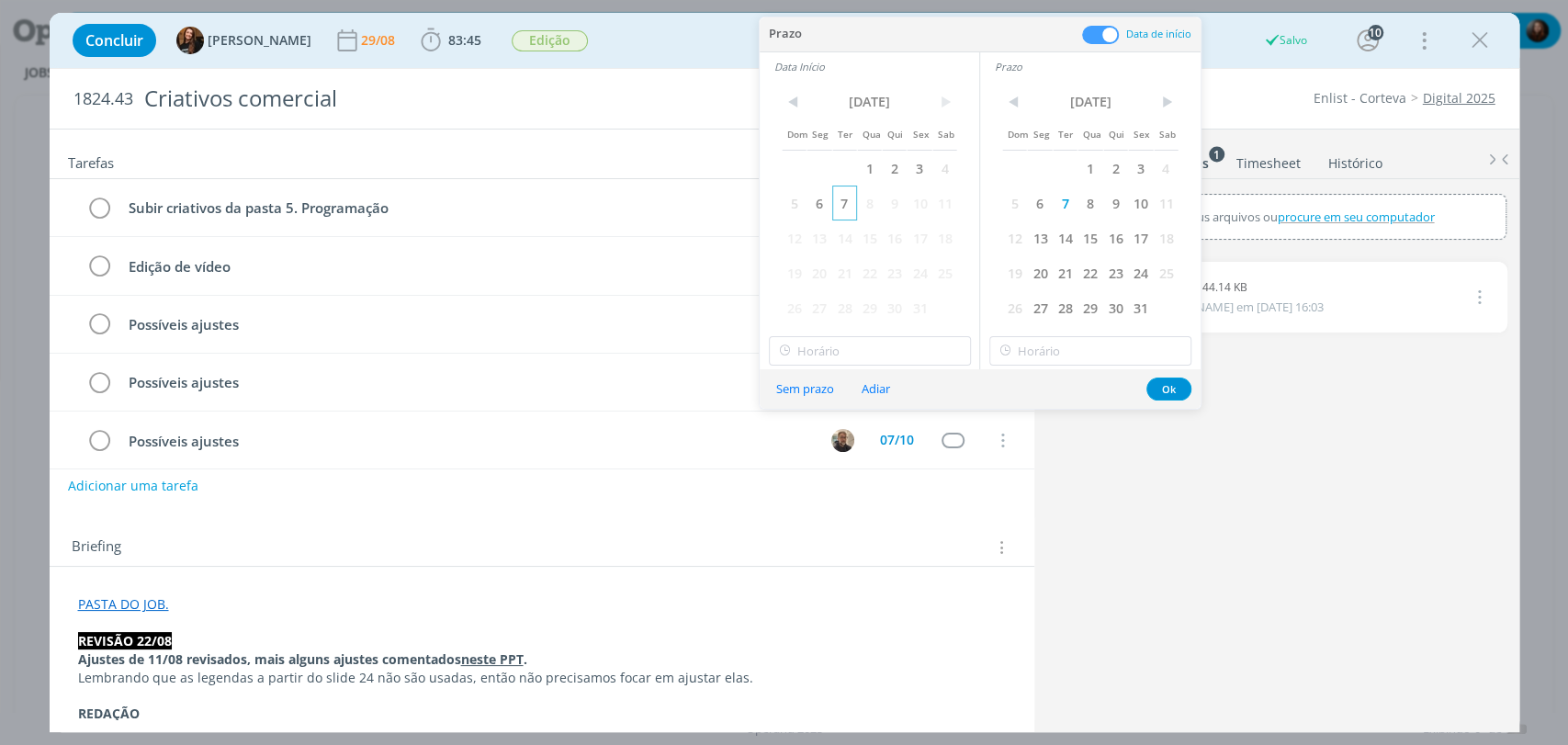
click at [844, 201] on span "7" at bounding box center [844, 202] width 25 height 35
click at [824, 359] on input "12:00" at bounding box center [870, 351] width 202 height 30
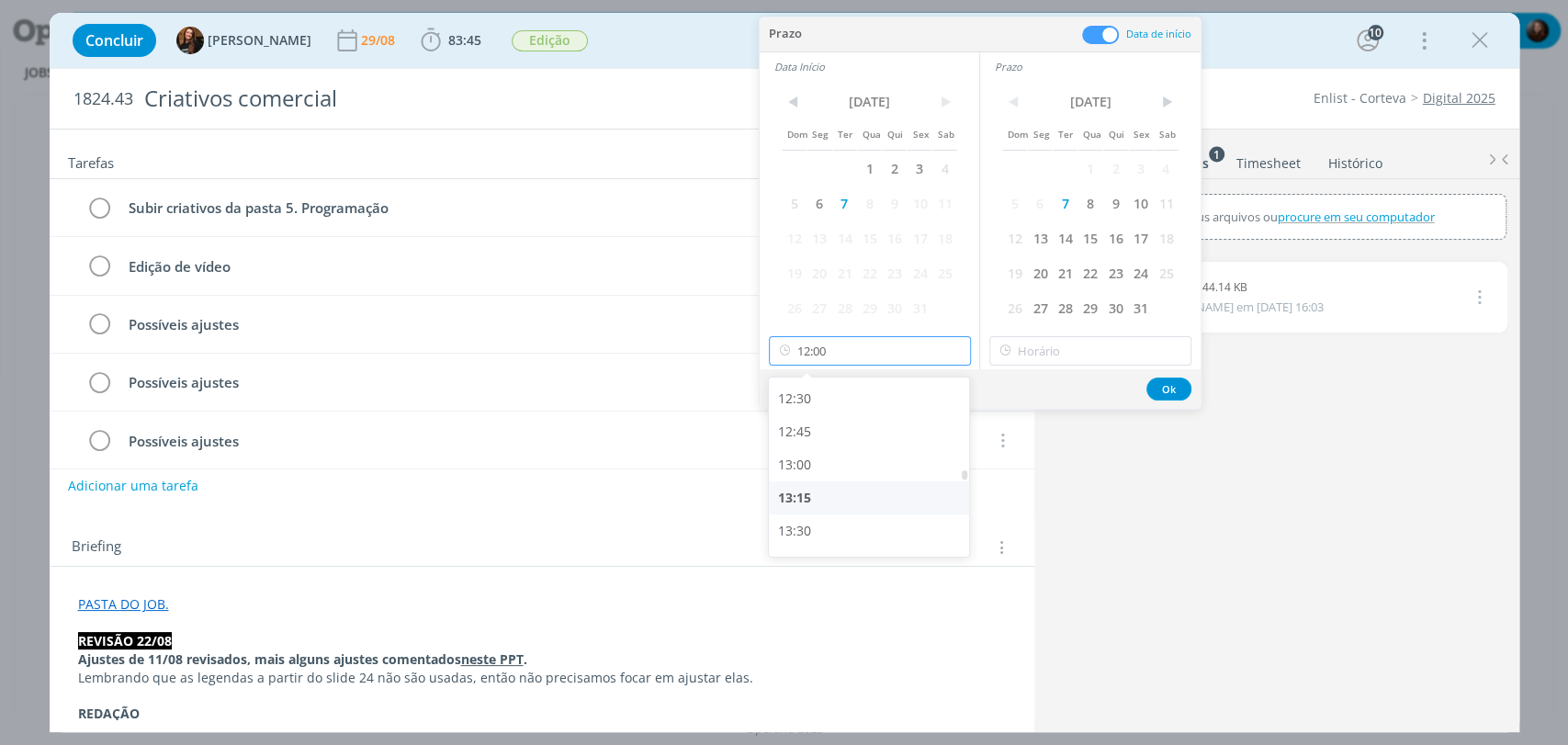
scroll to position [1651, 0]
click at [800, 459] on div "13:00" at bounding box center [871, 462] width 205 height 33
type input "13:00"
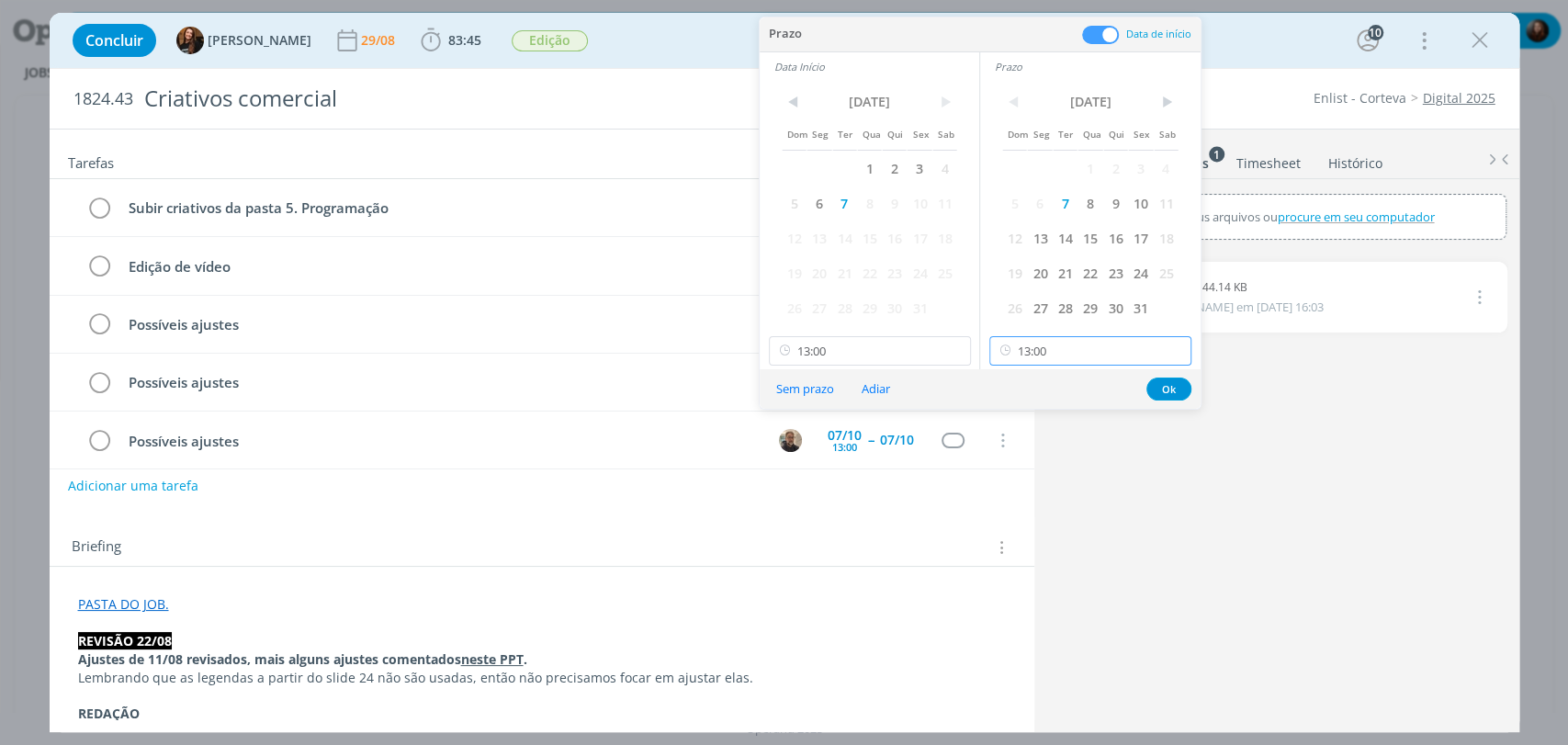
click at [1102, 344] on input "13:00" at bounding box center [1090, 351] width 202 height 30
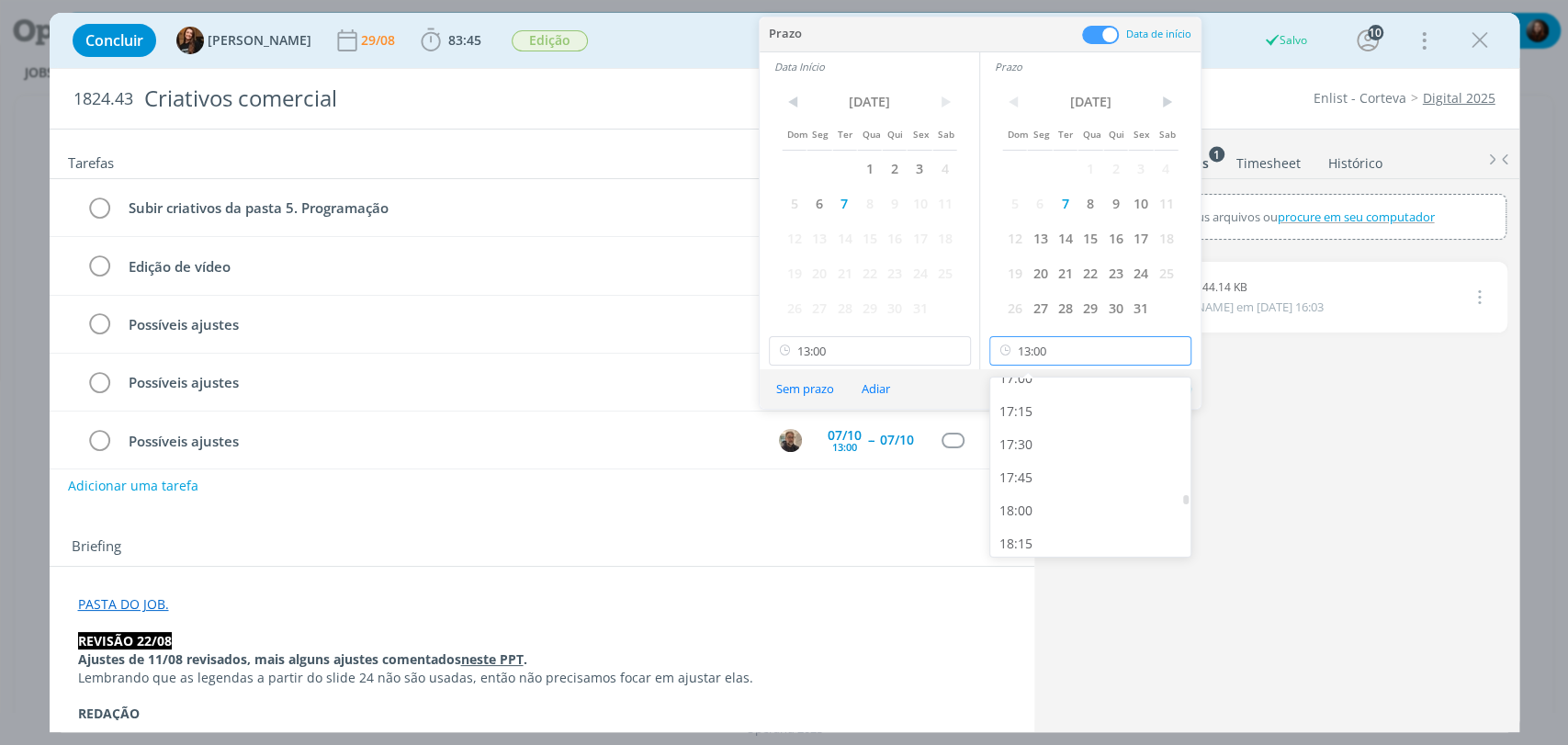
scroll to position [2293, 0]
click at [1026, 479] on div "18:00" at bounding box center [1092, 480] width 205 height 33
type input "18:00"
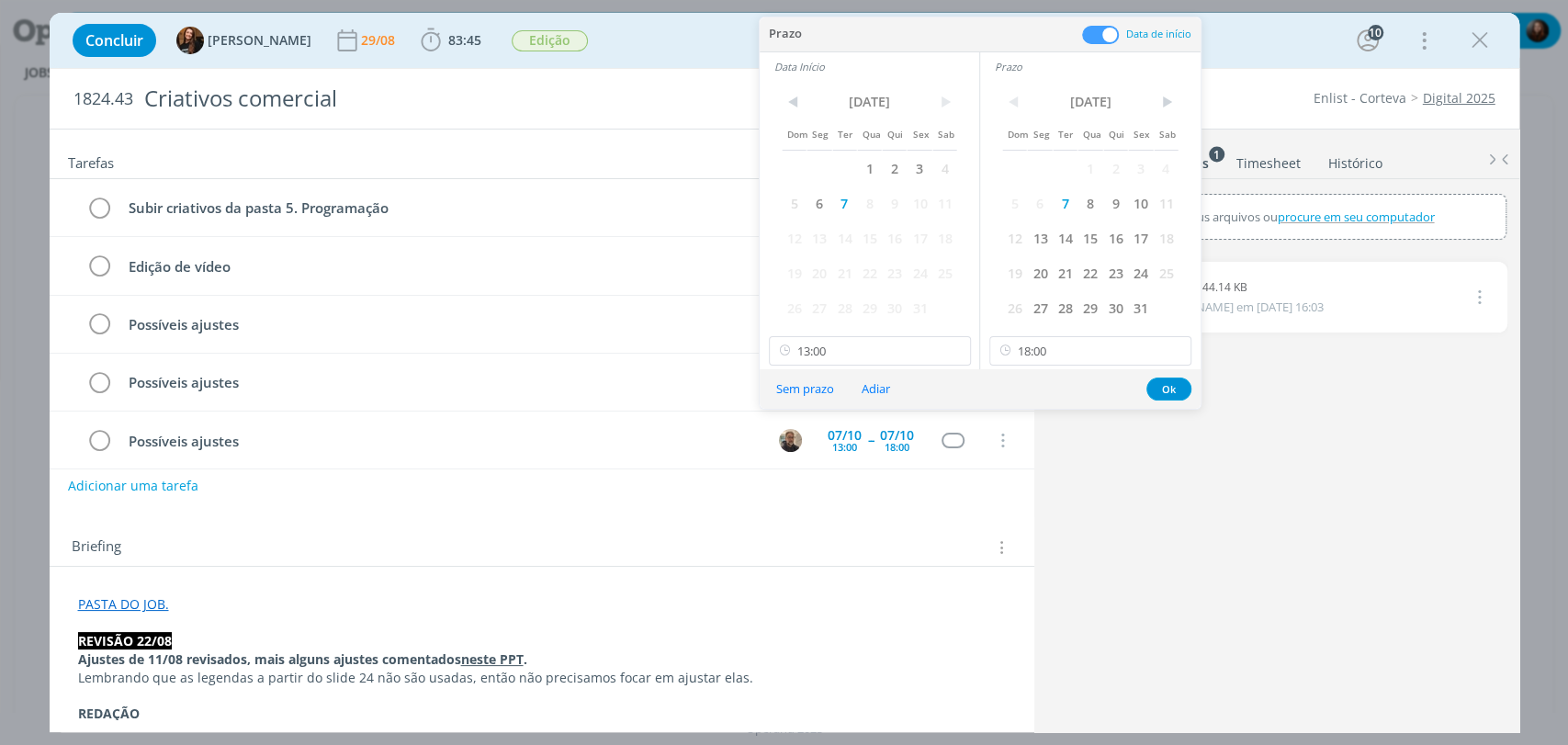
click at [1217, 498] on div "0 image.png 44.14 KB Eduarda Pereira em 18/08 às 16:03 Excluir" at bounding box center [1276, 491] width 461 height 474
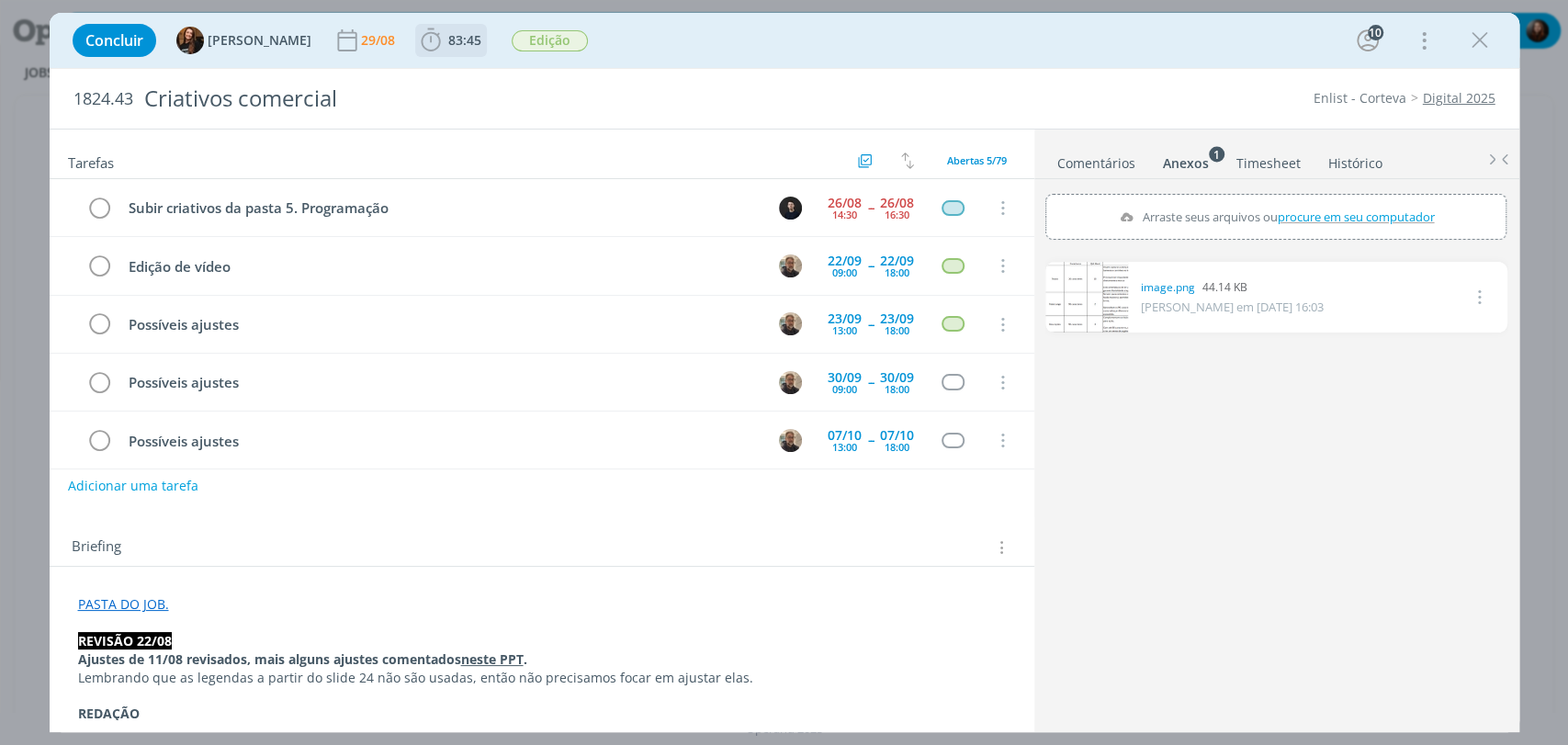
click at [422, 32] on icon "dialog" at bounding box center [431, 41] width 28 height 28
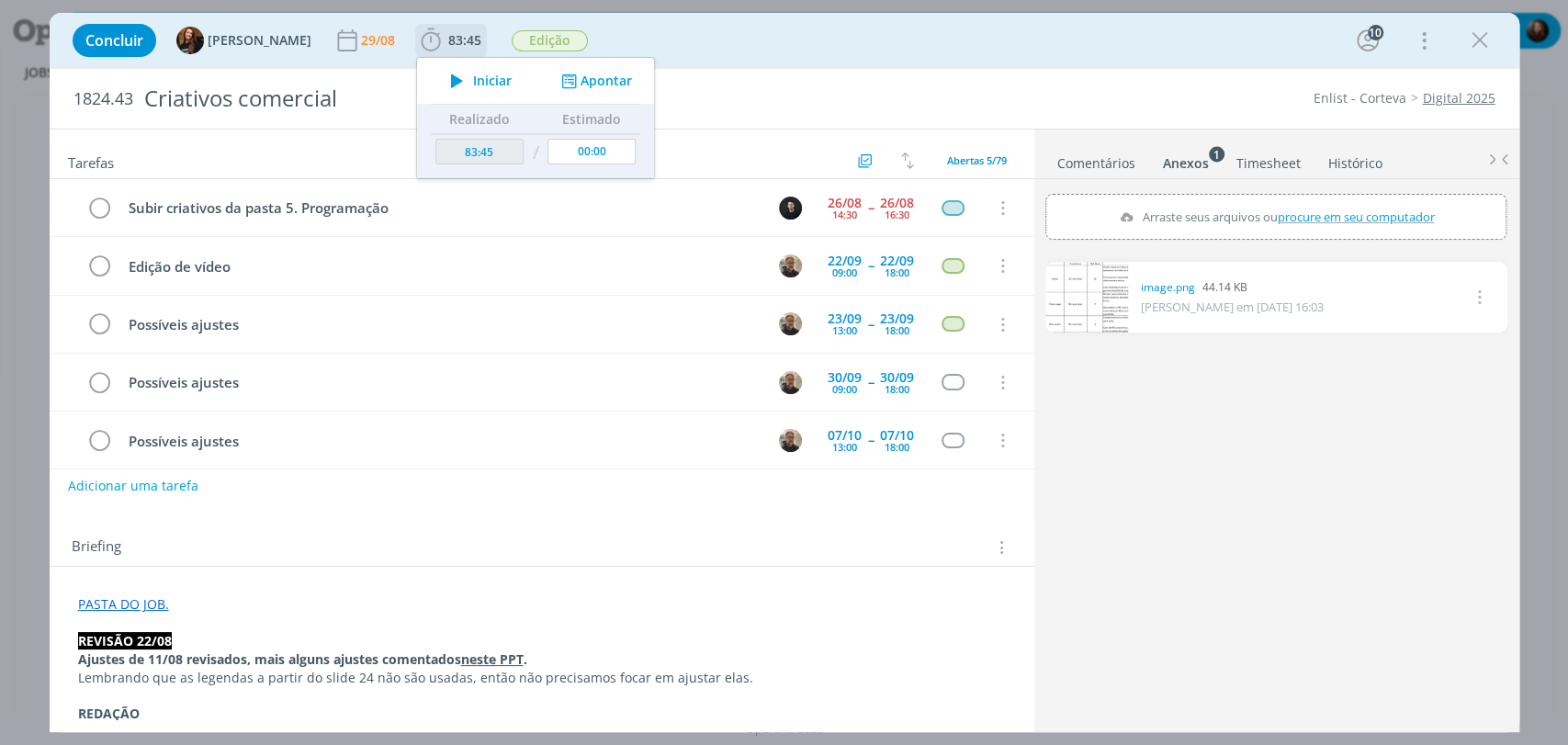
click at [593, 80] on button "Apontar" at bounding box center [594, 80] width 76 height 19
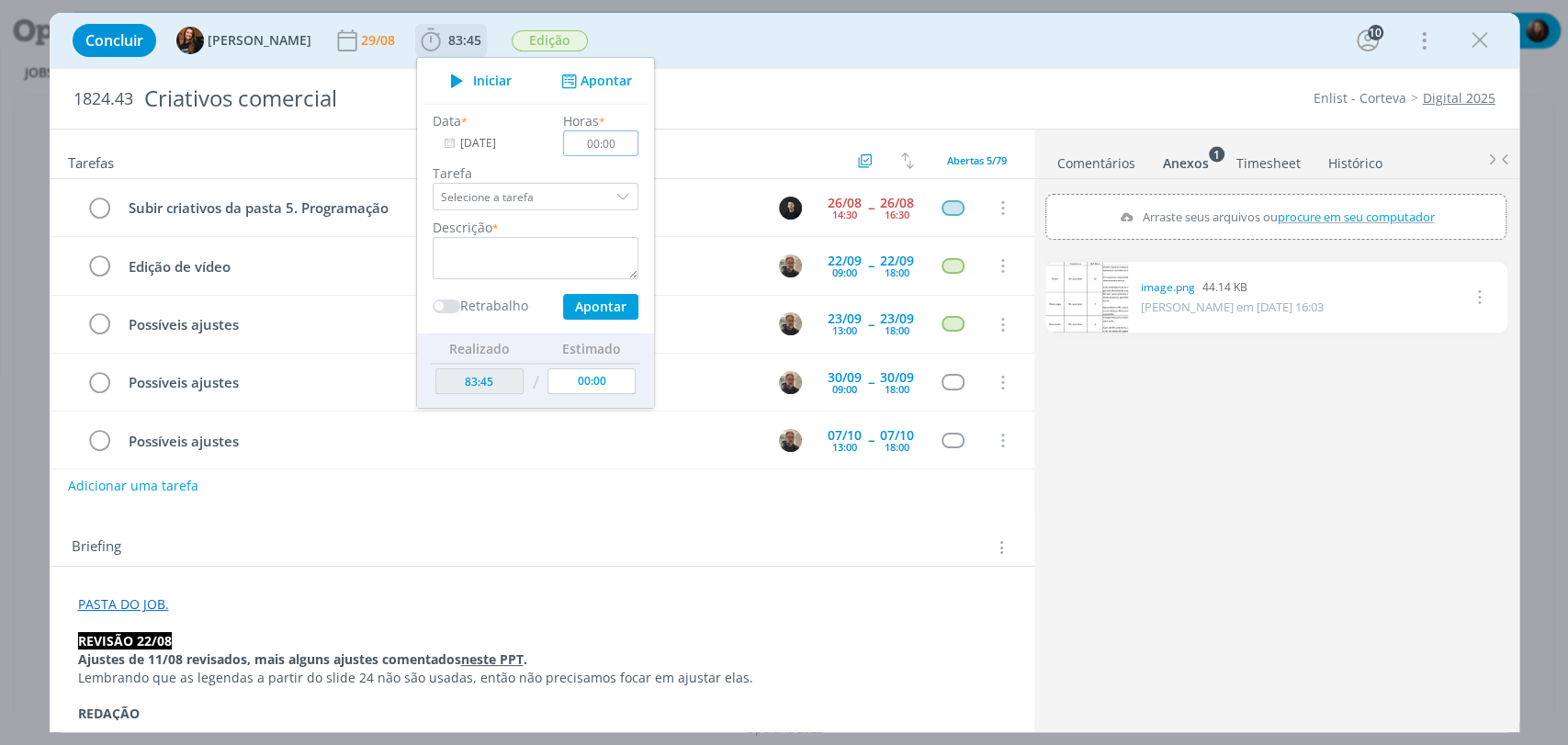
click at [611, 137] on input "00:00" at bounding box center [601, 144] width 75 height 26
type input "00:05"
click at [483, 264] on textarea "dialog" at bounding box center [536, 258] width 206 height 43
type textarea "atualização de pauta"
click at [569, 294] on button "Apontar" at bounding box center [600, 307] width 75 height 26
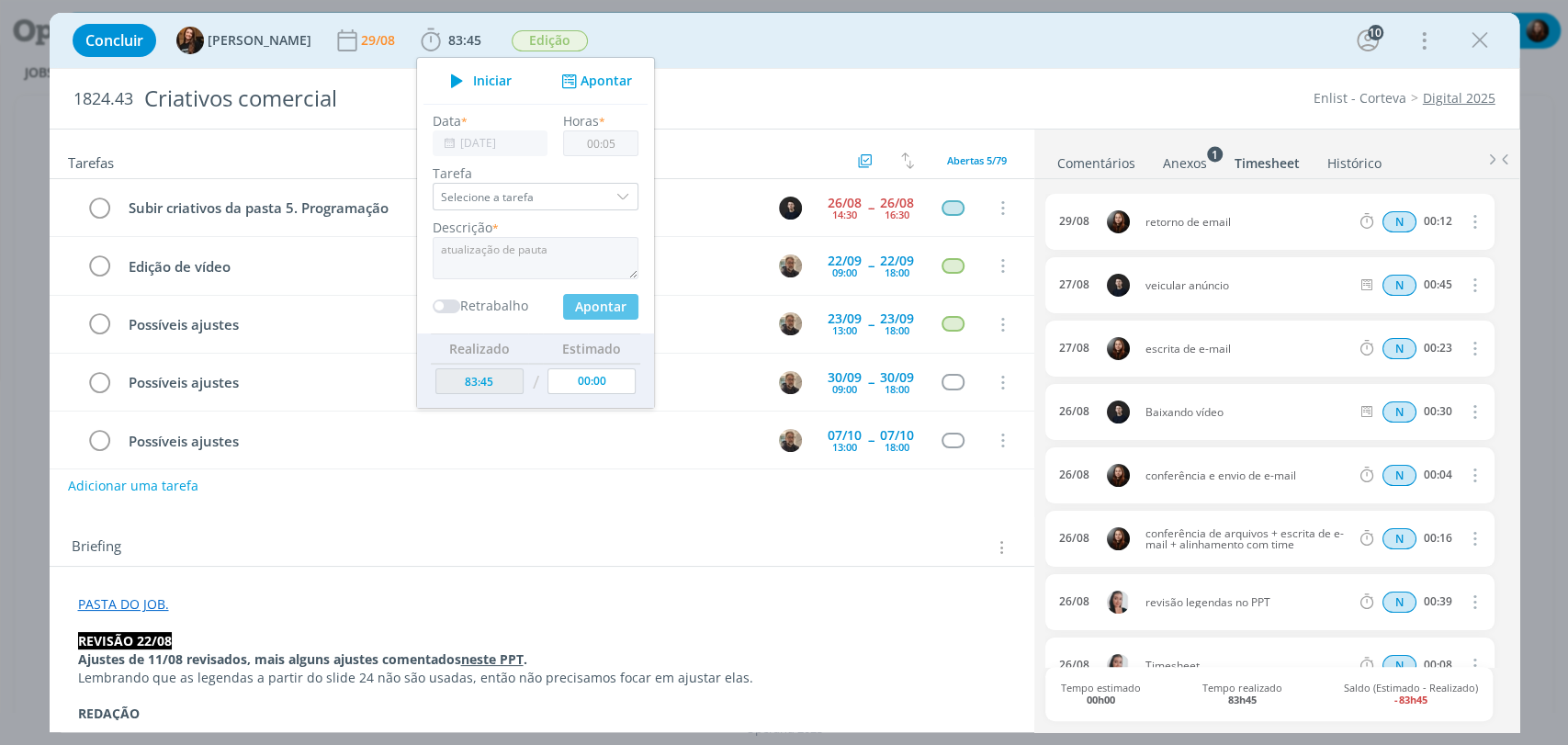
type input "83:50"
type input "00:00"
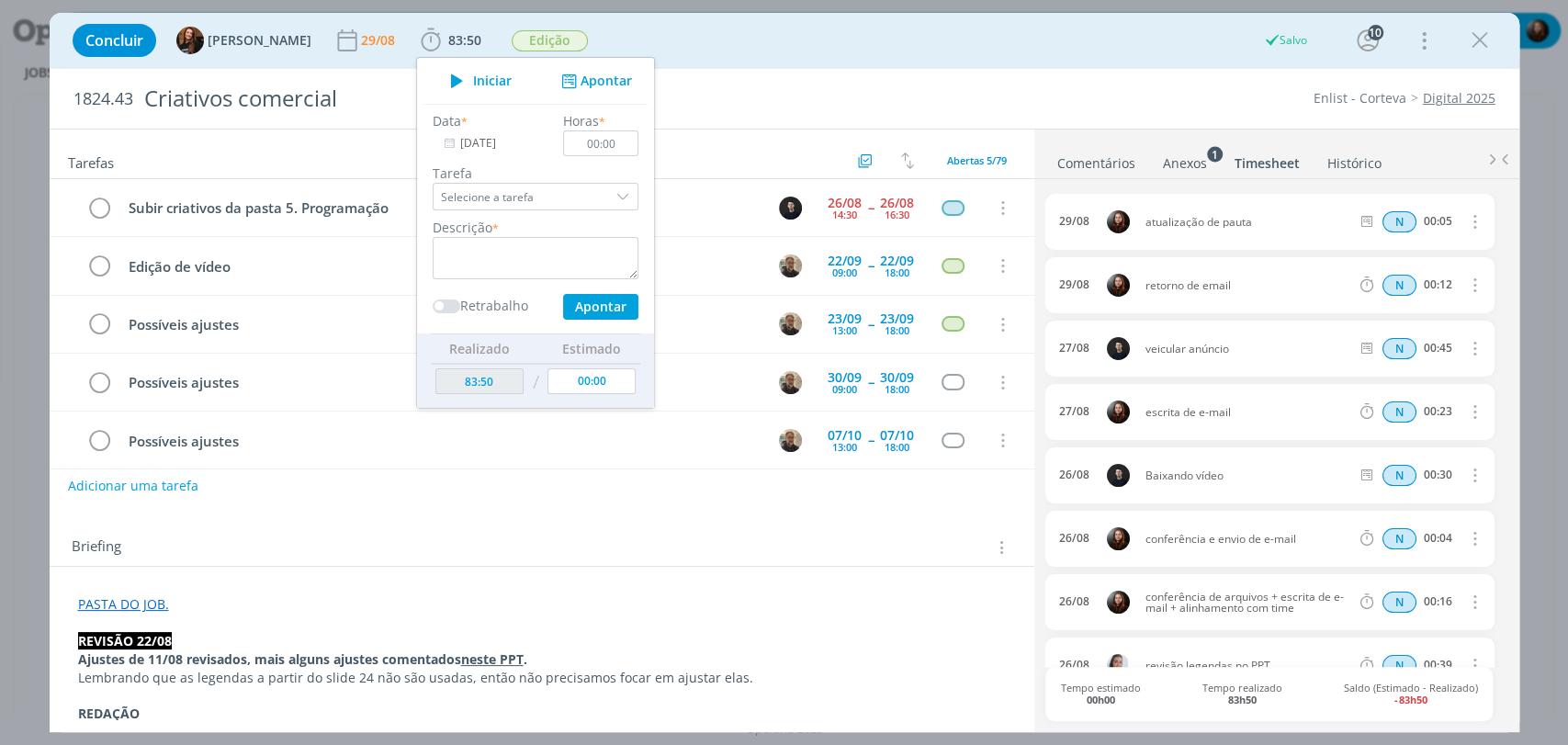
click at [1023, 73] on div "1824.43 Criativos comercial Enlist - Corteva Digital 2025" at bounding box center [784, 99] width 1470 height 59
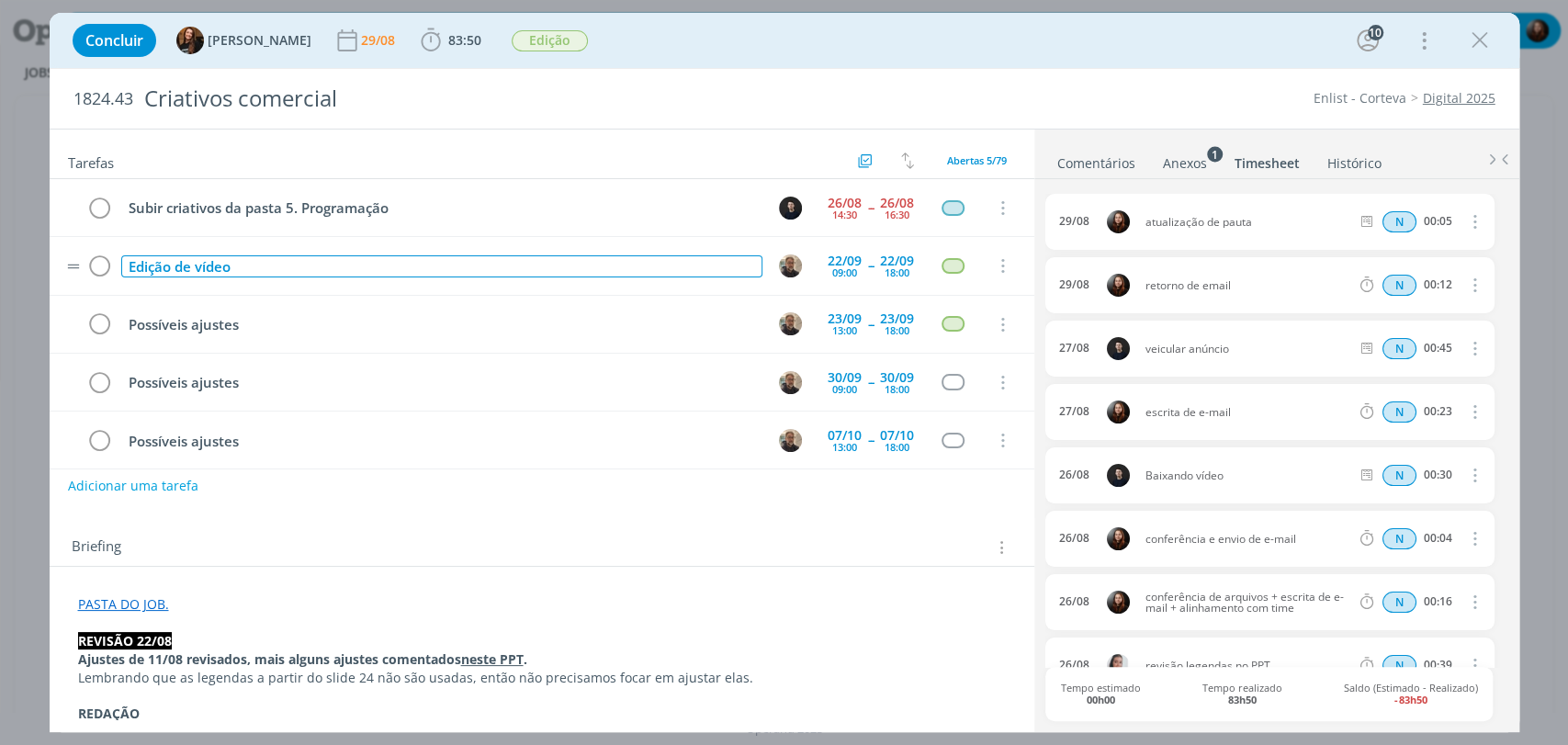
click at [249, 272] on div "Edição de vídeo" at bounding box center [441, 266] width 641 height 23
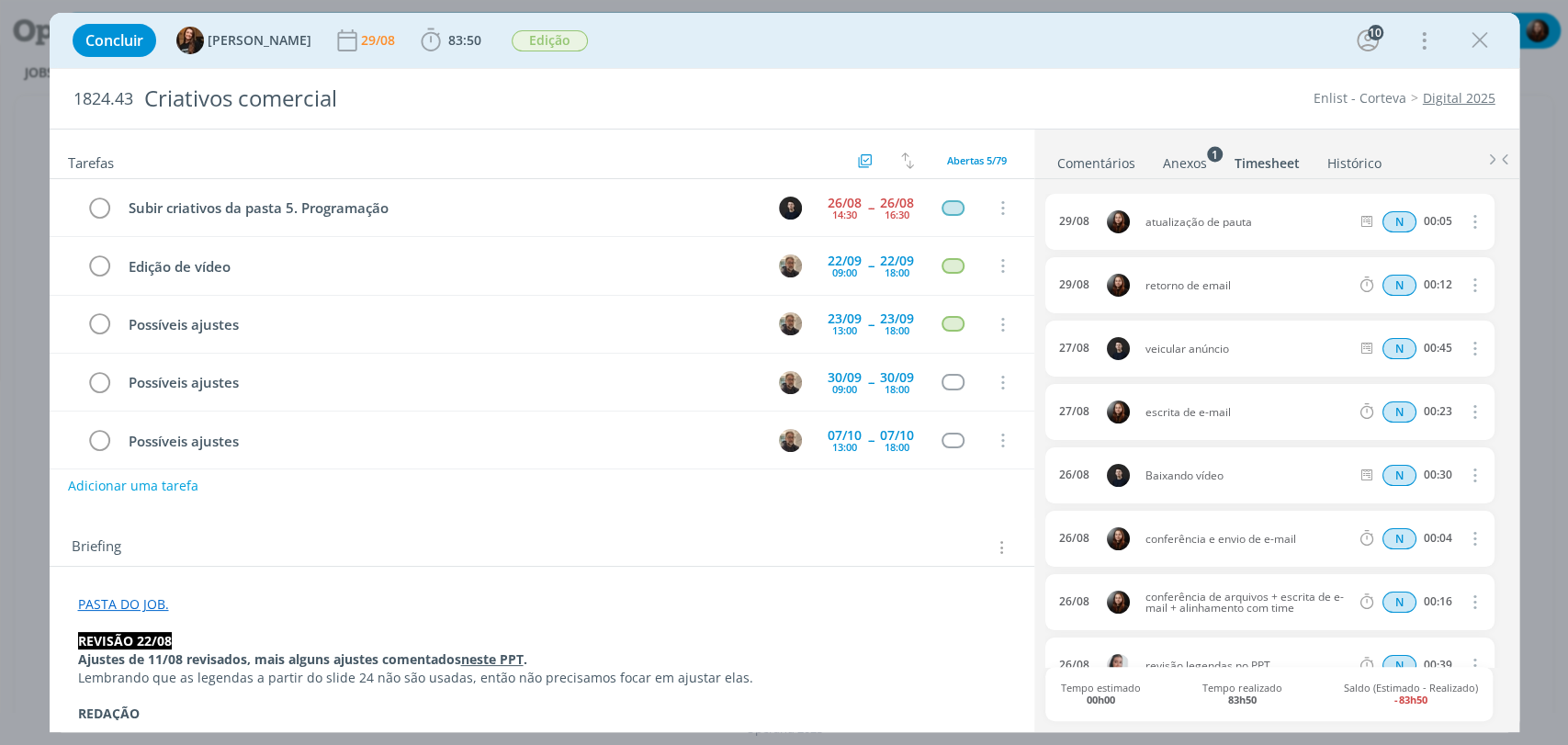
click at [717, 63] on div "Concluir Tayná Morsch 29/08 83:50 Iniciar Apontar Data * 29/08/2025 Horas * 00:…" at bounding box center [784, 41] width 1470 height 55
click at [1132, 151] on link "Comentários" at bounding box center [1096, 159] width 80 height 27
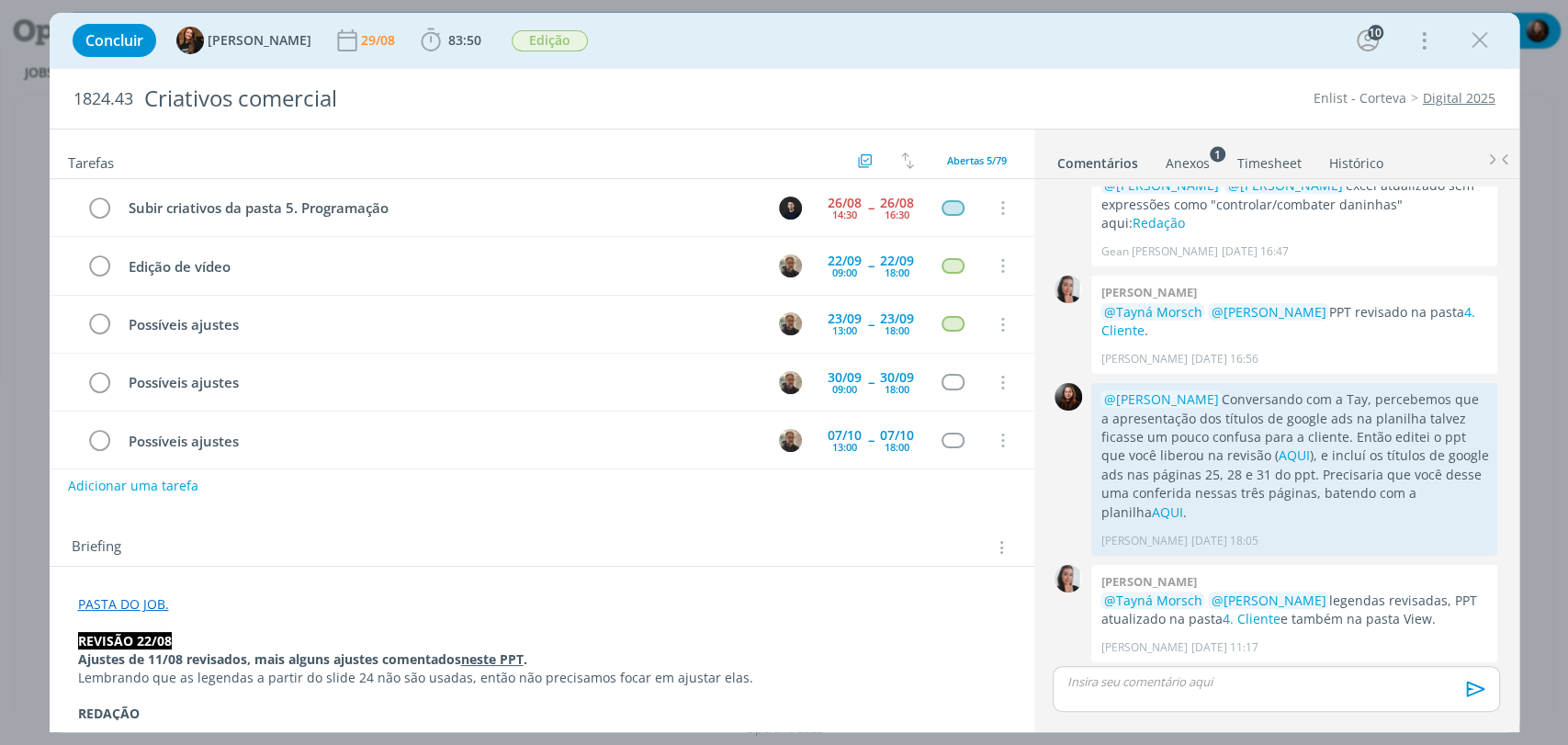
click at [1092, 42] on div "Concluir Tayná Morsch 29/08 83:50 Iniciar Apontar Data * 29/08/2025 Horas * 00:…" at bounding box center [784, 41] width 1442 height 44
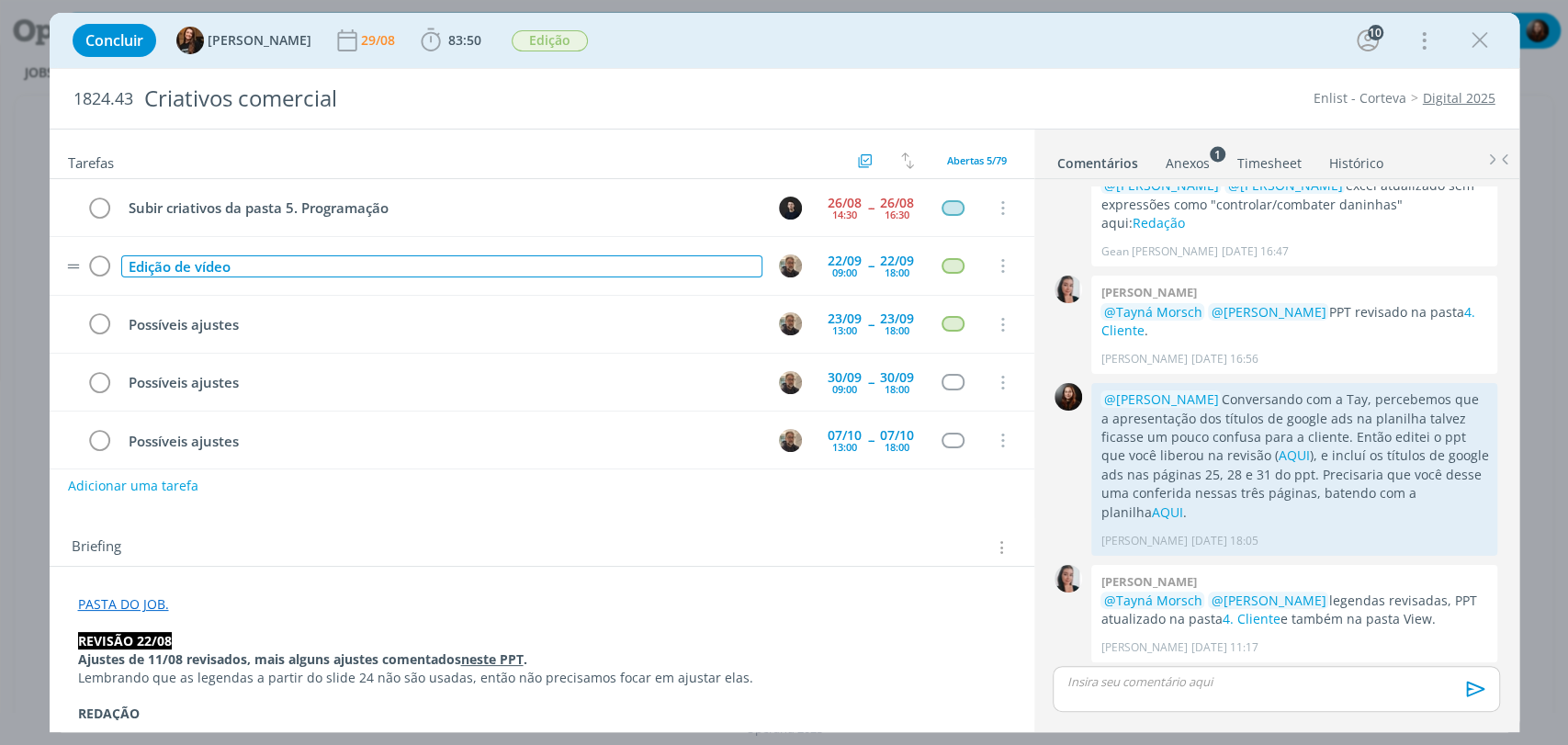
click at [287, 260] on div "Edição de vídeo" at bounding box center [441, 266] width 641 height 23
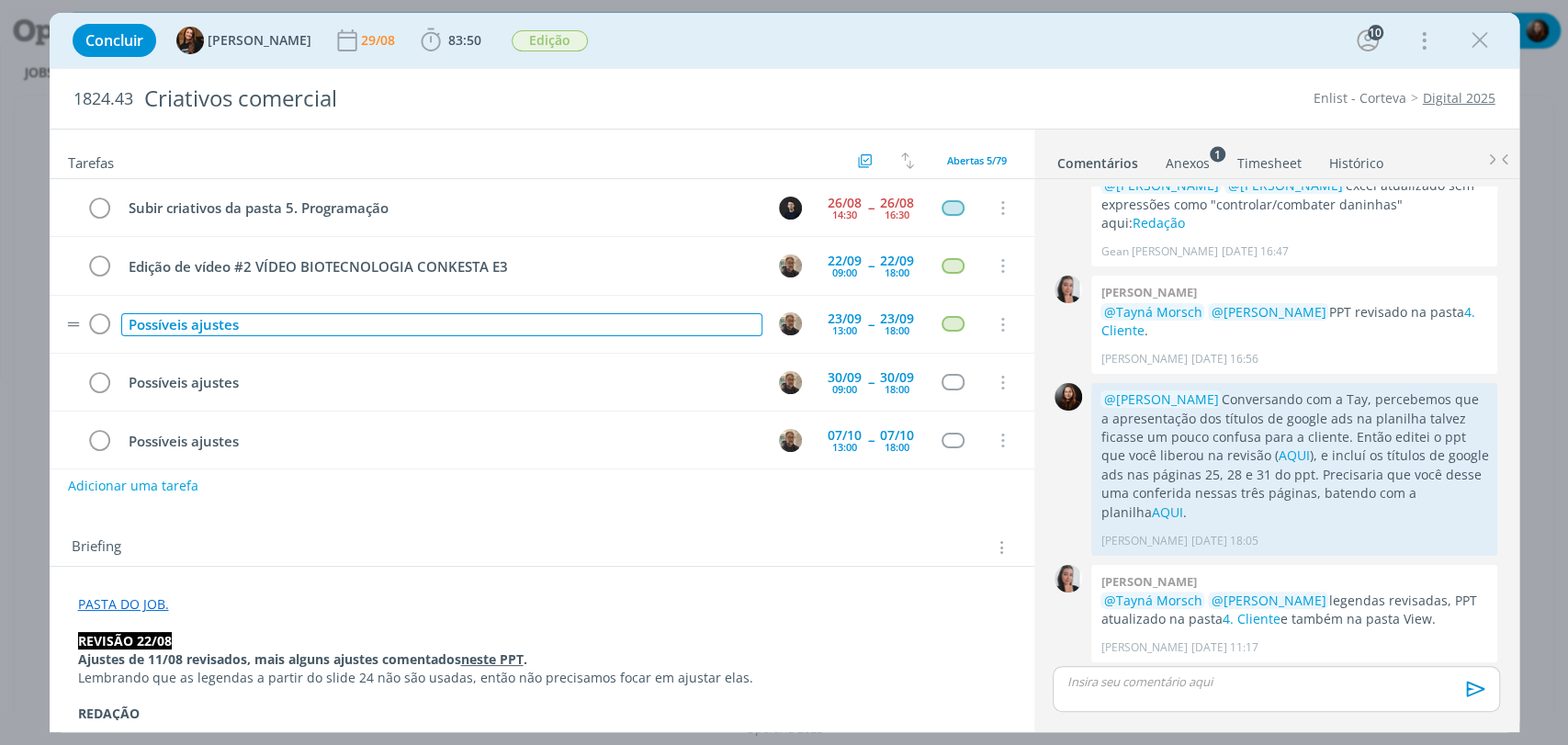
click at [345, 320] on div "Possíveis ajustes" at bounding box center [441, 324] width 641 height 23
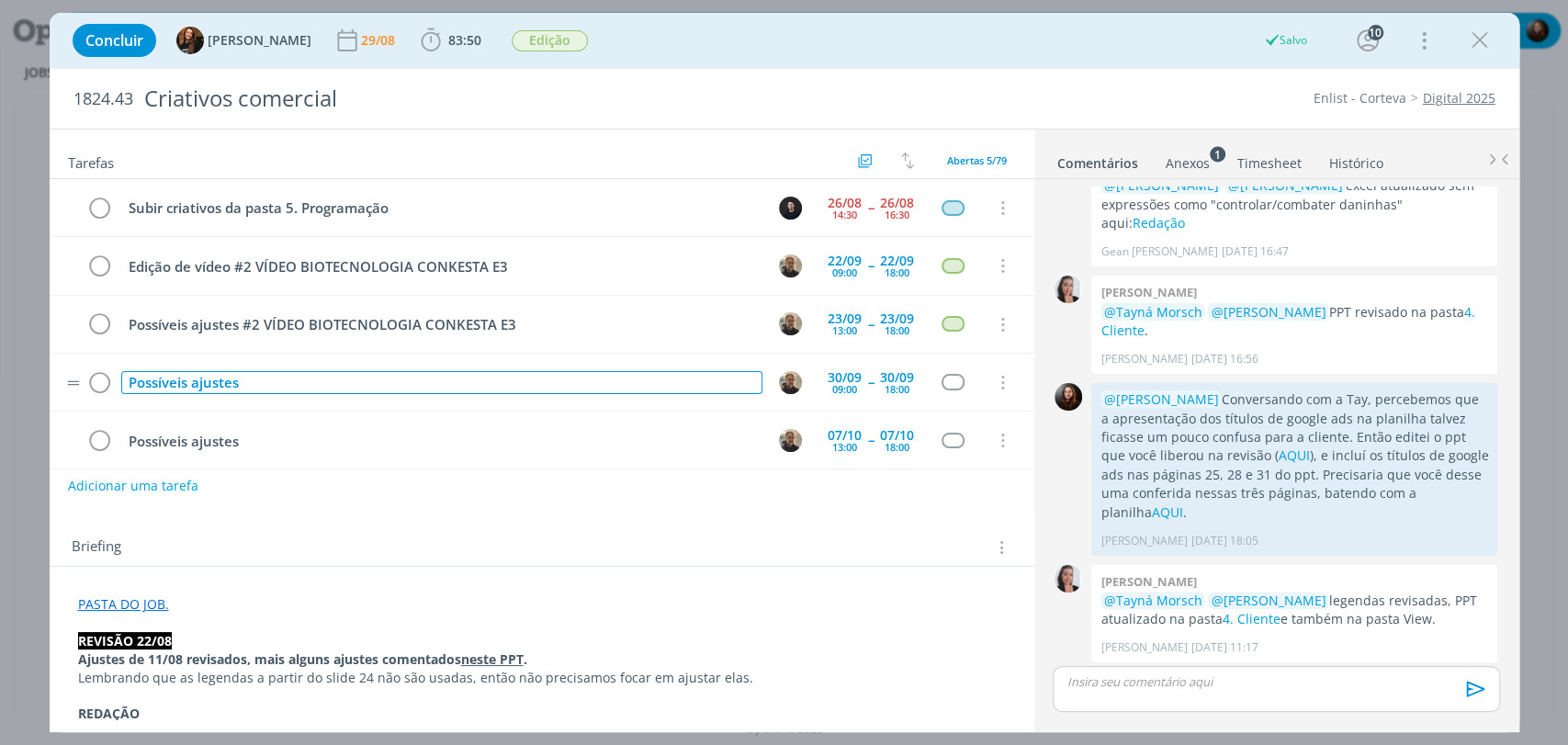
click at [307, 372] on div "Possíveis ajustes" at bounding box center [441, 382] width 641 height 23
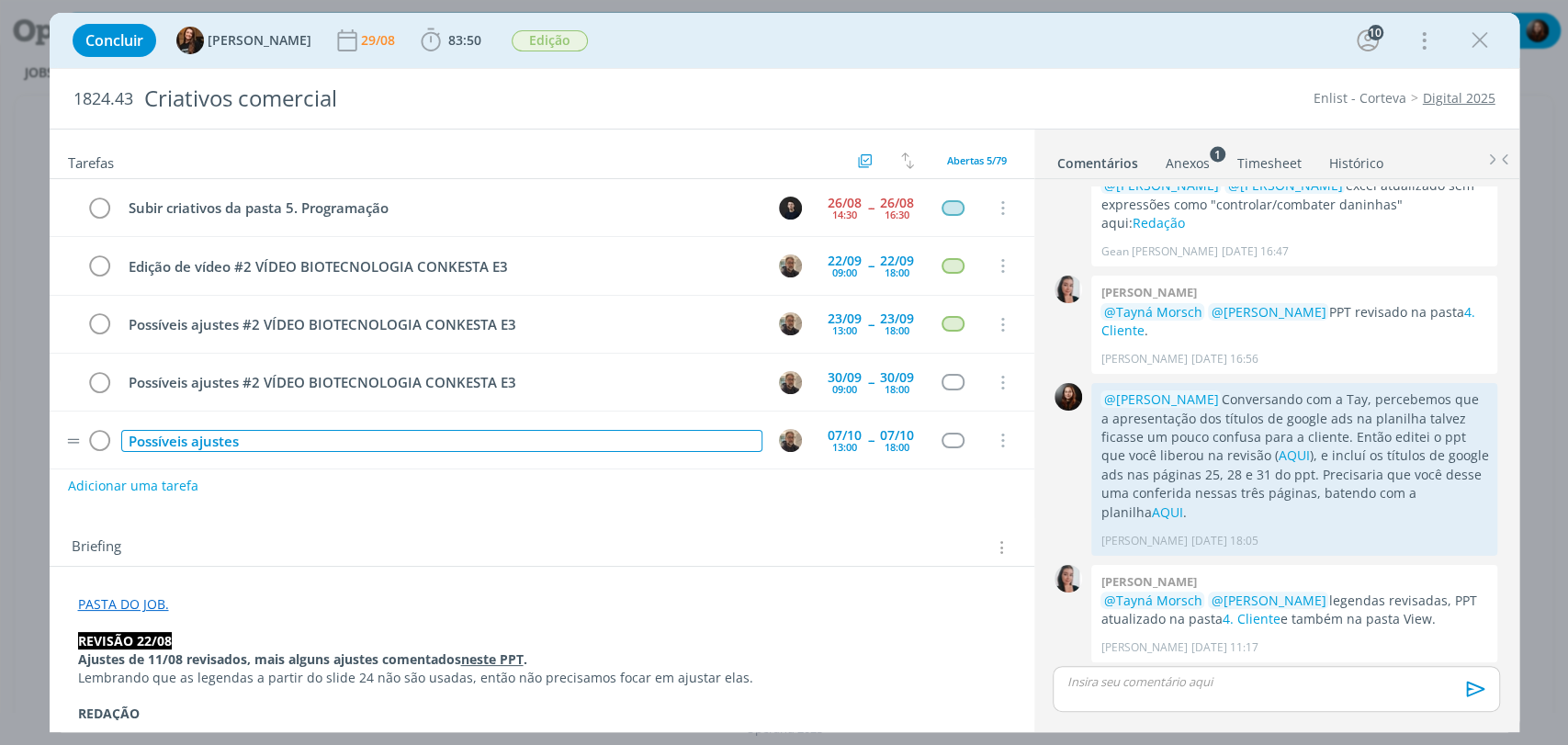
click at [308, 436] on div "Possíveis ajustes" at bounding box center [441, 441] width 641 height 23
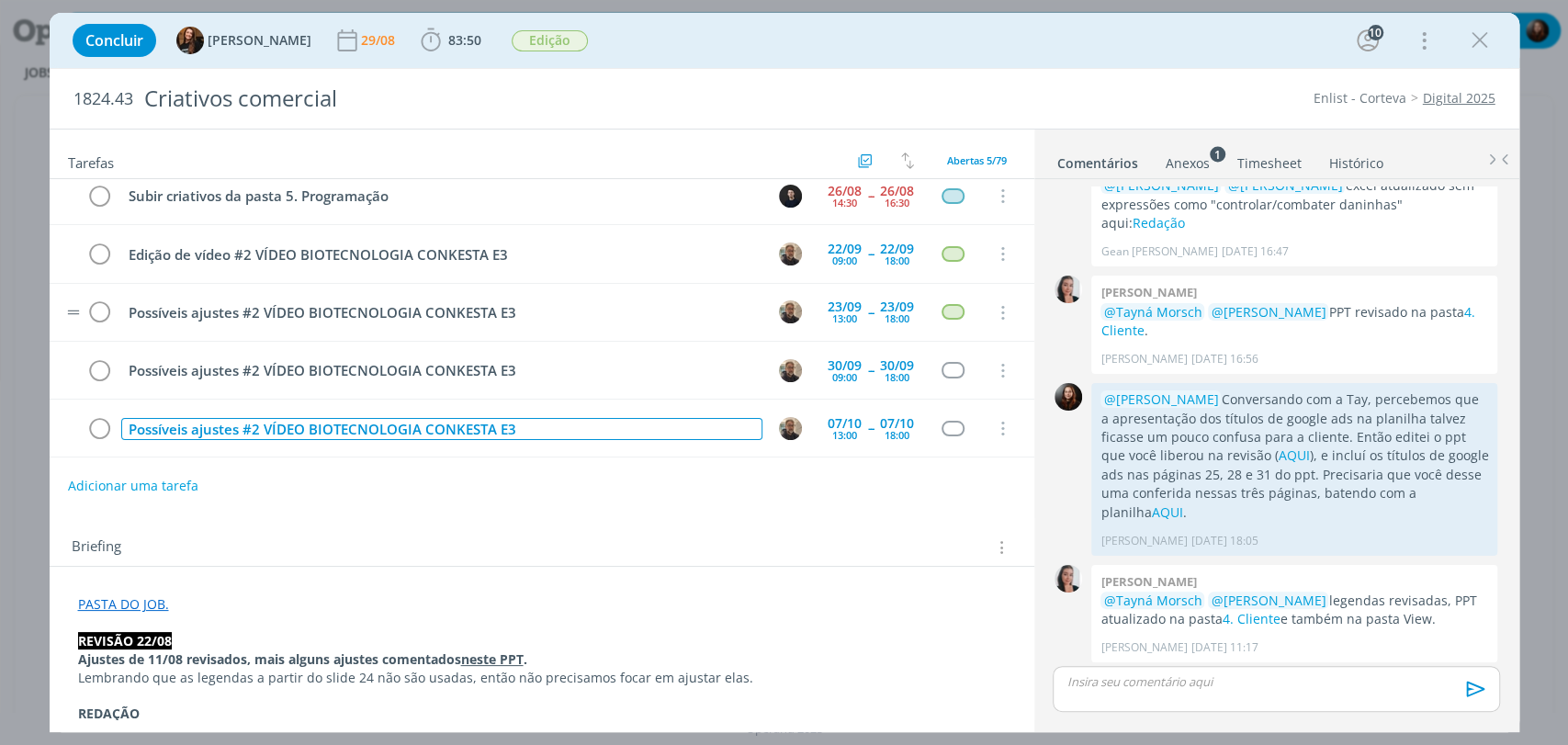
scroll to position [0, 0]
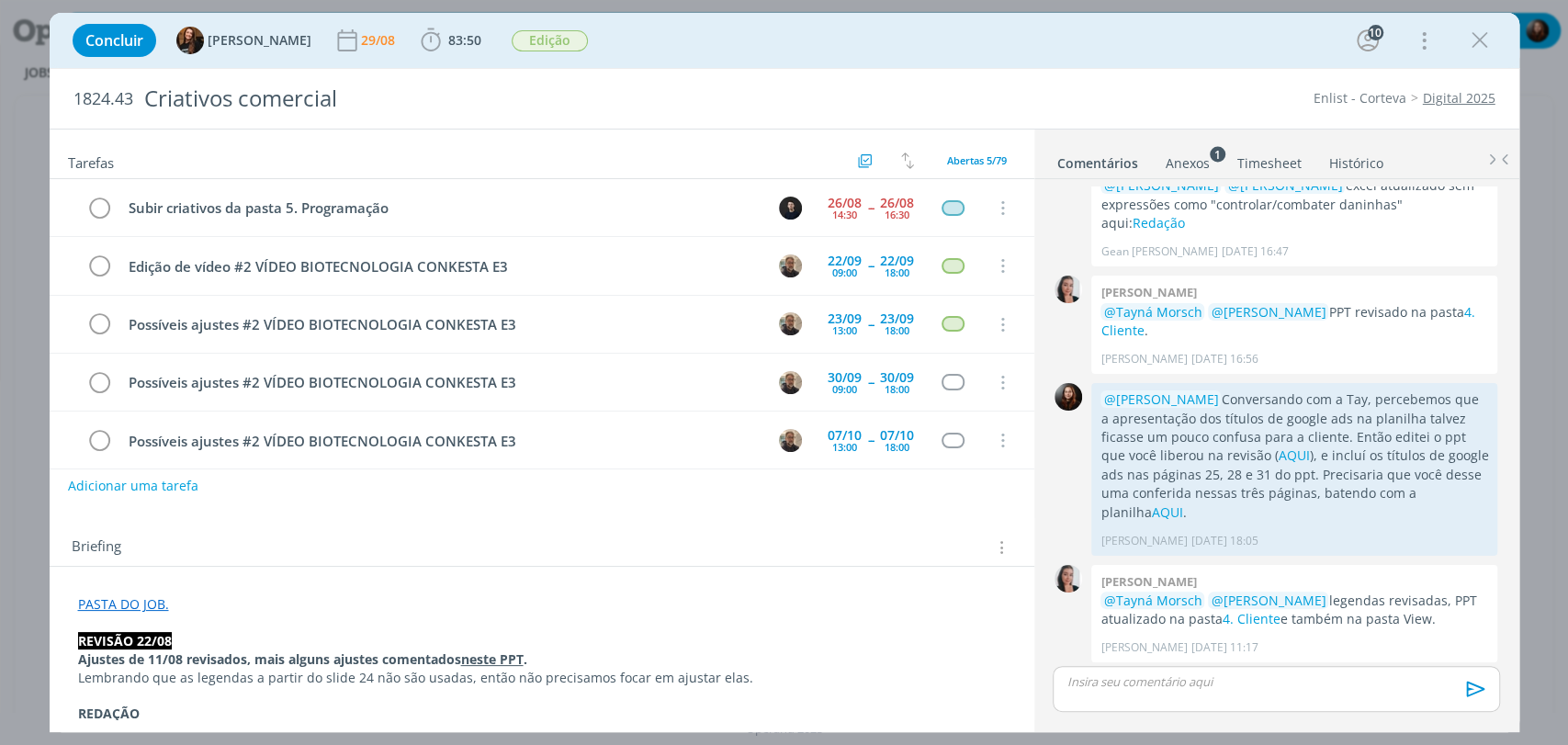
click at [510, 527] on div "Briefing Briefings Predefinidos Versões do Briefing Ver Briefing do Projeto" at bounding box center [542, 542] width 985 height 50
click at [184, 486] on button "Adicionar uma tarefa" at bounding box center [133, 485] width 131 height 32
paste input "#2 VÍDEO BIOTECNOLOGIA CONKESTA E3"
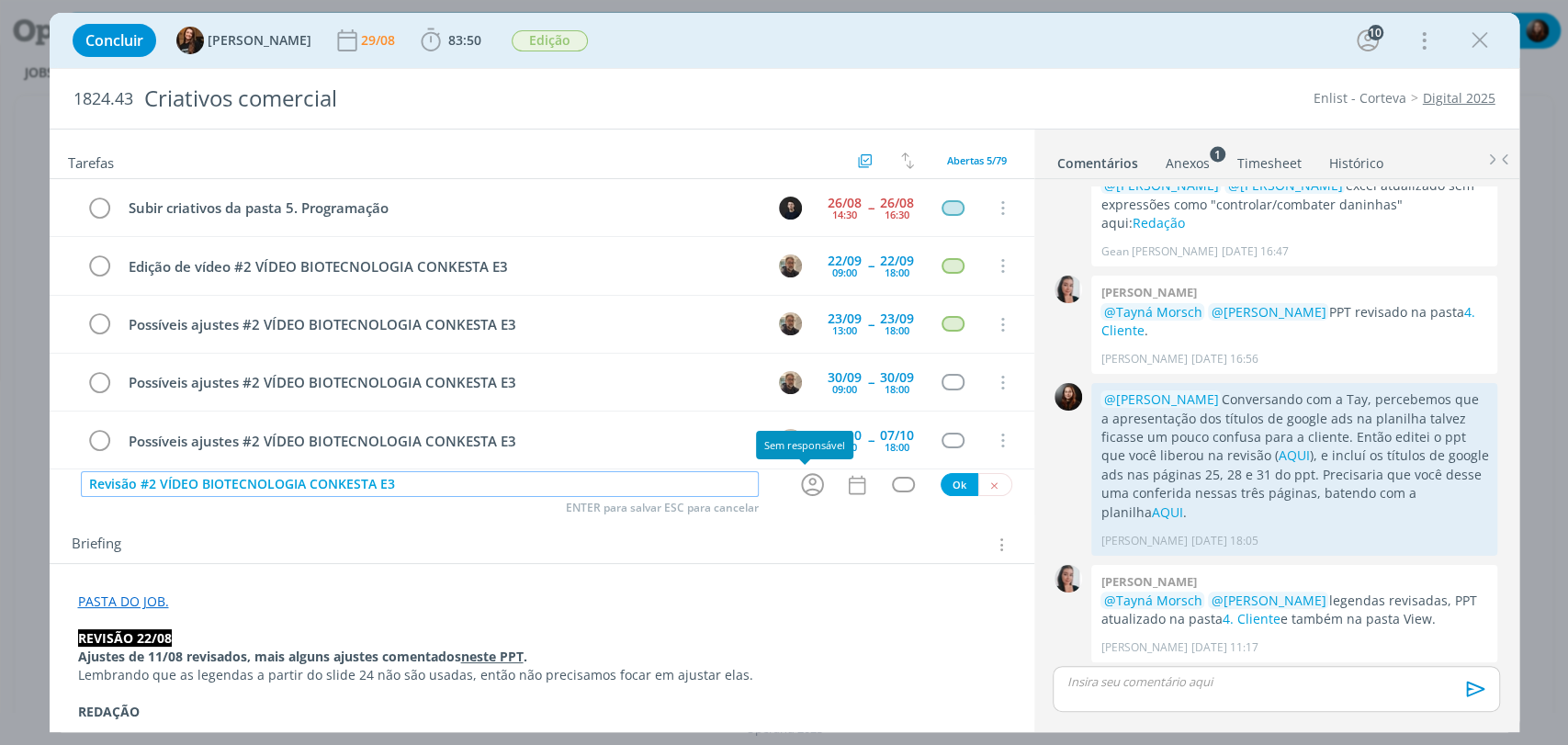
click at [809, 479] on icon "dialog" at bounding box center [813, 484] width 29 height 29
type input "Revisão #2 VÍDEO BIOTECNOLOGIA CONKESTA E3"
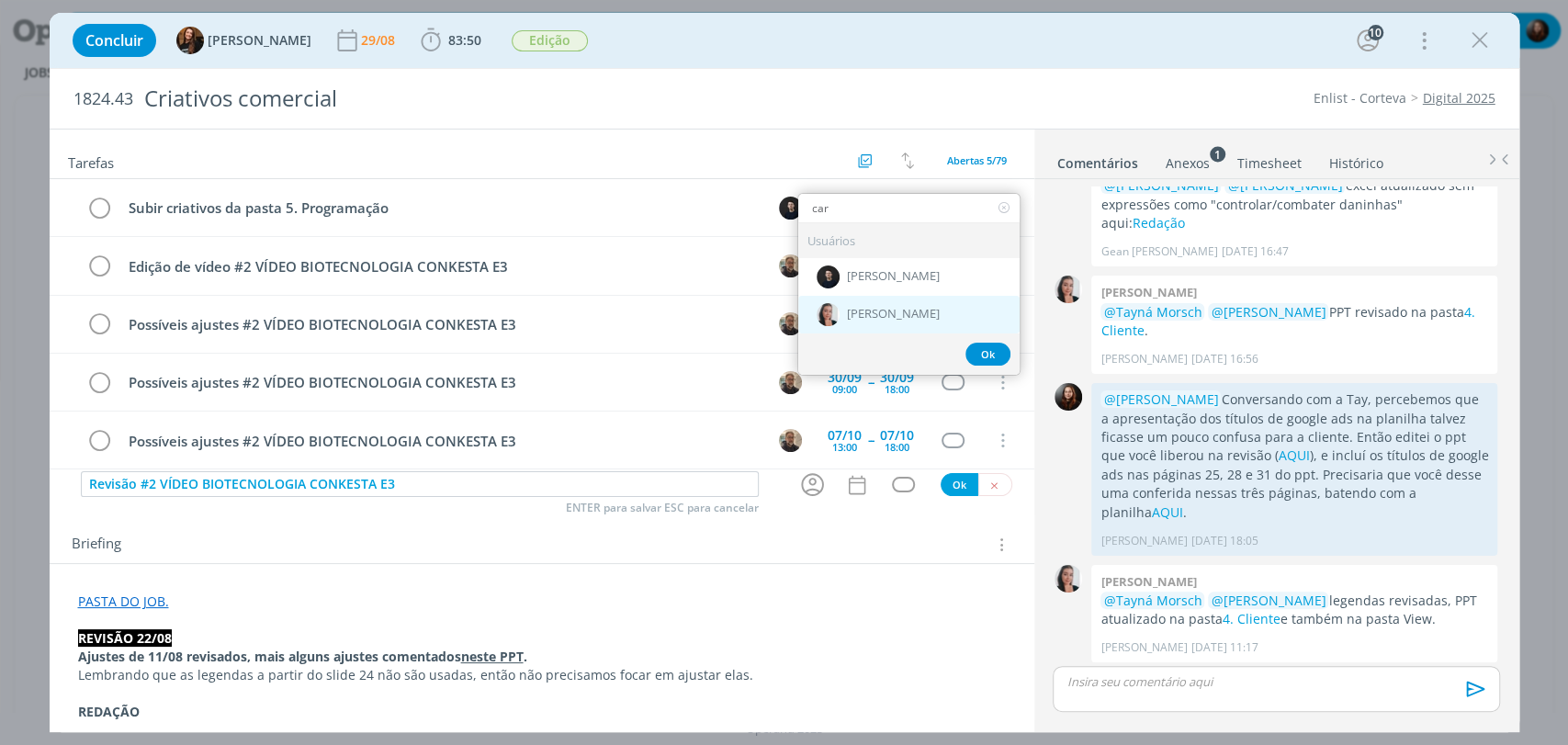
type input "car"
click at [884, 308] on span "[PERSON_NAME]" at bounding box center [894, 315] width 93 height 15
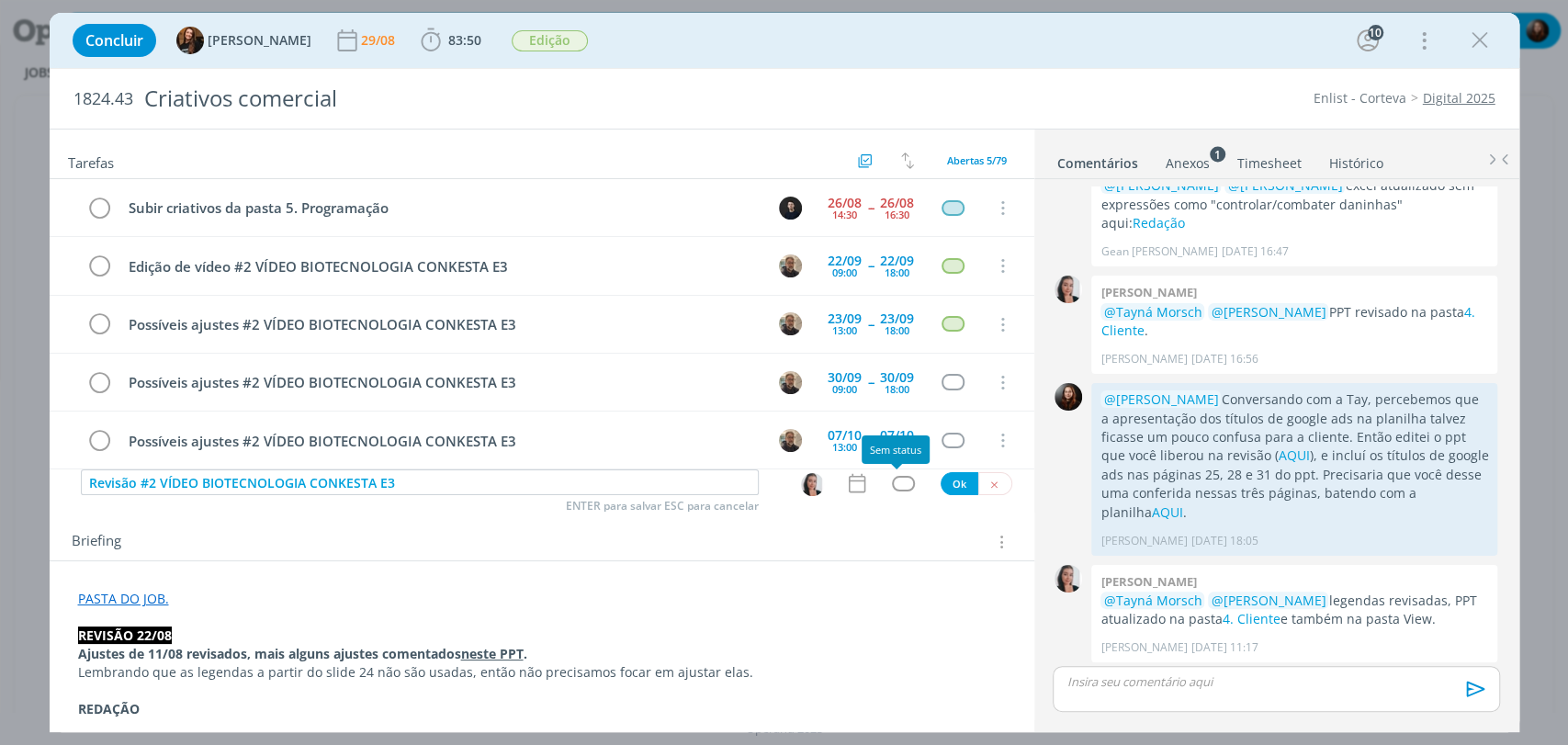
click at [900, 480] on div "dialog" at bounding box center [903, 483] width 23 height 16
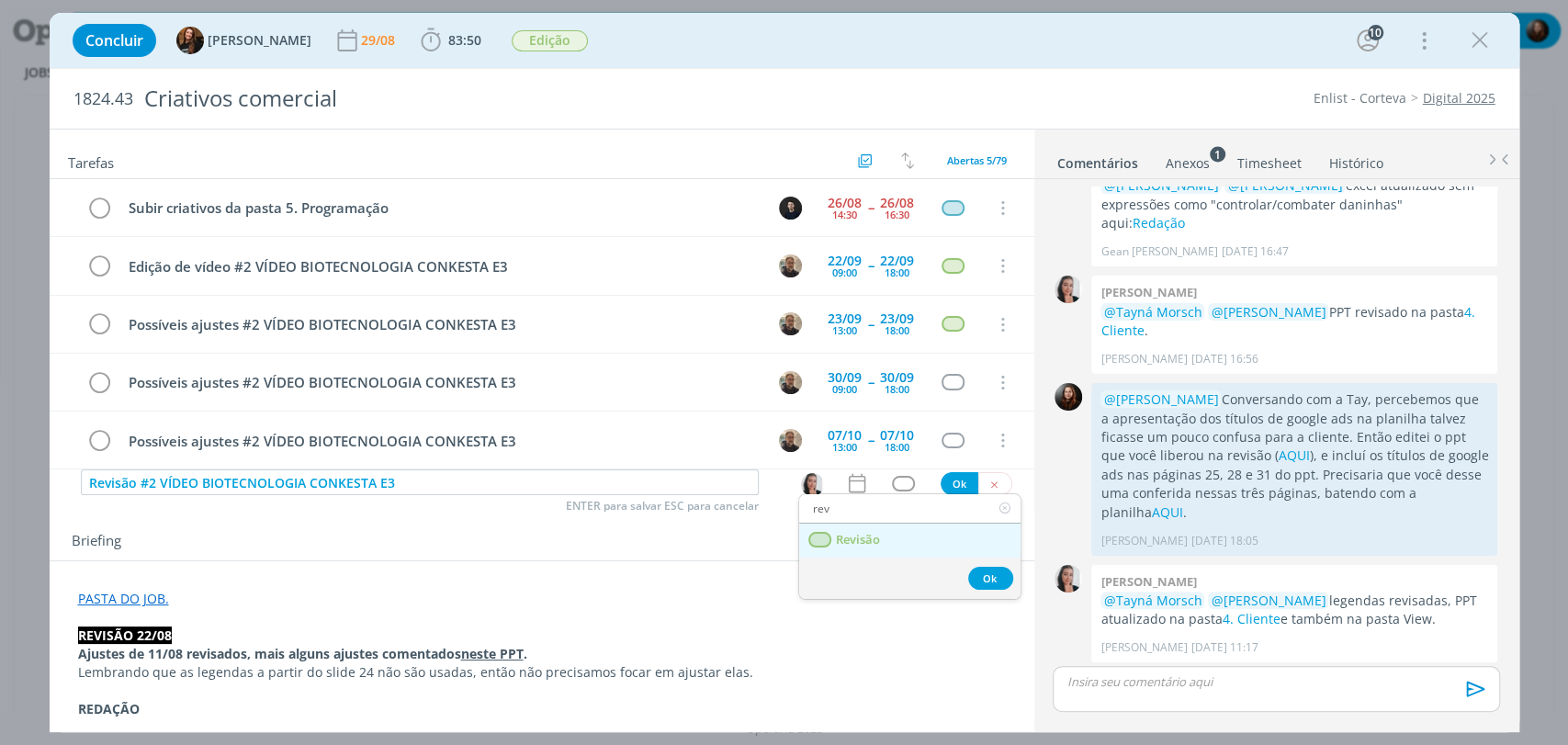
type input "rev"
click at [883, 535] on link "Revisão" at bounding box center [910, 540] width 221 height 34
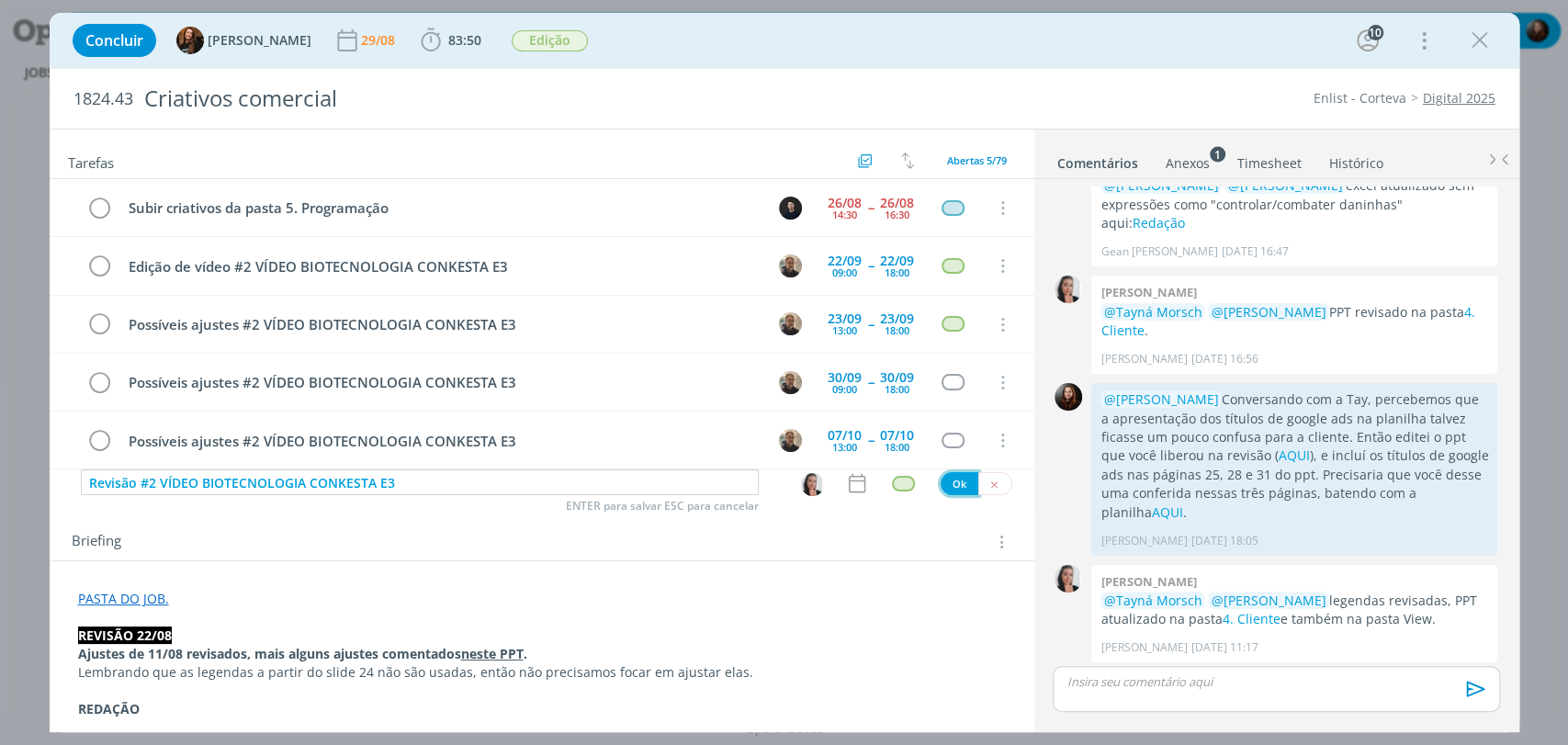
click at [949, 484] on button "Ok" at bounding box center [959, 483] width 38 height 23
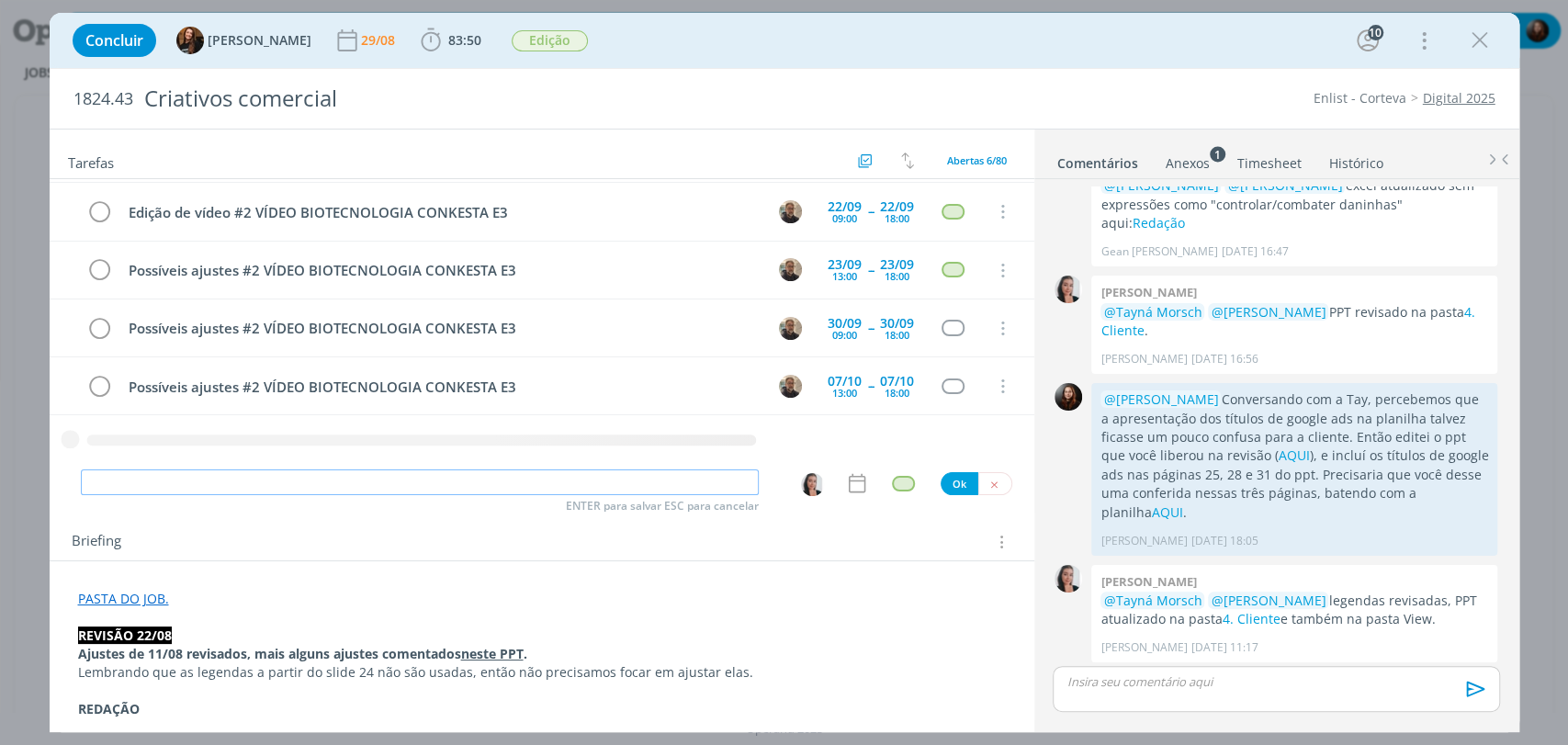
click at [541, 486] on input "dialog" at bounding box center [420, 482] width 678 height 26
paste input "#2 VÍDEO BIOTECNOLOGIA CONKESTA E3"
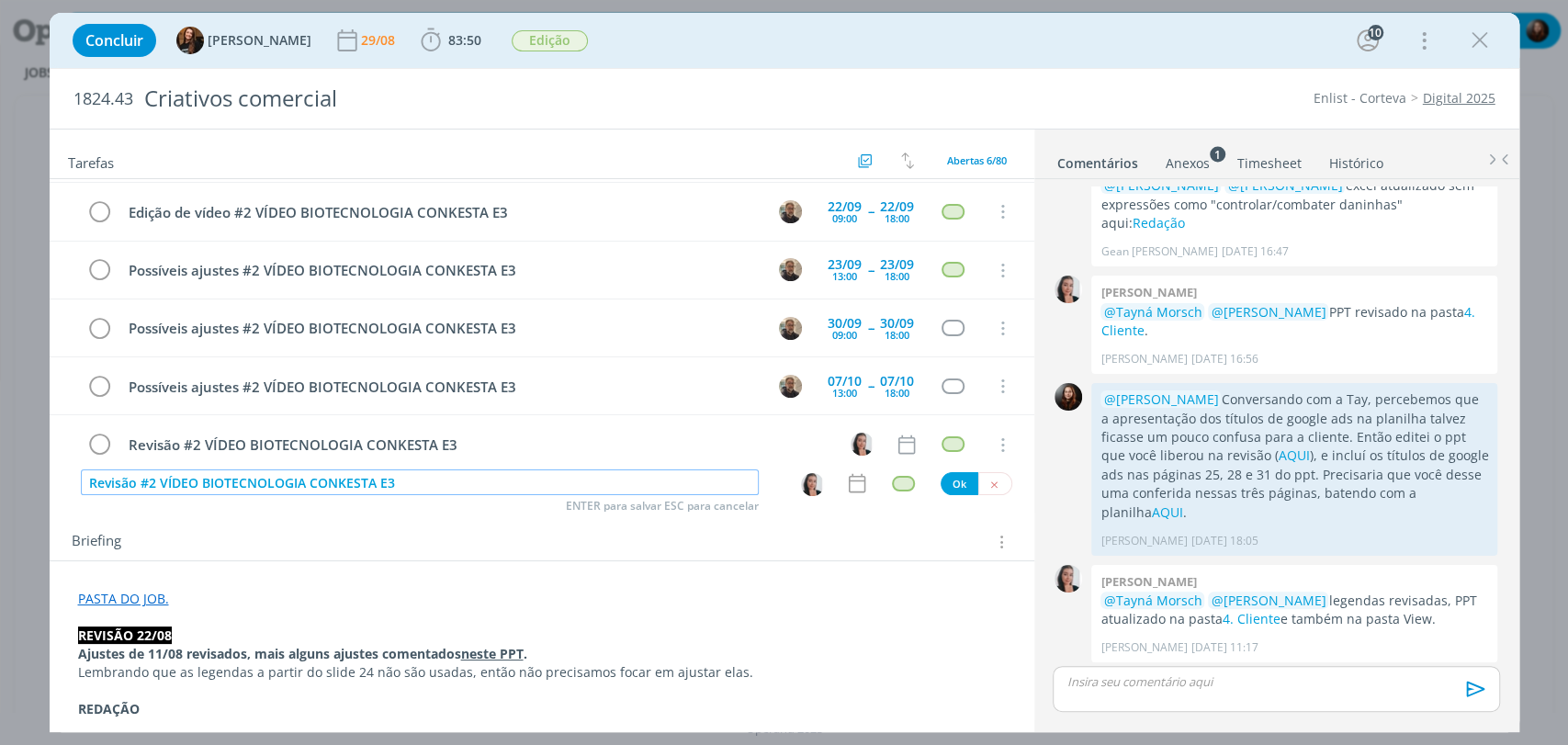
type input "Revisão #2 VÍDEO BIOTECNOLOGIA CONKESTA E3"
click at [950, 484] on button "Ok" at bounding box center [959, 483] width 38 height 23
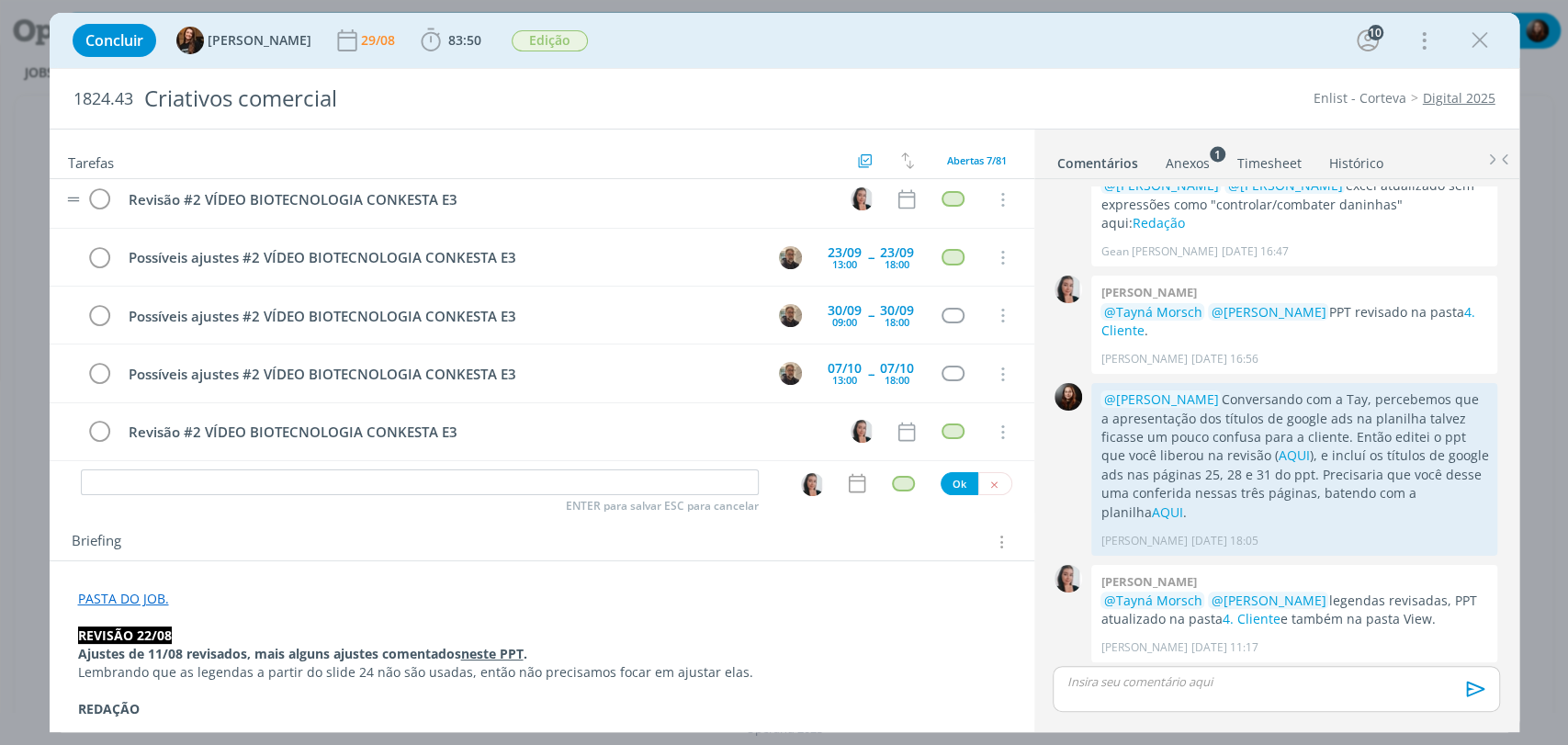
scroll to position [128, 0]
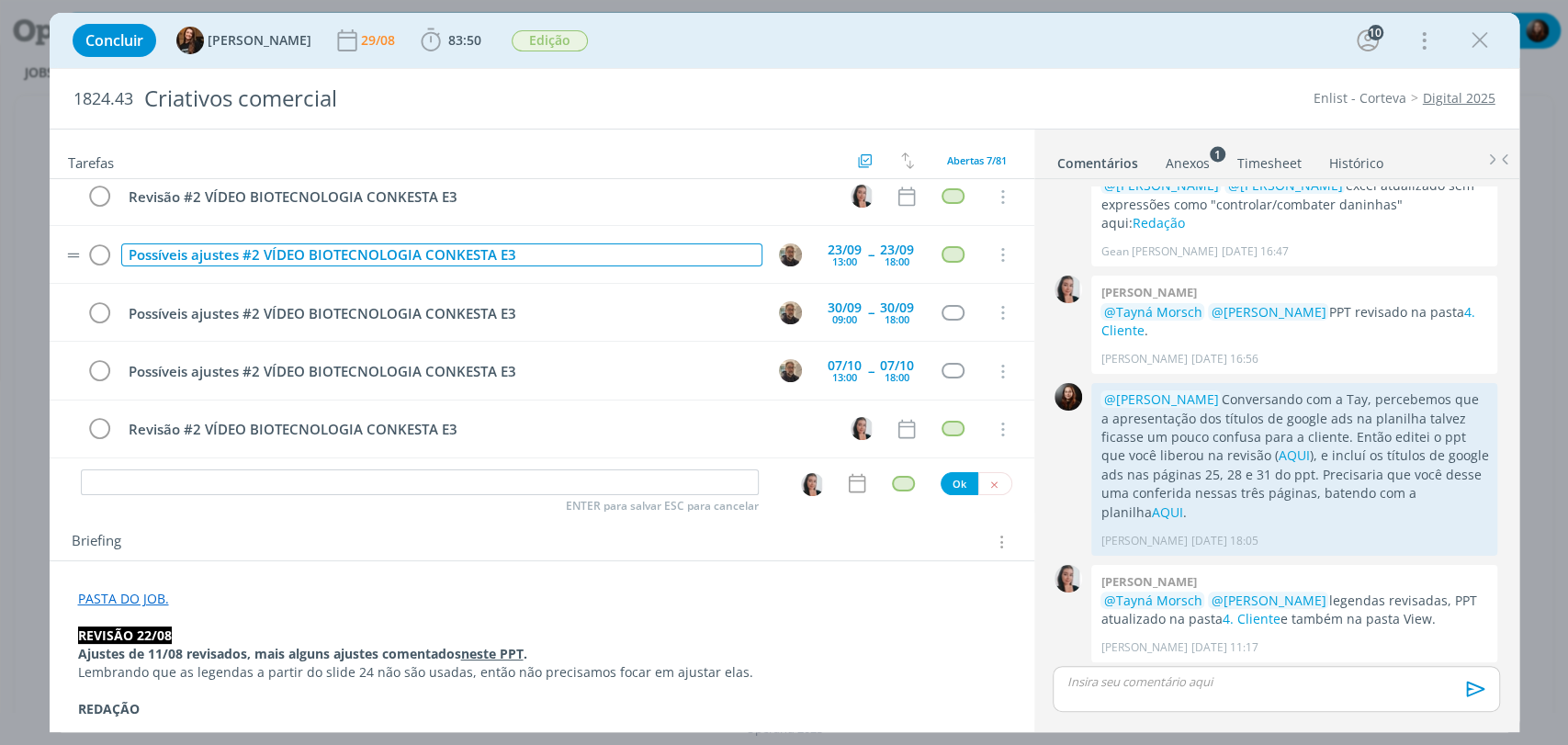
click at [243, 251] on div "Possíveis ajustes #2 VÍDEO BIOTECNOLOGIA CONKESTA E3" at bounding box center [441, 255] width 641 height 23
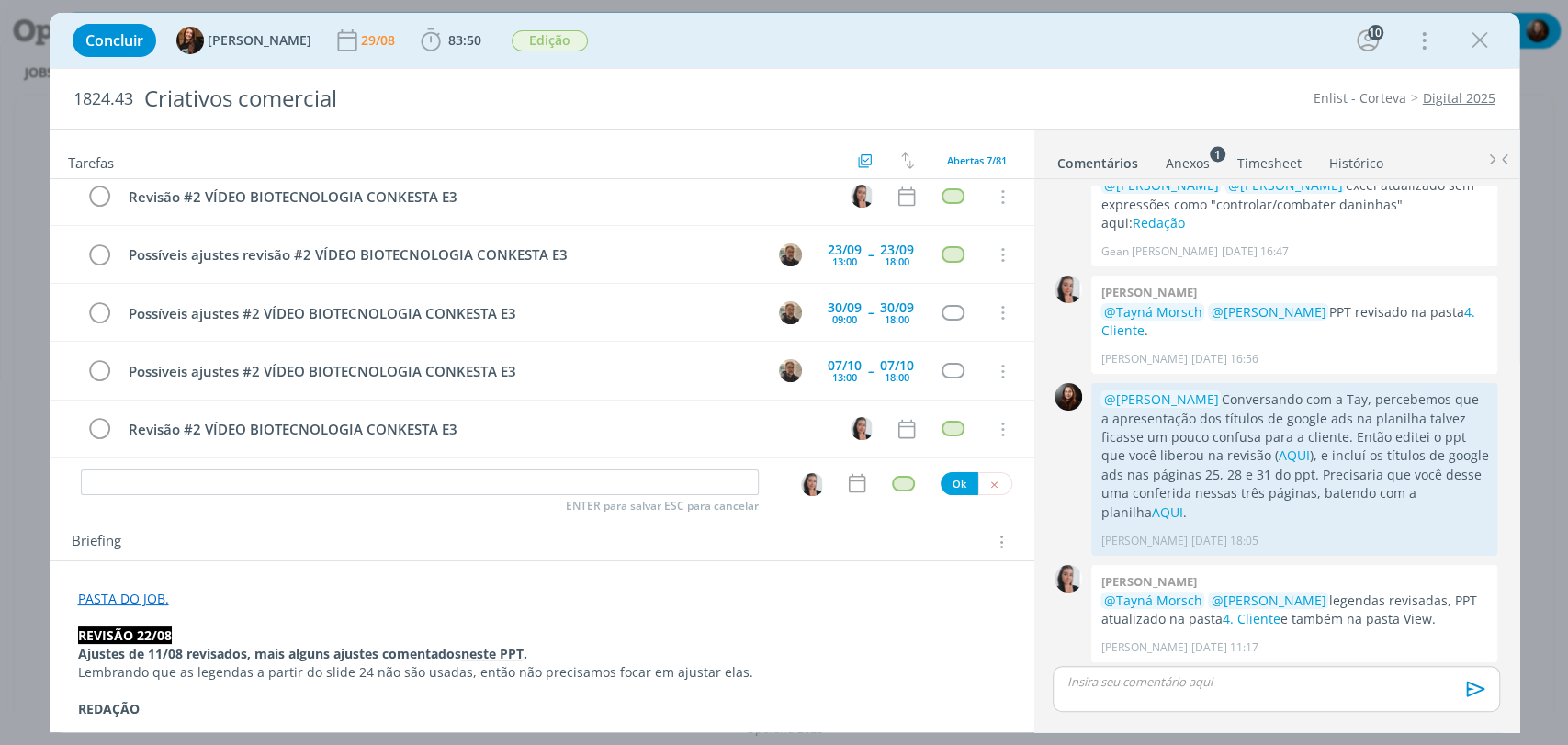
click at [251, 525] on div "Briefing Briefings Predefinidos Versões do Briefing Ver Briefing do Projeto" at bounding box center [542, 536] width 985 height 50
click at [470, 483] on input "dialog" at bounding box center [420, 482] width 678 height 26
paste input "#2 VÍDEO BIOTECNOLOGIA CONKESTA E3"
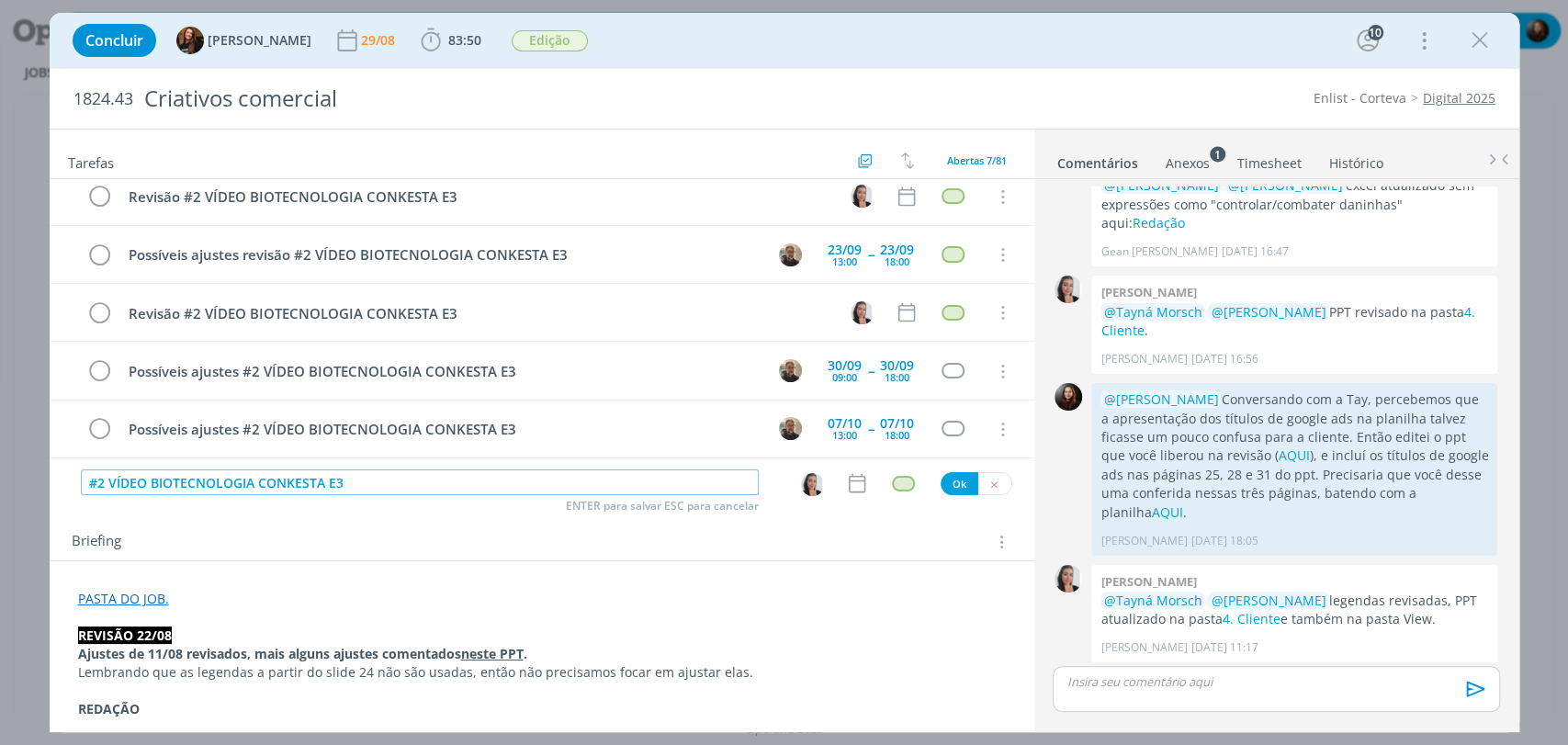
click at [88, 479] on input "#2 VÍDEO BIOTECNOLOGIA CONKESTA E3" at bounding box center [420, 482] width 678 height 26
type input "Revisão #2 VÍDEO BIOTECNOLOGIA CONKESTA E3"
click at [951, 486] on button "Ok" at bounding box center [959, 483] width 38 height 23
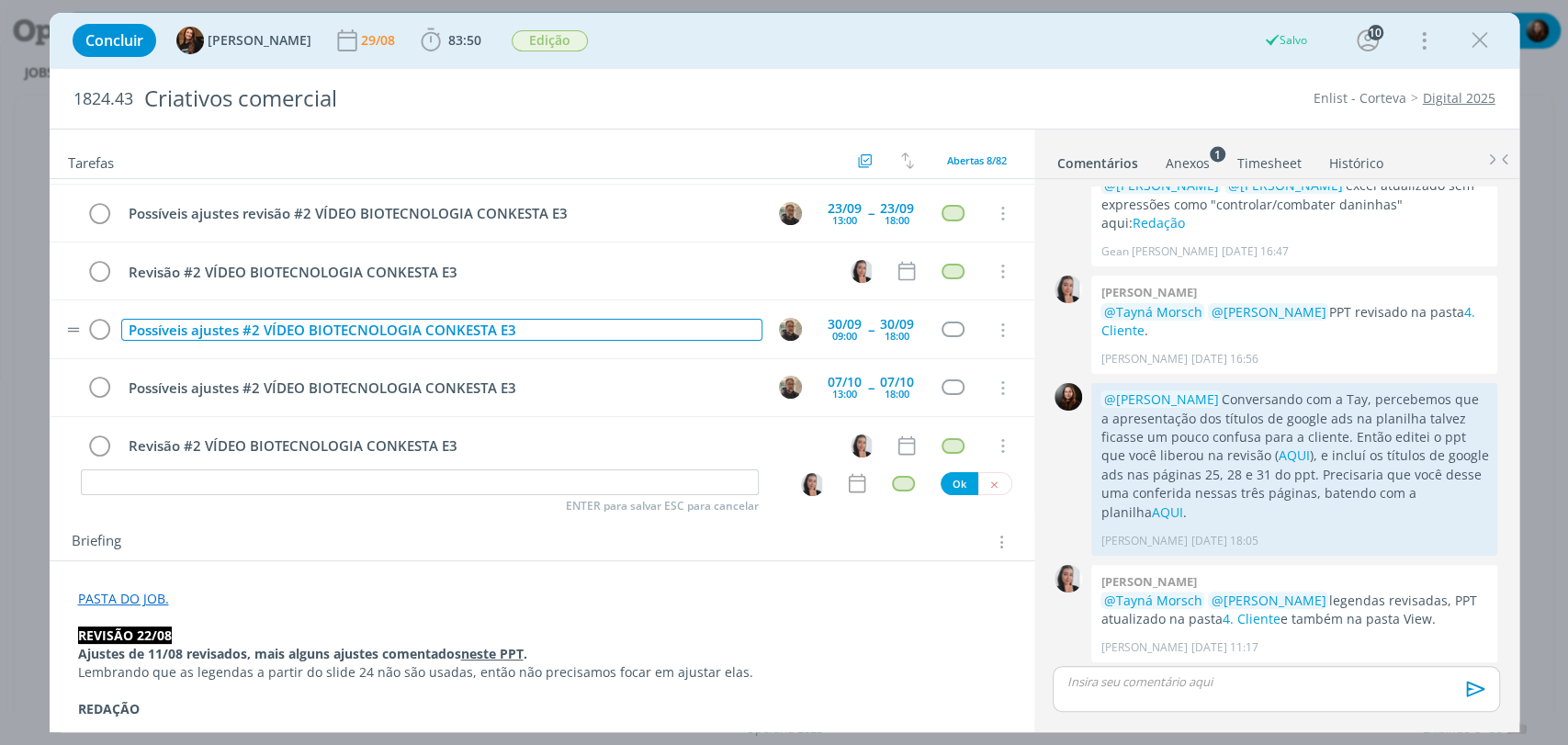
click at [245, 329] on div "Possíveis ajustes #2 VÍDEO BIOTECNOLOGIA CONKESTA E3" at bounding box center [441, 330] width 641 height 23
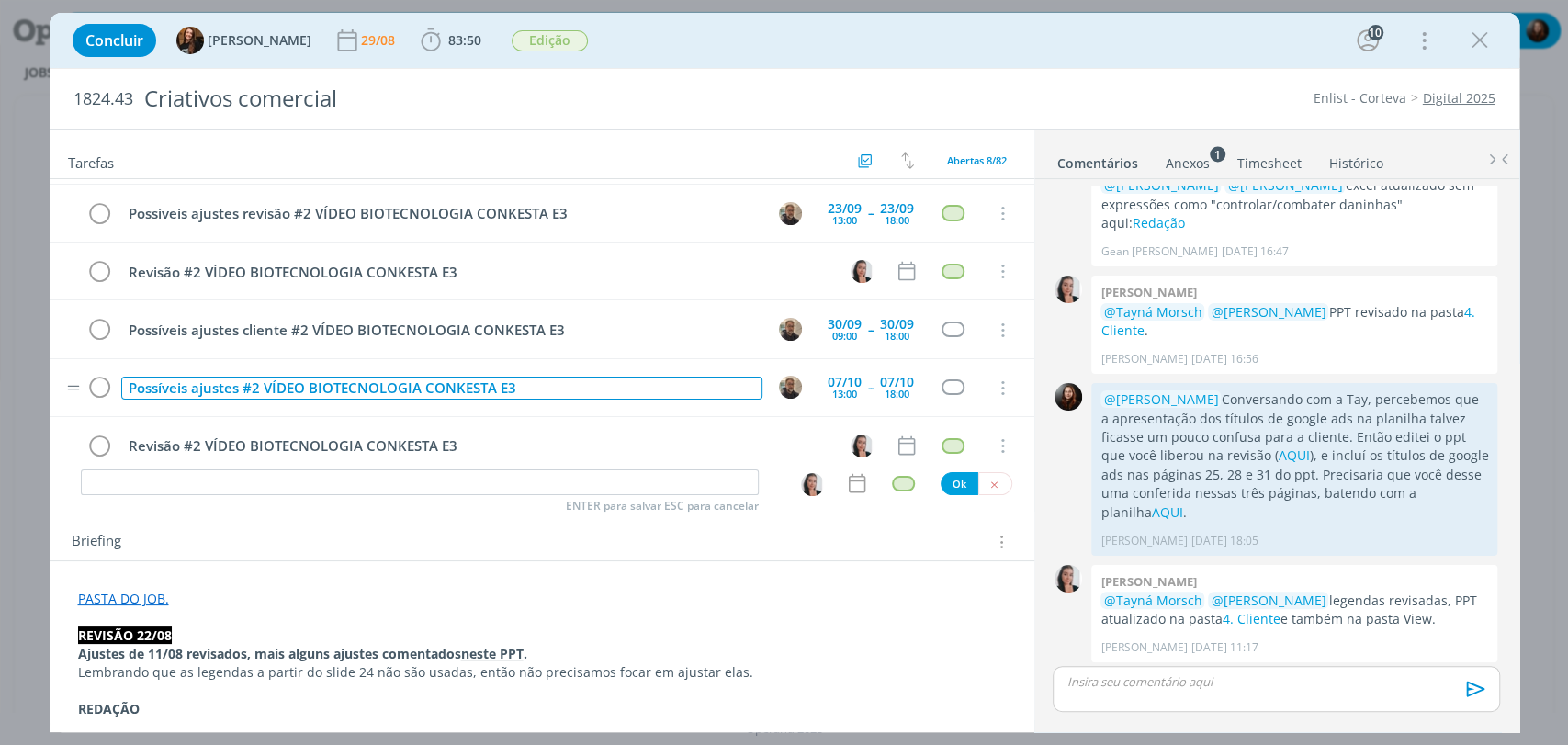
click at [246, 383] on div "Possíveis ajustes #2 VÍDEO BIOTECNOLOGIA CONKESTA E3" at bounding box center [441, 387] width 641 height 23
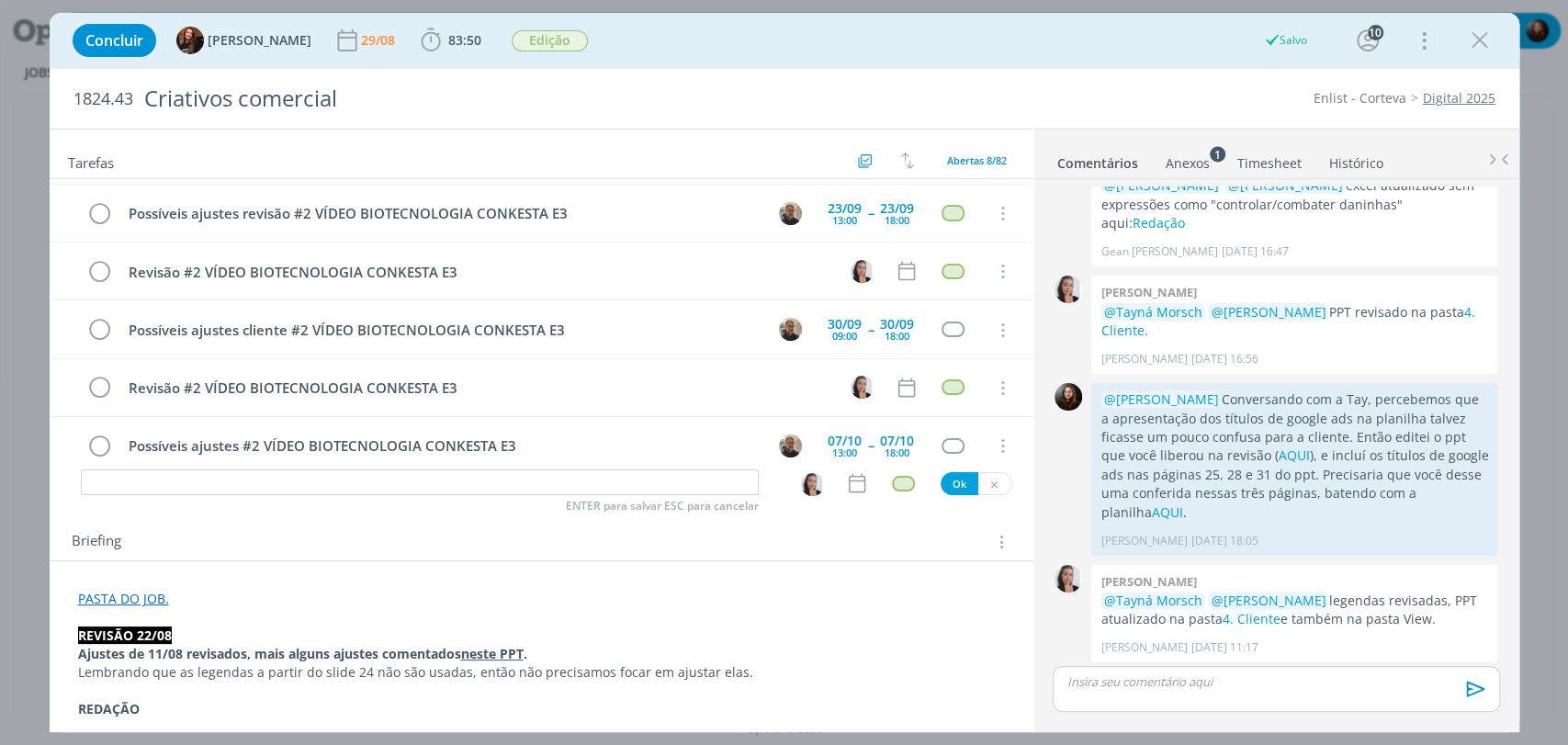
click at [342, 533] on div "Briefing Briefings Predefinidos Versões do Briefing Ver Briefing do Projeto" at bounding box center [544, 542] width 946 height 24
click at [994, 482] on button "dialog" at bounding box center [995, 483] width 34 height 23
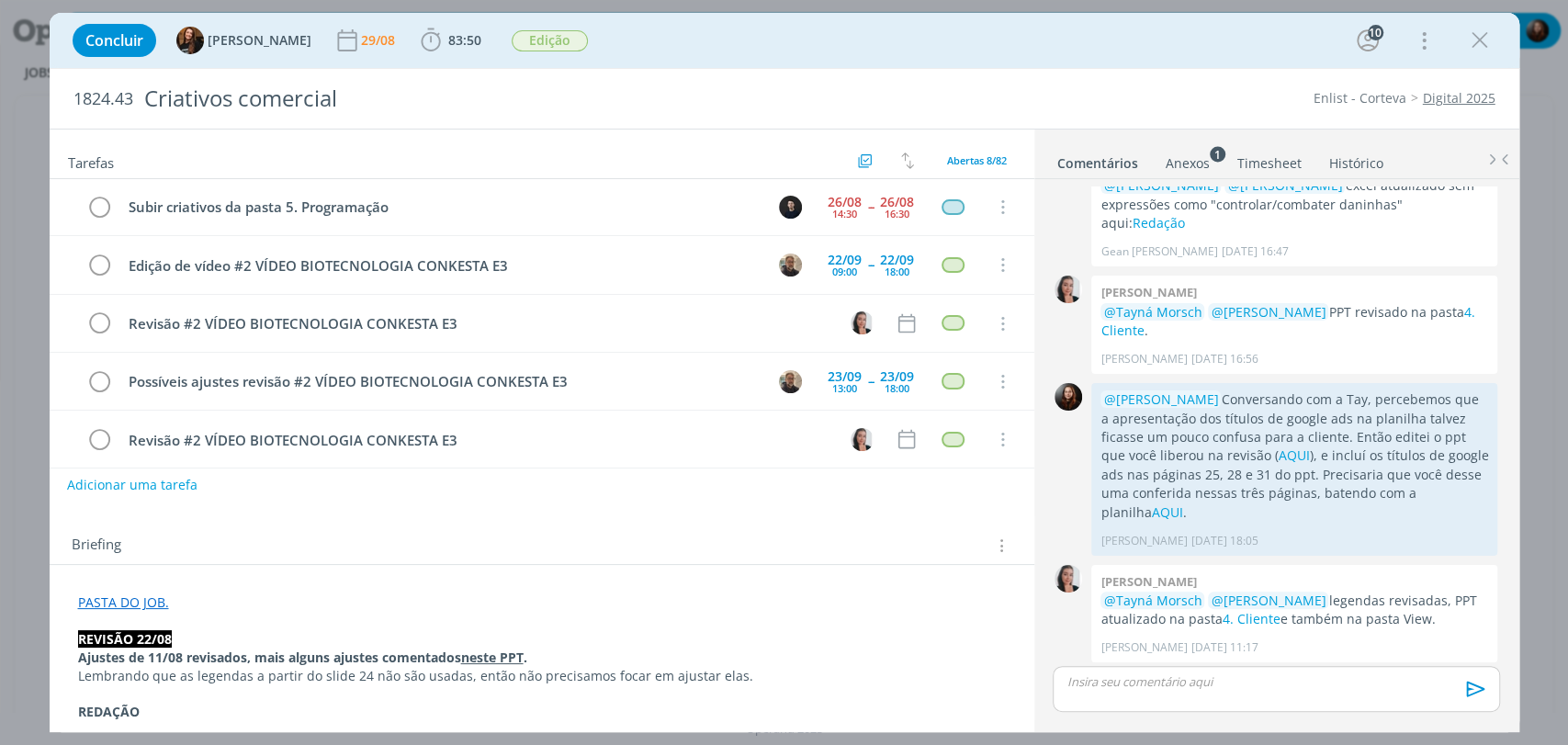
scroll to position [0, 0]
click at [992, 47] on div "Concluir Tayná Morsch 29/08 83:50 Iniciar Apontar Data * 29/08/2025 Horas * 00:…" at bounding box center [784, 41] width 1442 height 44
click at [1220, 66] on div "Concluir Tayná Morsch 29/08 83:50 Iniciar Apontar Data * 29/08/2025 Horas * 00:…" at bounding box center [784, 41] width 1470 height 55
click at [1221, 65] on div "Concluir Tayná Morsch 29/08 83:50 Iniciar Apontar Data * 29/08/2025 Horas * 00:…" at bounding box center [784, 41] width 1470 height 55
click at [1213, 44] on div "Concluir Tayná Morsch 29/08 83:50 Iniciar Apontar Data * 29/08/2025 Horas * 00:…" at bounding box center [784, 41] width 1442 height 44
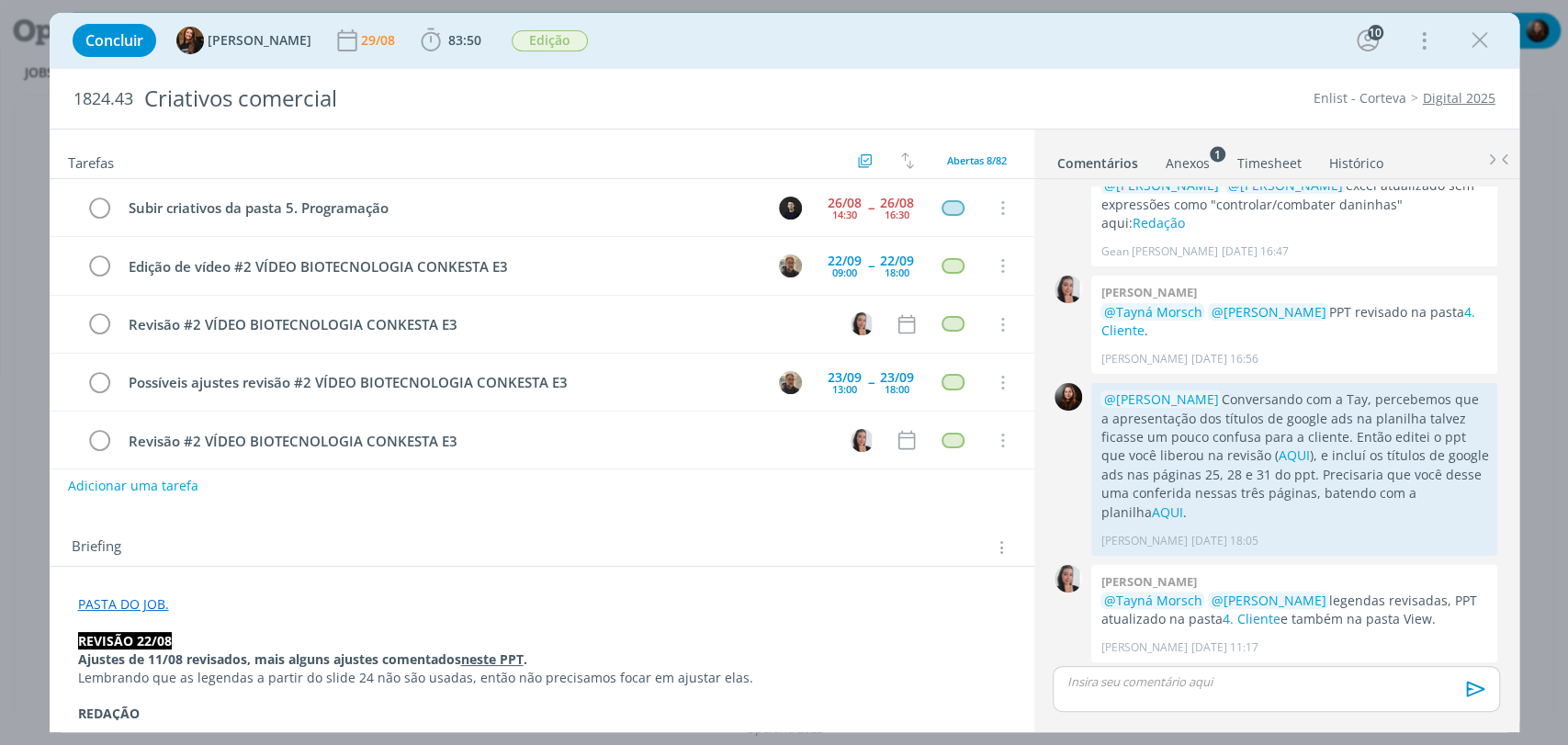
click at [1071, 61] on div "Concluir Tayná Morsch 29/08 83:50 Iniciar Apontar Data * 29/08/2025 Horas * 00:…" at bounding box center [784, 41] width 1442 height 44
click at [1081, 94] on div "Enlist - Corteva Digital 2025" at bounding box center [1203, 98] width 600 height 19
click at [1220, 45] on div "Concluir Tayná Morsch 29/08 83:50 Iniciar Apontar Data * 29/08/2025 Horas * 00:…" at bounding box center [784, 41] width 1442 height 44
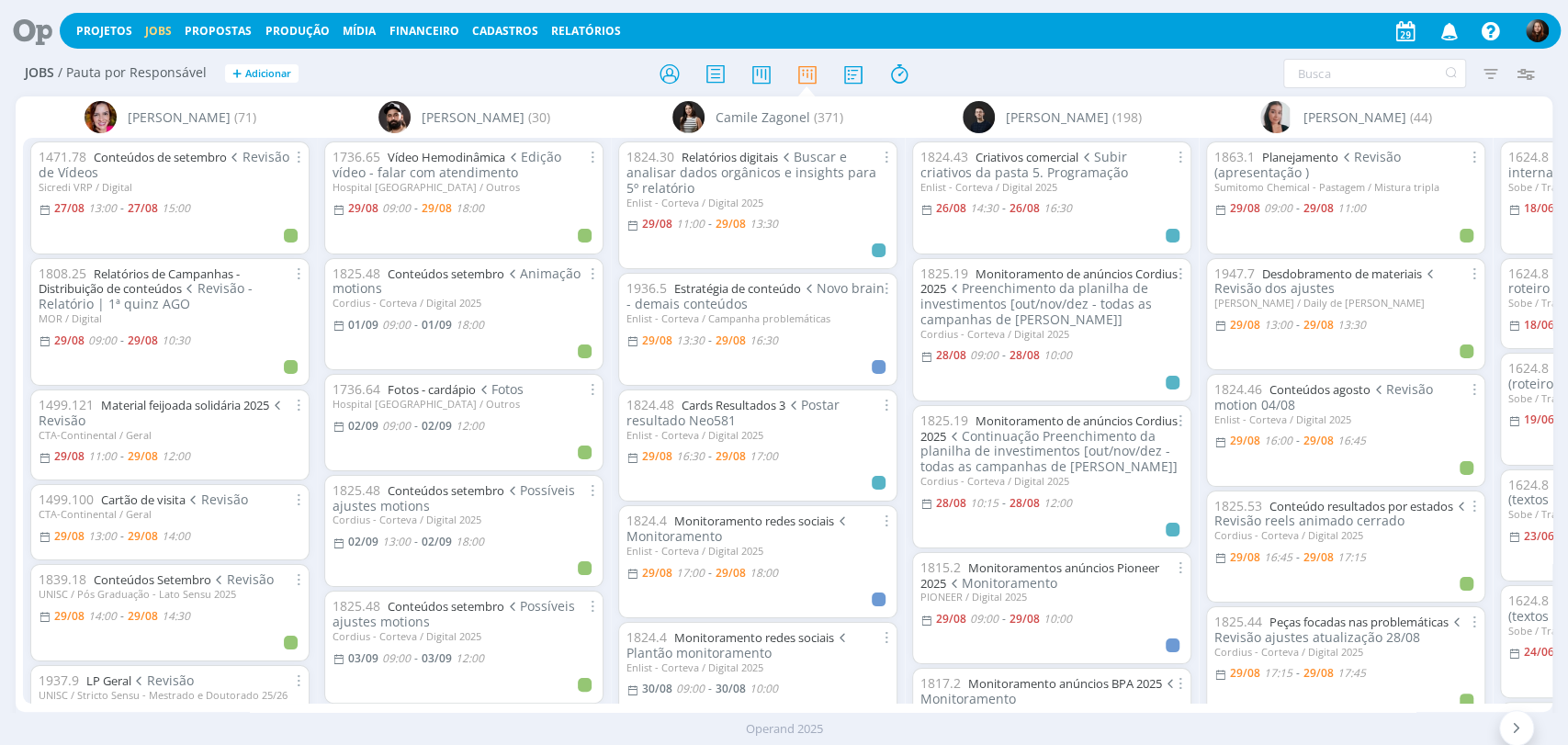
click at [346, 53] on h2 "Jobs / Pauta por Responsável + Adicionar" at bounding box center [272, 70] width 495 height 39
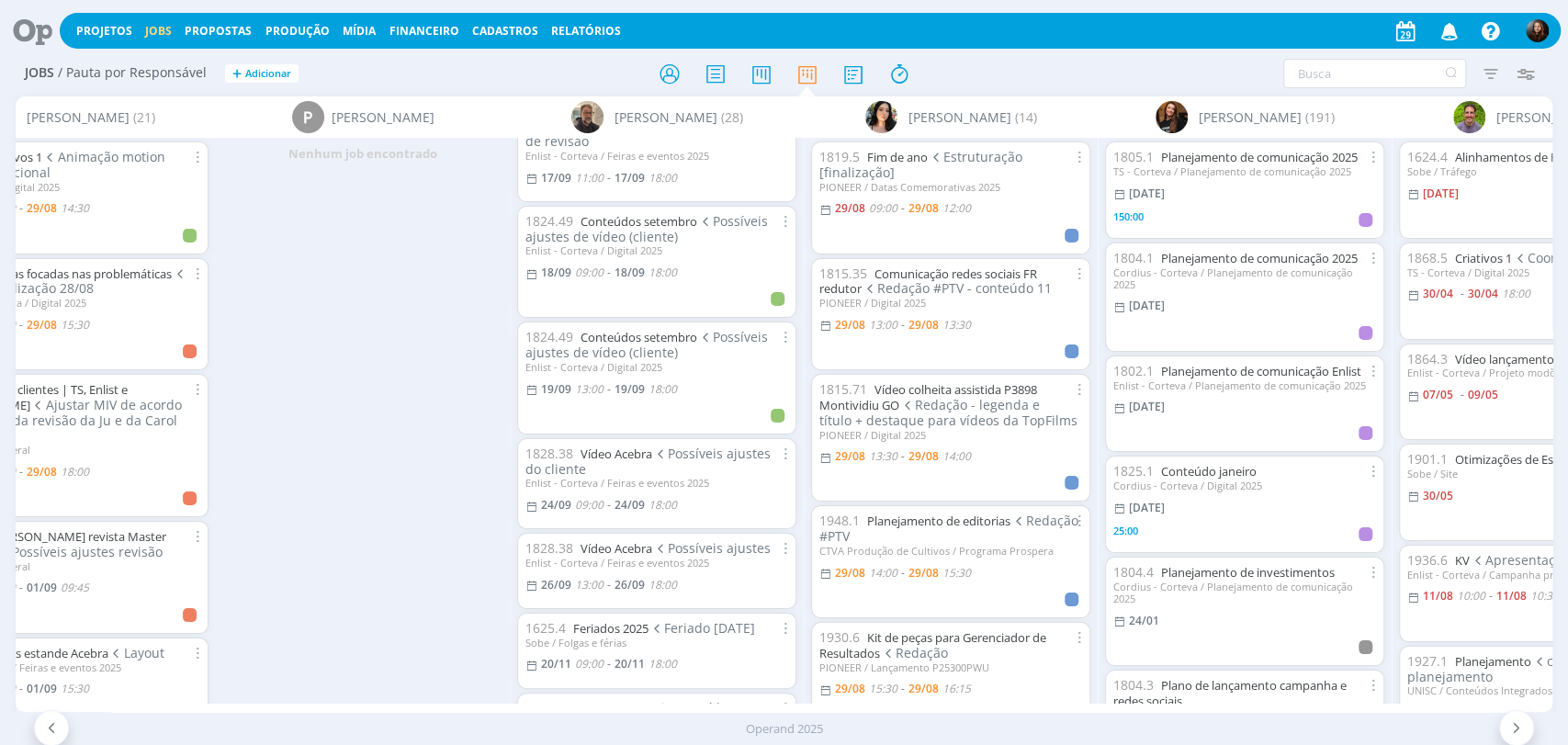
scroll to position [2143, 0]
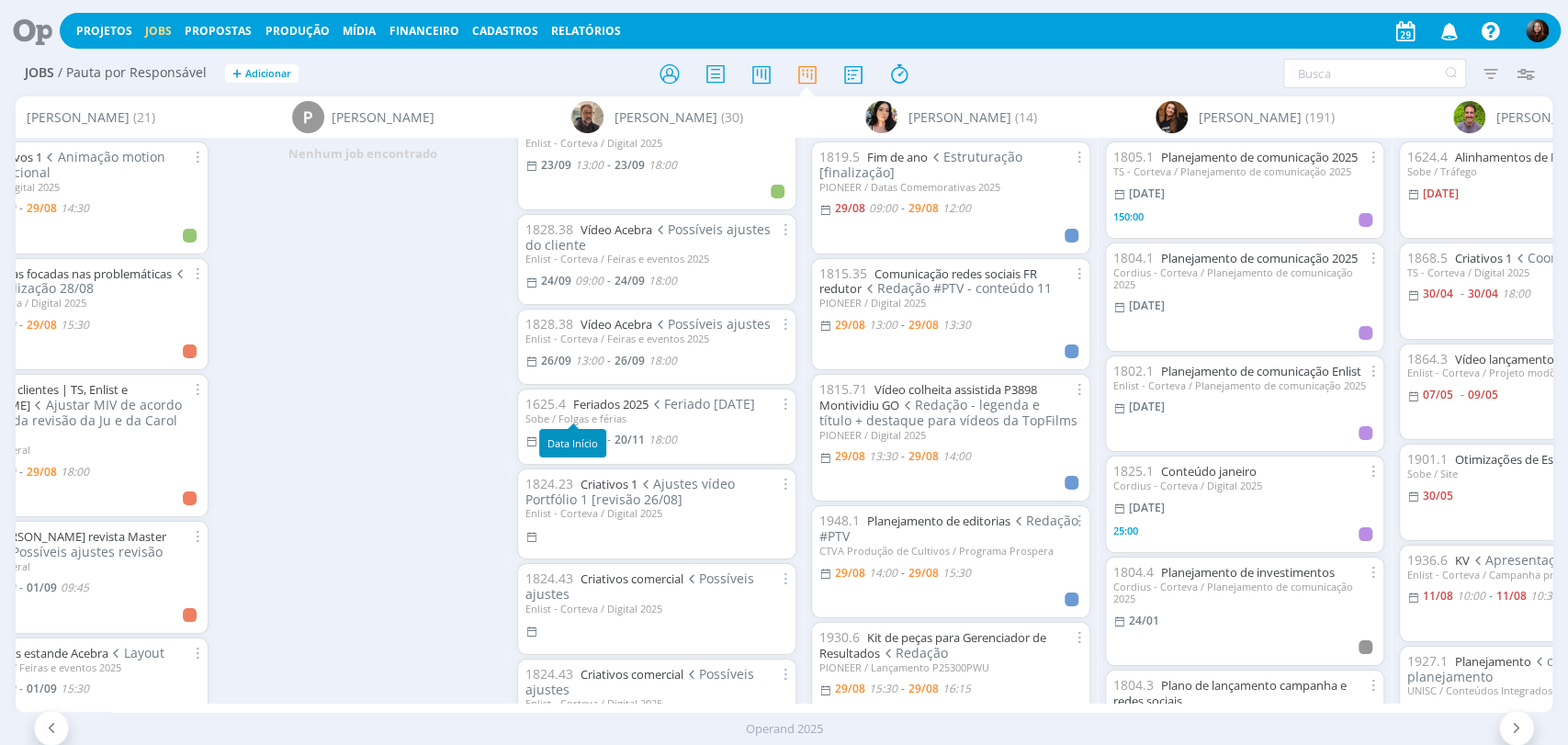
scroll to position [2550, 0]
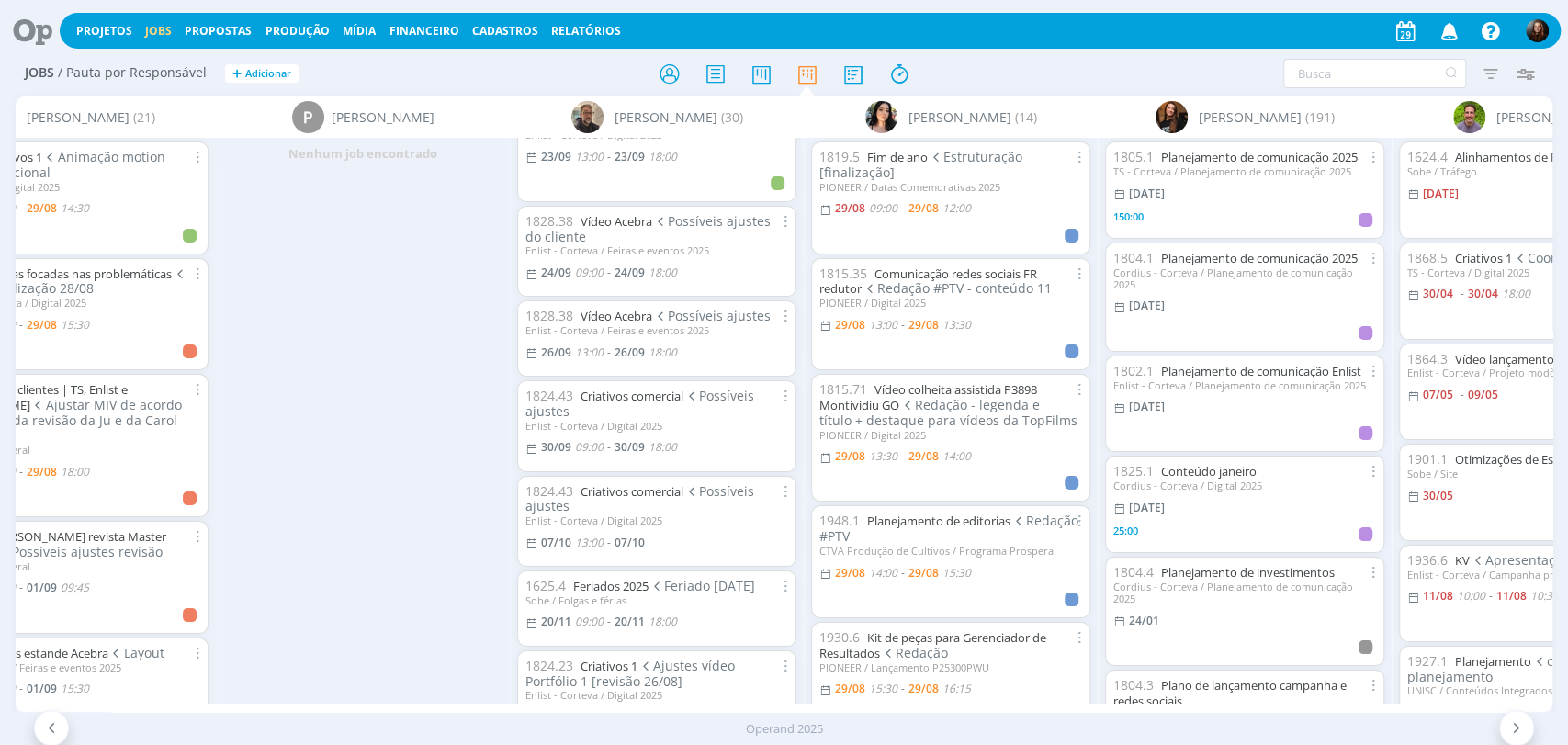
click at [24, 28] on icon at bounding box center [26, 31] width 38 height 36
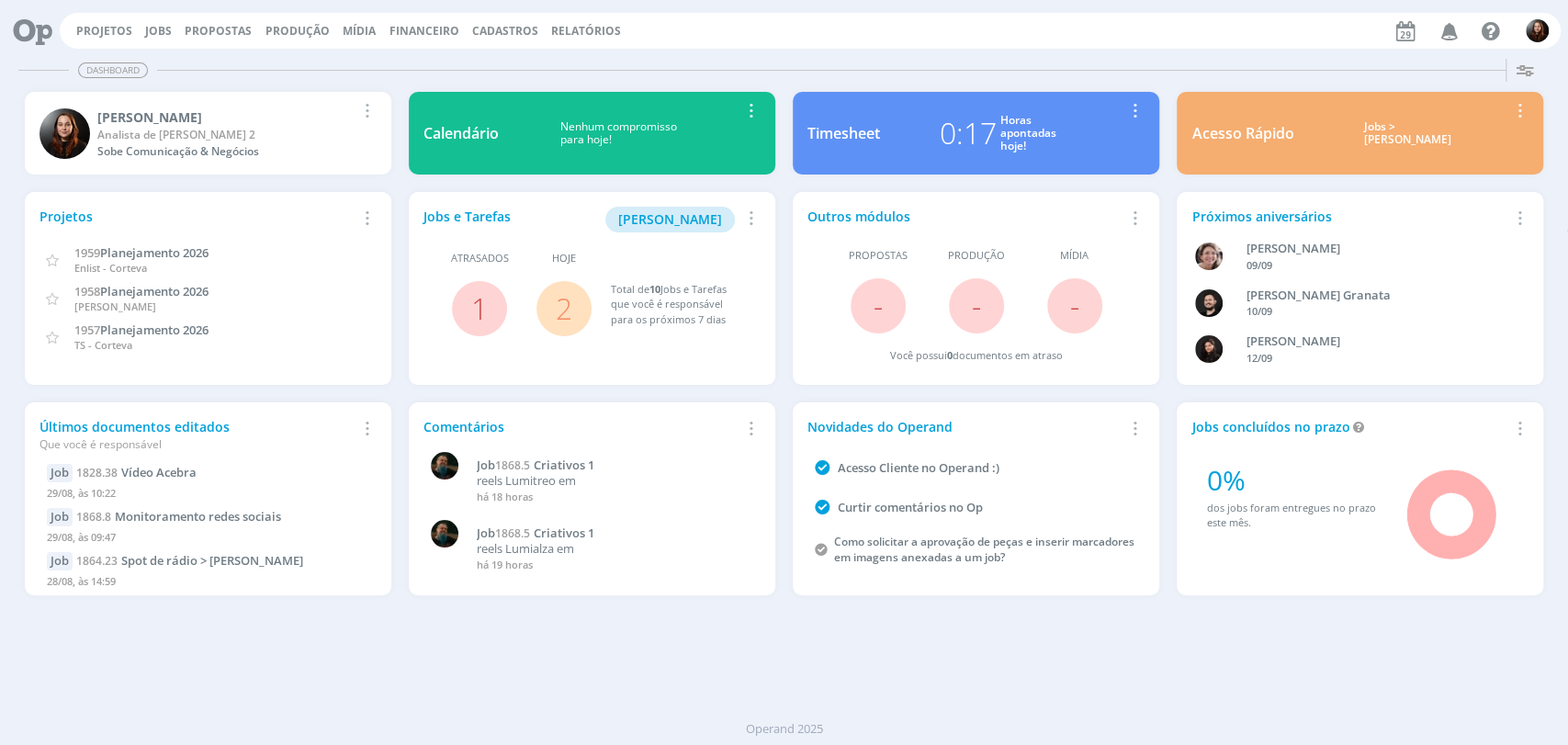
click at [1126, 59] on div "Dashboard" at bounding box center [784, 69] width 1531 height 27
click at [1161, 665] on div "Dashboard Salvar Selecione abaixo os cards desejados: Meus Meu Perfil [GEOGRAPH…" at bounding box center [784, 398] width 1568 height 693
click at [1178, 59] on div "Dashboard" at bounding box center [784, 69] width 1531 height 27
click at [737, 41] on div "Projetos Jobs Propostas Produção [GEOGRAPHIC_DATA] Financeiro Cadastros Relatór…" at bounding box center [810, 31] width 1502 height 36
click at [845, 69] on div at bounding box center [833, 69] width 1350 height 1
